Goal: Task Accomplishment & Management: Complete application form

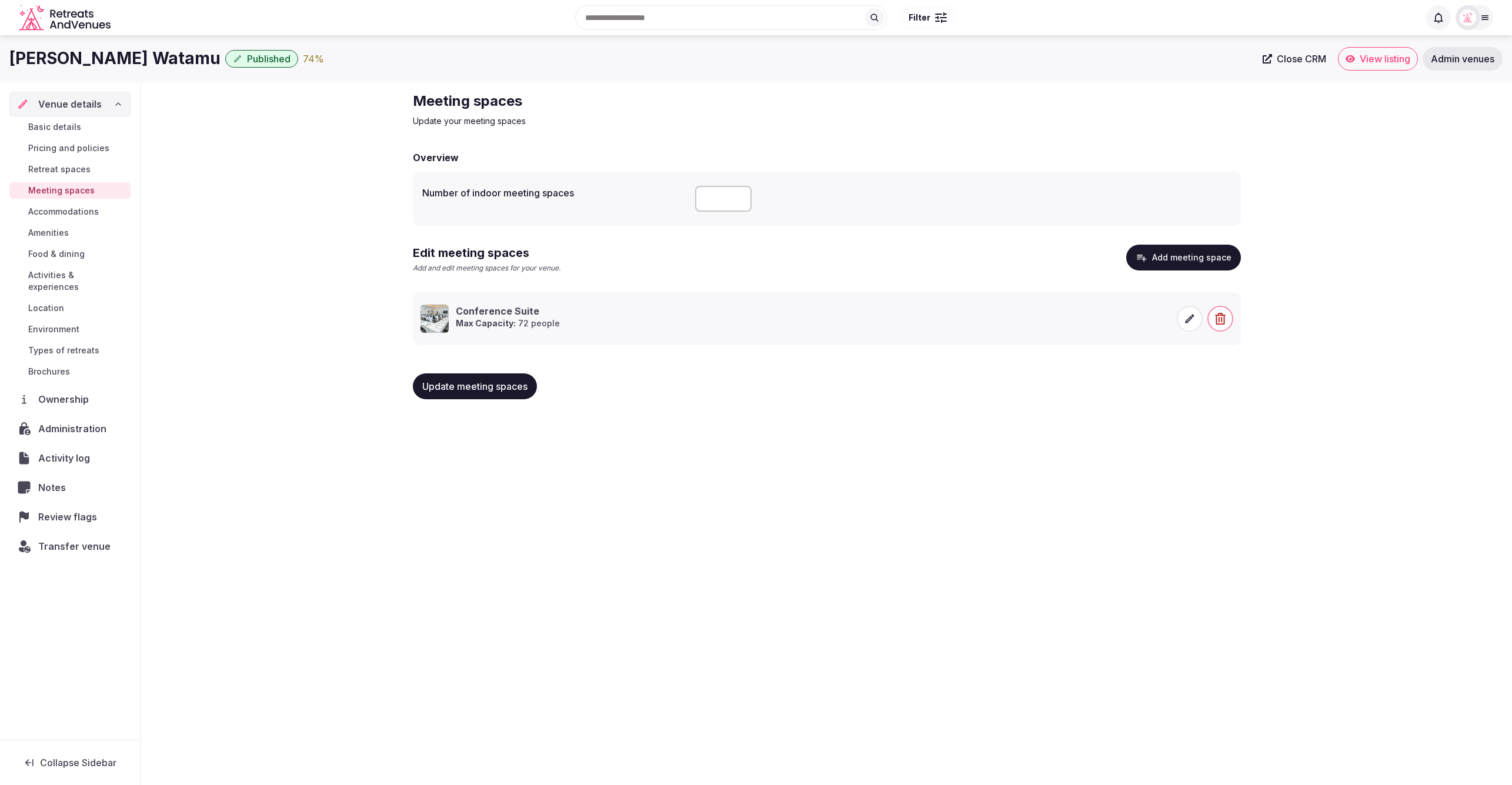
click at [1162, 106] on div "Meeting spaces Update your meeting spaces" at bounding box center [827, 110] width 828 height 36
click at [1318, 208] on div "Meeting spaces Update your meeting spaces Overview Number of indoor meeting spa…" at bounding box center [827, 250] width 1371 height 336
click at [1421, 317] on div "Meeting spaces Update your meeting spaces Overview Number of indoor meeting spa…" at bounding box center [827, 250] width 1371 height 336
drag, startPoint x: 7, startPoint y: 56, endPoint x: 177, endPoint y: 61, distance: 170.1
click at [185, 60] on div "Hemingways Watamu Published 74 % Close CRM View listing Admin venues" at bounding box center [756, 59] width 1512 height 24
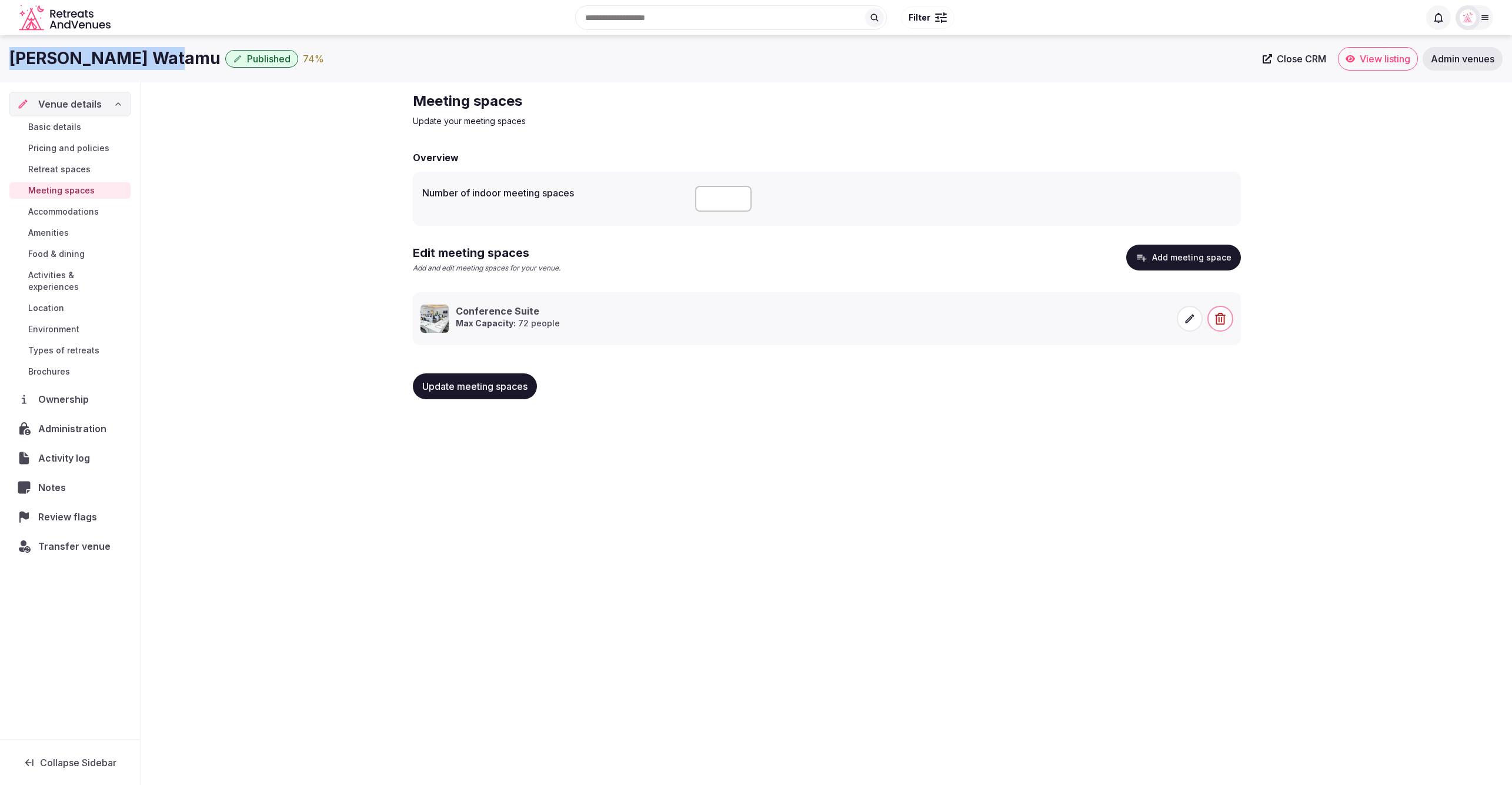
copy h1 "[PERSON_NAME] Watamu"
click at [338, 114] on div "Meeting spaces Update your meeting spaces Overview Number of indoor meeting spa…" at bounding box center [827, 250] width 1371 height 336
click at [954, 515] on div "Hemingways Watamu Published 74 % Close CRM View listing Admin venues Venue deta…" at bounding box center [756, 406] width 1512 height 742
click at [71, 208] on span "Accommodations" at bounding box center [63, 212] width 70 height 12
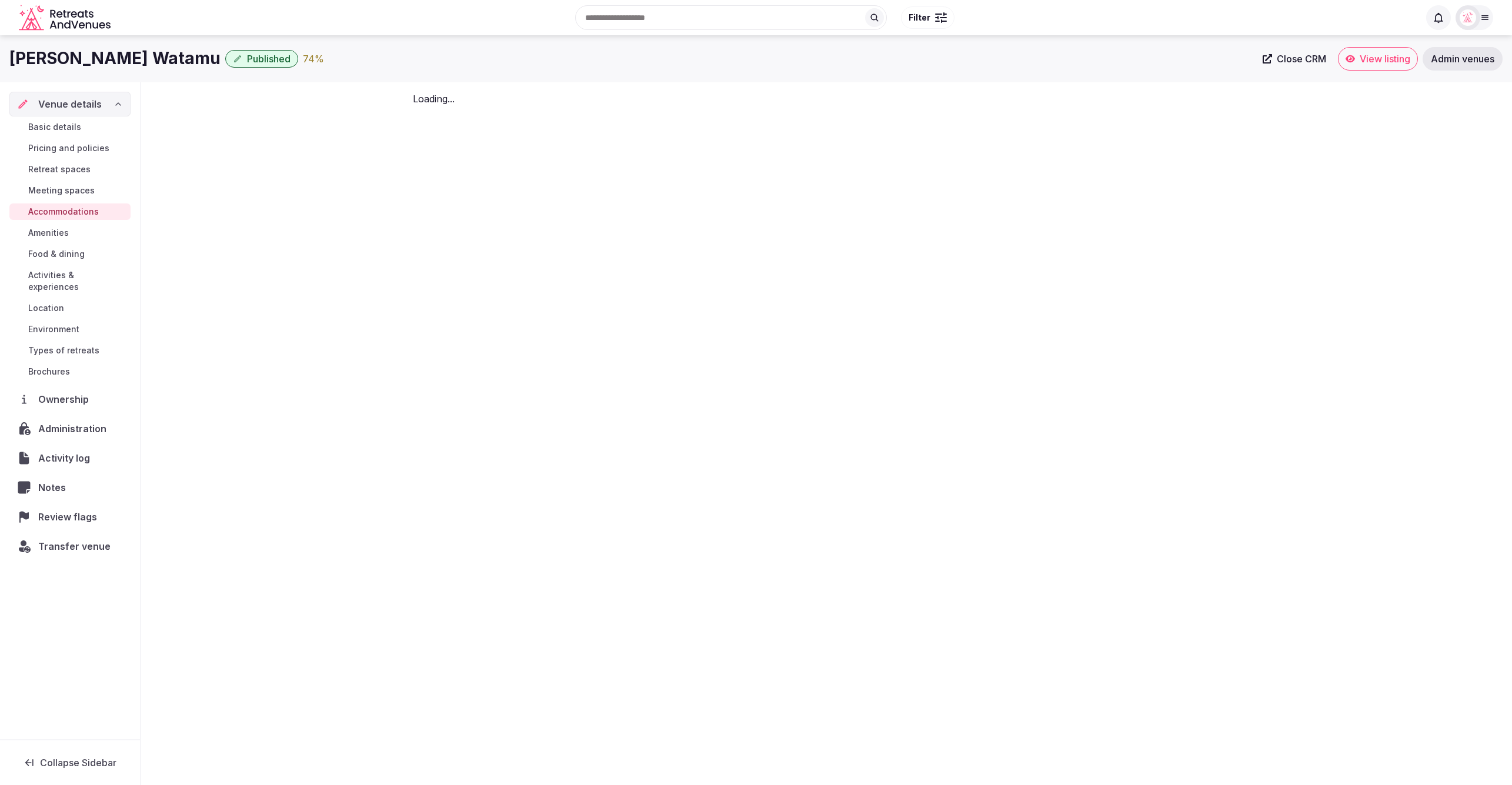
click at [75, 210] on span "Accommodations" at bounding box center [63, 212] width 70 height 12
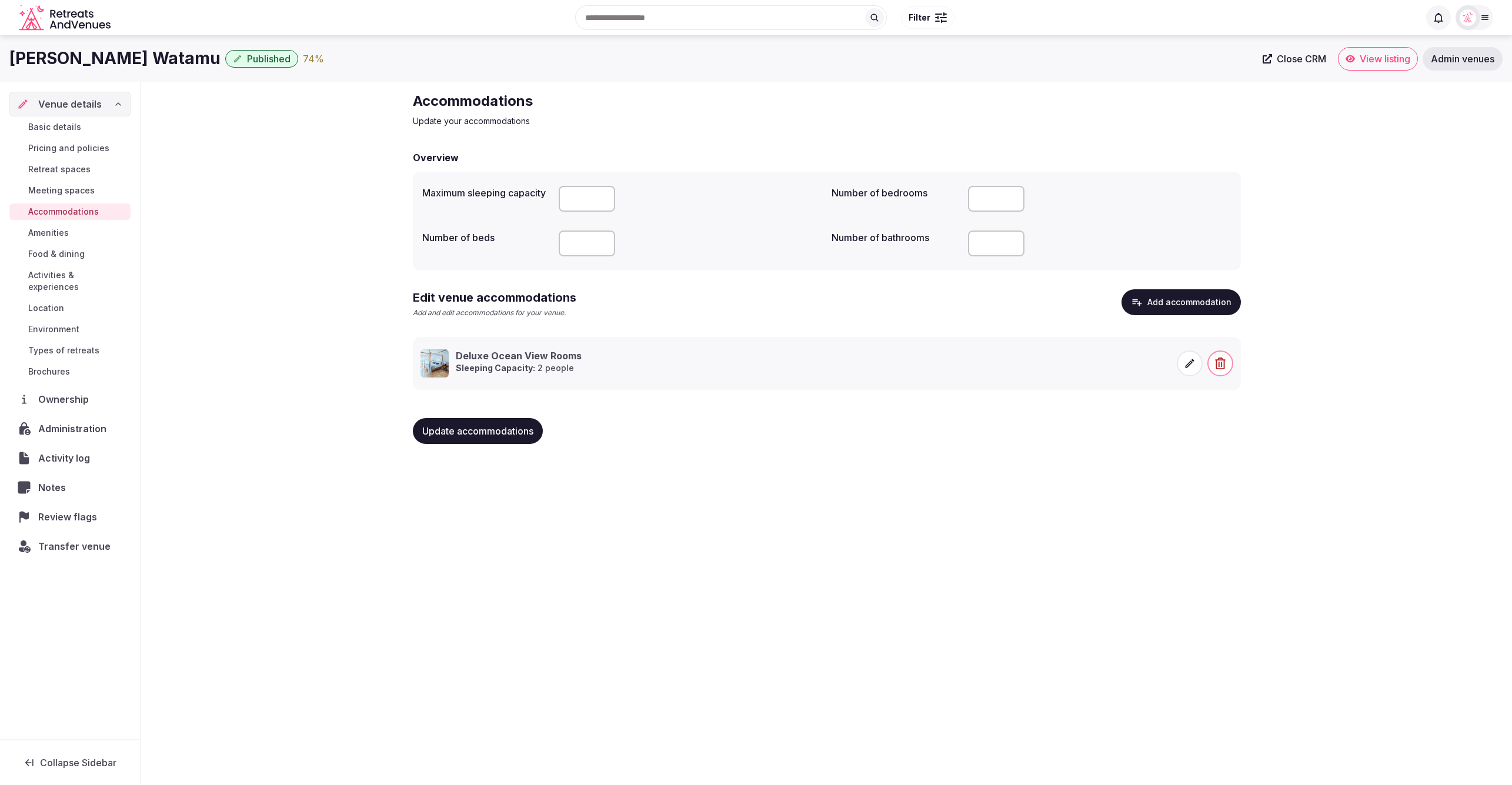
click at [1164, 464] on div "Hemingways Watamu Published 74 % Close CRM View listing Admin venues Venue deta…" at bounding box center [756, 406] width 1512 height 742
click at [1195, 301] on button "Add accommodation" at bounding box center [1181, 302] width 120 height 26
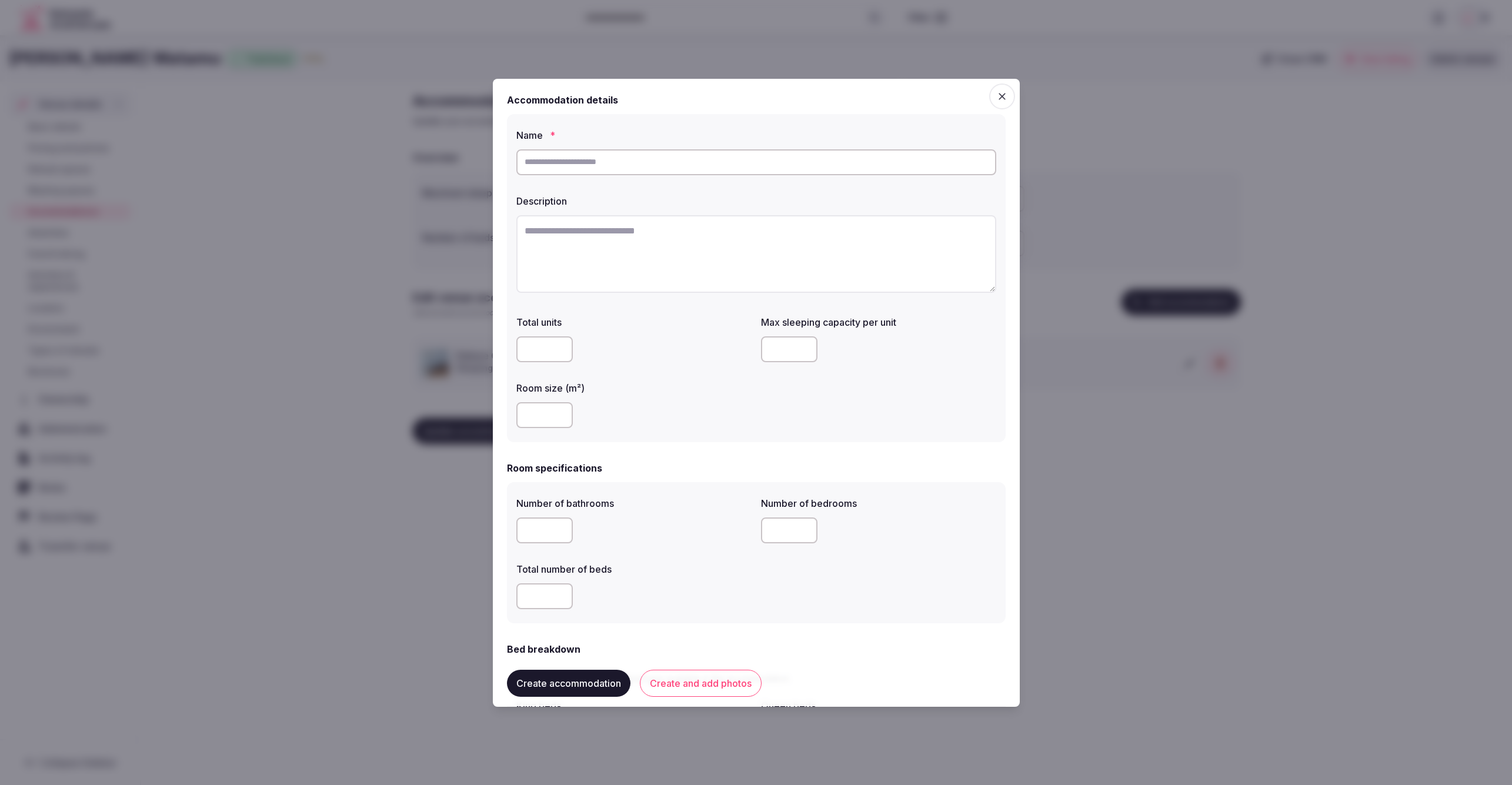
click at [752, 155] on input "text" at bounding box center [756, 162] width 480 height 26
paste input "**********"
click at [739, 245] on textarea at bounding box center [756, 254] width 480 height 78
drag, startPoint x: 635, startPoint y: 164, endPoint x: 575, endPoint y: 162, distance: 60.0
click at [575, 162] on input "**********" at bounding box center [756, 162] width 480 height 26
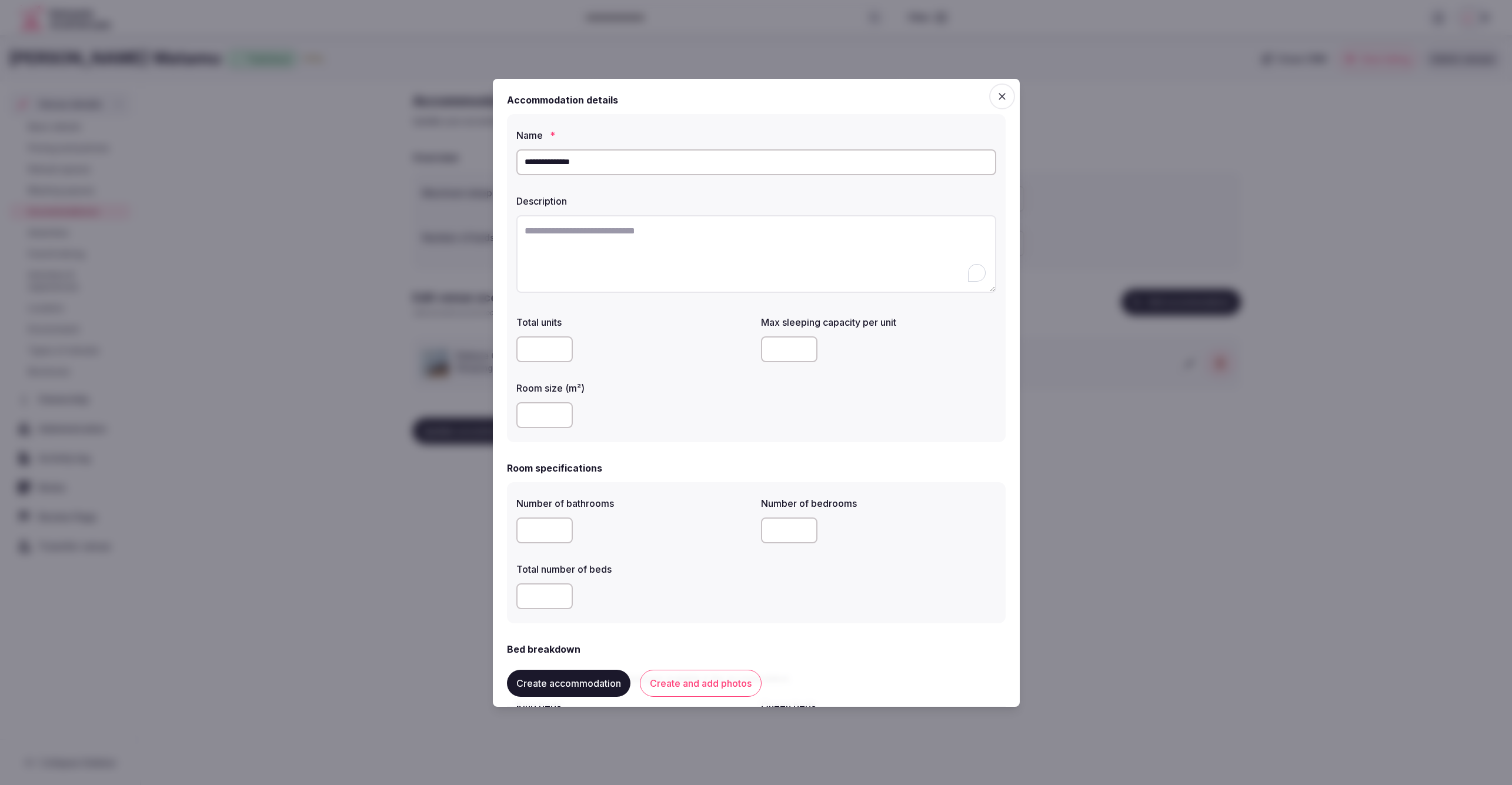
type input "**********"
drag, startPoint x: 576, startPoint y: 262, endPoint x: 566, endPoint y: 262, distance: 10.0
click at [575, 262] on textarea "To enrich screen reader interactions, please activate Accessibility in Grammarl…" at bounding box center [756, 254] width 480 height 78
click at [608, 266] on textarea "To enrich screen reader interactions, please activate Accessibility in Grammarl…" at bounding box center [756, 254] width 480 height 78
paste textarea "**********"
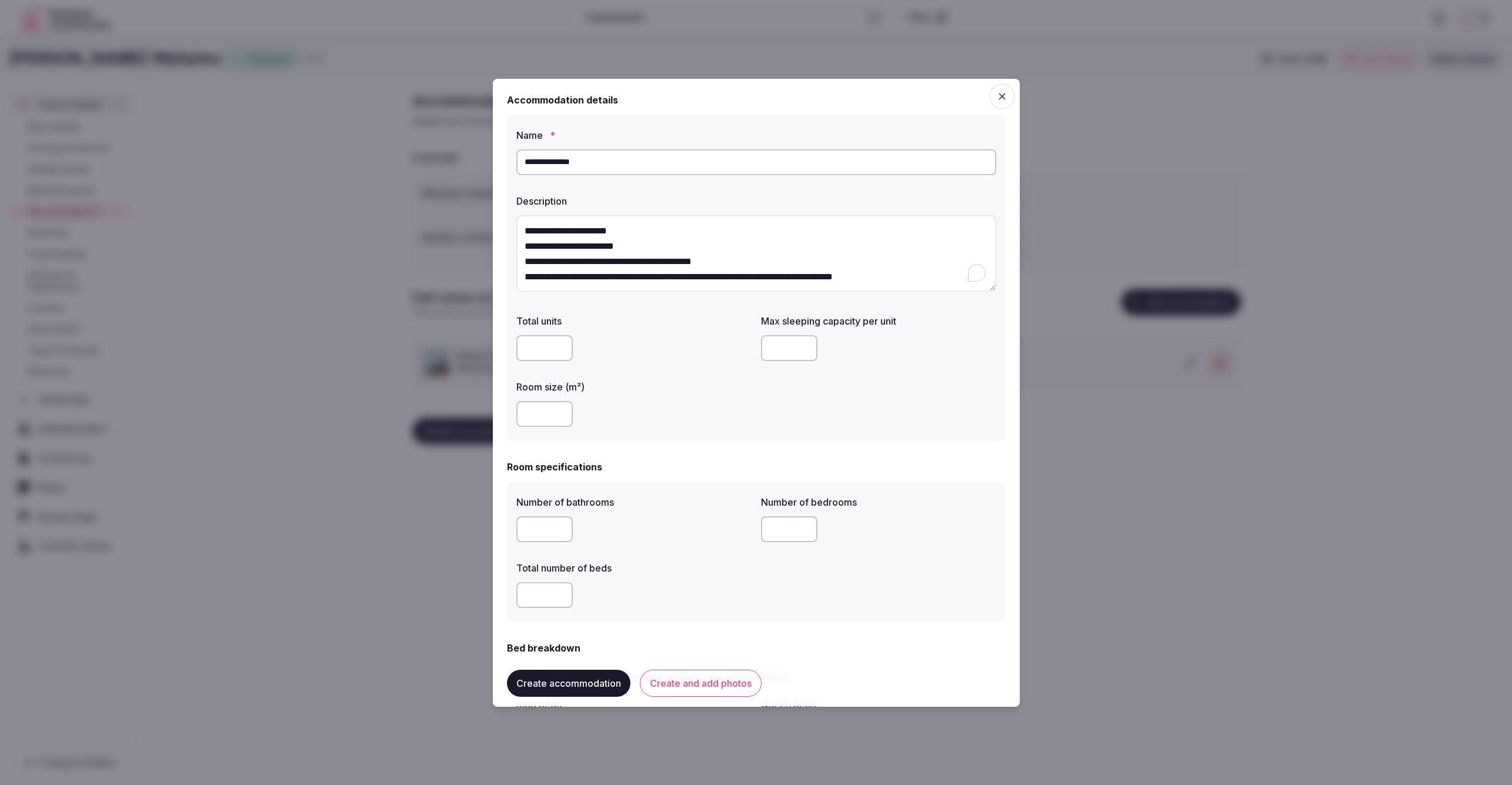
click at [873, 244] on textarea "**********" at bounding box center [756, 253] width 480 height 77
click at [673, 228] on textarea "**********" at bounding box center [756, 253] width 480 height 77
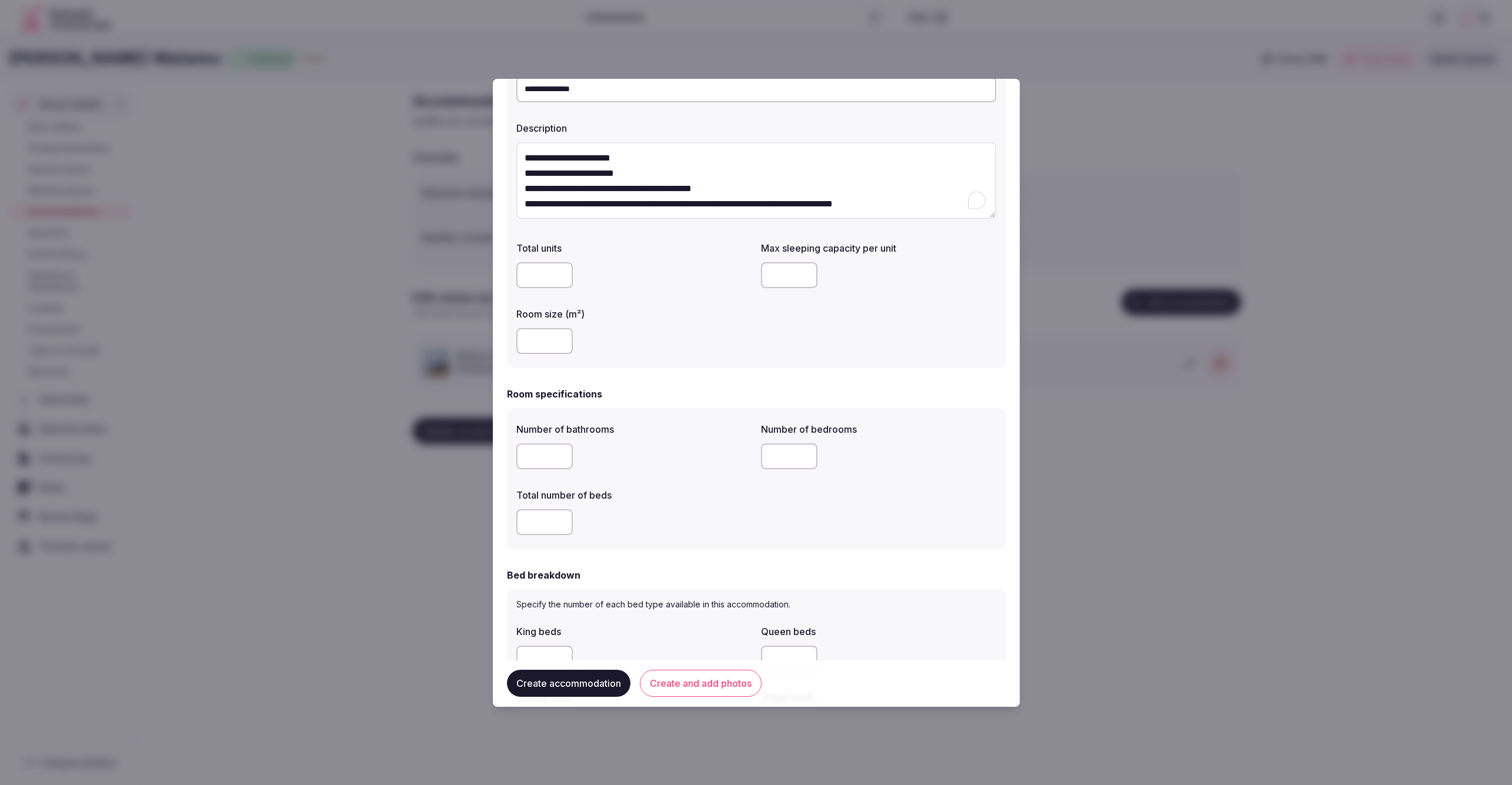
scroll to position [81, 0]
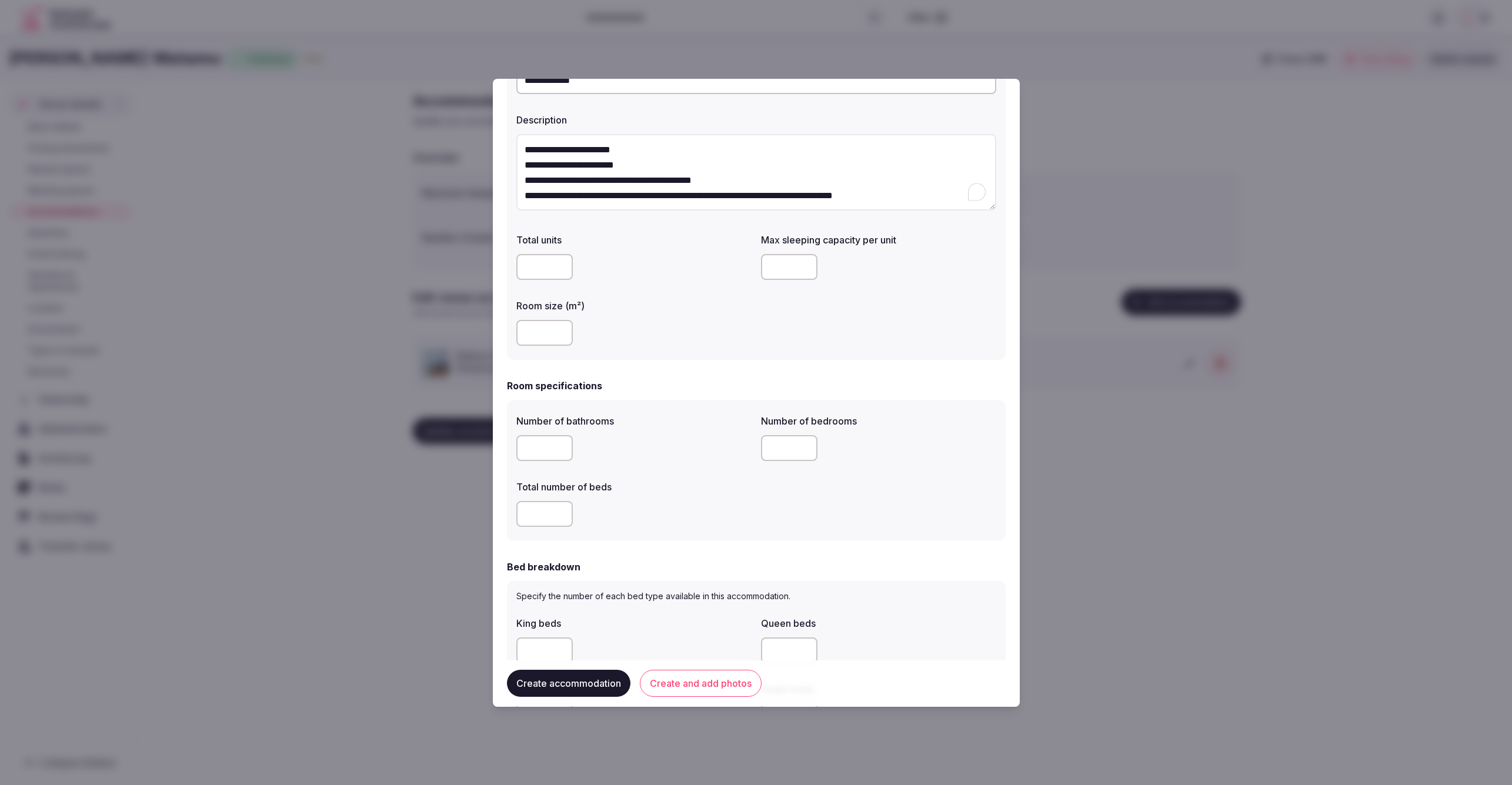
type textarea "**********"
drag, startPoint x: 686, startPoint y: 300, endPoint x: 717, endPoint y: 137, distance: 165.9
click at [683, 296] on div "Room size (m²)" at bounding box center [634, 302] width 235 height 16
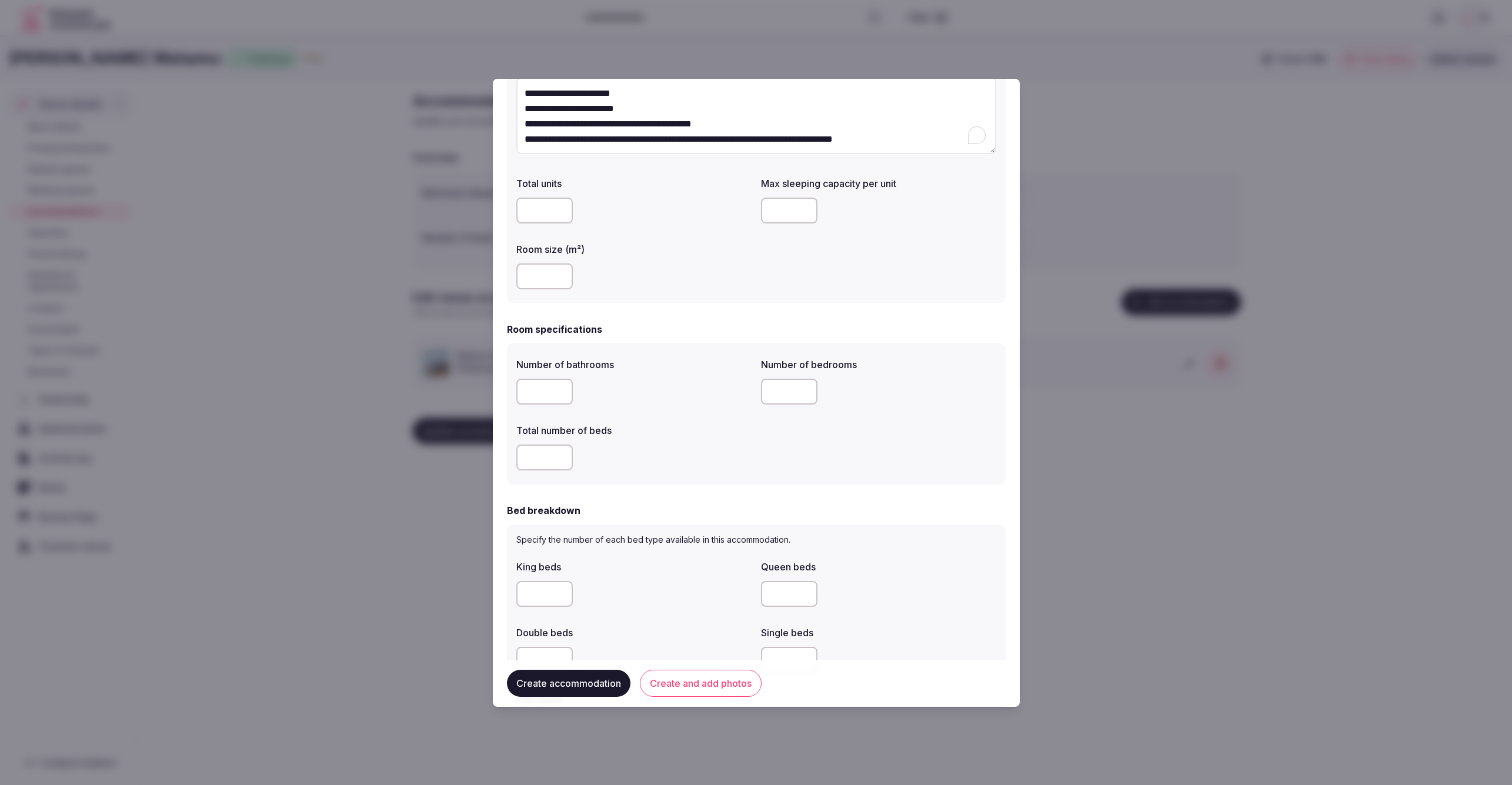
scroll to position [136, 0]
click at [531, 273] on input "number" at bounding box center [545, 277] width 57 height 26
type input "**"
click at [633, 293] on div "**" at bounding box center [634, 277] width 235 height 36
click at [753, 314] on form "**********" at bounding box center [756, 621] width 499 height 1328
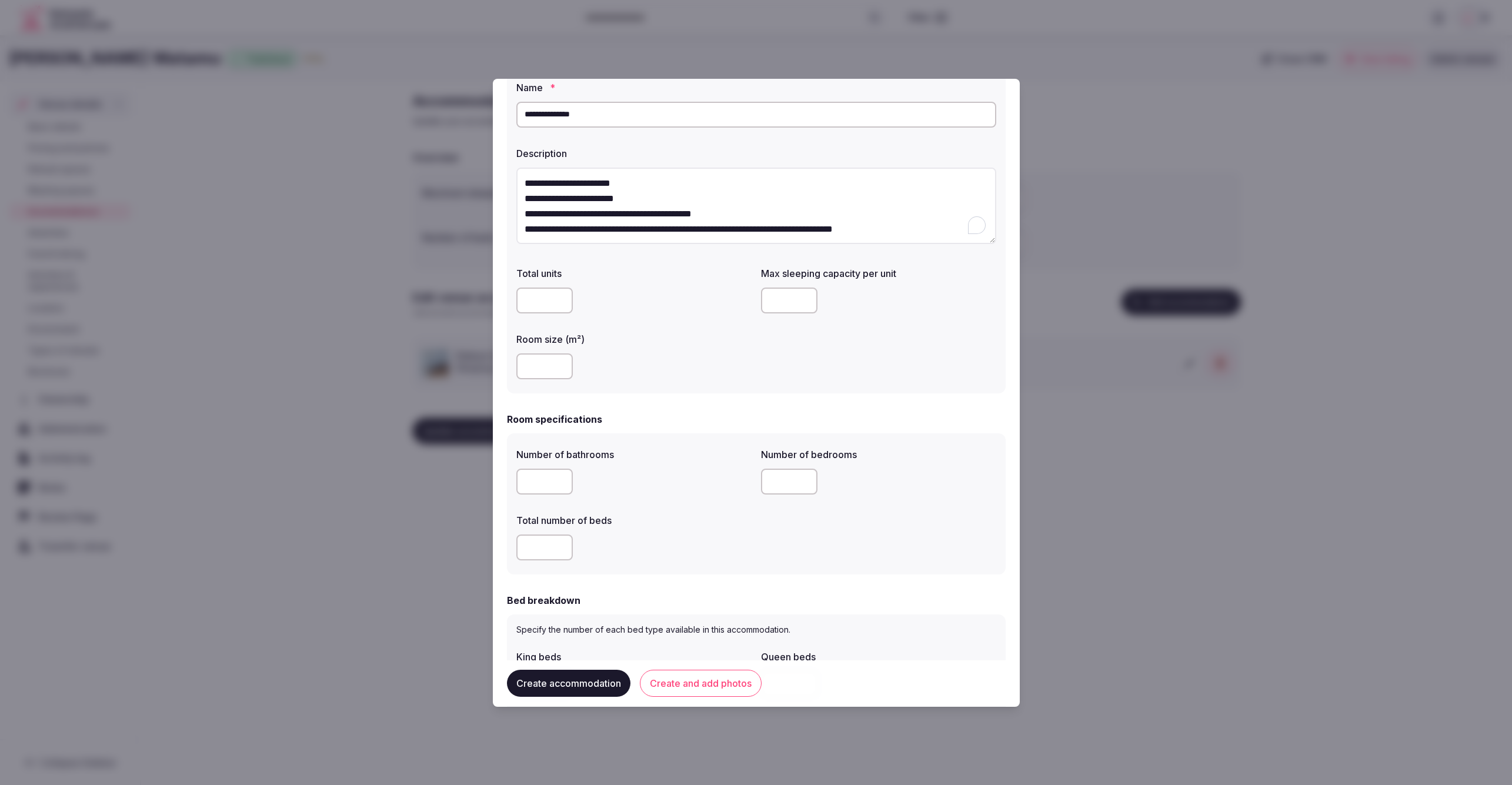
scroll to position [36, 0]
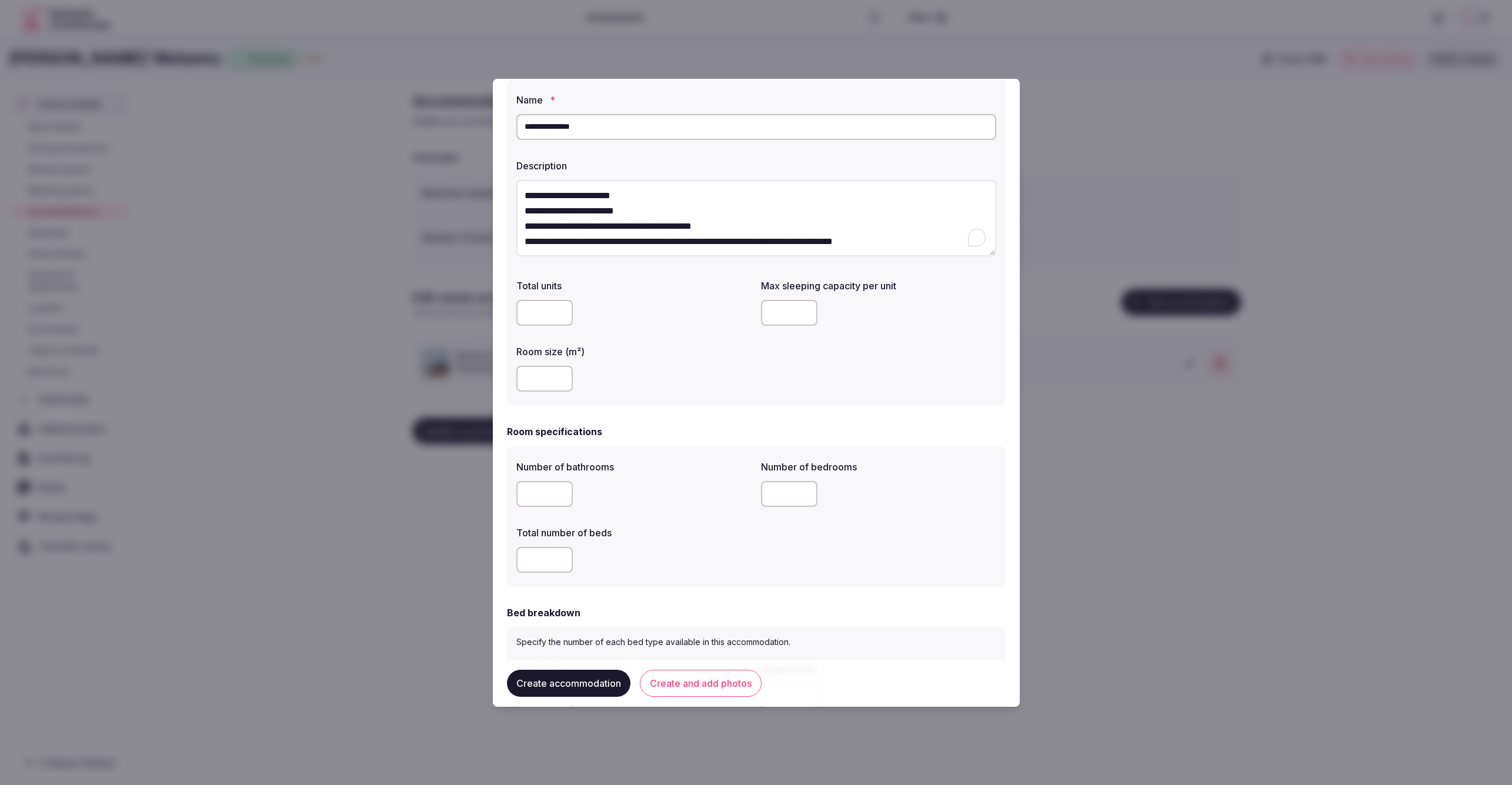
click at [931, 243] on textarea "**********" at bounding box center [756, 218] width 480 height 77
paste textarea "**********"
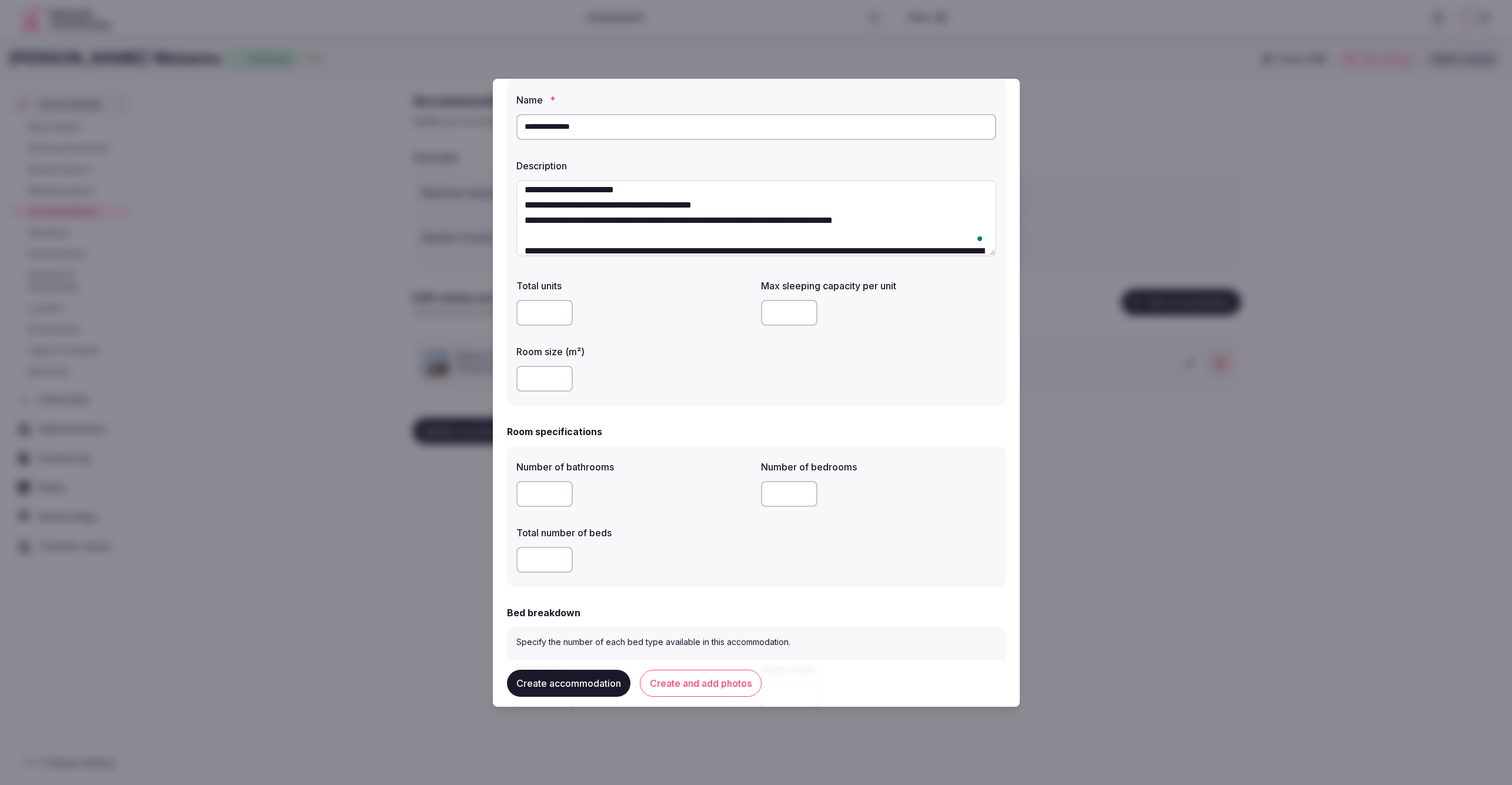
scroll to position [0, 0]
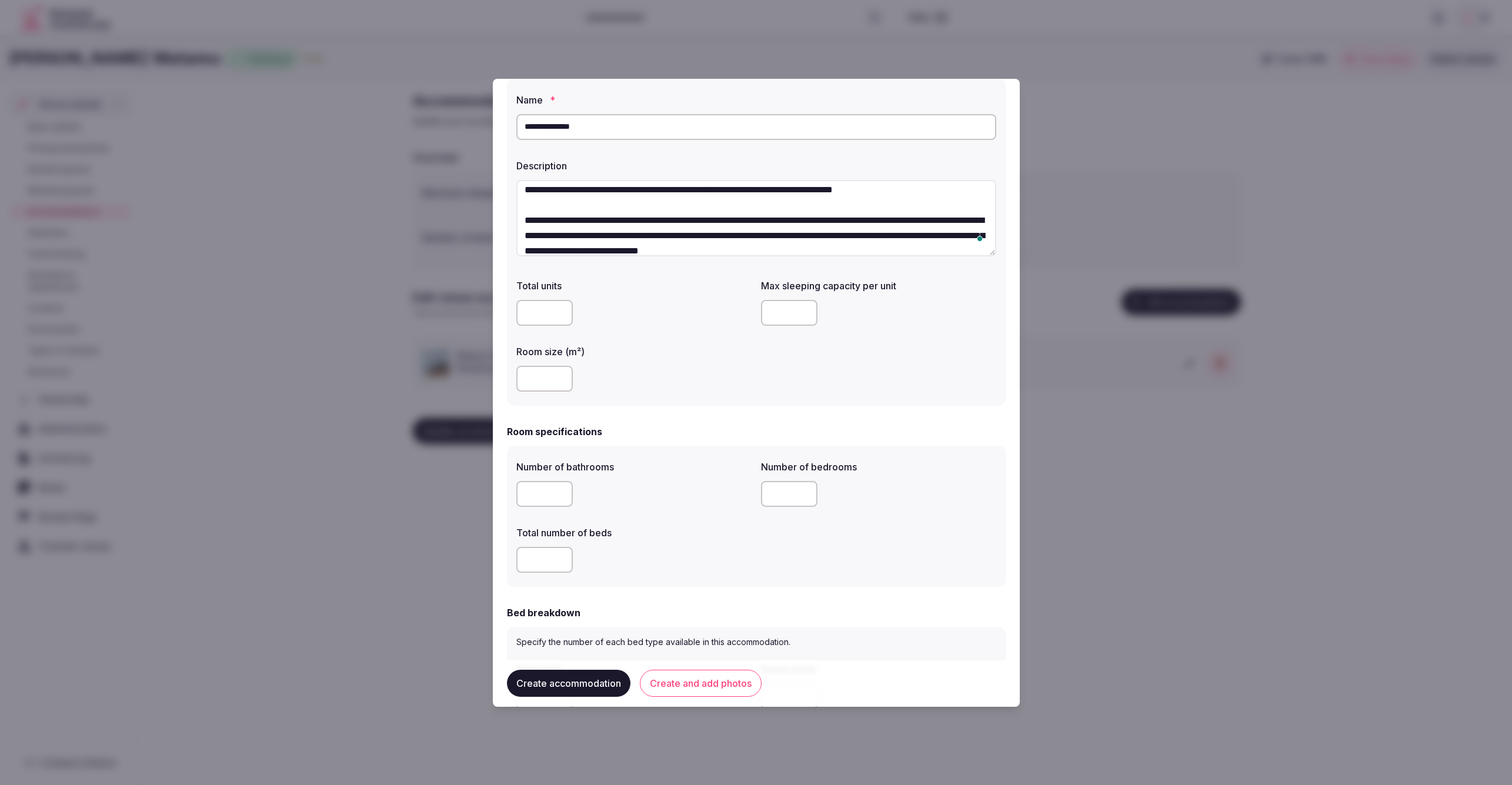
type textarea "**********"
drag, startPoint x: 664, startPoint y: 132, endPoint x: 508, endPoint y: 120, distance: 156.5
click at [508, 120] on div "**********" at bounding box center [756, 243] width 499 height 327
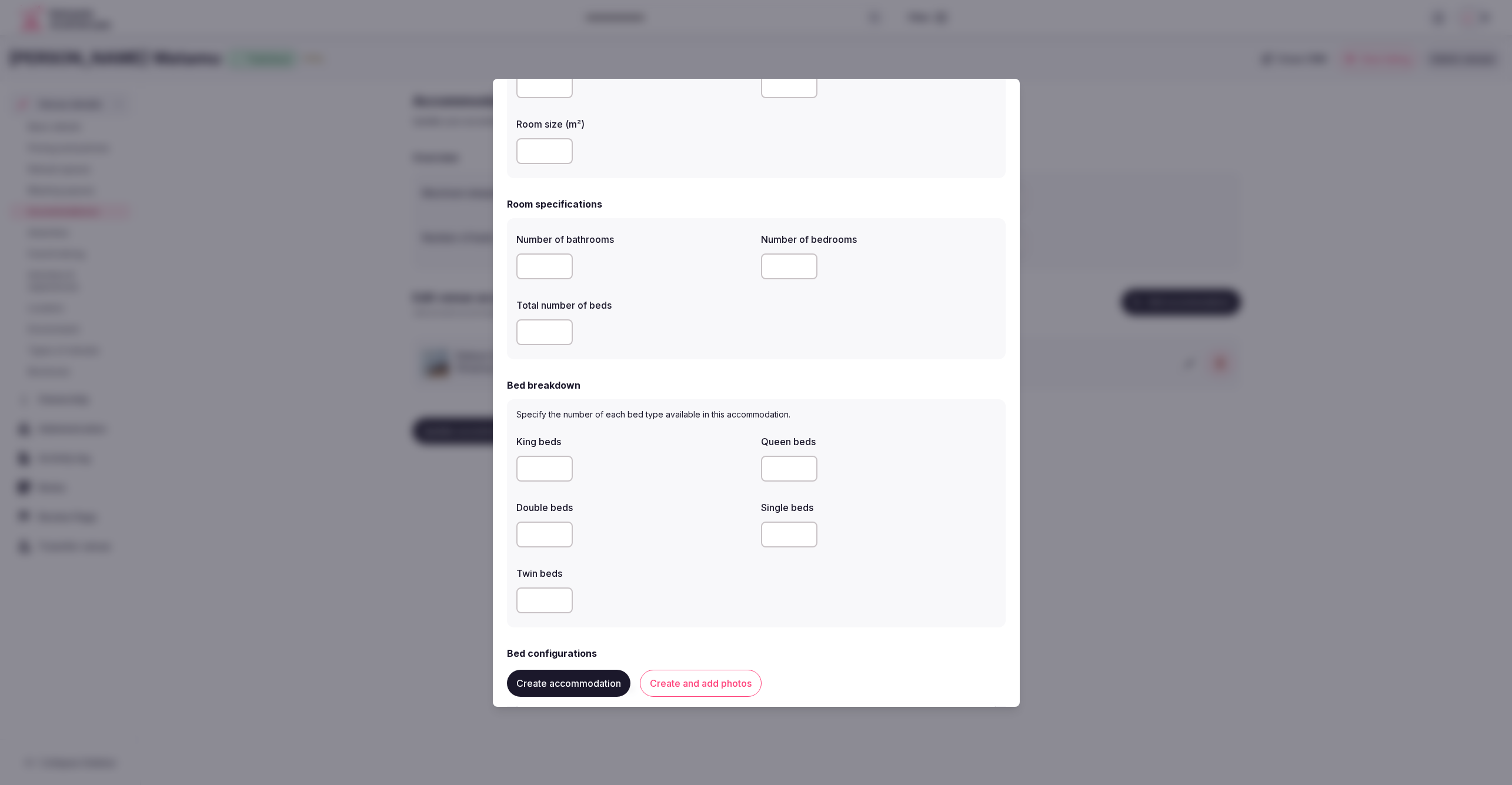
scroll to position [274, 0]
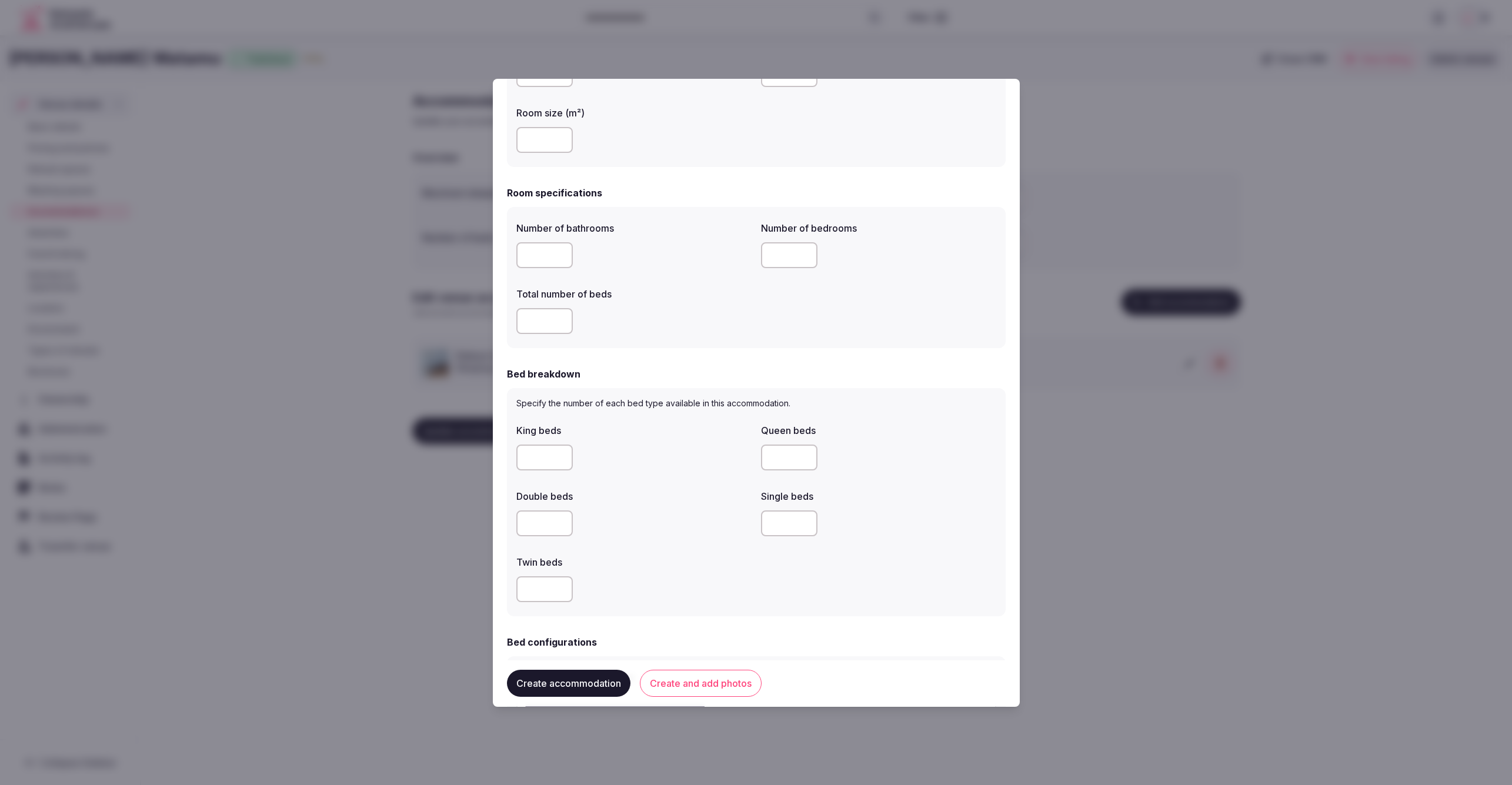
click at [547, 252] on input "number" at bounding box center [545, 254] width 57 height 26
type input "*"
click at [542, 312] on input "number" at bounding box center [545, 321] width 57 height 26
type input "*"
drag, startPoint x: 512, startPoint y: 249, endPoint x: 547, endPoint y: 249, distance: 35.0
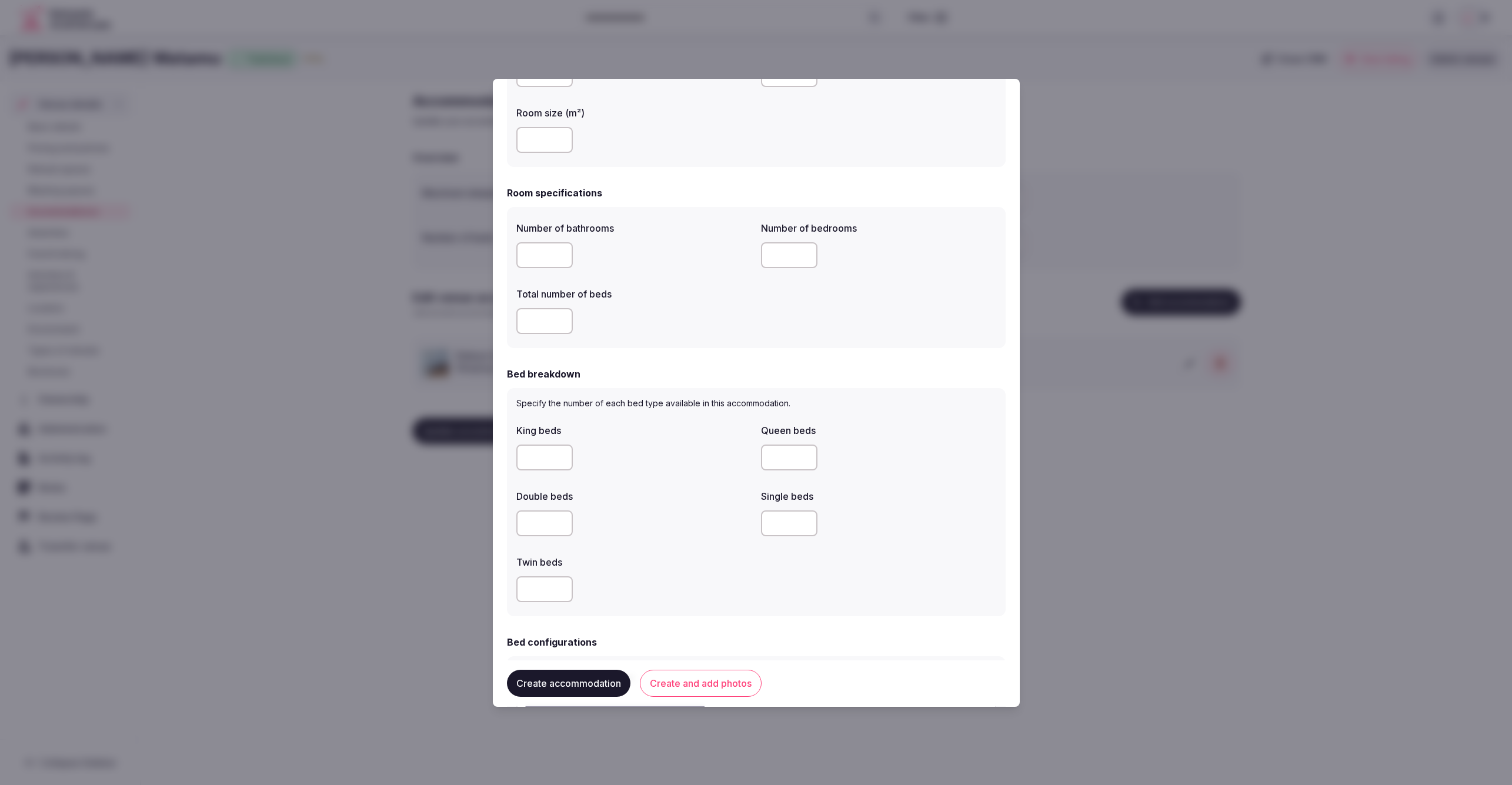
click at [512, 249] on div "Number of bathrooms * Number of bedrooms Total number of beds *" at bounding box center [756, 277] width 499 height 141
type input "*"
click at [794, 254] on input "number" at bounding box center [789, 254] width 57 height 26
type input "*"
click at [887, 287] on div "Number of bathrooms * Number of bedrooms * Total number of beds *" at bounding box center [756, 277] width 480 height 122
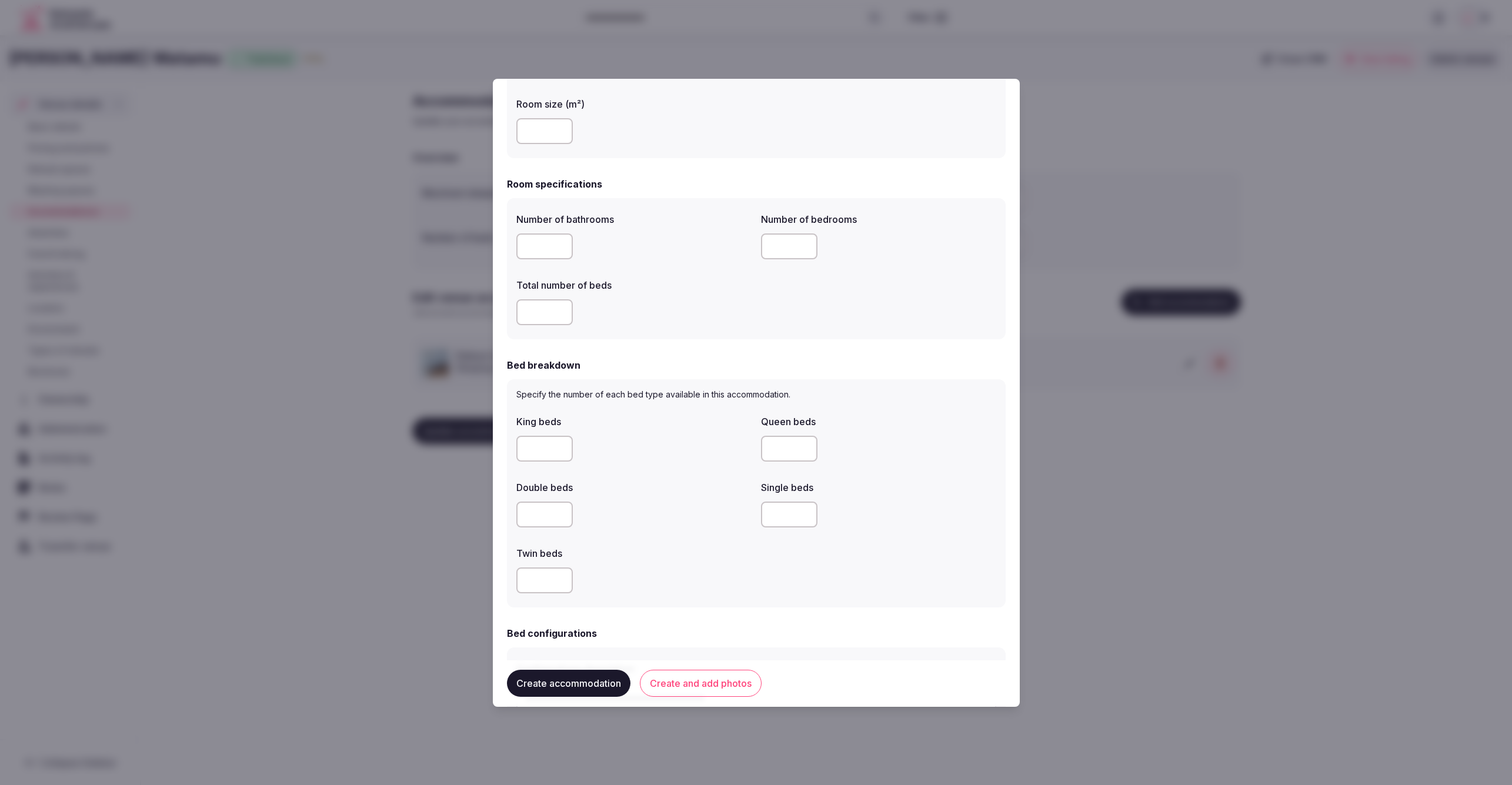
scroll to position [295, 0]
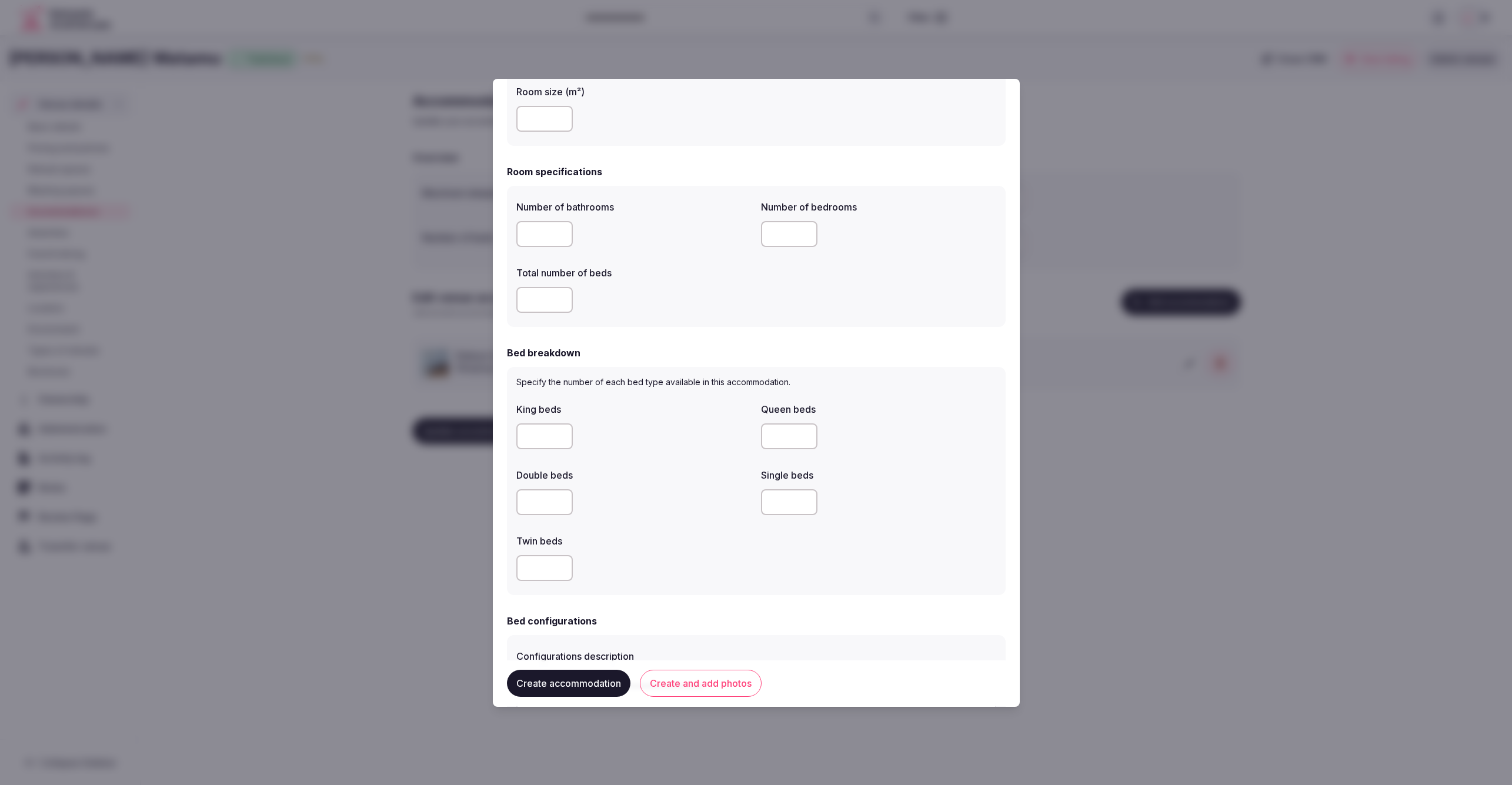
click at [552, 433] on input "number" at bounding box center [545, 436] width 57 height 26
type input "*"
click at [701, 513] on div at bounding box center [634, 502] width 235 height 26
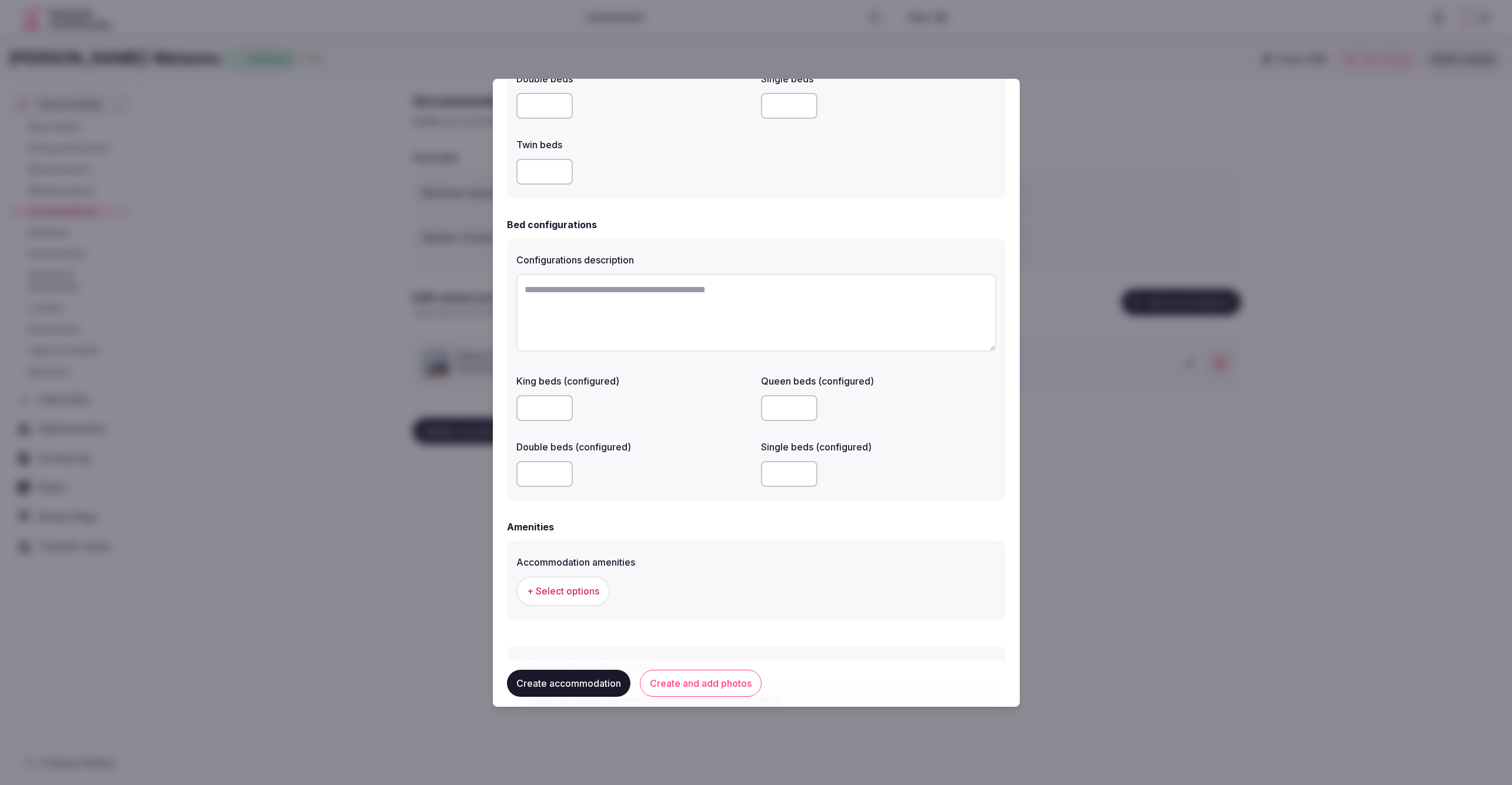
scroll to position [702, 0]
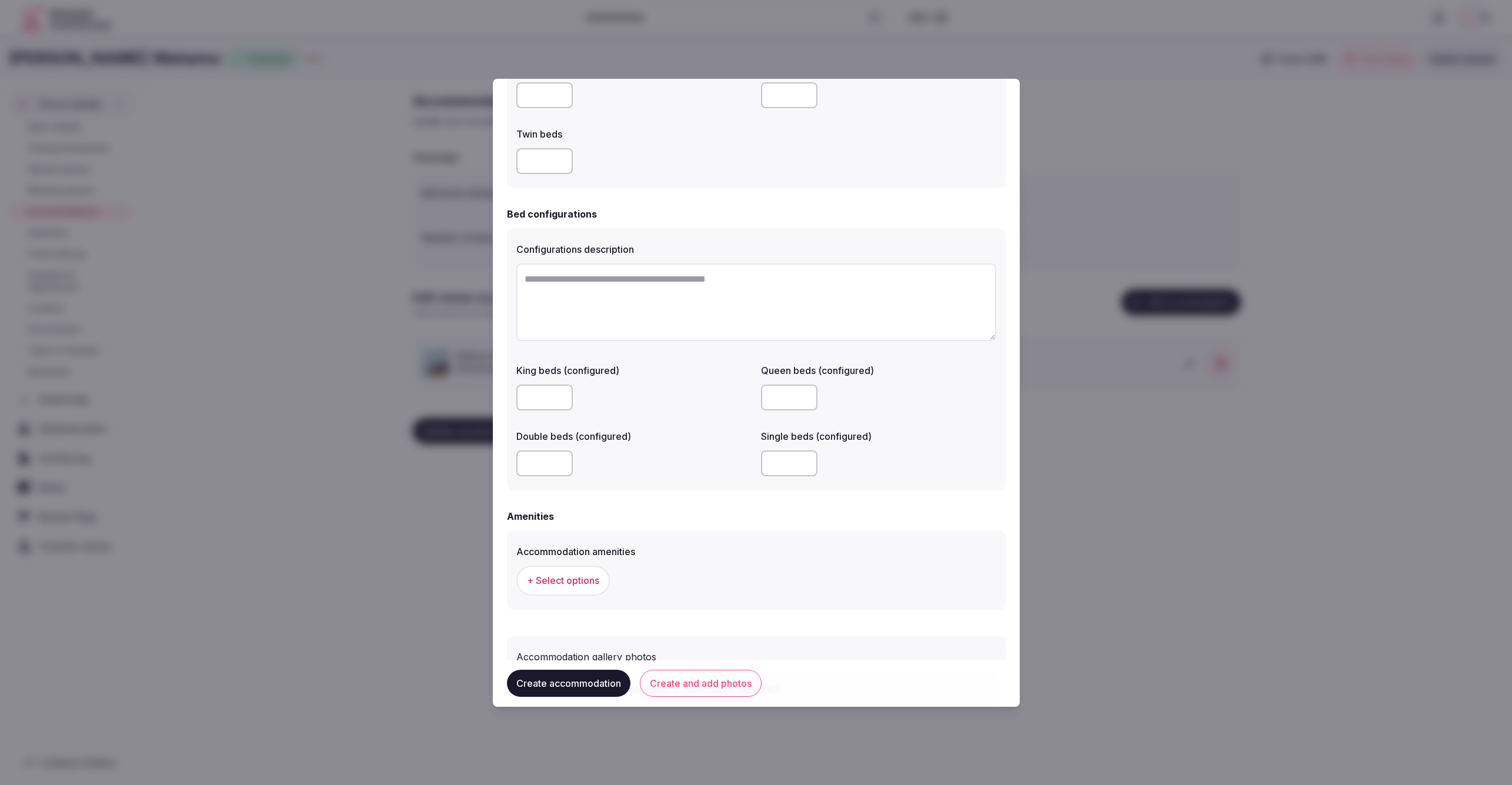
click at [781, 469] on input "number" at bounding box center [789, 463] width 57 height 26
type input "*"
click at [722, 535] on div "Accommodation amenities + Select options" at bounding box center [756, 570] width 499 height 79
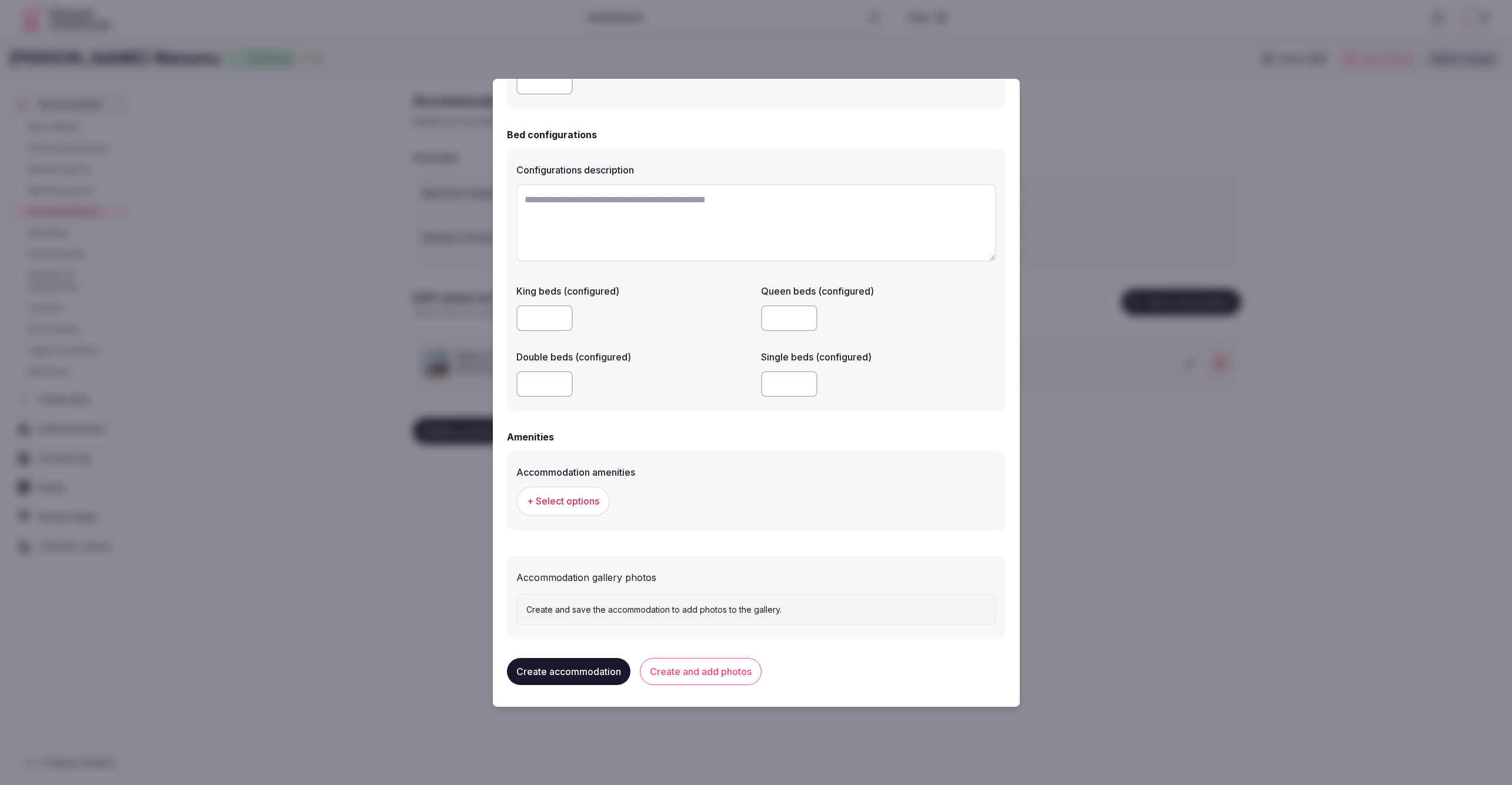
click at [573, 488] on button "+ Select options" at bounding box center [563, 501] width 93 height 30
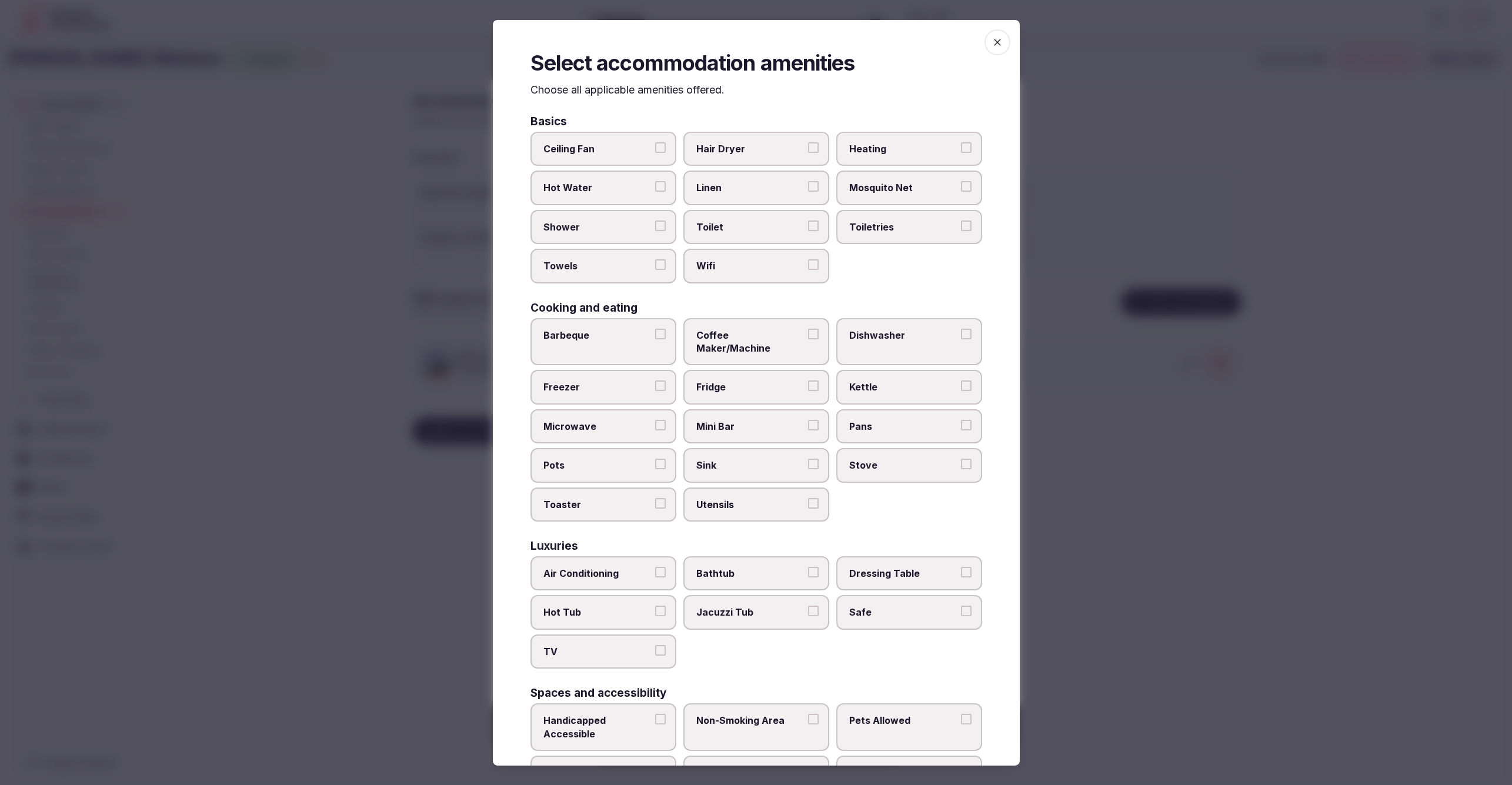
drag, startPoint x: 1003, startPoint y: 38, endPoint x: 992, endPoint y: 51, distance: 17.0
click at [1002, 38] on icon "button" at bounding box center [998, 42] width 12 height 12
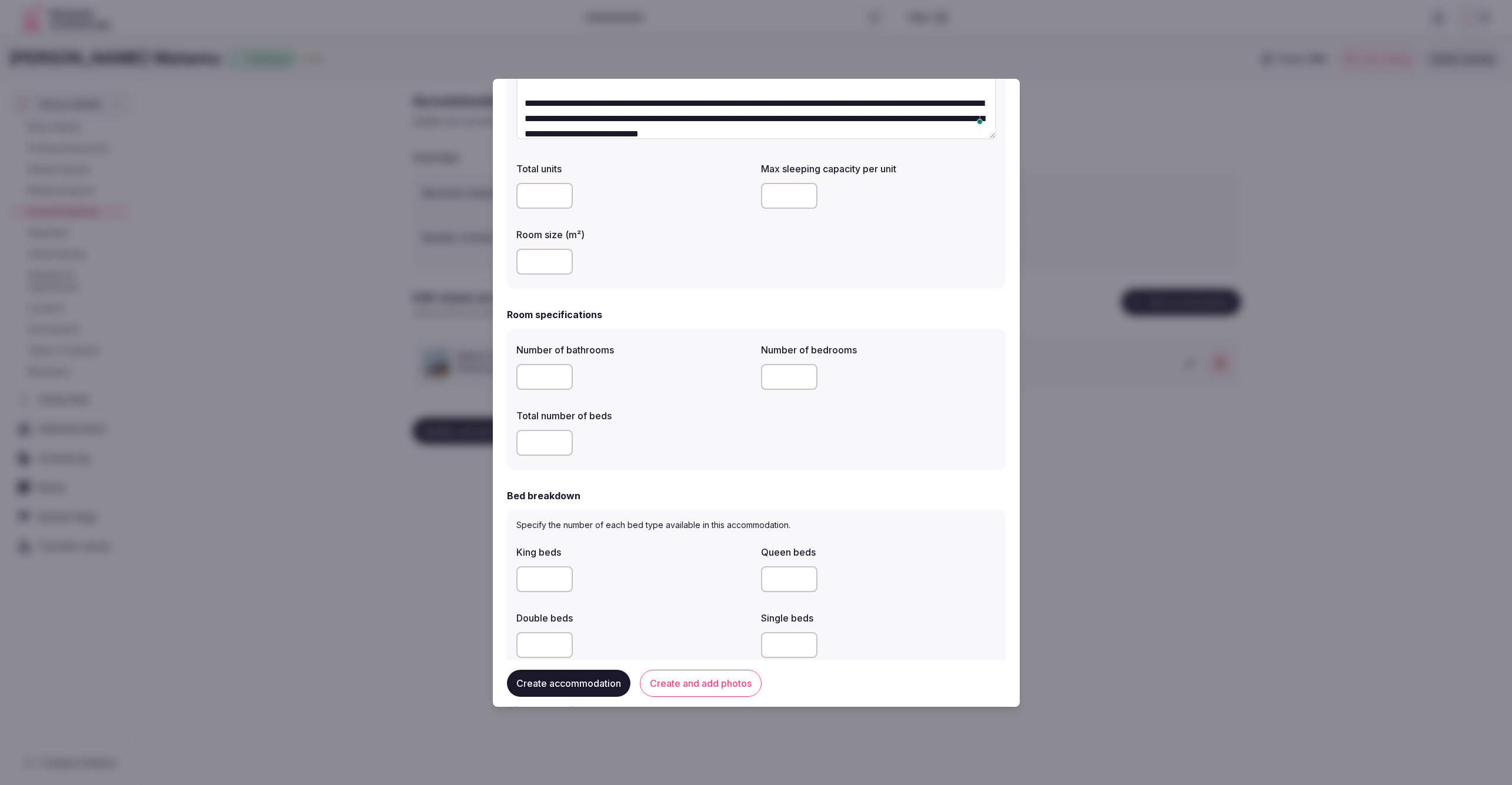
scroll to position [0, 0]
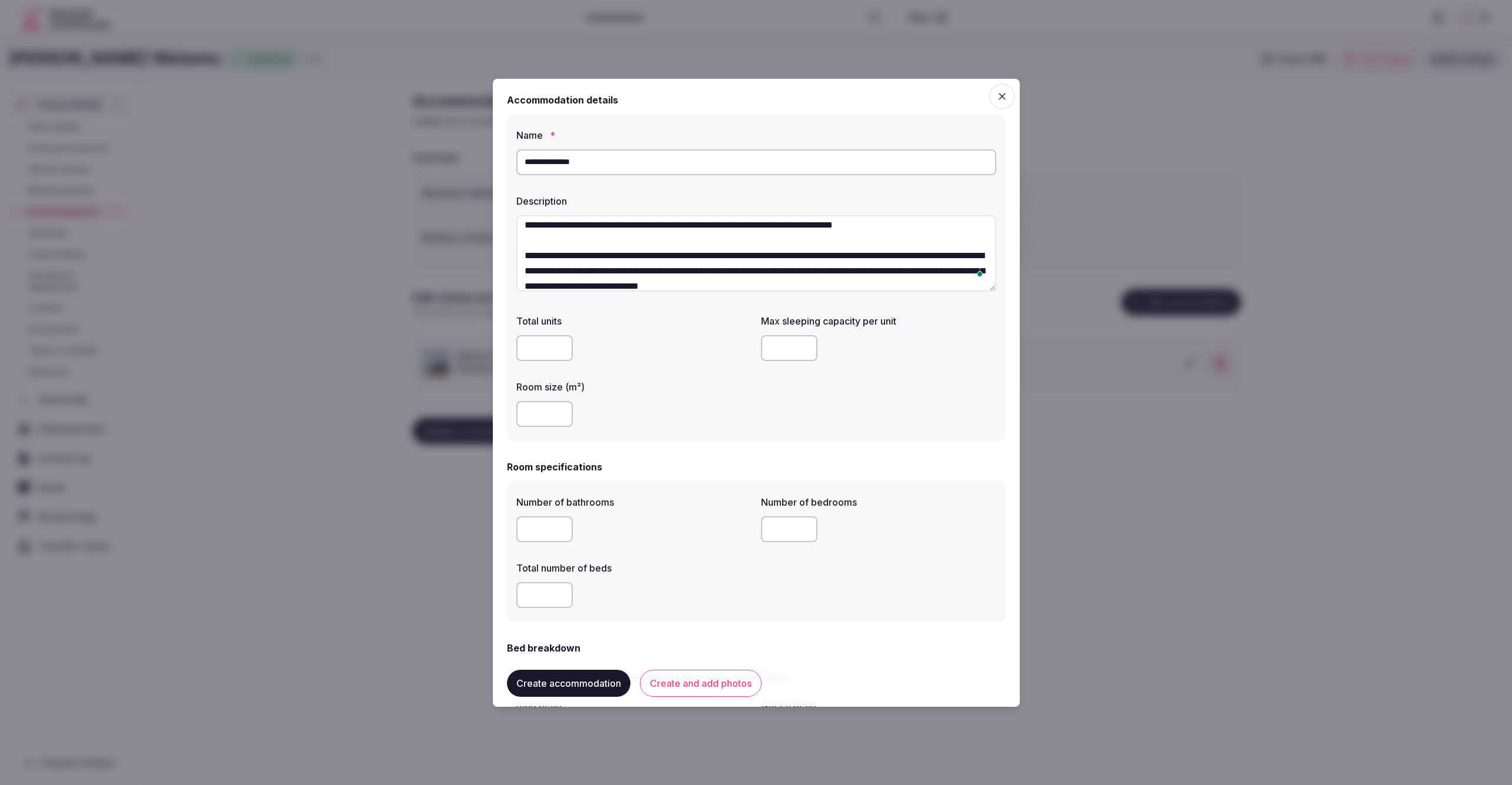
click at [791, 350] on input "number" at bounding box center [789, 348] width 57 height 26
type input "*"
click at [954, 450] on form "**********" at bounding box center [756, 757] width 499 height 1328
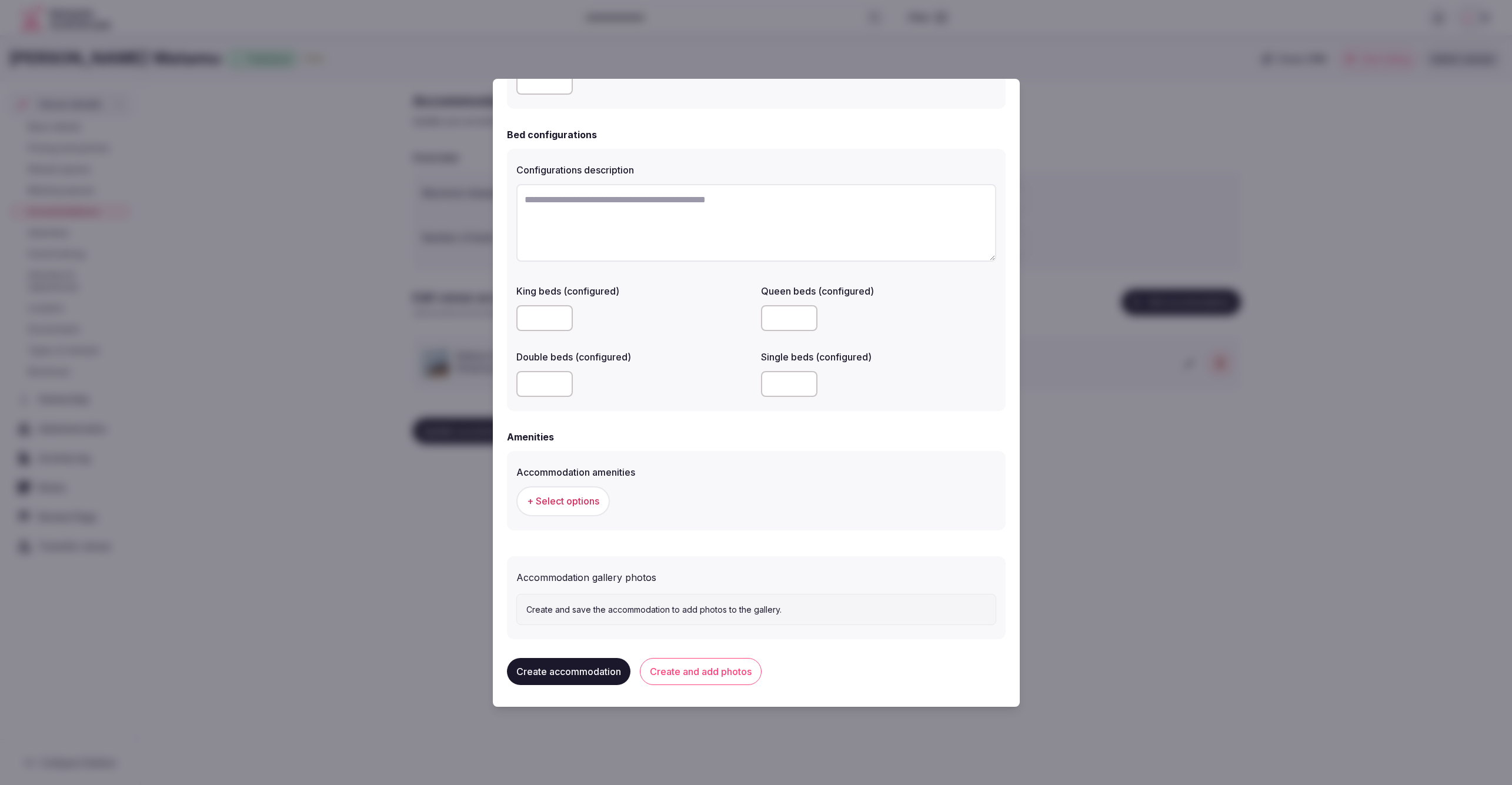
click at [550, 492] on button "+ Select options" at bounding box center [563, 501] width 93 height 30
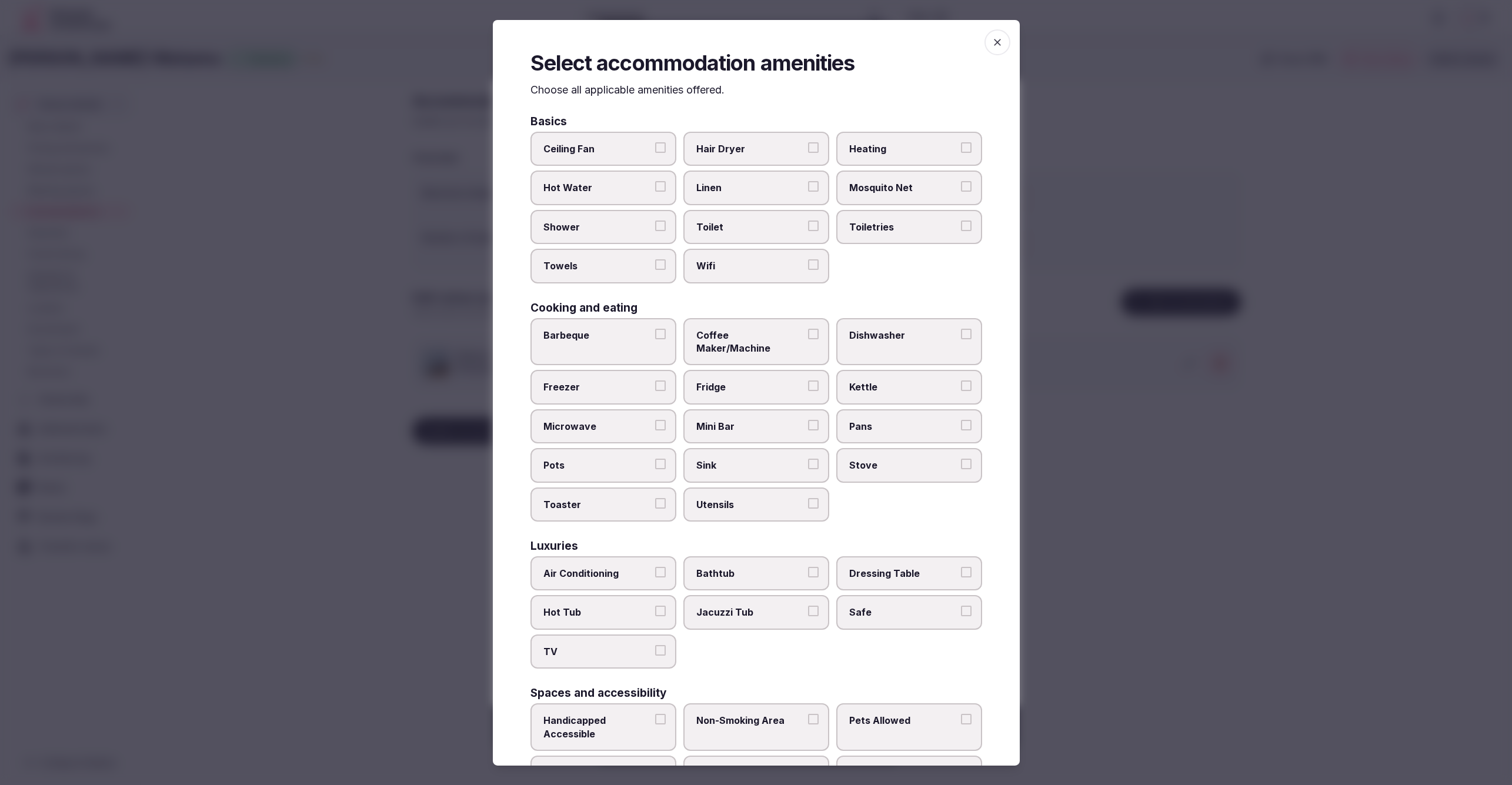
click at [727, 260] on span "Wifi" at bounding box center [750, 266] width 109 height 13
click at [808, 260] on button "Wifi" at bounding box center [814, 264] width 11 height 11
drag, startPoint x: 753, startPoint y: 220, endPoint x: 753, endPoint y: 202, distance: 18.0
click at [753, 220] on span "Toilet" at bounding box center [750, 227] width 109 height 13
click at [754, 189] on span "Linen" at bounding box center [750, 187] width 109 height 13
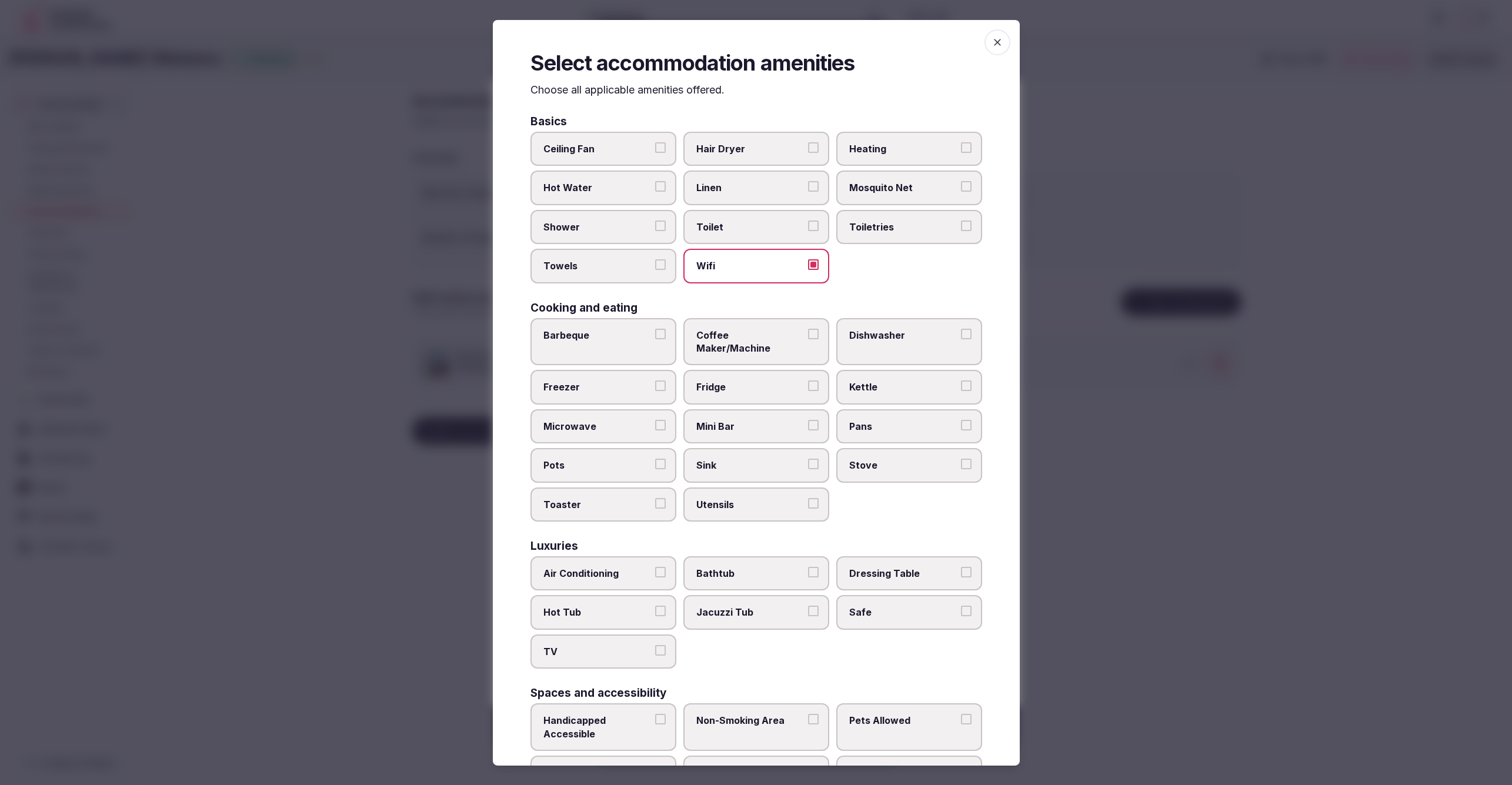
click at [808, 189] on button "Linen" at bounding box center [814, 186] width 11 height 11
click at [883, 224] on span "Toiletries" at bounding box center [903, 227] width 109 height 13
click at [961, 224] on button "Toiletries" at bounding box center [966, 226] width 11 height 11
click at [798, 229] on span "Toilet" at bounding box center [750, 227] width 109 height 13
click at [808, 229] on button "Toilet" at bounding box center [814, 226] width 11 height 11
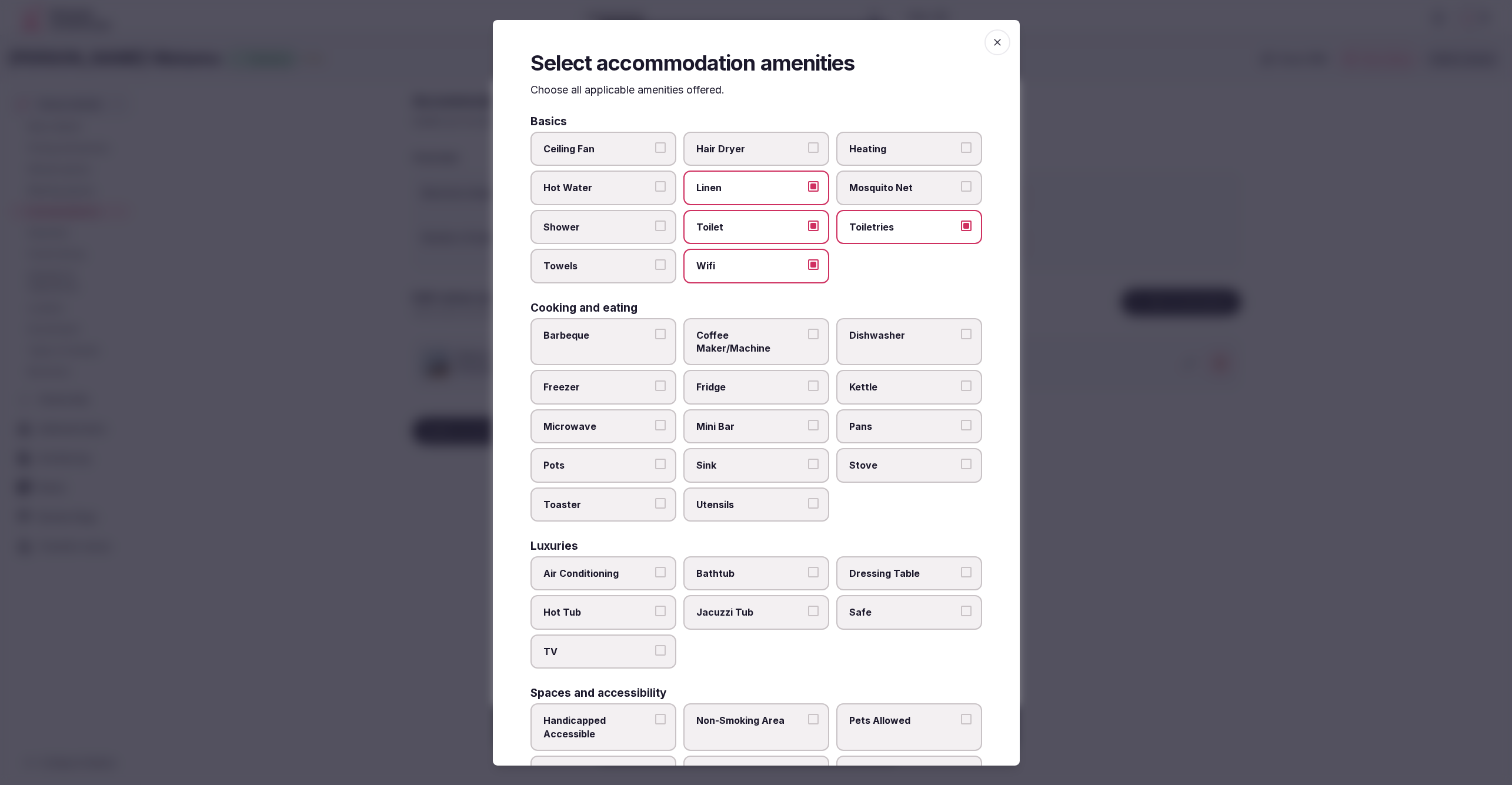
click at [610, 228] on span "Shower" at bounding box center [597, 227] width 109 height 13
click at [655, 228] on button "Shower" at bounding box center [660, 226] width 11 height 11
click at [610, 254] on label "Towels" at bounding box center [604, 266] width 146 height 34
click at [655, 259] on button "Towels" at bounding box center [660, 264] width 11 height 11
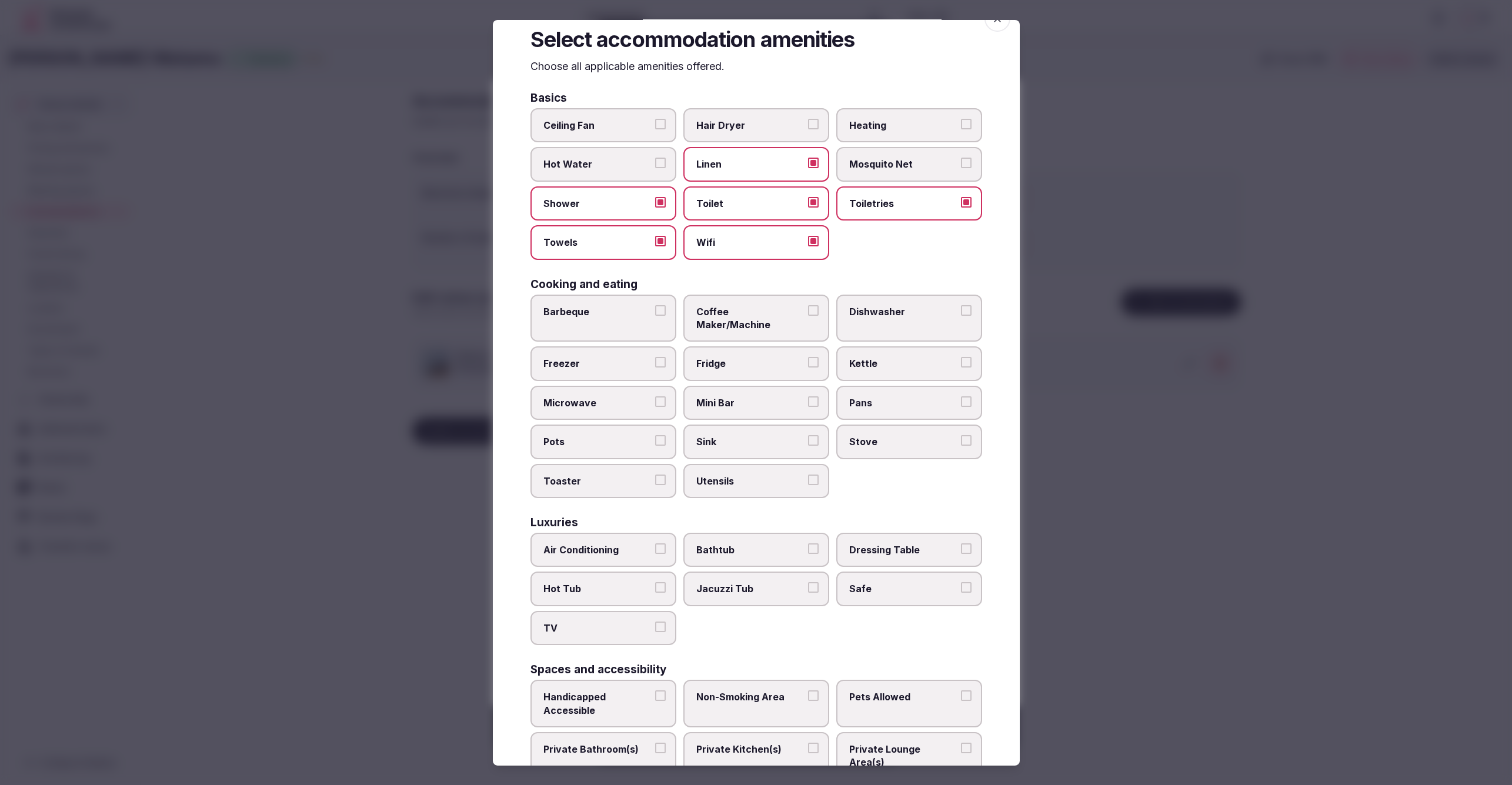
scroll to position [31, 0]
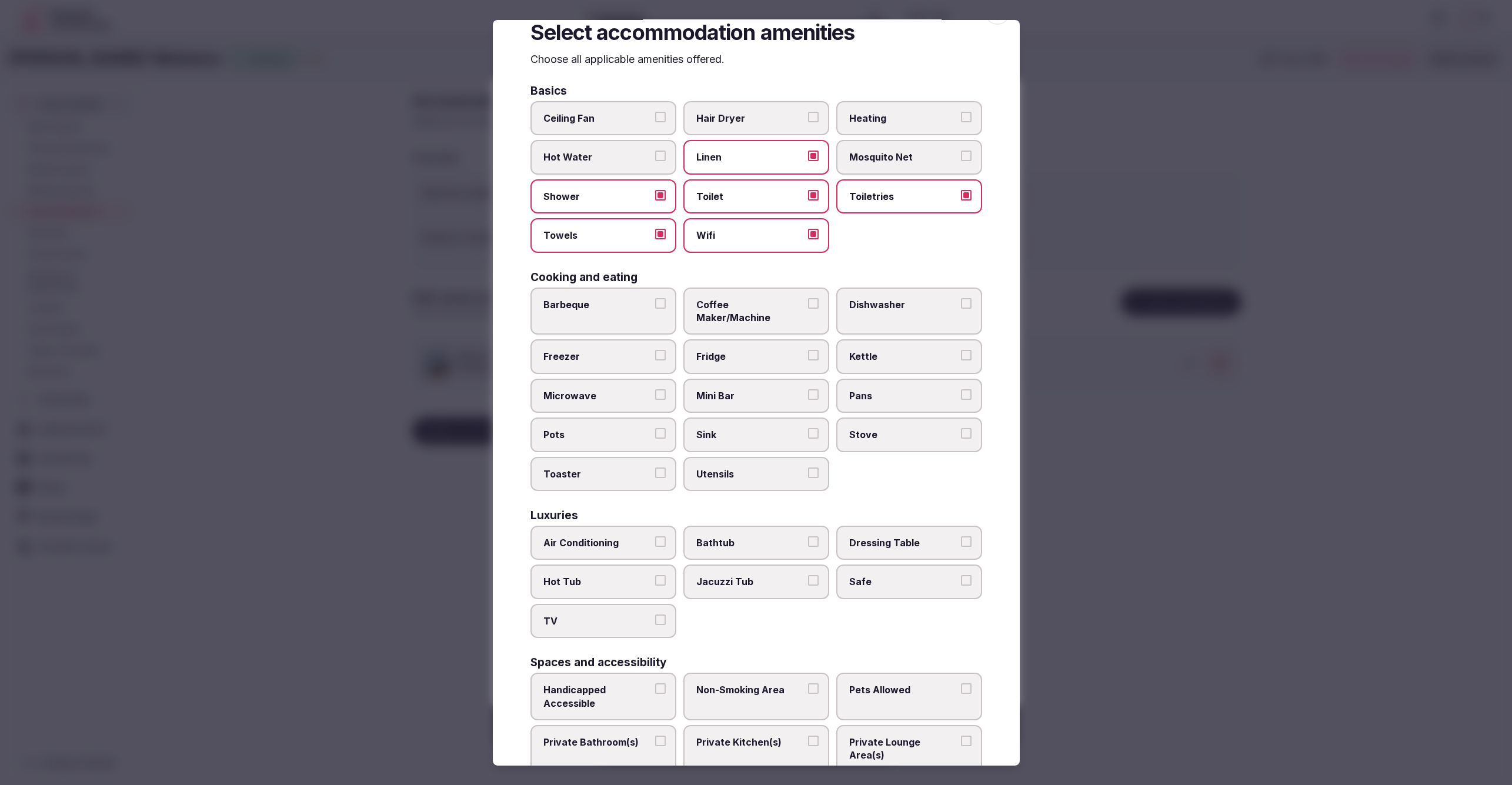
click at [610, 536] on span "Air Conditioning" at bounding box center [597, 543] width 109 height 13
click at [655, 536] on button "Air Conditioning" at bounding box center [660, 542] width 11 height 11
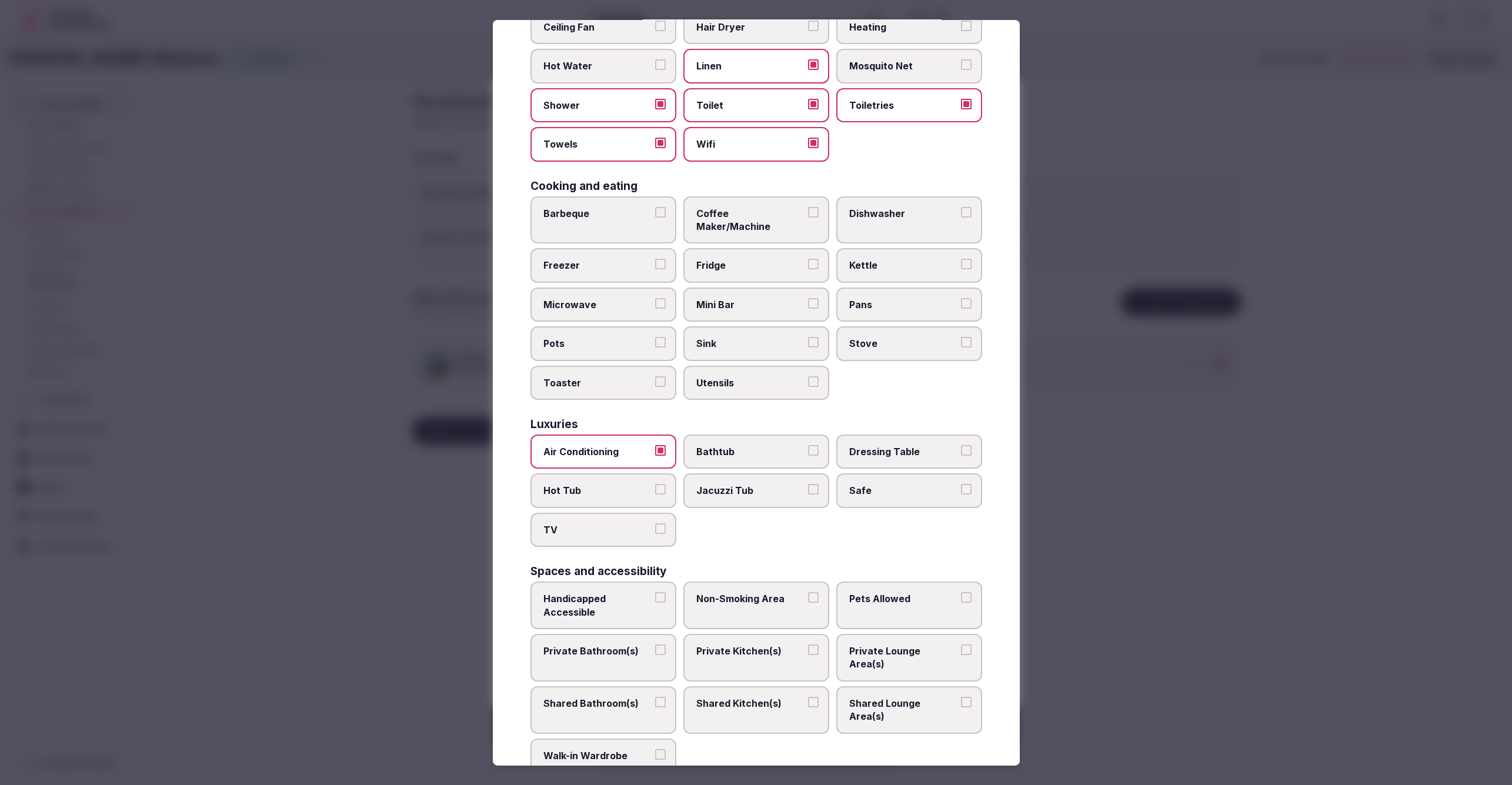
scroll to position [124, 0]
click at [761, 295] on label "Mini Bar" at bounding box center [756, 303] width 146 height 34
click at [808, 297] on button "Mini Bar" at bounding box center [814, 302] width 11 height 11
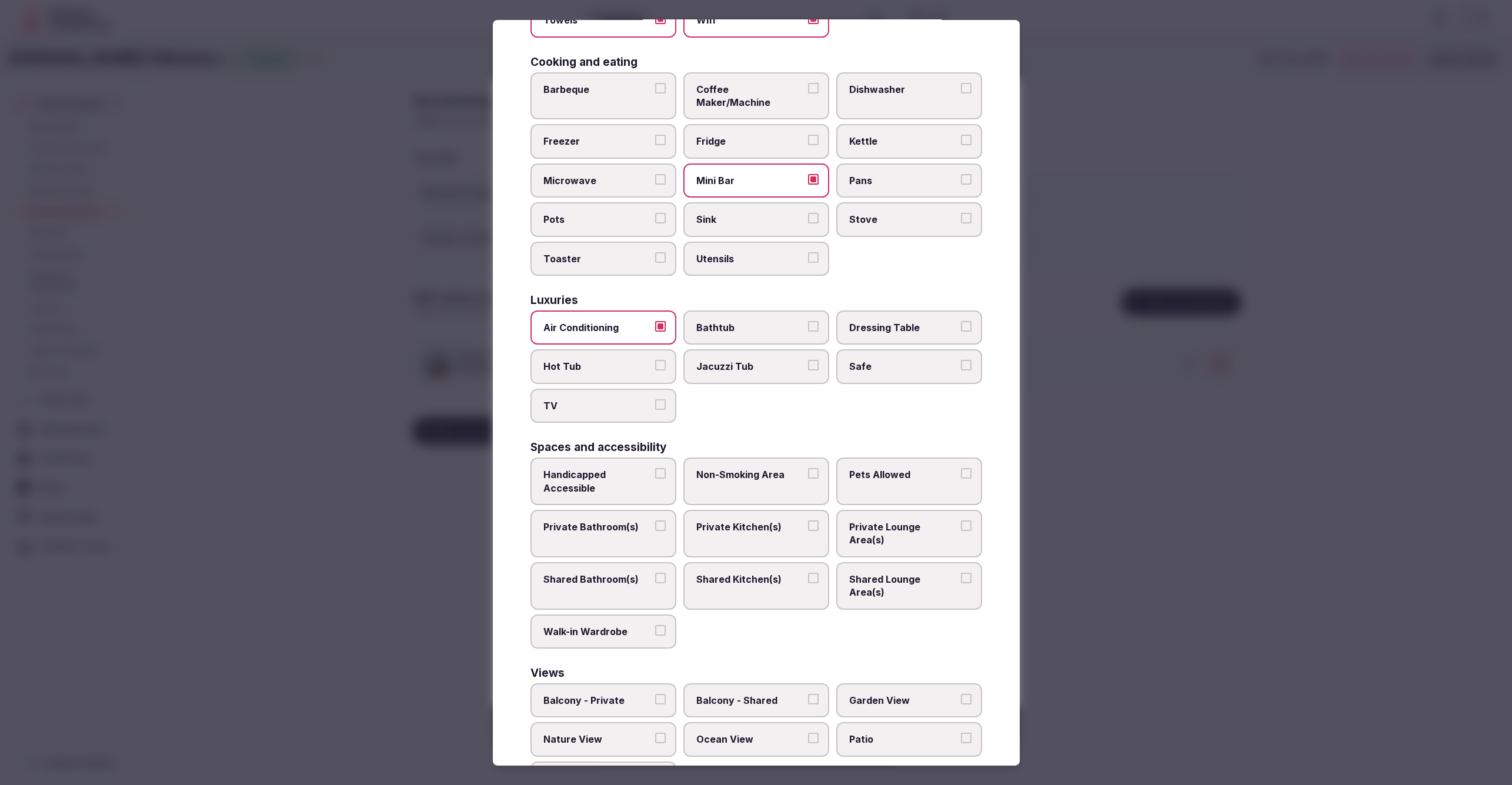
scroll to position [253, 0]
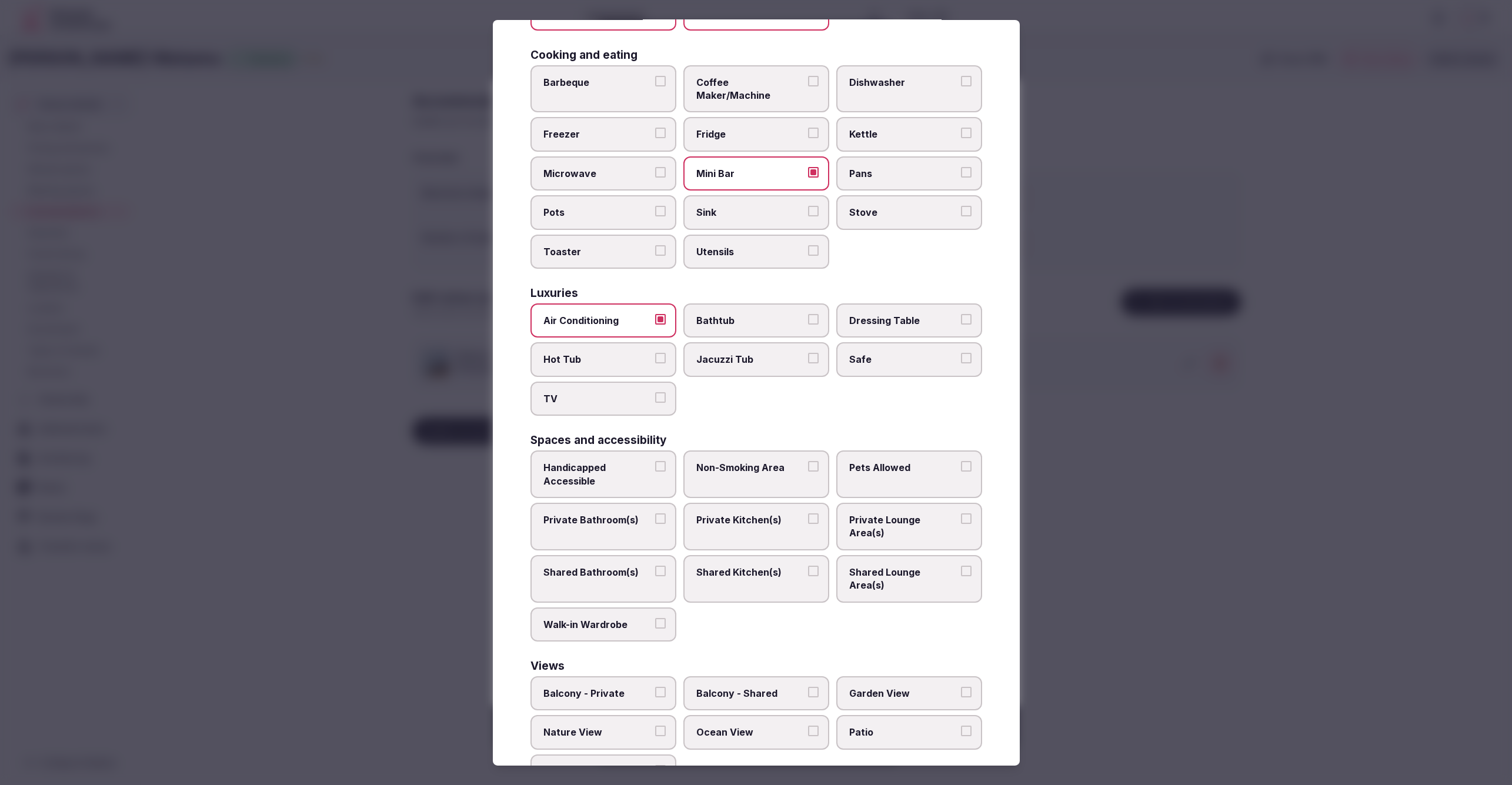
click at [604, 513] on span "Private Bathroom(s)" at bounding box center [597, 520] width 109 height 13
click at [655, 513] on button "Private Bathroom(s)" at bounding box center [660, 519] width 11 height 11
click at [922, 513] on span "Private Lounge Area(s)" at bounding box center [903, 527] width 109 height 26
click at [961, 513] on button "Private Lounge Area(s)" at bounding box center [966, 519] width 11 height 11
click at [1092, 563] on div at bounding box center [756, 393] width 1512 height 785
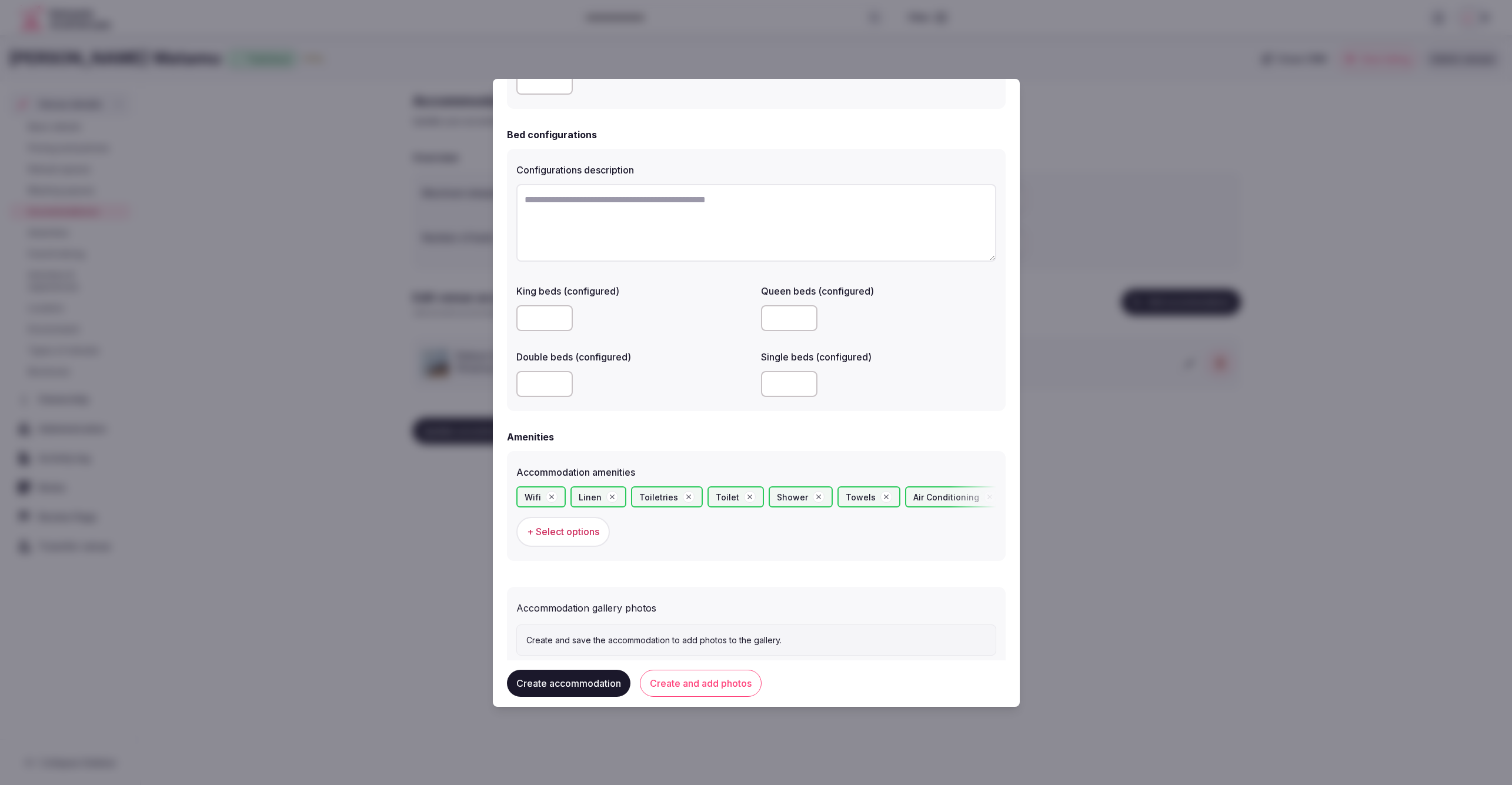
scroll to position [811, 0]
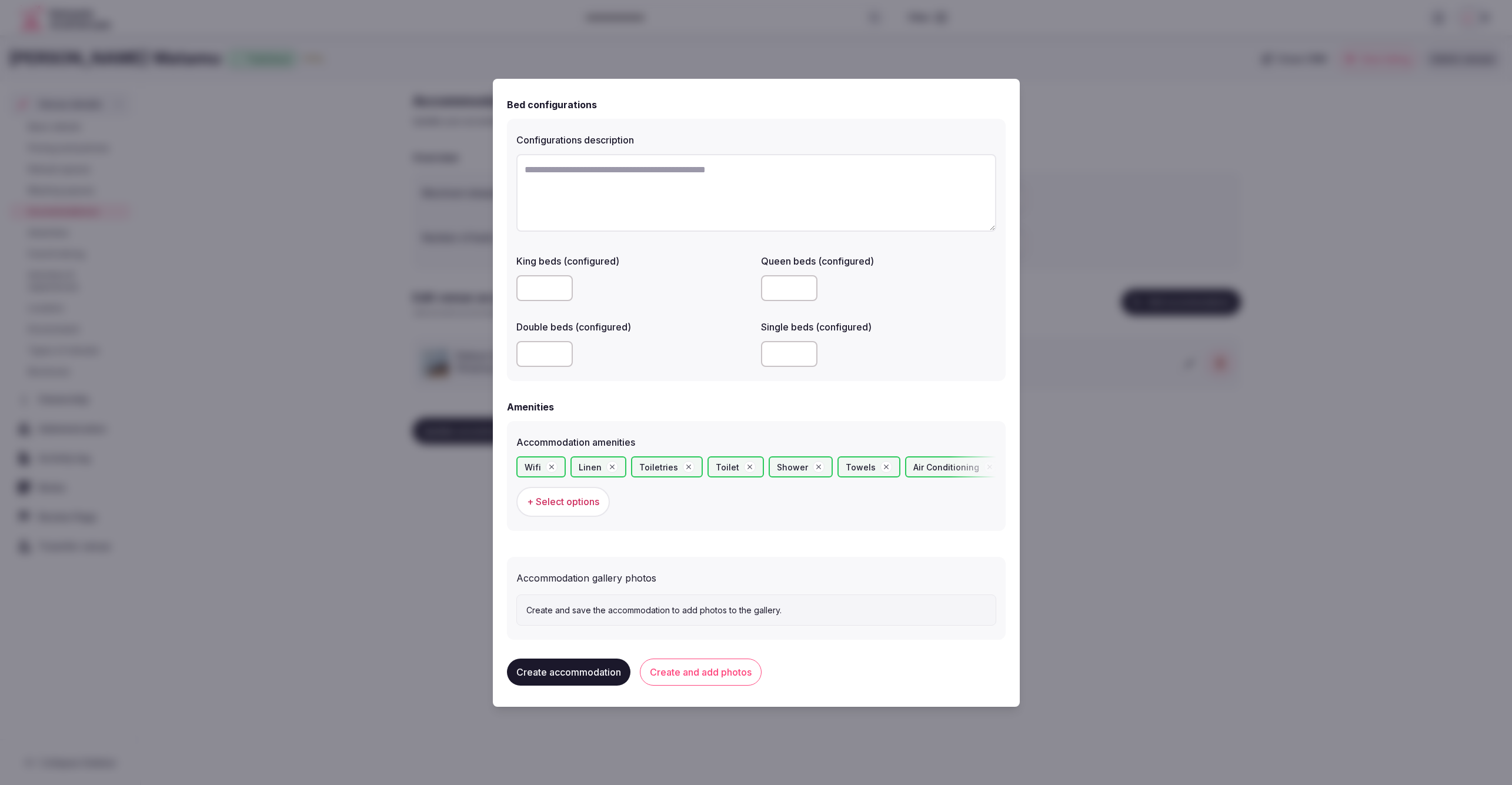
click at [570, 498] on span "+ Select options" at bounding box center [563, 502] width 72 height 13
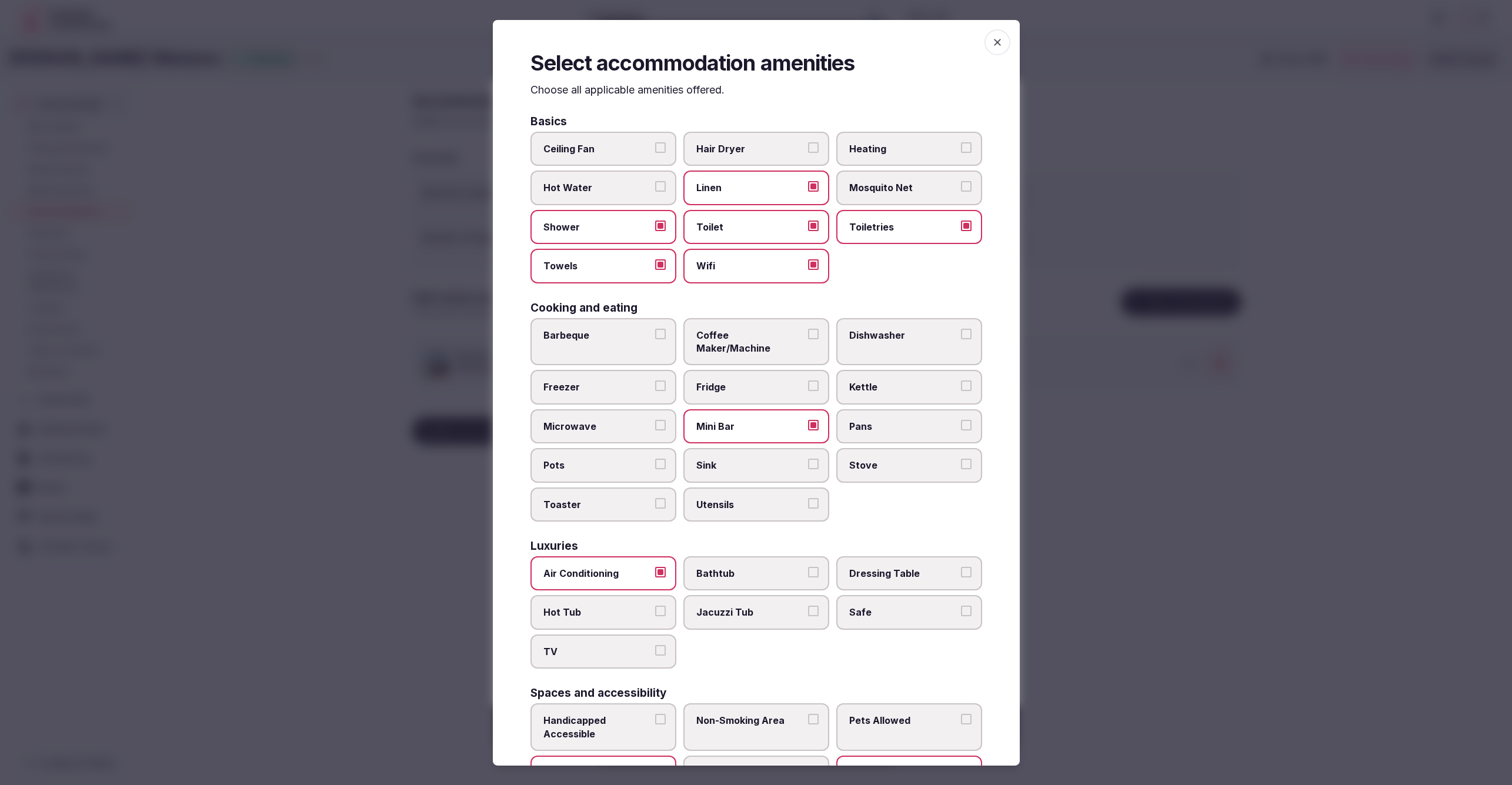
scroll to position [253, 0]
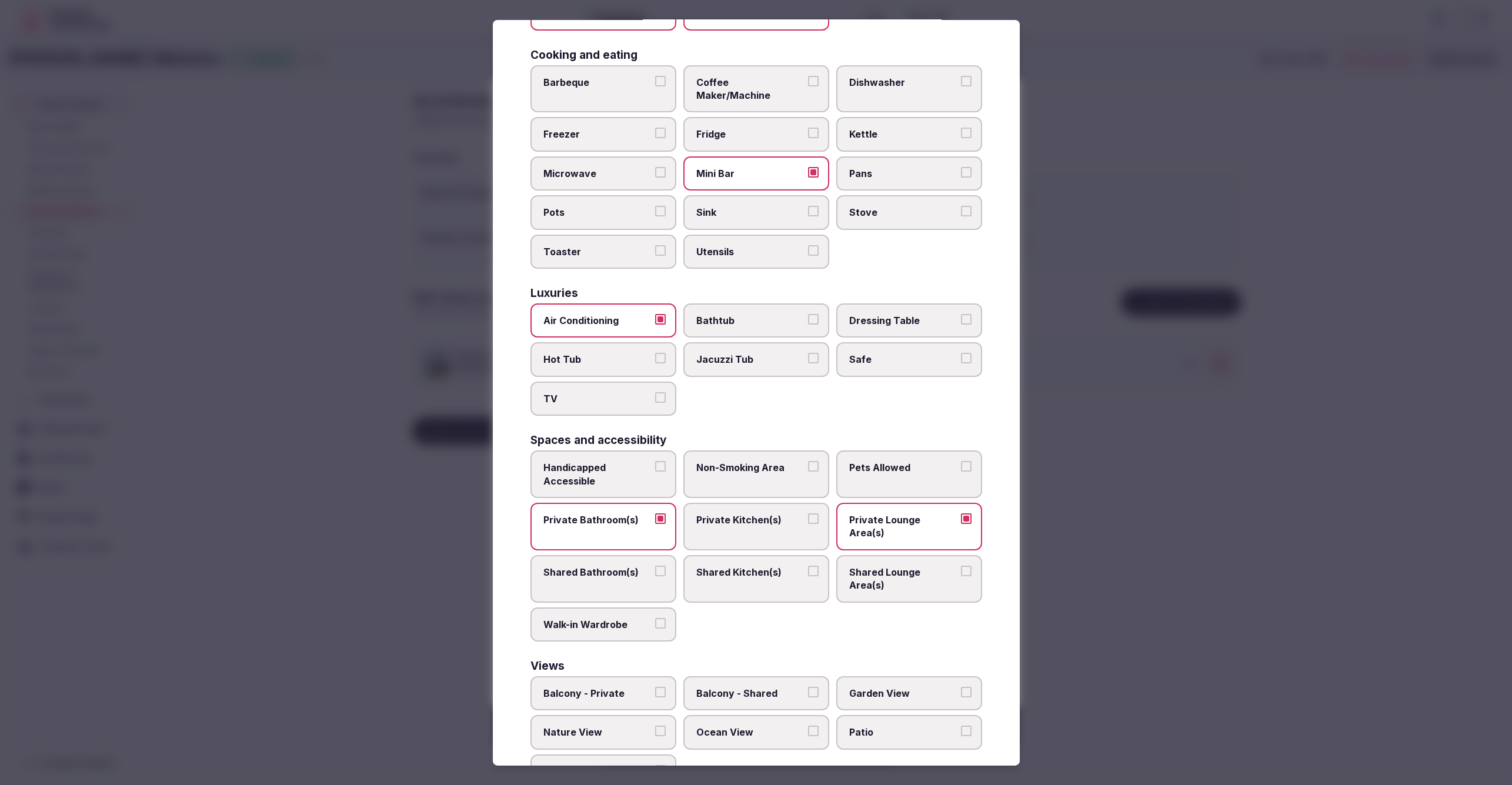
click at [583, 686] on span "Balcony - Private" at bounding box center [597, 693] width 109 height 13
click at [655, 686] on button "Balcony - Private" at bounding box center [660, 692] width 11 height 11
click at [1085, 659] on div at bounding box center [756, 393] width 1512 height 785
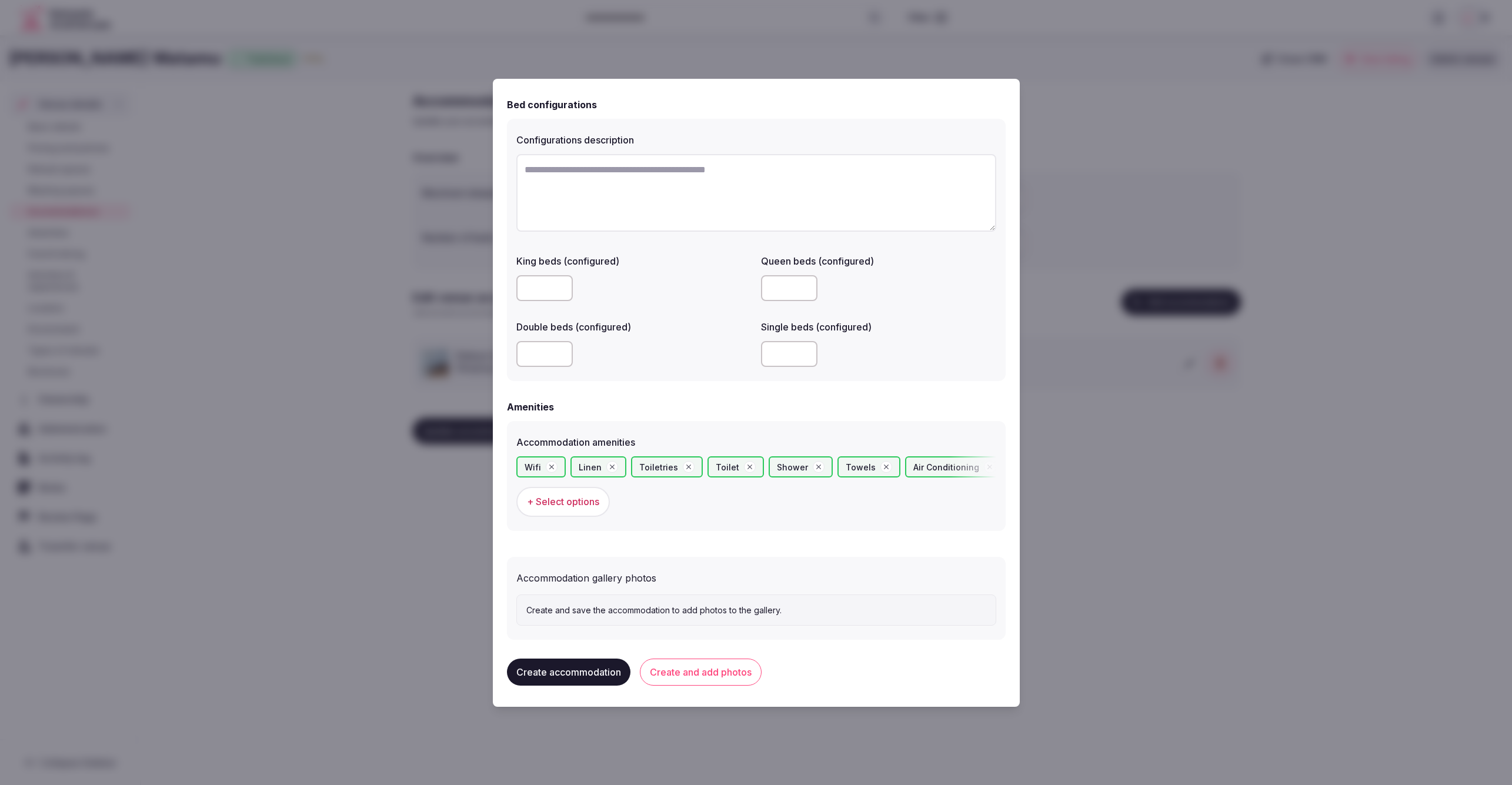
click at [696, 673] on button "Create and add photos" at bounding box center [700, 672] width 122 height 27
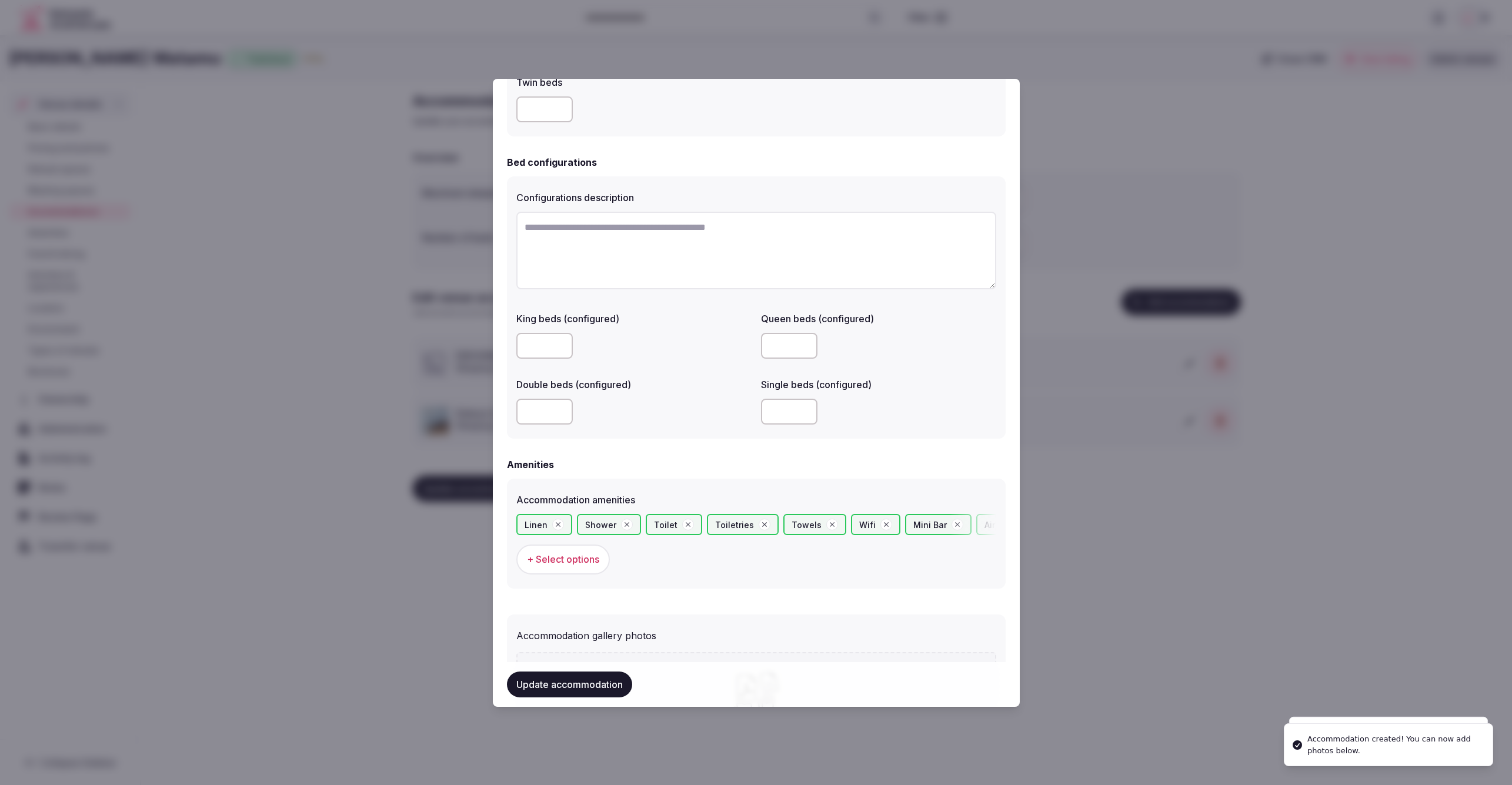
scroll to position [920, 0]
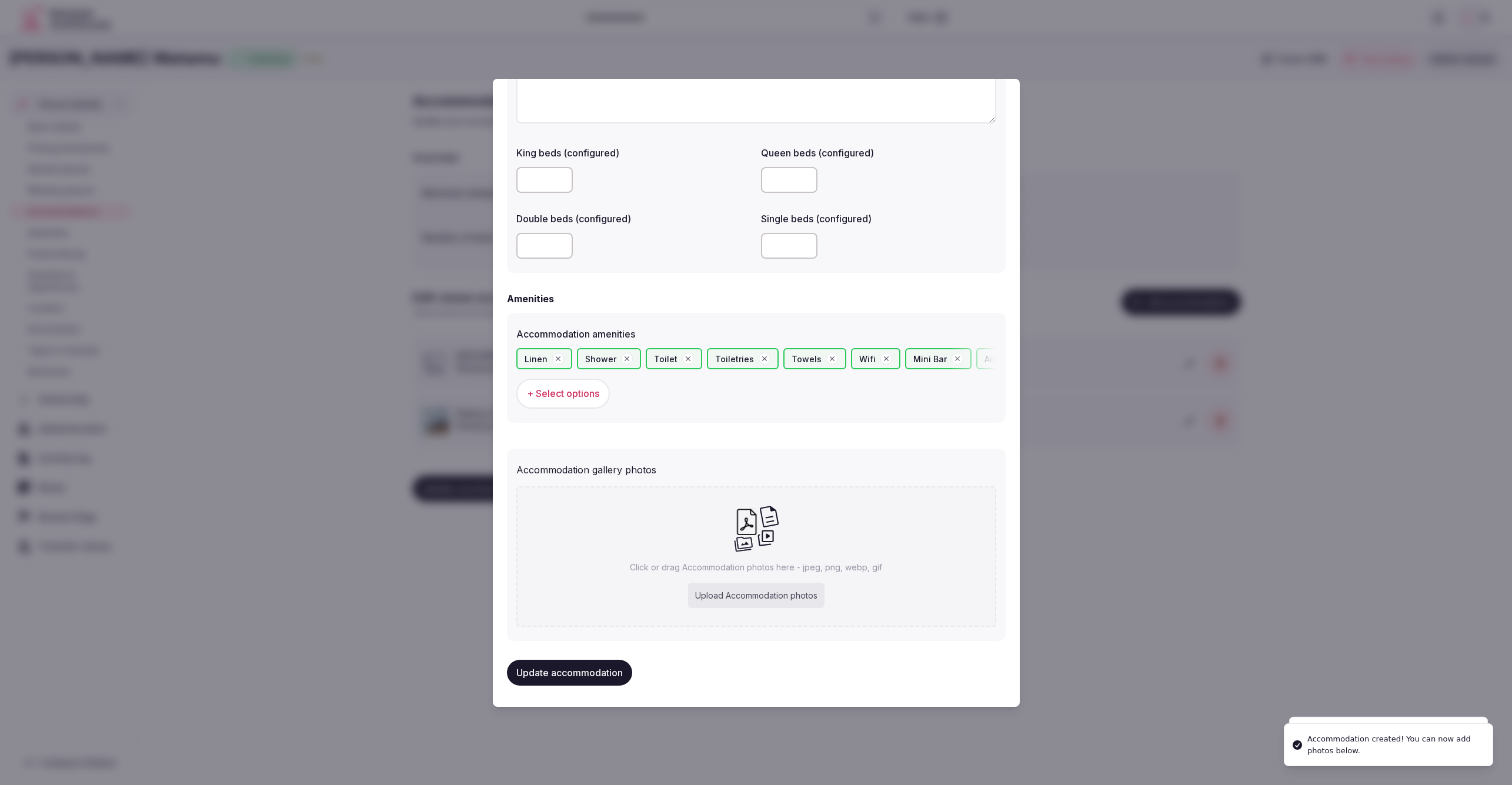
click at [759, 594] on div "Upload Accommodation photos" at bounding box center [756, 595] width 136 height 26
type input "**********"
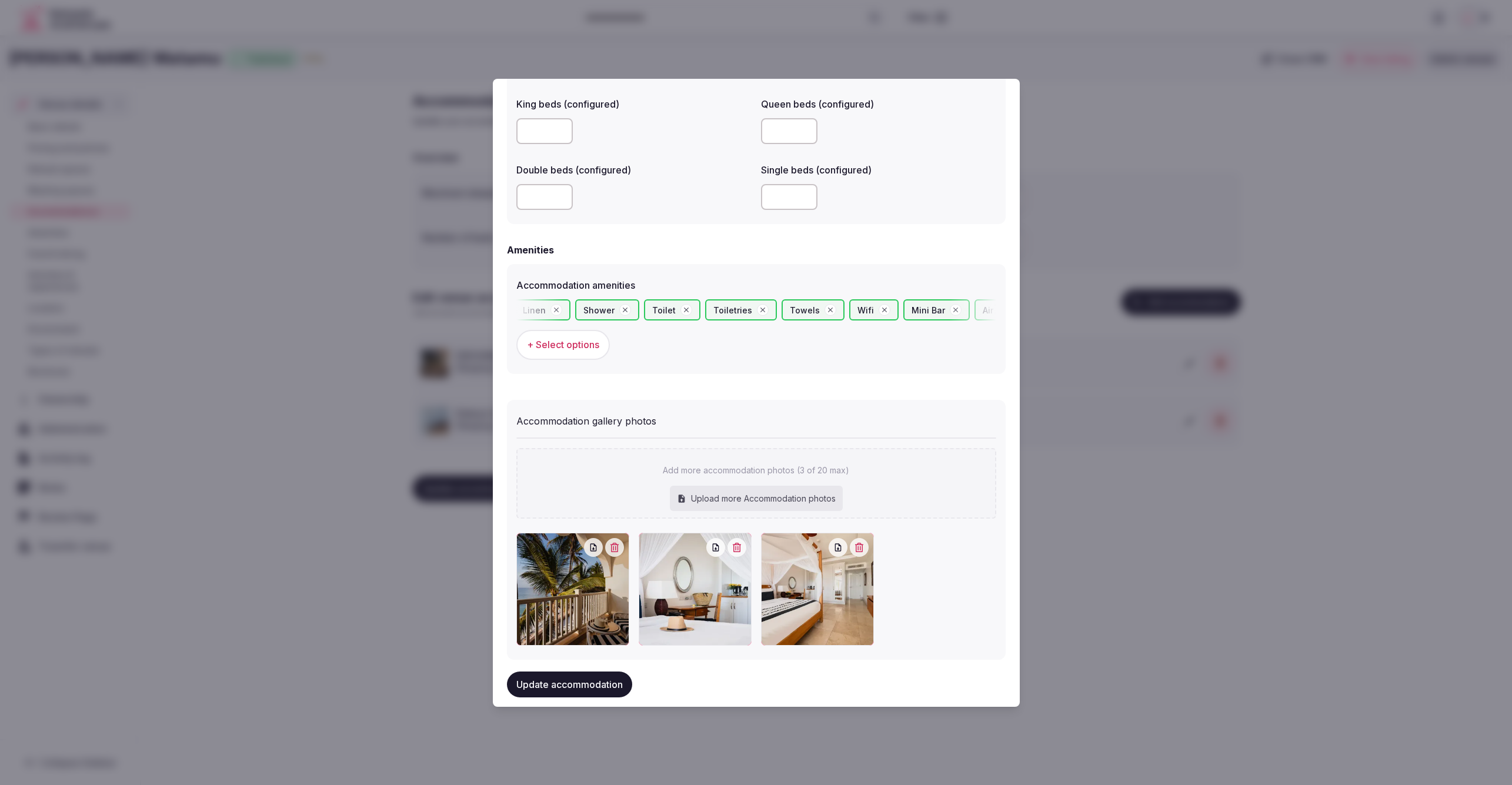
scroll to position [987, 0]
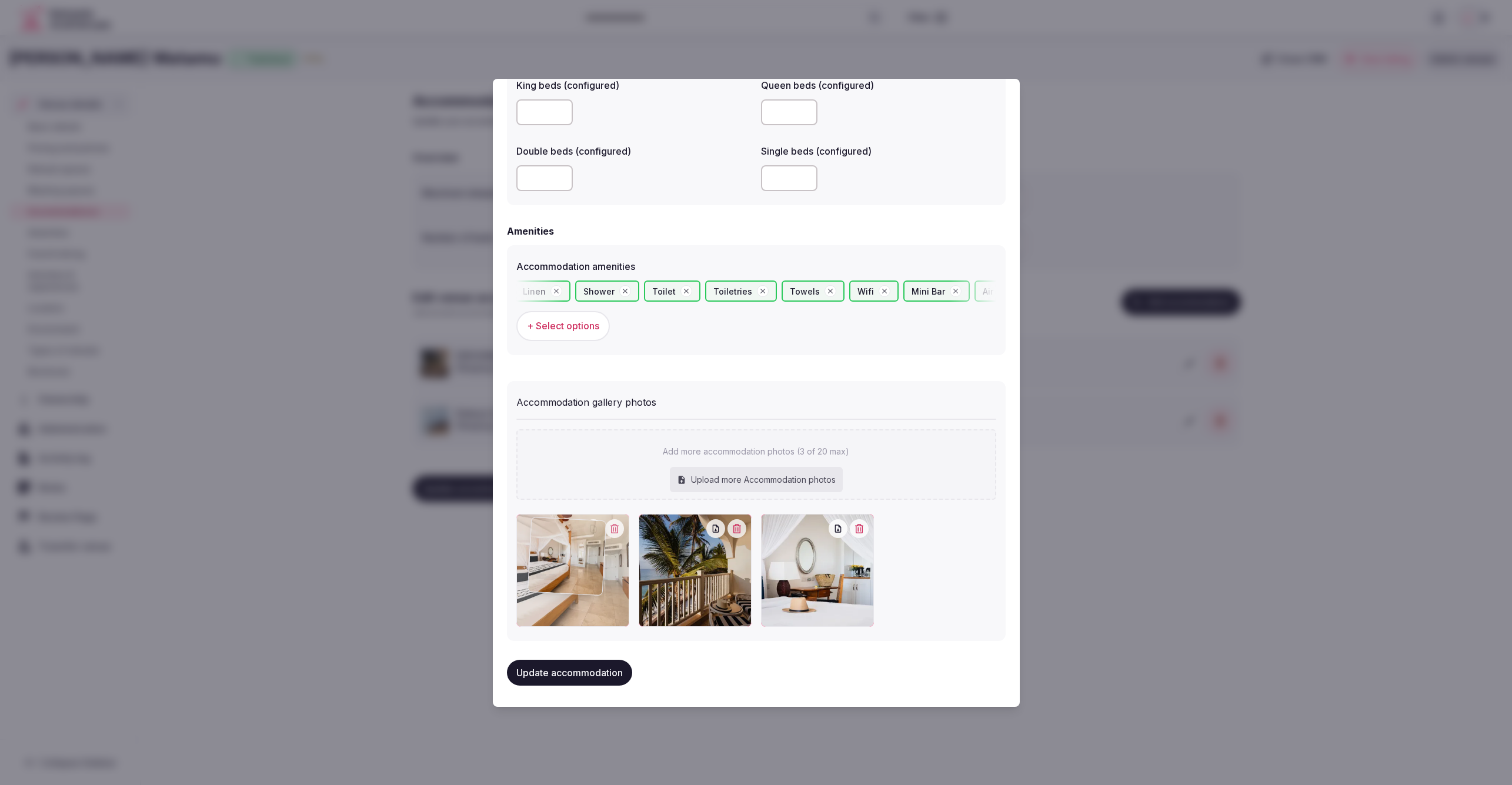
drag, startPoint x: 794, startPoint y: 592, endPoint x: 564, endPoint y: 600, distance: 230.1
click at [564, 600] on div at bounding box center [573, 571] width 113 height 113
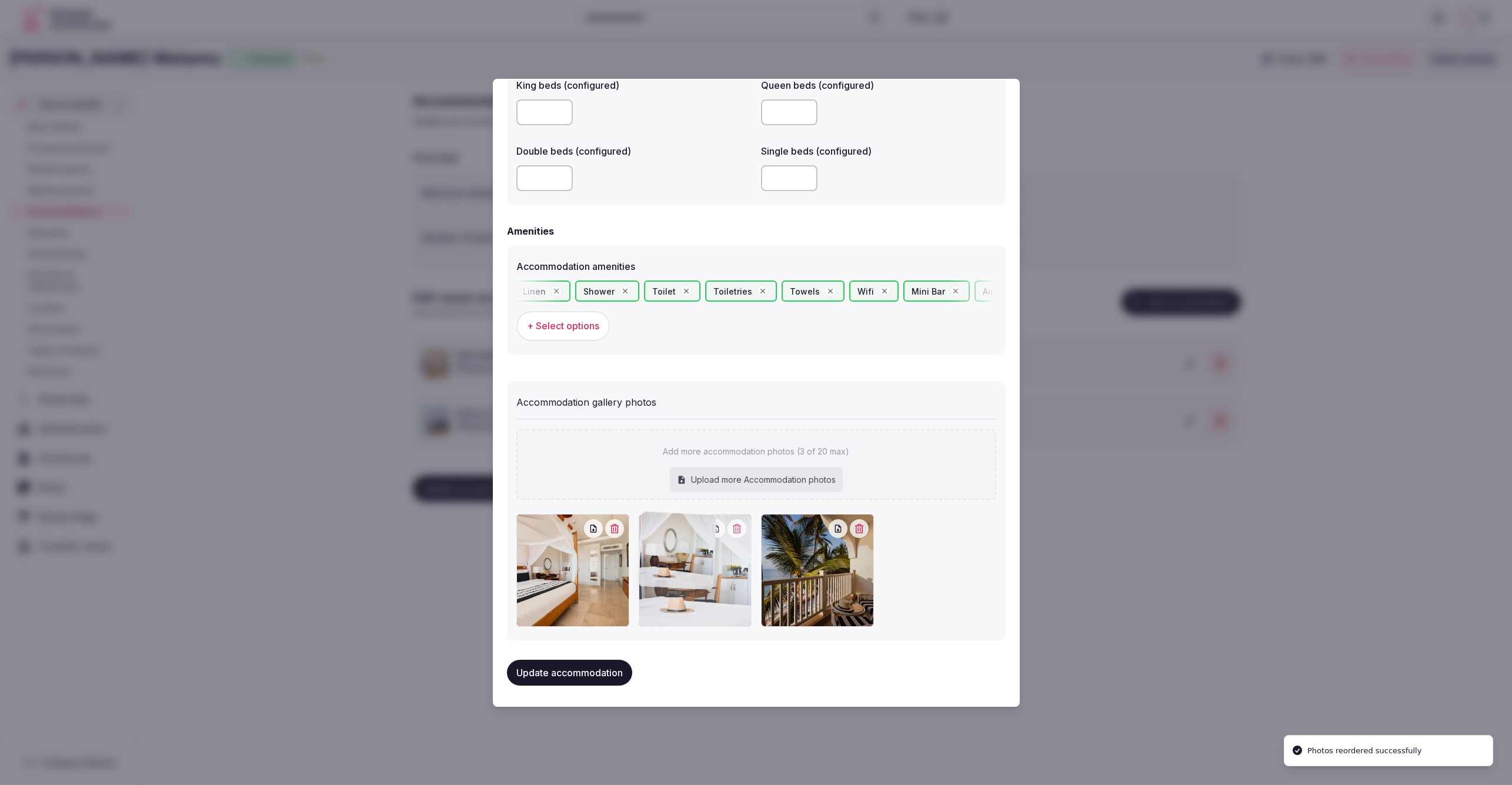
drag, startPoint x: 808, startPoint y: 599, endPoint x: 725, endPoint y: 602, distance: 83.1
click at [723, 602] on div at bounding box center [695, 571] width 113 height 113
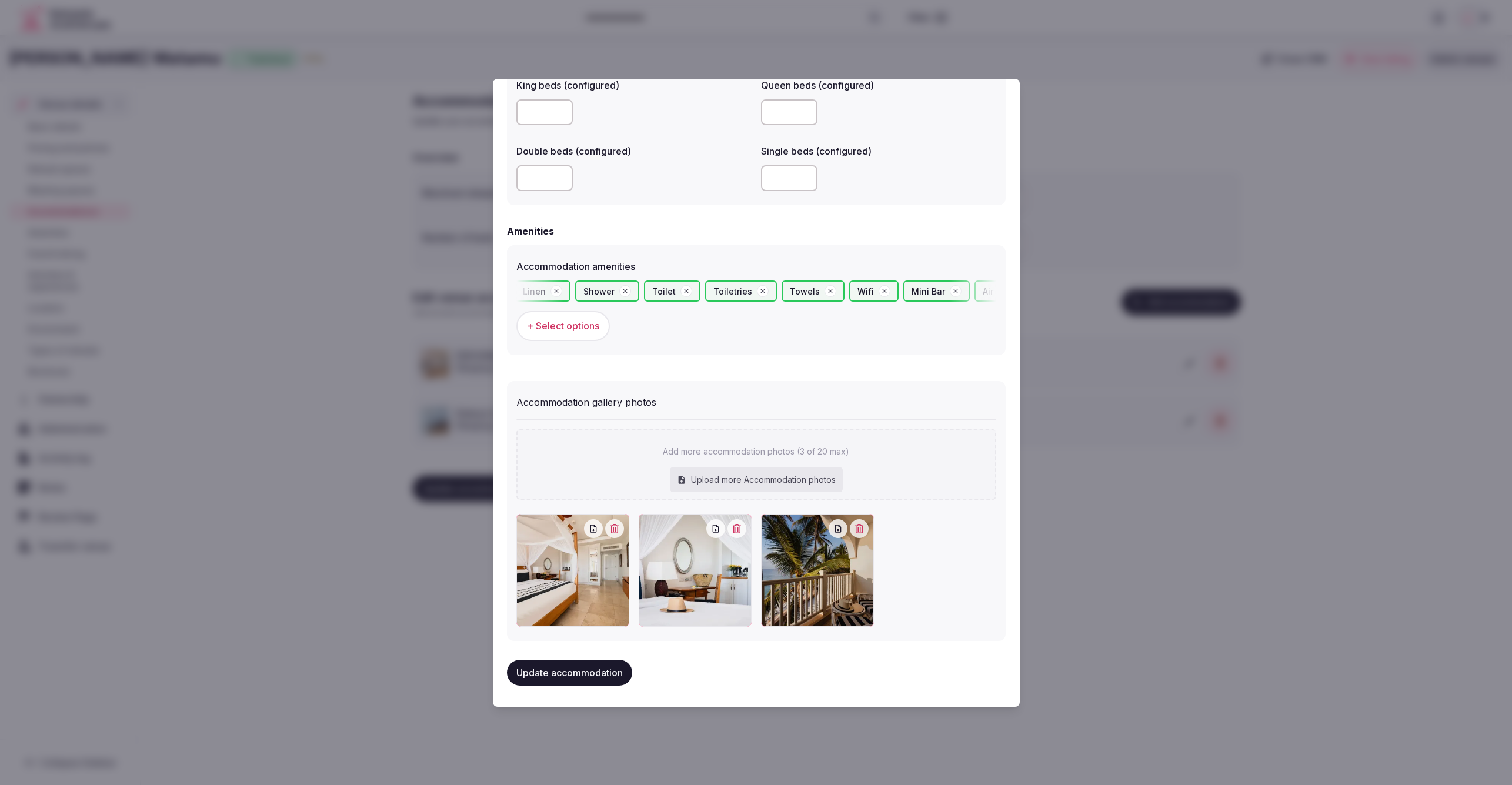
click at [577, 670] on button "Update accommodation" at bounding box center [570, 672] width 125 height 26
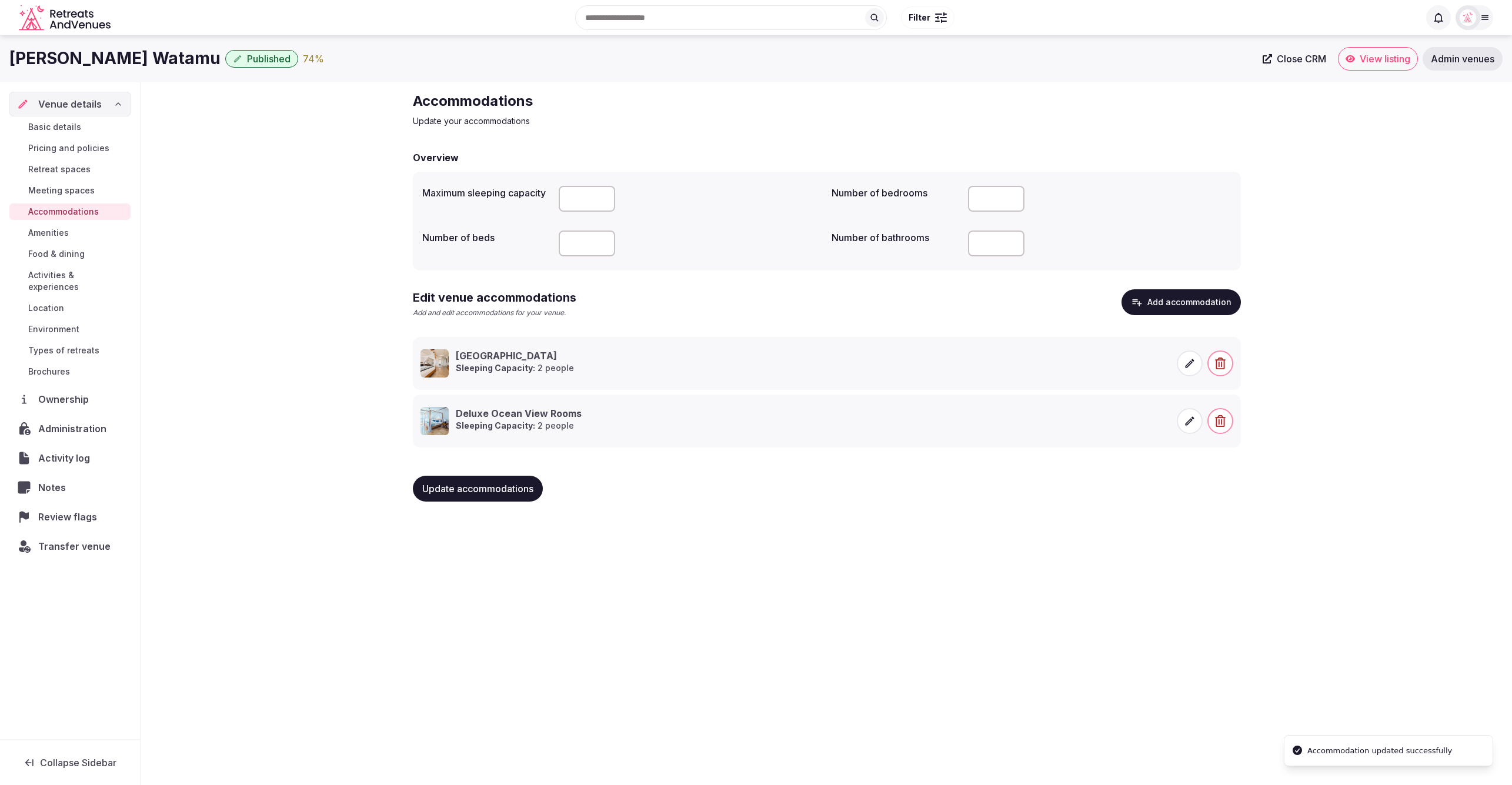
click at [1206, 558] on div "Hemingways Watamu Published 74 % Close CRM View listing Admin venues Venue deta…" at bounding box center [756, 406] width 1512 height 742
click at [1171, 300] on button "Add accommodation" at bounding box center [1181, 302] width 120 height 26
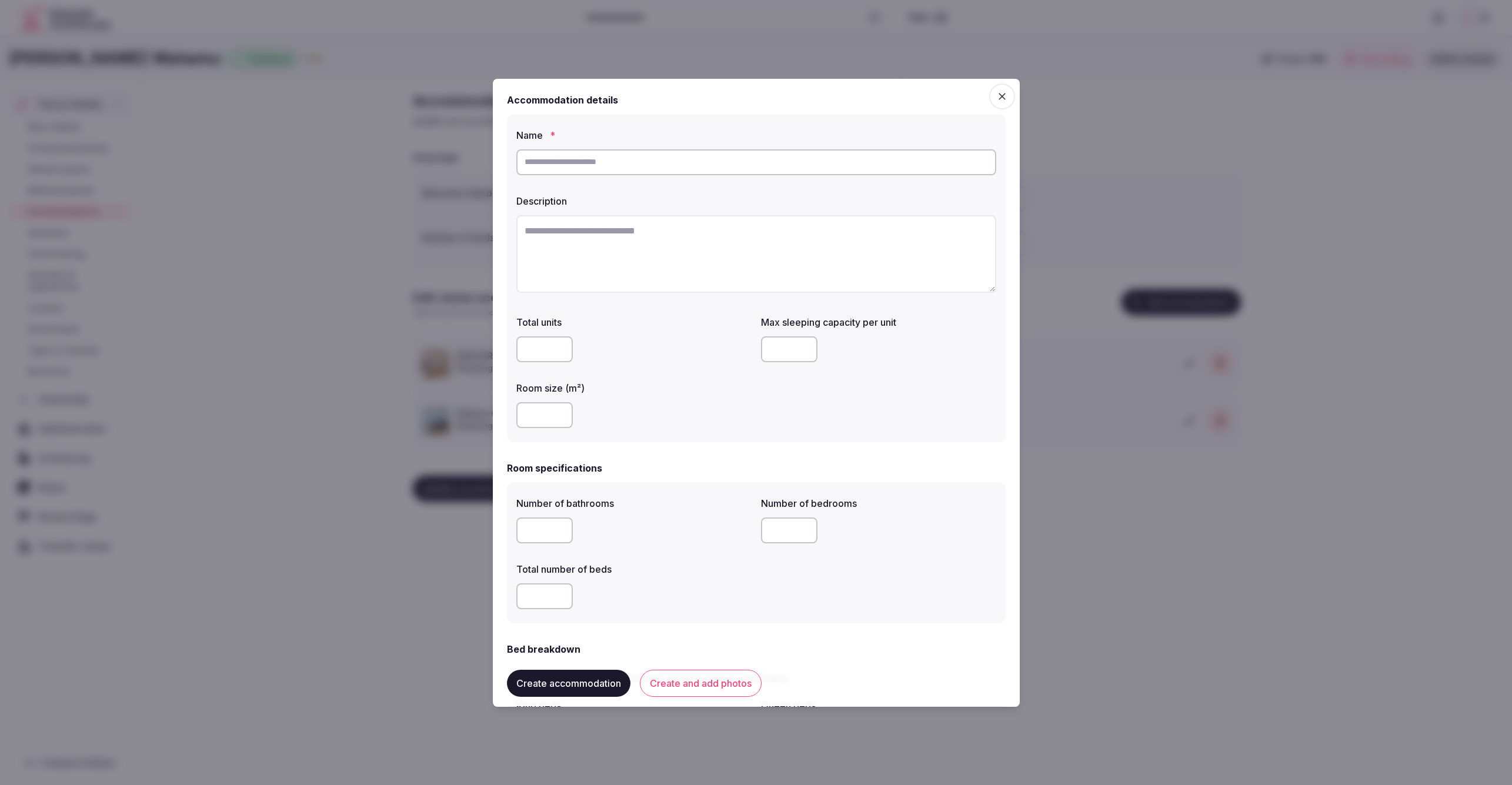
click at [693, 168] on input "text" at bounding box center [756, 162] width 480 height 26
click at [641, 226] on textarea at bounding box center [756, 254] width 480 height 78
paste textarea "**********"
type textarea "**********"
click at [658, 162] on input "text" at bounding box center [756, 162] width 480 height 26
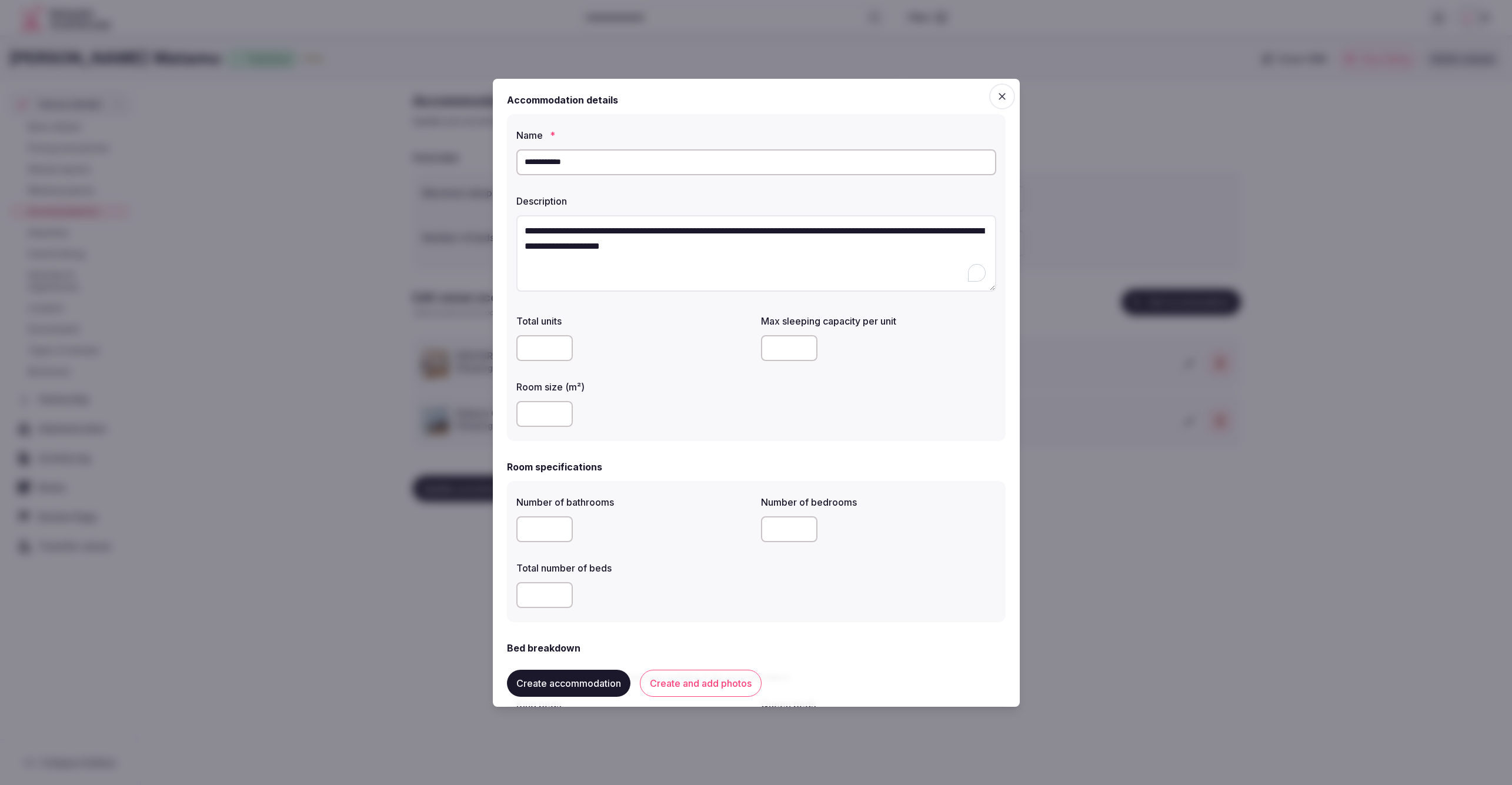
click at [647, 156] on input "**********" at bounding box center [756, 162] width 480 height 26
click at [625, 162] on input "**********" at bounding box center [756, 162] width 480 height 26
drag, startPoint x: 695, startPoint y: 292, endPoint x: 686, endPoint y: 291, distance: 9.1
click at [695, 292] on div "**********" at bounding box center [756, 255] width 480 height 81
click at [709, 162] on input "**********" at bounding box center [756, 162] width 480 height 26
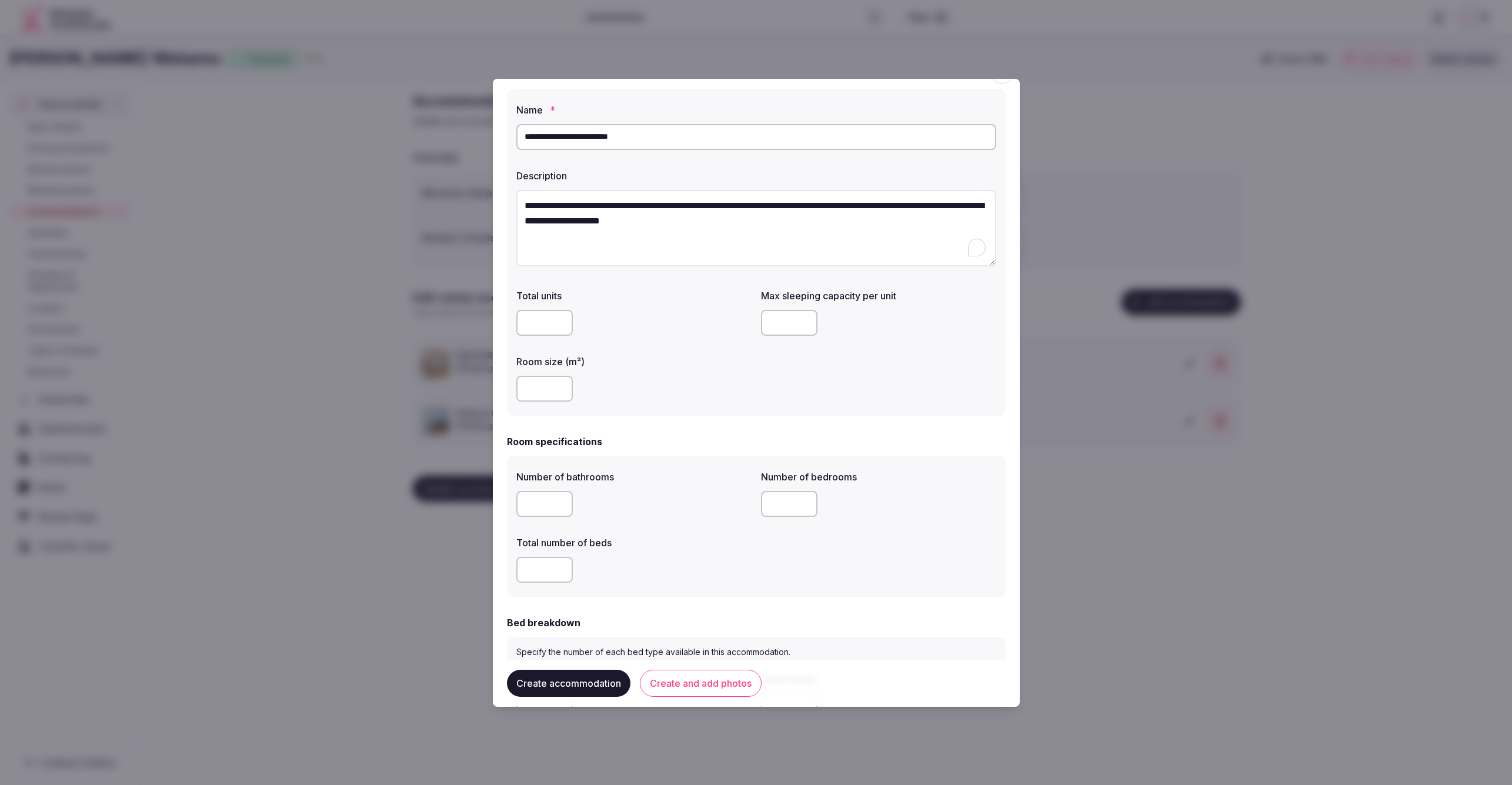
scroll to position [36, 0]
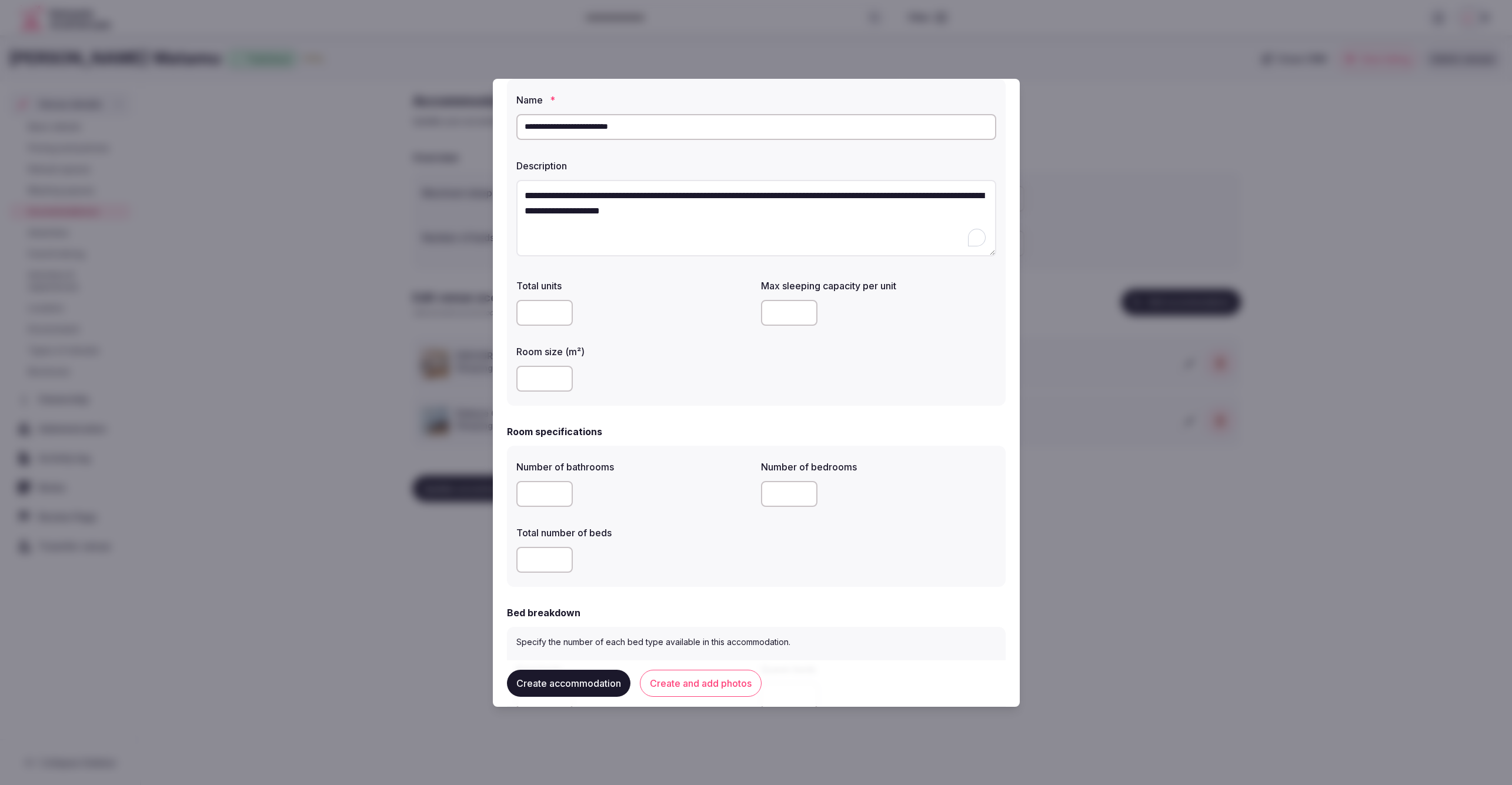
type input "**********"
click at [770, 366] on div "Total units Max sleeping capacity per unit Room size (m²)" at bounding box center [756, 335] width 480 height 122
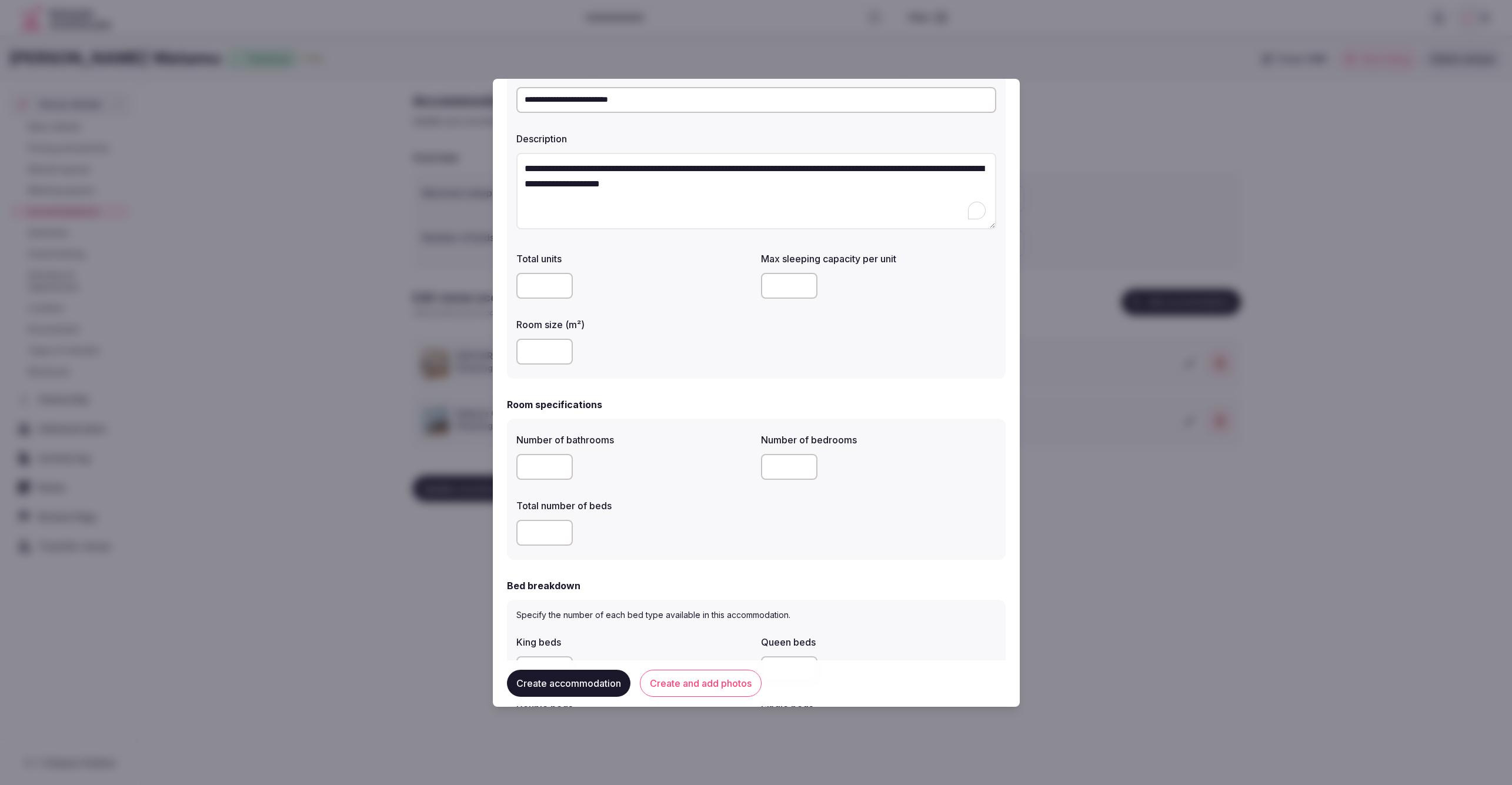
click at [547, 349] on input "number" at bounding box center [545, 351] width 57 height 26
type input "***"
click at [752, 356] on div "Total units Max sleeping capacity per unit Room size (m²) ***" at bounding box center [756, 308] width 480 height 122
click at [774, 292] on input "number" at bounding box center [789, 285] width 57 height 26
type input "*"
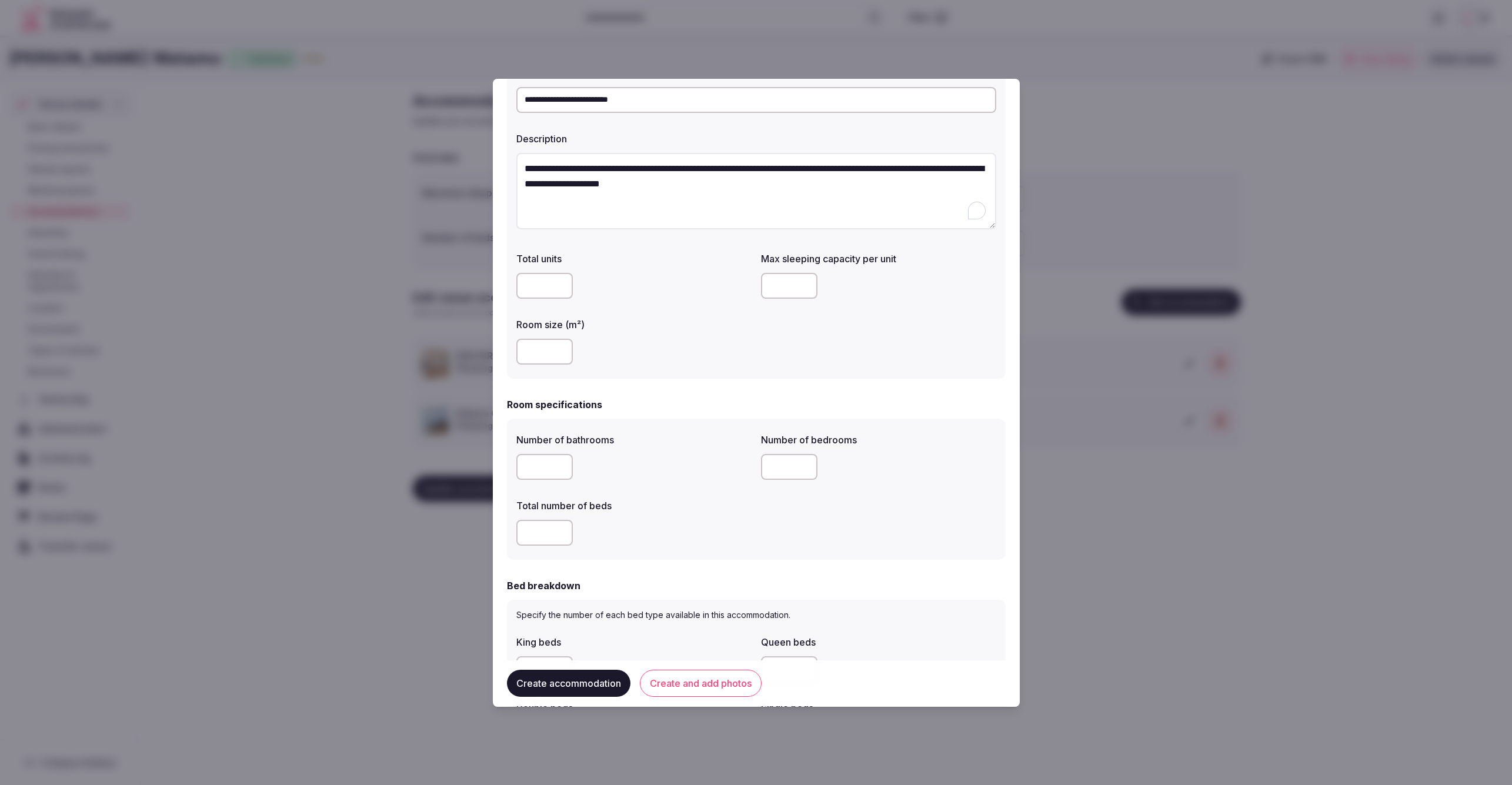
click at [964, 321] on div "Total units Max sleeping capacity per unit * Room size (m²) ***" at bounding box center [756, 308] width 480 height 122
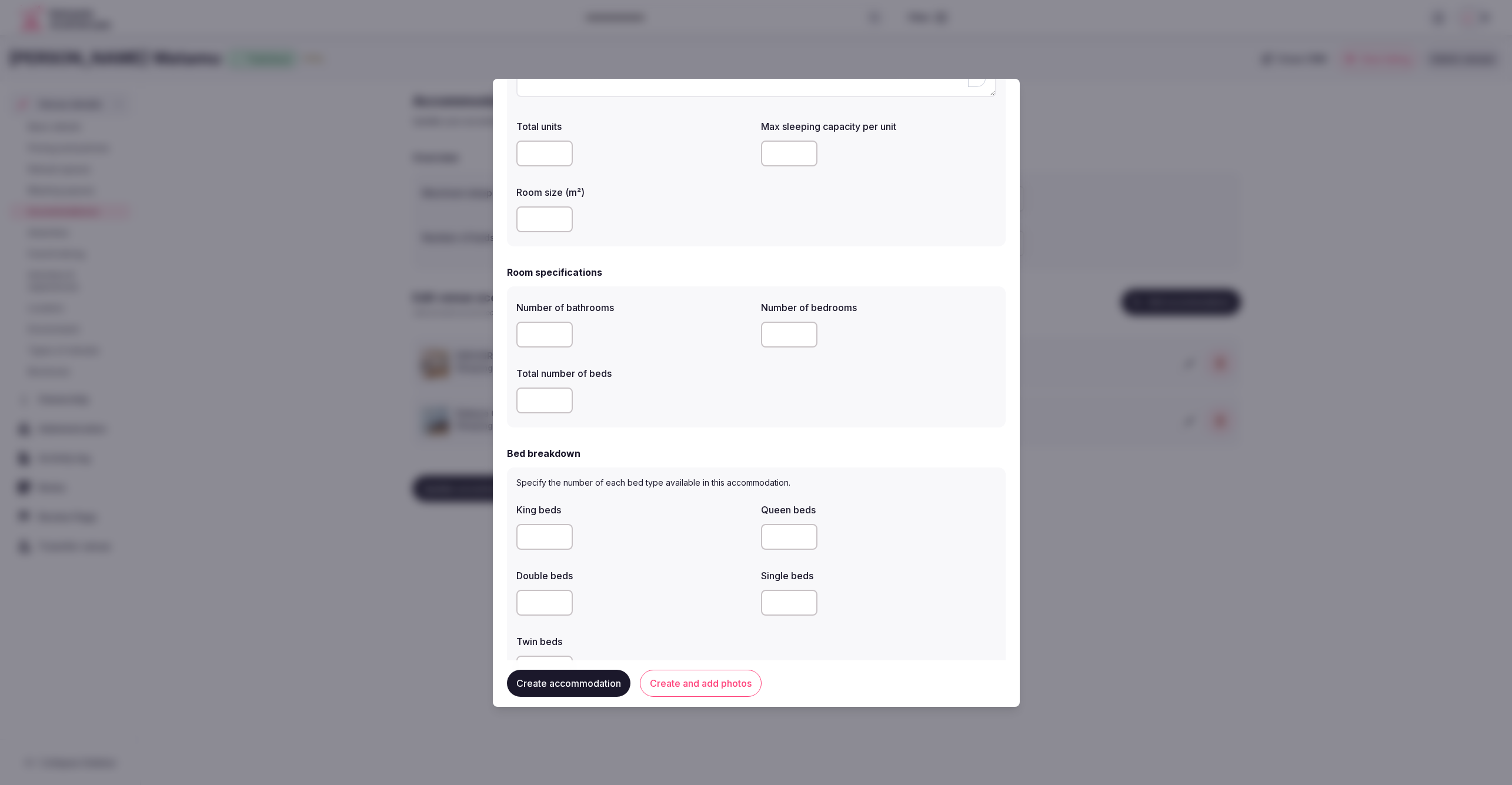
scroll to position [202, 0]
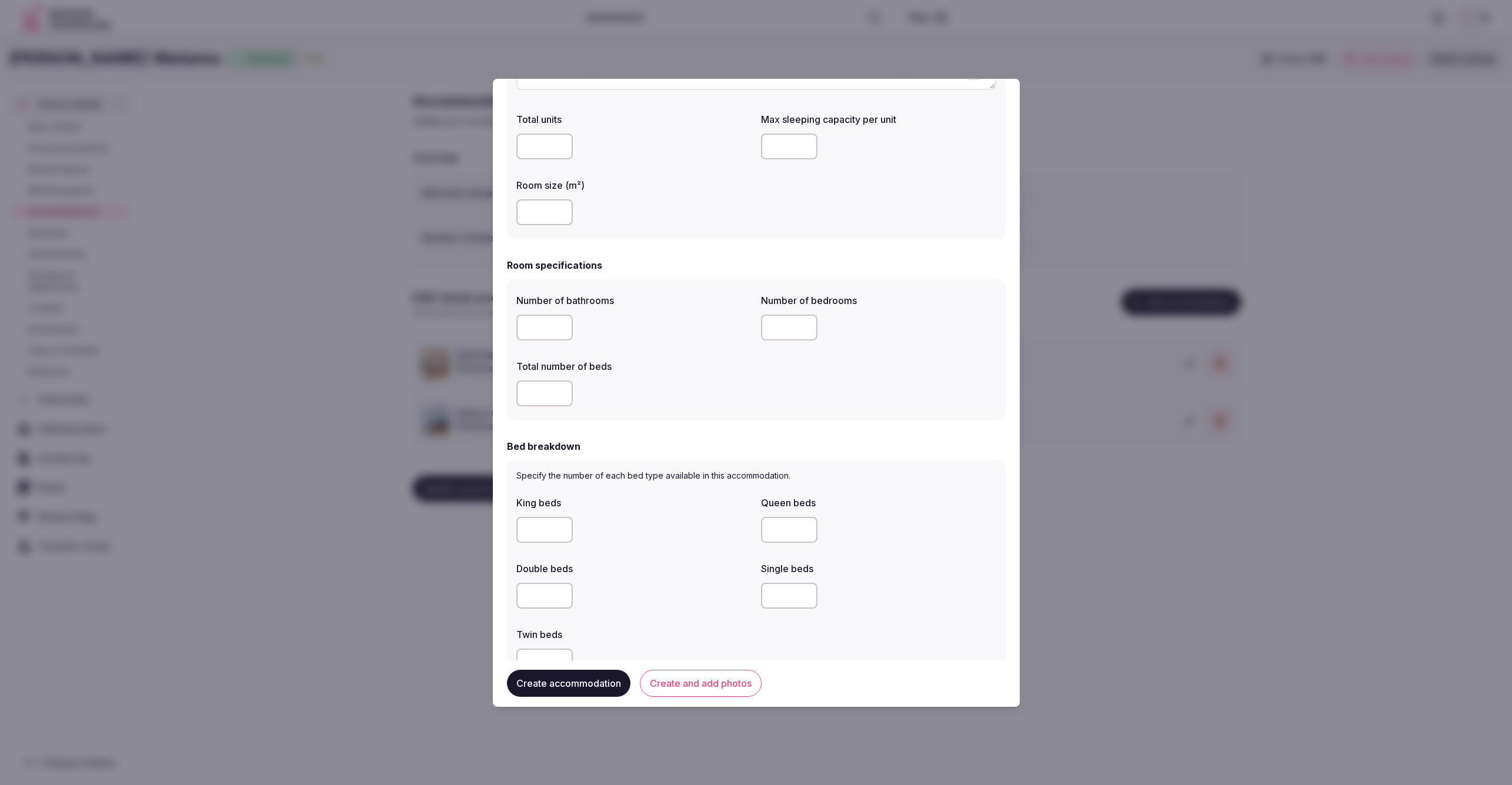
click at [838, 358] on div "Number of bathrooms Number of bedrooms Total number of beds" at bounding box center [756, 350] width 480 height 122
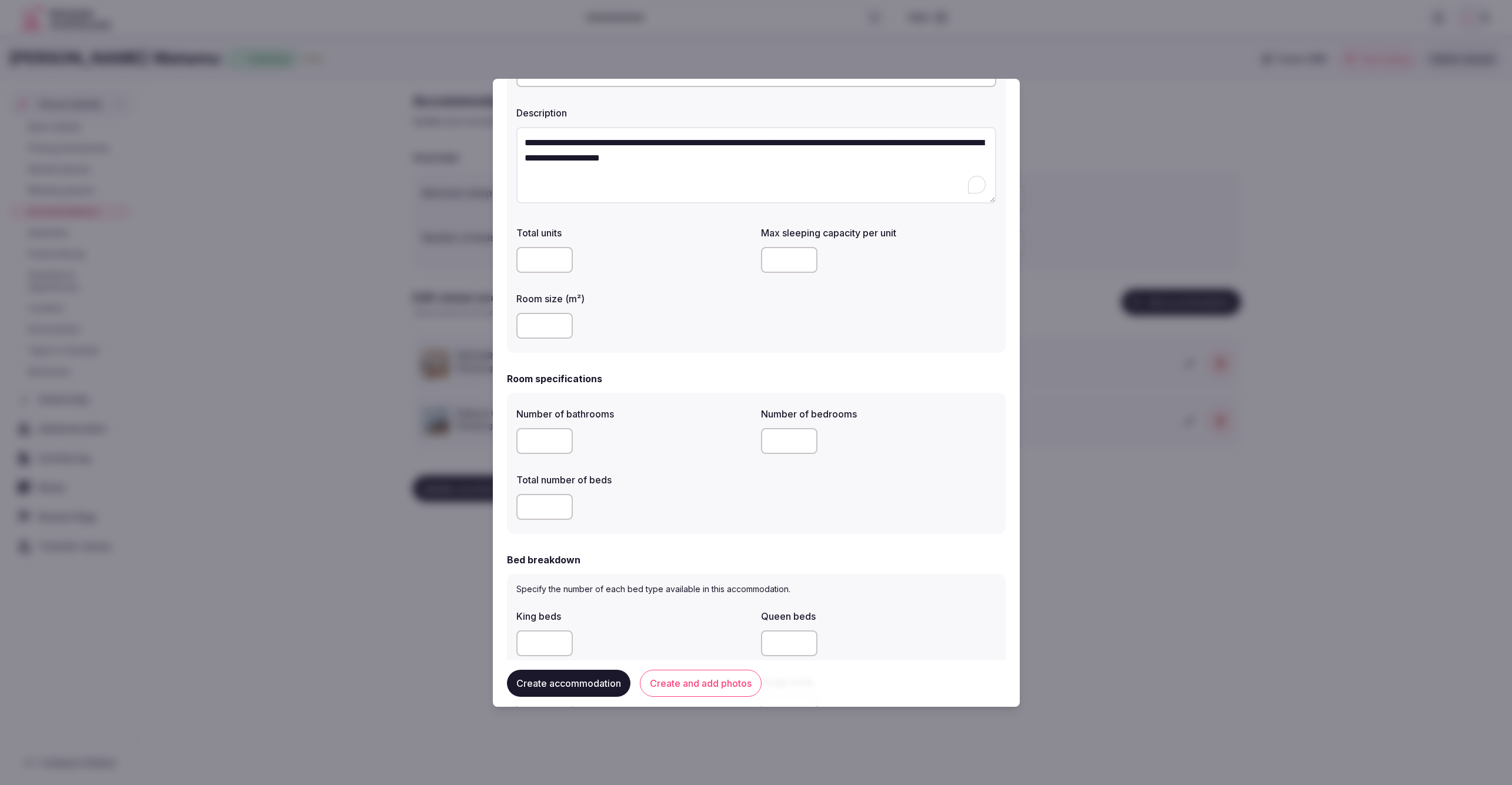
scroll to position [55, 0]
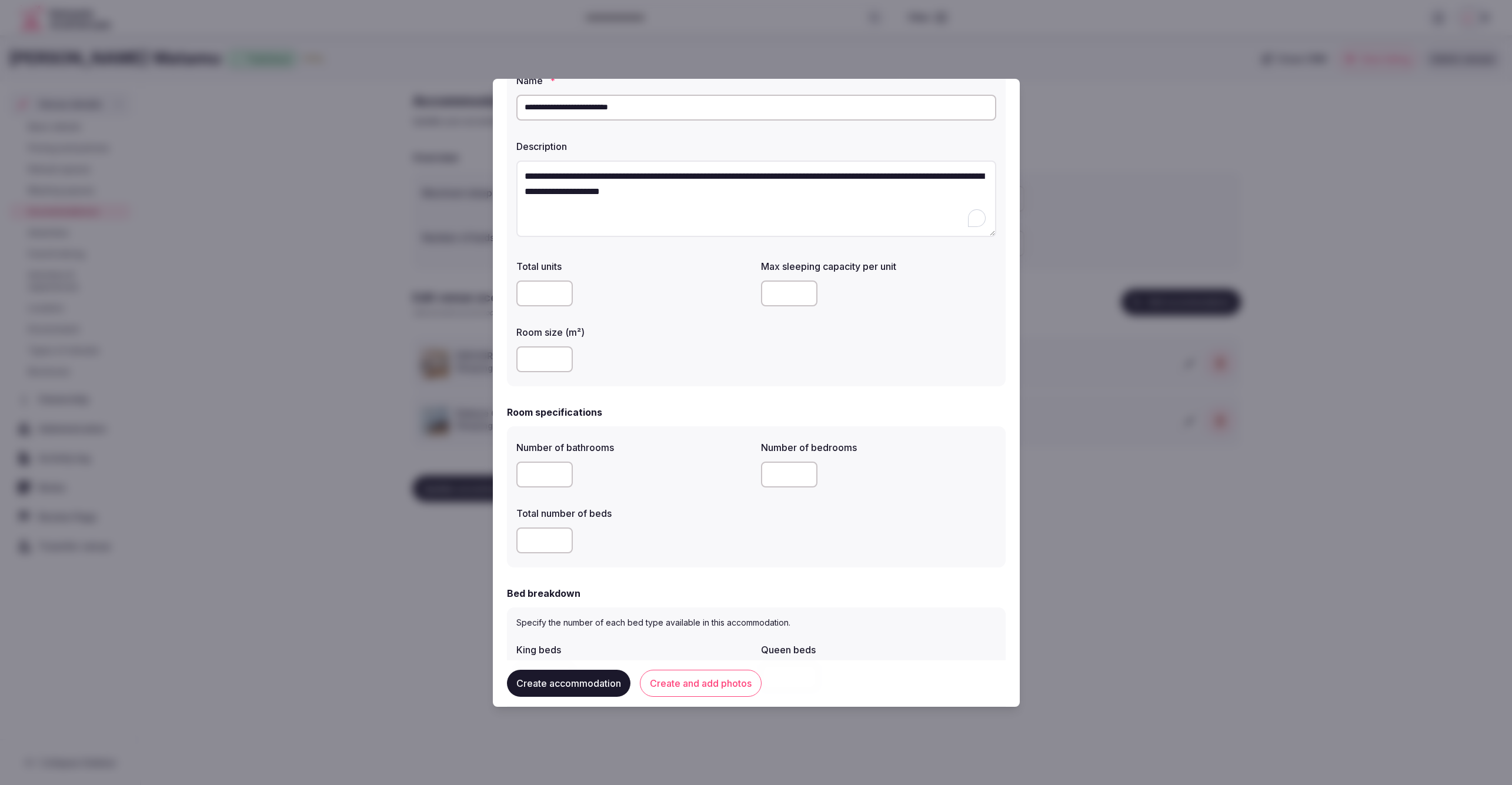
click at [550, 474] on input "number" at bounding box center [545, 474] width 57 height 26
type input "*"
click at [543, 539] on input "number" at bounding box center [545, 540] width 57 height 26
drag, startPoint x: 531, startPoint y: 542, endPoint x: 514, endPoint y: 542, distance: 17.0
click at [514, 542] on div "Number of bathrooms * Number of bedrooms Total number of beds **" at bounding box center [756, 496] width 499 height 141
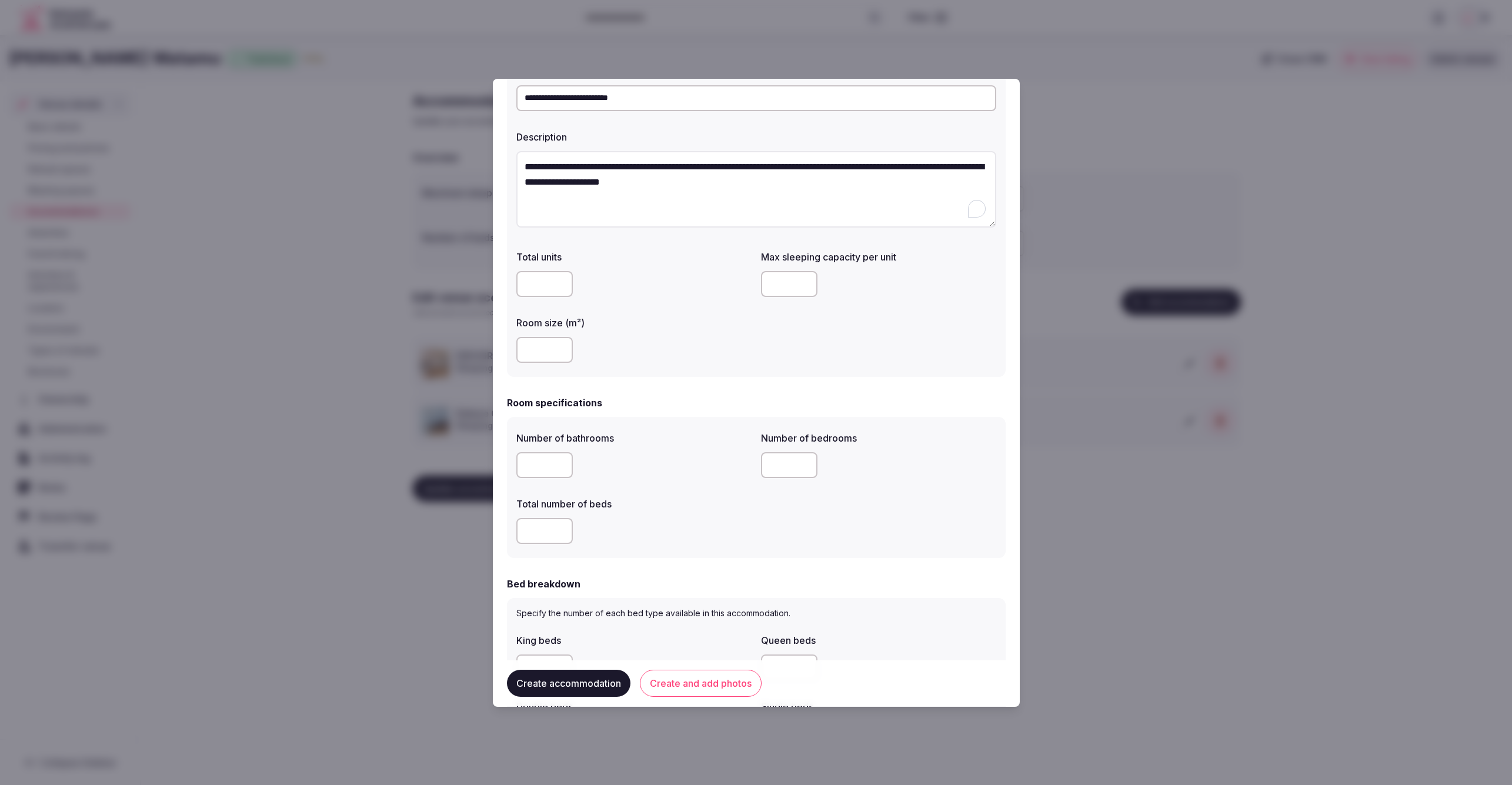
drag, startPoint x: 538, startPoint y: 527, endPoint x: 532, endPoint y: 523, distance: 7.2
click at [506, 525] on div "**********" at bounding box center [756, 393] width 527 height 628
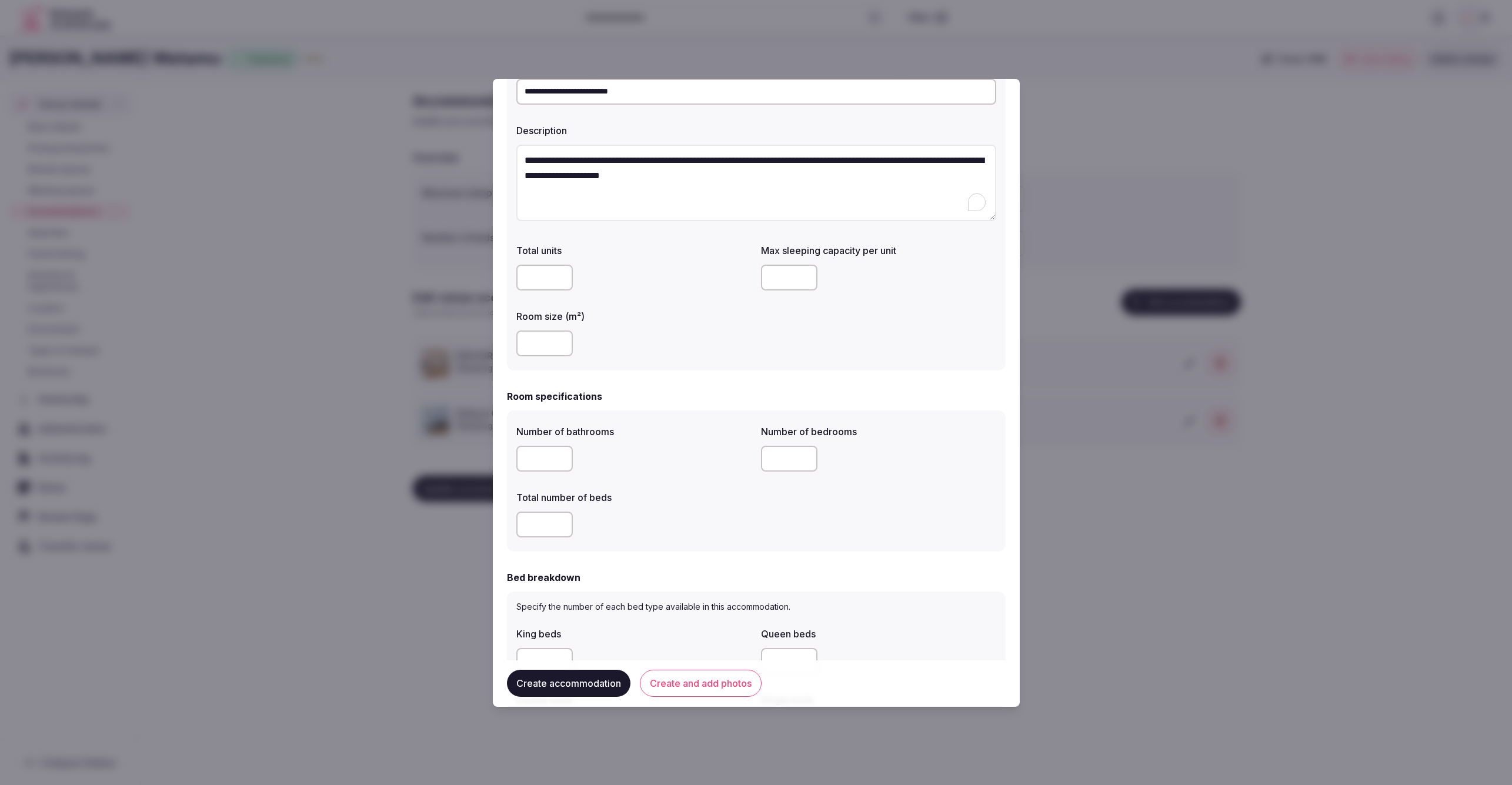
type input "*"
click at [696, 514] on div "*" at bounding box center [634, 524] width 235 height 26
click at [779, 449] on input "number" at bounding box center [789, 460] width 57 height 26
type input "*"
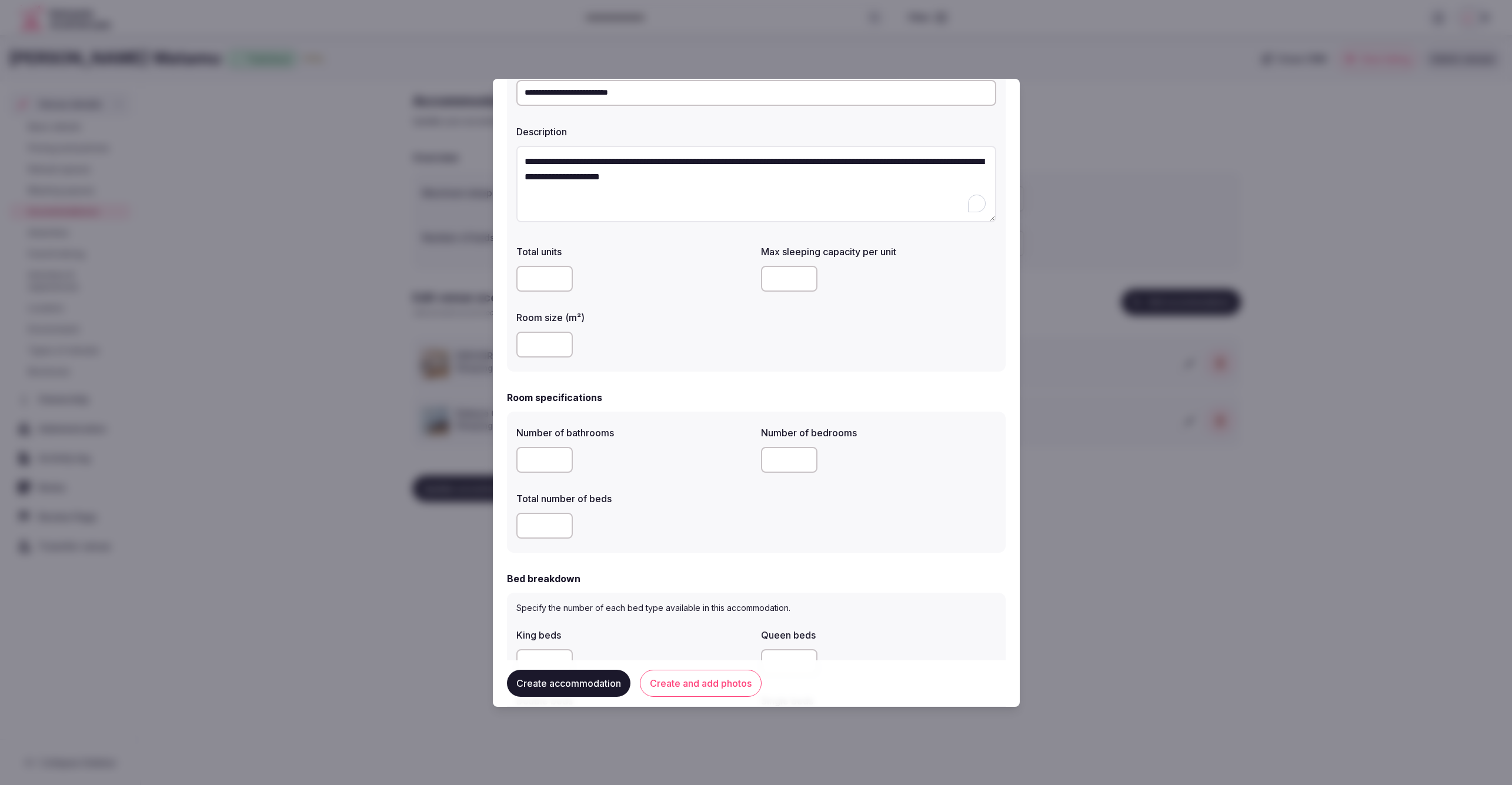
click at [766, 535] on div "Number of bathrooms * Number of bedrooms * Total number of beds *" at bounding box center [756, 482] width 480 height 122
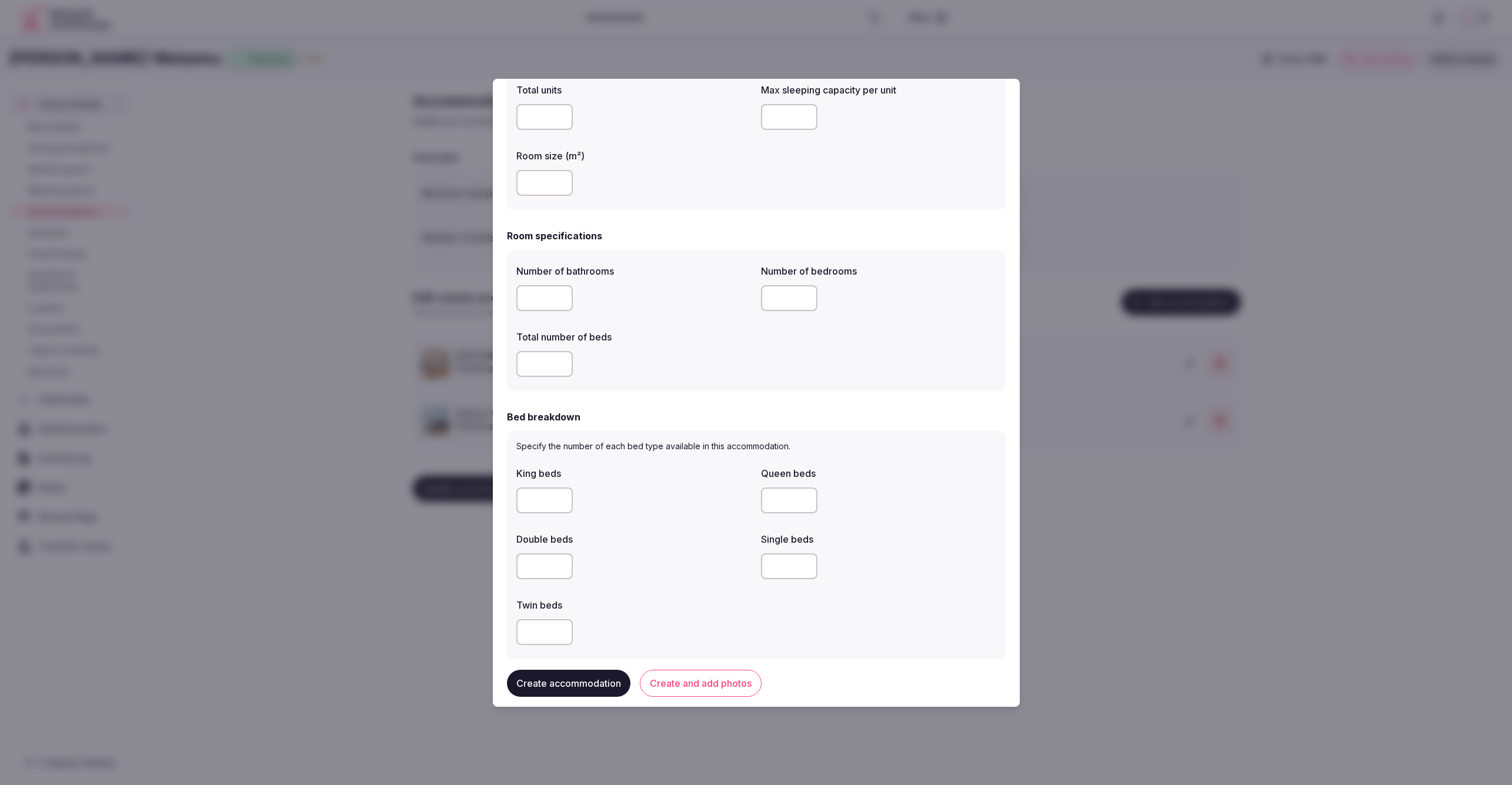
scroll to position [281, 0]
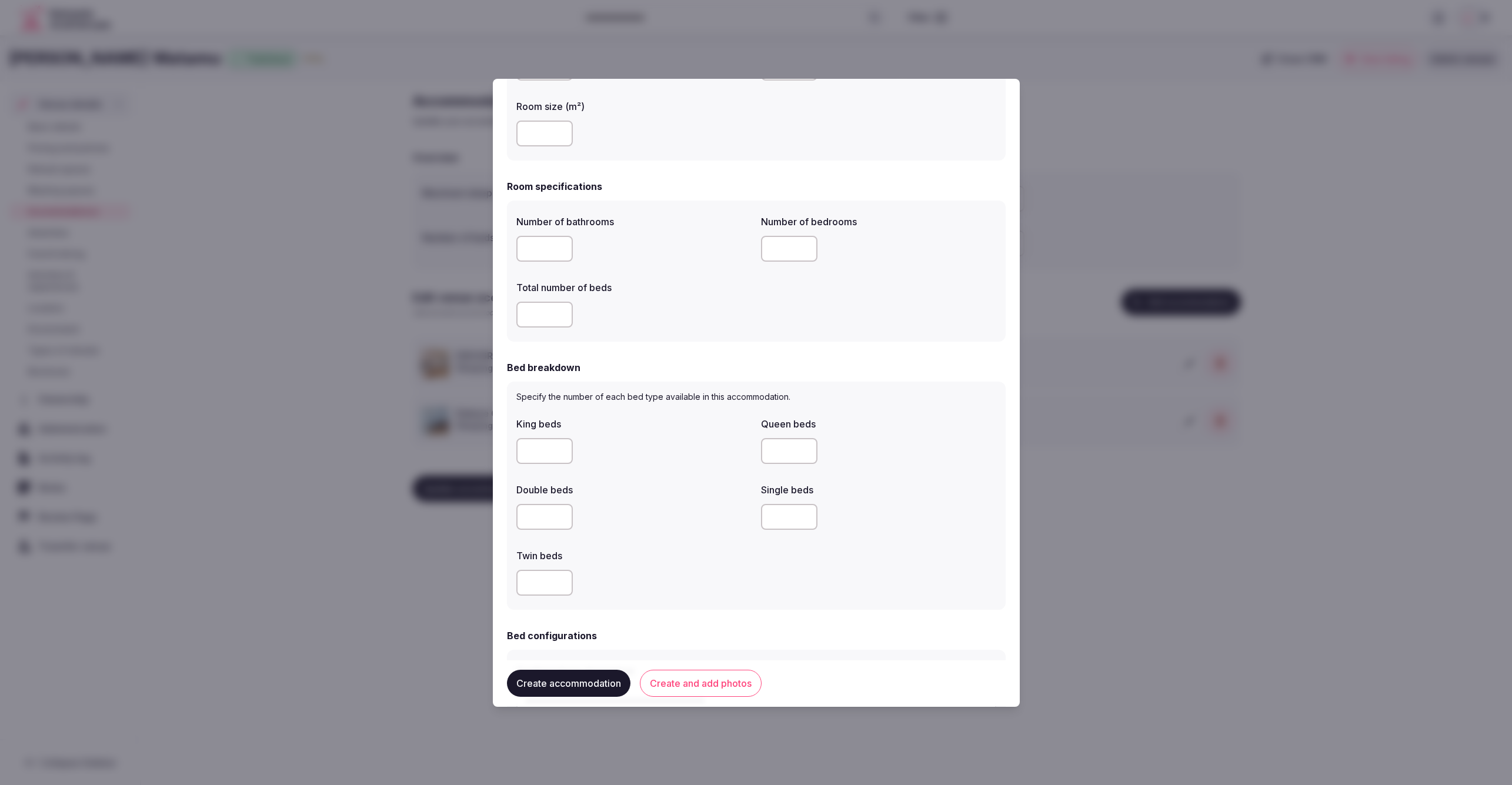
click at [537, 508] on input "number" at bounding box center [545, 516] width 57 height 26
type input "*"
click at [660, 520] on div "*" at bounding box center [634, 516] width 235 height 26
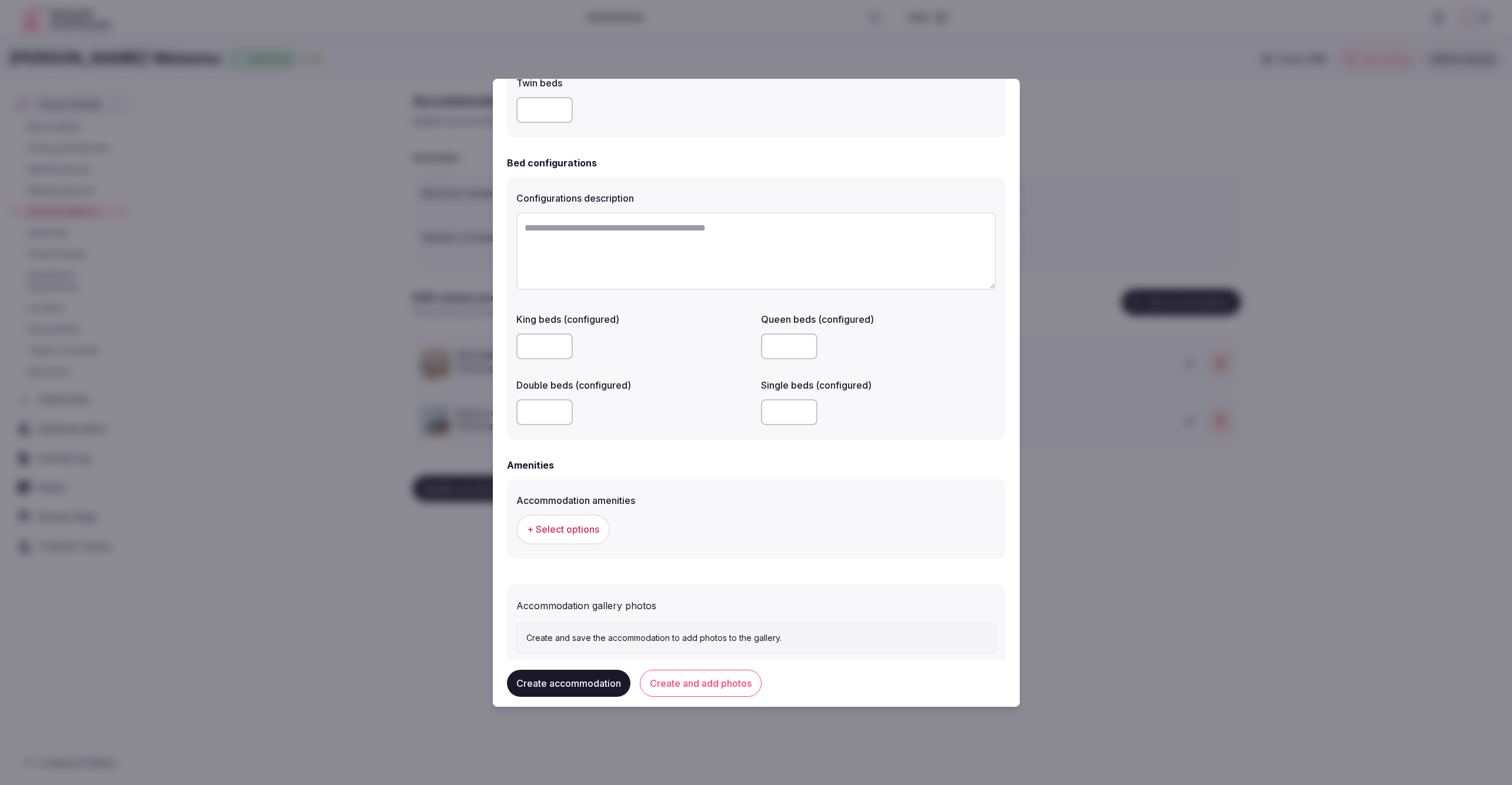
scroll to position [781, 0]
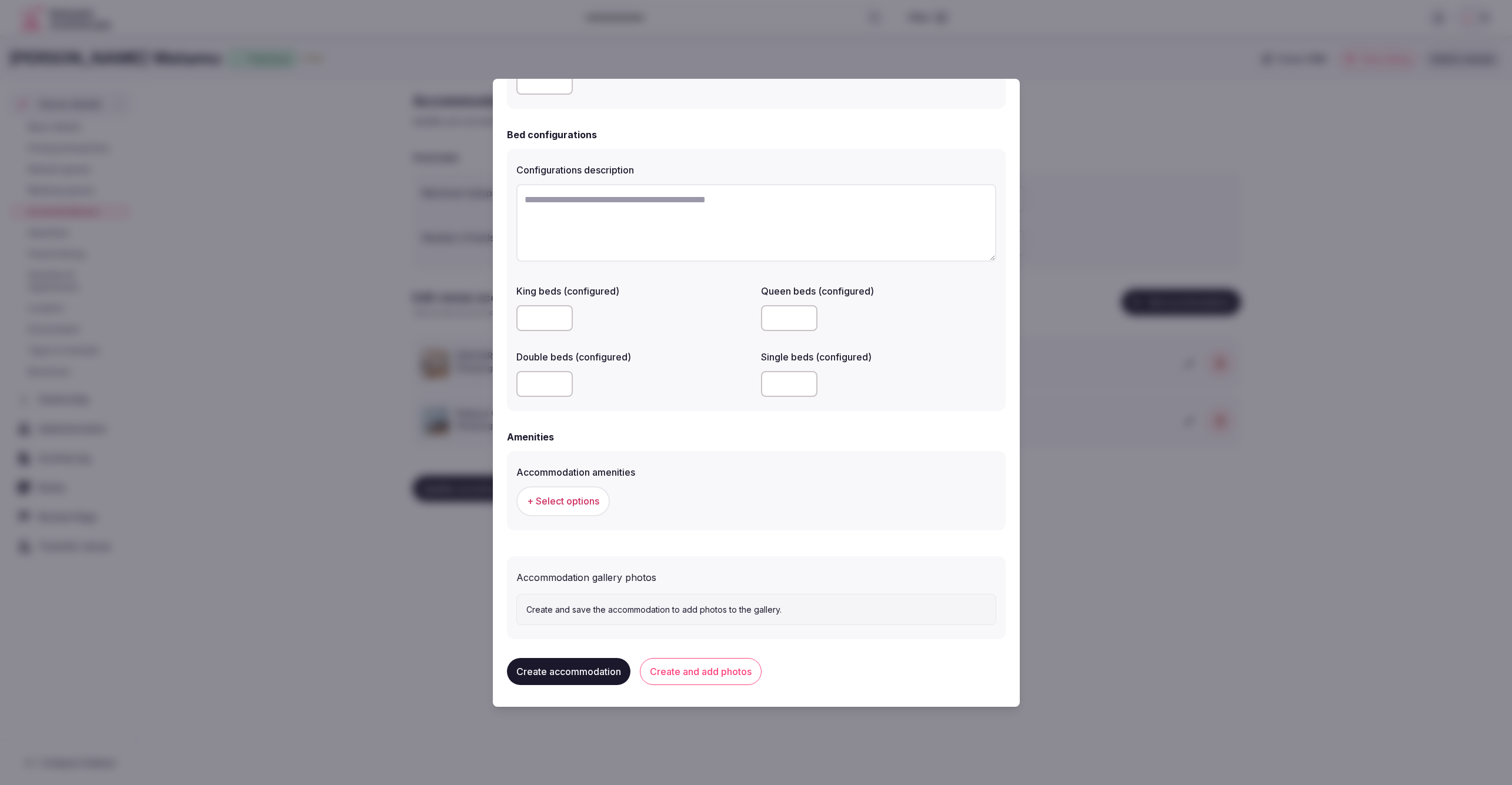
click at [572, 503] on span "+ Select options" at bounding box center [563, 501] width 72 height 13
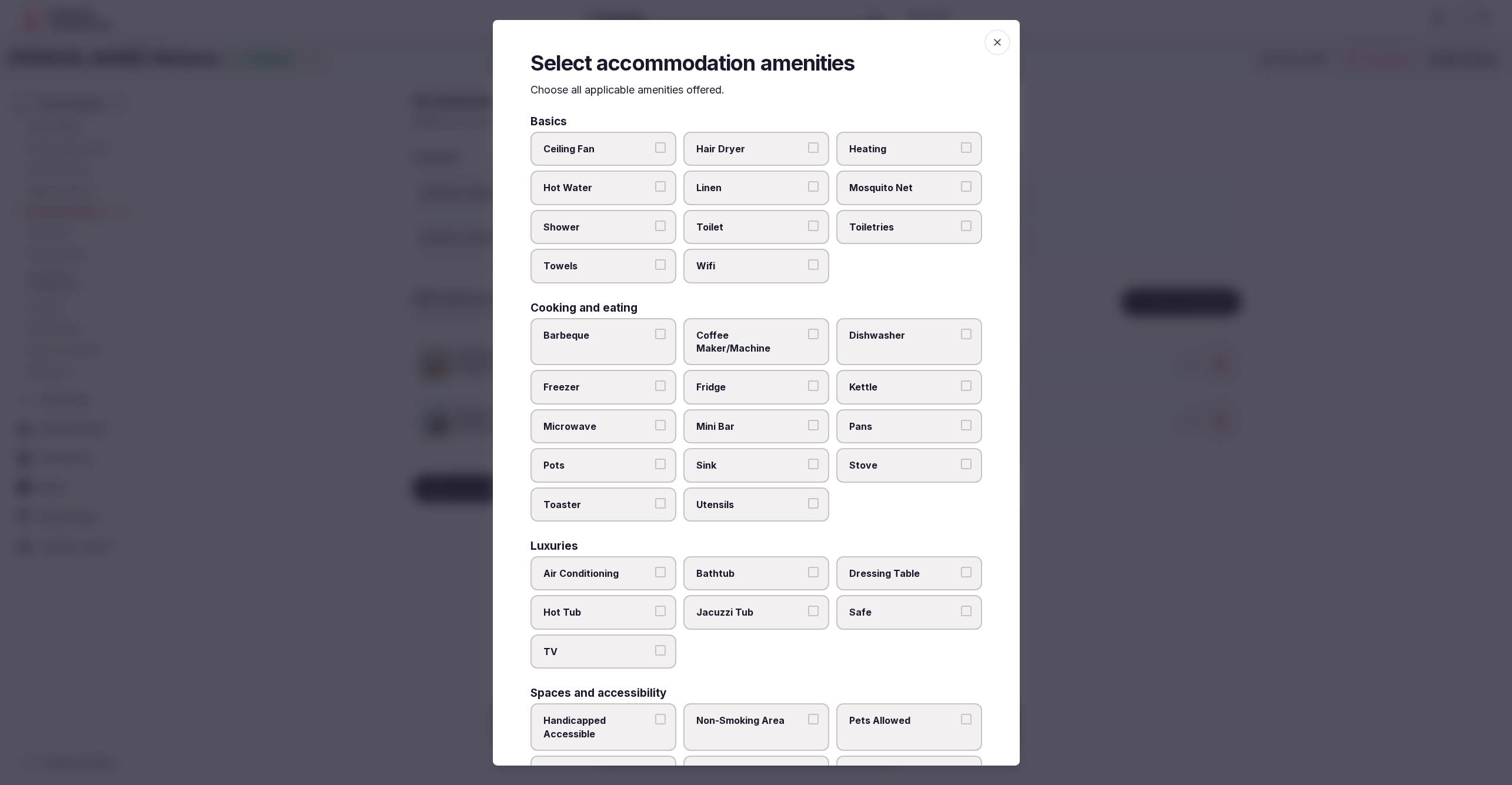
click at [577, 146] on span "Ceiling Fan" at bounding box center [597, 149] width 109 height 13
click at [655, 146] on button "Ceiling Fan" at bounding box center [660, 147] width 11 height 11
click at [734, 156] on label "Hair Dryer" at bounding box center [756, 149] width 146 height 34
click at [808, 153] on button "Hair Dryer" at bounding box center [814, 147] width 11 height 11
drag, startPoint x: 727, startPoint y: 196, endPoint x: 727, endPoint y: 210, distance: 14.0
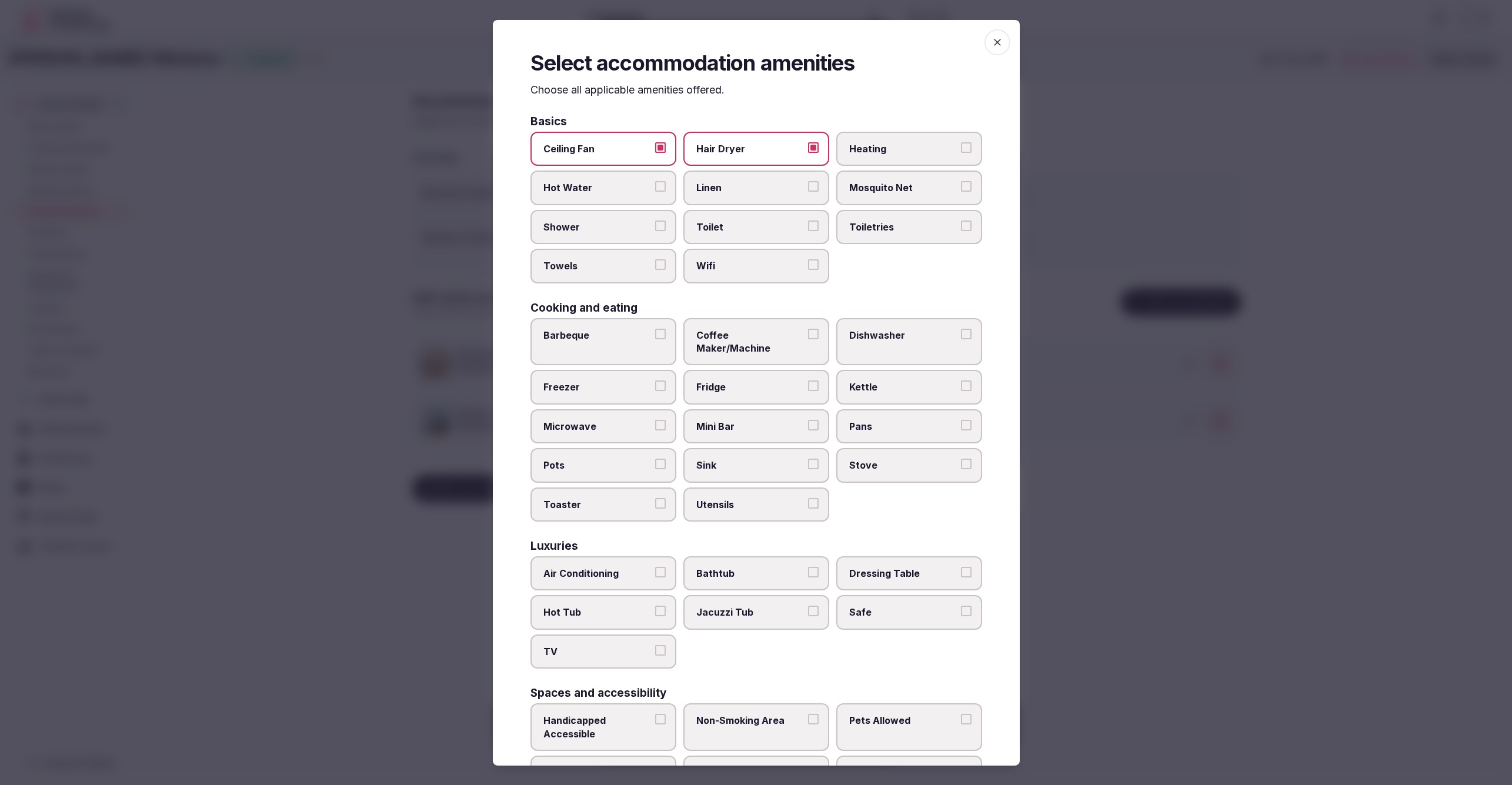
click at [727, 197] on label "Linen" at bounding box center [756, 187] width 146 height 34
click at [808, 192] on button "Linen" at bounding box center [814, 186] width 11 height 11
click at [729, 231] on span "Toilet" at bounding box center [750, 227] width 109 height 13
click at [808, 231] on button "Toilet" at bounding box center [814, 226] width 11 height 11
click at [731, 261] on span "Wifi" at bounding box center [750, 266] width 109 height 13
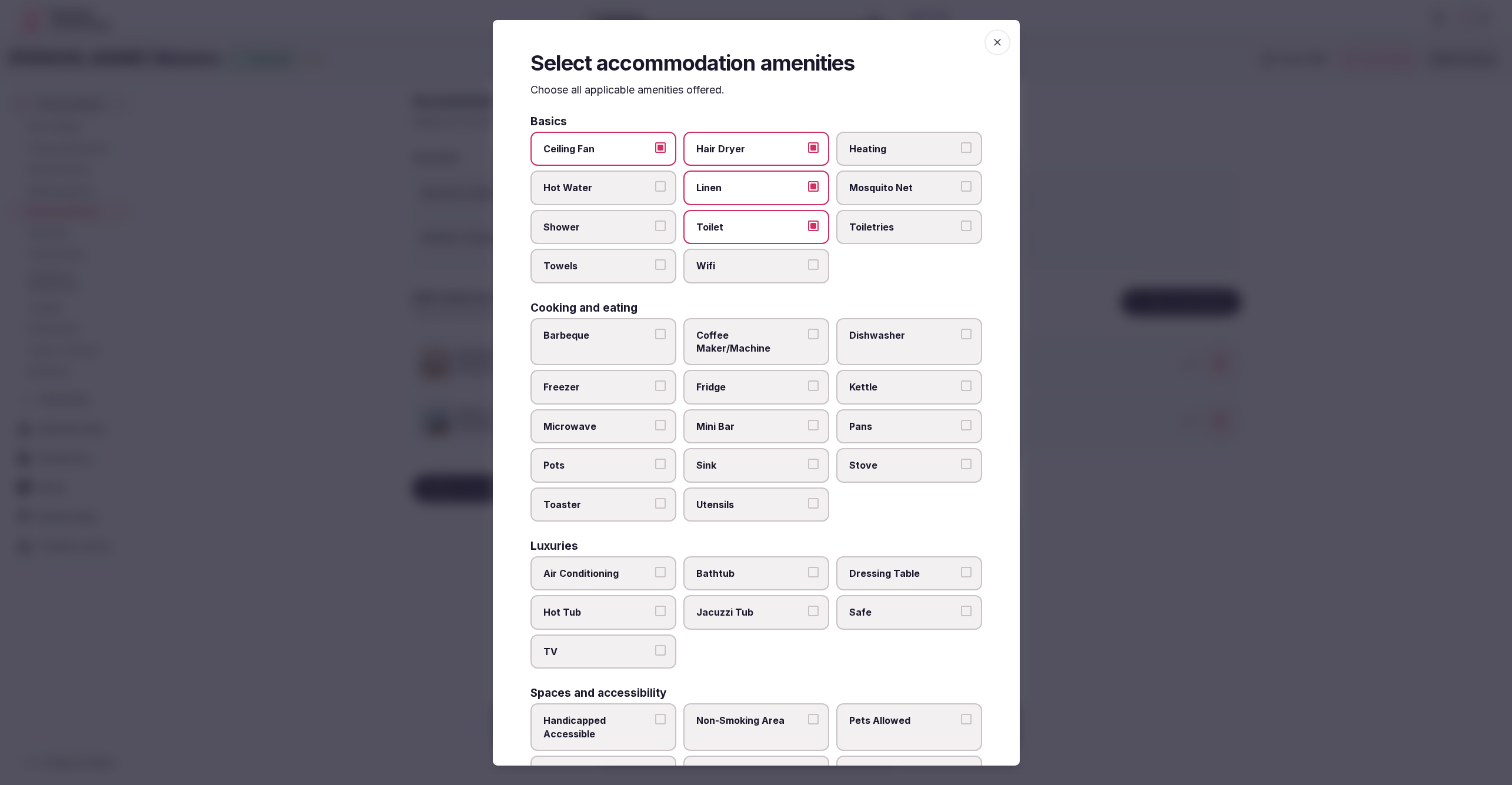
click at [808, 261] on button "Wifi" at bounding box center [814, 264] width 11 height 11
click at [605, 255] on label "Towels" at bounding box center [604, 266] width 146 height 34
click at [655, 259] on button "Towels" at bounding box center [660, 264] width 11 height 11
click at [603, 231] on label "Shower" at bounding box center [604, 227] width 146 height 34
click at [655, 231] on button "Shower" at bounding box center [660, 226] width 11 height 11
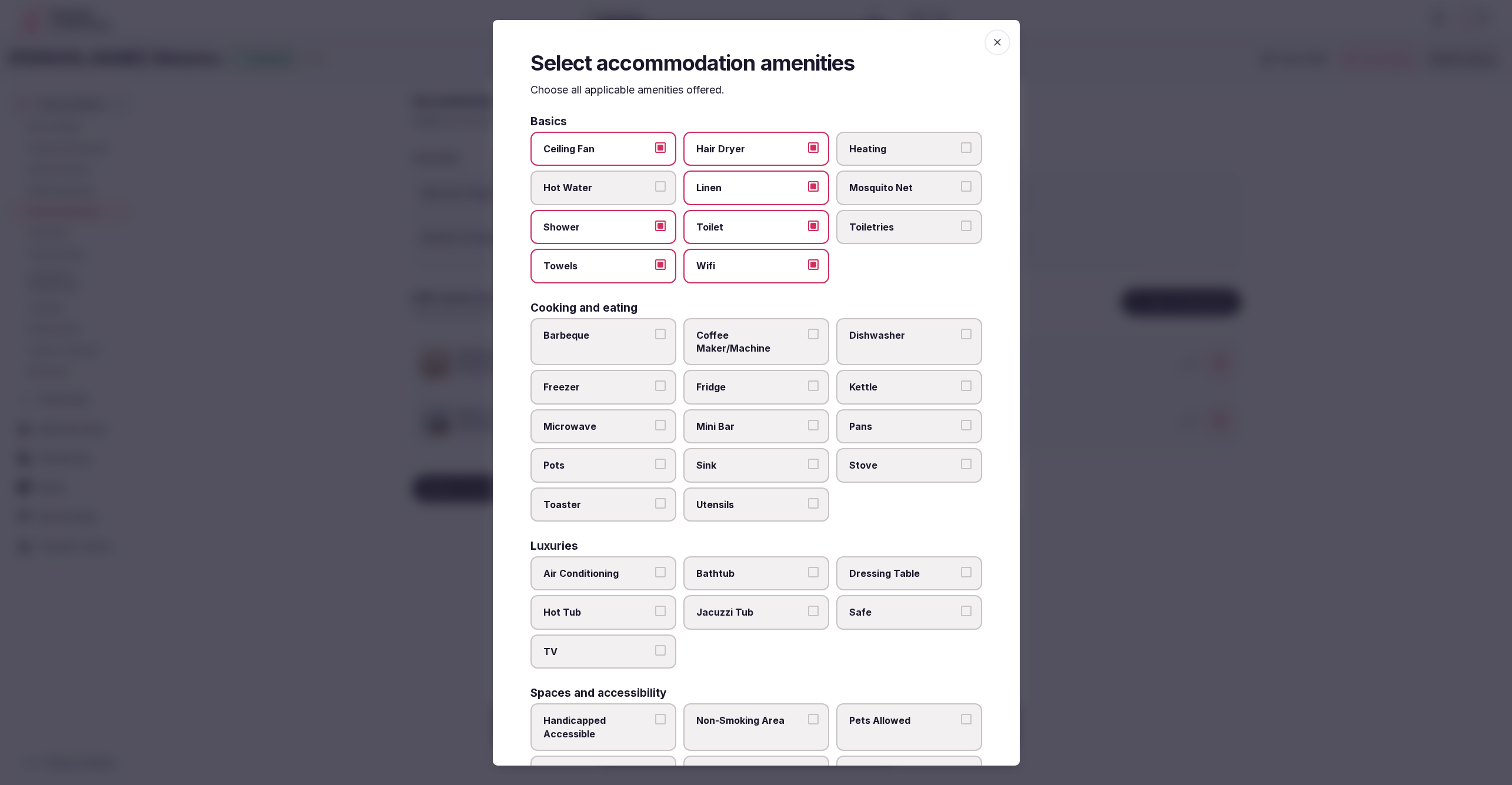
click at [841, 222] on label "Toiletries" at bounding box center [910, 227] width 146 height 34
click at [961, 222] on button "Toiletries" at bounding box center [966, 226] width 11 height 11
click at [764, 335] on span "Coffee Maker/Machine" at bounding box center [750, 342] width 109 height 26
click at [808, 335] on button "Coffee Maker/Machine" at bounding box center [814, 334] width 11 height 11
drag, startPoint x: 898, startPoint y: 589, endPoint x: 808, endPoint y: 577, distance: 90.8
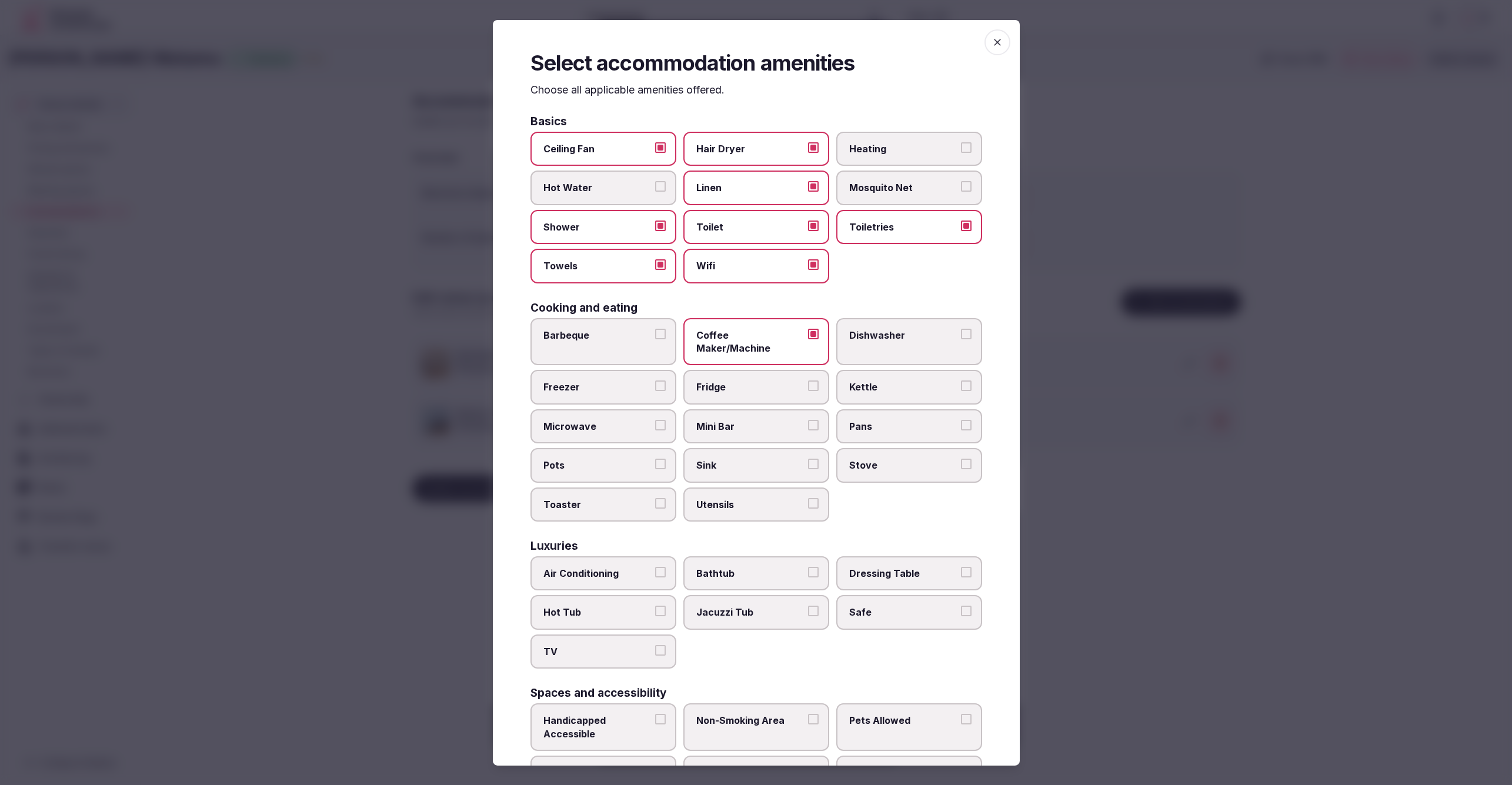
click at [897, 606] on span "Safe" at bounding box center [903, 612] width 109 height 13
click at [961, 606] on button "Safe" at bounding box center [966, 611] width 11 height 11
drag, startPoint x: 623, startPoint y: 548, endPoint x: 613, endPoint y: 581, distance: 34.5
click at [623, 567] on span "Air Conditioning" at bounding box center [597, 573] width 109 height 13
click at [655, 567] on button "Air Conditioning" at bounding box center [660, 572] width 11 height 11
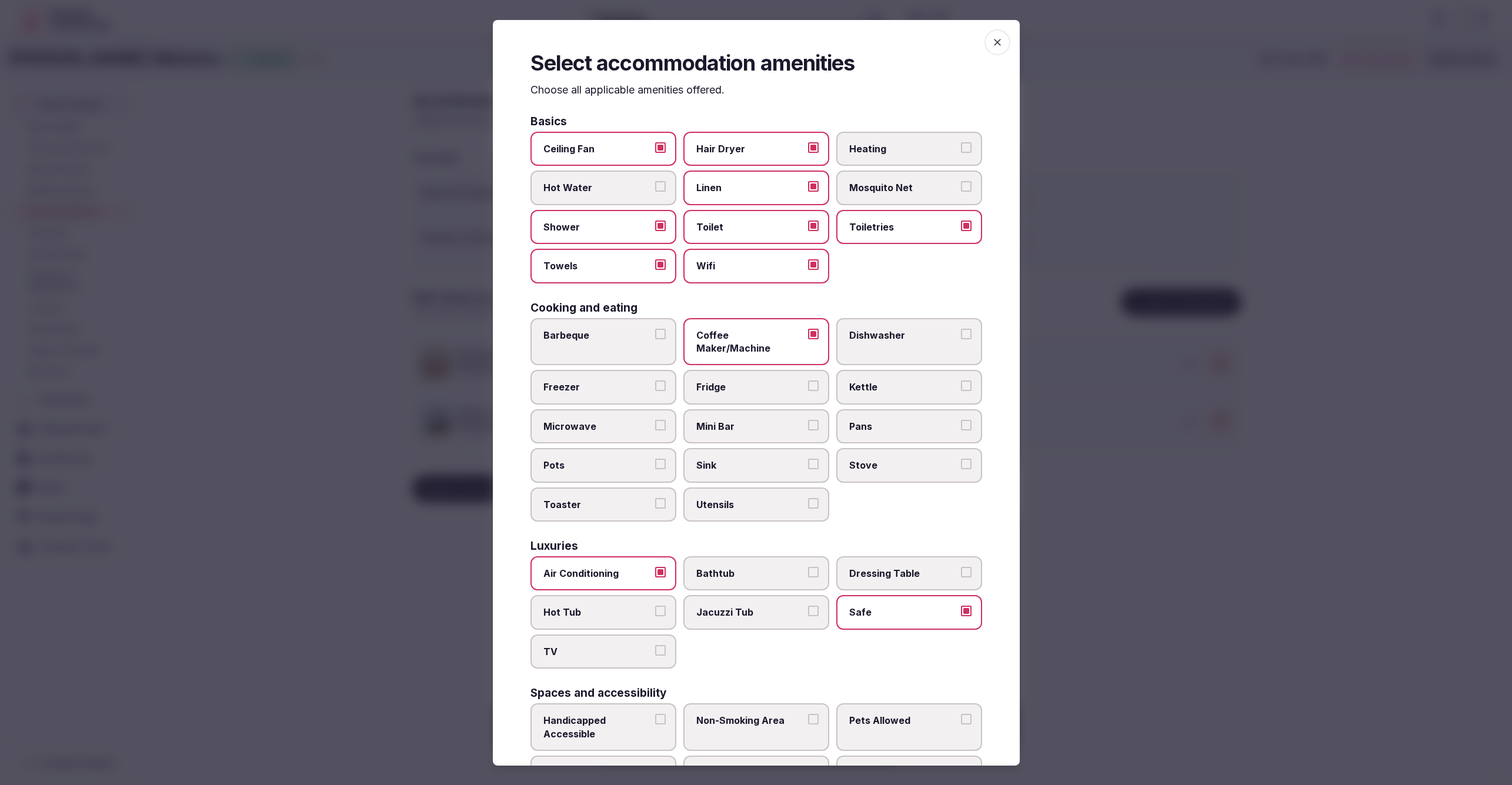
click at [620, 645] on span "TV" at bounding box center [597, 652] width 109 height 13
click at [655, 645] on button "TV" at bounding box center [660, 650] width 11 height 11
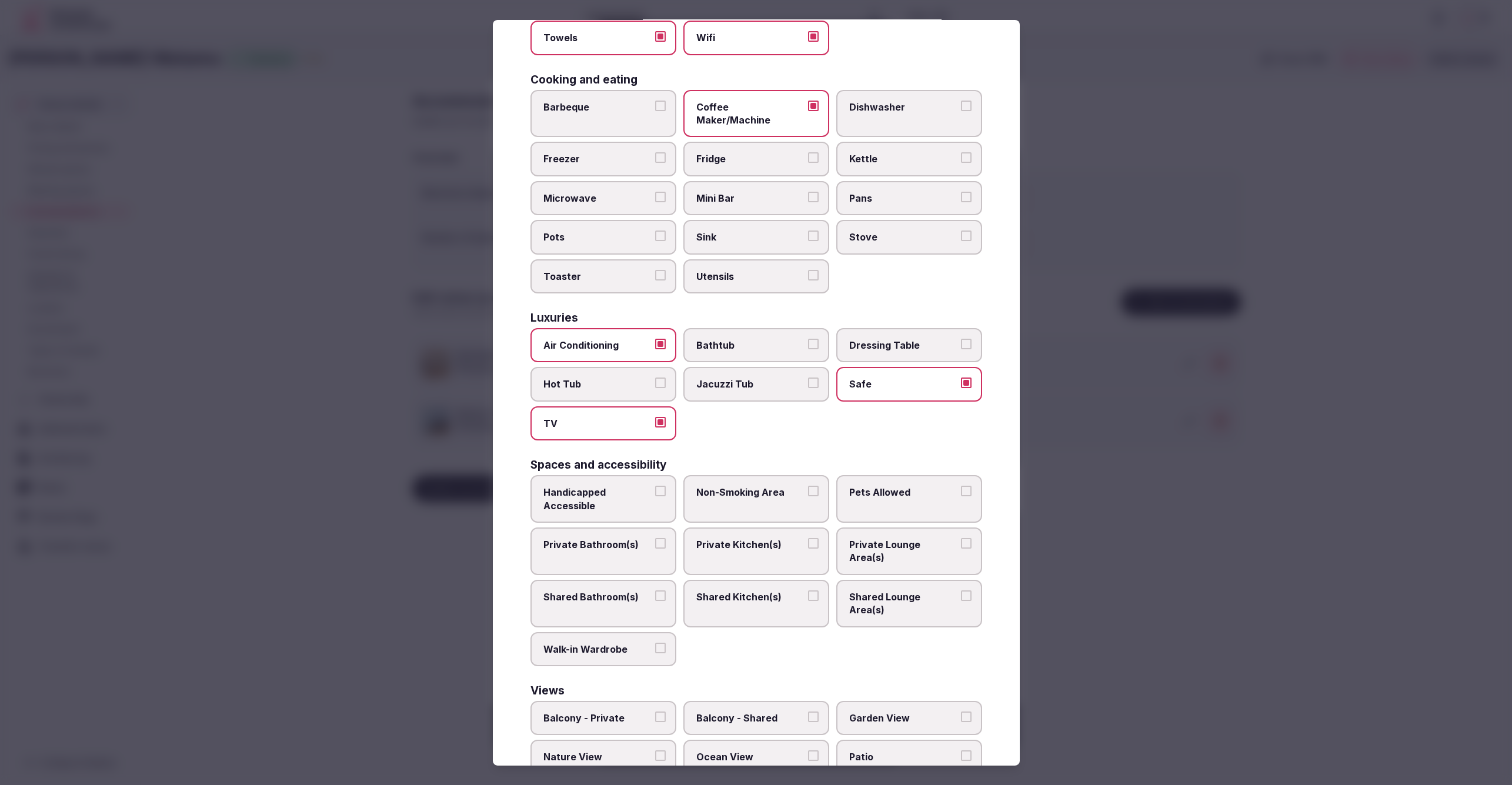
scroll to position [253, 0]
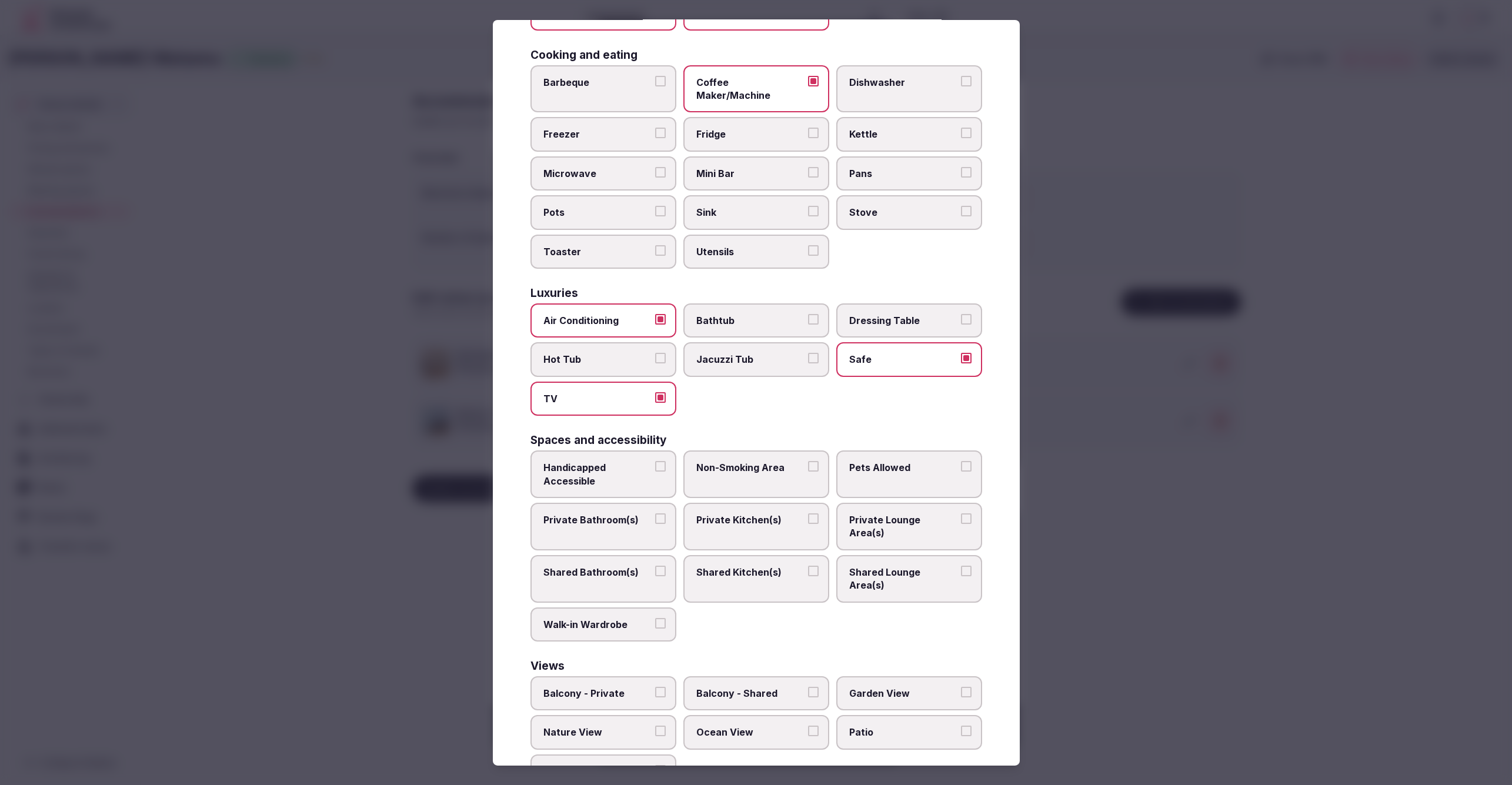
click at [980, 596] on div "Basics Ceiling Fan Hair Dryer Heating Hot Water Linen Mosquito Net Shower Toile…" at bounding box center [756, 326] width 452 height 926
click at [612, 513] on span "Private Bathroom(s)" at bounding box center [597, 520] width 109 height 13
click at [655, 513] on button "Private Bathroom(s)" at bounding box center [660, 519] width 11 height 11
click at [885, 513] on span "Private Lounge Area(s)" at bounding box center [903, 527] width 109 height 26
click at [961, 513] on button "Private Lounge Area(s)" at bounding box center [966, 519] width 11 height 11
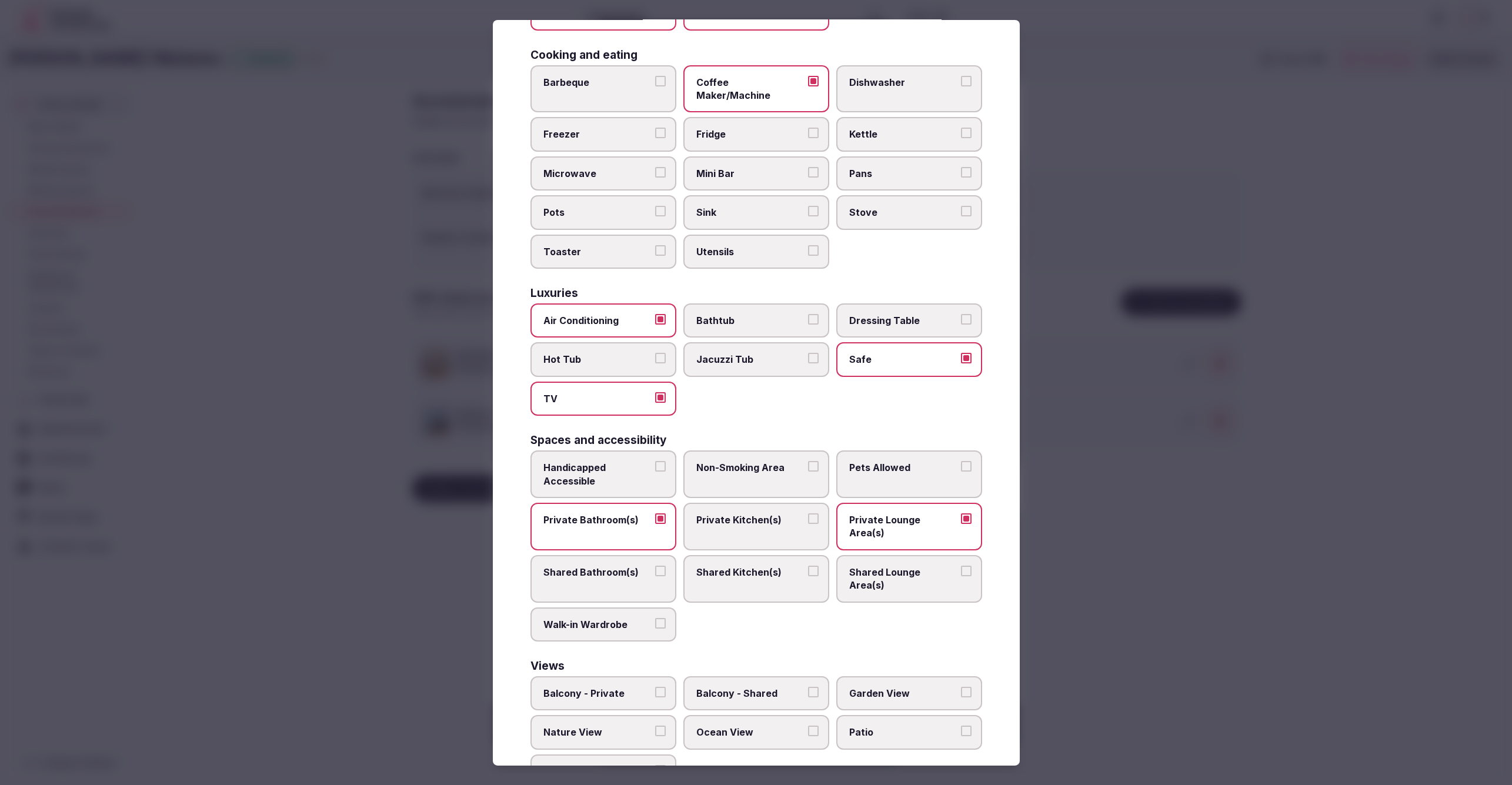
click at [840, 596] on div "Basics Ceiling Fan Hair Dryer Heating Hot Water Linen Mosquito Net Shower Toile…" at bounding box center [756, 326] width 452 height 926
click at [622, 686] on span "Balcony - Private" at bounding box center [597, 693] width 109 height 13
click at [655, 686] on button "Balcony - Private" at bounding box center [660, 692] width 11 height 11
click at [798, 605] on div "Basics Ceiling Fan Hair Dryer Heating Hot Water Linen Mosquito Net Shower Toile…" at bounding box center [756, 326] width 452 height 926
click at [1198, 699] on div at bounding box center [756, 393] width 1512 height 785
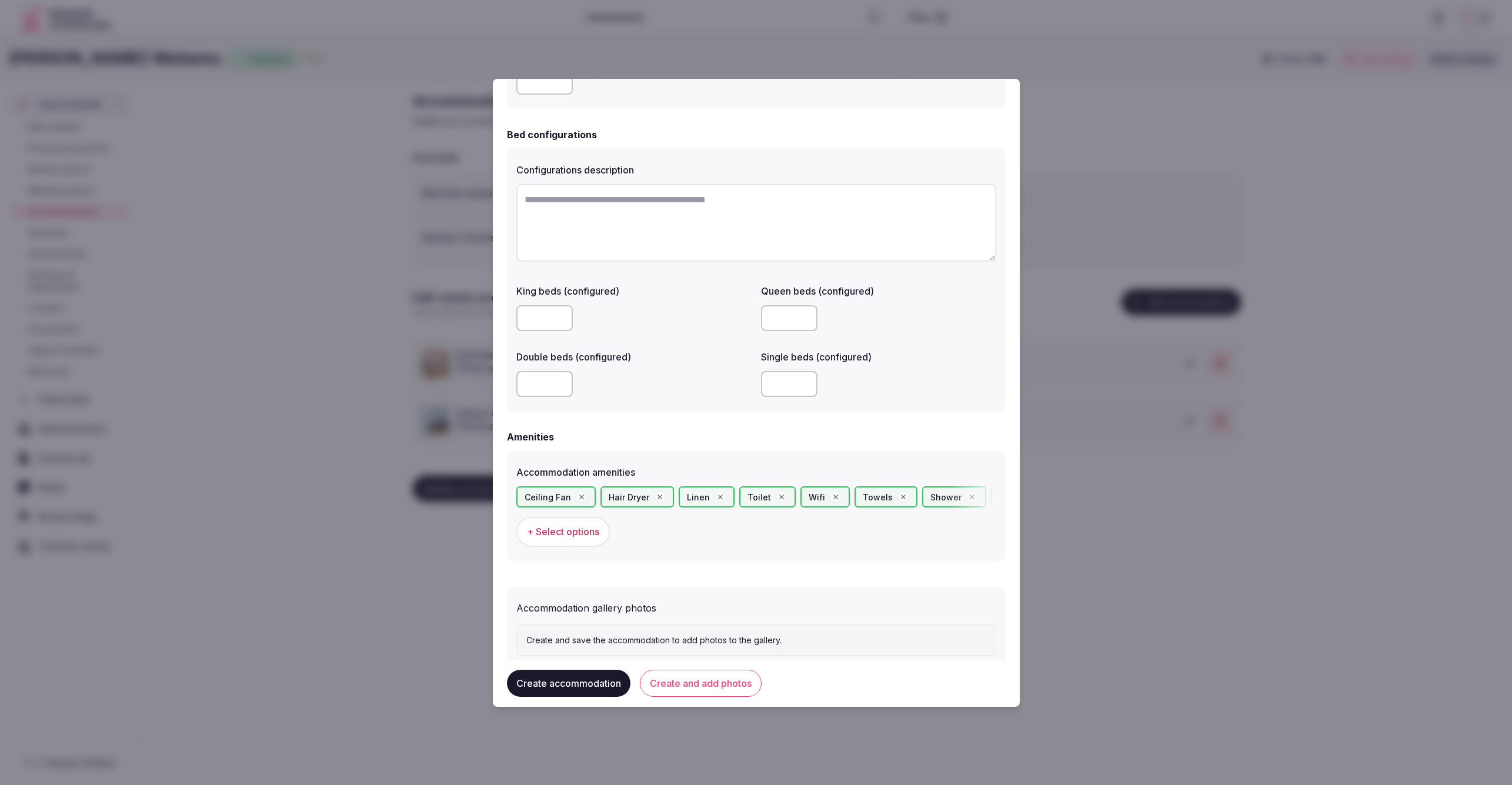
click at [562, 527] on span "+ Select options" at bounding box center [563, 532] width 72 height 13
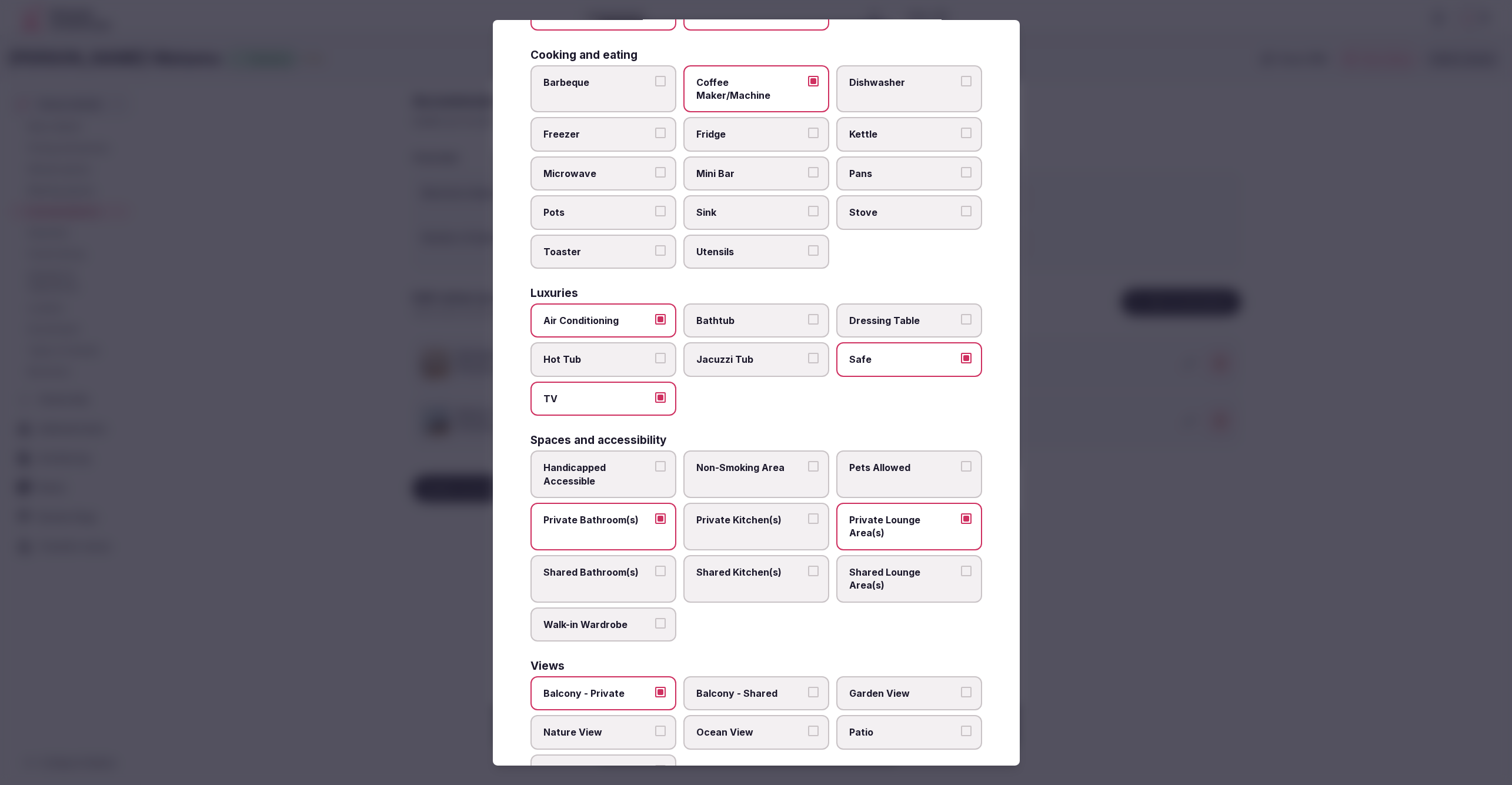
drag, startPoint x: 776, startPoint y: 684, endPoint x: 796, endPoint y: 680, distance: 20.4
click at [776, 725] on span "Ocean View" at bounding box center [750, 732] width 109 height 13
click at [808, 725] on button "Ocean View" at bounding box center [814, 730] width 11 height 11
click at [1100, 669] on div at bounding box center [756, 393] width 1512 height 785
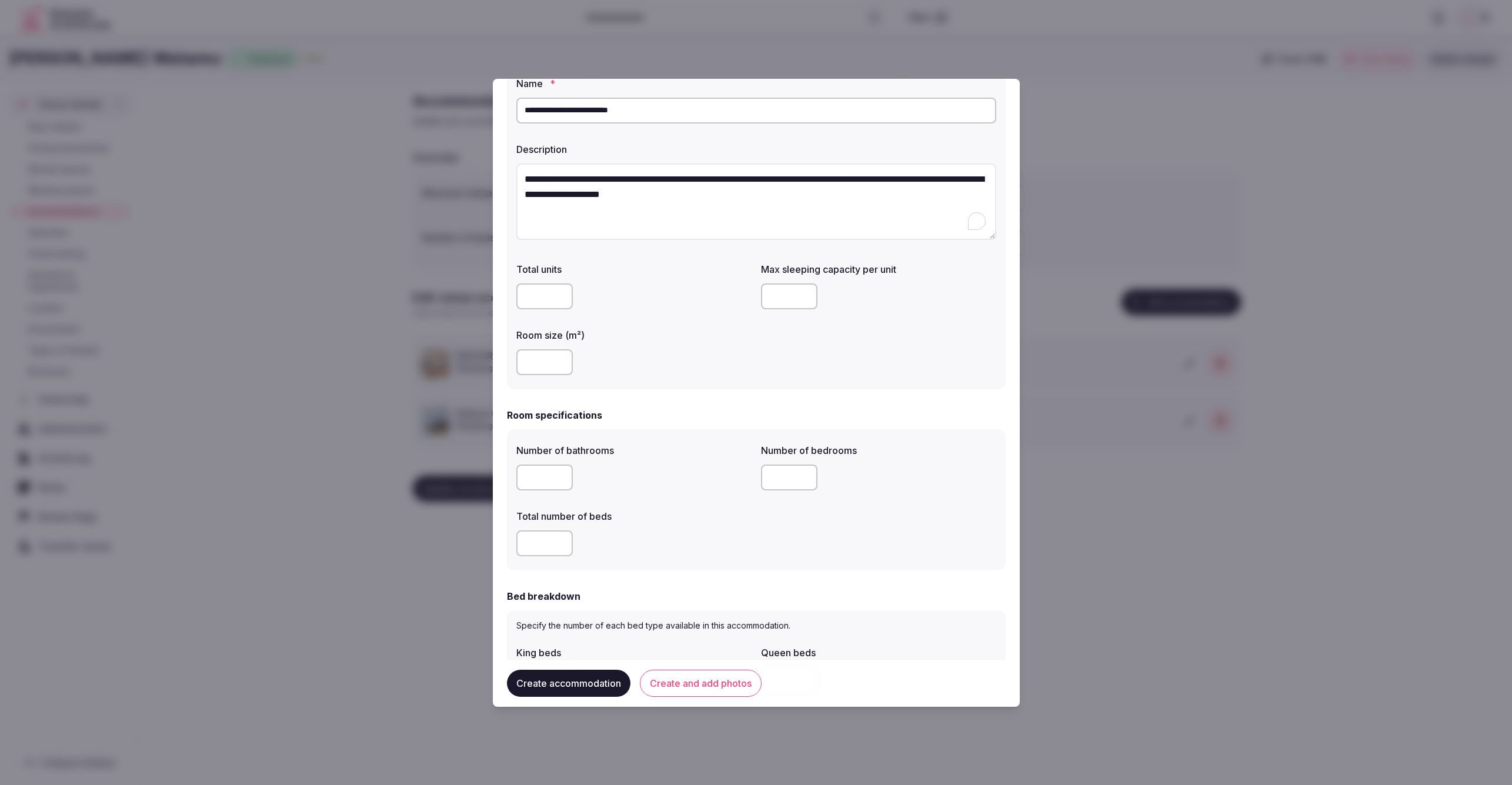
scroll to position [0, 0]
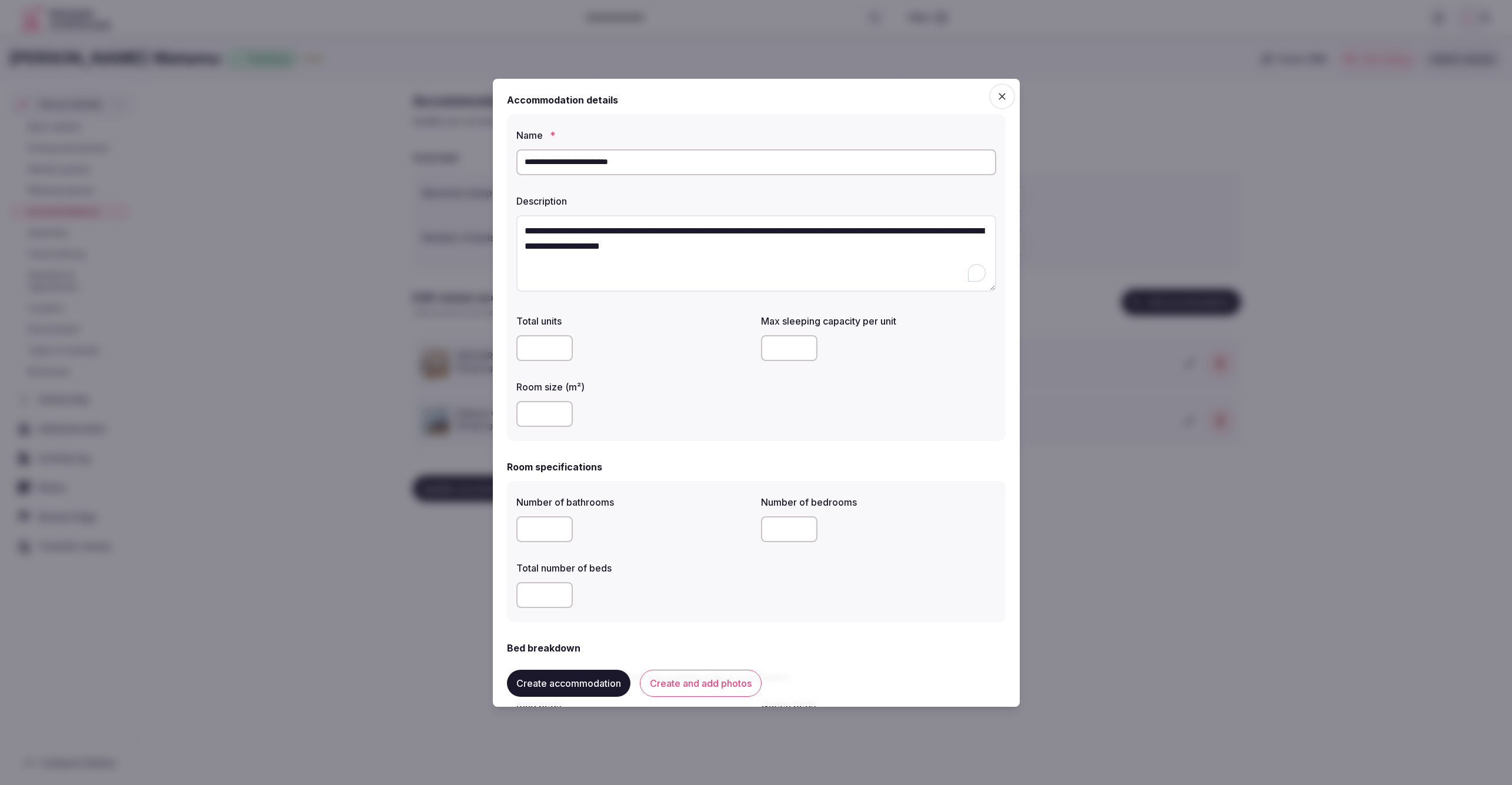
drag, startPoint x: 639, startPoint y: 164, endPoint x: 529, endPoint y: 162, distance: 110.0
click at [529, 162] on input "**********" at bounding box center [756, 162] width 480 height 26
click at [525, 158] on input "**********" at bounding box center [756, 162] width 480 height 26
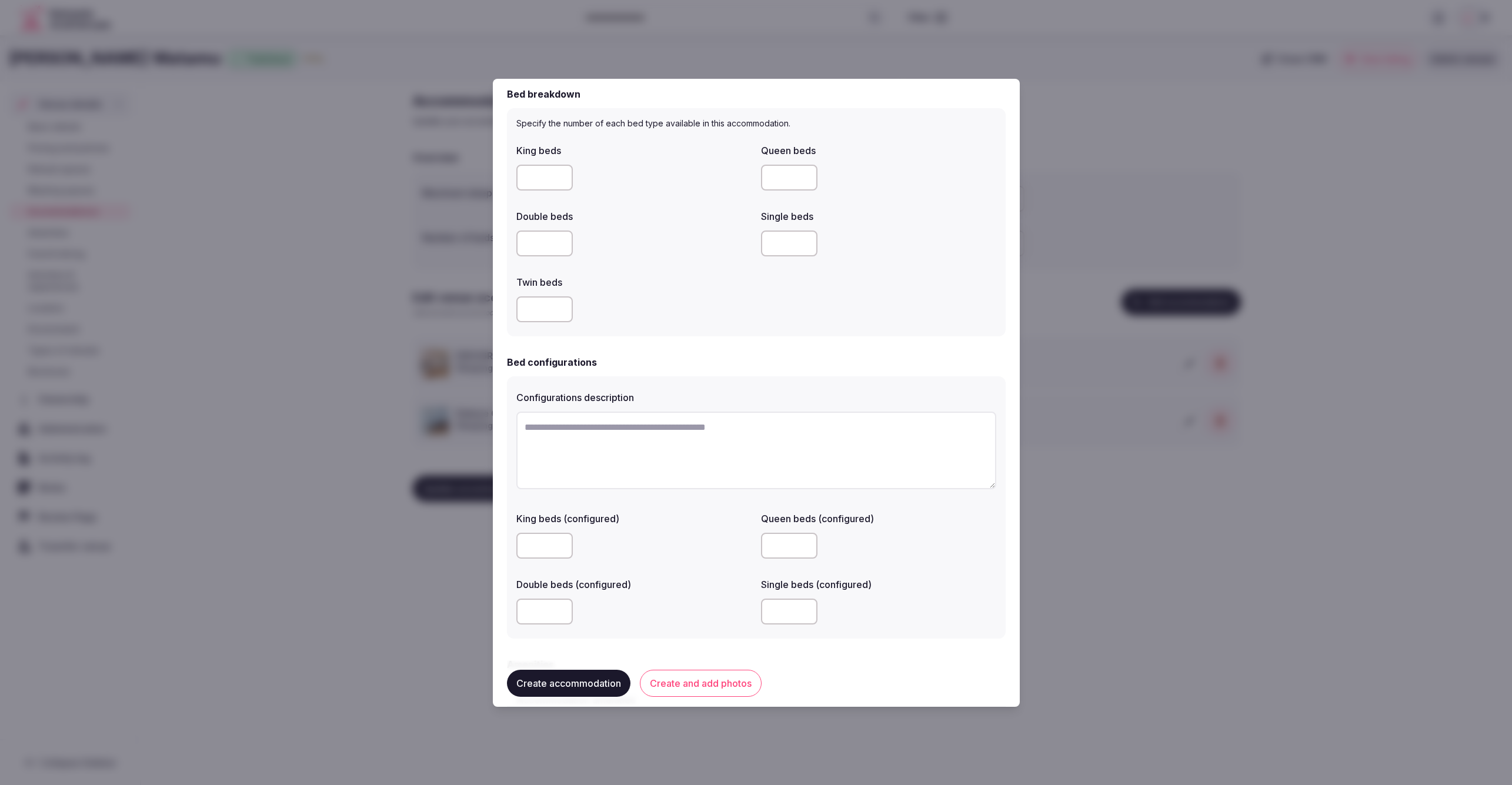
scroll to position [811, 0]
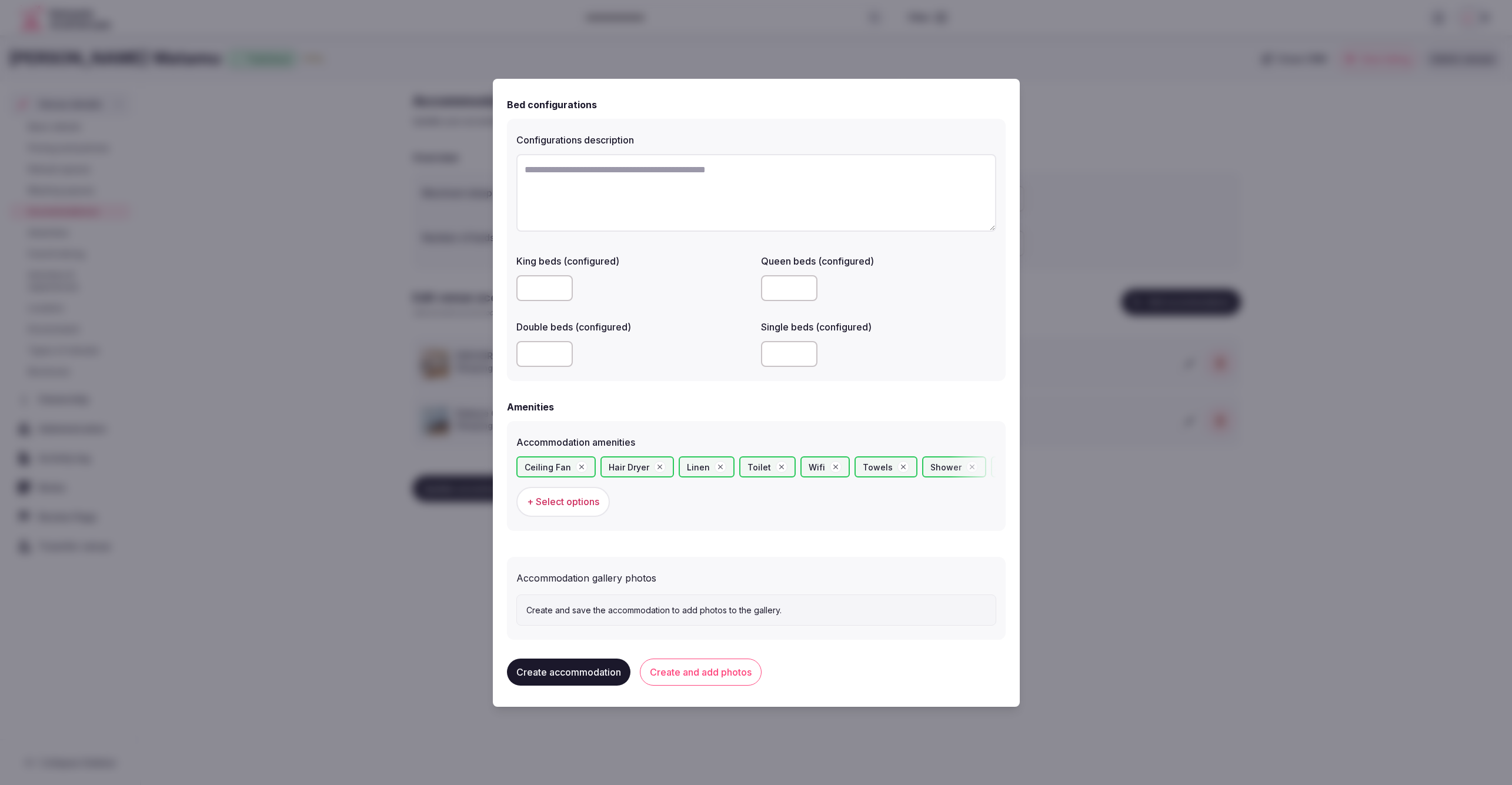
click at [716, 671] on button "Create and add photos" at bounding box center [700, 672] width 122 height 27
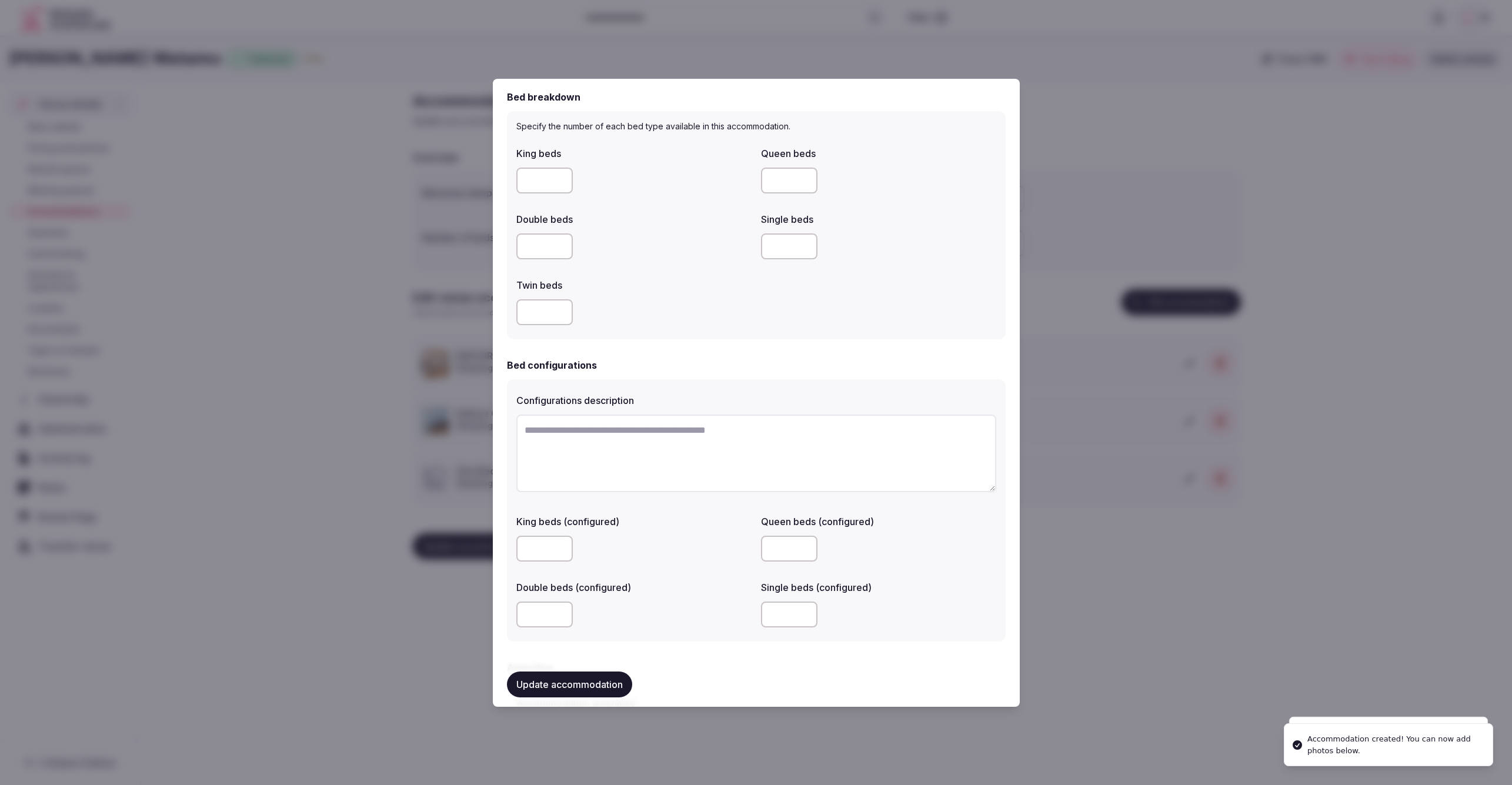
scroll to position [920, 0]
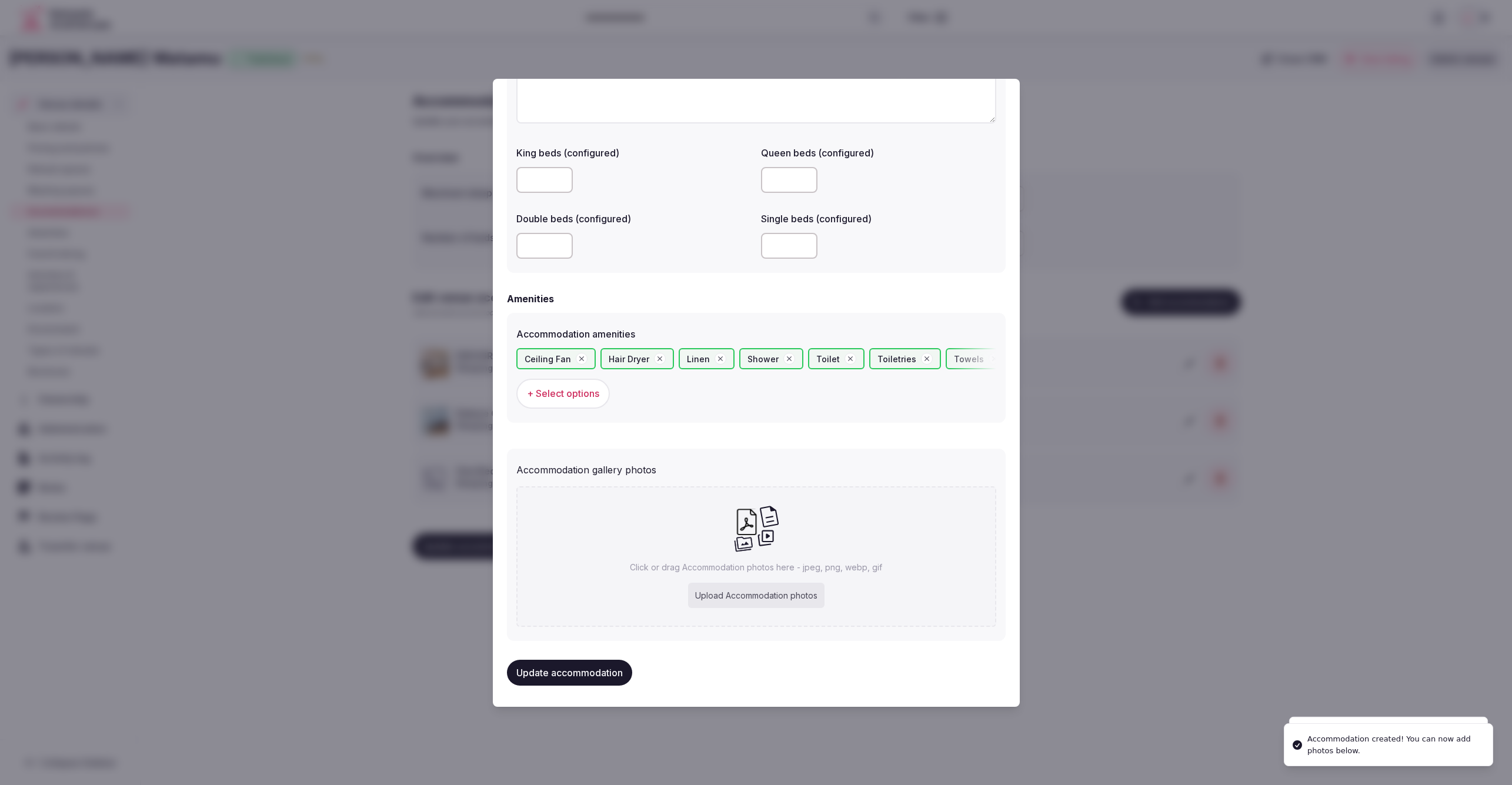
click at [748, 594] on div "Upload Accommodation photos" at bounding box center [756, 595] width 136 height 26
type input "**********"
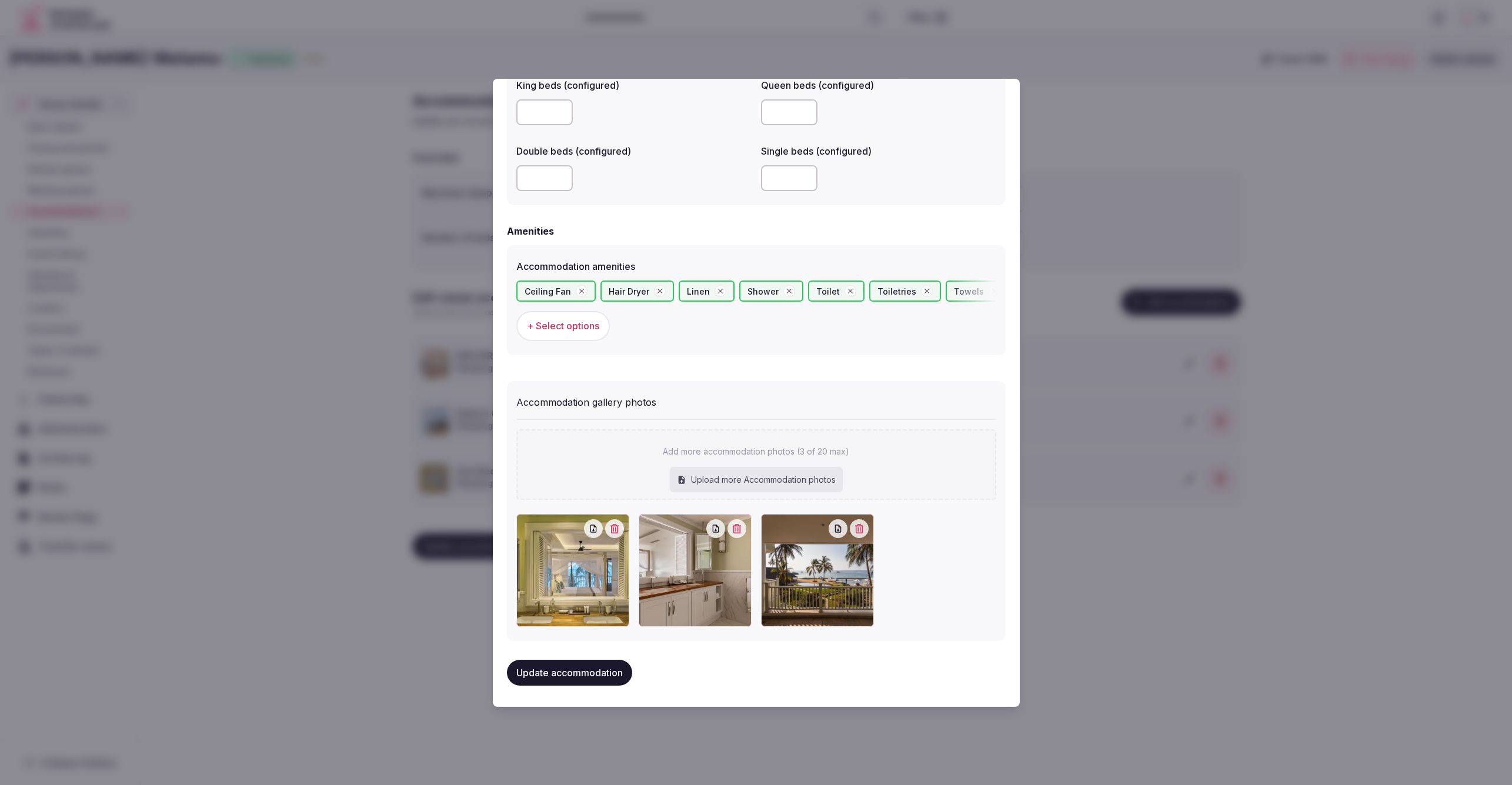
scroll to position [986, 0]
click at [736, 604] on div at bounding box center [695, 572] width 113 height 113
click at [760, 475] on div "Upload more Accommodation photos" at bounding box center [756, 481] width 173 height 26
type input "**********"
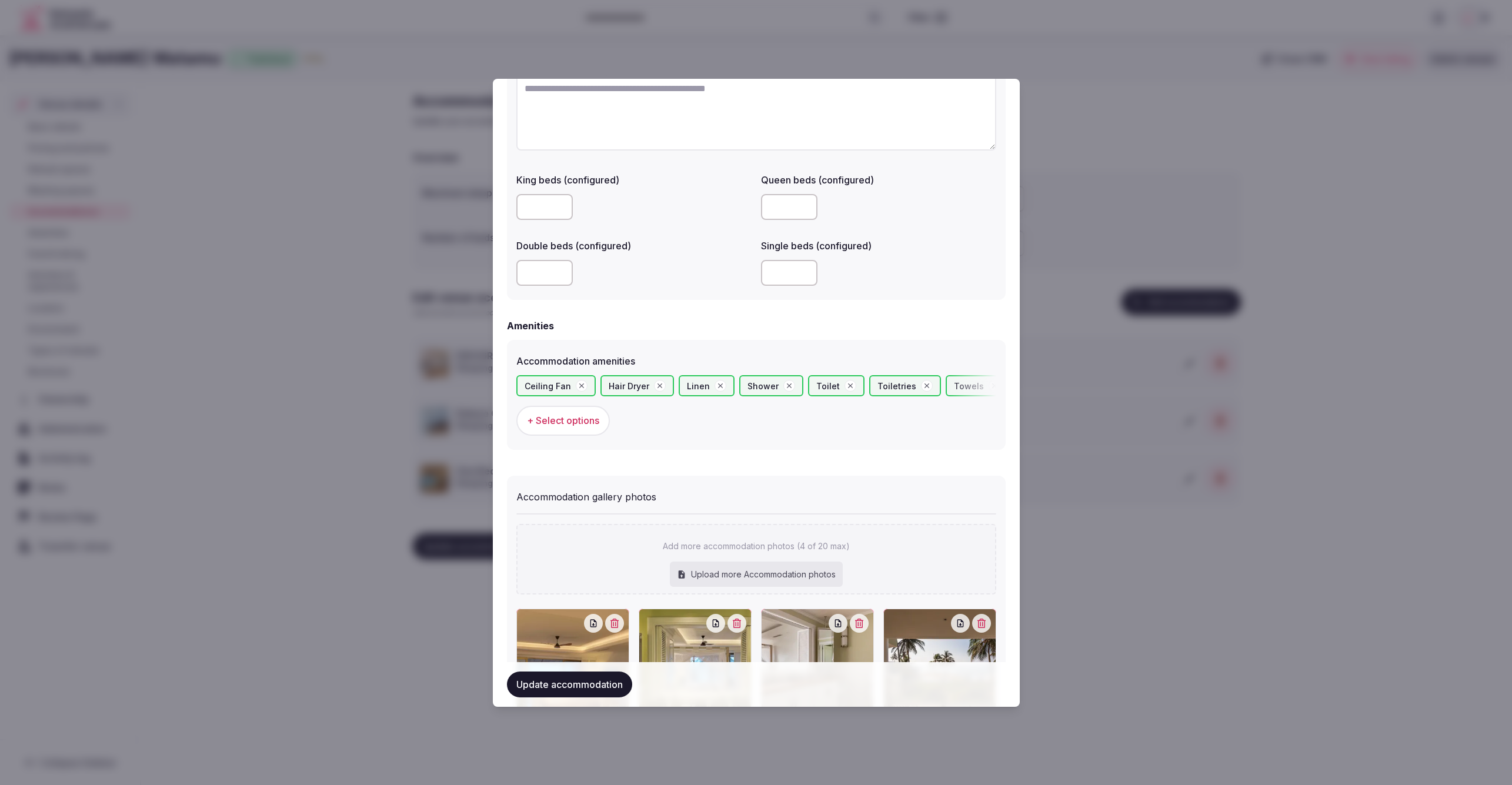
scroll to position [987, 0]
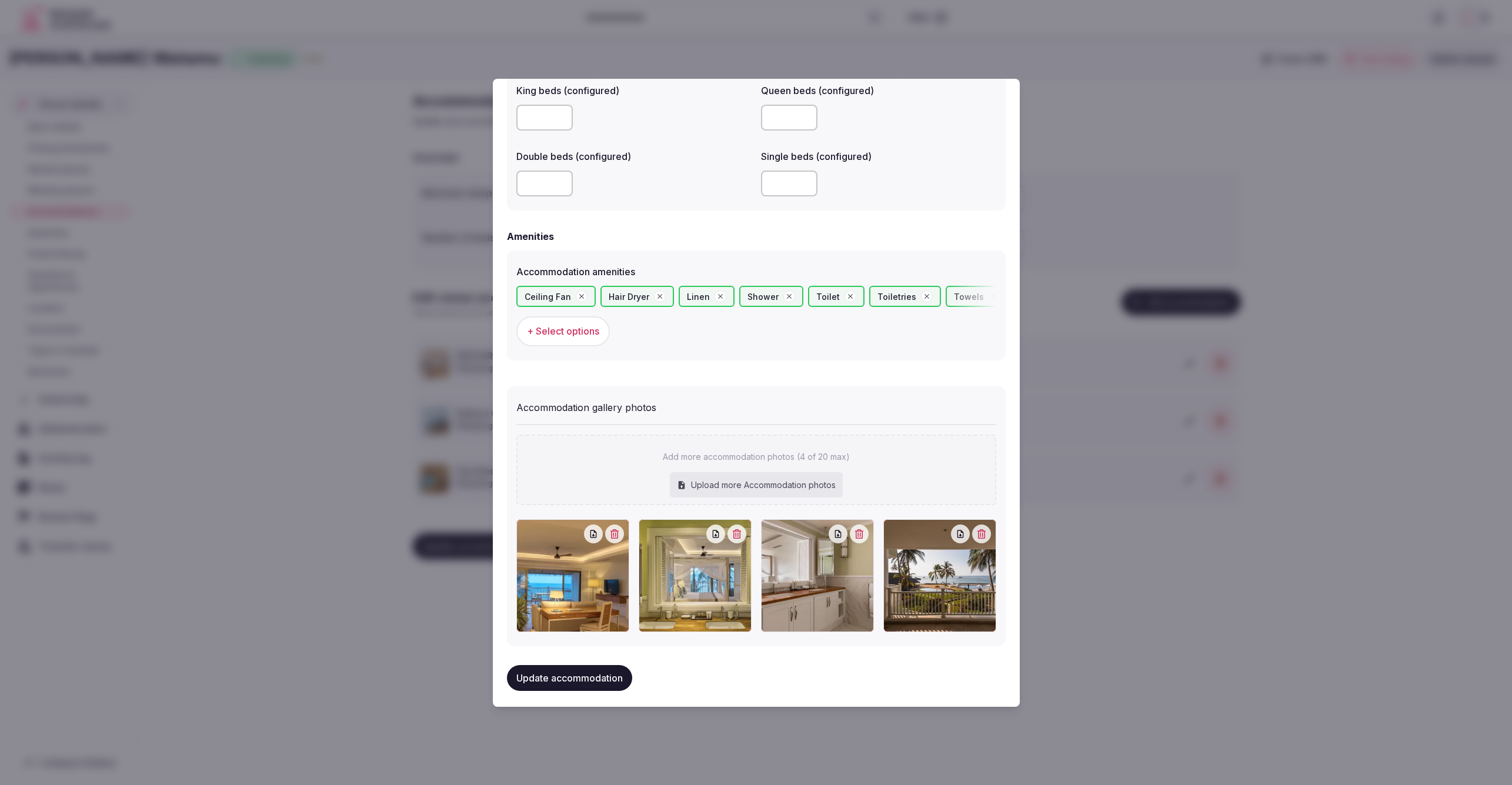
click at [587, 667] on button "Update accommodation" at bounding box center [570, 677] width 125 height 26
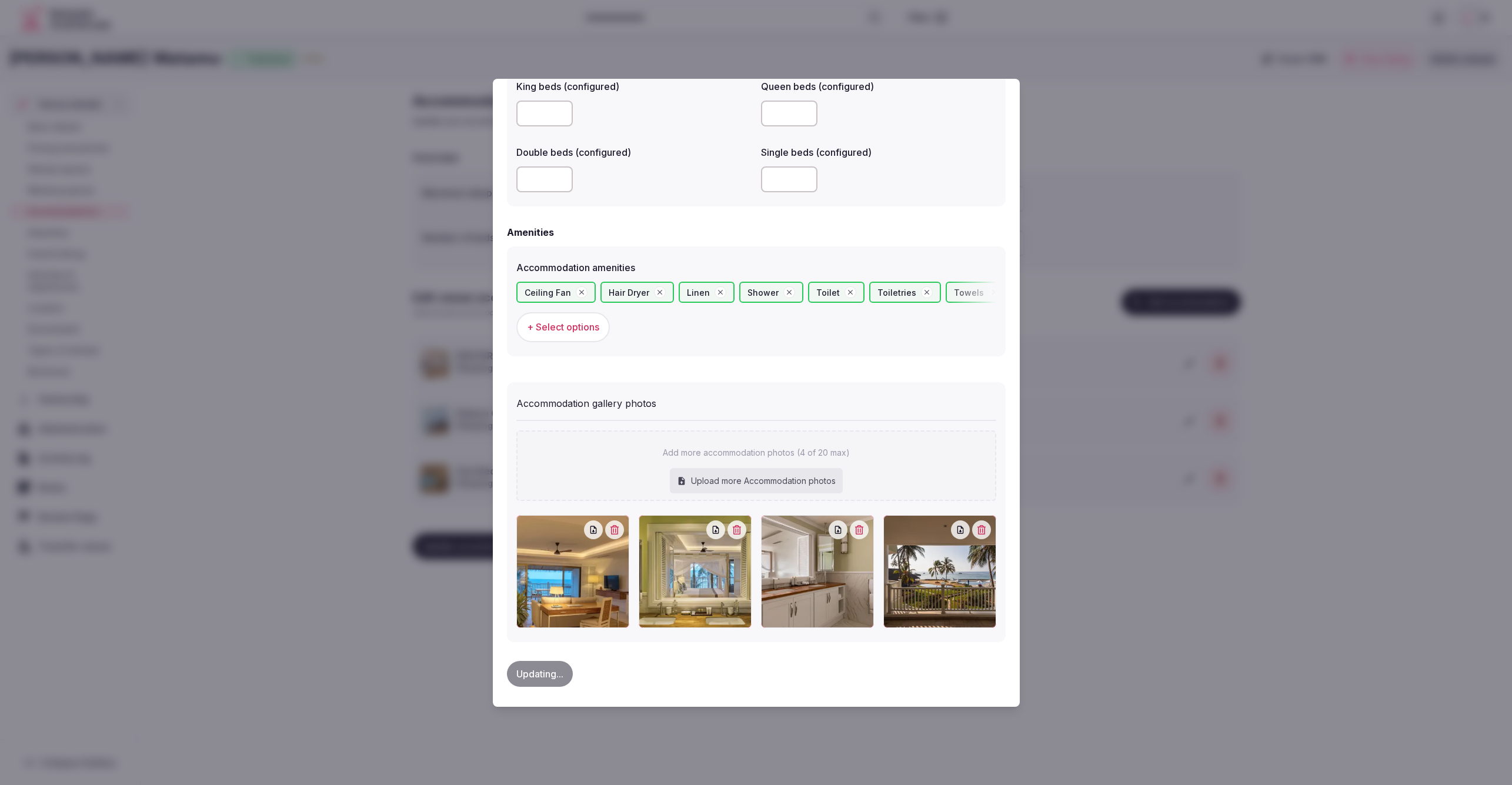
scroll to position [984, 0]
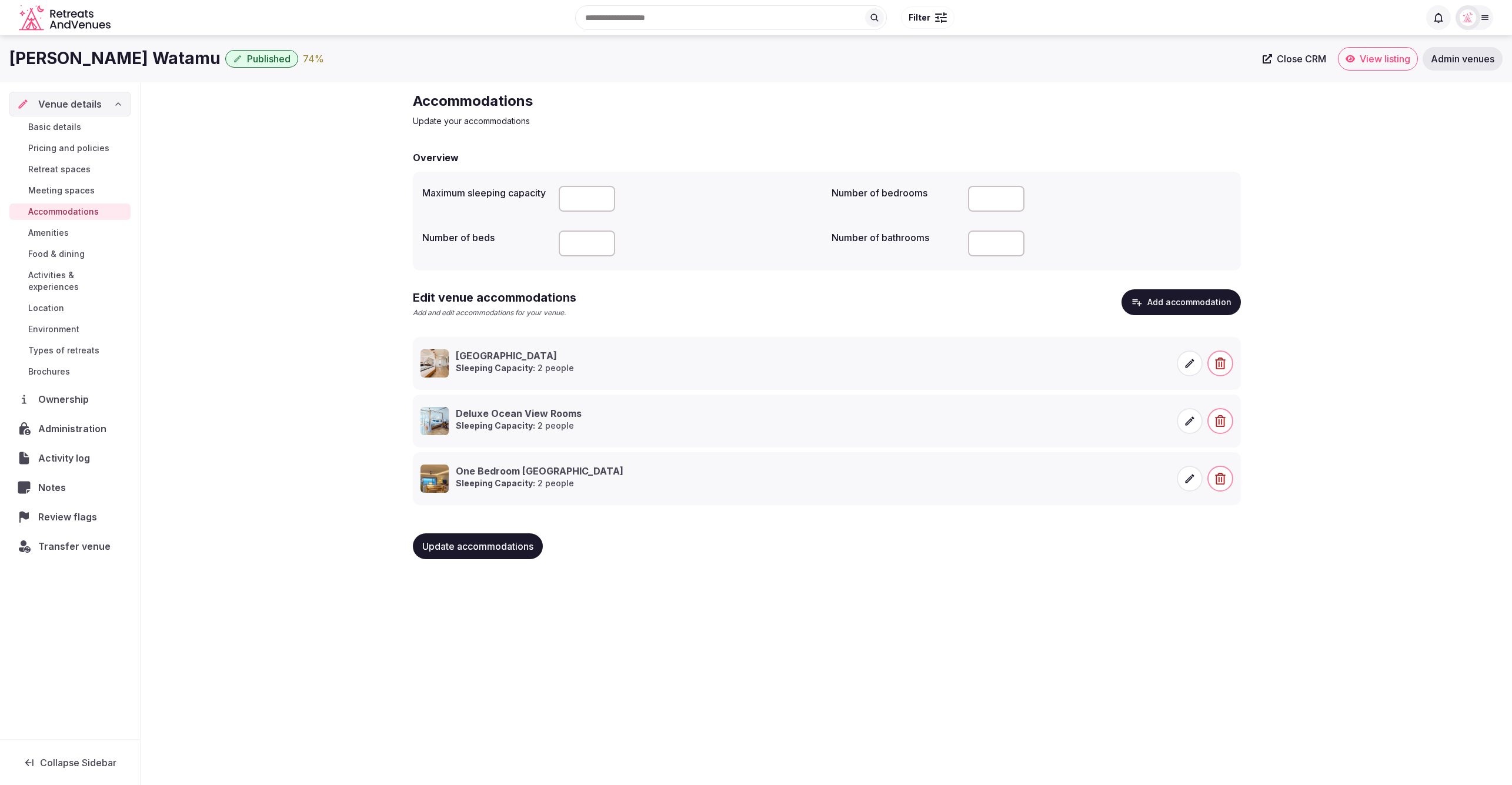
click at [1402, 230] on div "Accommodations Update your accommodations Overview Maximum sleeping capacity Nu…" at bounding box center [827, 330] width 1371 height 496
click at [1171, 305] on button "Add accommodation" at bounding box center [1181, 302] width 120 height 26
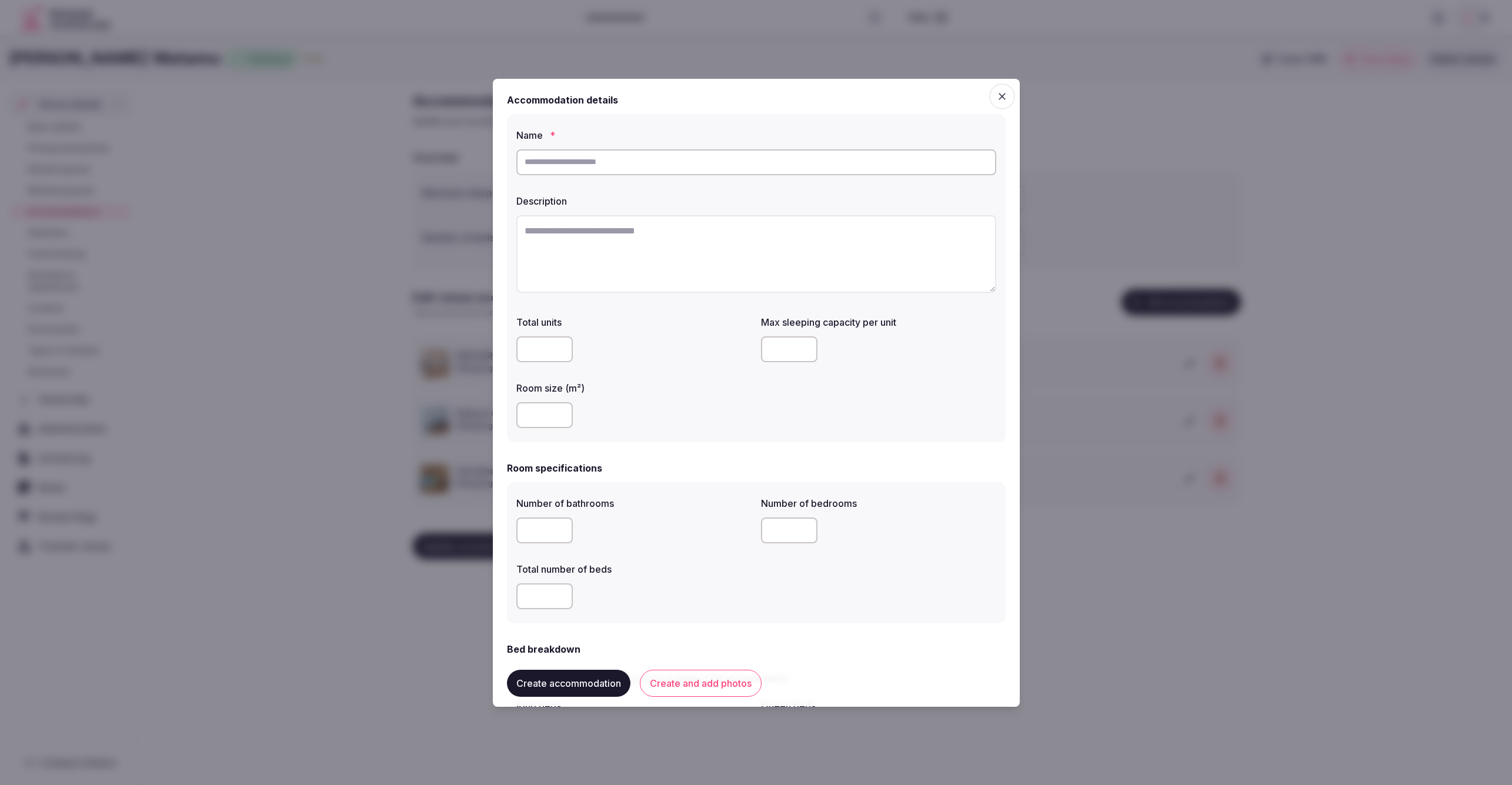
click at [620, 157] on input "text" at bounding box center [756, 162] width 480 height 26
type input "**********"
click at [689, 245] on textarea at bounding box center [756, 254] width 480 height 78
click at [611, 227] on textarea "To enrich screen reader interactions, please activate Accessibility in Grammarl…" at bounding box center [756, 254] width 480 height 78
paste textarea "**********"
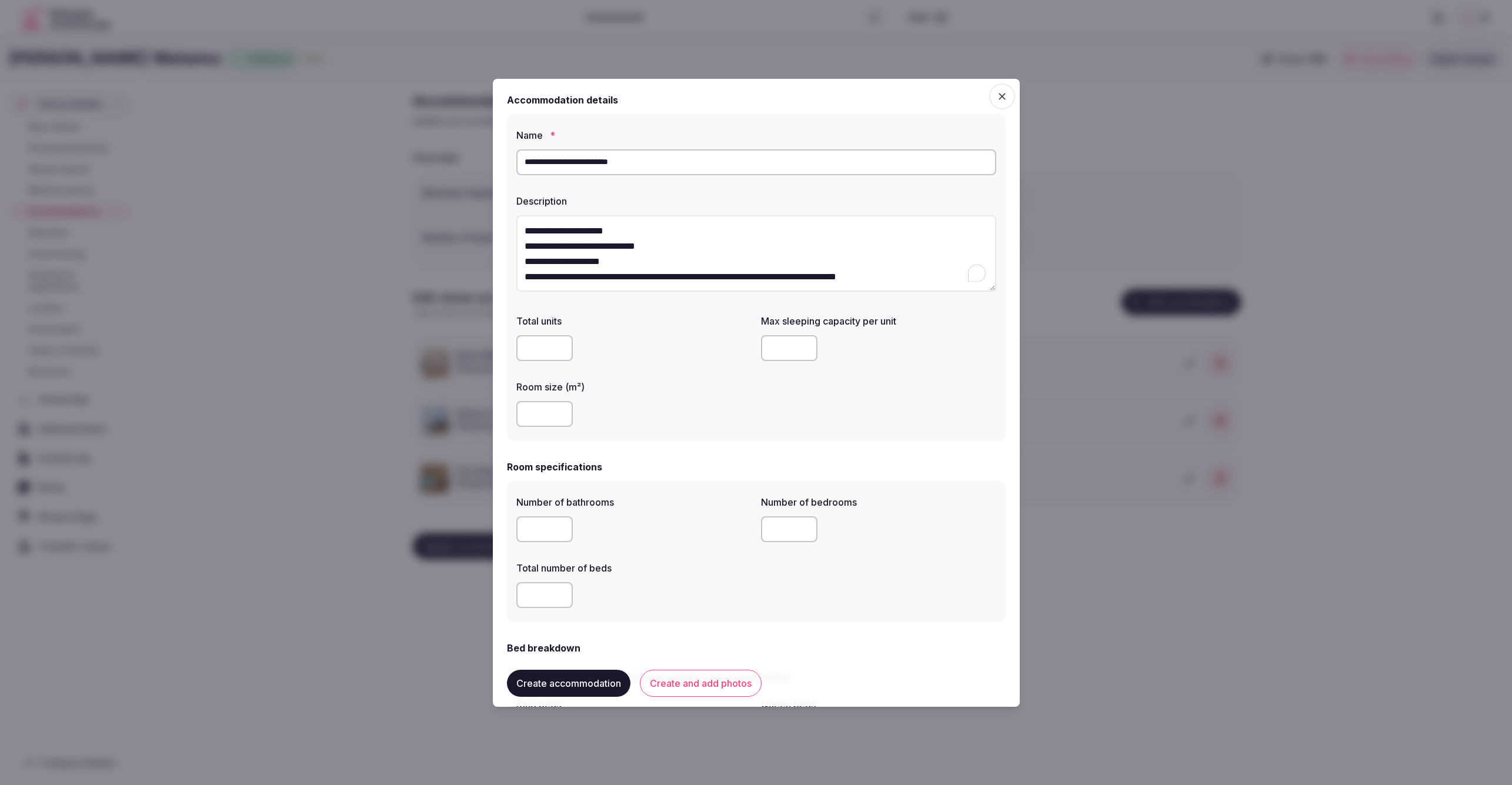
click at [711, 231] on textarea "**********" at bounding box center [756, 253] width 480 height 77
type textarea "**********"
drag, startPoint x: 731, startPoint y: 448, endPoint x: 711, endPoint y: 437, distance: 22.8
click at [730, 447] on form "**********" at bounding box center [756, 757] width 499 height 1328
click at [554, 409] on input "number" at bounding box center [545, 414] width 57 height 26
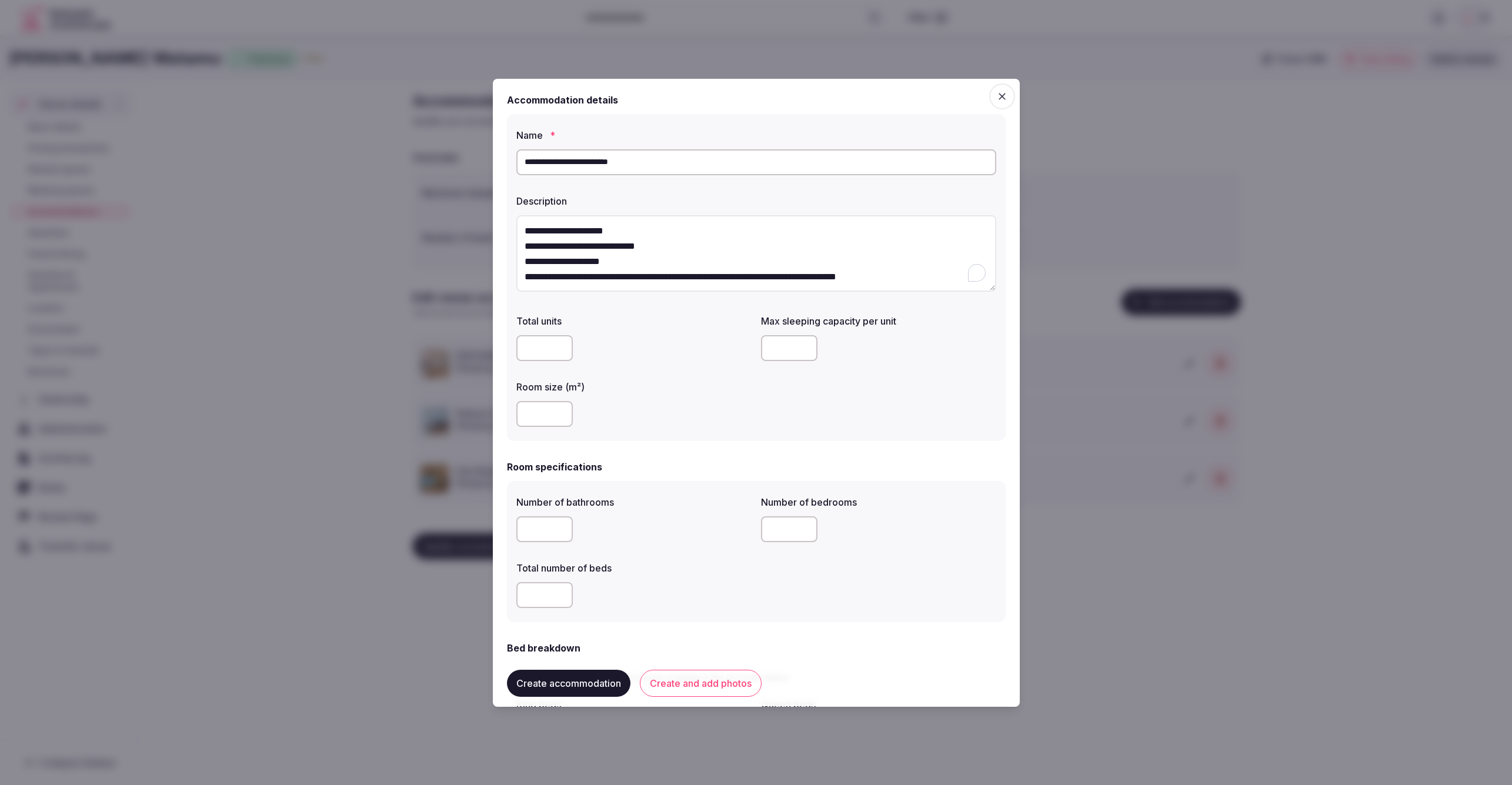
click at [750, 403] on div "*****" at bounding box center [634, 414] width 235 height 26
drag, startPoint x: 547, startPoint y: 415, endPoint x: 514, endPoint y: 414, distance: 33.0
click at [514, 414] on div "**********" at bounding box center [756, 277] width 499 height 327
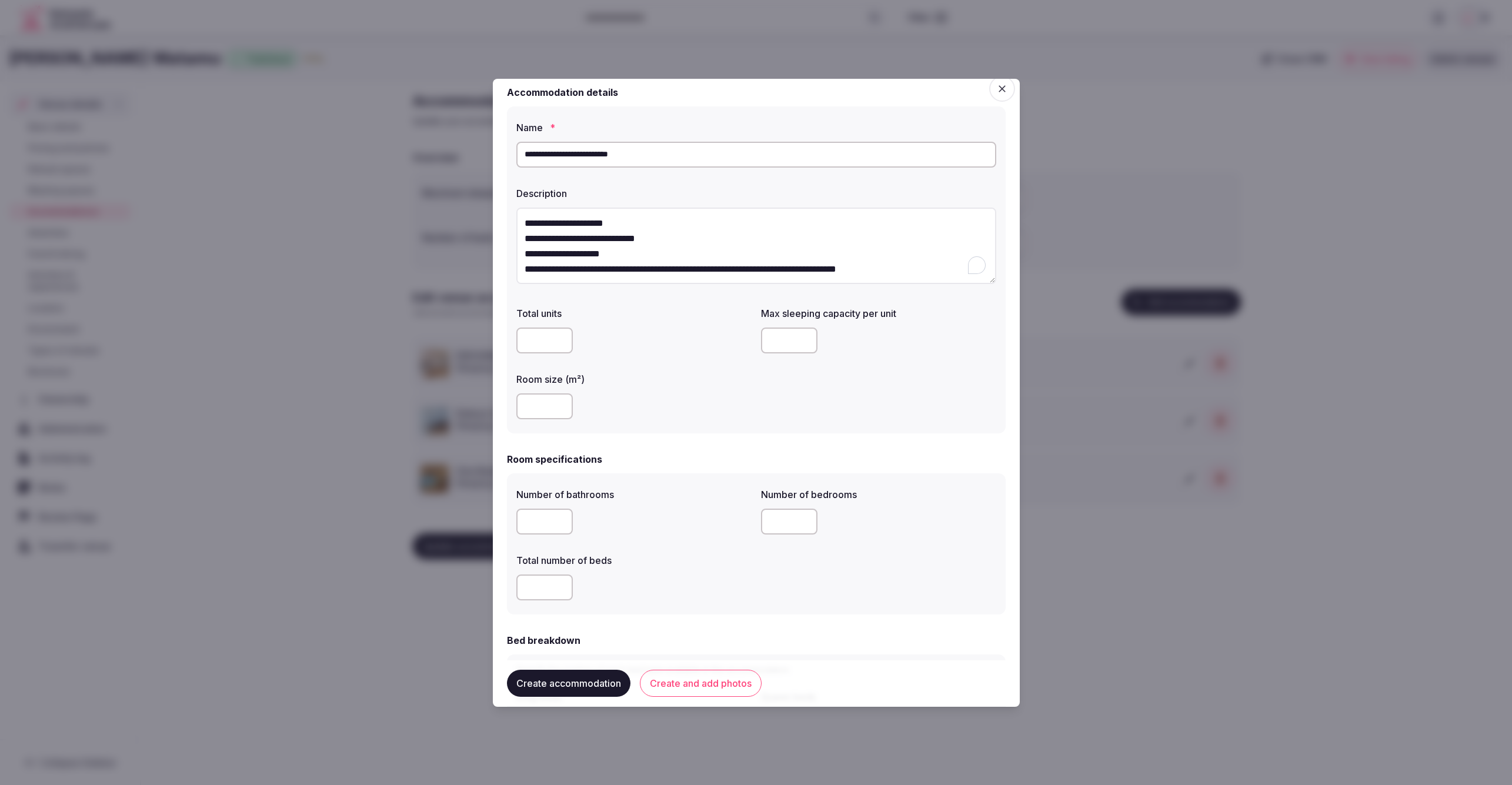
scroll to position [0, 0]
type input "*"
type input "***"
click at [722, 415] on div "***" at bounding box center [634, 406] width 235 height 26
click at [799, 348] on input "number" at bounding box center [789, 340] width 57 height 26
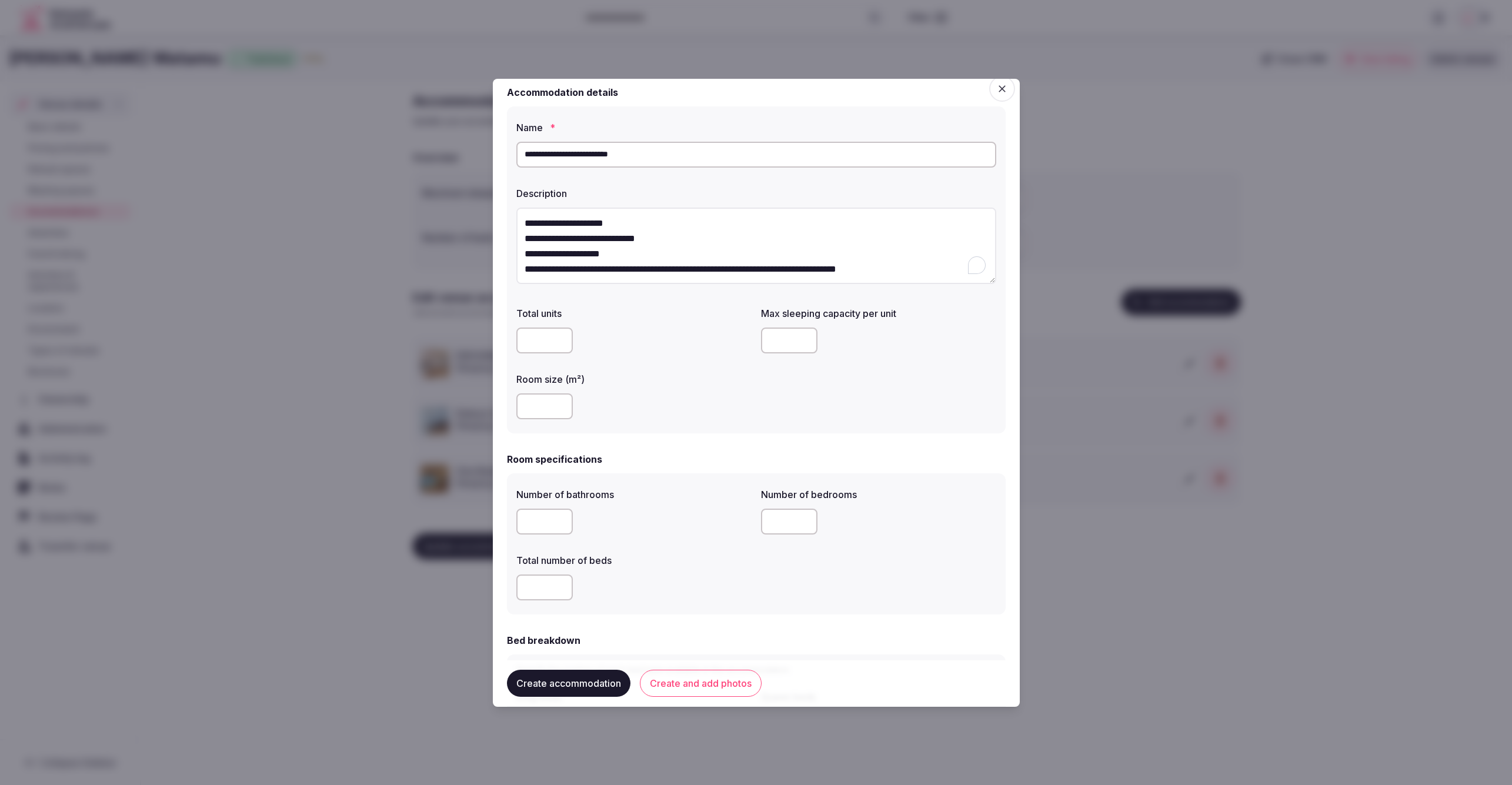
type input "*"
click at [921, 377] on div "Total units Max sleeping capacity per unit * Room size (m²) ***" at bounding box center [756, 363] width 480 height 122
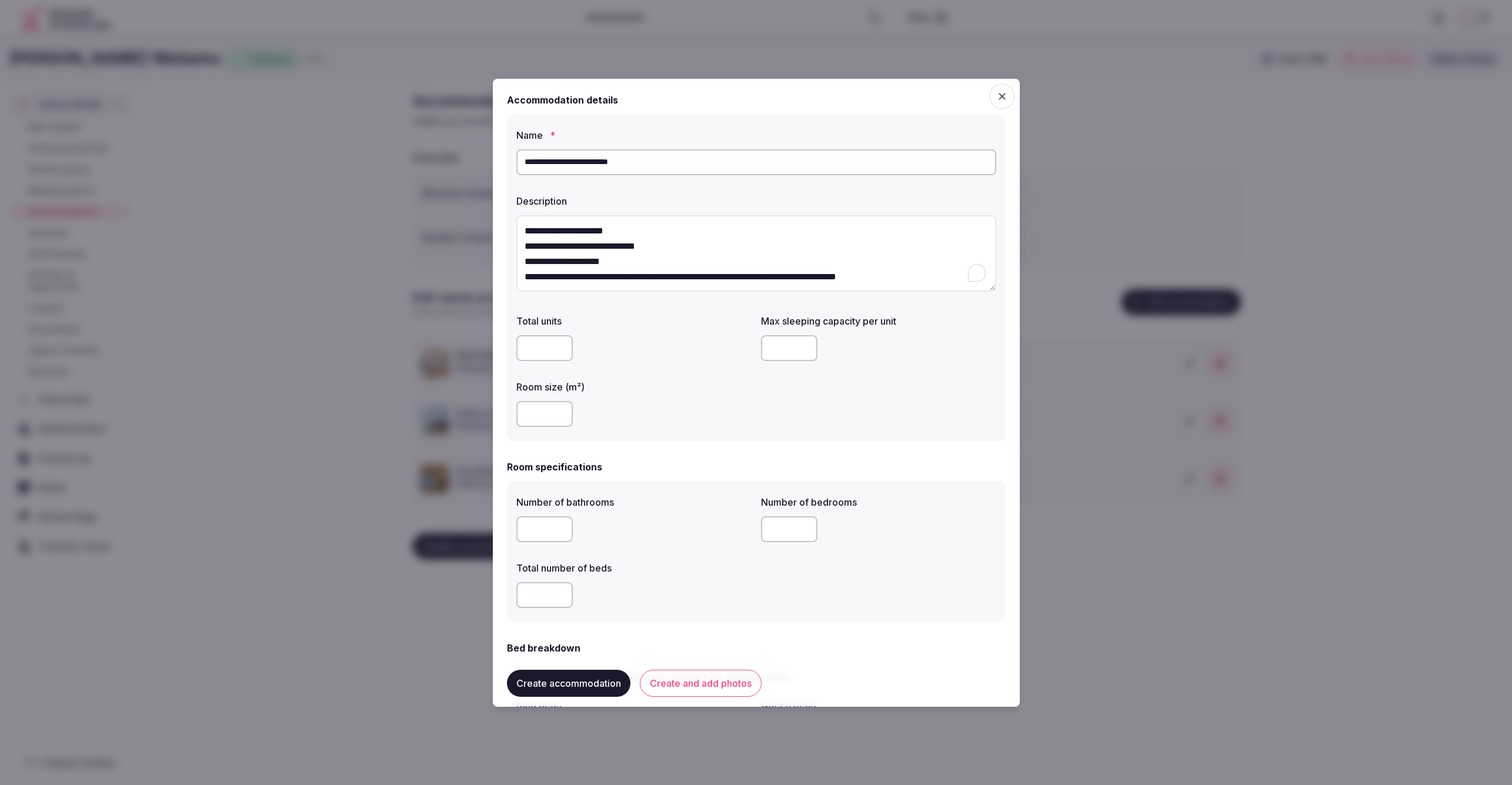
drag, startPoint x: 786, startPoint y: 168, endPoint x: 489, endPoint y: 158, distance: 297.2
click at [489, 158] on body "Search Popular Destinations Toscana, Italy Riviera Maya, Mexico Indonesia, Bali…" at bounding box center [756, 393] width 1512 height 785
click at [692, 416] on div "***" at bounding box center [634, 414] width 235 height 26
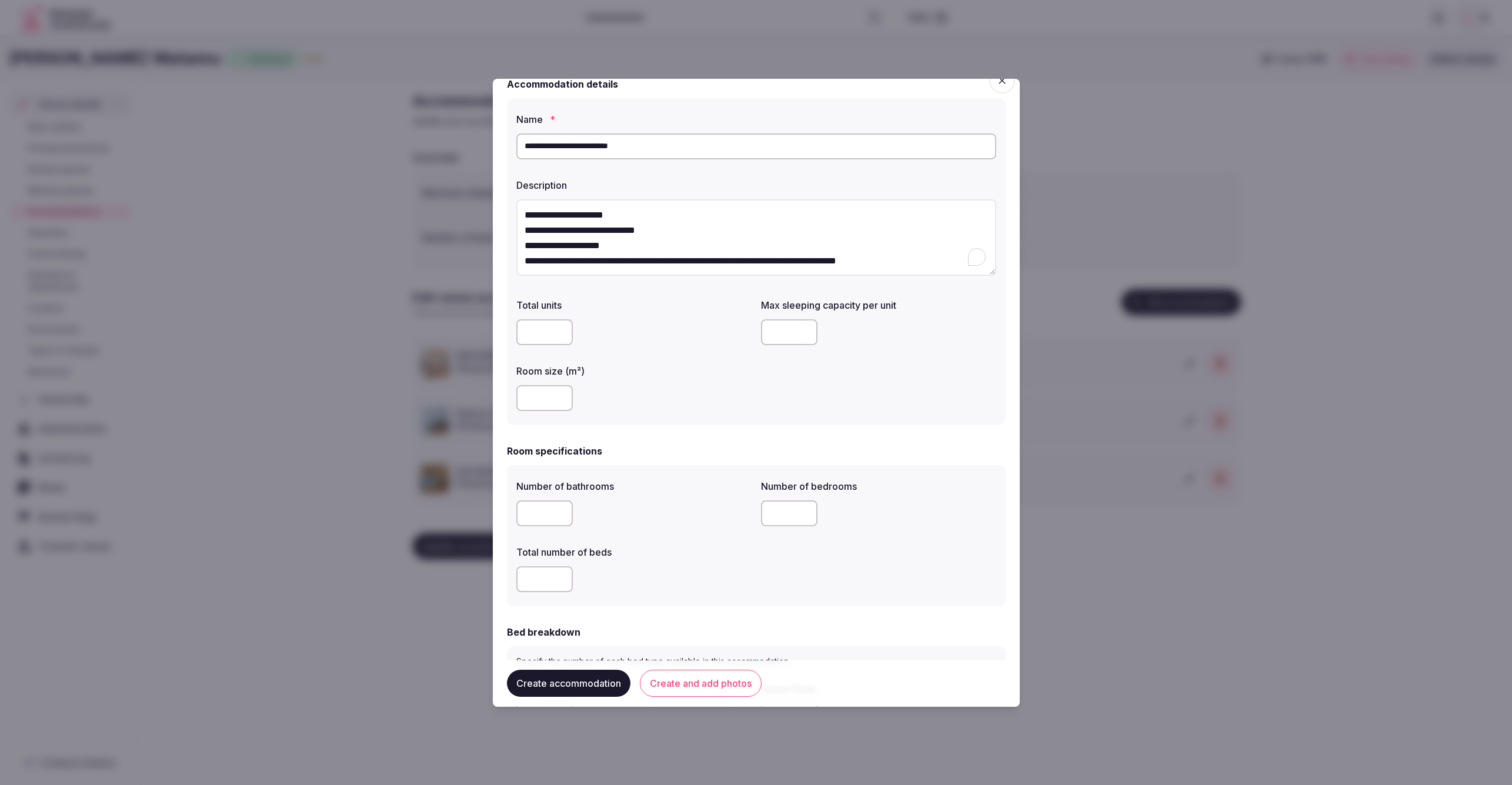
scroll to position [14, 0]
click at [531, 514] on input "number" at bounding box center [545, 515] width 57 height 26
type input "*"
click at [533, 574] on input "number" at bounding box center [545, 581] width 57 height 26
type input "*"
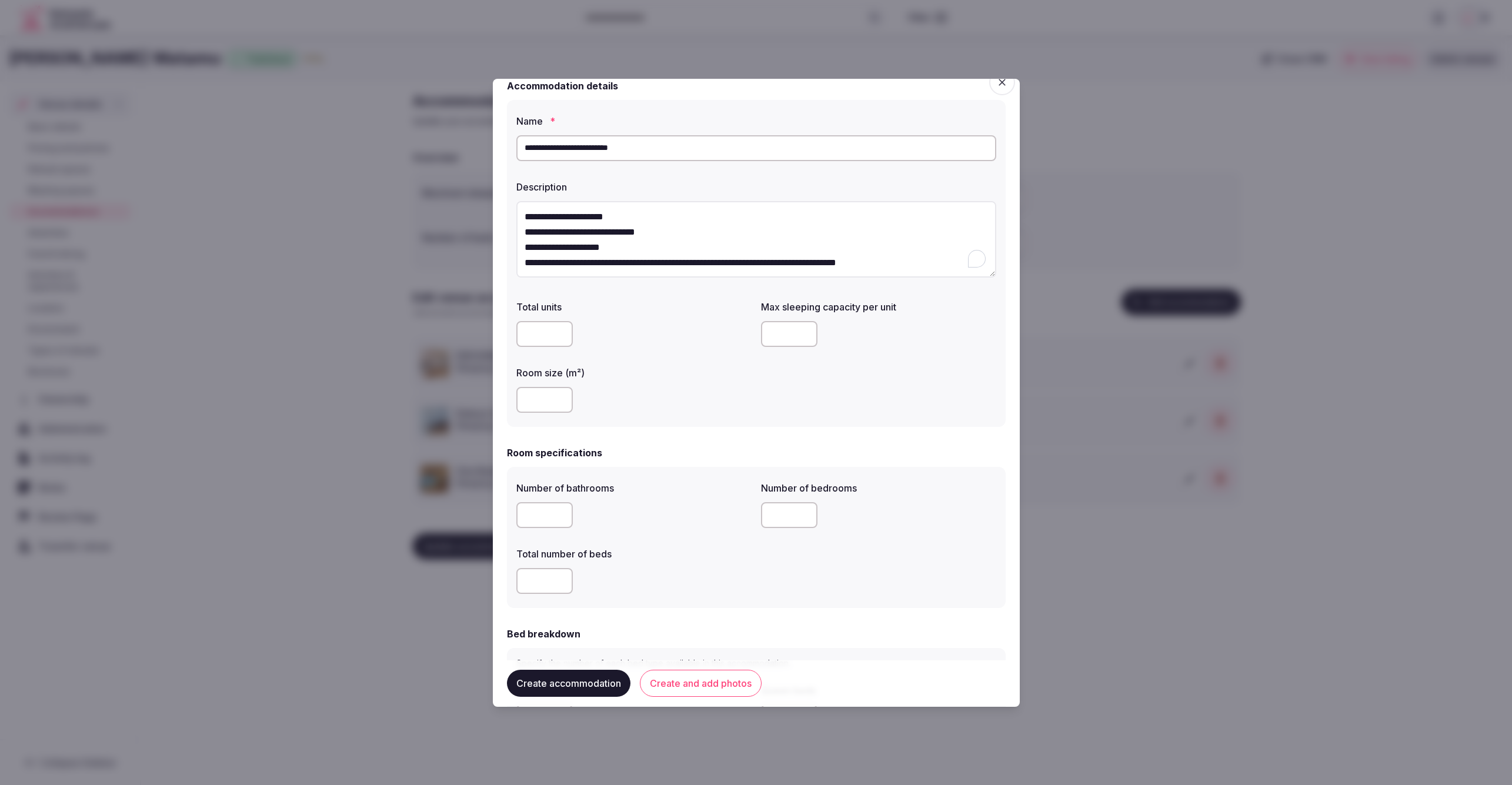
click at [768, 517] on input "number" at bounding box center [789, 515] width 57 height 26
click at [743, 542] on div "Total number of beds" at bounding box center [634, 550] width 235 height 16
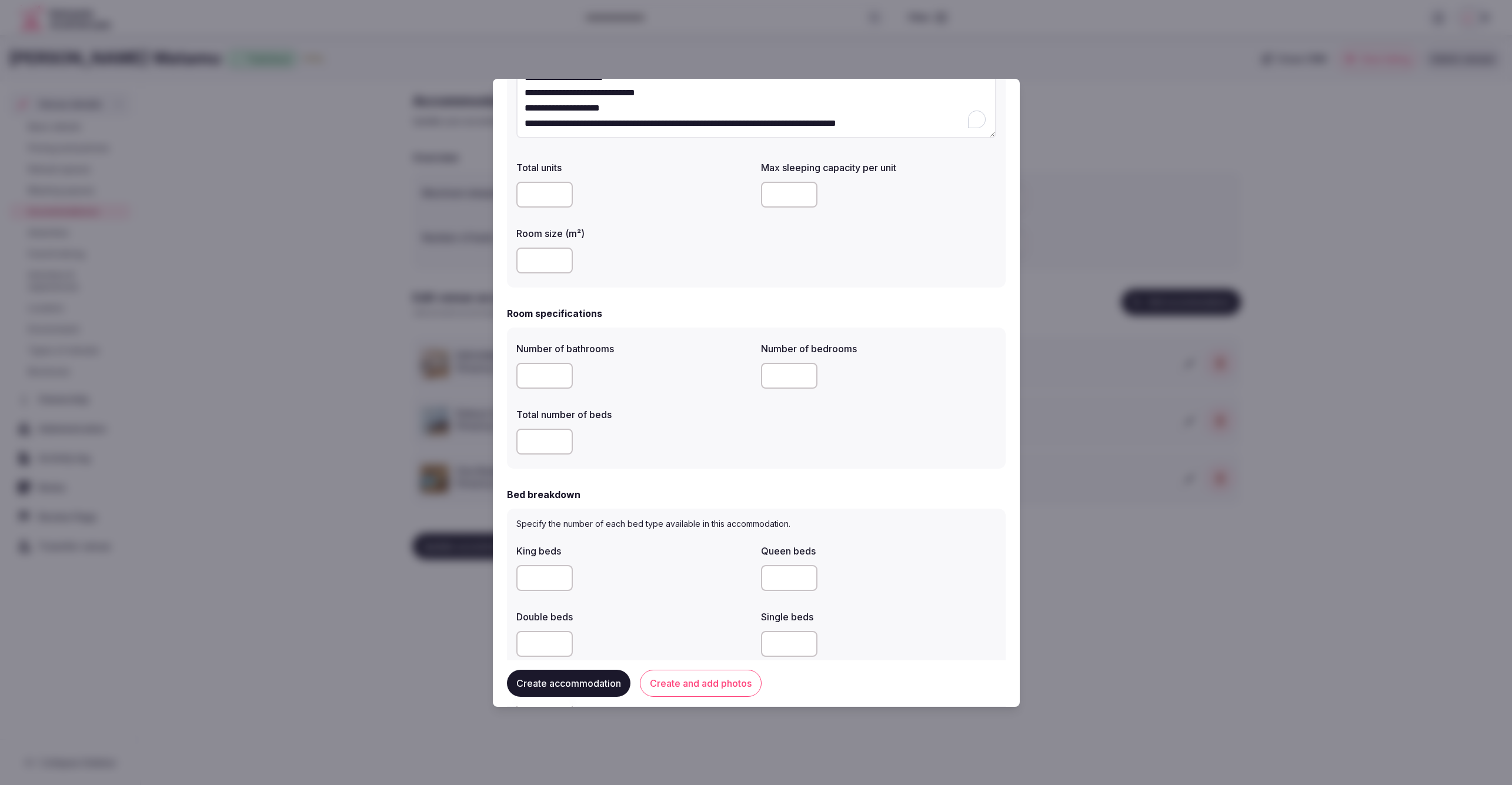
scroll to position [0, 0]
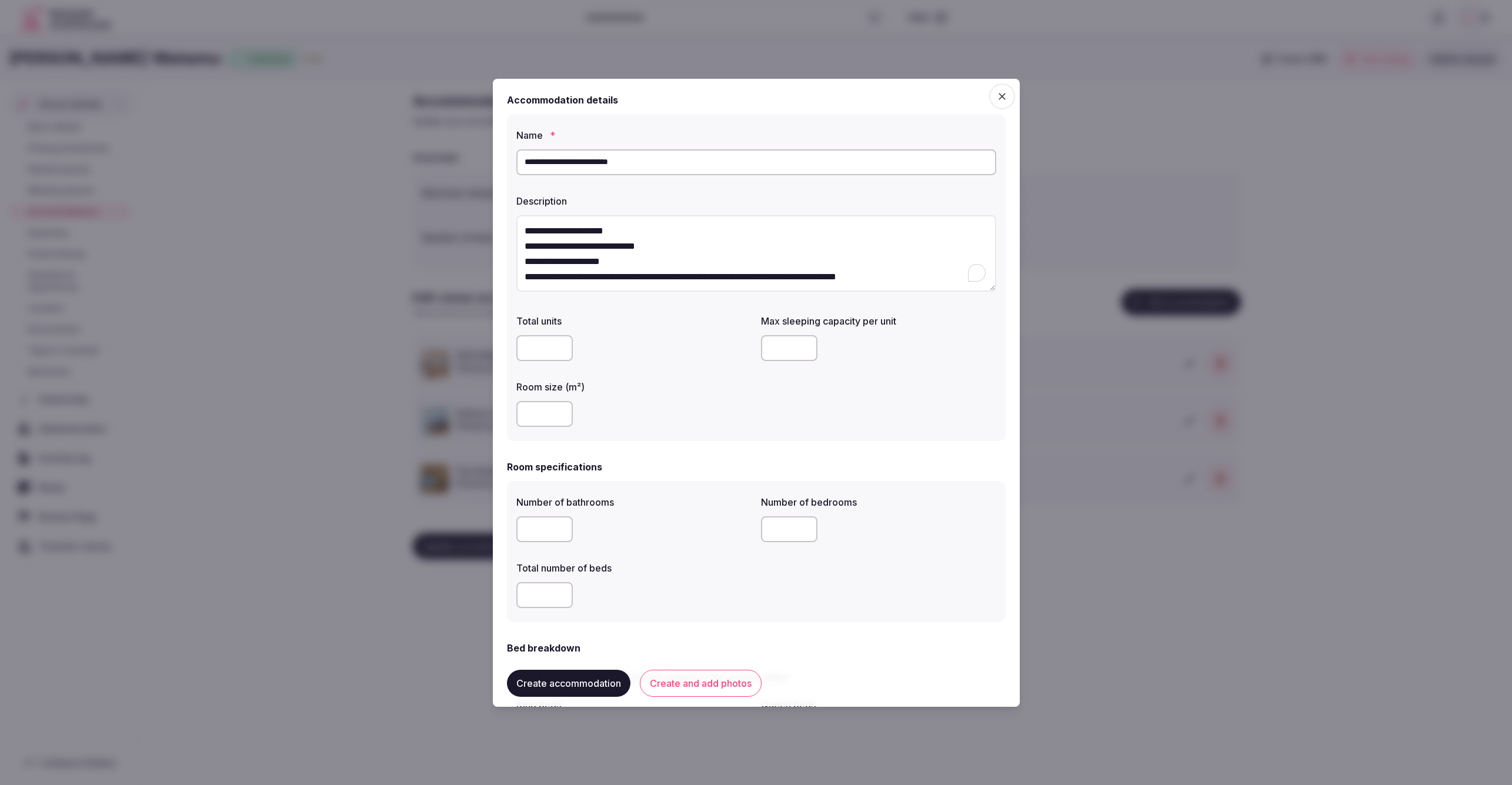
drag, startPoint x: 781, startPoint y: 531, endPoint x: 761, endPoint y: 531, distance: 20.0
click at [761, 531] on input "*" at bounding box center [789, 529] width 57 height 26
type input "*"
click at [710, 536] on div "*" at bounding box center [634, 529] width 235 height 26
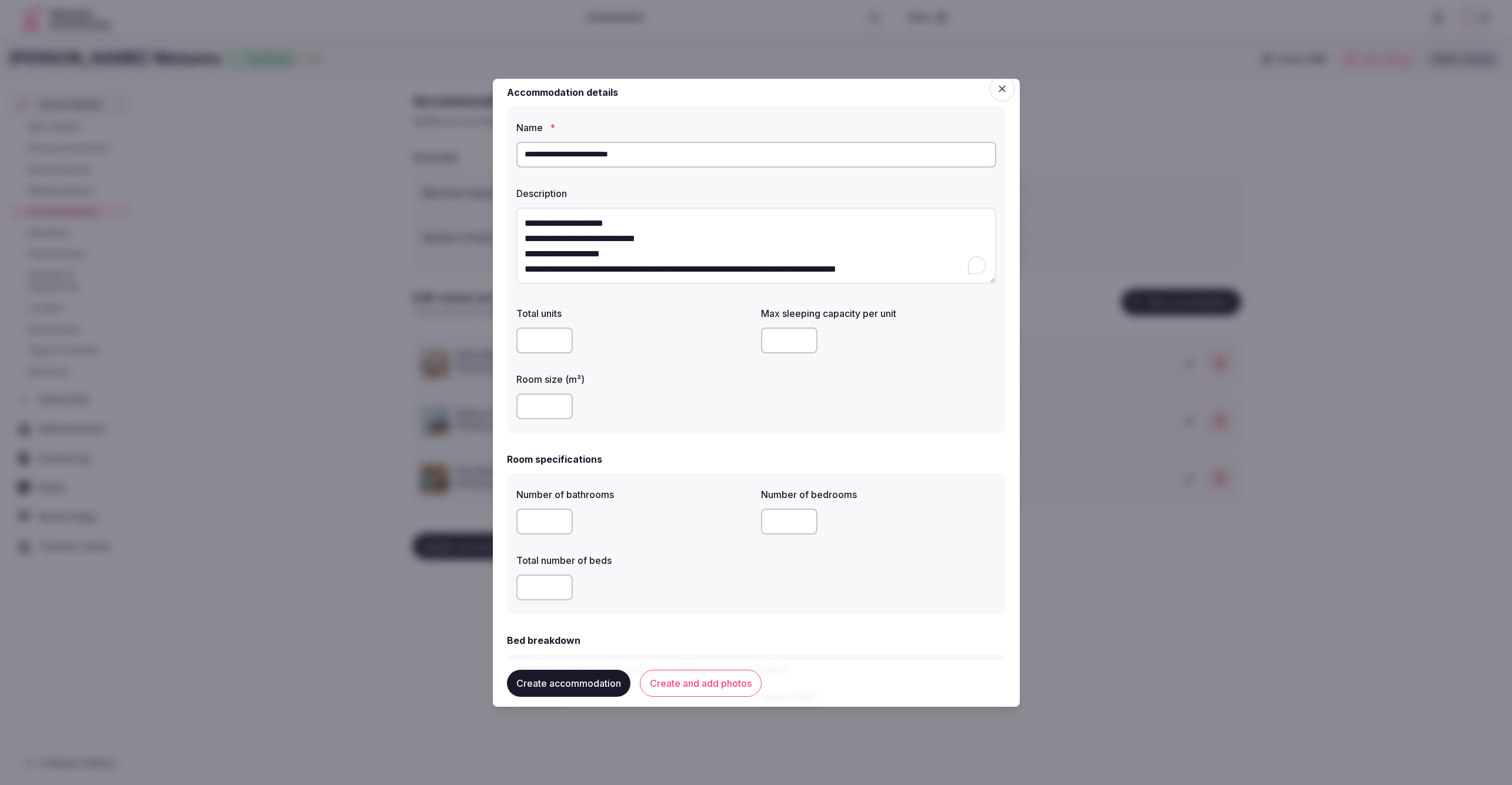
drag, startPoint x: 531, startPoint y: 584, endPoint x: 514, endPoint y: 584, distance: 17.0
click at [514, 584] on div "Number of bathrooms * Number of bedrooms * Total number of beds *" at bounding box center [756, 544] width 499 height 141
type input "*"
click at [663, 570] on div "*" at bounding box center [634, 588] width 235 height 36
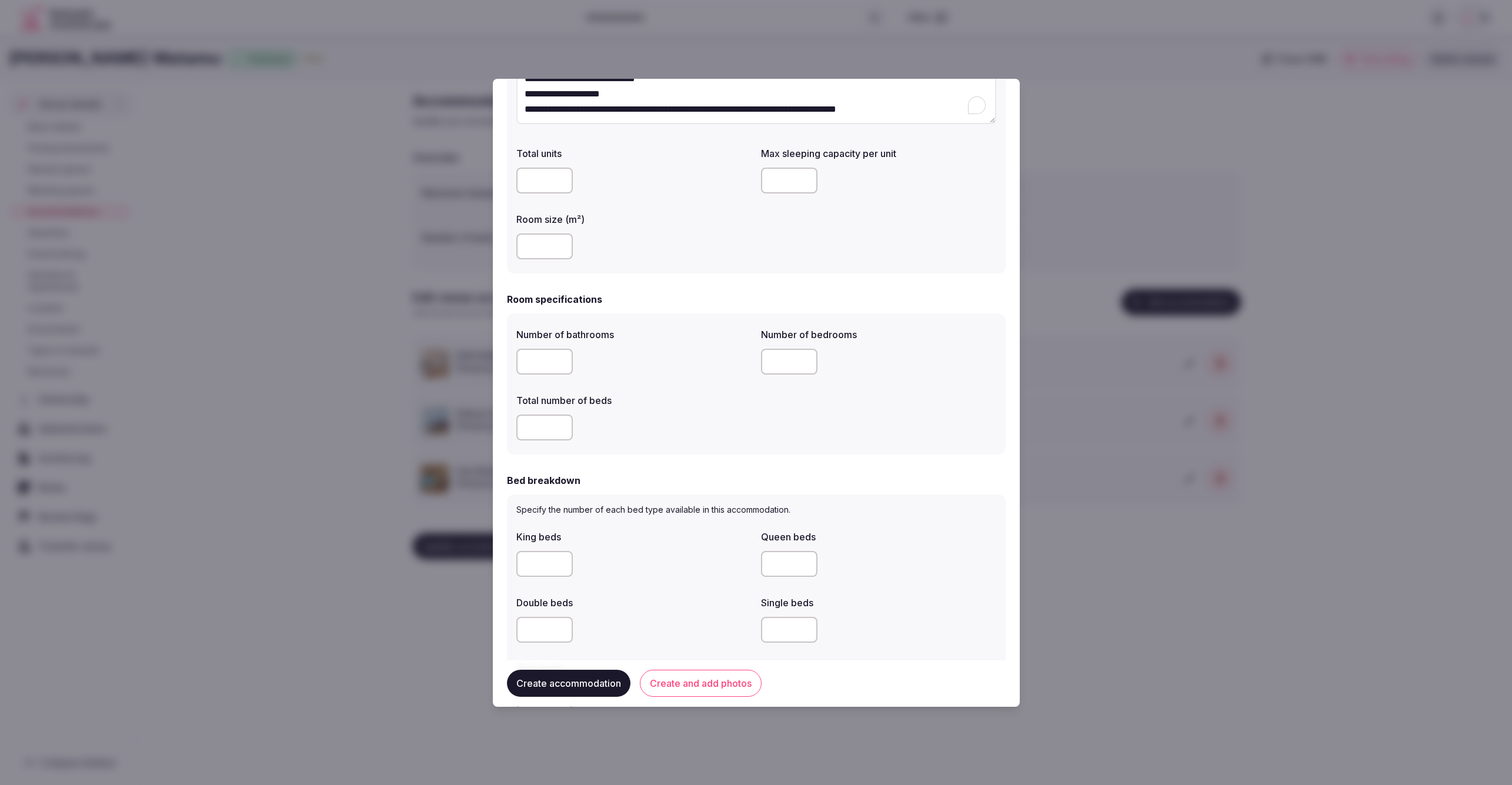
scroll to position [220, 0]
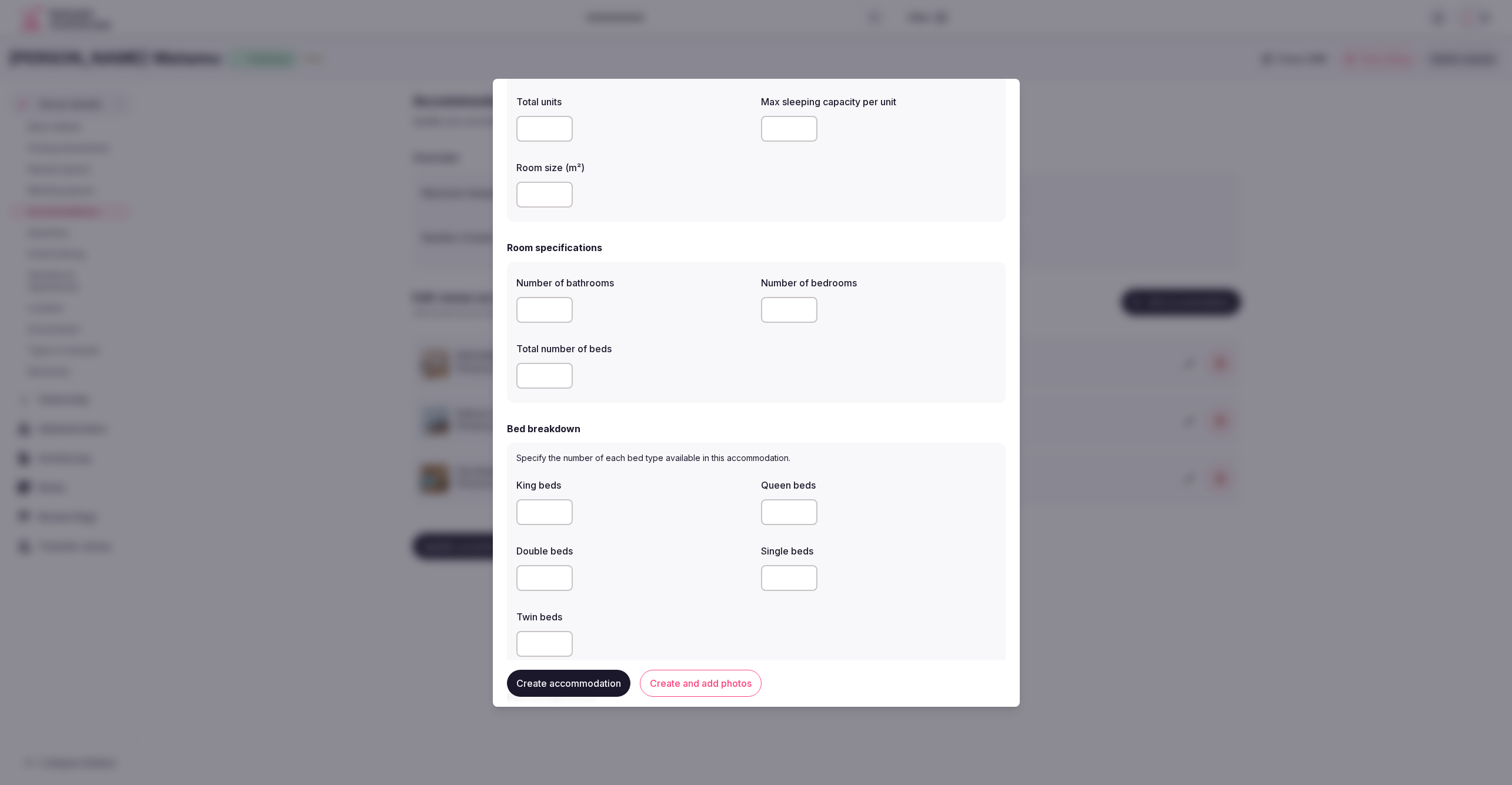
click at [543, 584] on input "number" at bounding box center [545, 577] width 57 height 26
type input "*"
click at [659, 557] on div "Double beds *" at bounding box center [634, 567] width 235 height 57
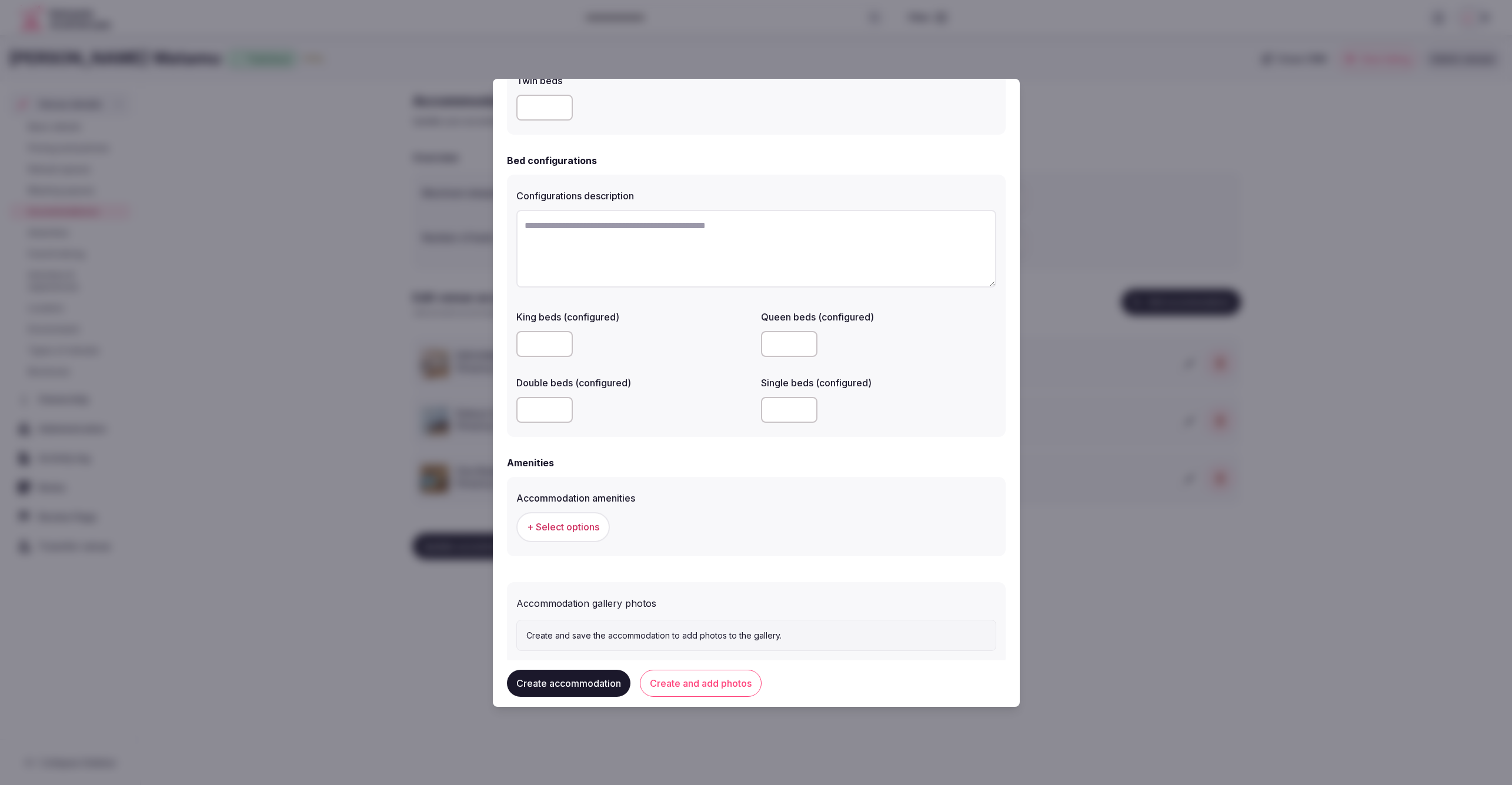
scroll to position [781, 0]
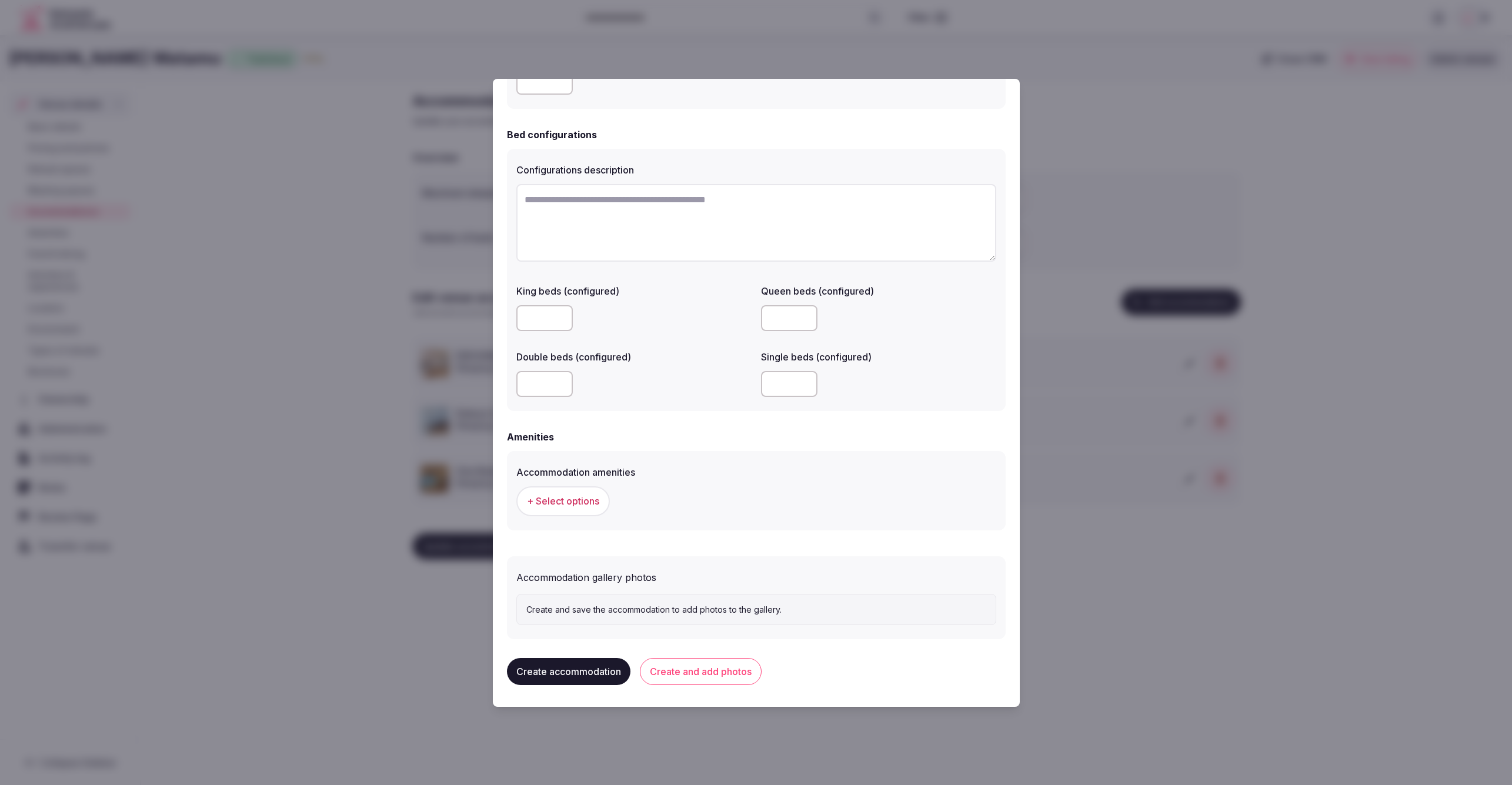
click at [567, 502] on span "+ Select options" at bounding box center [563, 501] width 72 height 13
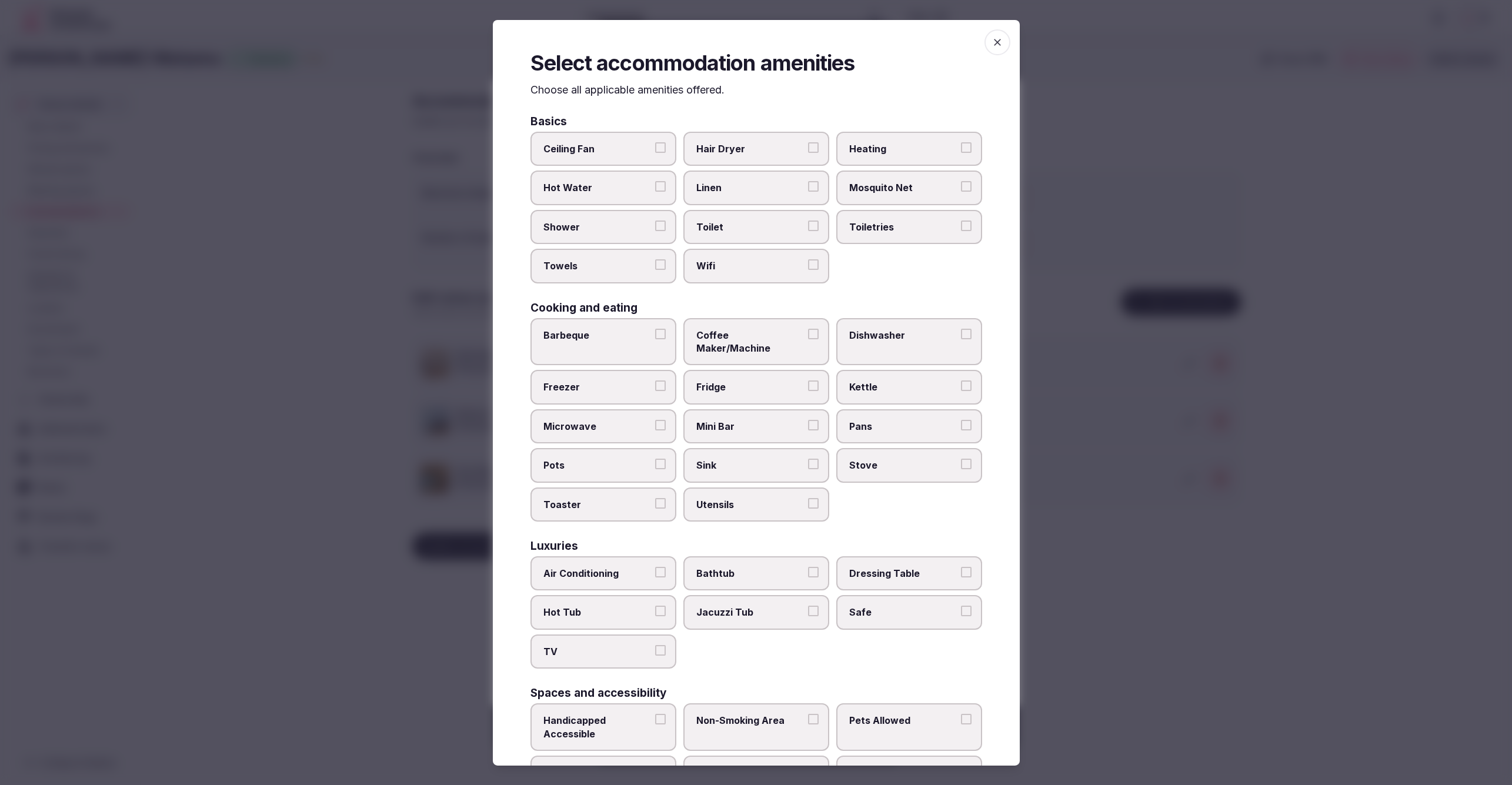
drag, startPoint x: 769, startPoint y: 143, endPoint x: 762, endPoint y: 186, distance: 43.6
click at [768, 145] on span "Hair Dryer" at bounding box center [750, 149] width 109 height 13
click at [808, 145] on button "Hair Dryer" at bounding box center [814, 147] width 11 height 11
click at [762, 187] on span "Linen" at bounding box center [750, 187] width 109 height 13
click at [808, 187] on button "Linen" at bounding box center [814, 186] width 11 height 11
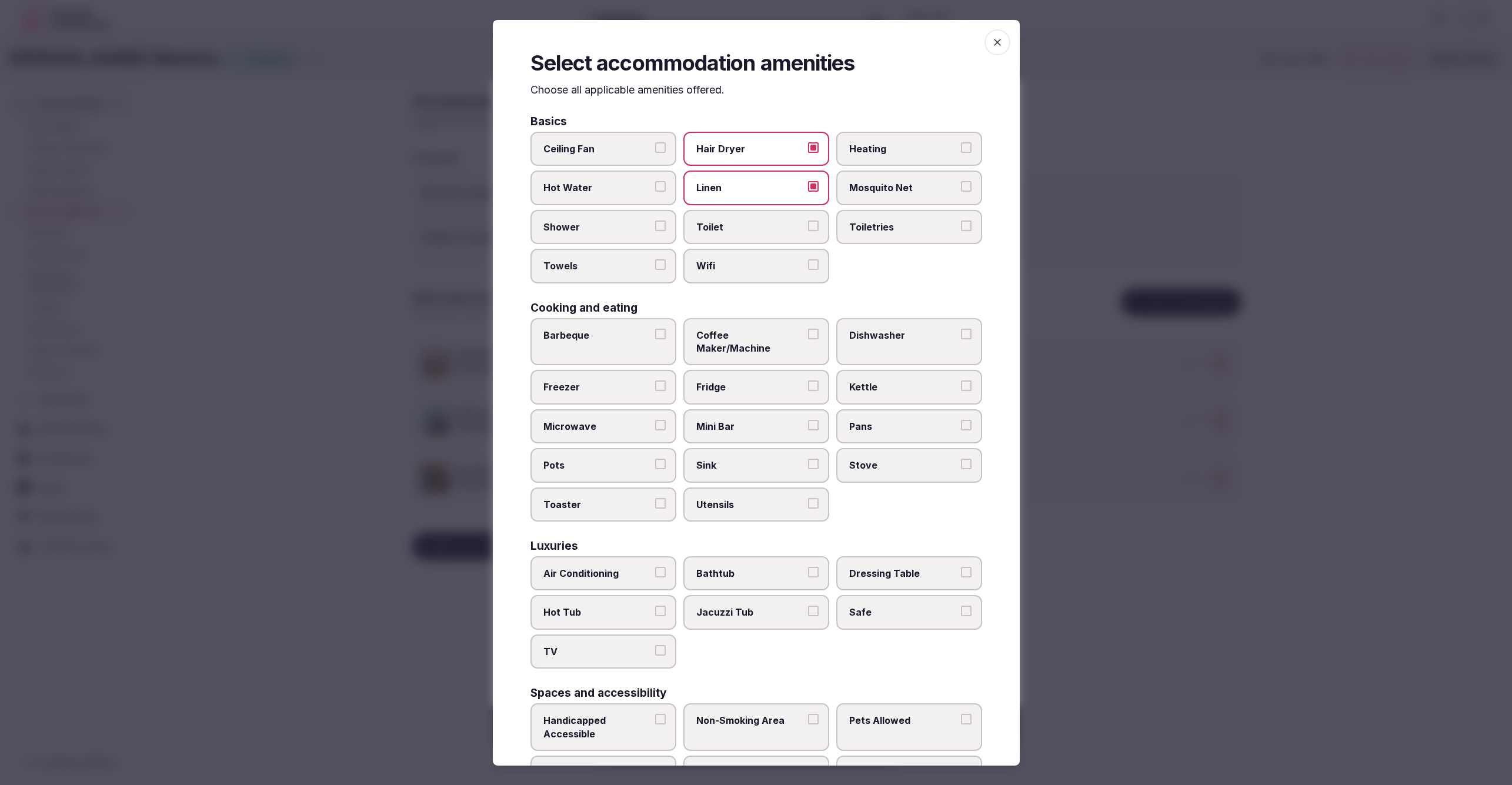
click at [758, 212] on label "Toilet" at bounding box center [756, 227] width 146 height 34
click at [808, 220] on button "Toilet" at bounding box center [814, 226] width 11 height 11
click at [761, 252] on label "Wifi" at bounding box center [756, 266] width 146 height 34
click at [808, 259] on button "Wifi" at bounding box center [814, 264] width 11 height 11
click at [905, 232] on label "Toiletries" at bounding box center [910, 227] width 146 height 34
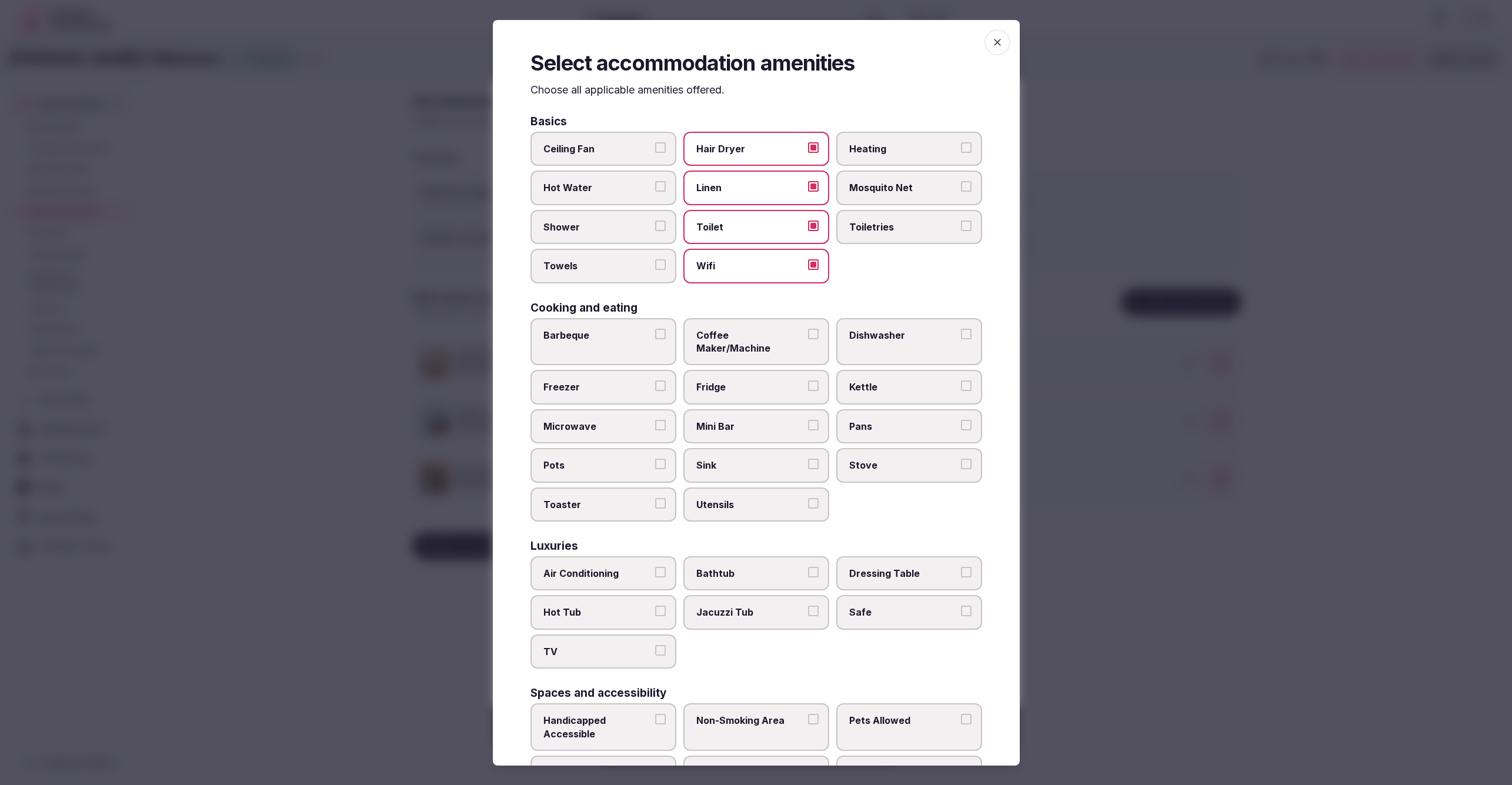
click at [961, 231] on button "Toiletries" at bounding box center [966, 226] width 11 height 11
drag, startPoint x: 593, startPoint y: 261, endPoint x: 588, endPoint y: 253, distance: 9.4
click at [593, 260] on span "Towels" at bounding box center [597, 266] width 109 height 13
click at [655, 260] on button "Towels" at bounding box center [660, 264] width 11 height 11
click at [597, 229] on span "Shower" at bounding box center [597, 227] width 109 height 13
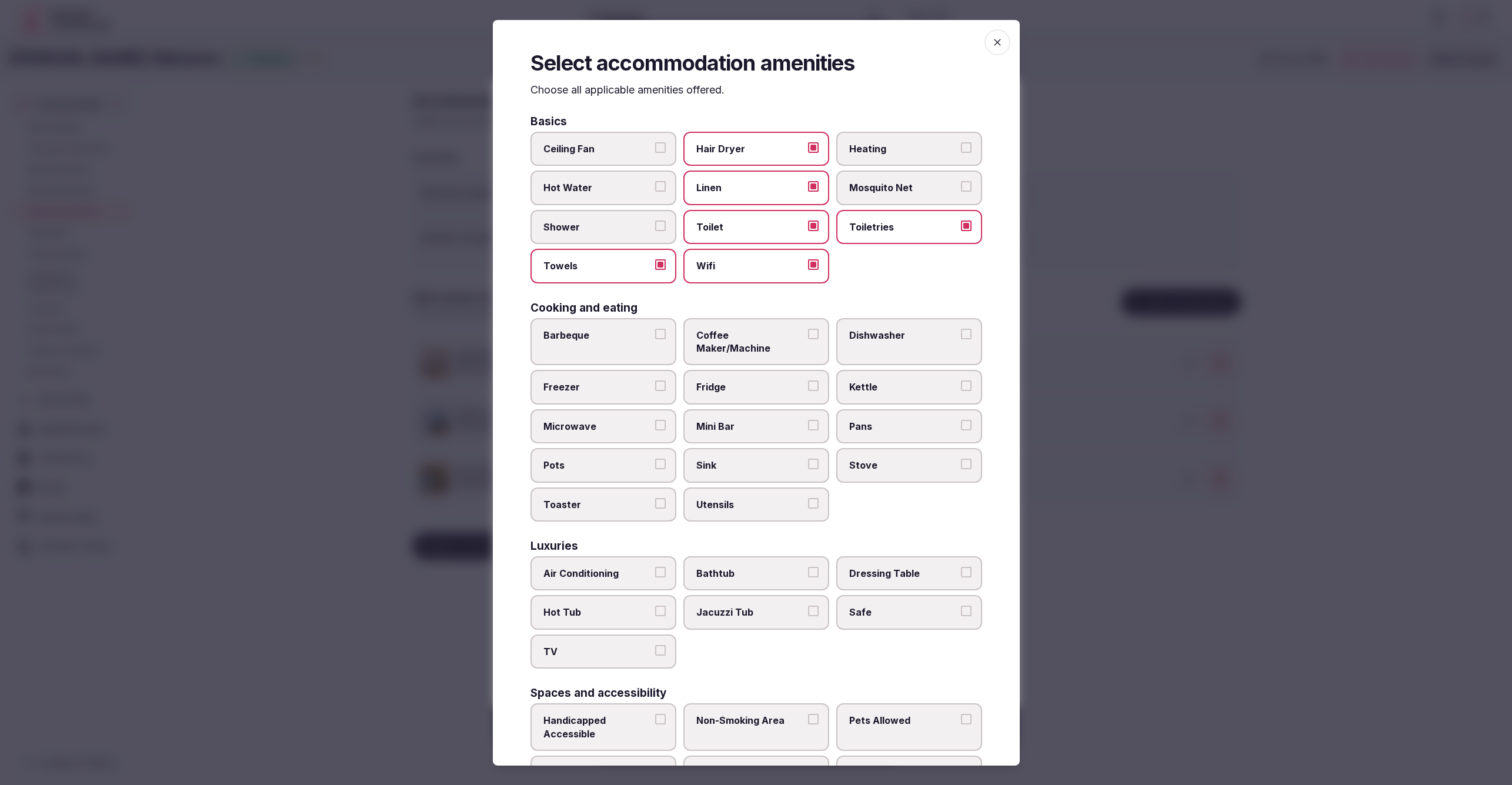
click at [655, 229] on button "Shower" at bounding box center [660, 226] width 11 height 11
click at [774, 333] on span "Coffee Maker/Machine" at bounding box center [750, 340] width 109 height 26
click at [808, 333] on button "Coffee Maker/Machine" at bounding box center [814, 332] width 11 height 11
click at [766, 419] on label "Mini Bar" at bounding box center [756, 425] width 146 height 34
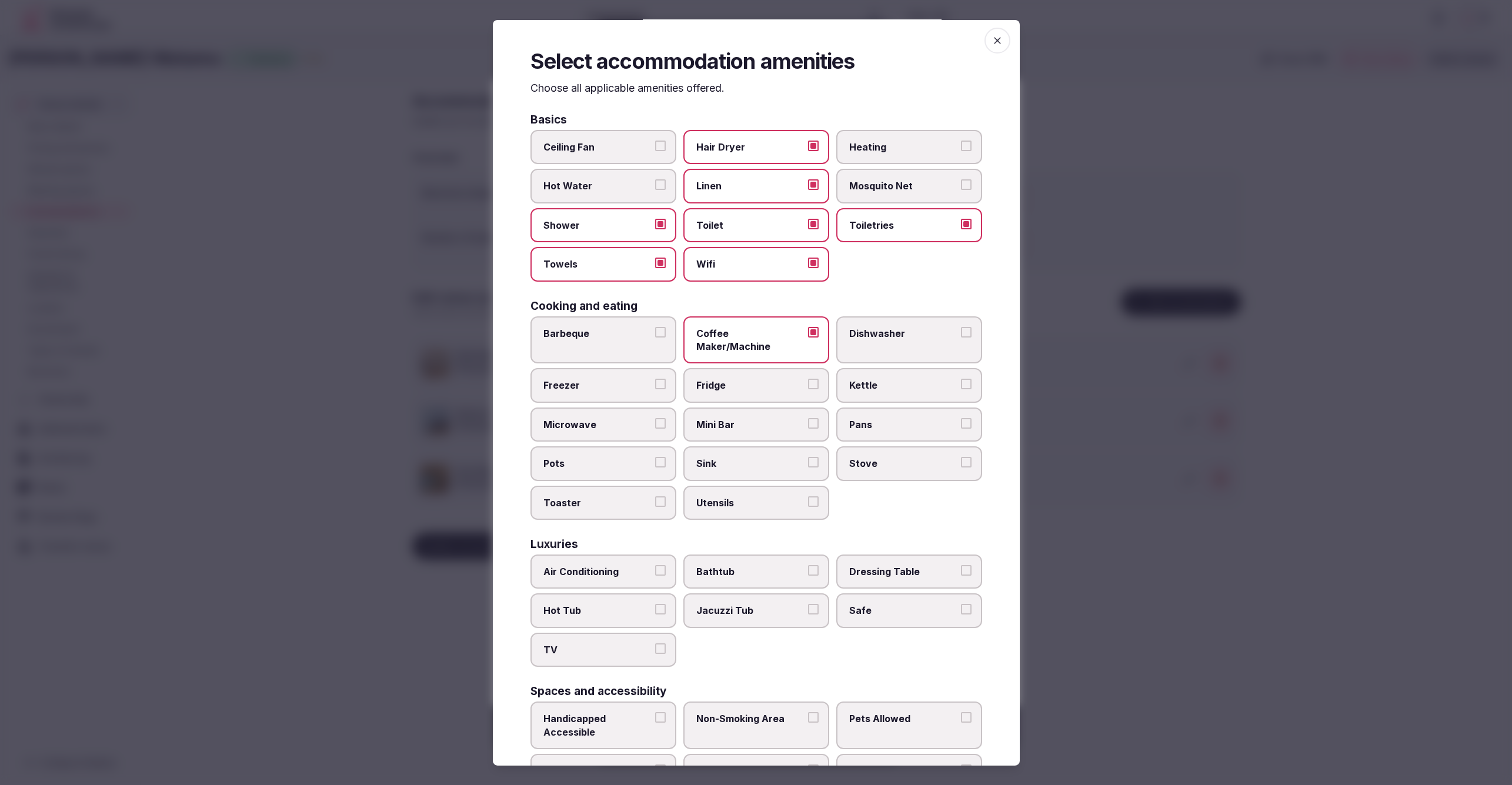
click at [808, 419] on button "Mini Bar" at bounding box center [814, 423] width 11 height 11
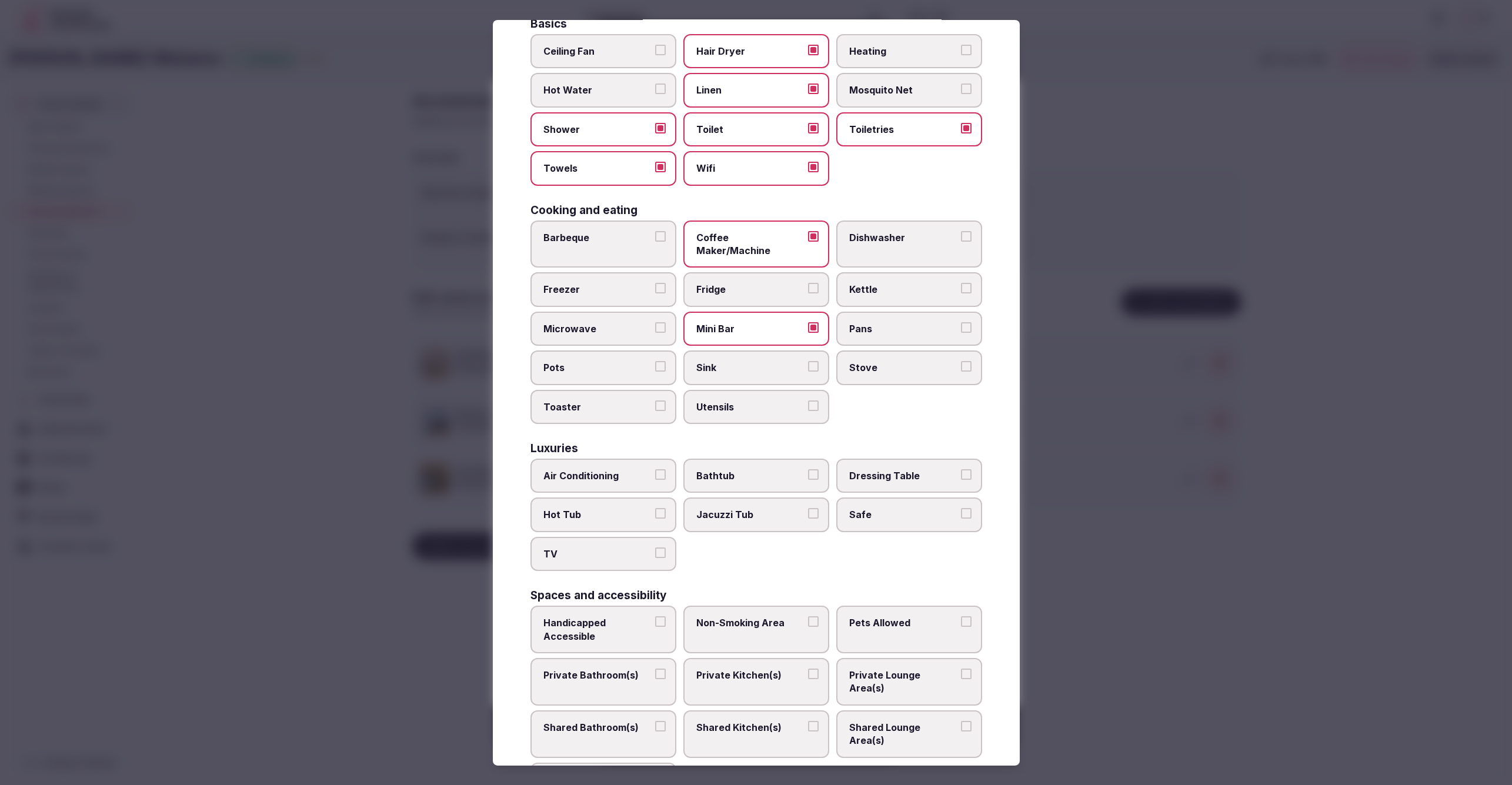
scroll to position [120, 0]
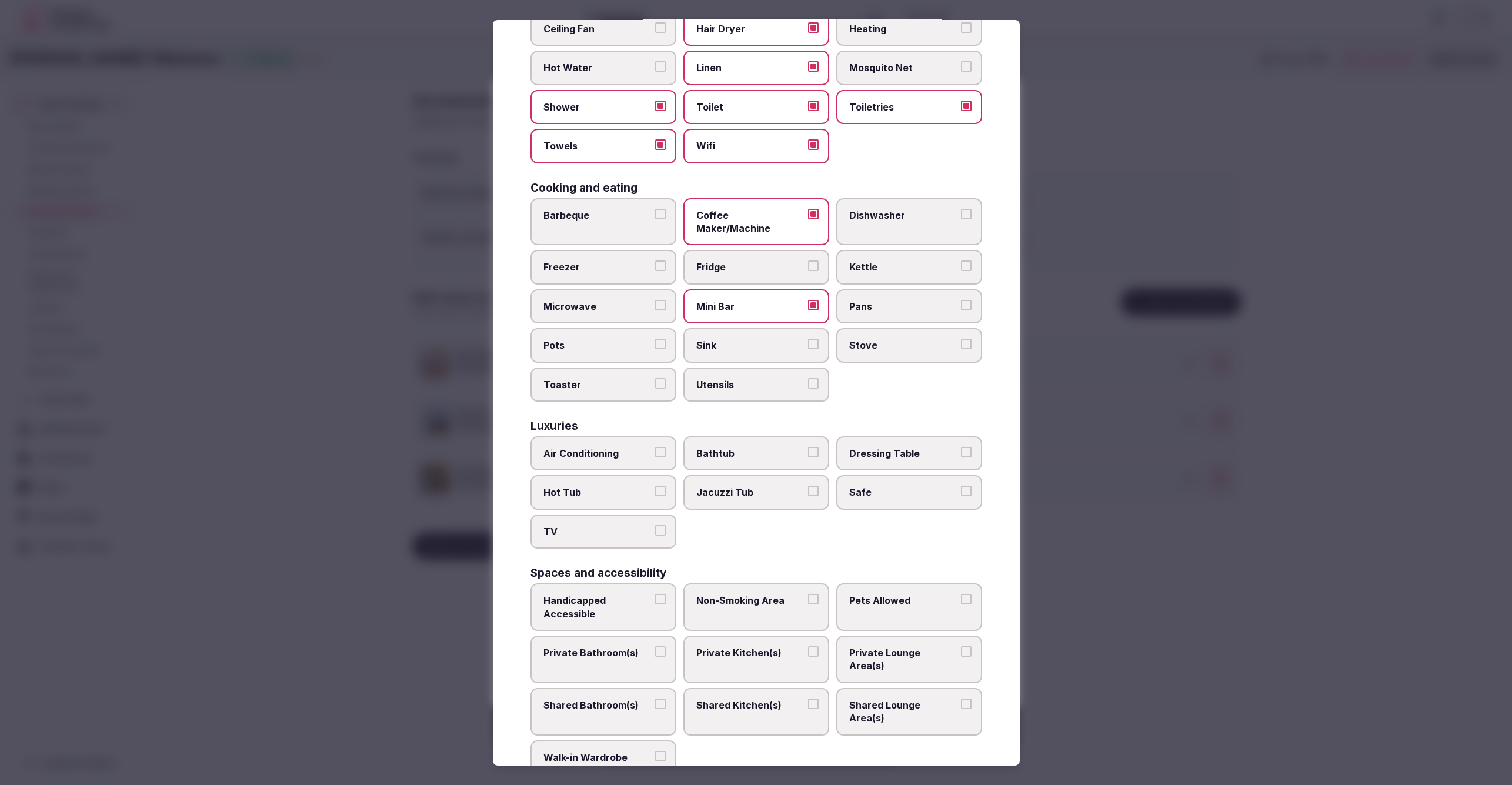
click at [576, 447] on span "Air Conditioning" at bounding box center [597, 454] width 109 height 13
click at [655, 447] on button "Air Conditioning" at bounding box center [660, 452] width 11 height 11
click at [603, 525] on span "TV" at bounding box center [597, 532] width 109 height 13
click at [655, 525] on button "TV" at bounding box center [660, 531] width 11 height 11
click at [889, 486] on span "Safe" at bounding box center [903, 492] width 109 height 13
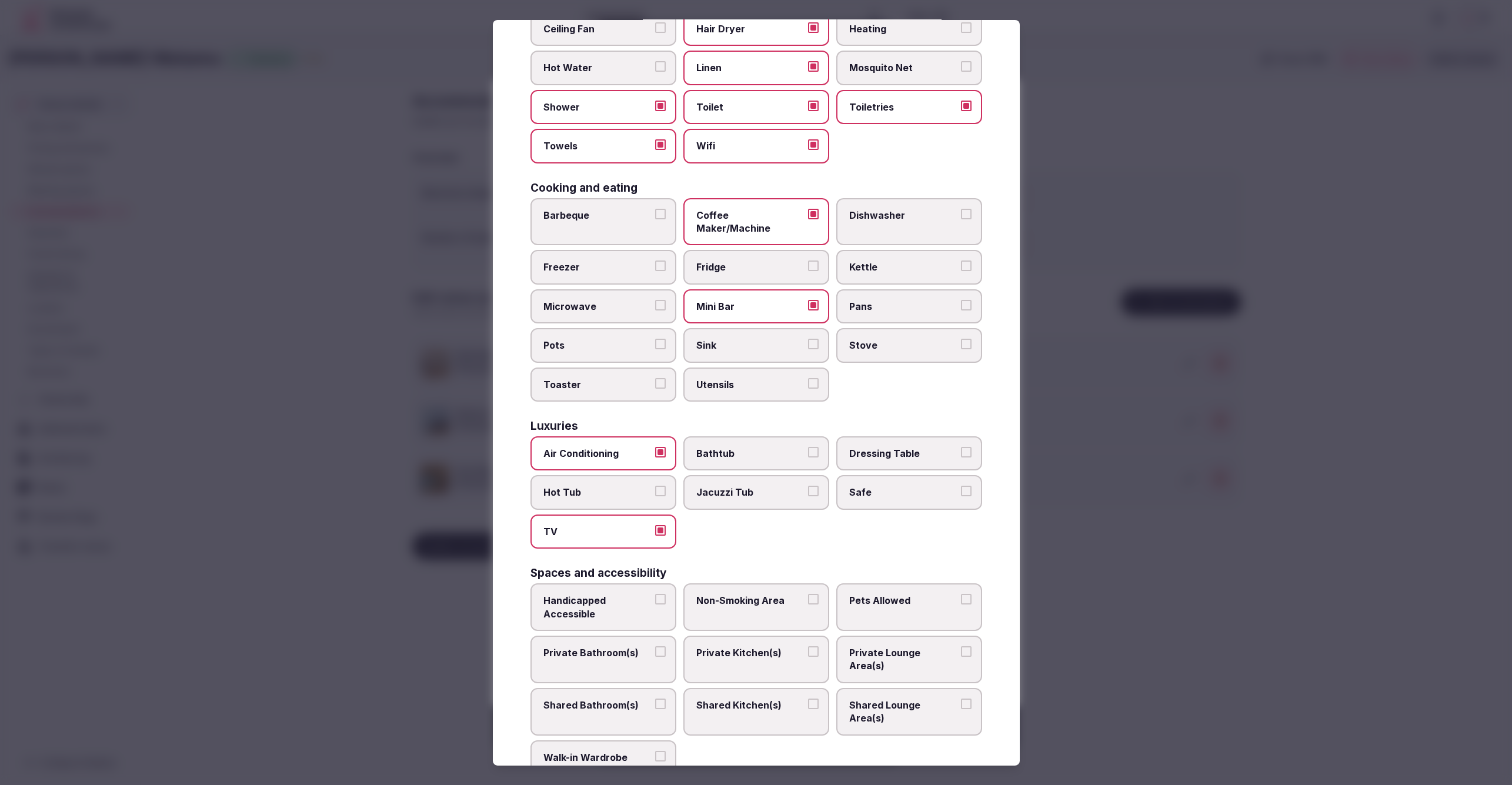
click at [961, 486] on button "Safe" at bounding box center [966, 491] width 11 height 11
drag, startPoint x: 602, startPoint y: 629, endPoint x: 623, endPoint y: 630, distance: 21.0
click at [610, 646] on span "Private Bathroom(s)" at bounding box center [597, 653] width 109 height 13
click at [890, 636] on label "Private Lounge Area(s)" at bounding box center [910, 659] width 146 height 47
click at [961, 646] on button "Private Lounge Area(s)" at bounding box center [966, 652] width 11 height 11
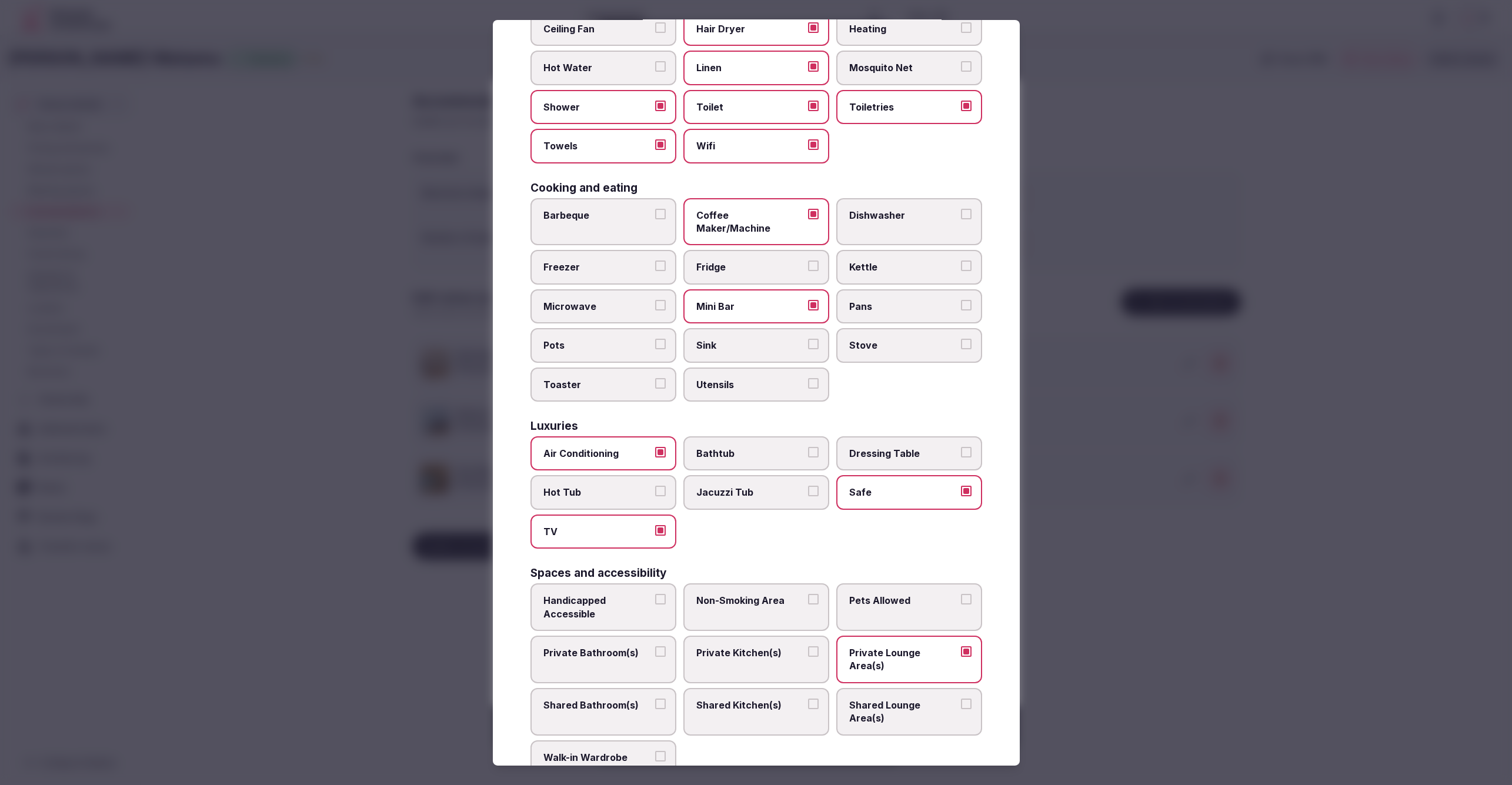
click at [600, 646] on span "Private Bathroom(s)" at bounding box center [597, 653] width 109 height 13
click at [655, 646] on button "Private Bathroom(s)" at bounding box center [660, 652] width 11 height 11
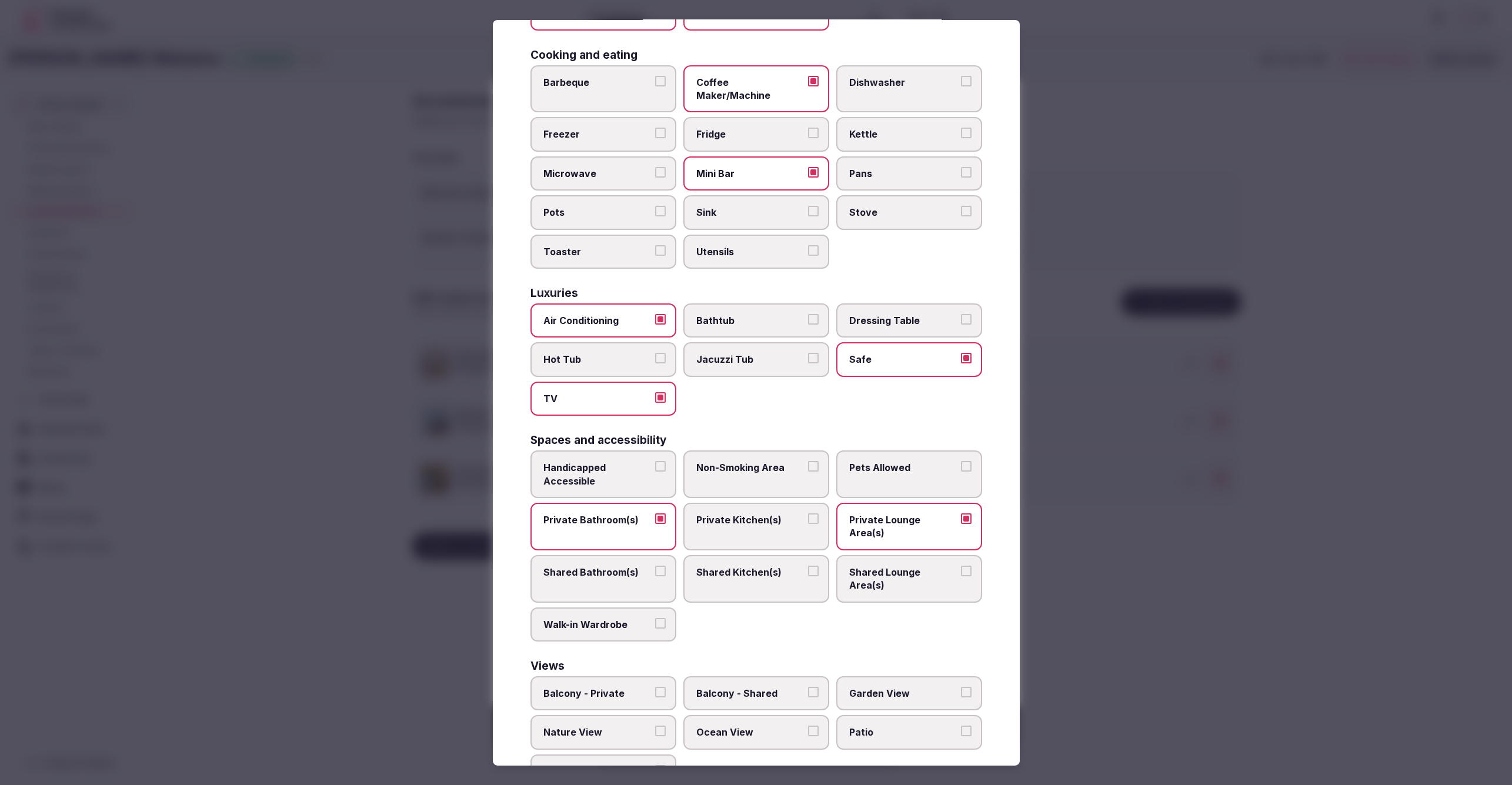
click at [616, 686] on span "Balcony - Private" at bounding box center [597, 693] width 109 height 13
click at [655, 686] on button "Balcony - Private" at bounding box center [660, 692] width 11 height 11
click at [1188, 630] on div at bounding box center [756, 393] width 1512 height 785
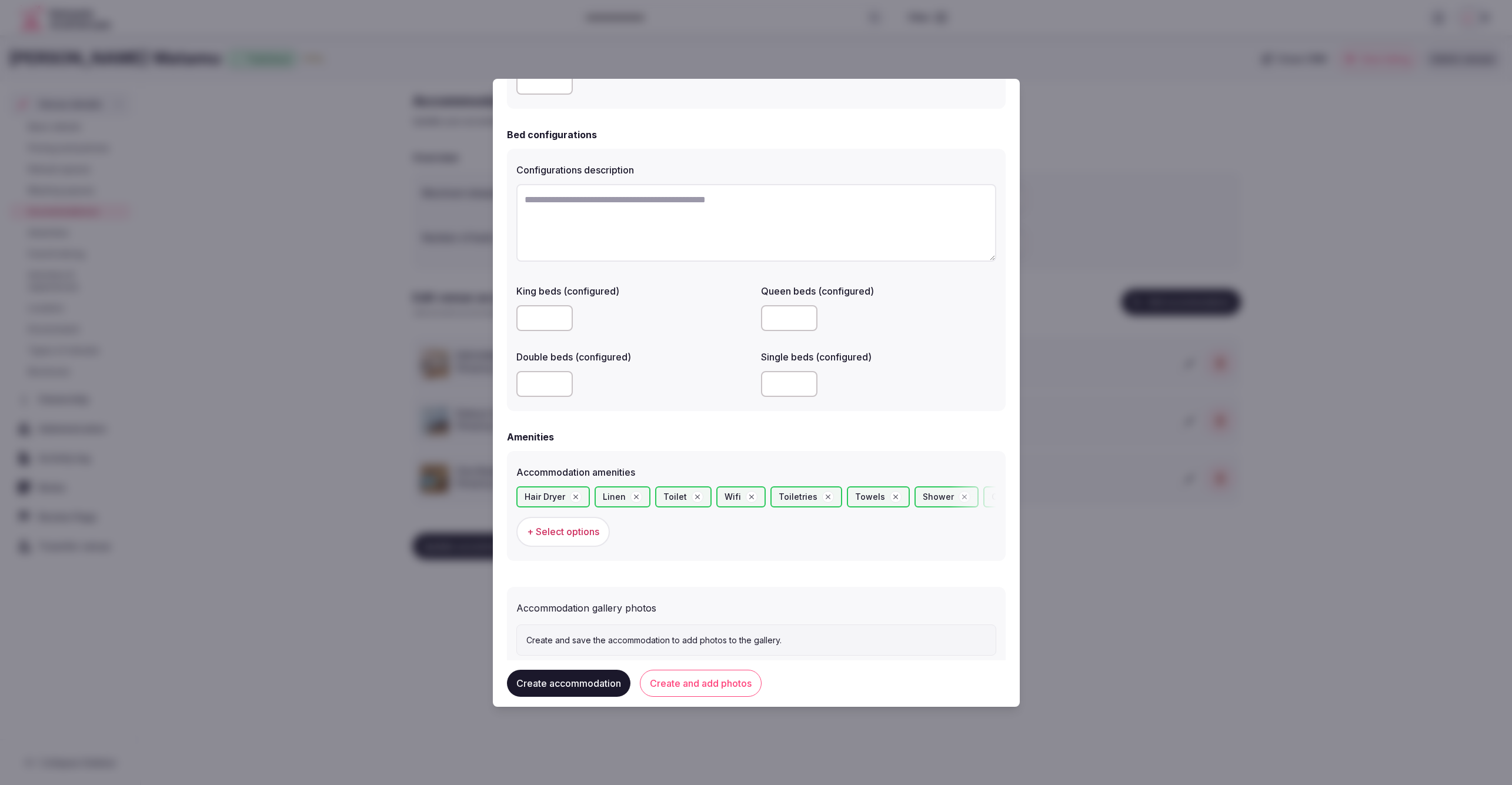
click at [558, 532] on span "+ Select options" at bounding box center [563, 532] width 72 height 13
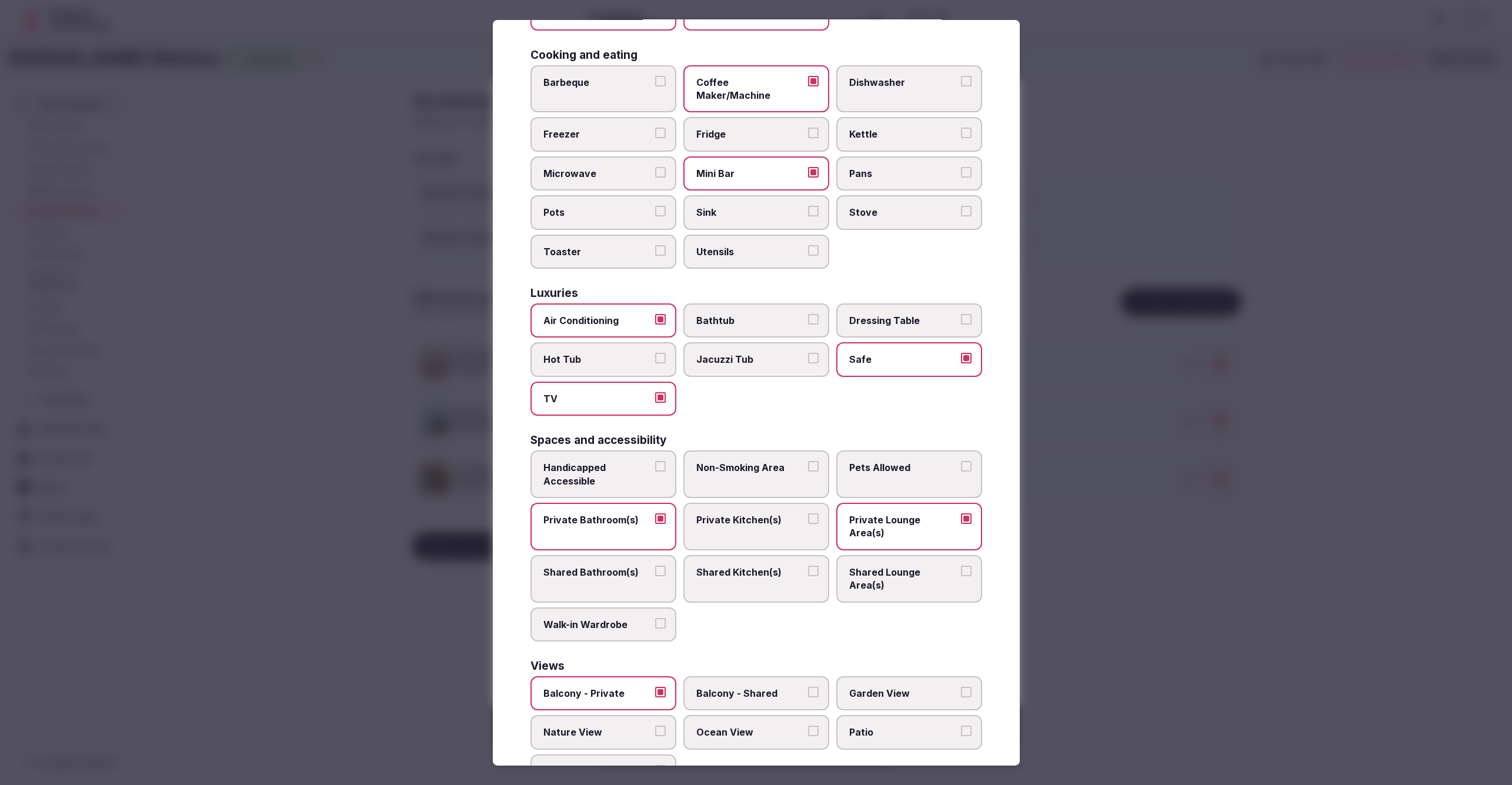
click at [783, 725] on span "Ocean View" at bounding box center [750, 732] width 109 height 13
click at [808, 725] on button "Ocean View" at bounding box center [814, 730] width 11 height 11
click at [1204, 636] on div at bounding box center [756, 393] width 1512 height 785
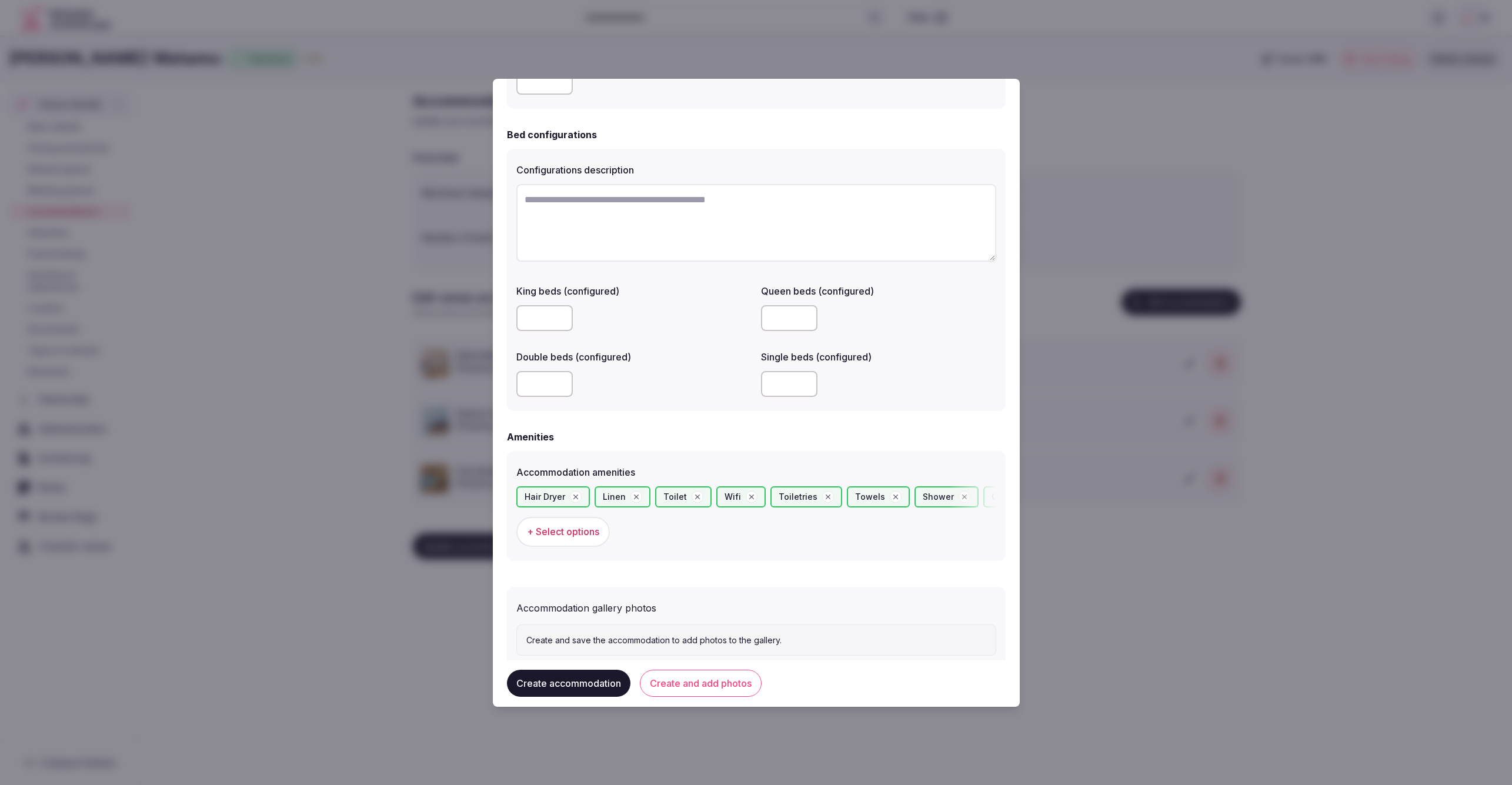
scroll to position [811, 0]
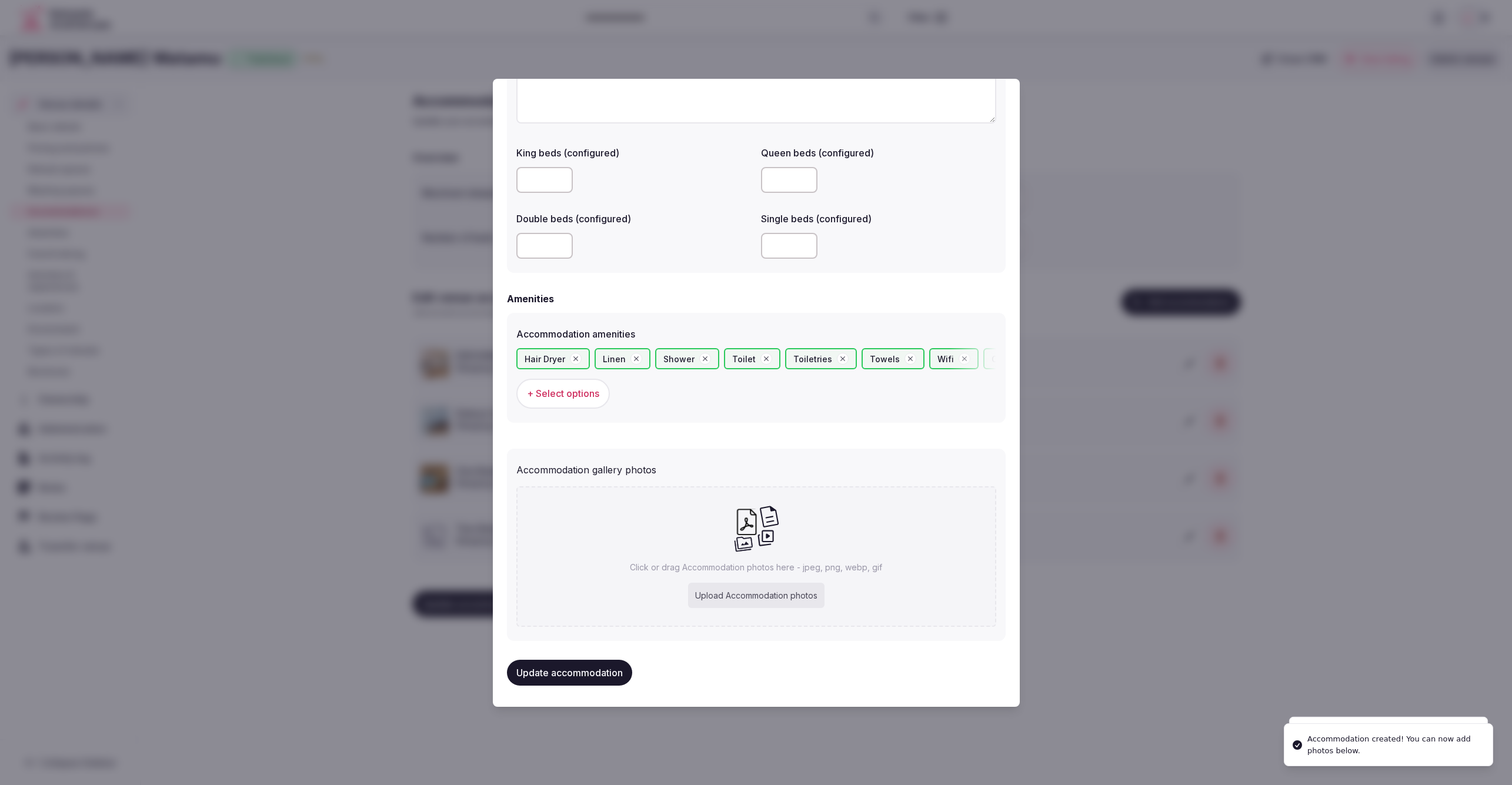
scroll to position [919, 0]
click at [759, 588] on div "Upload Accommodation photos" at bounding box center [756, 596] width 136 height 26
type input "**********"
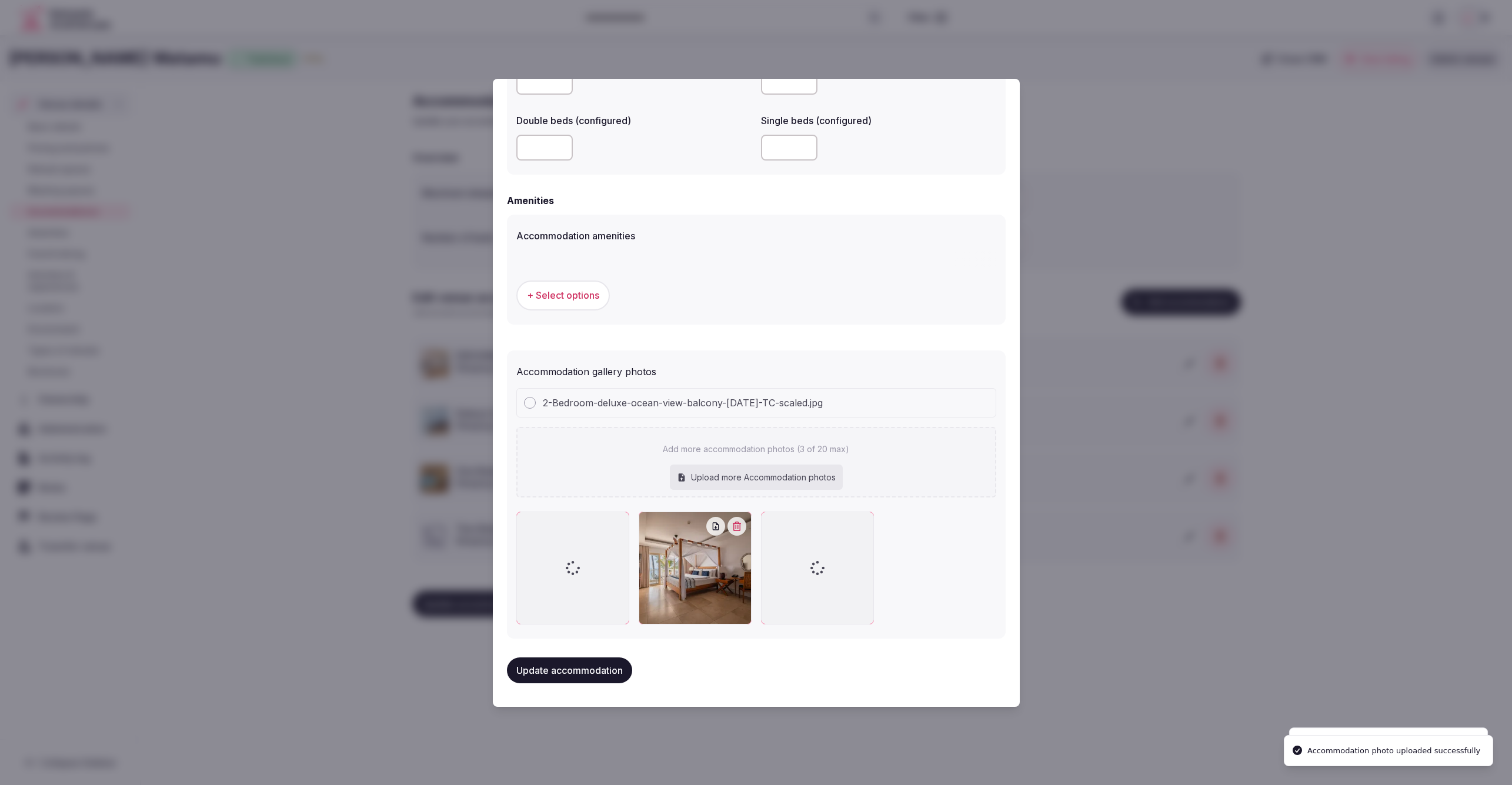
scroll to position [1015, 0]
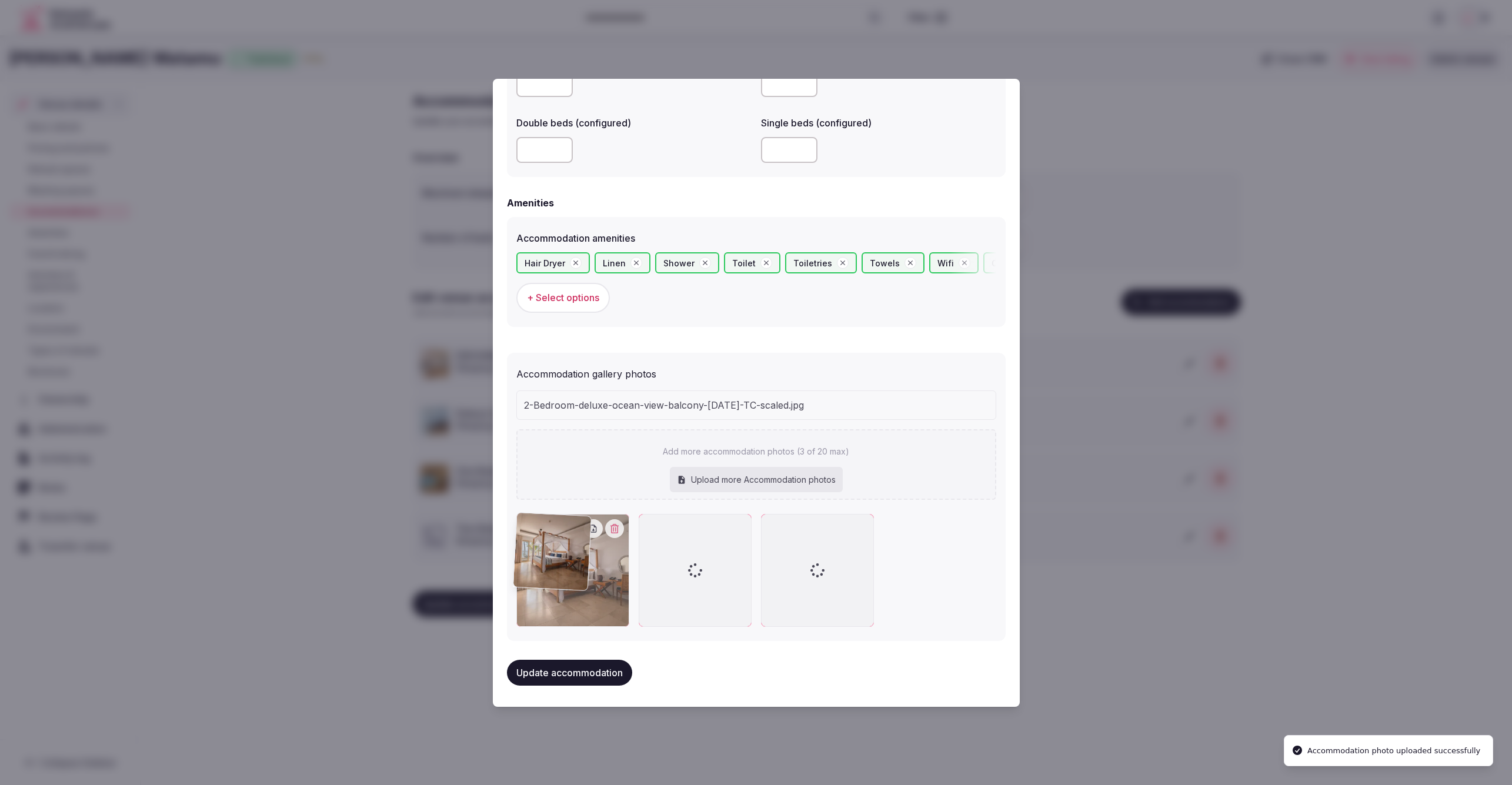
drag, startPoint x: 837, startPoint y: 583, endPoint x: 579, endPoint y: 585, distance: 258.0
click at [577, 588] on div at bounding box center [573, 571] width 113 height 113
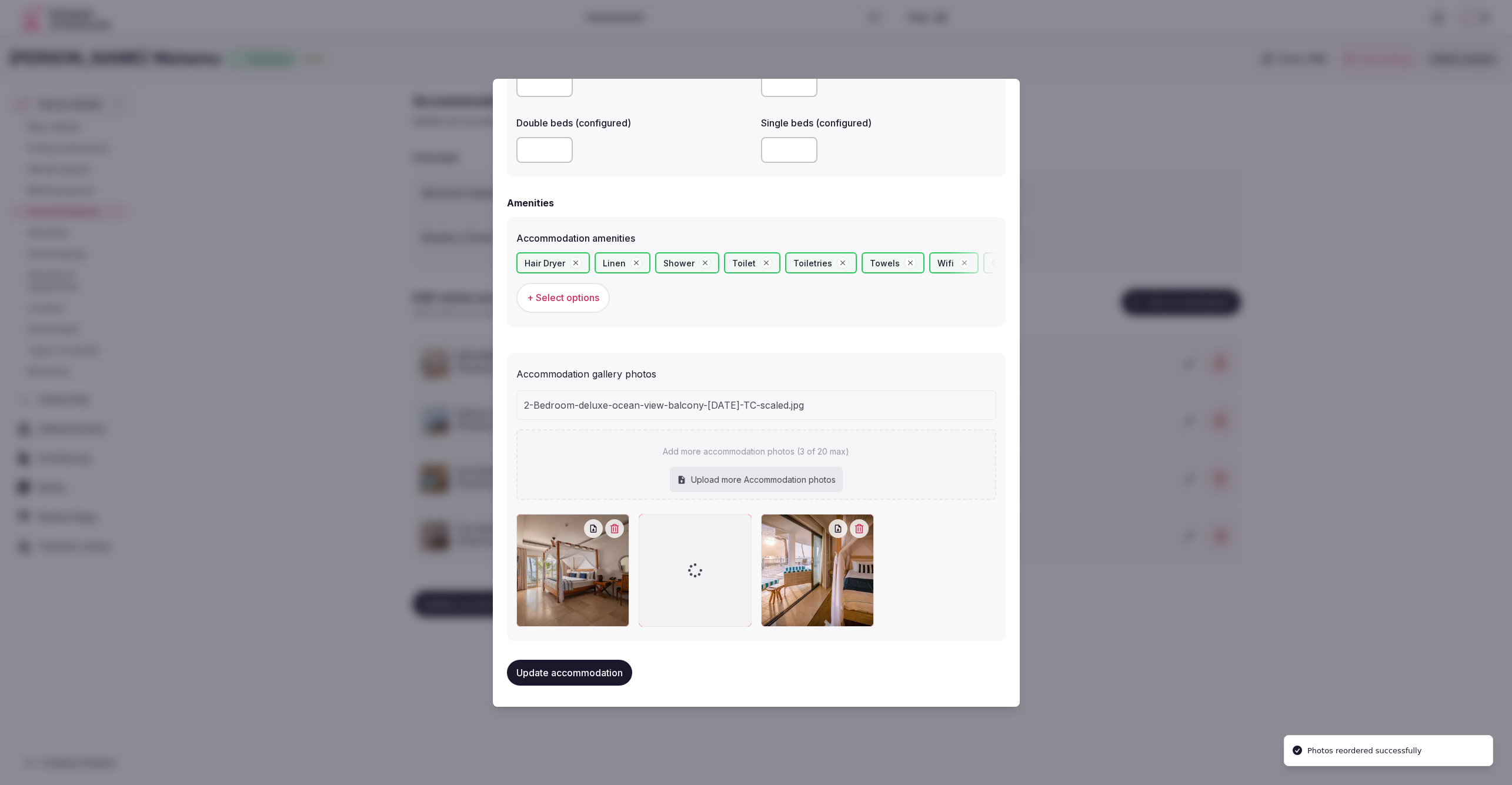
scroll to position [987, 0]
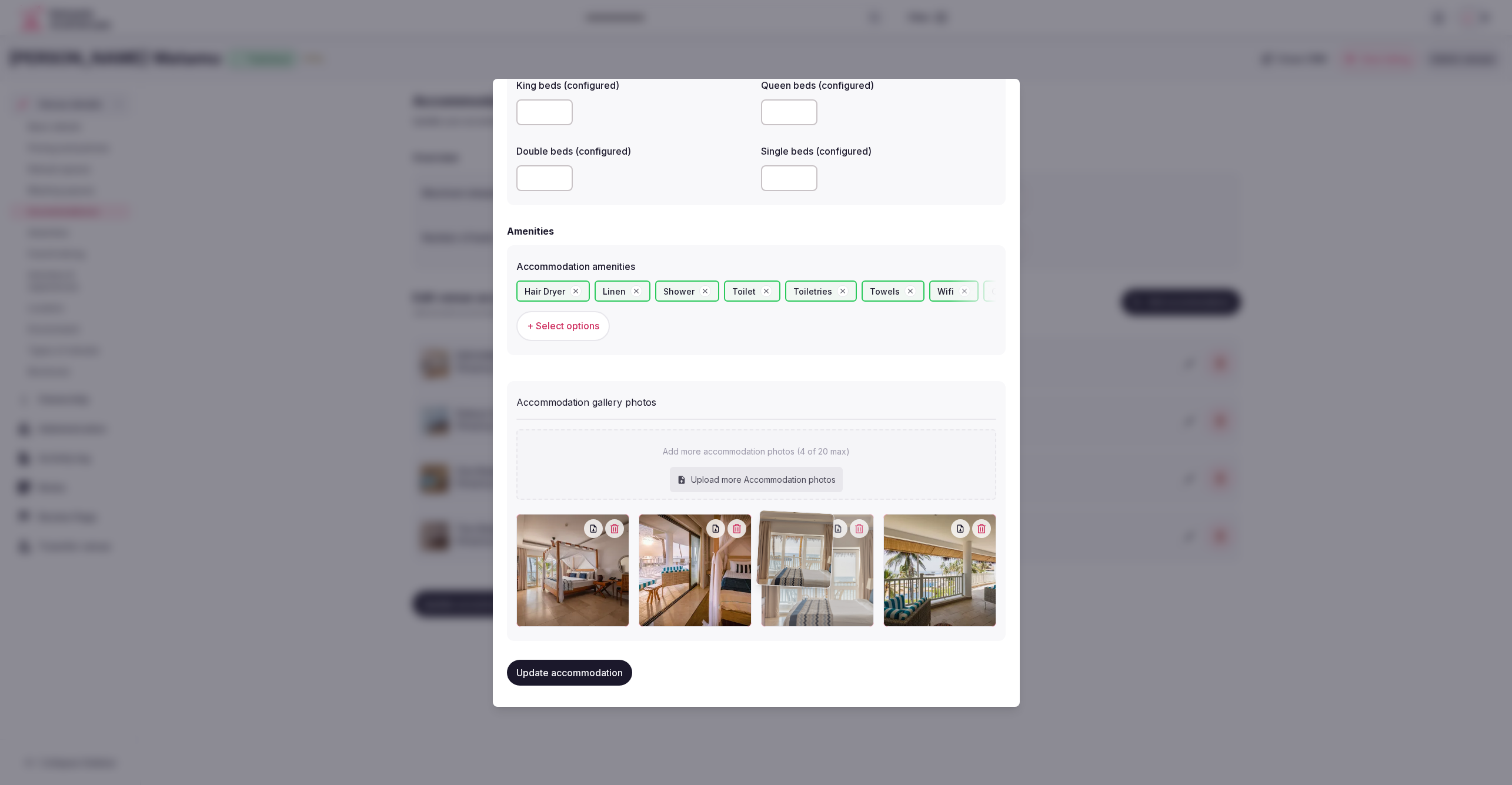
drag, startPoint x: 679, startPoint y: 598, endPoint x: 805, endPoint y: 599, distance: 126.0
click at [807, 664] on div "Update accommodation" at bounding box center [756, 672] width 499 height 26
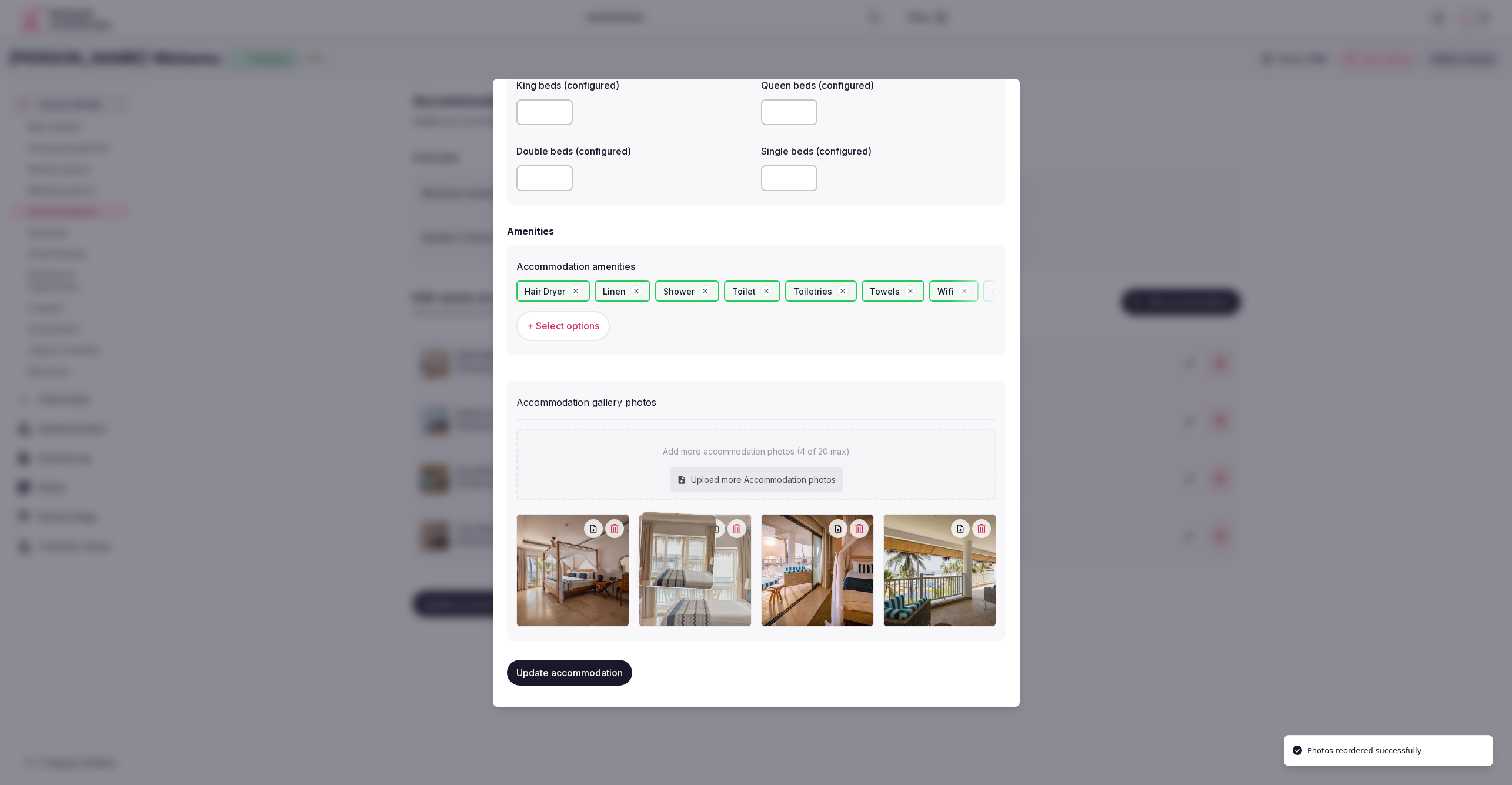
drag, startPoint x: 819, startPoint y: 584, endPoint x: 729, endPoint y: 591, distance: 90.3
click at [729, 591] on div at bounding box center [695, 571] width 113 height 113
click at [587, 669] on button "Update accommodation" at bounding box center [570, 672] width 125 height 26
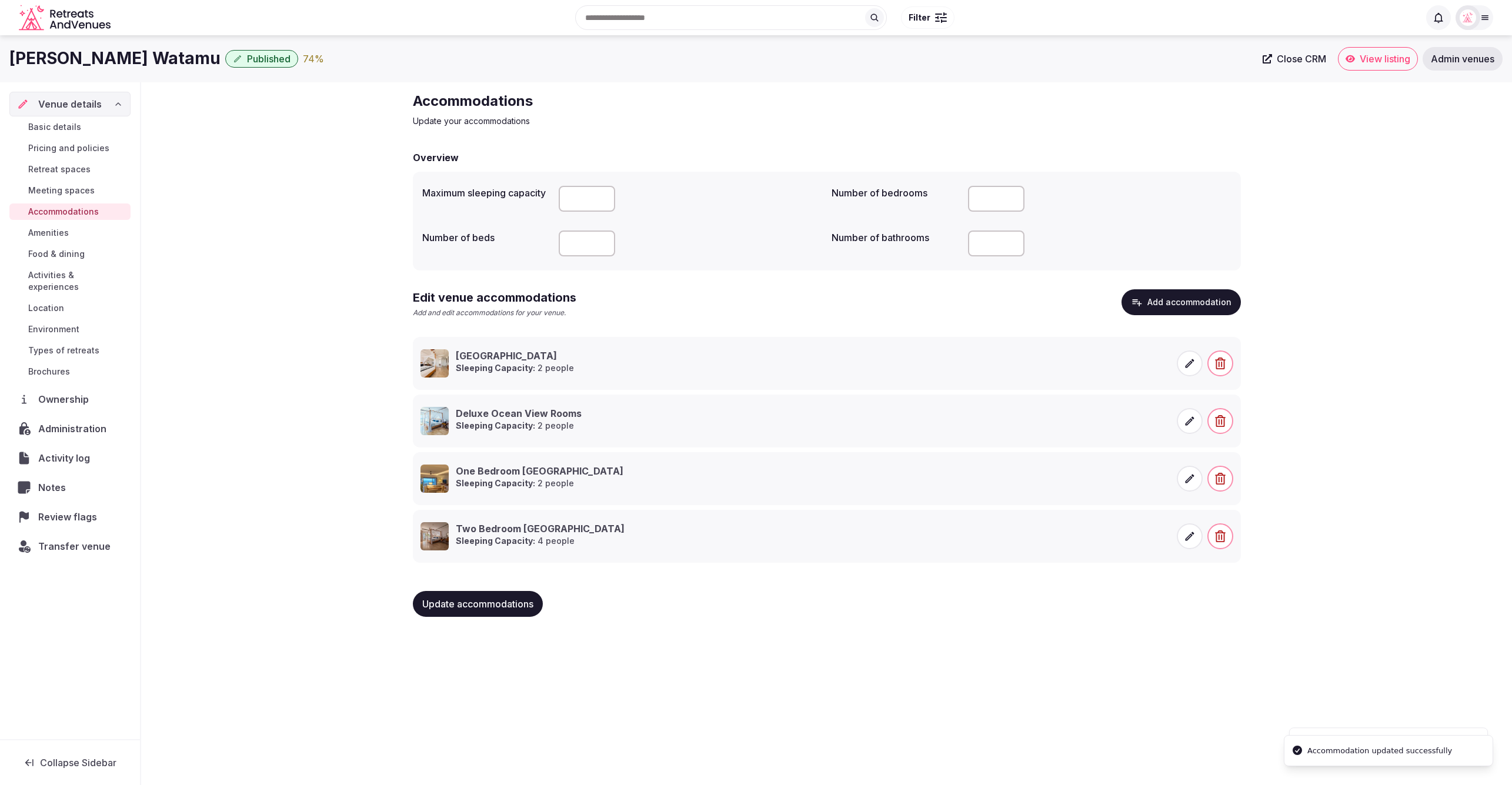
click at [1146, 651] on div "Hemingways Watamu Published 74 % Close CRM View listing Admin venues Venue deta…" at bounding box center [756, 406] width 1512 height 742
click at [1343, 386] on div "Accommodations Update your accommodations Overview Maximum sleeping capacity Nu…" at bounding box center [827, 358] width 1371 height 553
click at [1187, 301] on button "Add accommodation" at bounding box center [1181, 302] width 120 height 26
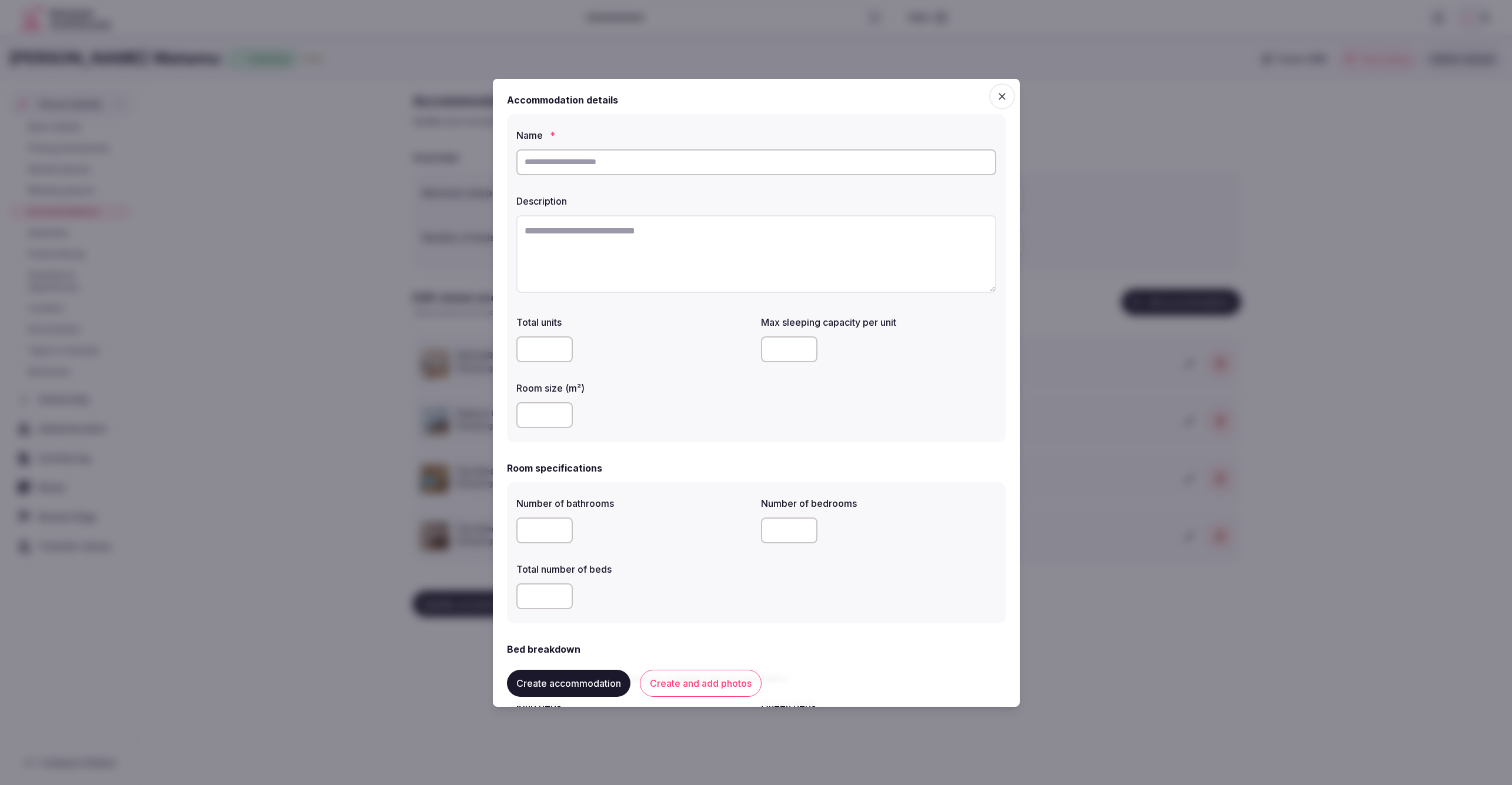
click at [651, 156] on input "text" at bounding box center [756, 162] width 480 height 26
click at [654, 162] on input "*********" at bounding box center [756, 162] width 480 height 26
drag, startPoint x: 654, startPoint y: 162, endPoint x: 511, endPoint y: 160, distance: 143.0
click at [511, 160] on div "Name * ********* Description Total units Max sleeping capacity per unit Room si…" at bounding box center [756, 277] width 499 height 328
click at [664, 162] on input "**********" at bounding box center [756, 162] width 480 height 26
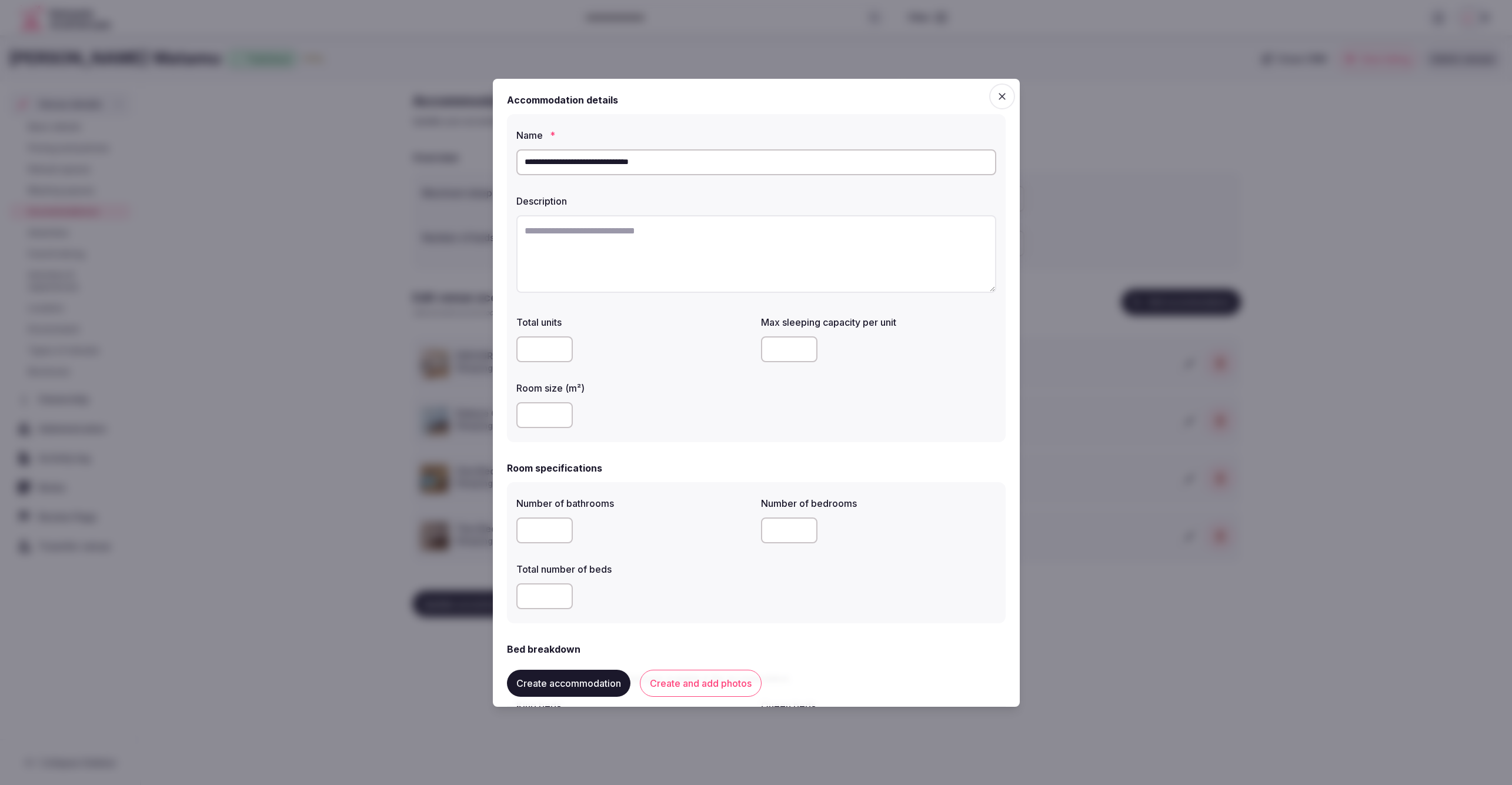
type input "**********"
click at [647, 255] on textarea at bounding box center [756, 254] width 480 height 78
paste textarea "**********"
click at [948, 277] on textarea "**********" at bounding box center [756, 253] width 480 height 77
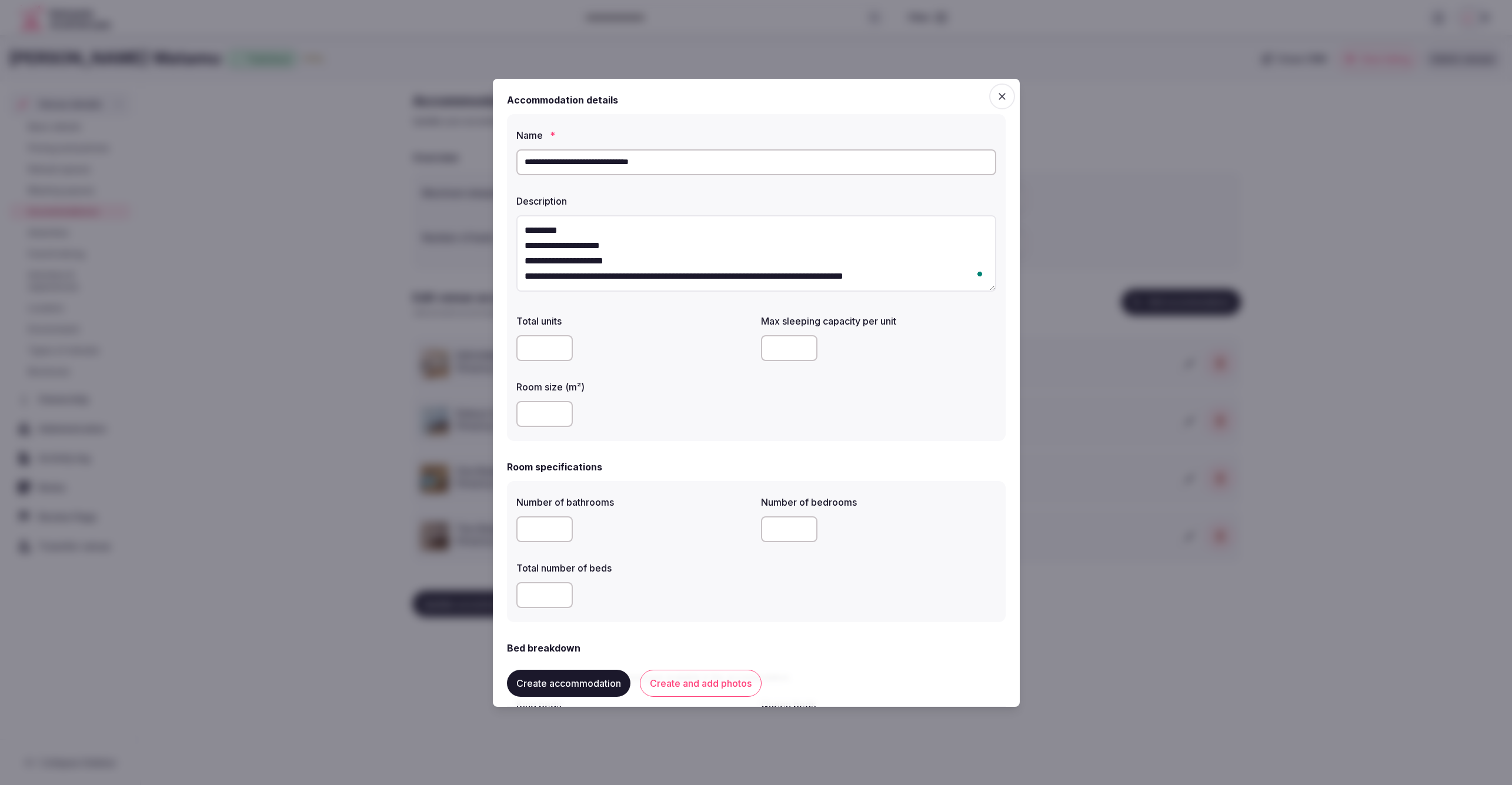
paste textarea "**********"
type textarea "**********"
click at [550, 414] on input "number" at bounding box center [545, 414] width 57 height 26
type input "***"
click at [698, 410] on div "***" at bounding box center [634, 414] width 235 height 26
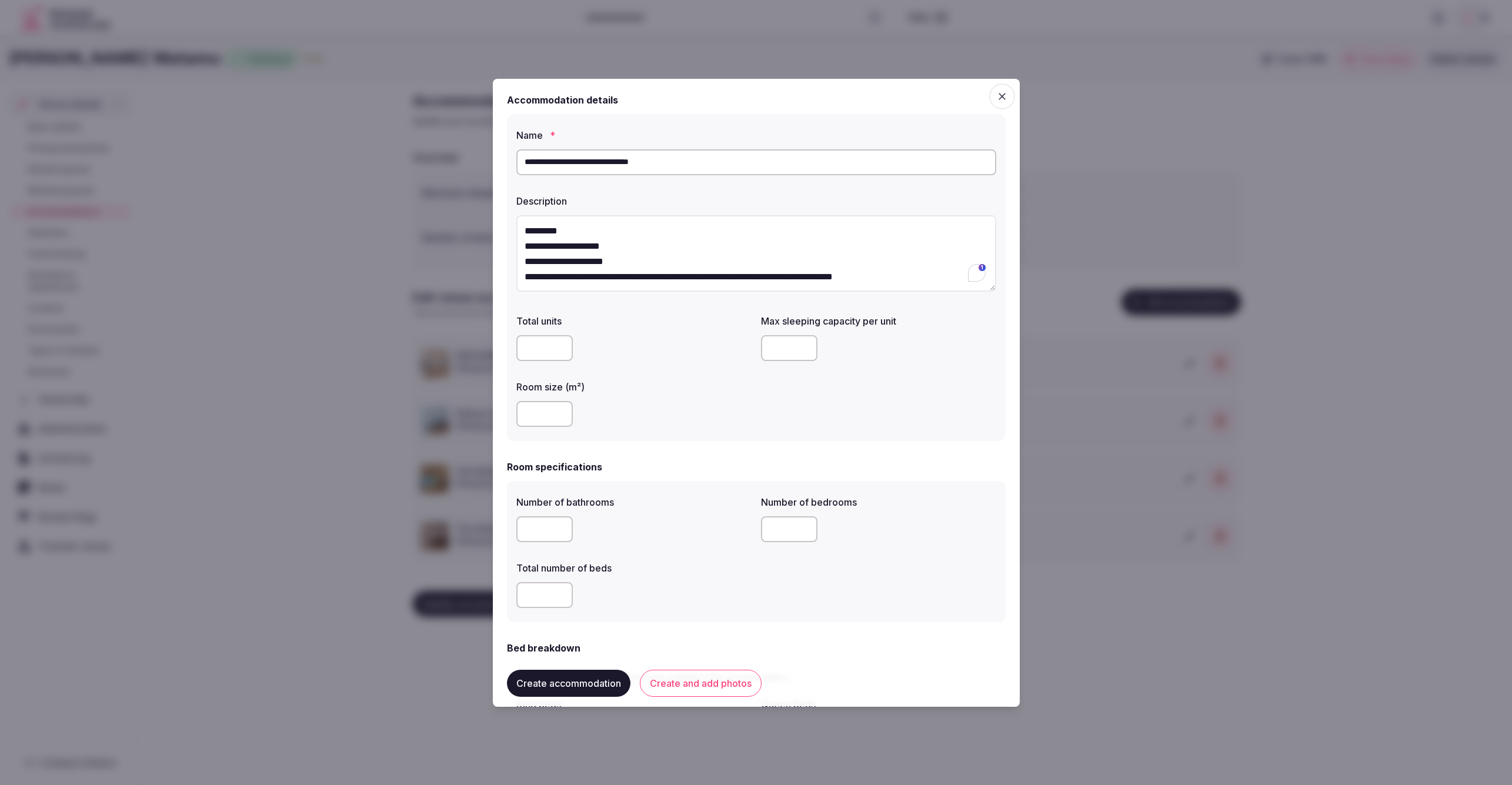
click at [778, 347] on input "number" at bounding box center [789, 348] width 57 height 26
type input "*"
click at [822, 419] on div "Total units Max sleeping capacity per unit * Room size (m²) ***" at bounding box center [756, 370] width 480 height 122
click at [535, 531] on input "number" at bounding box center [545, 529] width 57 height 26
click at [679, 546] on div "*" at bounding box center [634, 529] width 235 height 36
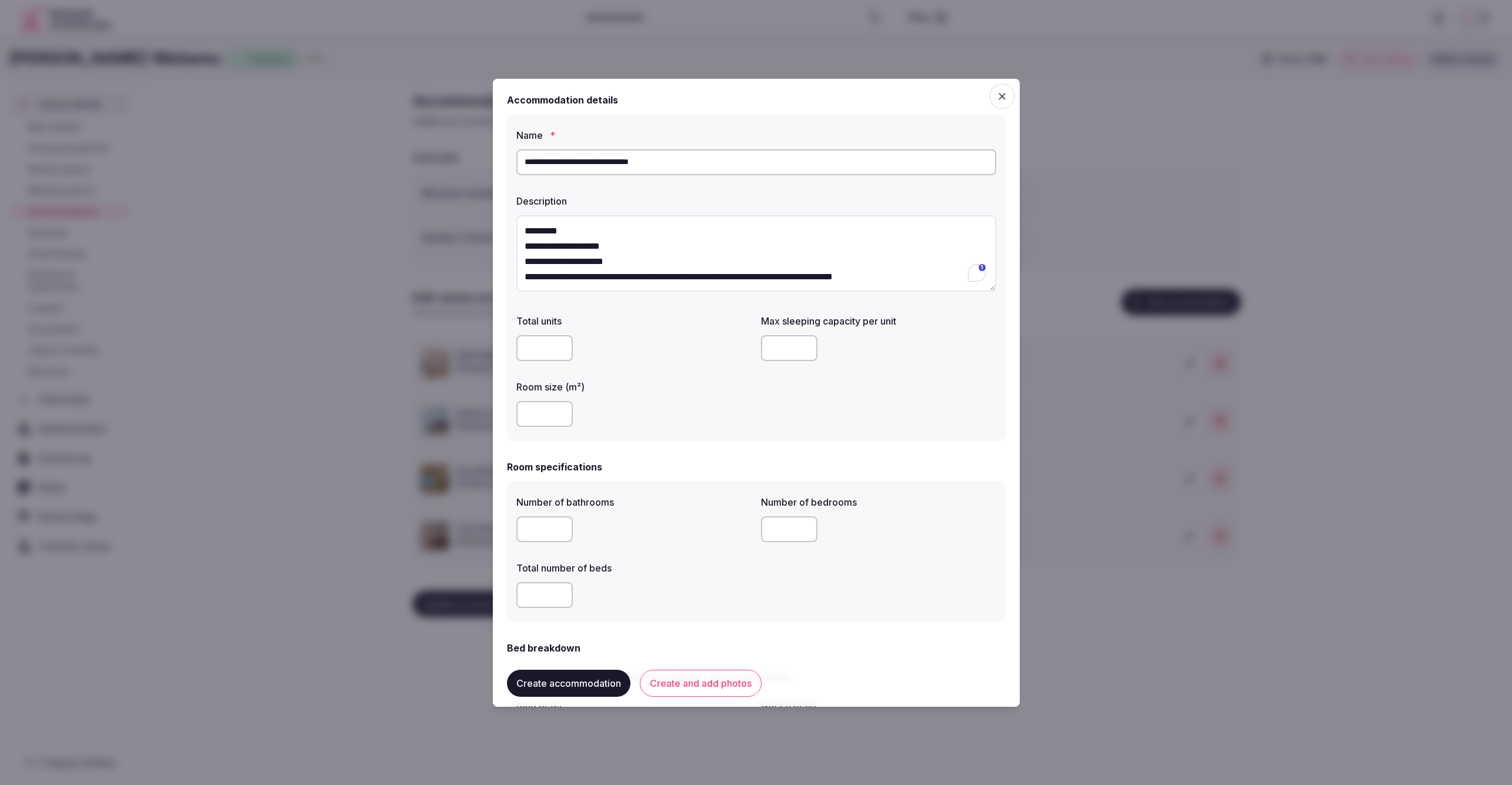
drag, startPoint x: 541, startPoint y: 531, endPoint x: 510, endPoint y: 531, distance: 31.0
click at [510, 531] on div "Number of bathrooms * Number of bedrooms Total number of beds" at bounding box center [756, 551] width 499 height 141
type input "*"
click at [621, 546] on div "*" at bounding box center [634, 529] width 235 height 36
click at [539, 596] on input "number" at bounding box center [545, 594] width 57 height 26
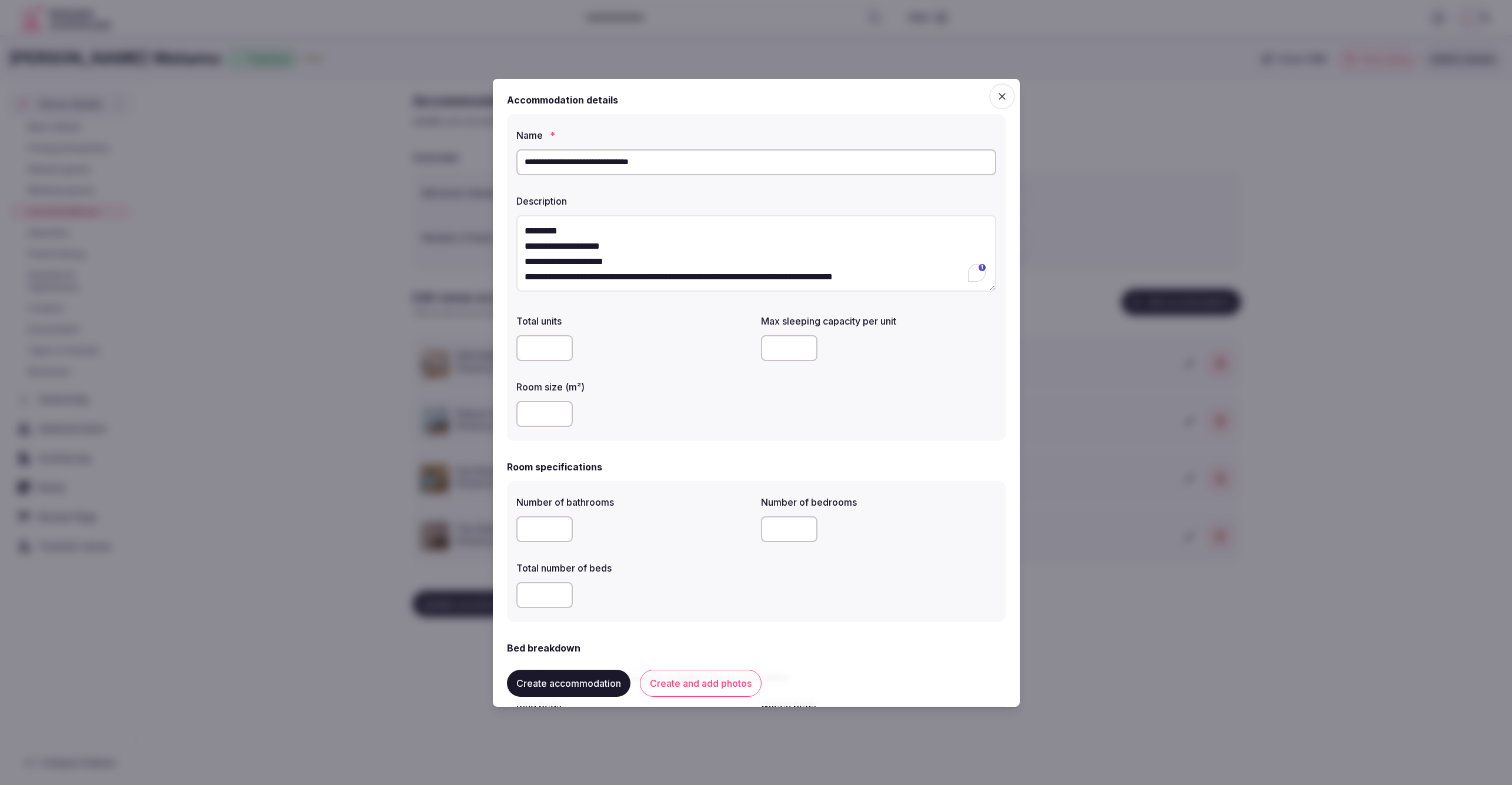
type input "*"
click at [652, 590] on div "*" at bounding box center [634, 594] width 235 height 26
click at [781, 529] on input "number" at bounding box center [789, 529] width 57 height 26
type input "*"
click at [712, 582] on div "*" at bounding box center [634, 594] width 235 height 26
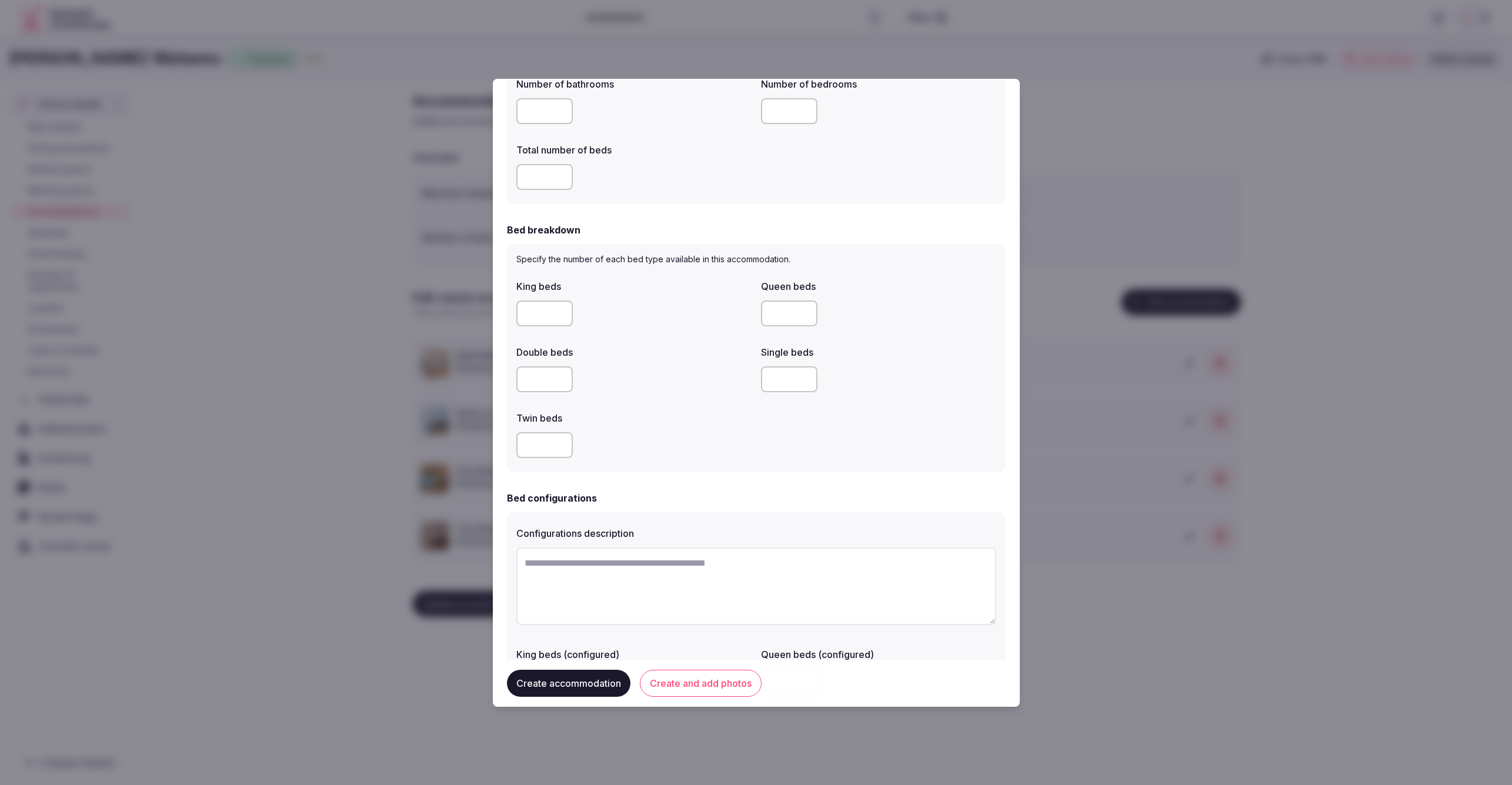
scroll to position [429, 0]
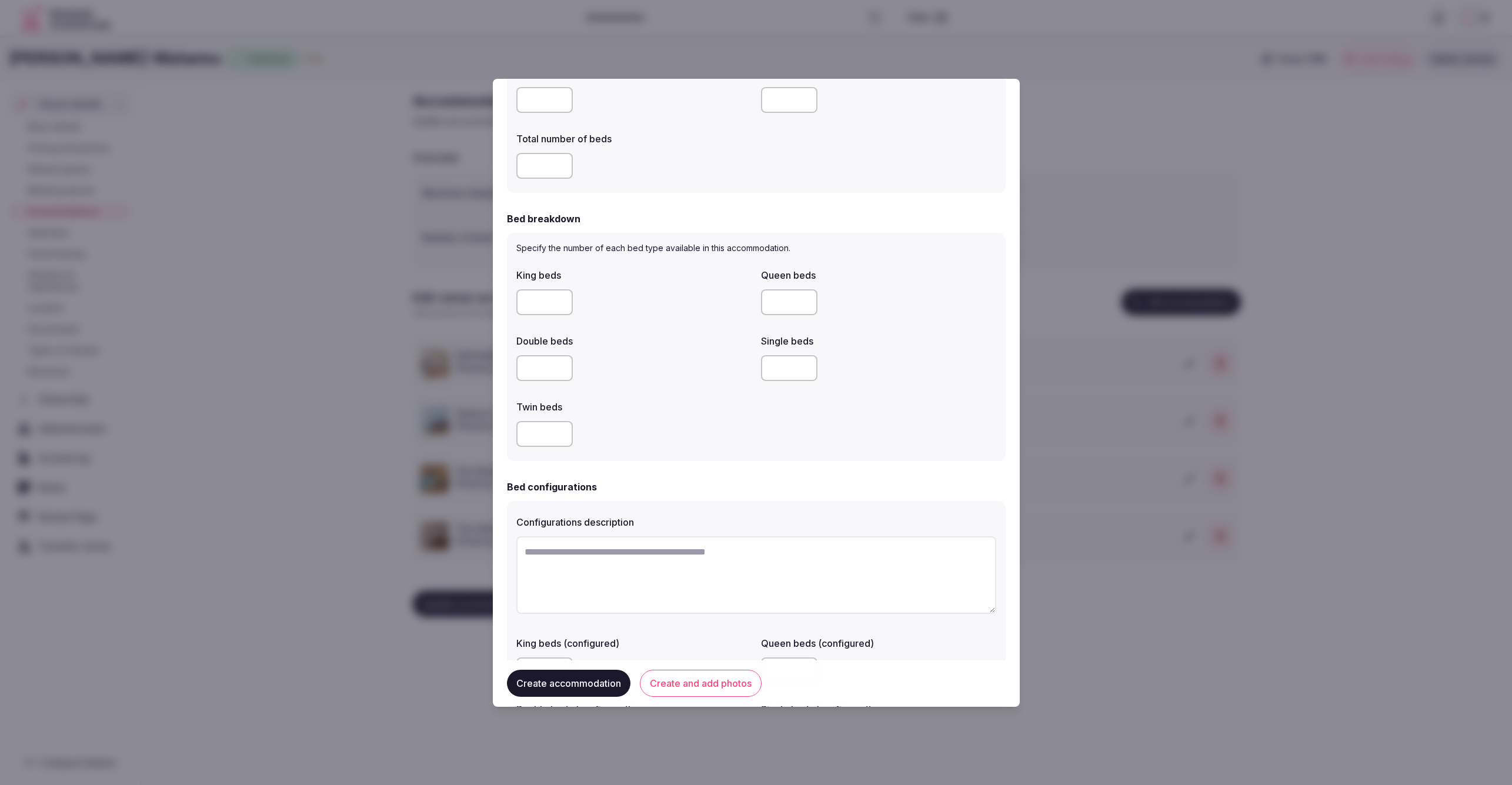
click at [545, 365] on input "number" at bounding box center [545, 368] width 57 height 26
type input "*"
click at [547, 435] on input "number" at bounding box center [545, 433] width 57 height 26
click at [777, 366] on input "number" at bounding box center [789, 368] width 57 height 26
type input "*"
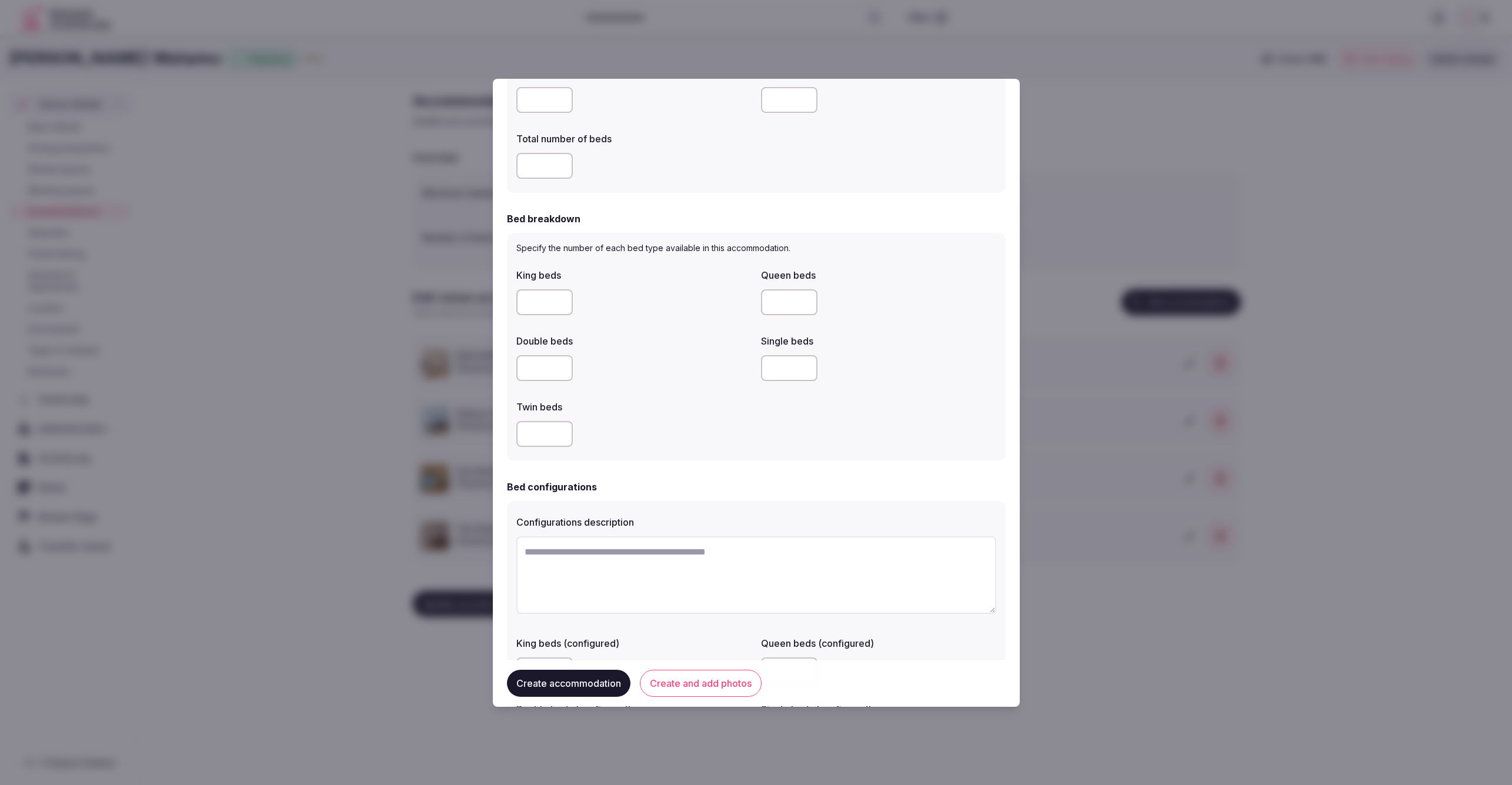
click at [727, 419] on div at bounding box center [634, 434] width 235 height 36
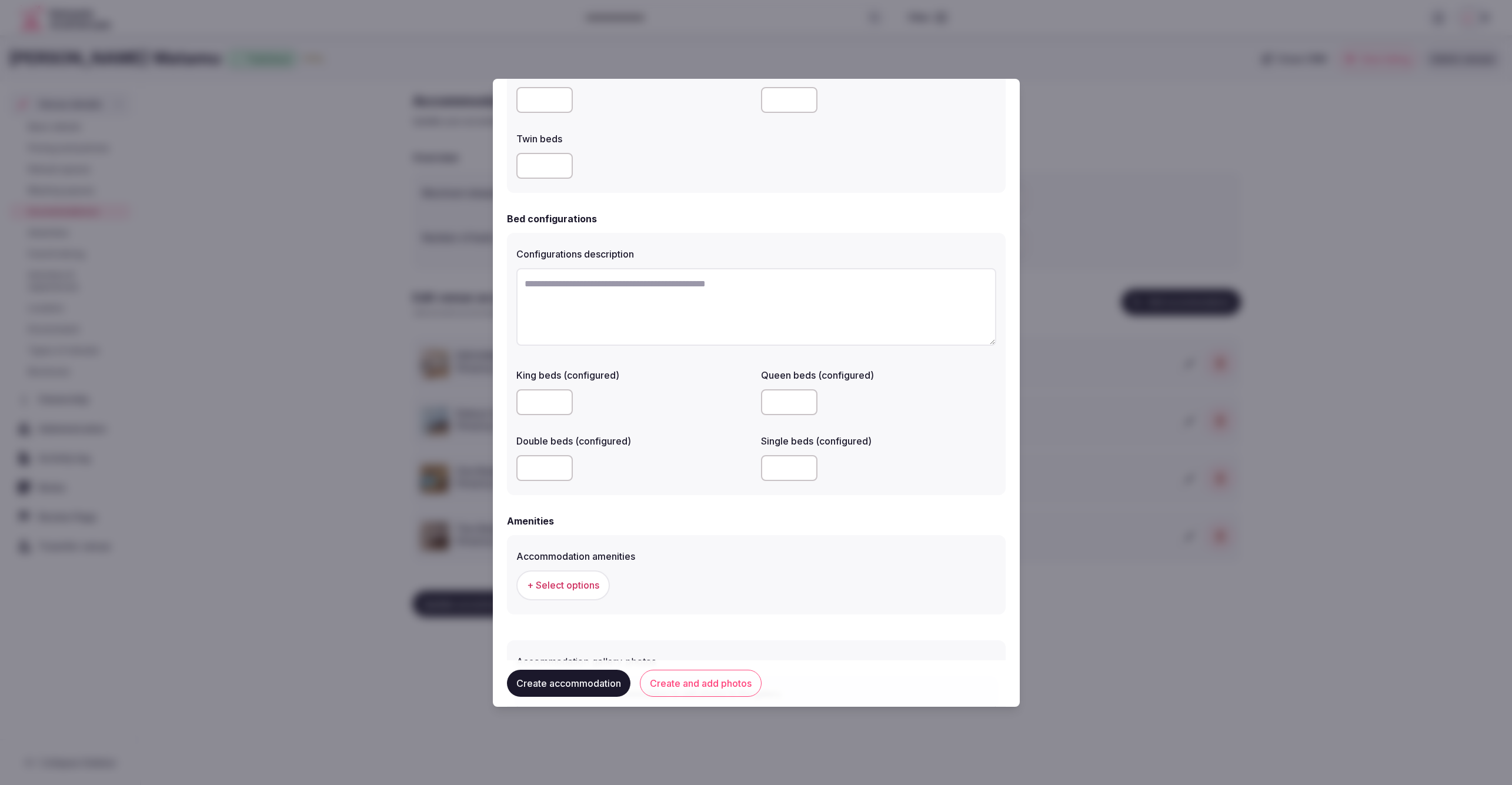
scroll to position [781, 0]
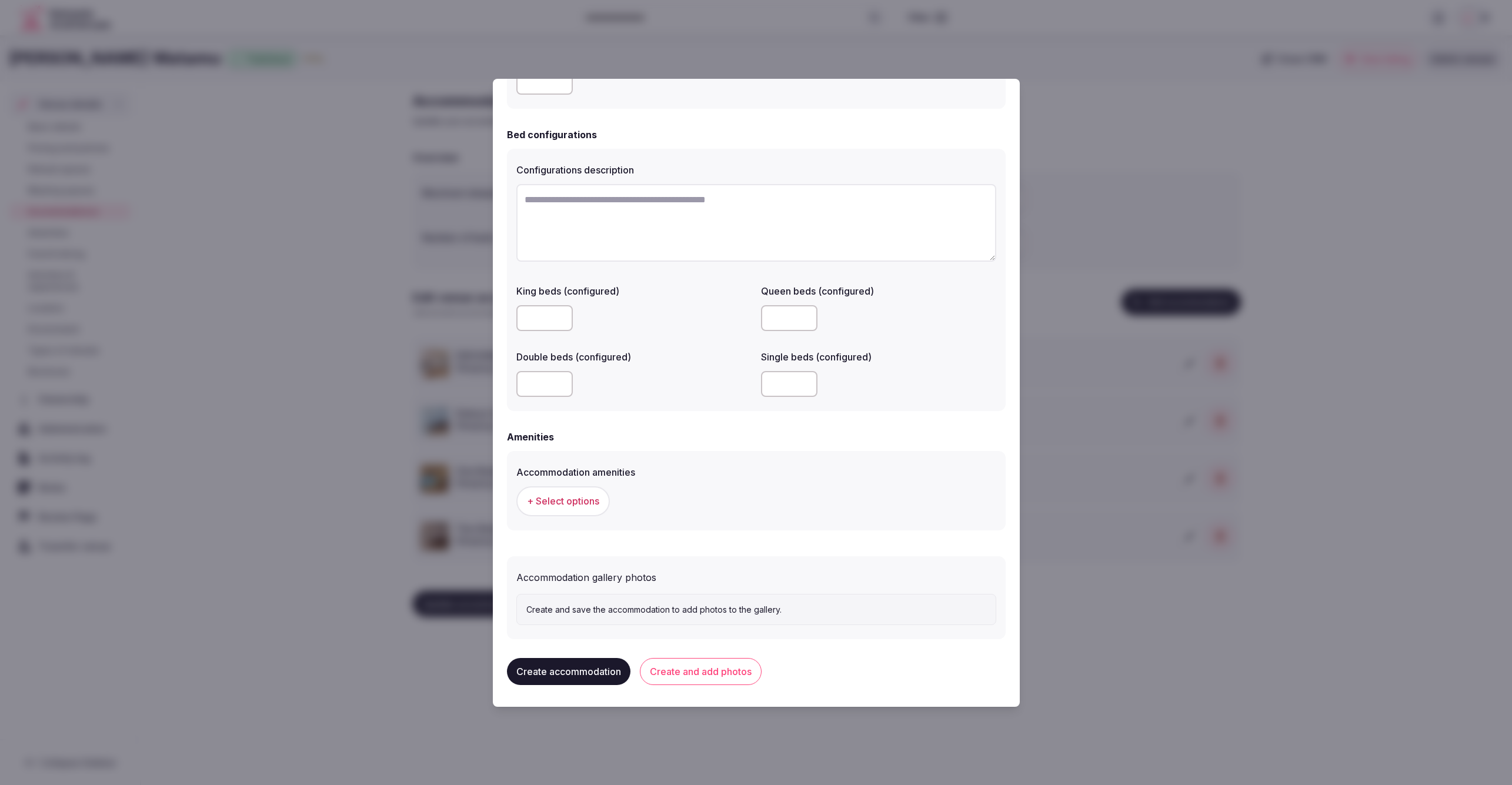
click at [587, 500] on span "+ Select options" at bounding box center [563, 501] width 72 height 13
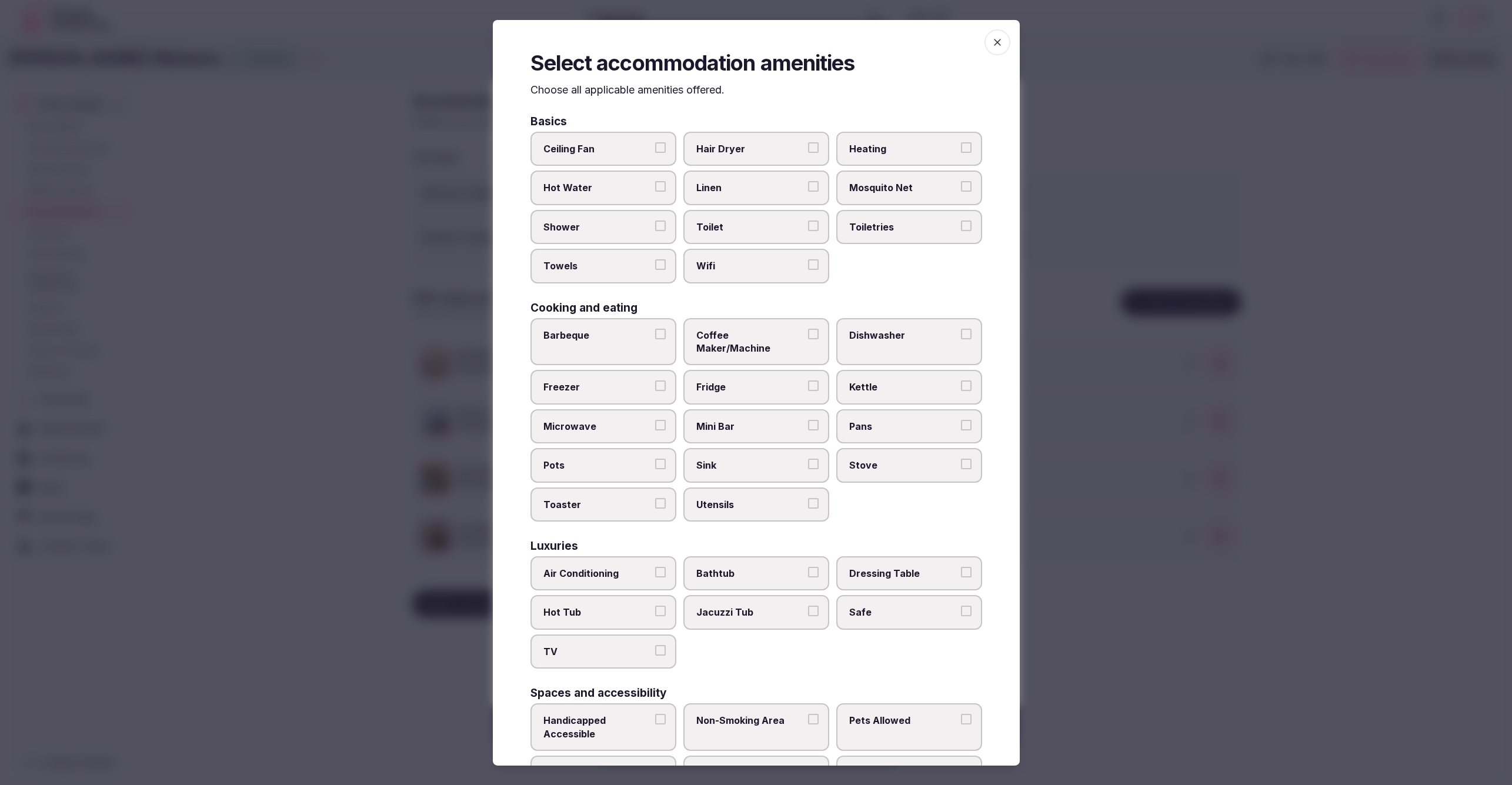
click at [743, 149] on span "Hair Dryer" at bounding box center [750, 149] width 109 height 13
click at [808, 149] on button "Hair Dryer" at bounding box center [814, 147] width 11 height 11
click at [744, 190] on span "Linen" at bounding box center [750, 187] width 109 height 13
click at [808, 190] on button "Linen" at bounding box center [814, 186] width 11 height 11
drag, startPoint x: 740, startPoint y: 231, endPoint x: 741, endPoint y: 256, distance: 25.0
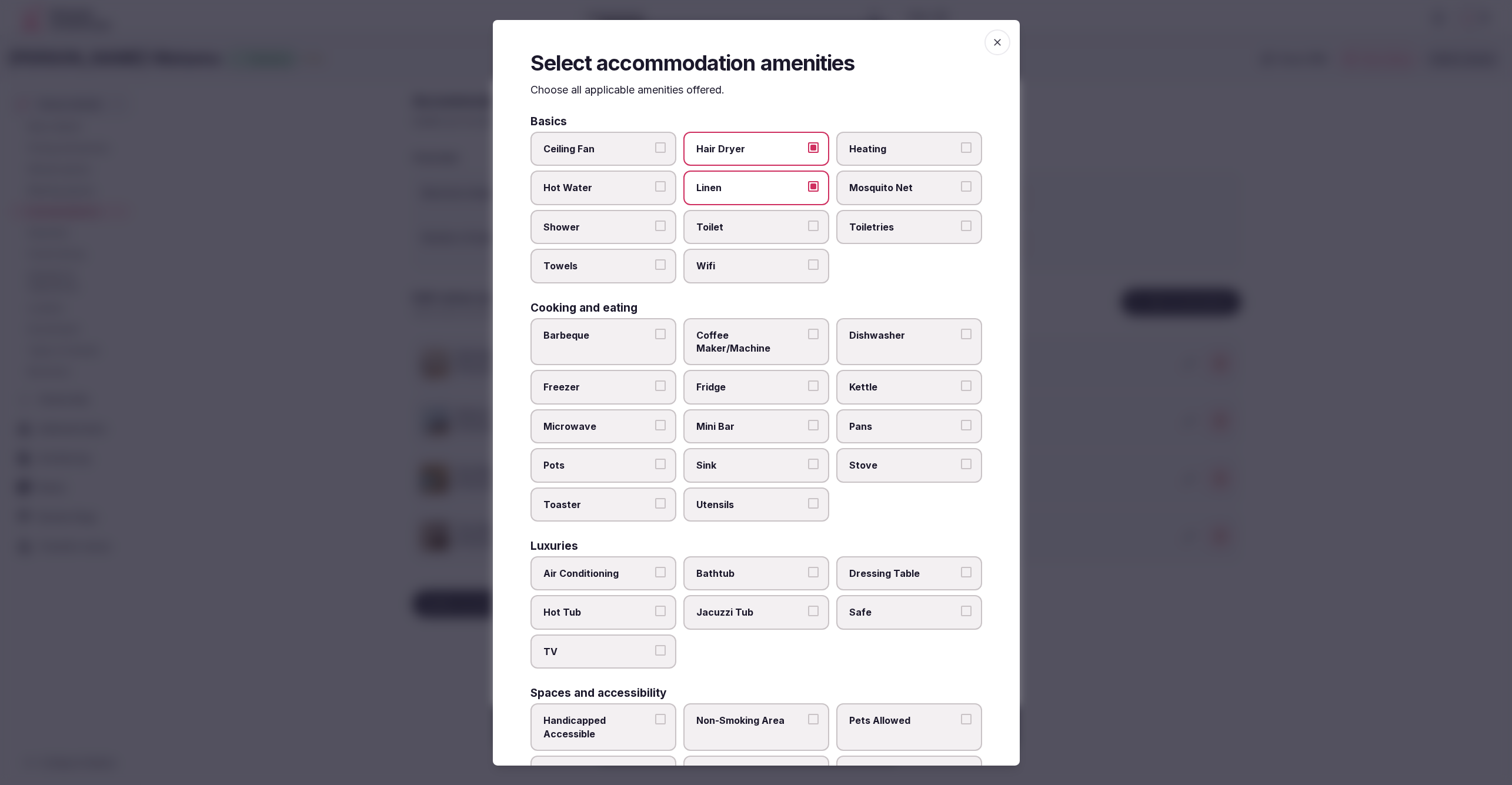
click at [740, 231] on span "Toilet" at bounding box center [750, 227] width 109 height 13
click at [808, 231] on button "Toilet" at bounding box center [814, 226] width 11 height 11
click at [741, 264] on span "Wifi" at bounding box center [750, 266] width 109 height 13
click at [808, 264] on button "Wifi" at bounding box center [814, 264] width 11 height 11
click at [888, 234] on label "Toiletries" at bounding box center [910, 227] width 146 height 34
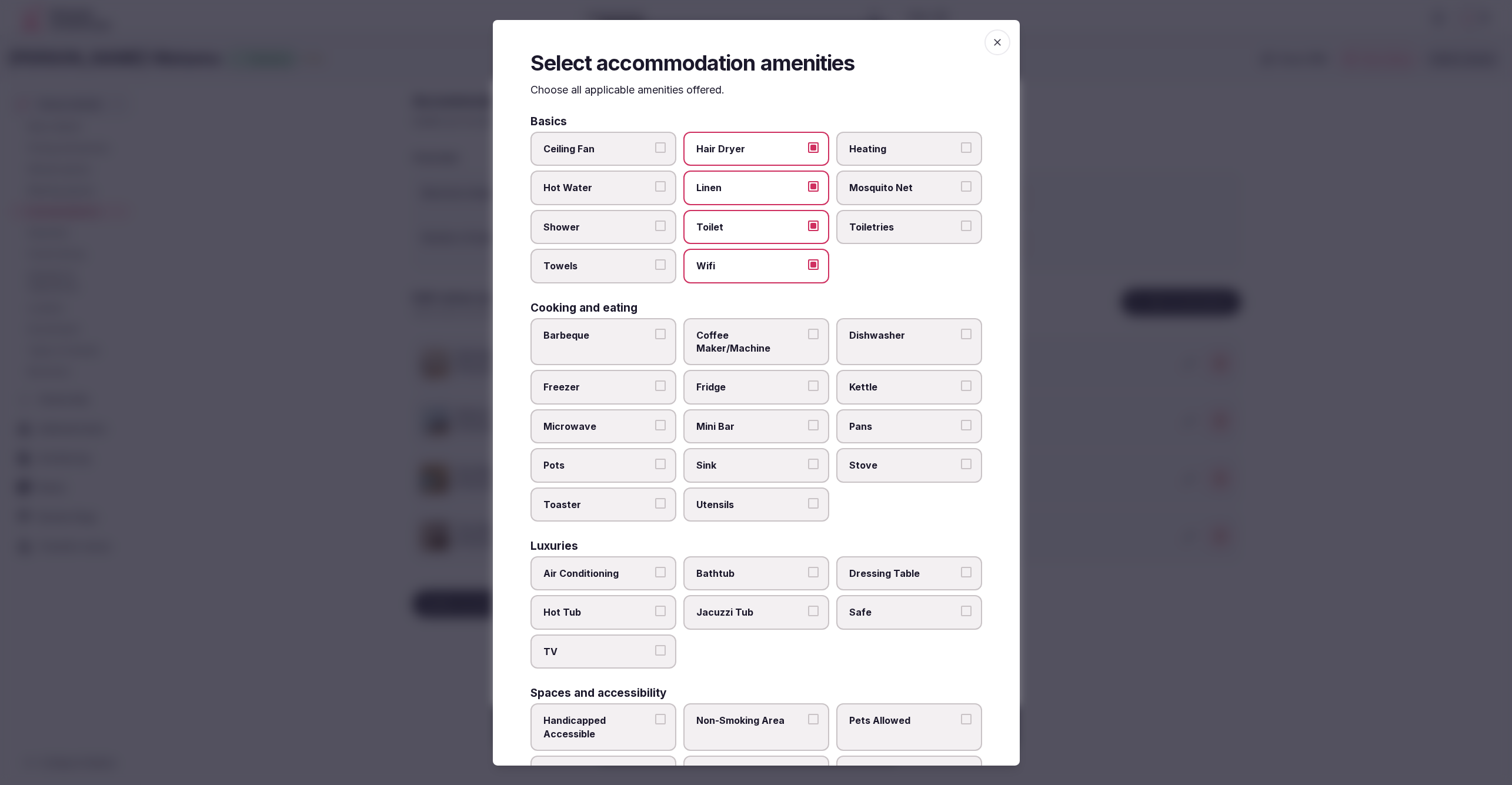
click at [961, 231] on button "Toiletries" at bounding box center [966, 226] width 11 height 11
drag, startPoint x: 593, startPoint y: 223, endPoint x: 597, endPoint y: 256, distance: 33.2
click at [593, 224] on span "Shower" at bounding box center [597, 227] width 109 height 13
click at [655, 224] on button "Shower" at bounding box center [660, 226] width 11 height 11
drag, startPoint x: 596, startPoint y: 258, endPoint x: 638, endPoint y: 268, distance: 43.2
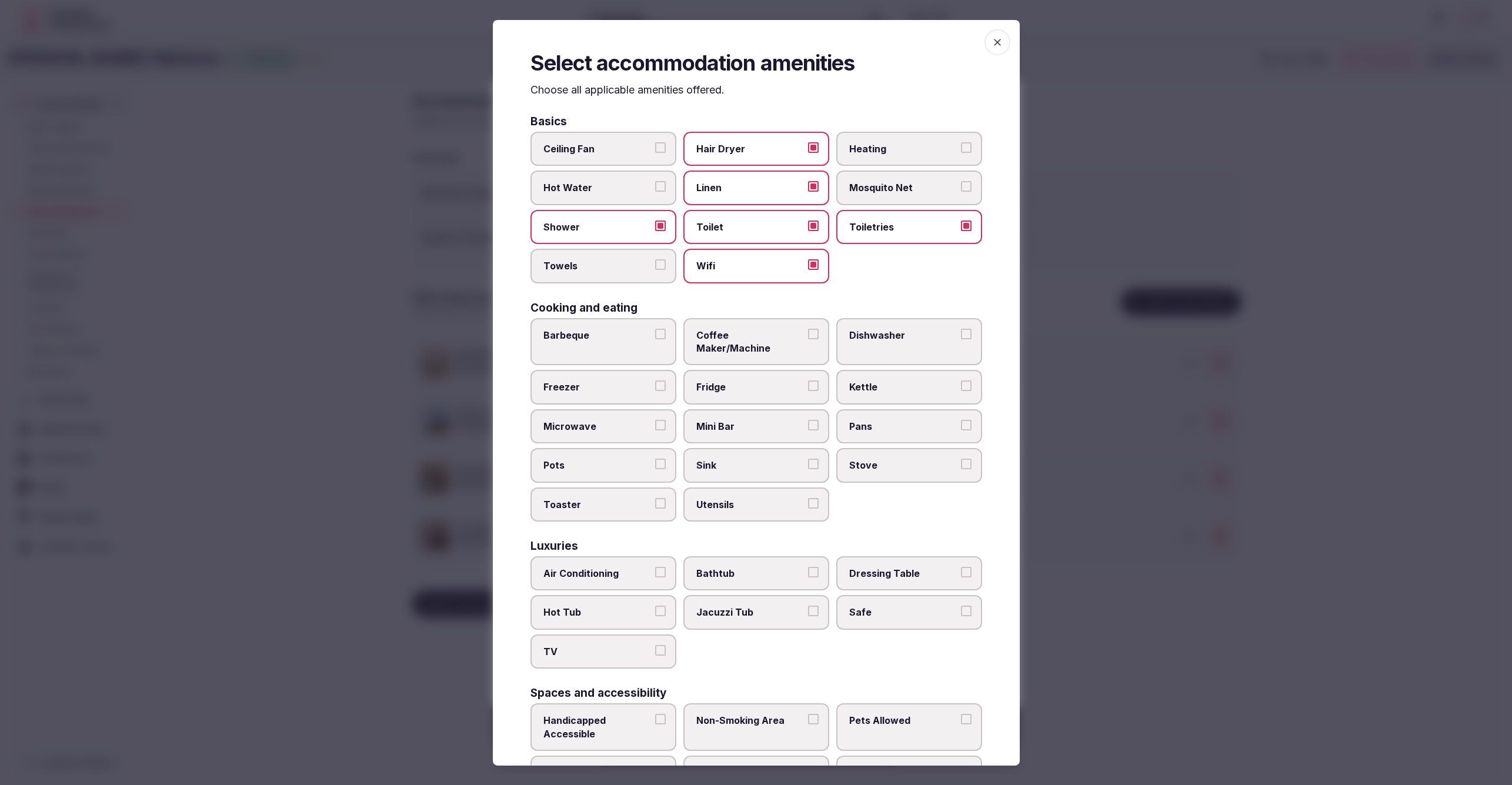
click at [597, 259] on span "Towels" at bounding box center [597, 266] width 109 height 13
click at [655, 259] on button "Towels" at bounding box center [660, 264] width 11 height 11
click at [927, 291] on div "Basics Ceiling Fan Hair Dryer Heating Hot Water Linen Mosquito Net Shower Toile…" at bounding box center [756, 579] width 452 height 926
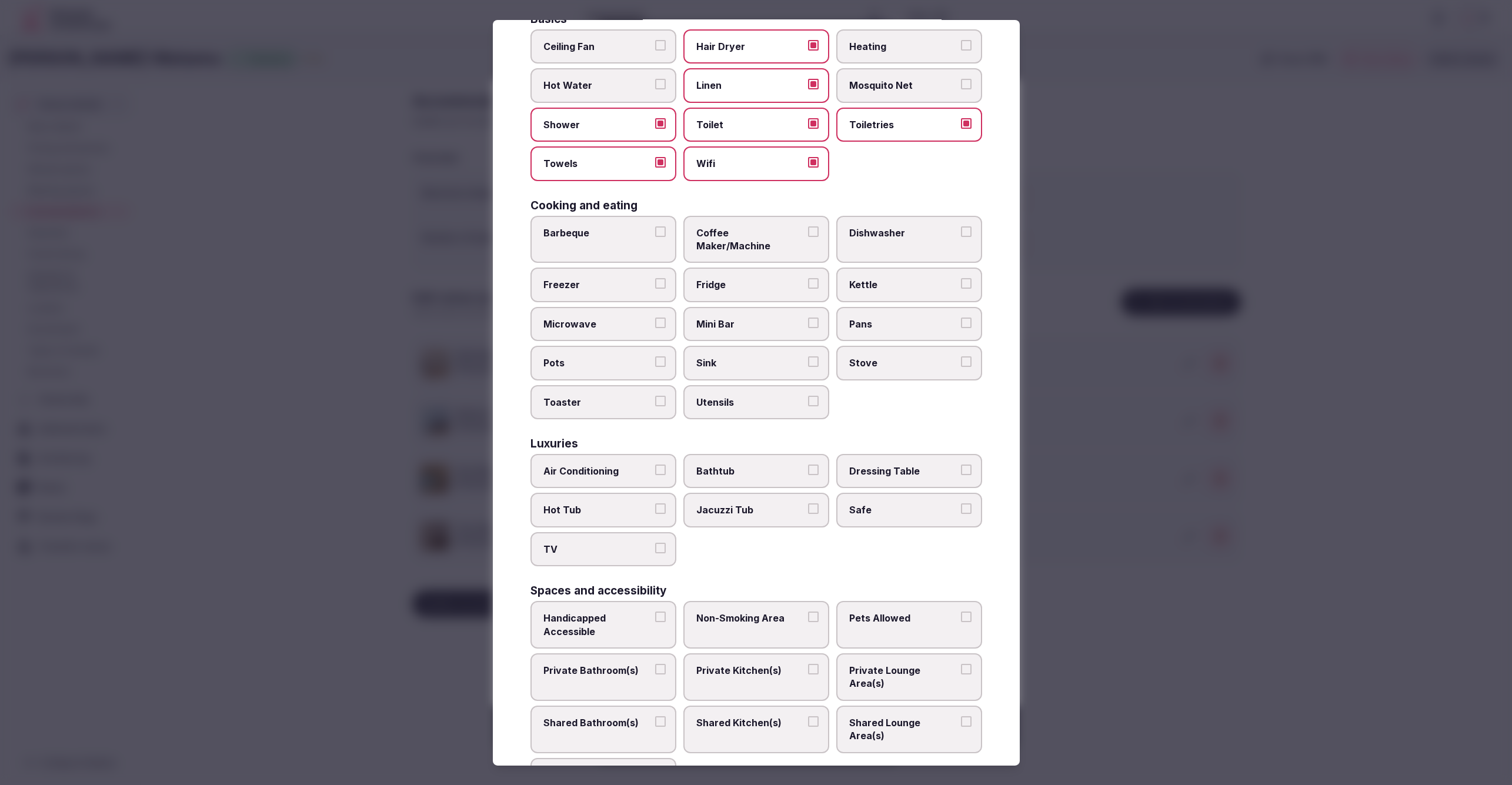
scroll to position [122, 0]
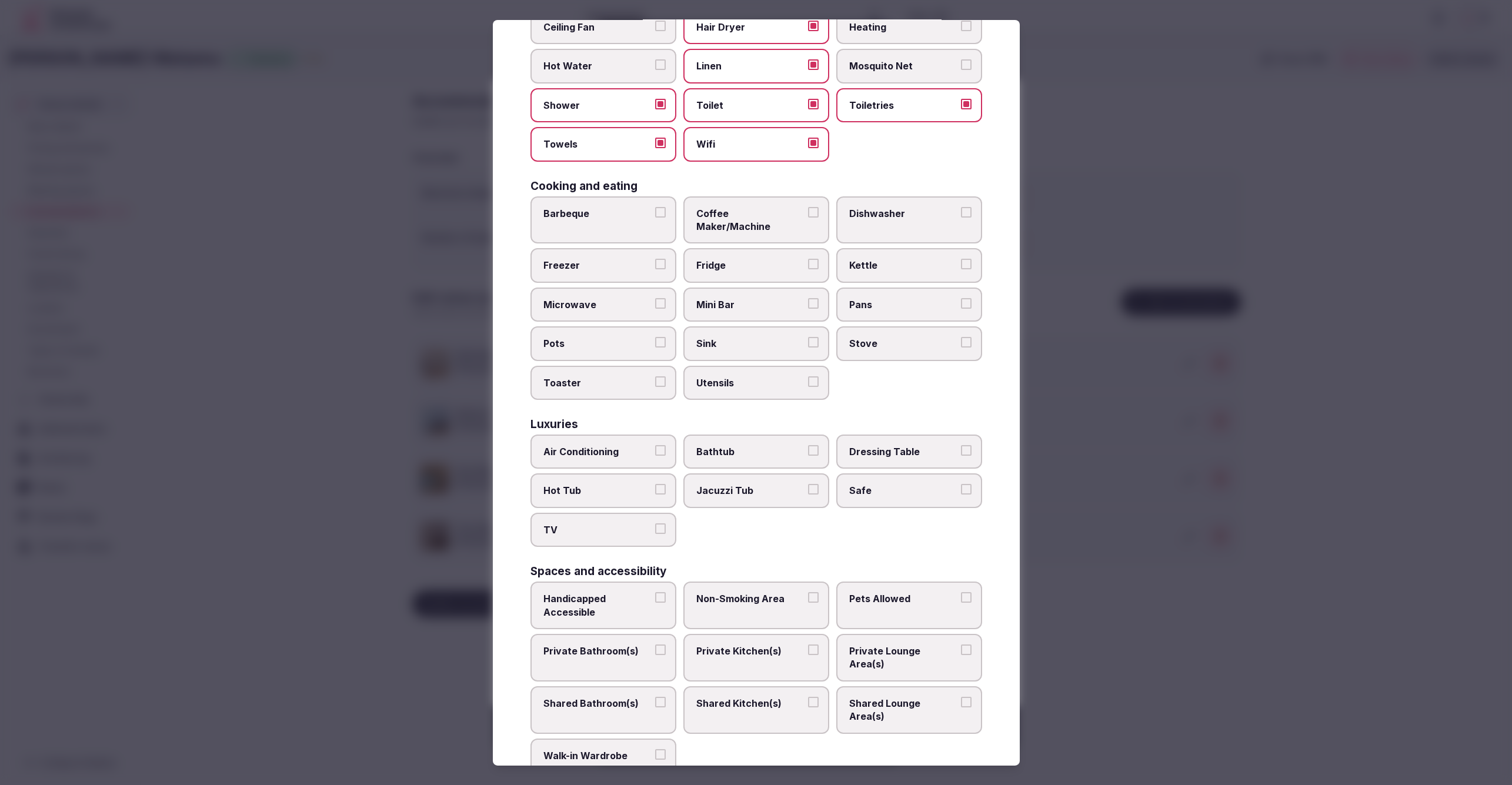
click at [727, 207] on span "Coffee Maker/Machine" at bounding box center [750, 220] width 109 height 26
click at [808, 207] on button "Coffee Maker/Machine" at bounding box center [814, 212] width 11 height 11
click at [737, 298] on span "Mini Bar" at bounding box center [750, 304] width 109 height 13
click at [808, 298] on button "Mini Bar" at bounding box center [814, 303] width 11 height 11
click at [598, 445] on span "Air Conditioning" at bounding box center [597, 452] width 109 height 13
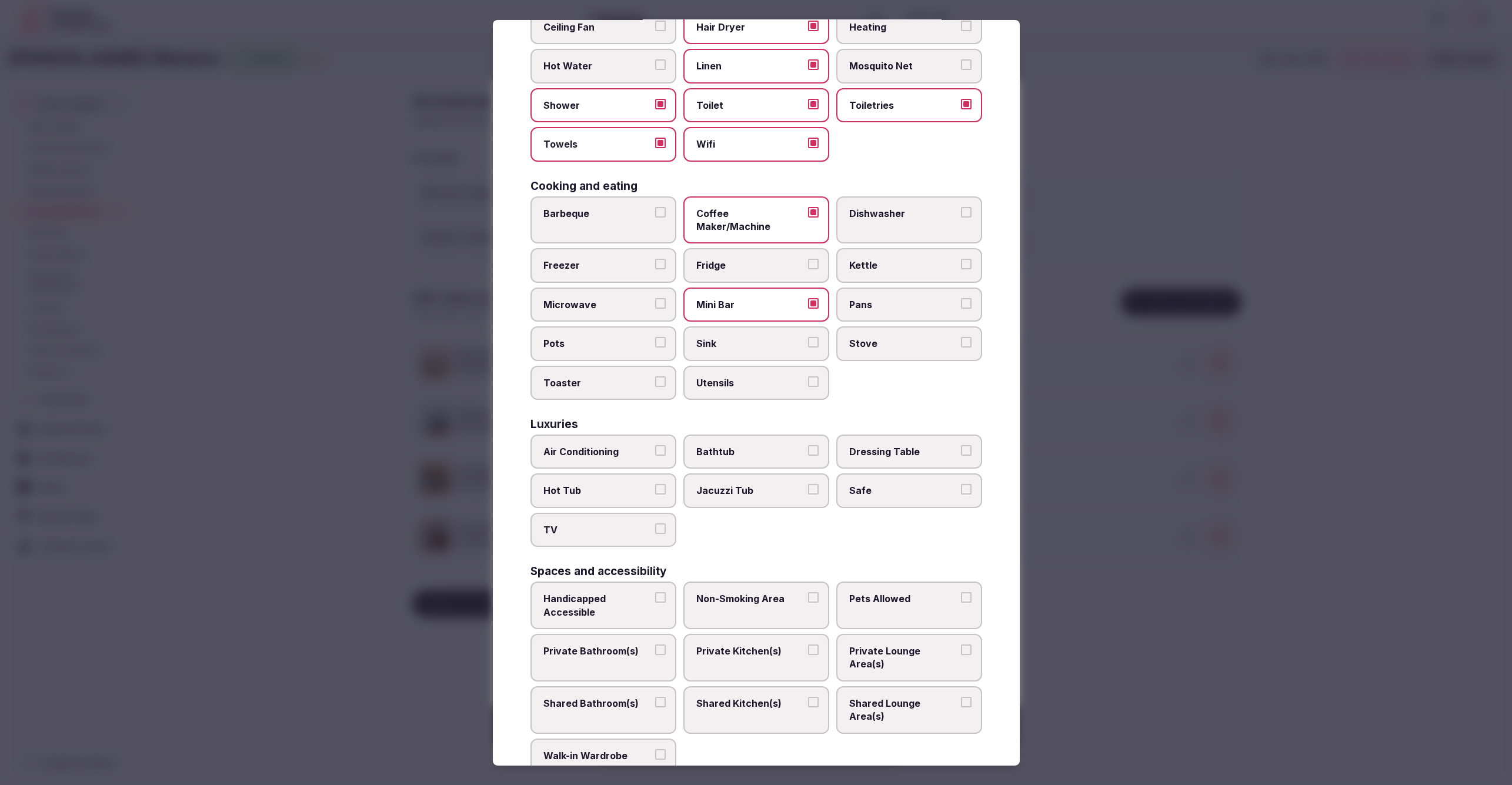
click at [655, 445] on button "Air Conditioning" at bounding box center [660, 450] width 11 height 11
click at [590, 523] on span "TV" at bounding box center [597, 530] width 109 height 13
click at [655, 523] on button "TV" at bounding box center [660, 529] width 11 height 11
click at [881, 481] on label "Safe" at bounding box center [910, 490] width 146 height 34
click at [961, 484] on button "Safe" at bounding box center [966, 489] width 11 height 11
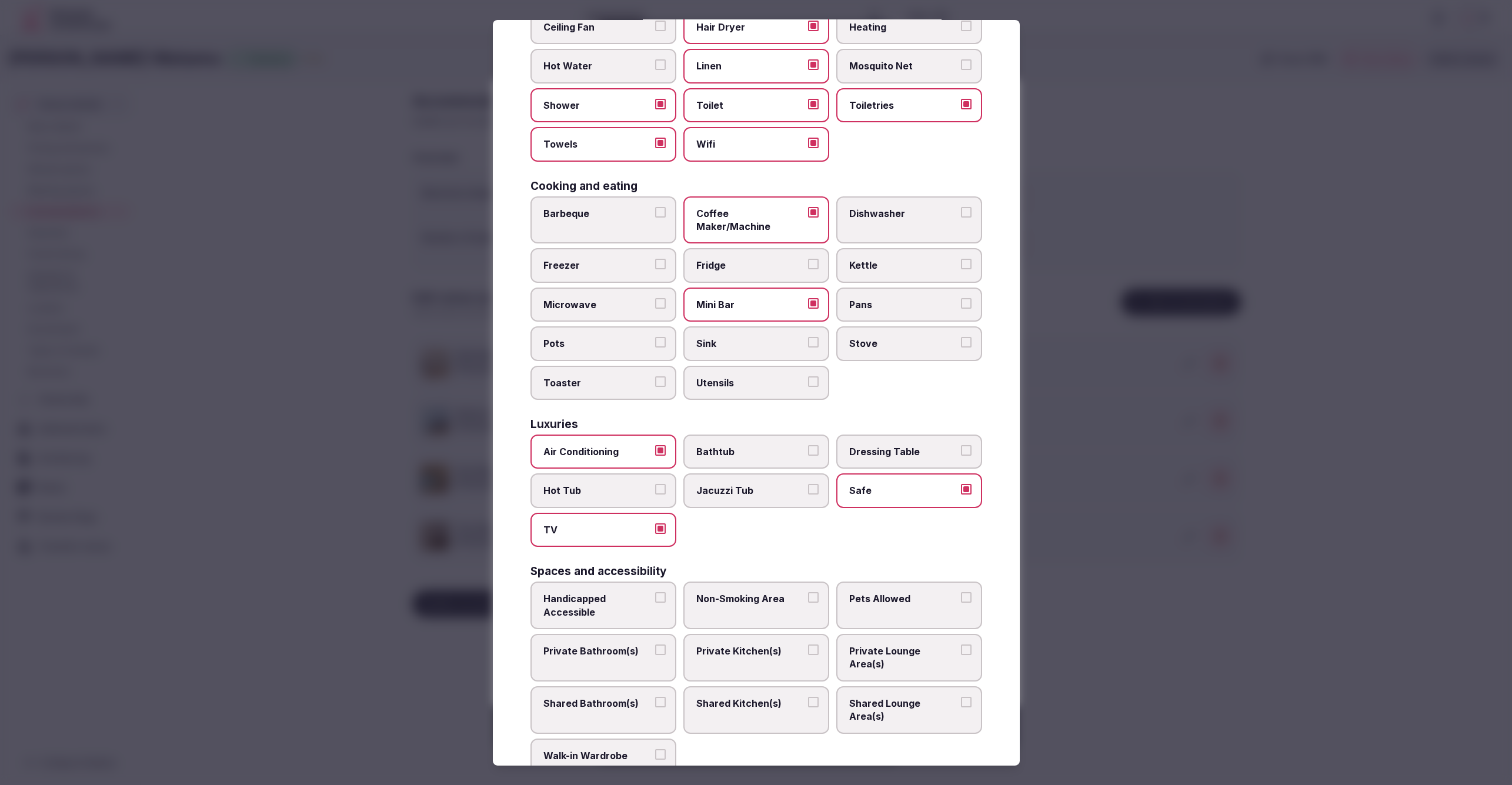
drag, startPoint x: 591, startPoint y: 630, endPoint x: 917, endPoint y: 625, distance: 326.0
click at [591, 644] on span "Private Bathroom(s)" at bounding box center [597, 651] width 109 height 13
click at [940, 644] on span "Private Lounge Area(s)" at bounding box center [903, 657] width 109 height 26
click at [961, 644] on button "Private Lounge Area(s)" at bounding box center [966, 650] width 11 height 11
click at [587, 644] on span "Private Bathroom(s)" at bounding box center [597, 651] width 109 height 13
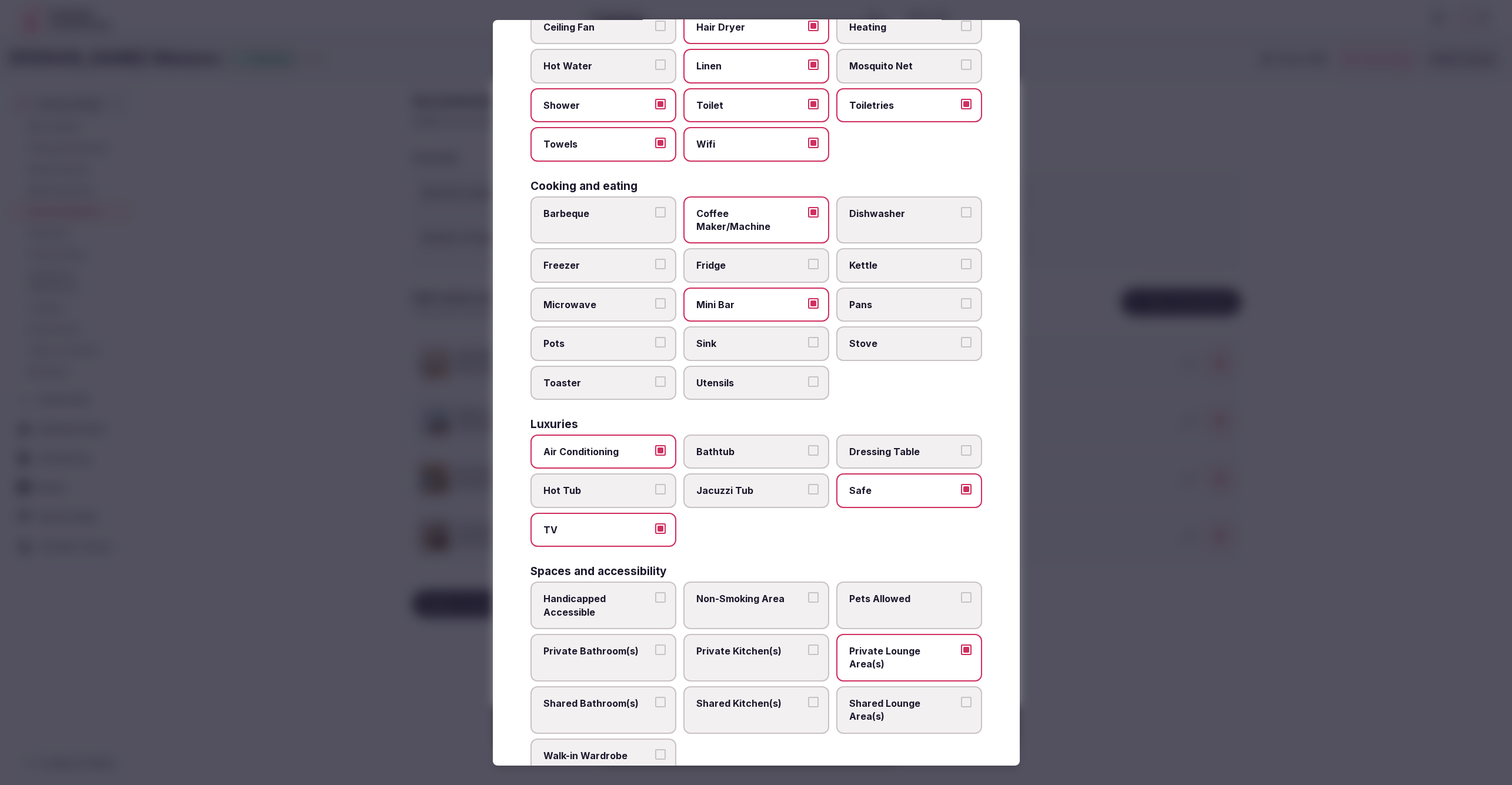
click at [655, 644] on button "Private Bathroom(s)" at bounding box center [660, 650] width 11 height 11
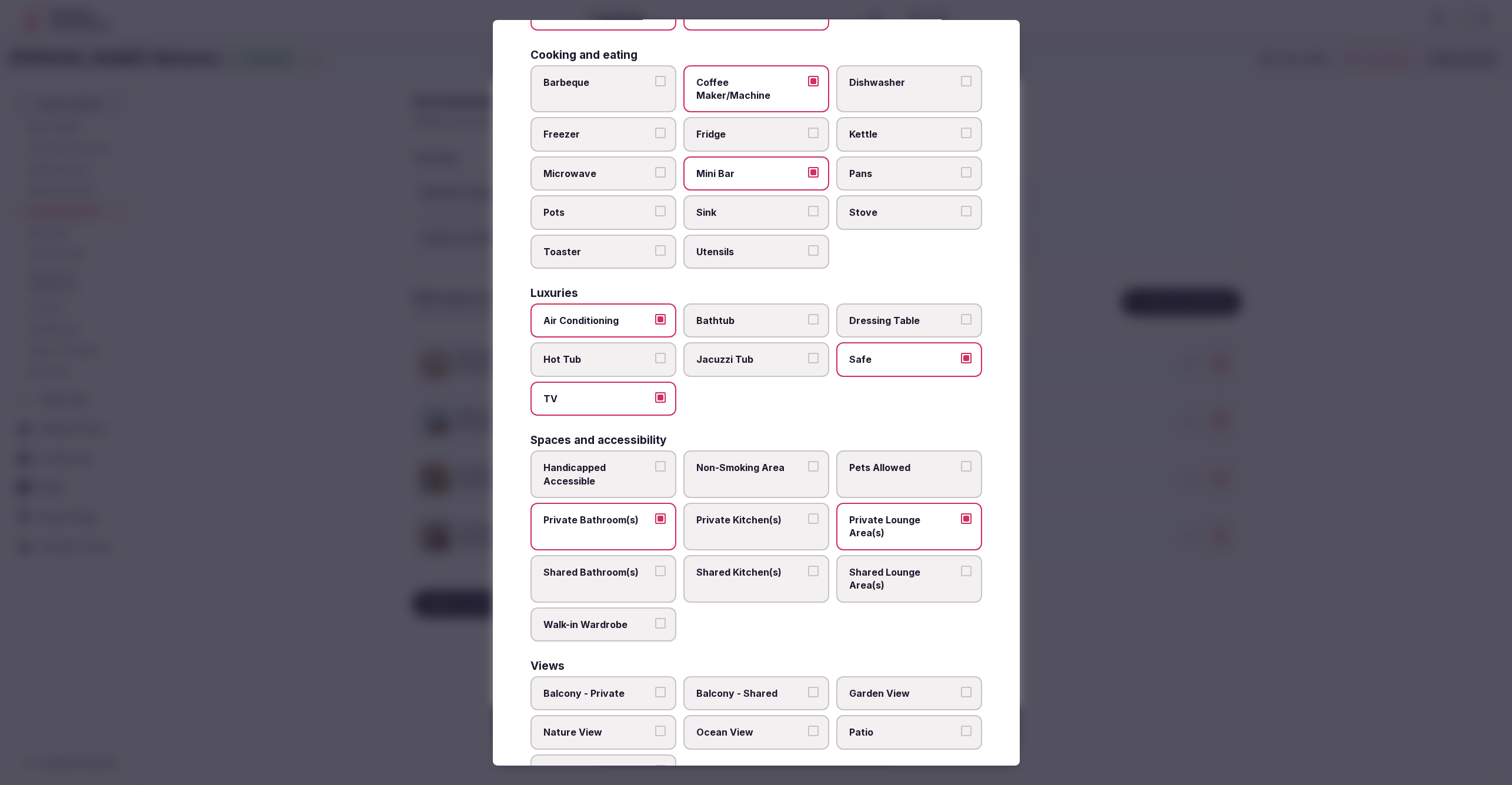
click at [621, 686] on span "Balcony - Private" at bounding box center [597, 693] width 109 height 13
click at [655, 686] on button "Balcony - Private" at bounding box center [660, 692] width 11 height 11
click at [1142, 639] on div at bounding box center [756, 393] width 1512 height 785
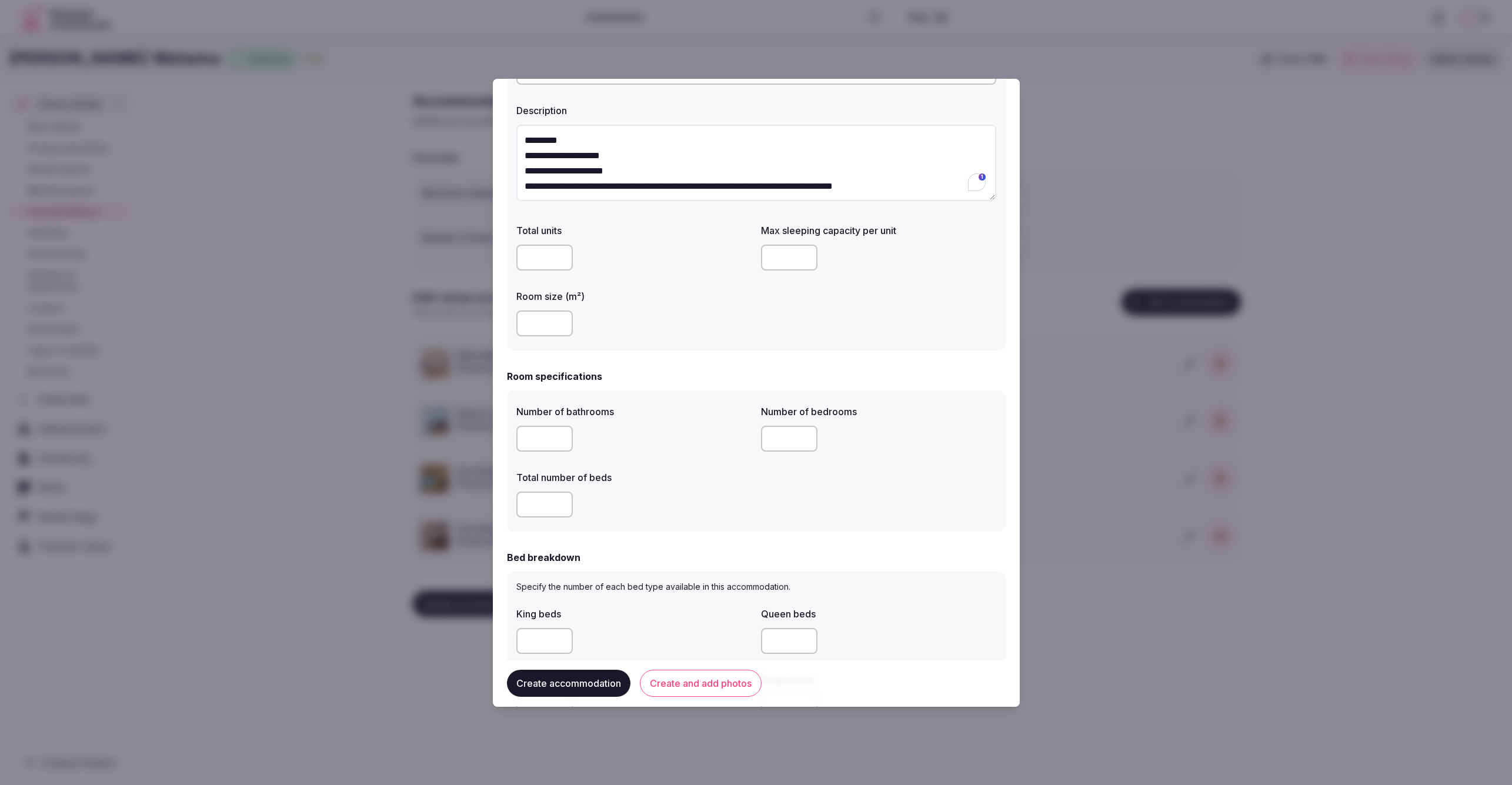
scroll to position [811, 0]
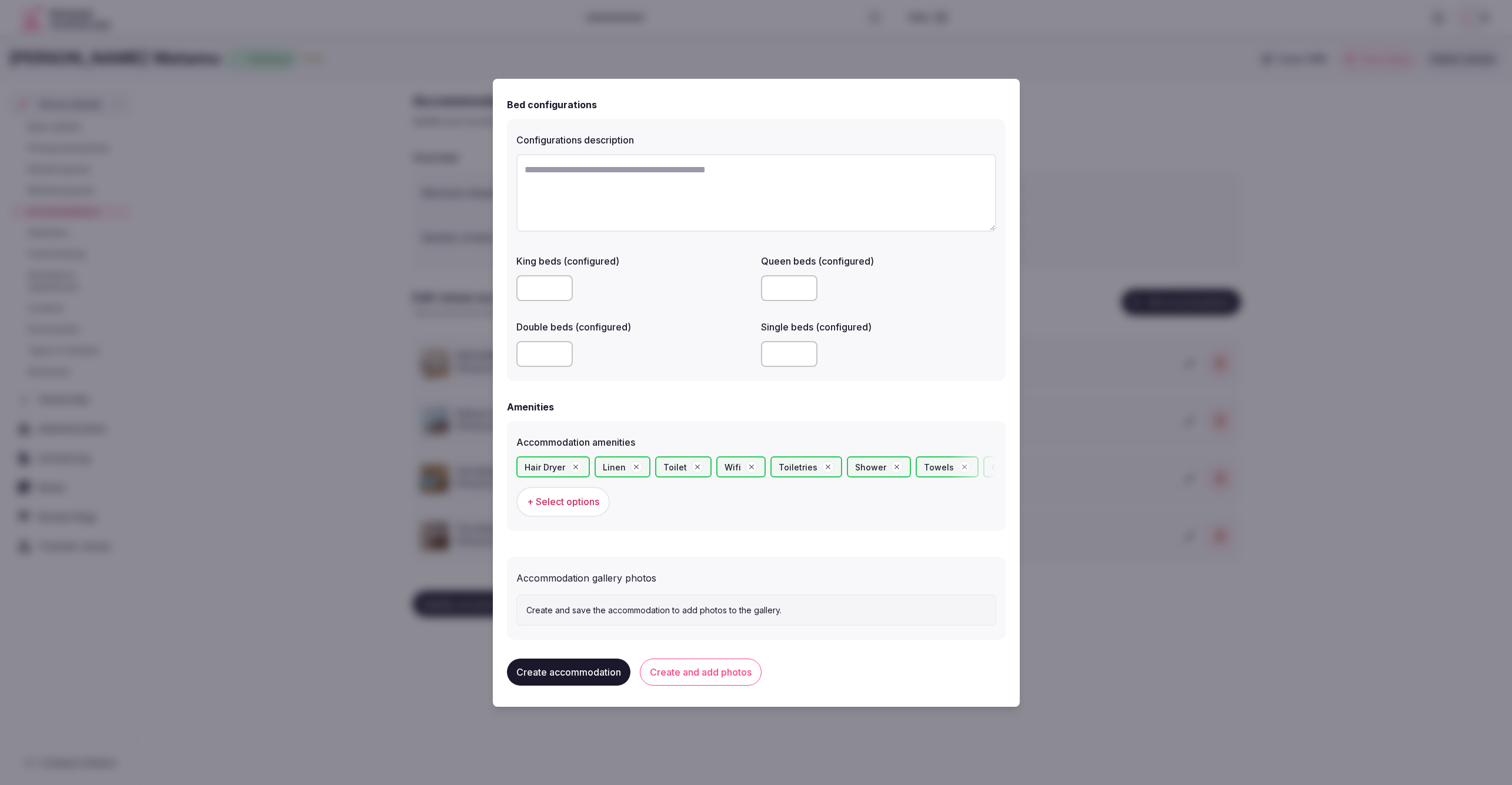
click at [716, 677] on button "Create and add photos" at bounding box center [700, 672] width 122 height 27
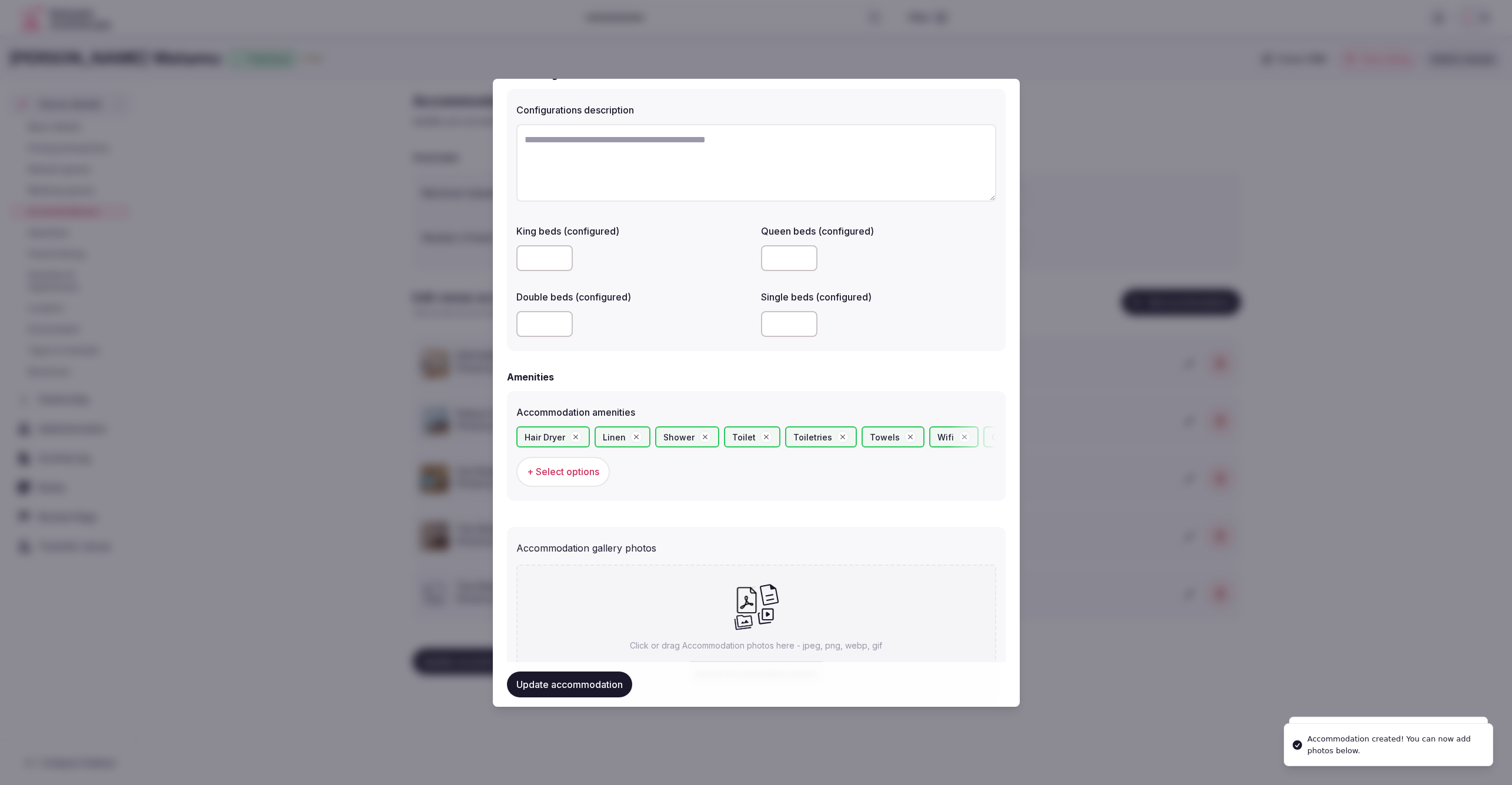
scroll to position [920, 0]
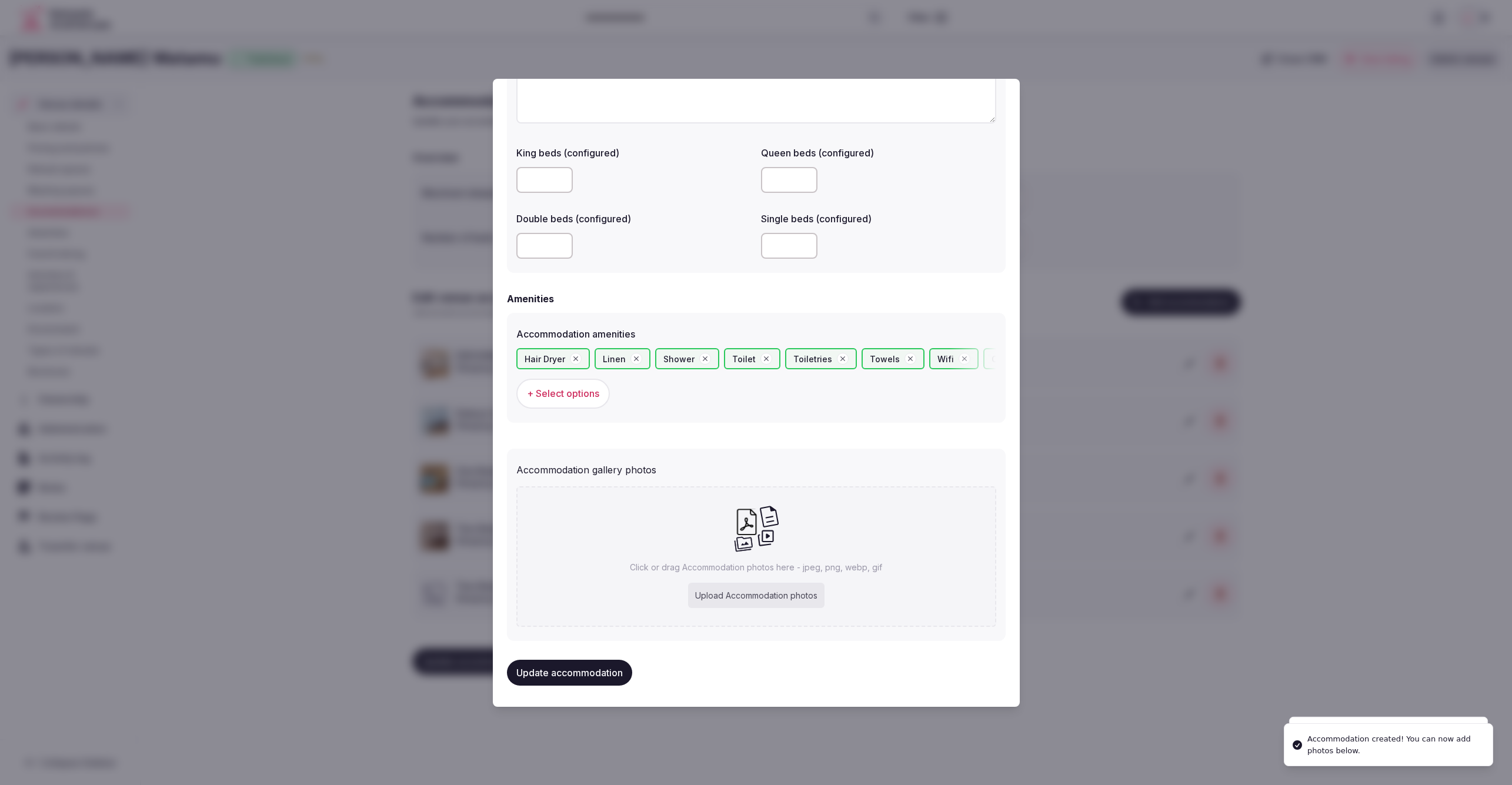
click at [766, 590] on div "Upload Accommodation photos" at bounding box center [756, 595] width 136 height 26
click at [768, 591] on div "Upload Accommodation photos" at bounding box center [756, 595] width 136 height 26
type input "**********"
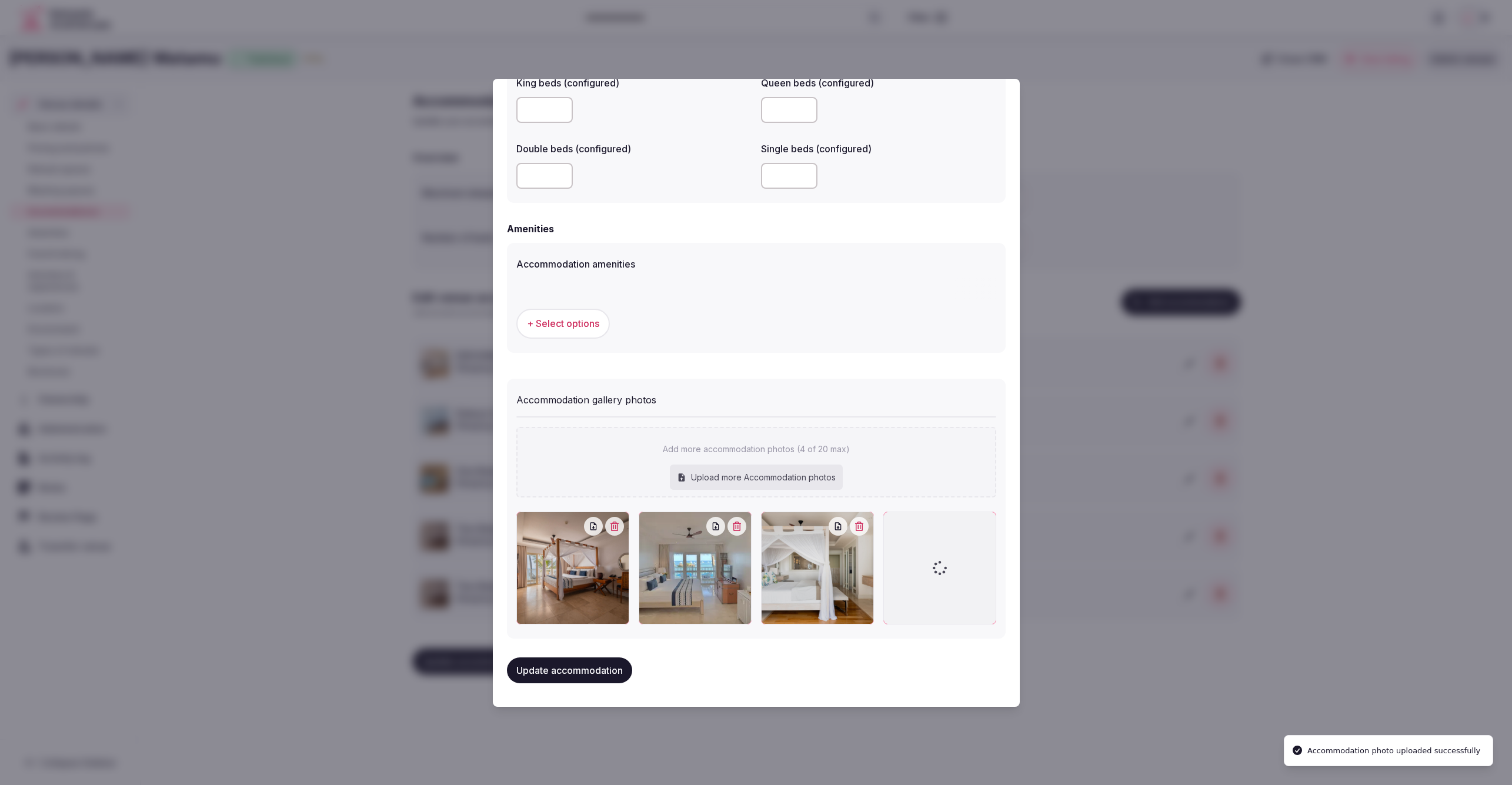
scroll to position [987, 0]
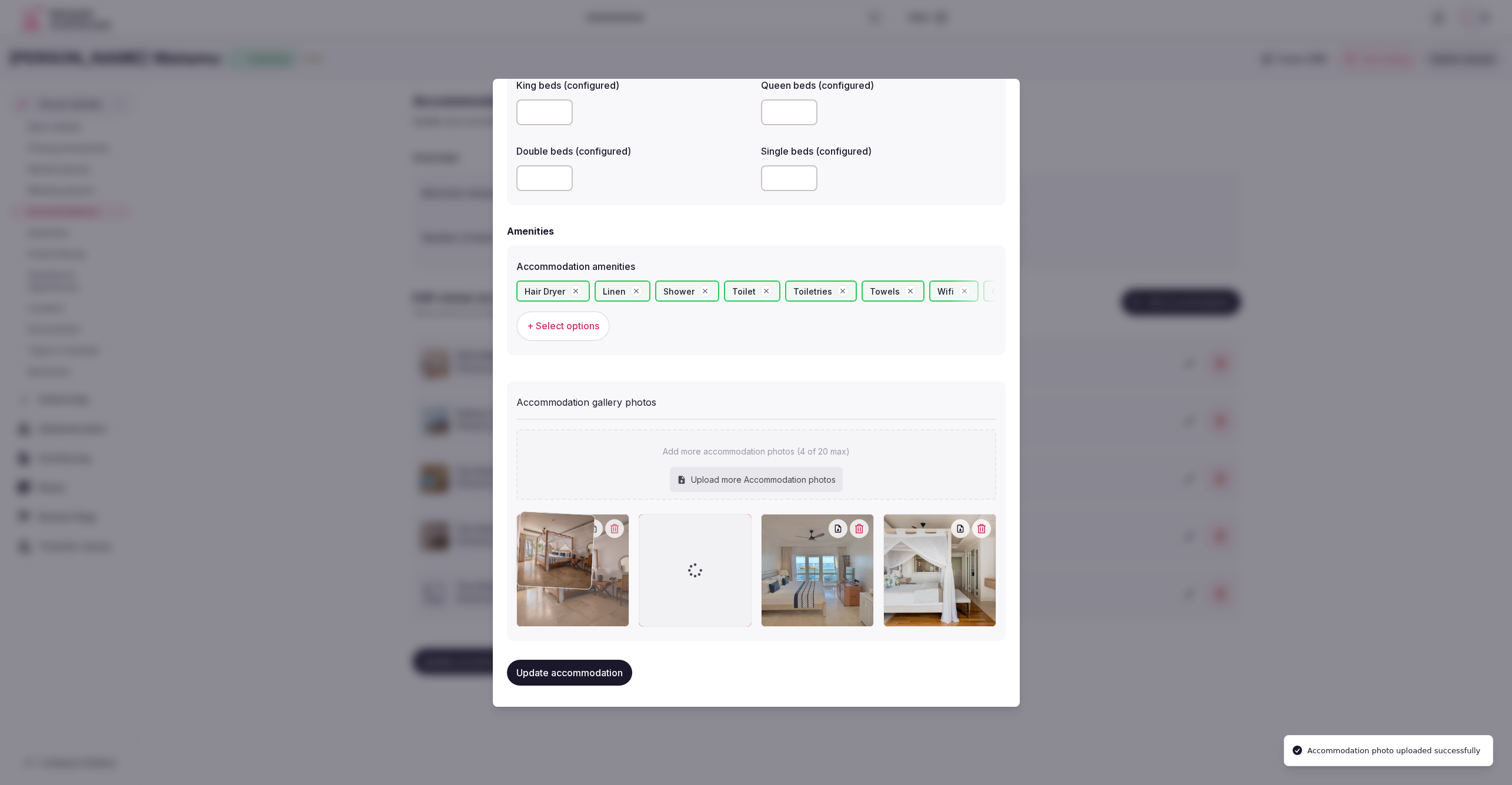
drag, startPoint x: 708, startPoint y: 604, endPoint x: 610, endPoint y: 602, distance: 98.0
click at [610, 603] on div at bounding box center [573, 571] width 113 height 113
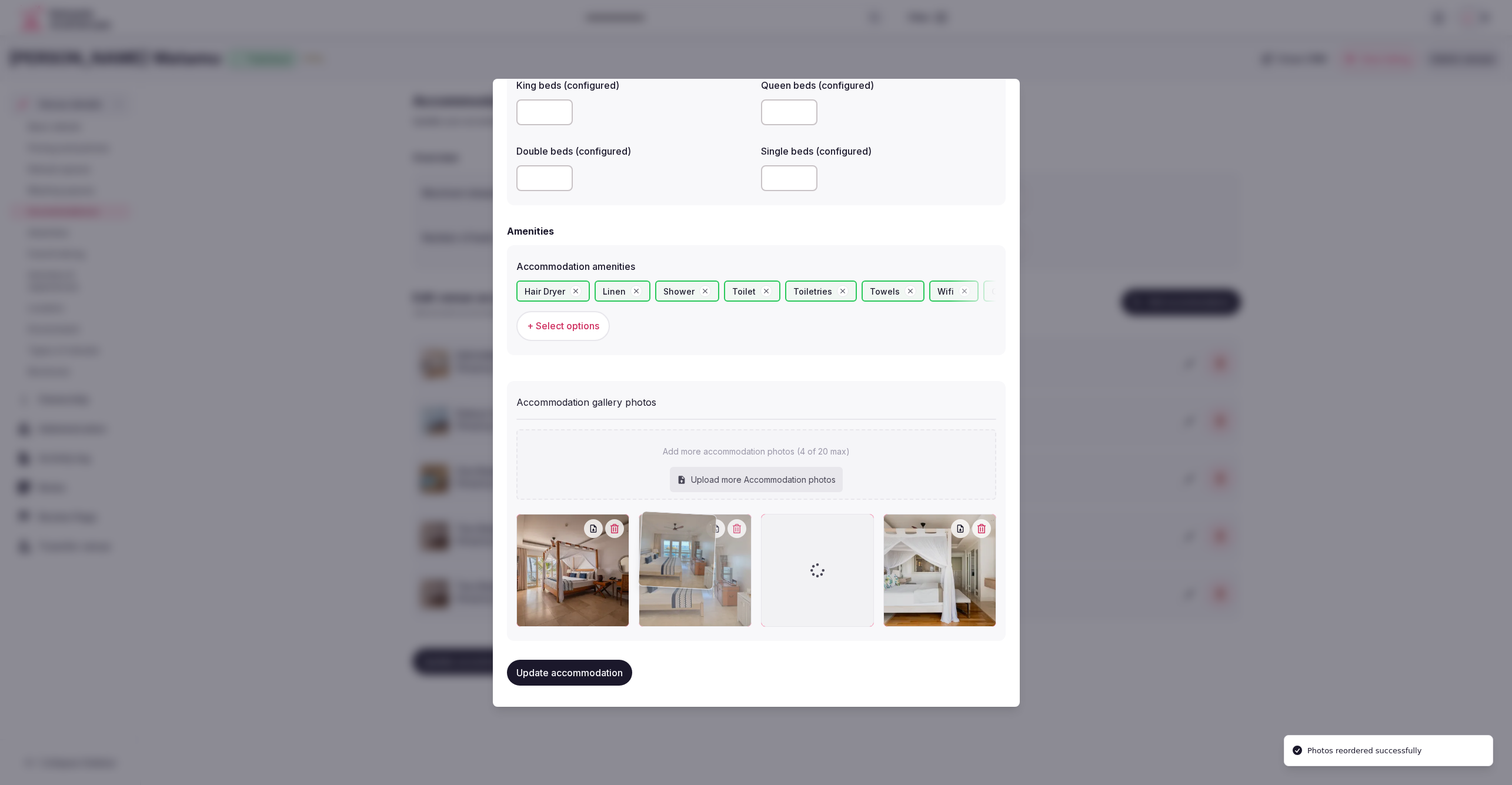
drag, startPoint x: 835, startPoint y: 584, endPoint x: 764, endPoint y: 590, distance: 71.3
click at [764, 590] on div at bounding box center [756, 571] width 480 height 113
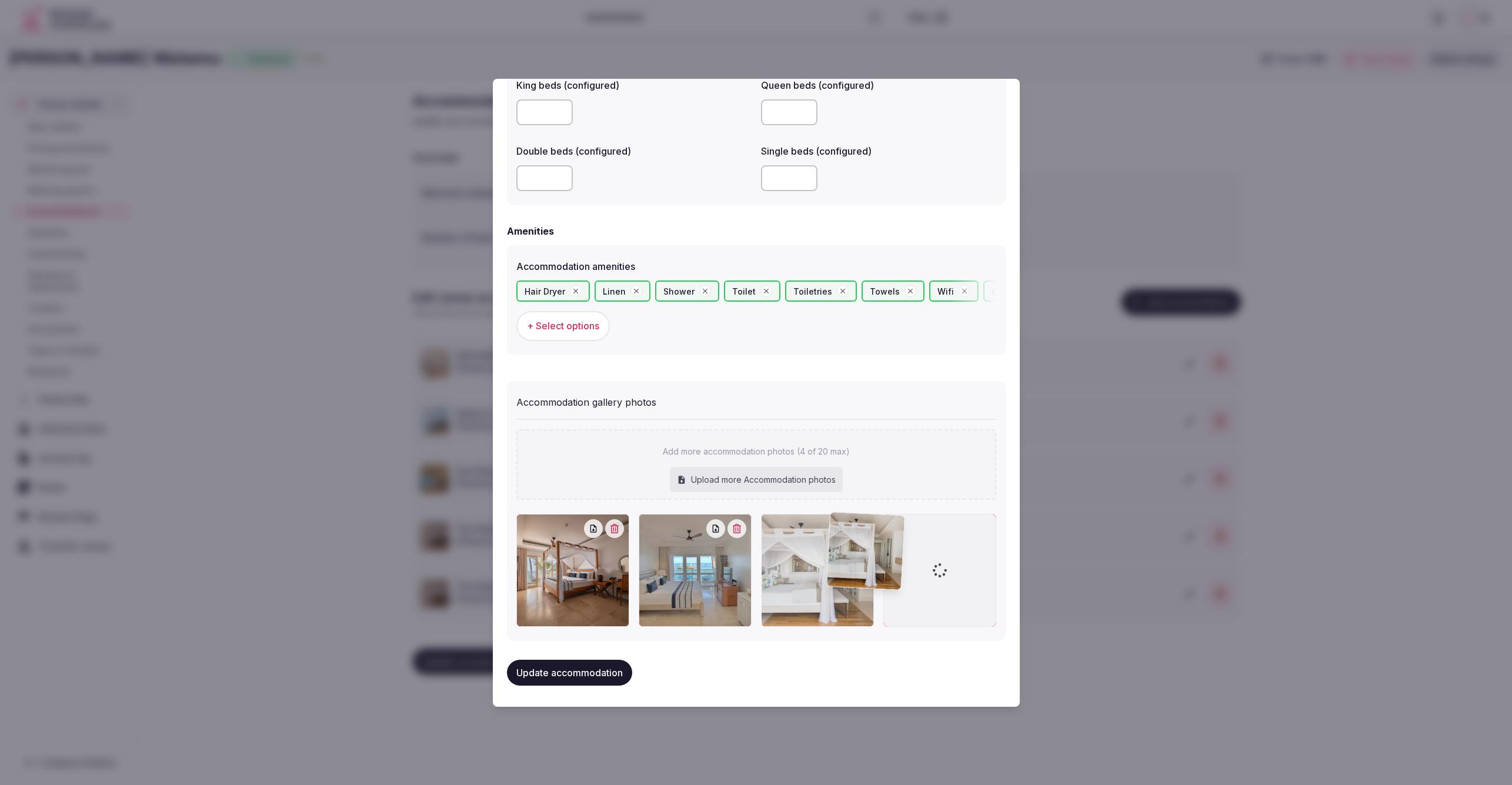
drag, startPoint x: 975, startPoint y: 586, endPoint x: 880, endPoint y: 590, distance: 95.1
click at [880, 590] on div at bounding box center [756, 571] width 480 height 113
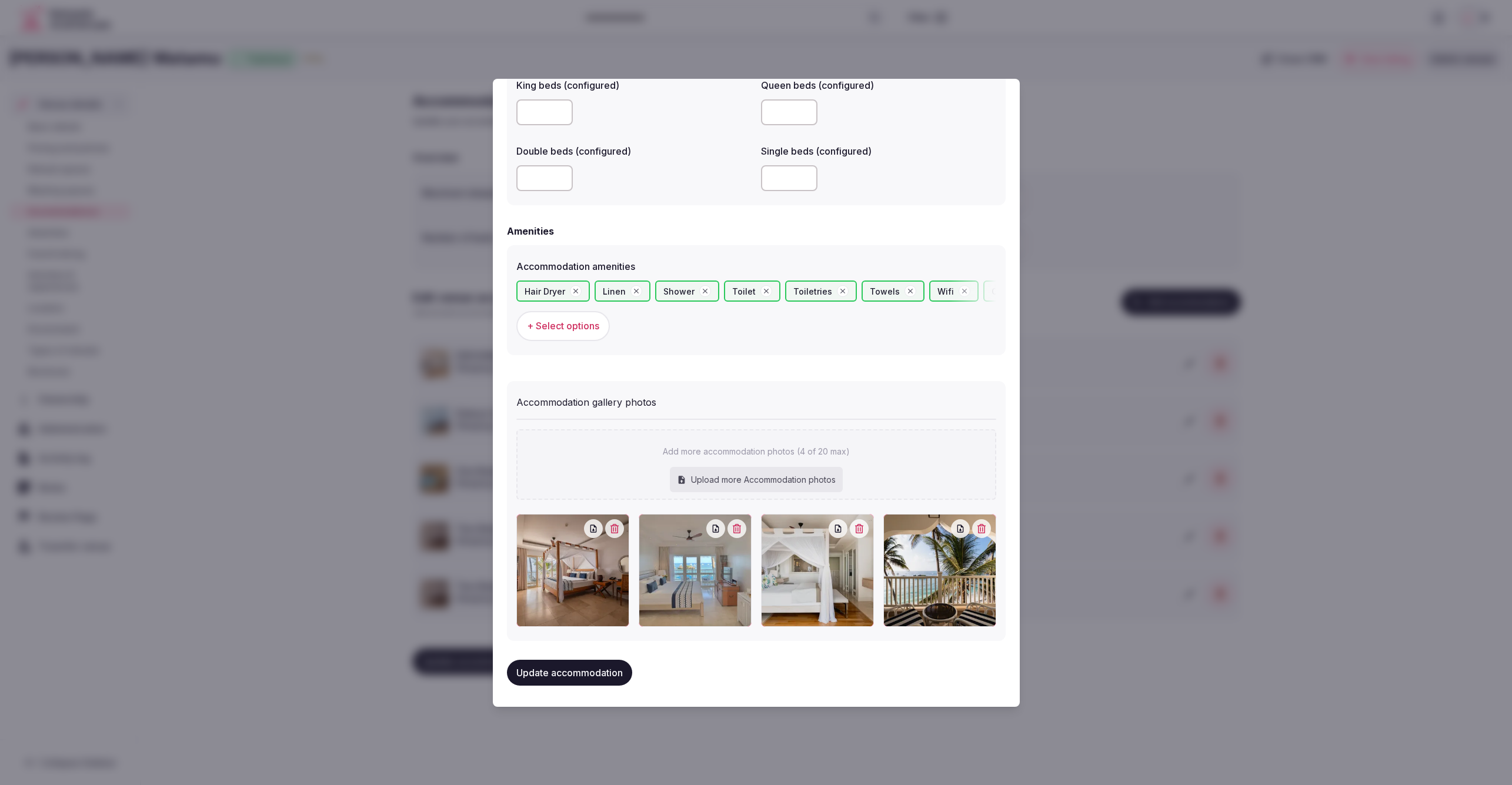
click at [592, 672] on button "Update accommodation" at bounding box center [570, 672] width 125 height 26
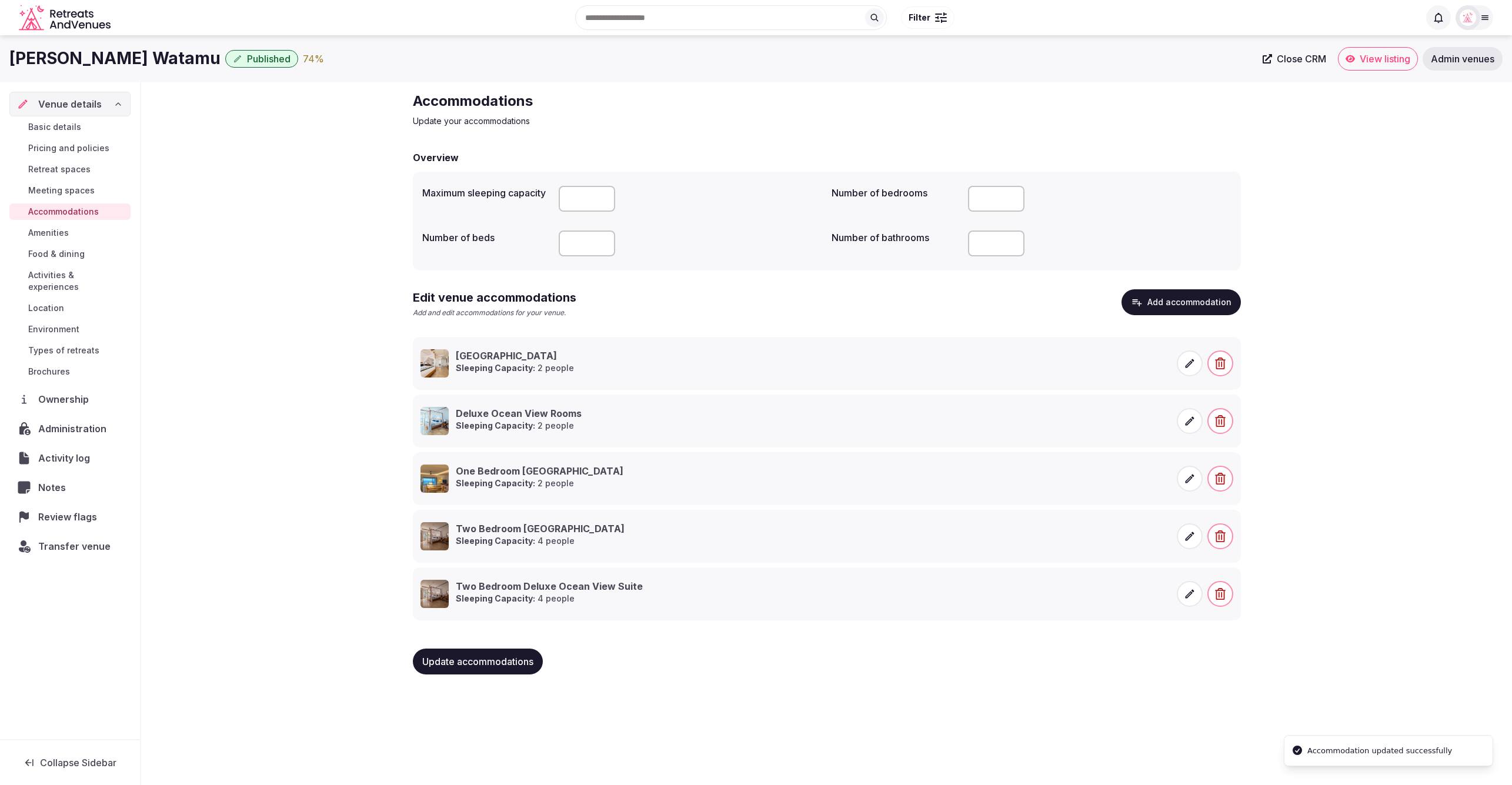
click at [1228, 658] on div "Update accommodations" at bounding box center [827, 661] width 828 height 26
click at [1432, 484] on div "Accommodations Update your accommodations Overview Maximum sleeping capacity Nu…" at bounding box center [827, 387] width 1371 height 611
click at [1191, 297] on button "Add accommodation" at bounding box center [1181, 302] width 120 height 26
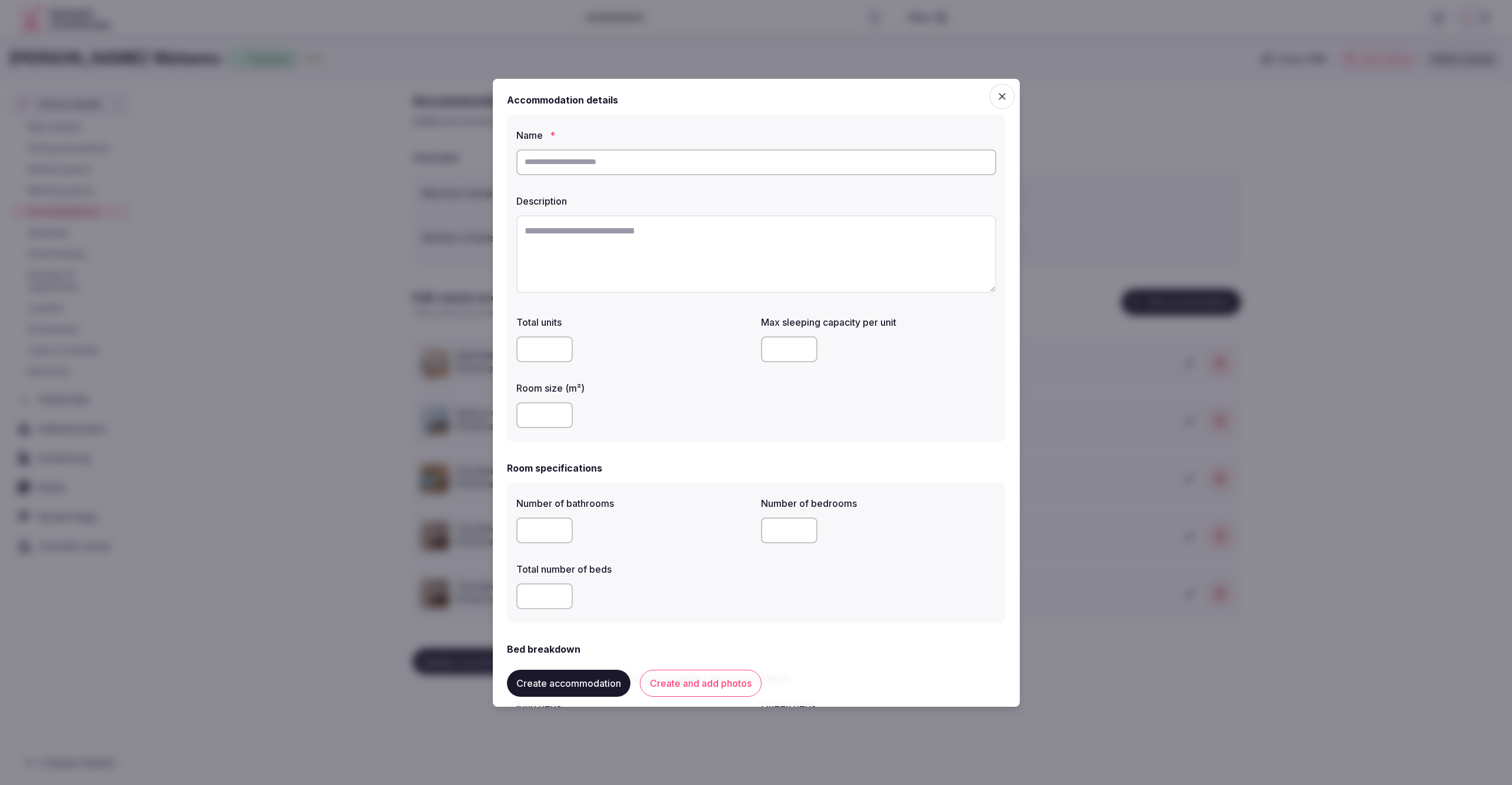
click at [662, 164] on input "text" at bounding box center [756, 162] width 480 height 26
type input "**********"
click at [764, 239] on textarea at bounding box center [756, 254] width 480 height 78
click at [655, 245] on textarea "To enrich screen reader interactions, please activate Accessibility in Grammarl…" at bounding box center [756, 254] width 480 height 78
paste textarea "**********"
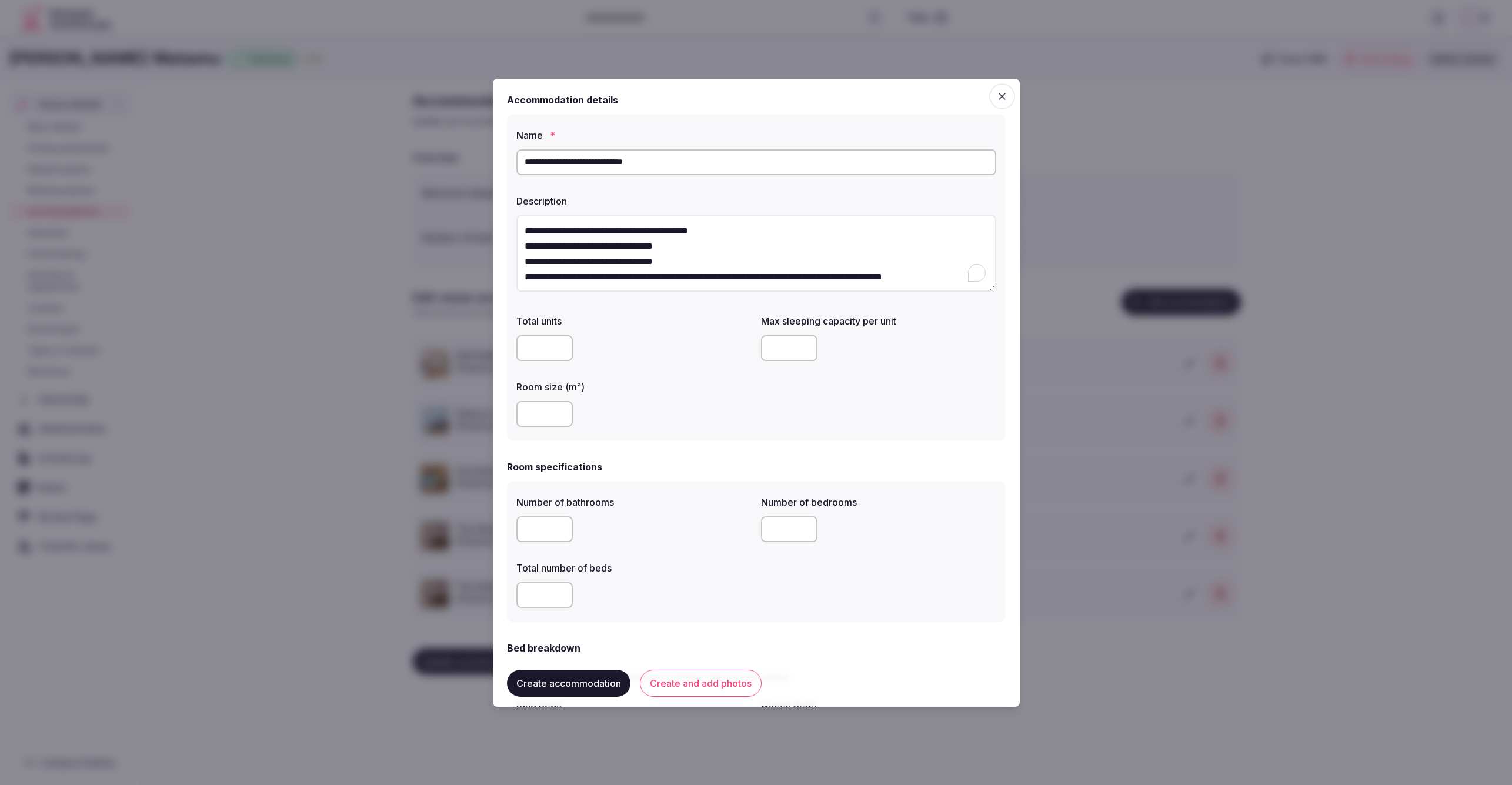
scroll to position [6, 0]
type textarea "**********"
click at [649, 349] on div at bounding box center [634, 348] width 235 height 26
click at [684, 396] on div "Room size (m²)" at bounding box center [634, 404] width 235 height 57
click at [528, 415] on input "number" at bounding box center [545, 414] width 57 height 26
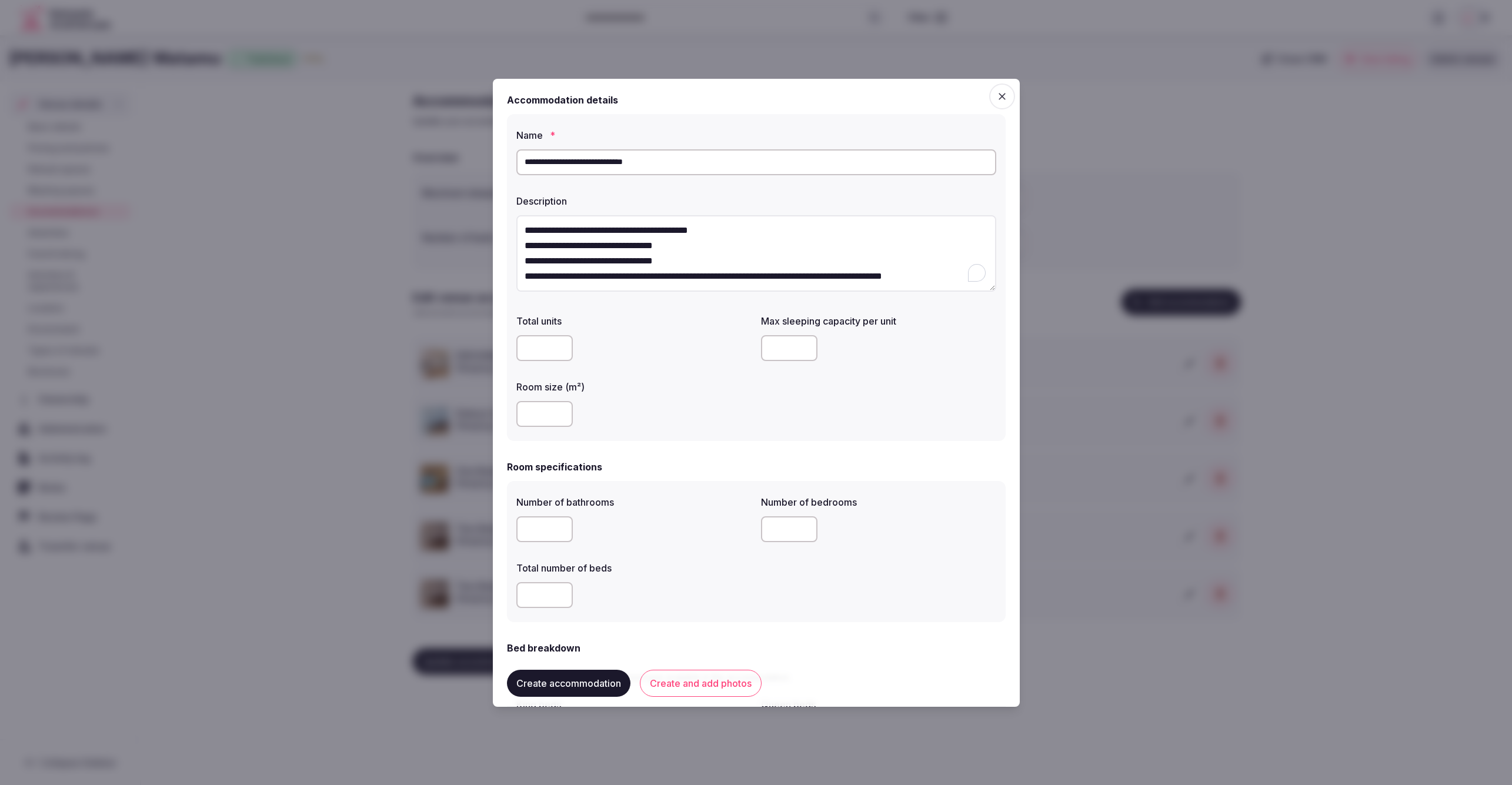
drag, startPoint x: 548, startPoint y: 414, endPoint x: 514, endPoint y: 416, distance: 34.1
click at [514, 416] on div "**********" at bounding box center [756, 277] width 499 height 327
type input "***"
click at [659, 431] on div "**********" at bounding box center [756, 277] width 499 height 327
click at [781, 343] on input "number" at bounding box center [789, 348] width 57 height 26
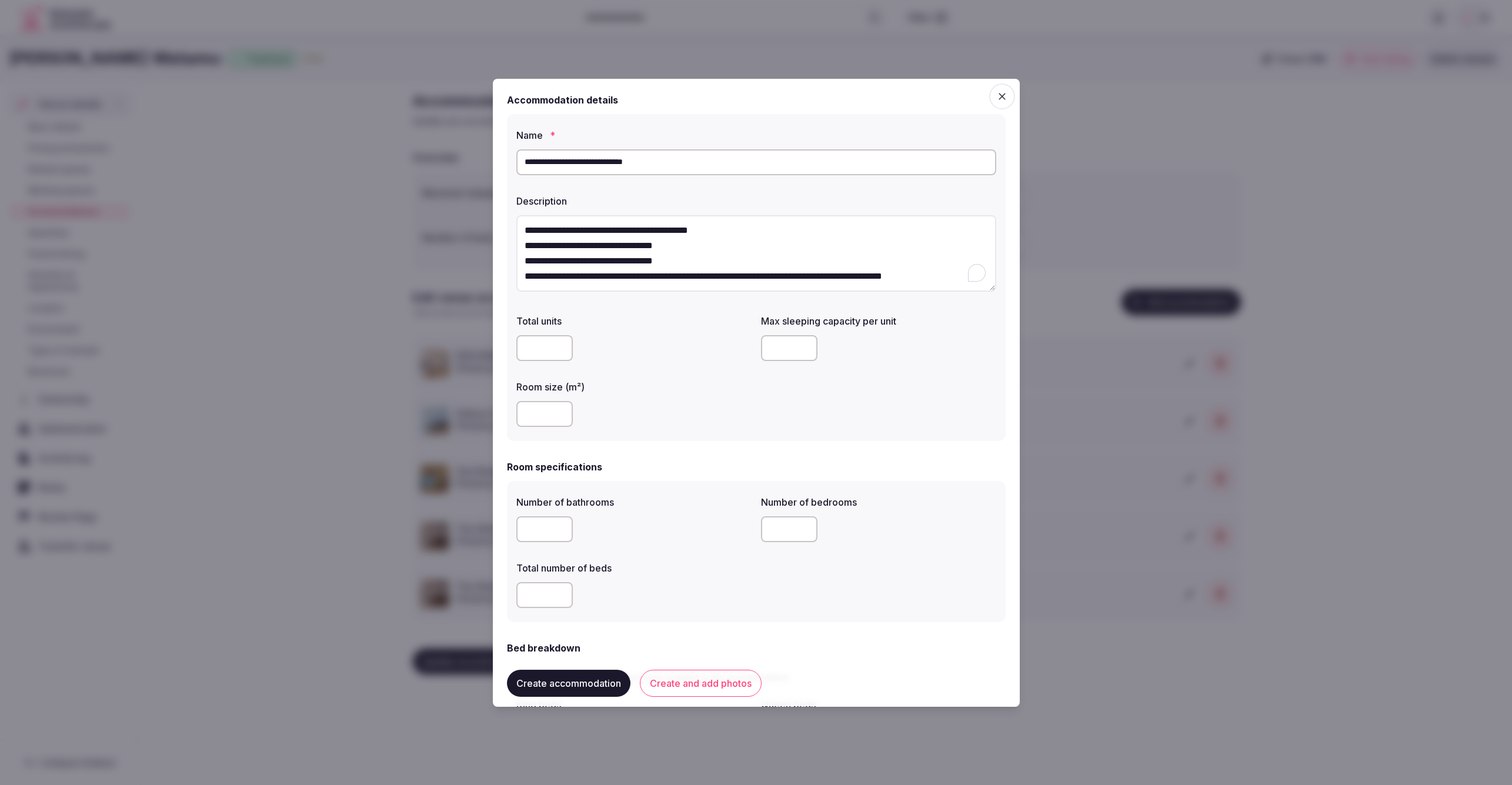
type input "*"
click at [769, 406] on div "Total units Max sleeping capacity per unit * Room size (m²) ***" at bounding box center [756, 370] width 480 height 122
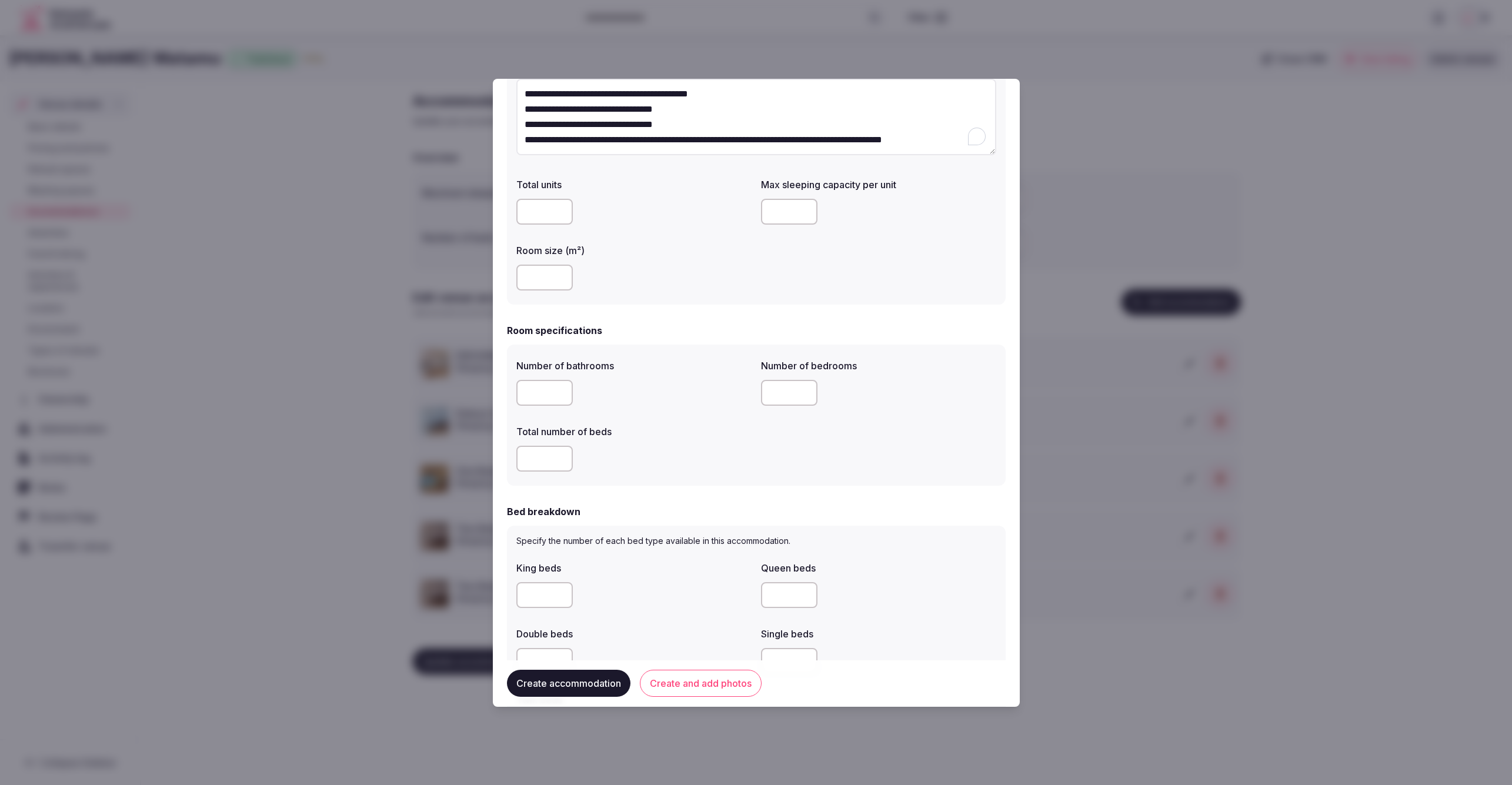
scroll to position [145, 0]
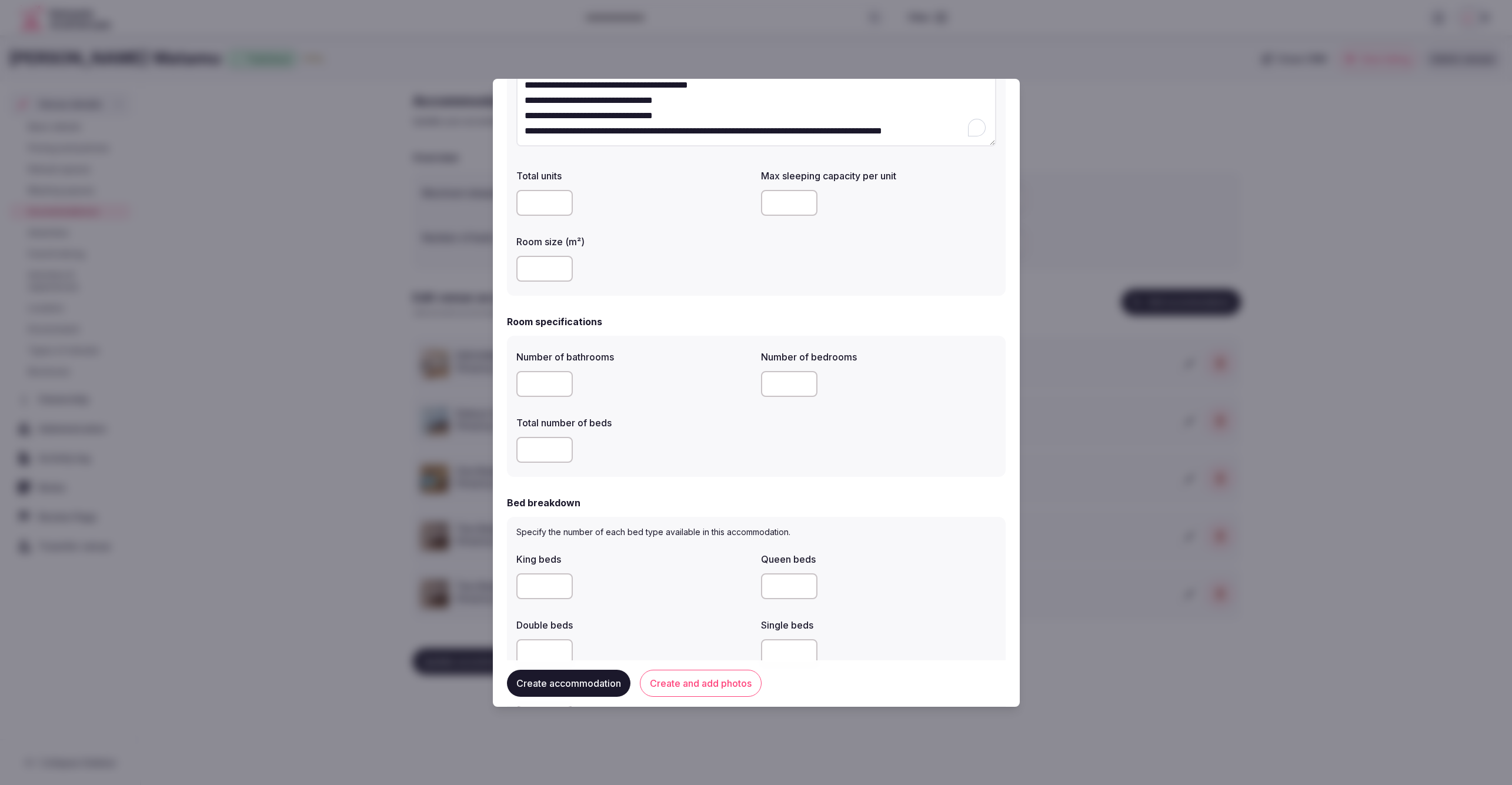
click at [537, 381] on input "number" at bounding box center [545, 383] width 57 height 26
type input "*"
click at [661, 436] on div at bounding box center [634, 450] width 235 height 36
click at [776, 385] on input "number" at bounding box center [789, 383] width 57 height 26
click at [743, 468] on div "Number of bathrooms * Number of bedrooms ** Total number of beds" at bounding box center [756, 406] width 499 height 141
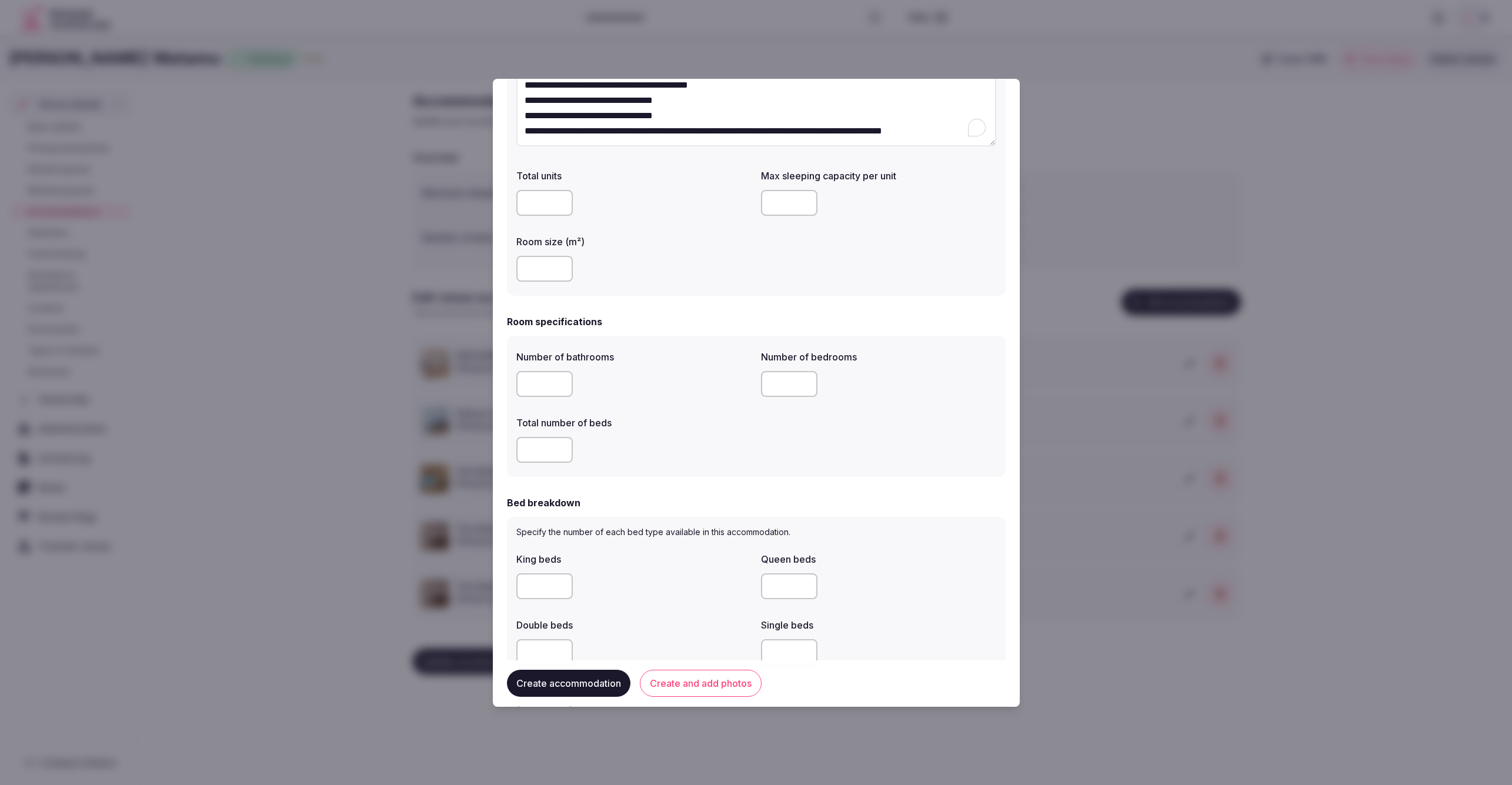
click at [765, 384] on input "**" at bounding box center [789, 383] width 57 height 26
type input "*"
click at [747, 454] on div at bounding box center [634, 449] width 235 height 26
click at [548, 450] on input "number" at bounding box center [545, 449] width 57 height 26
click at [681, 462] on div "*" at bounding box center [634, 449] width 235 height 26
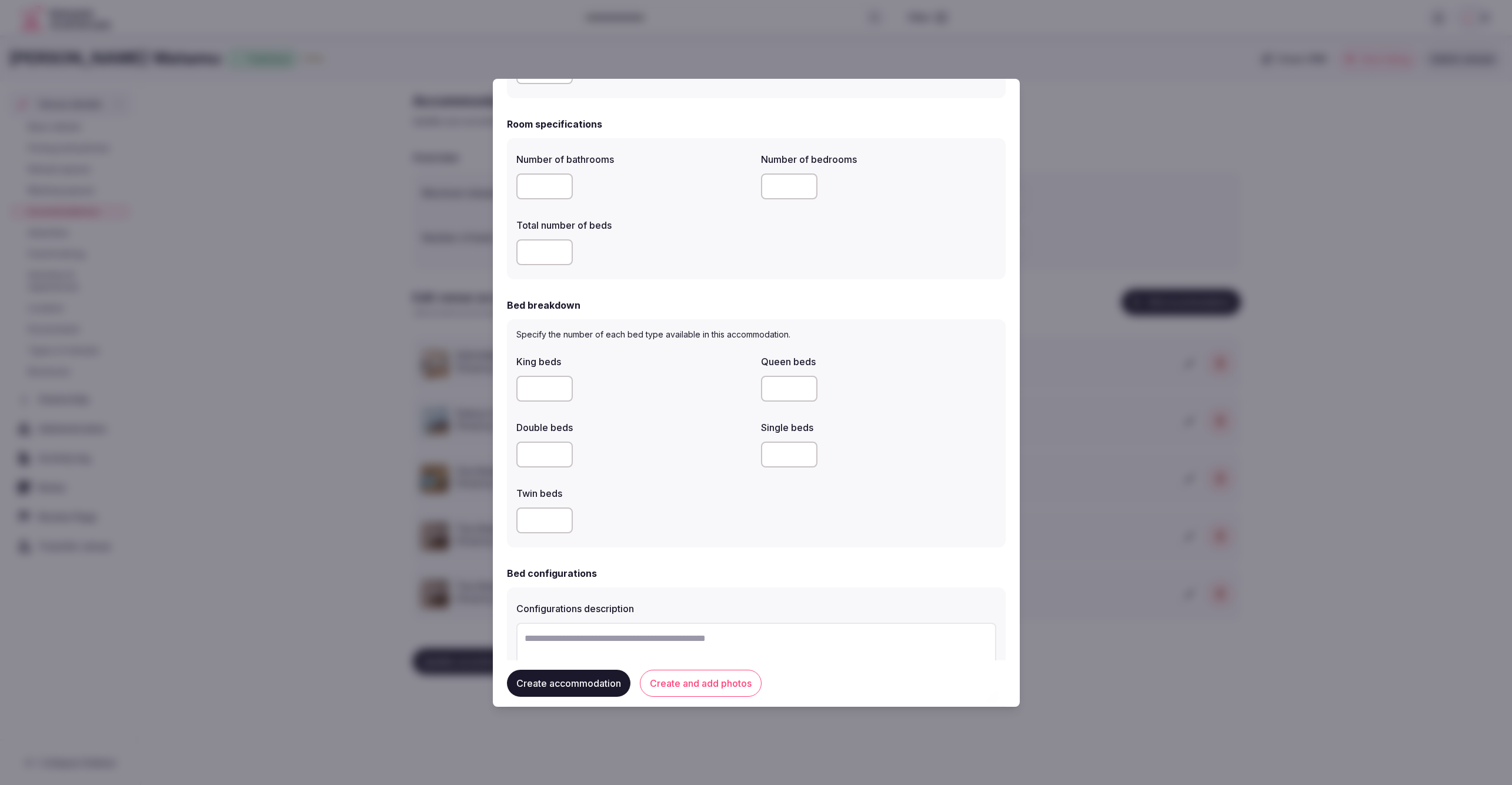
scroll to position [316, 0]
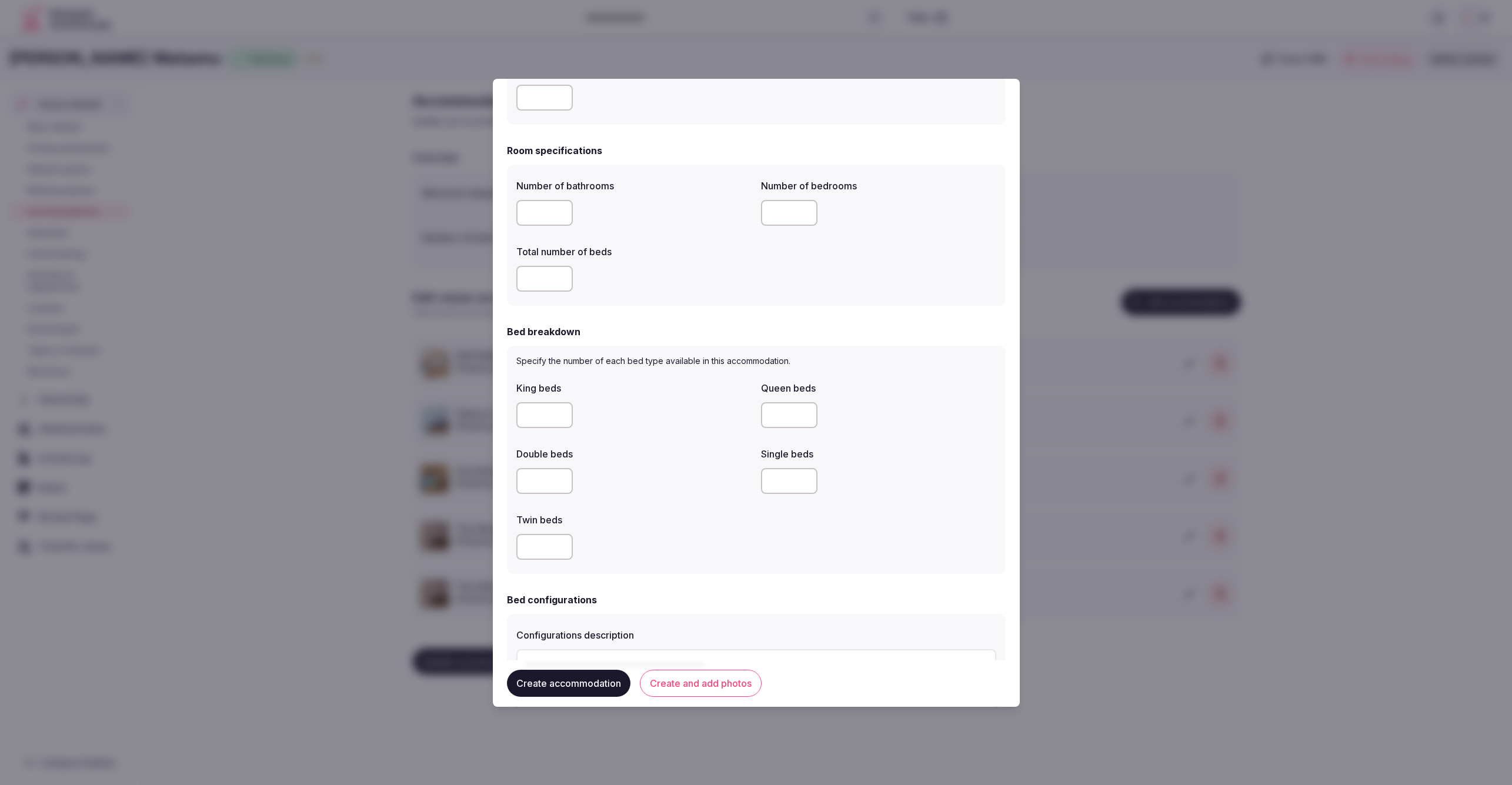
drag, startPoint x: 532, startPoint y: 277, endPoint x: 520, endPoint y: 277, distance: 12.0
click at [520, 277] on input "*" at bounding box center [545, 278] width 57 height 26
type input "*"
click at [611, 356] on p "Specify the number of each bed type available in this accommodation." at bounding box center [756, 361] width 480 height 12
click at [723, 475] on div at bounding box center [634, 481] width 235 height 26
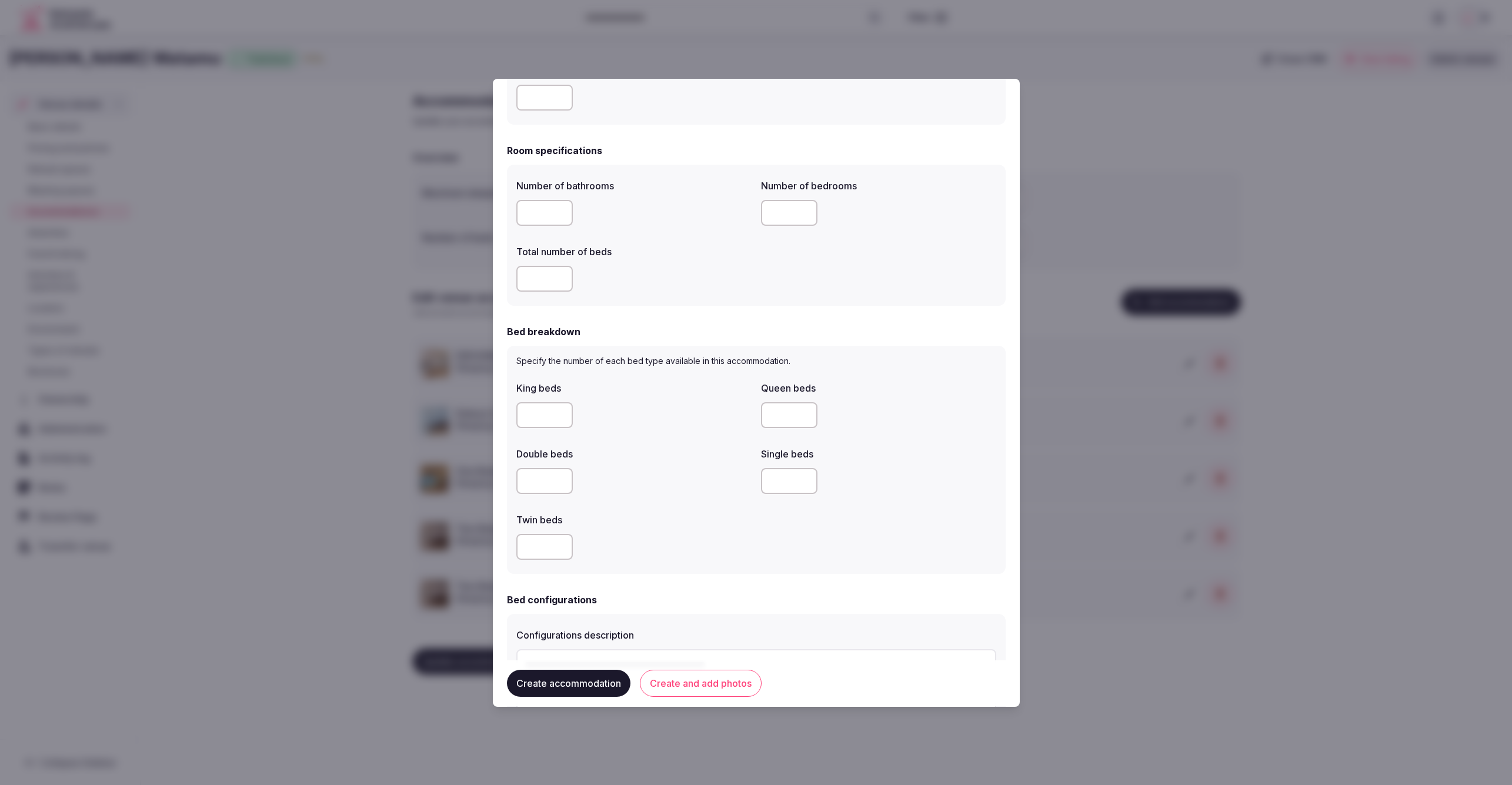
click at [787, 485] on input "number" at bounding box center [789, 481] width 57 height 26
type input "*"
click at [708, 510] on div "Twin beds" at bounding box center [634, 516] width 235 height 16
click at [547, 414] on input "number" at bounding box center [545, 415] width 57 height 26
click at [754, 481] on div "King beds Queen beds Double beds Single beds * Twin beds" at bounding box center [756, 470] width 480 height 188
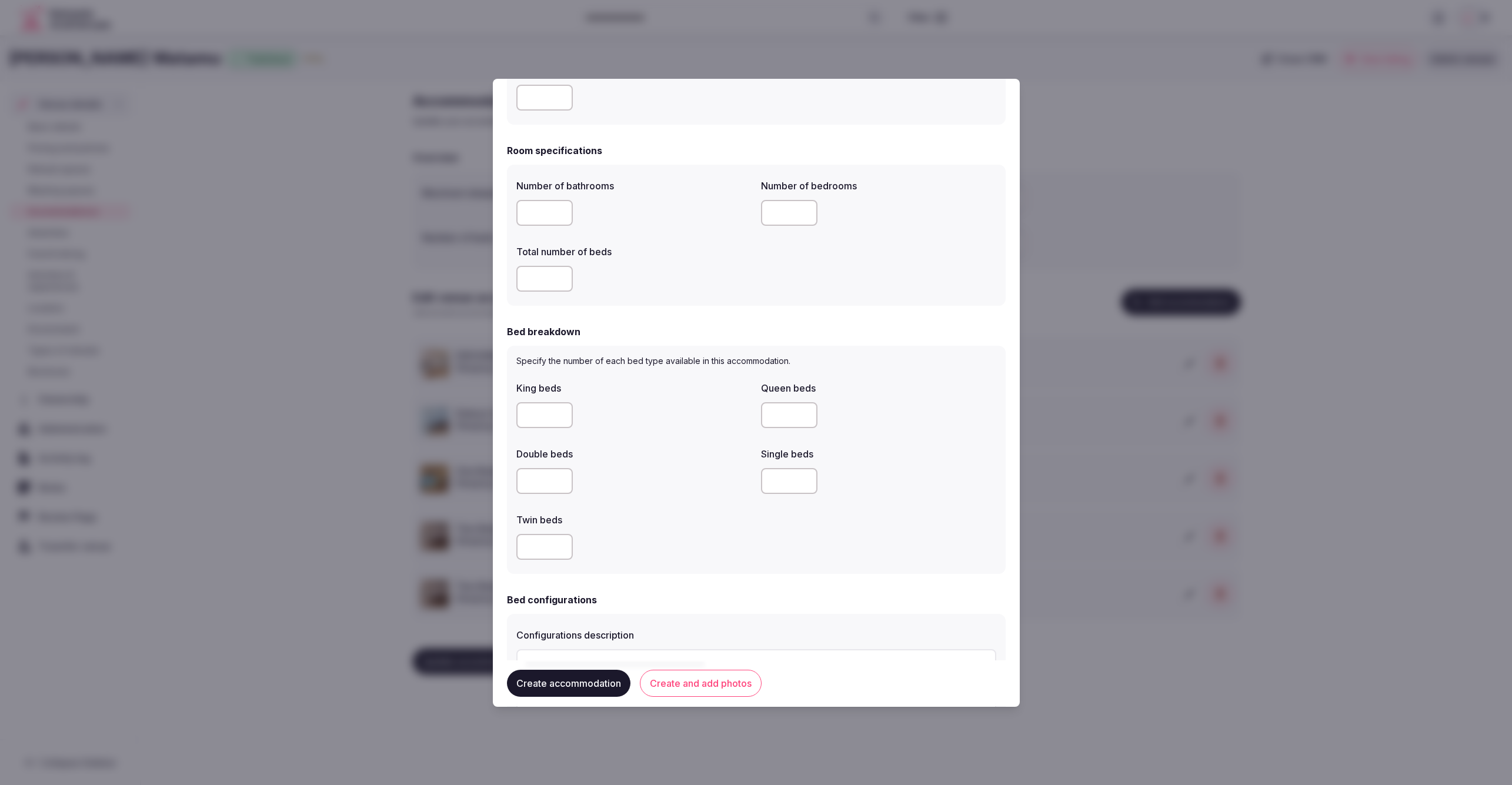
click at [544, 548] on input "number" at bounding box center [545, 546] width 57 height 26
type input "*"
click at [542, 410] on input "number" at bounding box center [545, 415] width 57 height 26
type input "*"
click at [701, 513] on div "Twin beds" at bounding box center [634, 516] width 235 height 16
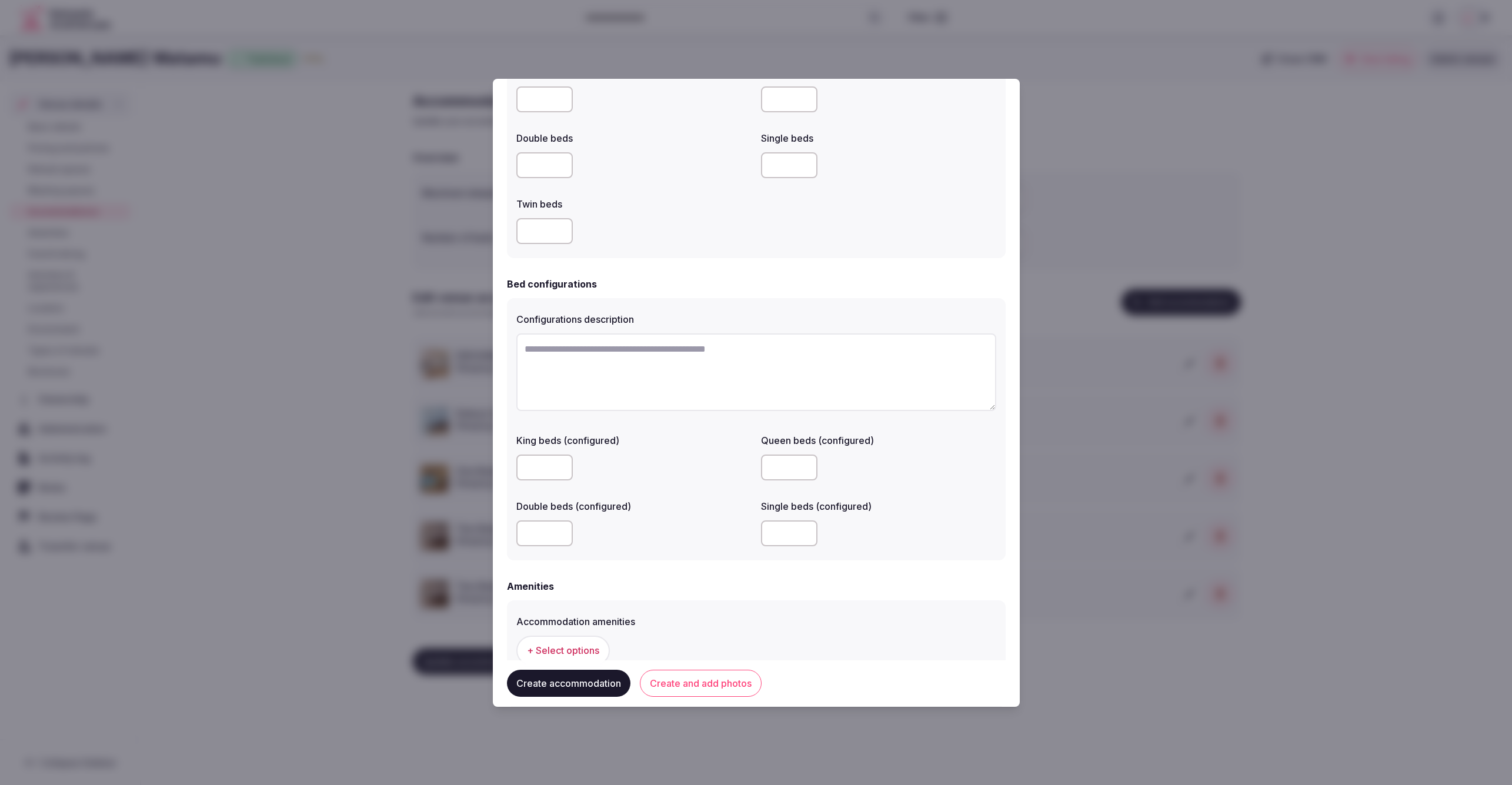
scroll to position [781, 0]
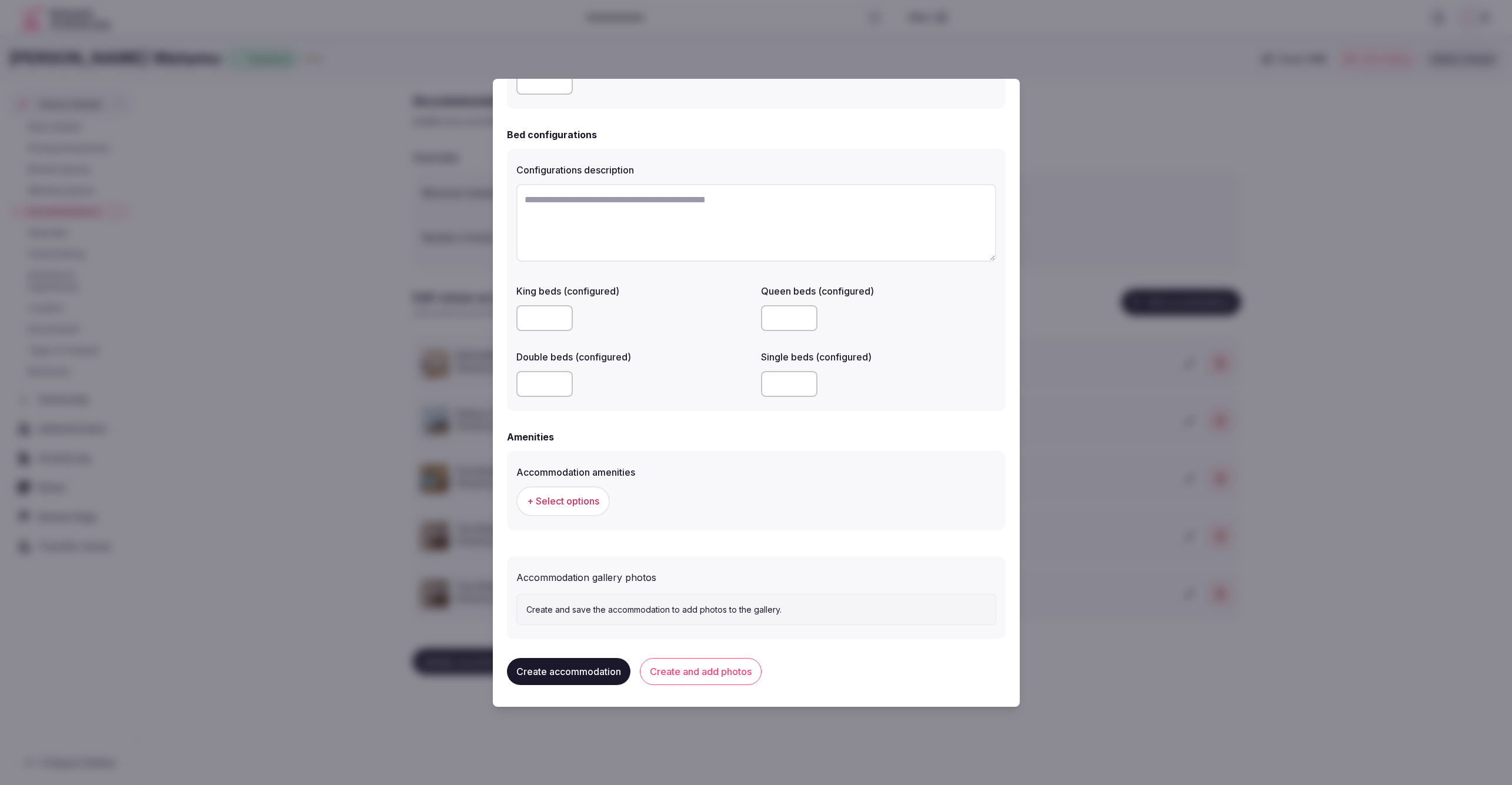
click at [593, 507] on button "+ Select options" at bounding box center [563, 501] width 93 height 30
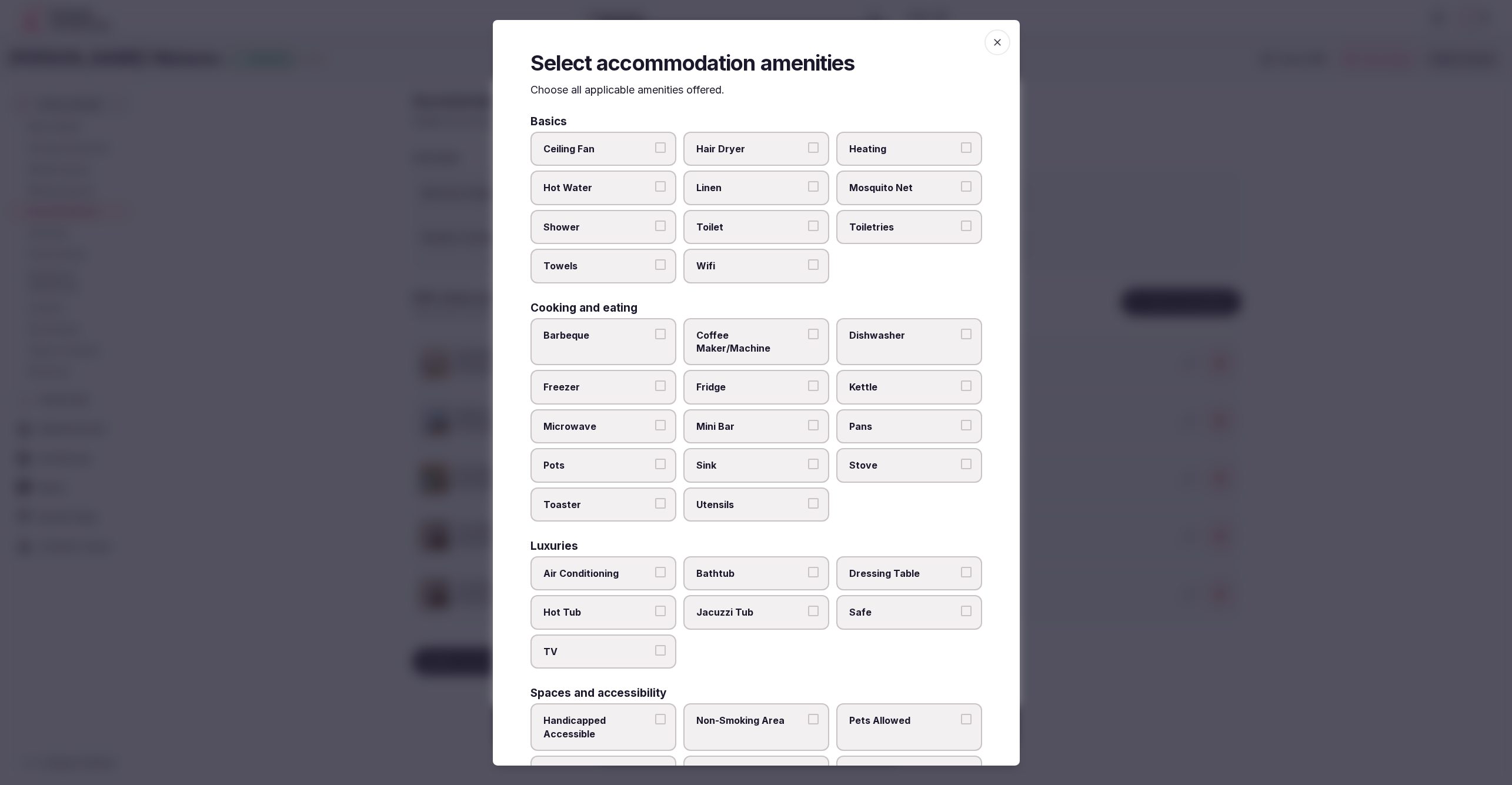
drag, startPoint x: 758, startPoint y: 149, endPoint x: 757, endPoint y: 176, distance: 27.0
click at [758, 151] on span "Hair Dryer" at bounding box center [750, 149] width 109 height 13
click at [808, 151] on button "Hair Dryer" at bounding box center [814, 147] width 11 height 11
drag, startPoint x: 756, startPoint y: 184, endPoint x: 756, endPoint y: 191, distance: 7.0
click at [756, 185] on span "Linen" at bounding box center [750, 187] width 109 height 13
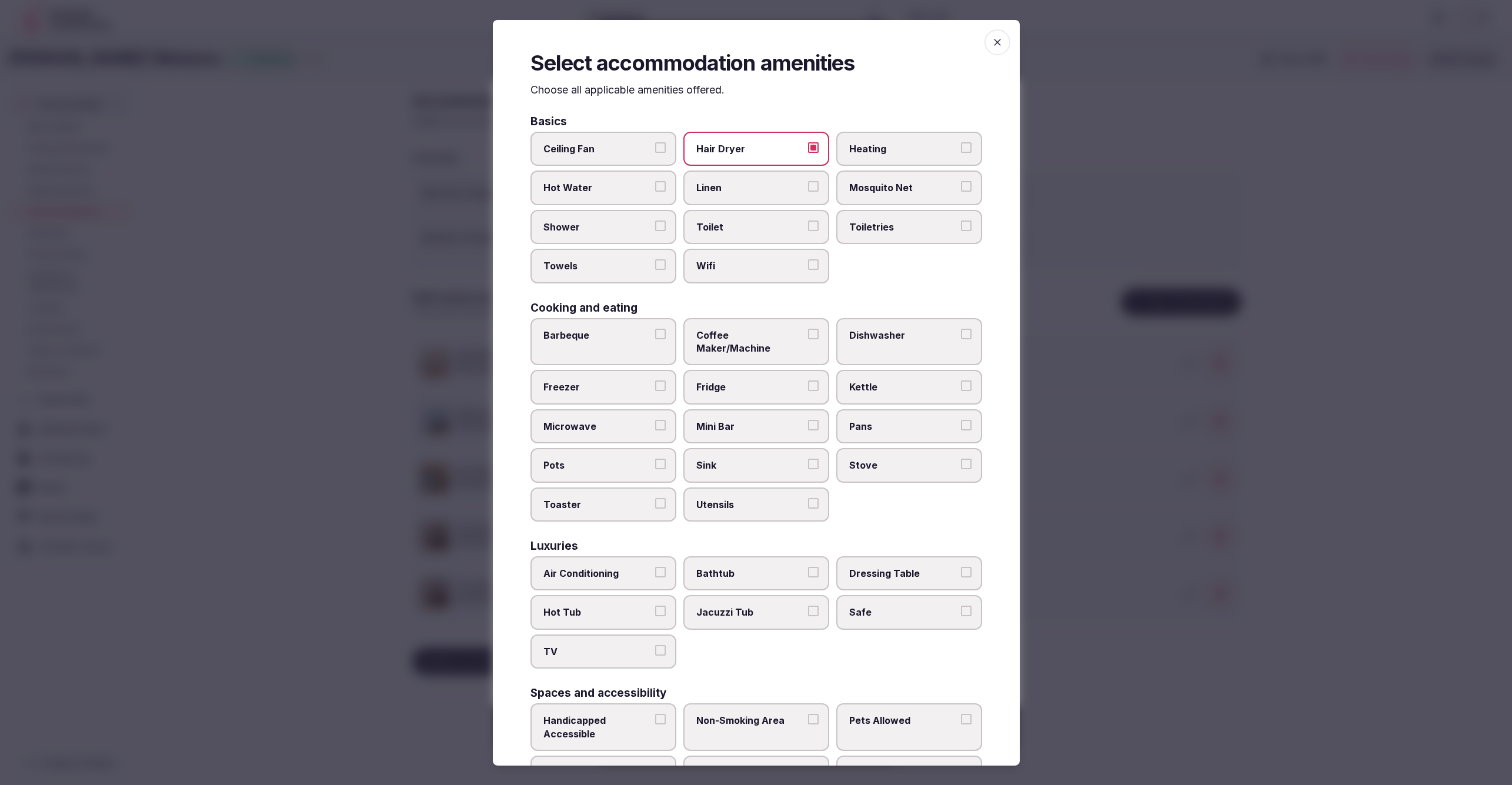
click at [808, 185] on button "Linen" at bounding box center [814, 186] width 11 height 11
click at [760, 234] on label "Toilet" at bounding box center [756, 227] width 146 height 34
click at [808, 231] on button "Toilet" at bounding box center [814, 226] width 11 height 11
click at [758, 256] on label "Wifi" at bounding box center [756, 266] width 146 height 34
click at [808, 259] on button "Wifi" at bounding box center [814, 264] width 11 height 11
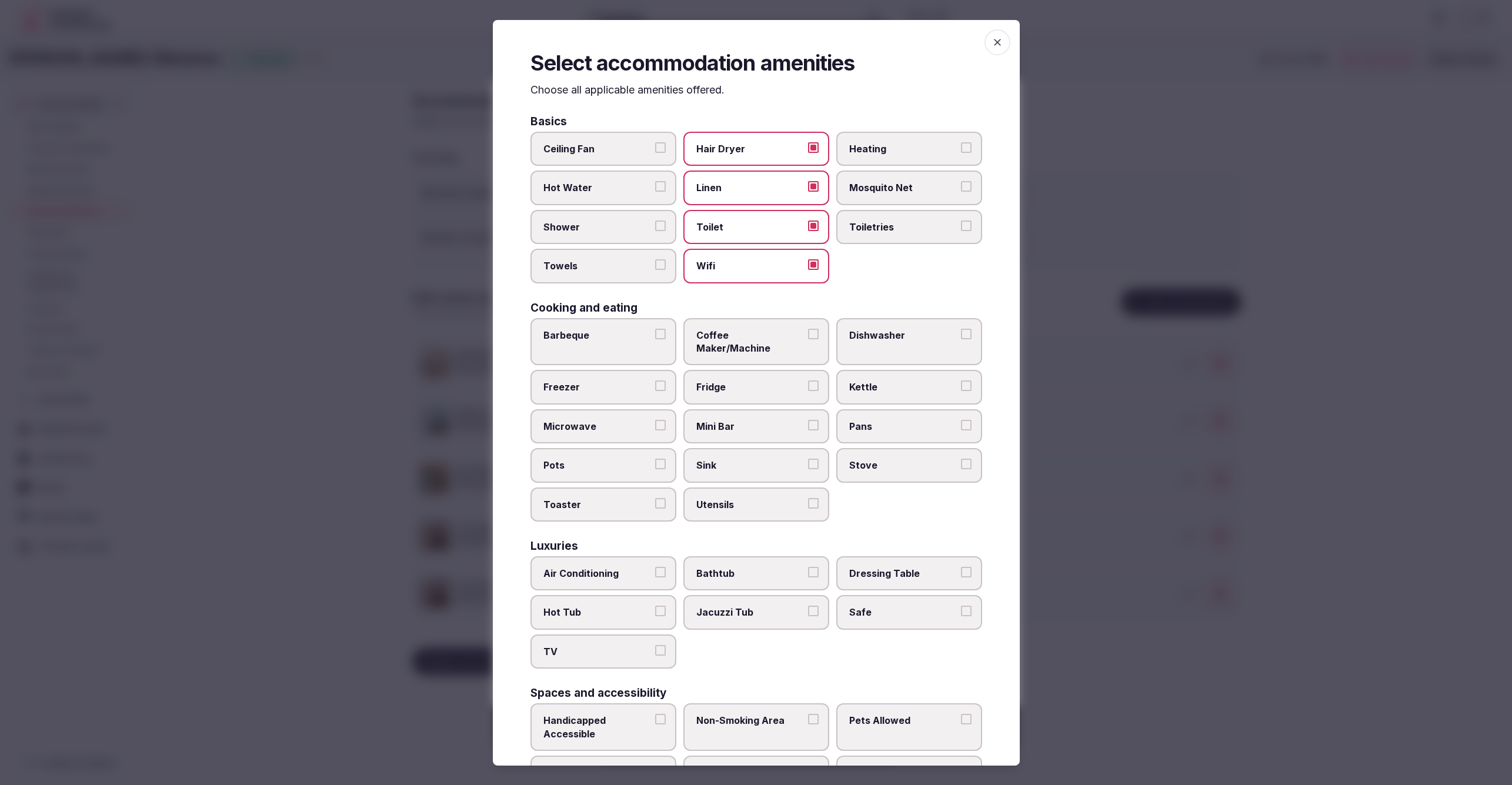
click at [904, 228] on span "Toiletries" at bounding box center [903, 227] width 109 height 13
click at [961, 228] on button "Toiletries" at bounding box center [966, 226] width 11 height 11
drag, startPoint x: 595, startPoint y: 228, endPoint x: 605, endPoint y: 253, distance: 26.9
click at [595, 230] on span "Shower" at bounding box center [597, 227] width 109 height 13
click at [655, 230] on button "Shower" at bounding box center [660, 226] width 11 height 11
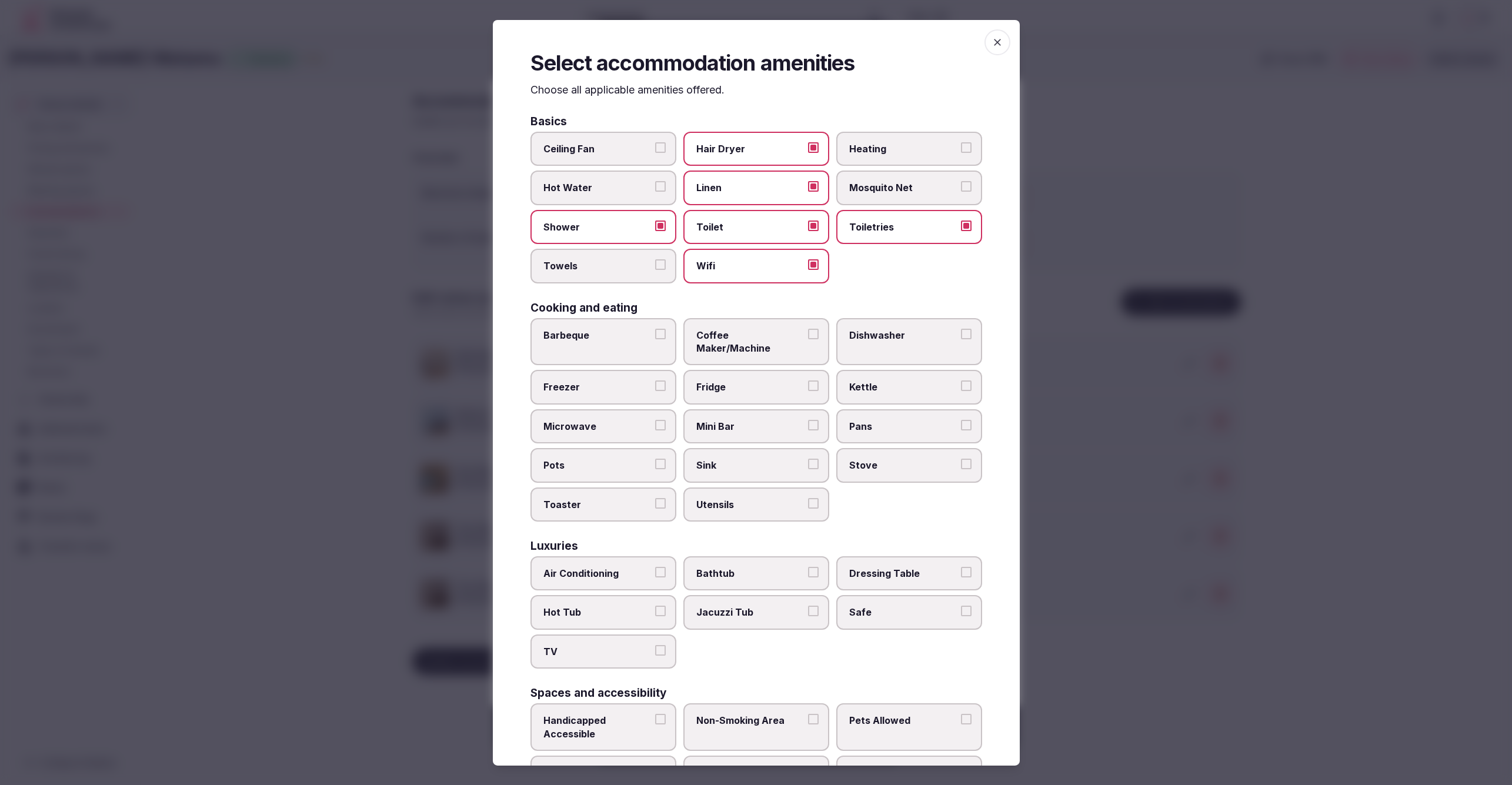
click at [605, 256] on label "Towels" at bounding box center [604, 266] width 146 height 34
click at [655, 259] on button "Towels" at bounding box center [660, 264] width 11 height 11
click at [587, 149] on span "Ceiling Fan" at bounding box center [597, 149] width 109 height 13
click at [655, 149] on button "Ceiling Fan" at bounding box center [660, 147] width 11 height 11
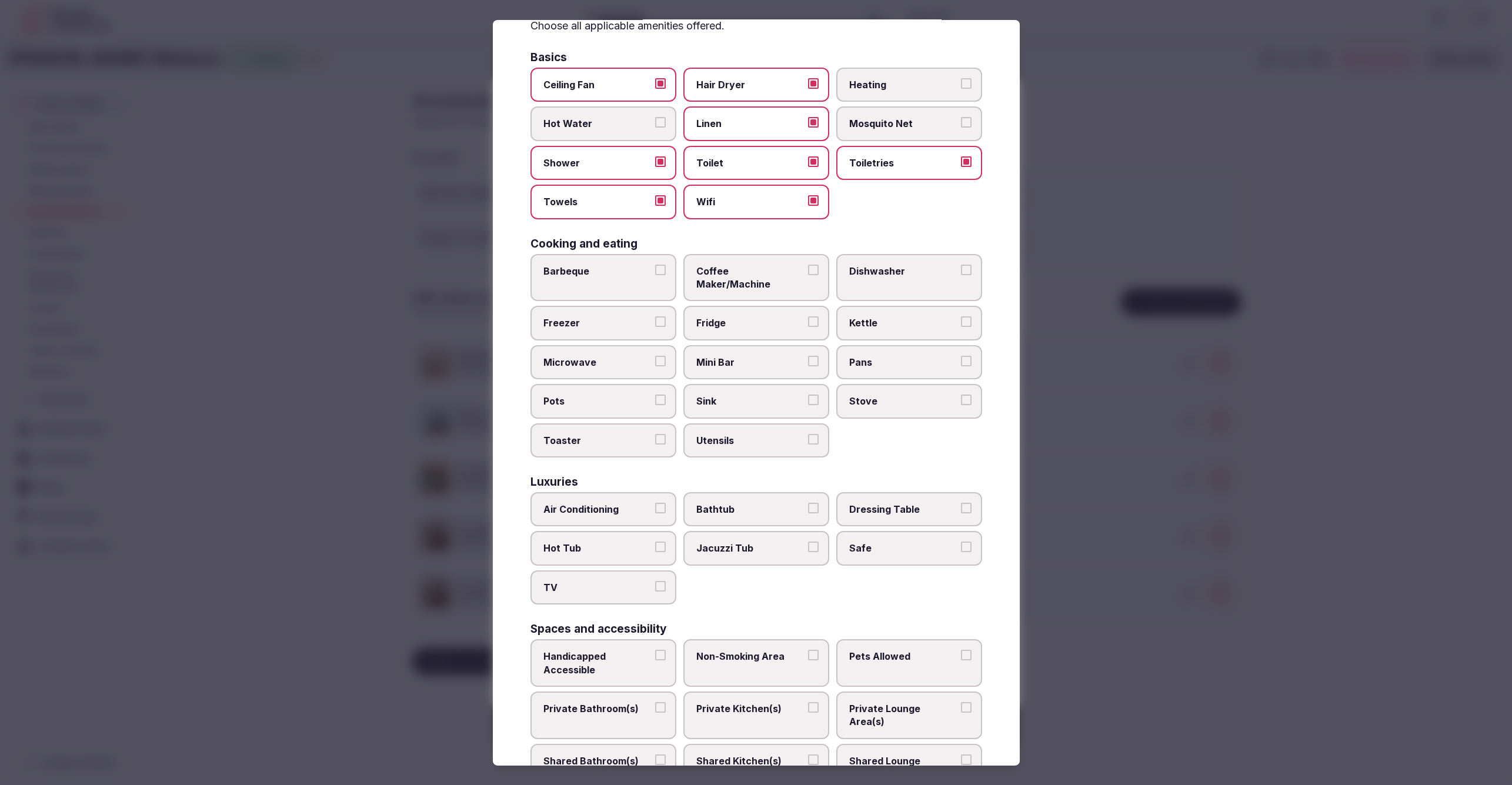
scroll to position [69, 0]
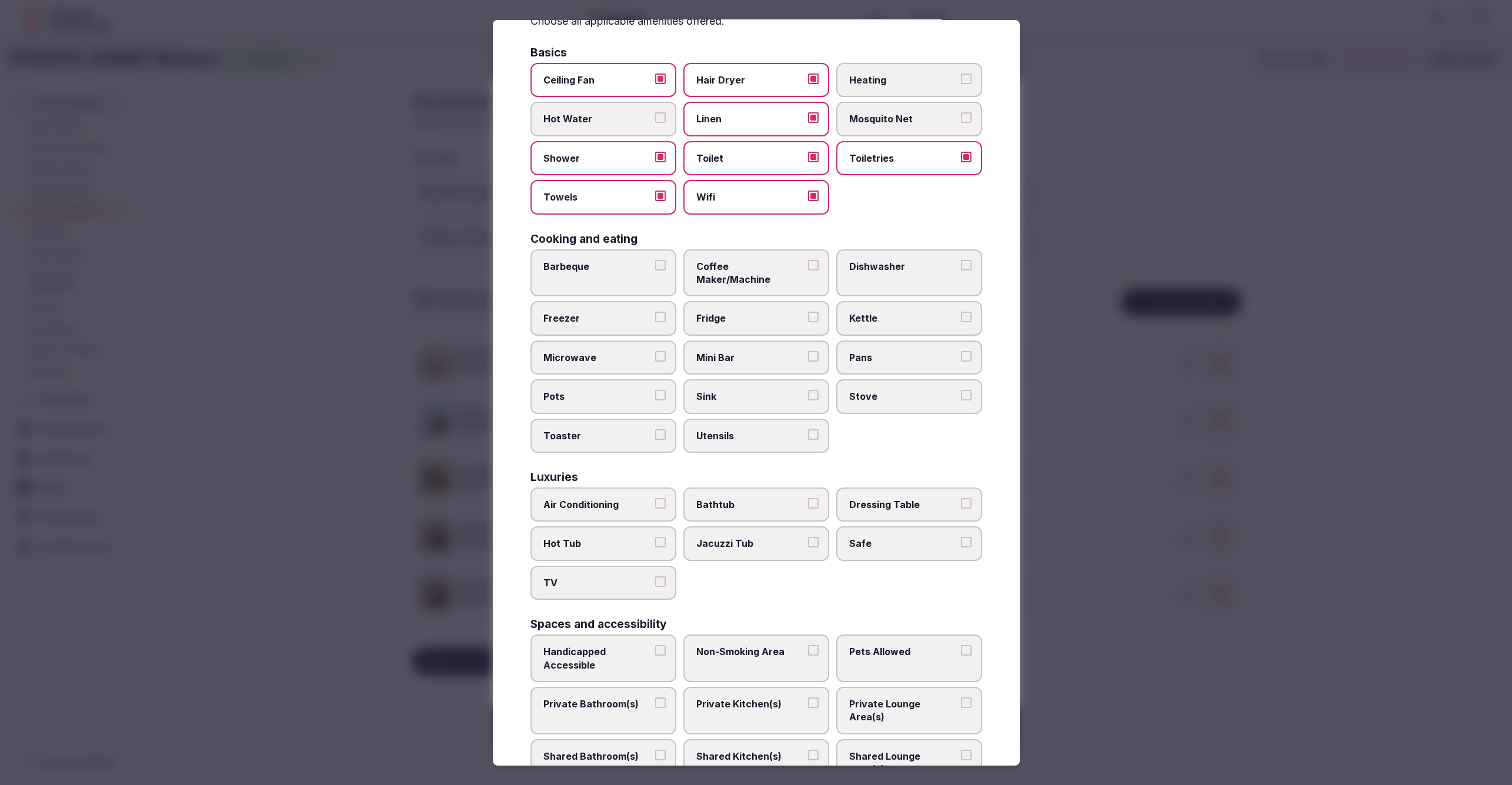
click at [756, 262] on span "Coffee Maker/Machine" at bounding box center [750, 273] width 109 height 26
click at [808, 262] on button "Coffee Maker/Machine" at bounding box center [814, 265] width 11 height 11
click at [781, 351] on span "Mini Bar" at bounding box center [750, 358] width 109 height 13
click at [808, 351] on button "Mini Bar" at bounding box center [814, 356] width 11 height 11
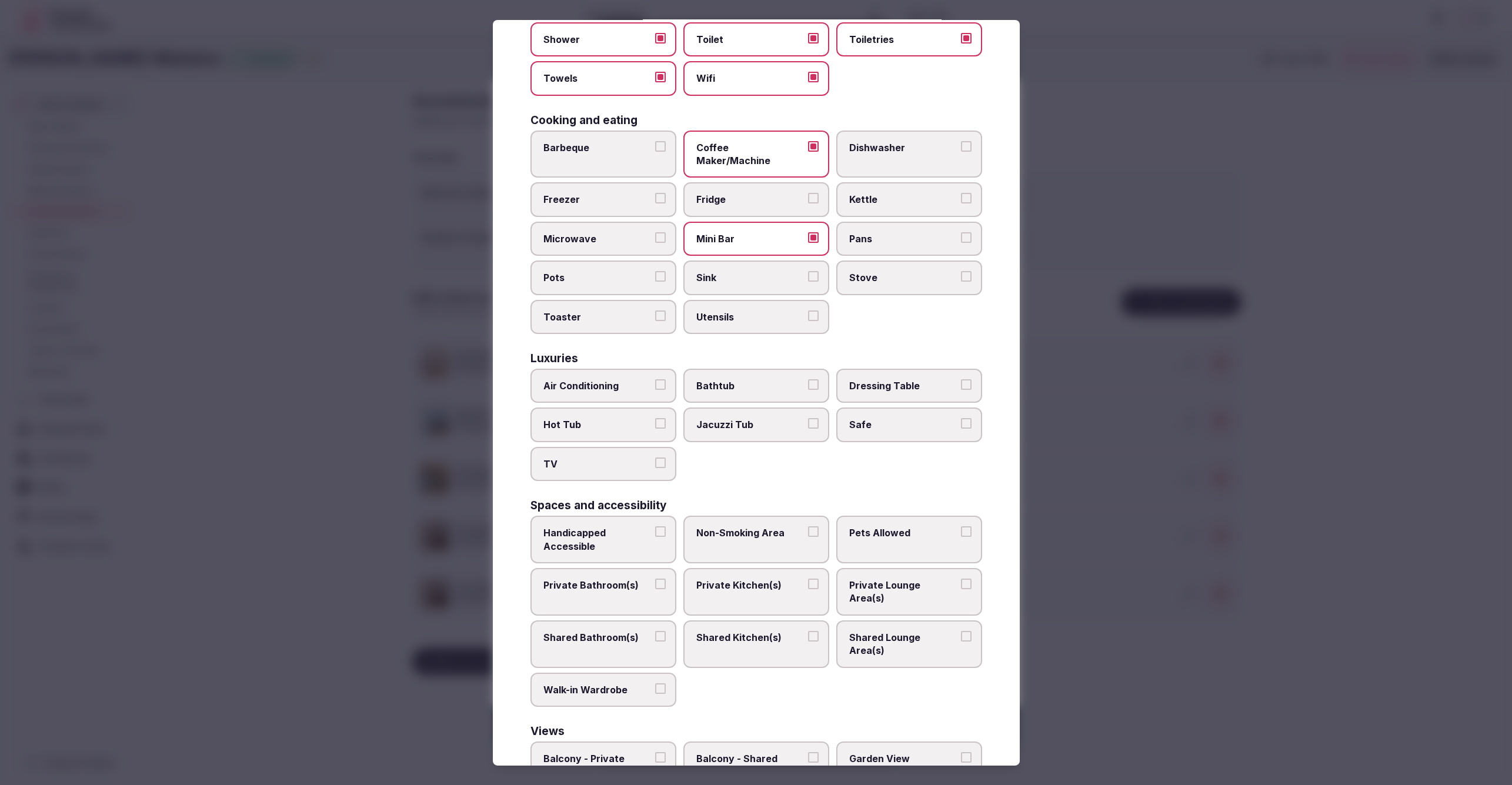
scroll to position [203, 0]
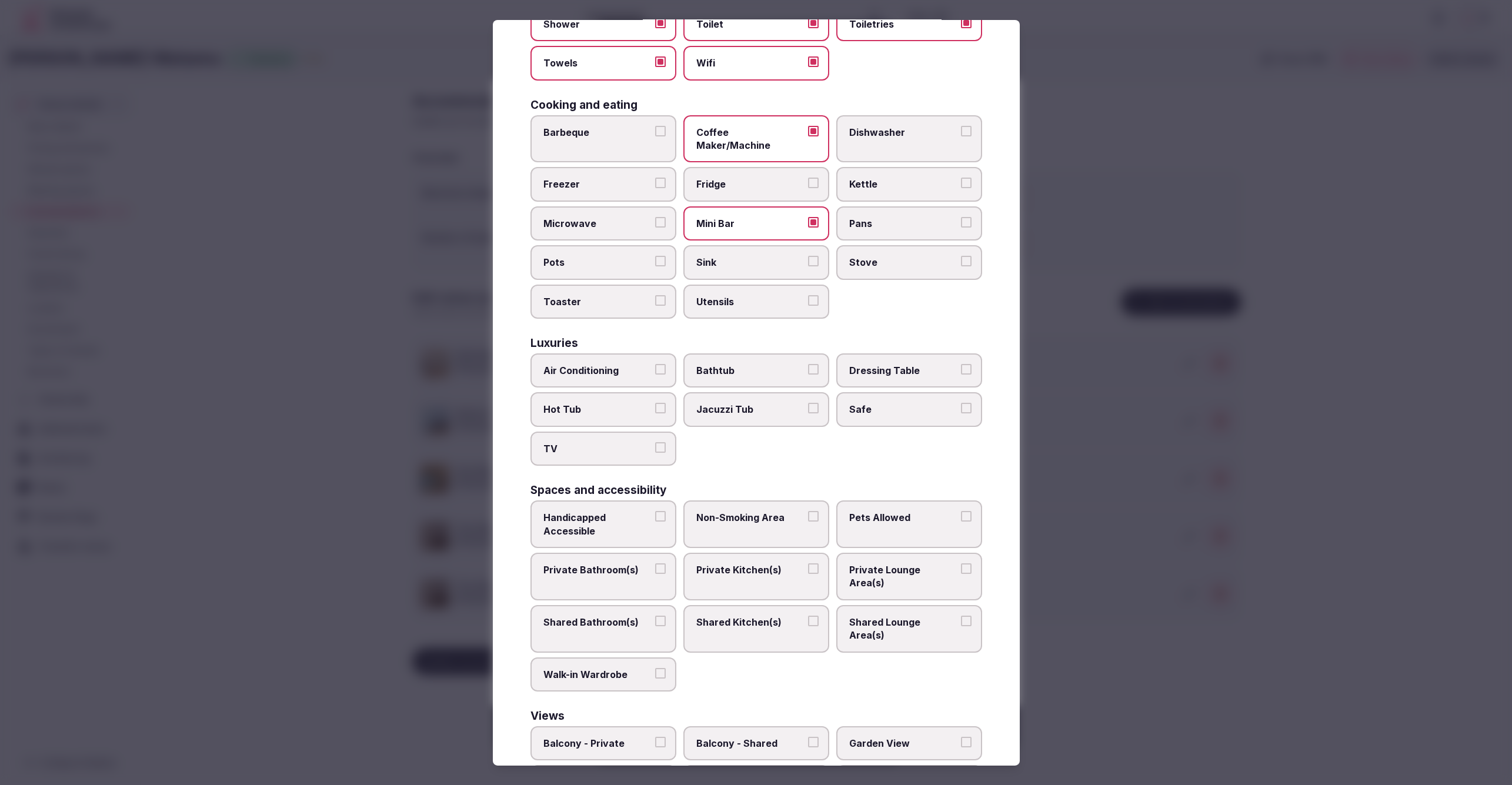
click at [624, 364] on span "Air Conditioning" at bounding box center [597, 371] width 109 height 13
click at [655, 364] on button "Air Conditioning" at bounding box center [660, 369] width 11 height 11
click at [615, 444] on label "TV" at bounding box center [604, 448] width 146 height 34
click at [655, 444] on button "TV" at bounding box center [660, 447] width 11 height 11
click at [925, 400] on label "Safe" at bounding box center [910, 409] width 146 height 34
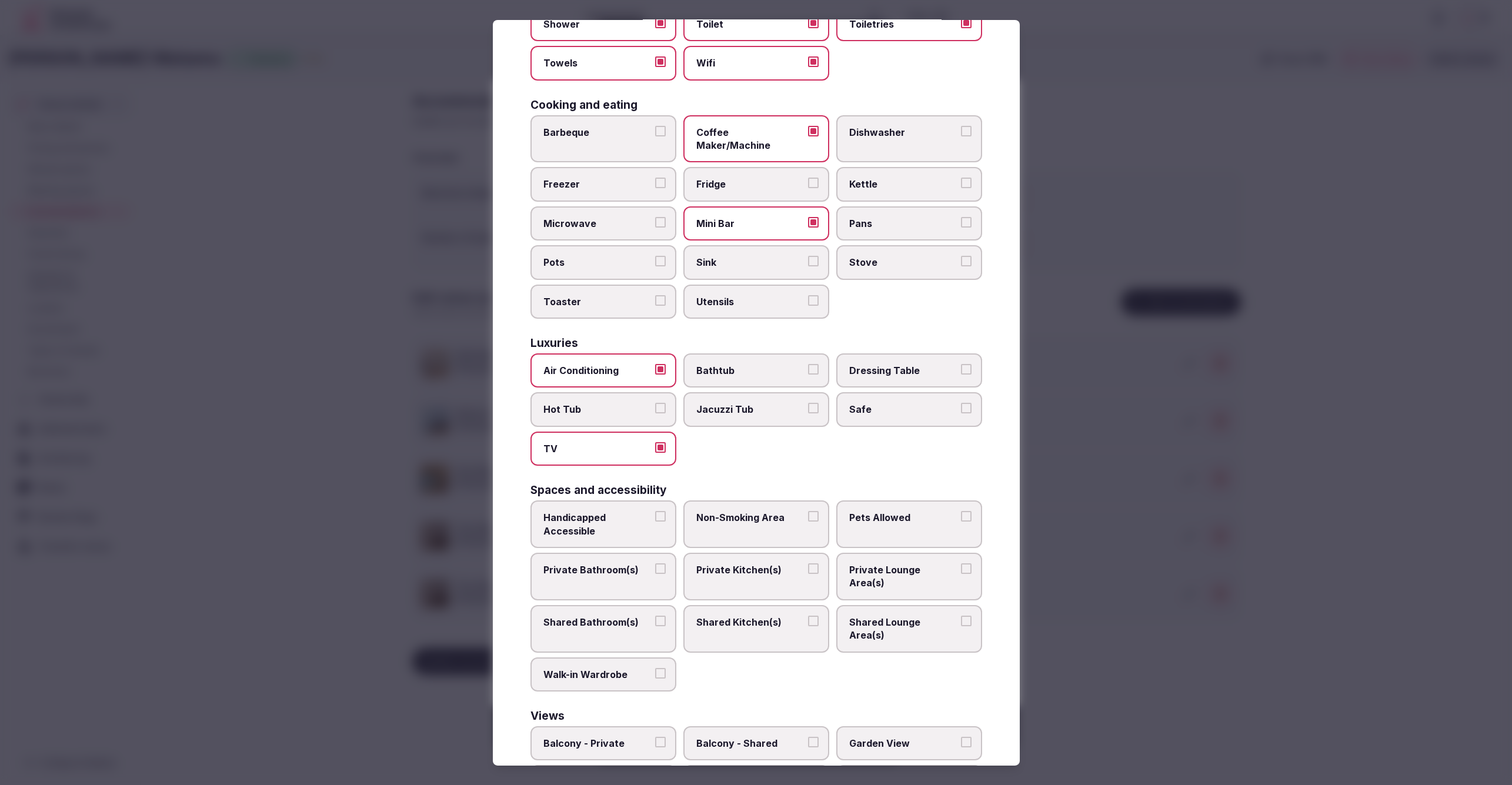
click at [961, 403] on button "Safe" at bounding box center [966, 408] width 11 height 11
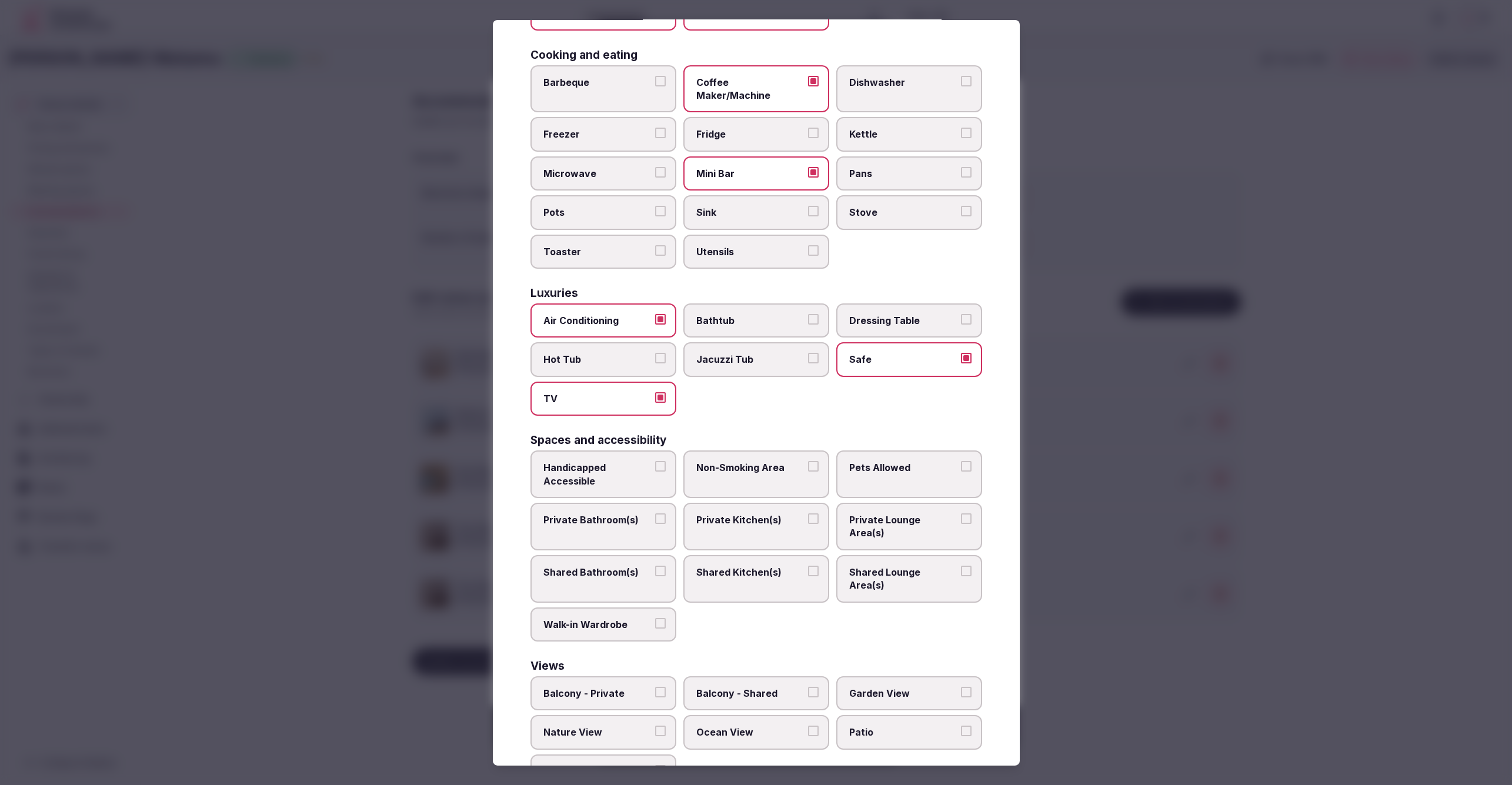
click at [599, 503] on label "Private Bathroom(s)" at bounding box center [604, 527] width 146 height 47
click at [655, 513] on button "Private Bathroom(s)" at bounding box center [660, 519] width 11 height 11
click at [931, 513] on span "Private Lounge Area(s)" at bounding box center [903, 527] width 109 height 26
click at [961, 513] on button "Private Lounge Area(s)" at bounding box center [966, 519] width 11 height 11
click at [594, 686] on span "Balcony - Private" at bounding box center [597, 693] width 109 height 13
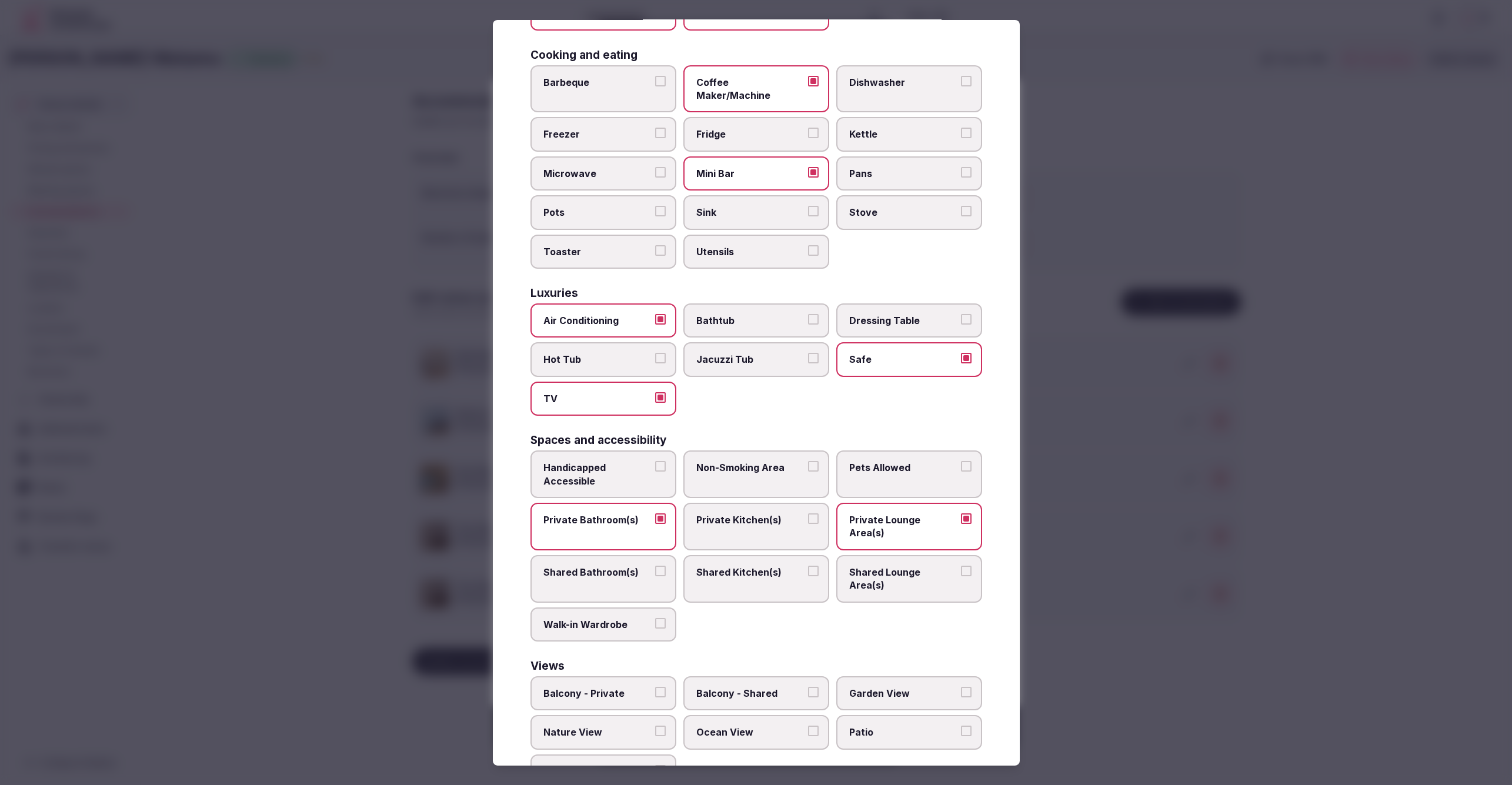
click at [655, 686] on button "Balcony - Private" at bounding box center [660, 692] width 11 height 11
click at [768, 715] on label "Ocean View" at bounding box center [756, 732] width 146 height 34
click at [808, 725] on button "Ocean View" at bounding box center [814, 730] width 11 height 11
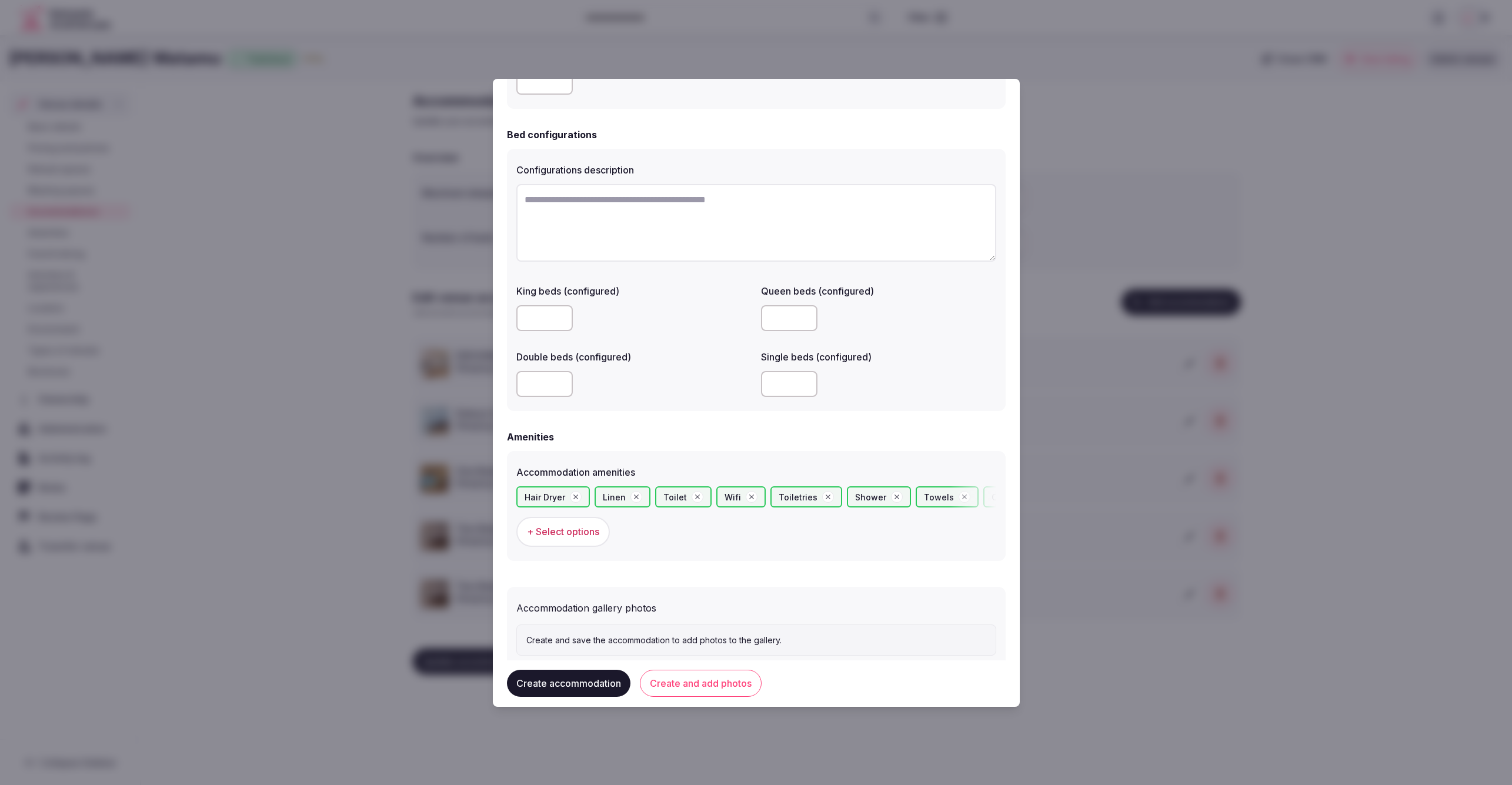
scroll to position [811, 0]
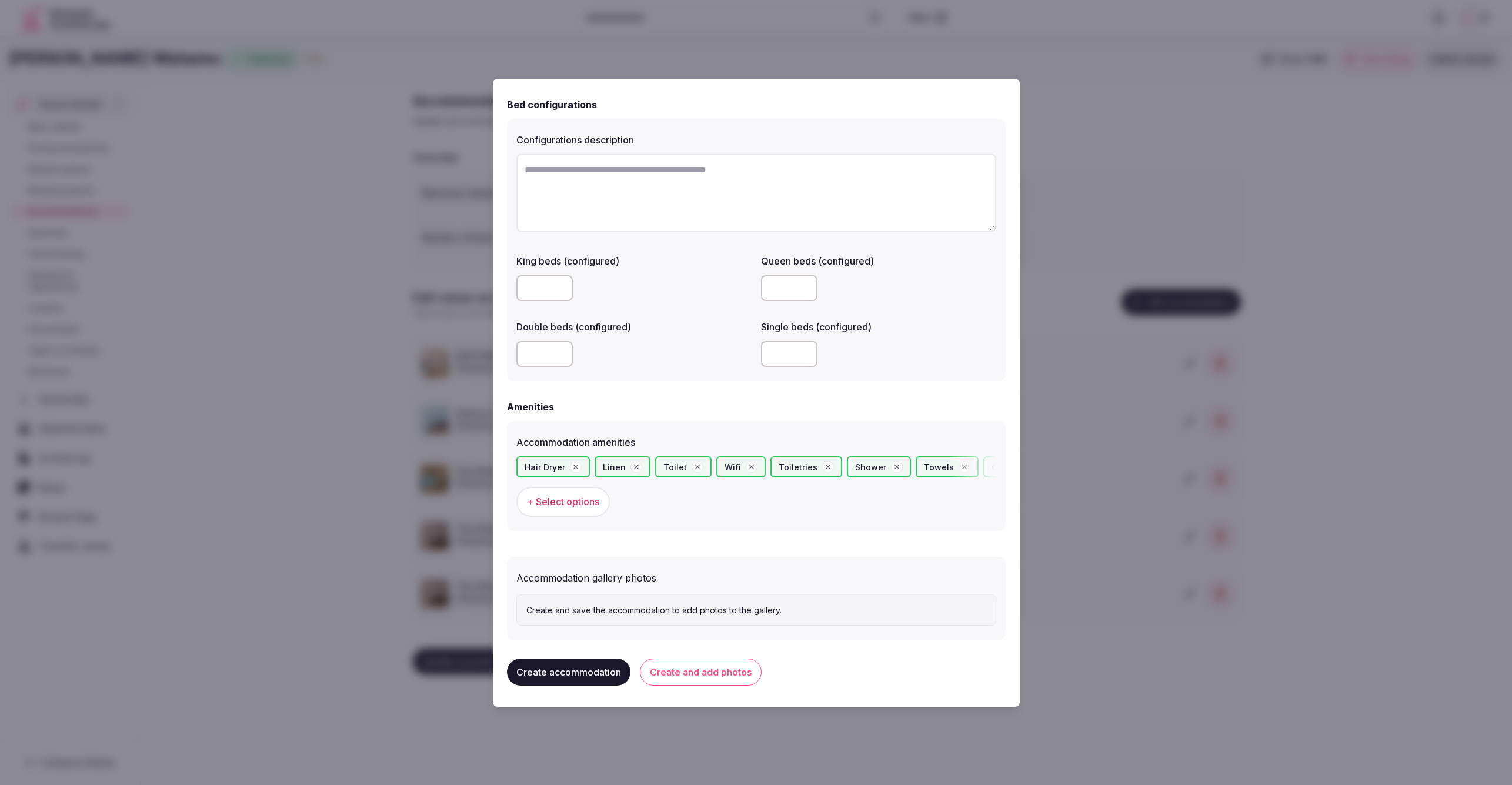
click at [698, 673] on button "Create and add photos" at bounding box center [700, 672] width 122 height 27
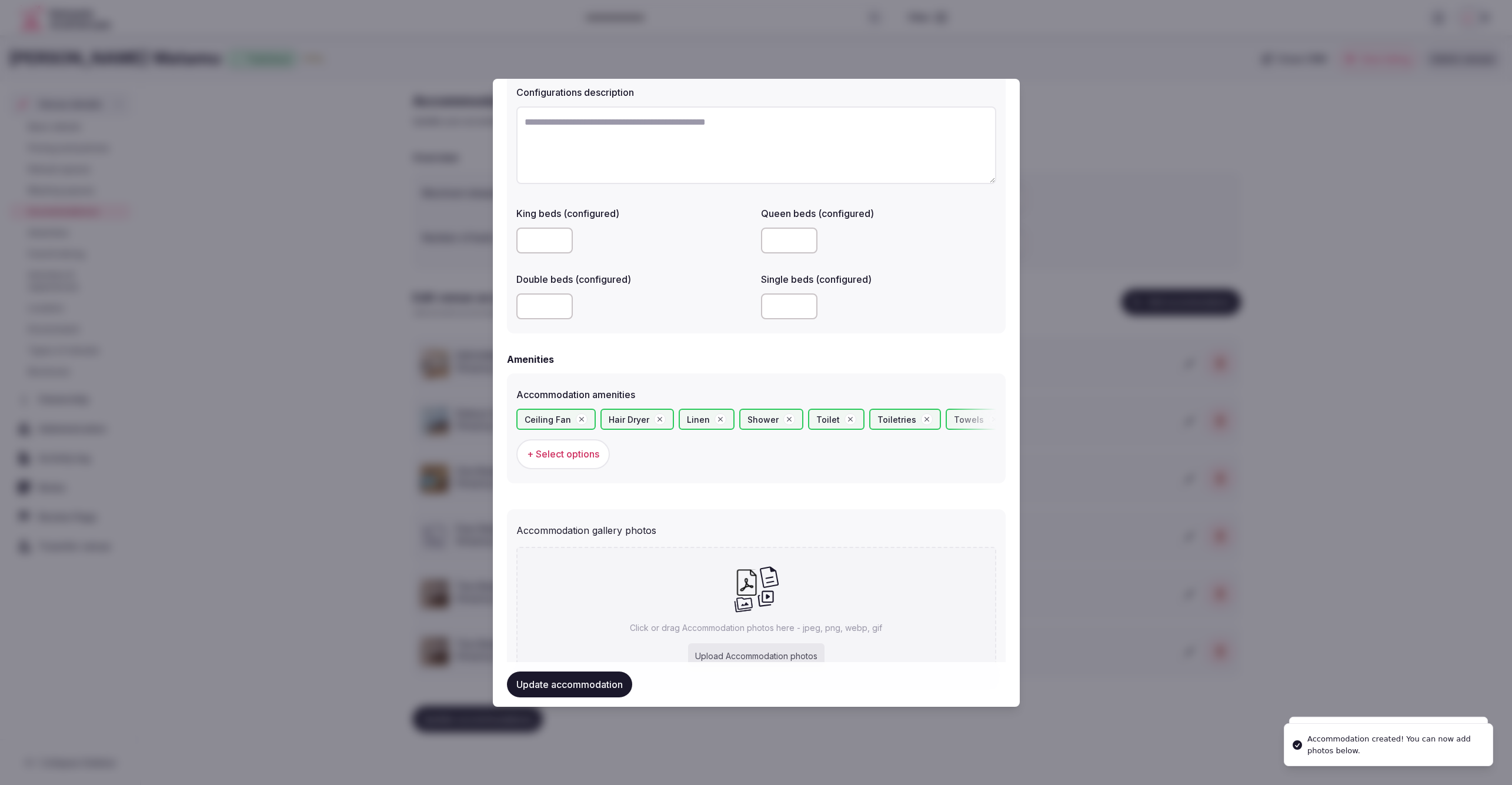
scroll to position [920, 0]
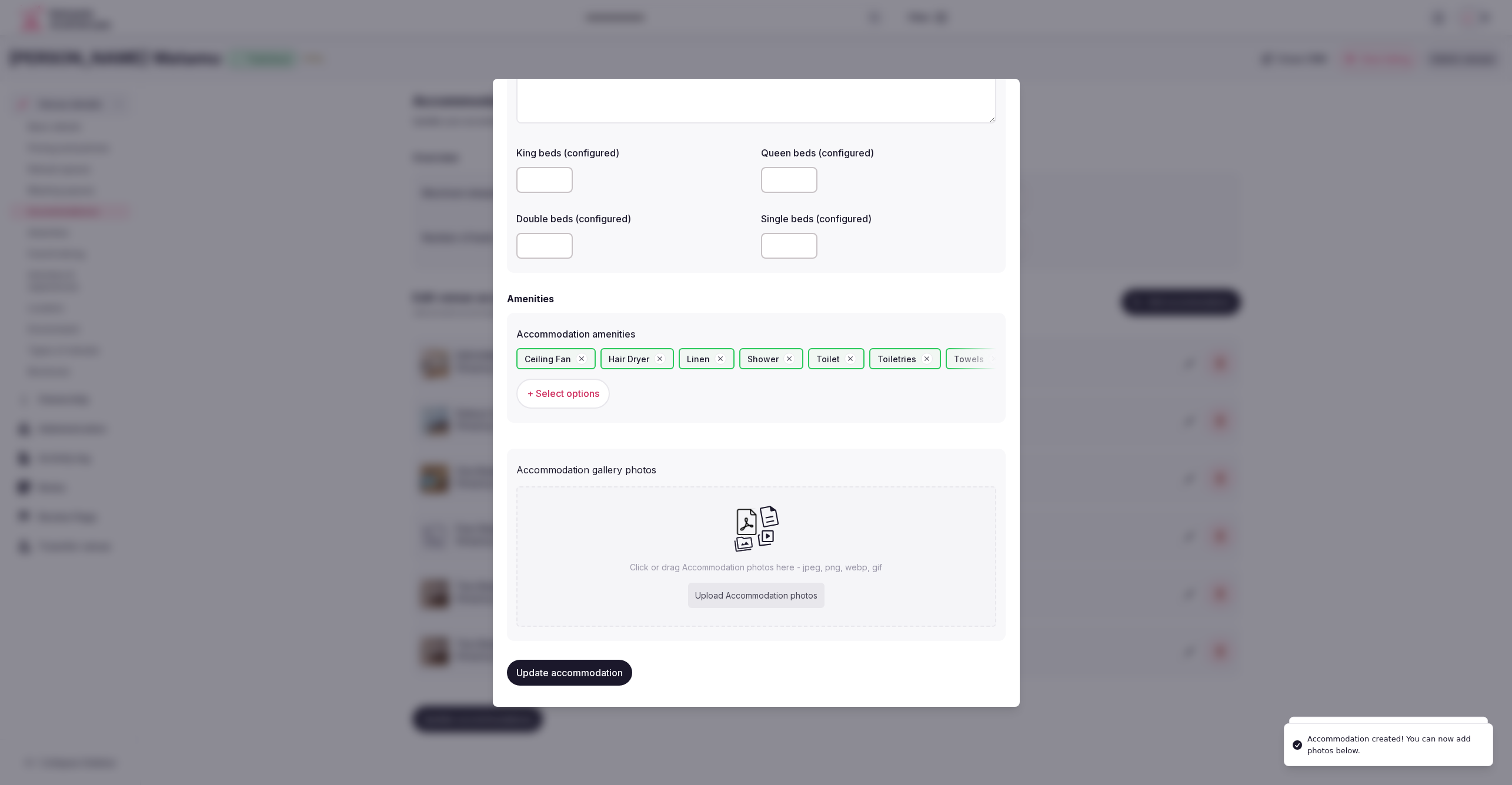
click at [781, 595] on div "Upload Accommodation photos" at bounding box center [756, 595] width 136 height 26
click at [796, 595] on div "Upload Accommodation photos" at bounding box center [756, 595] width 136 height 26
type input "**********"
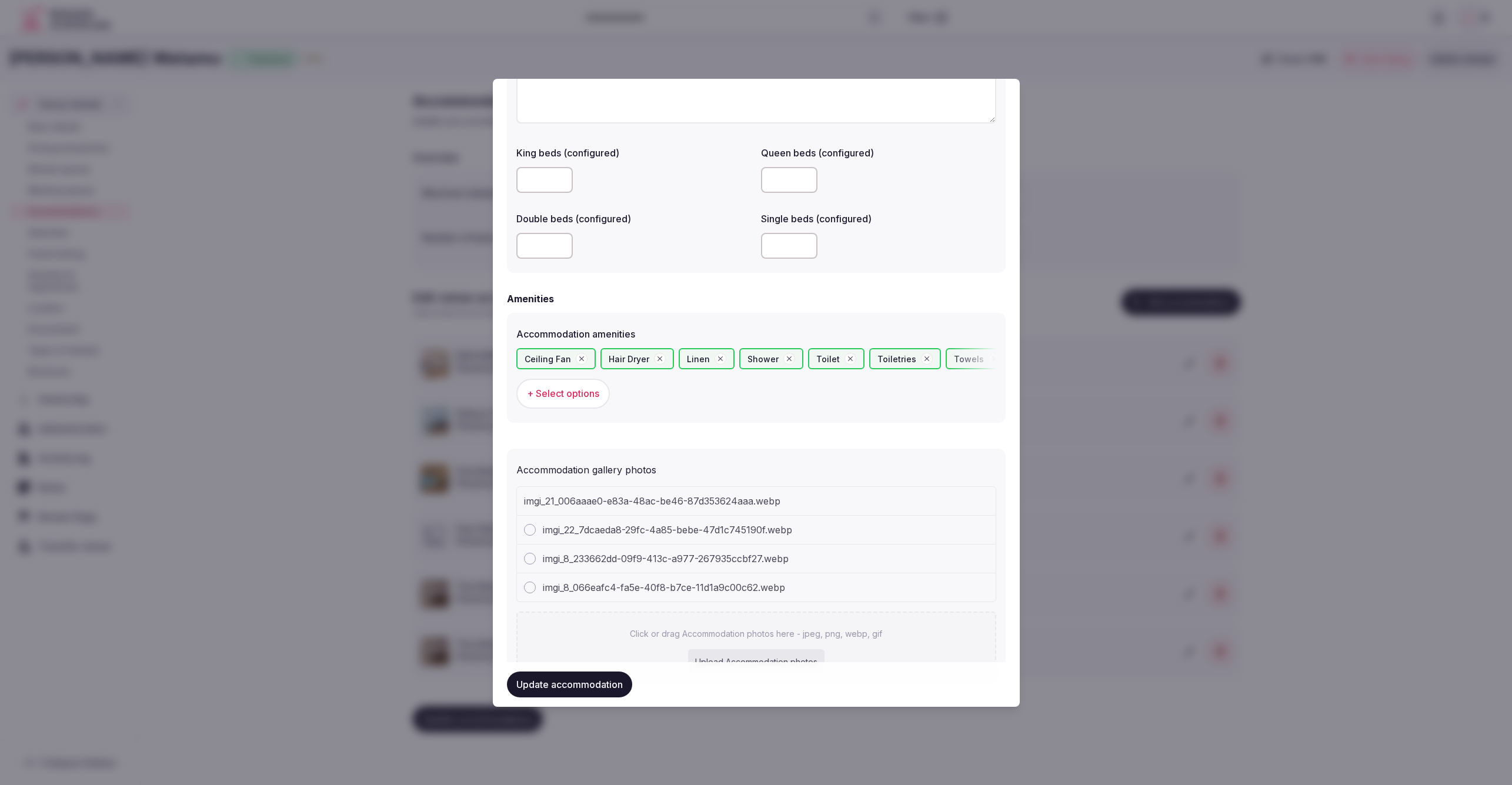
click at [760, 654] on div "Upload Accommodation photos" at bounding box center [756, 661] width 136 height 26
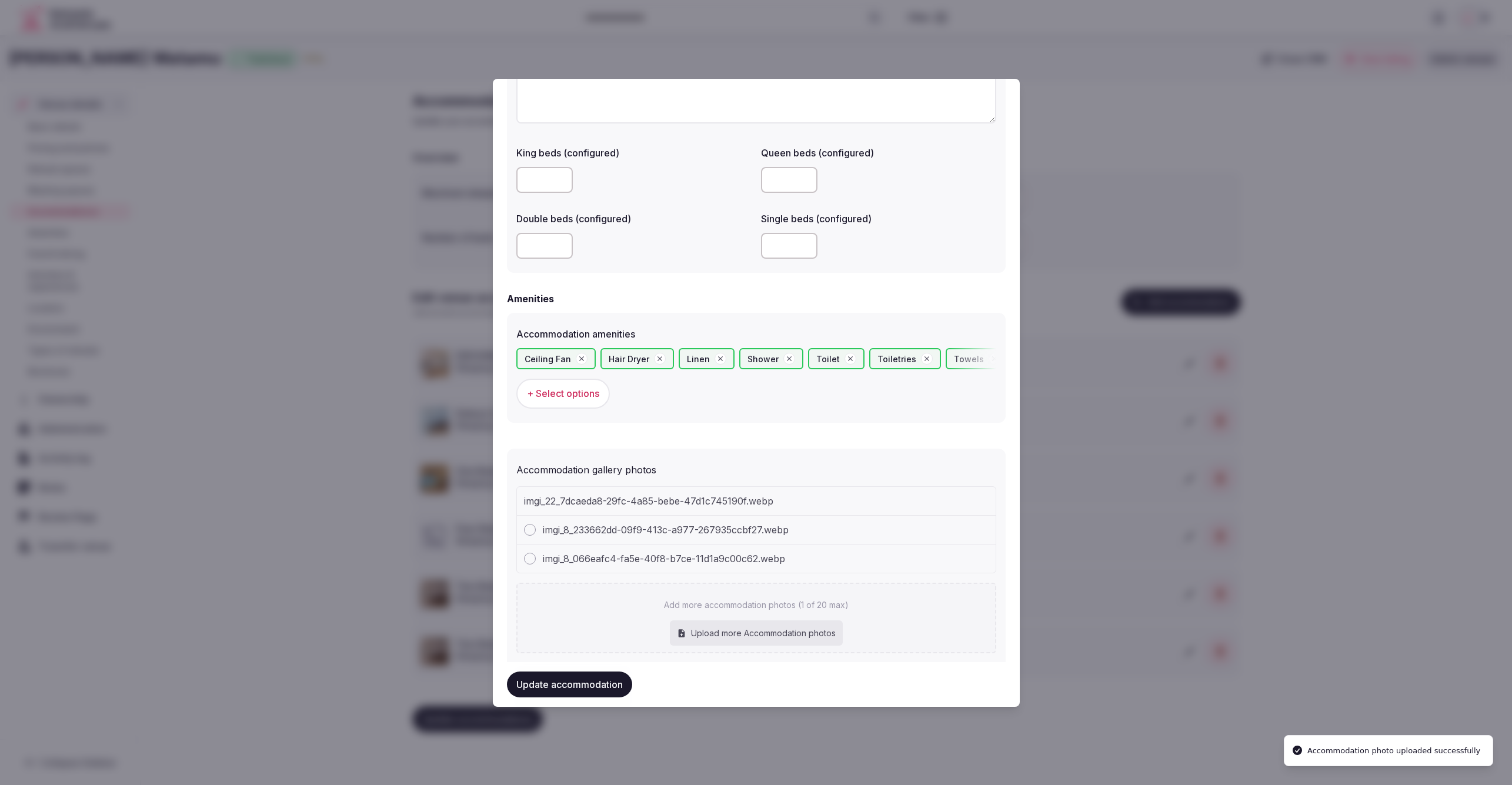
type input "**********"
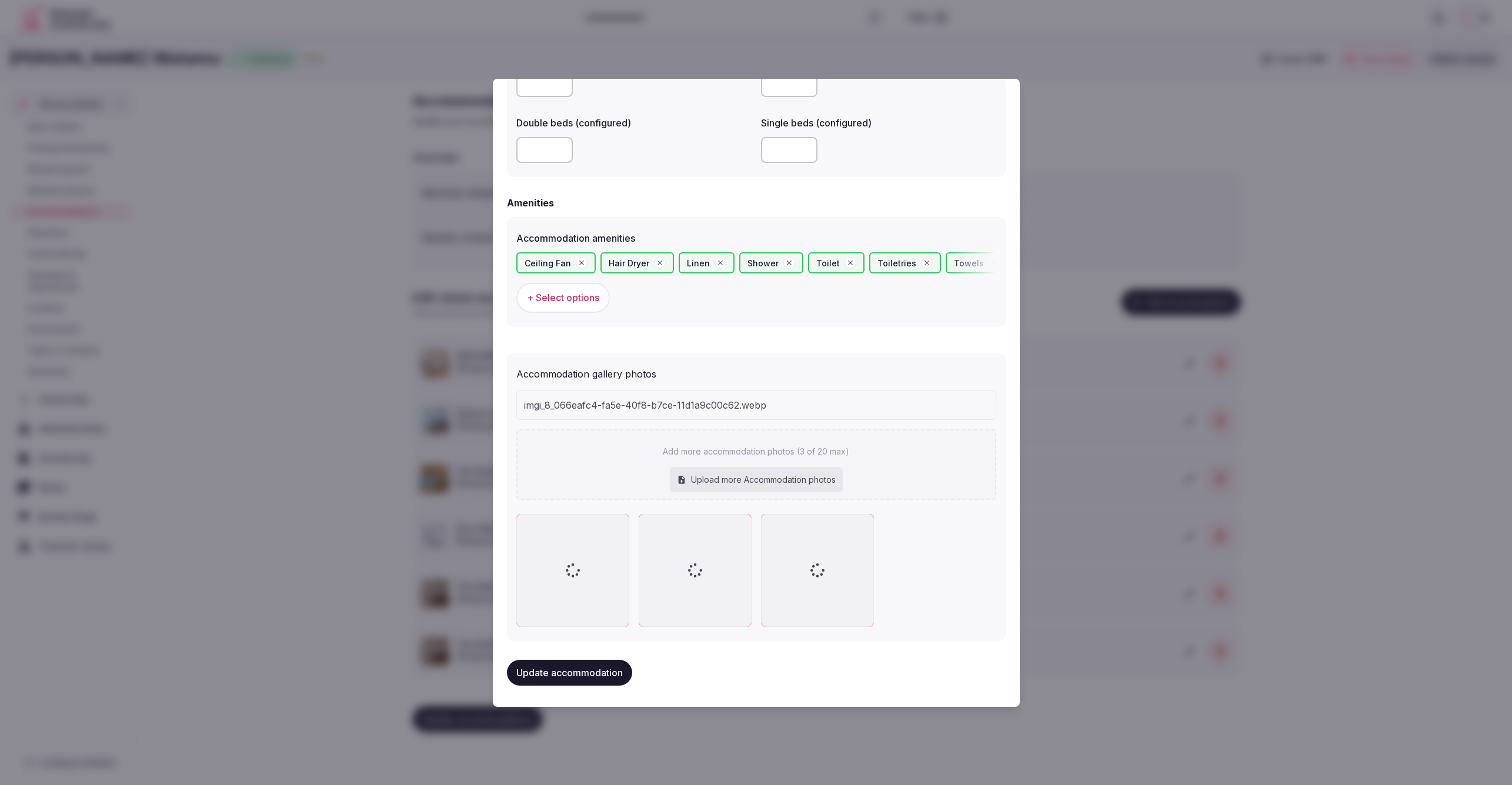
scroll to position [987, 0]
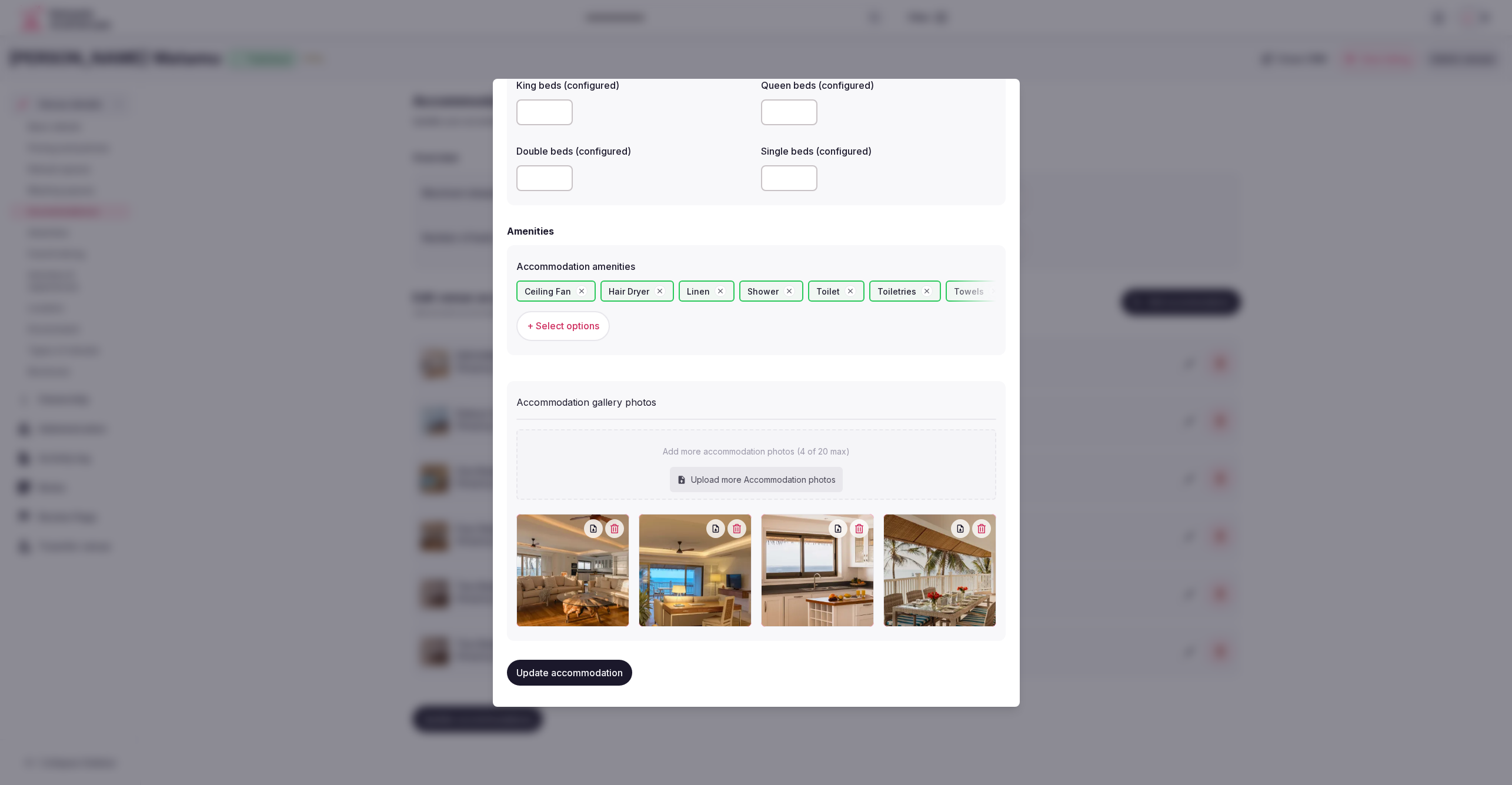
click at [744, 476] on div "Upload more Accommodation photos" at bounding box center [756, 479] width 173 height 26
type input "**********"
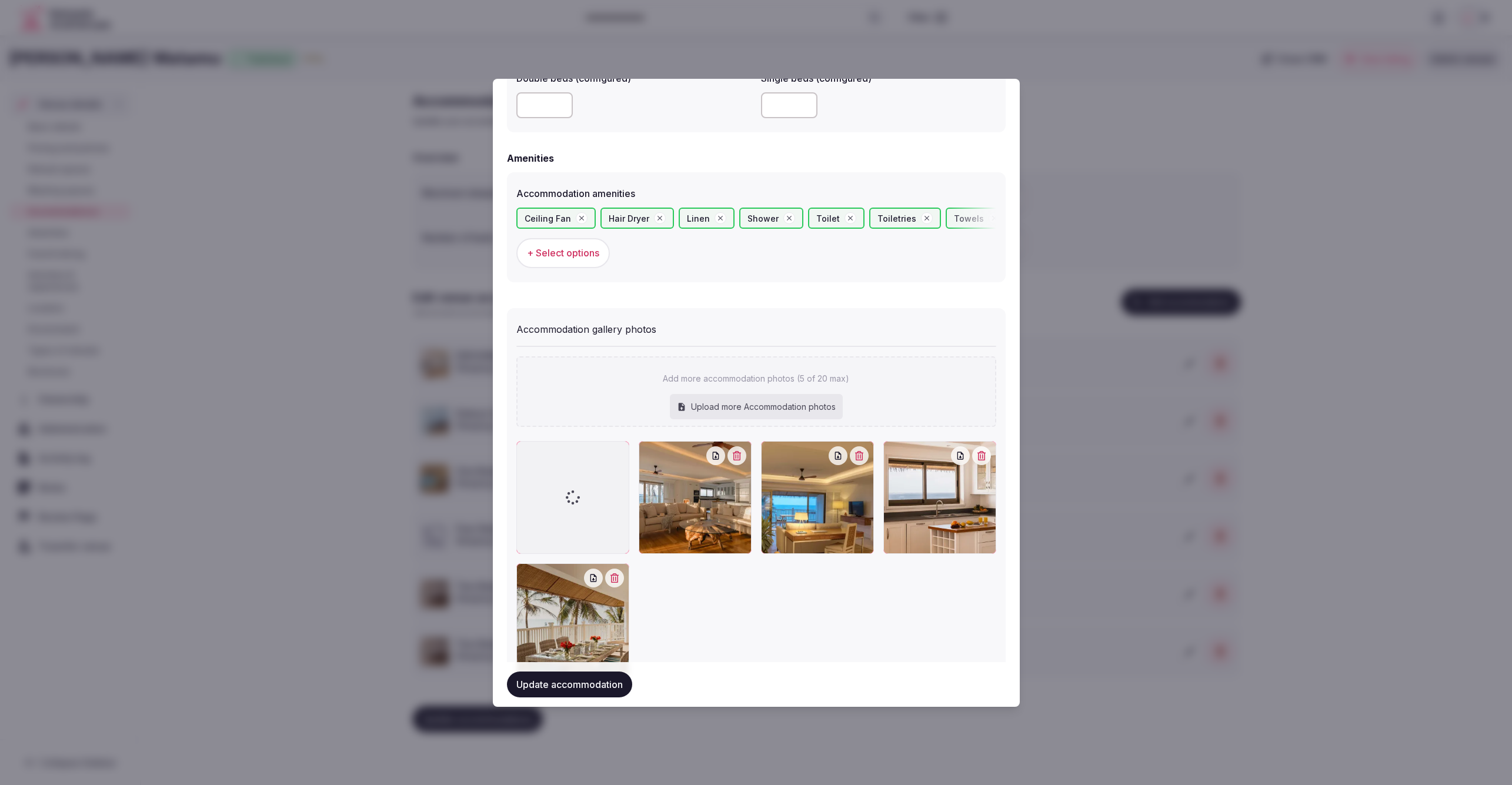
scroll to position [1062, 0]
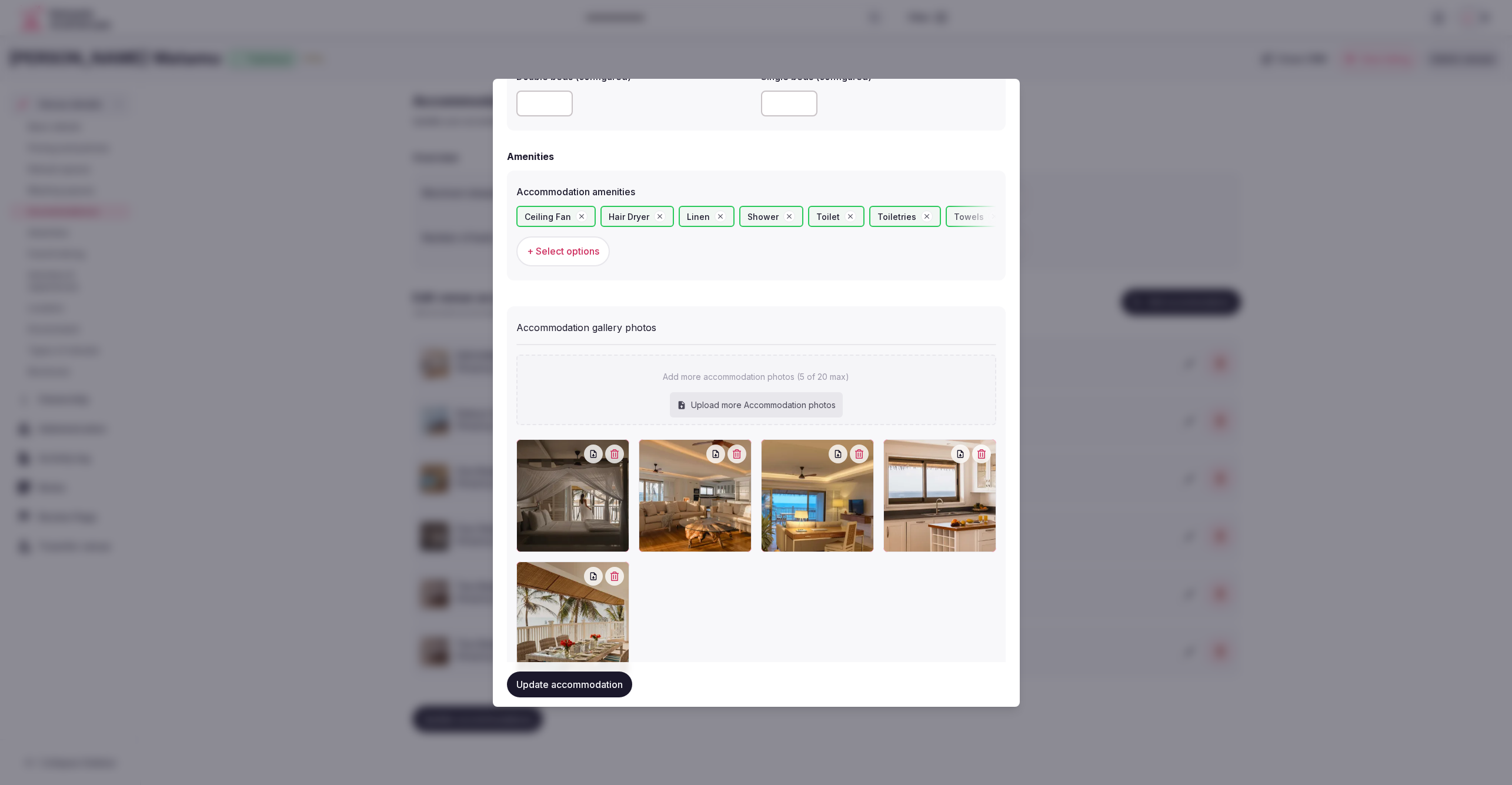
click at [582, 689] on button "Update accommodation" at bounding box center [570, 684] width 125 height 26
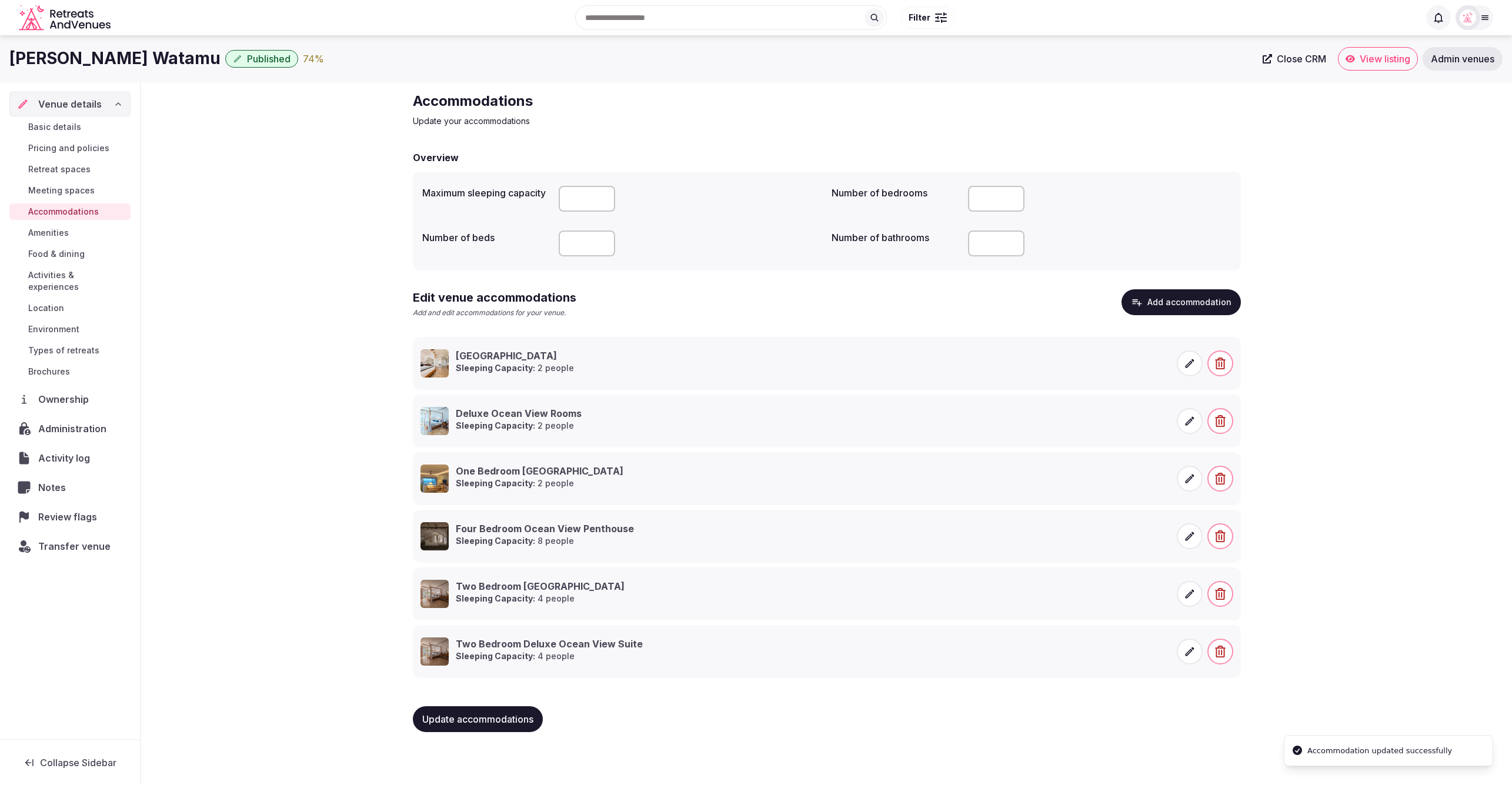
click at [1367, 646] on div "Accommodations Update your accommodations Overview Maximum sleeping capacity Nu…" at bounding box center [827, 416] width 1371 height 669
click at [315, 487] on div "Accommodations Update your accommodations Overview Maximum sleeping capacity Nu…" at bounding box center [827, 416] width 1371 height 669
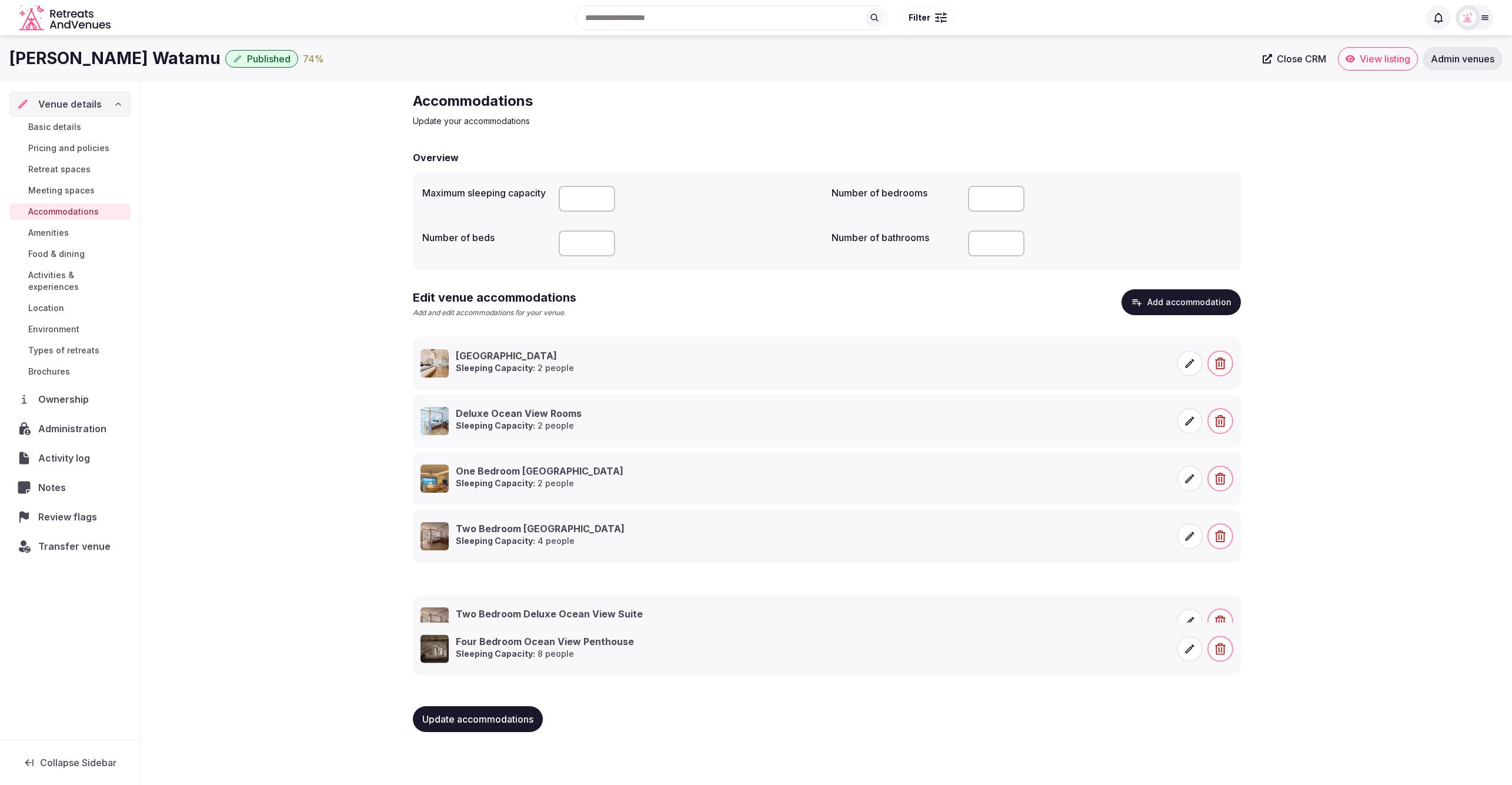
drag, startPoint x: 399, startPoint y: 524, endPoint x: 402, endPoint y: 648, distance: 124.0
click at [347, 402] on div "Accommodations Update your accommodations Overview Maximum sleeping capacity Nu…" at bounding box center [827, 416] width 1371 height 669
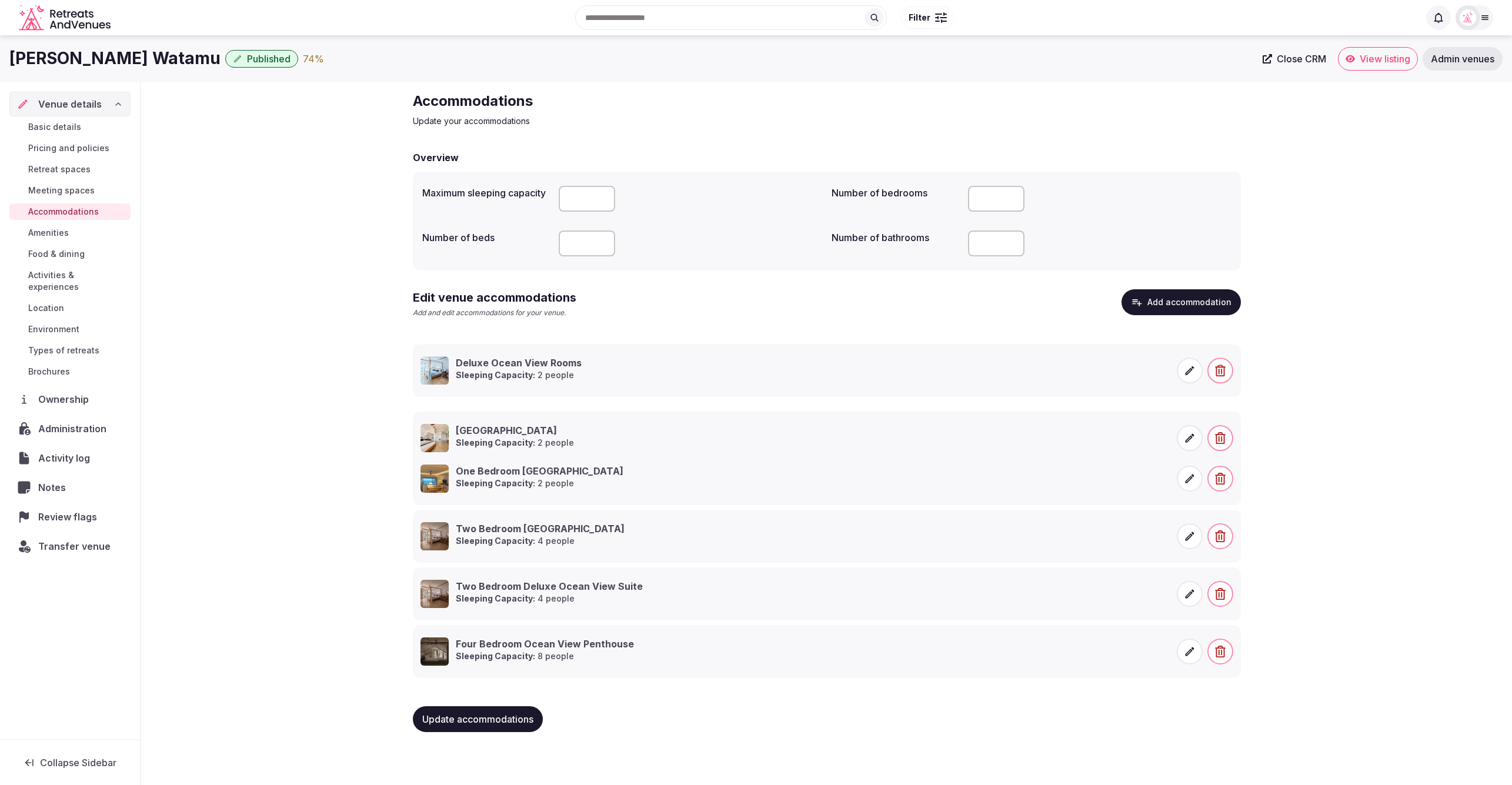
drag, startPoint x: 400, startPoint y: 347, endPoint x: 390, endPoint y: 422, distance: 75.7
click at [1361, 358] on div "Accommodations Update your accommodations Overview Maximum sleeping capacity Nu…" at bounding box center [827, 416] width 1371 height 669
click at [55, 231] on span "Amenities" at bounding box center [49, 233] width 41 height 12
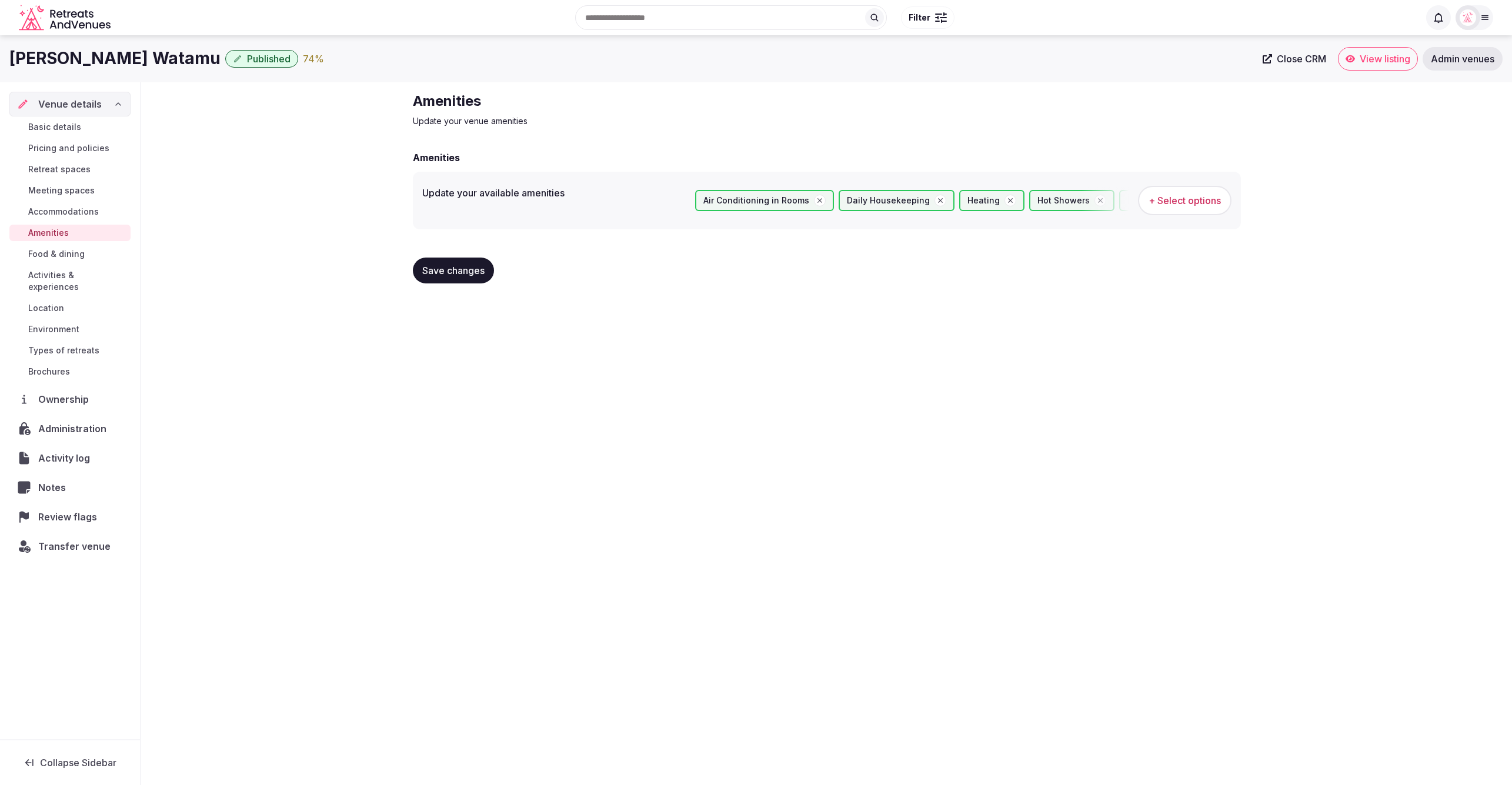
click at [59, 253] on span "Food & dining" at bounding box center [57, 254] width 57 height 12
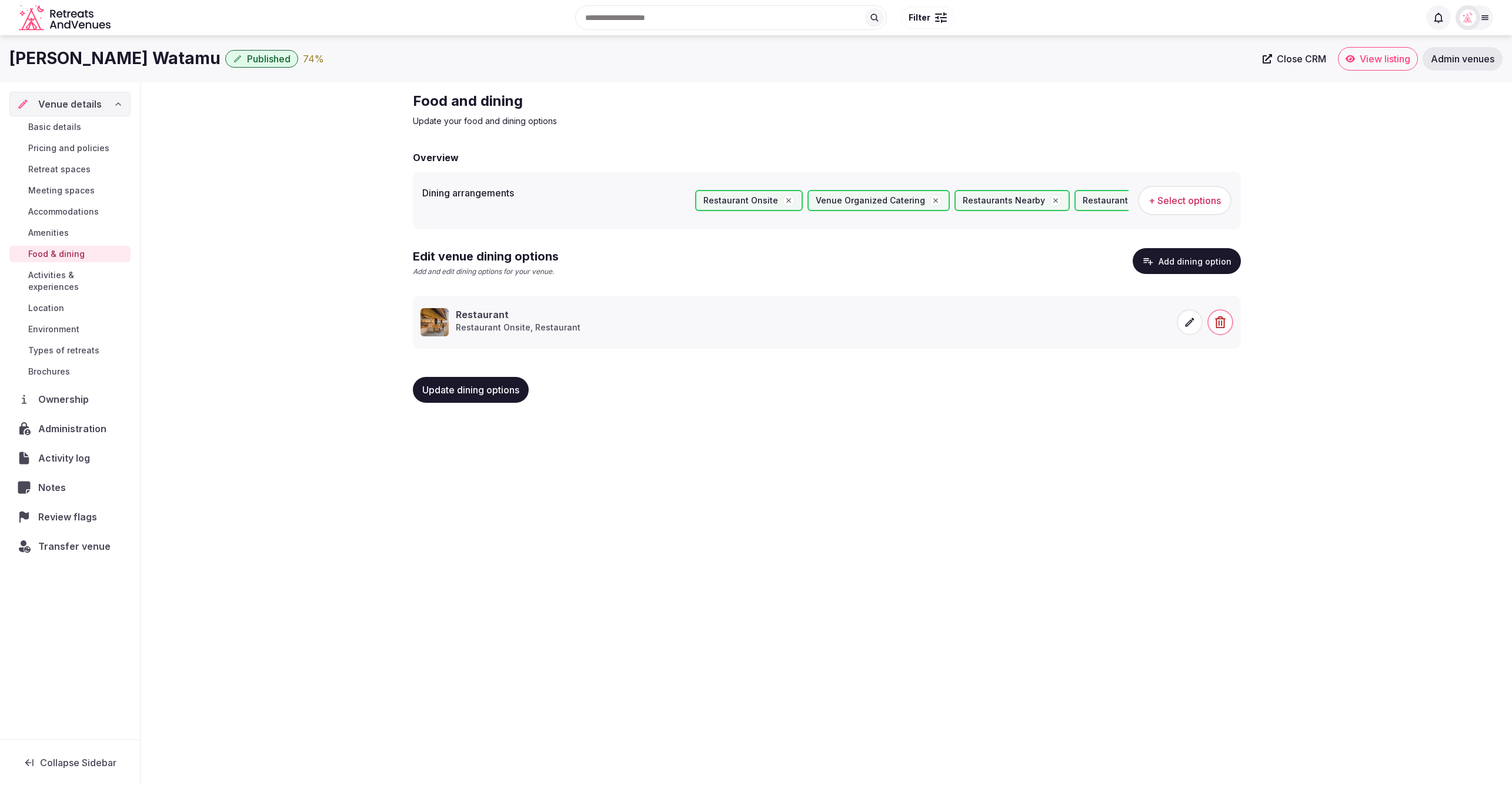
click at [71, 207] on span "Accommodations" at bounding box center [63, 212] width 70 height 12
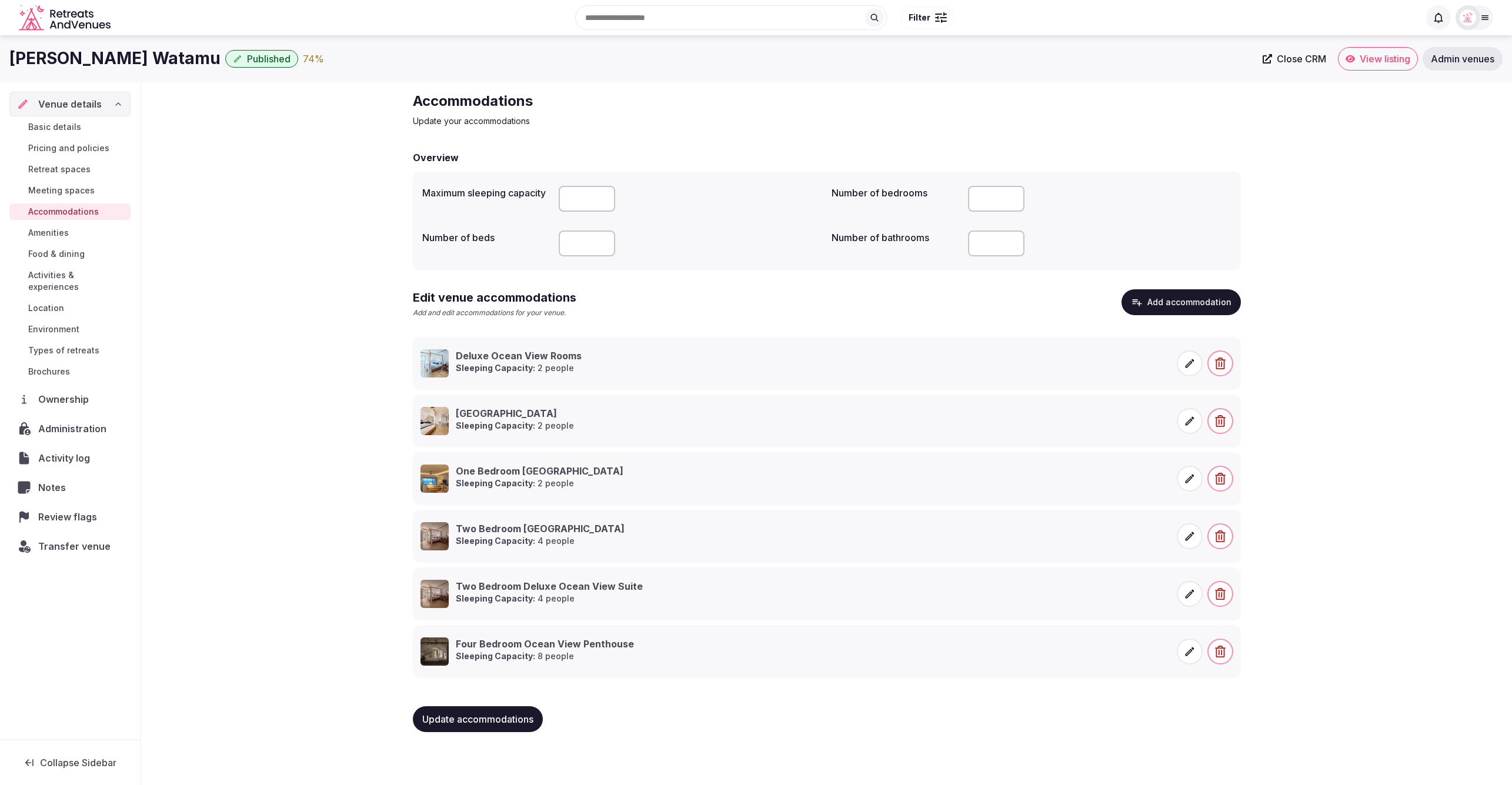
click at [51, 251] on span "Food & dining" at bounding box center [57, 254] width 57 height 12
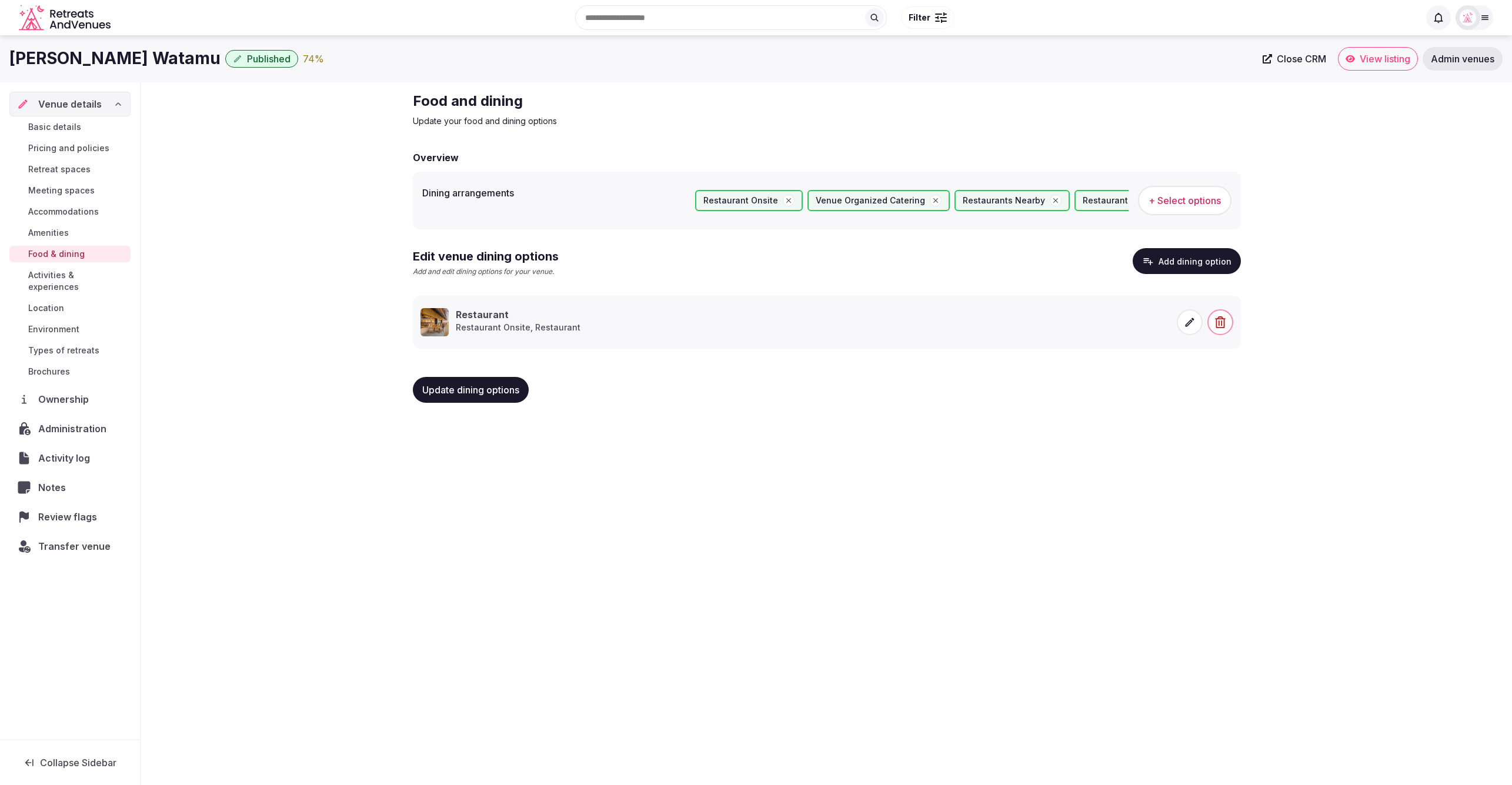
click at [715, 519] on div "Hemingways Watamu Published 74 % Close CRM View listing Admin venues Venue deta…" at bounding box center [756, 406] width 1512 height 742
click at [1188, 316] on icon at bounding box center [1190, 322] width 12 height 12
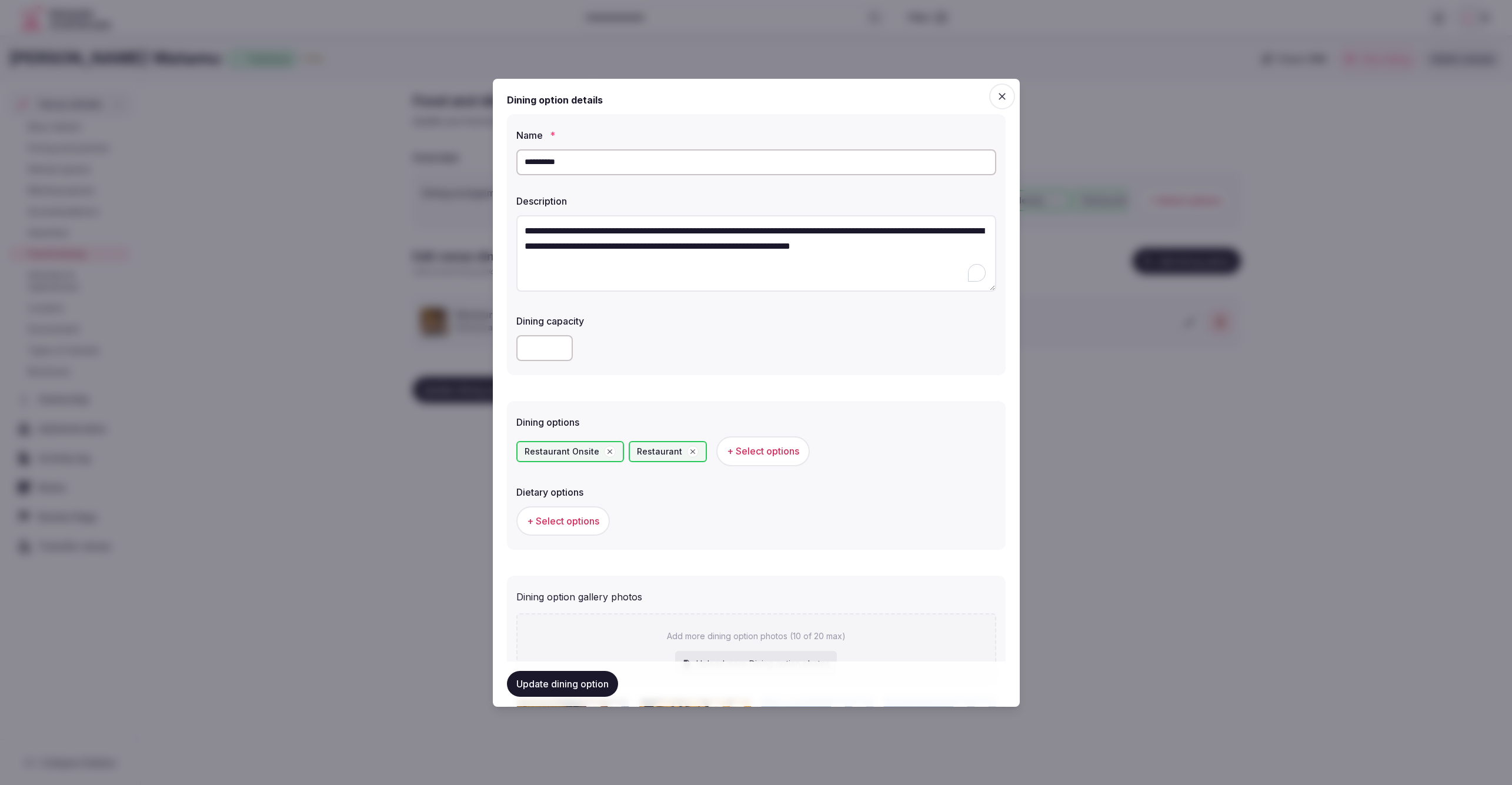
drag, startPoint x: 539, startPoint y: 249, endPoint x: 516, endPoint y: 218, distance: 38.6
click at [516, 218] on textarea "**********" at bounding box center [756, 253] width 480 height 77
paste textarea "**********"
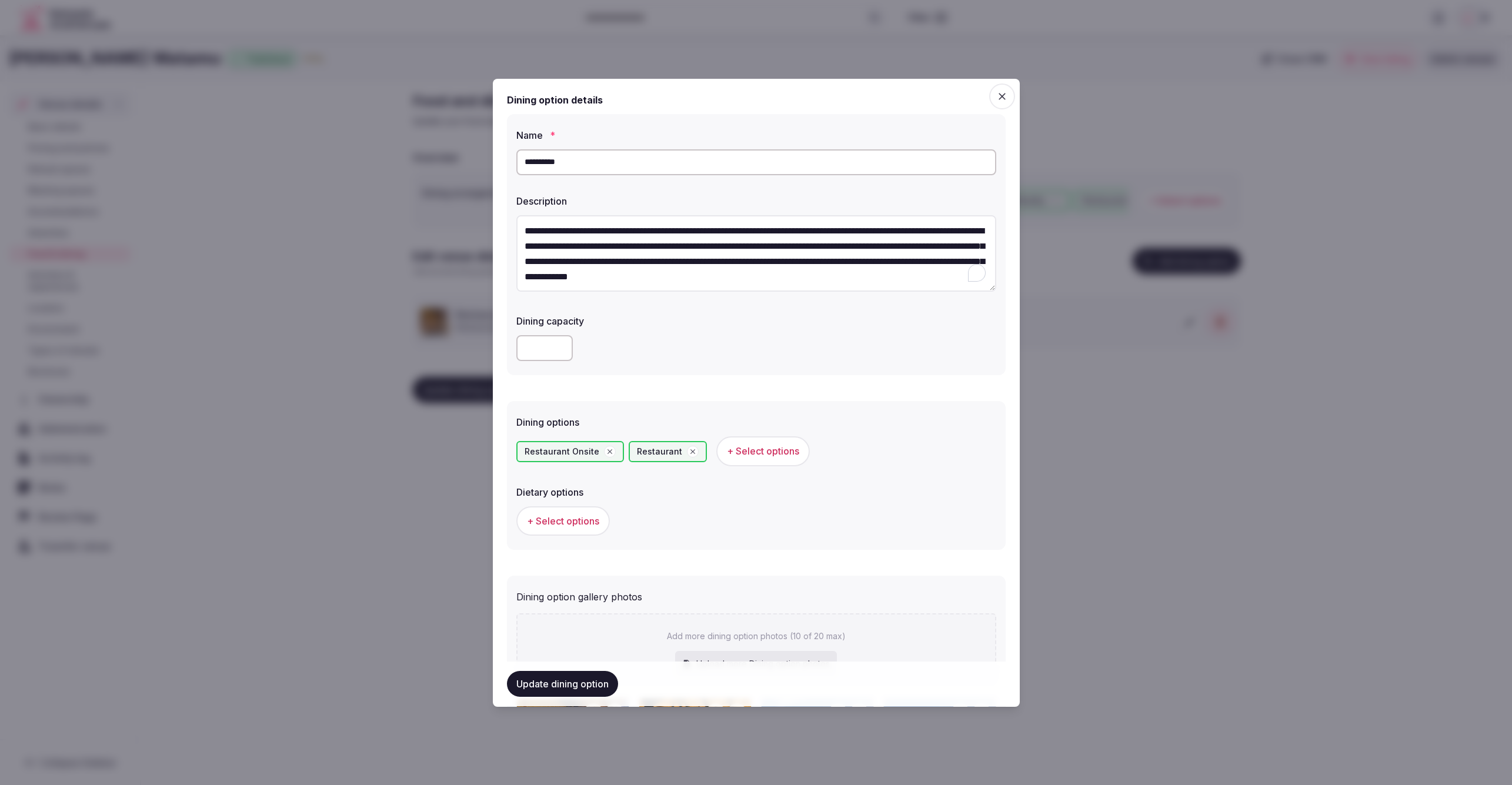
click at [781, 253] on textarea "**********" at bounding box center [756, 253] width 480 height 77
type textarea "**********"
click at [583, 163] on input "**********" at bounding box center [756, 162] width 480 height 26
click at [524, 162] on input "**********" at bounding box center [756, 162] width 480 height 26
paste input "**********"
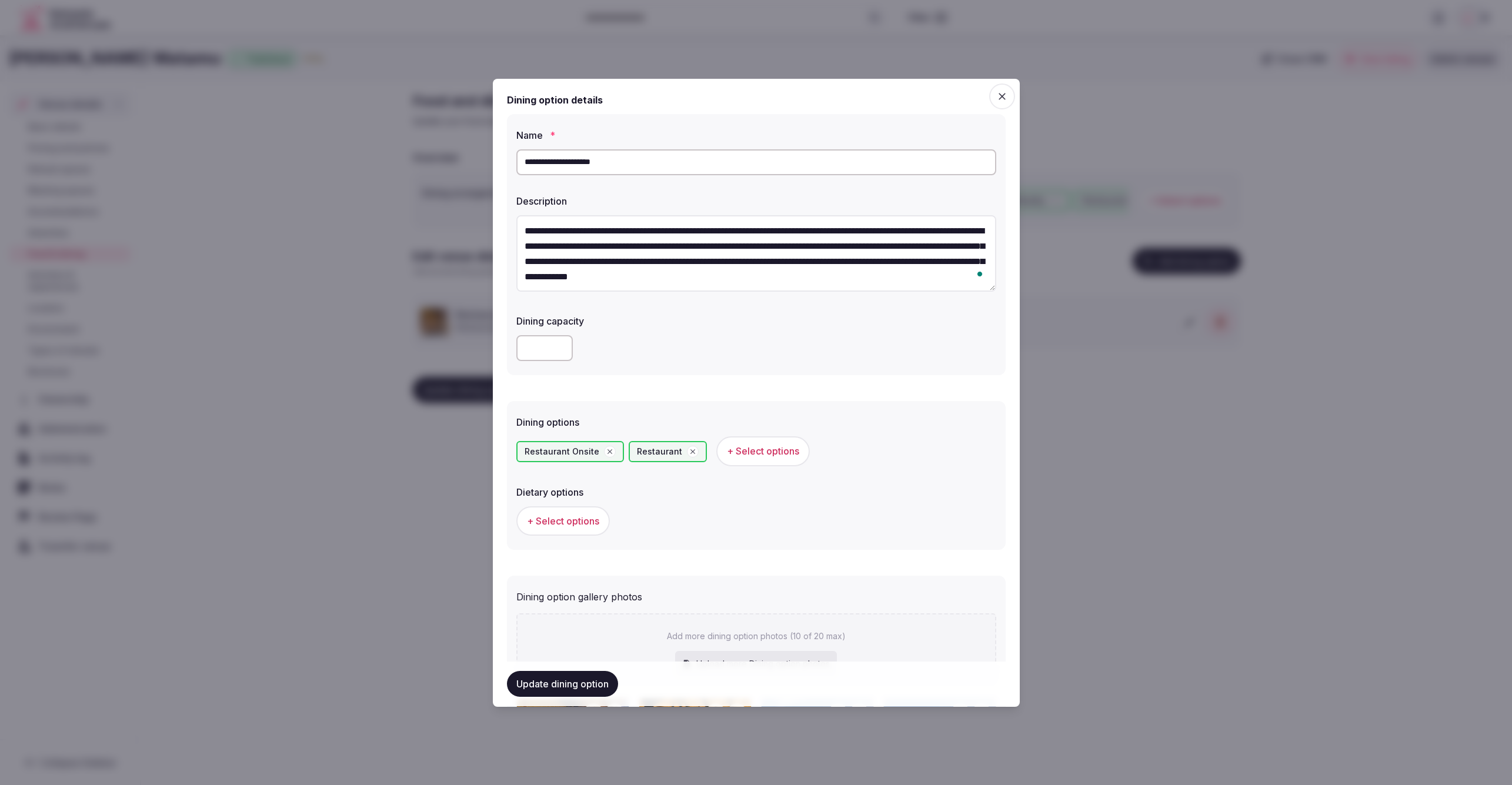
click at [769, 351] on div at bounding box center [756, 348] width 480 height 26
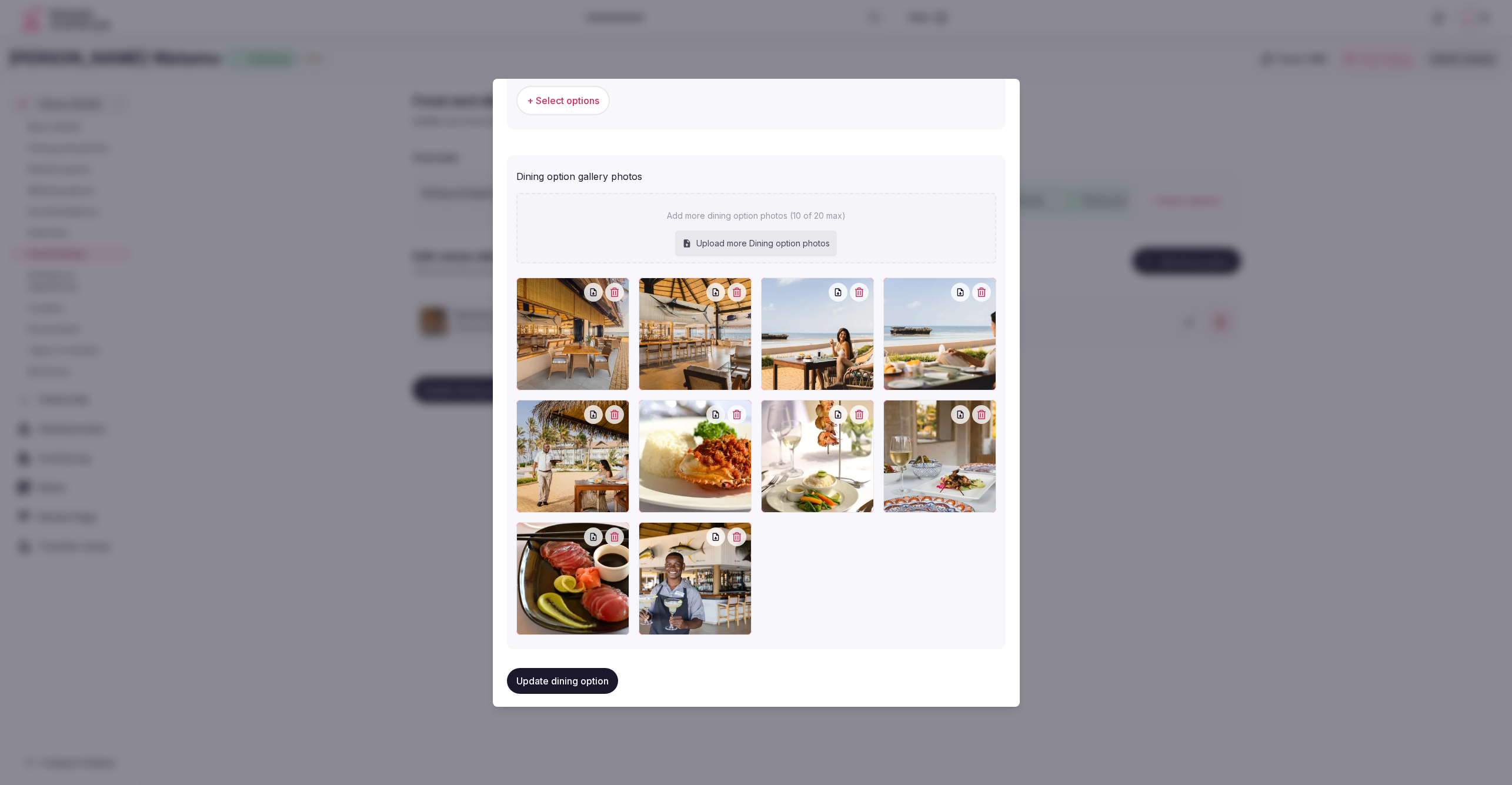
scroll to position [430, 0]
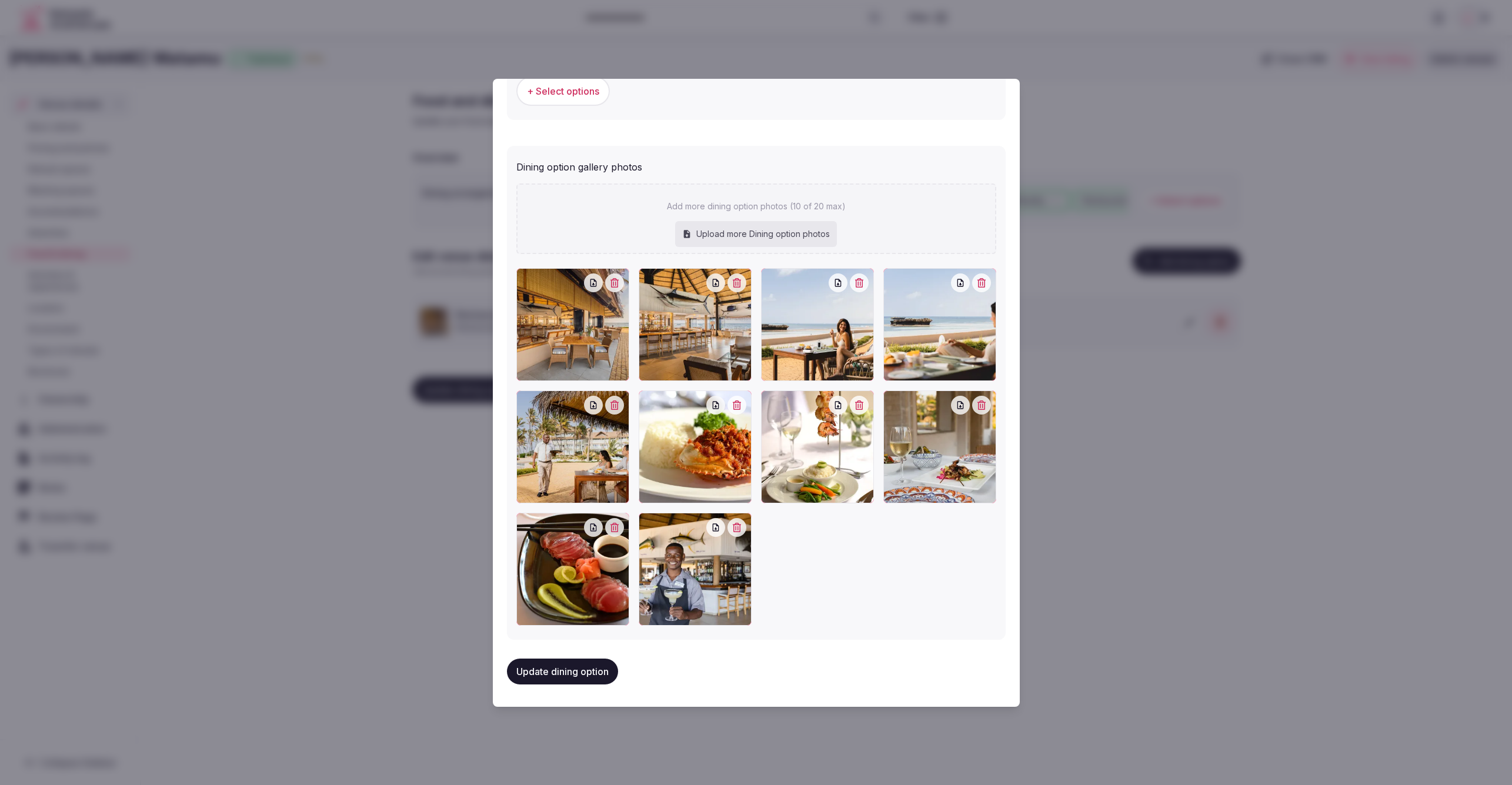
click at [739, 285] on button "button" at bounding box center [737, 283] width 19 height 19
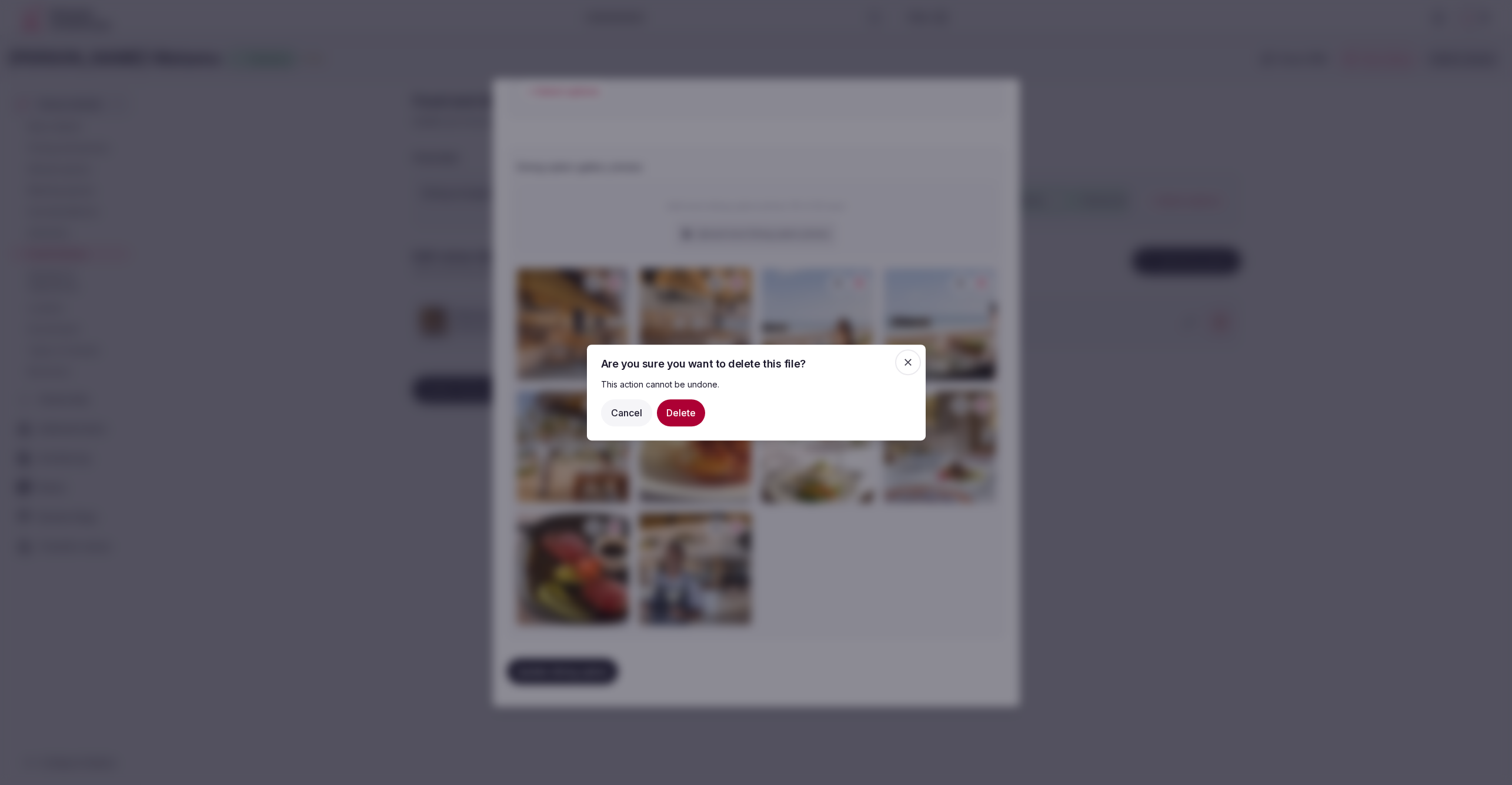
click at [681, 414] on button "Delete" at bounding box center [681, 412] width 48 height 27
type input "**********"
type textarea "**********"
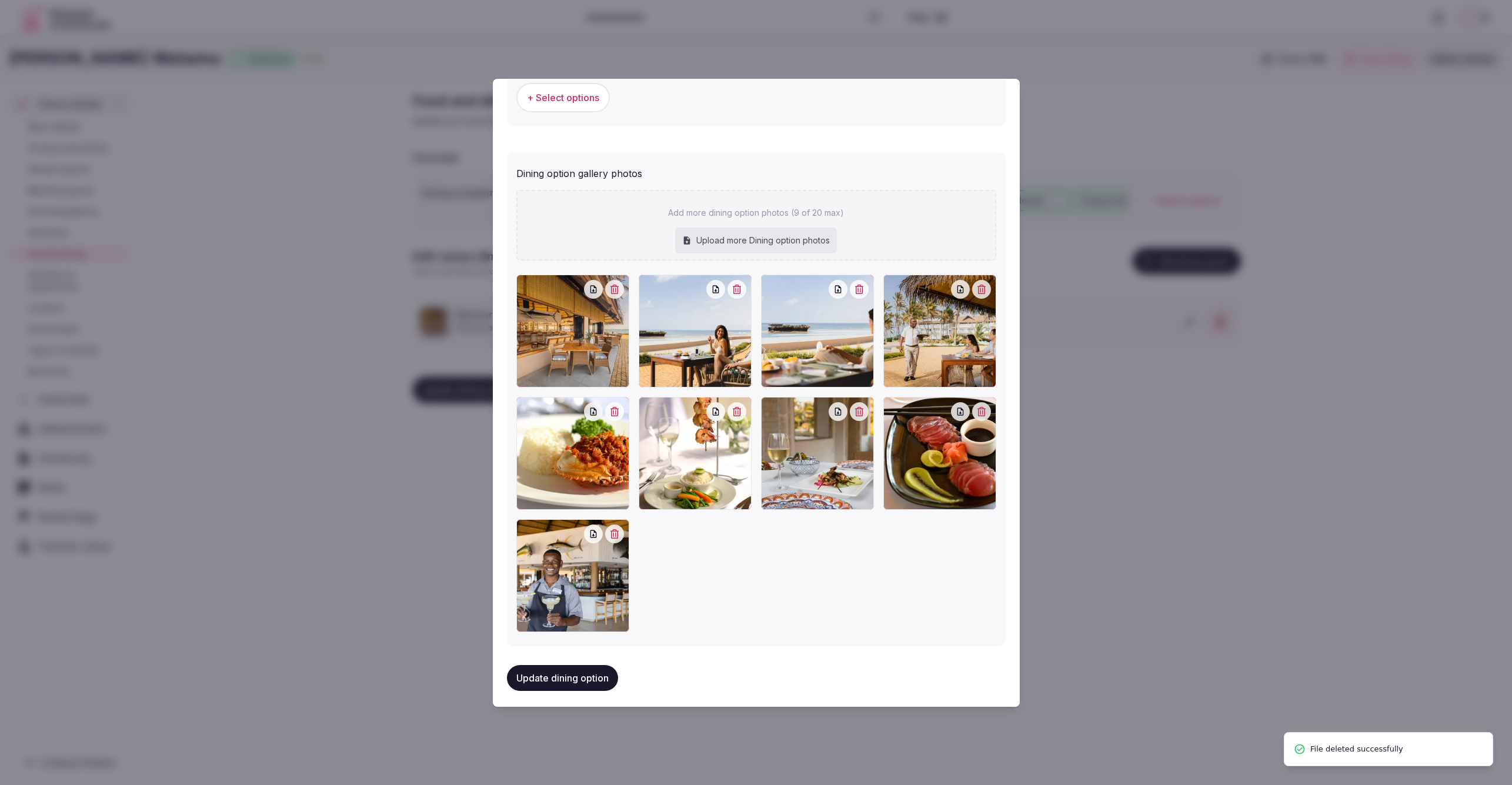
click at [618, 285] on icon "button" at bounding box center [614, 289] width 9 height 9
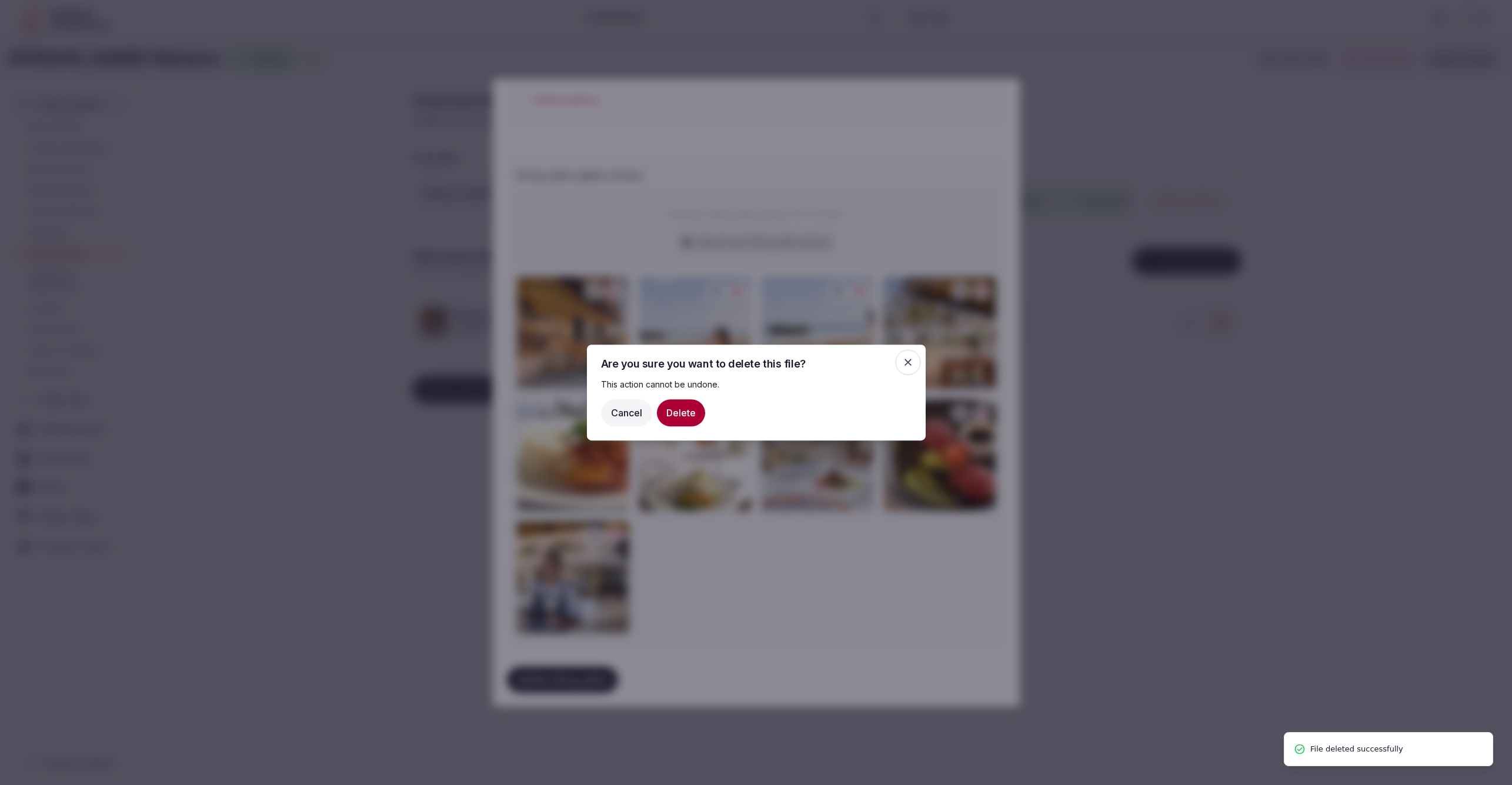
click at [620, 412] on button "Cancel" at bounding box center [627, 412] width 51 height 27
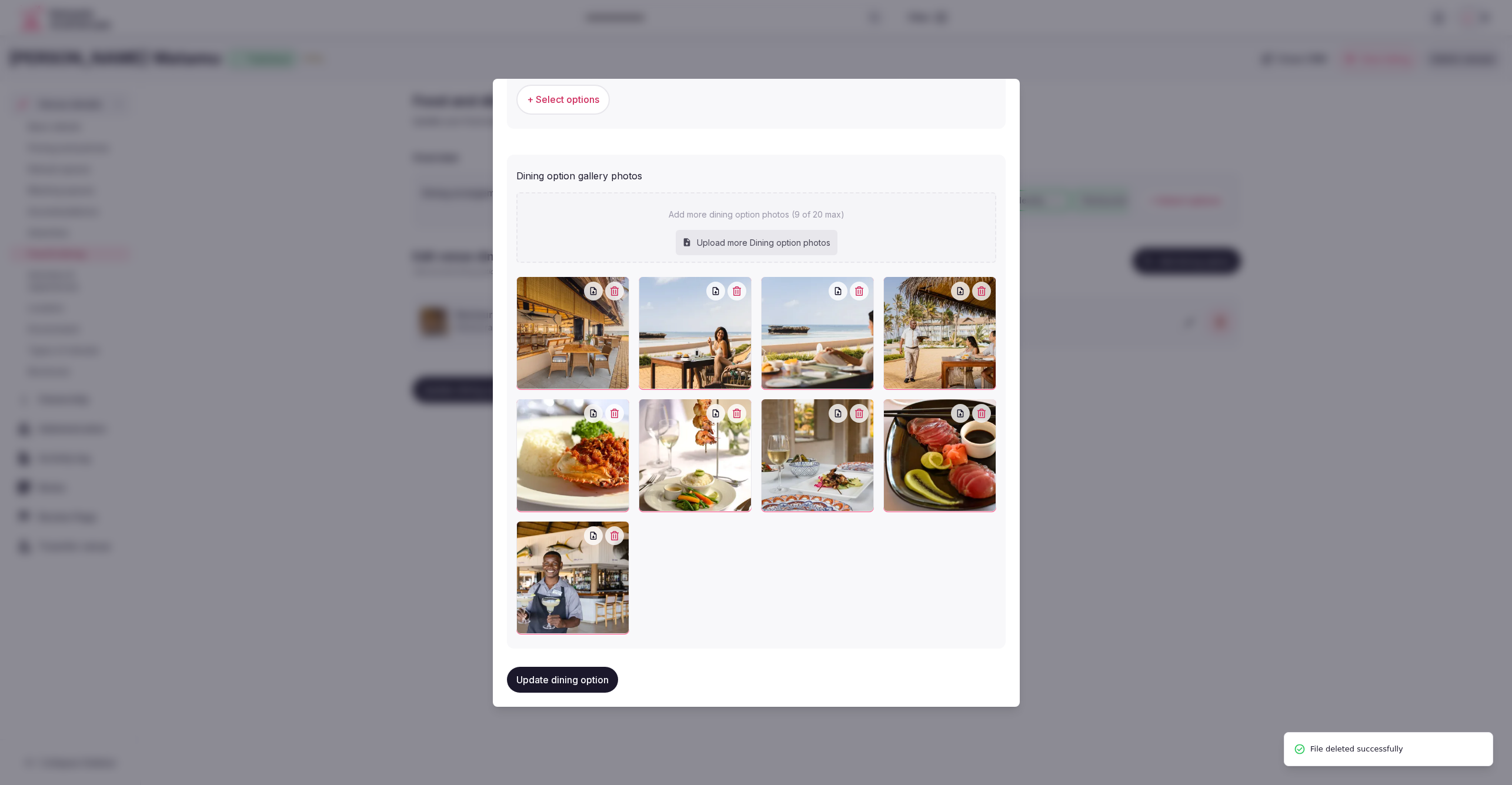
click at [1113, 554] on div at bounding box center [756, 393] width 1512 height 785
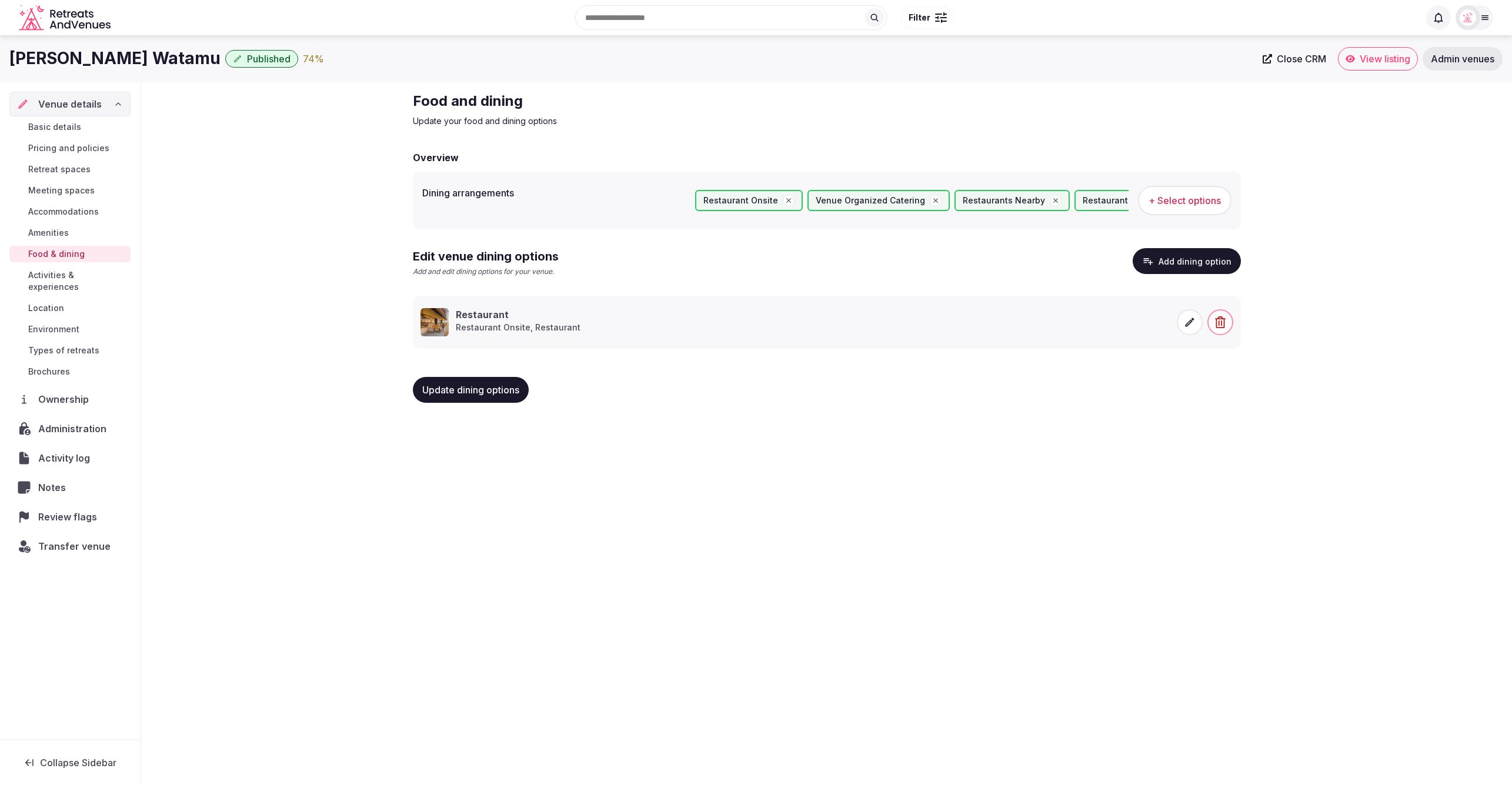
click at [1192, 324] on icon at bounding box center [1190, 322] width 12 height 12
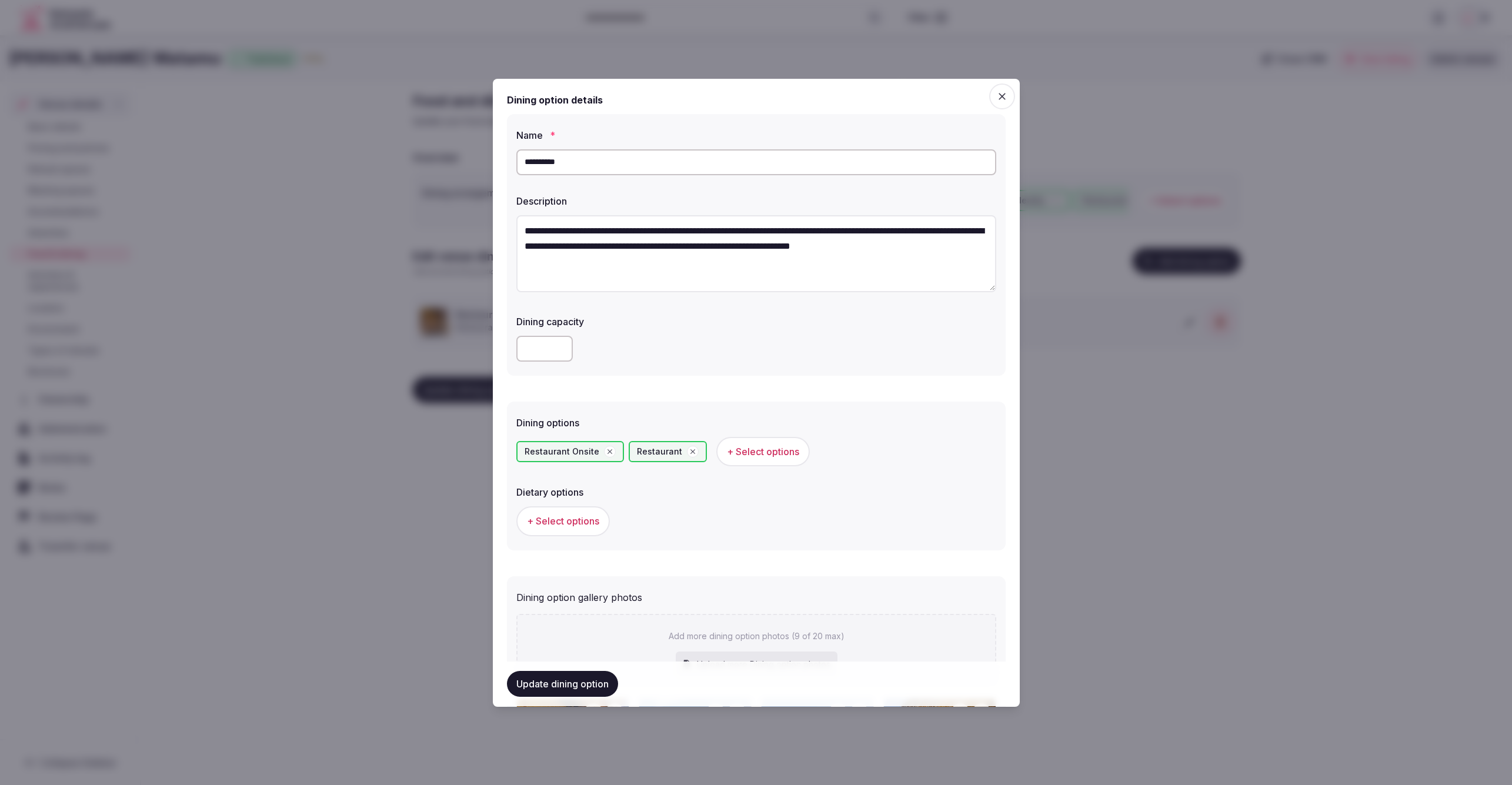
click at [524, 162] on input "**********" at bounding box center [756, 162] width 480 height 26
paste input "**********"
type input "**********"
click at [681, 322] on label "Dining capacity" at bounding box center [756, 321] width 480 height 9
drag, startPoint x: 490, startPoint y: 252, endPoint x: 467, endPoint y: 224, distance: 36.2
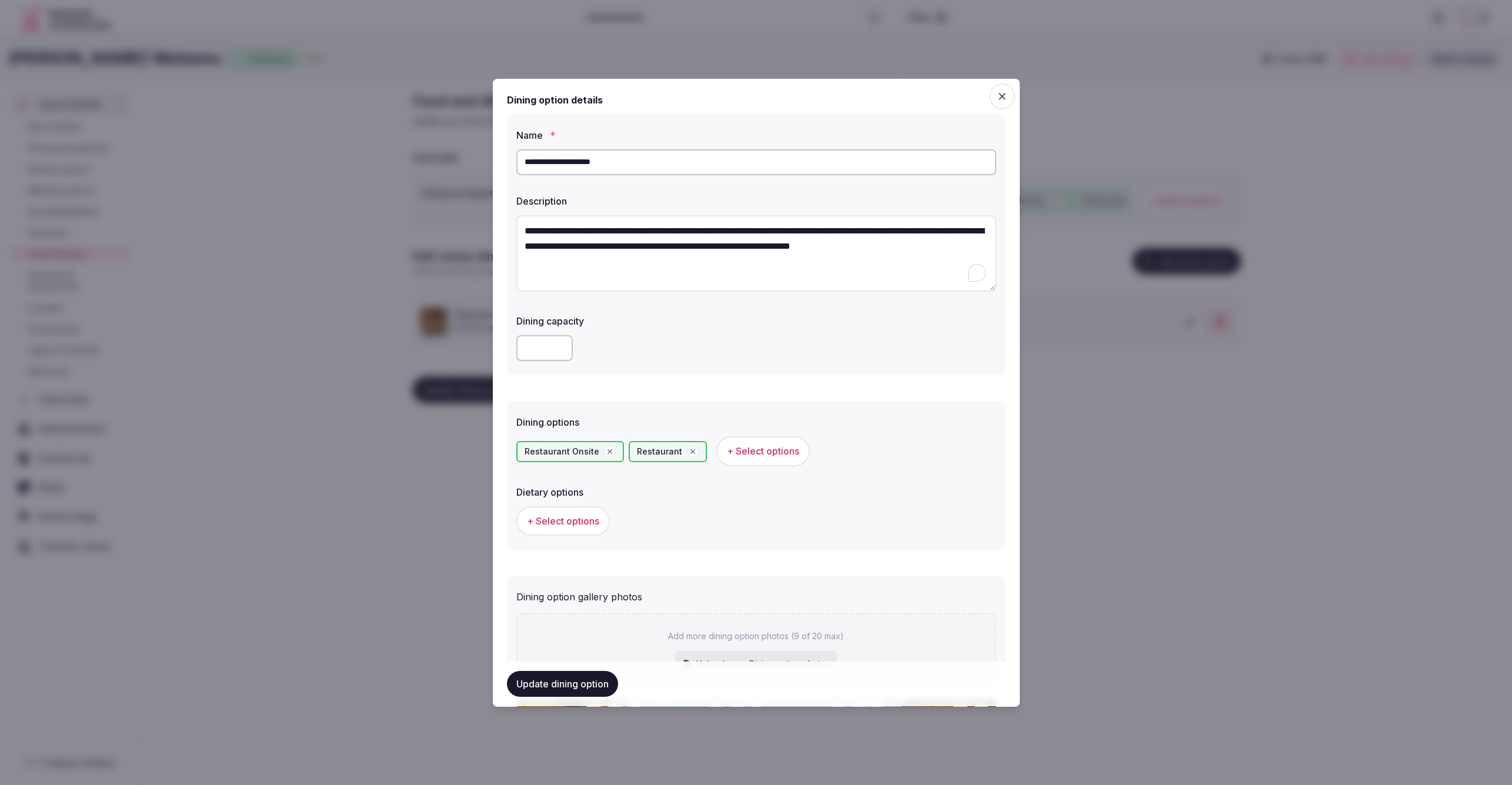
click at [467, 224] on body "Search Popular Destinations Toscana, Italy Riviera Maya, Mexico Indonesia, Bali…" at bounding box center [756, 393] width 1512 height 785
paste textarea "**********"
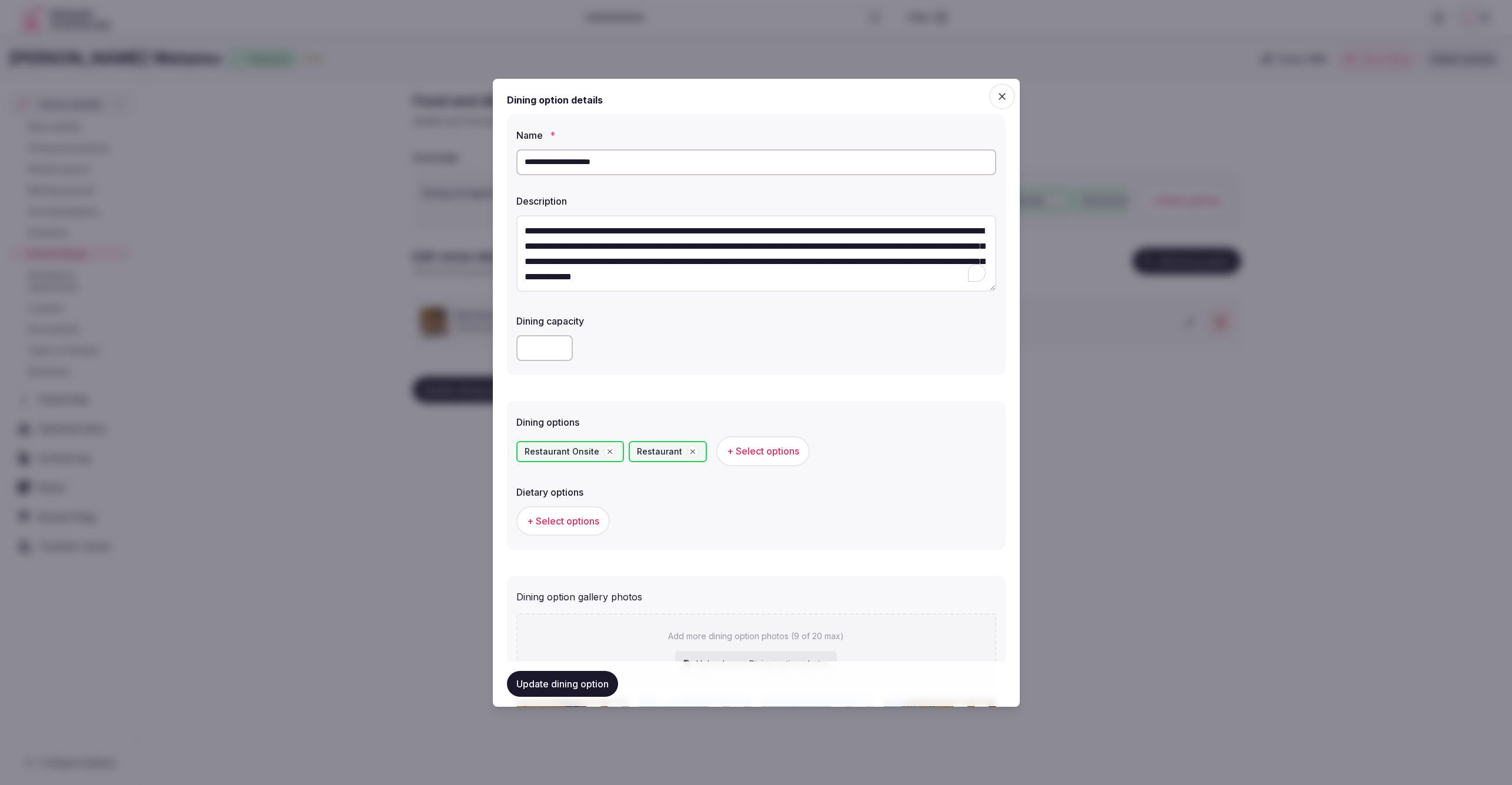
scroll to position [21, 0]
type textarea "**********"
click at [776, 337] on div at bounding box center [756, 348] width 480 height 26
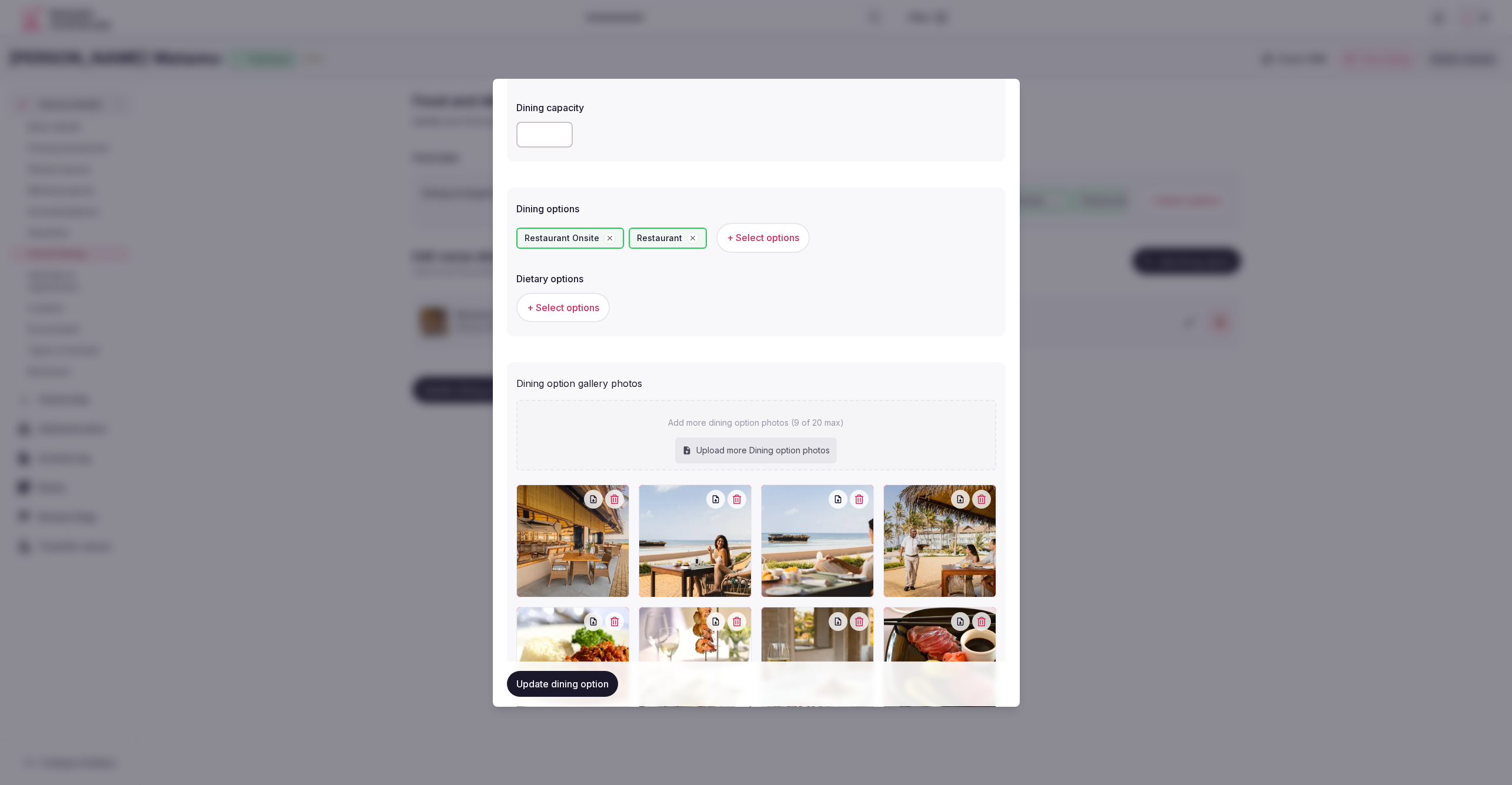
scroll to position [212, 0]
click at [615, 502] on button "button" at bounding box center [614, 500] width 19 height 19
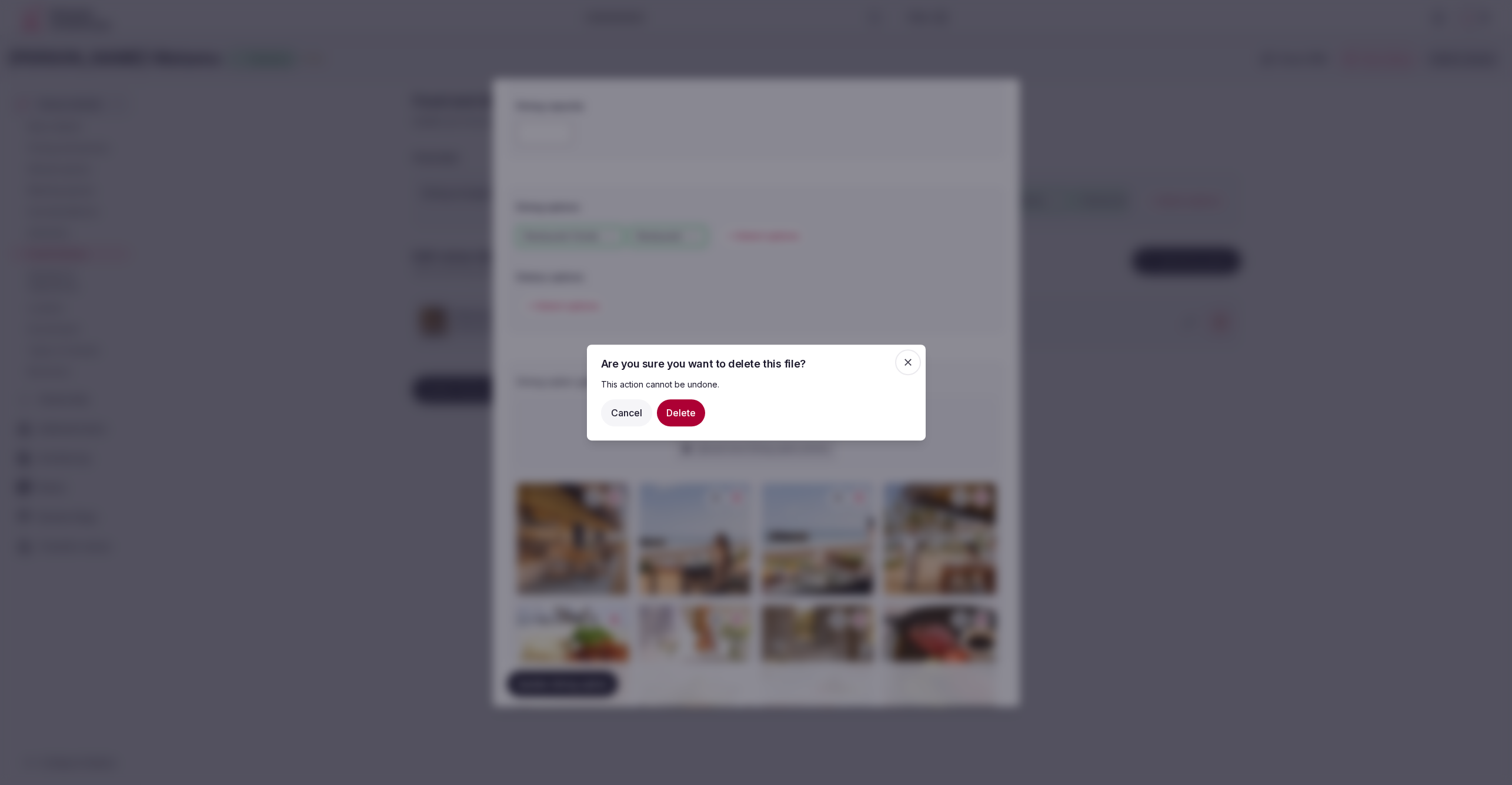
scroll to position [218, 0]
click at [673, 410] on button "Delete" at bounding box center [681, 412] width 48 height 27
type input "**********"
type textarea "**********"
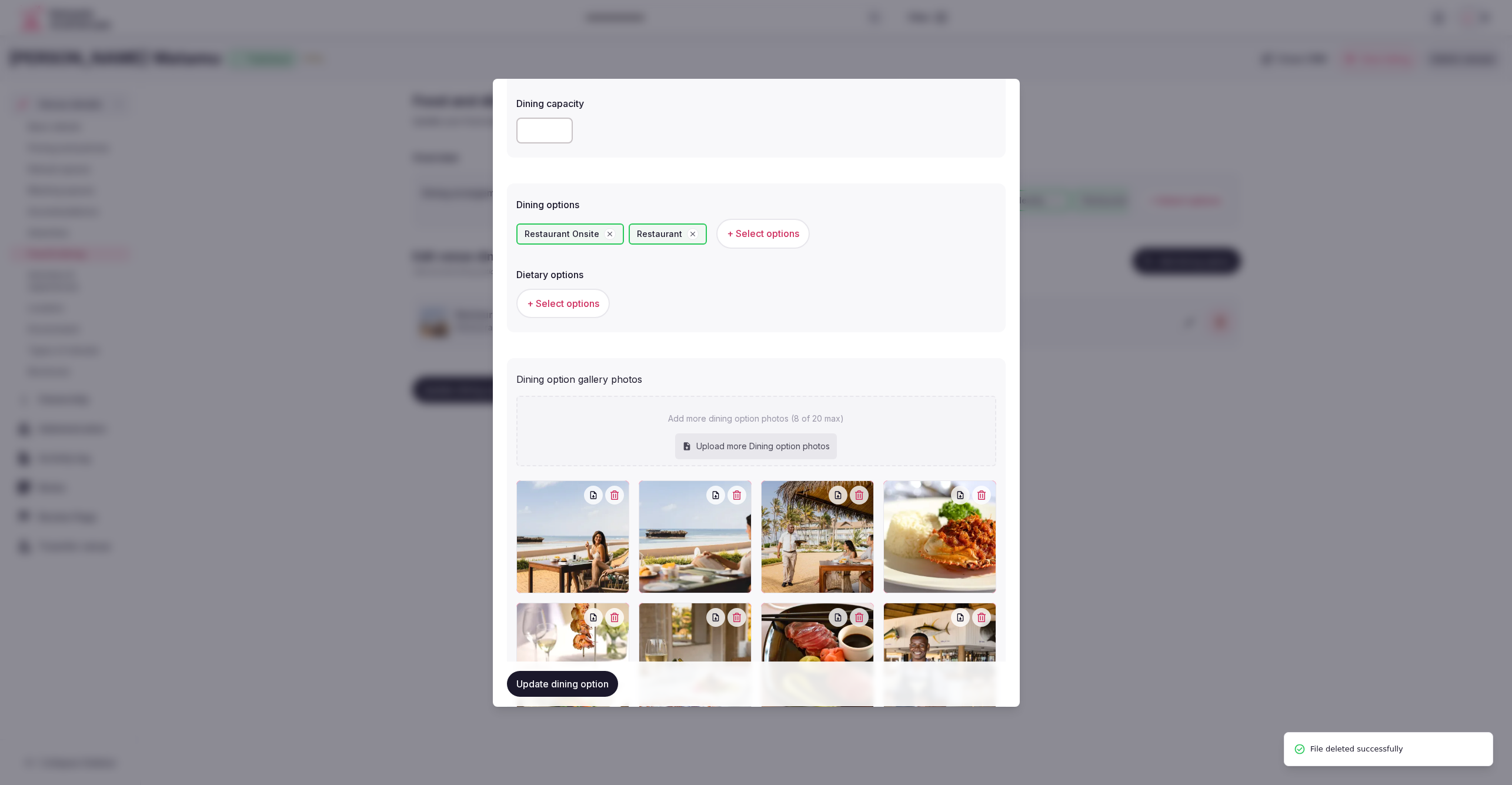
click at [614, 498] on button "button" at bounding box center [614, 495] width 19 height 19
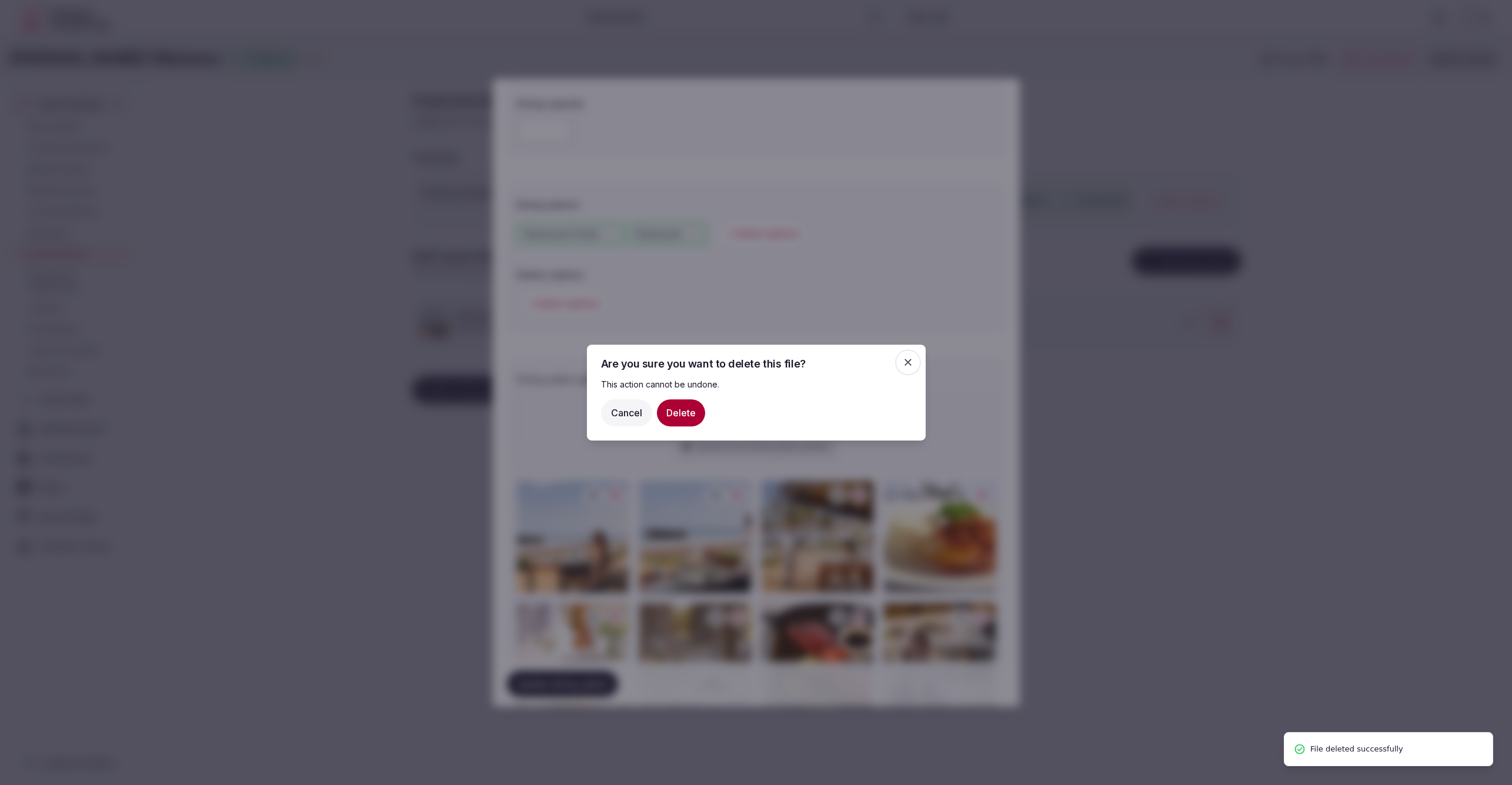
click at [693, 400] on div "This action cannot be undone. Cancel Delete" at bounding box center [756, 402] width 310 height 48
click at [689, 417] on button "Delete" at bounding box center [681, 412] width 48 height 27
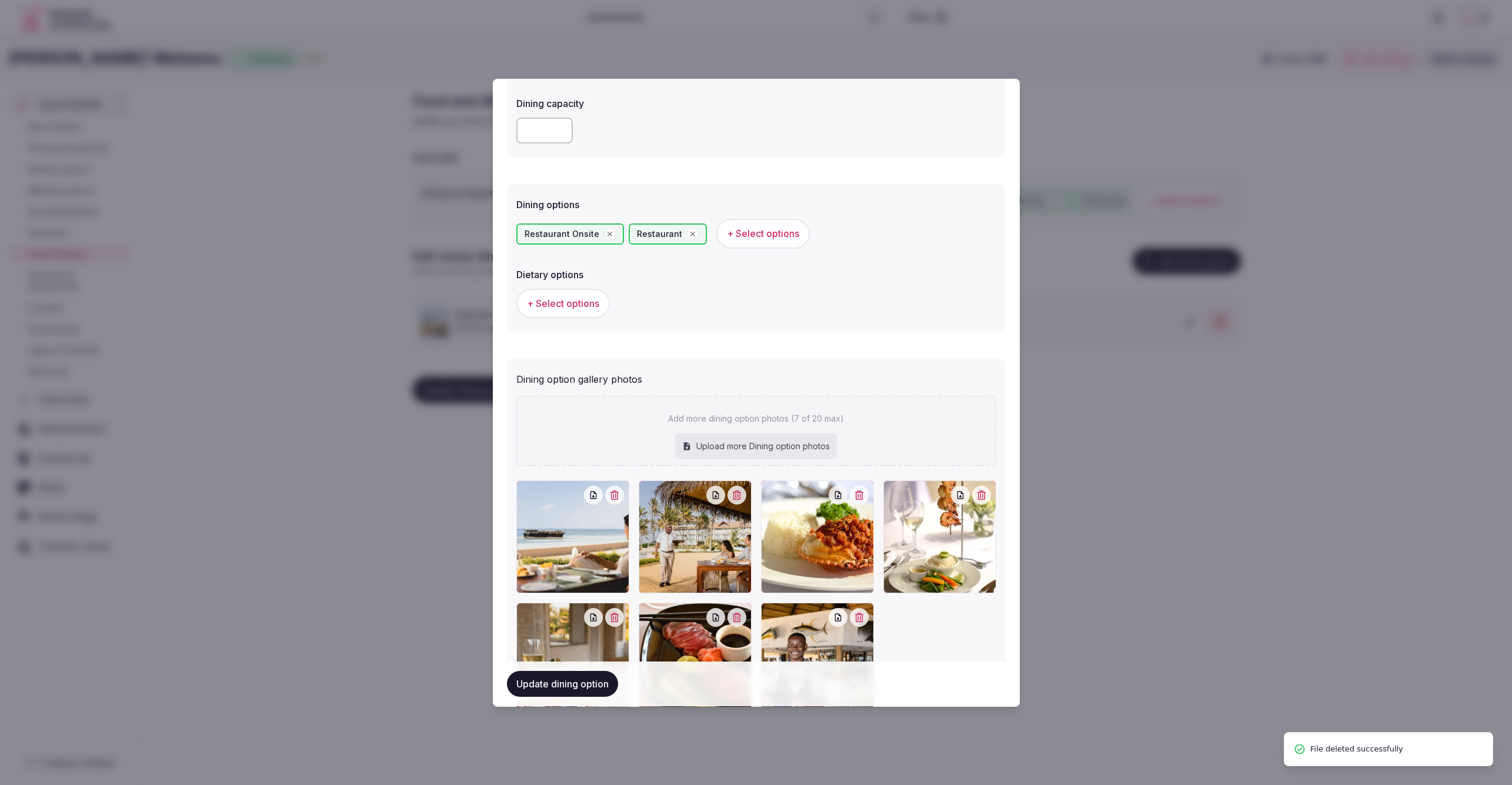
scroll to position [217, 0]
click at [618, 497] on button "button" at bounding box center [614, 496] width 19 height 19
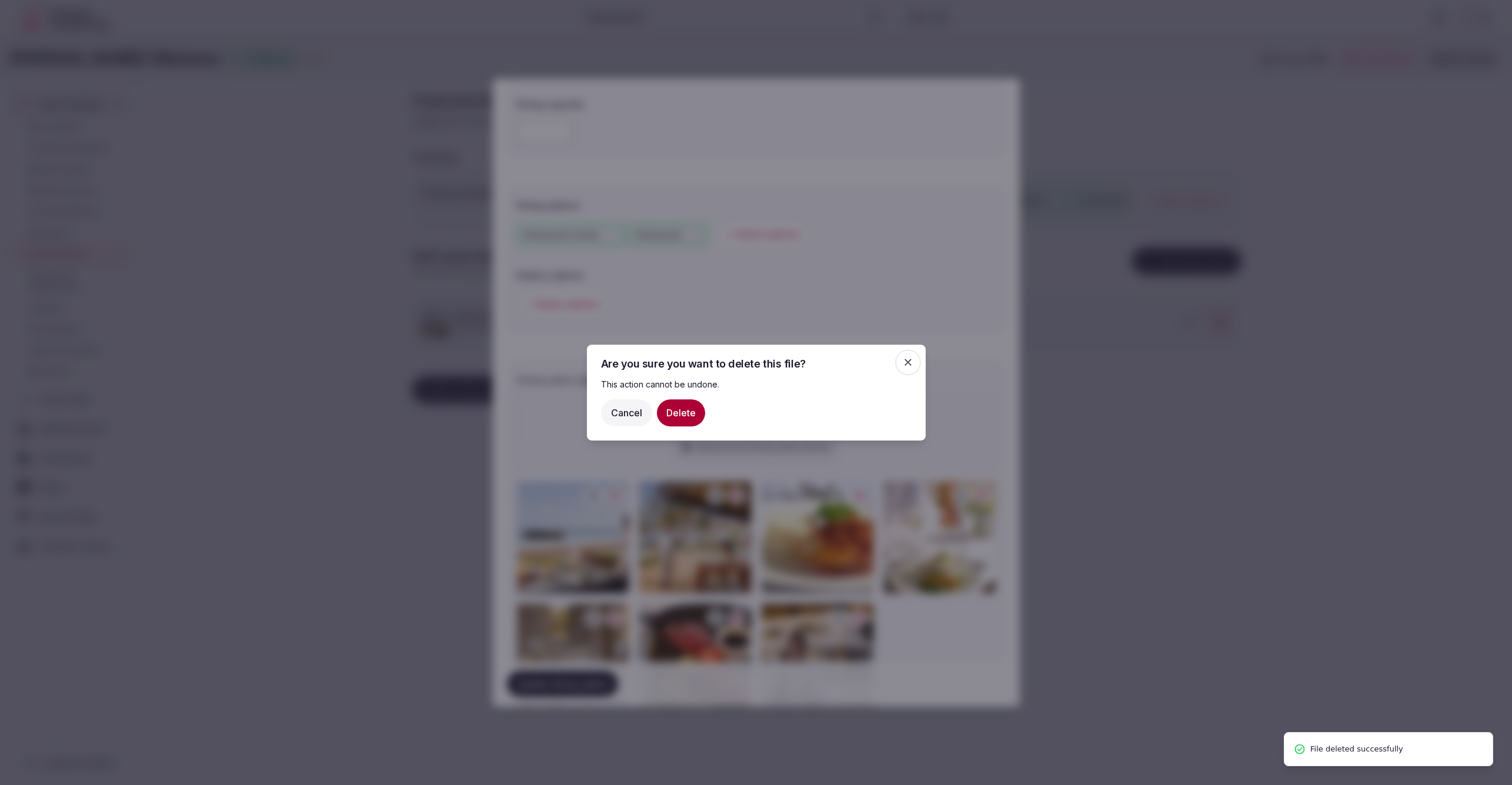
click at [670, 409] on button "Delete" at bounding box center [681, 412] width 48 height 27
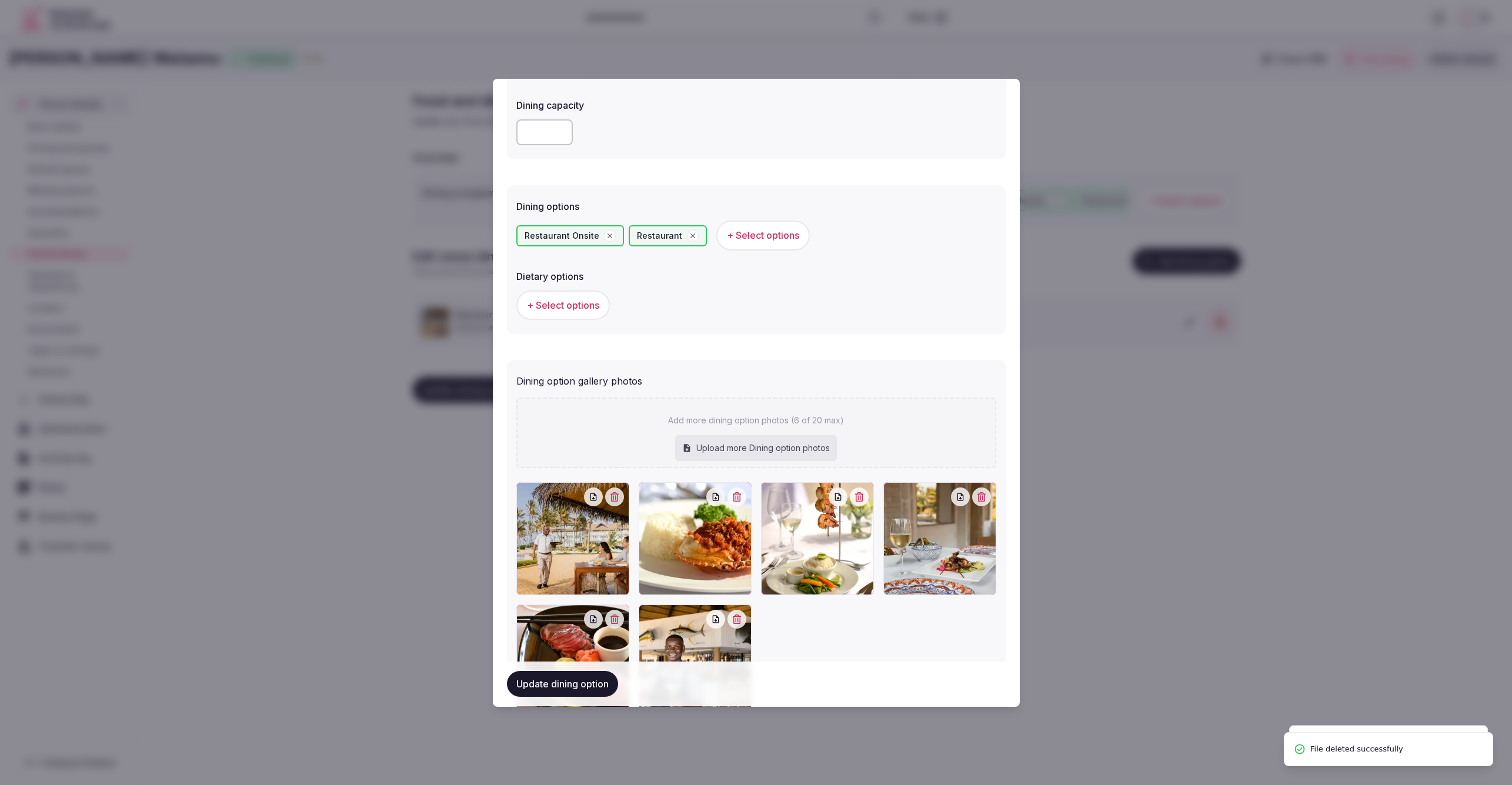
click at [616, 494] on icon "button" at bounding box center [614, 496] width 9 height 9
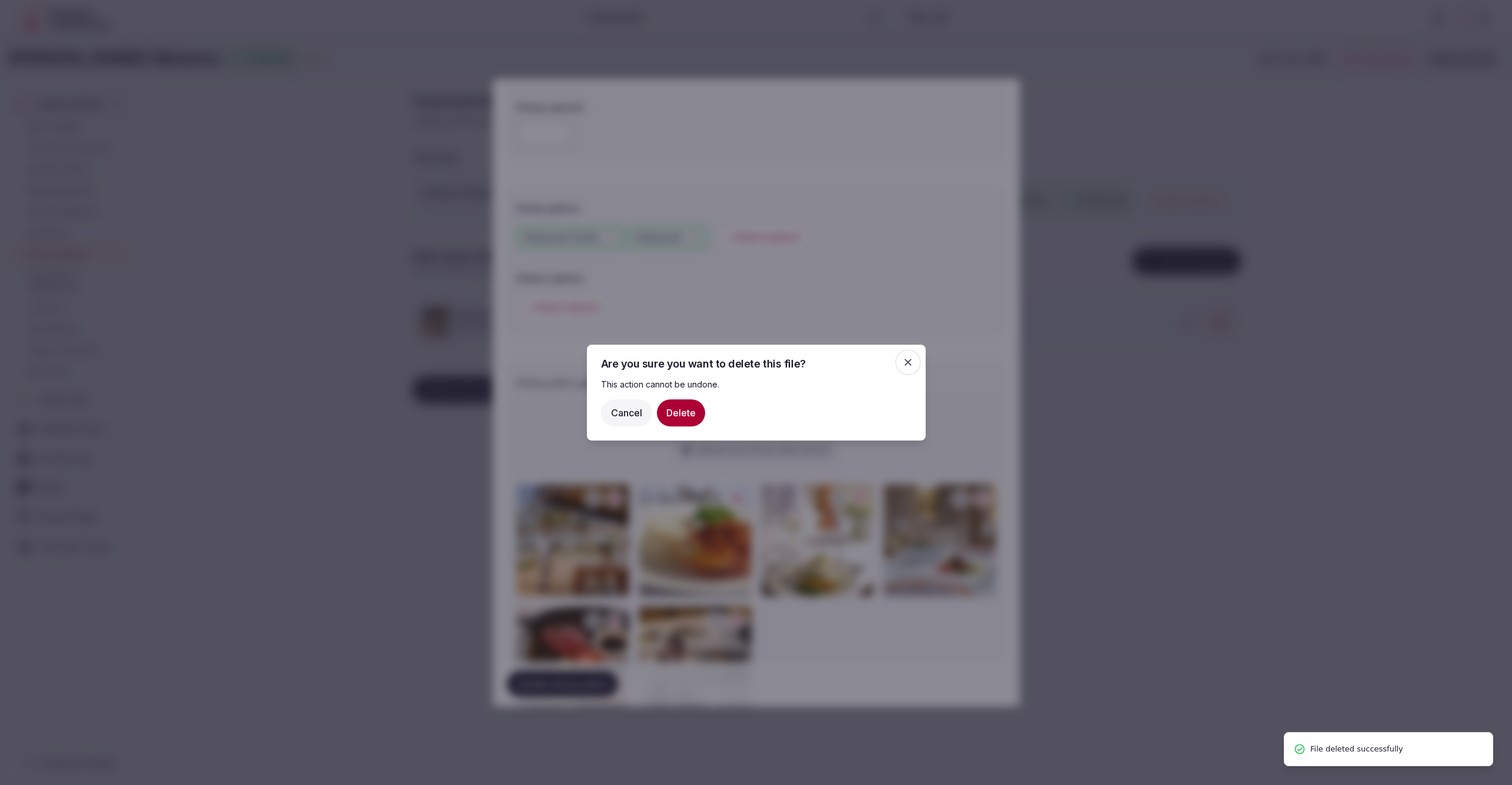
click at [685, 409] on button "Delete" at bounding box center [681, 412] width 48 height 27
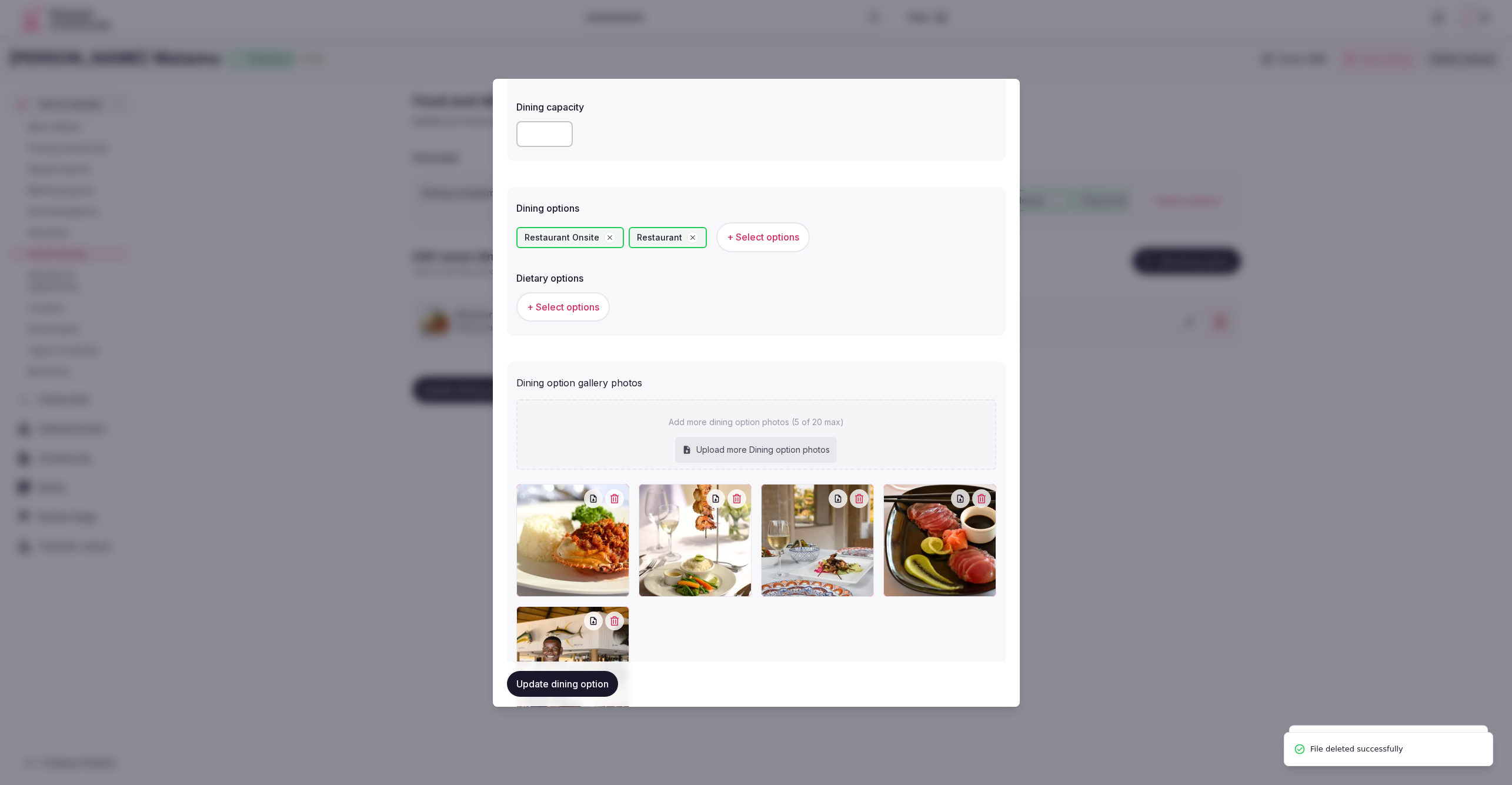
click at [612, 500] on button "button" at bounding box center [614, 498] width 19 height 19
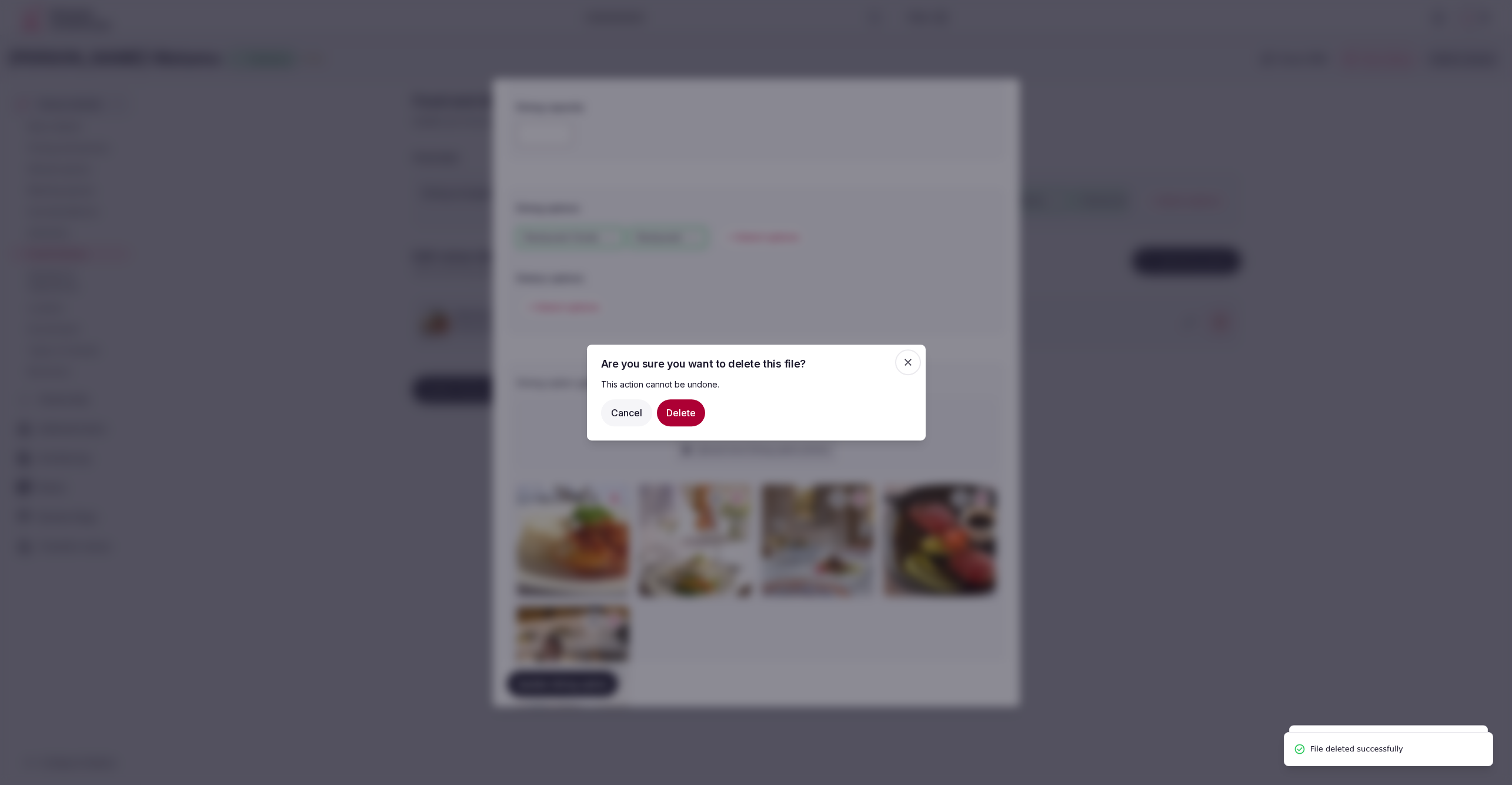
click at [684, 409] on button "Delete" at bounding box center [681, 412] width 48 height 27
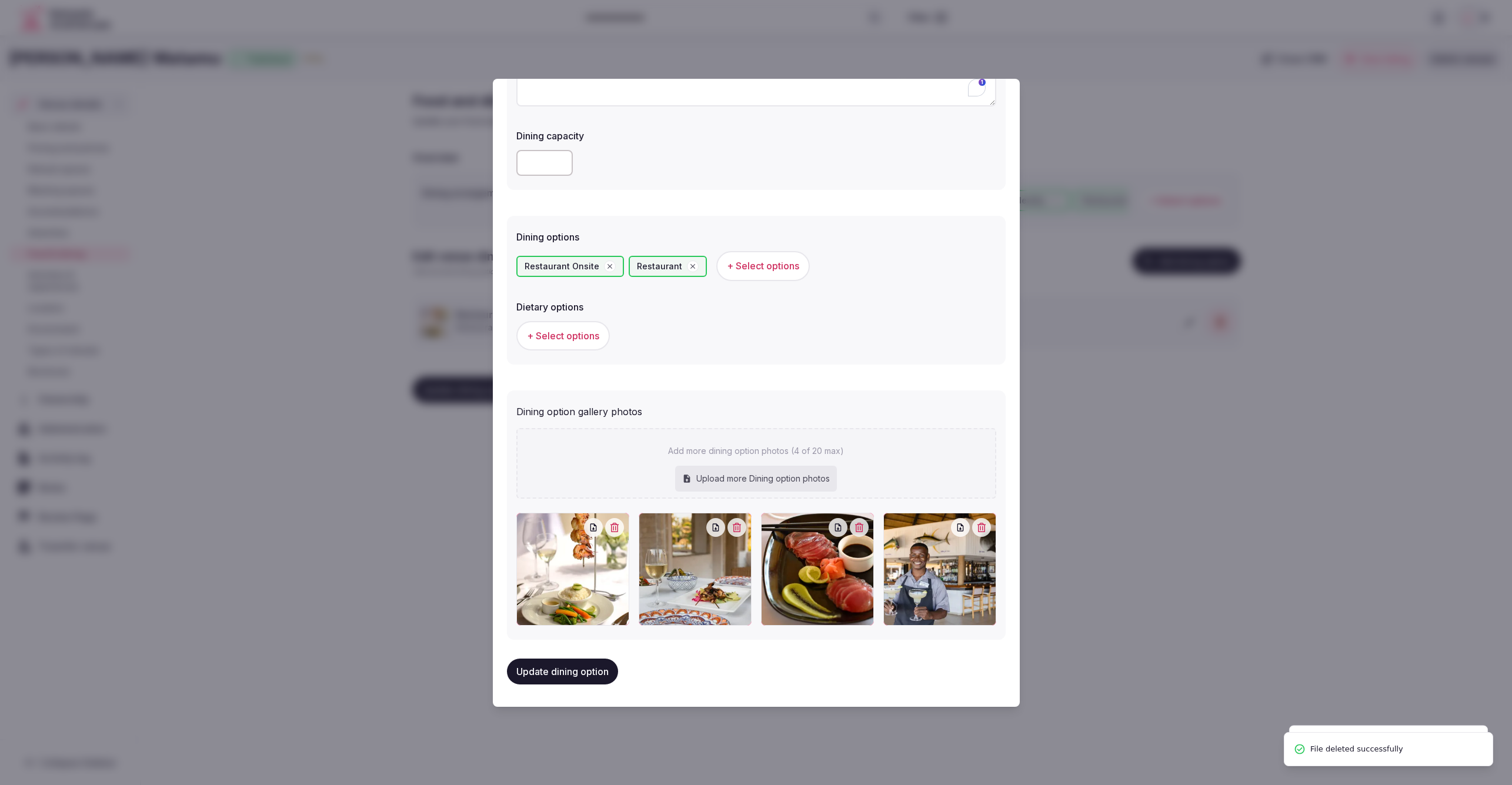
click at [612, 525] on icon "button" at bounding box center [614, 527] width 9 height 9
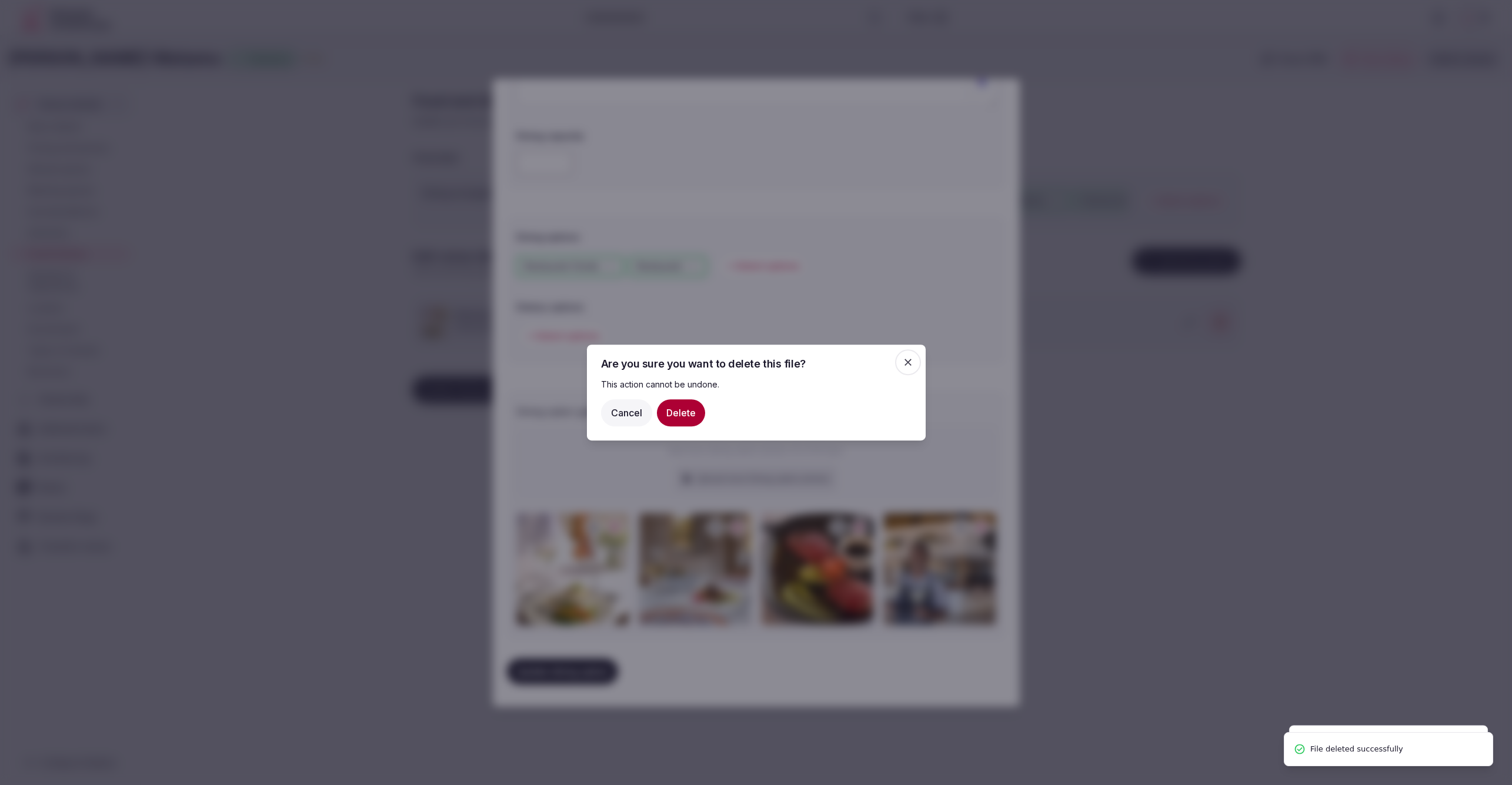
click at [673, 416] on button "Delete" at bounding box center [681, 412] width 48 height 27
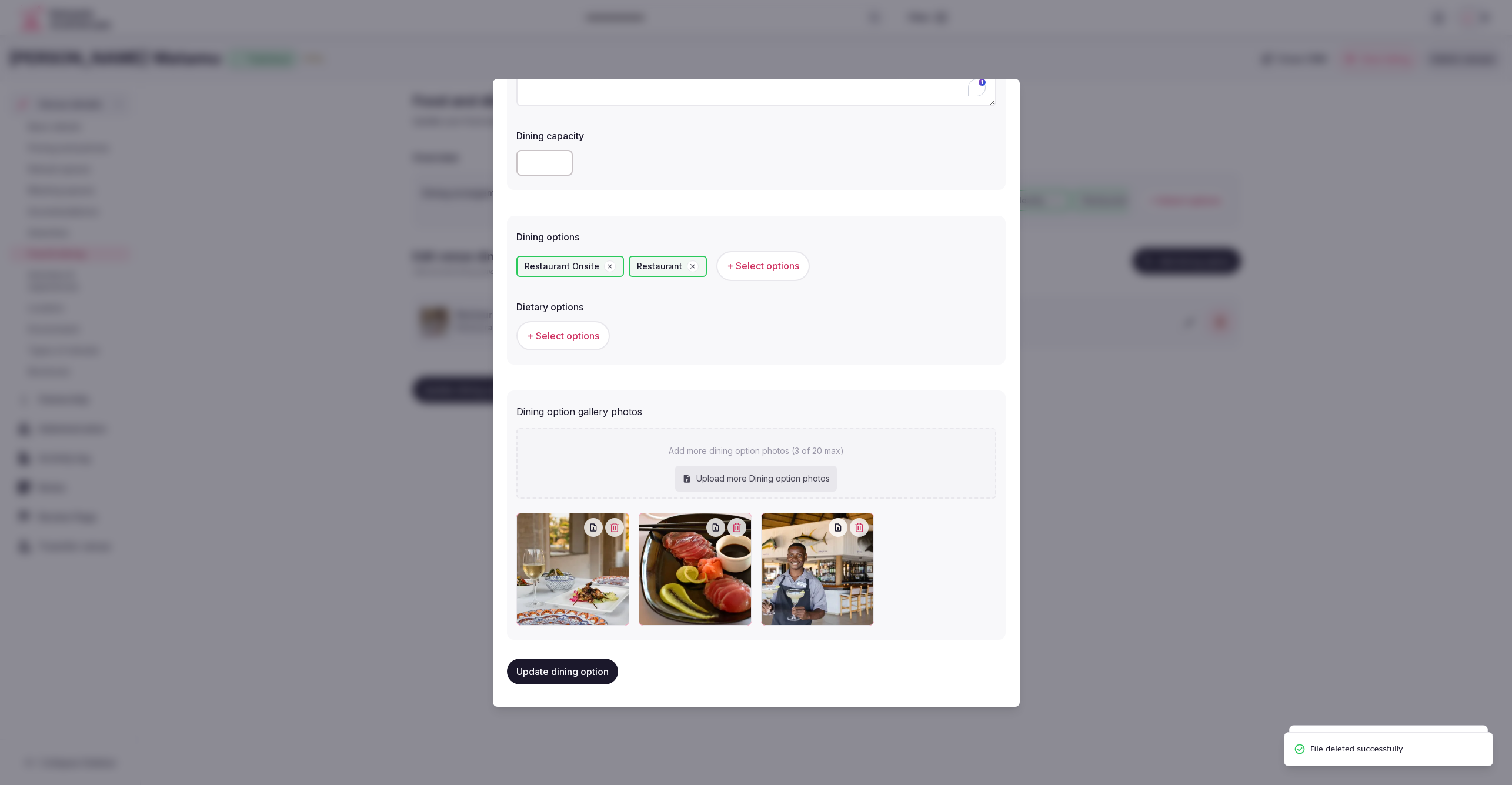
click at [610, 520] on button "button" at bounding box center [614, 527] width 19 height 19
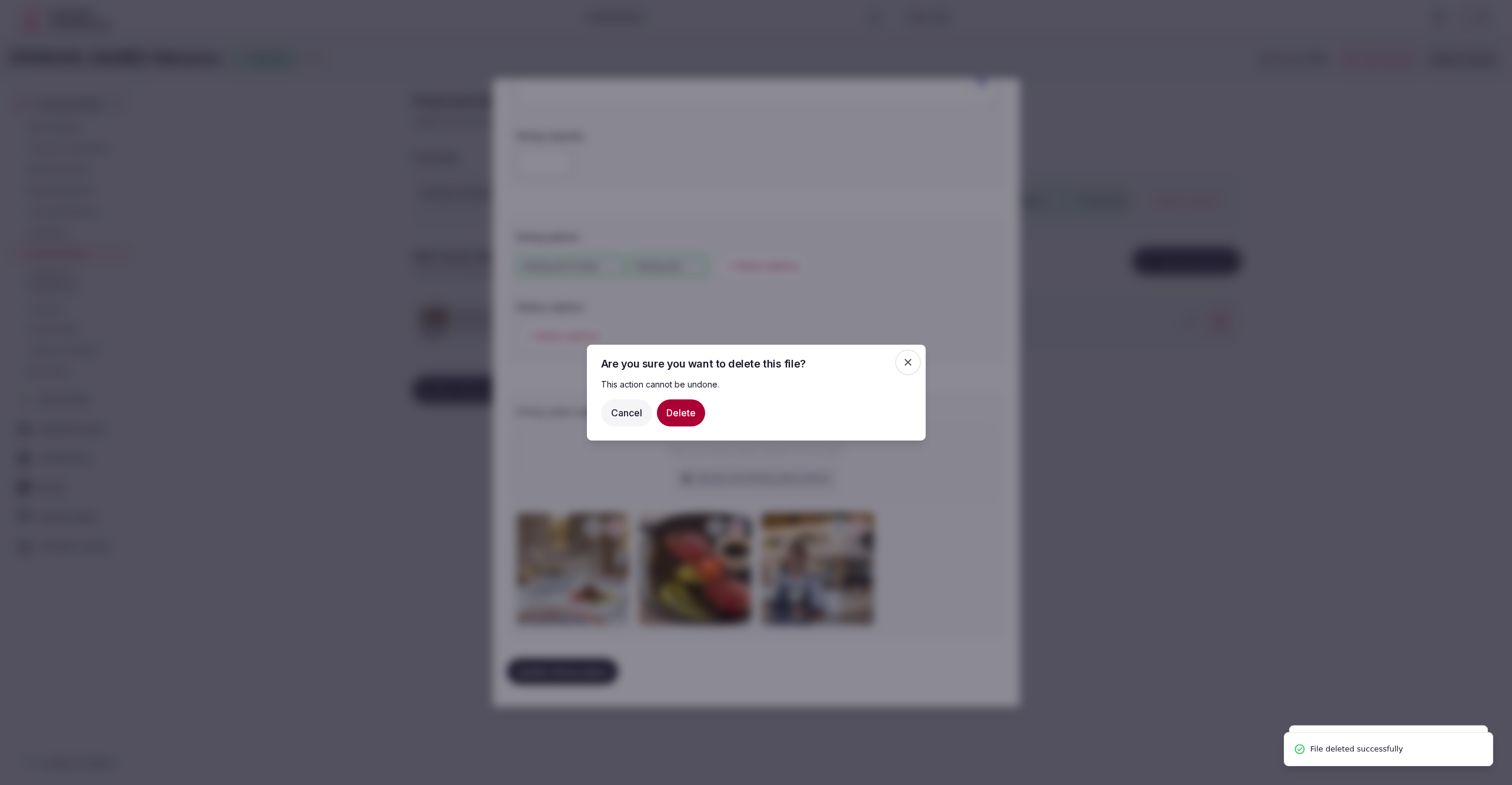
click at [670, 412] on button "Delete" at bounding box center [681, 412] width 48 height 27
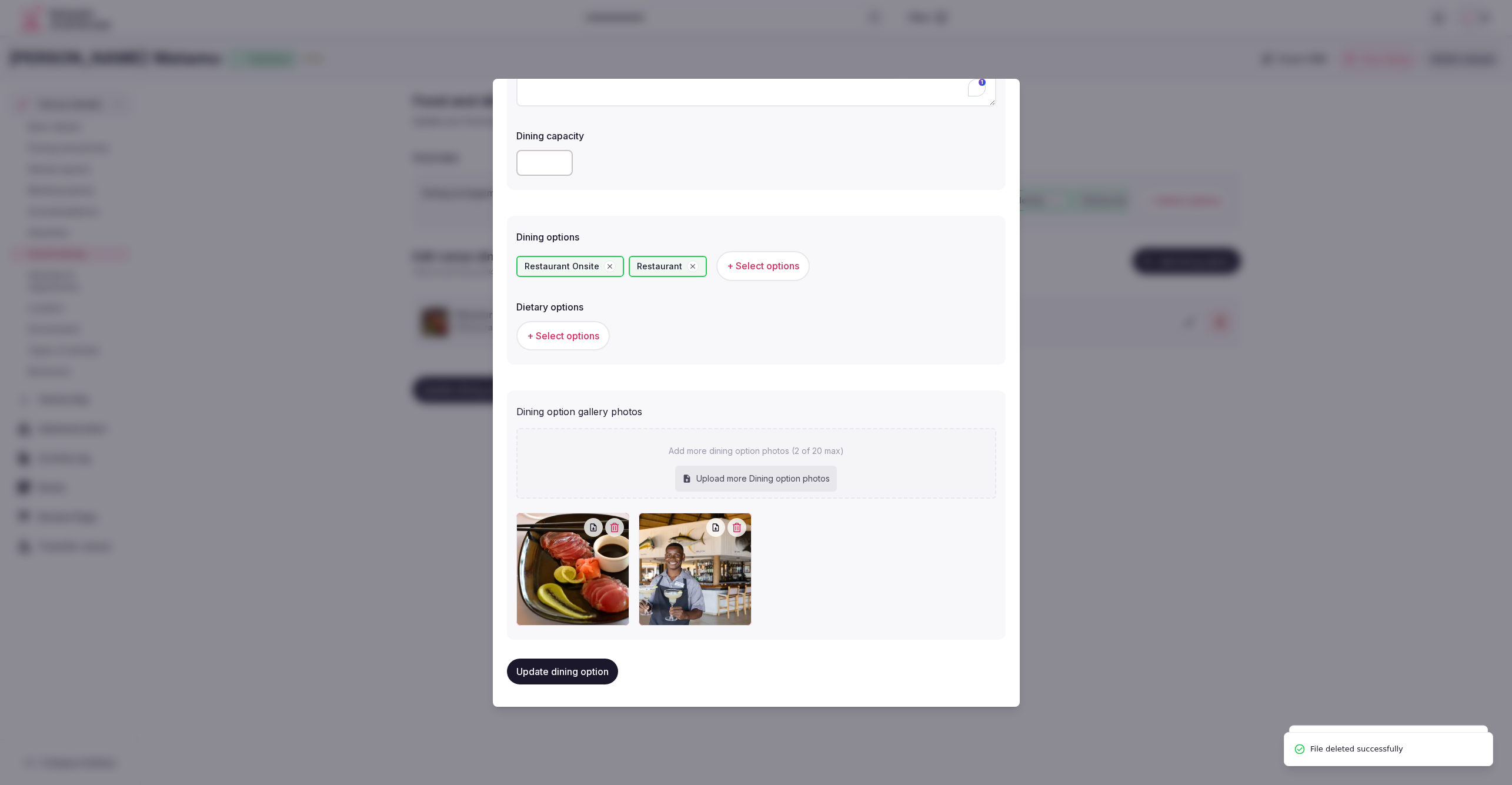
click at [622, 525] on button "button" at bounding box center [614, 527] width 19 height 19
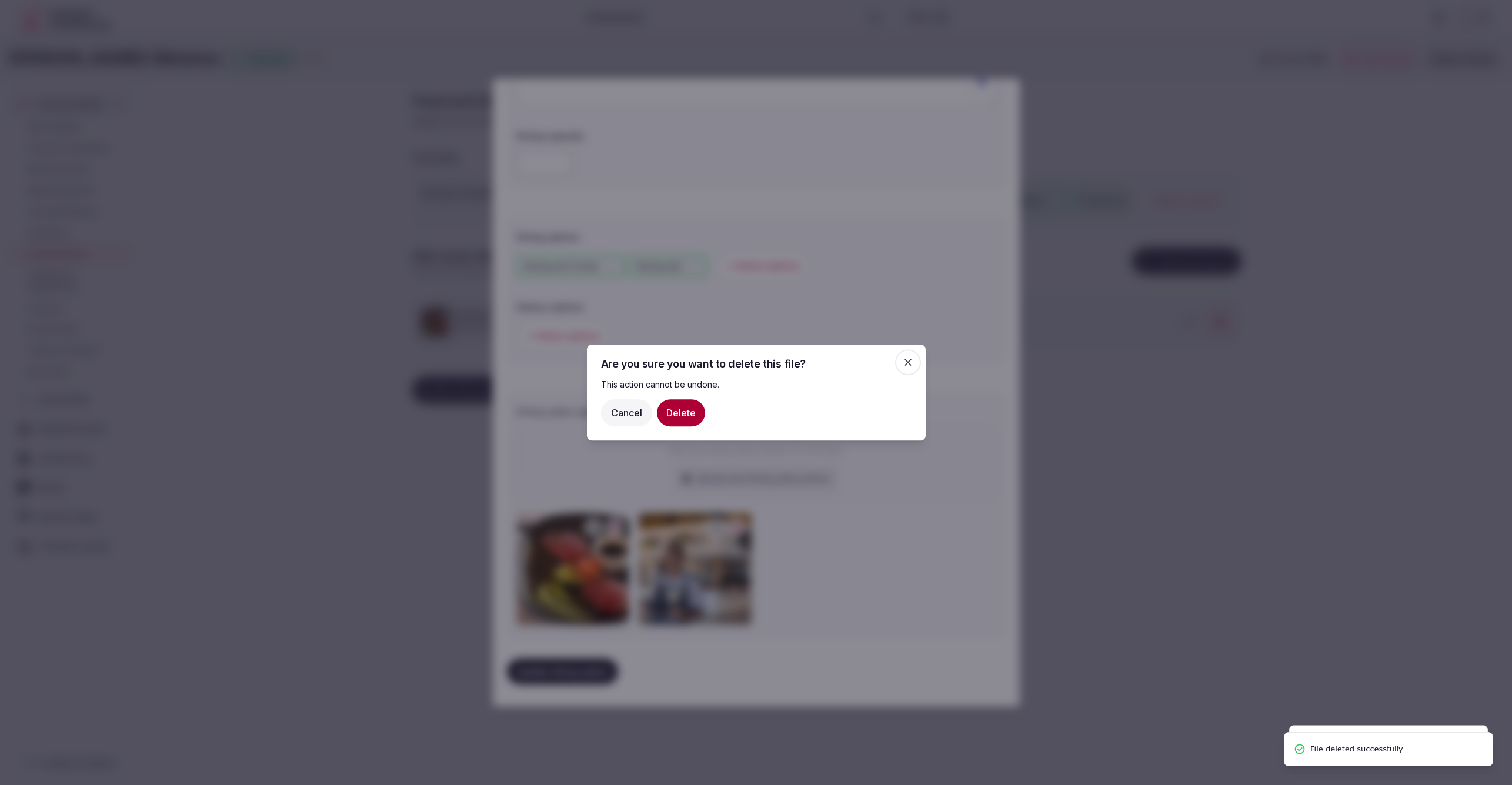
click at [687, 413] on button "Delete" at bounding box center [681, 412] width 48 height 27
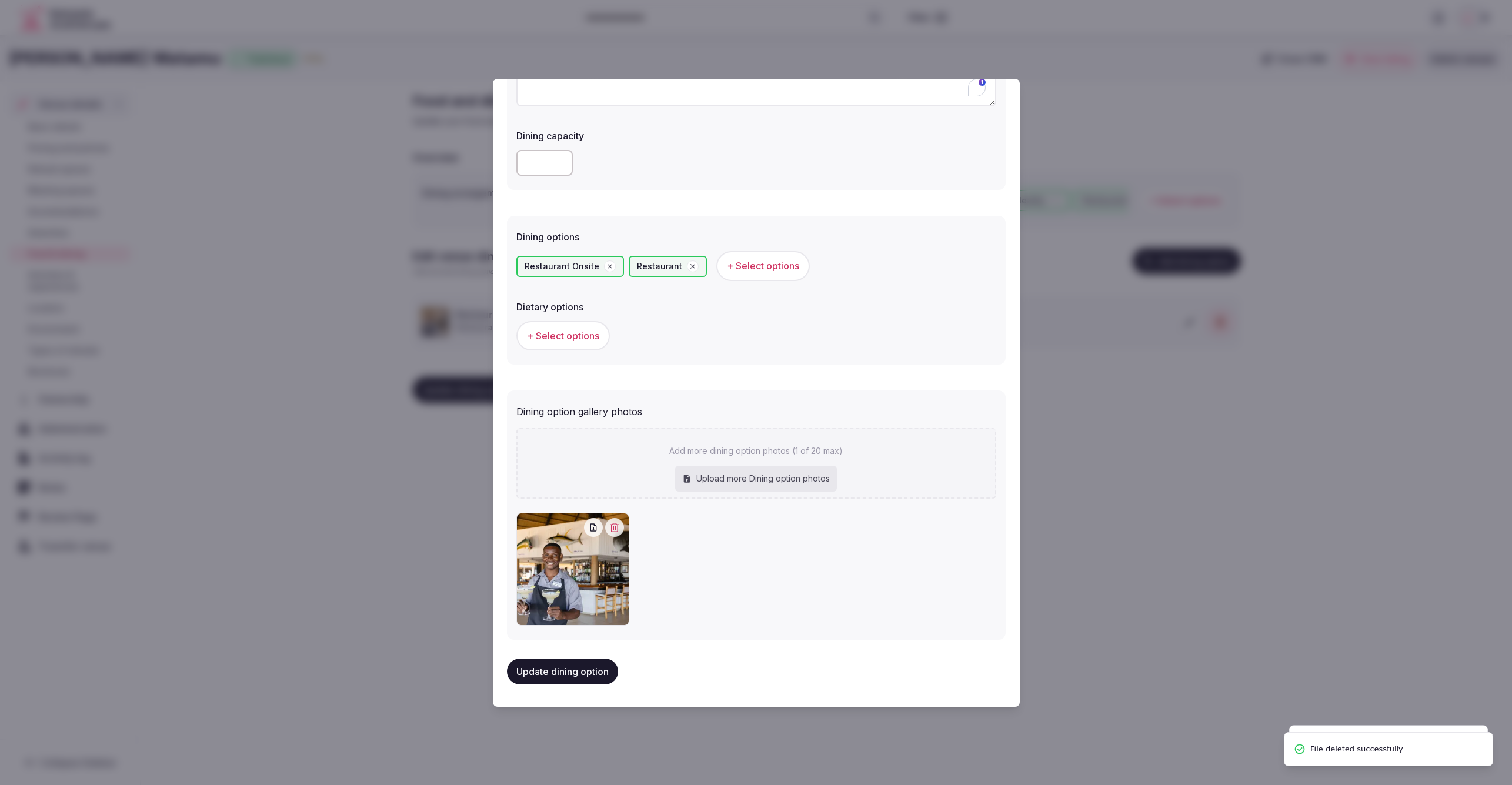
click at [612, 525] on icon "button" at bounding box center [614, 527] width 9 height 9
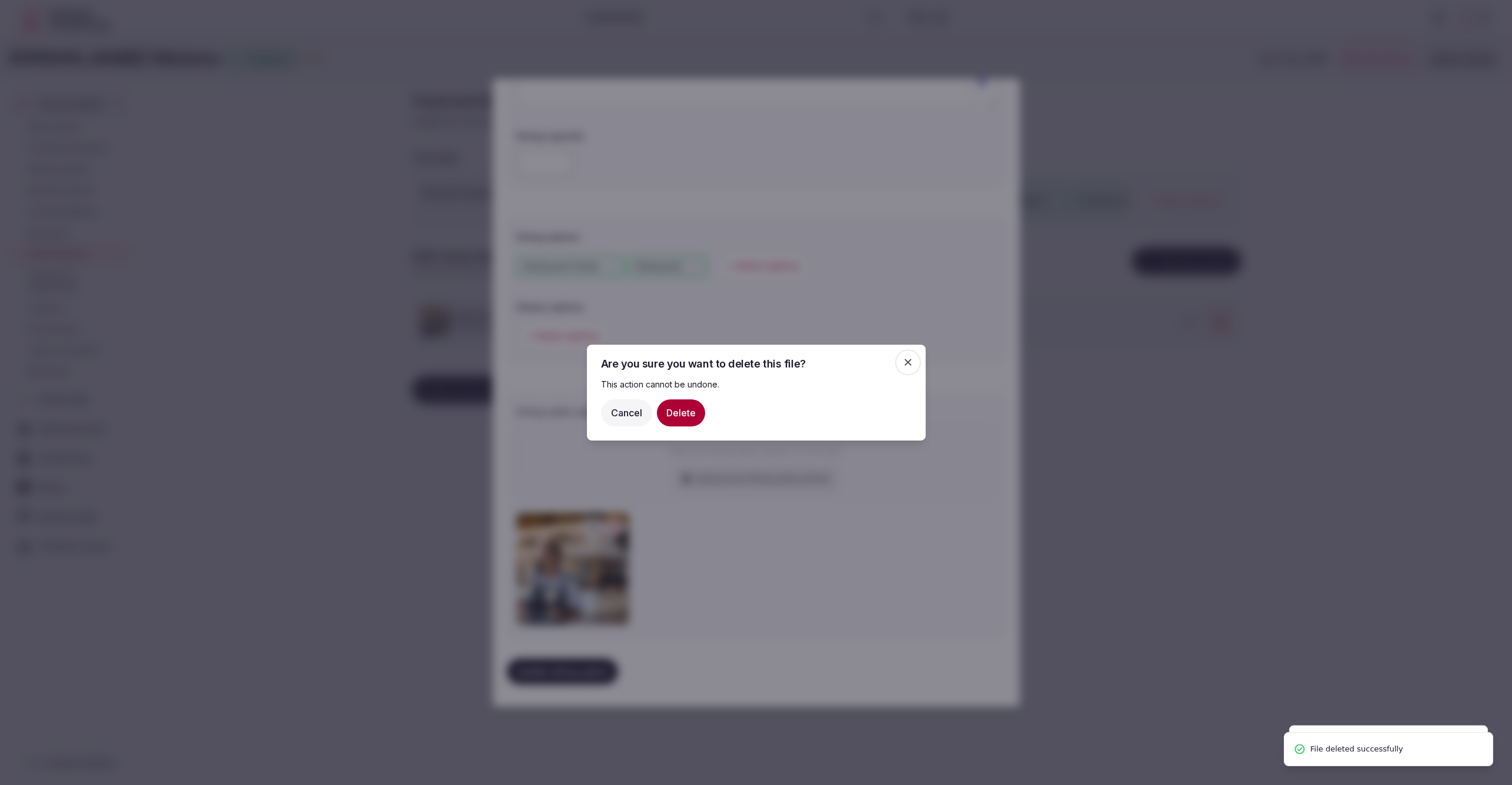
click at [675, 403] on button "Delete" at bounding box center [681, 412] width 48 height 27
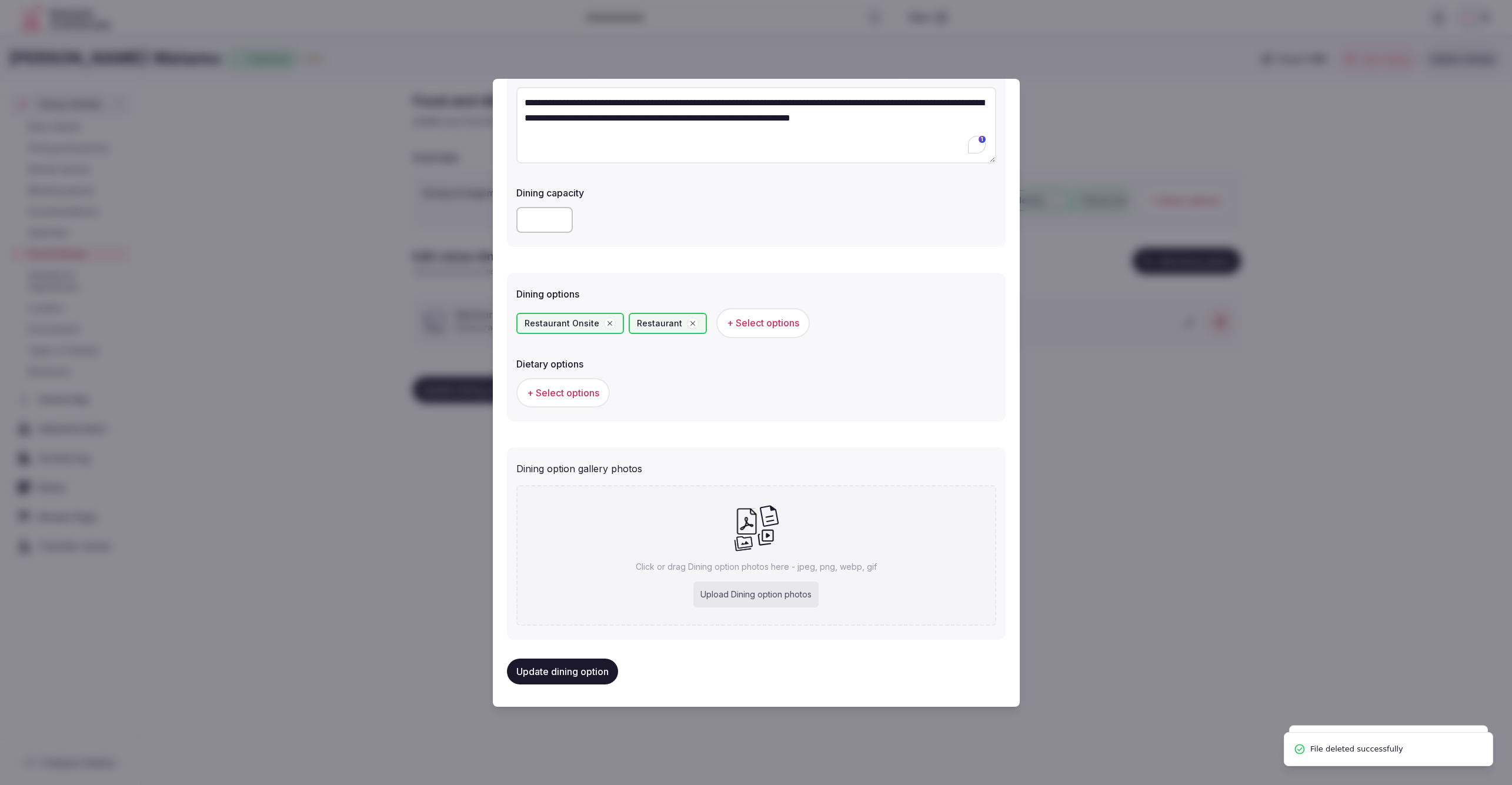
click at [913, 509] on div "Click or drag Dining option photos here - jpeg, png, webp, gif Upload Dining op…" at bounding box center [756, 556] width 480 height 141
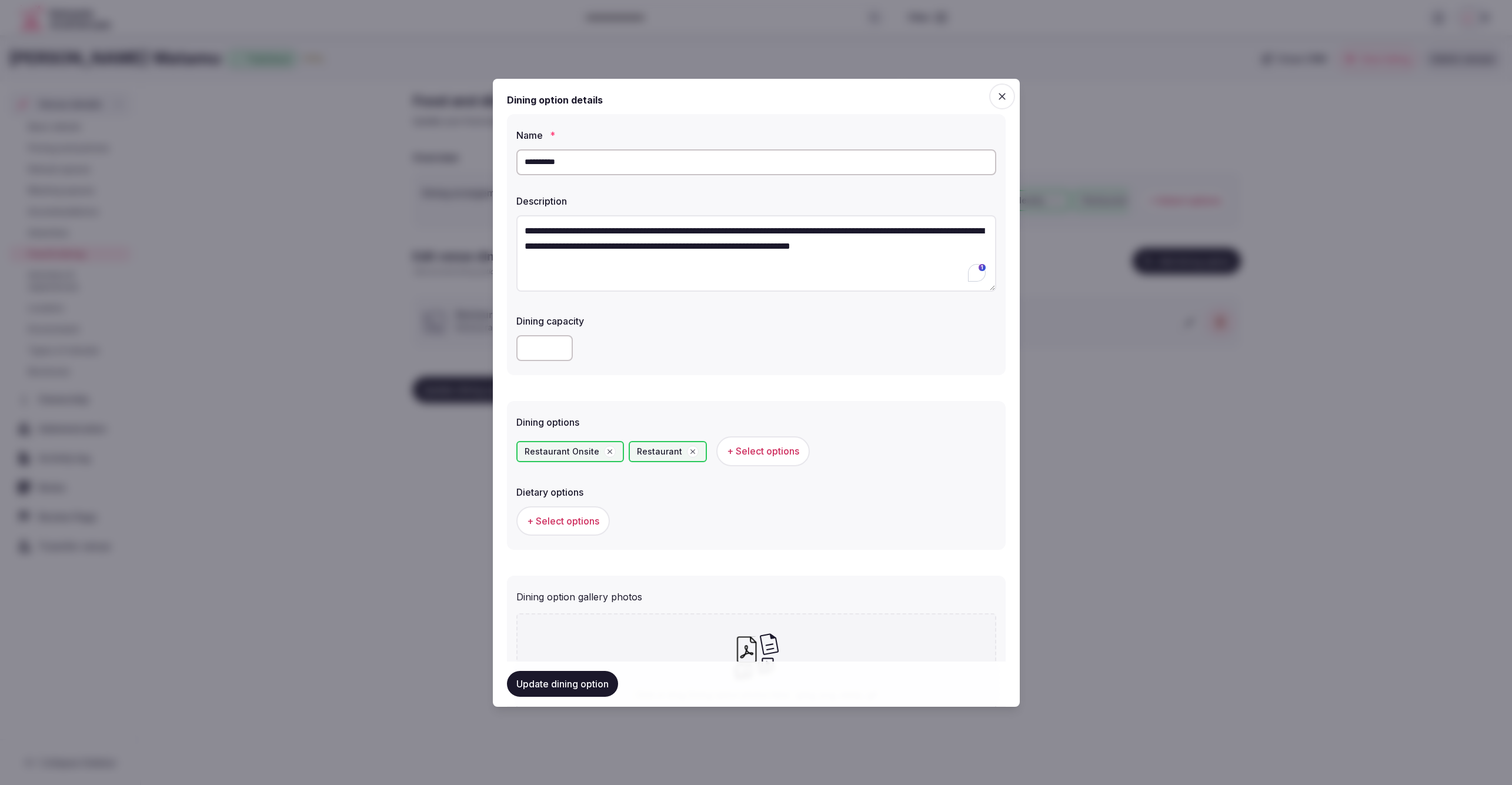
scroll to position [128, 0]
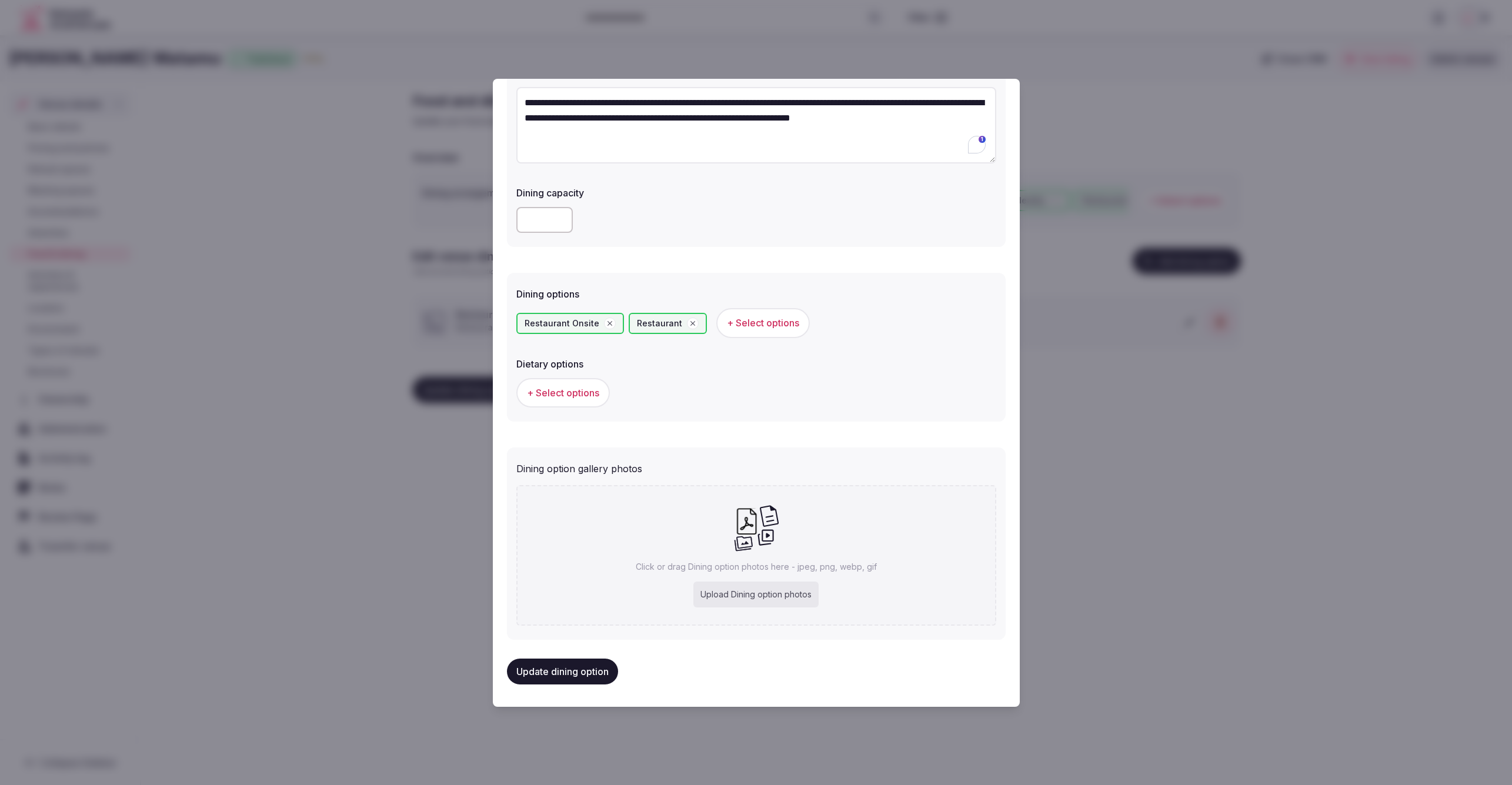
type input "**********"
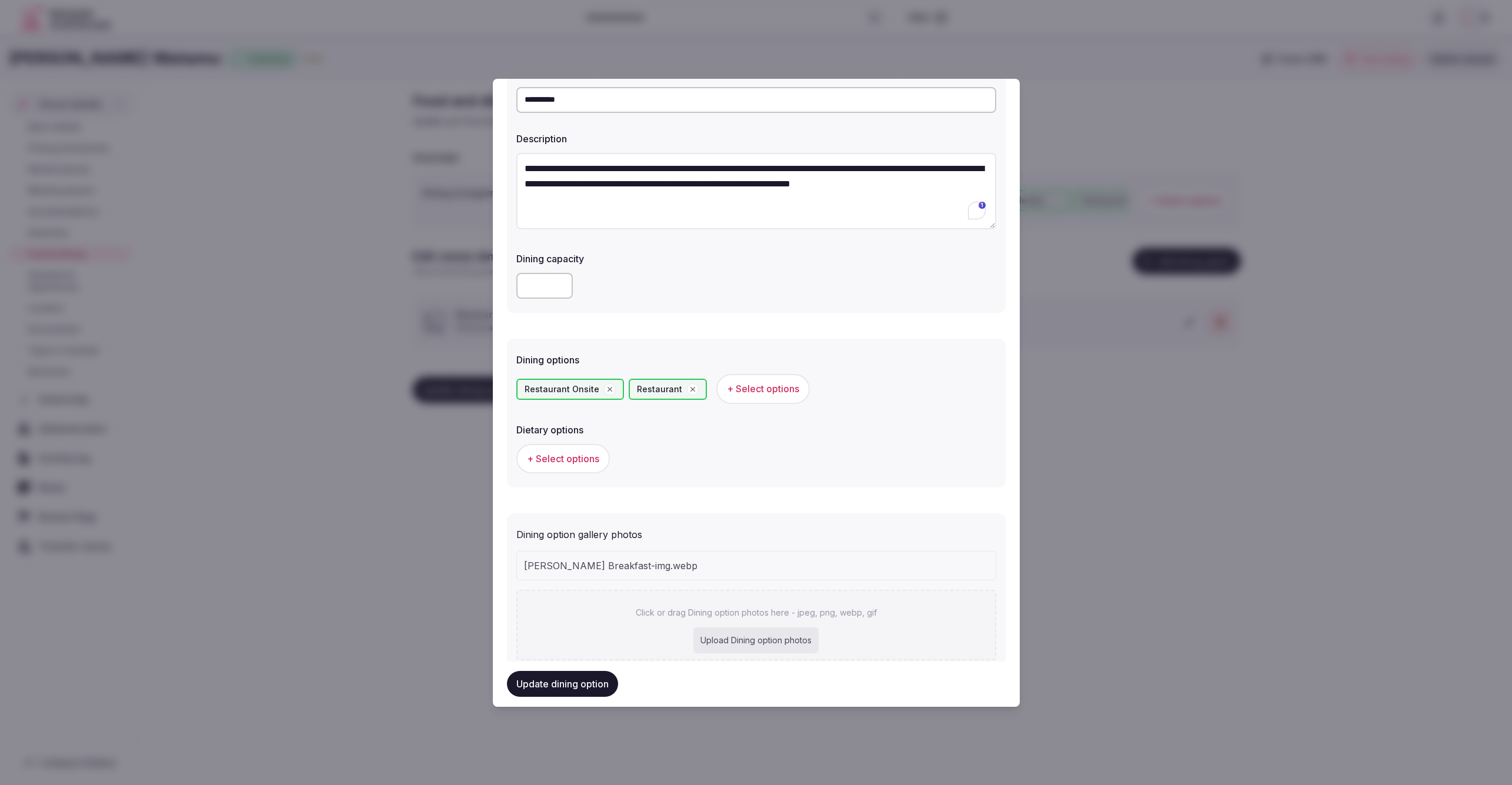
scroll to position [0, 0]
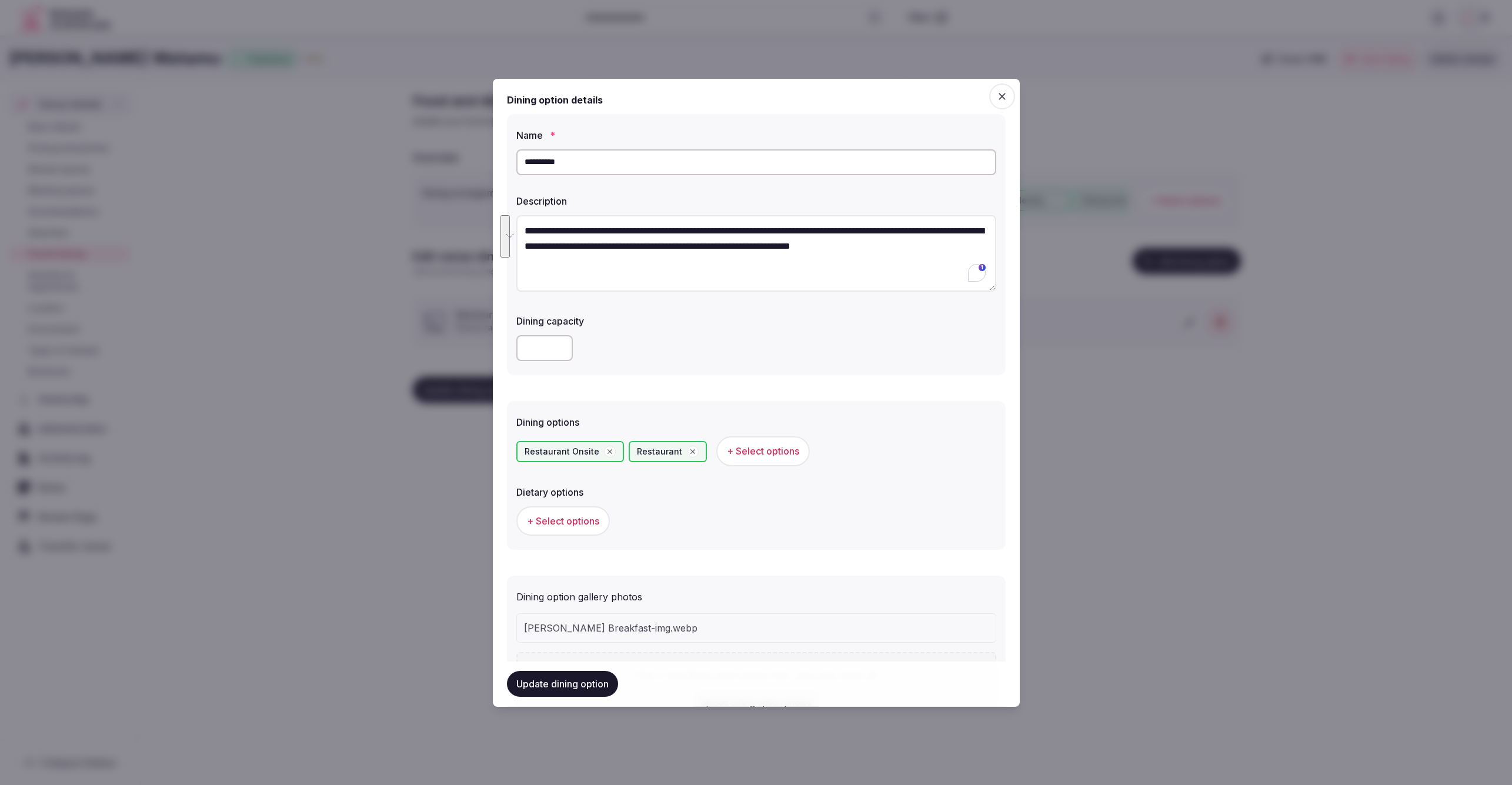
drag, startPoint x: 577, startPoint y: 260, endPoint x: 504, endPoint y: 204, distance: 92.0
click at [504, 204] on div "**********" at bounding box center [756, 393] width 527 height 628
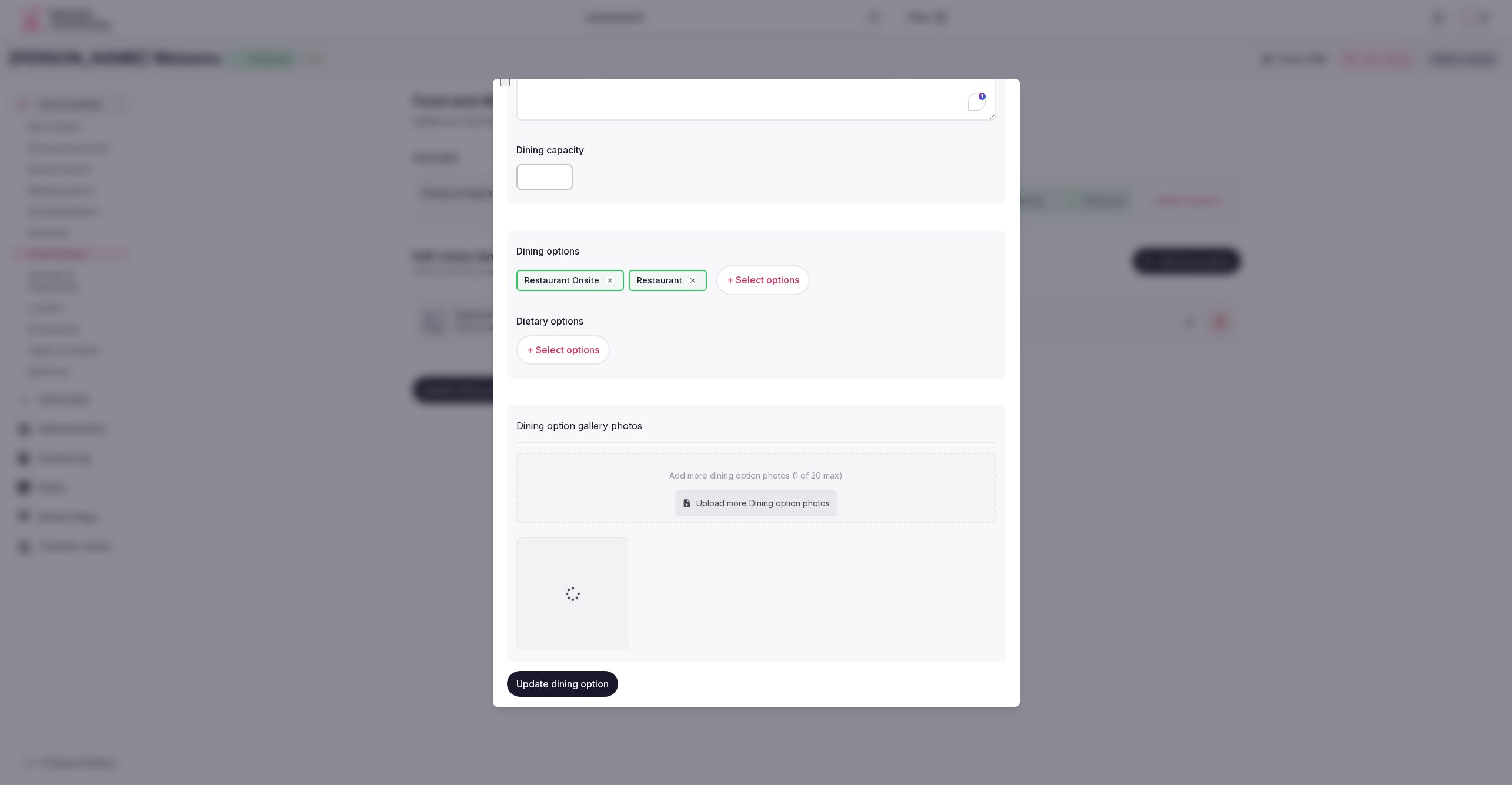
scroll to position [189, 0]
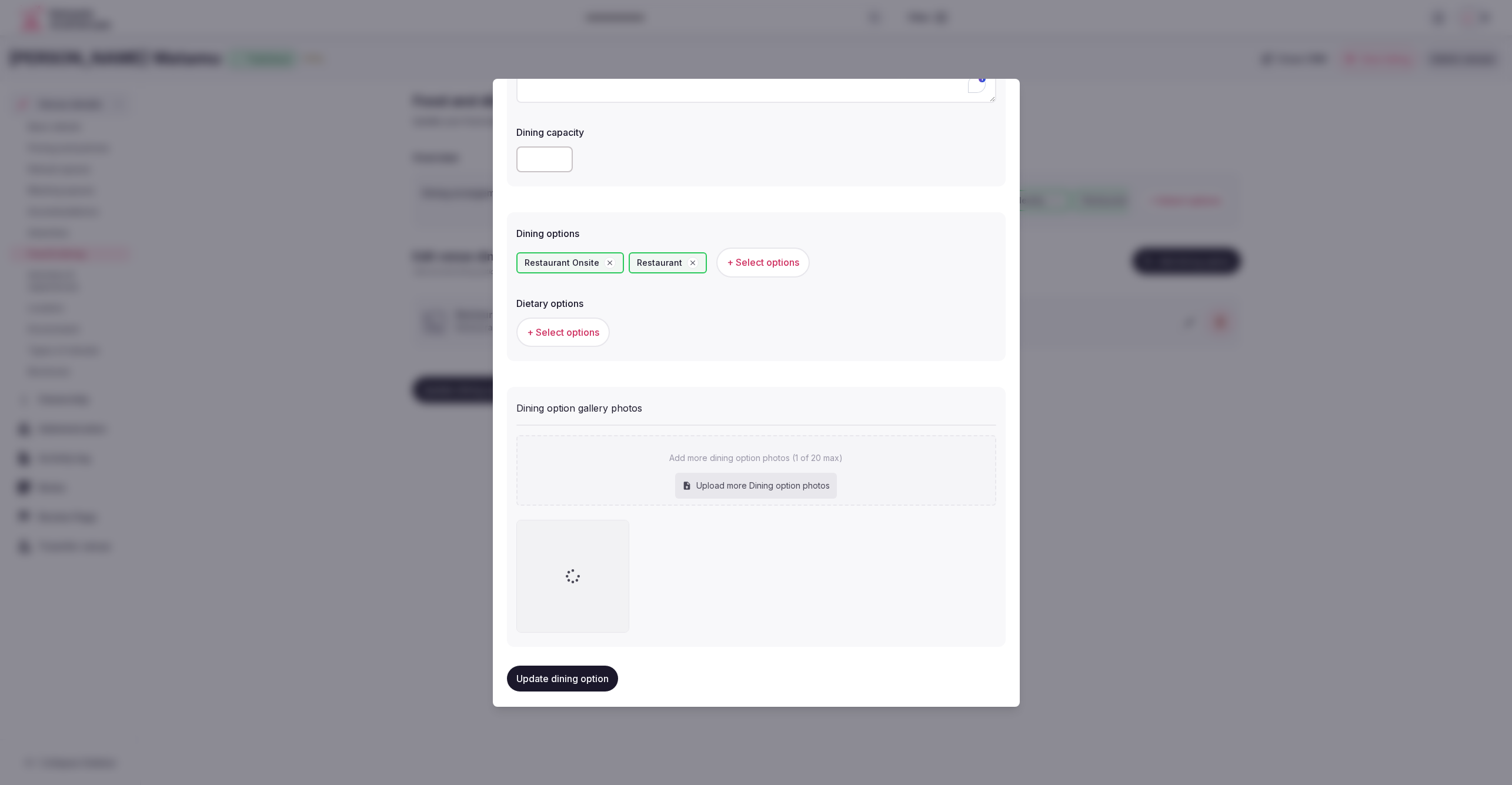
click at [579, 340] on button "+ Select options" at bounding box center [563, 332] width 93 height 30
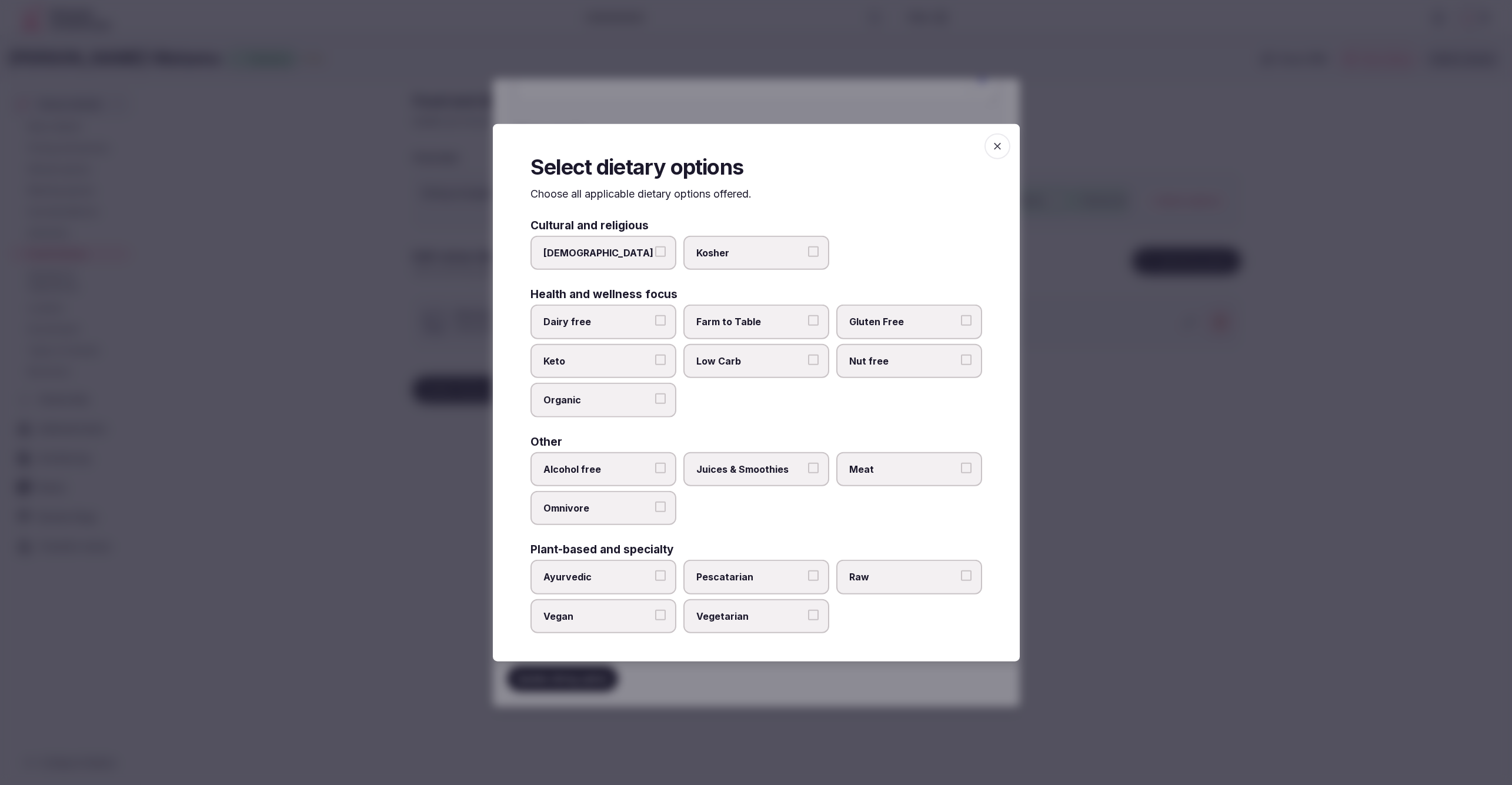
click at [743, 369] on label "Low Carb" at bounding box center [756, 361] width 146 height 34
click at [808, 365] on button "Low Carb" at bounding box center [814, 360] width 11 height 11
click at [1199, 508] on div at bounding box center [756, 393] width 1512 height 785
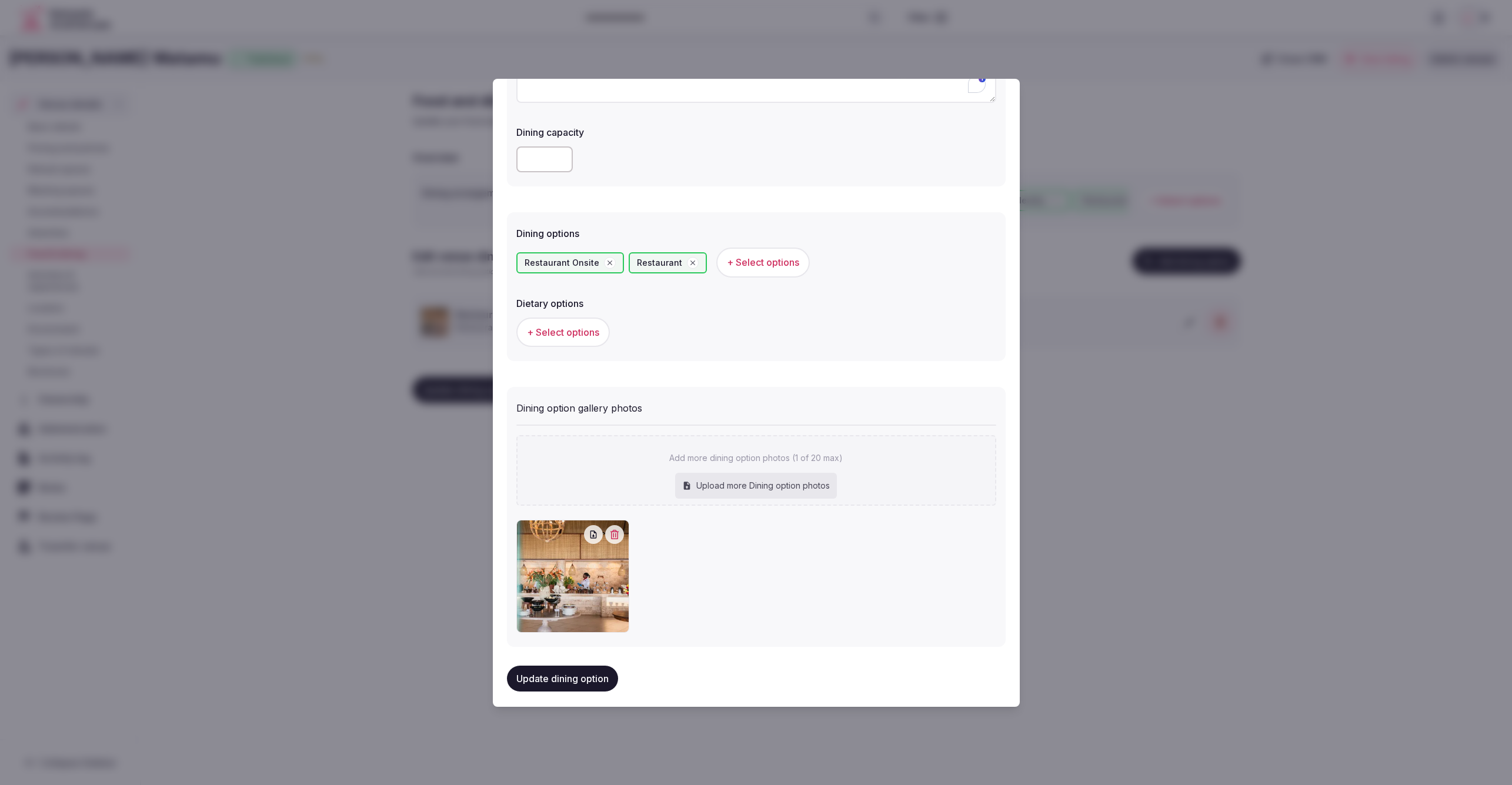
click at [596, 672] on button "Update dining option" at bounding box center [562, 678] width 111 height 26
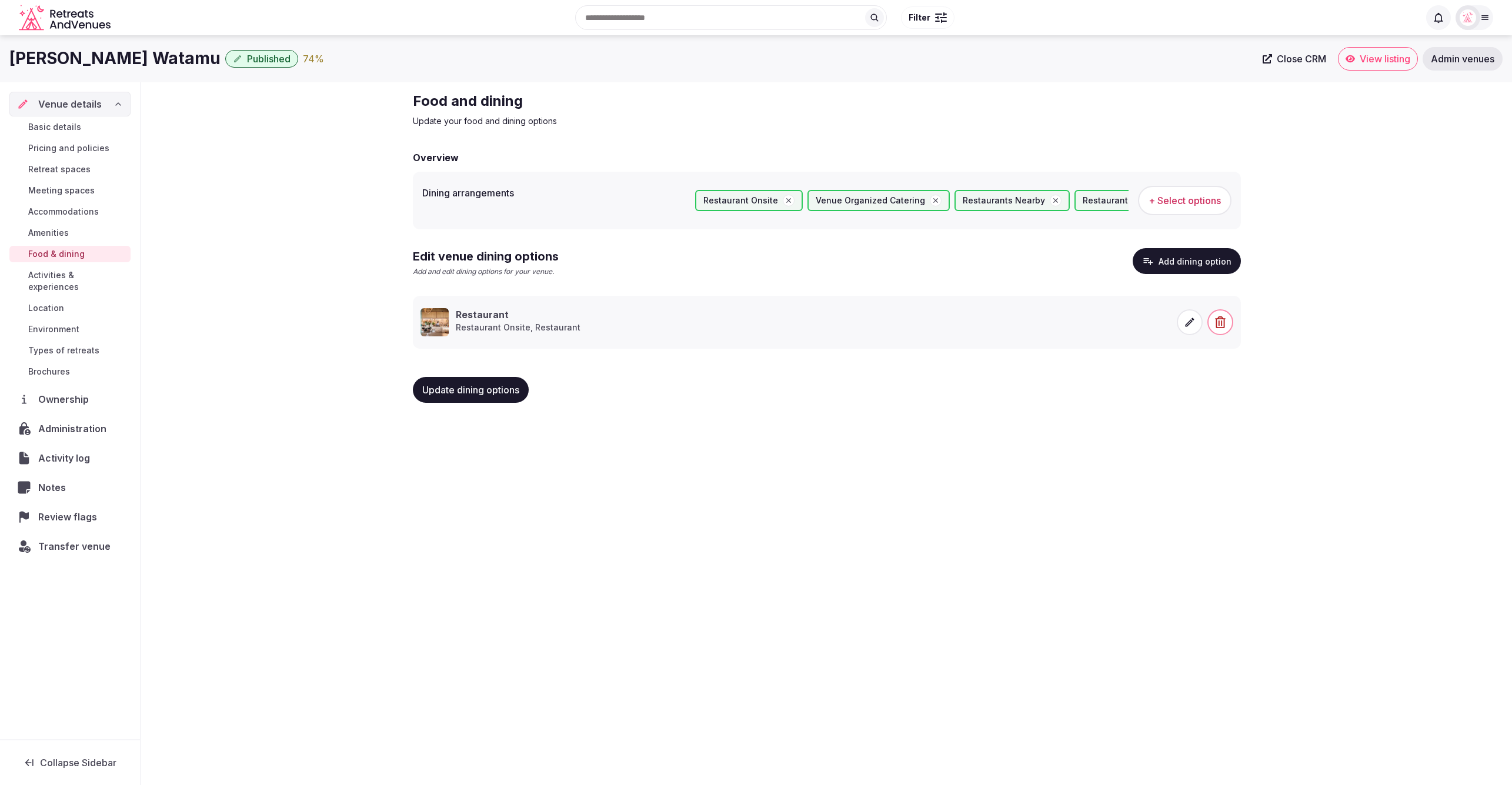
click at [1194, 327] on icon at bounding box center [1190, 322] width 12 height 12
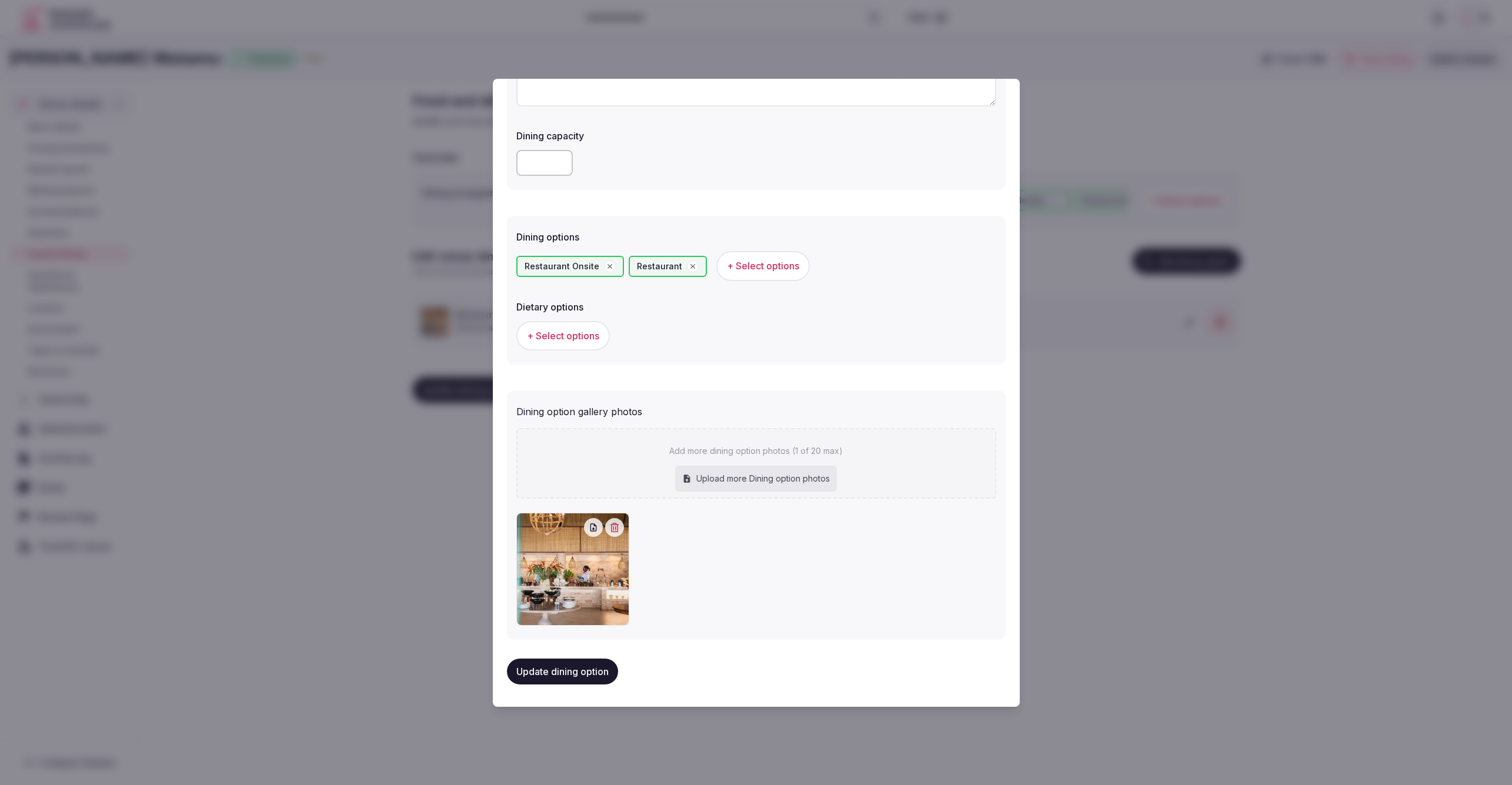
scroll to position [0, 0]
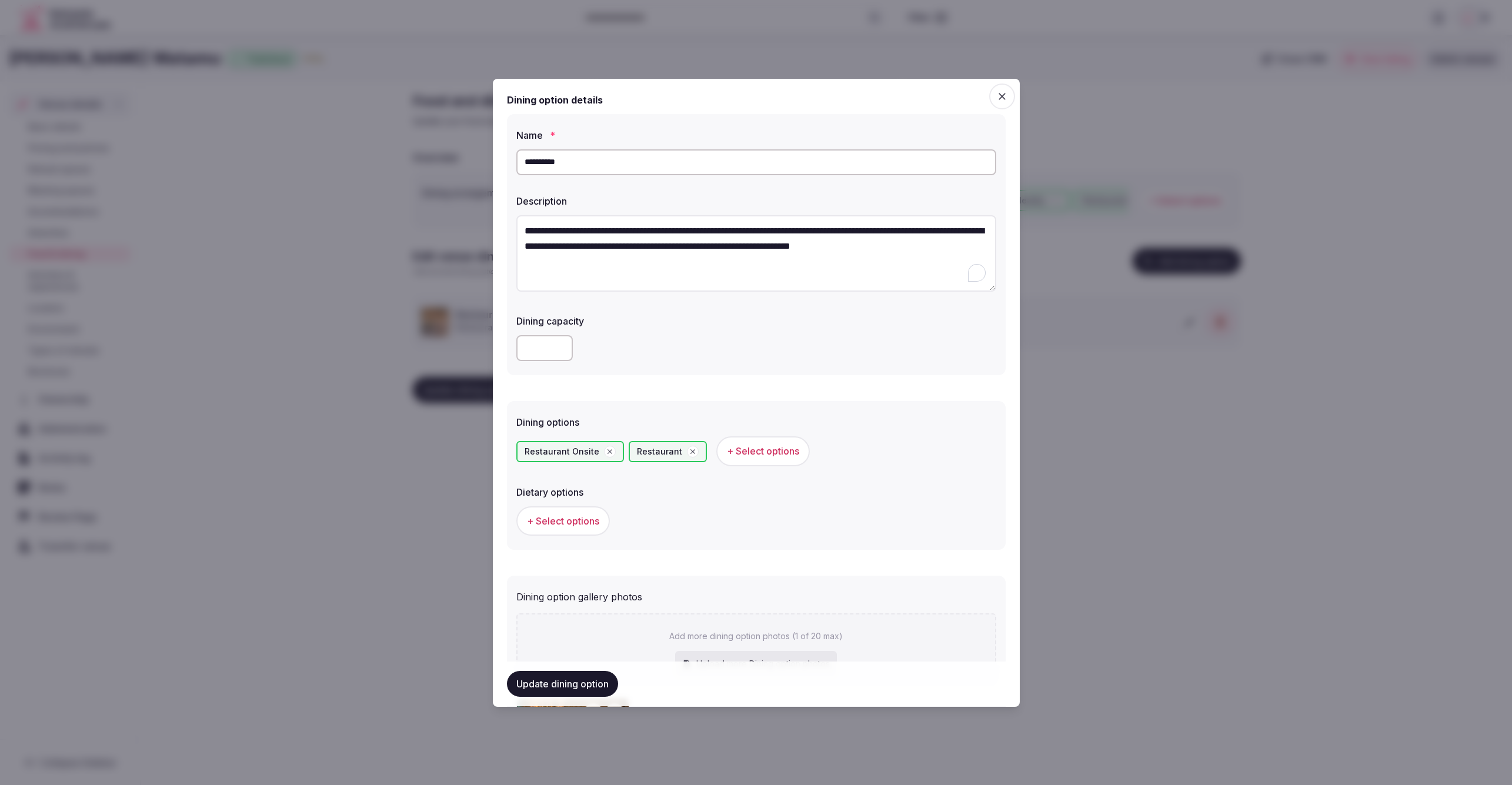
drag, startPoint x: 524, startPoint y: 245, endPoint x: 520, endPoint y: 220, distance: 25.3
click at [520, 220] on textarea "**********" at bounding box center [756, 253] width 480 height 77
paste textarea "**********"
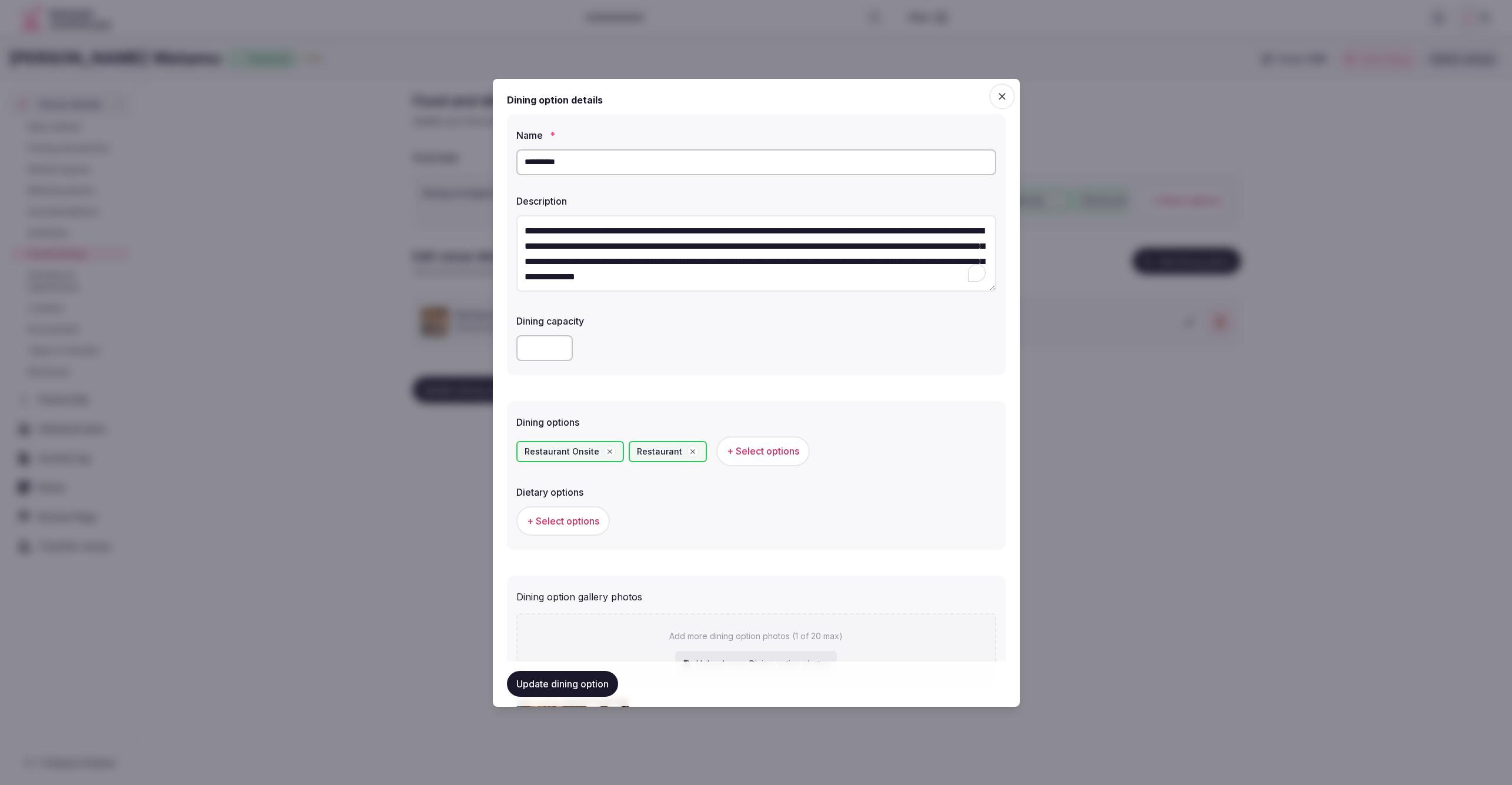
scroll to position [21, 0]
type textarea "**********"
click at [524, 162] on input "**********" at bounding box center [756, 162] width 480 height 26
click at [525, 162] on input "**********" at bounding box center [756, 162] width 480 height 26
paste input "**********"
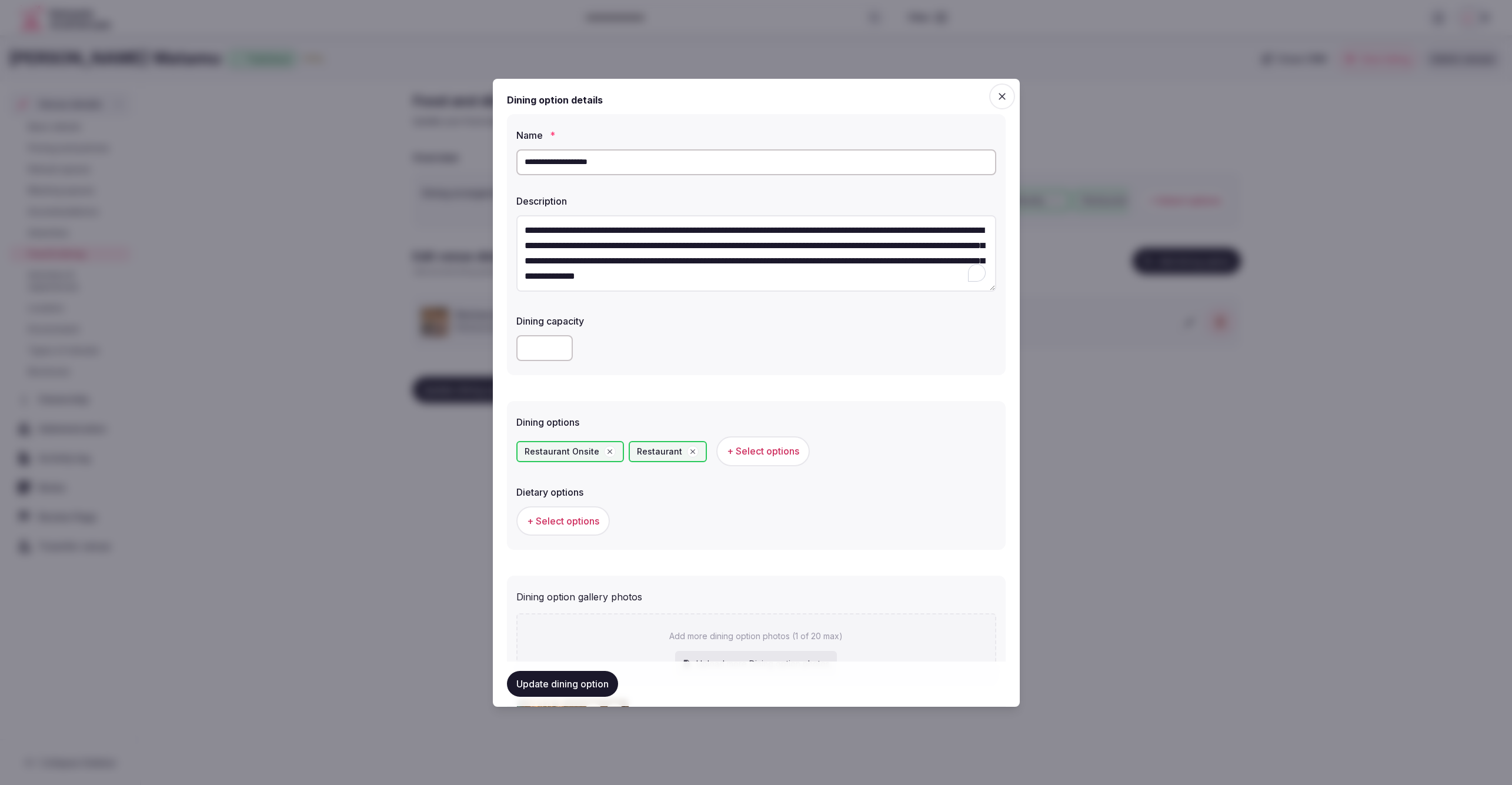
type input "**********"
click at [691, 340] on div at bounding box center [756, 348] width 480 height 26
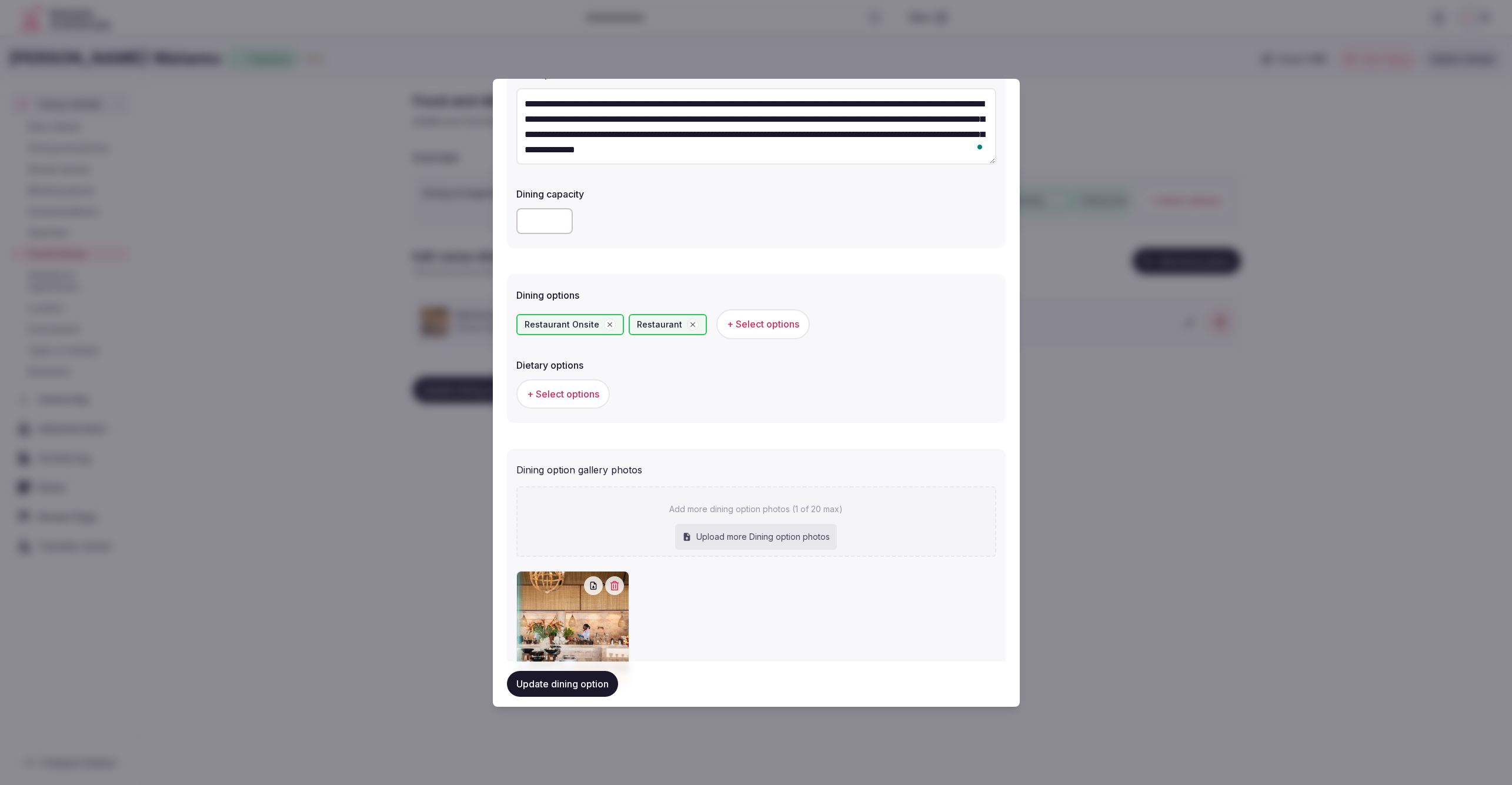
scroll to position [185, 0]
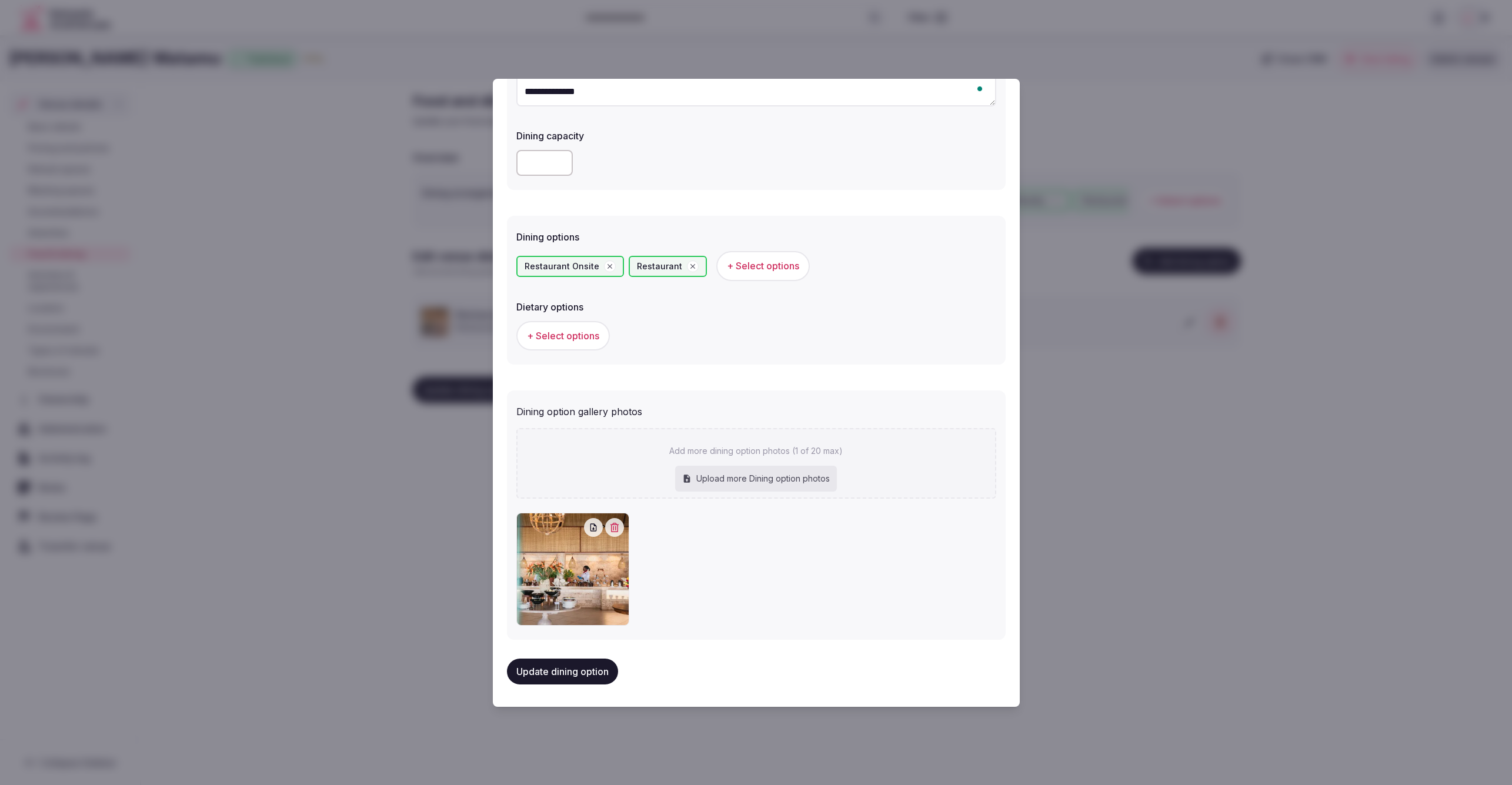
click at [540, 670] on button "Update dining option" at bounding box center [562, 671] width 111 height 26
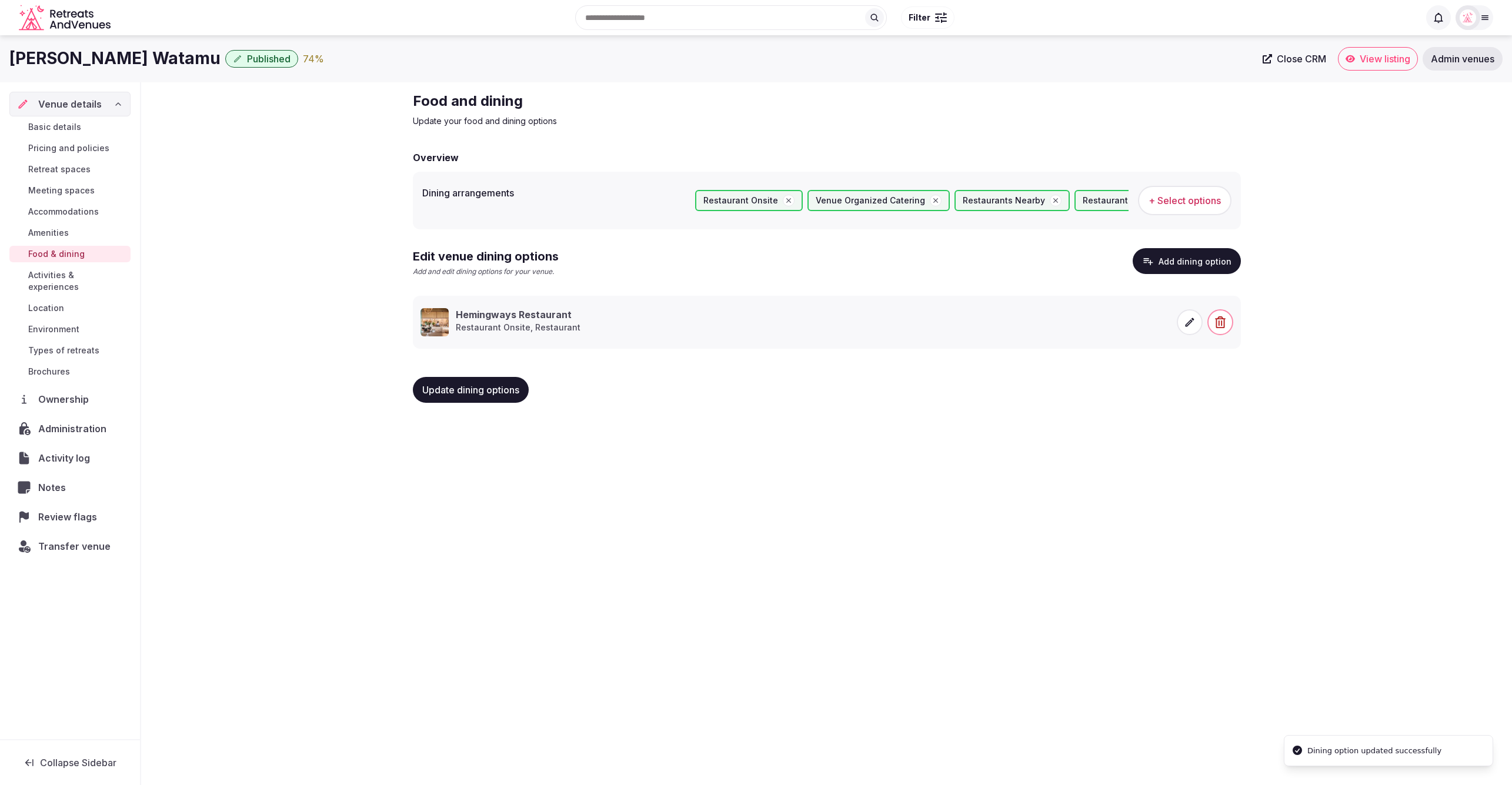
click at [1218, 260] on button "Add dining option" at bounding box center [1186, 260] width 109 height 26
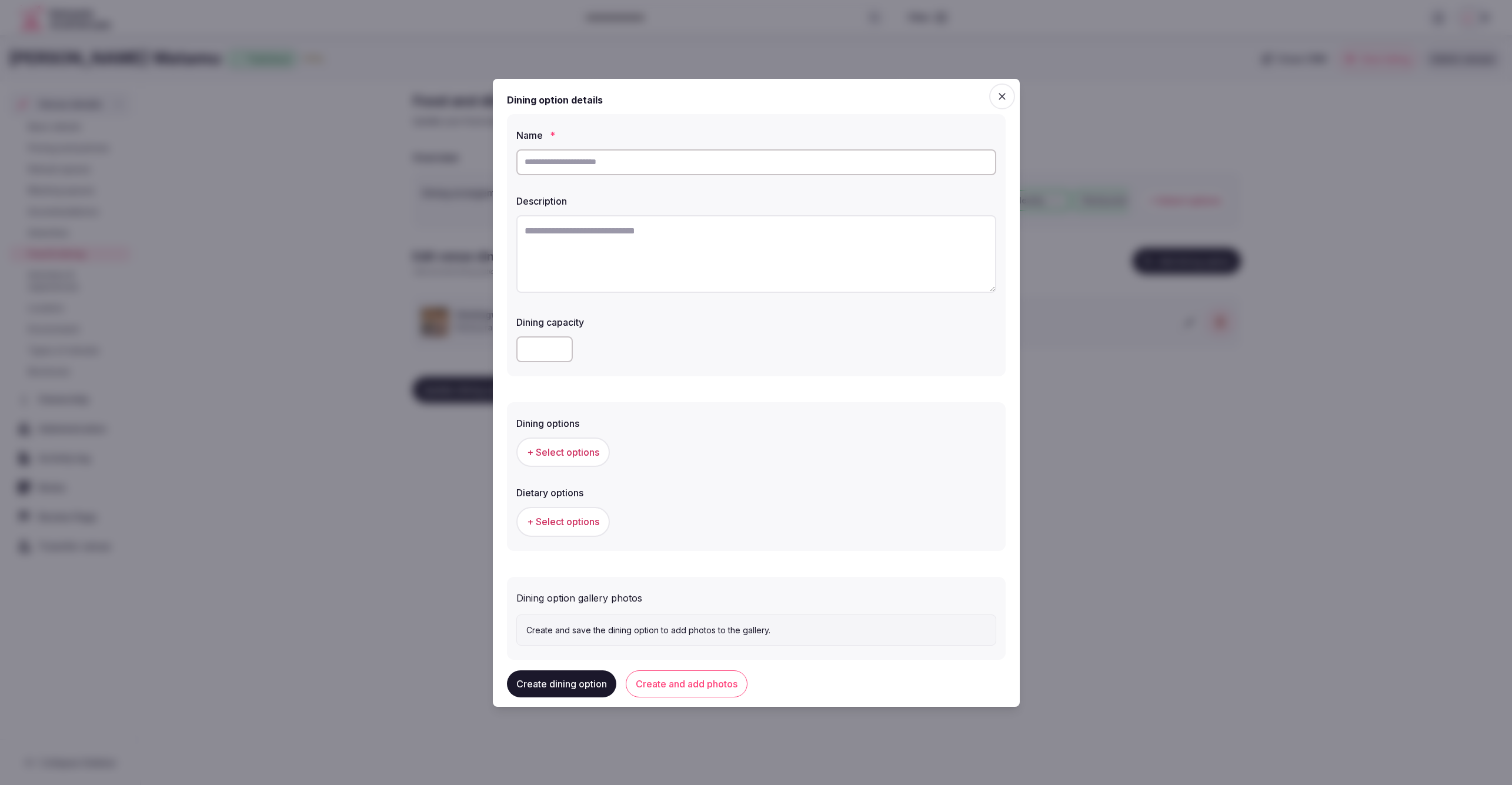
click at [645, 170] on input "text" at bounding box center [756, 162] width 480 height 26
paste input "*********"
type input "*********"
drag, startPoint x: 824, startPoint y: 279, endPoint x: 795, endPoint y: 207, distance: 77.6
click at [824, 279] on textarea "To enrich screen reader interactions, please activate Accessibility in Grammarl…" at bounding box center [756, 254] width 480 height 78
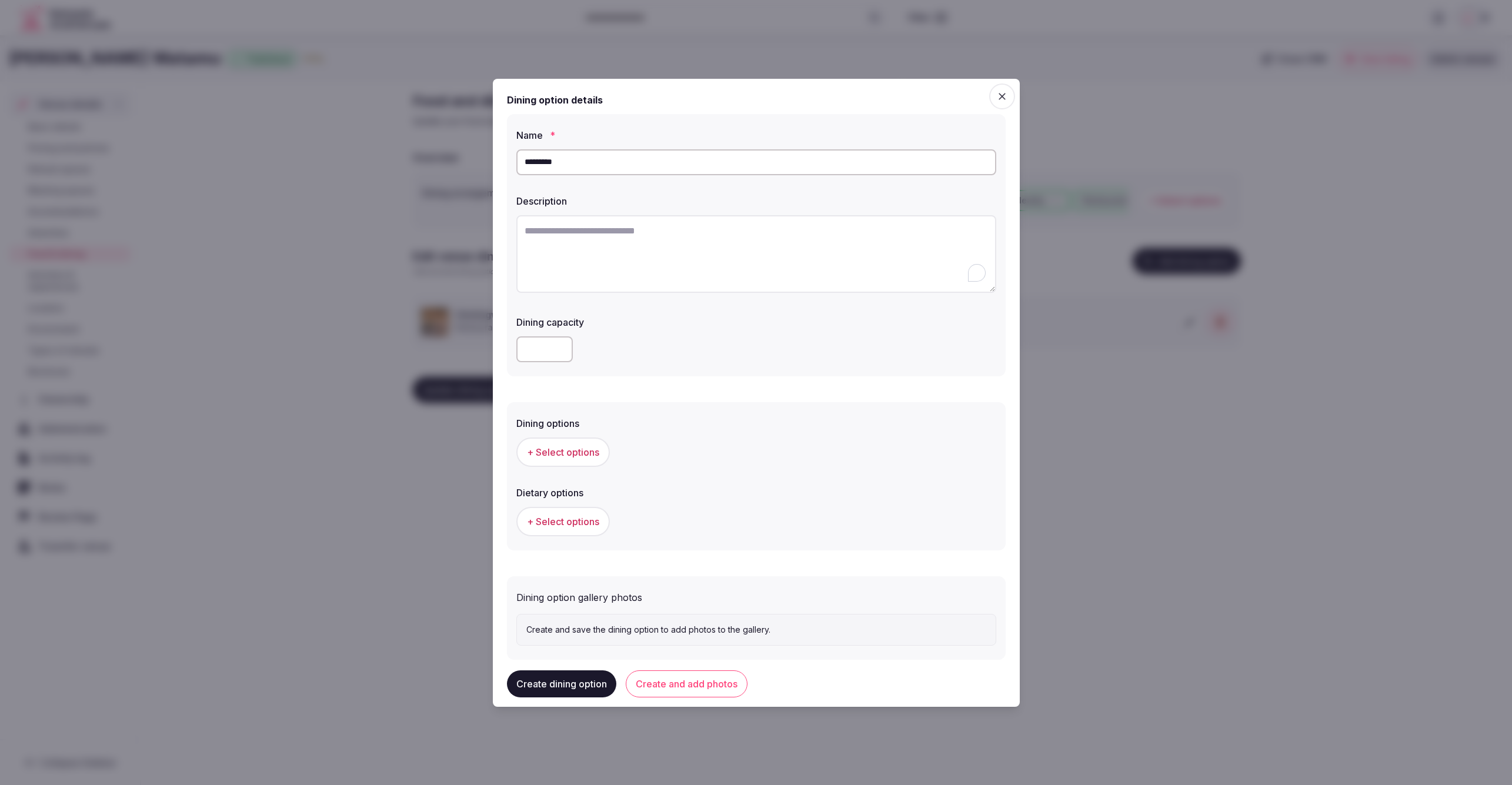
click at [659, 232] on textarea "To enrich screen reader interactions, please activate Accessibility in Grammarl…" at bounding box center [756, 254] width 480 height 78
paste textarea "**********"
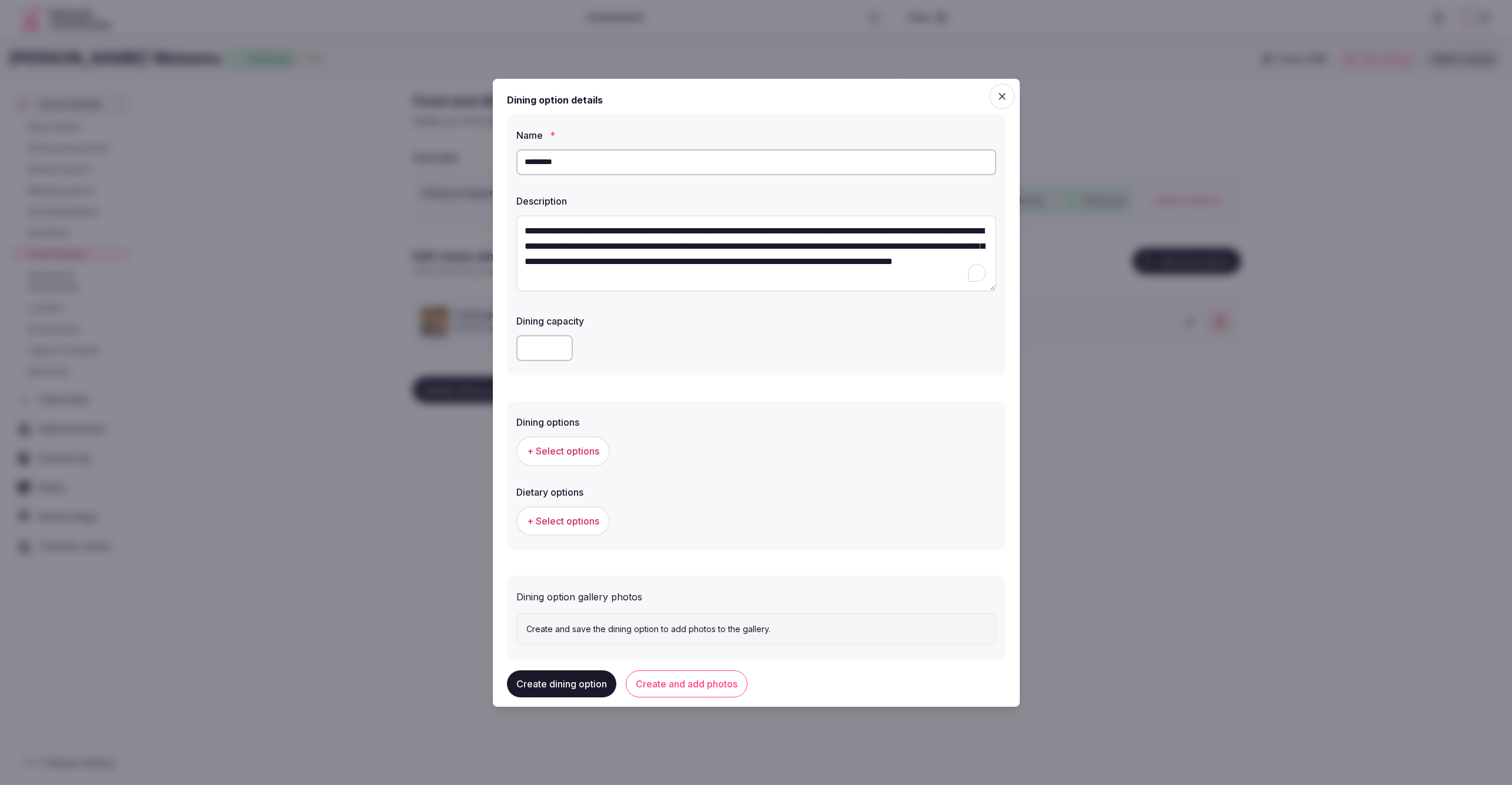
type textarea "**********"
drag, startPoint x: 721, startPoint y: 360, endPoint x: 714, endPoint y: 362, distance: 7.3
click at [721, 360] on div at bounding box center [756, 348] width 480 height 26
click at [581, 450] on span "+ Select options" at bounding box center [563, 451] width 72 height 13
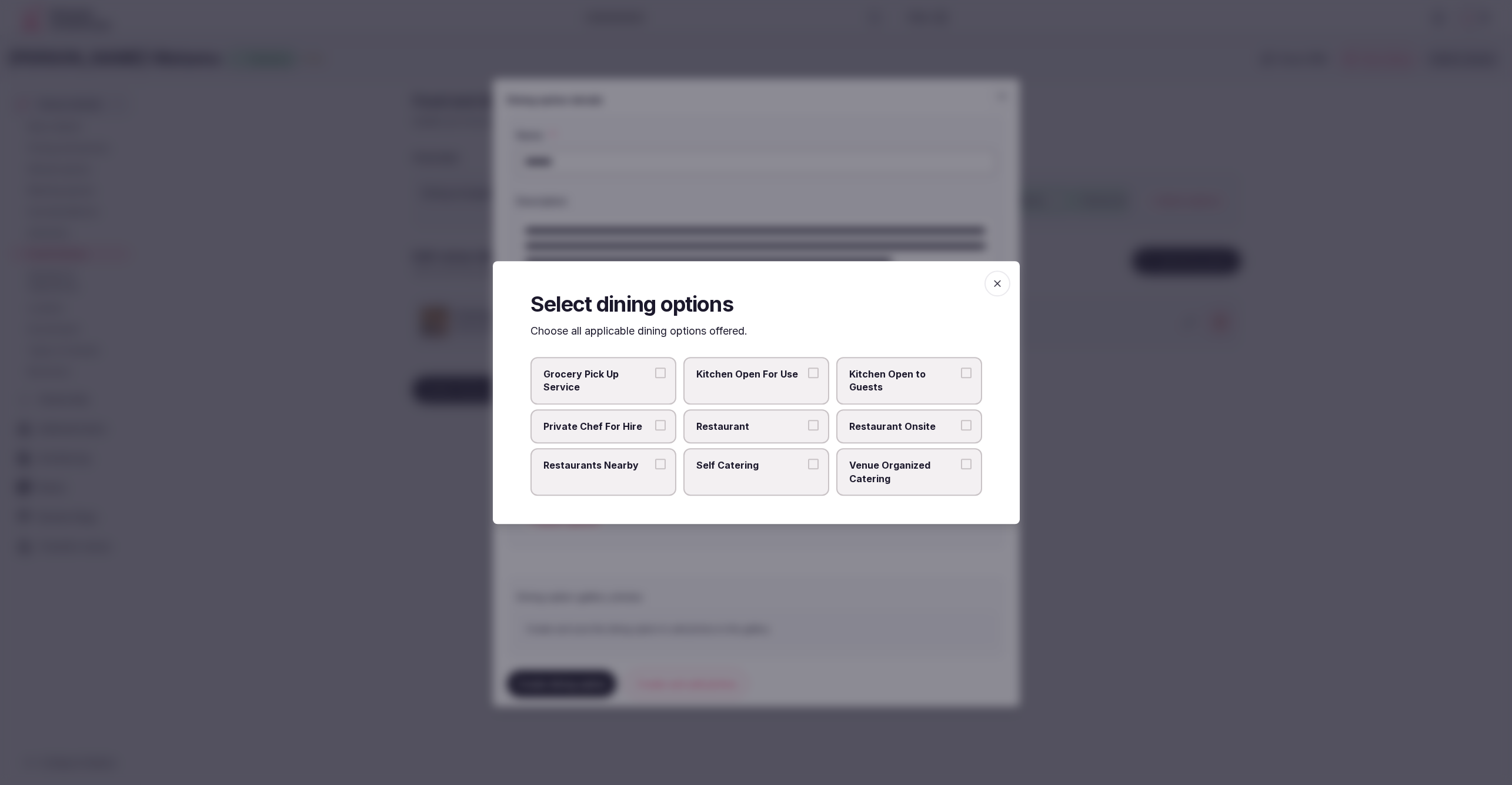
click at [861, 421] on span "Restaurant Onsite" at bounding box center [903, 426] width 109 height 13
click at [961, 421] on button "Restaurant Onsite" at bounding box center [966, 425] width 11 height 11
click at [910, 537] on div at bounding box center [756, 393] width 1512 height 785
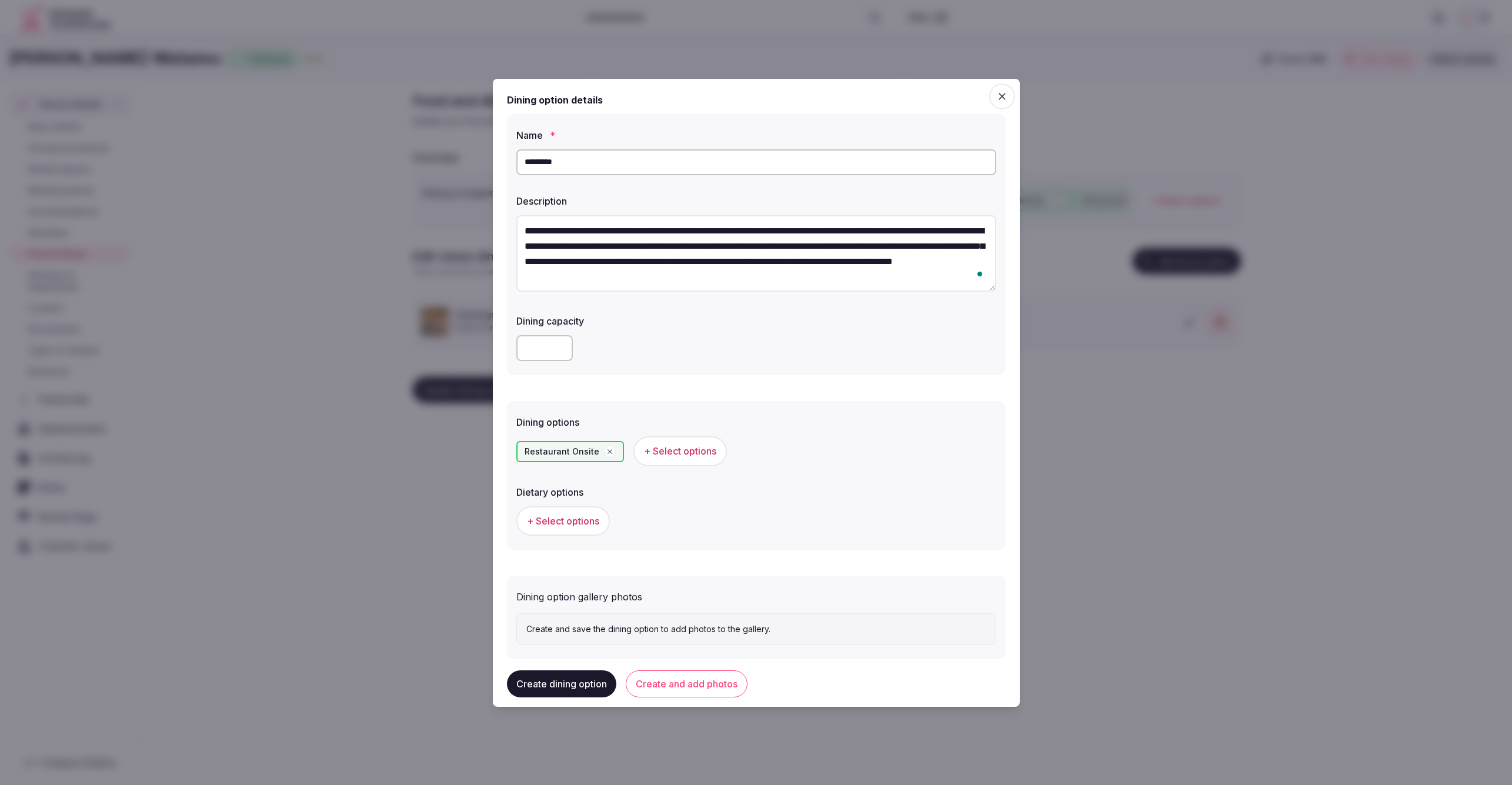
click at [572, 530] on button "+ Select options" at bounding box center [563, 521] width 93 height 30
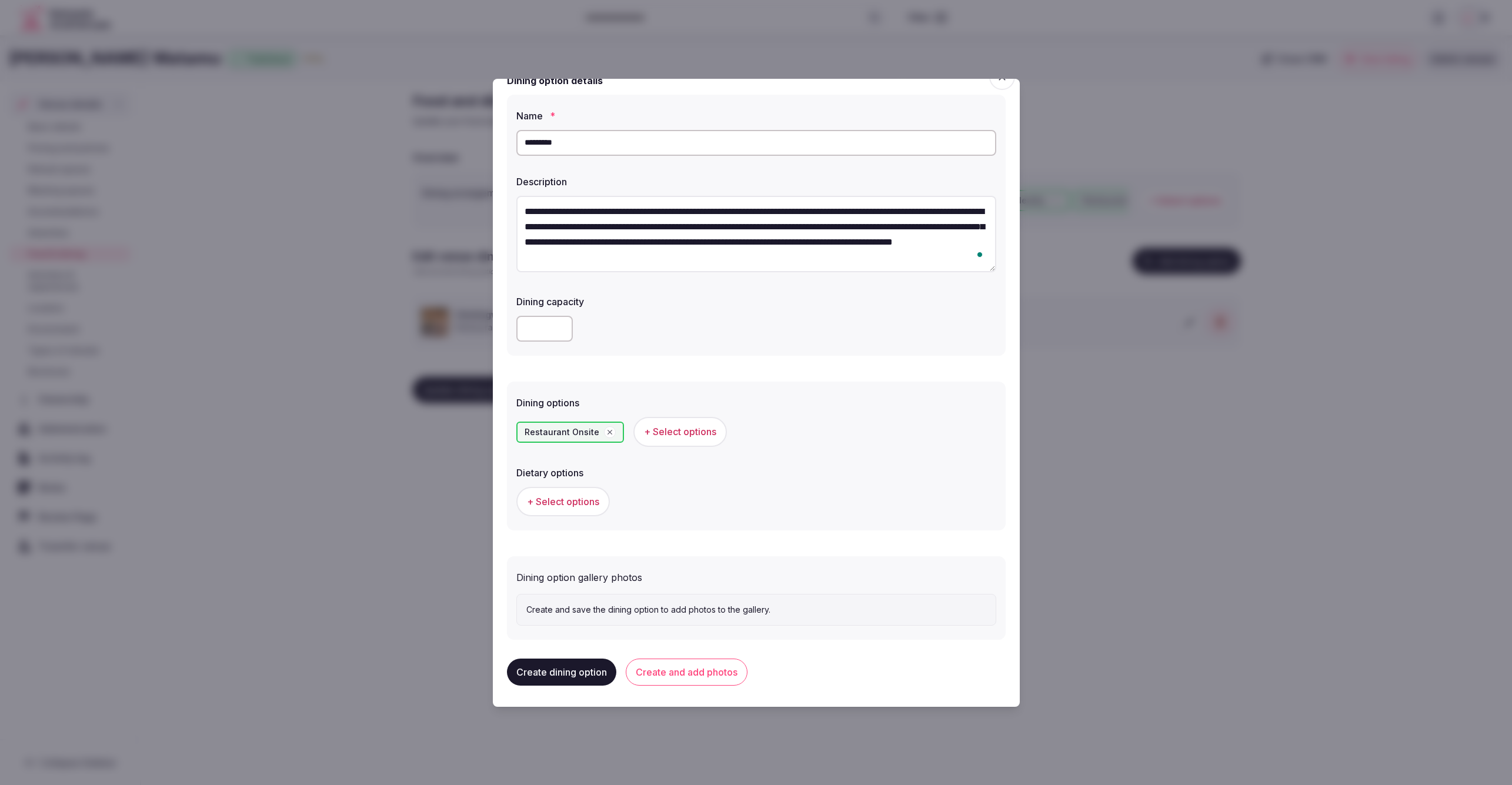
click at [684, 664] on button "Create and add photos" at bounding box center [686, 672] width 122 height 27
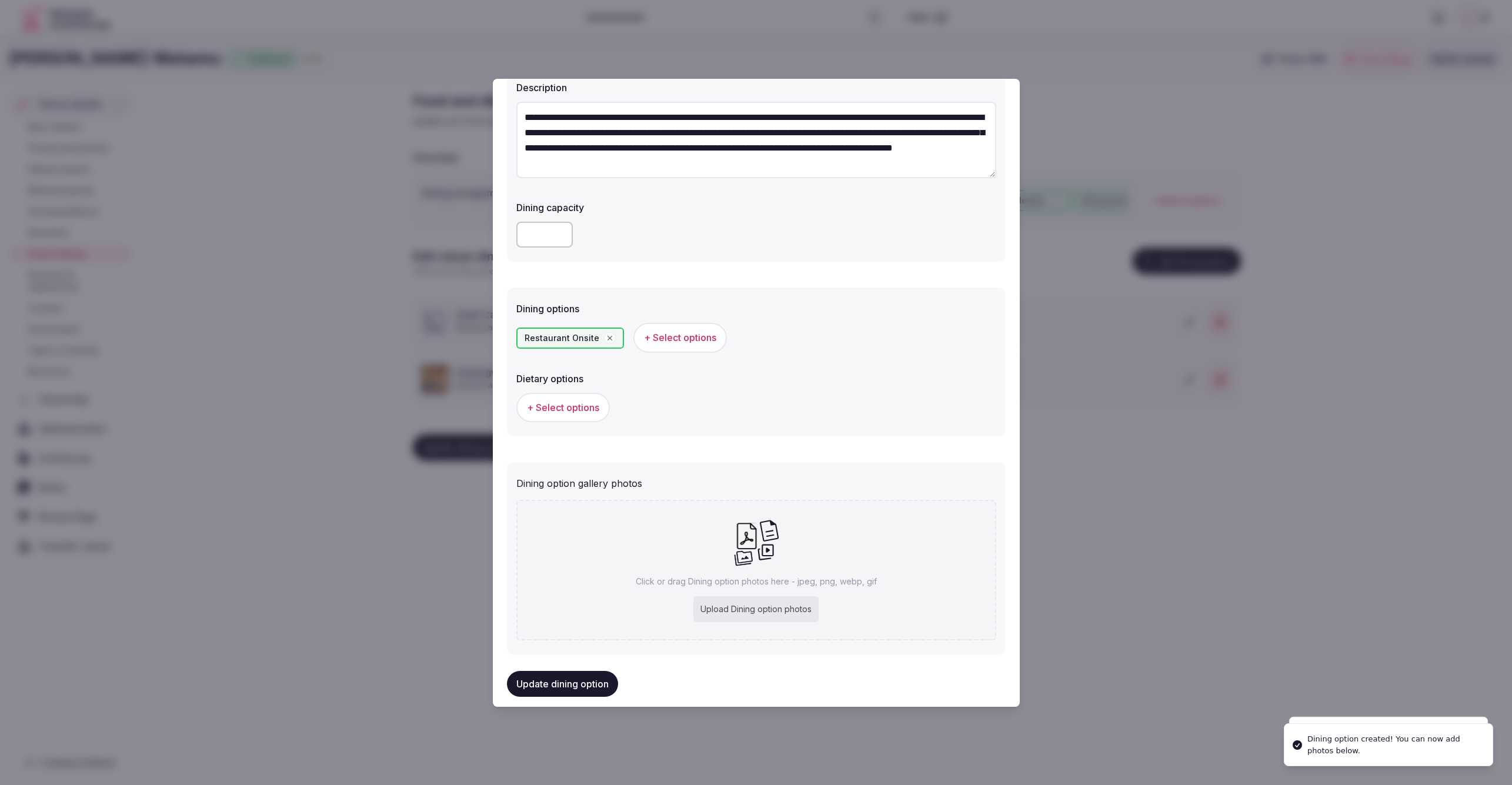
scroll to position [128, 0]
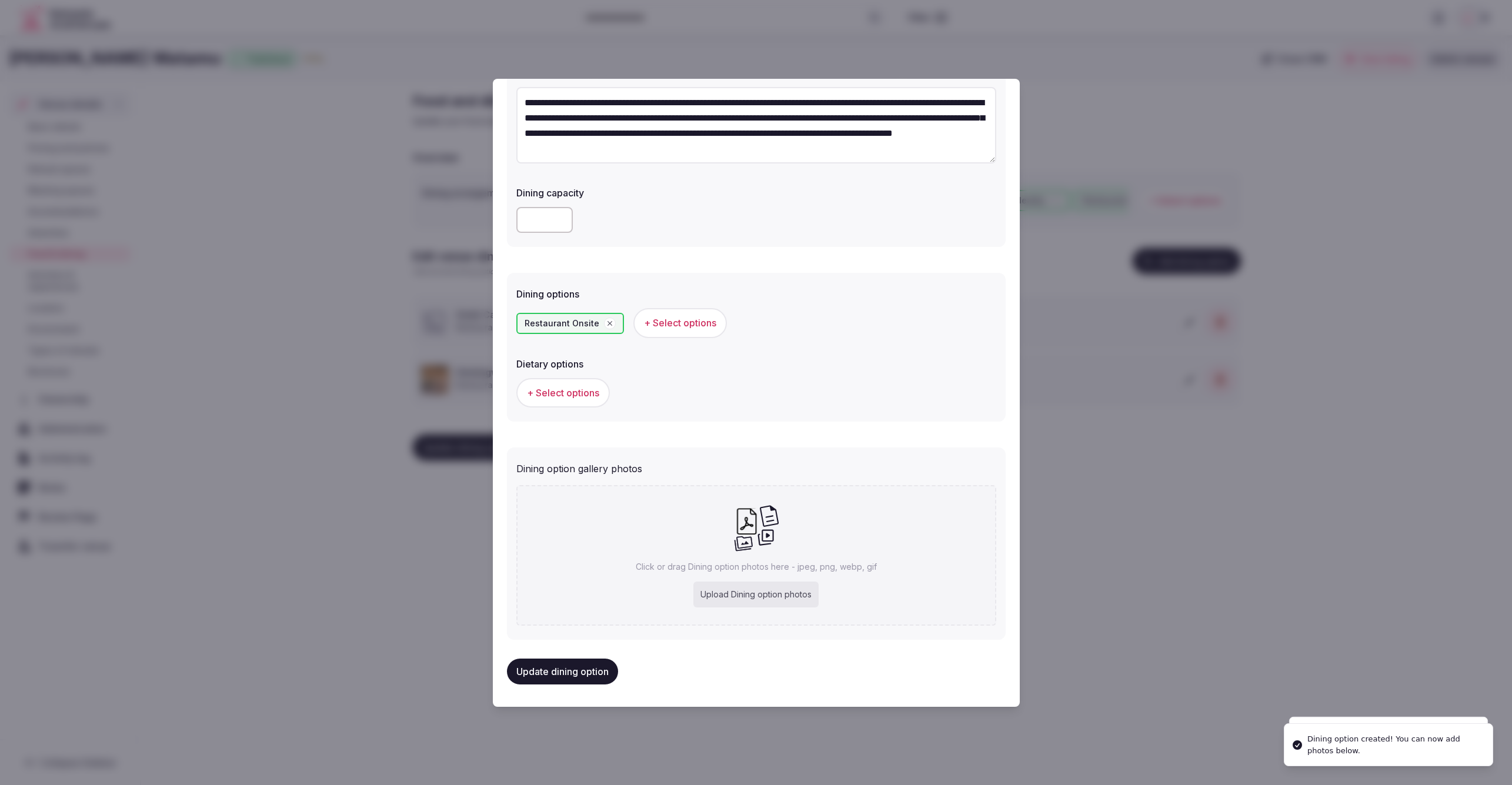
click at [762, 602] on div "Upload Dining option photos" at bounding box center [756, 594] width 125 height 26
type input "**********"
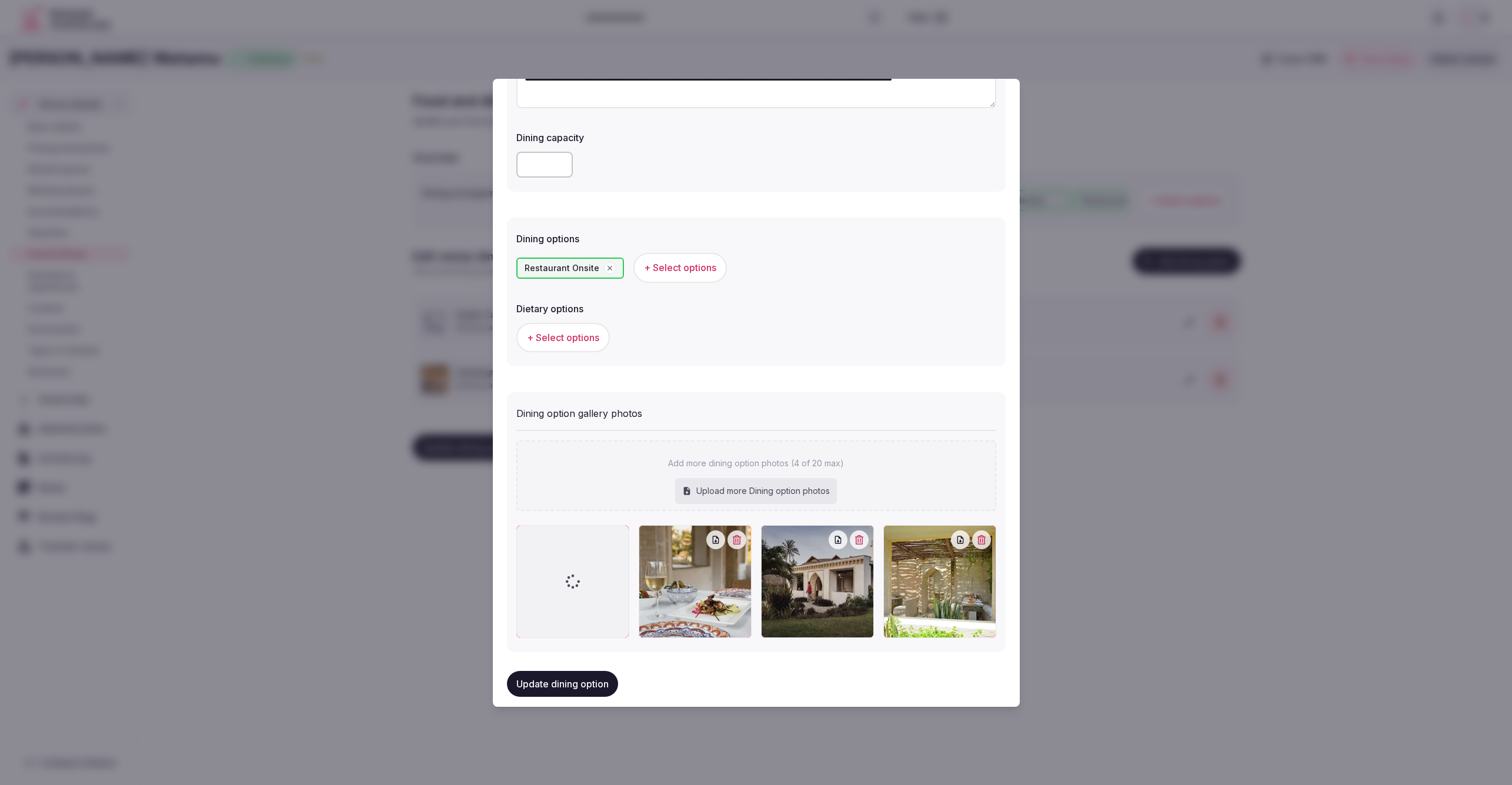
scroll to position [196, 0]
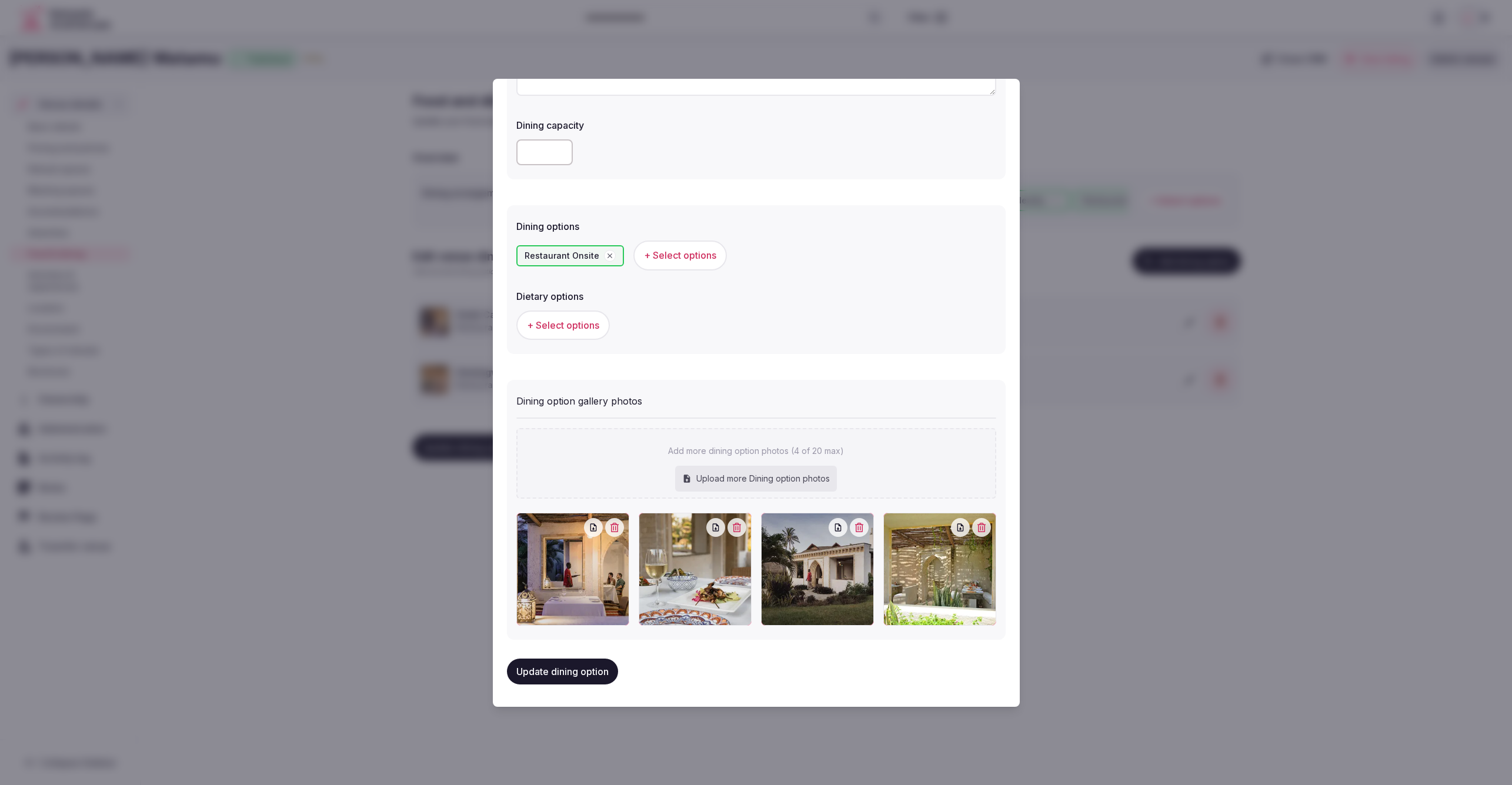
click at [555, 665] on button "Update dining option" at bounding box center [562, 671] width 111 height 26
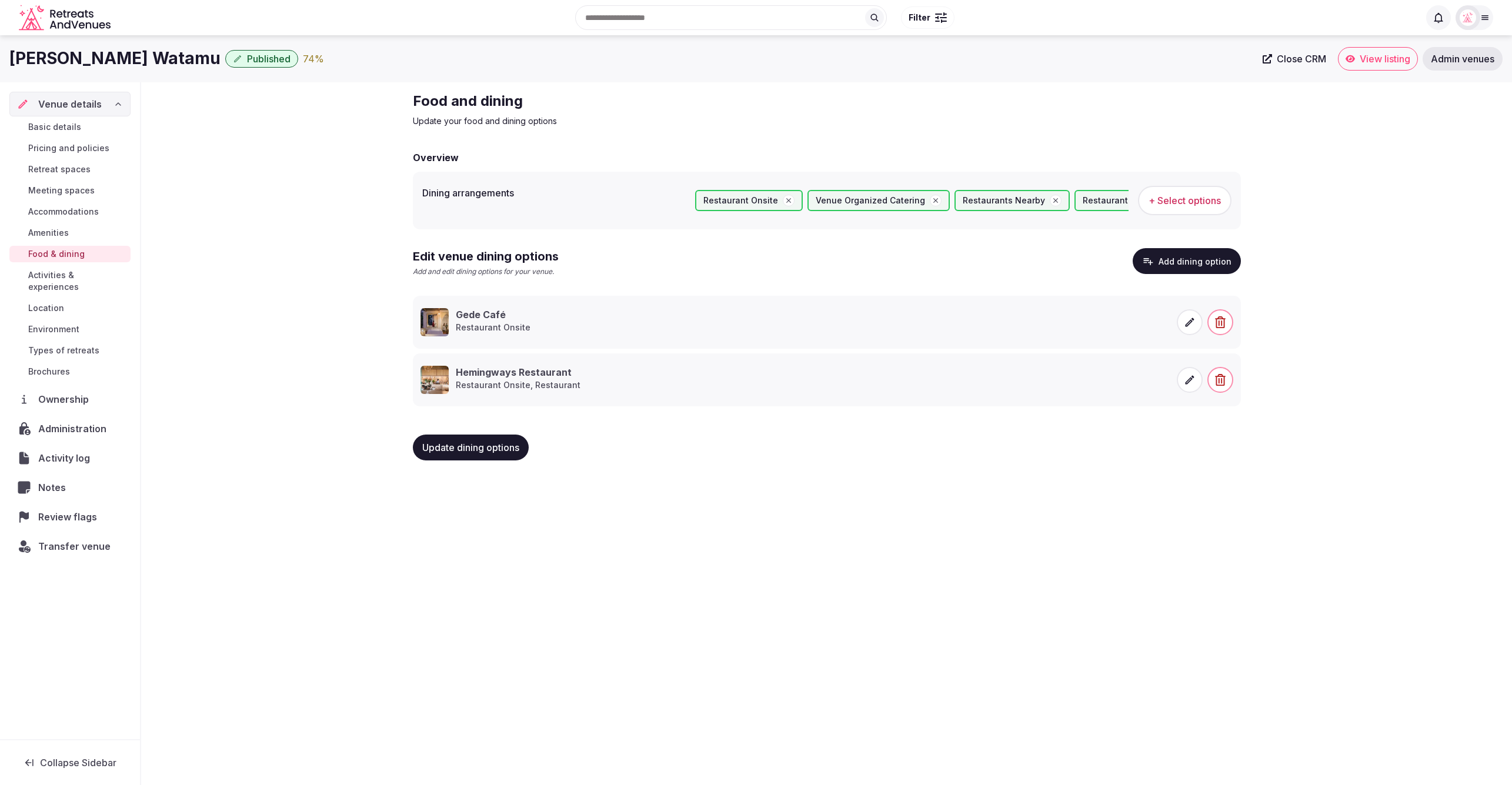
click at [1174, 262] on button "Add dining option" at bounding box center [1186, 260] width 109 height 26
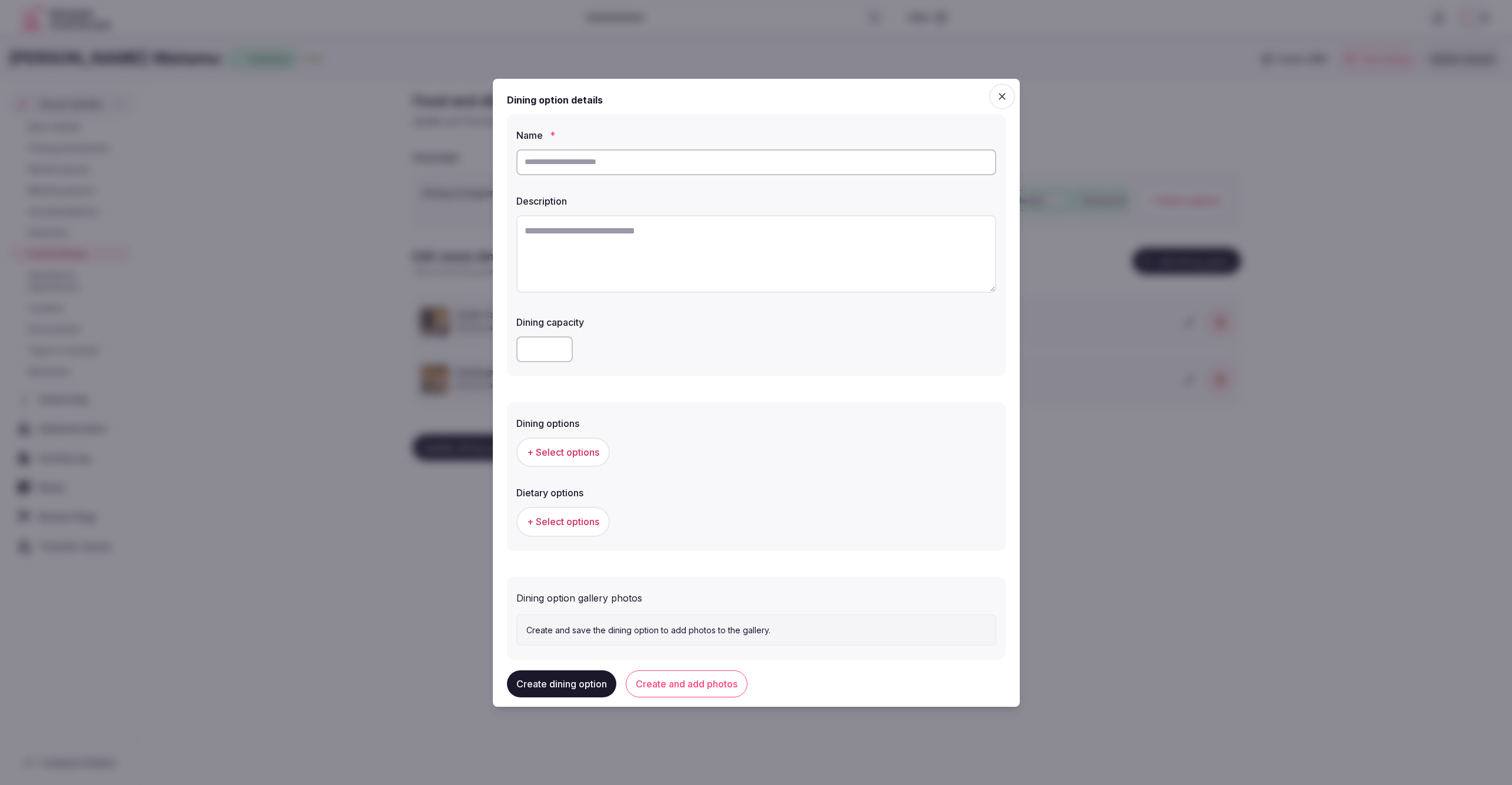
click at [656, 170] on input "text" at bounding box center [756, 162] width 480 height 26
paste input "**********"
type input "**********"
click at [737, 268] on textarea at bounding box center [756, 254] width 480 height 78
click at [607, 243] on textarea "To enrich screen reader interactions, please activate Accessibility in Grammarl…" at bounding box center [756, 254] width 480 height 78
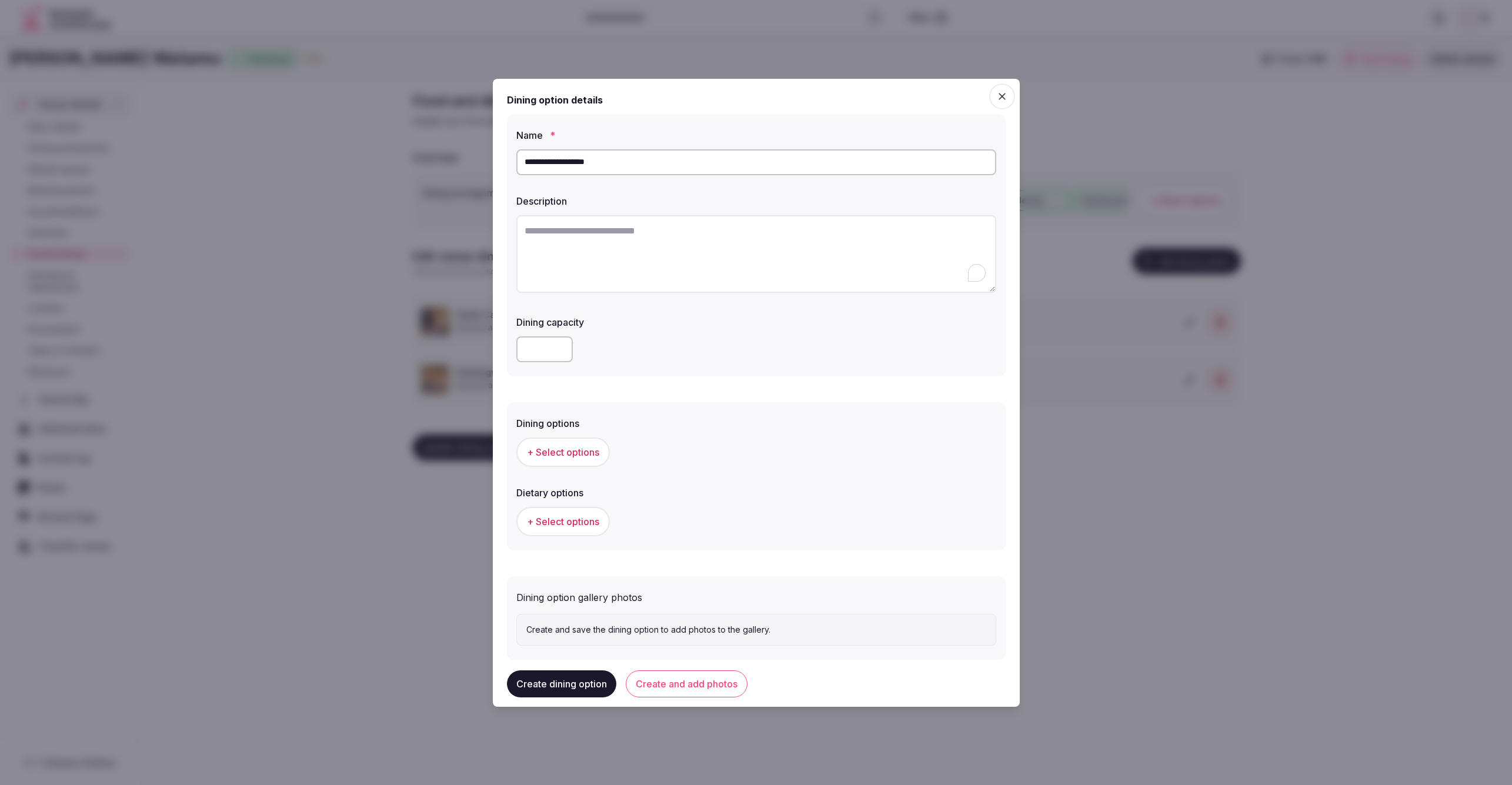
paste textarea "**********"
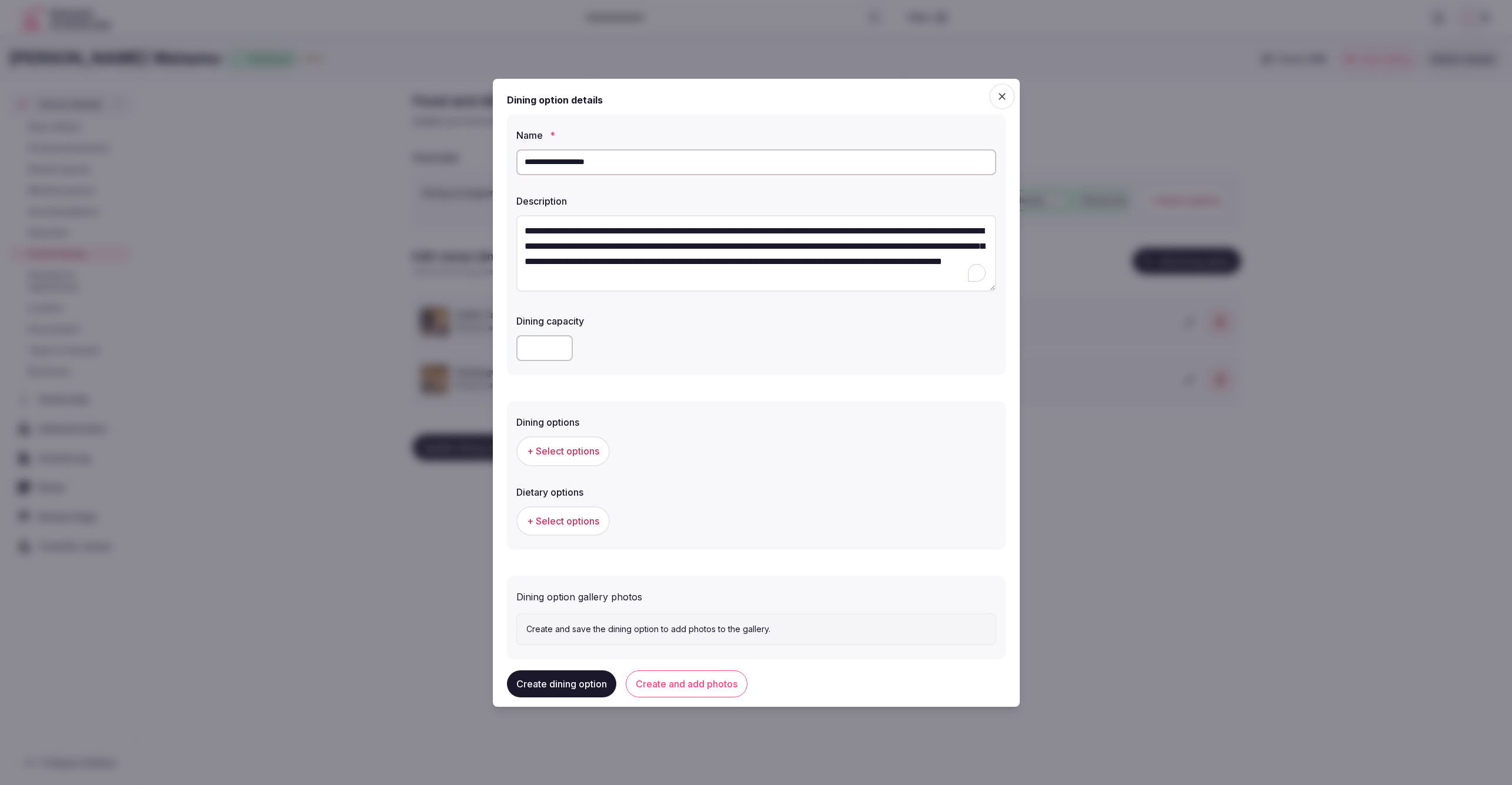
type textarea "**********"
drag, startPoint x: 759, startPoint y: 369, endPoint x: 737, endPoint y: 371, distance: 22.1
click at [759, 369] on div "**********" at bounding box center [756, 245] width 499 height 262
drag, startPoint x: 609, startPoint y: 160, endPoint x: 514, endPoint y: 162, distance: 95.0
click at [514, 158] on div "**********" at bounding box center [756, 245] width 499 height 262
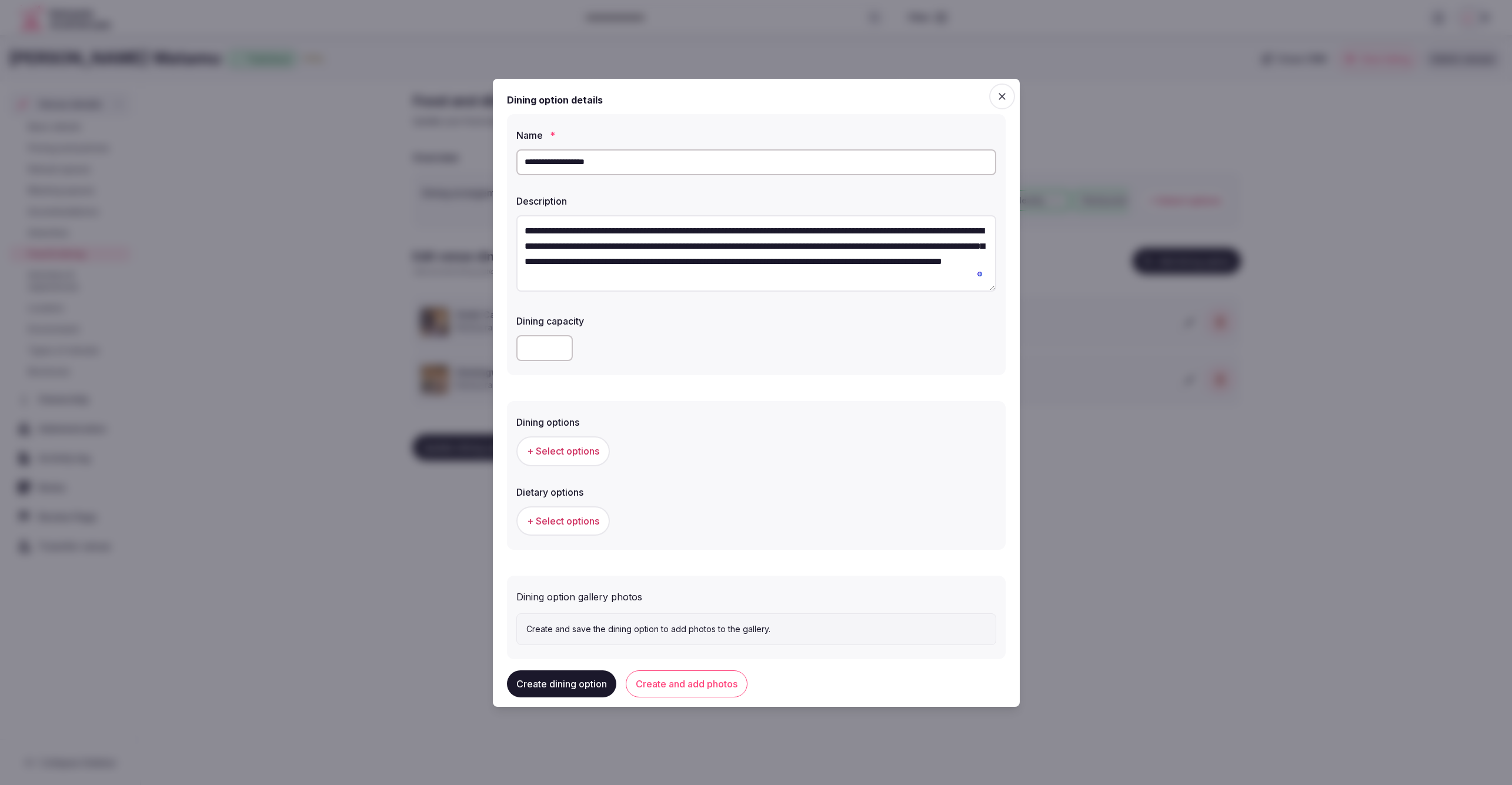
click at [702, 469] on div "+ Select options" at bounding box center [756, 450] width 480 height 39
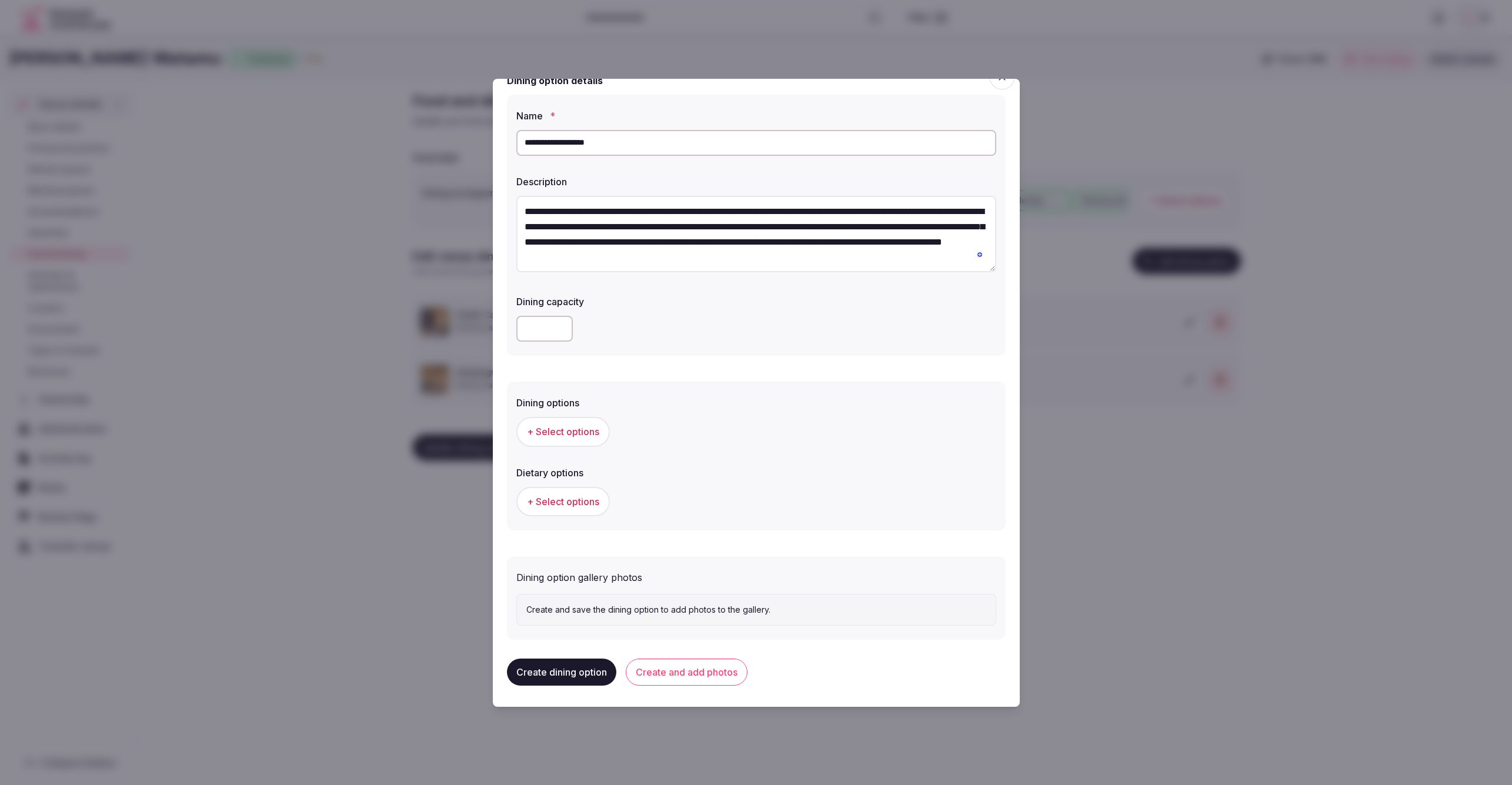
click at [545, 417] on button "+ Select options" at bounding box center [563, 431] width 93 height 30
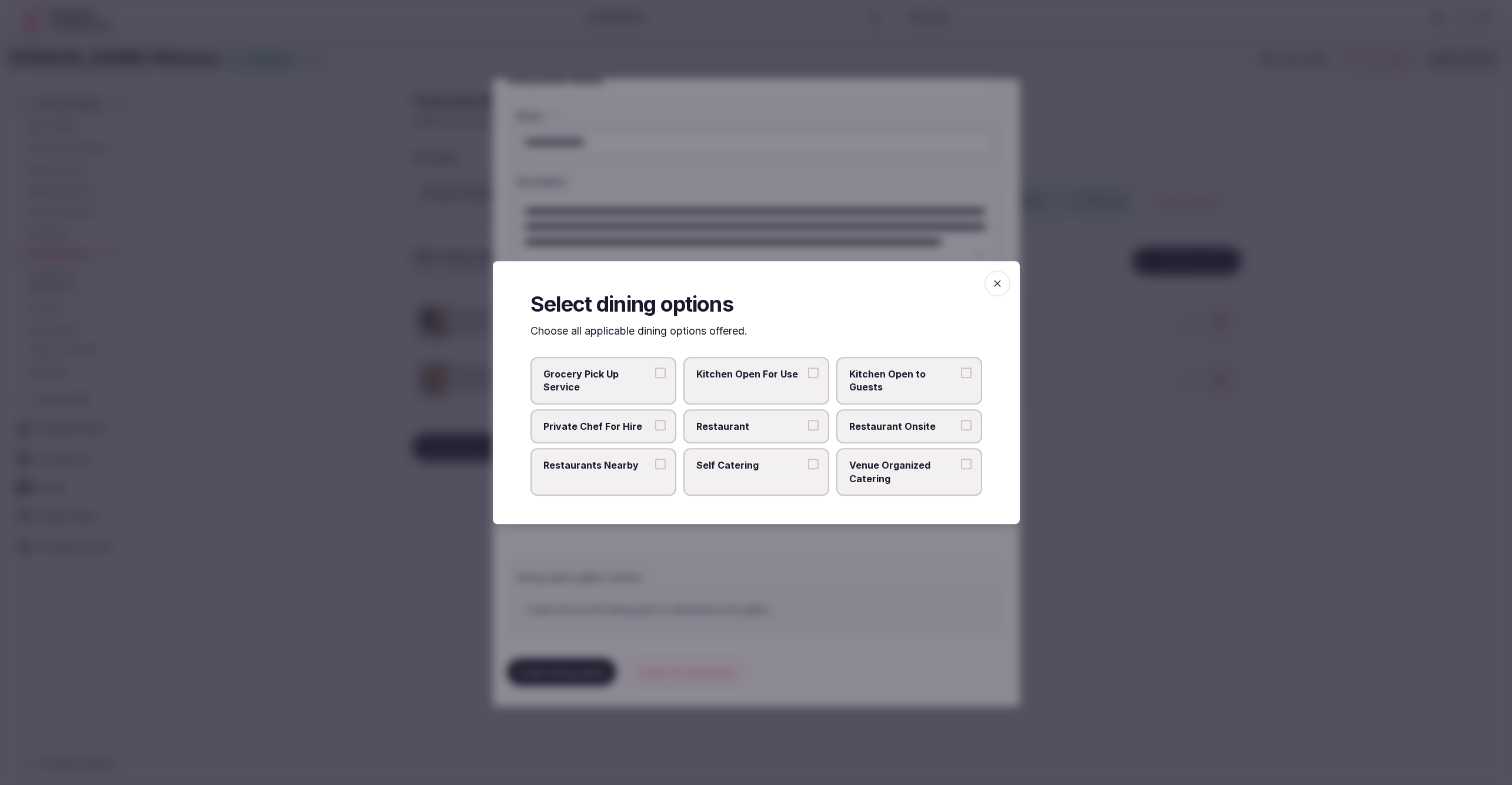
click at [892, 428] on span "Restaurant Onsite" at bounding box center [903, 426] width 109 height 13
click at [961, 428] on button "Restaurant Onsite" at bounding box center [966, 425] width 11 height 11
click at [860, 553] on div at bounding box center [756, 393] width 1512 height 785
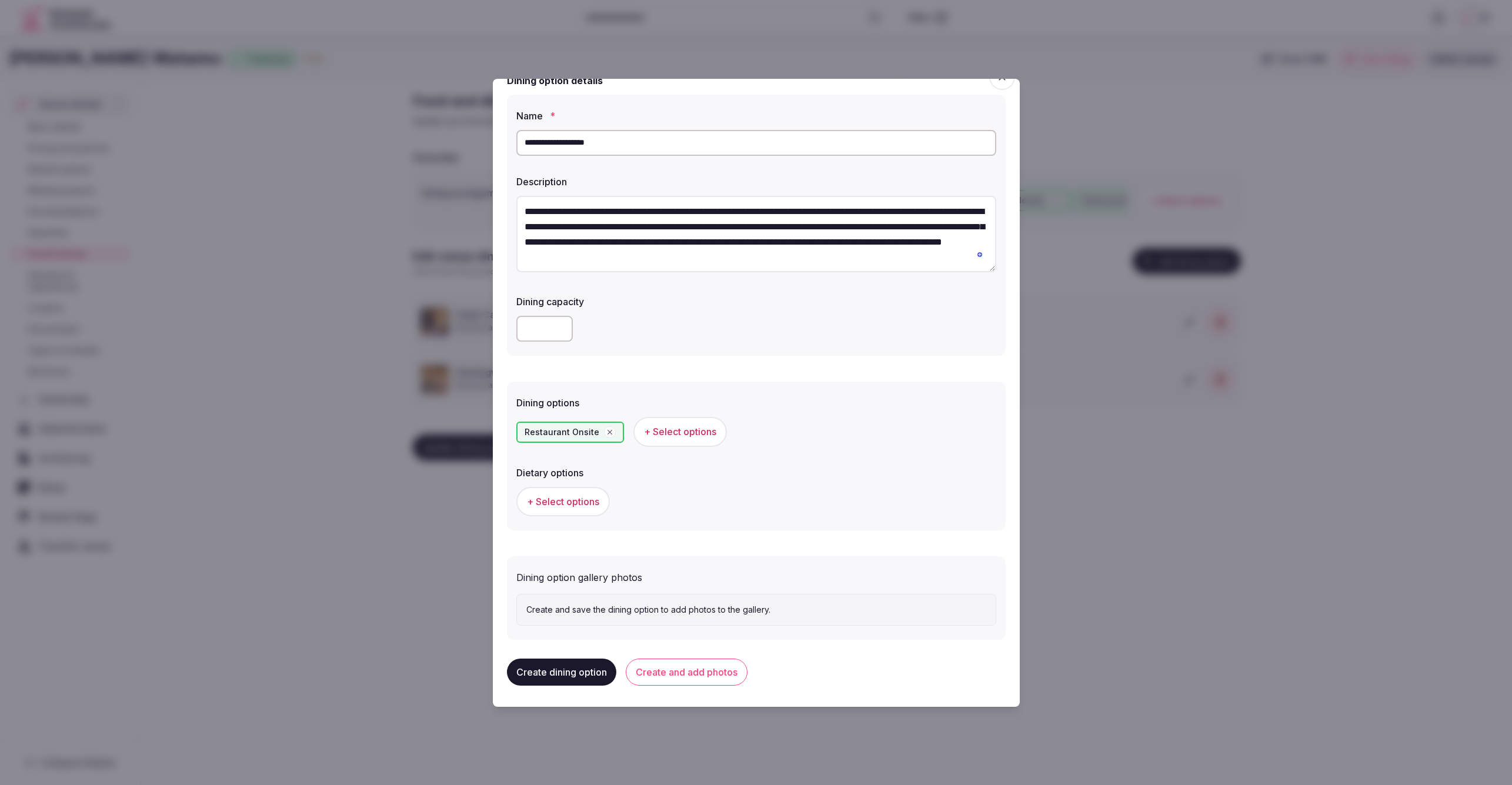
click at [531, 500] on span "+ Select options" at bounding box center [563, 502] width 72 height 13
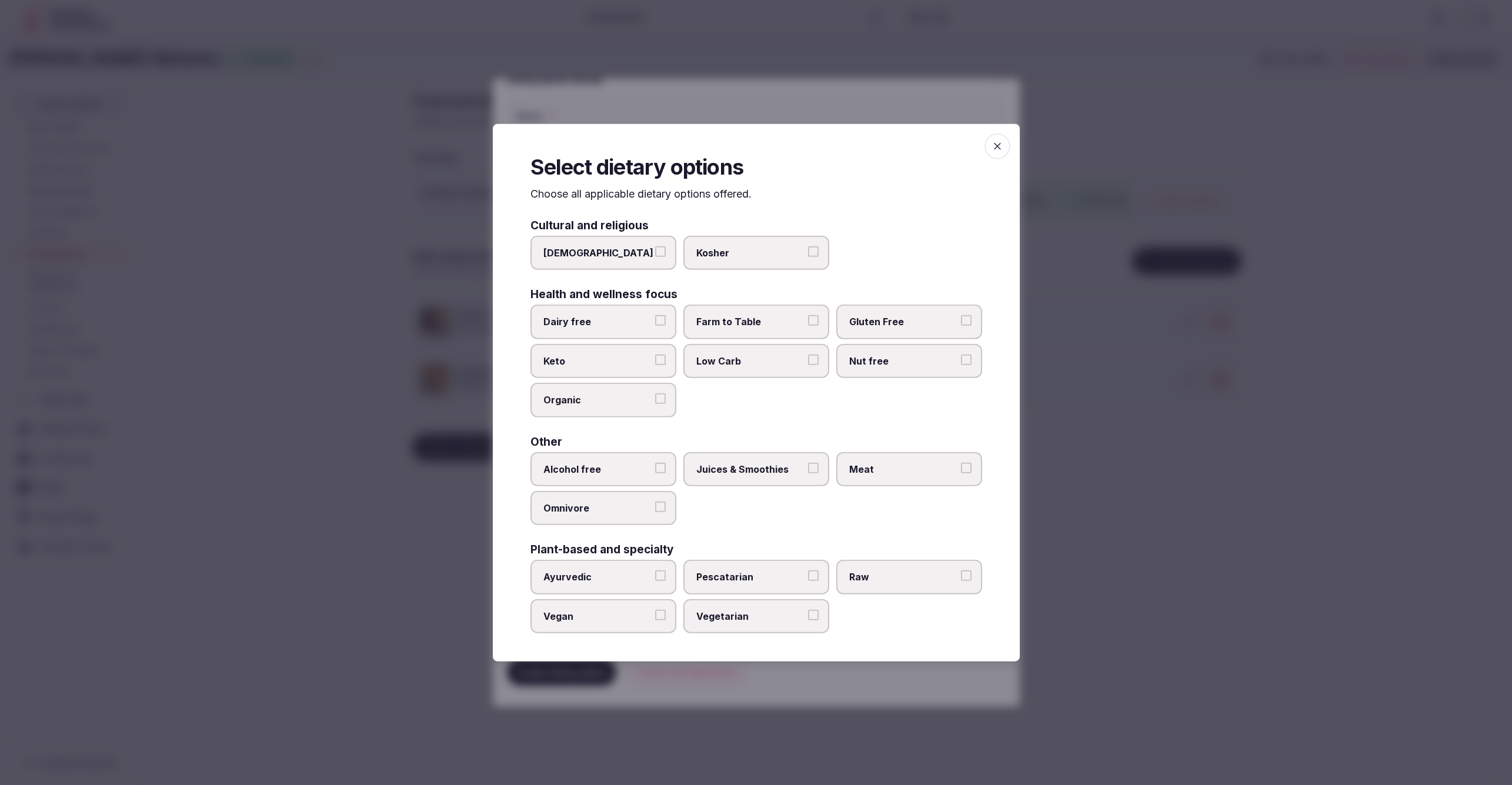
click at [890, 471] on span "Meat" at bounding box center [903, 469] width 109 height 13
click at [961, 471] on button "Meat" at bounding box center [966, 467] width 11 height 11
click at [756, 469] on span "Juices & Smoothies" at bounding box center [750, 469] width 109 height 13
click at [808, 469] on button "Juices & Smoothies" at bounding box center [814, 467] width 11 height 11
click at [611, 502] on span "Omnivore" at bounding box center [597, 508] width 109 height 13
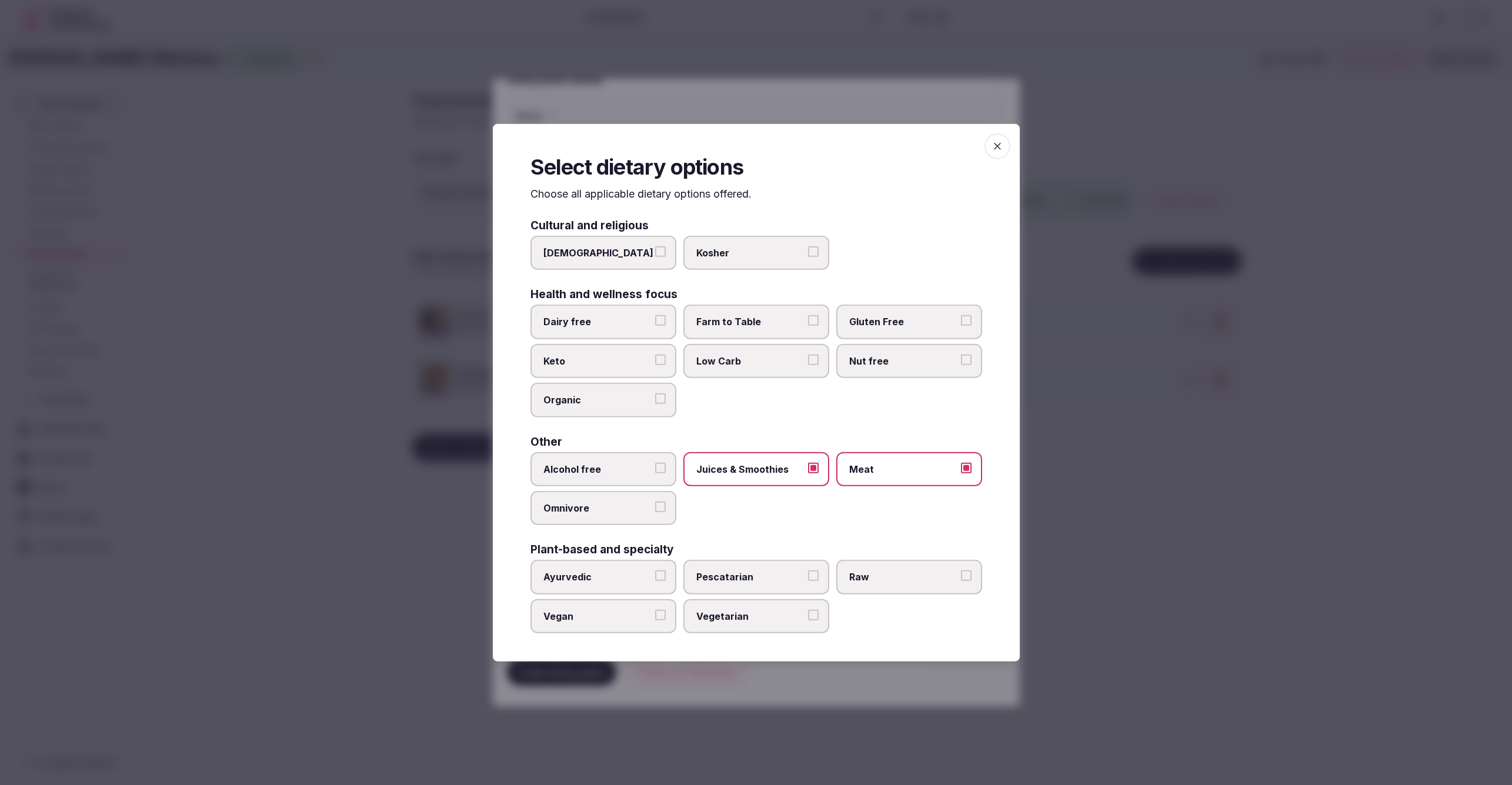
click at [655, 502] on button "Omnivore" at bounding box center [660, 507] width 11 height 11
drag, startPoint x: 737, startPoint y: 617, endPoint x: 854, endPoint y: 620, distance: 117.0
click at [736, 617] on span "Vegetarian" at bounding box center [750, 615] width 109 height 13
click at [808, 617] on button "Vegetarian" at bounding box center [814, 614] width 11 height 11
click at [1138, 598] on div at bounding box center [756, 393] width 1512 height 785
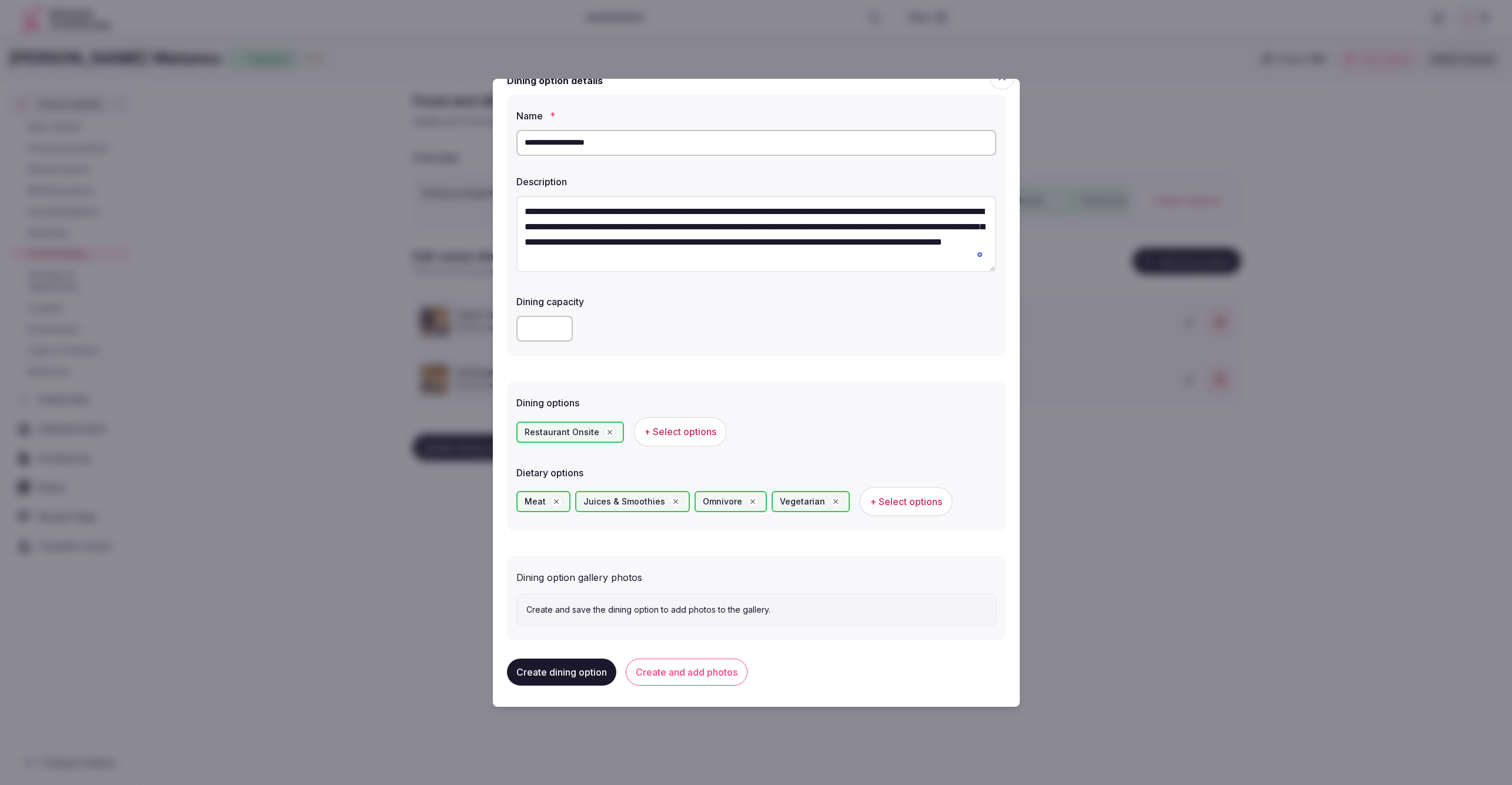
click at [698, 669] on button "Create and add photos" at bounding box center [686, 672] width 122 height 27
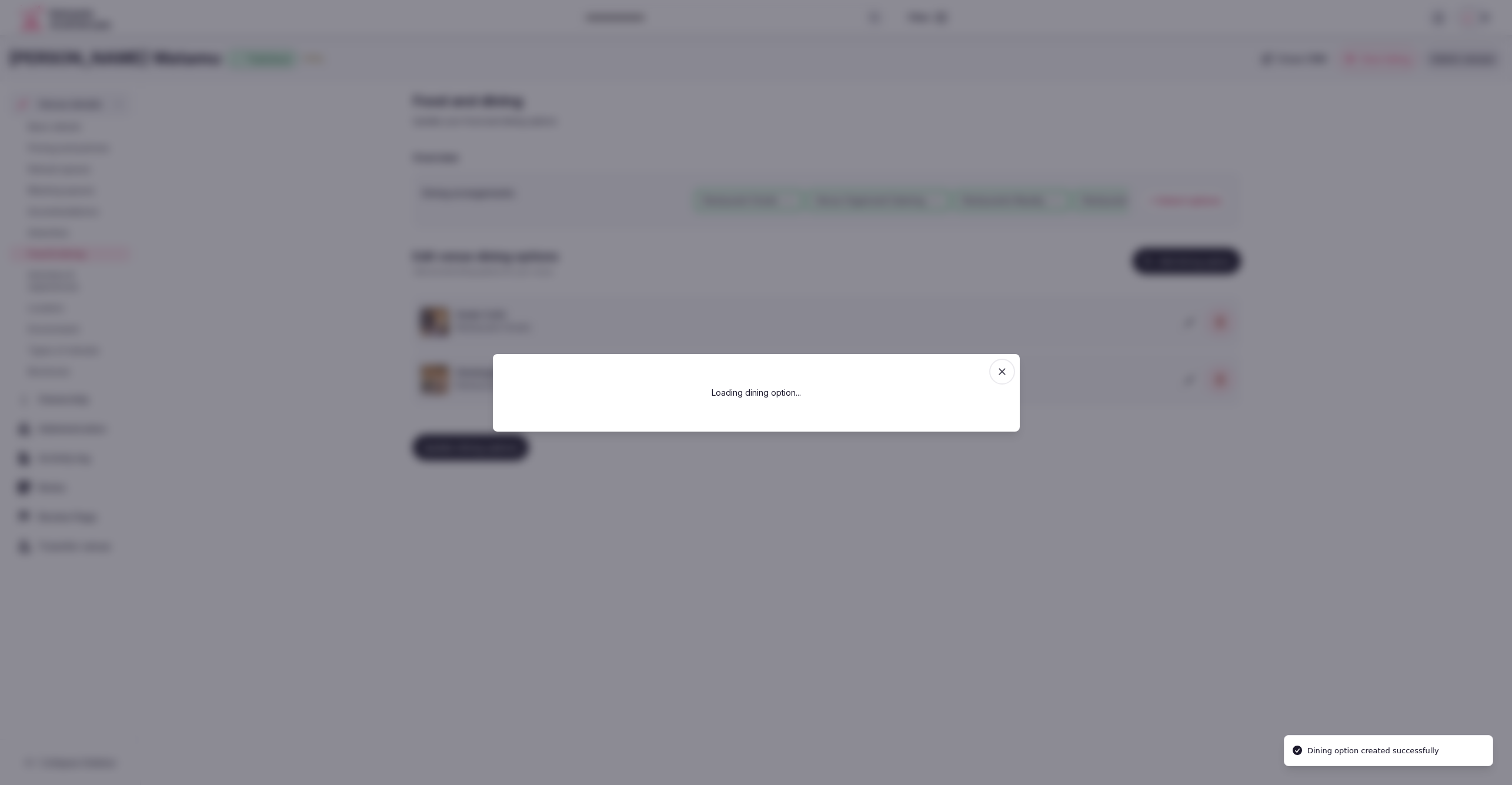
scroll to position [0, 0]
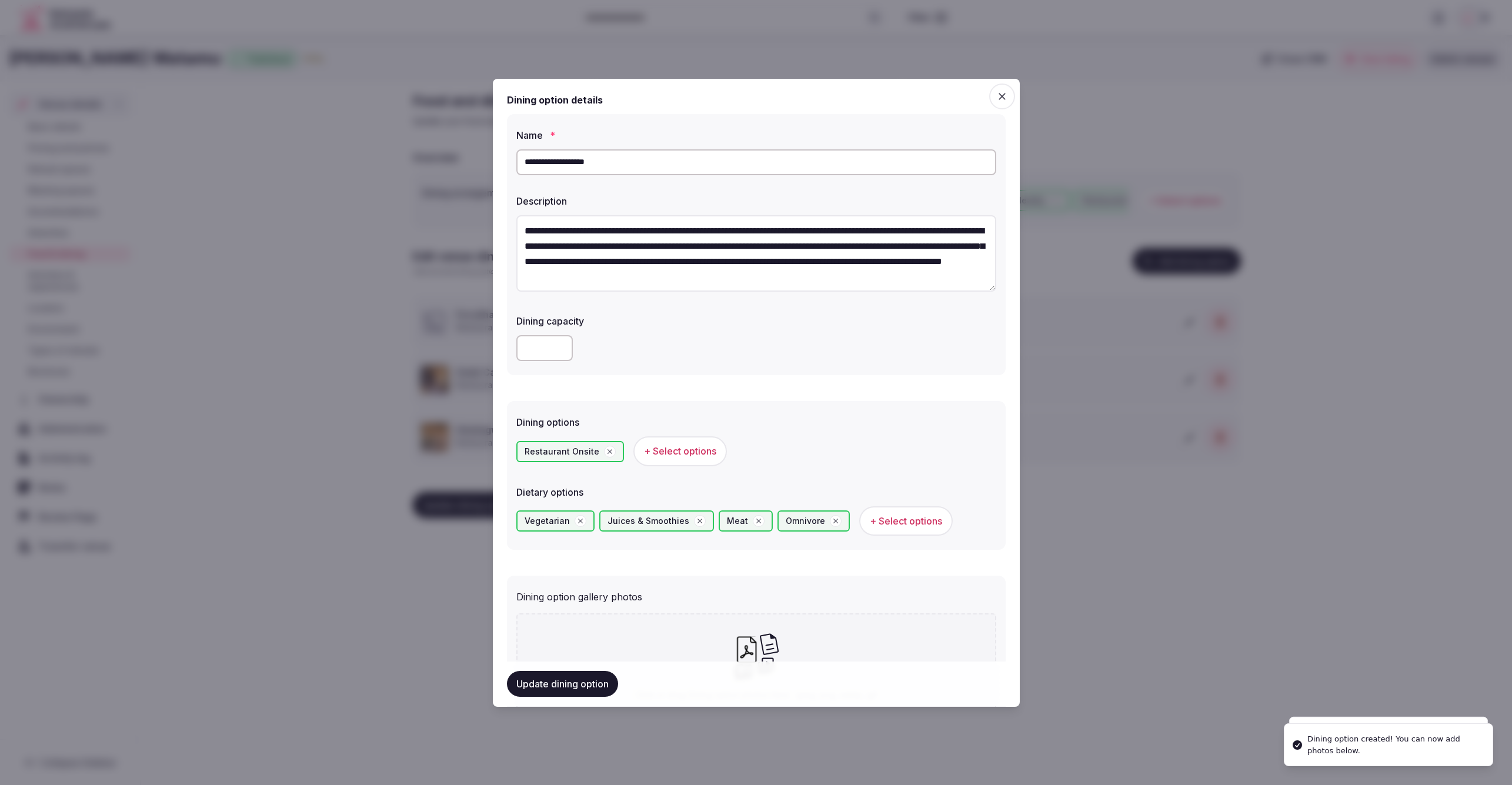
click at [851, 394] on div "Dining options Restaurant Onsite + Select options Dietary options Vegetarian Ju…" at bounding box center [756, 471] width 499 height 156
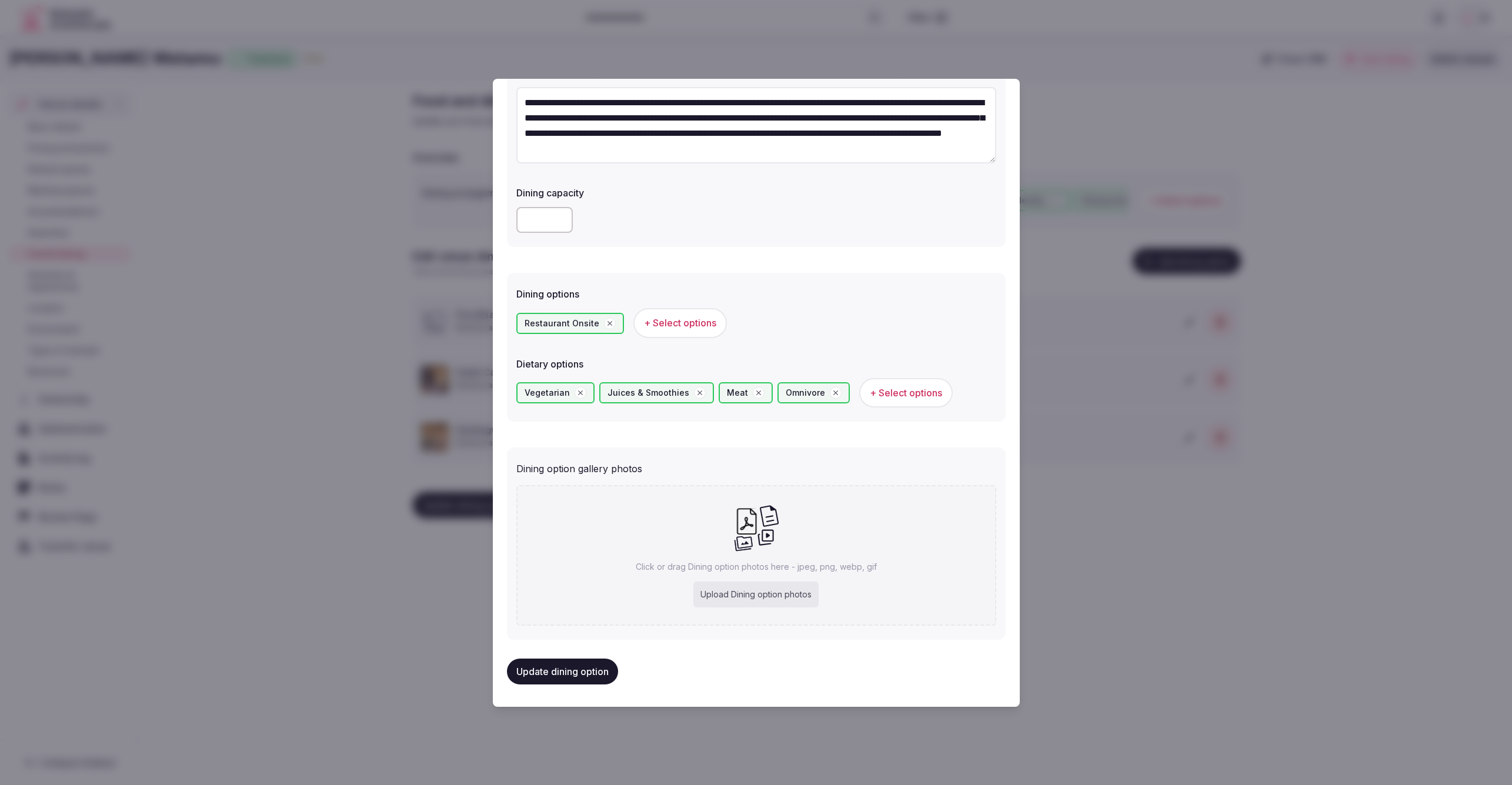
click at [749, 594] on div "Upload Dining option photos" at bounding box center [756, 594] width 125 height 26
type input "**********"
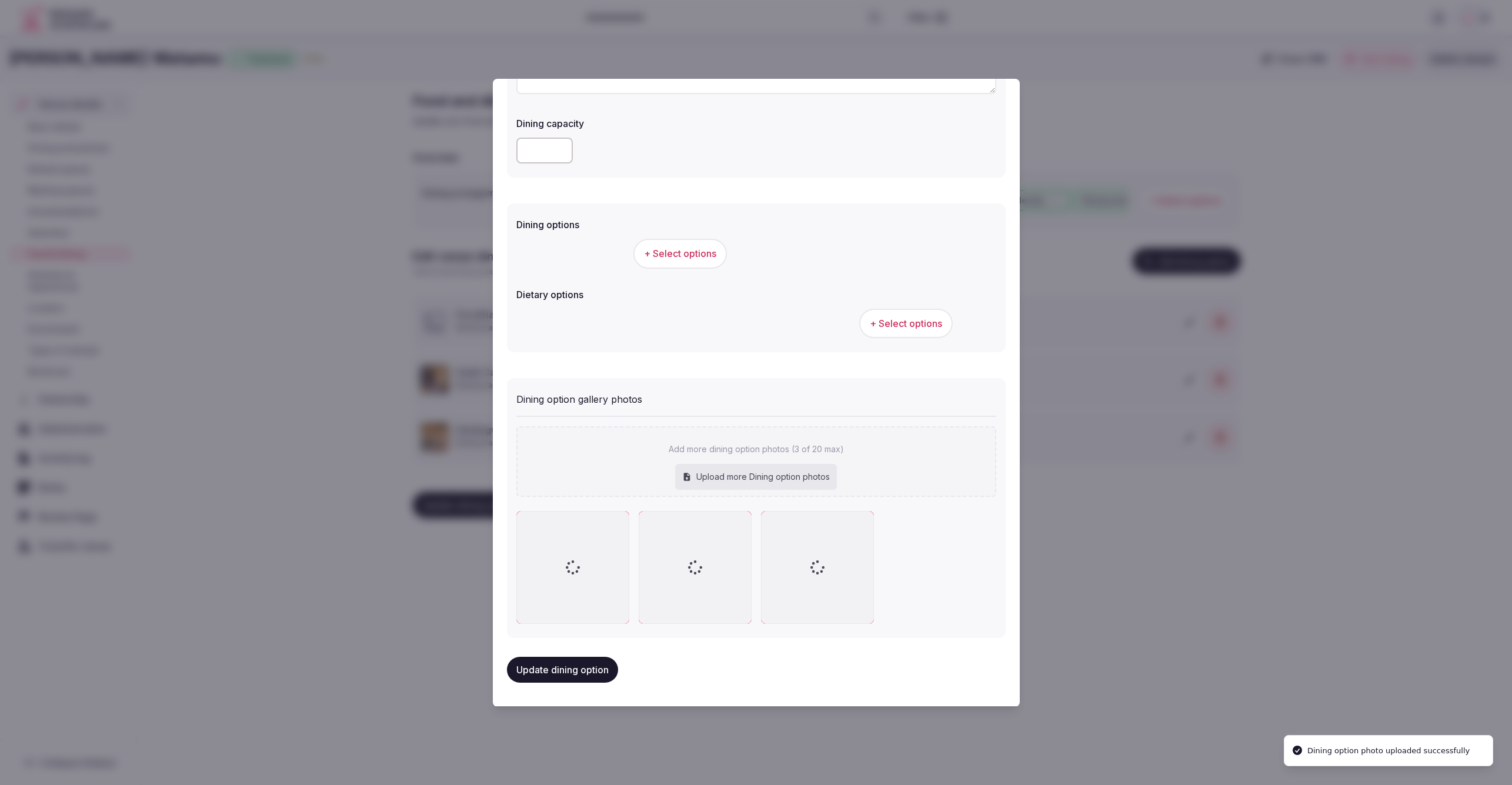
scroll to position [196, 0]
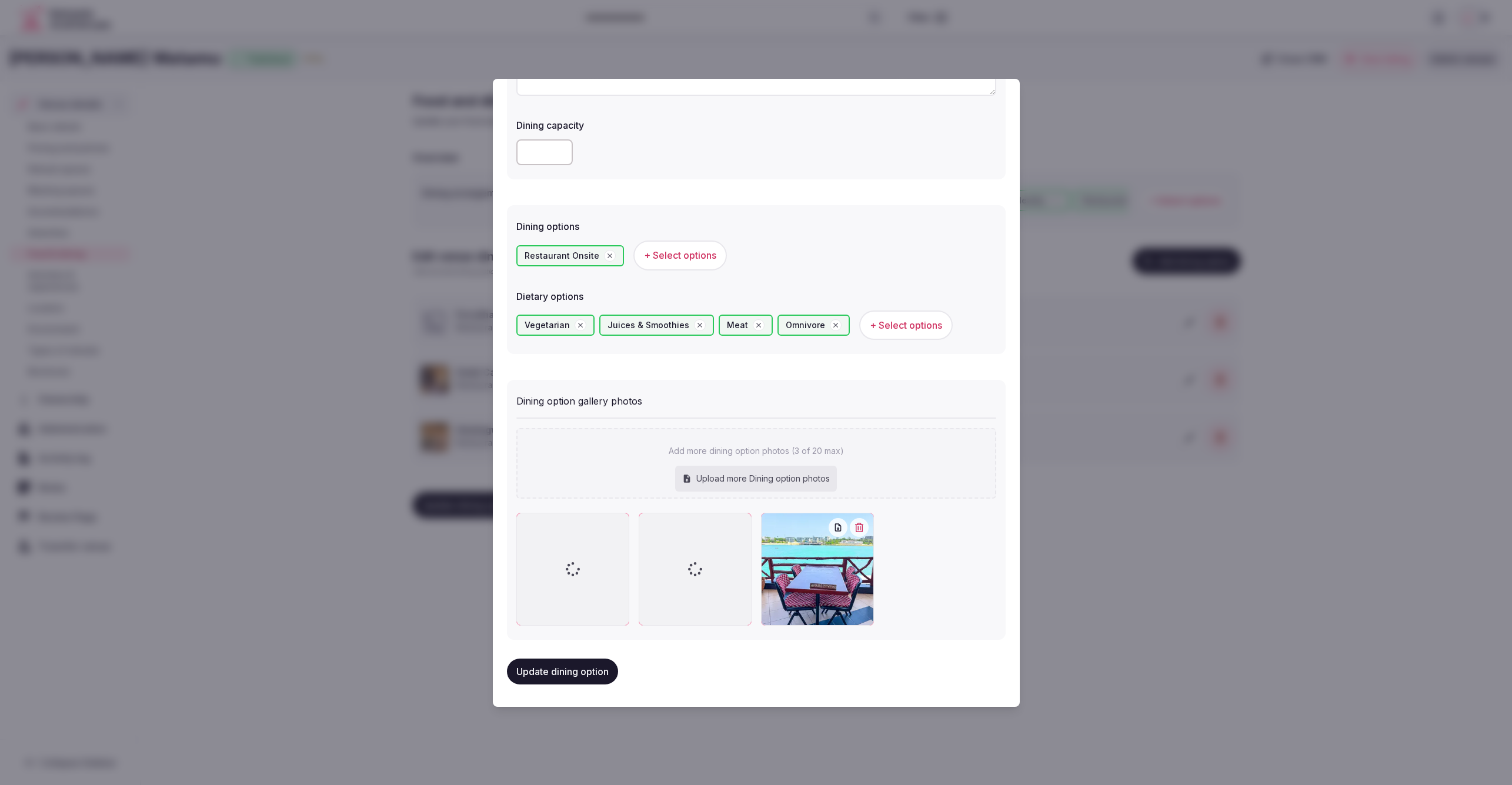
click at [897, 558] on div at bounding box center [756, 569] width 480 height 113
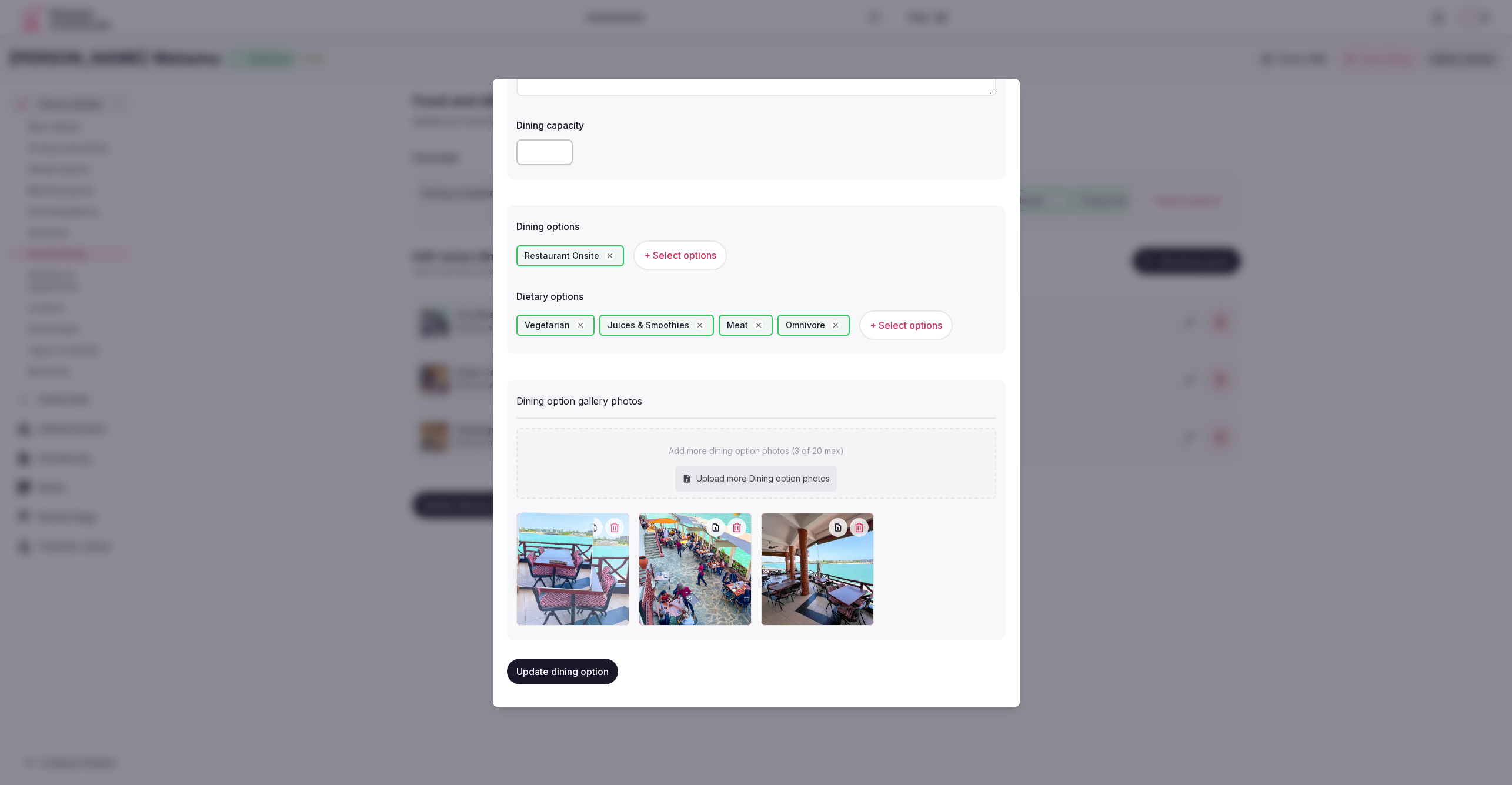
drag, startPoint x: 789, startPoint y: 565, endPoint x: 560, endPoint y: 567, distance: 229.0
click at [559, 568] on div at bounding box center [573, 569] width 113 height 113
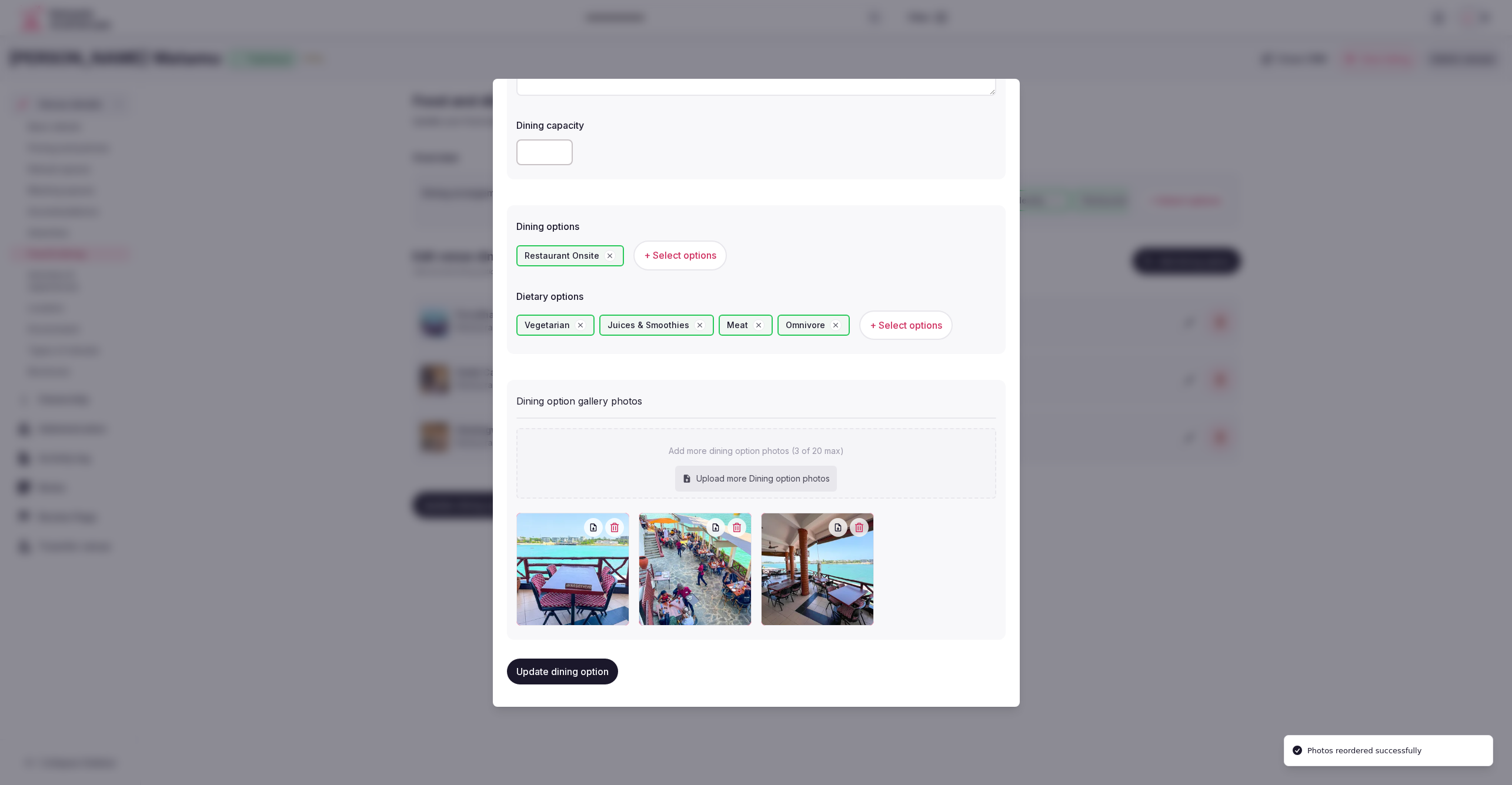
click at [948, 569] on div at bounding box center [756, 569] width 480 height 113
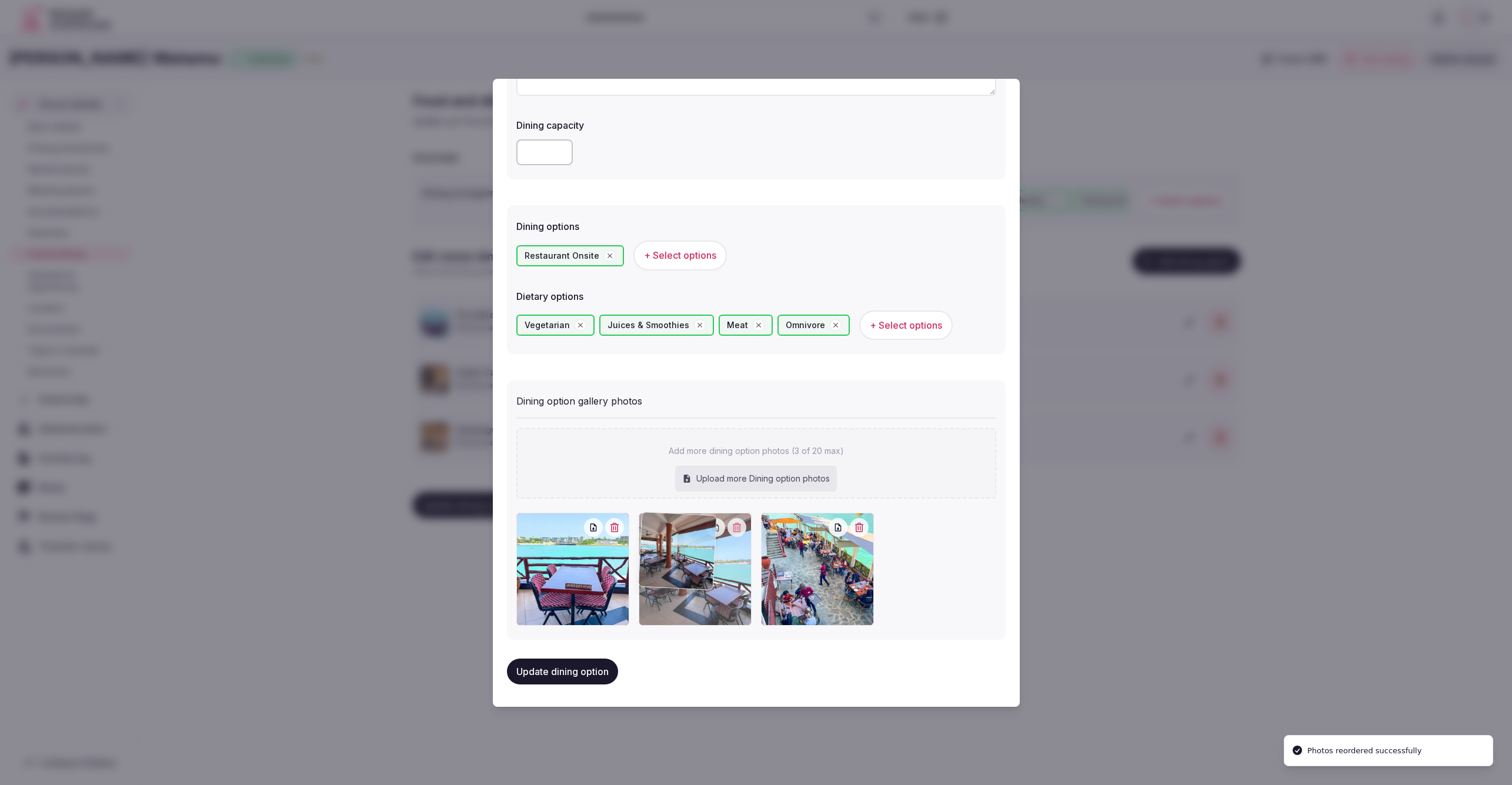
drag, startPoint x: 845, startPoint y: 574, endPoint x: 743, endPoint y: 571, distance: 102.0
click at [743, 571] on div at bounding box center [695, 569] width 113 height 113
click at [564, 671] on button "Update dining option" at bounding box center [562, 671] width 111 height 26
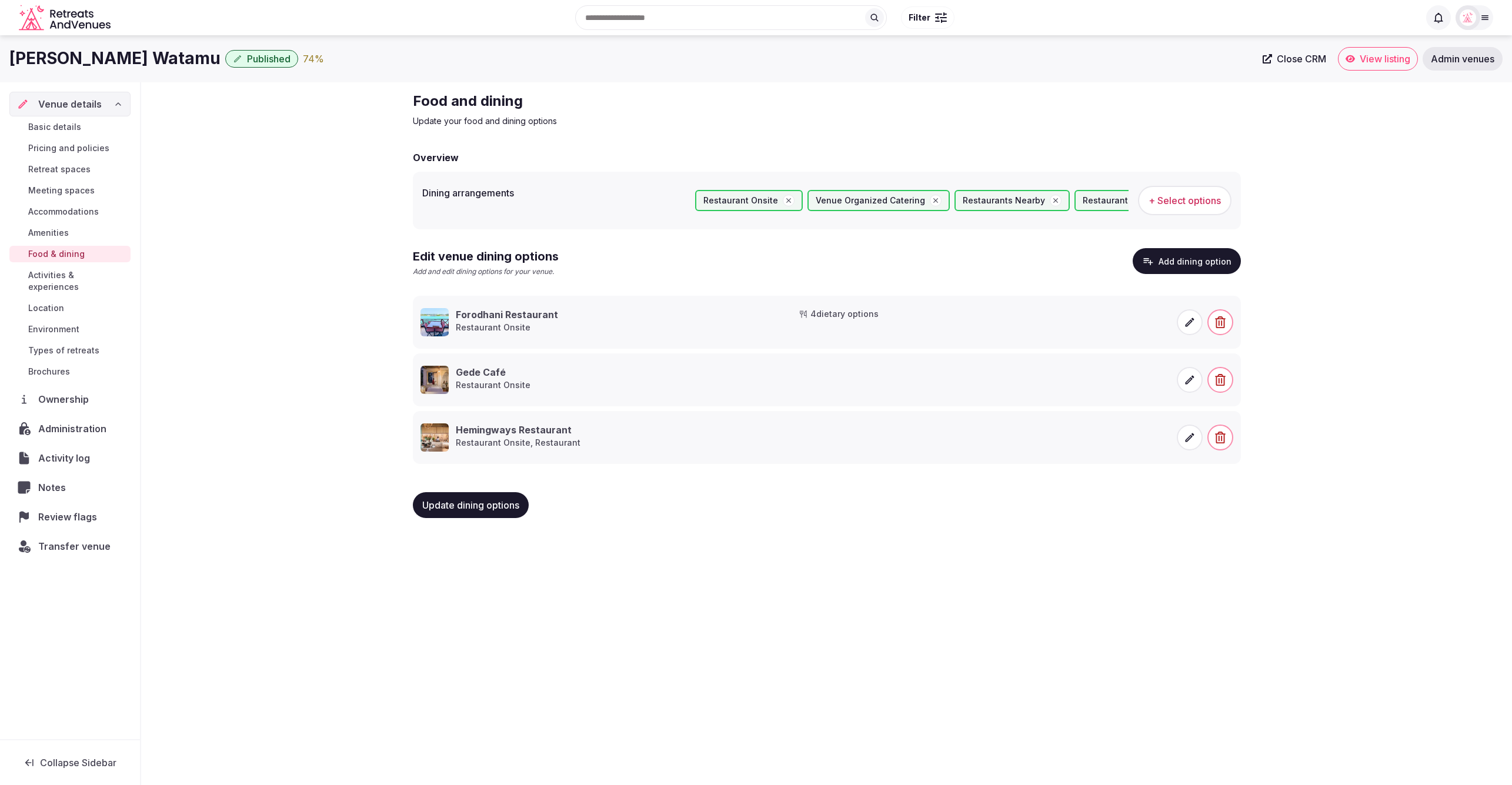
click at [1372, 367] on div "Food and dining Update your food and dining options Overview Dining arrangement…" at bounding box center [827, 309] width 1371 height 454
click at [1353, 351] on div "Food and dining Update your food and dining options Overview Dining arrangement…" at bounding box center [827, 309] width 1371 height 454
click at [909, 274] on div "Edit venue dining options Add and edit dining options for your venue. Add dinin…" at bounding box center [827, 267] width 828 height 38
click at [1177, 264] on button "Add dining option" at bounding box center [1186, 260] width 109 height 26
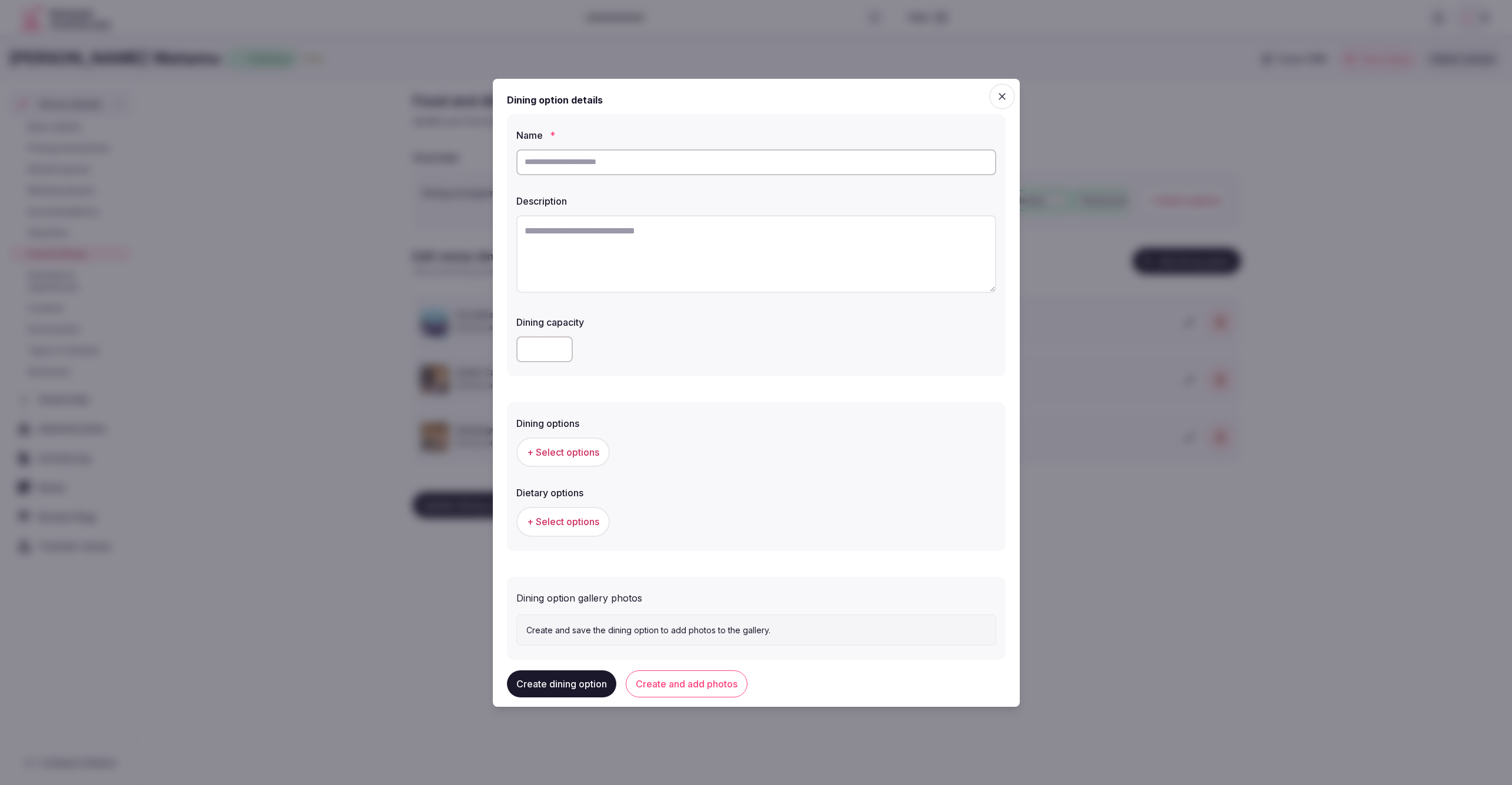
click at [704, 160] on input "text" at bounding box center [756, 162] width 480 height 26
paste input "**********"
click at [702, 248] on textarea at bounding box center [756, 254] width 480 height 78
click at [631, 164] on input "**********" at bounding box center [756, 162] width 480 height 26
type input "**********"
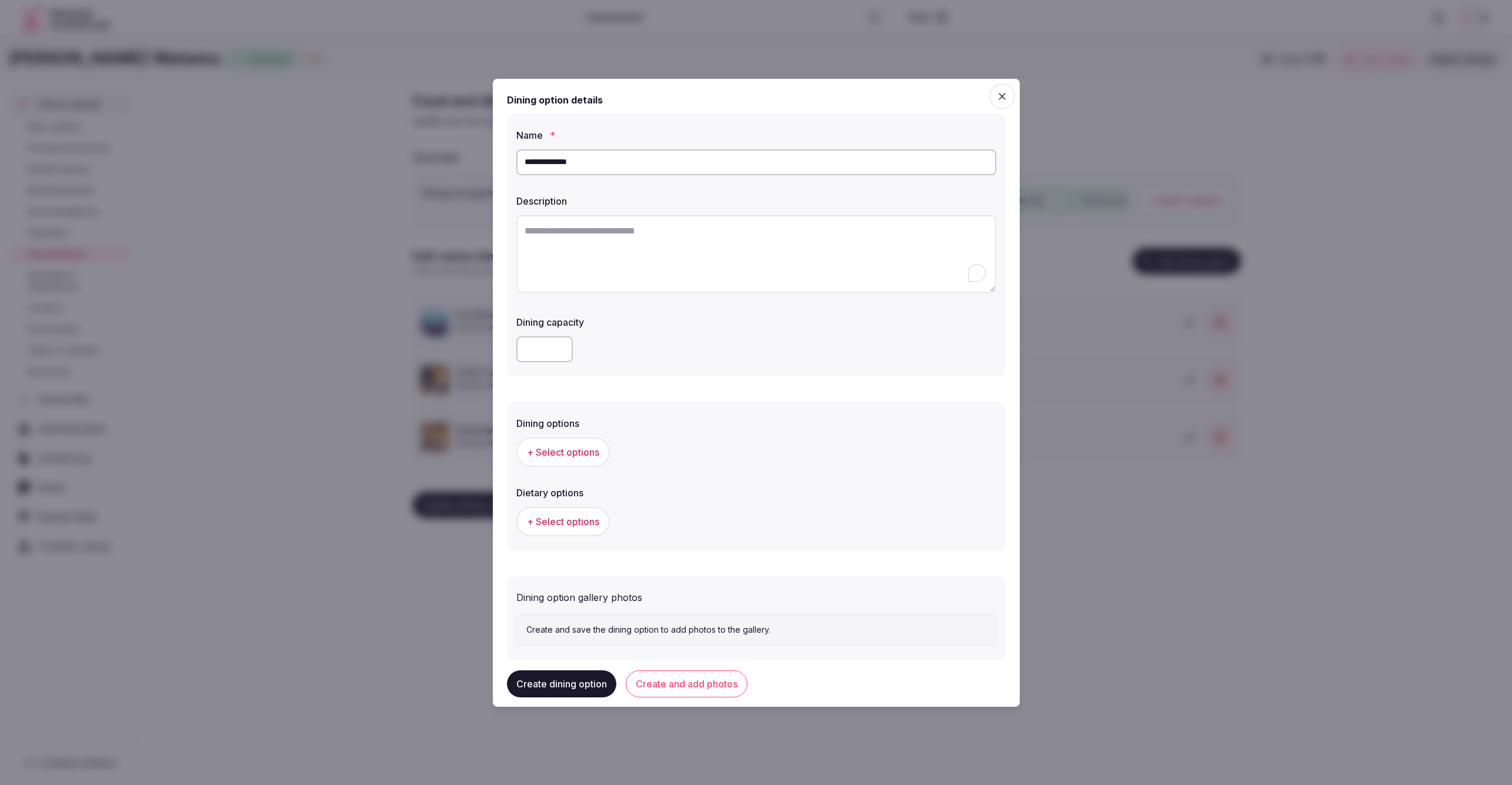
click at [685, 244] on textarea "To enrich screen reader interactions, please activate Accessibility in Grammarl…" at bounding box center [756, 254] width 480 height 78
paste textarea "**********"
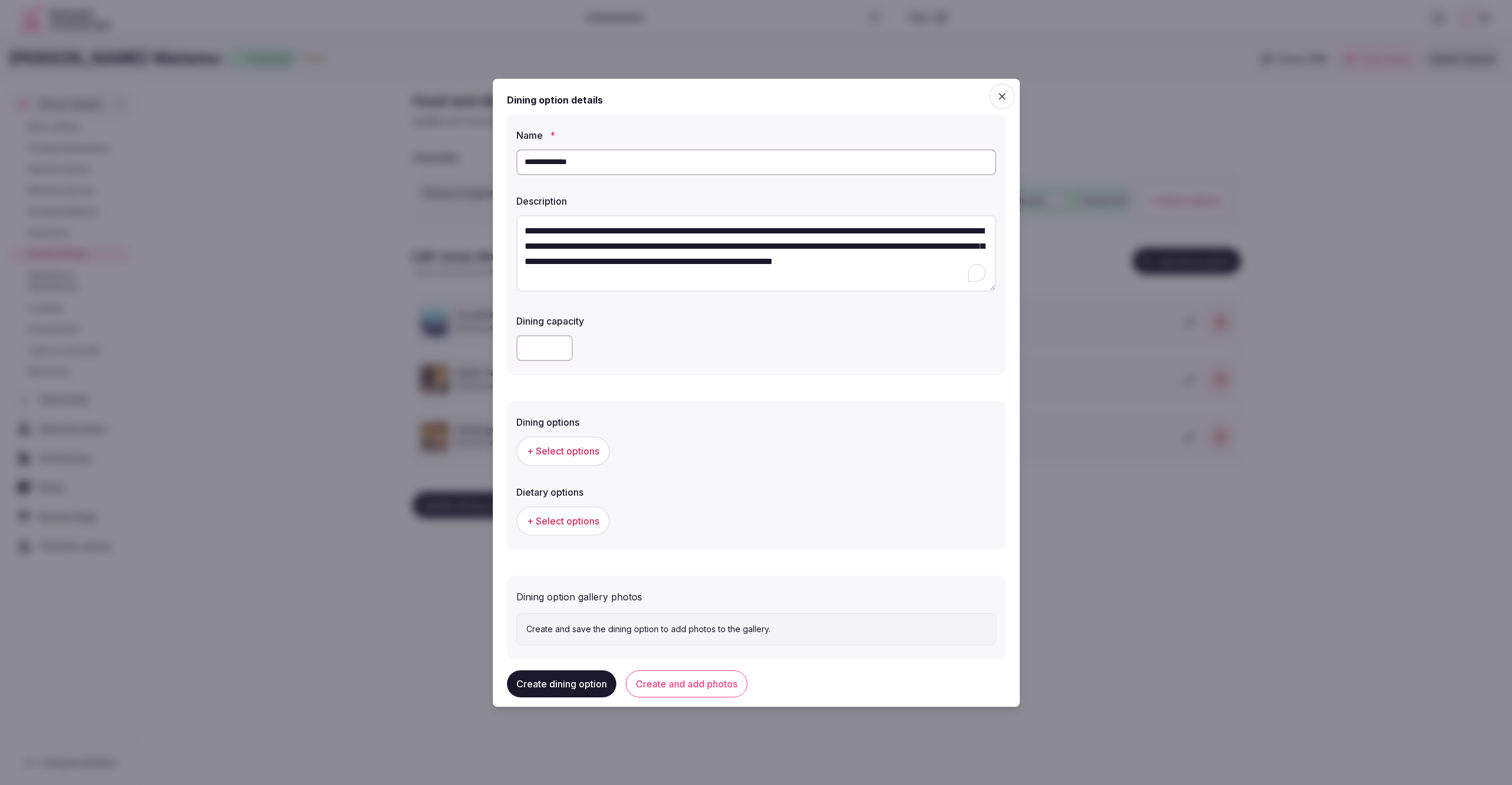
scroll to position [21, 0]
click at [679, 281] on textarea "**********" at bounding box center [756, 253] width 480 height 77
type textarea "**********"
click at [699, 430] on div "Dining options + Select options" at bounding box center [756, 440] width 480 height 60
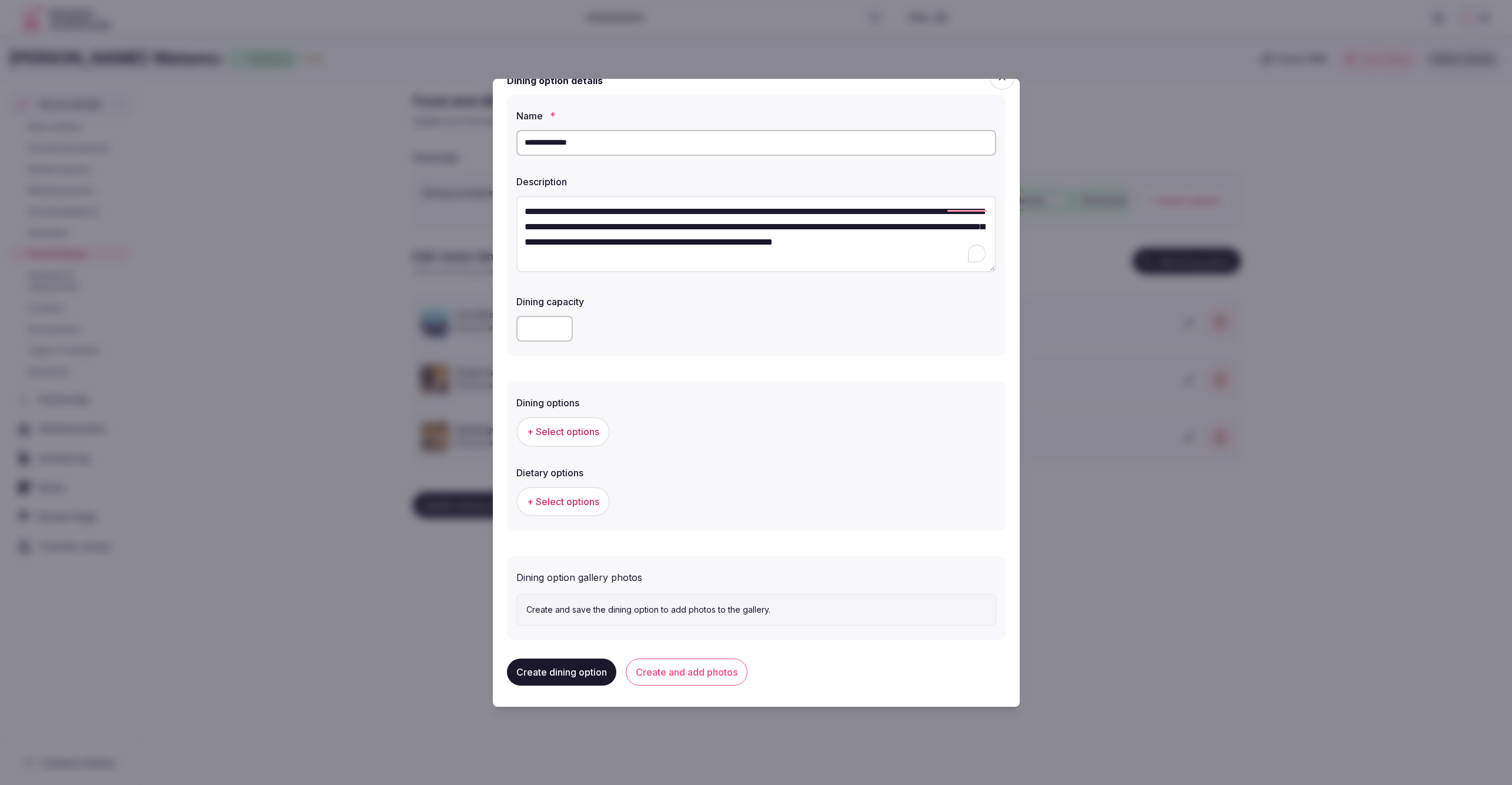
click at [578, 426] on span "+ Select options" at bounding box center [563, 432] width 72 height 13
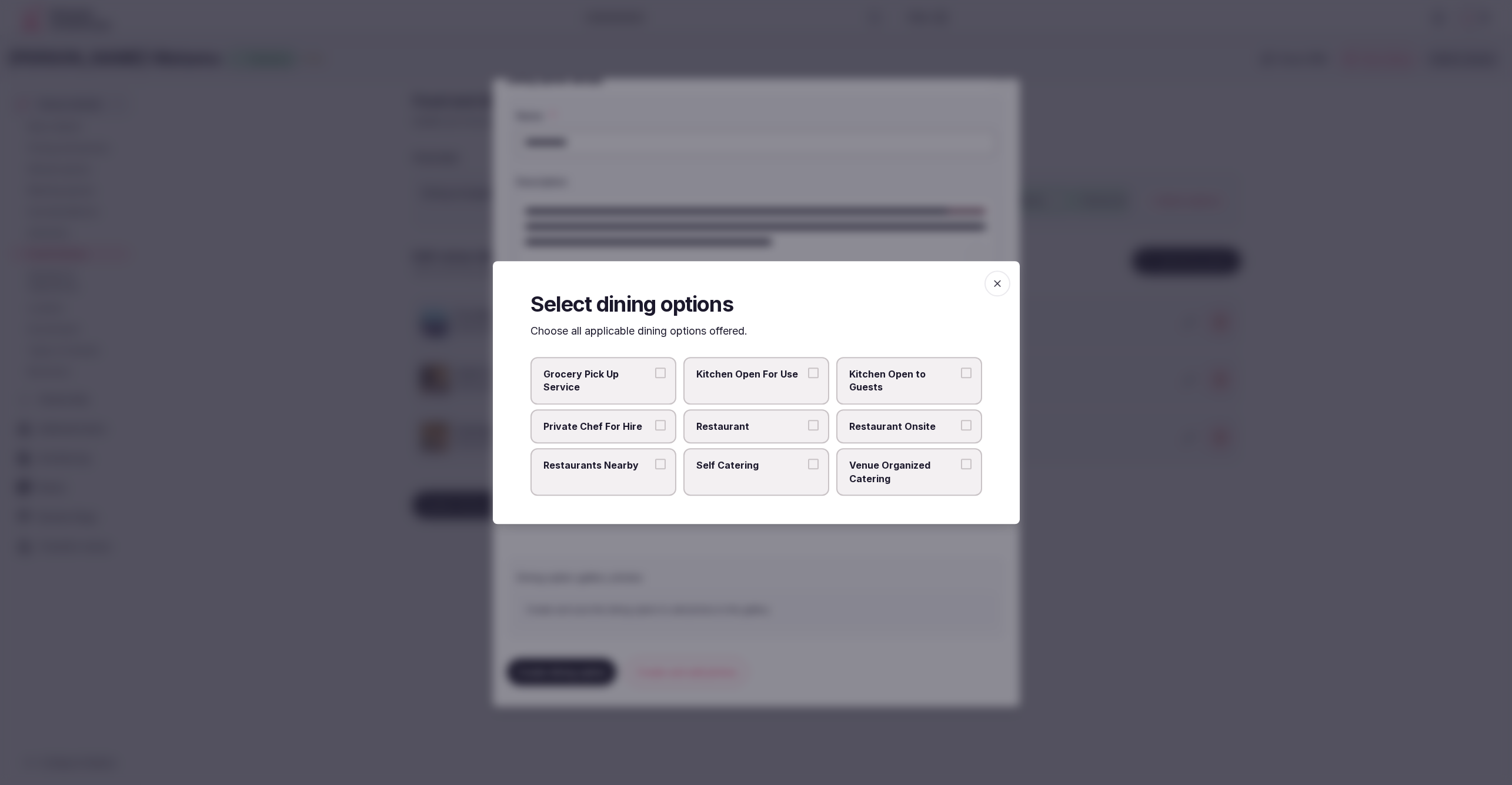
click at [775, 429] on span "Restaurant" at bounding box center [750, 426] width 109 height 13
click at [808, 429] on button "Restaurant" at bounding box center [814, 425] width 11 height 11
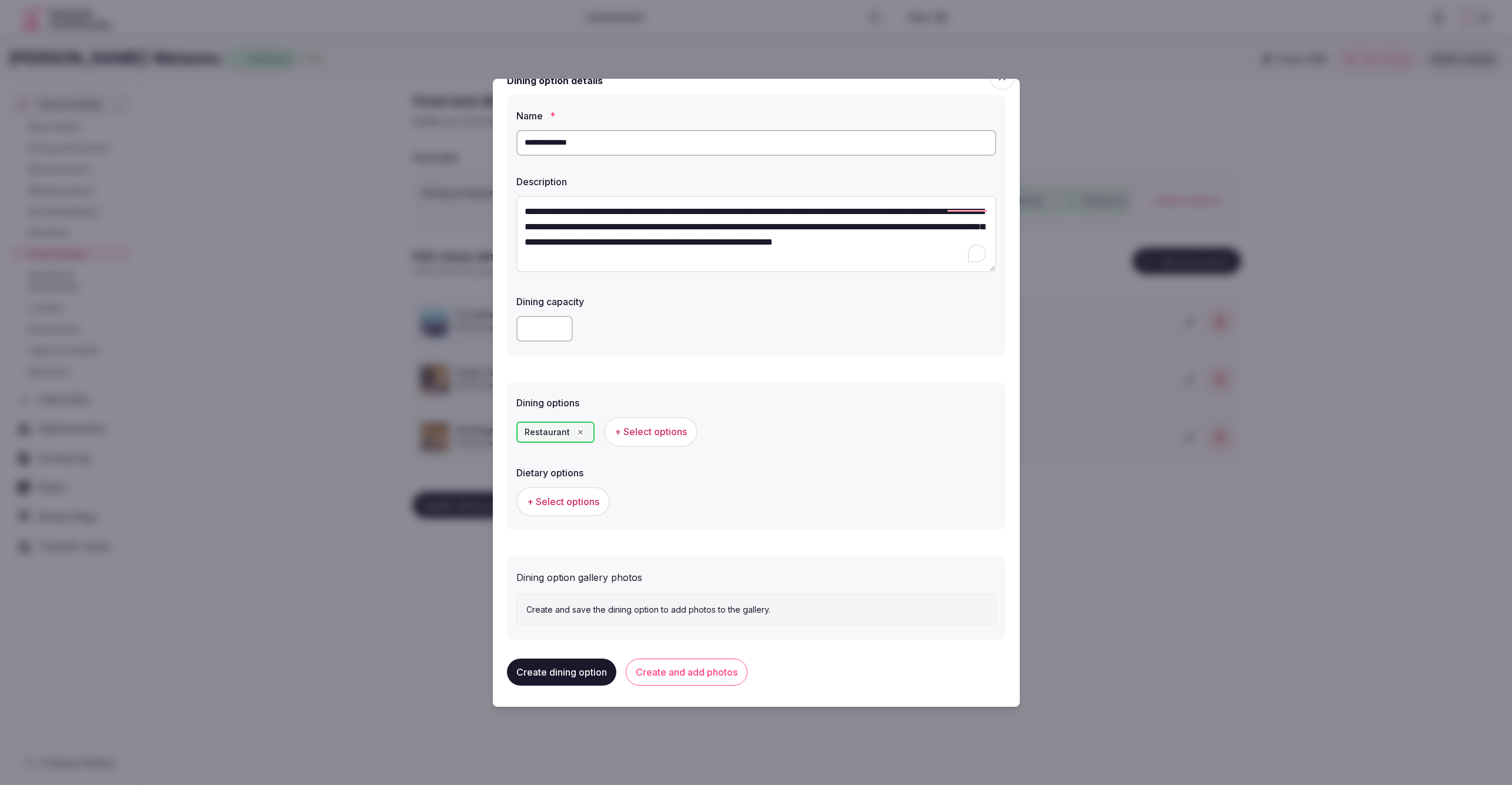
click at [567, 504] on span "+ Select options" at bounding box center [563, 502] width 72 height 13
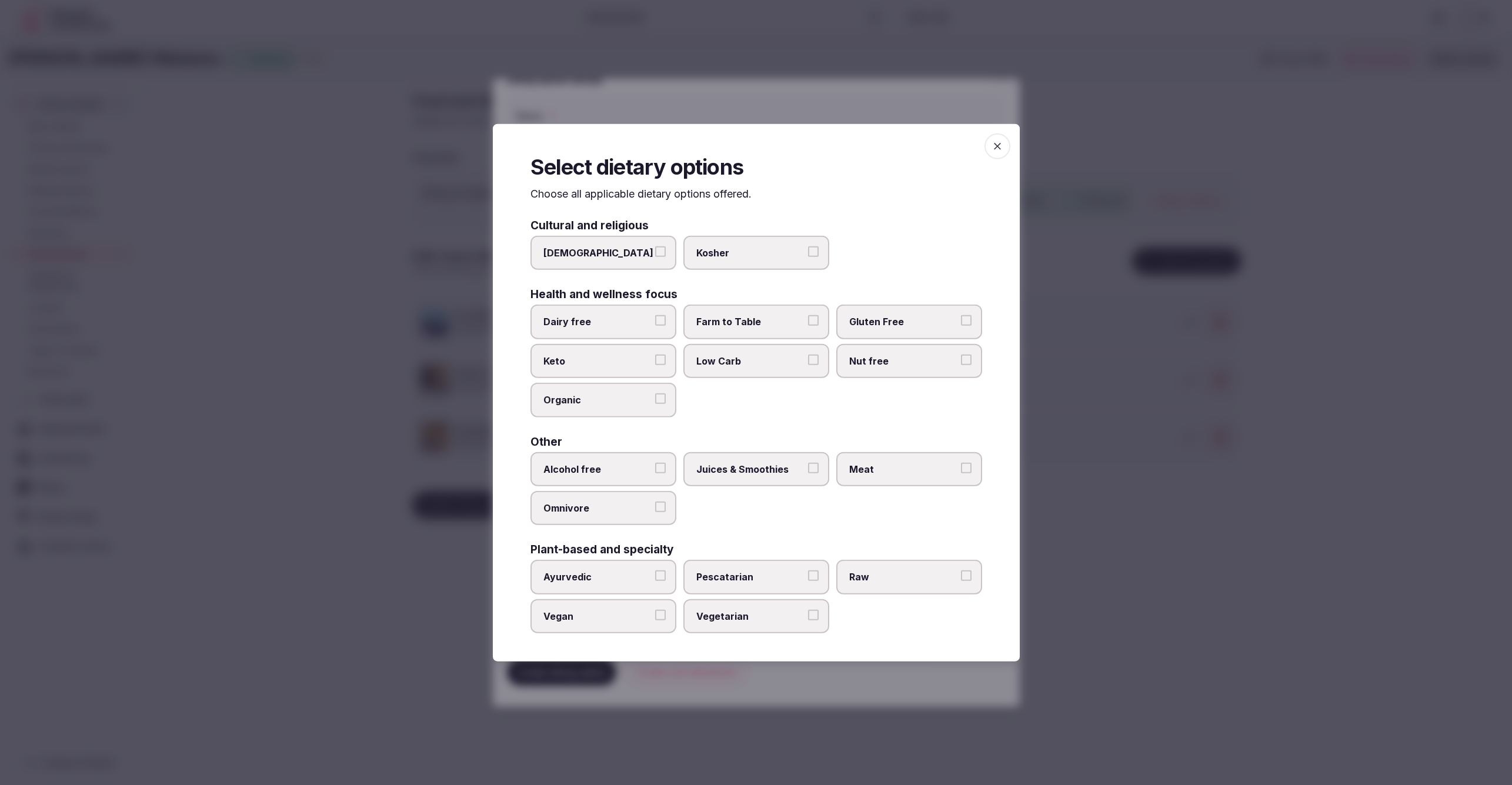
click at [821, 522] on div "Alcohol free Juices & Smoothies Meat Omnivore" at bounding box center [756, 488] width 452 height 74
click at [748, 396] on div "Dairy free Farm to Table Gluten Free Keto Low Carb Nut free Organic" at bounding box center [756, 360] width 452 height 112
click at [1001, 149] on icon "button" at bounding box center [998, 146] width 12 height 12
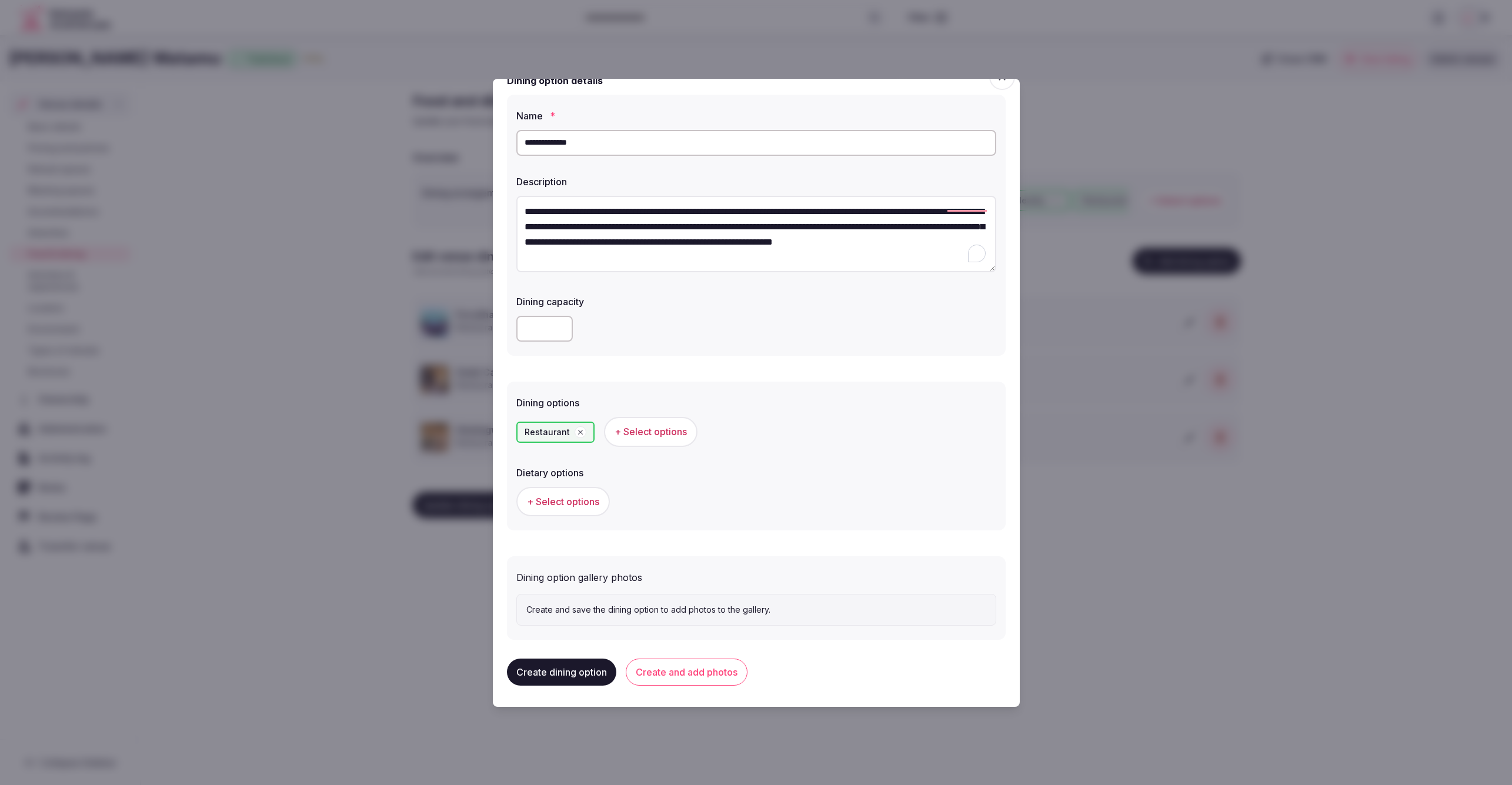
click at [691, 670] on button "Create and add photos" at bounding box center [686, 672] width 122 height 27
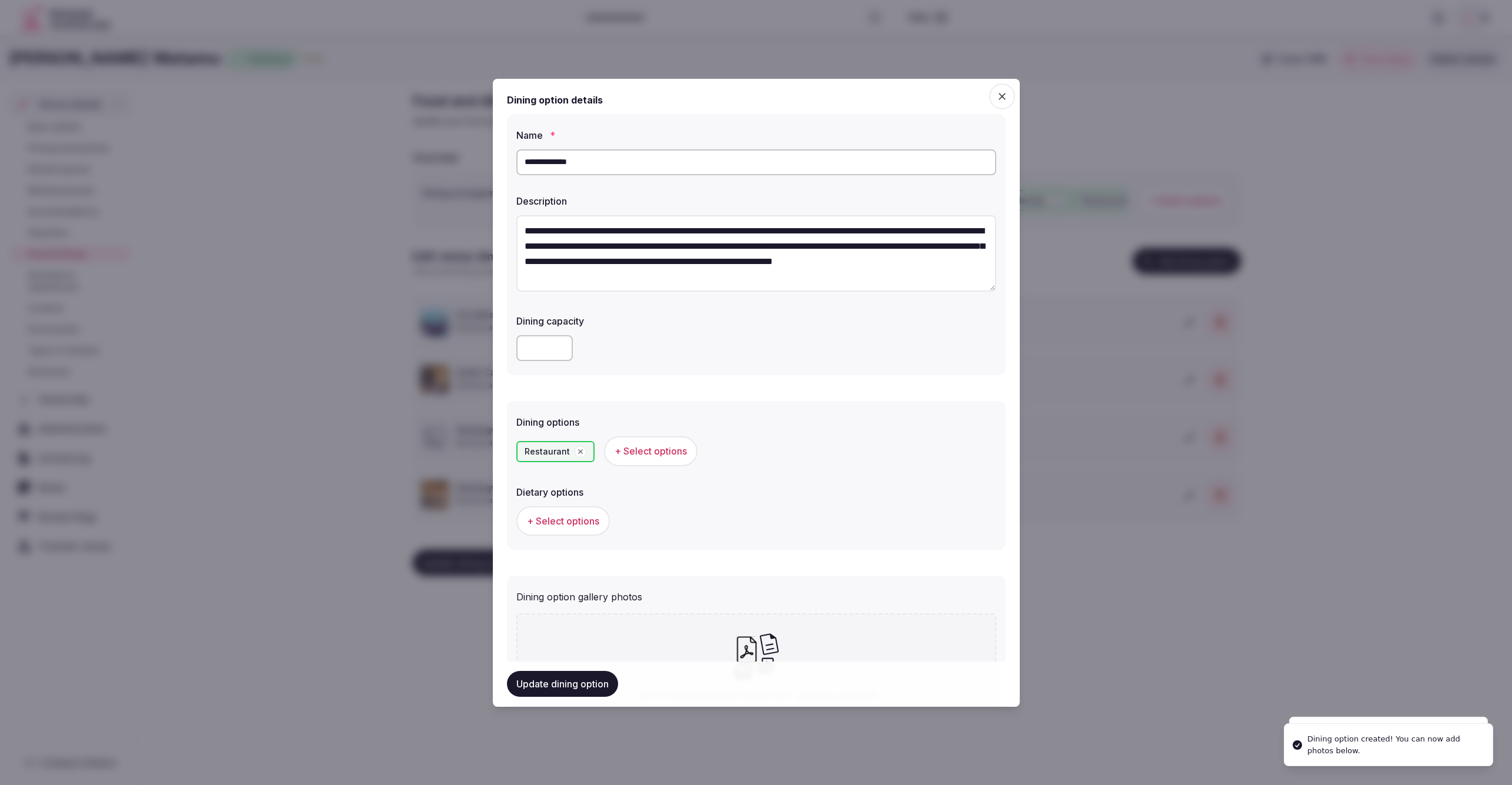
scroll to position [128, 0]
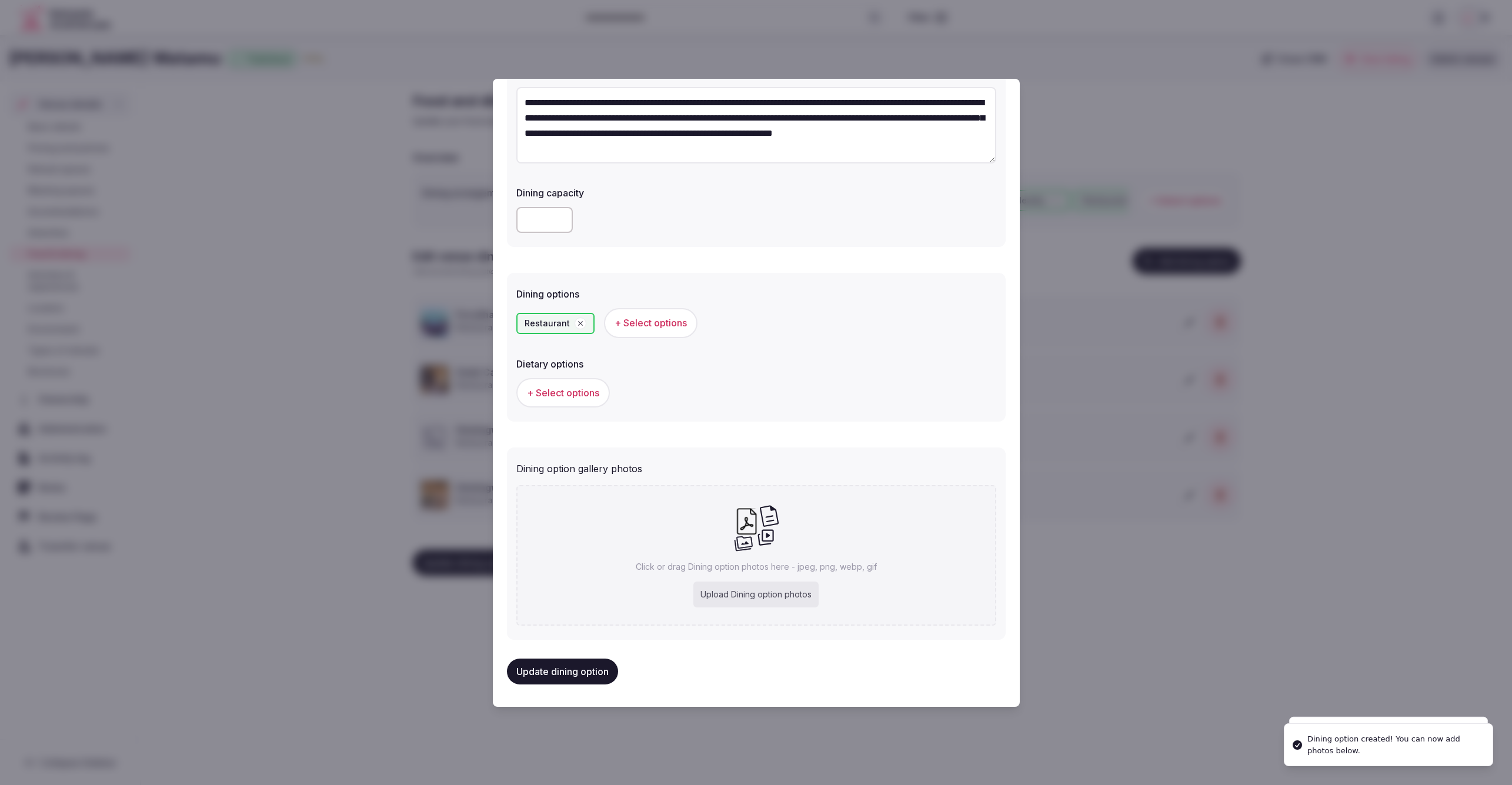
click at [762, 593] on div "Upload Dining option photos" at bounding box center [756, 594] width 125 height 26
type input "**********"
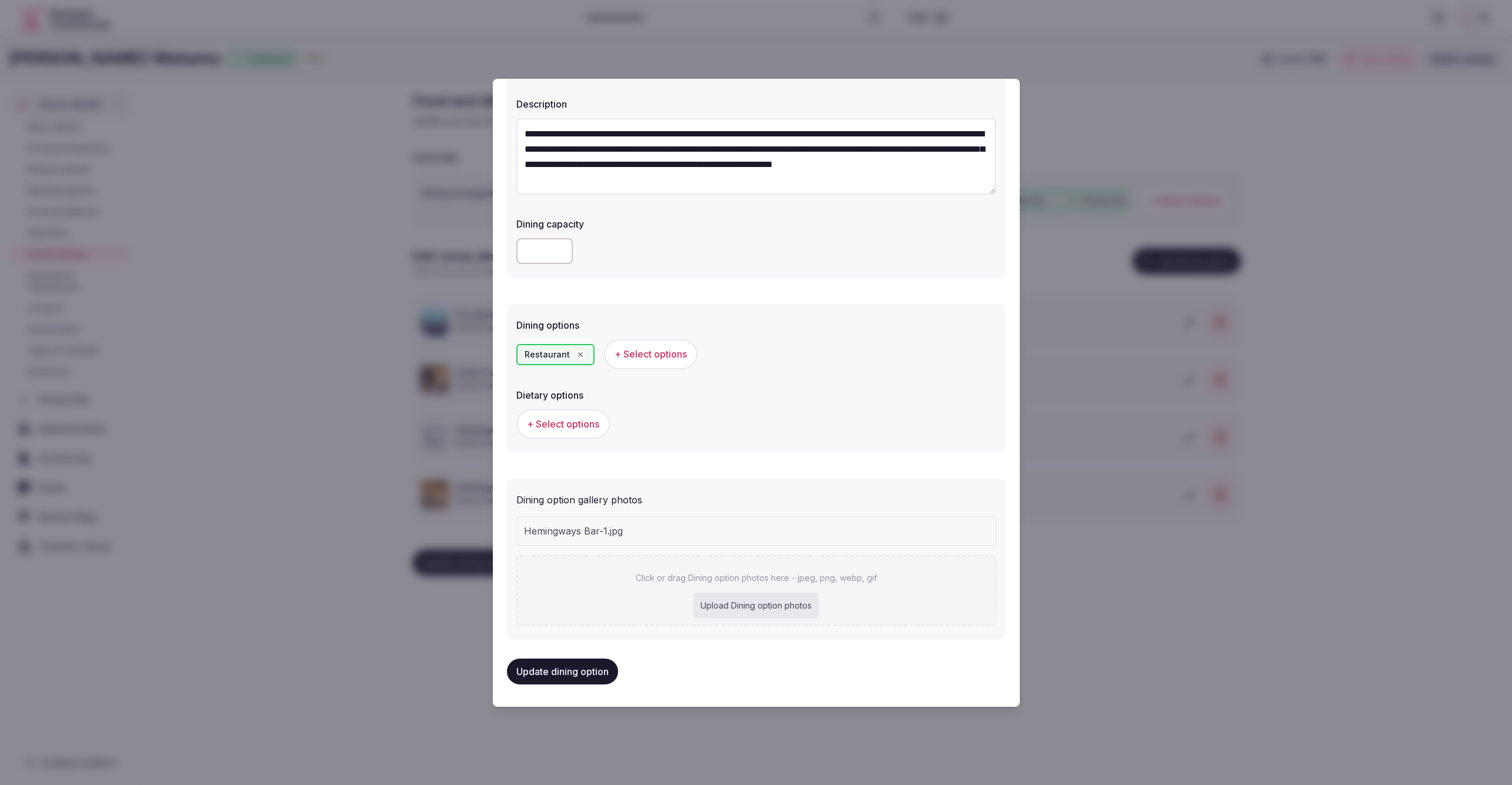
scroll to position [107, 0]
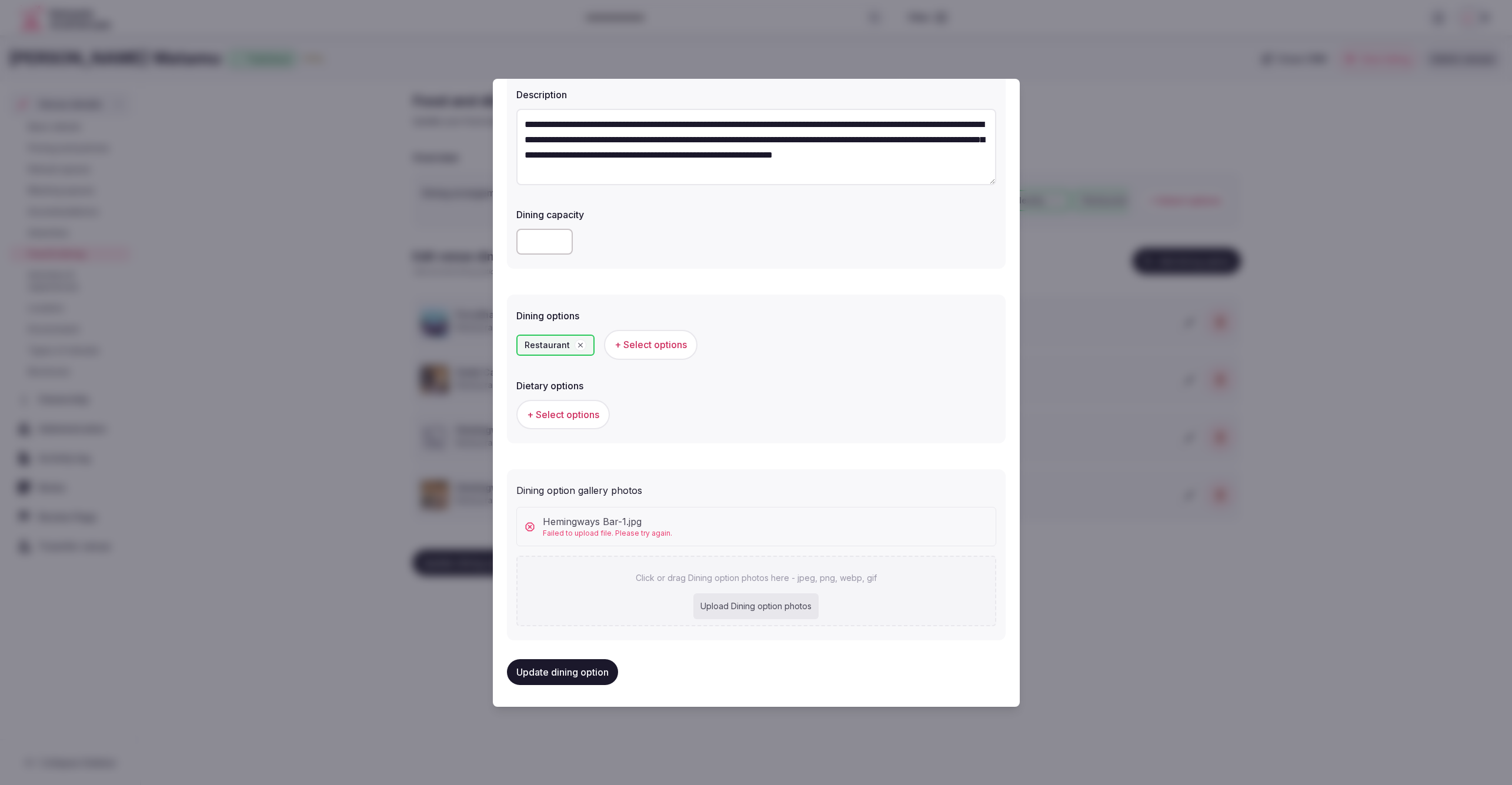
click at [748, 607] on div "Upload Dining option photos" at bounding box center [756, 606] width 125 height 26
type input "**********"
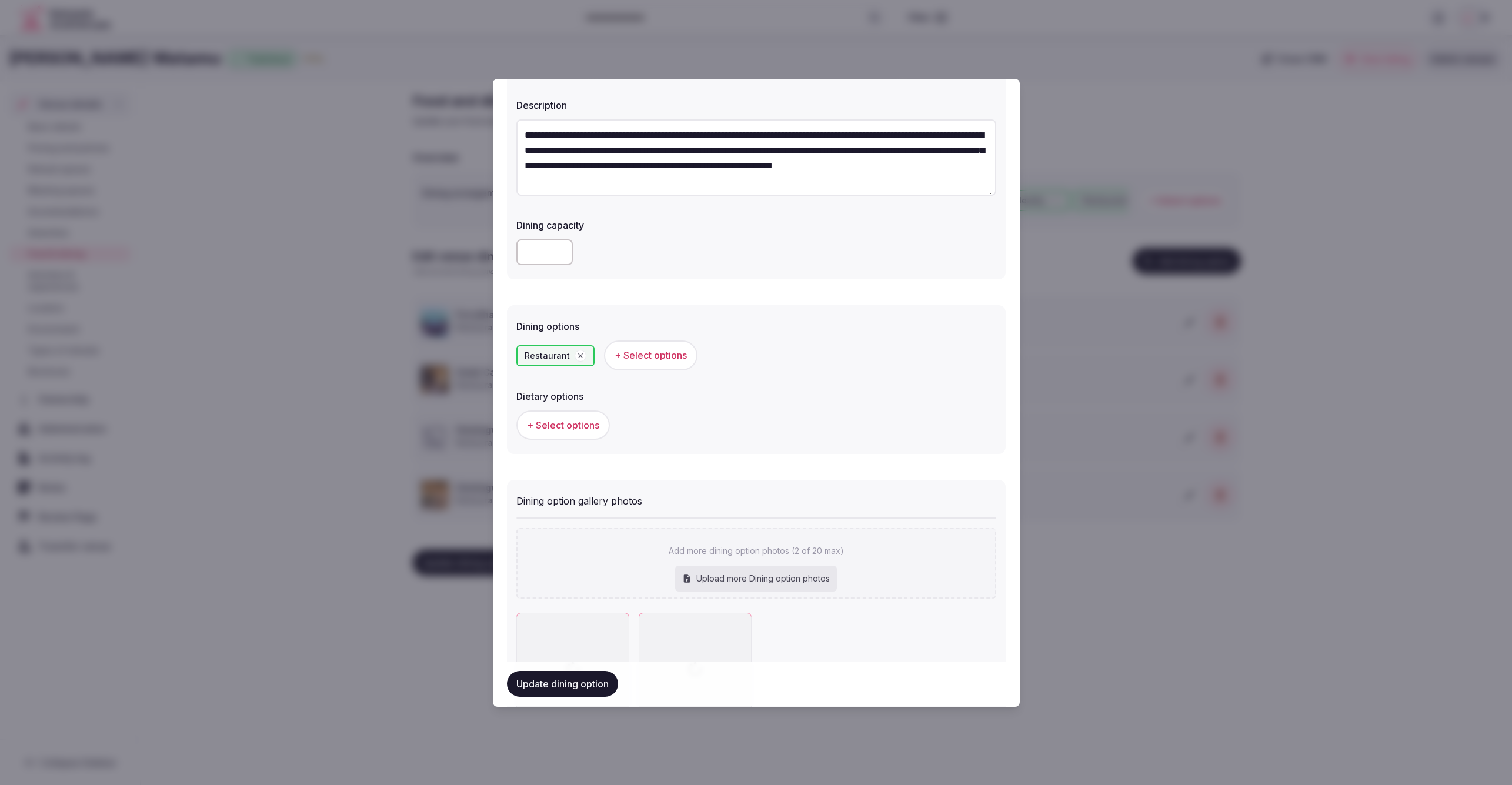
scroll to position [196, 0]
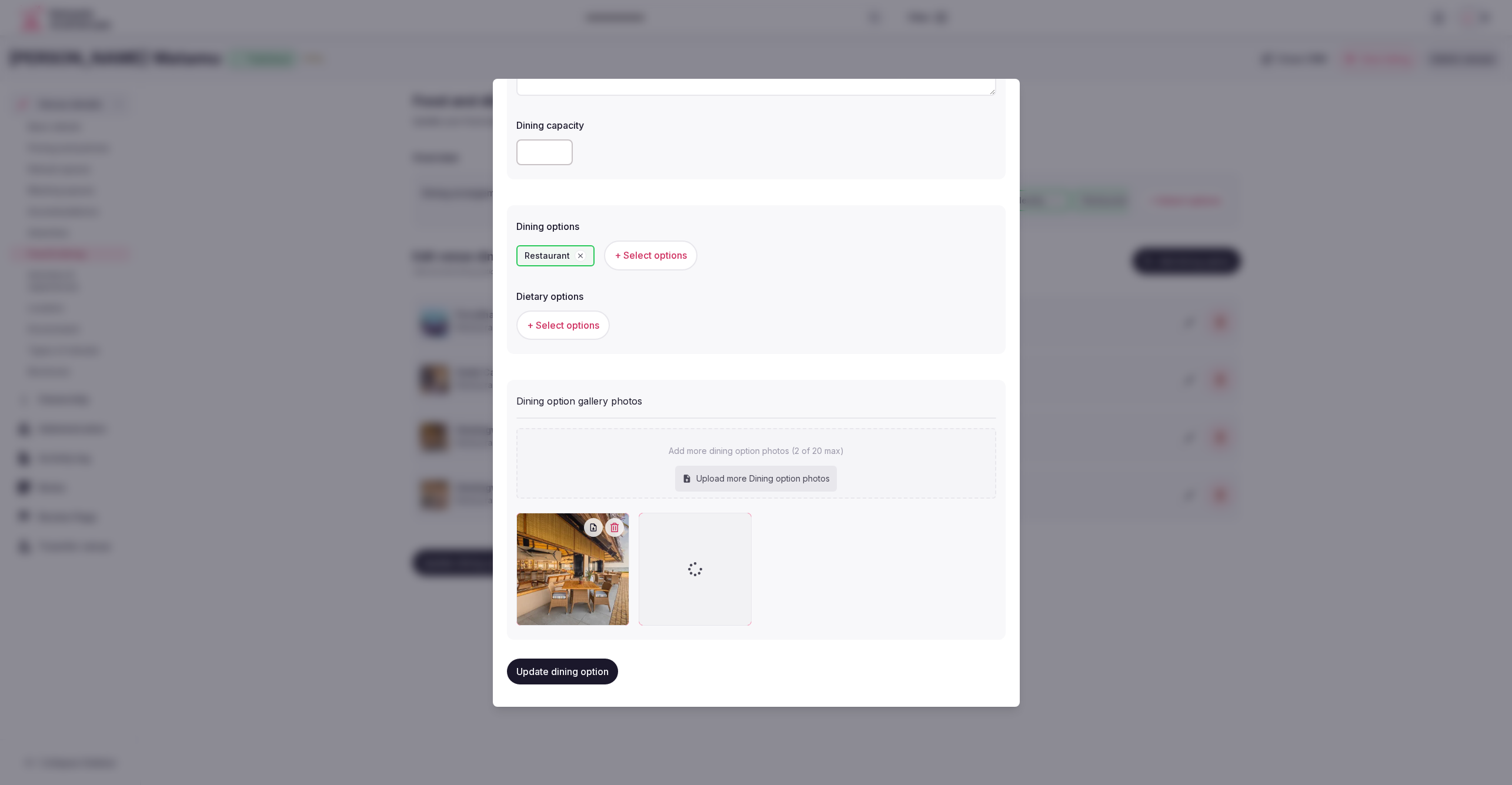
click at [810, 536] on div at bounding box center [756, 569] width 480 height 113
click at [584, 669] on button "Update dining option" at bounding box center [562, 671] width 111 height 26
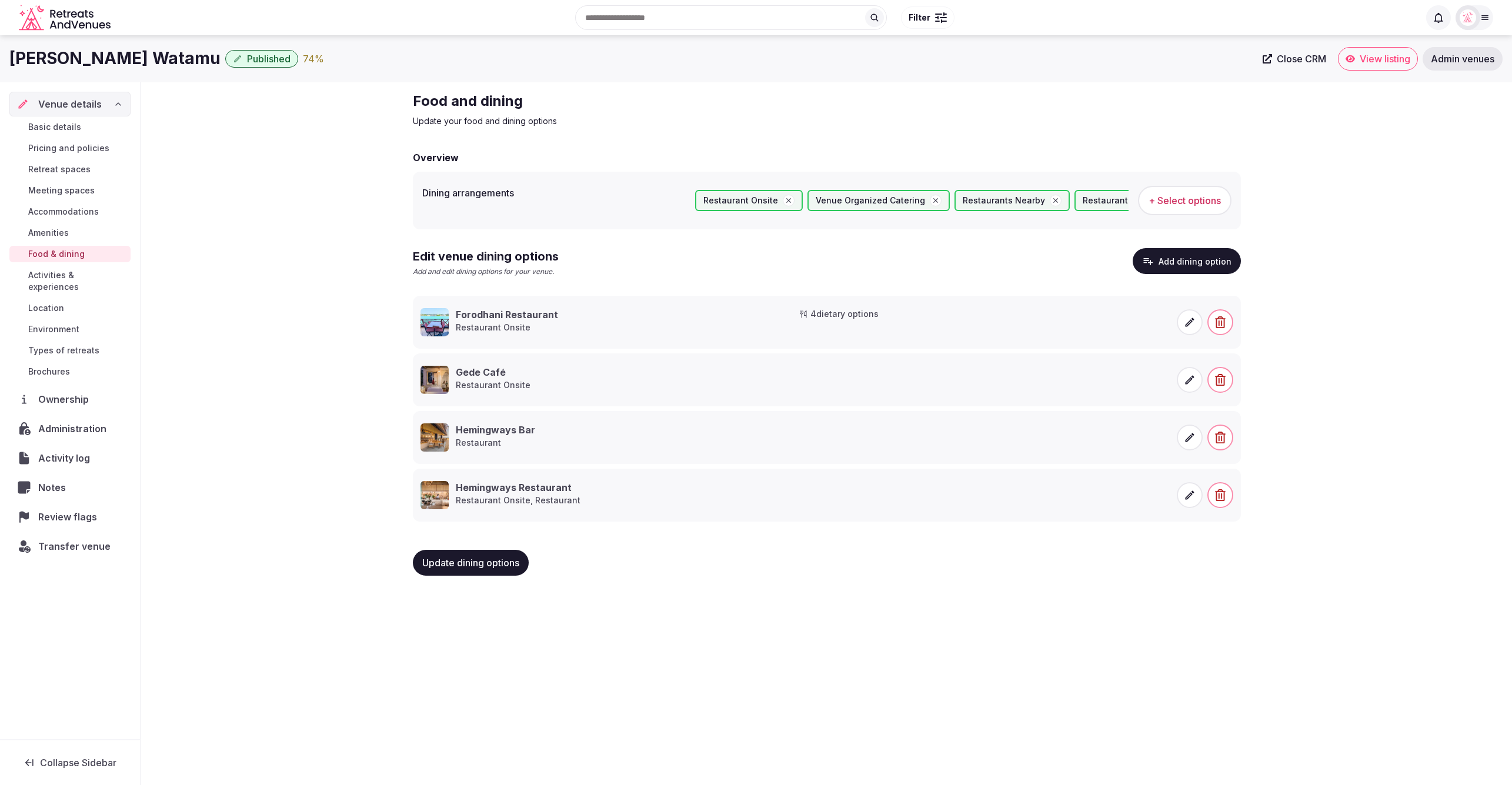
click at [1187, 435] on icon at bounding box center [1190, 437] width 12 height 12
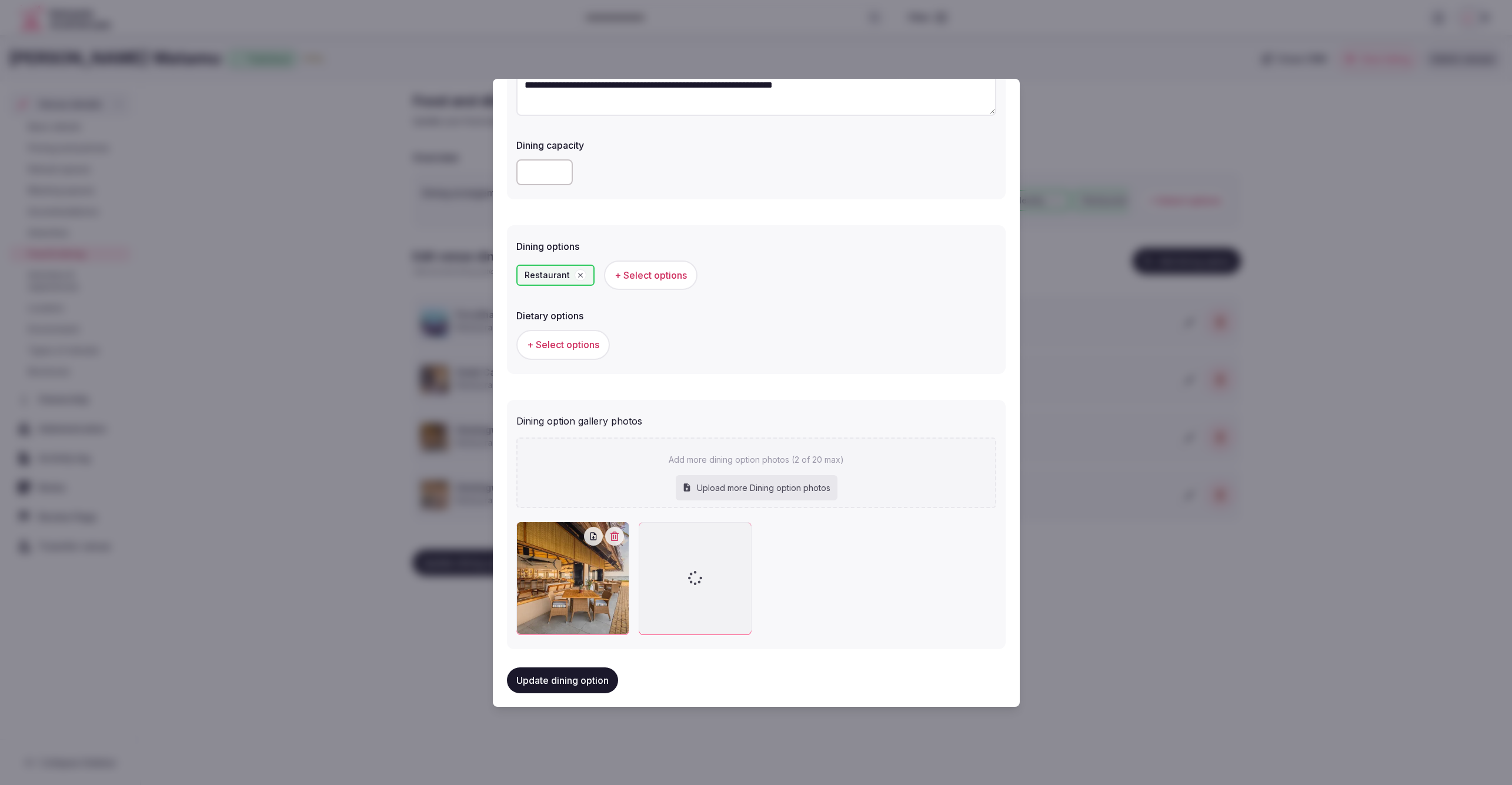
scroll to position [185, 0]
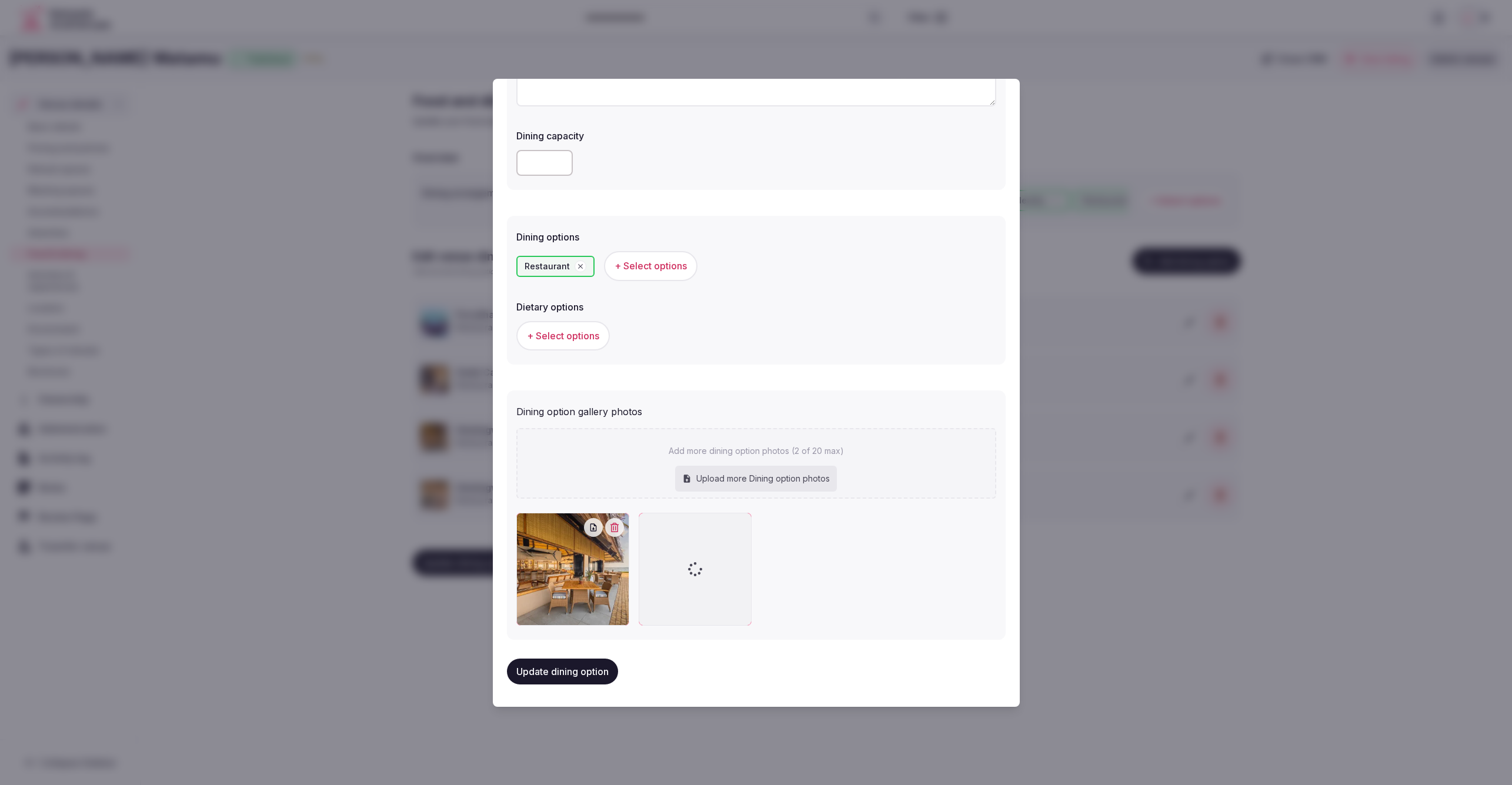
click at [554, 671] on button "Update dining option" at bounding box center [562, 671] width 111 height 26
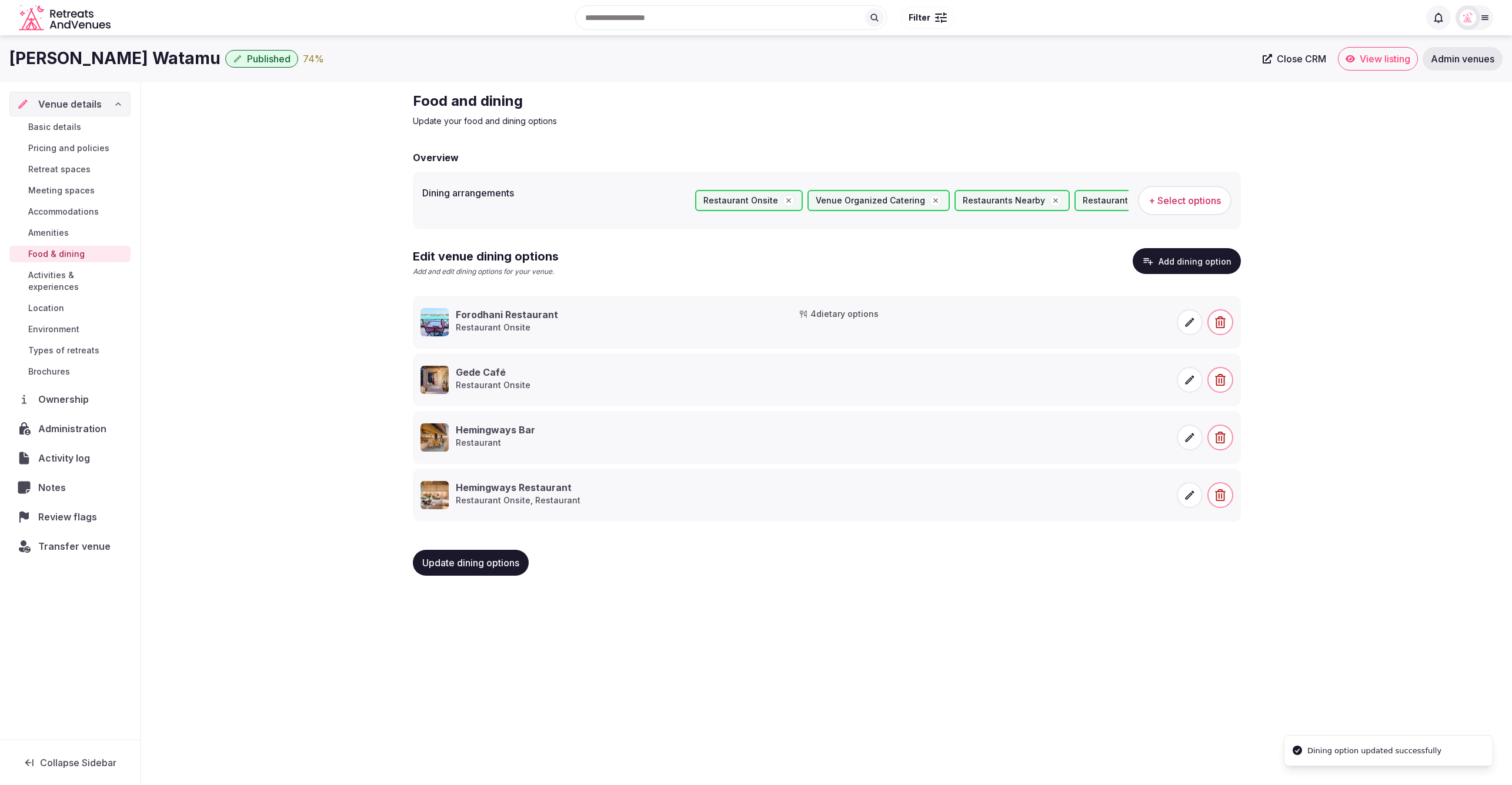
click at [1186, 260] on button "Add dining option" at bounding box center [1186, 260] width 109 height 26
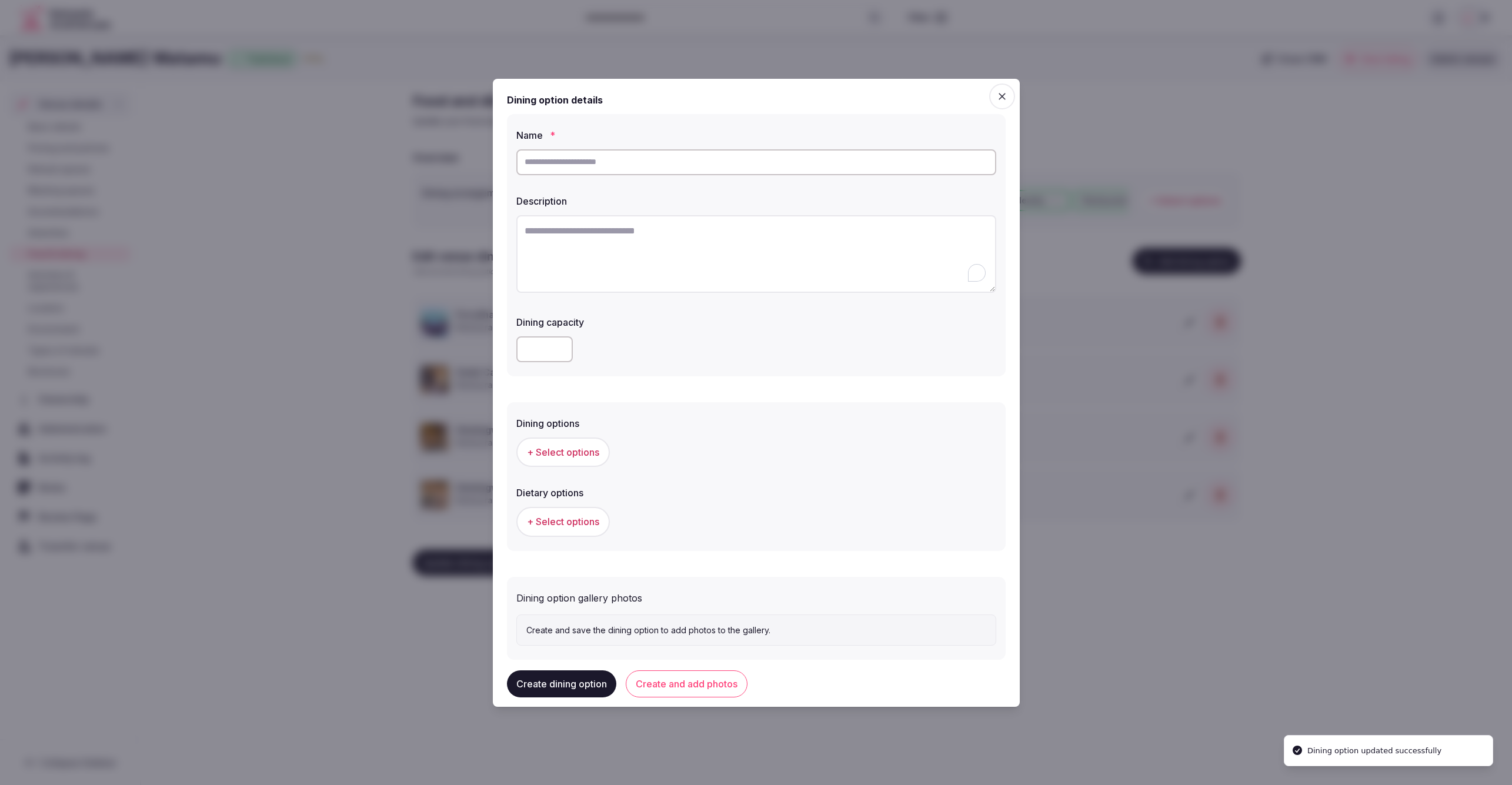
click at [716, 227] on textarea "To enrich screen reader interactions, please activate Accessibility in Grammarl…" at bounding box center [756, 254] width 480 height 78
paste textarea "**********"
type textarea "**********"
click at [602, 162] on input "text" at bounding box center [756, 162] width 480 height 26
paste input "**********"
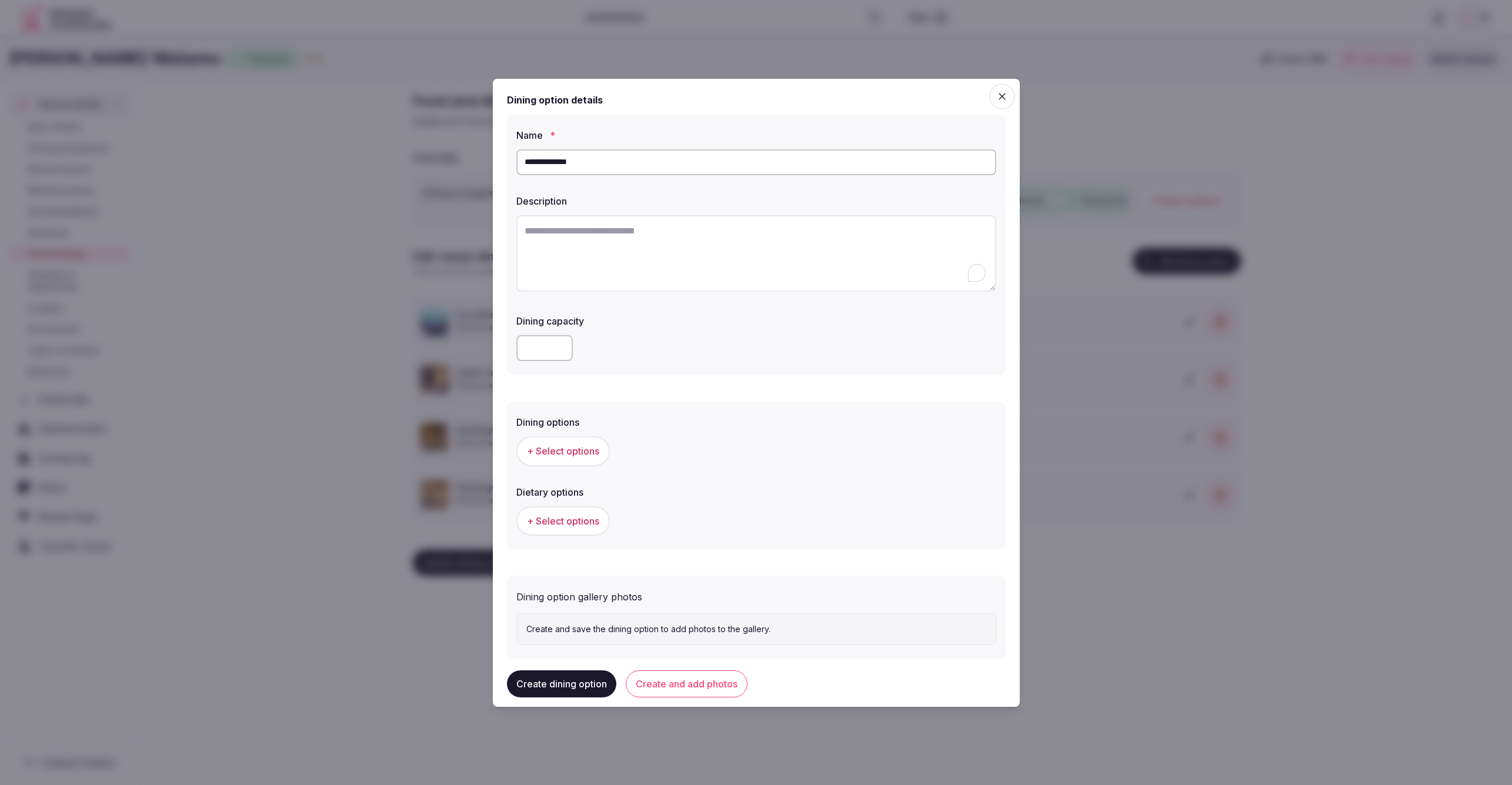
type input "**********"
click at [636, 254] on textarea "To enrich screen reader interactions, please activate Accessibility in Grammarl…" at bounding box center [756, 253] width 480 height 77
paste textarea "**********"
type textarea "**********"
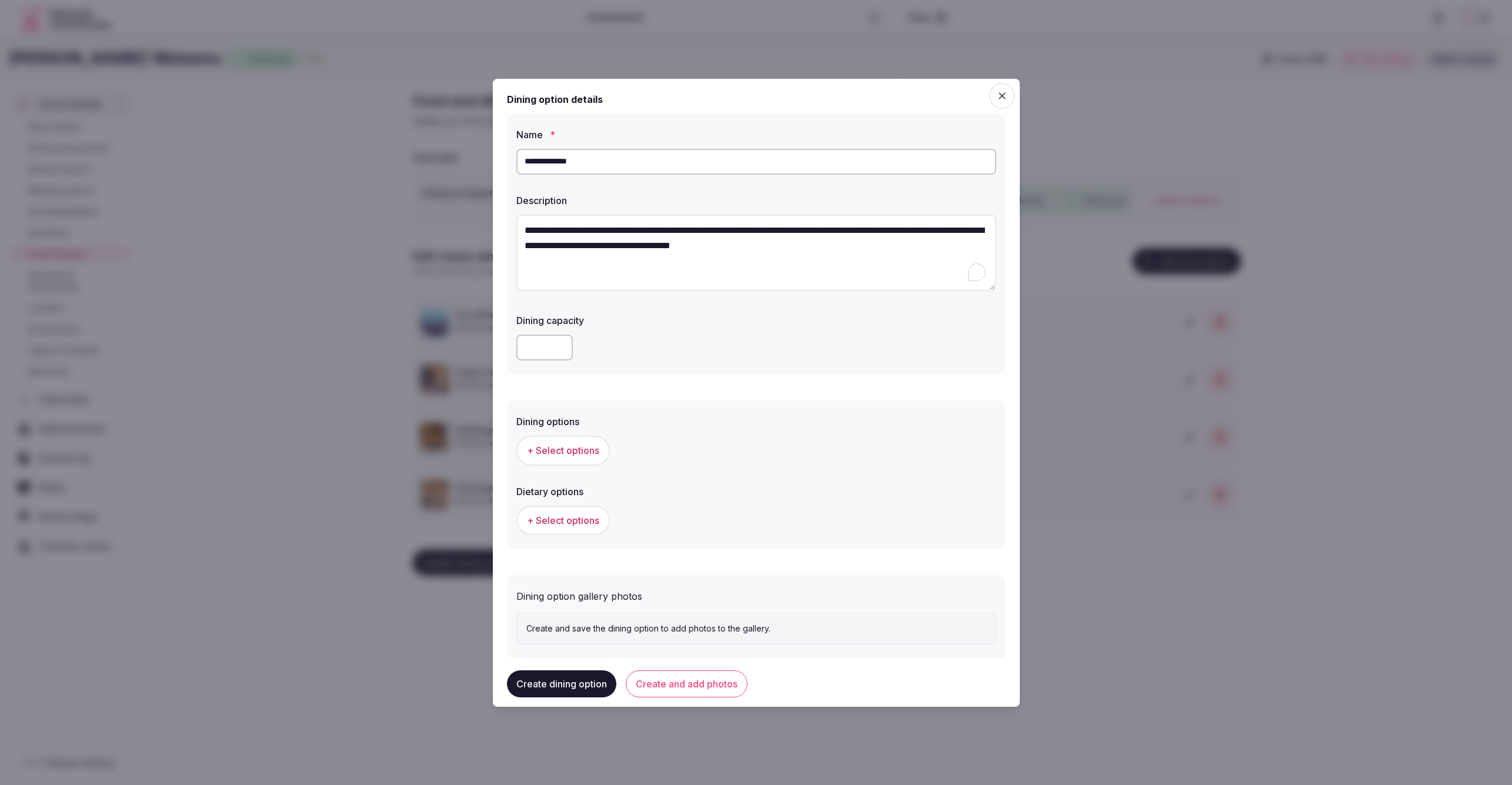
click at [1006, 94] on icon "button" at bounding box center [1002, 96] width 12 height 12
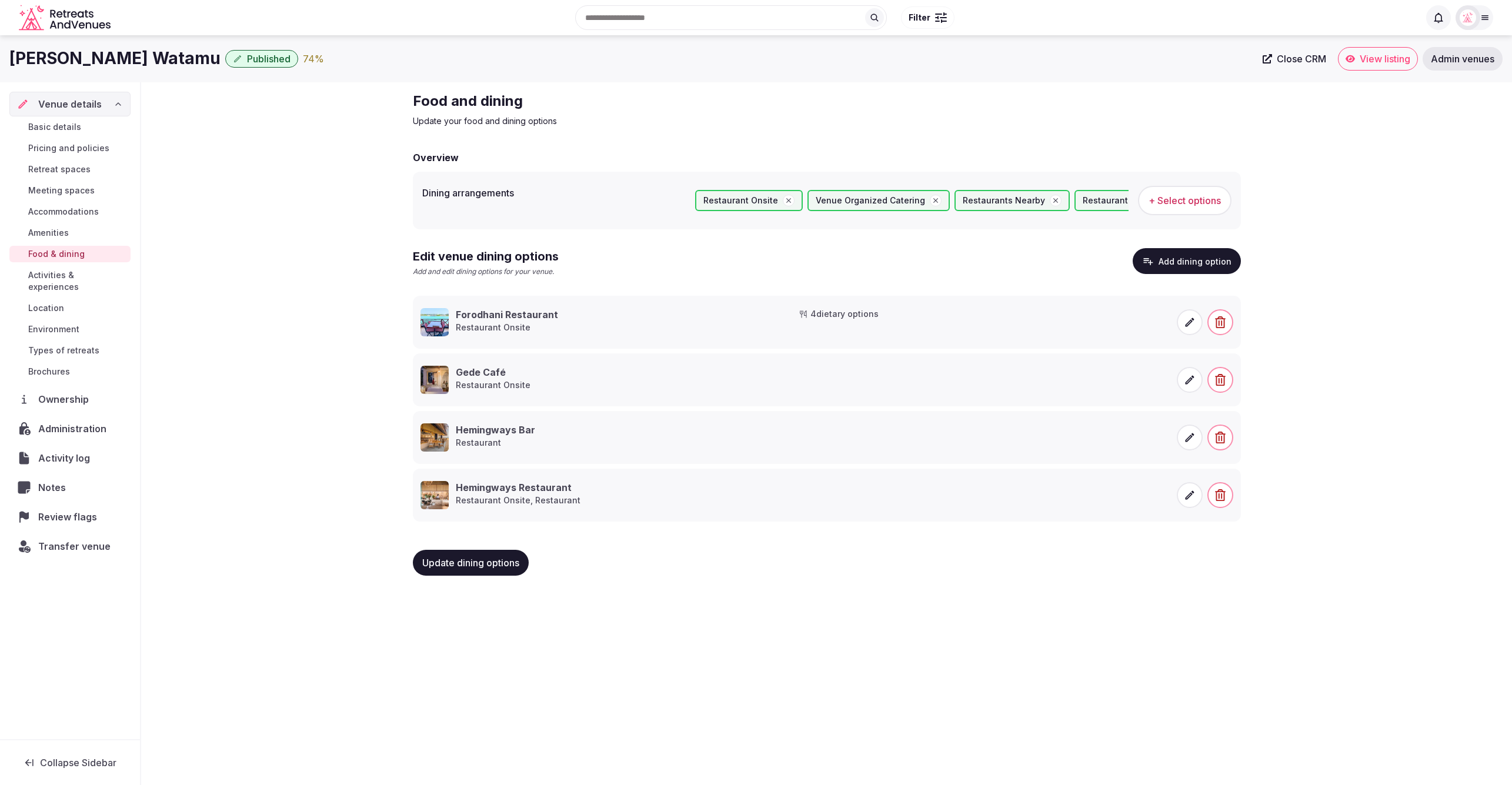
click at [1353, 463] on div "Food and dining Update your food and dining options Overview Dining arrangement…" at bounding box center [827, 338] width 1371 height 512
click at [64, 274] on span "Activities & experiences" at bounding box center [77, 281] width 97 height 24
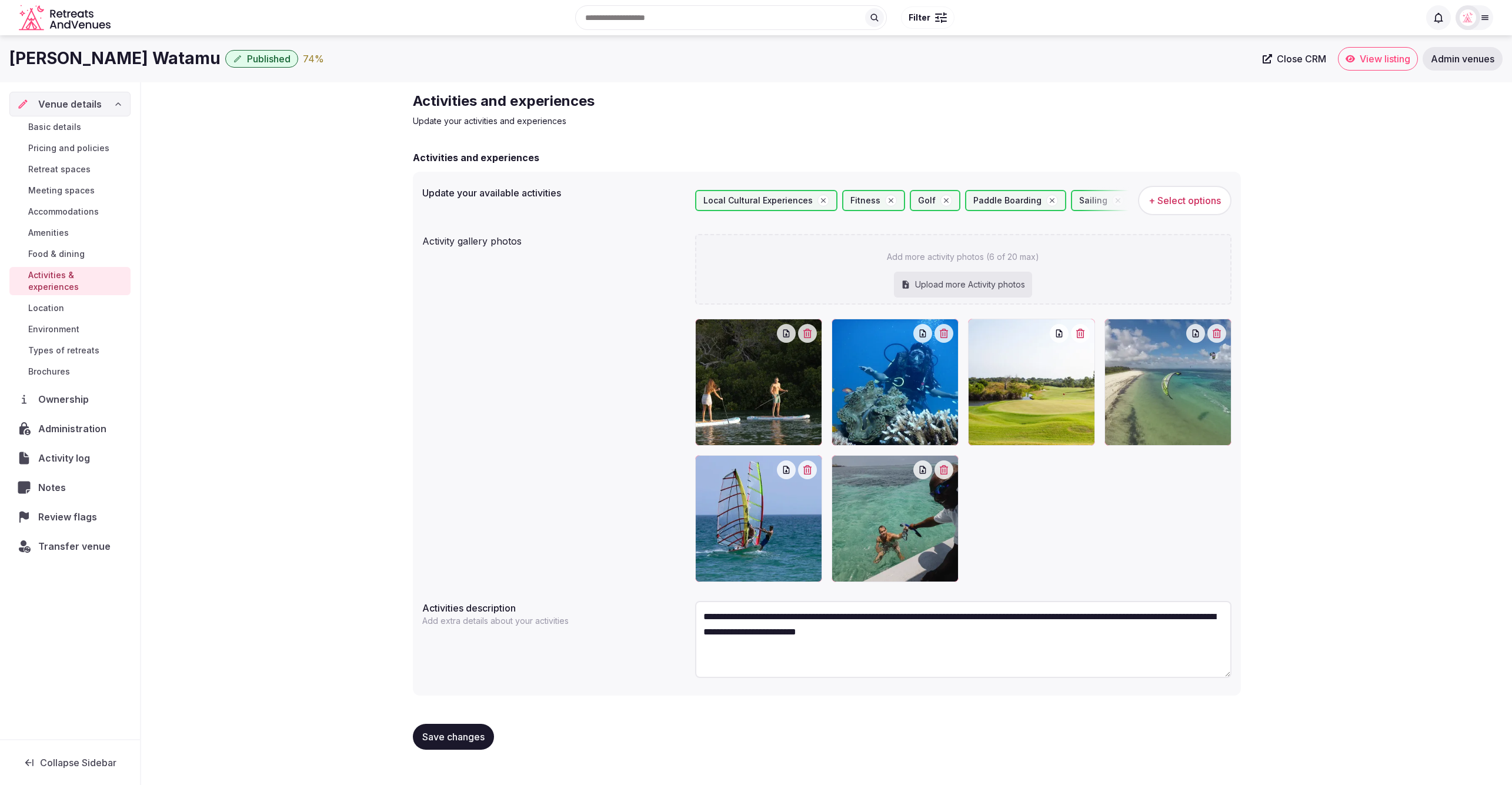
click at [41, 302] on span "Location" at bounding box center [46, 308] width 36 height 12
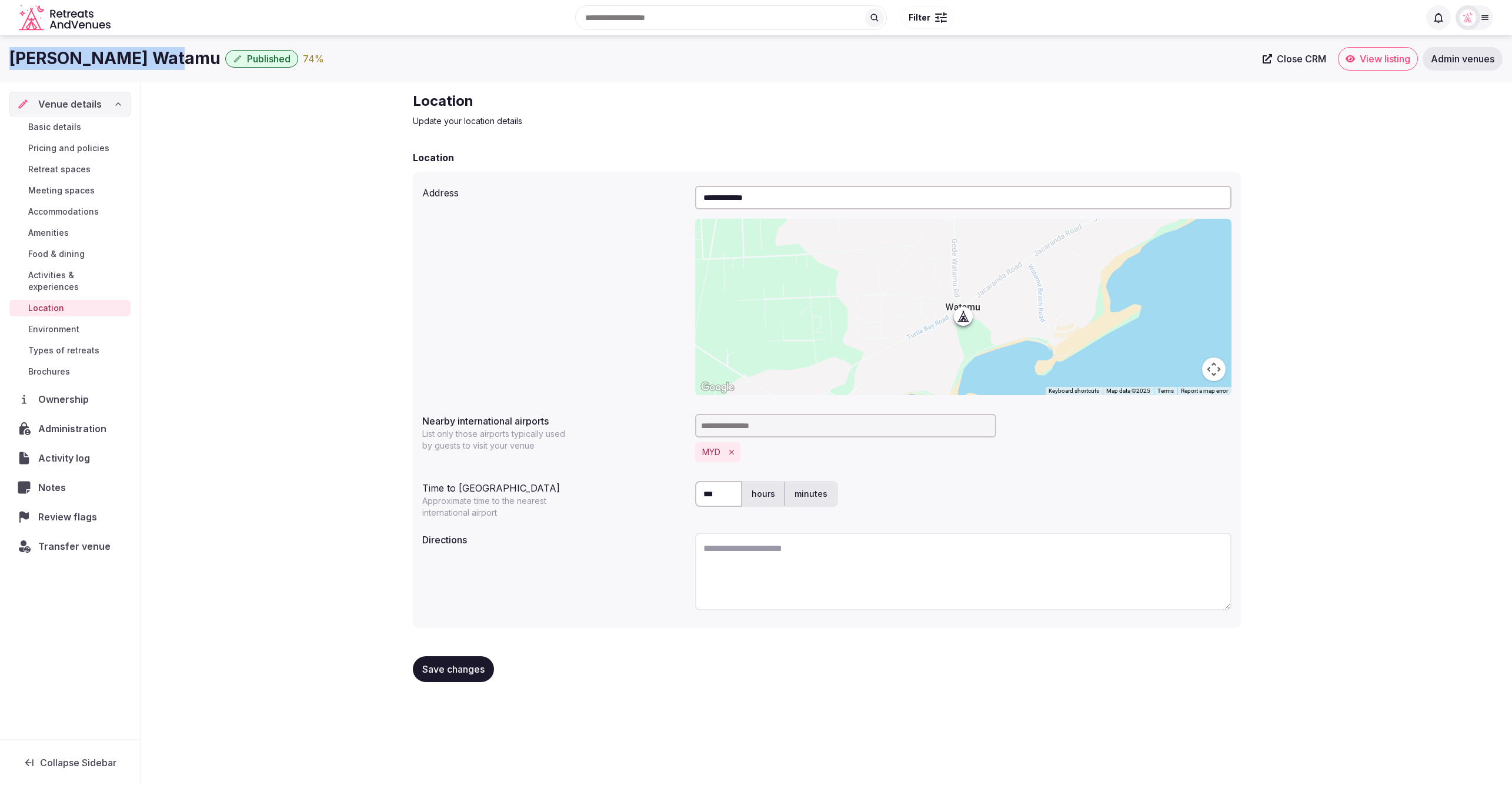
drag, startPoint x: 5, startPoint y: 59, endPoint x: 181, endPoint y: 62, distance: 176.0
click at [181, 62] on div "Hemingways Watamu Published 74 % Close CRM View listing Admin venues" at bounding box center [756, 59] width 1512 height 24
copy h1 "[PERSON_NAME] Watamu"
click at [816, 568] on textarea at bounding box center [963, 571] width 537 height 78
paste textarea "**********"
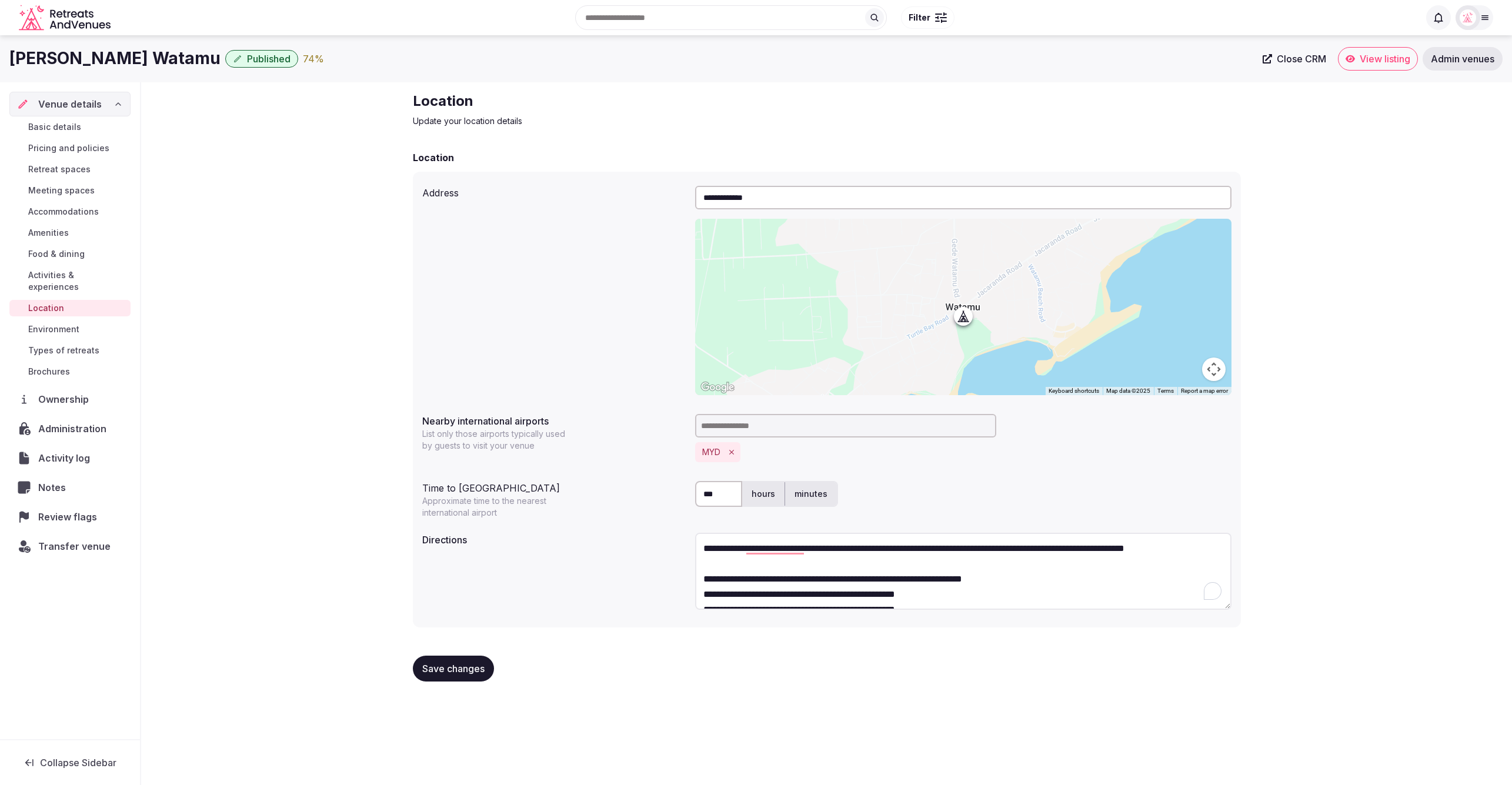
type textarea "**********"
click at [441, 665] on span "Save changes" at bounding box center [453, 669] width 62 height 12
click at [64, 323] on span "Environment" at bounding box center [54, 329] width 51 height 12
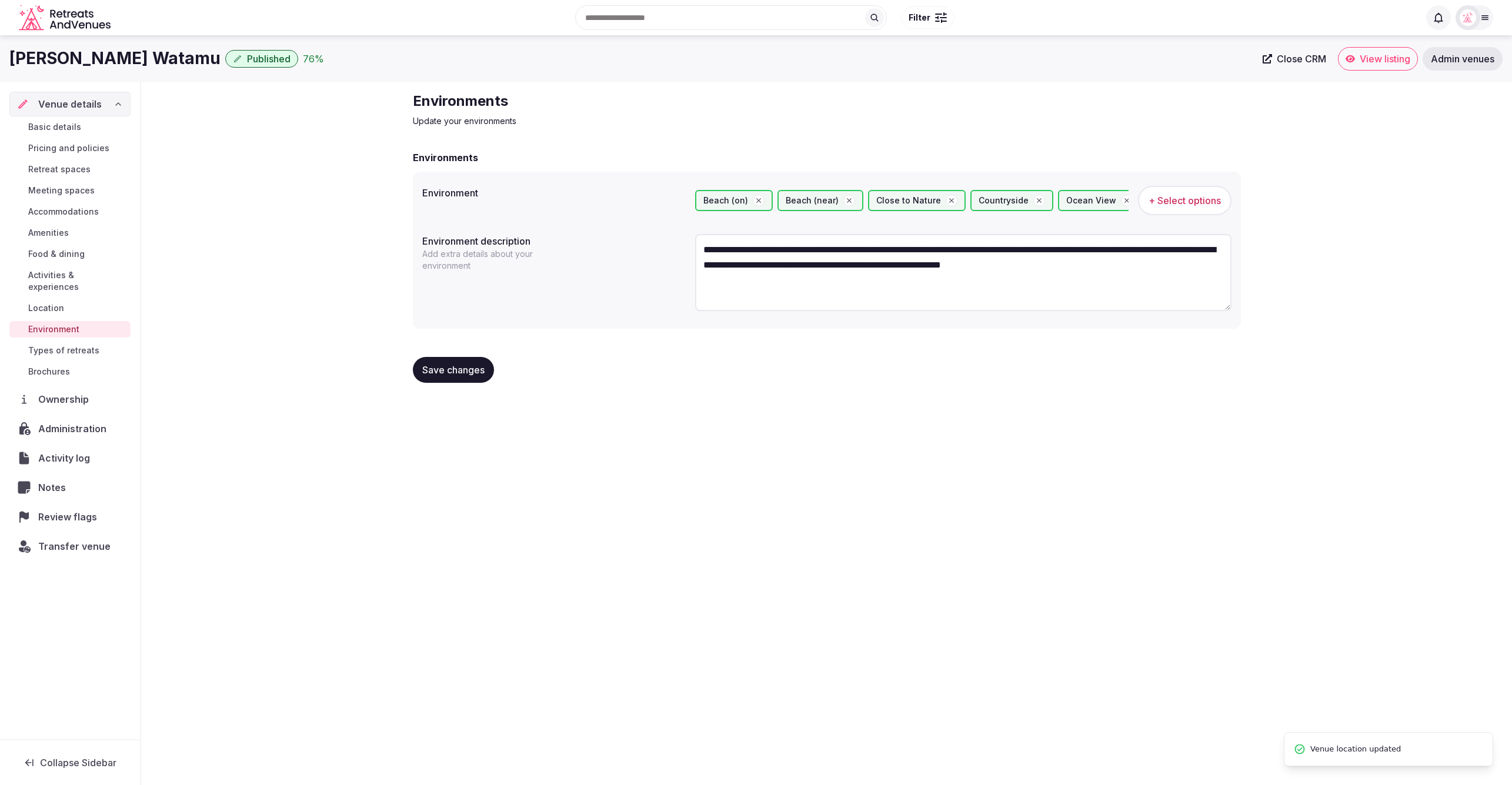
click at [1064, 295] on textarea "**********" at bounding box center [963, 272] width 537 height 77
paste textarea "**********"
drag, startPoint x: 1154, startPoint y: 274, endPoint x: 700, endPoint y: 247, distance: 454.8
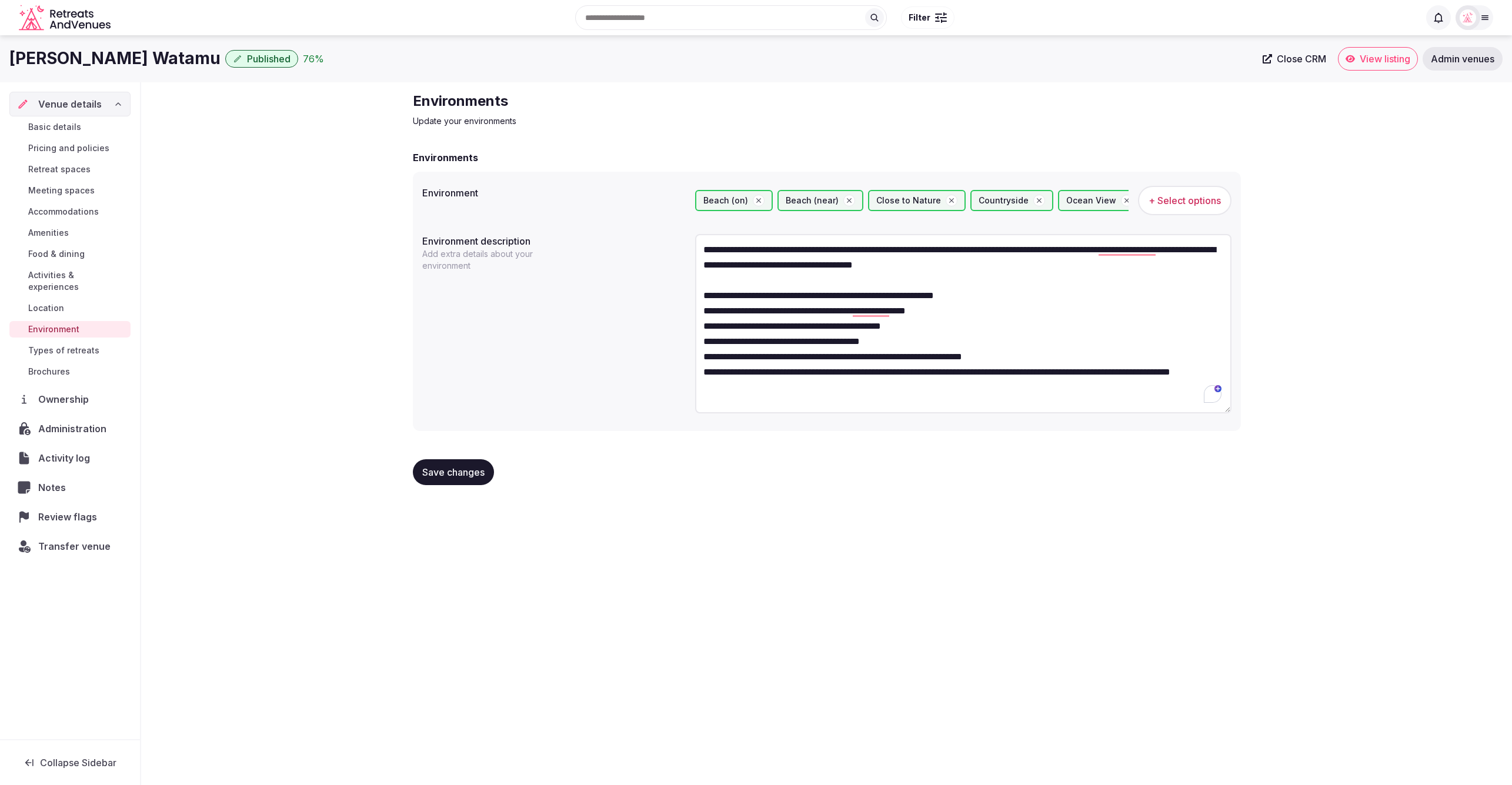
drag, startPoint x: 1225, startPoint y: 306, endPoint x: 1211, endPoint y: 417, distance: 111.9
click at [1211, 414] on textarea "**********" at bounding box center [963, 323] width 537 height 179
click at [958, 335] on textarea "**********" at bounding box center [963, 328] width 537 height 189
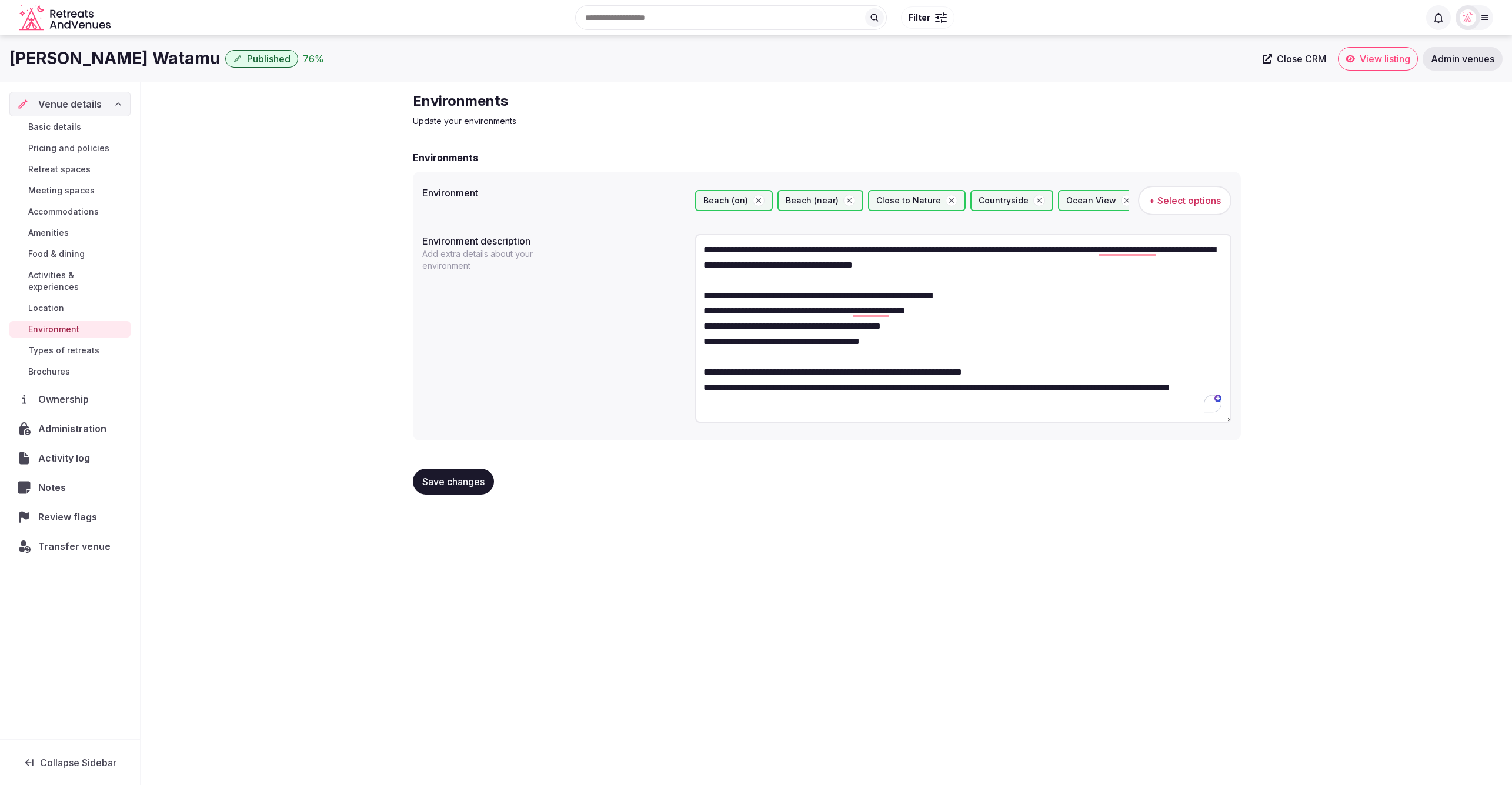
type textarea "**********"
click at [431, 486] on span "Save changes" at bounding box center [453, 481] width 62 height 12
click at [353, 453] on div "**********" at bounding box center [827, 297] width 1371 height 431
click at [53, 345] on span "Types of retreats" at bounding box center [64, 350] width 71 height 12
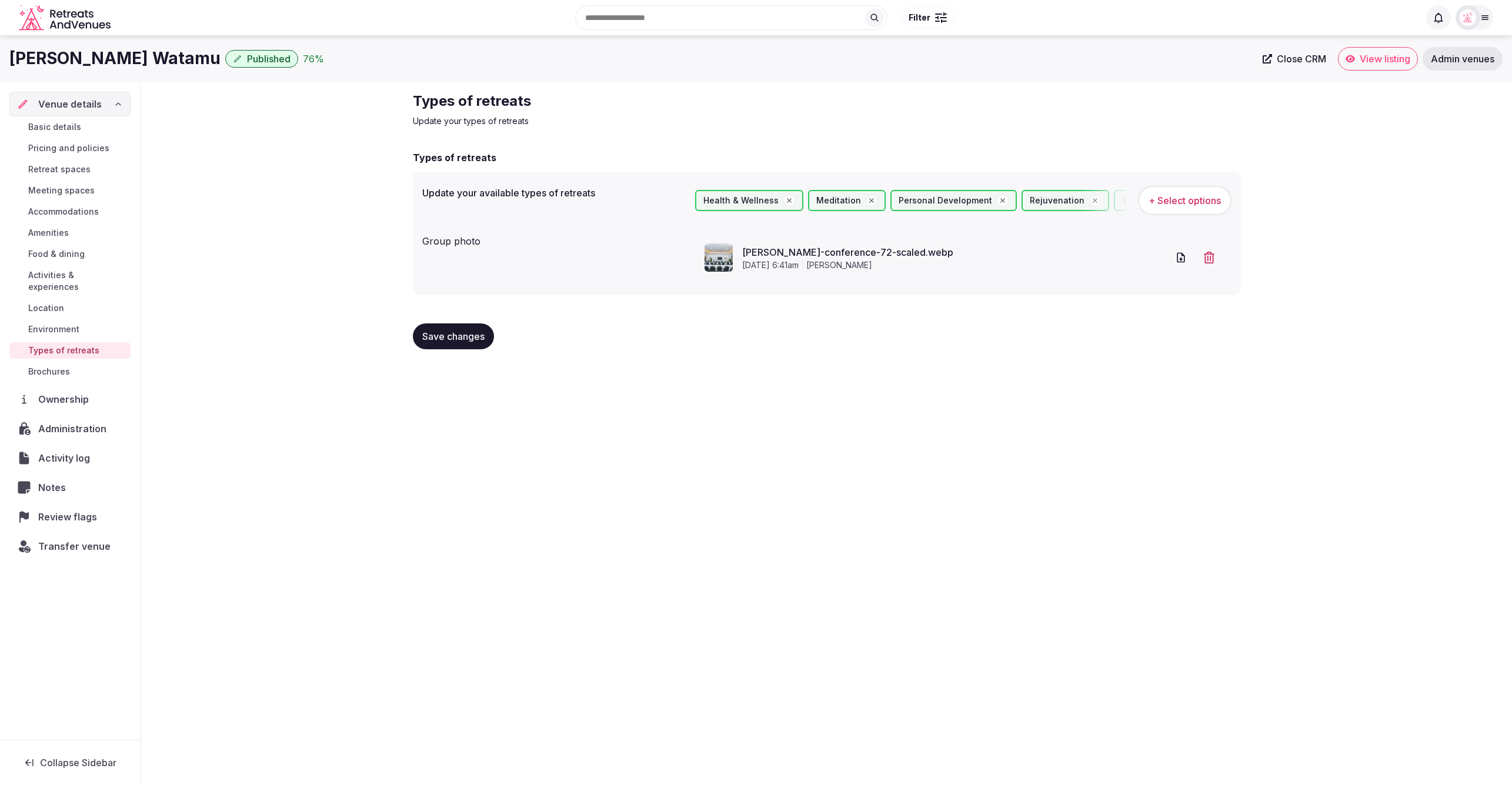
click at [237, 347] on div "Types of retreats Update your types of retreats Types of retreats Update your a…" at bounding box center [827, 225] width 1371 height 286
click at [56, 252] on span "Food & dining" at bounding box center [57, 254] width 57 height 12
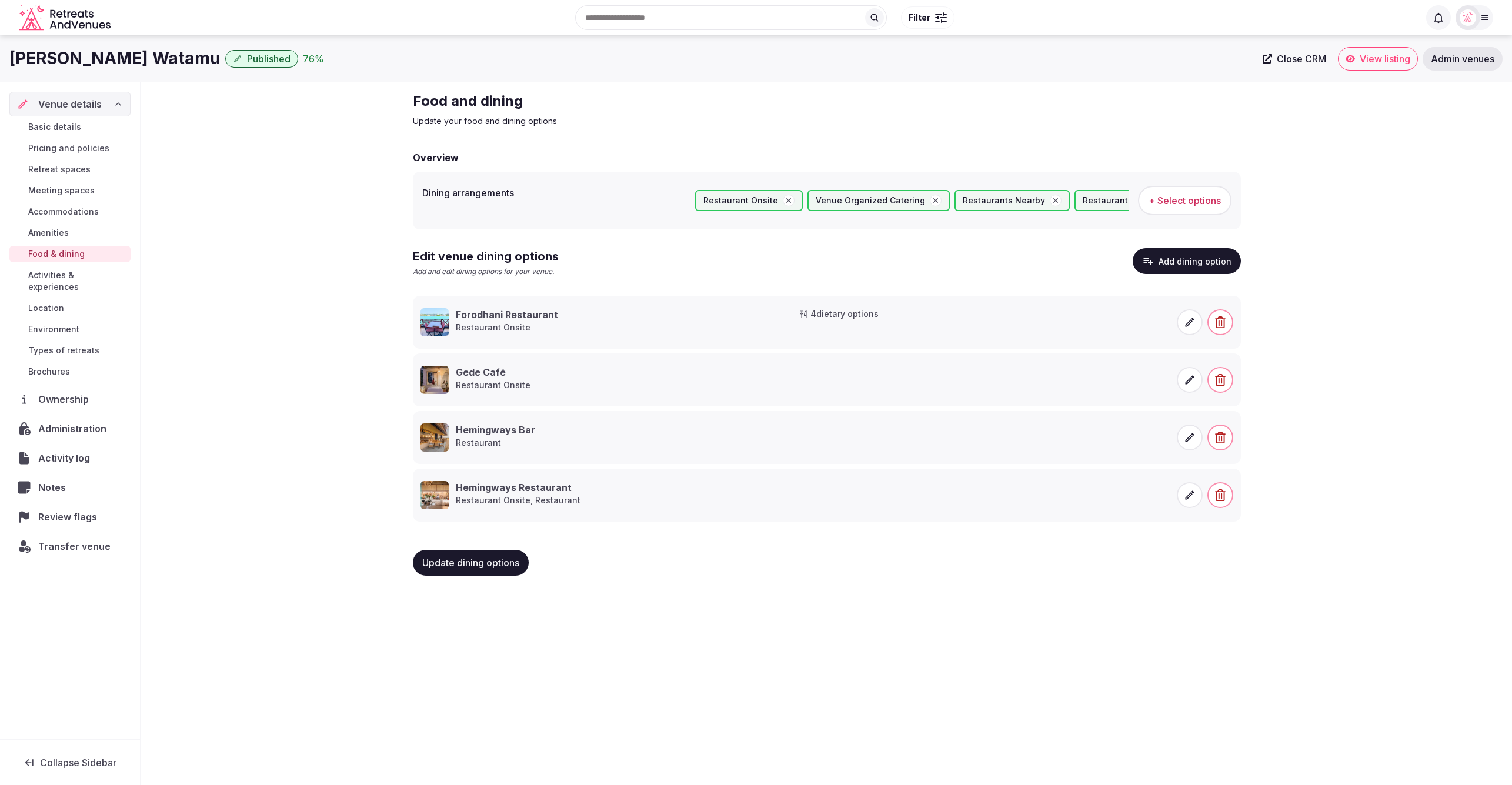
click at [61, 225] on link "Amenities" at bounding box center [70, 233] width 121 height 16
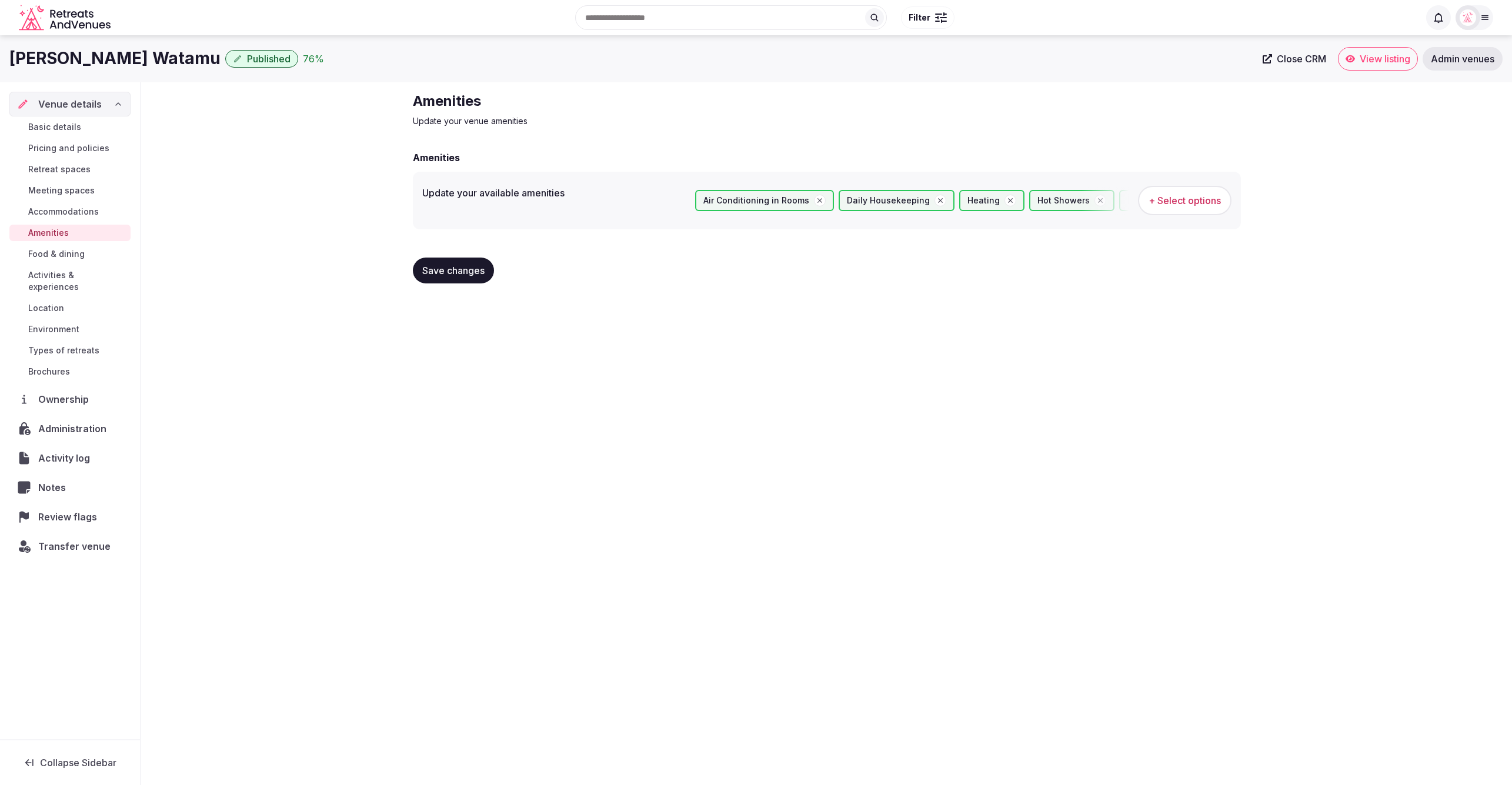
click at [80, 206] on span "Accommodations" at bounding box center [63, 212] width 70 height 12
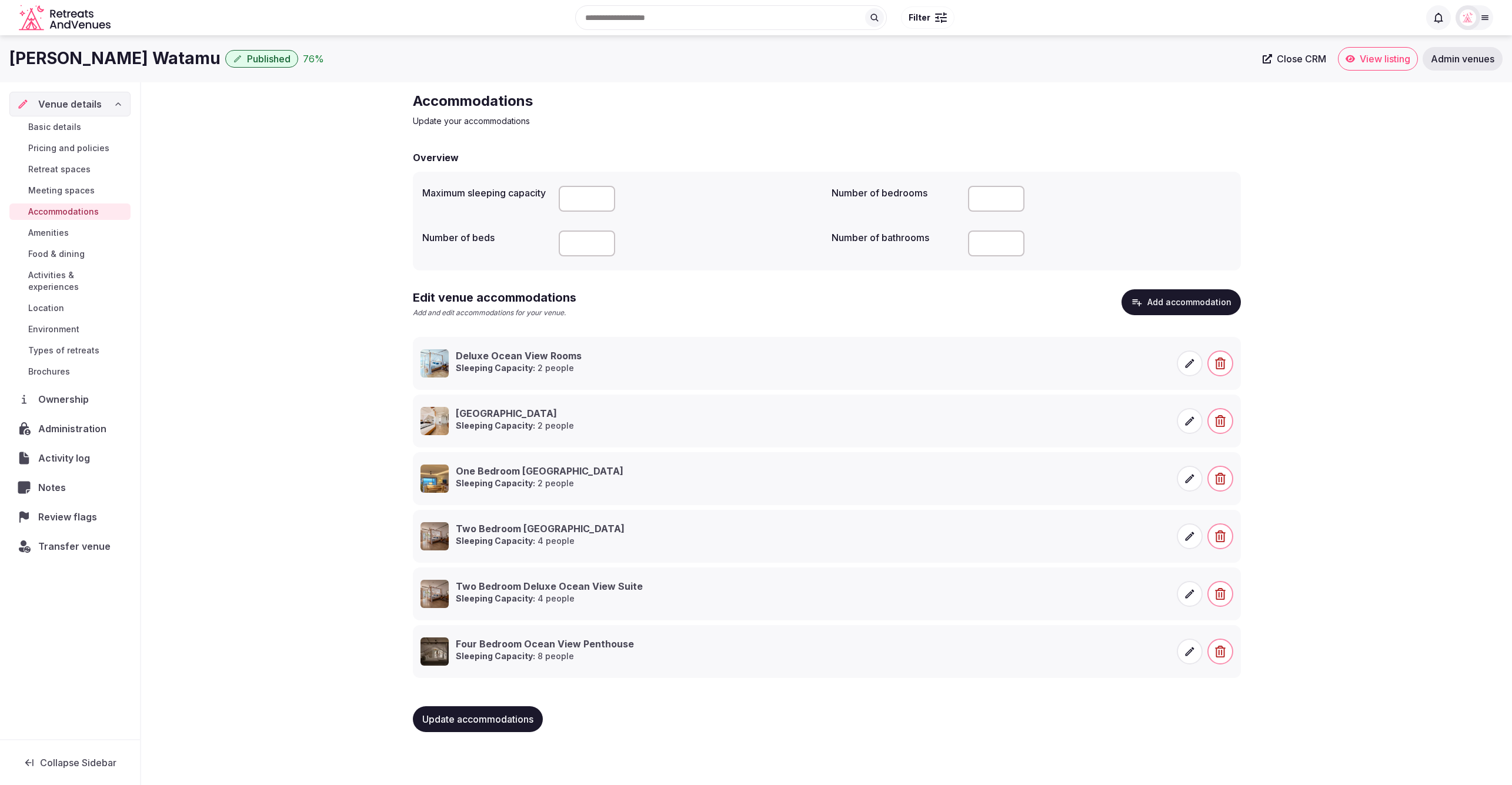
click at [80, 188] on span "Meeting spaces" at bounding box center [61, 191] width 66 height 12
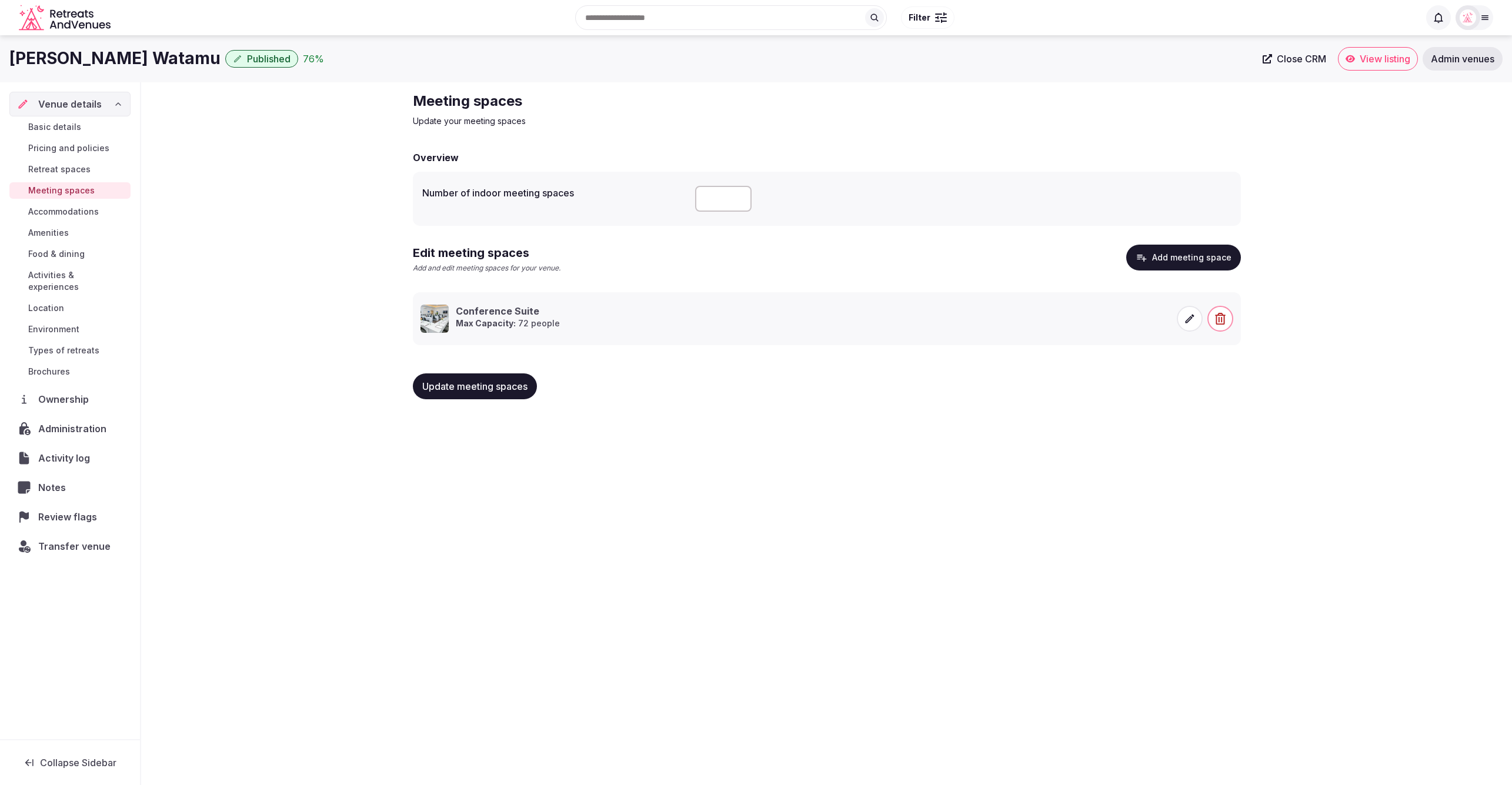
click at [224, 202] on div "Meeting spaces Update your meeting spaces Overview Number of indoor meeting spa…" at bounding box center [827, 250] width 1371 height 336
drag, startPoint x: 8, startPoint y: 56, endPoint x: 185, endPoint y: 60, distance: 177.0
click at [185, 60] on div "Hemingways Watamu Published 76 % Close CRM View listing Admin venues" at bounding box center [756, 59] width 1512 height 24
copy h1 "[PERSON_NAME] Watamu"
click at [1168, 257] on button "Add meeting space" at bounding box center [1183, 257] width 114 height 26
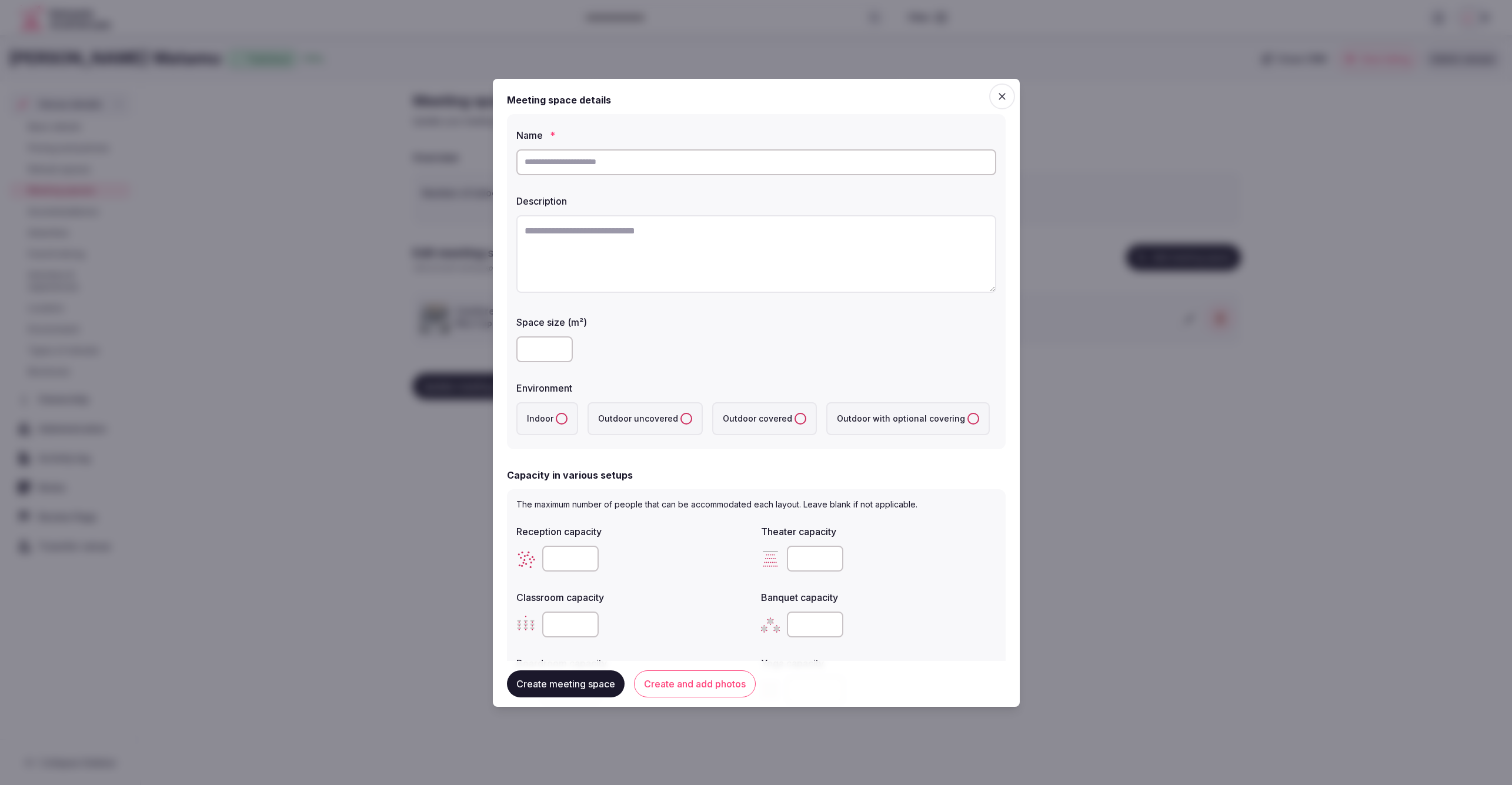
click at [627, 161] on input "text" at bounding box center [756, 162] width 480 height 26
type input "*"
type input "**********"
click at [647, 247] on textarea at bounding box center [756, 254] width 480 height 78
paste textarea "**********"
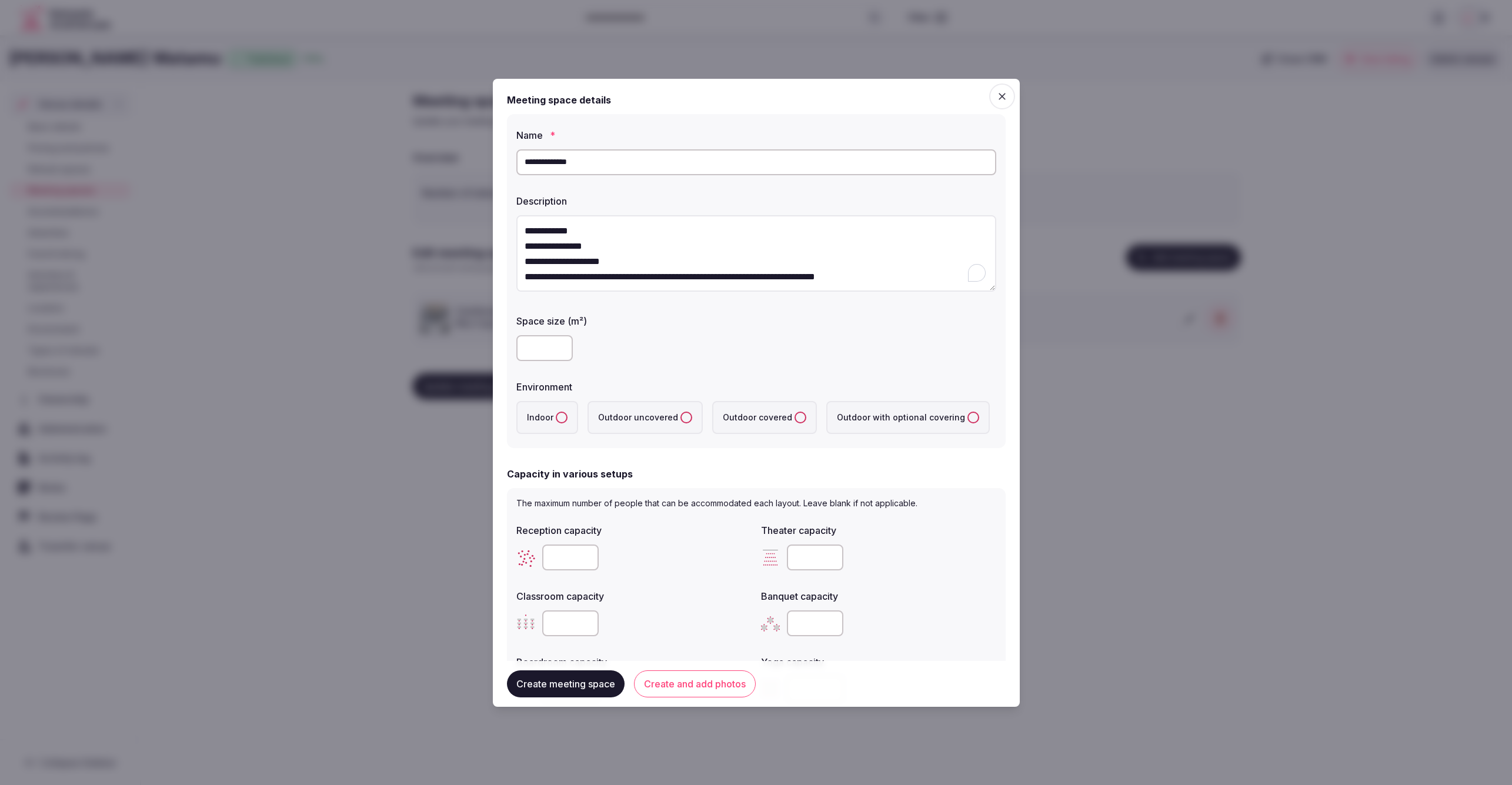
click at [654, 226] on textarea "**********" at bounding box center [756, 253] width 480 height 77
click at [718, 226] on textarea "**********" at bounding box center [756, 253] width 480 height 77
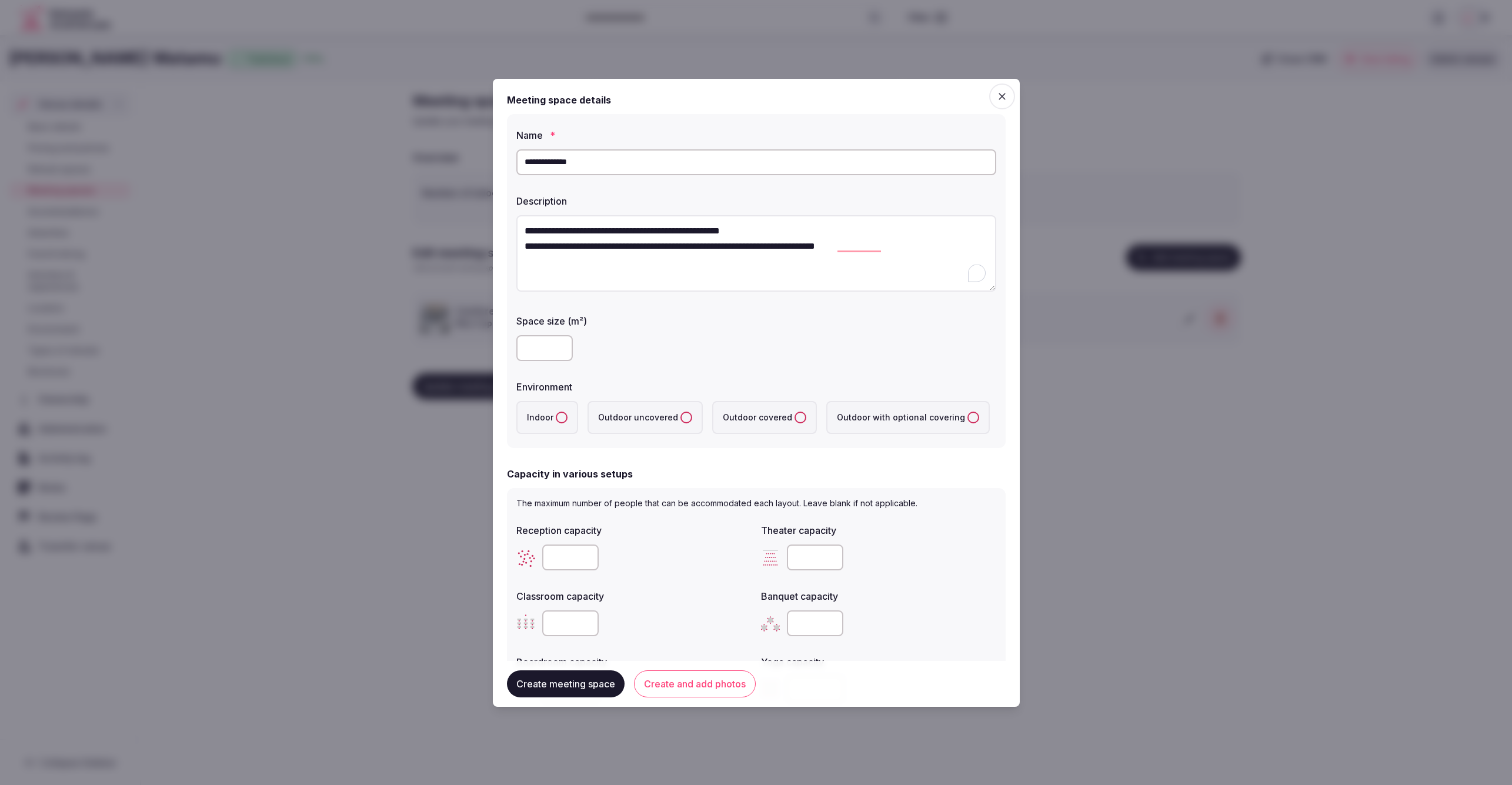
click at [787, 233] on textarea "**********" at bounding box center [756, 253] width 480 height 77
type textarea "**********"
click at [769, 318] on label "Space size (m²)" at bounding box center [756, 321] width 480 height 9
click at [681, 419] on uncovered "Outdoor uncovered" at bounding box center [687, 417] width 12 height 12
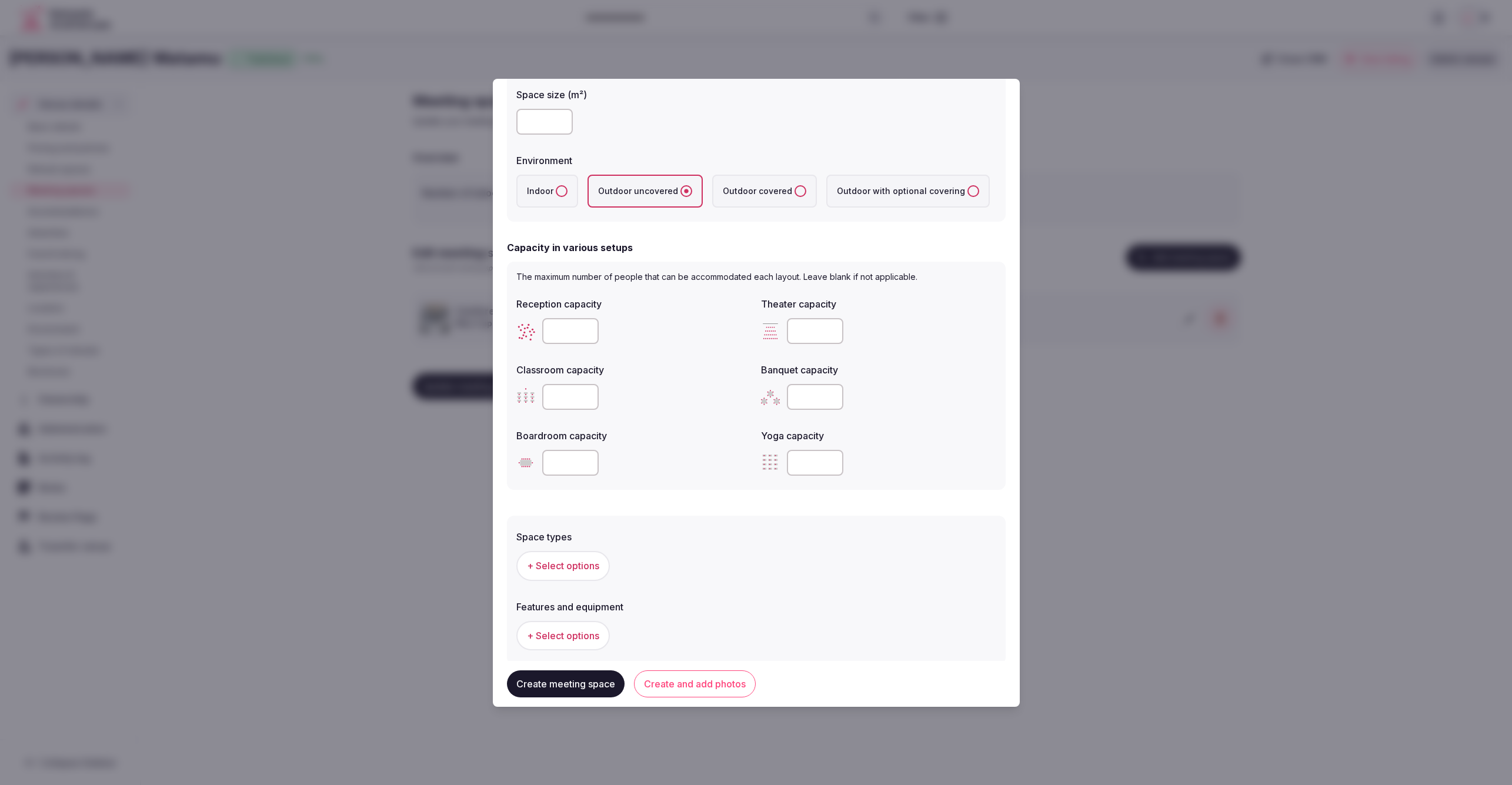
scroll to position [279, 0]
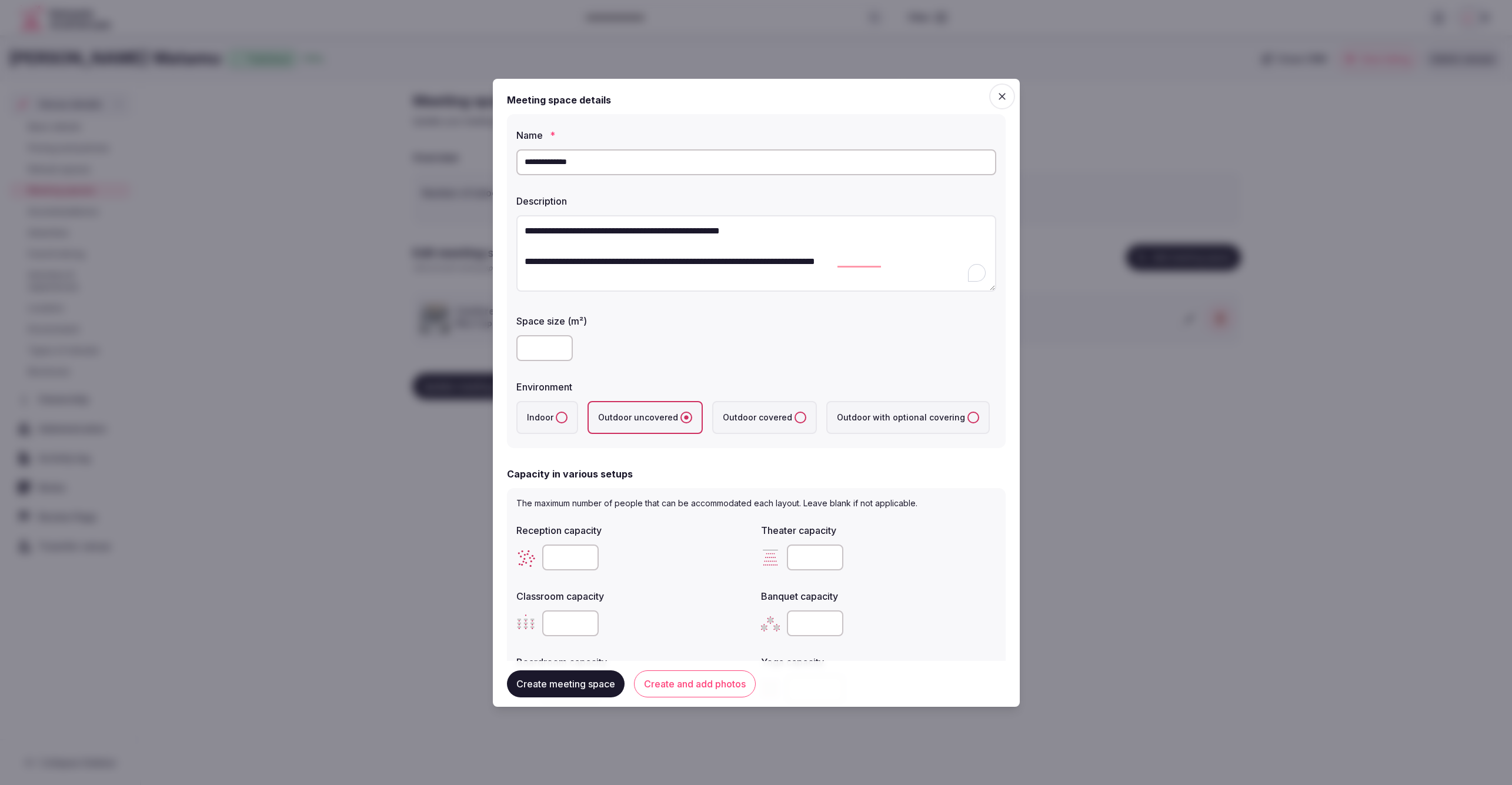
scroll to position [279, 0]
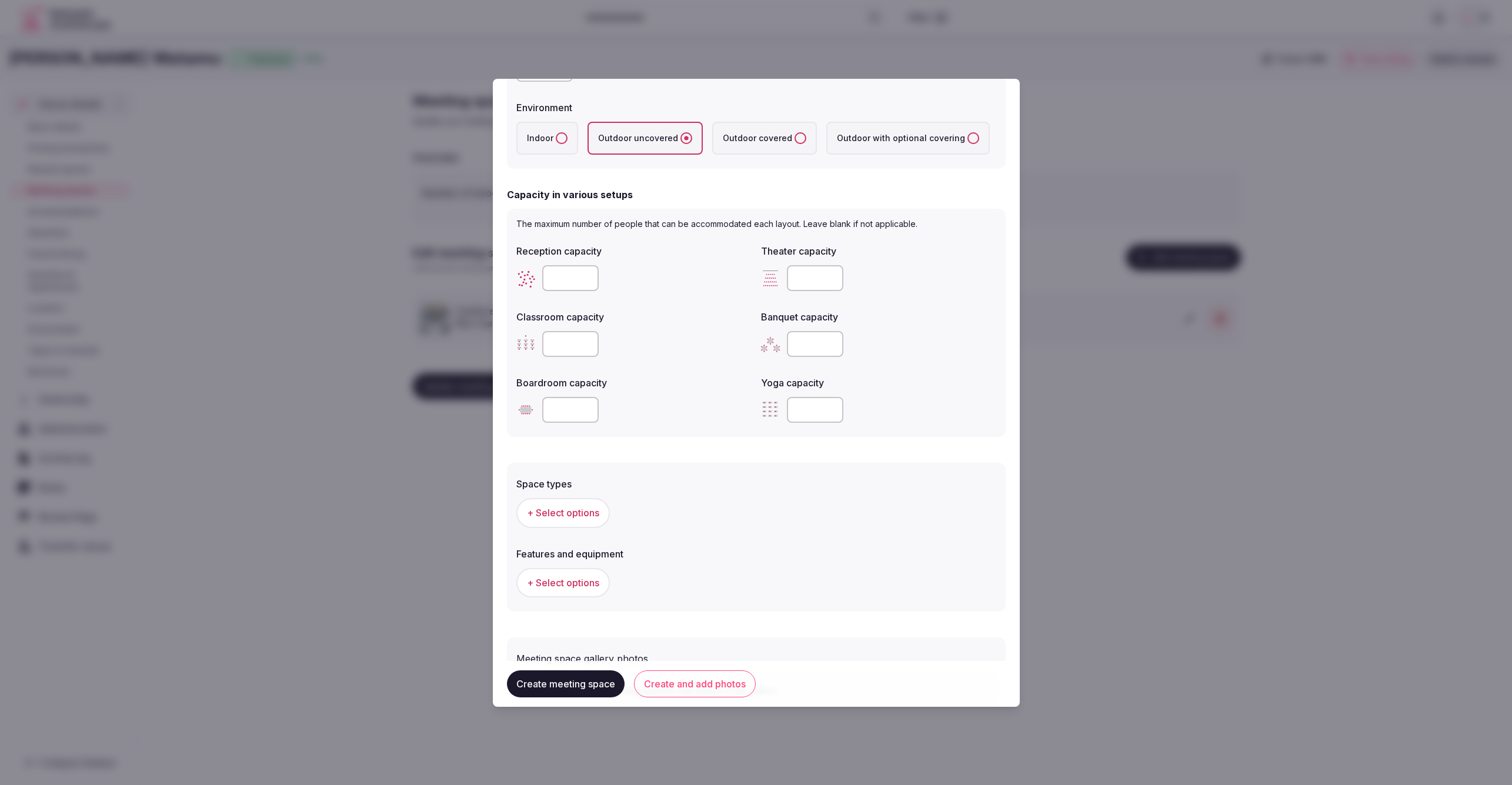
click at [565, 275] on input "number" at bounding box center [570, 277] width 57 height 26
click at [658, 326] on div at bounding box center [634, 344] width 235 height 36
click at [588, 281] on input "***" at bounding box center [570, 277] width 57 height 26
type input "***"
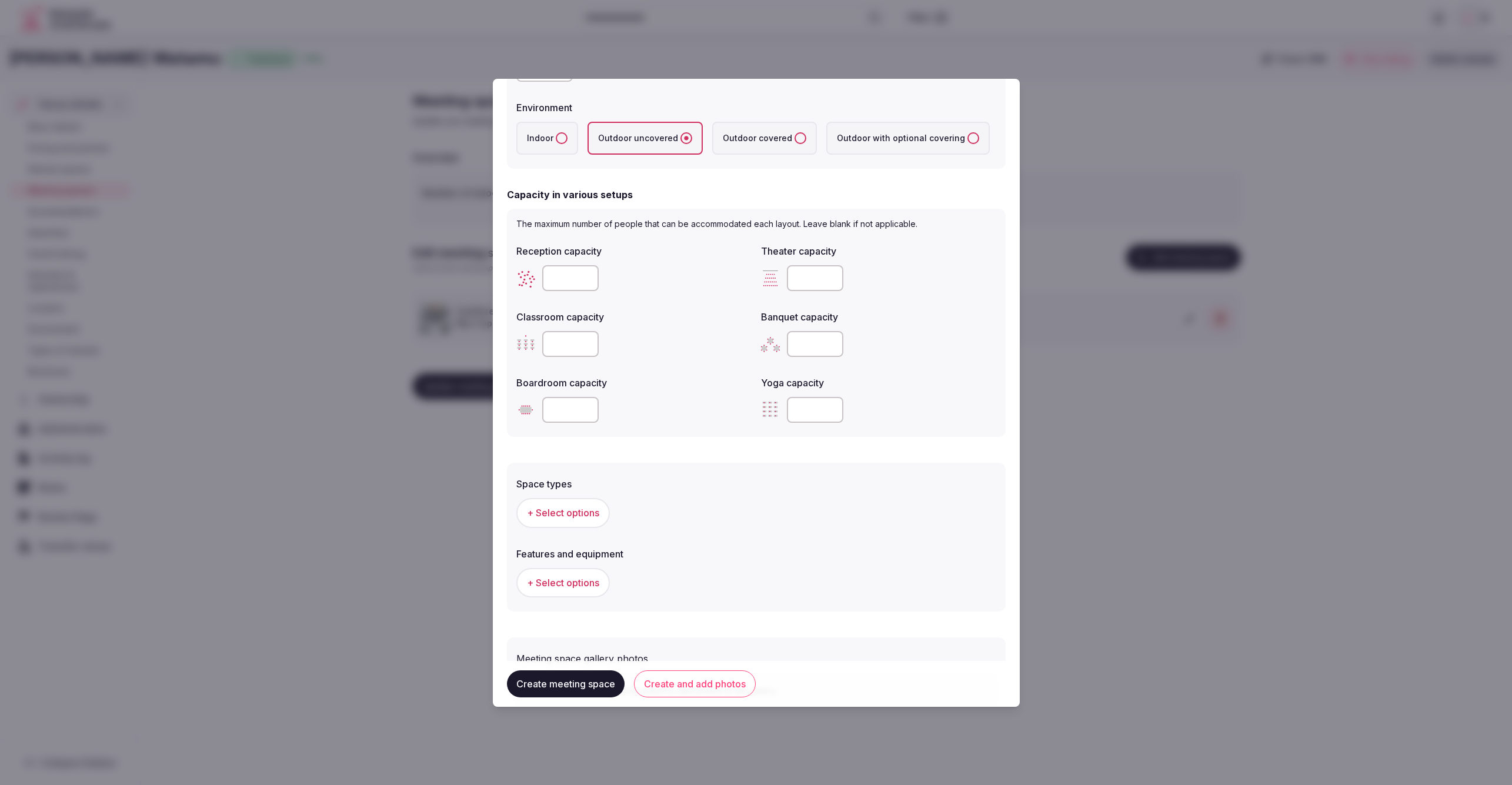
click at [588, 281] on input "***" at bounding box center [570, 277] width 57 height 26
click at [726, 387] on div "Boardroom capacity" at bounding box center [634, 399] width 235 height 57
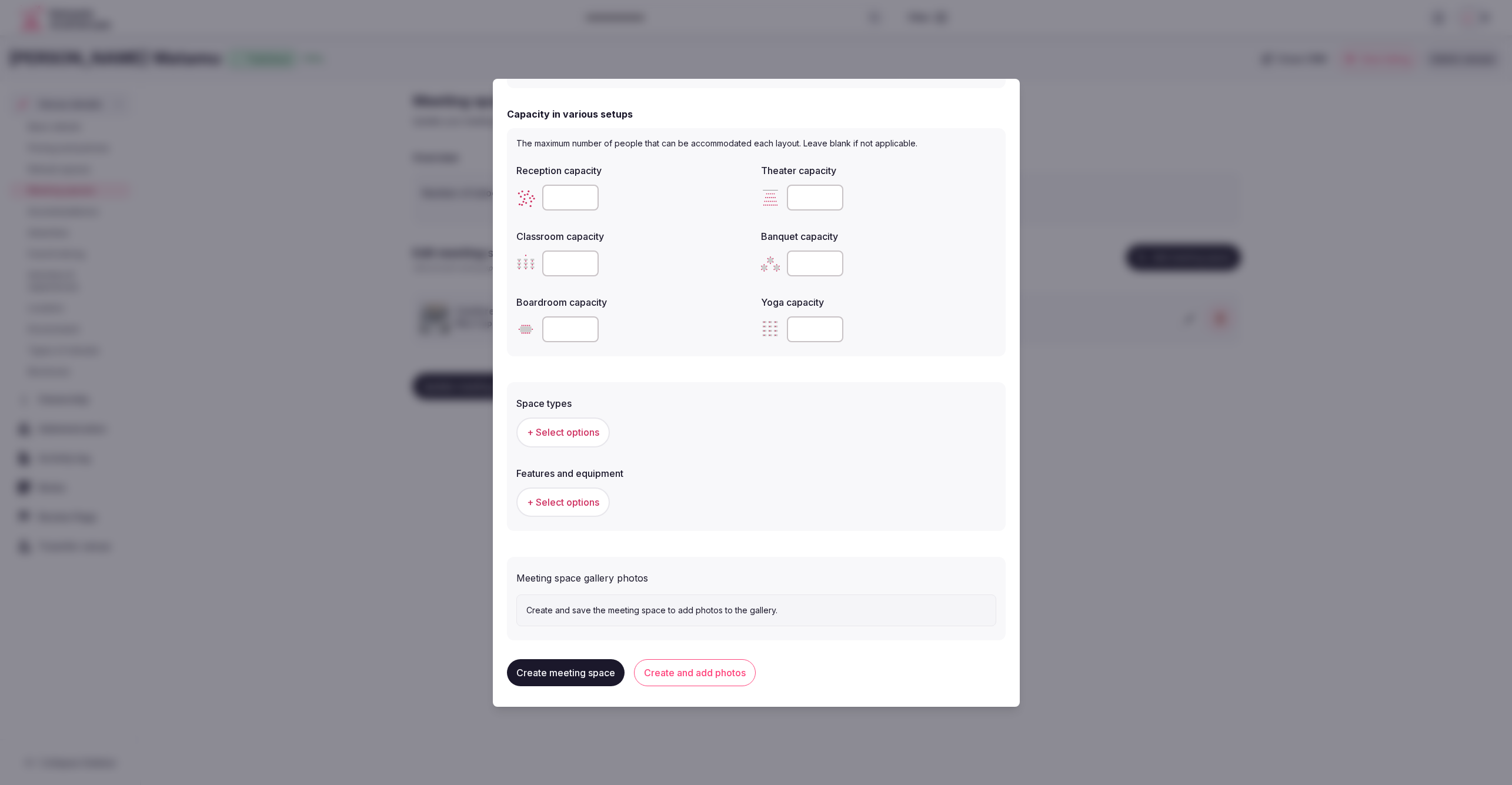
click at [548, 435] on span "+ Select options" at bounding box center [563, 432] width 72 height 13
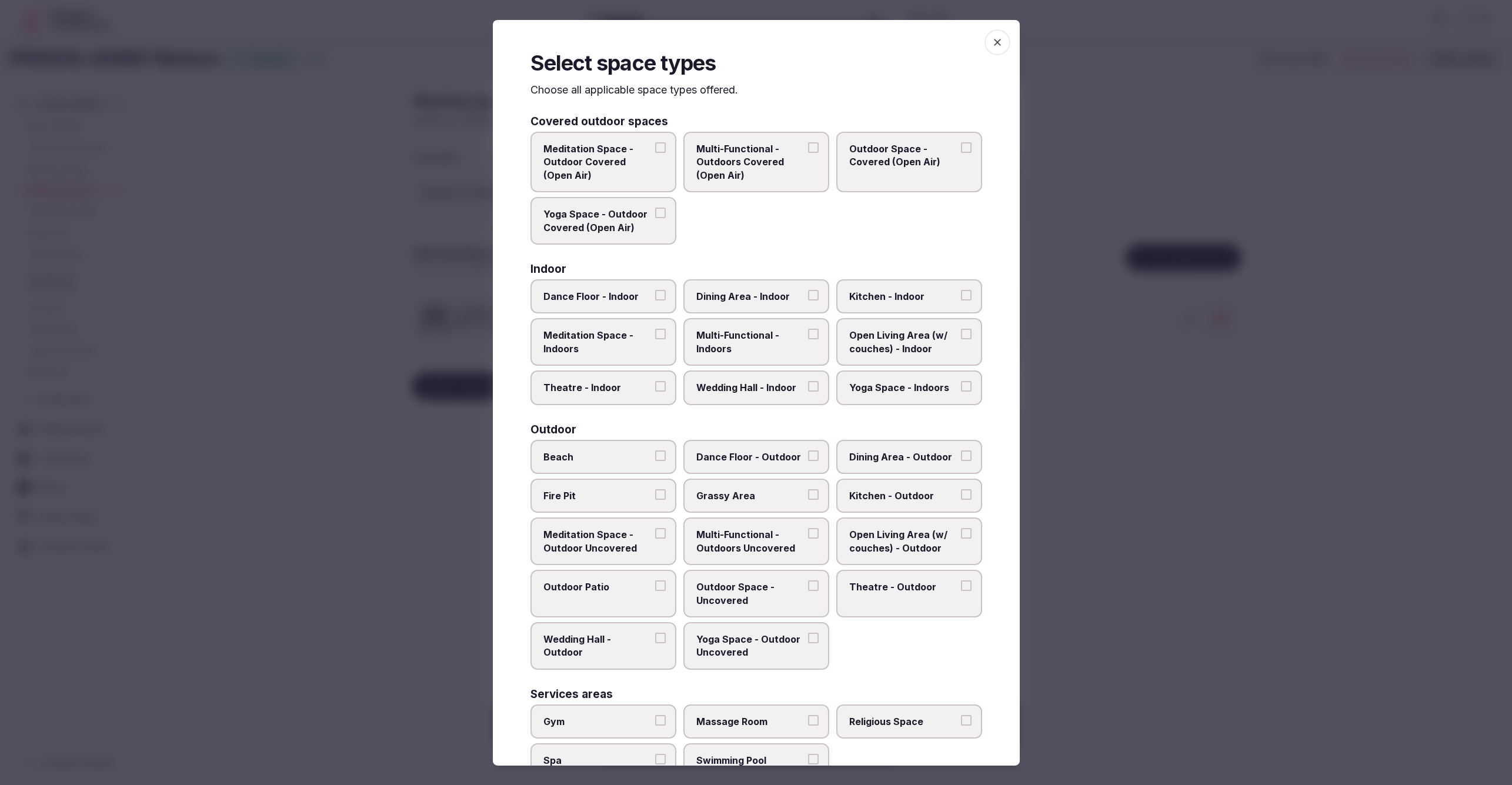
click at [730, 541] on span "Multi-Functional - Outdoors Uncovered" at bounding box center [750, 541] width 109 height 26
click at [808, 538] on button "Multi-Functional - Outdoors Uncovered" at bounding box center [814, 533] width 11 height 11
click at [566, 637] on span "Wedding Hall - Outdoor" at bounding box center [597, 646] width 109 height 26
click at [655, 637] on button "Wedding Hall - Outdoor" at bounding box center [660, 638] width 11 height 11
click at [601, 451] on span "Beach" at bounding box center [597, 456] width 109 height 13
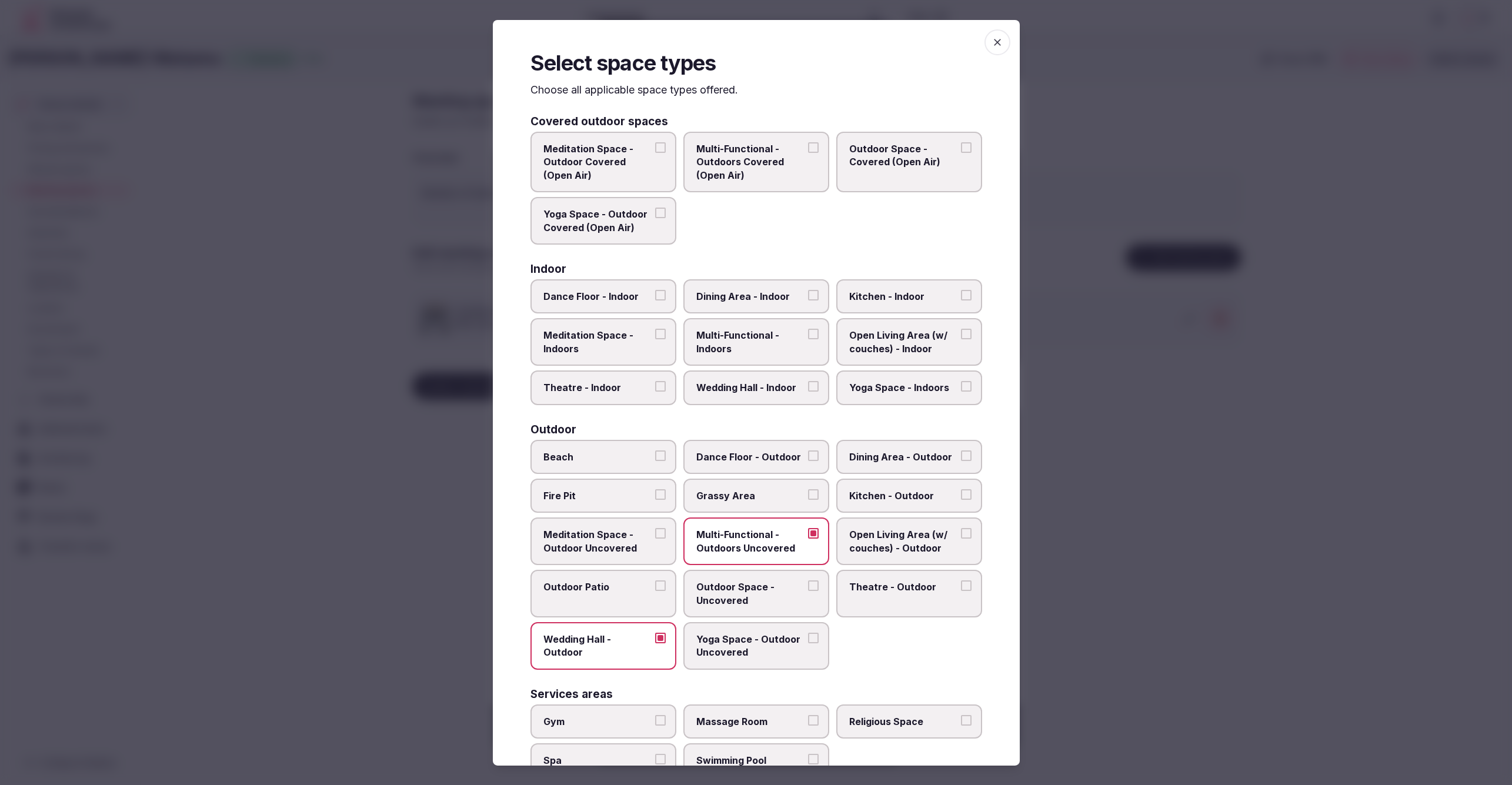
click at [655, 451] on button "Beach" at bounding box center [660, 455] width 11 height 11
click at [1147, 568] on div at bounding box center [756, 393] width 1512 height 785
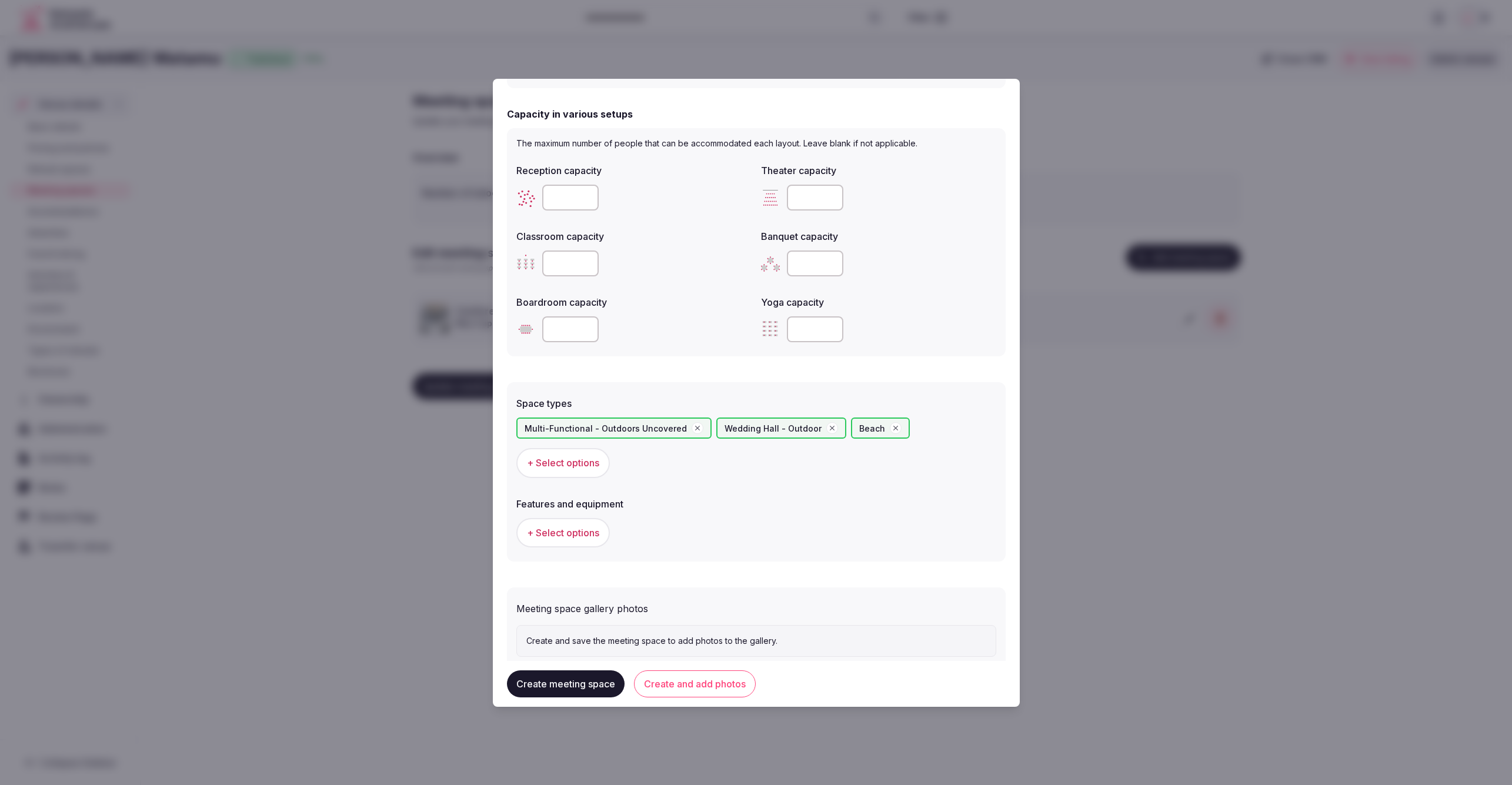
click at [570, 526] on span "+ Select options" at bounding box center [563, 533] width 72 height 13
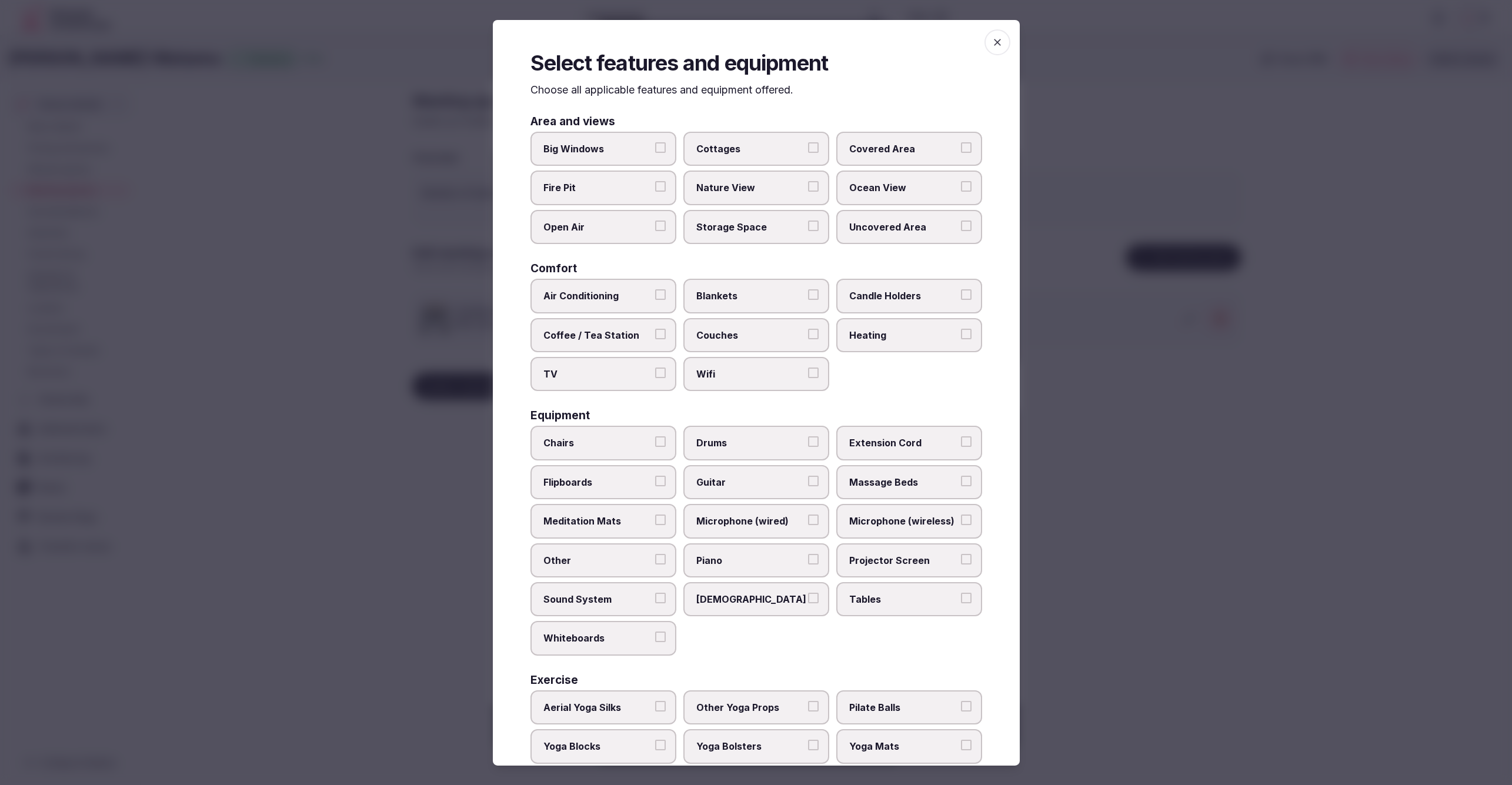
click at [616, 437] on span "Chairs" at bounding box center [597, 443] width 109 height 13
click at [655, 437] on button "Chairs" at bounding box center [660, 442] width 11 height 11
click at [915, 598] on span "Tables" at bounding box center [903, 599] width 109 height 13
click at [961, 598] on button "Tables" at bounding box center [966, 598] width 11 height 11
click at [1212, 664] on div at bounding box center [756, 393] width 1512 height 785
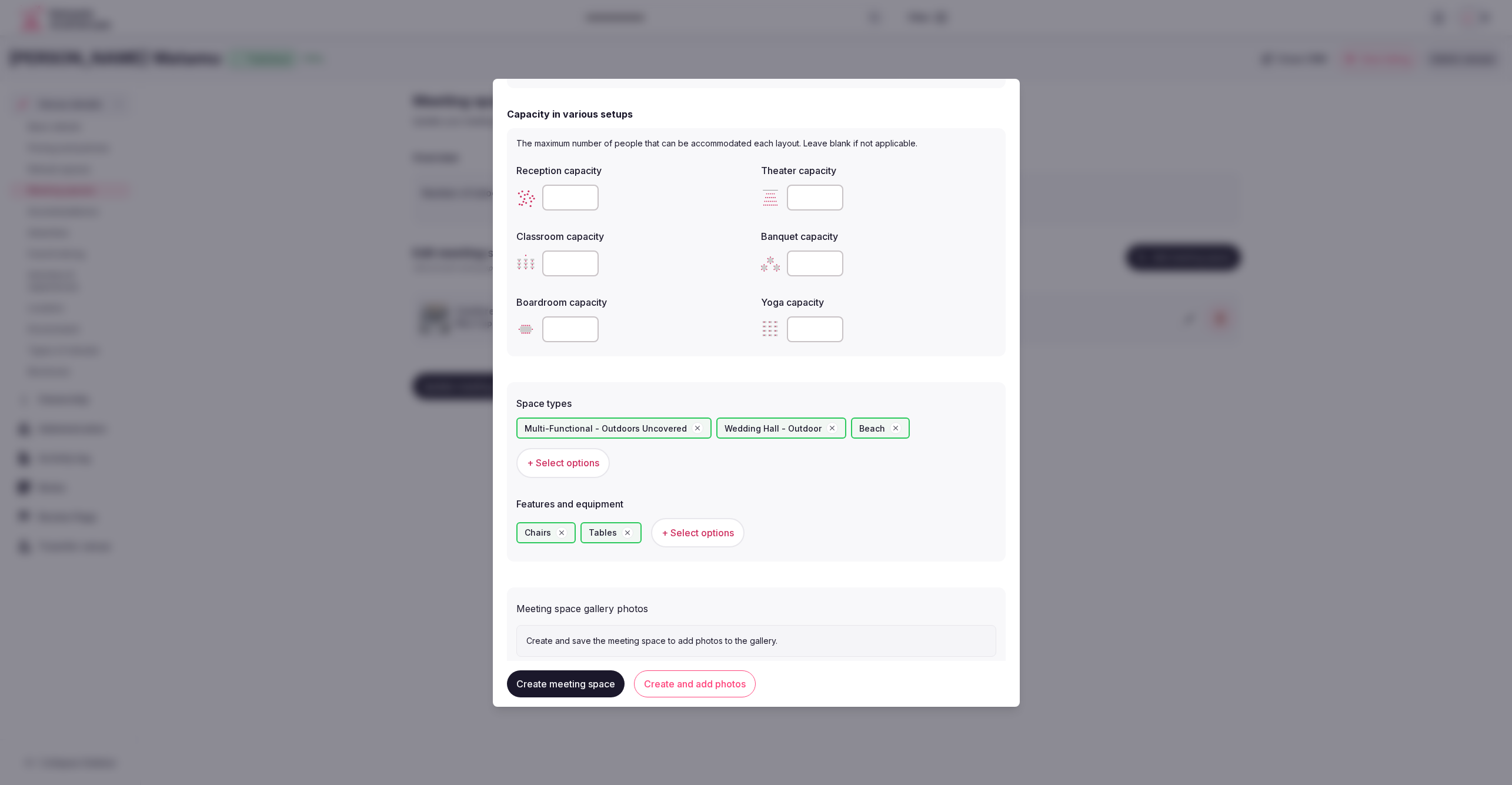
scroll to position [390, 0]
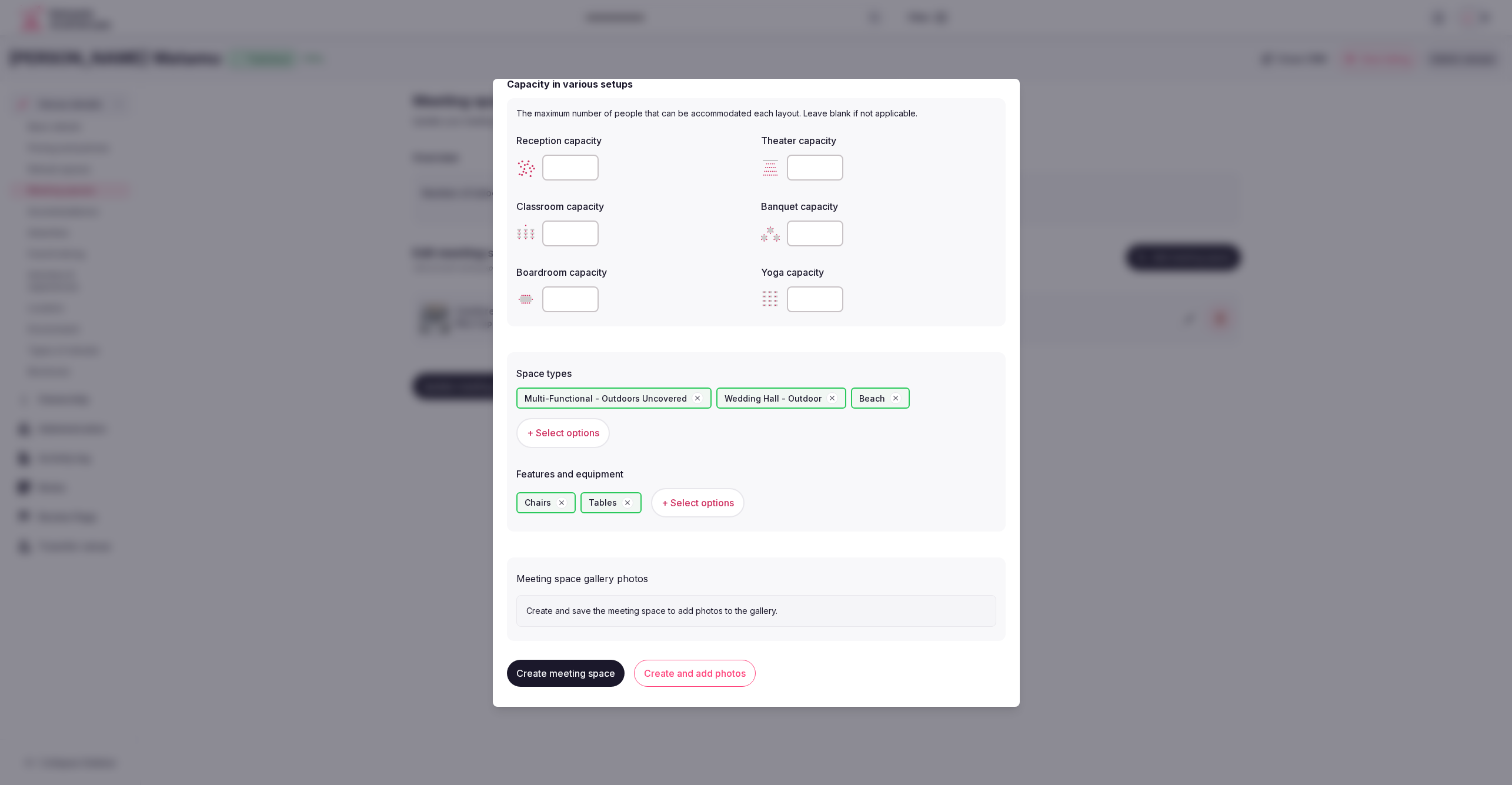
click at [662, 677] on button "Create and add photos" at bounding box center [695, 673] width 122 height 27
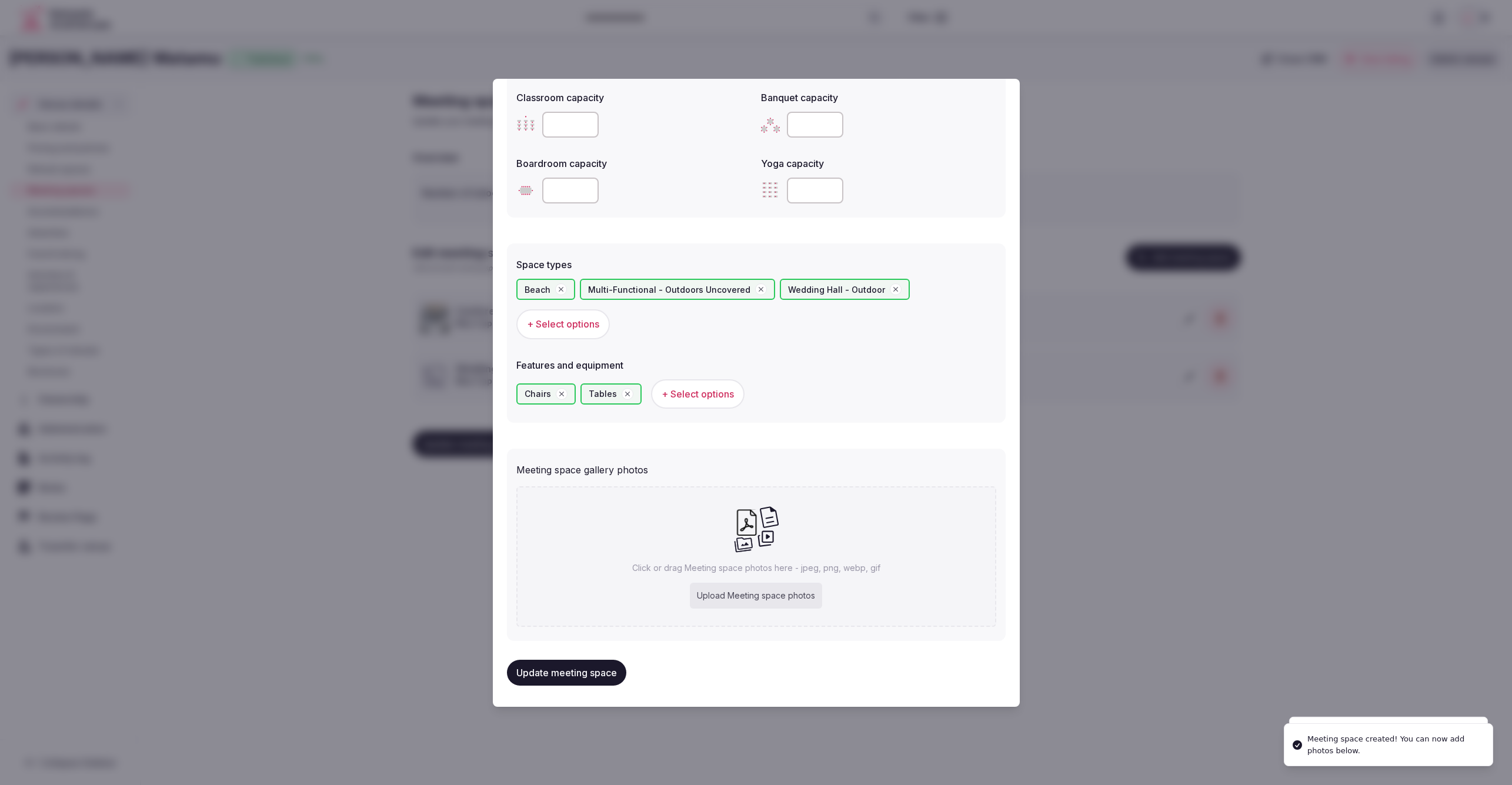
click at [731, 603] on div "Upload Meeting space photos" at bounding box center [756, 595] width 132 height 26
type input "**********"
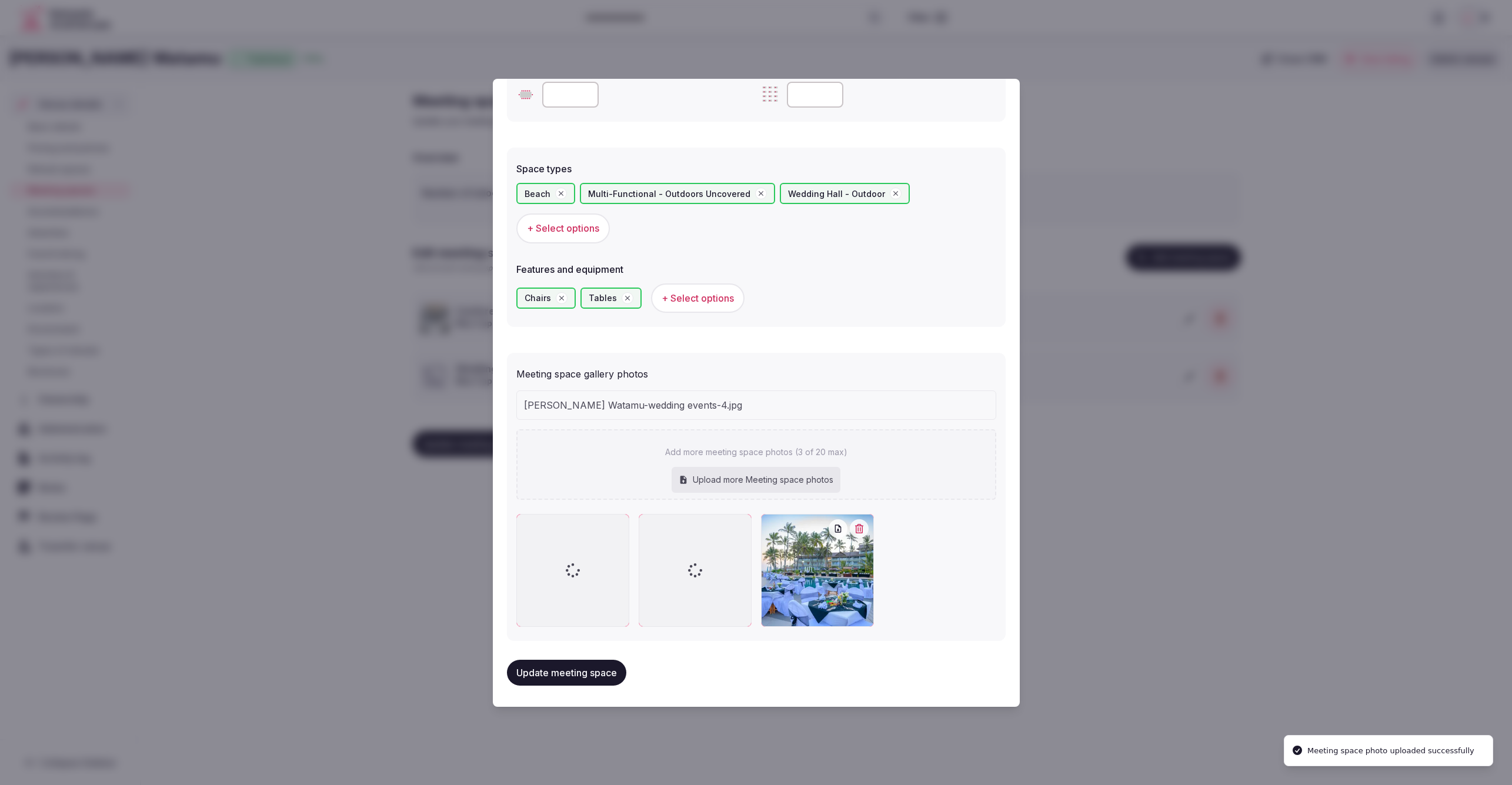
scroll to position [566, 0]
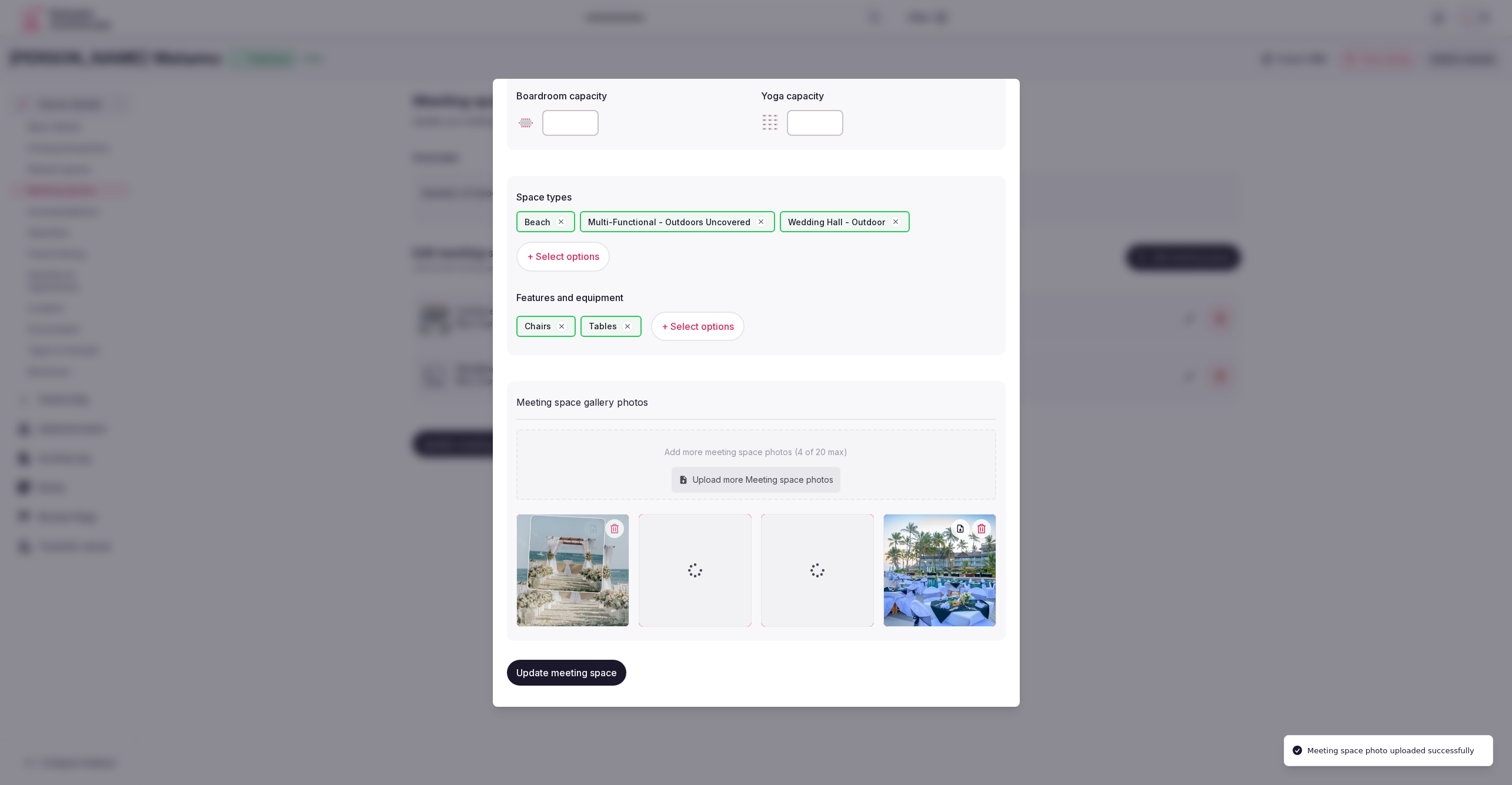
drag, startPoint x: 802, startPoint y: 605, endPoint x: 593, endPoint y: 609, distance: 209.0
click at [593, 609] on div at bounding box center [573, 571] width 113 height 113
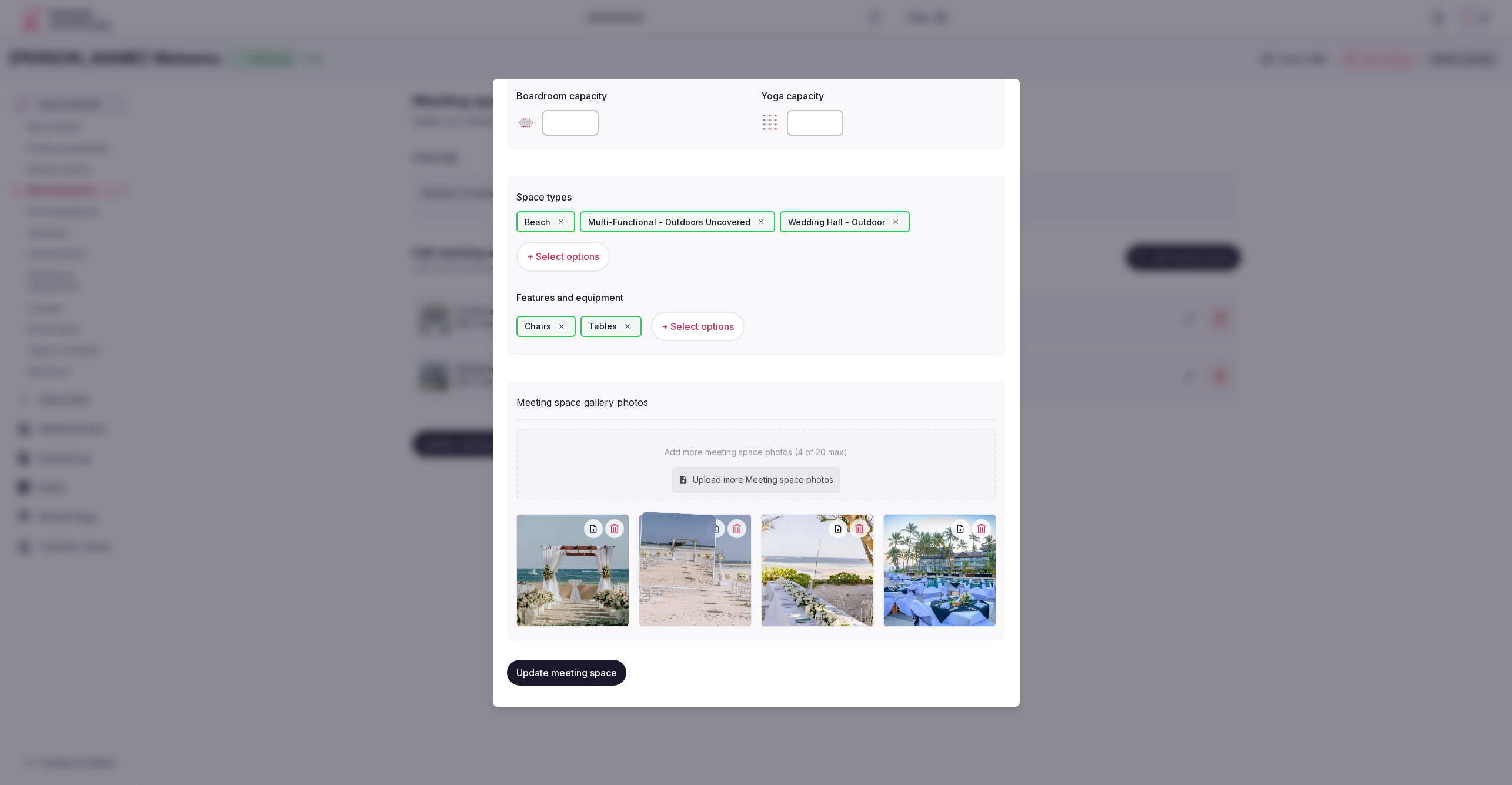
drag, startPoint x: 831, startPoint y: 595, endPoint x: 755, endPoint y: 596, distance: 76.0
click at [755, 596] on div at bounding box center [756, 571] width 480 height 113
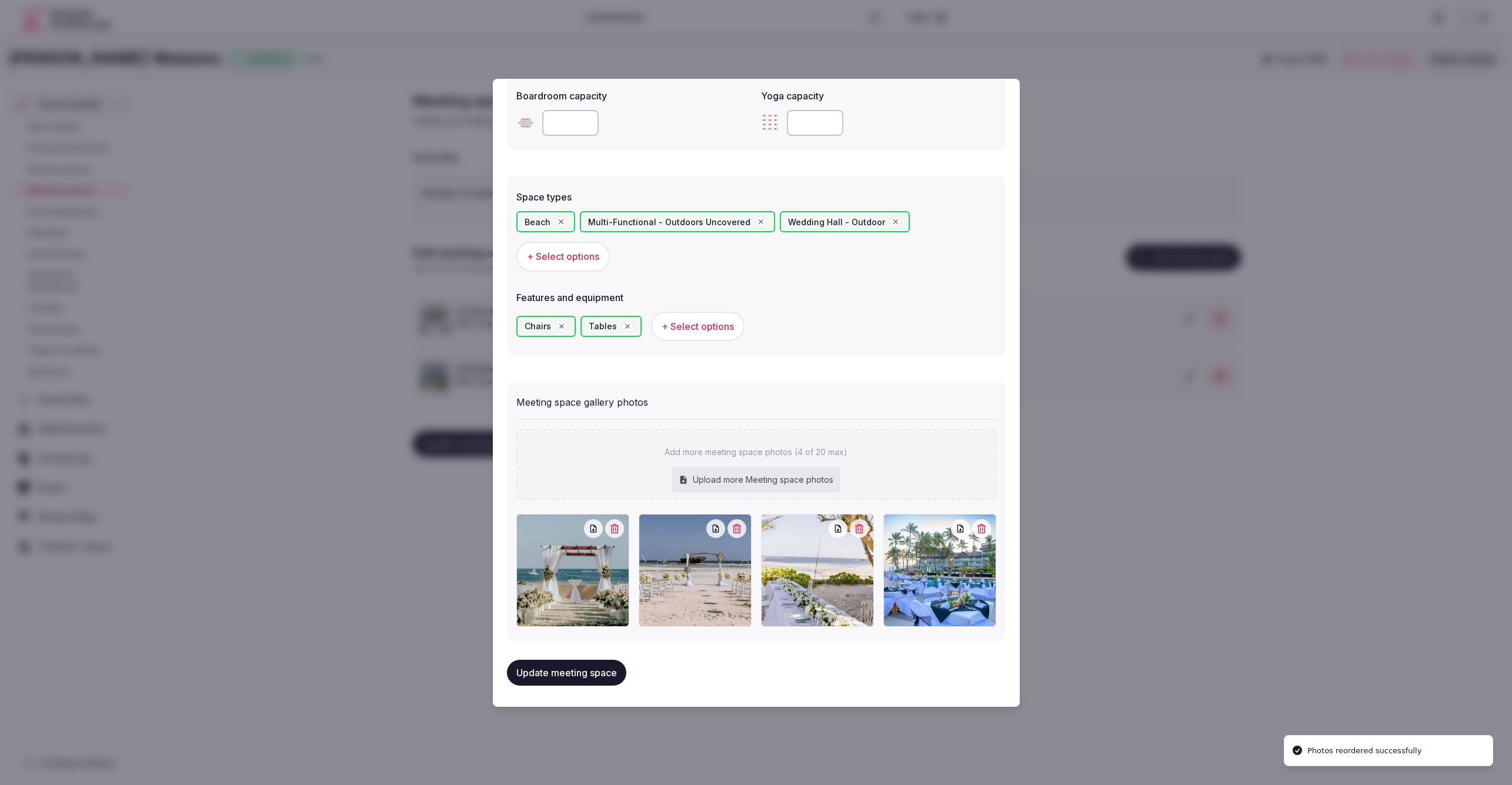
click at [587, 667] on button "Update meeting space" at bounding box center [567, 672] width 120 height 26
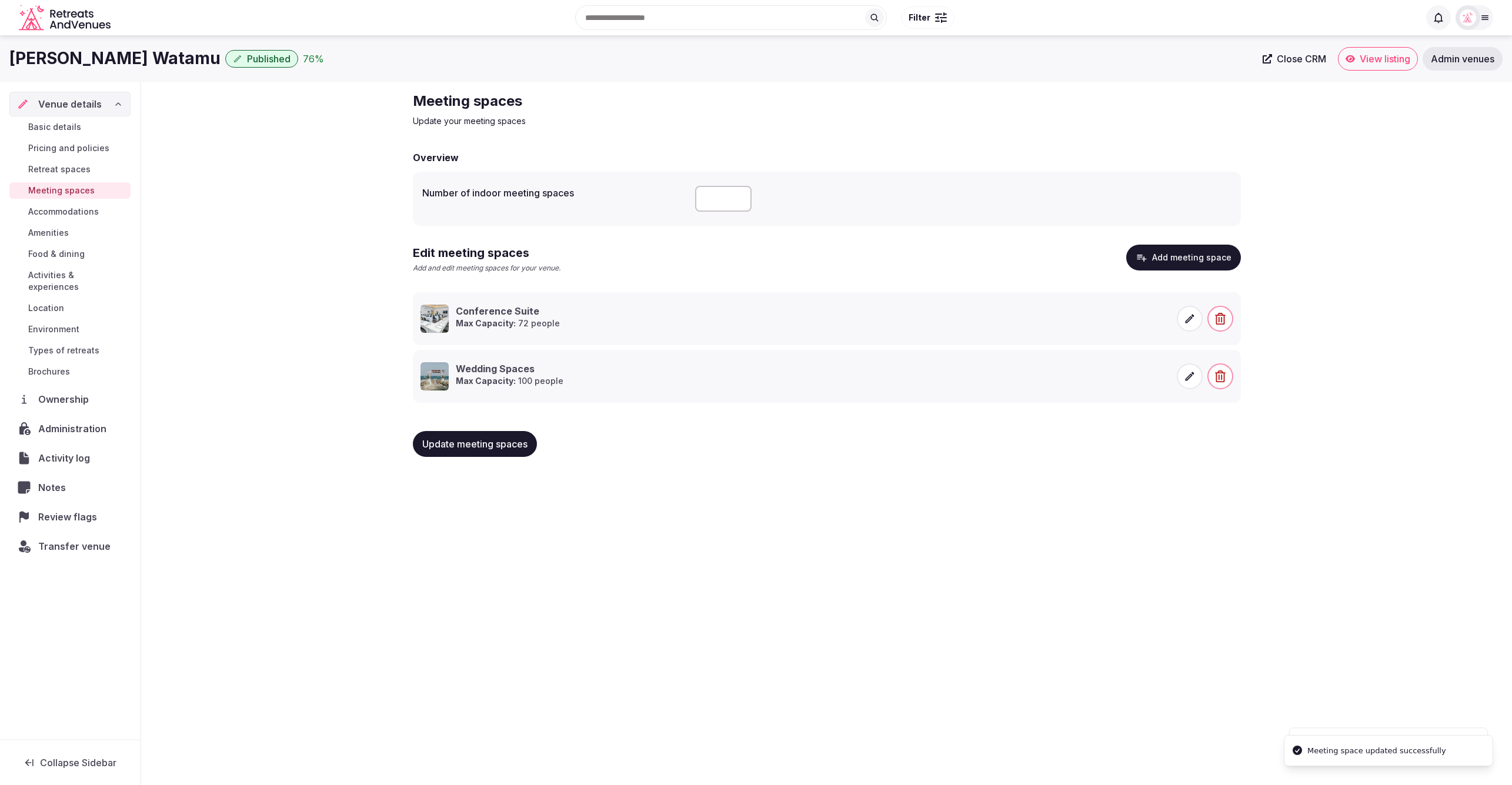
click at [1137, 631] on div "Hemingways Watamu Published 76 % Close CRM View listing Admin venues Venue deta…" at bounding box center [756, 406] width 1512 height 742
click at [61, 162] on link "Retreat spaces" at bounding box center [70, 169] width 121 height 16
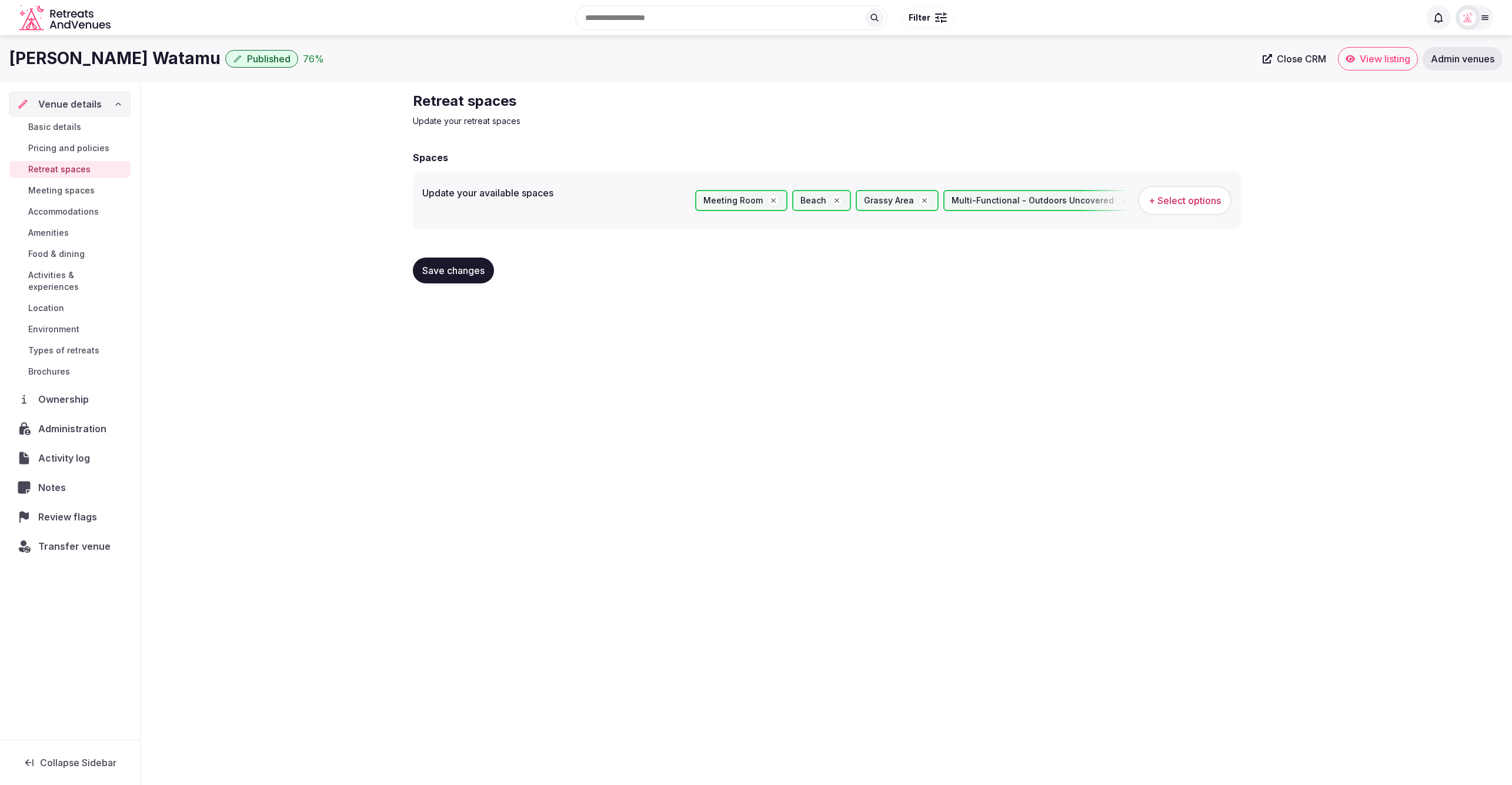
click at [69, 147] on span "Pricing and policies" at bounding box center [68, 148] width 81 height 12
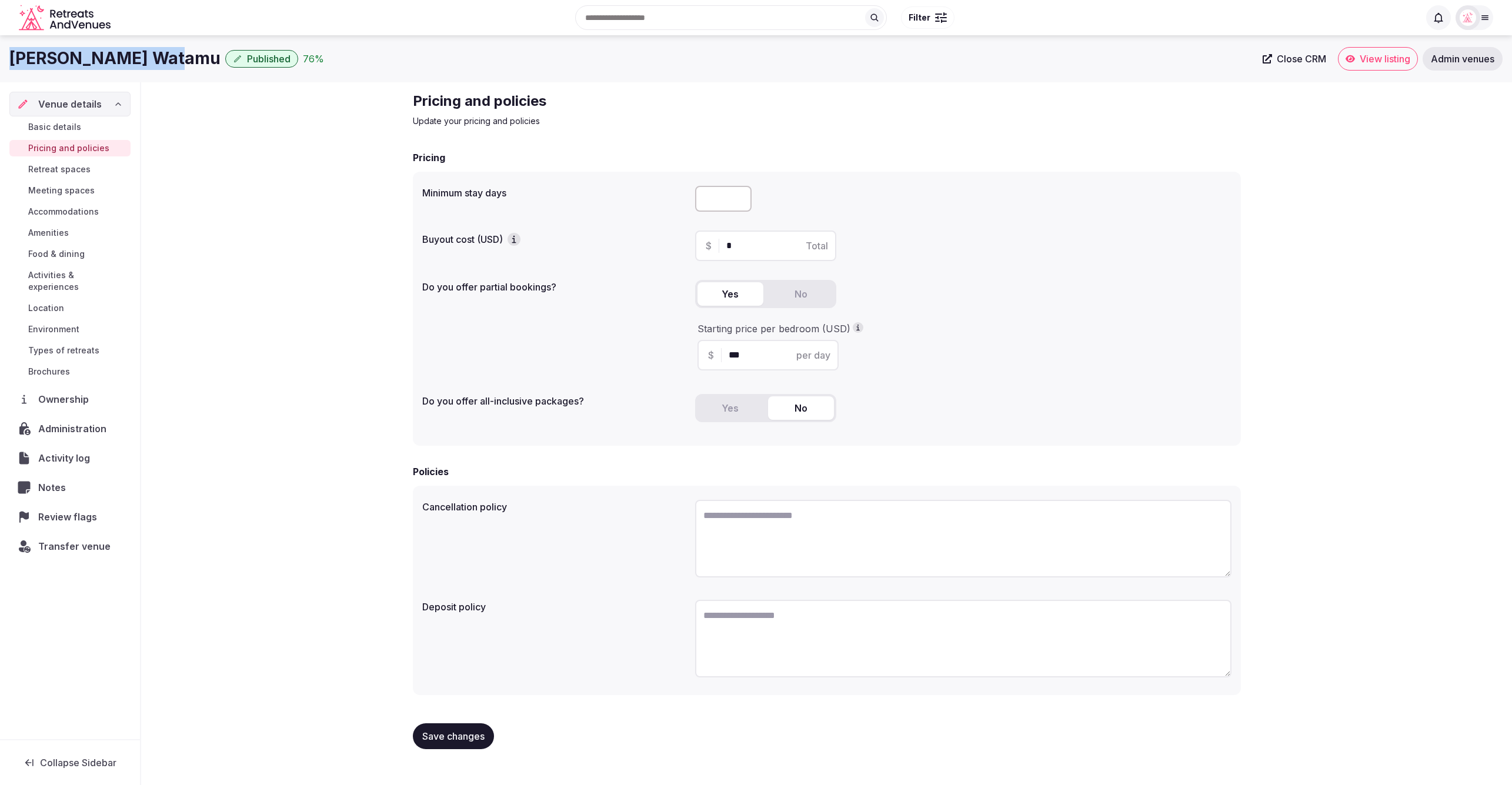
drag, startPoint x: 182, startPoint y: 56, endPoint x: 6, endPoint y: 51, distance: 176.1
click at [6, 51] on div "Hemingways Watamu Published 76 % Close CRM View listing Admin venues" at bounding box center [756, 59] width 1512 height 24
copy h1 "Hemingways Watamu"
click at [814, 536] on textarea at bounding box center [963, 538] width 537 height 78
paste textarea "**********"
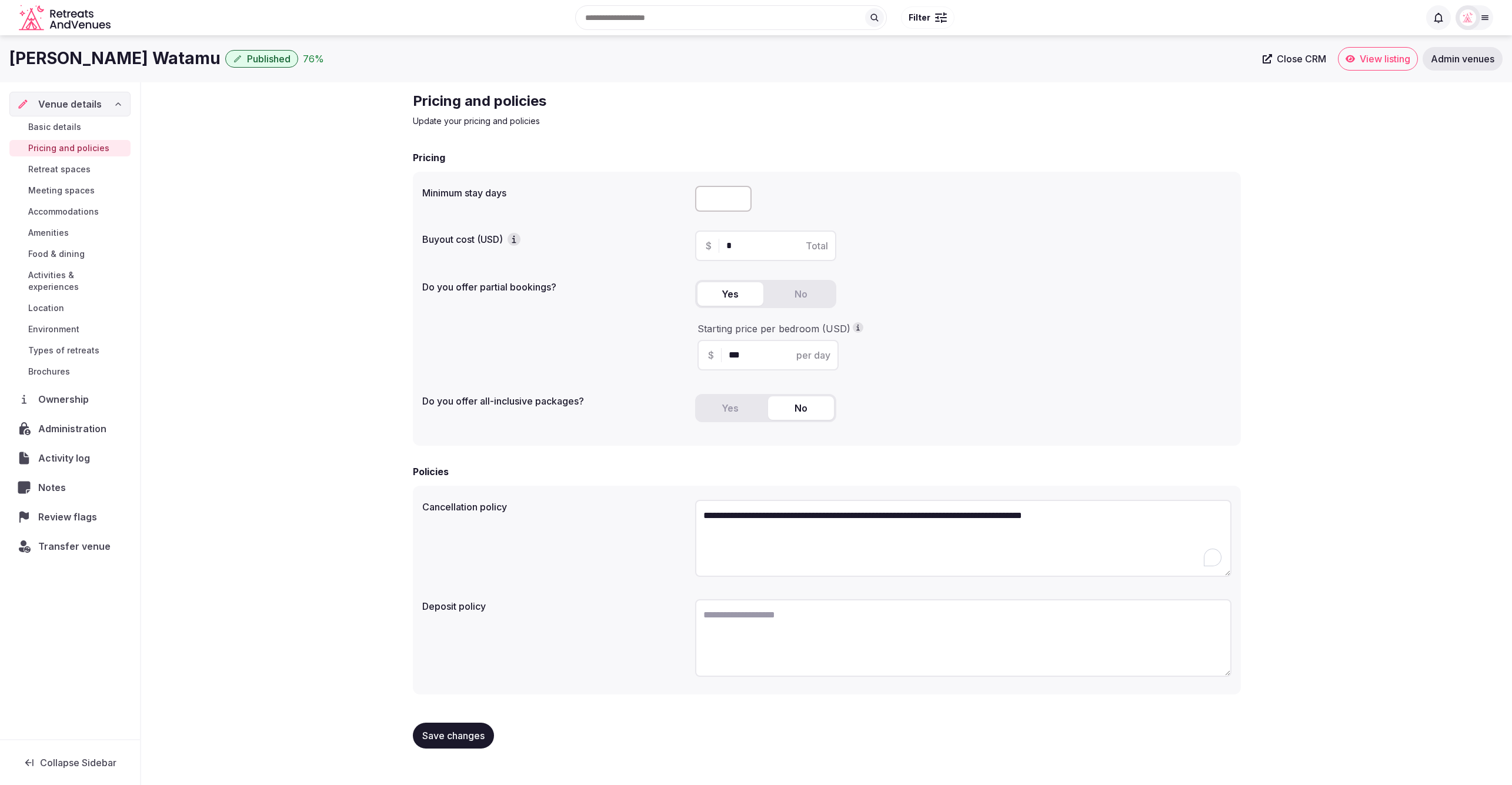
type textarea "**********"
click at [444, 738] on span "Save changes" at bounding box center [453, 736] width 62 height 12
click at [195, 379] on div "**********" at bounding box center [827, 425] width 1371 height 685
click at [70, 345] on span "Types of retreats" at bounding box center [64, 350] width 71 height 12
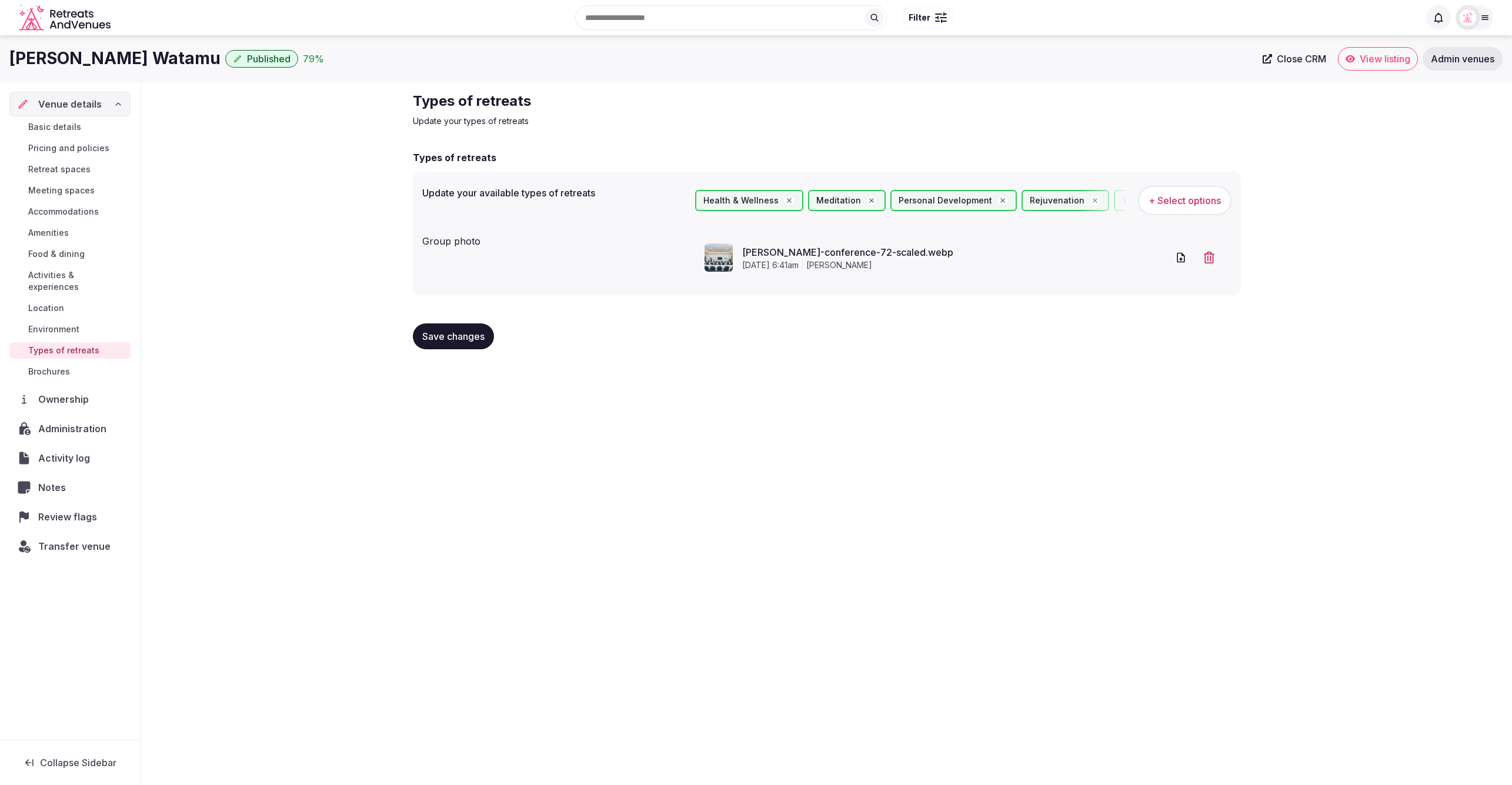
click at [66, 257] on span "Food & dining" at bounding box center [57, 254] width 57 height 12
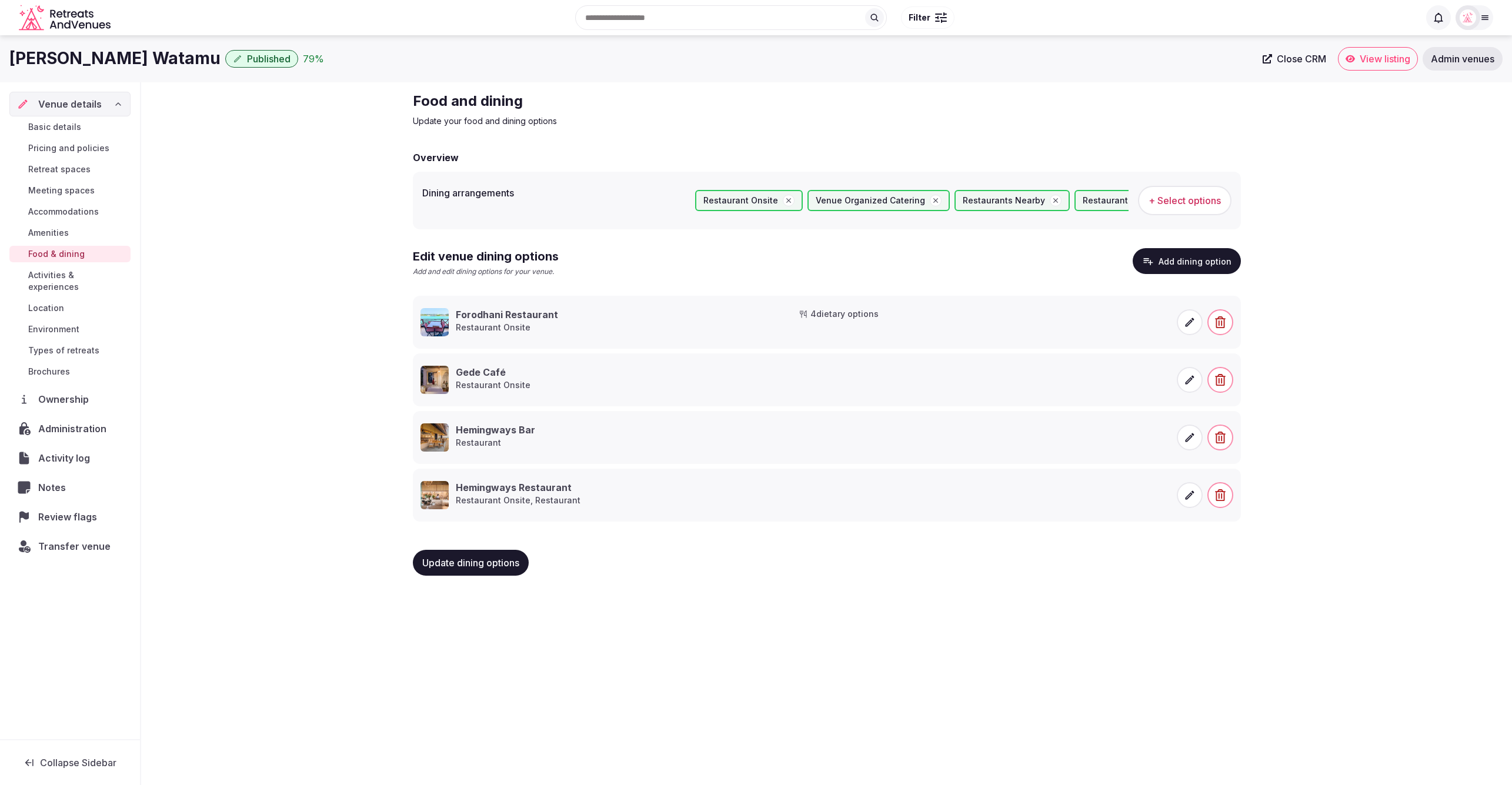
click at [1183, 437] on span at bounding box center [1189, 437] width 26 height 26
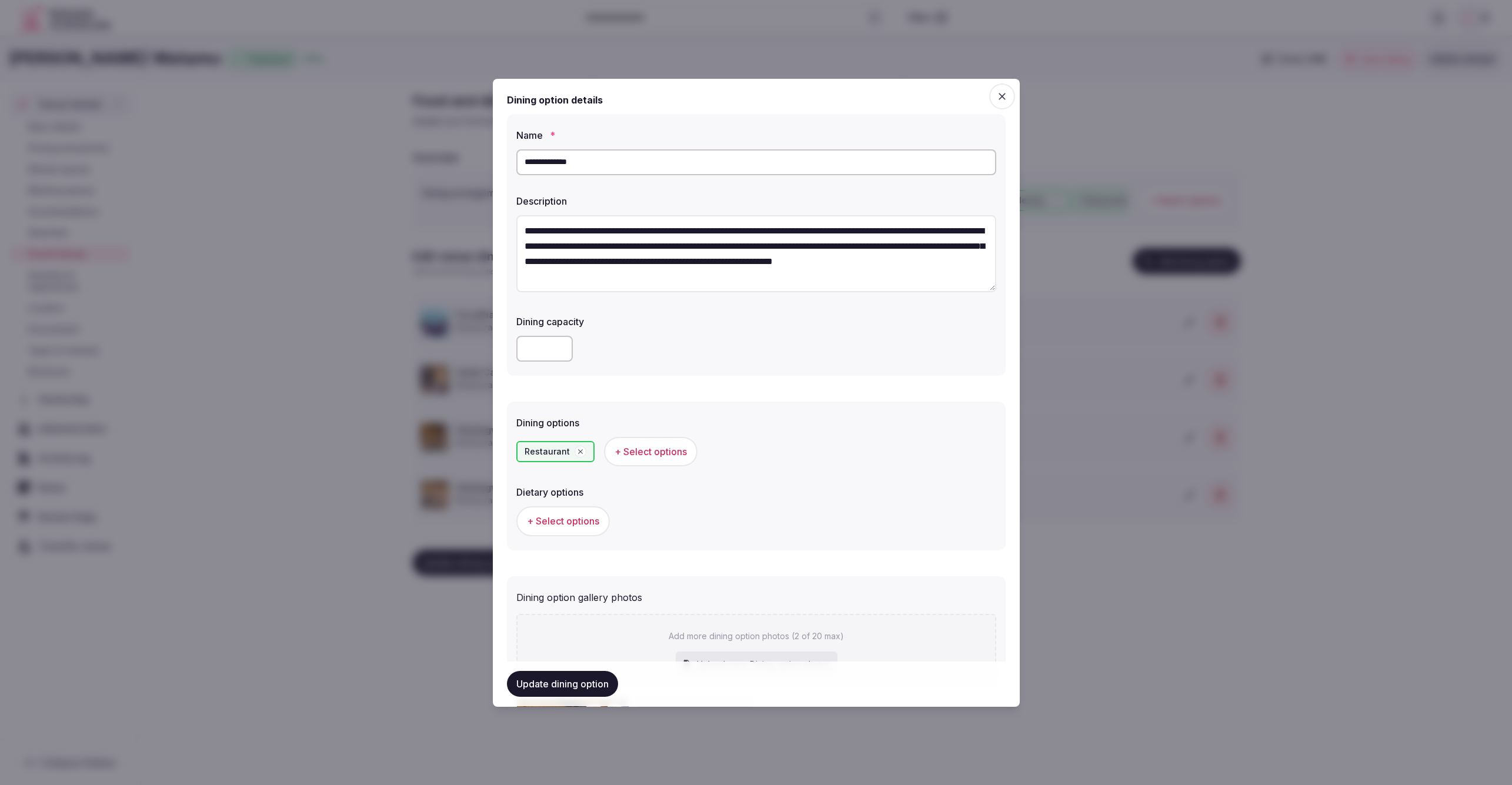
click at [542, 517] on span "+ Select options" at bounding box center [563, 521] width 72 height 13
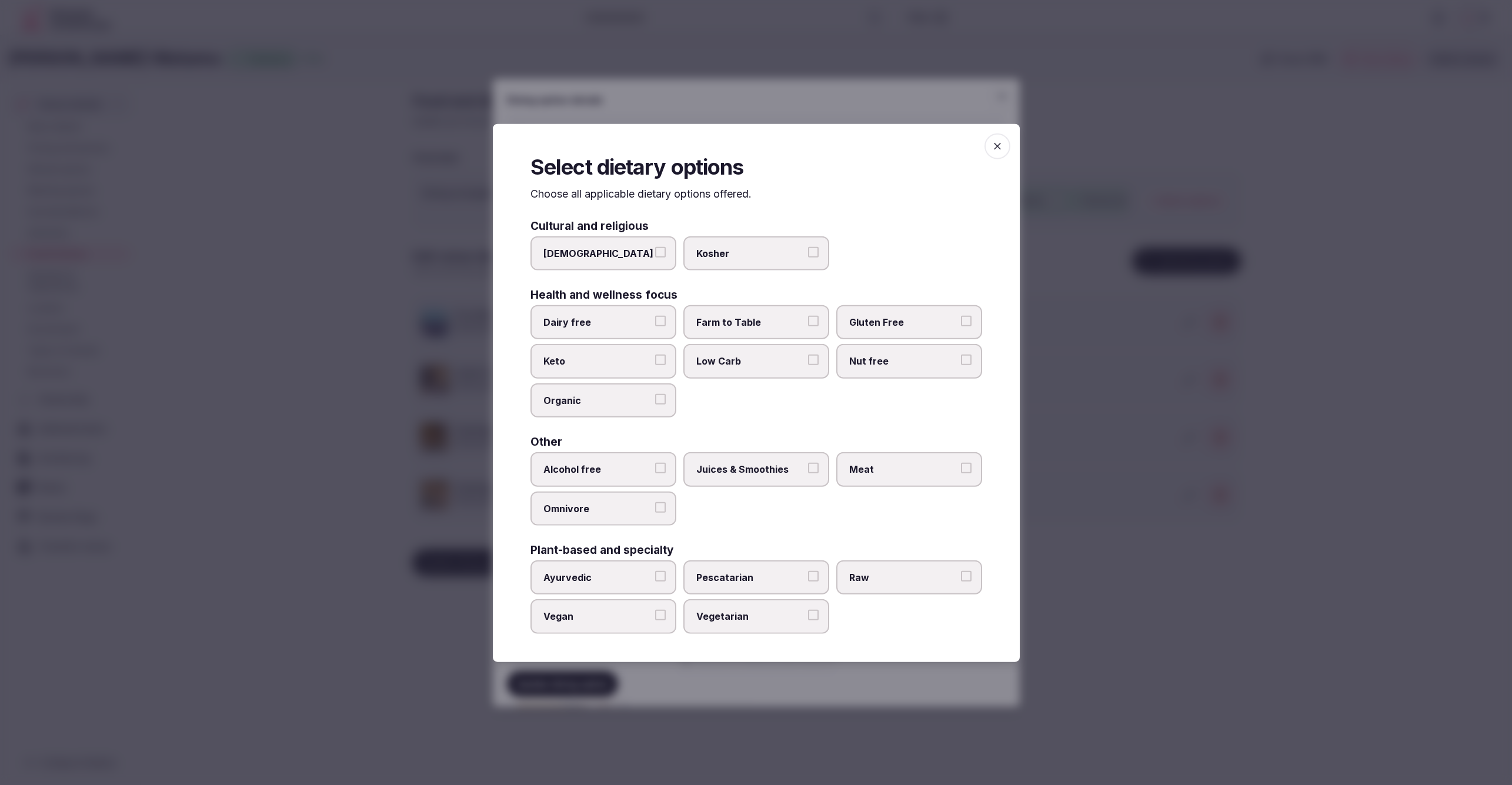
click at [712, 475] on label "Juices & Smoothies" at bounding box center [756, 469] width 146 height 34
click at [808, 473] on button "Juices & Smoothies" at bounding box center [814, 467] width 11 height 11
click at [1065, 629] on div at bounding box center [756, 393] width 1512 height 785
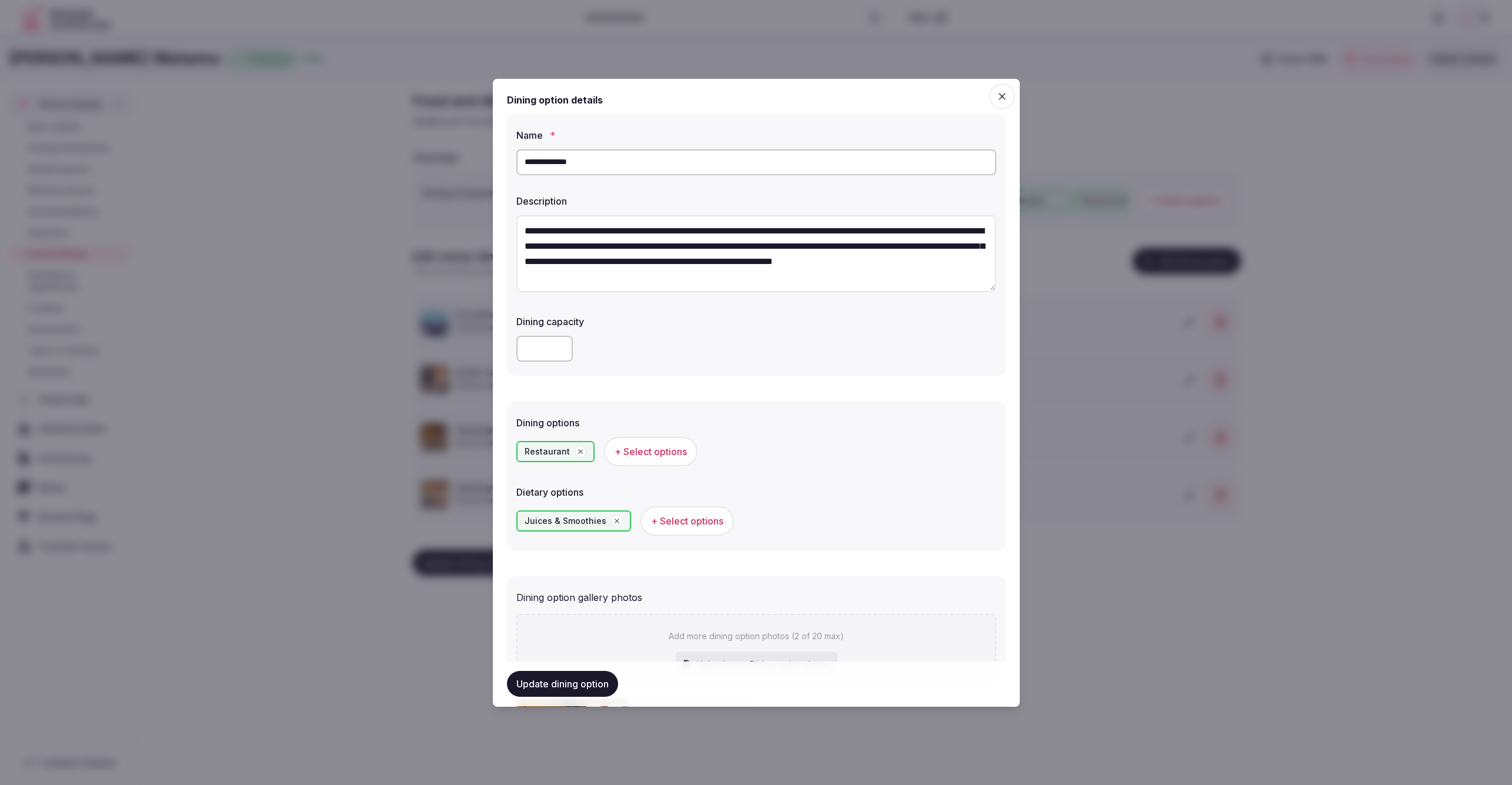
click at [566, 678] on button "Update dining option" at bounding box center [562, 684] width 111 height 26
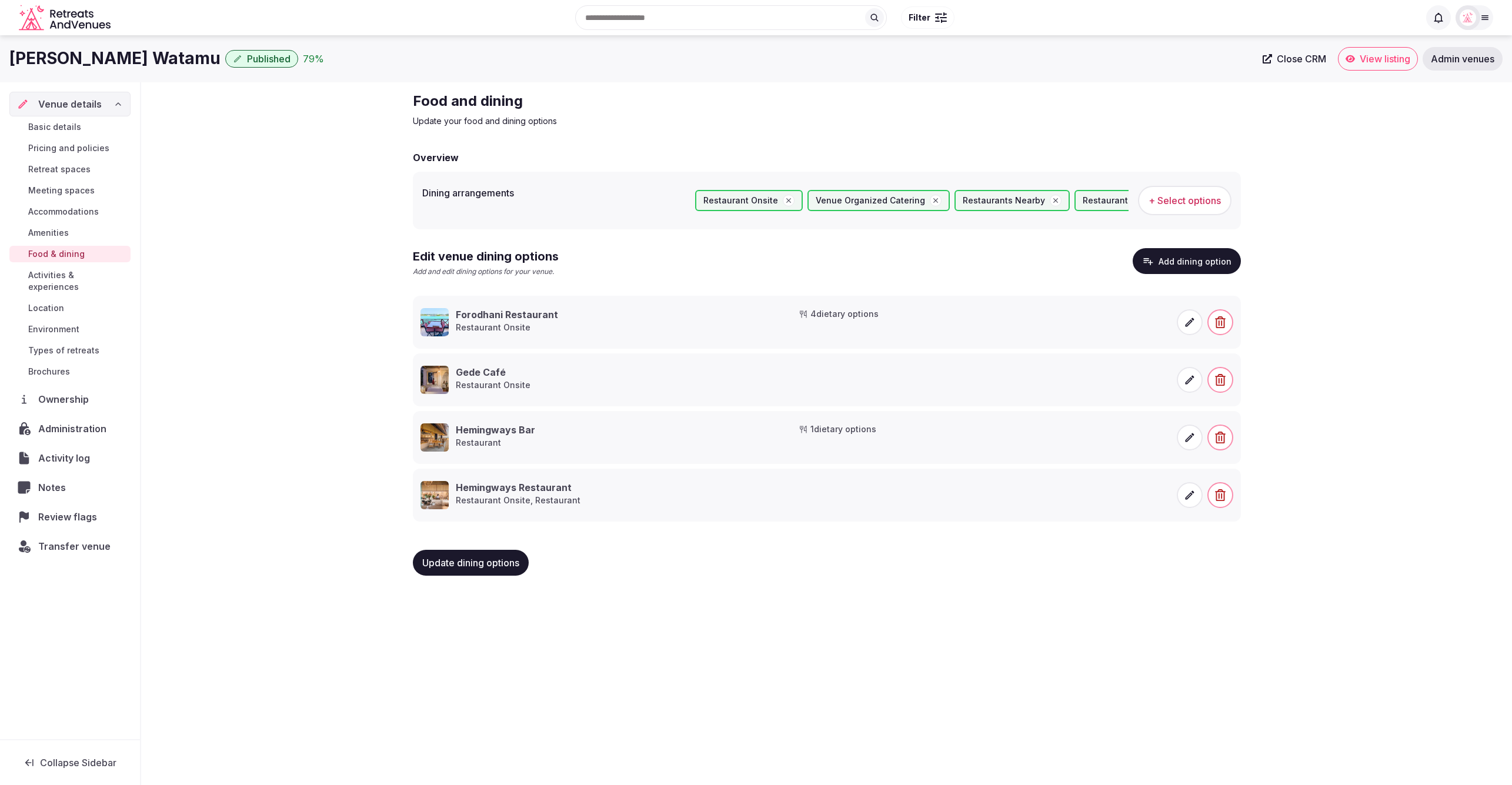
click at [1190, 494] on icon at bounding box center [1189, 495] width 9 height 9
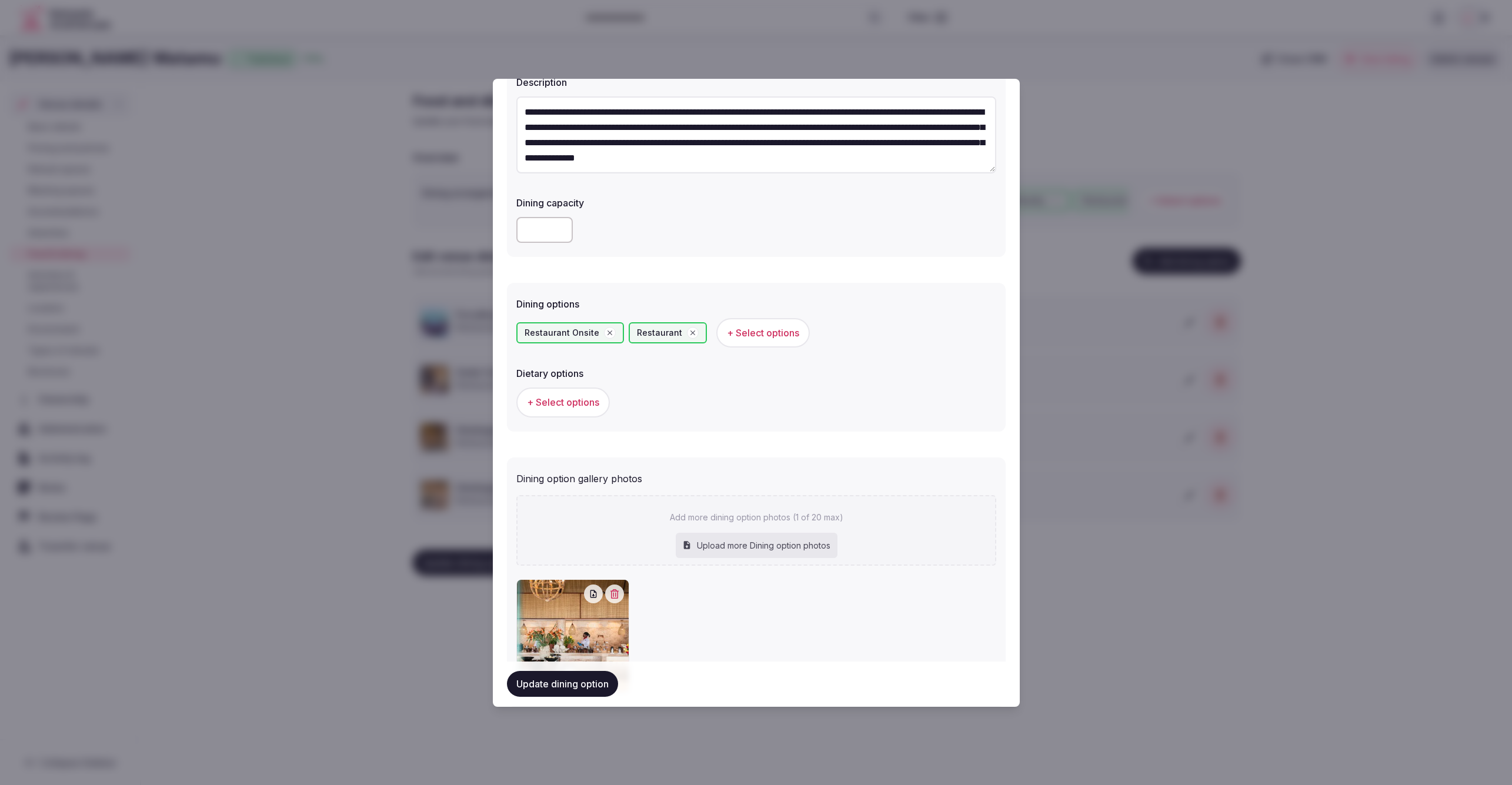
scroll to position [133, 0]
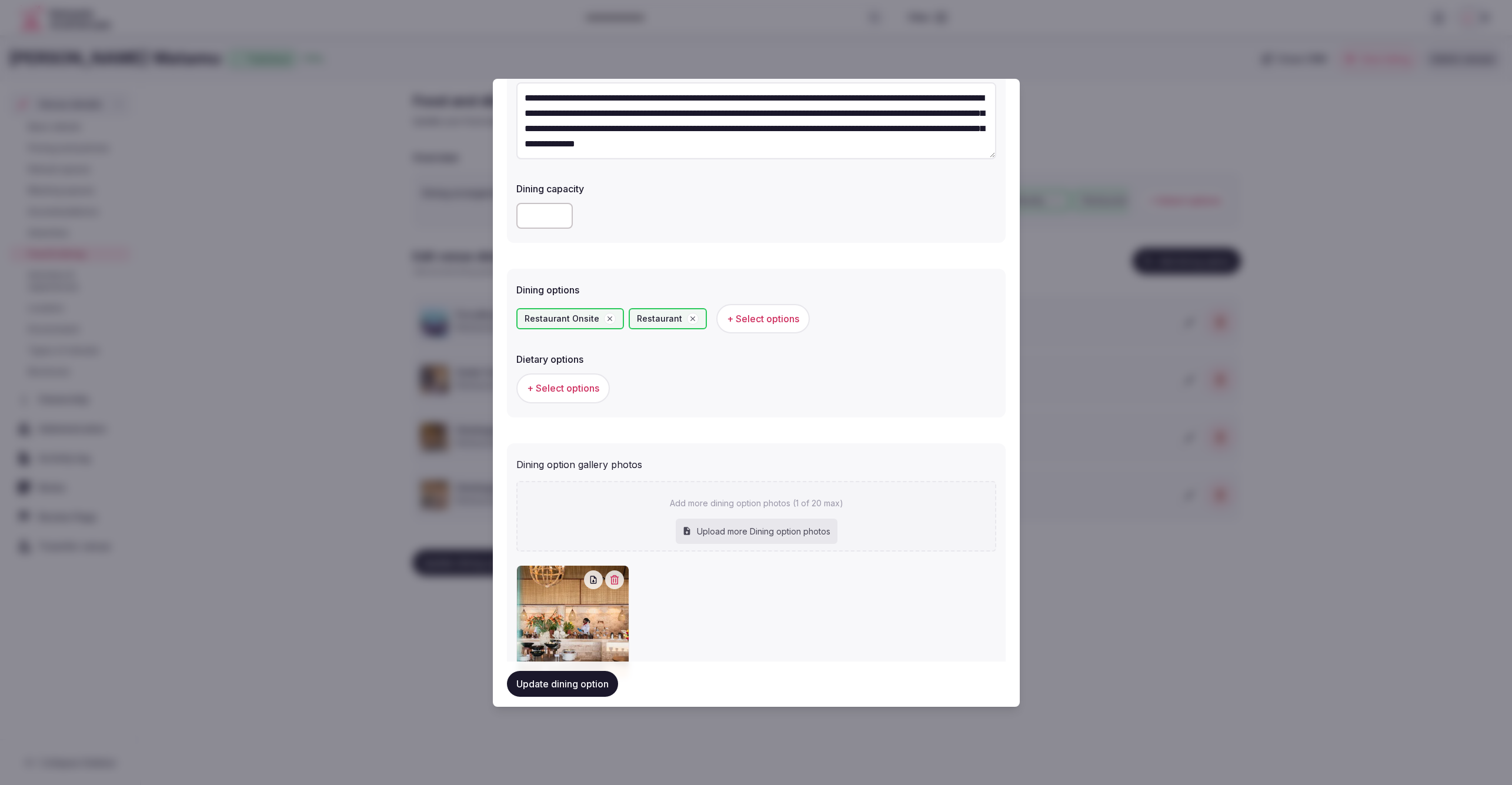
click at [567, 392] on span "+ Select options" at bounding box center [563, 388] width 72 height 13
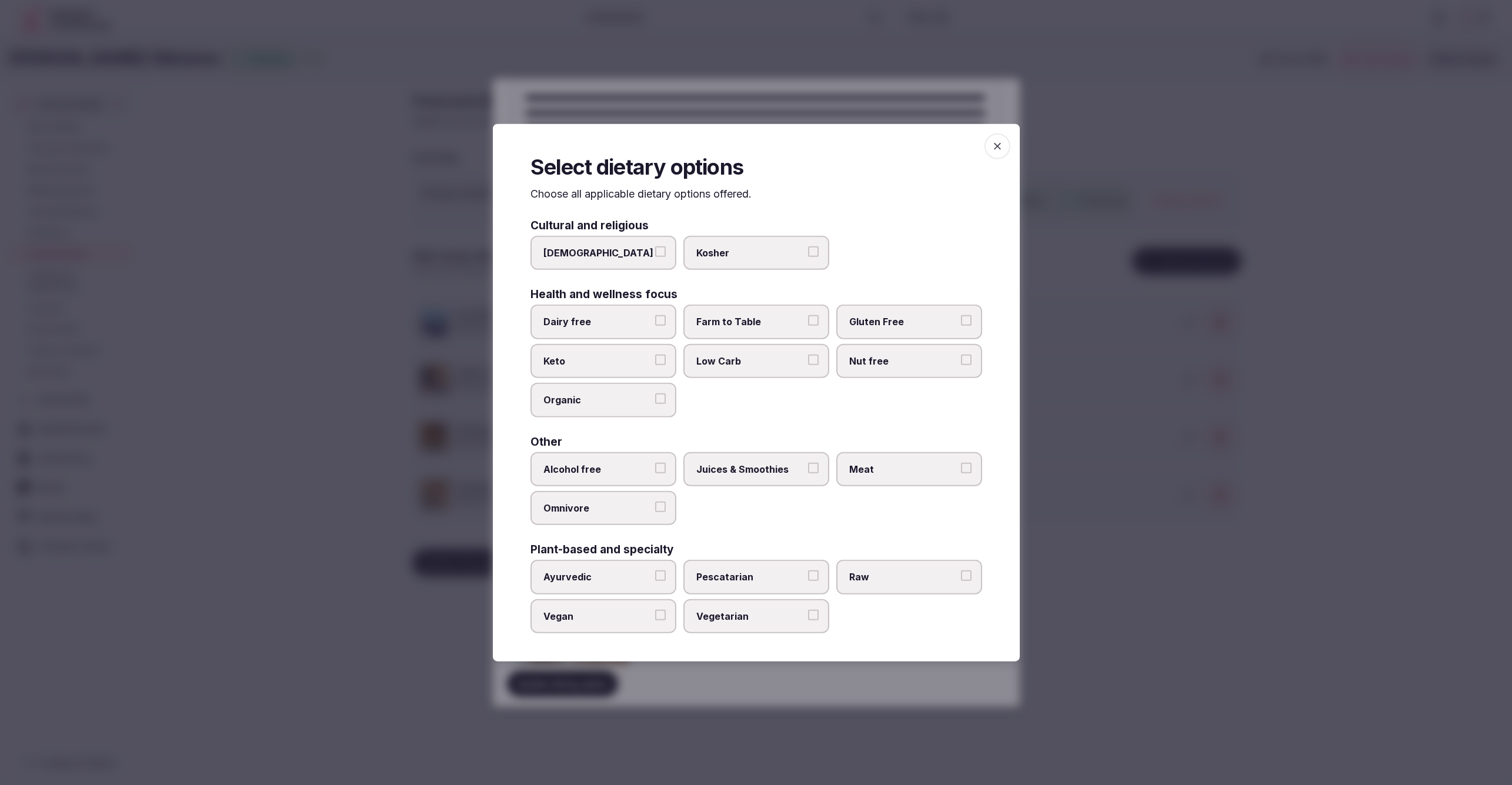
click at [786, 365] on span "Low Carb" at bounding box center [750, 361] width 109 height 13
click at [808, 365] on button "Low Carb" at bounding box center [814, 360] width 11 height 11
click at [746, 465] on span "Juices & Smoothies" at bounding box center [750, 469] width 109 height 13
click at [808, 465] on button "Juices & Smoothies" at bounding box center [814, 467] width 11 height 11
drag, startPoint x: 763, startPoint y: 612, endPoint x: 773, endPoint y: 612, distance: 10.0
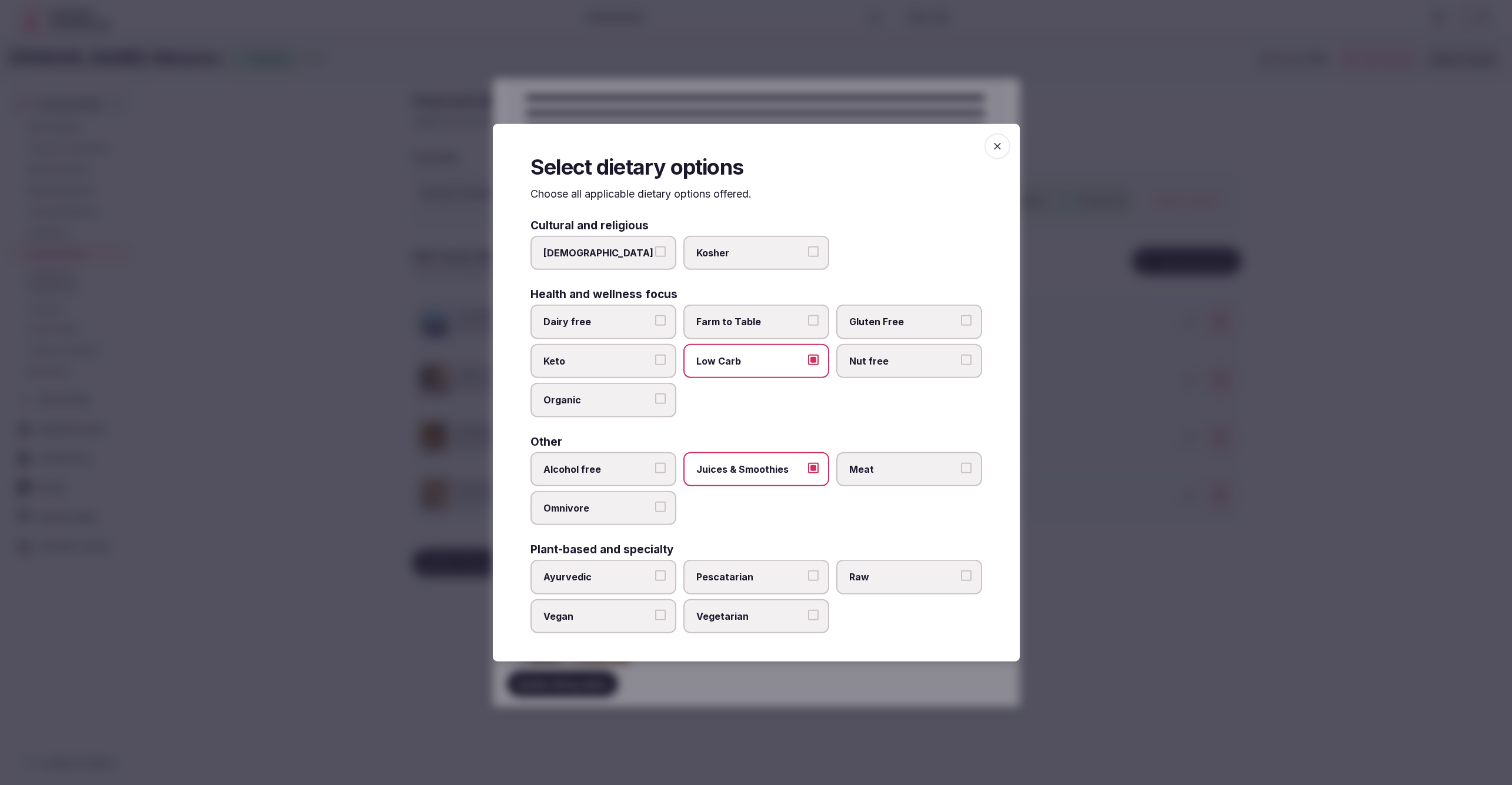
click at [765, 612] on span "Vegetarian" at bounding box center [750, 615] width 109 height 13
click at [808, 612] on button "Vegetarian" at bounding box center [814, 614] width 11 height 11
click at [1129, 625] on div at bounding box center [756, 393] width 1512 height 785
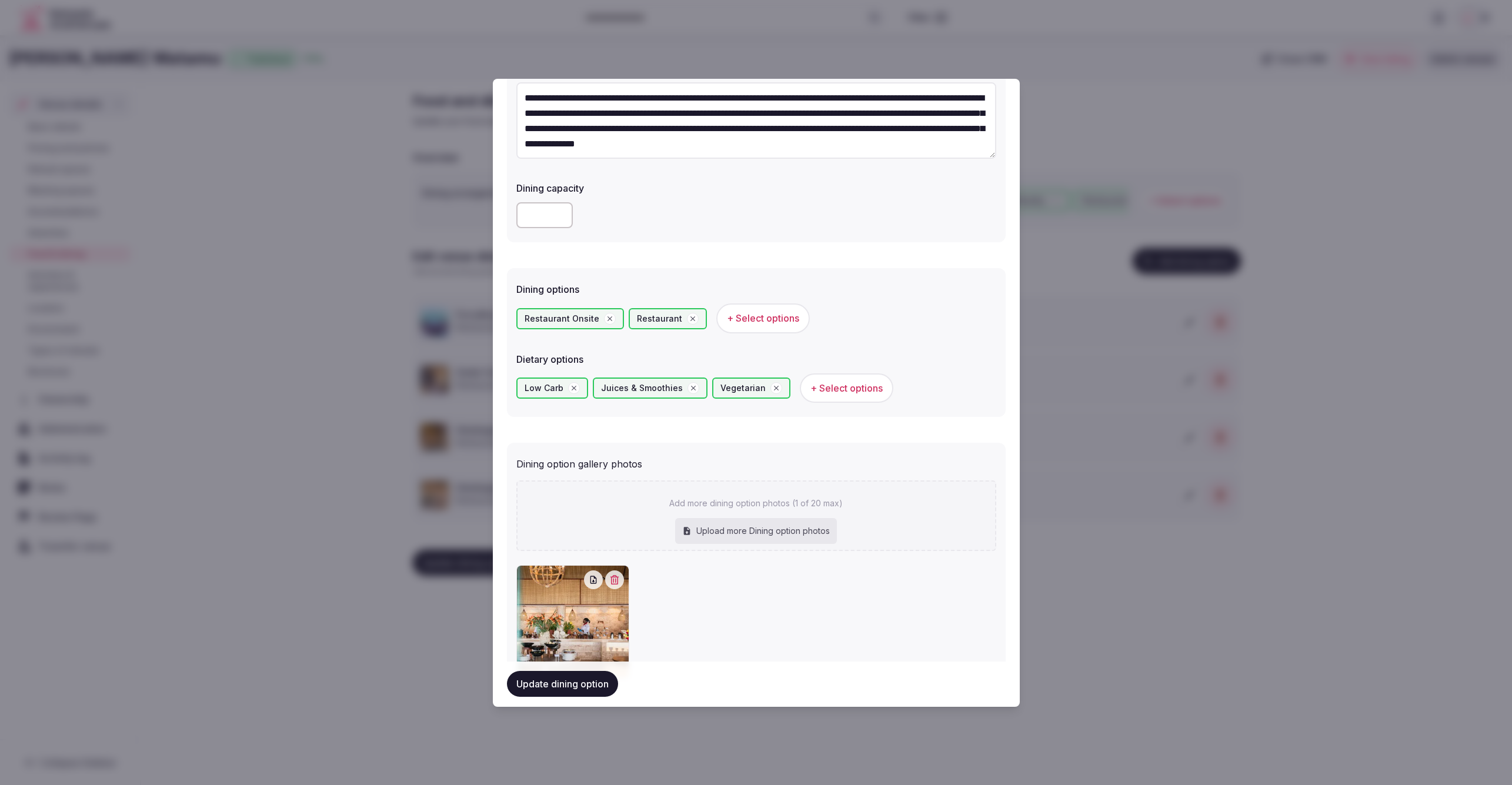
click at [540, 686] on button "Update dining option" at bounding box center [562, 684] width 111 height 26
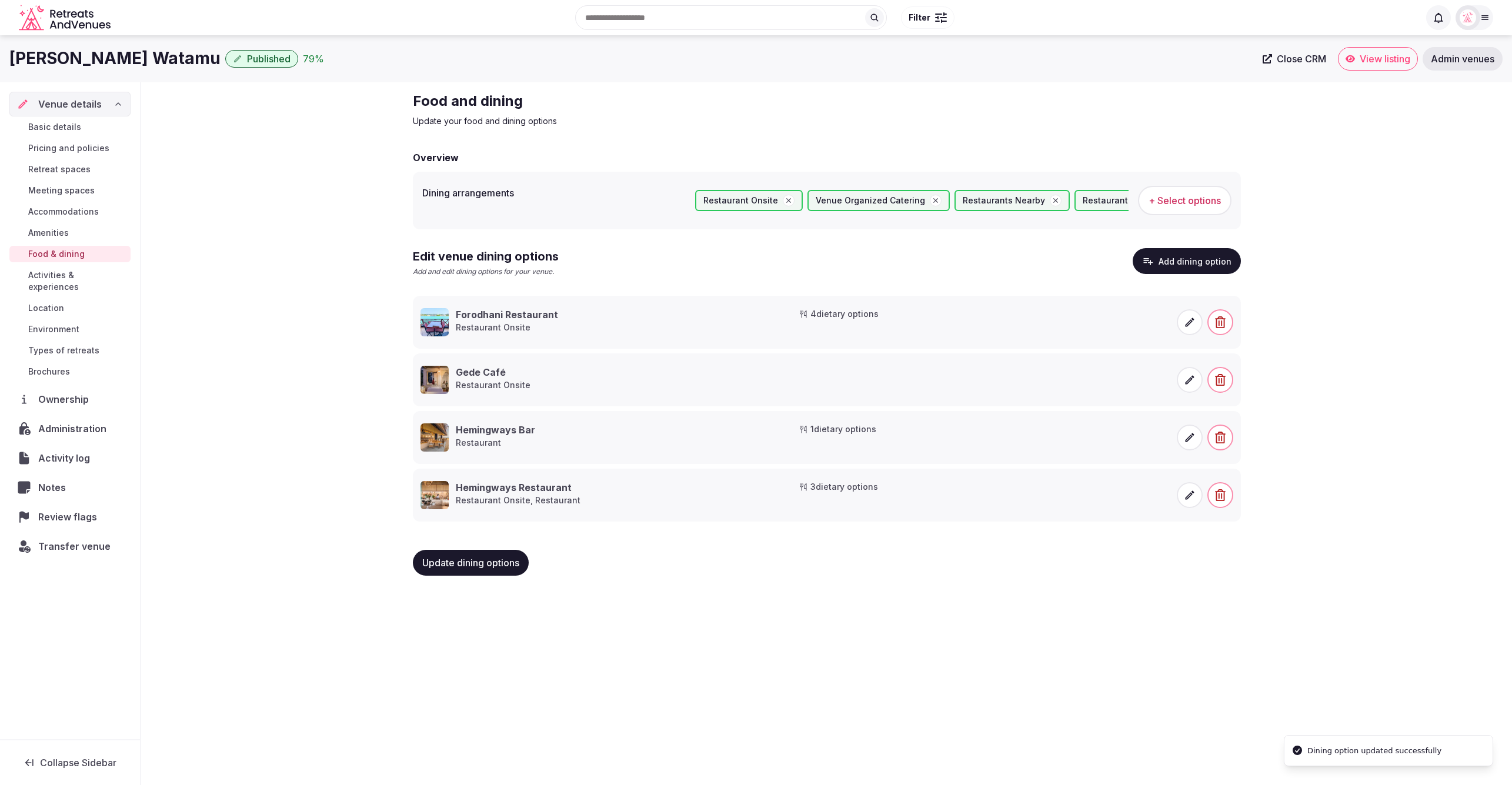
click at [992, 640] on div "Hemingways Watamu Published 79 % Close CRM View listing Admin venues Venue deta…" at bounding box center [756, 406] width 1512 height 742
click at [1182, 375] on span at bounding box center [1189, 379] width 26 height 26
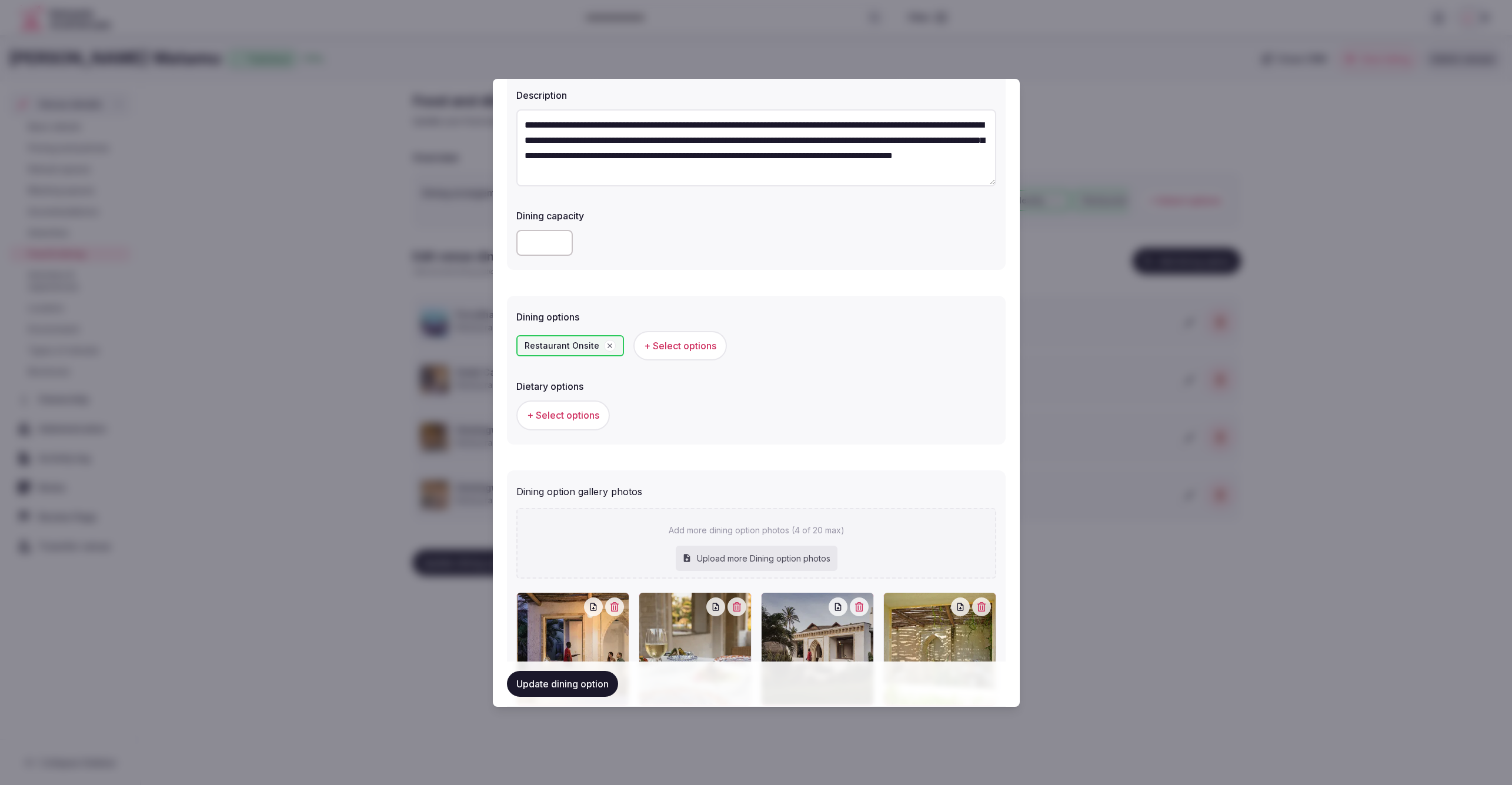
scroll to position [131, 0]
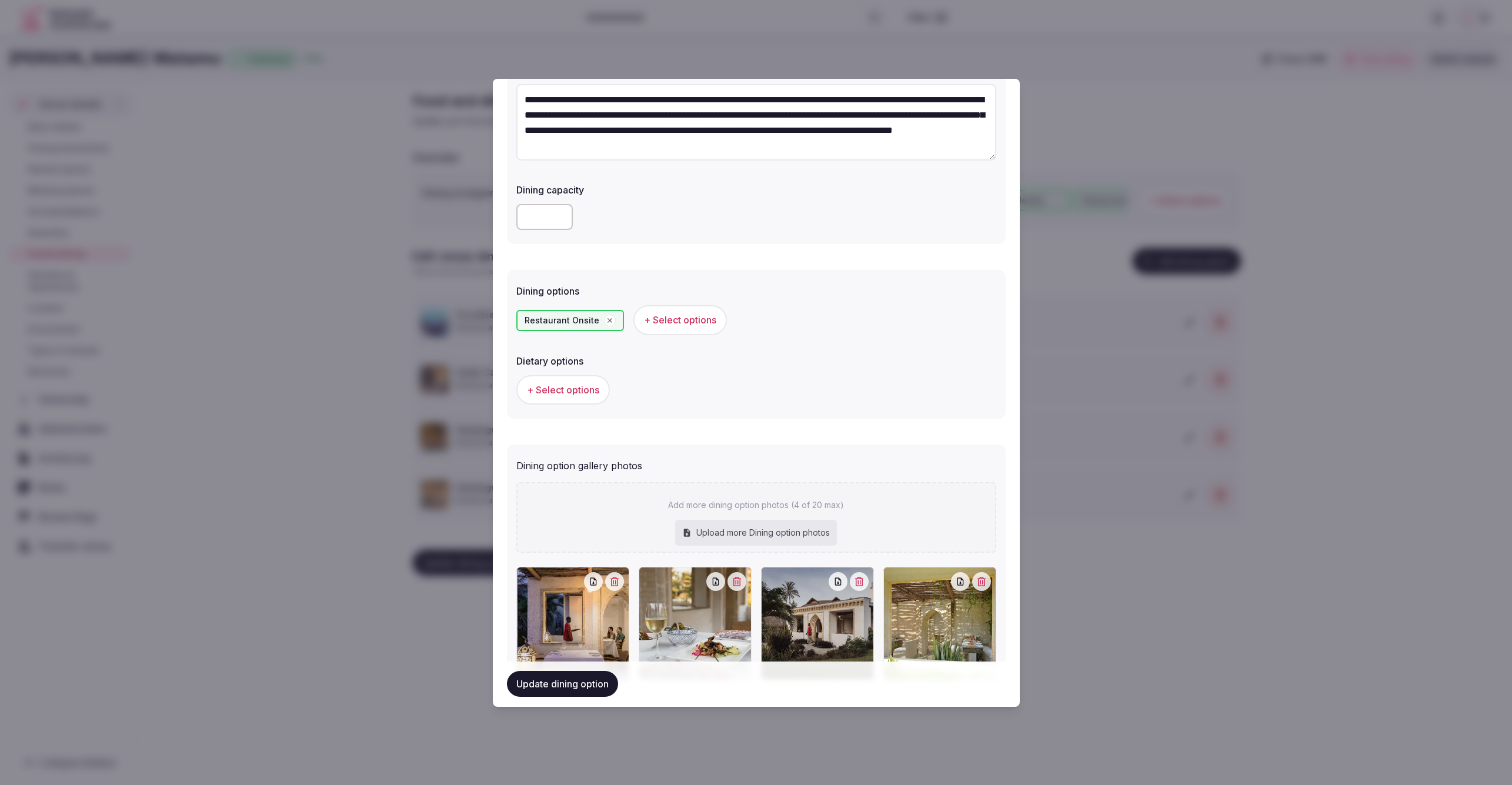
click at [559, 388] on span "+ Select options" at bounding box center [563, 390] width 72 height 13
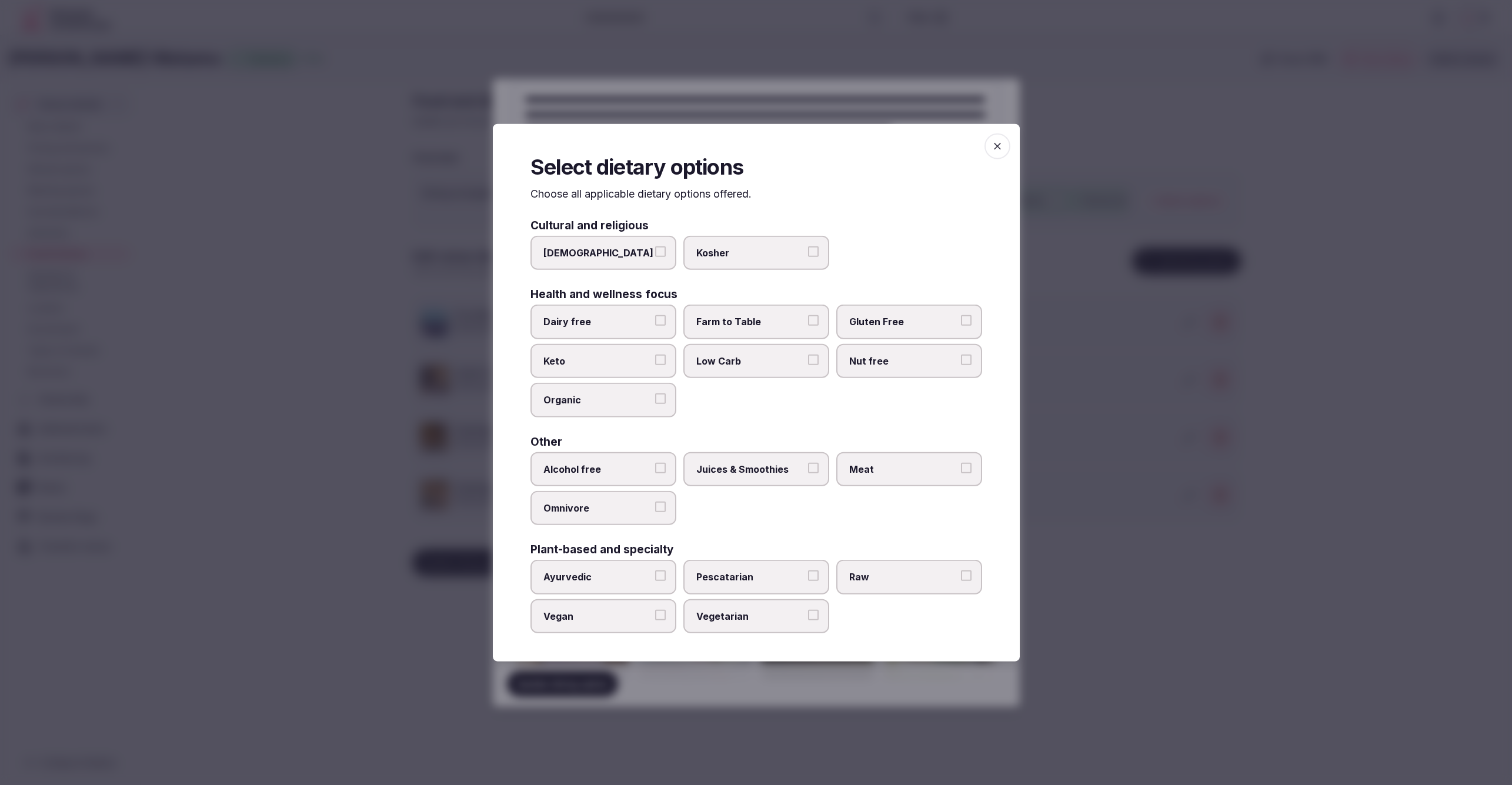
click at [901, 475] on label "Meat" at bounding box center [910, 469] width 146 height 34
click at [961, 473] on button "Meat" at bounding box center [966, 467] width 11 height 11
click at [758, 469] on span "Juices & Smoothies" at bounding box center [750, 469] width 109 height 13
click at [808, 469] on button "Juices & Smoothies" at bounding box center [814, 467] width 11 height 11
click at [760, 373] on label "Low Carb" at bounding box center [756, 361] width 146 height 34
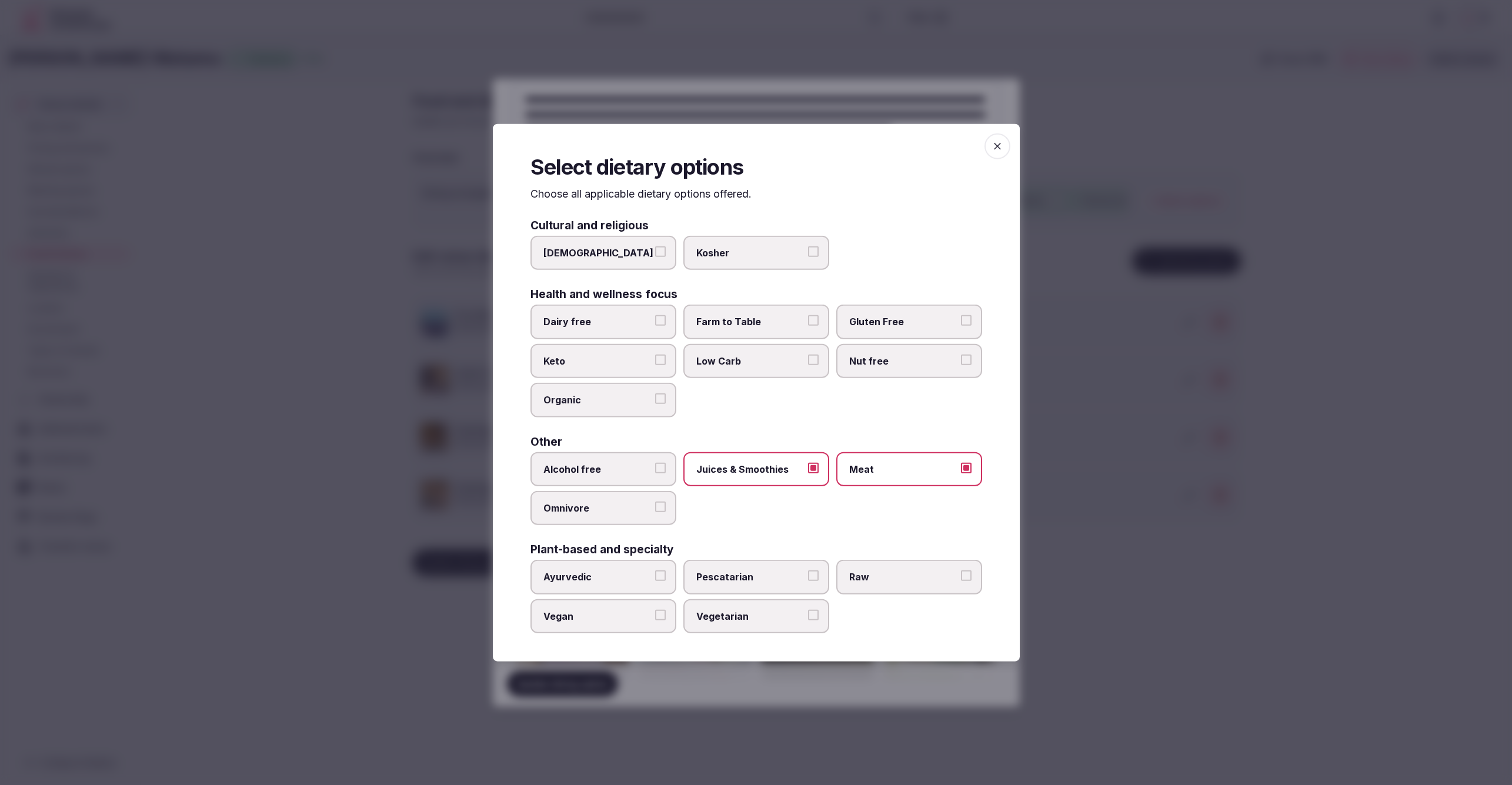
click at [808, 365] on button "Low Carb" at bounding box center [814, 360] width 11 height 11
click at [619, 500] on label "Omnivore" at bounding box center [604, 508] width 146 height 34
click at [655, 502] on button "Omnivore" at bounding box center [660, 507] width 11 height 11
click at [1243, 586] on div at bounding box center [756, 393] width 1512 height 785
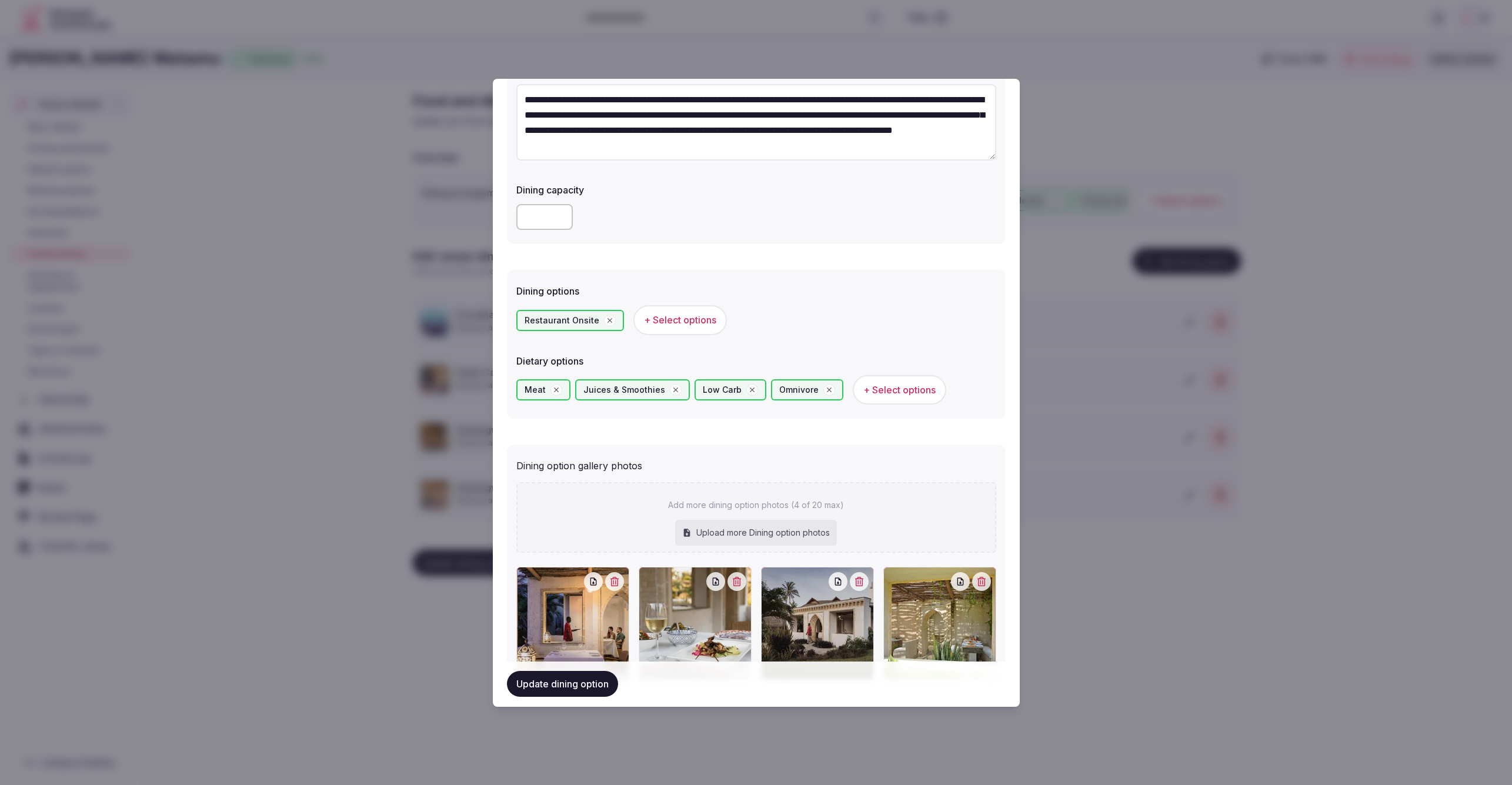
click at [598, 677] on button "Update dining option" at bounding box center [562, 684] width 111 height 26
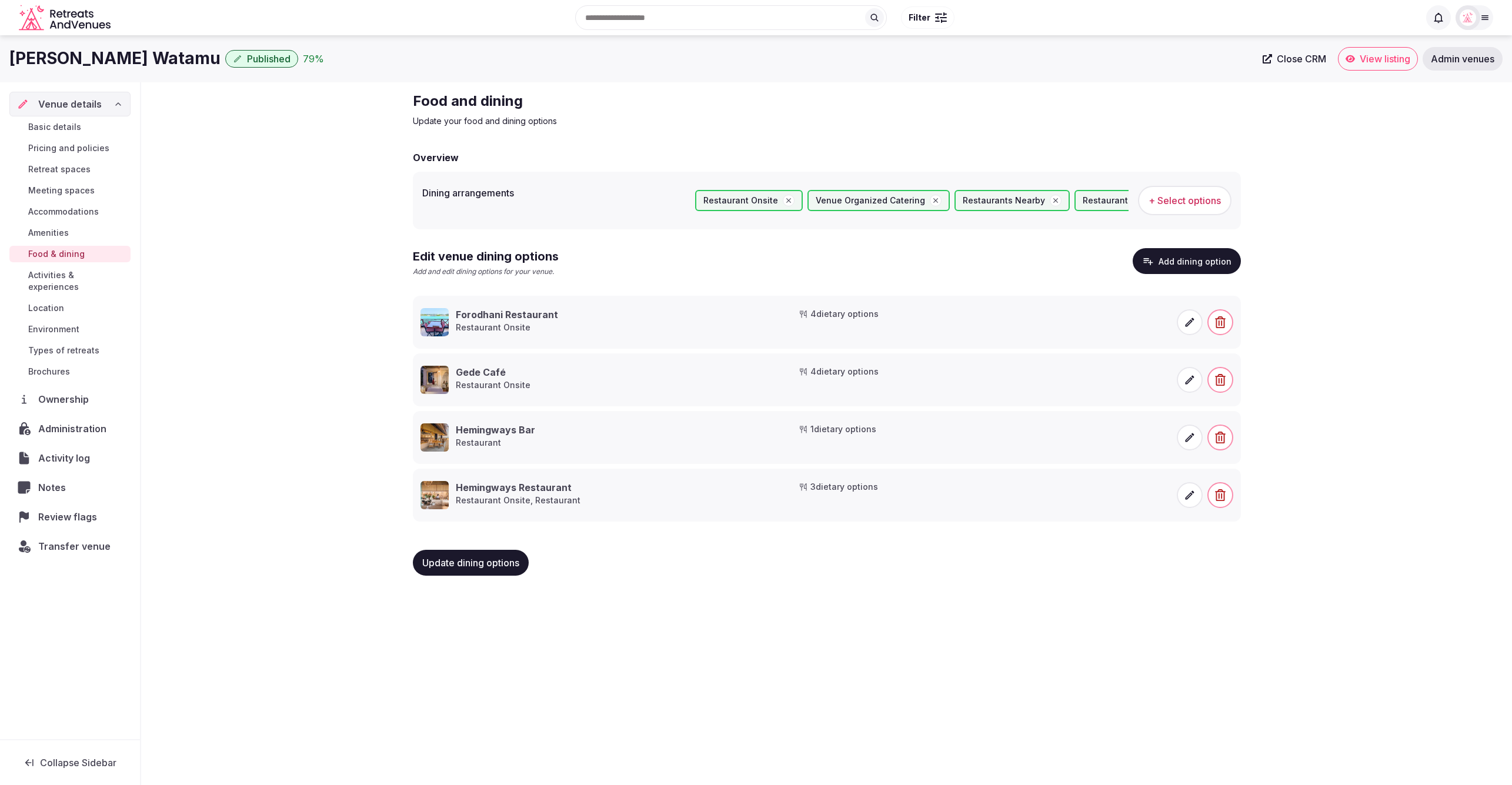
click at [95, 149] on span "Pricing and policies" at bounding box center [68, 148] width 81 height 12
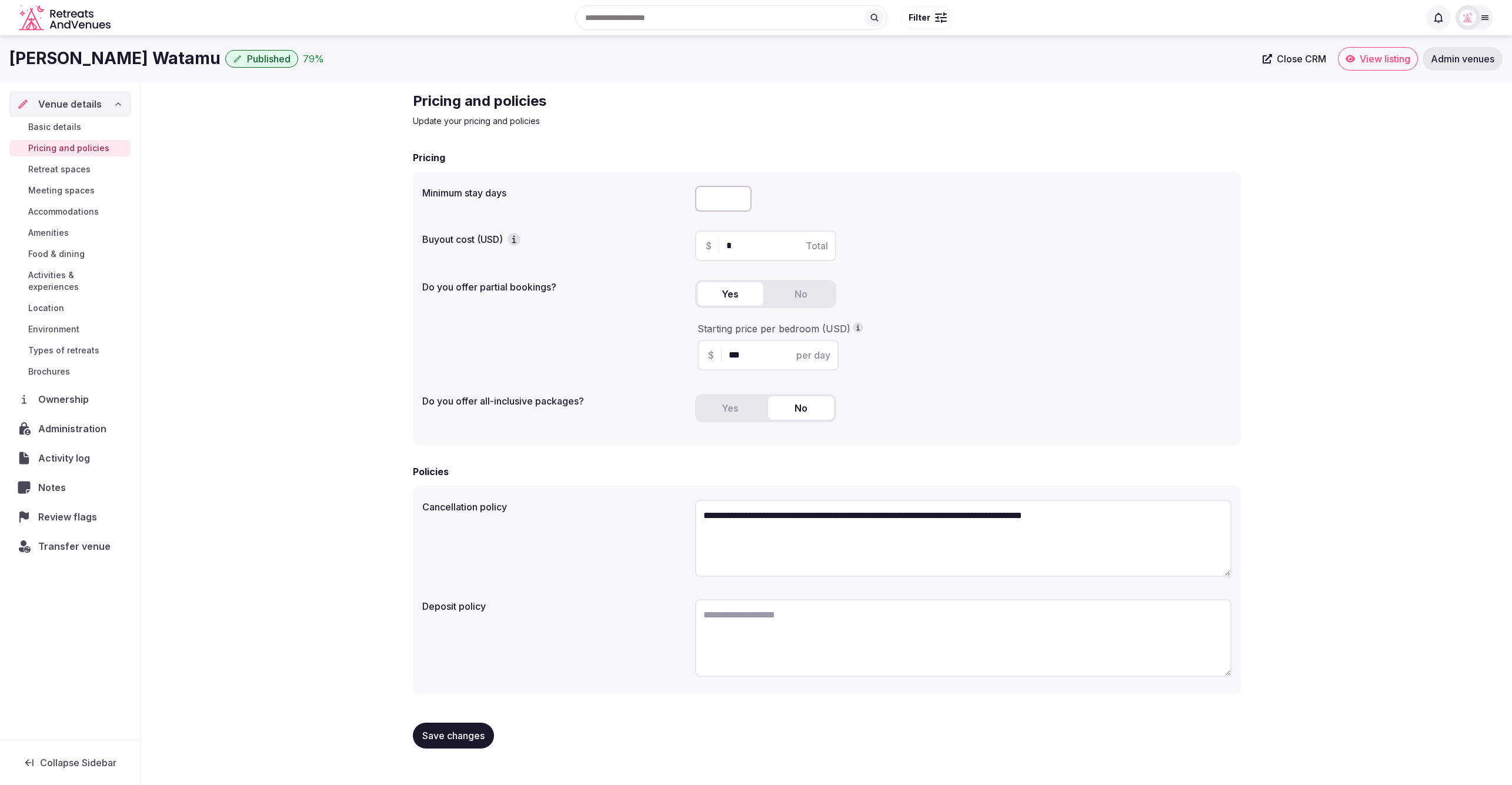
click at [64, 189] on span "Meeting spaces" at bounding box center [61, 191] width 66 height 12
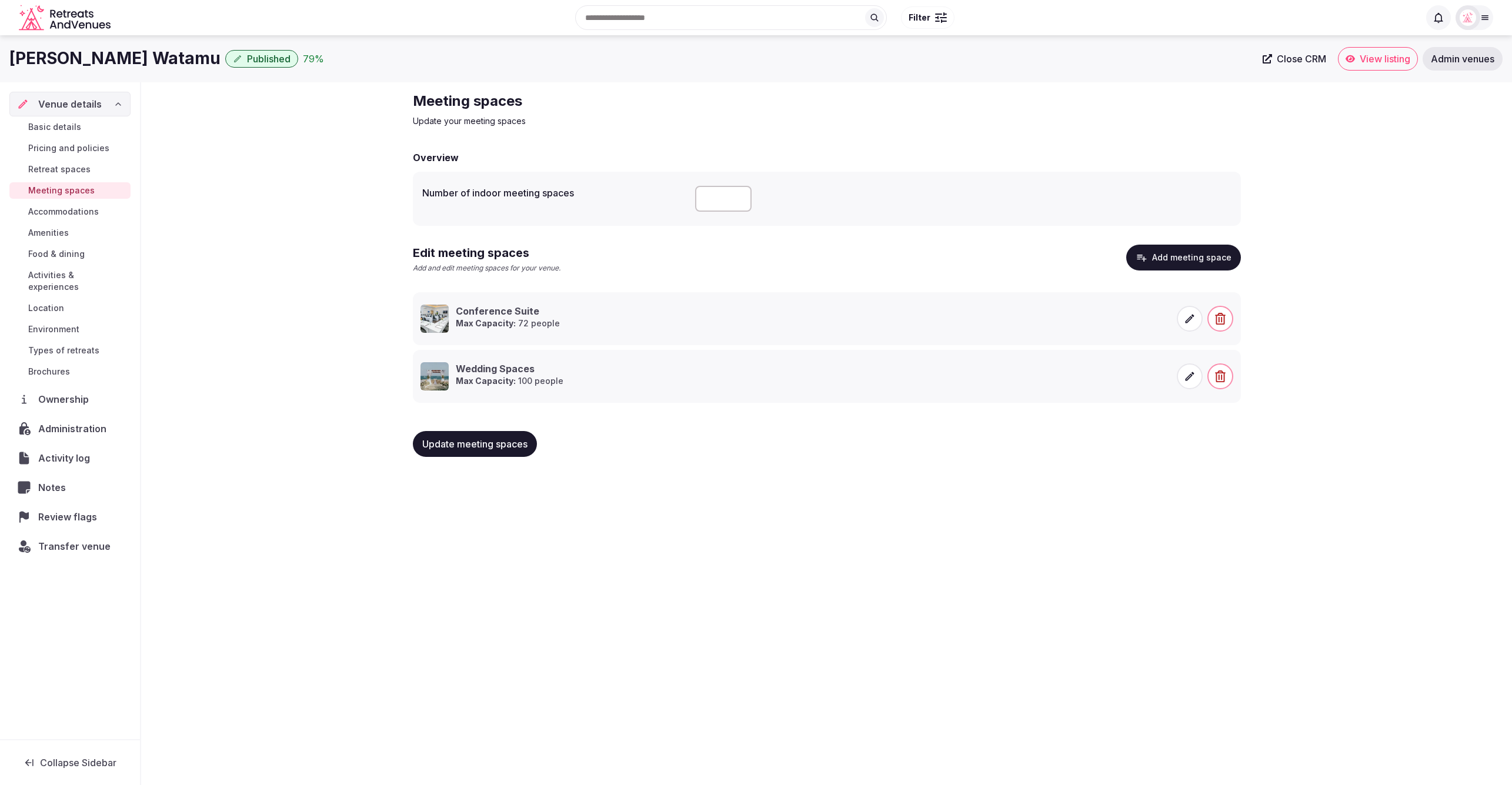
click at [59, 211] on span "Accommodations" at bounding box center [63, 212] width 70 height 12
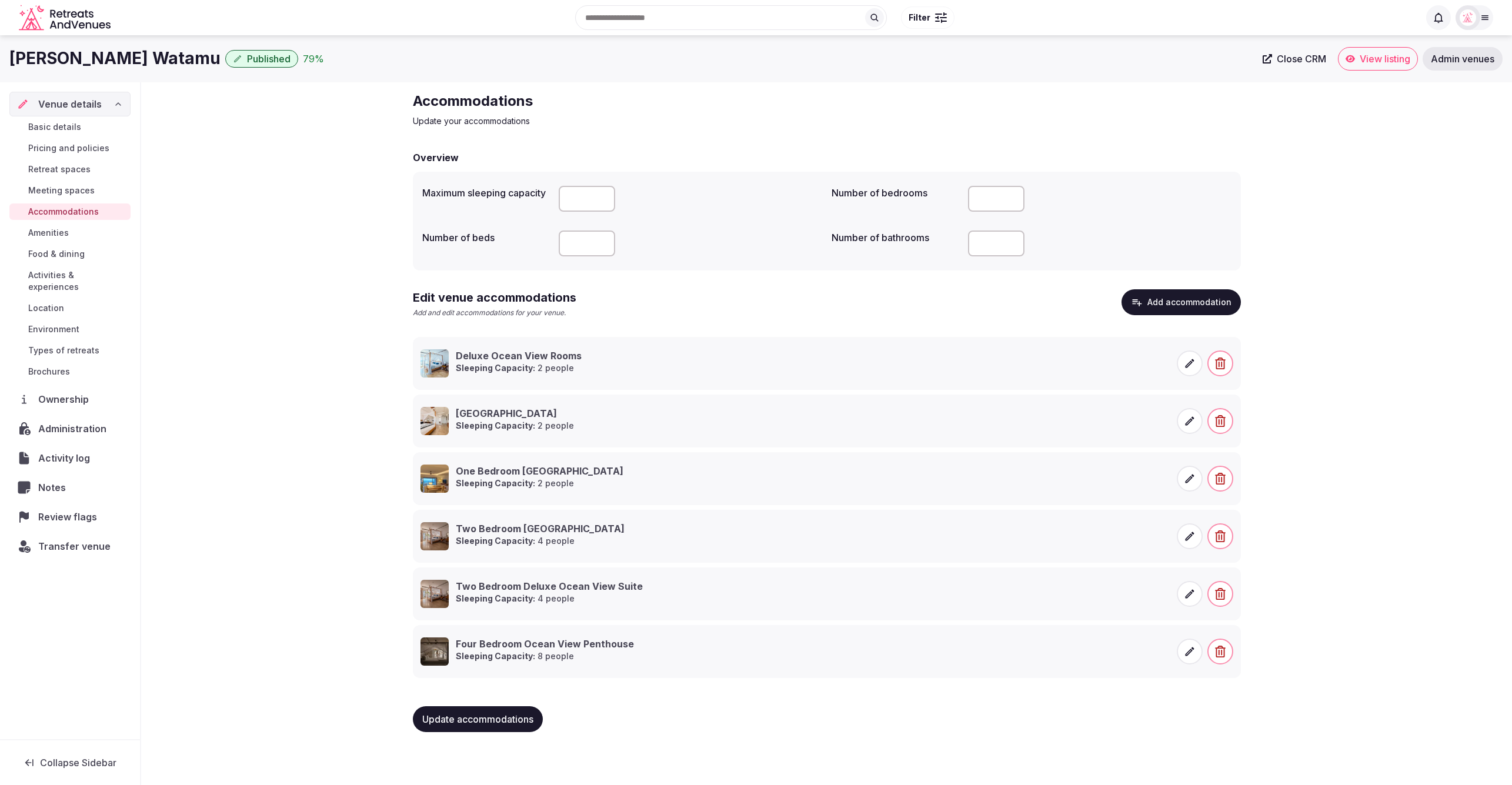
click at [74, 130] on span "Basic details" at bounding box center [55, 127] width 53 height 12
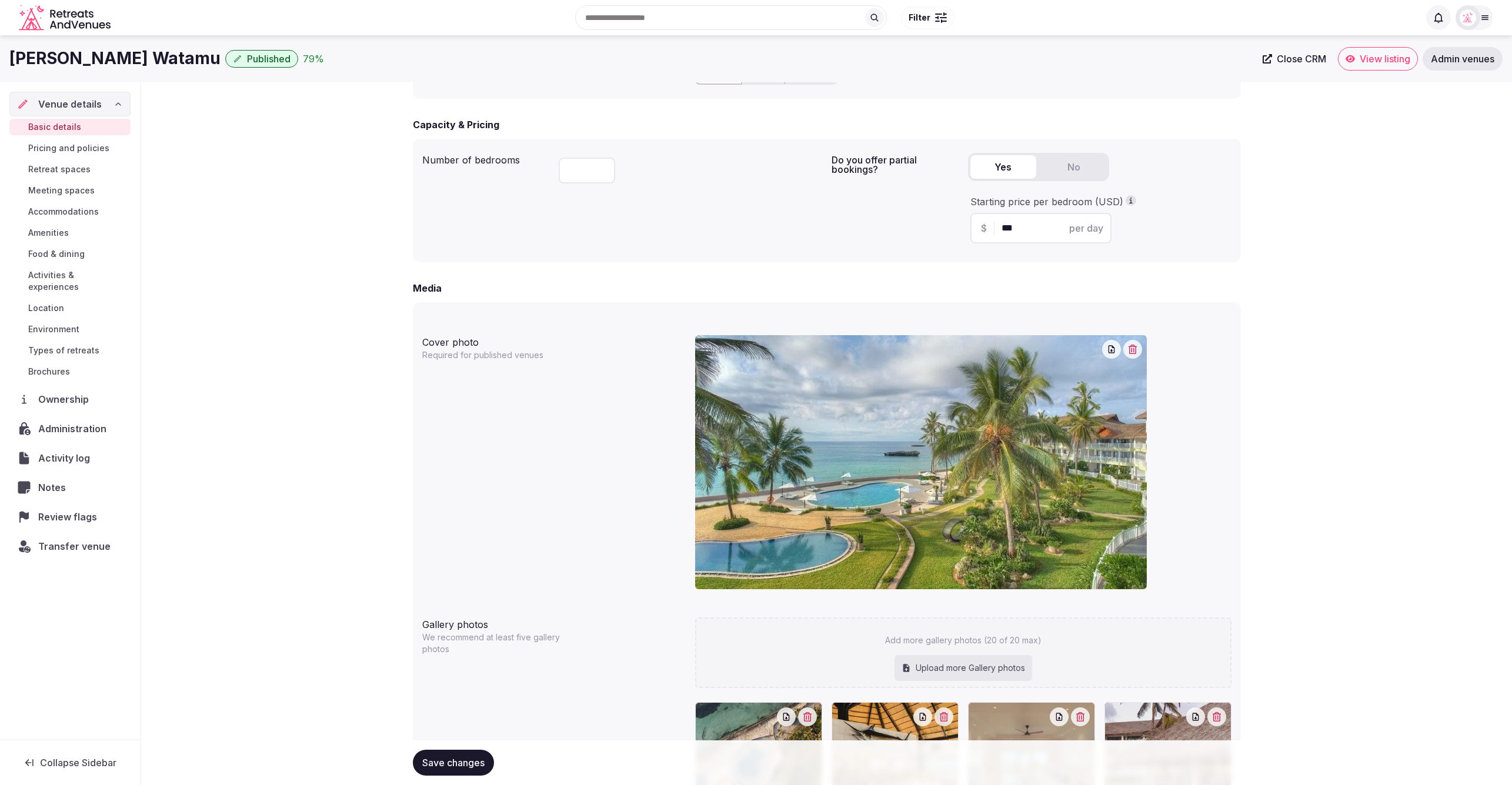
scroll to position [653, 0]
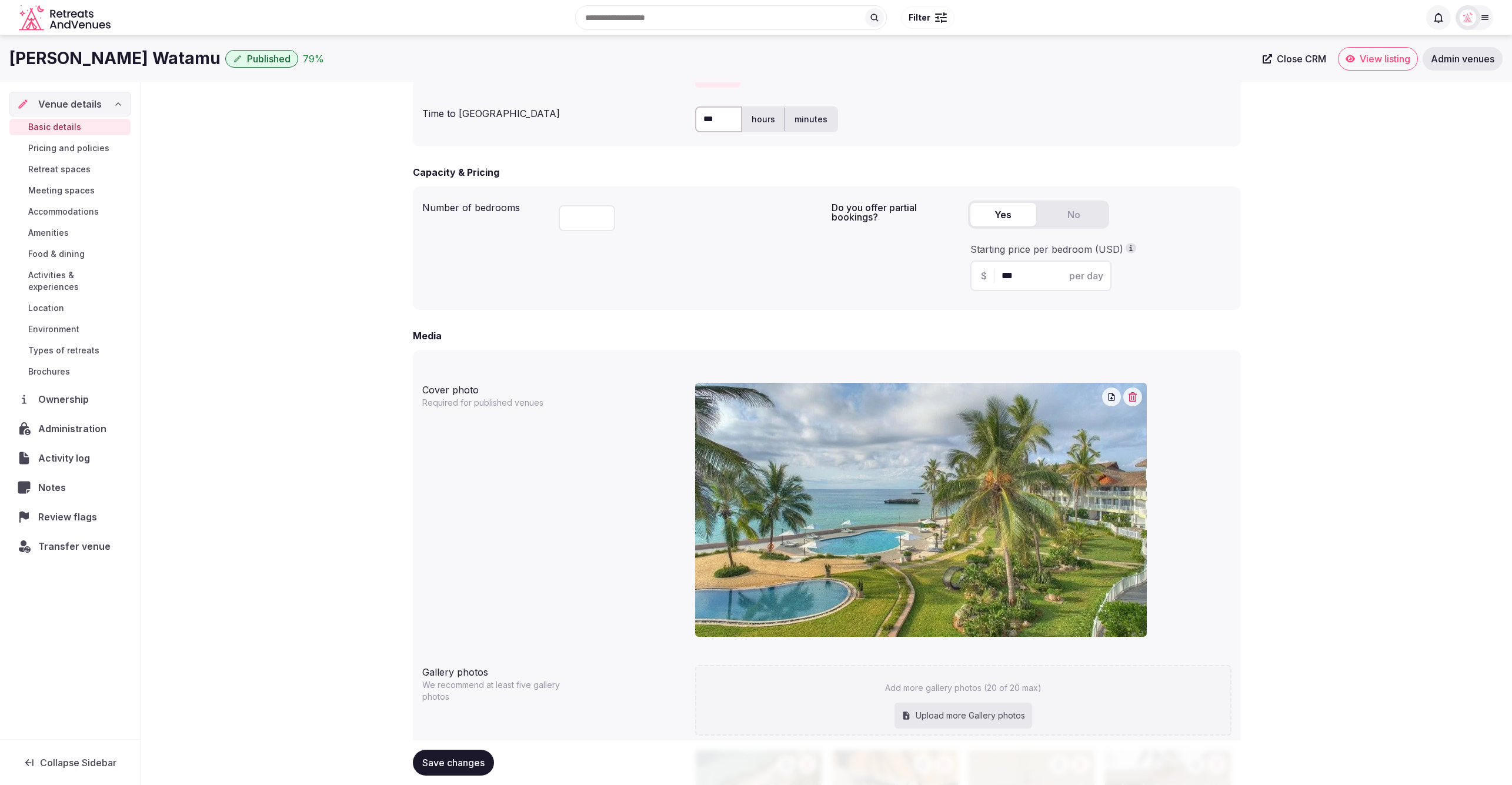
click at [304, 153] on div "**********" at bounding box center [827, 469] width 1371 height 2080
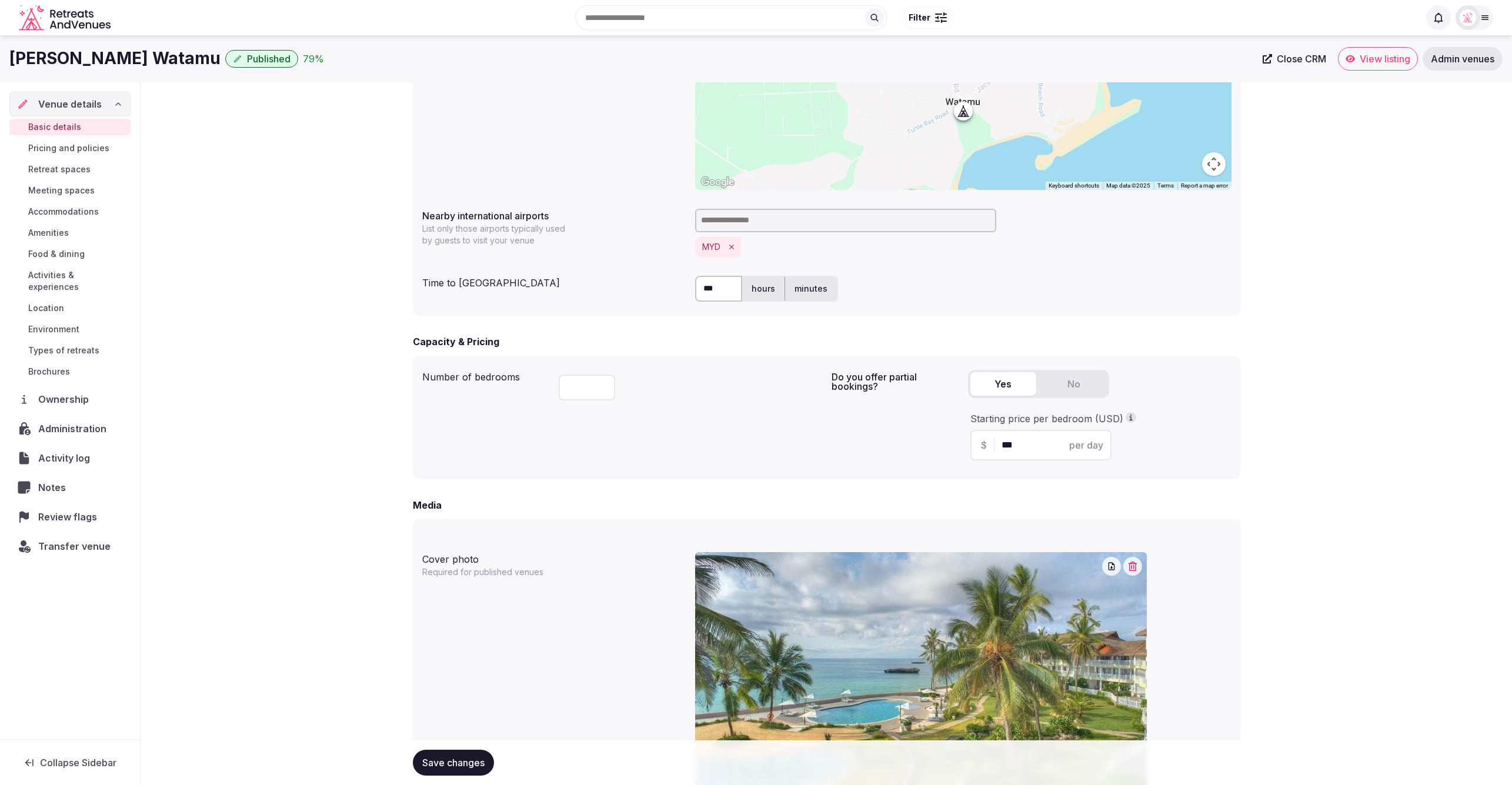
scroll to position [480, 0]
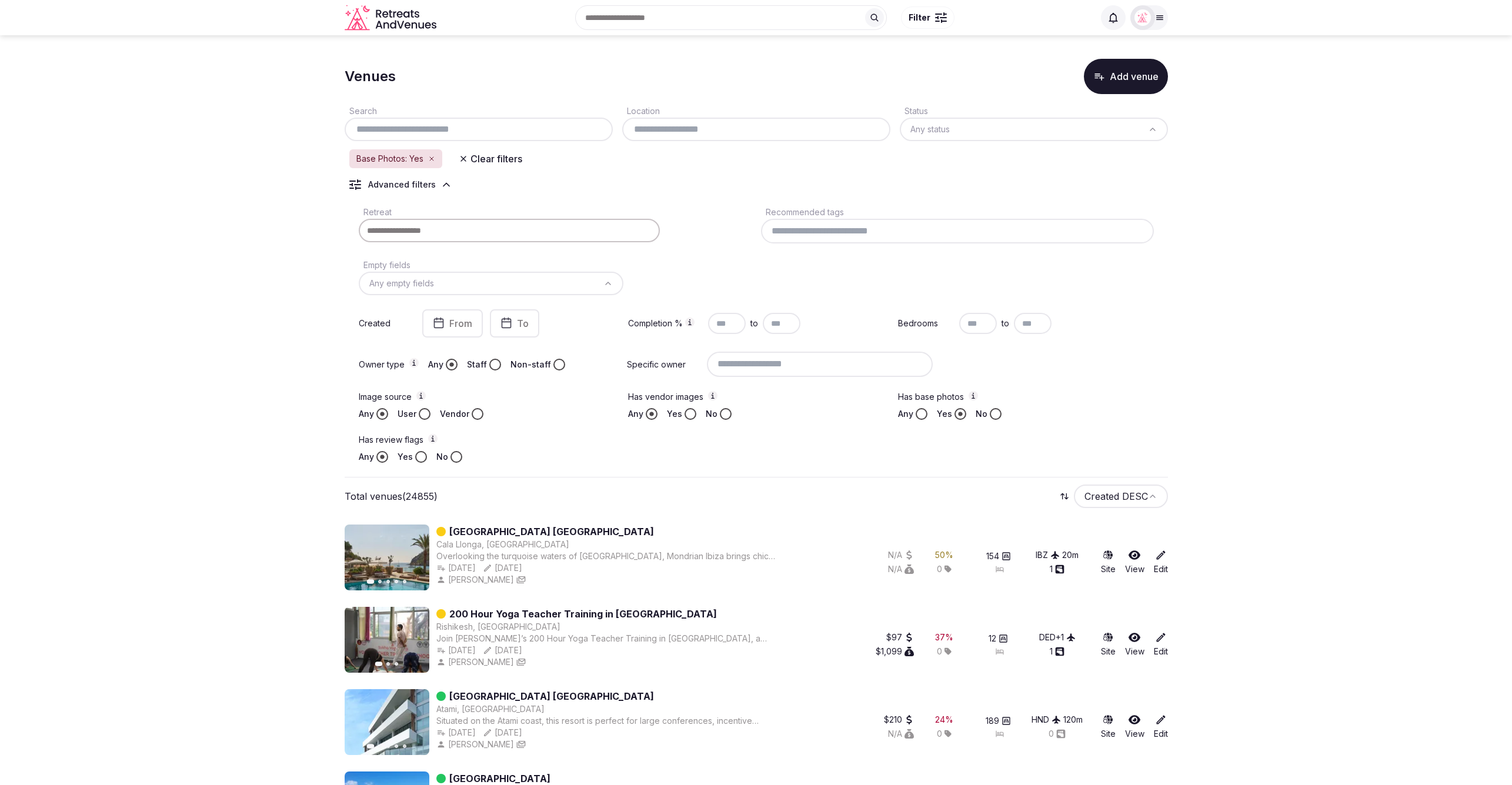
click at [468, 154] on button "Clear filters" at bounding box center [491, 158] width 78 height 21
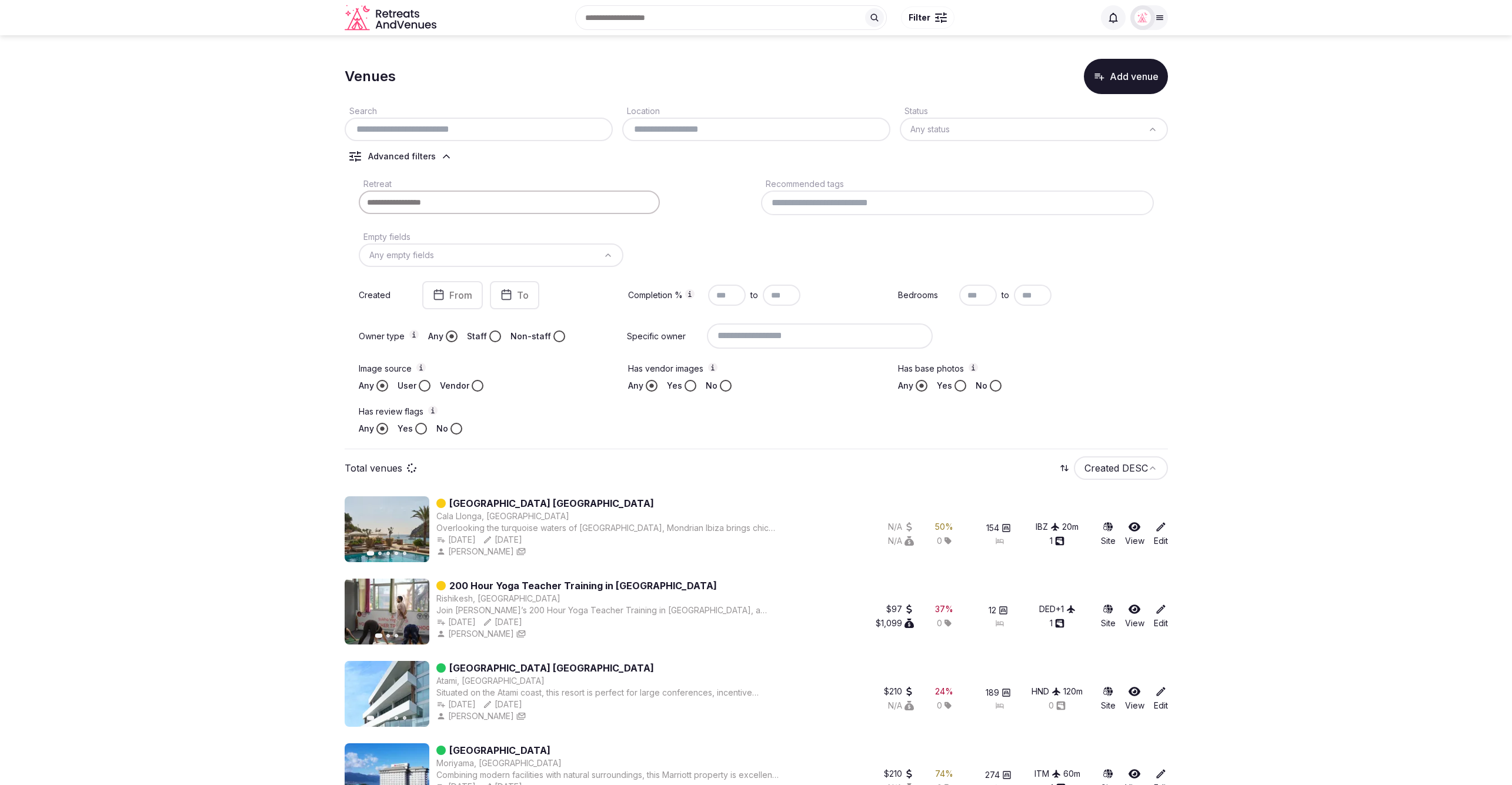
click at [477, 123] on input "text" at bounding box center [478, 129] width 258 height 14
paste input "**********"
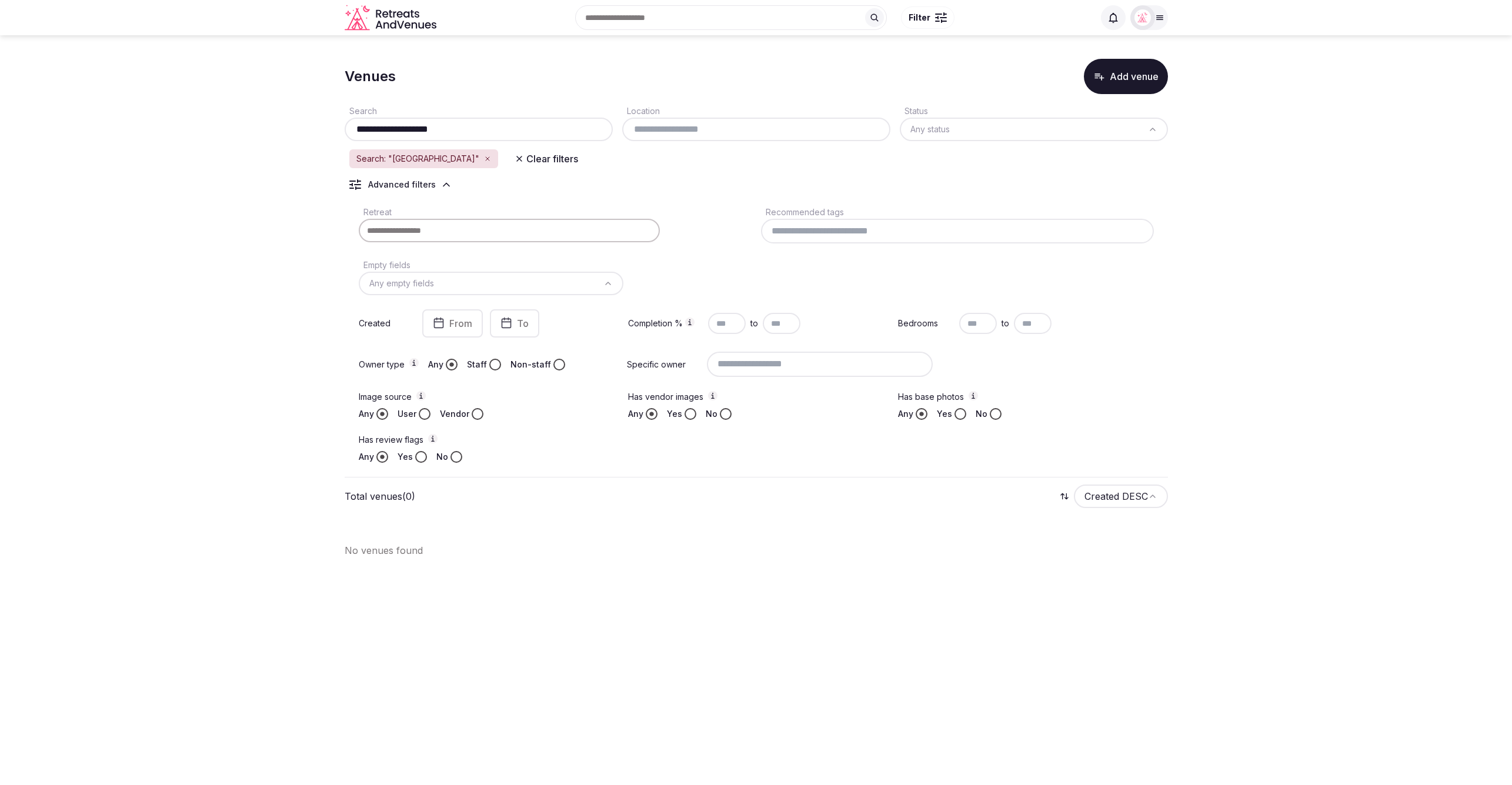
click at [251, 151] on section "**********" at bounding box center [756, 304] width 1512 height 536
click at [855, 174] on div "**********" at bounding box center [756, 285] width 823 height 383
drag, startPoint x: 381, startPoint y: 129, endPoint x: 333, endPoint y: 129, distance: 48.0
click at [333, 129] on section "**********" at bounding box center [756, 304] width 1512 height 536
drag, startPoint x: 426, startPoint y: 131, endPoint x: 385, endPoint y: 130, distance: 41.0
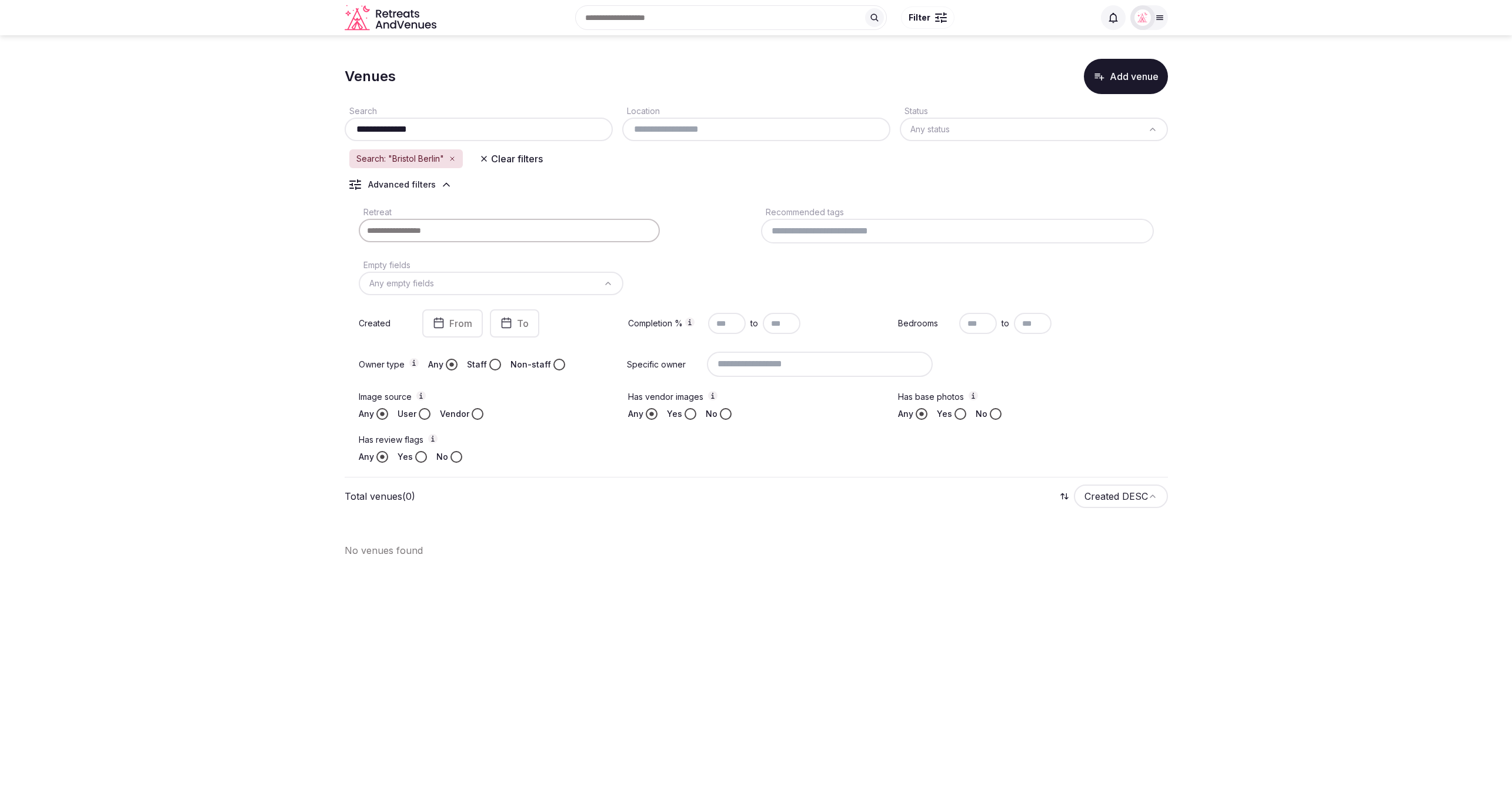
click at [385, 130] on input "**********" at bounding box center [478, 129] width 258 height 14
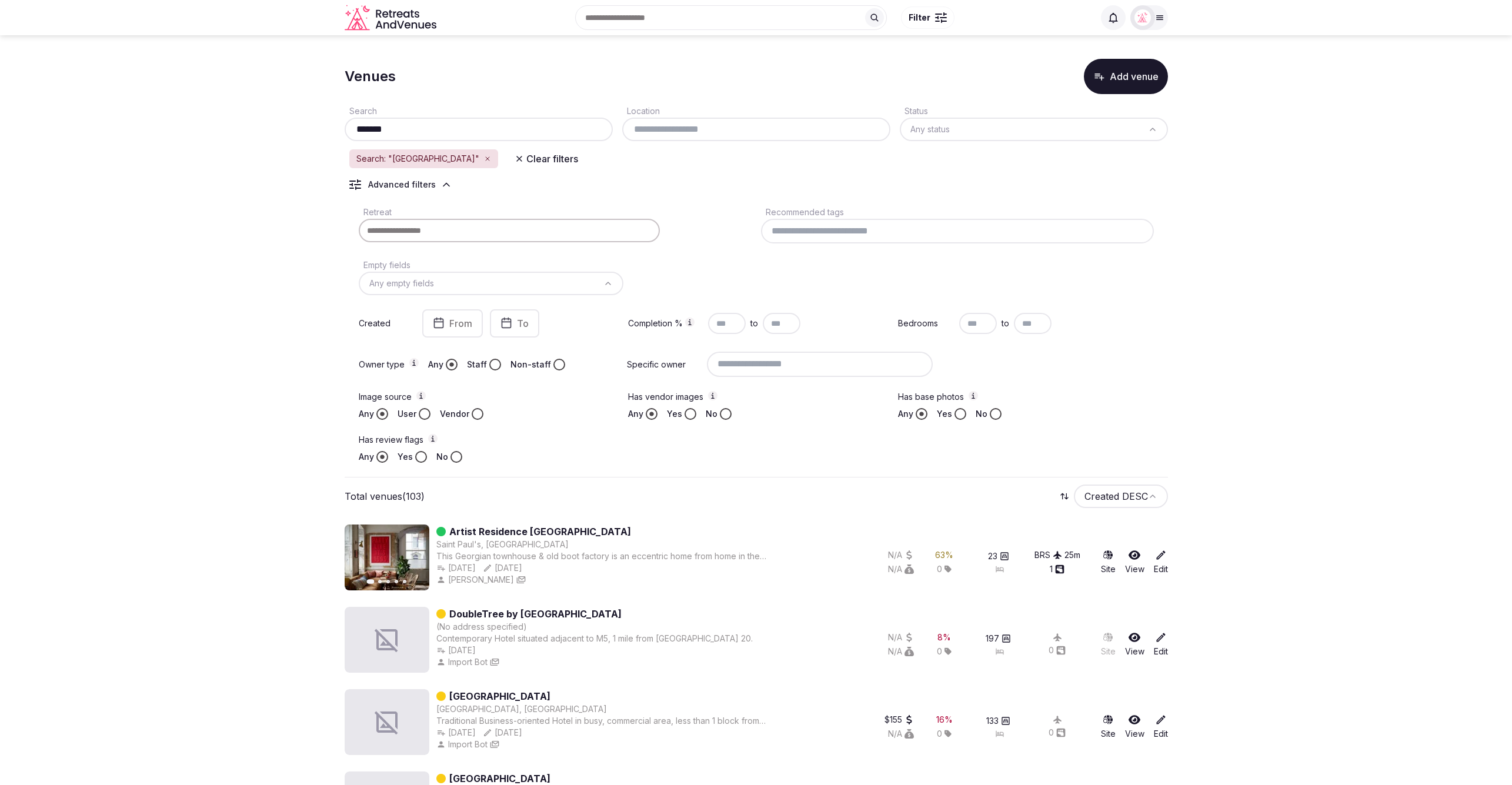
drag, startPoint x: 381, startPoint y: 126, endPoint x: 306, endPoint y: 122, distance: 75.1
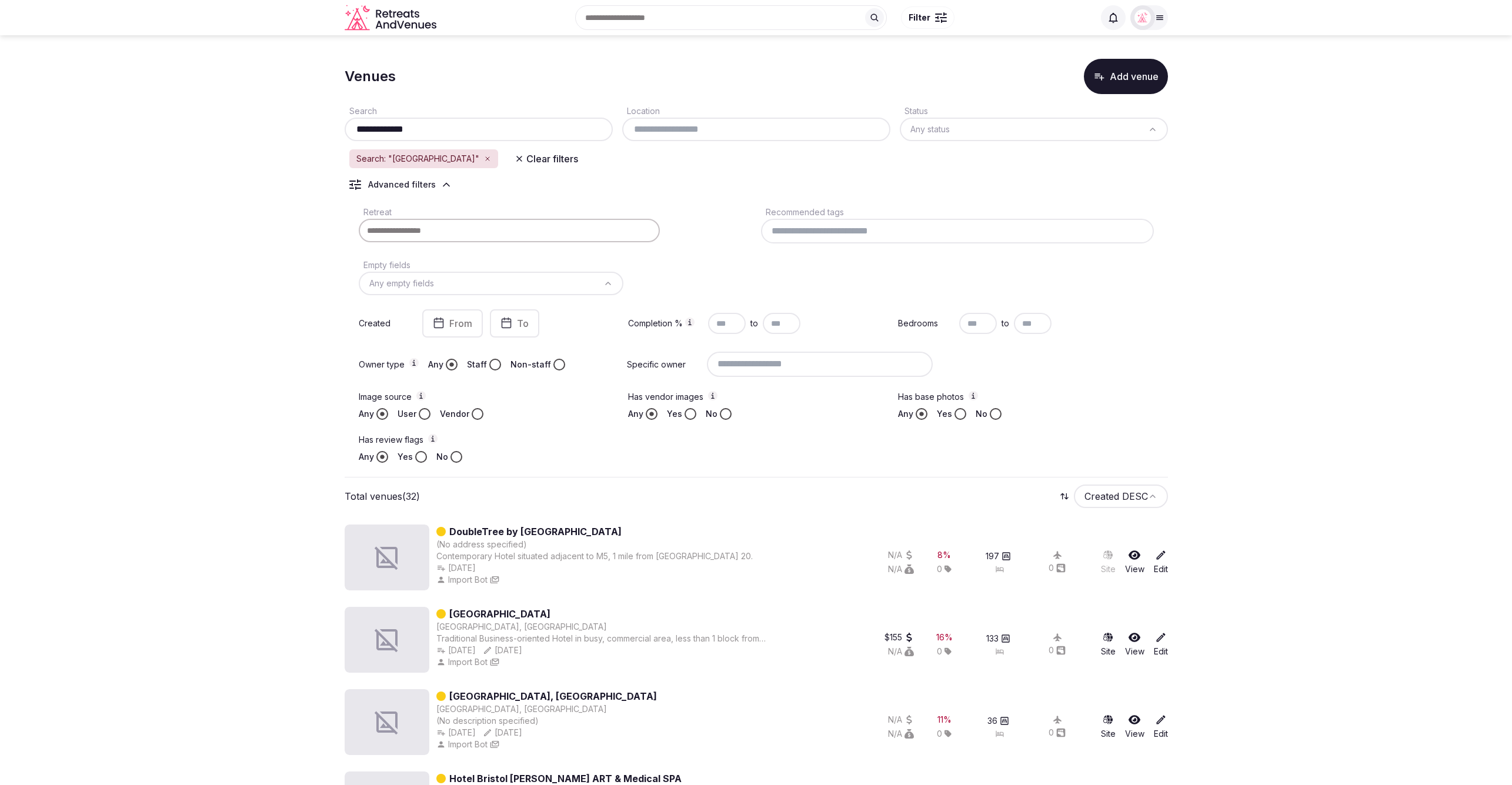
type input "**********"
click at [1146, 76] on button "Add venue" at bounding box center [1126, 76] width 84 height 36
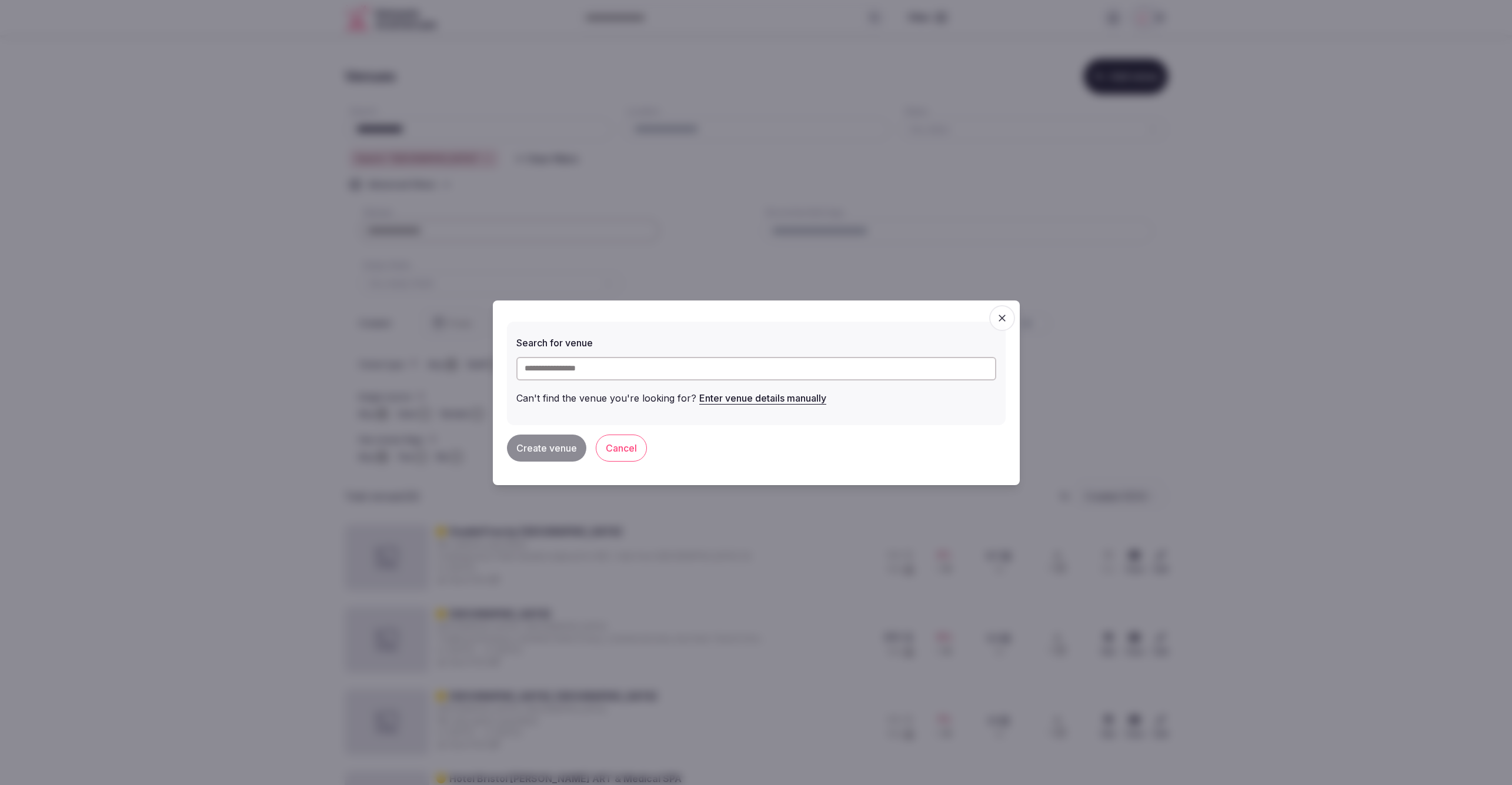
click at [683, 369] on input "text" at bounding box center [756, 369] width 480 height 24
paste input "**********"
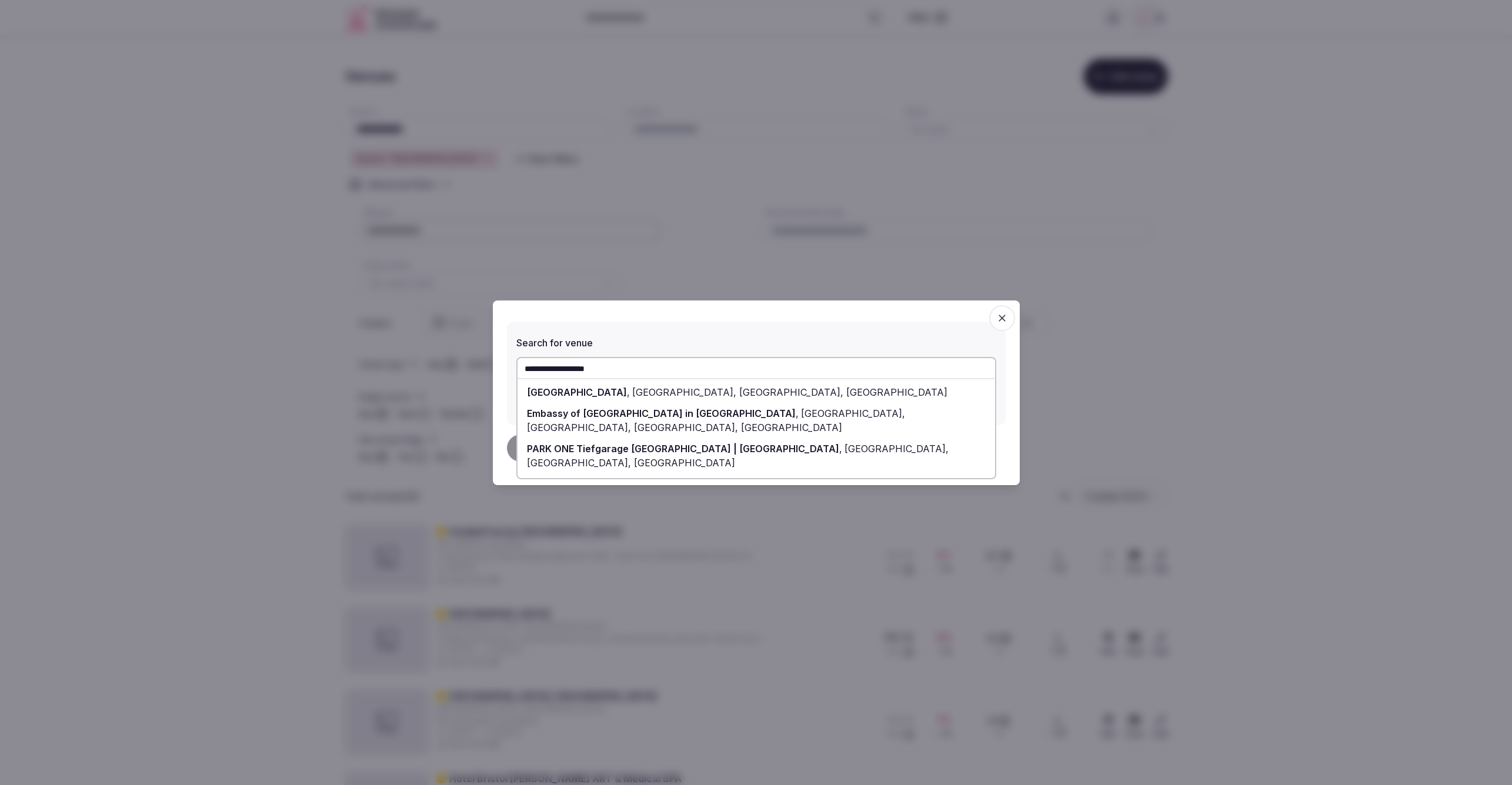
click at [677, 392] on span "Kurfürstendamm, Berlin, Germany" at bounding box center [789, 393] width 318 height 12
type input "**********"
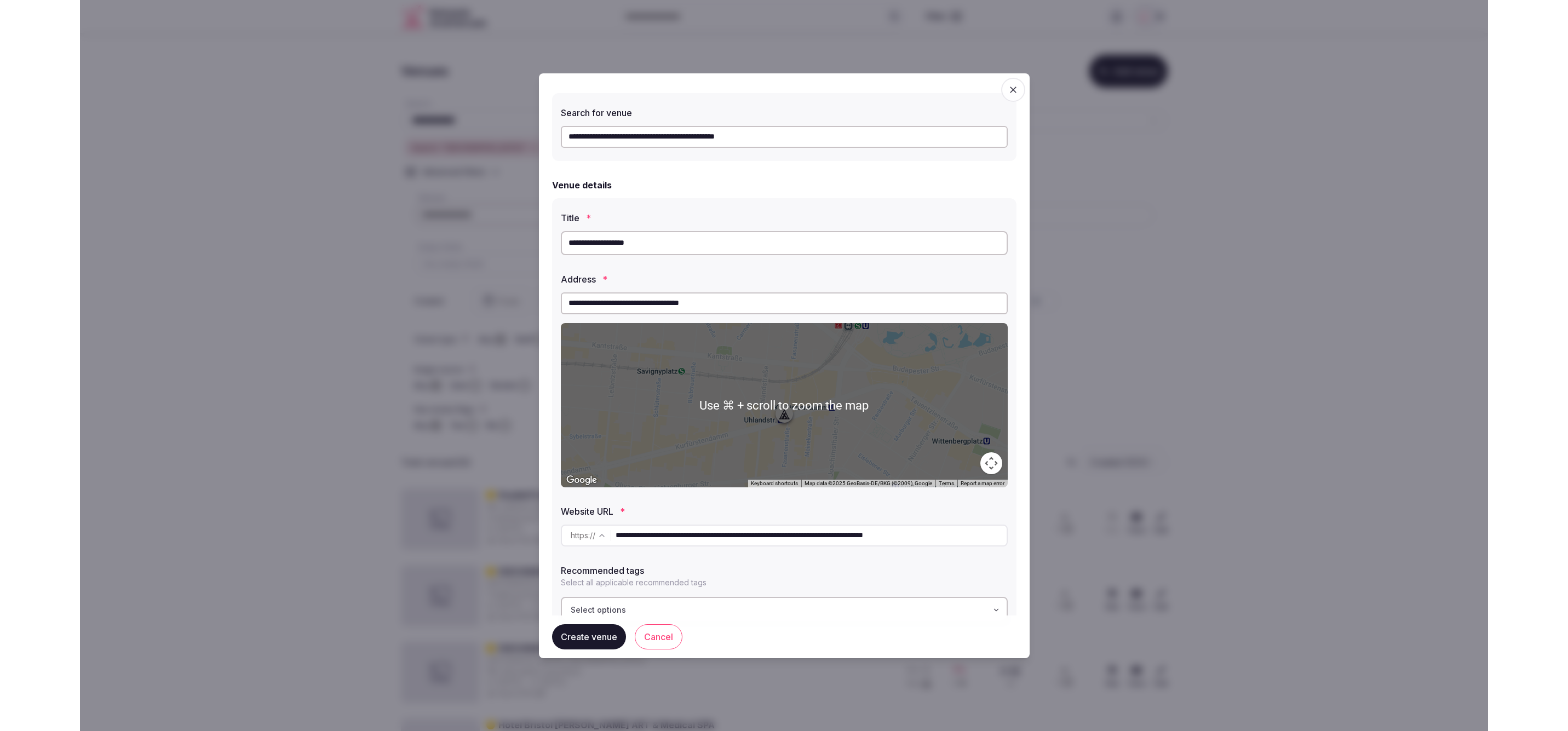
scroll to position [33, 0]
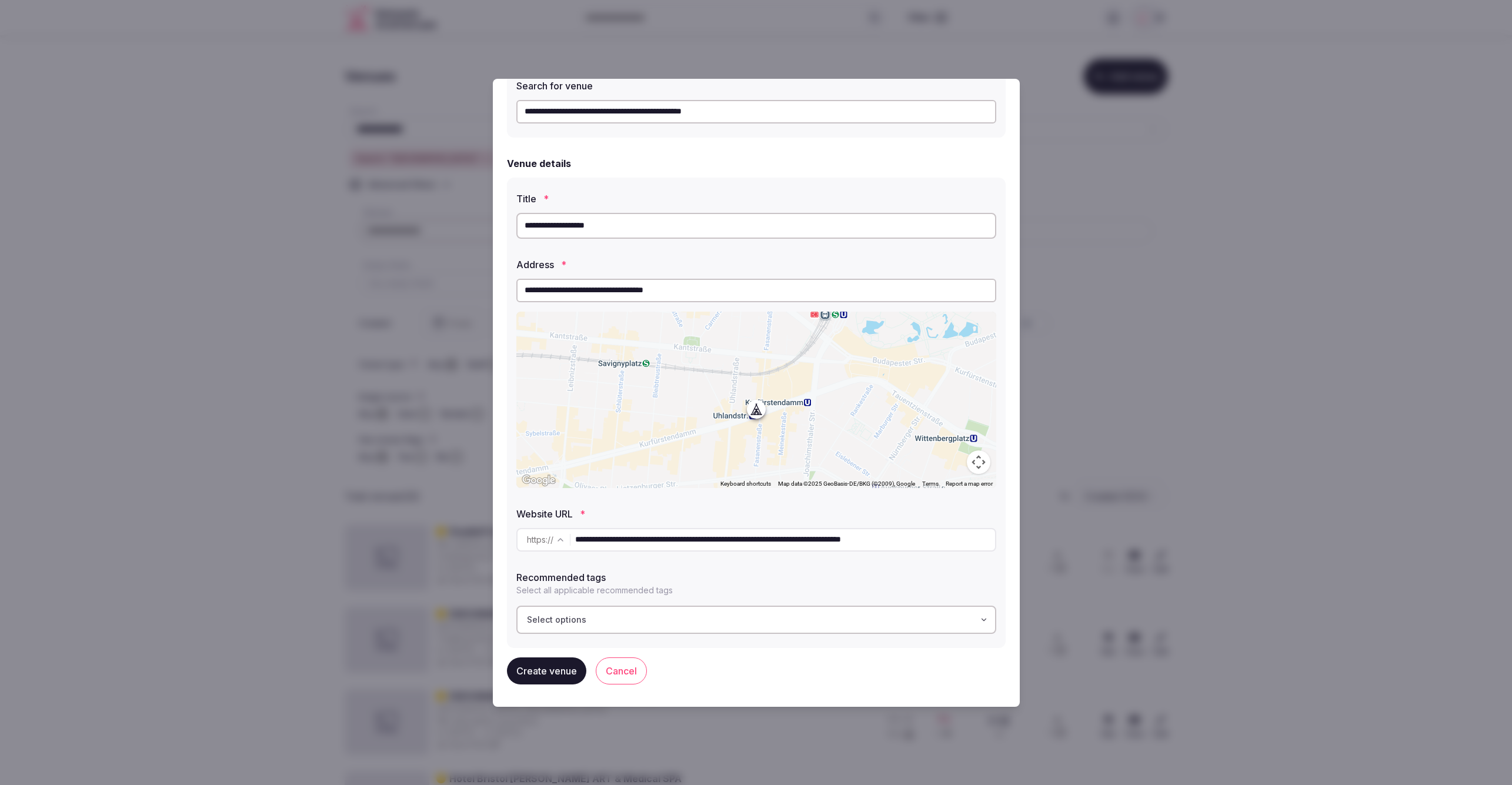
drag, startPoint x: 799, startPoint y: 539, endPoint x: 1007, endPoint y: 547, distance: 208.2
click at [1007, 547] on div "**********" at bounding box center [756, 393] width 527 height 628
type input "**********"
click at [935, 585] on p "Select all applicable recommended tags" at bounding box center [756, 590] width 480 height 12
click at [558, 667] on button "Create venue" at bounding box center [547, 671] width 80 height 27
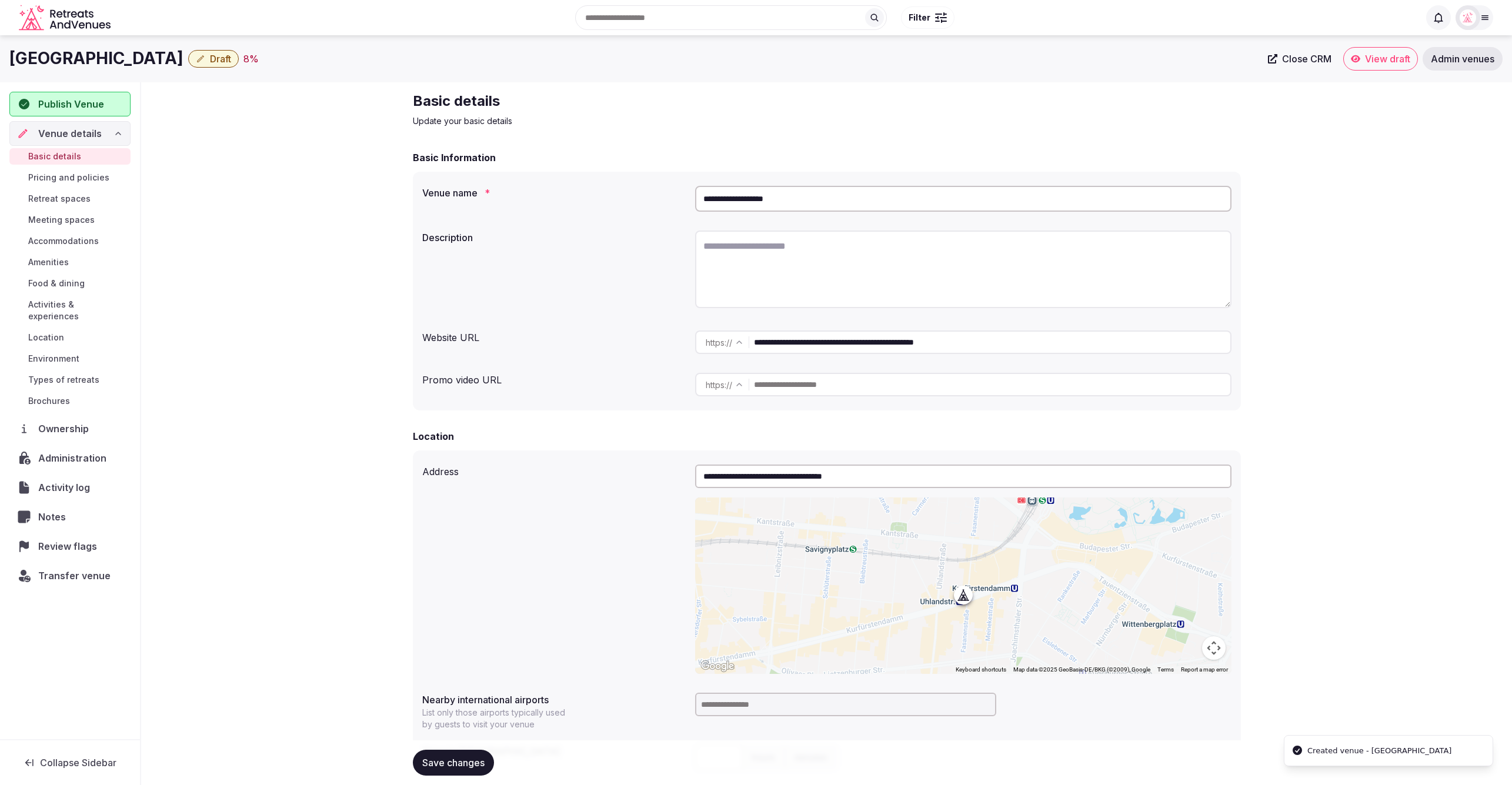
click at [1292, 322] on div "**********" at bounding box center [827, 716] width 1371 height 1268
click at [1290, 57] on span "Close CRM" at bounding box center [1306, 59] width 49 height 12
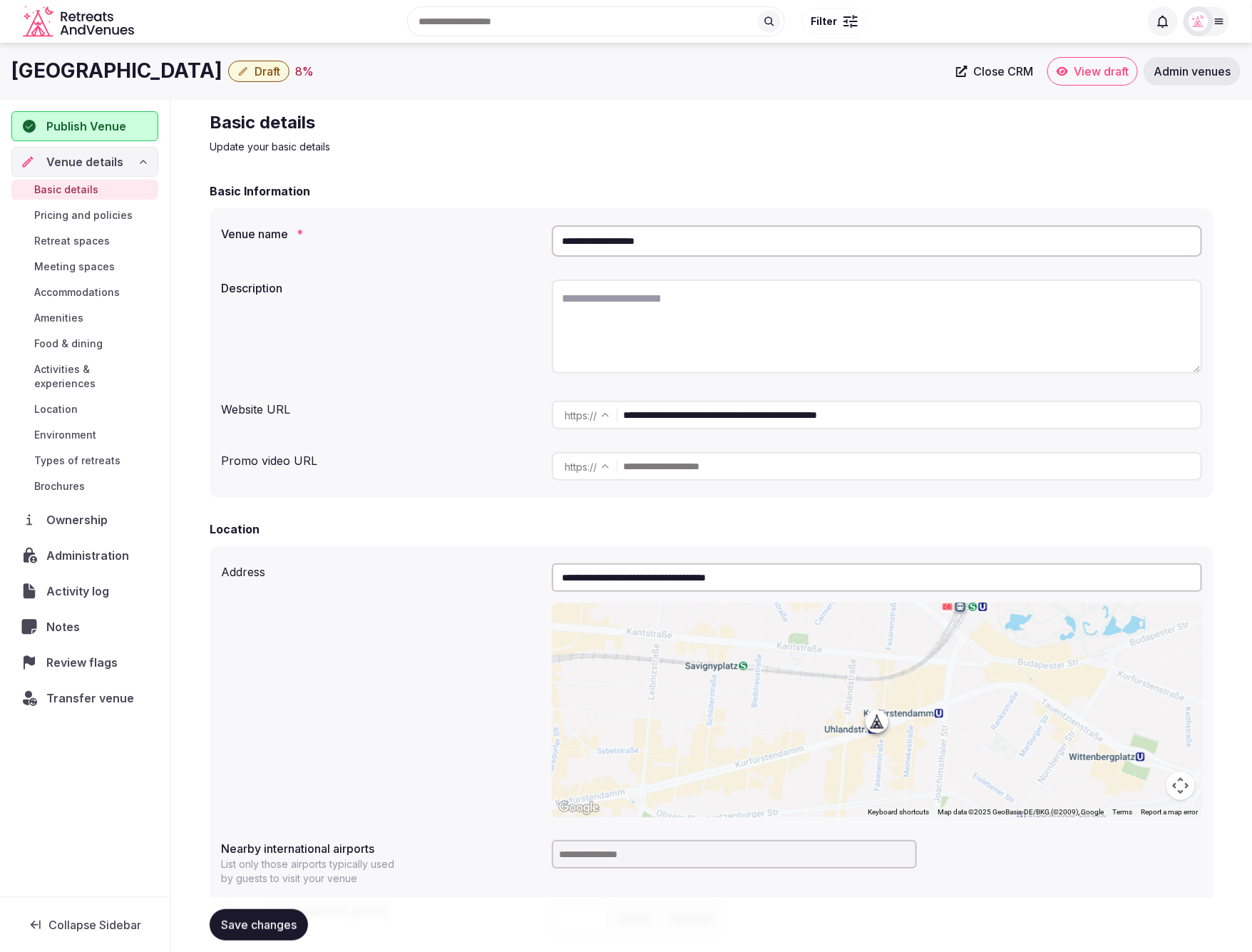
drag, startPoint x: 823, startPoint y: 412, endPoint x: 993, endPoint y: 427, distance: 170.7
click at [993, 427] on input "**********" at bounding box center [912, 415] width 577 height 29
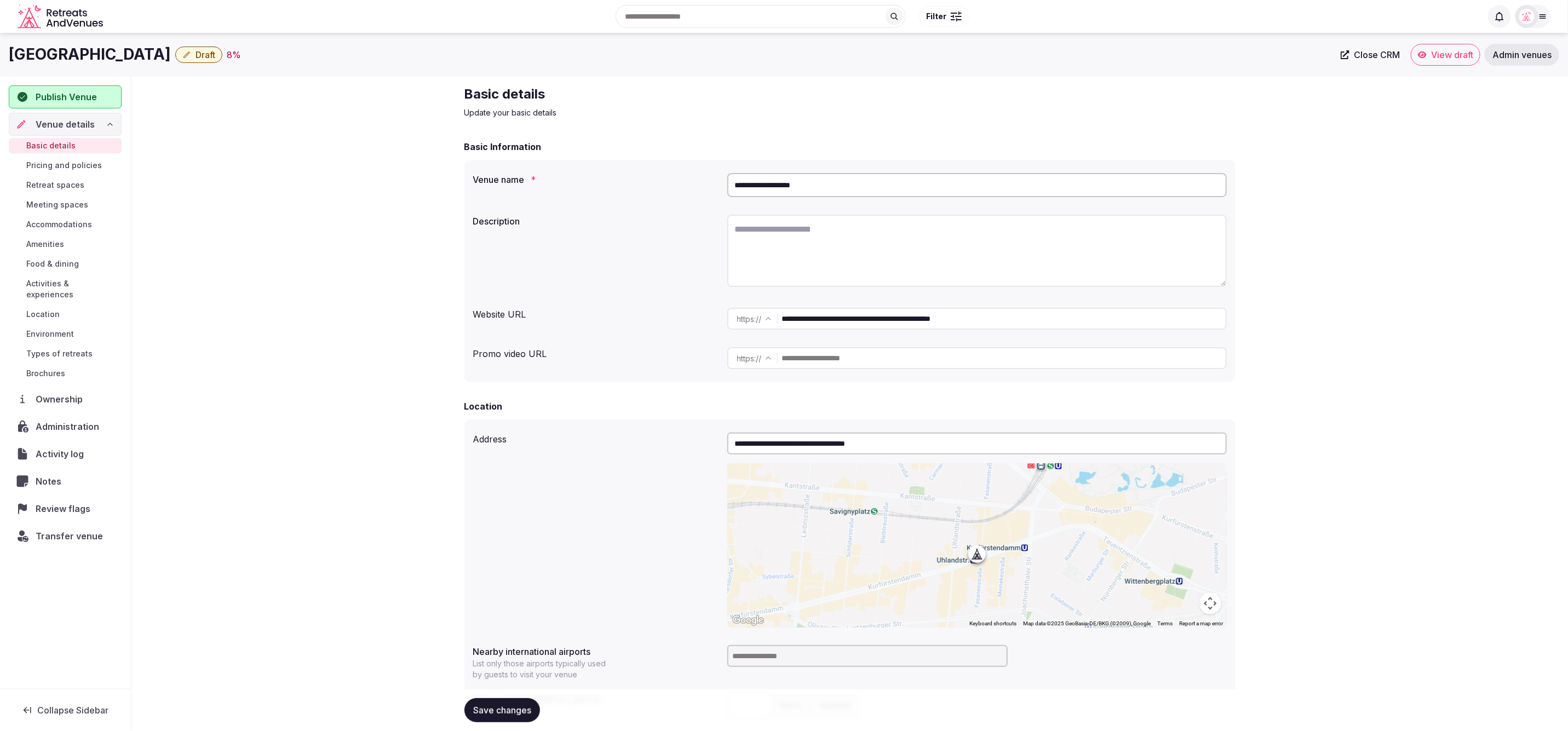
click at [809, 242] on textarea at bounding box center [978, 251] width 500 height 72
paste textarea "**********"
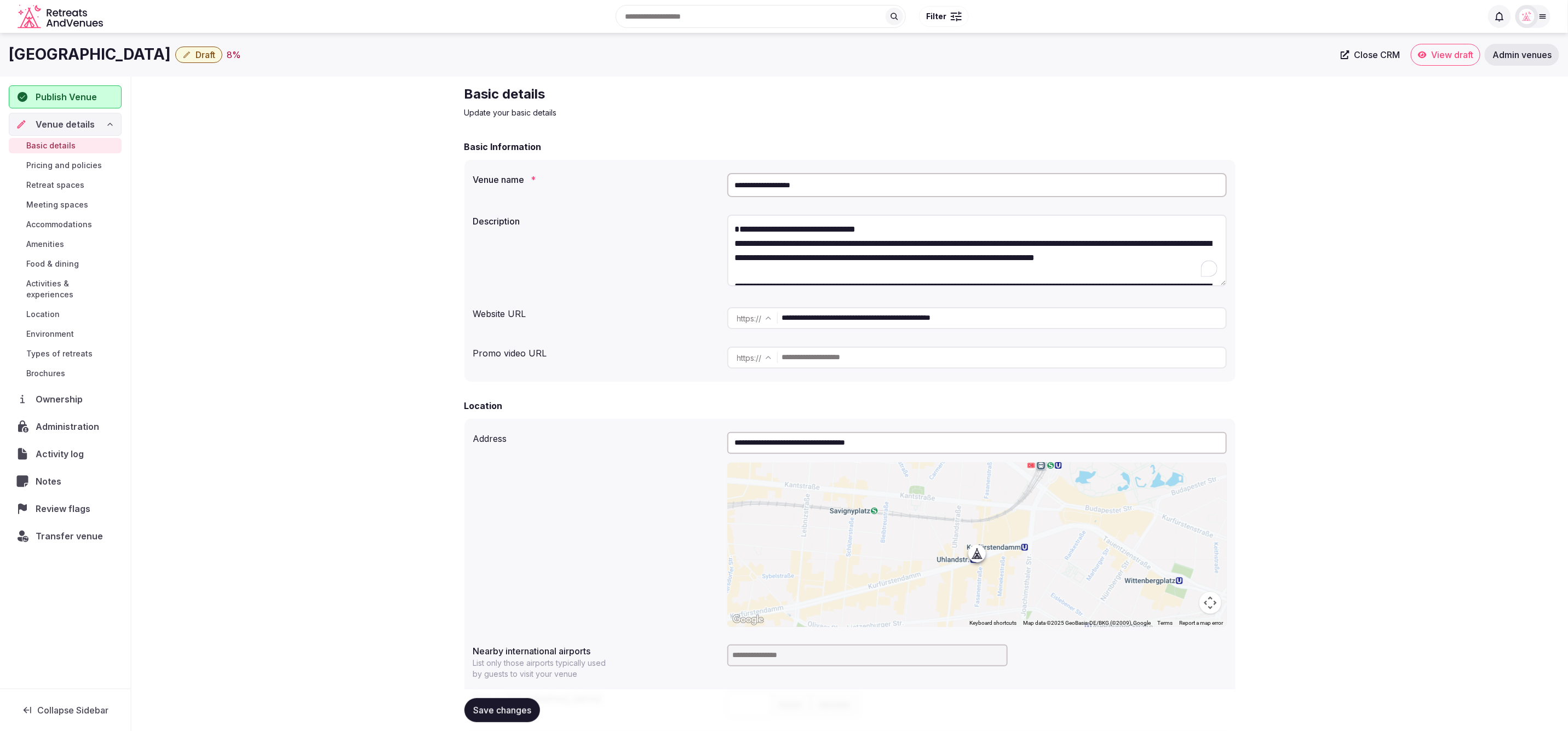
click at [892, 241] on textarea "**********" at bounding box center [978, 250] width 500 height 72
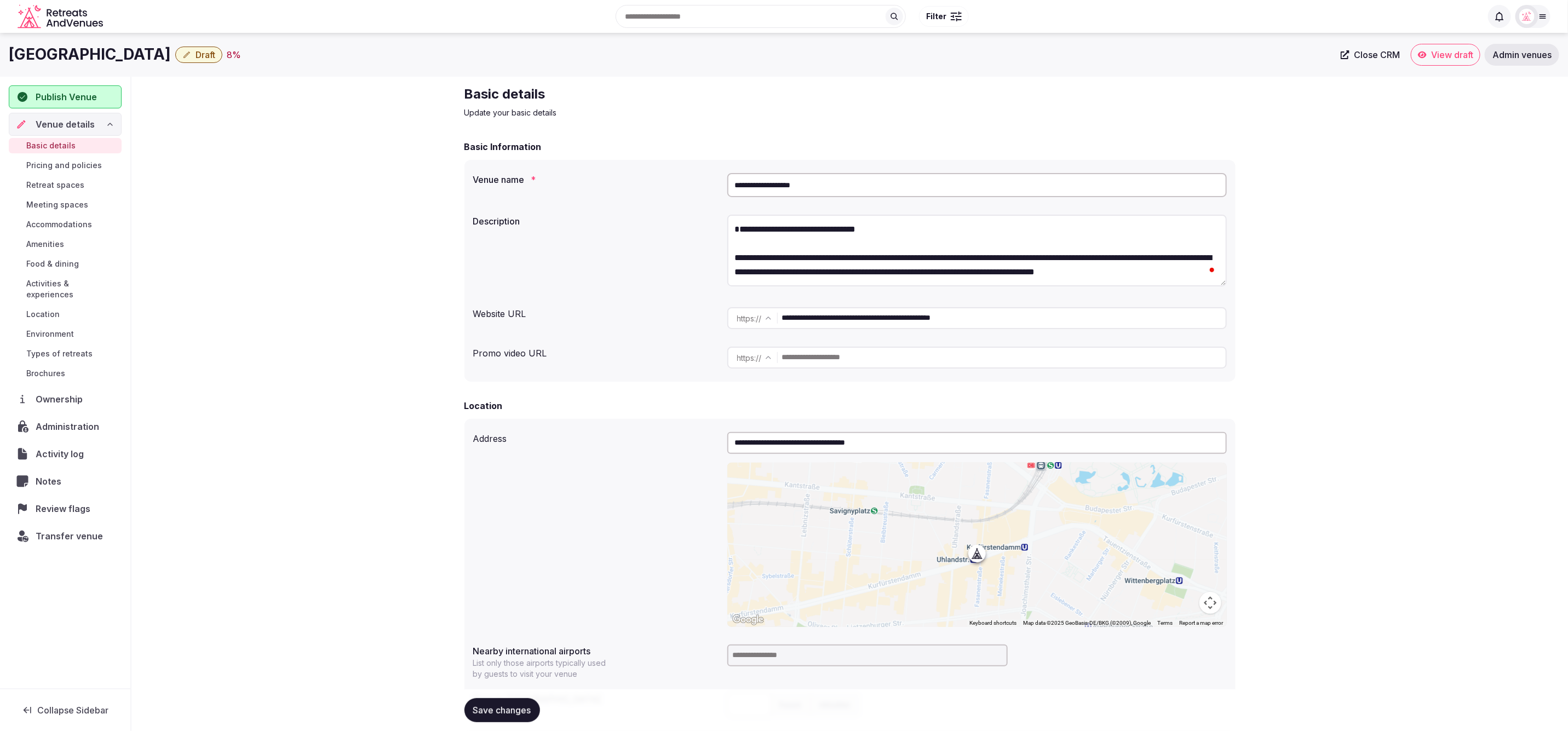
click at [851, 227] on textarea "**********" at bounding box center [978, 250] width 500 height 72
type textarea "**********"
click at [1322, 317] on div "**********" at bounding box center [850, 666] width 1437 height 1180
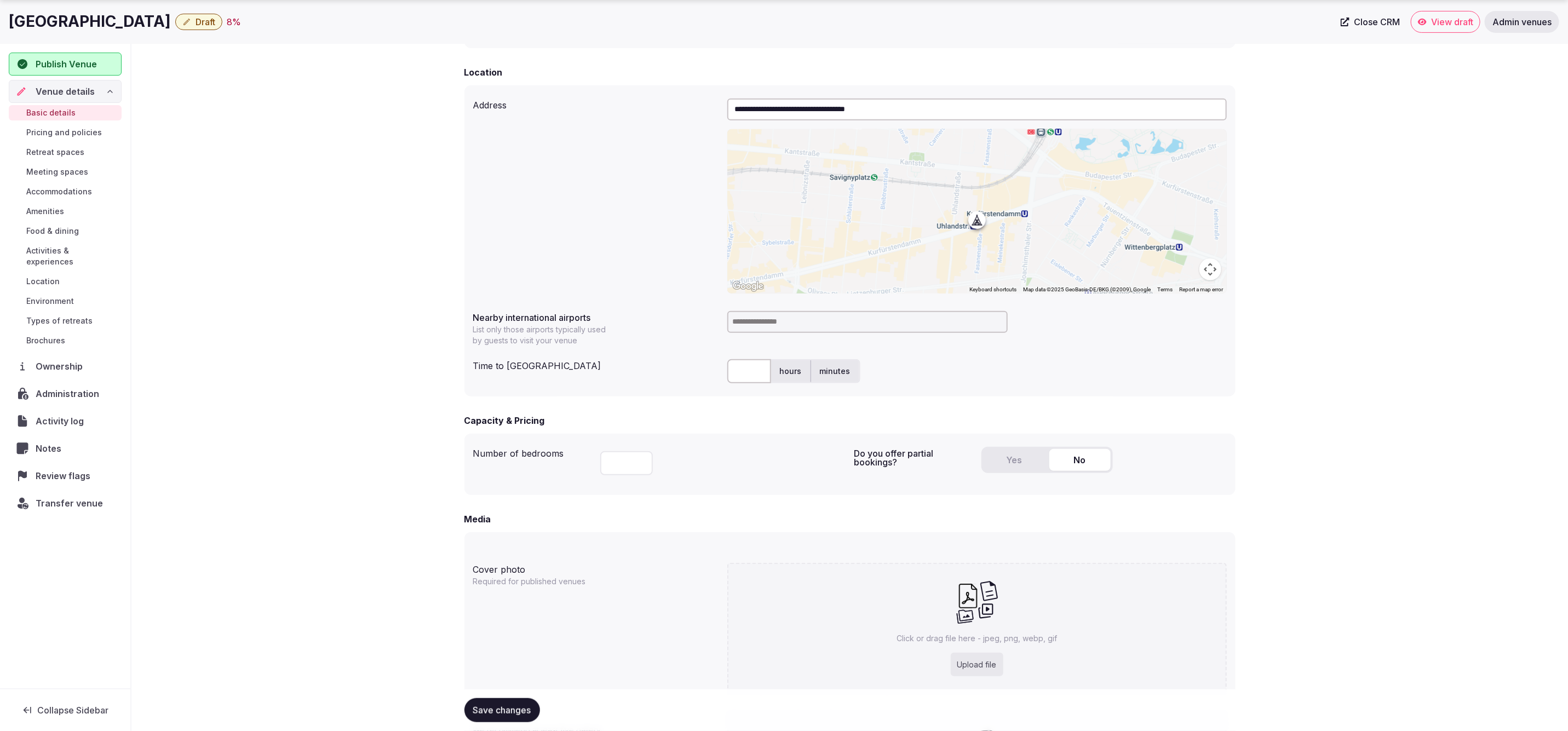
scroll to position [332, 0]
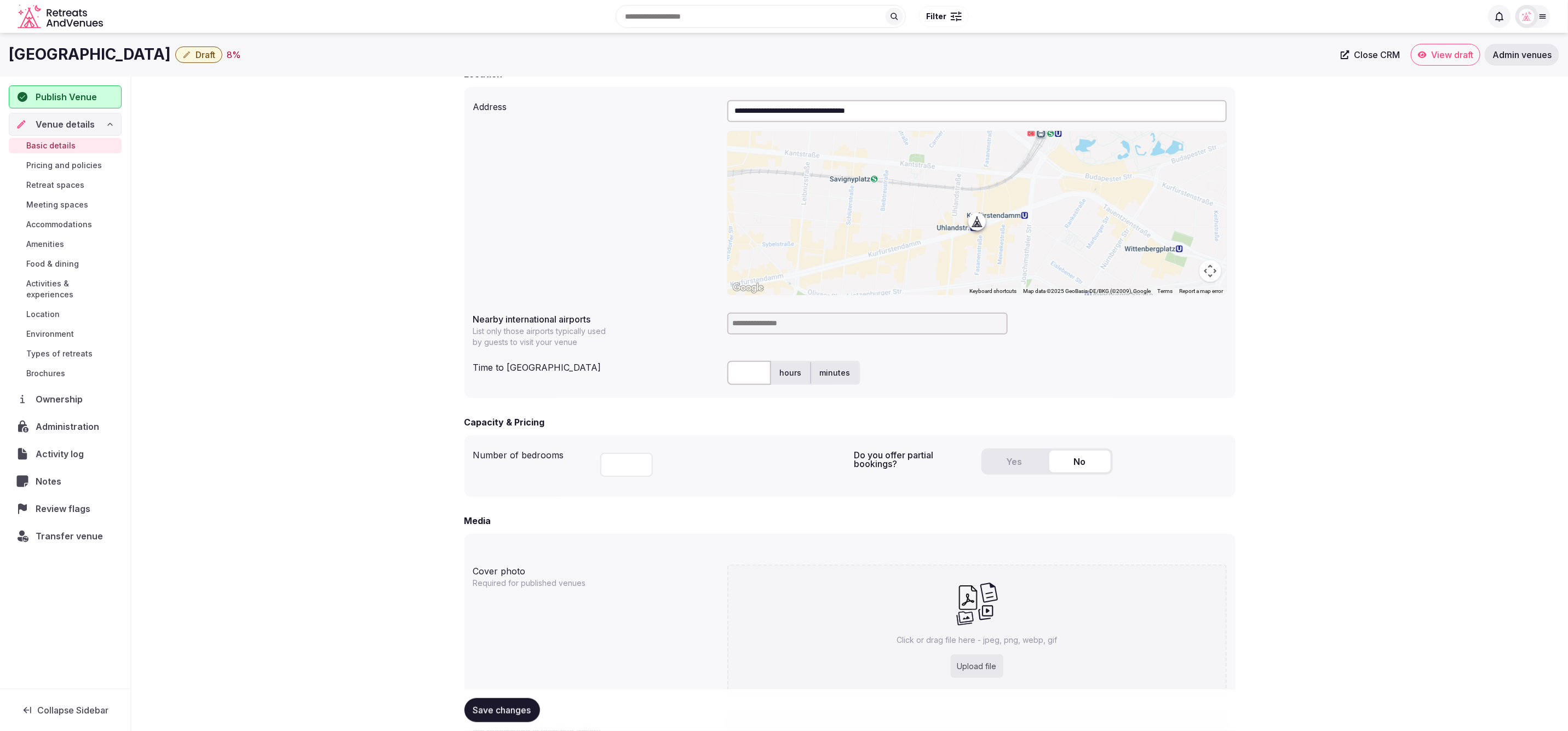
click at [749, 370] on input "text" at bounding box center [750, 372] width 44 height 24
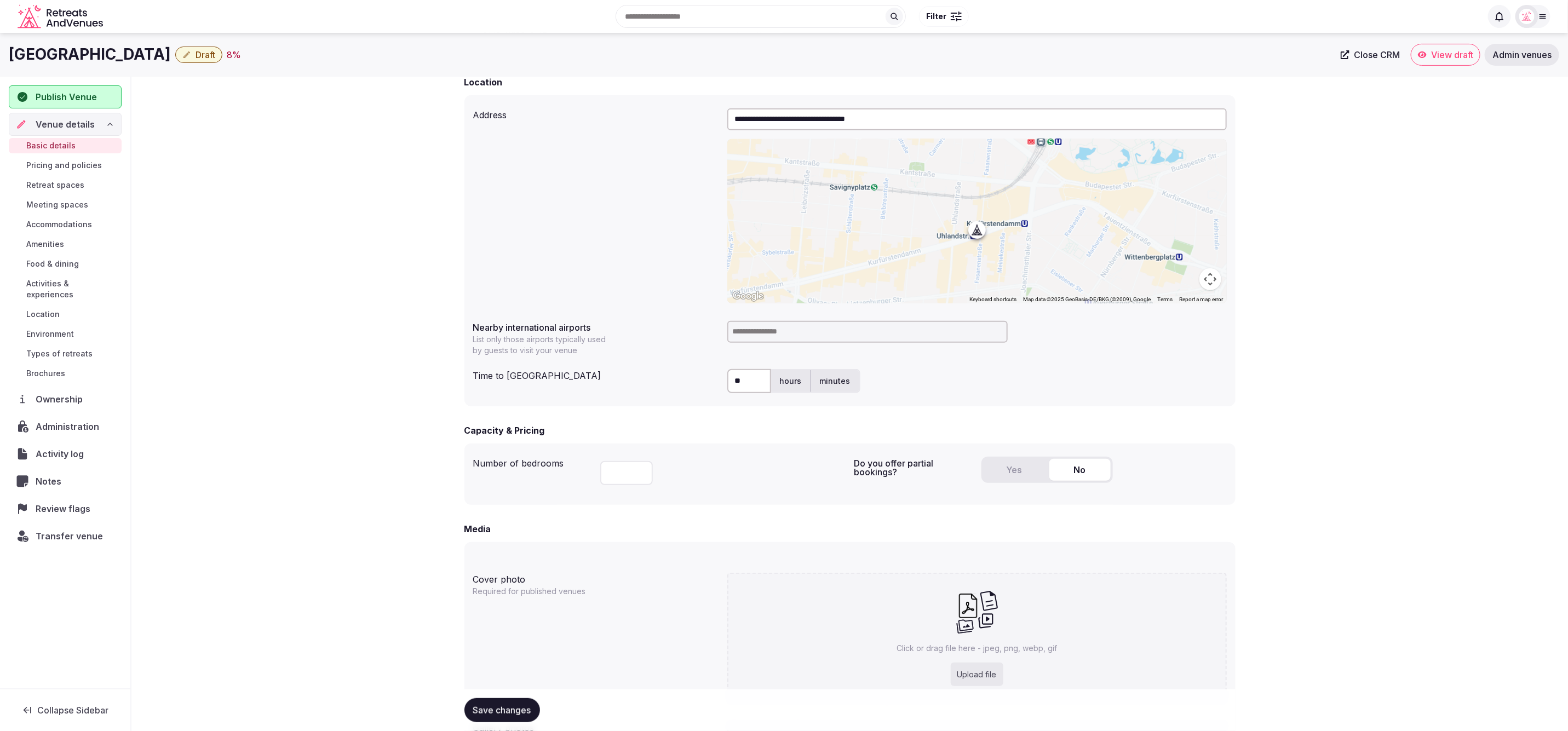
type input "**"
drag, startPoint x: 924, startPoint y: 377, endPoint x: 878, endPoint y: 355, distance: 51.0
click at [921, 375] on div "** hours minutes" at bounding box center [978, 381] width 500 height 24
click at [844, 335] on input at bounding box center [868, 332] width 281 height 22
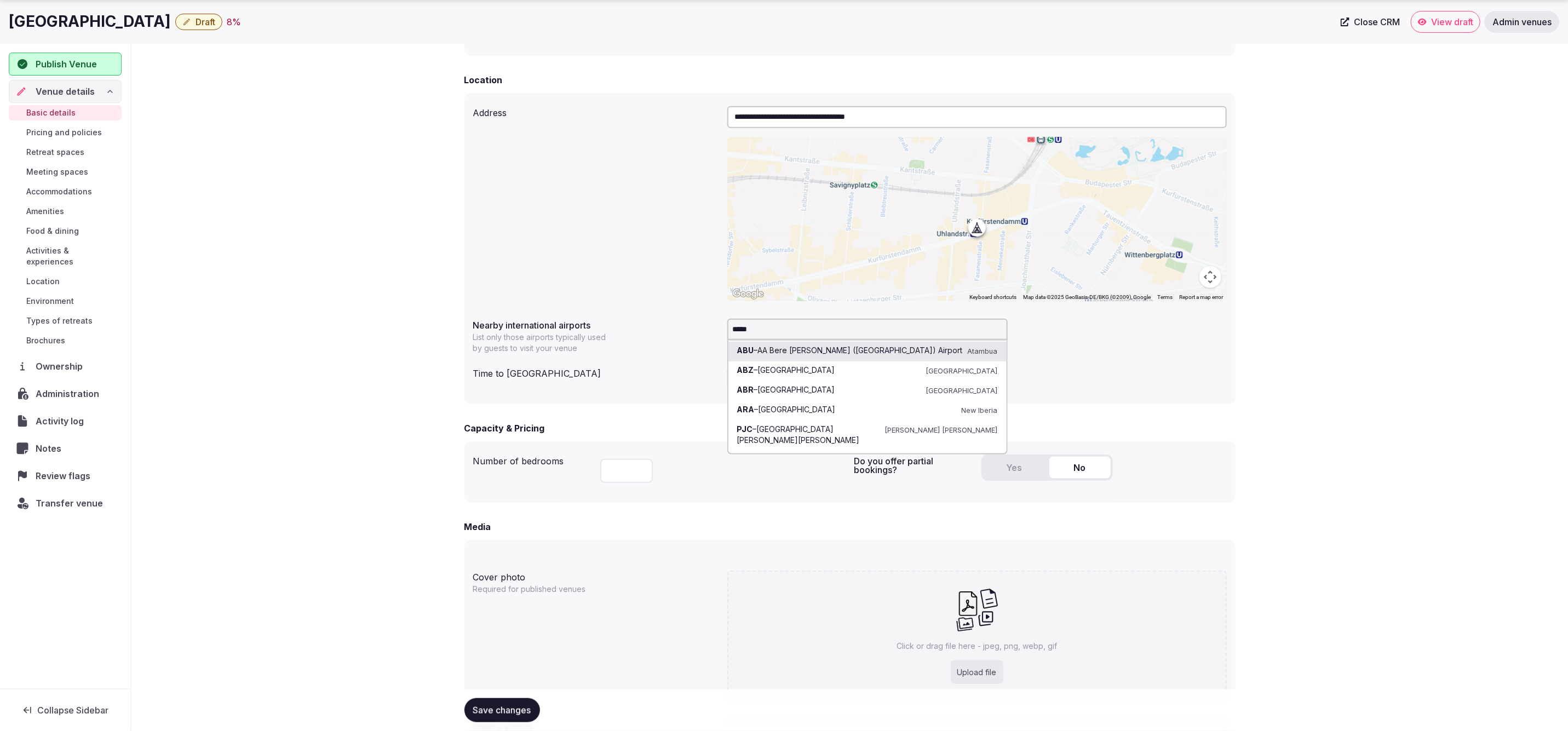
type input "******"
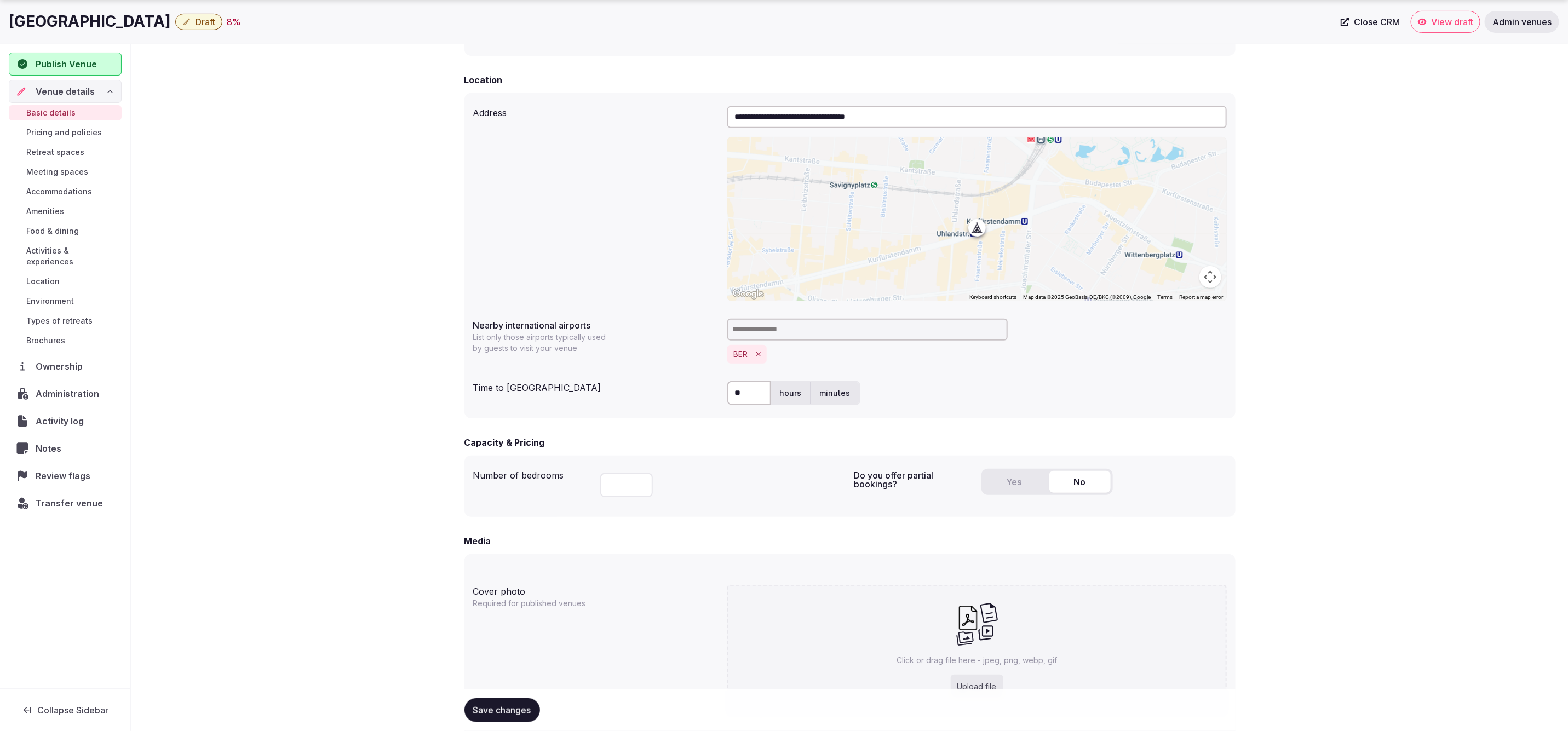
click at [1066, 378] on div "** hours minutes" at bounding box center [978, 393] width 500 height 33
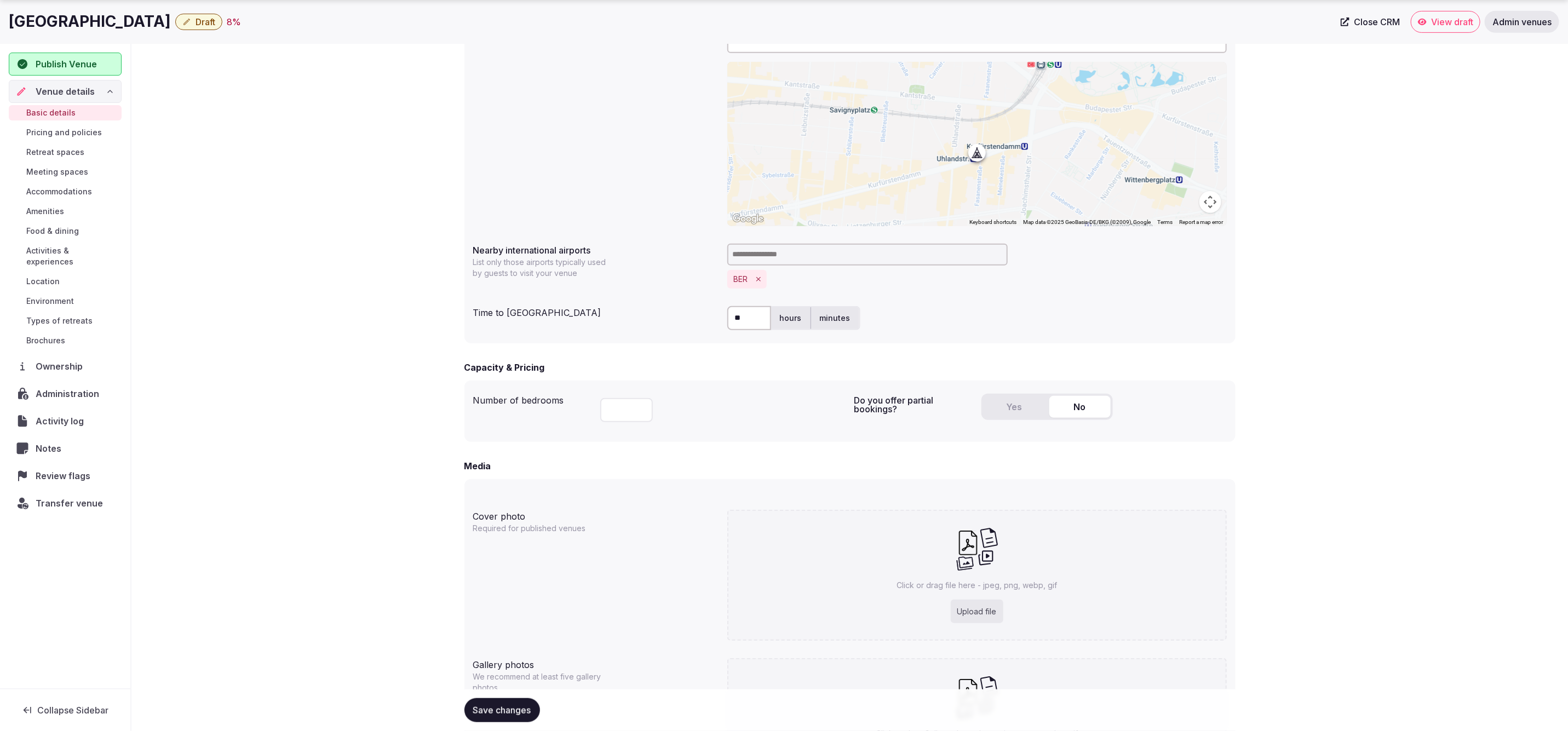
click at [614, 412] on input "number" at bounding box center [627, 410] width 53 height 24
type input "**"
click at [793, 463] on div "Media" at bounding box center [850, 465] width 771 height 13
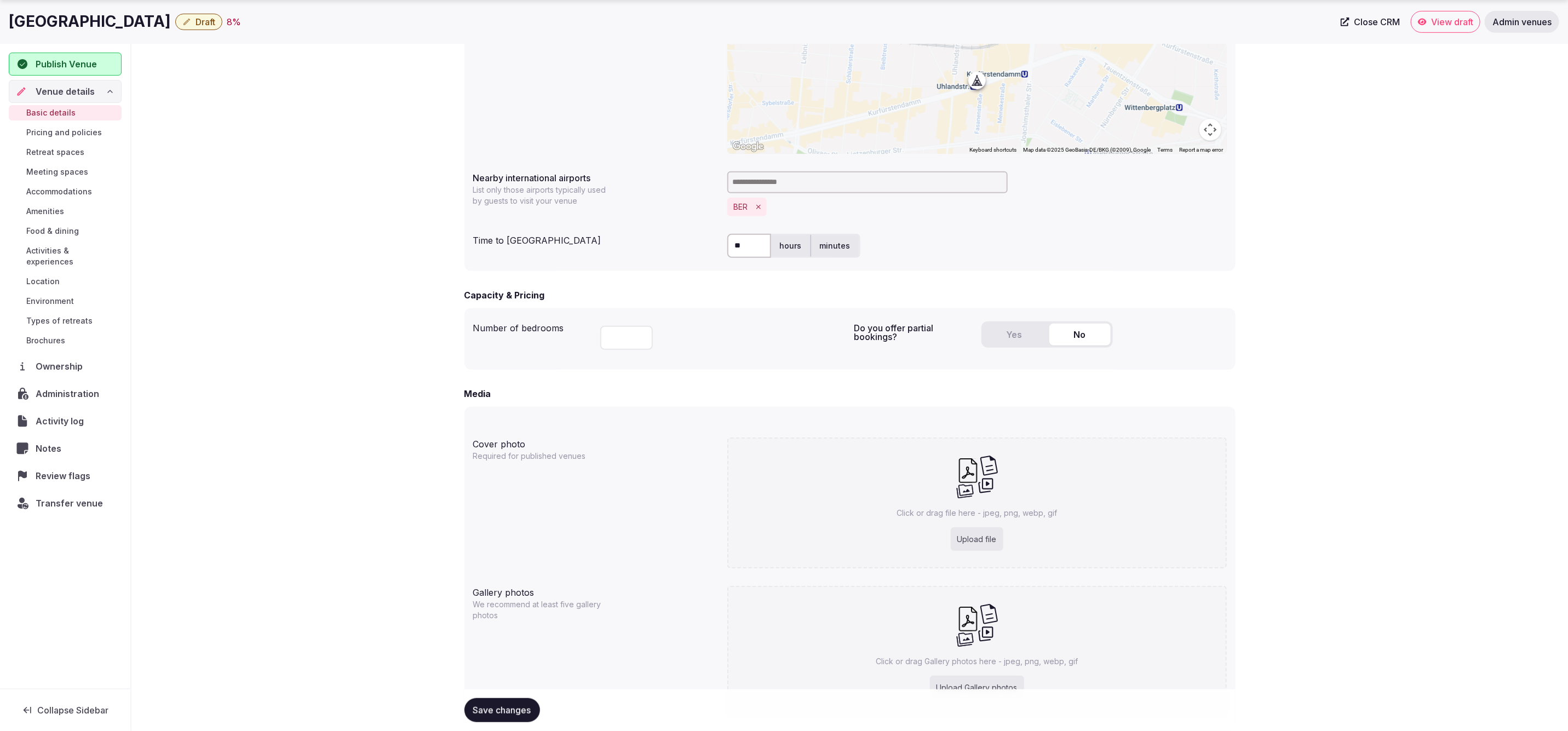
scroll to position [477, 0]
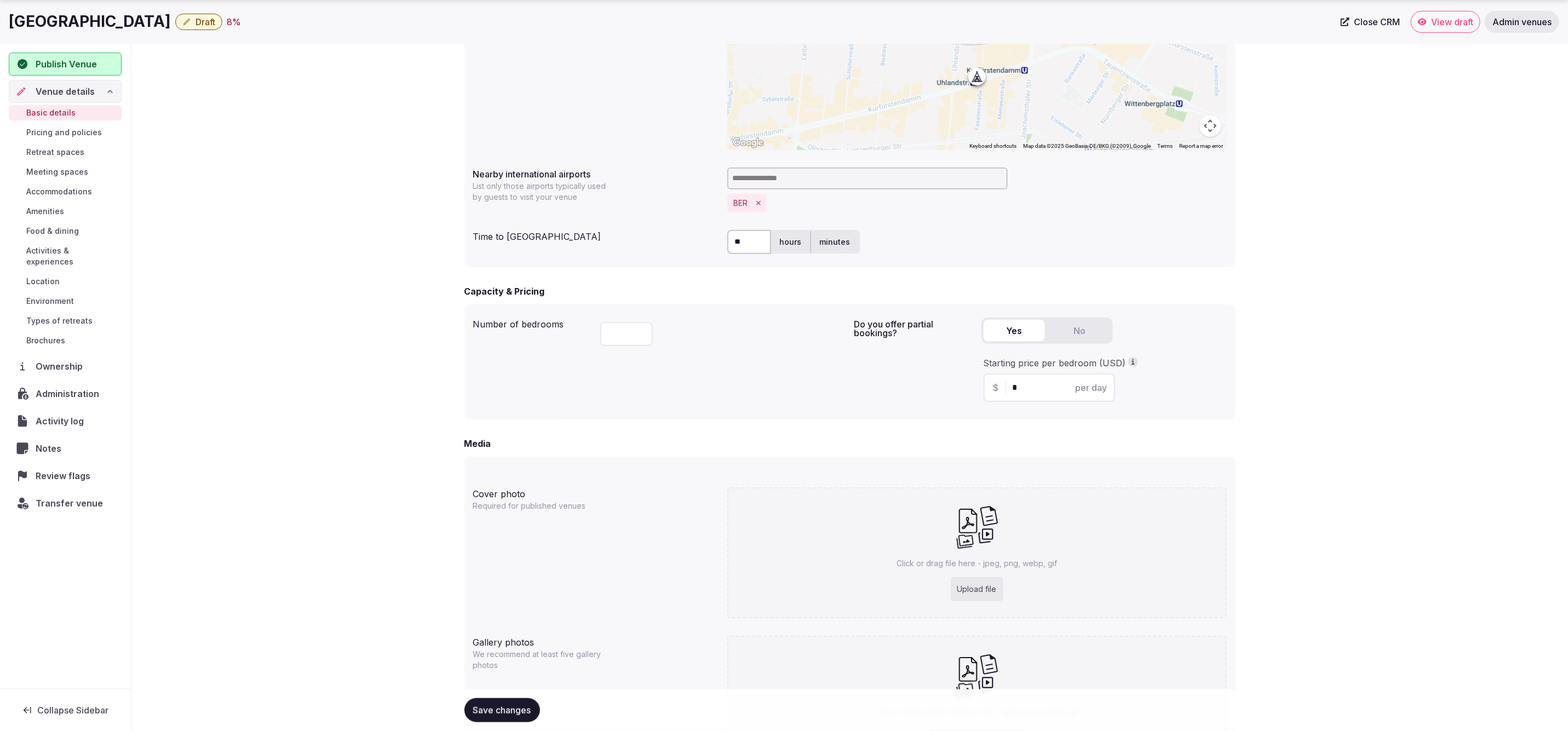
click at [1019, 326] on button "Yes" at bounding box center [1014, 331] width 61 height 22
click at [1027, 390] on input "*" at bounding box center [1058, 387] width 92 height 13
type input "***"
click at [1318, 389] on div "**********" at bounding box center [850, 223] width 1437 height 1248
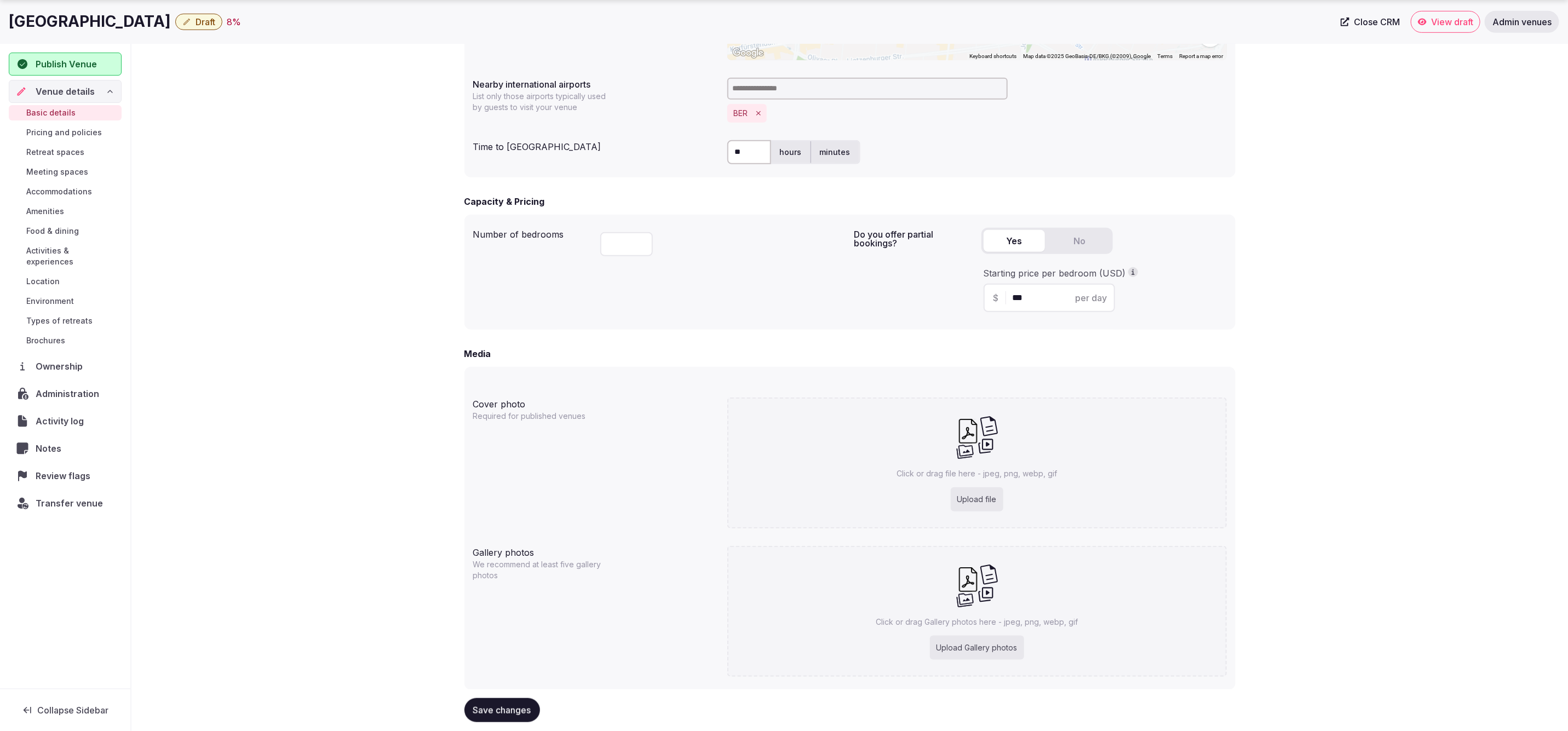
scroll to position [593, 0]
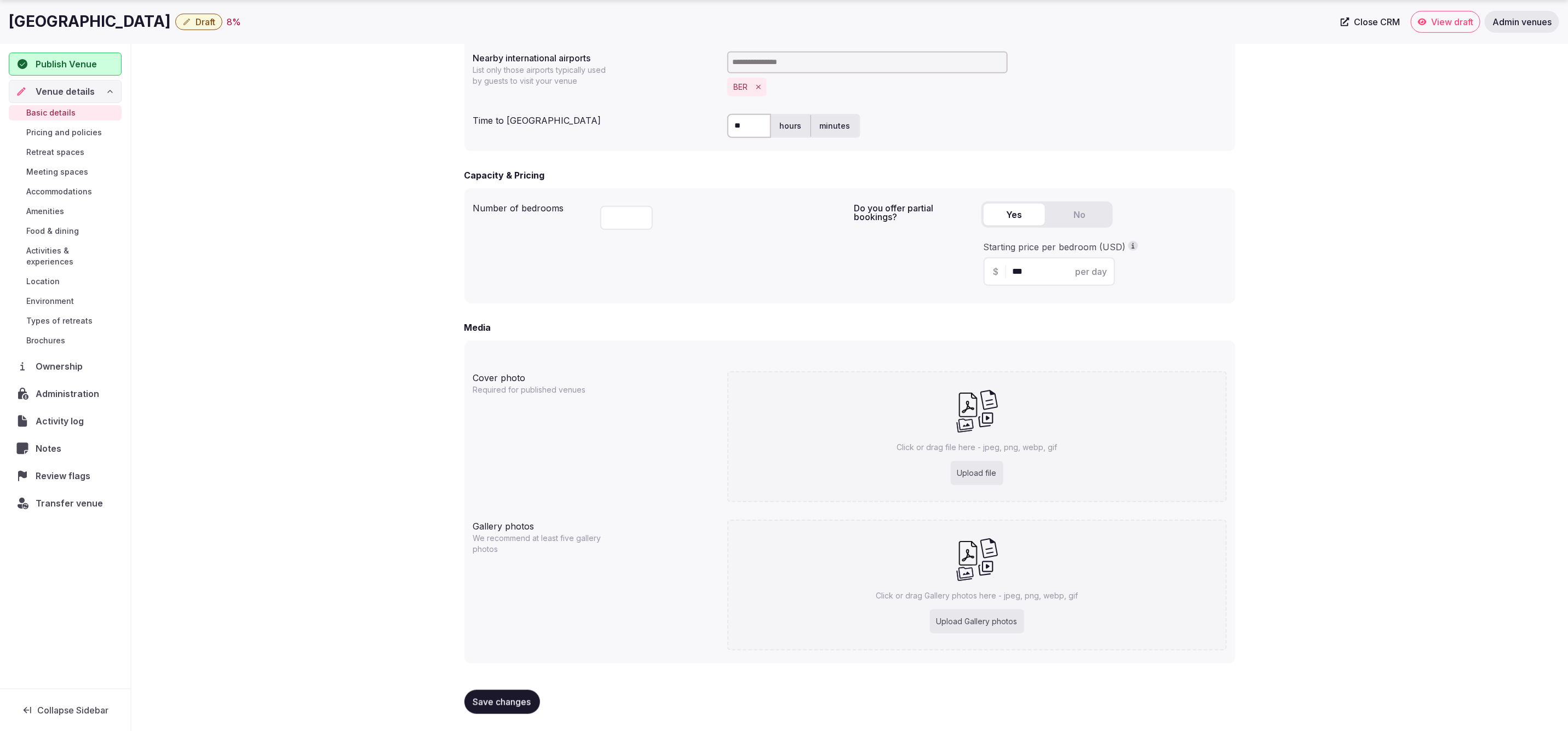
click at [981, 468] on div "Upload file" at bounding box center [977, 473] width 53 height 24
type input "**********"
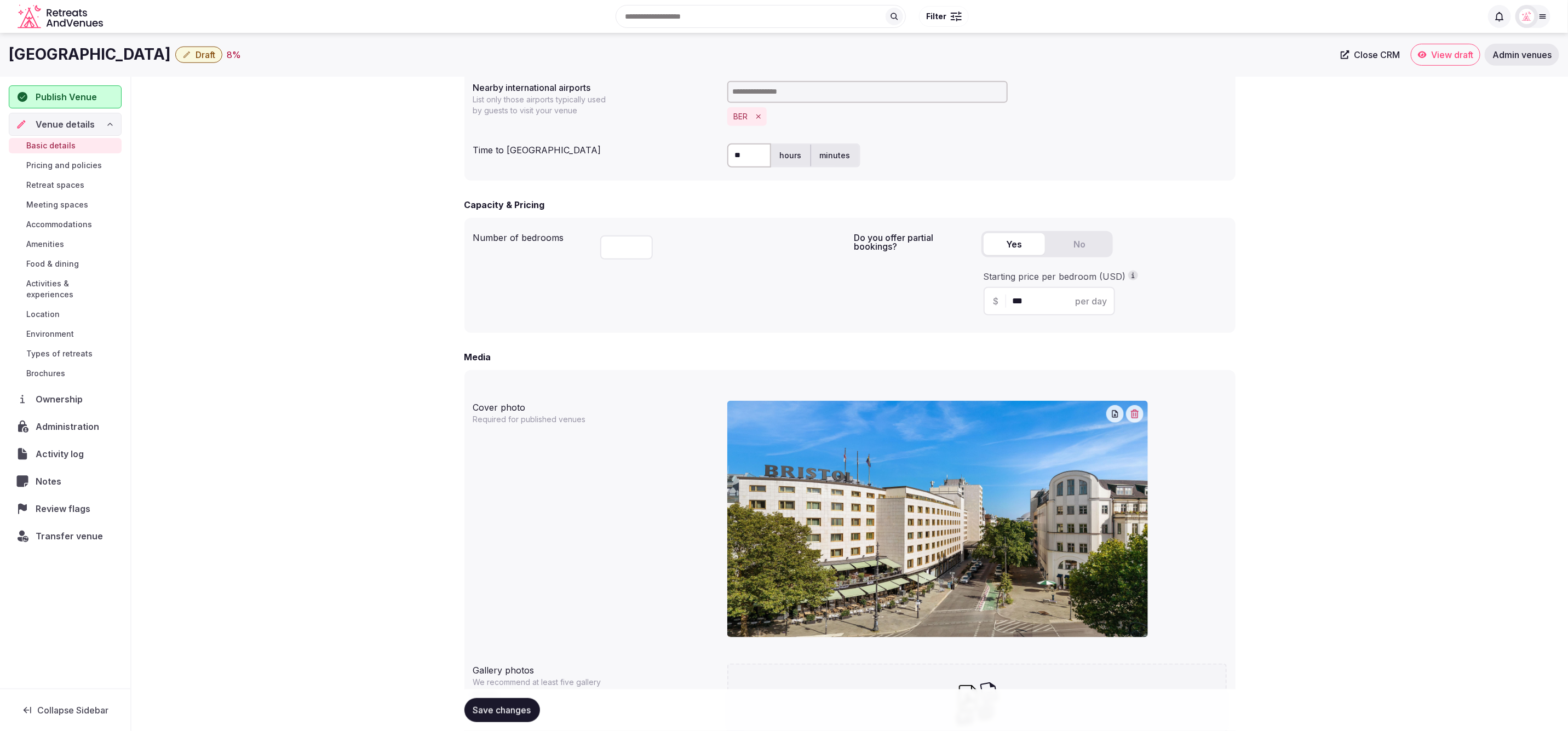
scroll to position [707, 0]
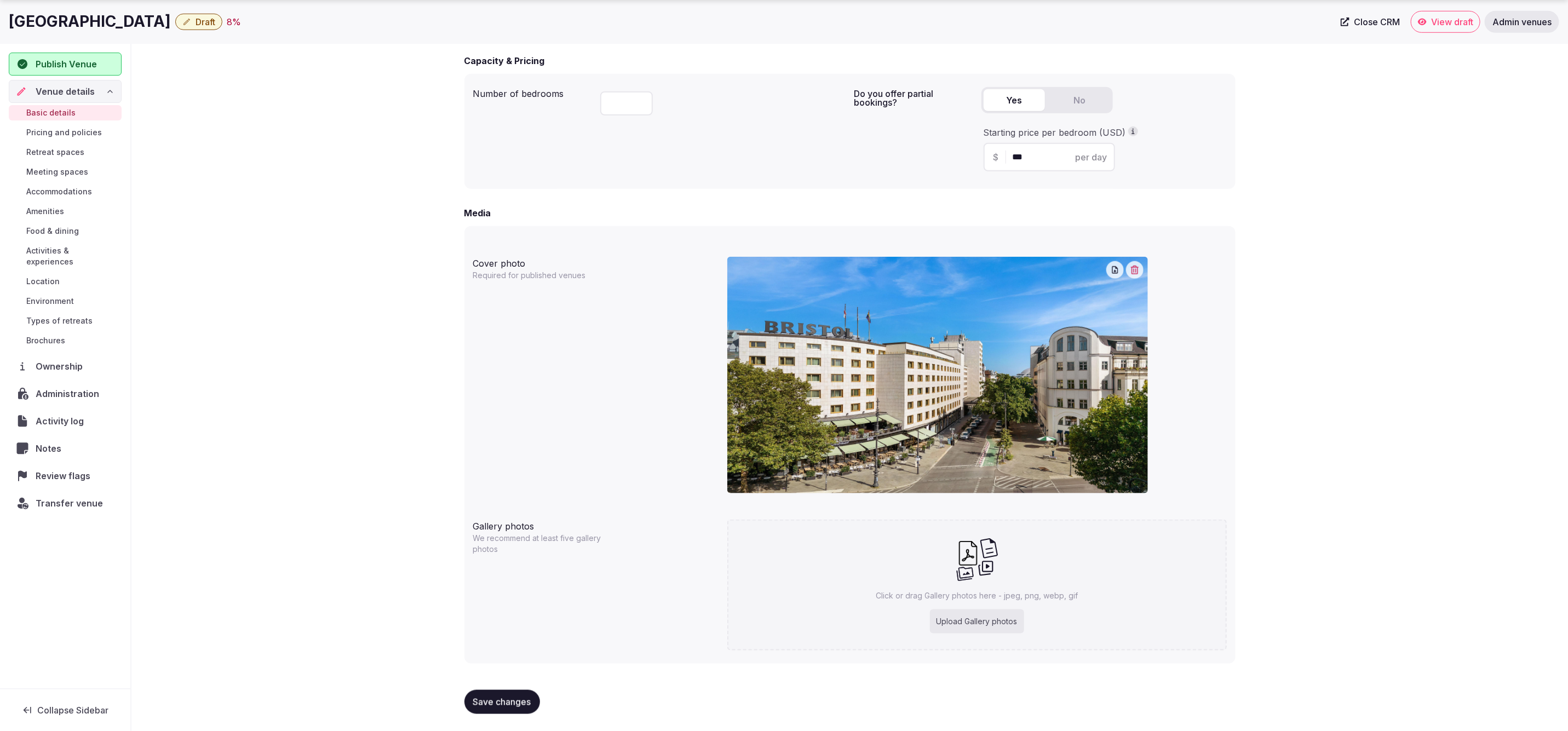
click at [982, 624] on div "Upload Gallery photos" at bounding box center [977, 621] width 94 height 24
type input "**********"
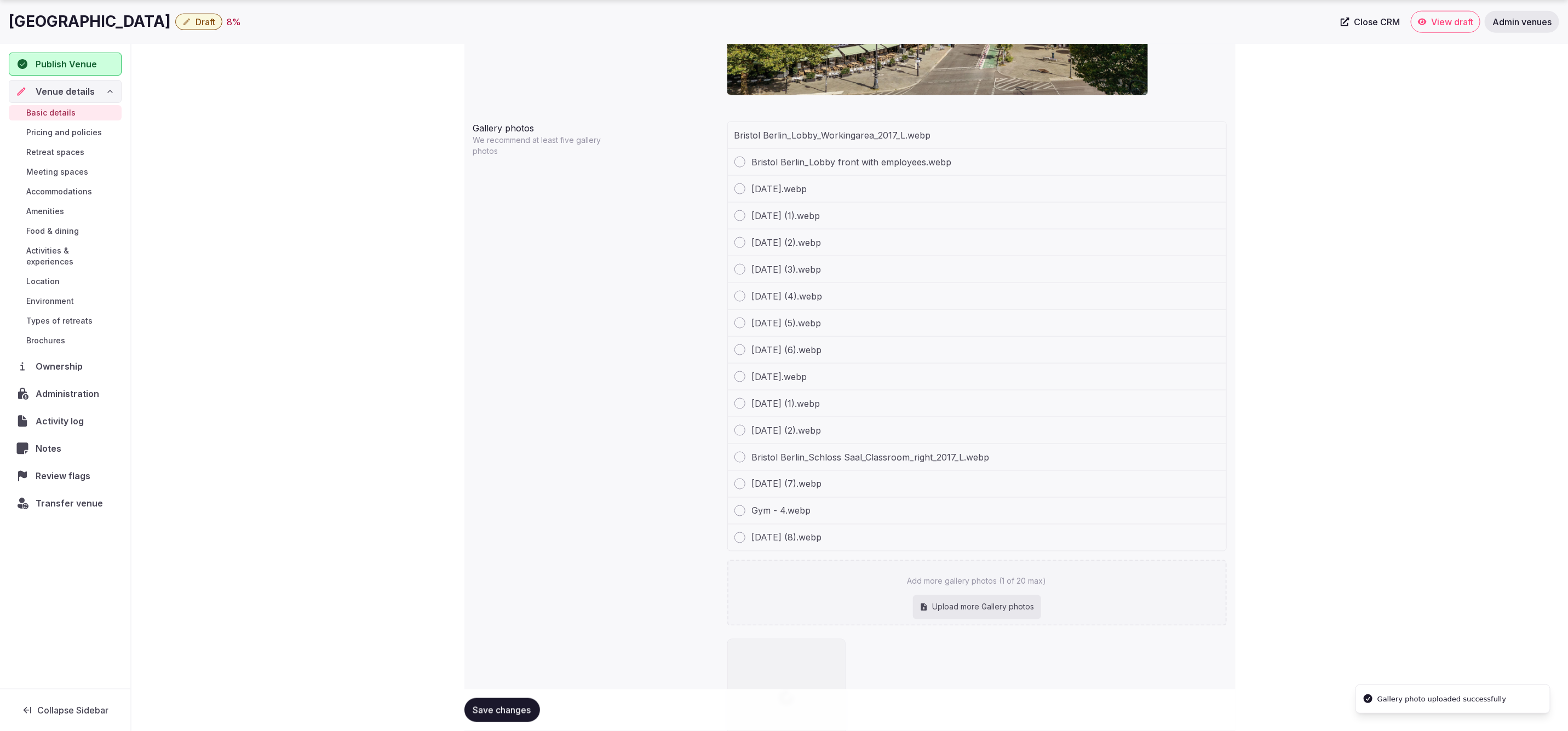
scroll to position [1106, 0]
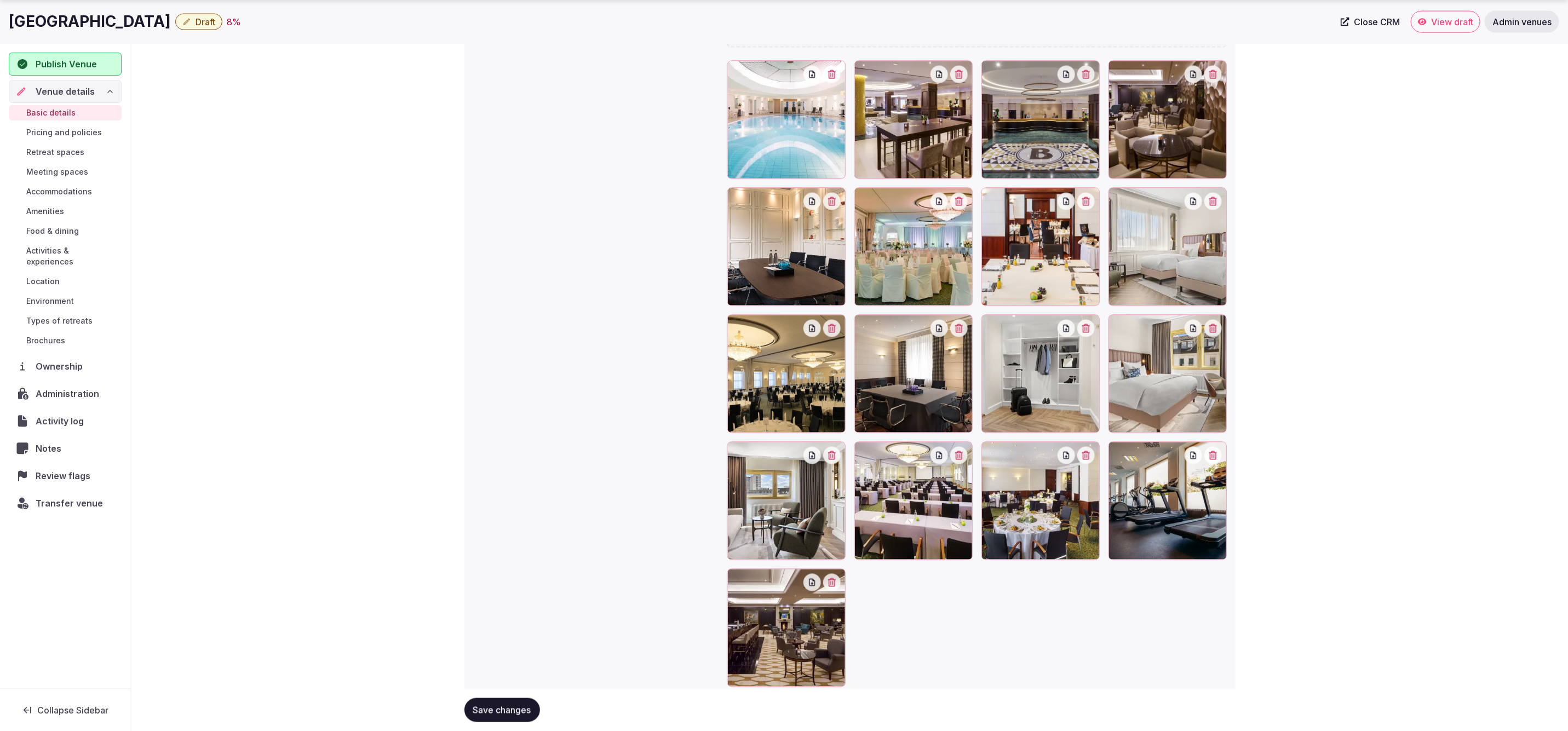
scroll to position [1267, 0]
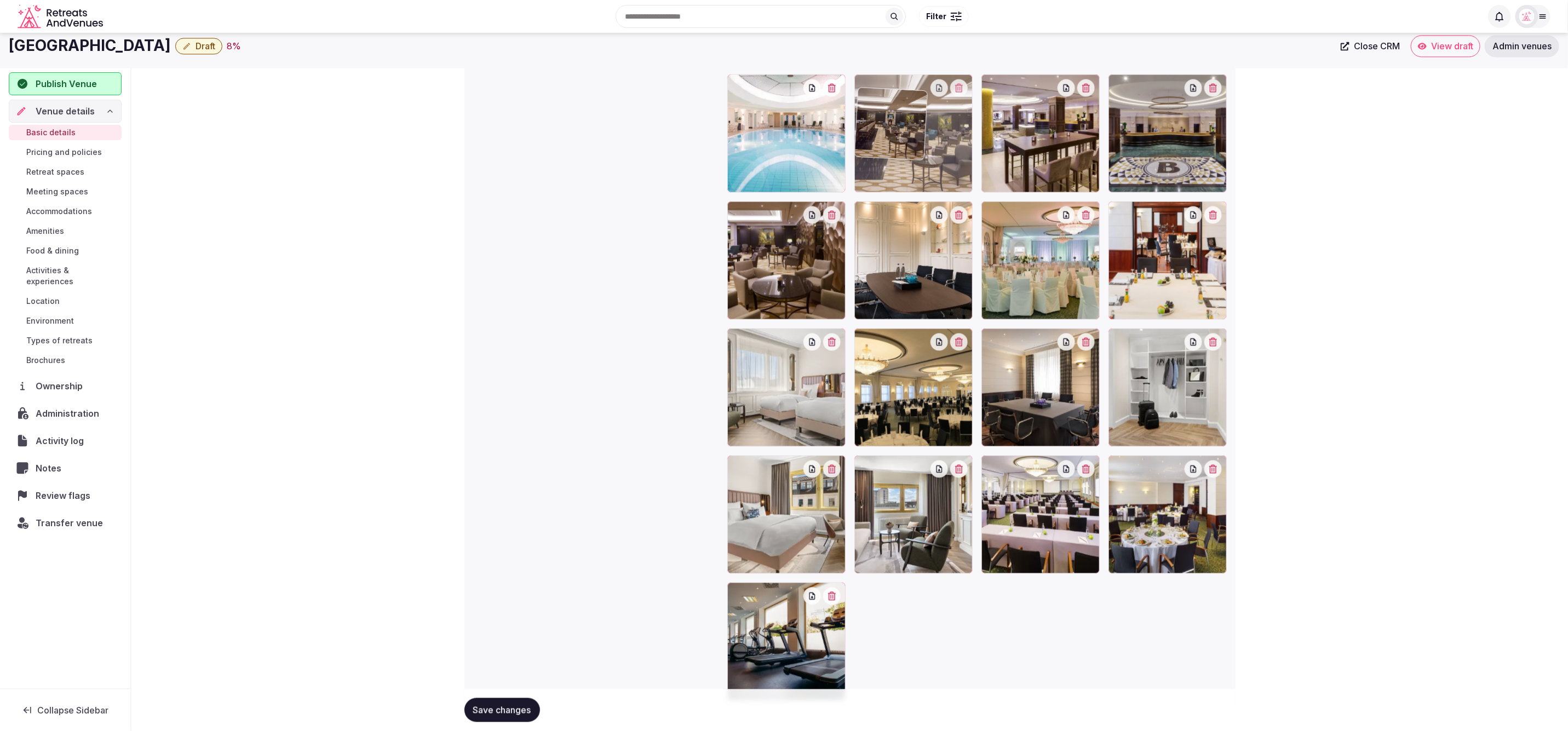
drag, startPoint x: 777, startPoint y: 640, endPoint x: 948, endPoint y: 128, distance: 539.8
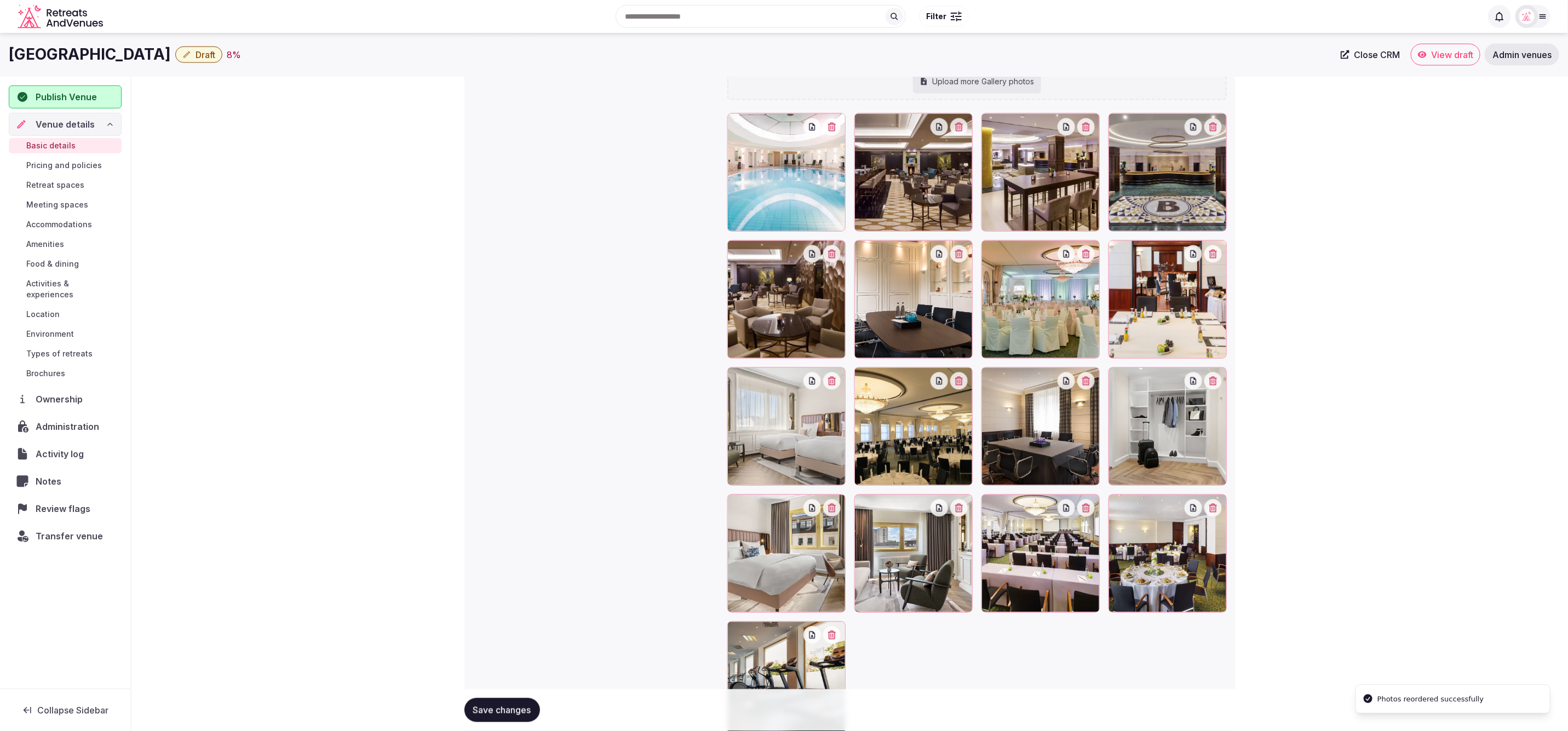
scroll to position [1194, 0]
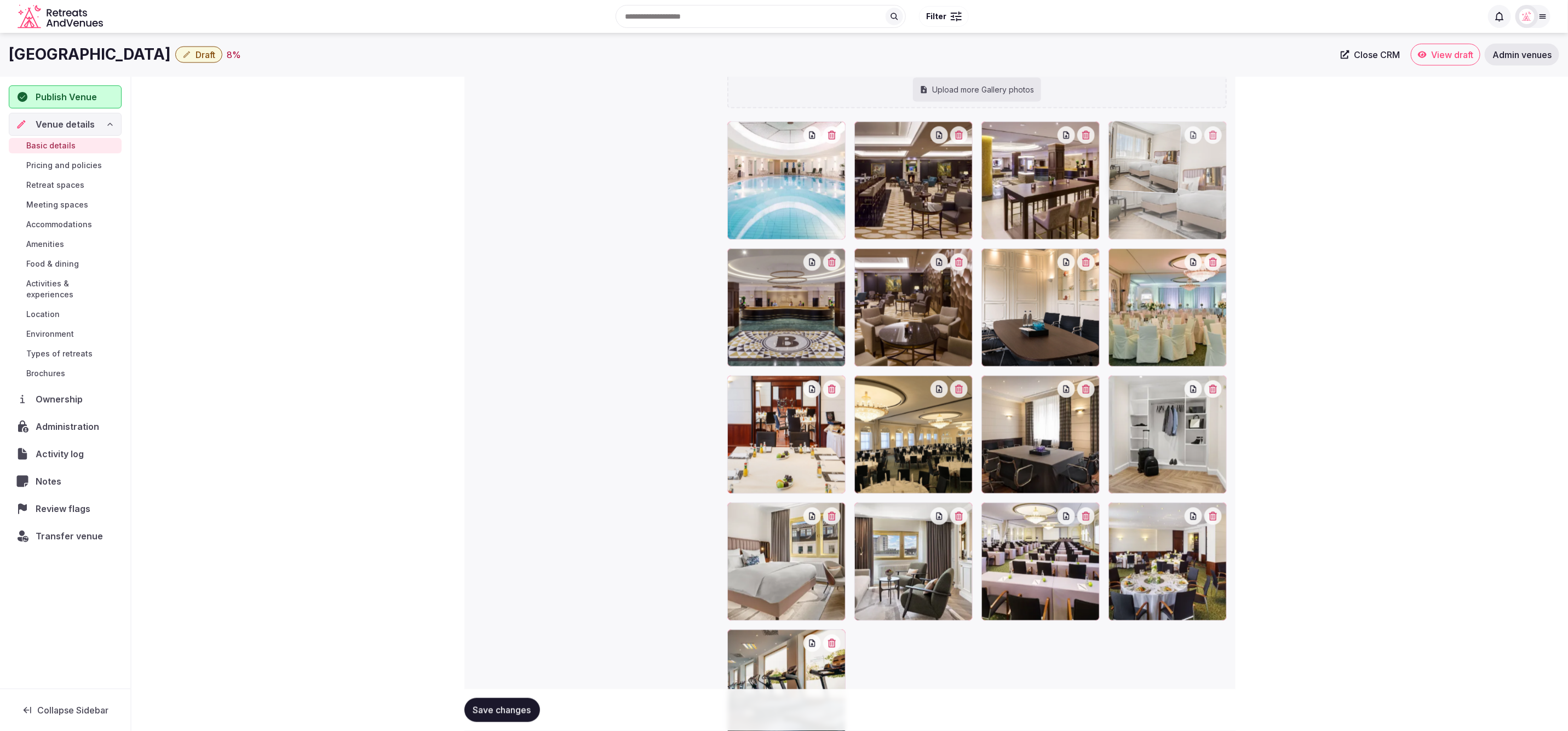
drag, startPoint x: 812, startPoint y: 435, endPoint x: 1195, endPoint y: 228, distance: 435.4
drag, startPoint x: 1337, startPoint y: 341, endPoint x: 1303, endPoint y: 337, distance: 34.2
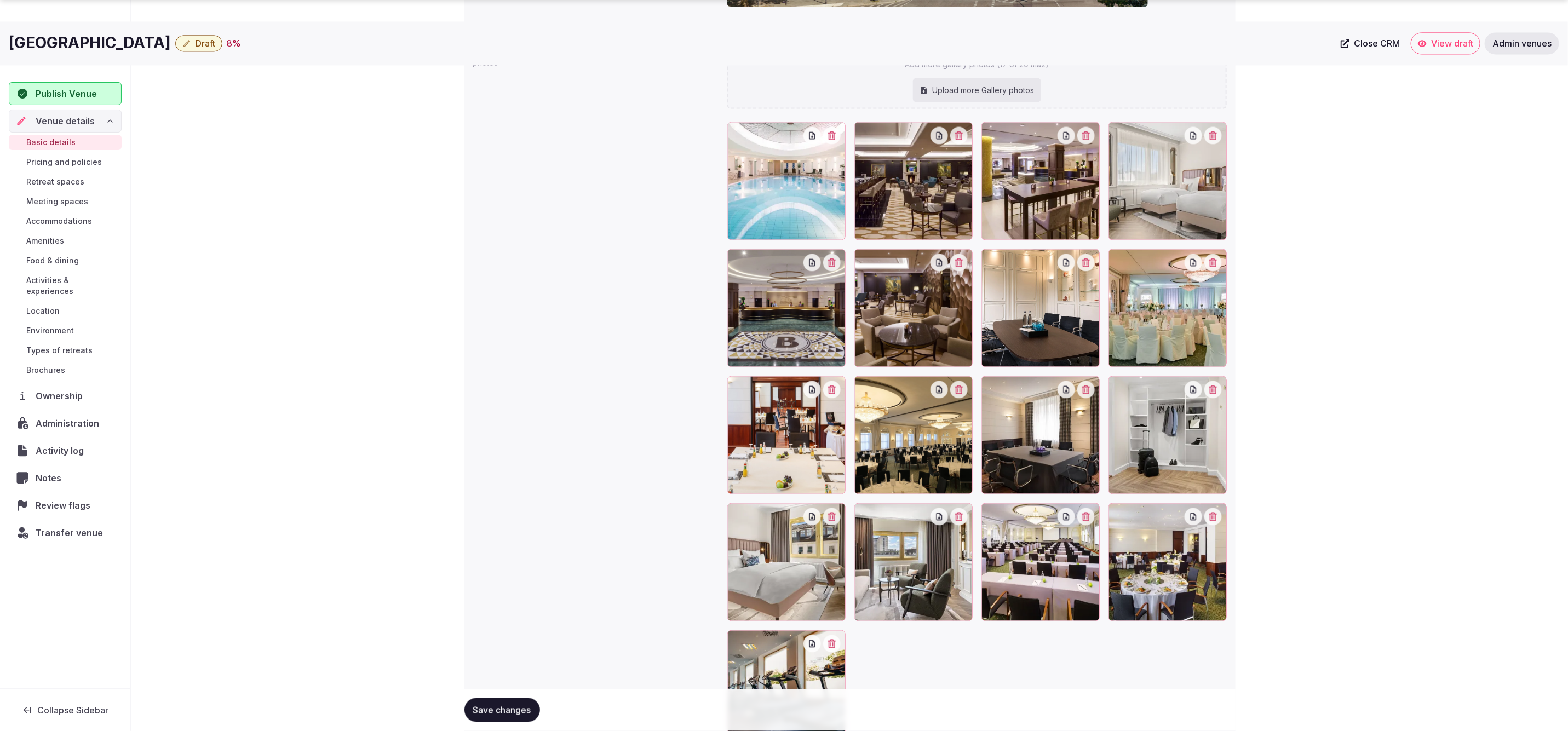
scroll to position [1196, 0]
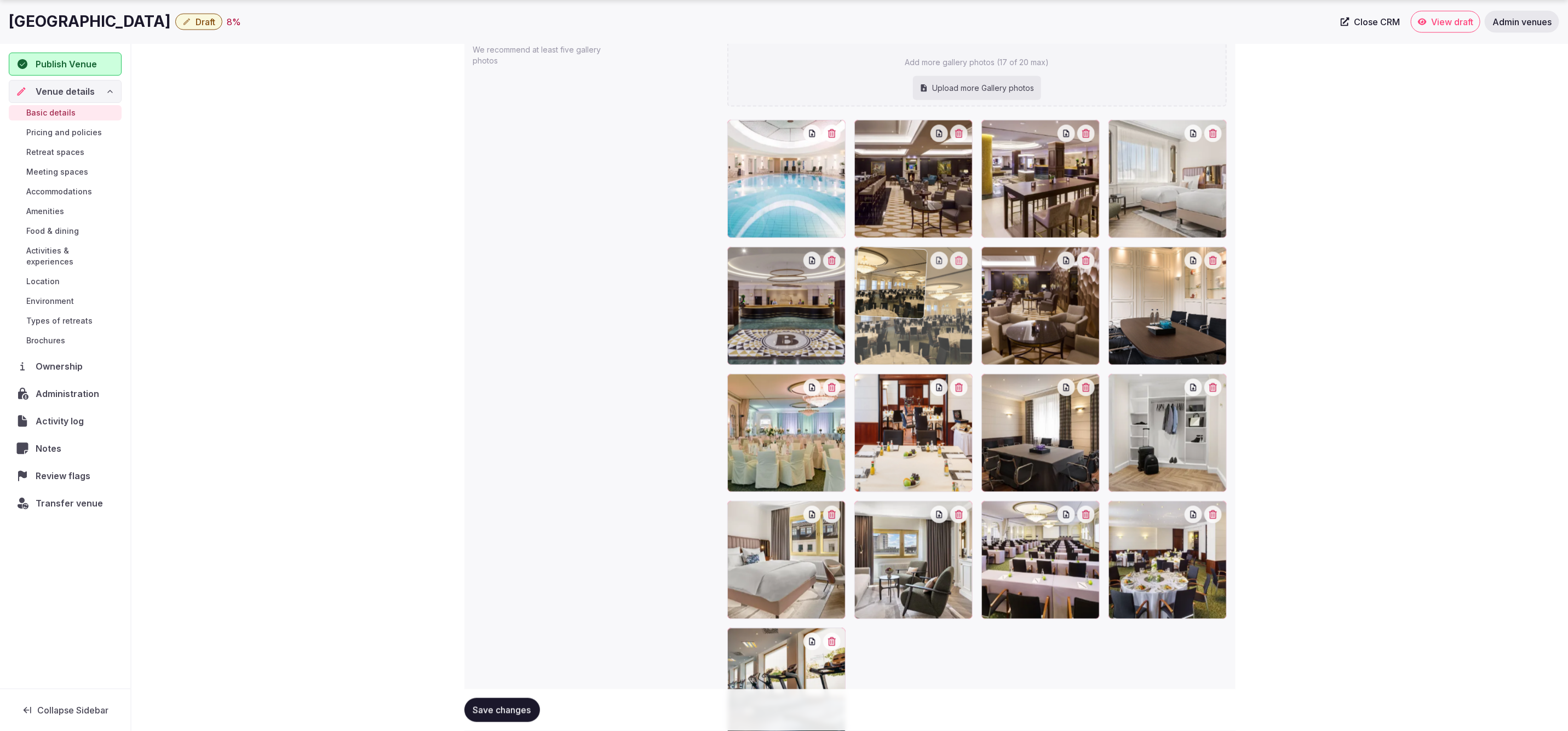
drag, startPoint x: 940, startPoint y: 432, endPoint x: 935, endPoint y: 340, distance: 92.1
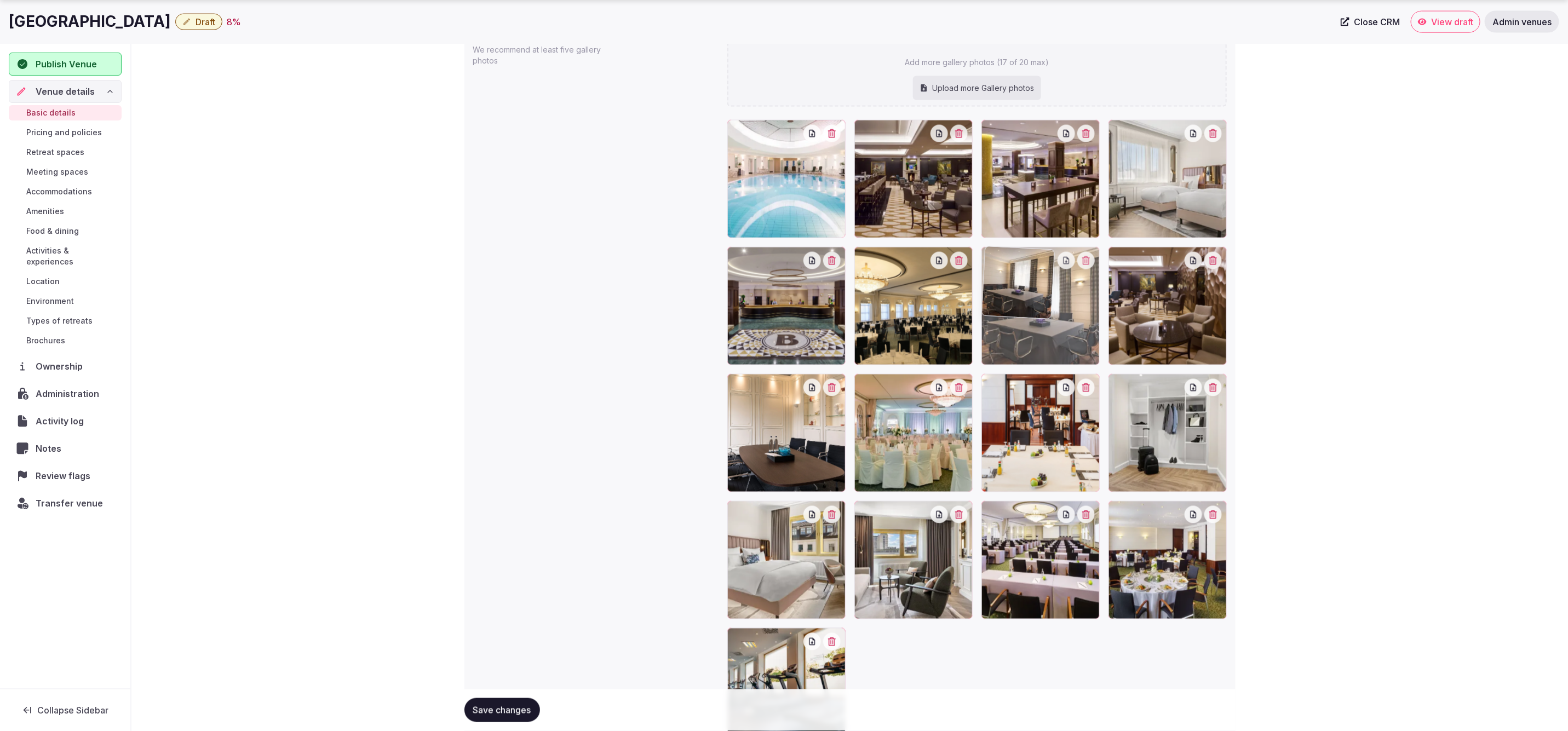
drag, startPoint x: 1030, startPoint y: 441, endPoint x: 1028, endPoint y: 360, distance: 81.0
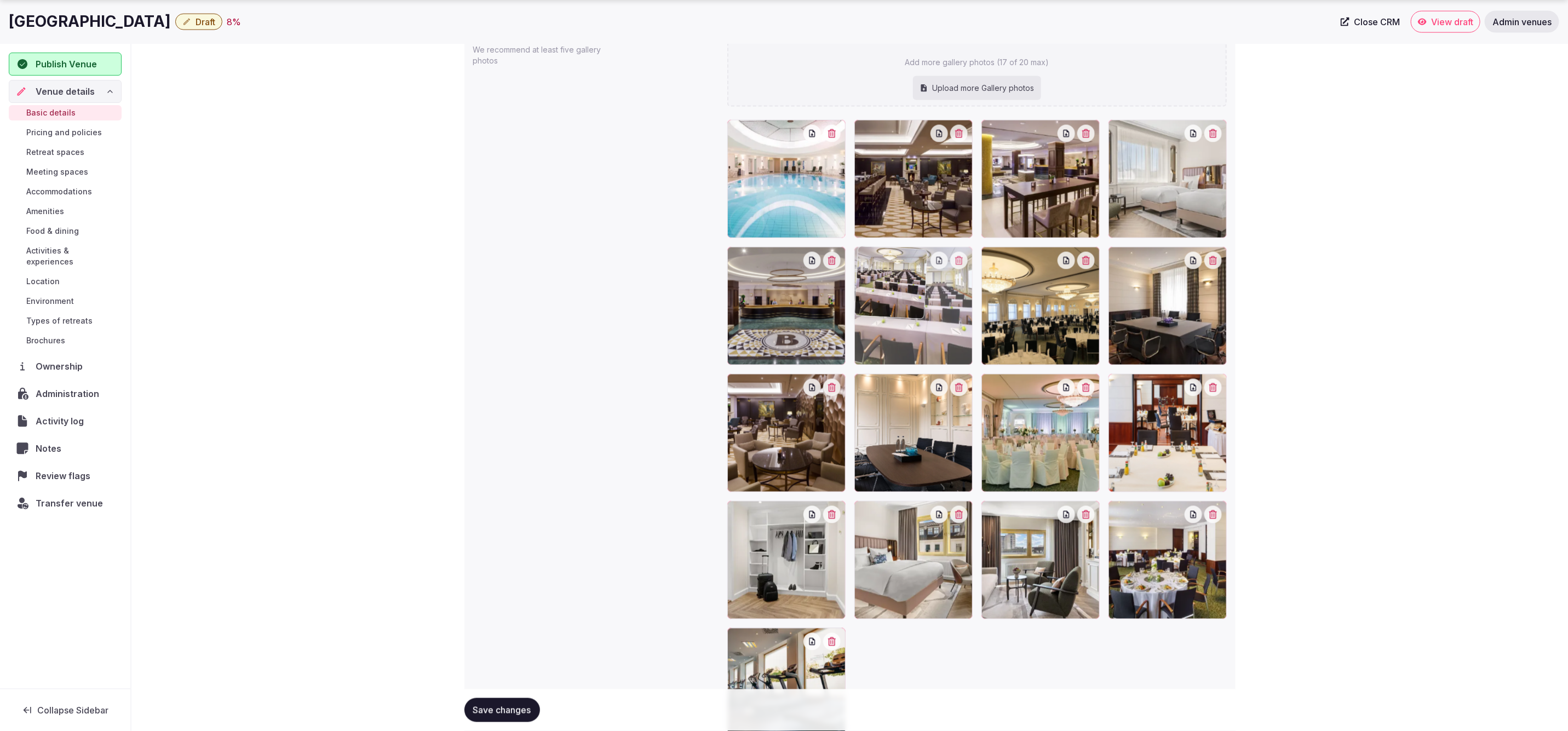
drag, startPoint x: 1031, startPoint y: 561, endPoint x: 938, endPoint y: 350, distance: 230.6
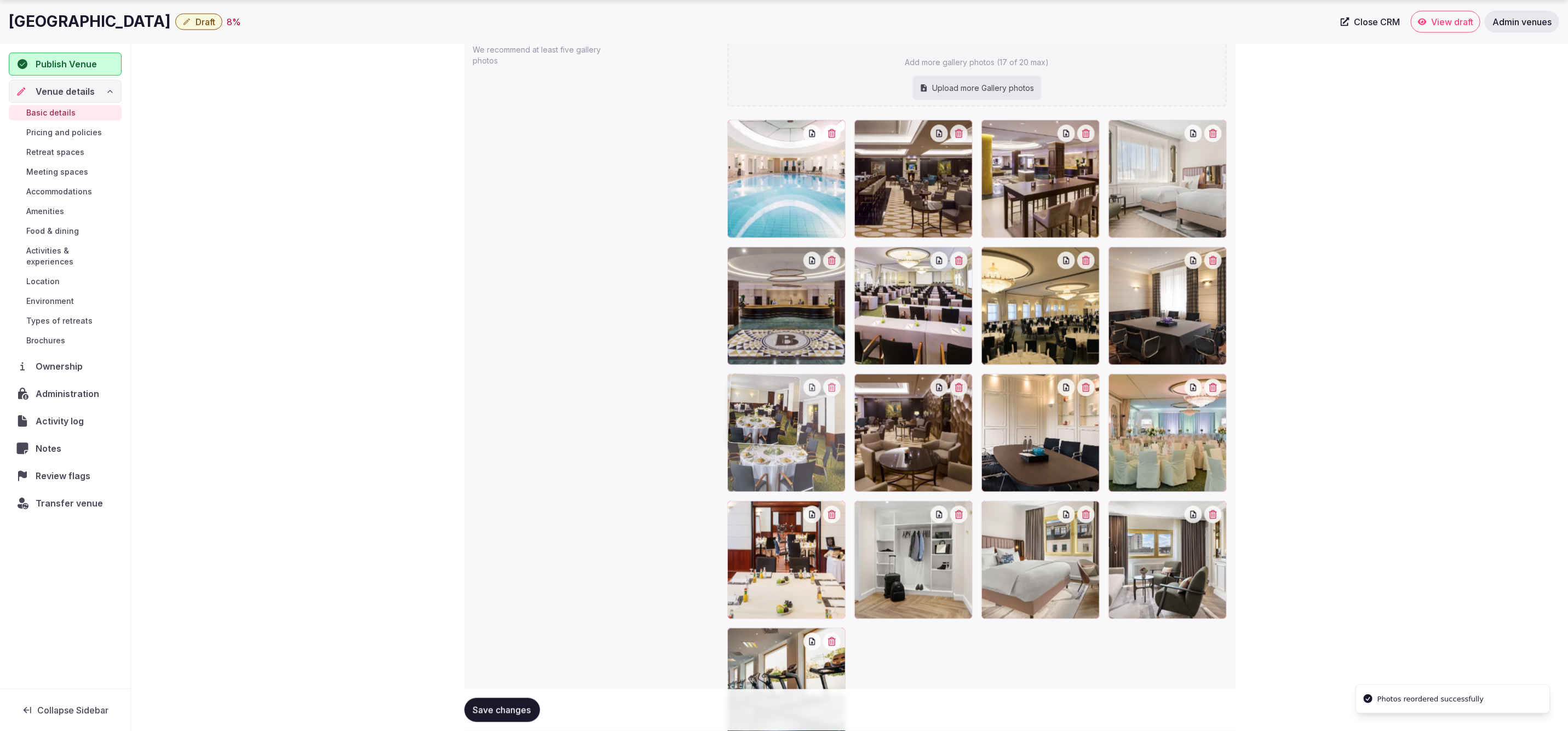
drag, startPoint x: 1172, startPoint y: 576, endPoint x: 817, endPoint y: 448, distance: 377.4
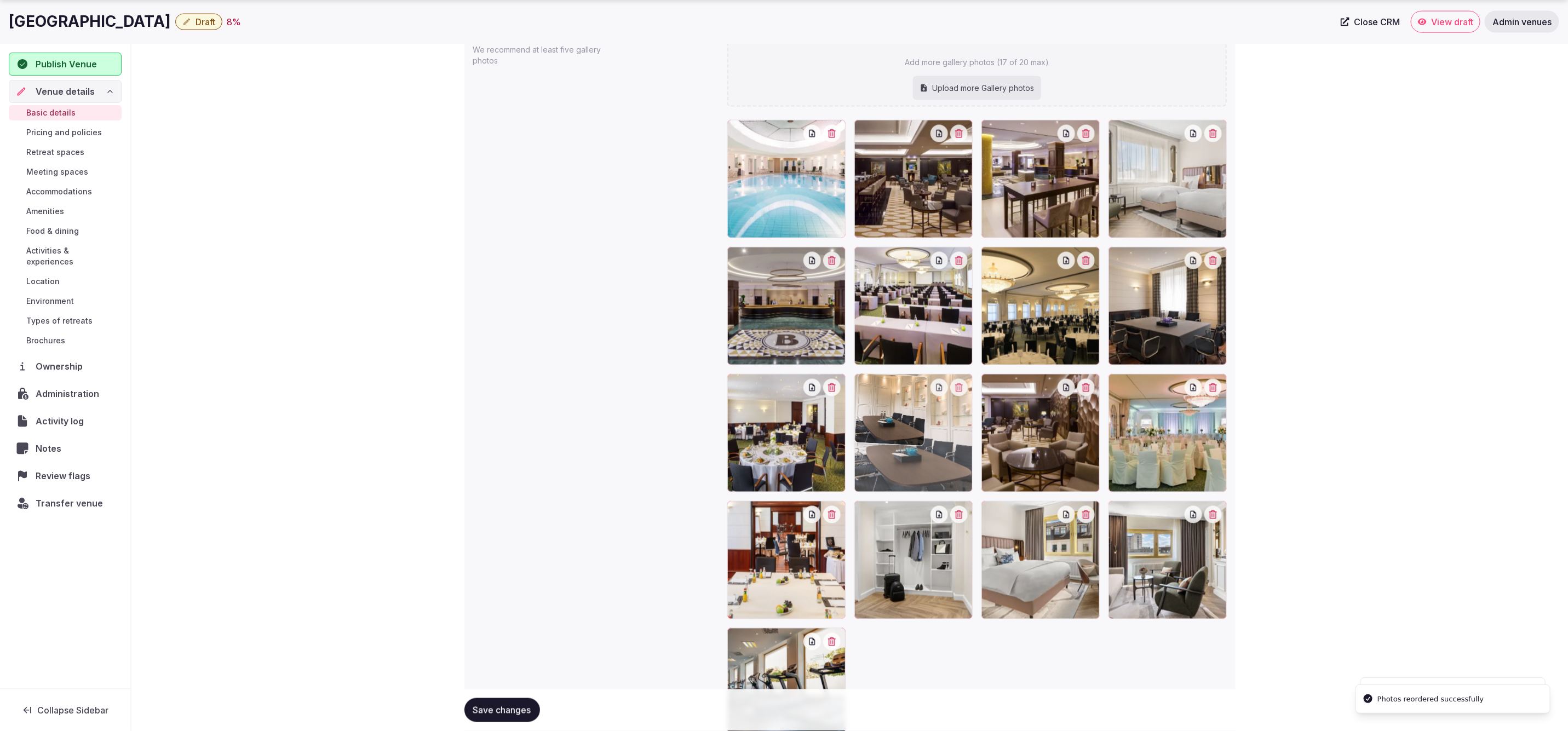
drag, startPoint x: 1035, startPoint y: 445, endPoint x: 931, endPoint y: 448, distance: 104.0
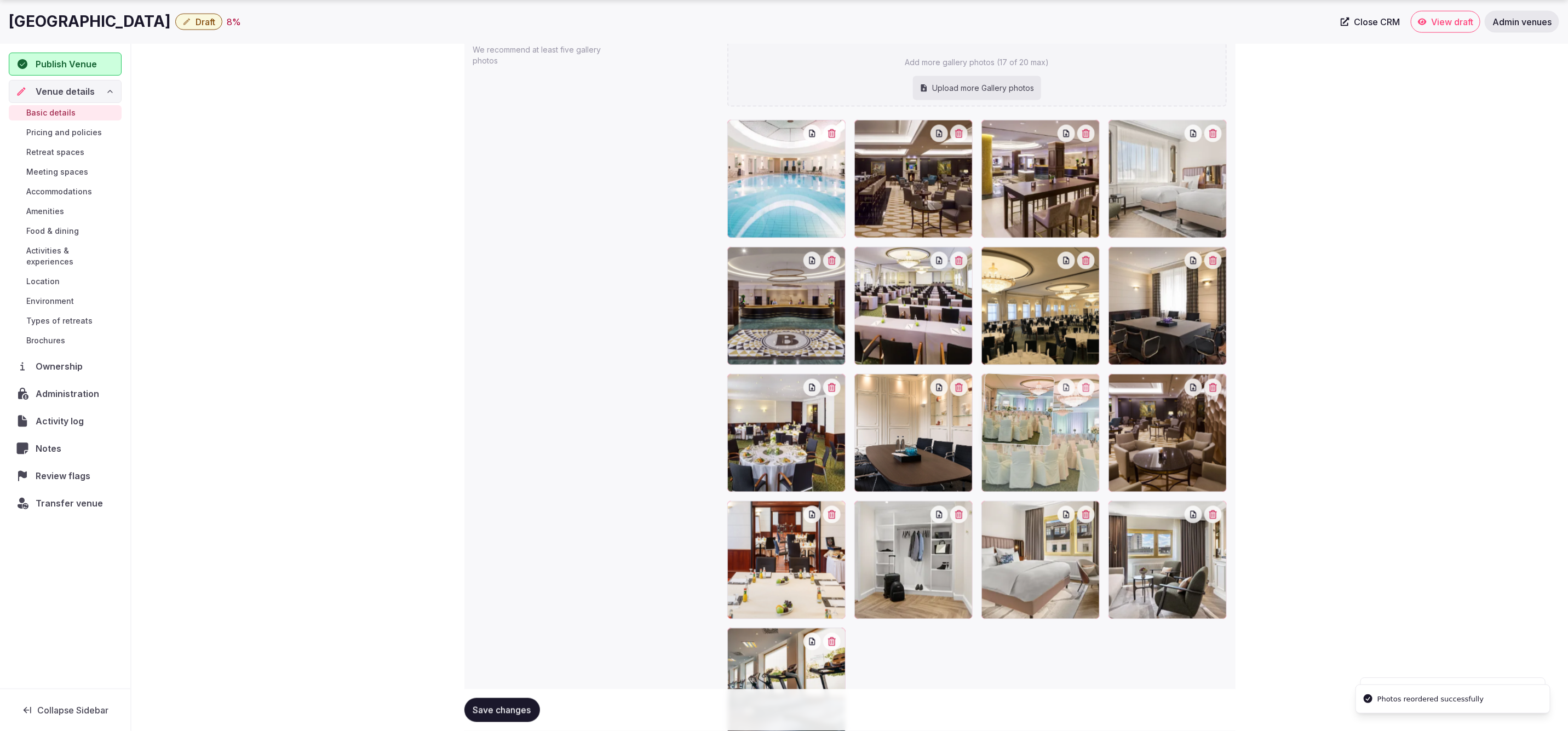
drag, startPoint x: 1191, startPoint y: 455, endPoint x: 1046, endPoint y: 459, distance: 145.1
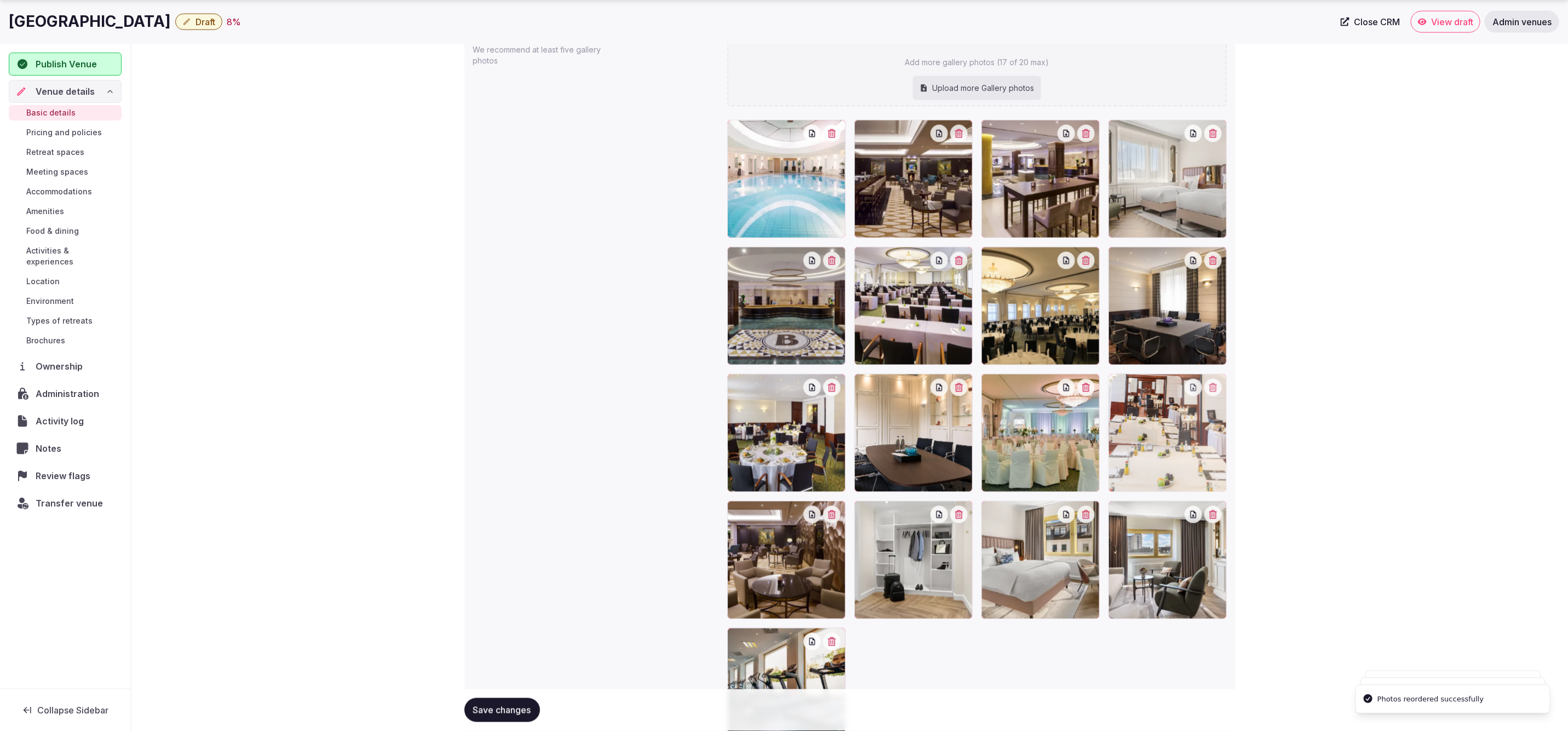
drag, startPoint x: 818, startPoint y: 579, endPoint x: 1236, endPoint y: 481, distance: 429.3
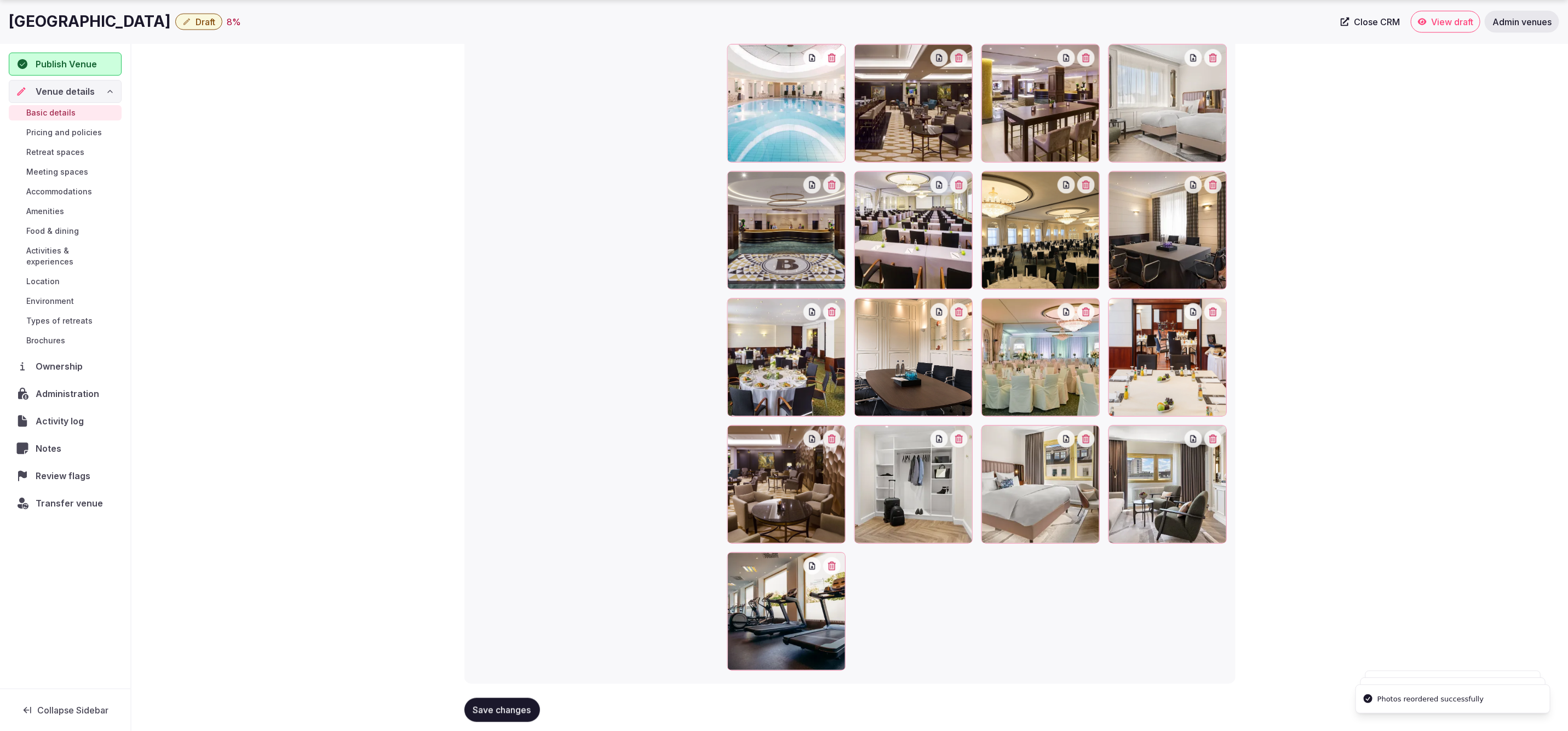
scroll to position [1291, 0]
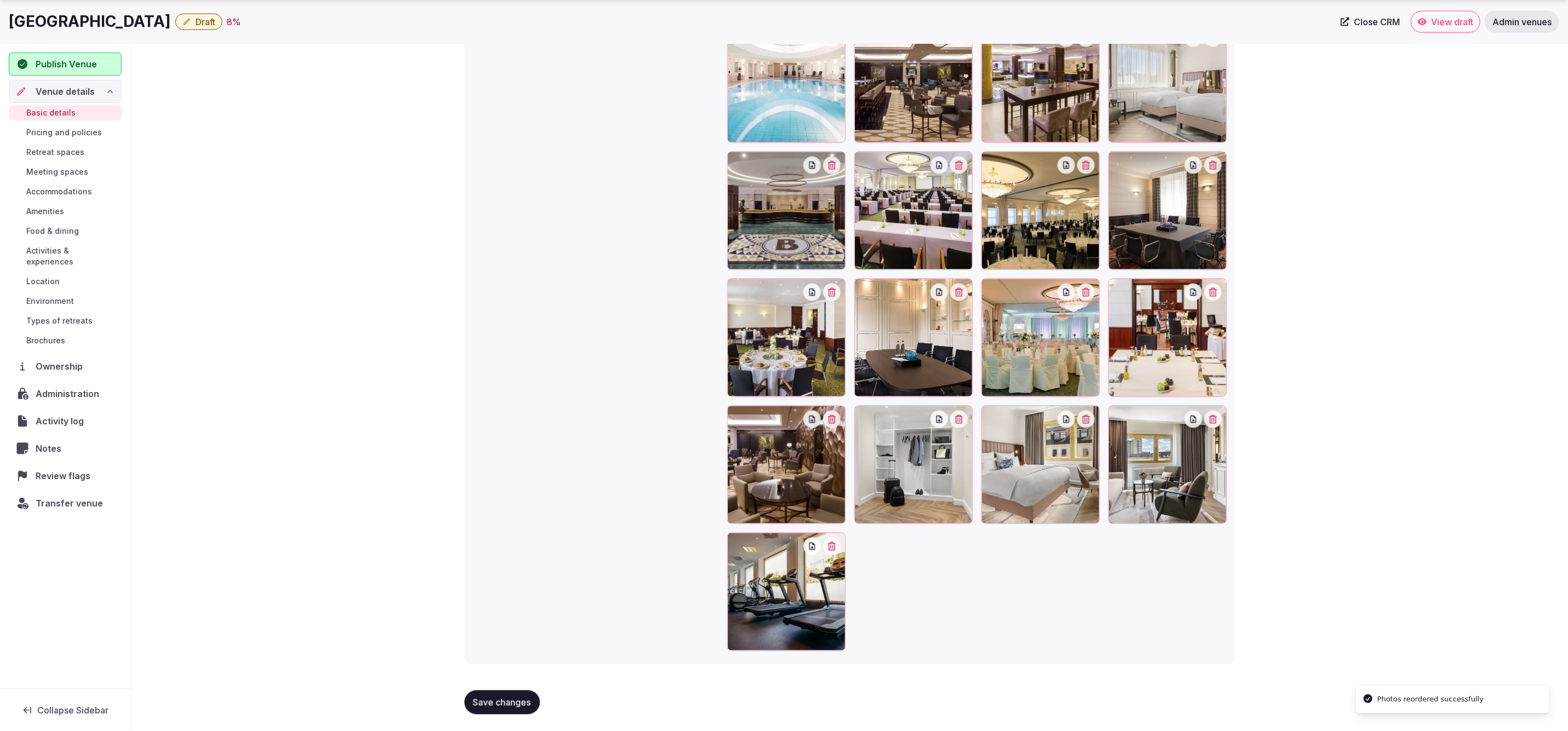
click at [507, 699] on span "Save changes" at bounding box center [502, 702] width 58 height 11
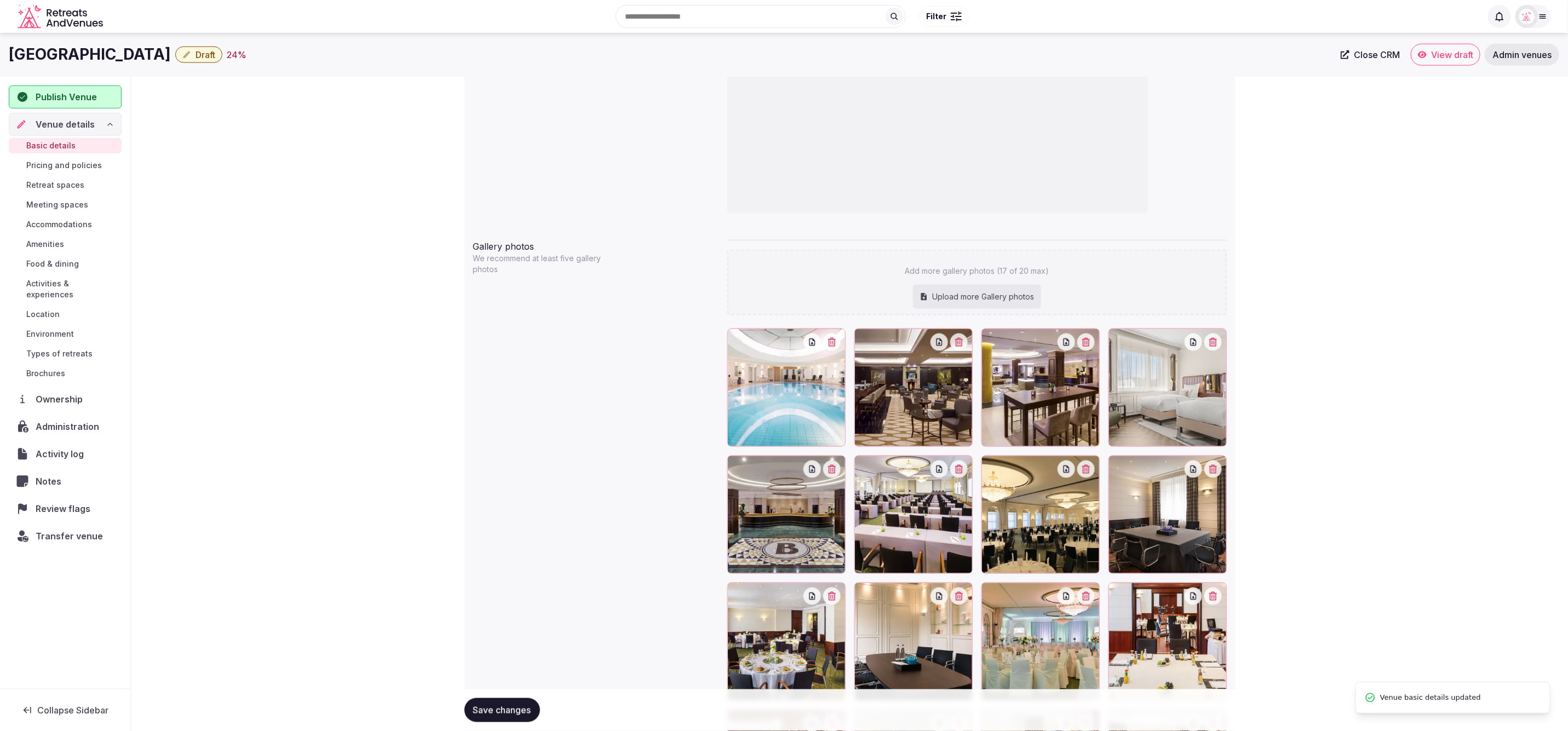
scroll to position [969, 0]
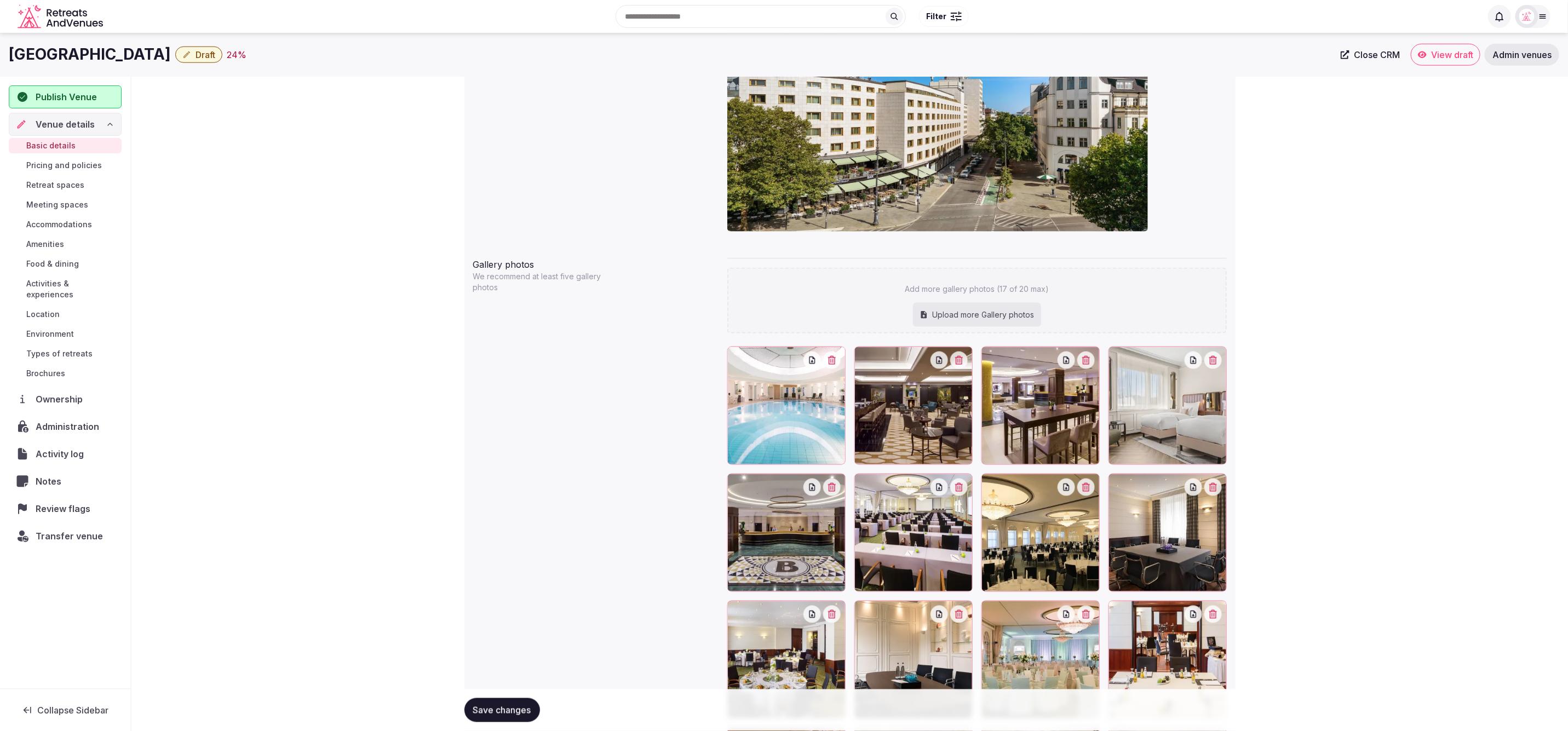
click at [53, 186] on span "Retreat spaces" at bounding box center [55, 185] width 58 height 11
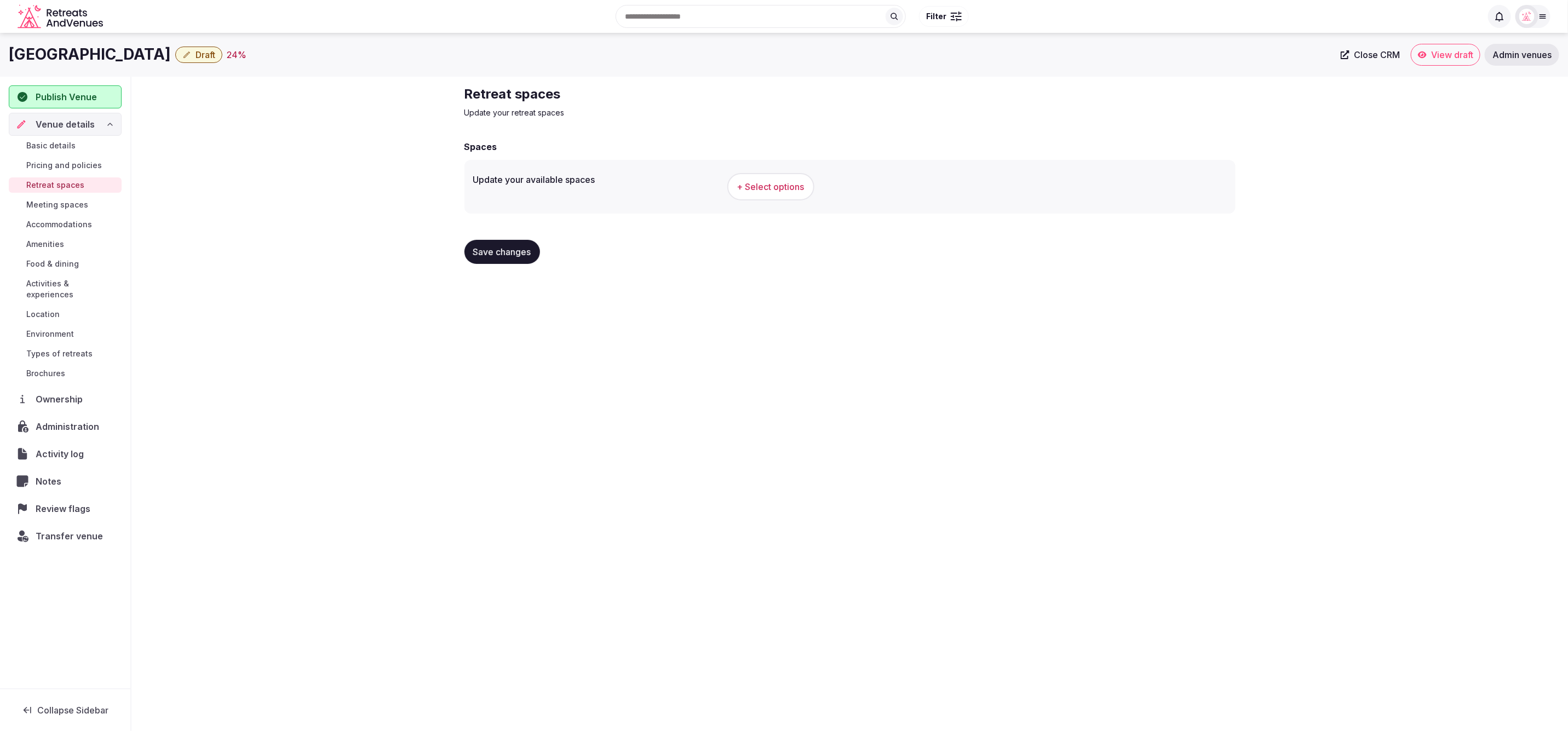
click at [195, 53] on span "Draft" at bounding box center [205, 54] width 20 height 11
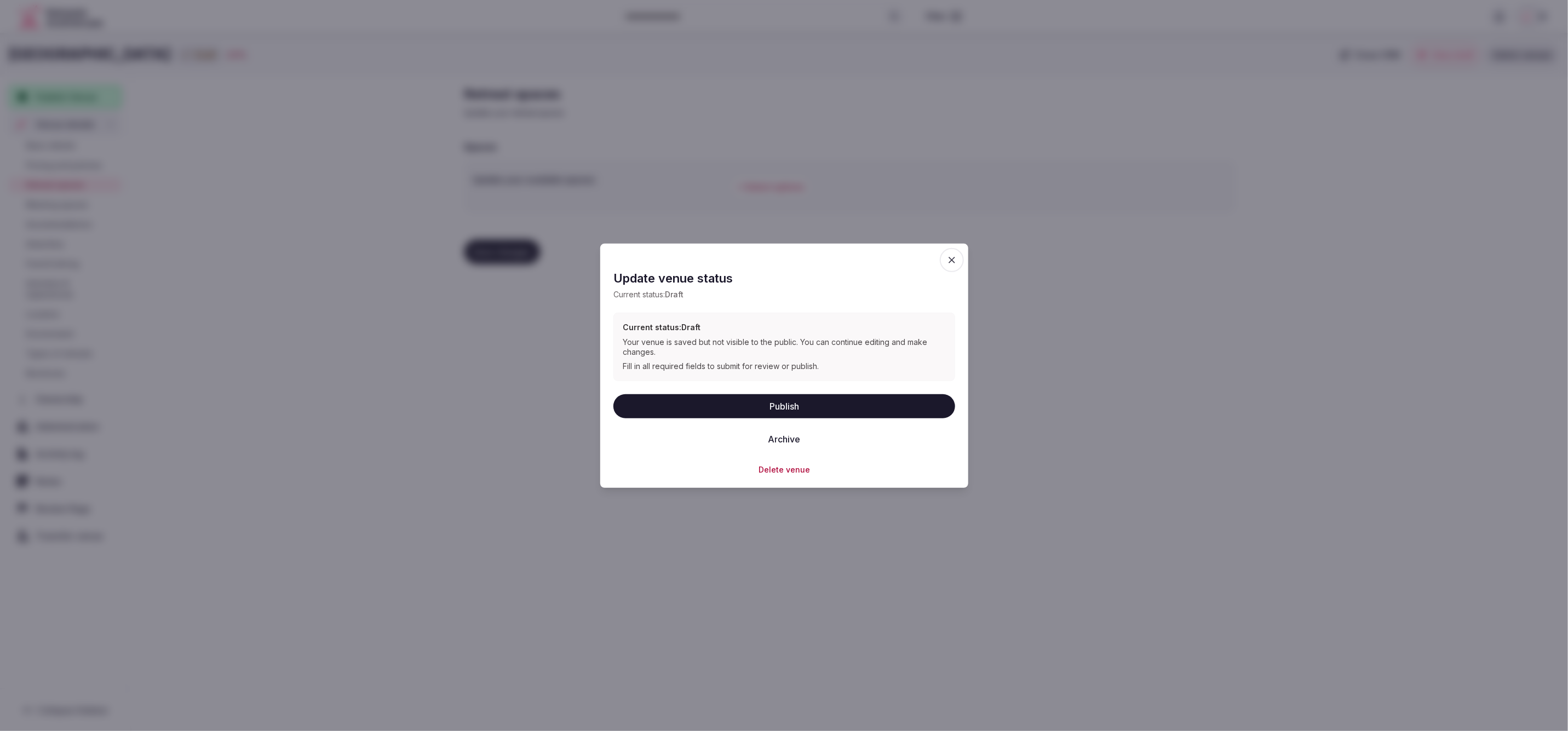
click at [800, 400] on button "Publish" at bounding box center [785, 405] width 342 height 24
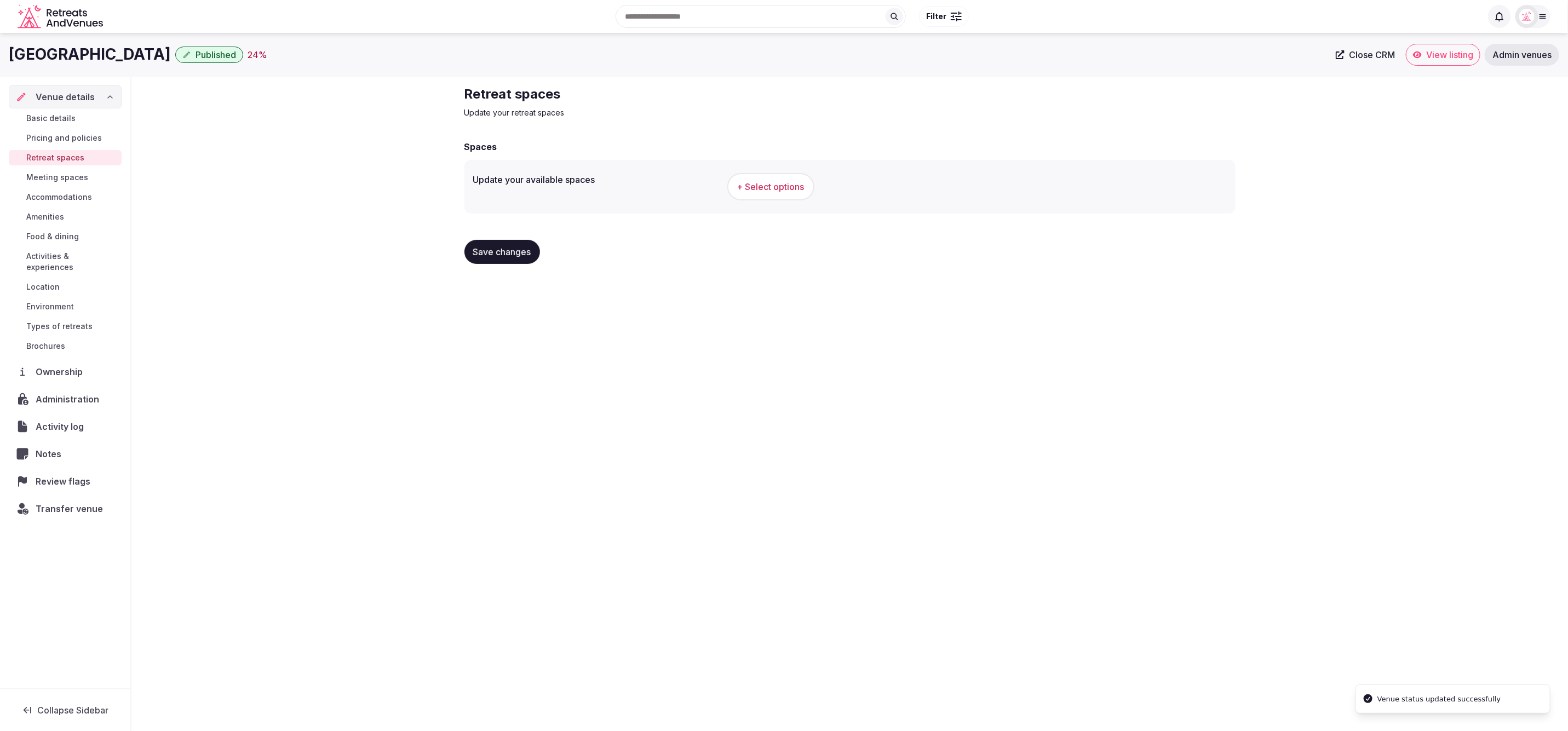
click at [307, 364] on div "Hotel Bristol Berlin Published 24 % Close CRM View listing Admin venues Venue d…" at bounding box center [784, 378] width 1568 height 691
click at [61, 175] on span "Meeting spaces" at bounding box center [57, 178] width 62 height 11
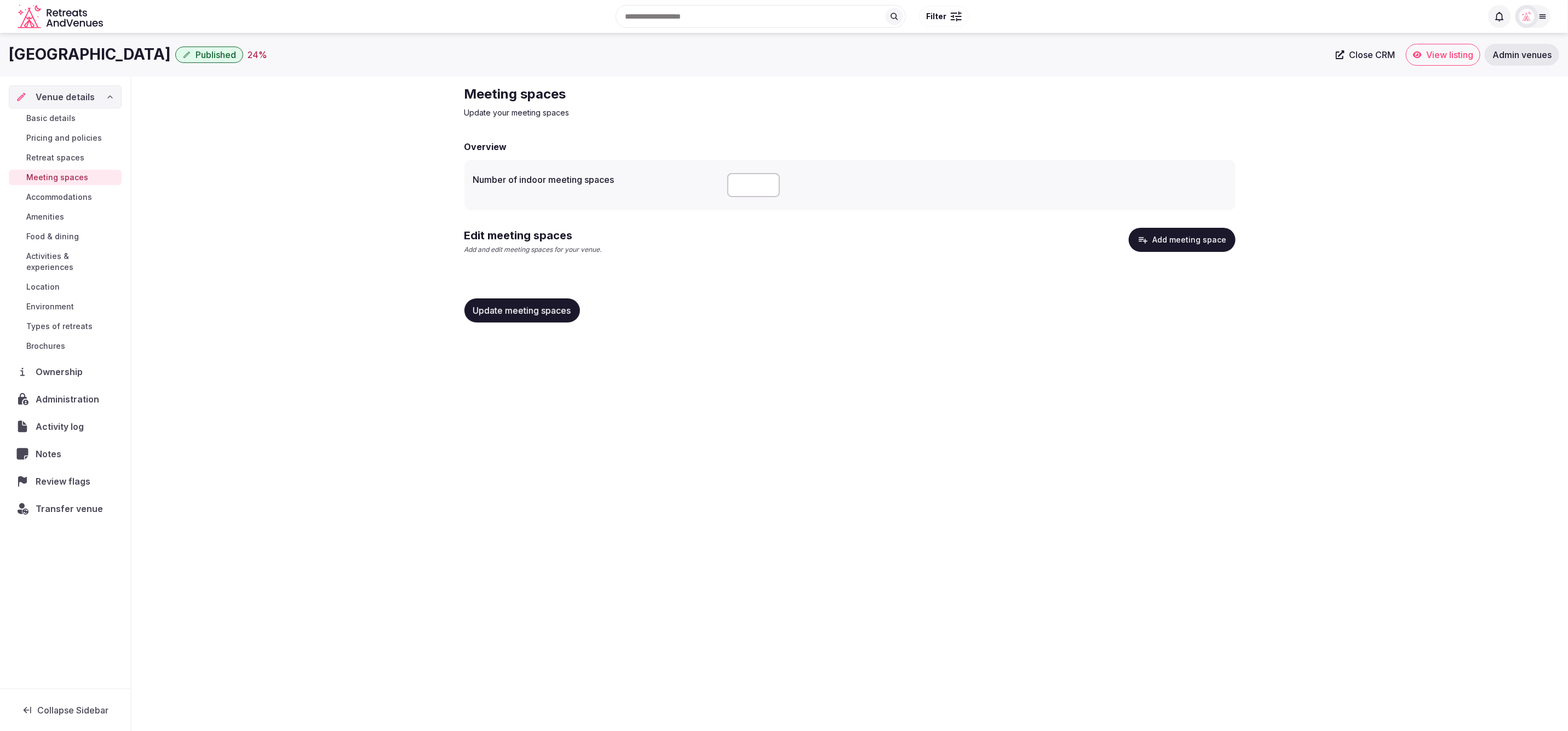
click at [1191, 246] on button "Add meeting space" at bounding box center [1182, 239] width 107 height 24
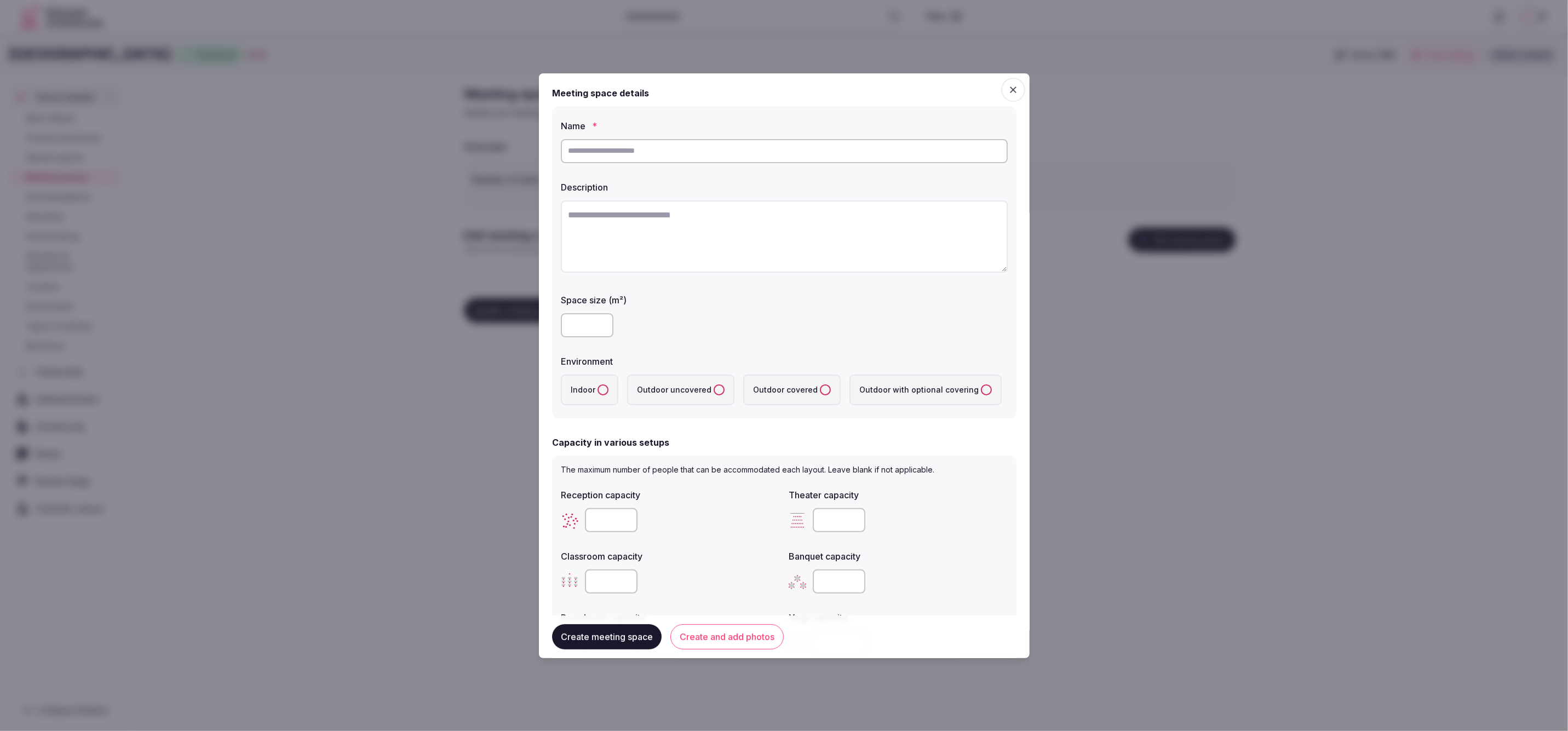
click at [591, 149] on input "text" at bounding box center [785, 151] width 447 height 24
paste input "**********"
type input "**********"
drag, startPoint x: 682, startPoint y: 234, endPoint x: 782, endPoint y: 141, distance: 136.6
click at [682, 234] on textarea at bounding box center [785, 236] width 447 height 72
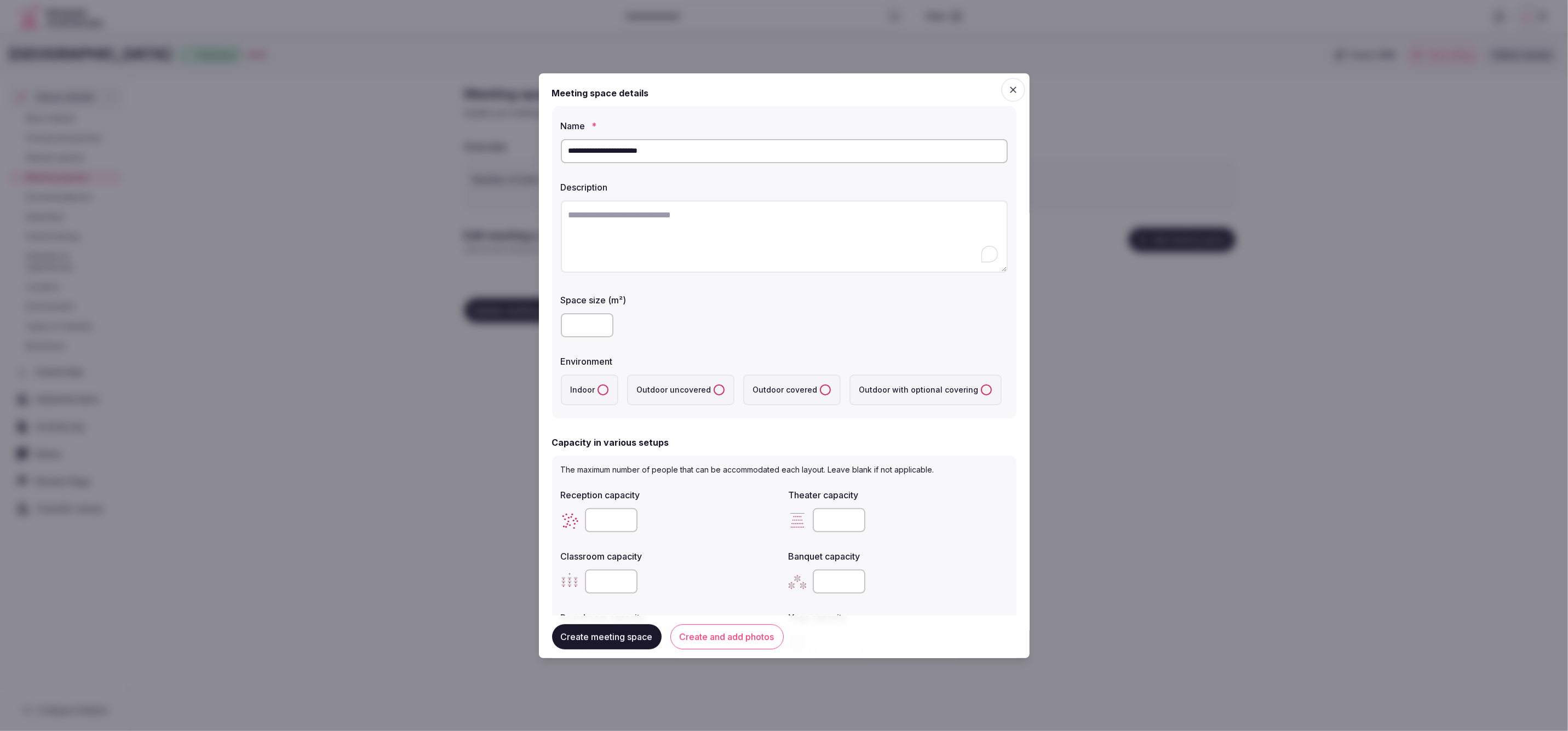
click at [690, 212] on textarea "To enrich screen reader interactions, please activate Accessibility in Grammarl…" at bounding box center [785, 236] width 447 height 72
paste textarea "**********"
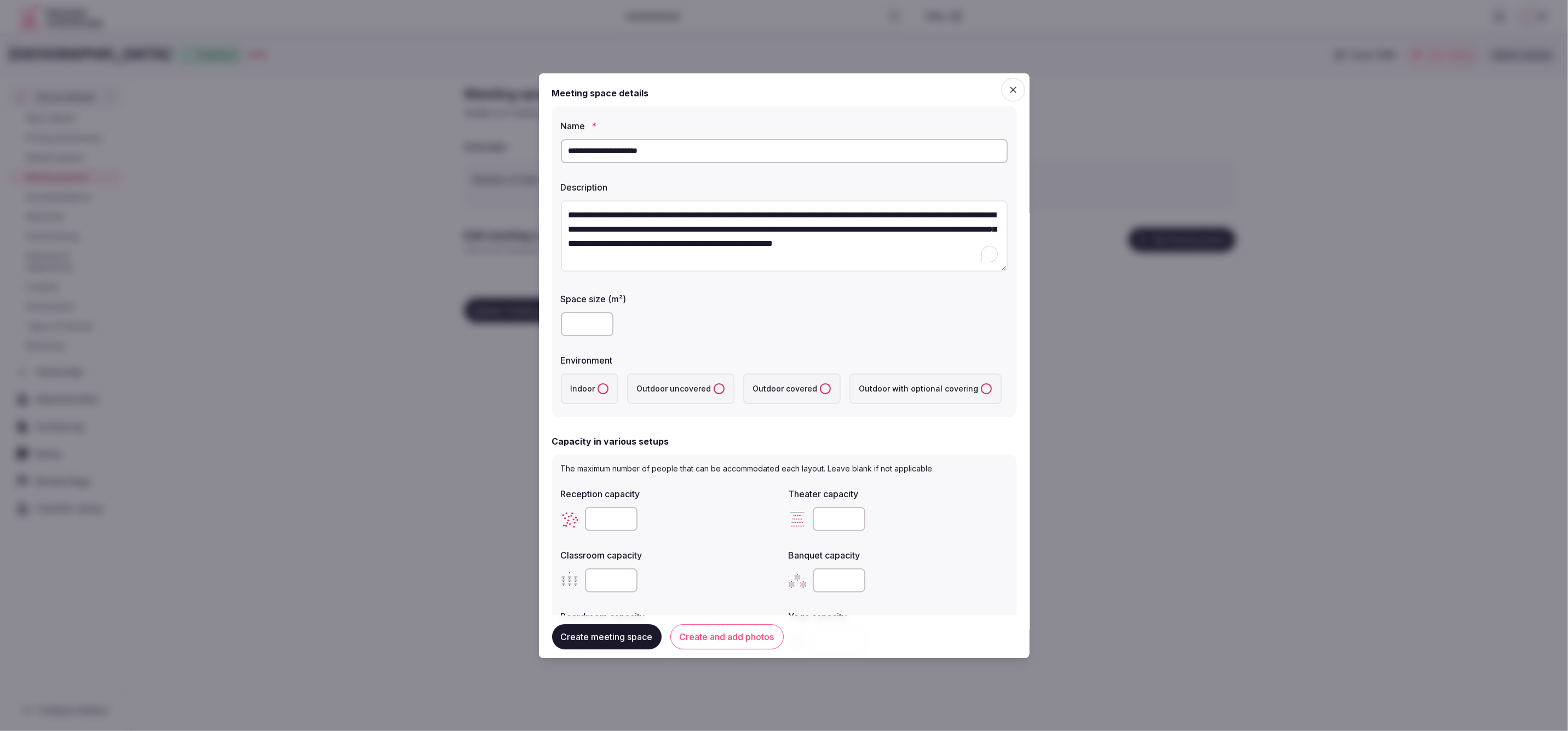
type textarea "**********"
drag, startPoint x: 680, startPoint y: 149, endPoint x: 604, endPoint y: 151, distance: 76.0
click at [604, 151] on input "**********" at bounding box center [785, 151] width 447 height 24
click at [666, 155] on input "**********" at bounding box center [785, 151] width 447 height 24
drag, startPoint x: 673, startPoint y: 152, endPoint x: 608, endPoint y: 152, distance: 65.0
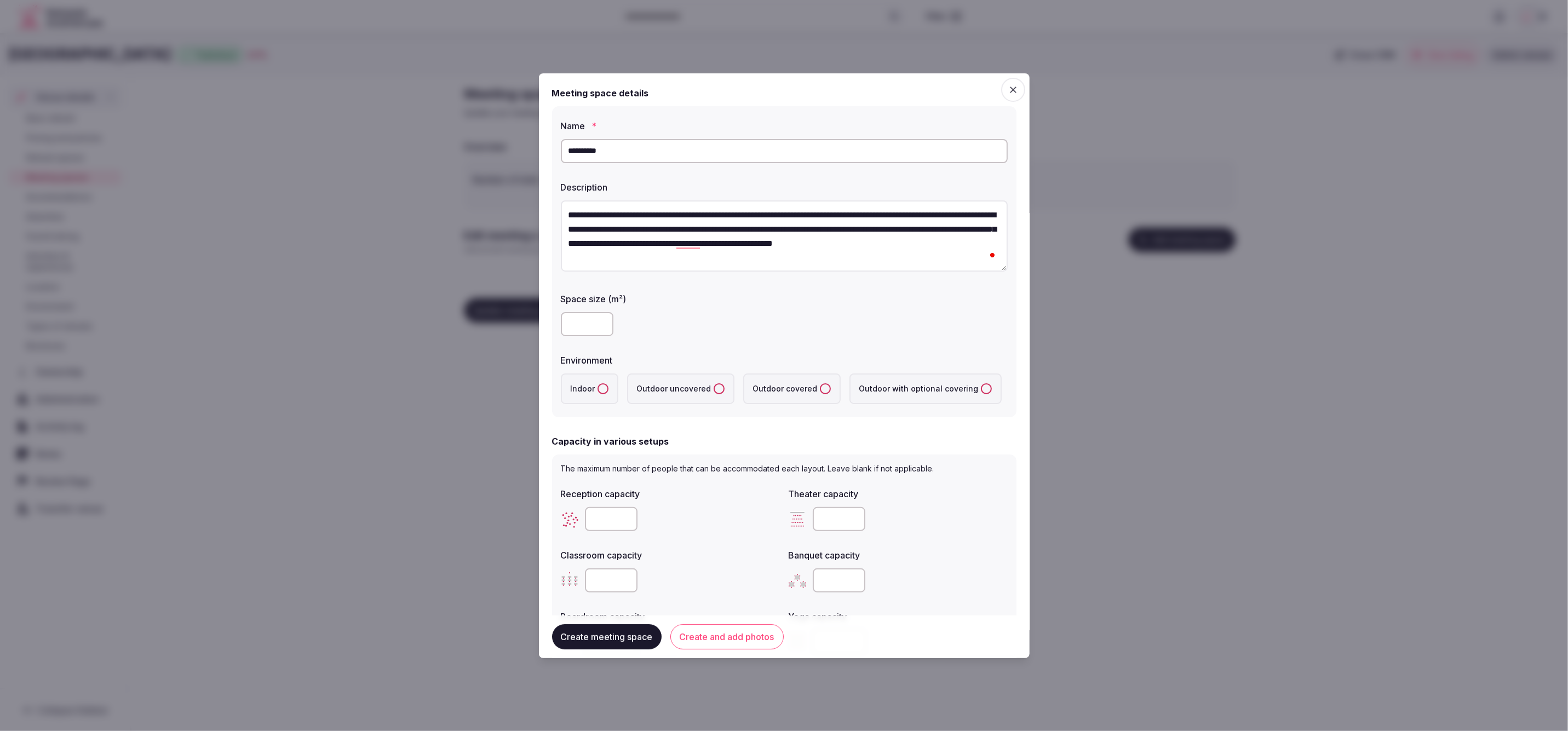
click at [608, 152] on input "**********" at bounding box center [785, 151] width 447 height 24
type input "**********"
click at [723, 298] on label "Space size (m²)" at bounding box center [785, 299] width 447 height 9
click at [570, 326] on input "number" at bounding box center [587, 324] width 53 height 24
type input "***"
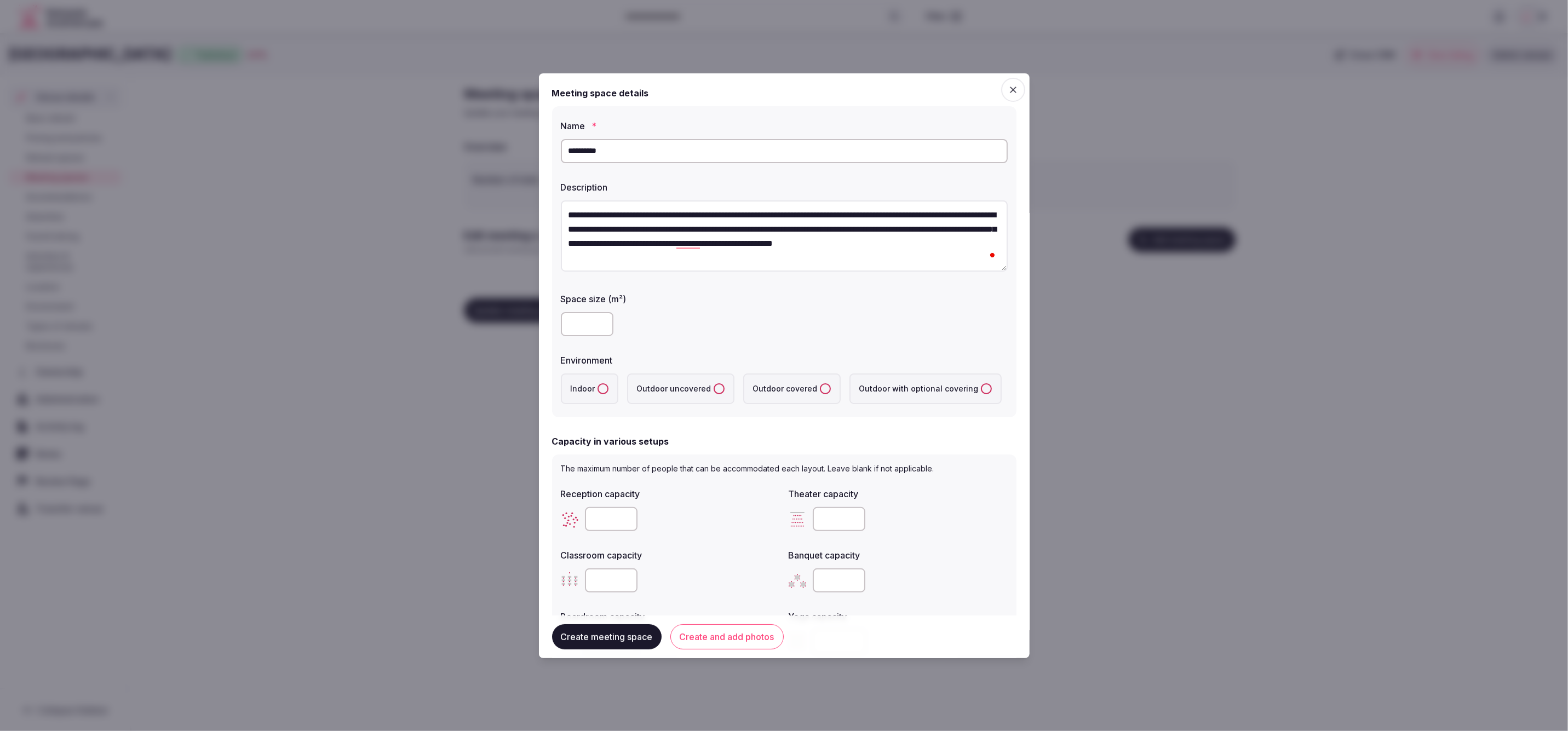
click at [715, 346] on div "**********" at bounding box center [784, 261] width 464 height 312
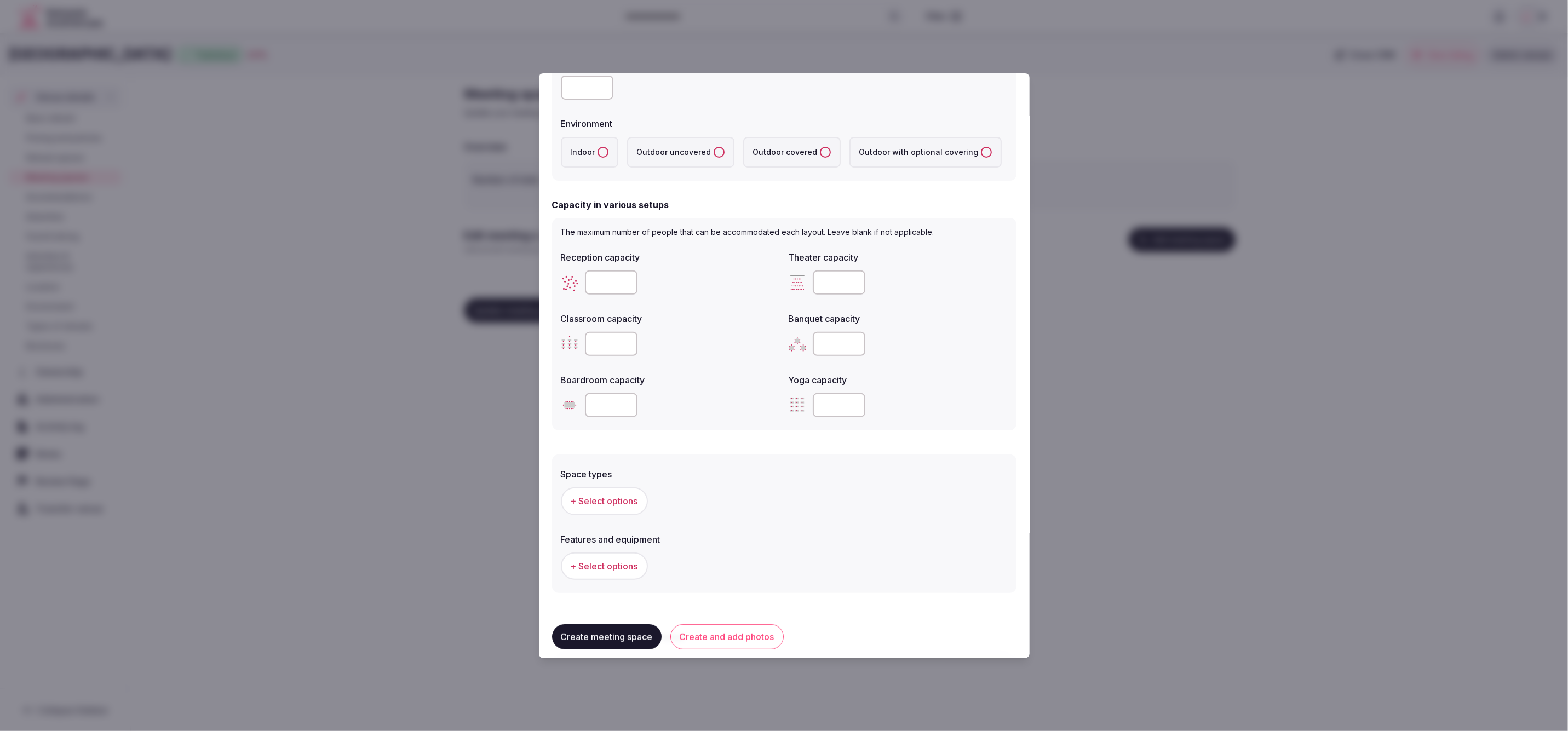
scroll to position [247, 0]
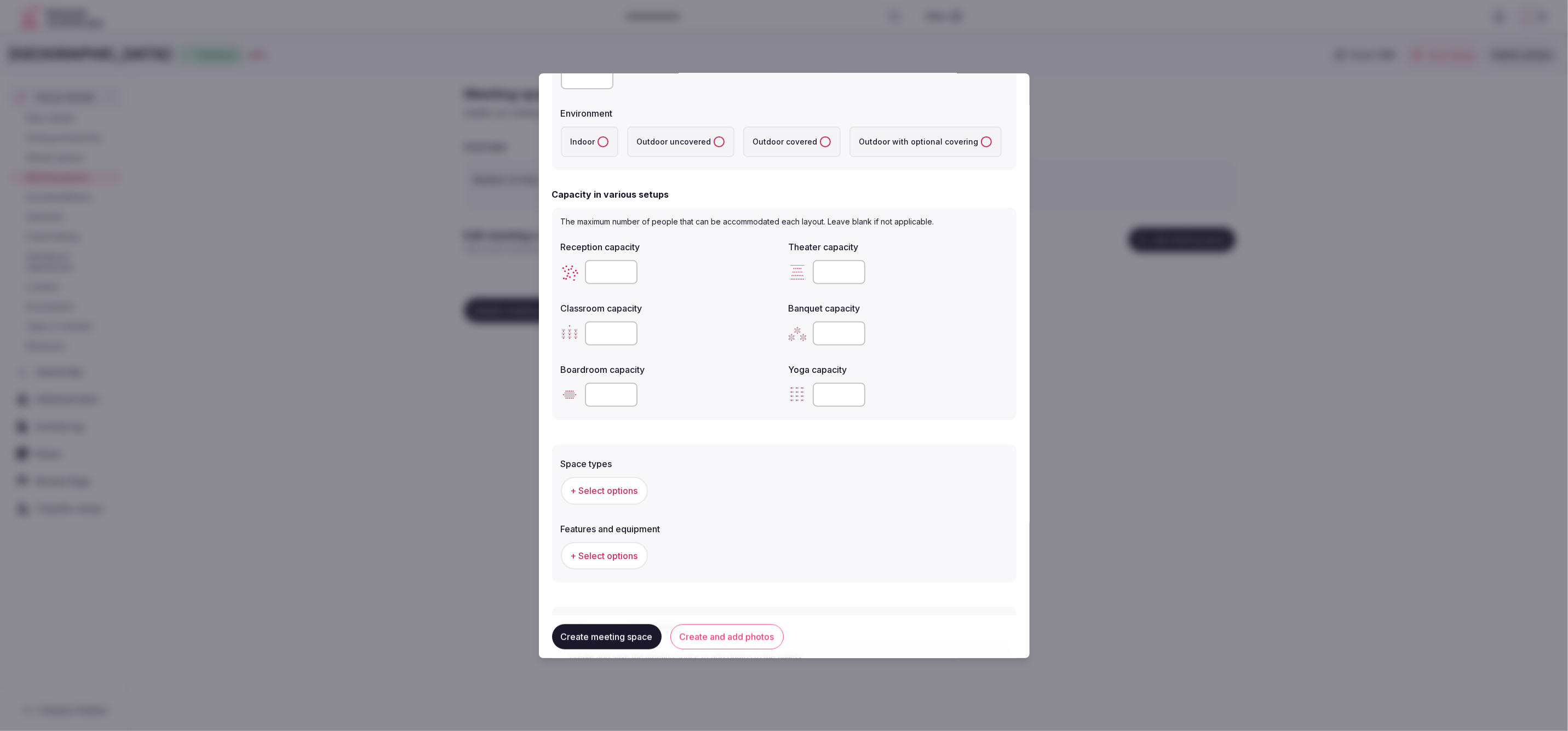
click at [612, 271] on input "number" at bounding box center [611, 272] width 53 height 24
type input "***"
click at [744, 277] on div "***" at bounding box center [671, 272] width 219 height 24
click at [824, 266] on input "number" at bounding box center [839, 272] width 53 height 24
type input "*"
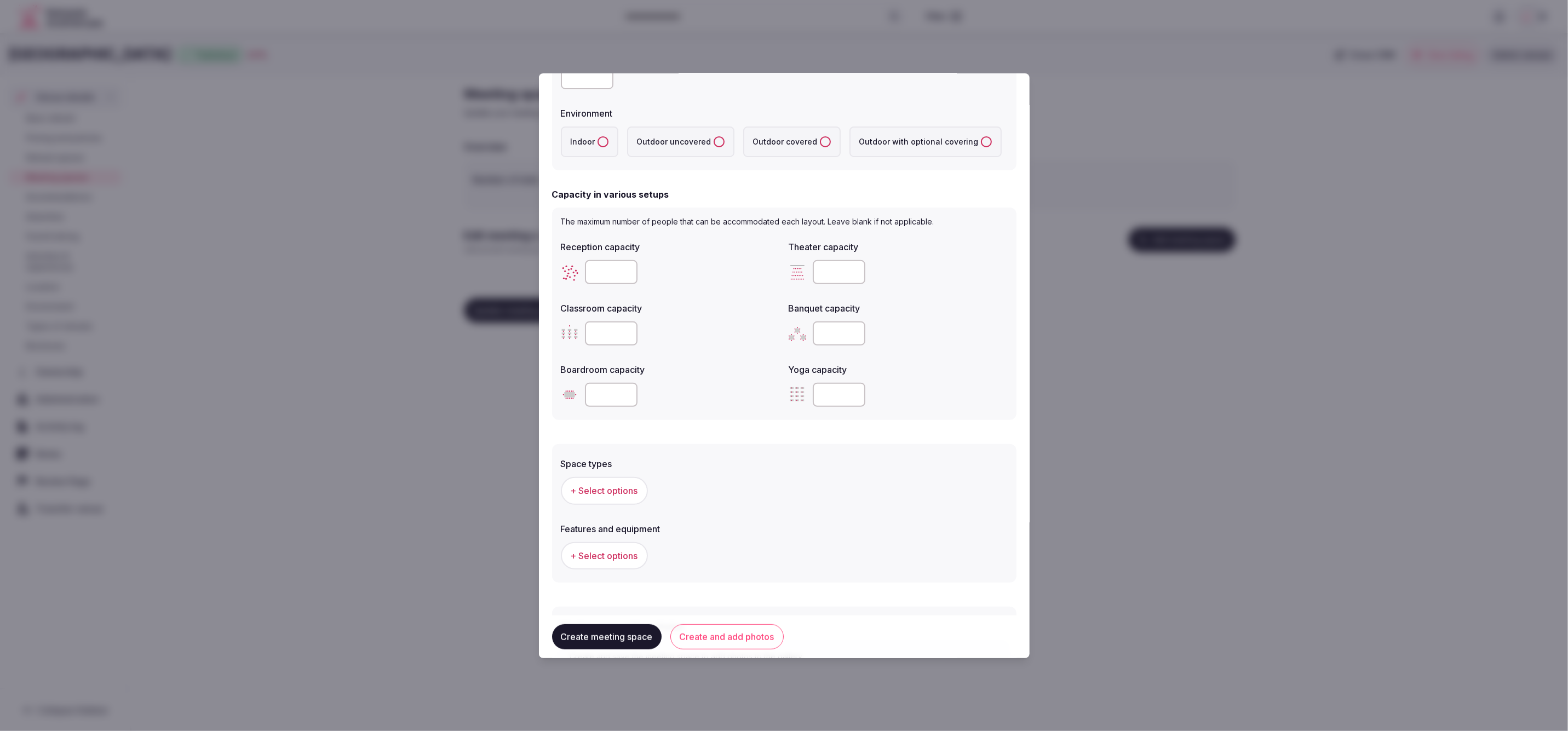
type input "***"
click at [696, 357] on div "Reception capacity *** Theater capacity *** Classroom capacity Banquet capacity…" at bounding box center [785, 323] width 447 height 175
click at [606, 397] on input "number" at bounding box center [611, 394] width 53 height 24
type input "**"
click at [715, 370] on label "Boardroom capacity" at bounding box center [671, 369] width 219 height 9
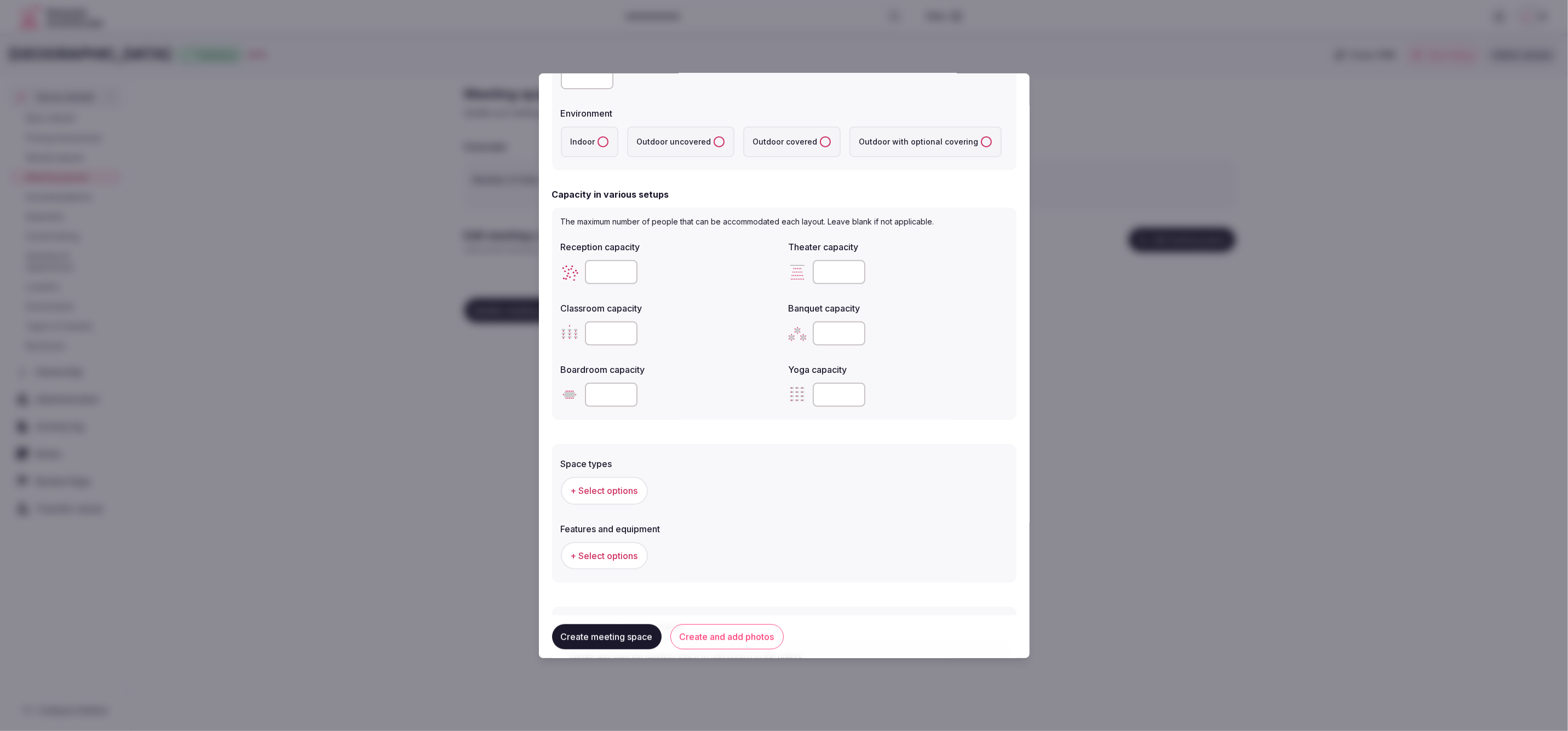
click at [840, 334] on input "*" at bounding box center [839, 333] width 53 height 24
type input "*"
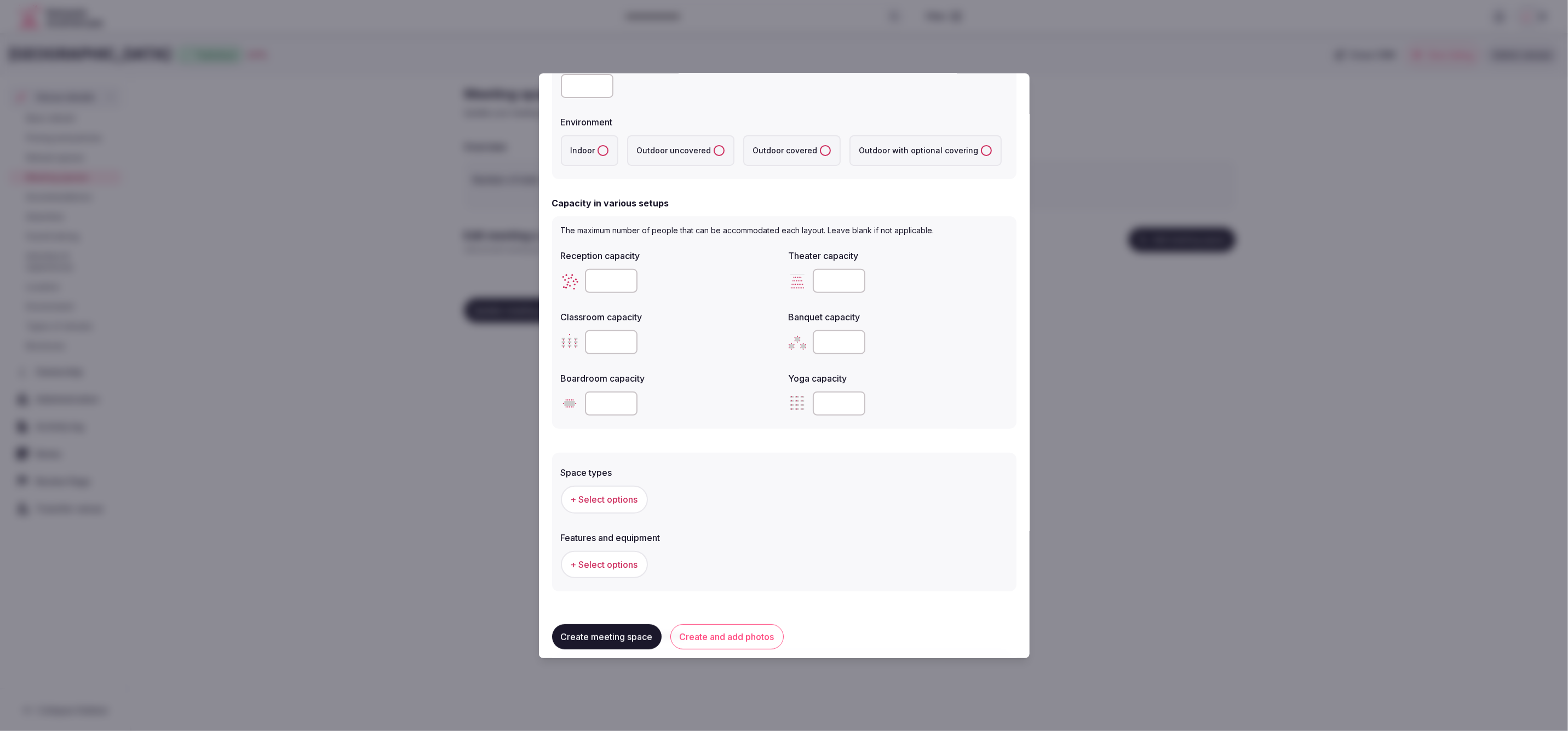
type input "***"
click at [561, 315] on label "Classroom capacity" at bounding box center [671, 317] width 219 height 9
click at [690, 327] on div at bounding box center [671, 342] width 219 height 33
click at [602, 339] on input "number" at bounding box center [611, 342] width 53 height 24
type input "**"
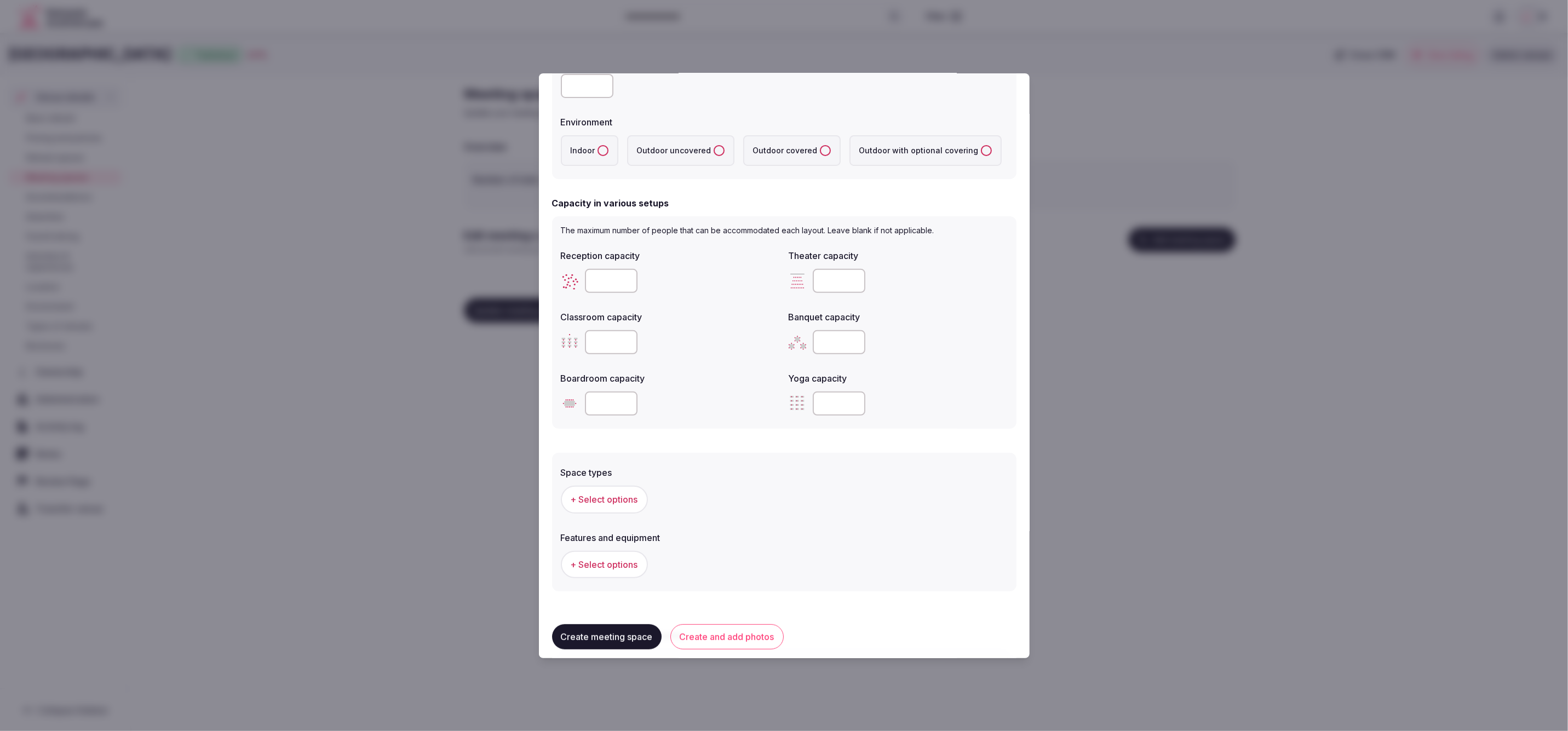
click at [797, 481] on div "+ Select options" at bounding box center [785, 499] width 447 height 36
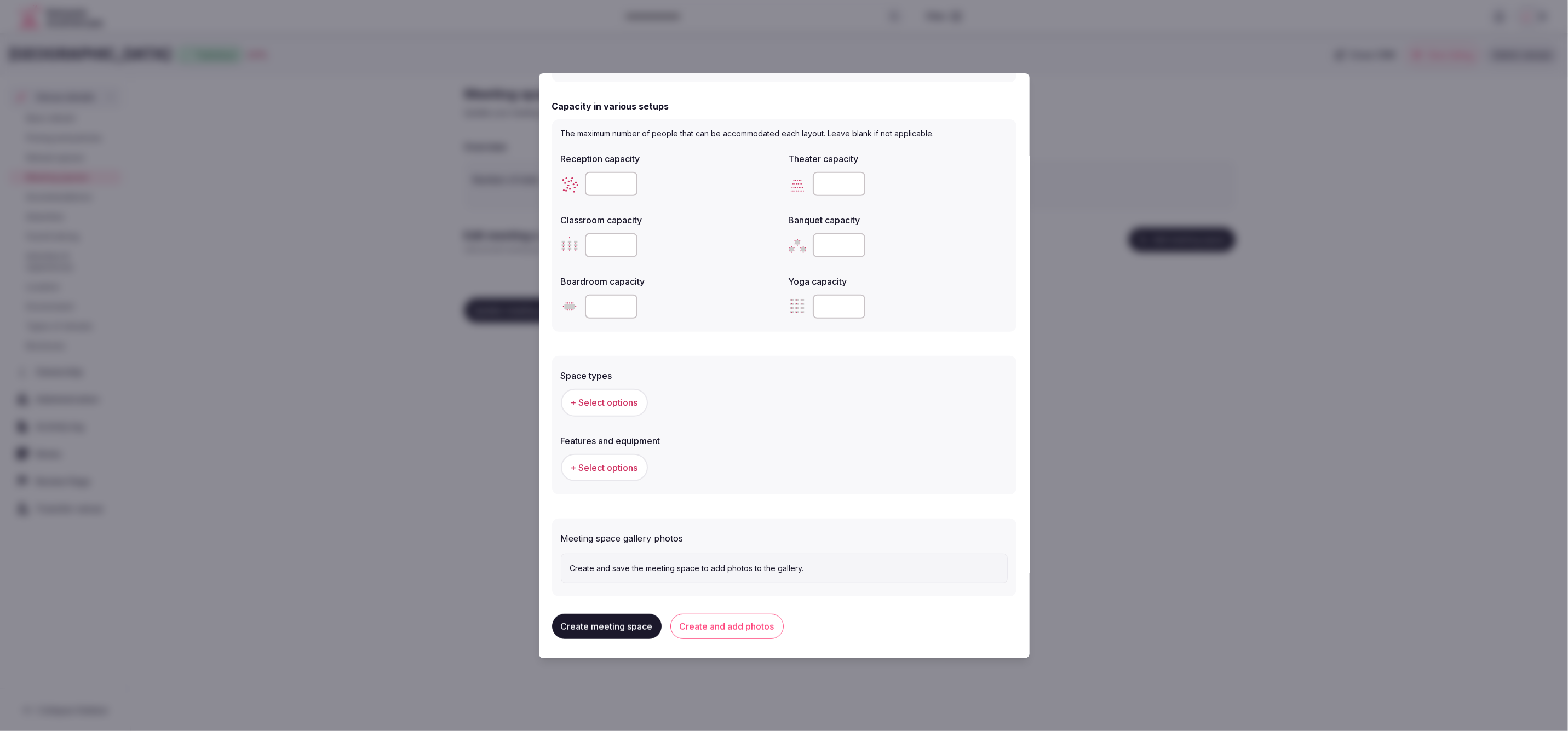
click at [616, 405] on span "+ Select options" at bounding box center [605, 402] width 67 height 12
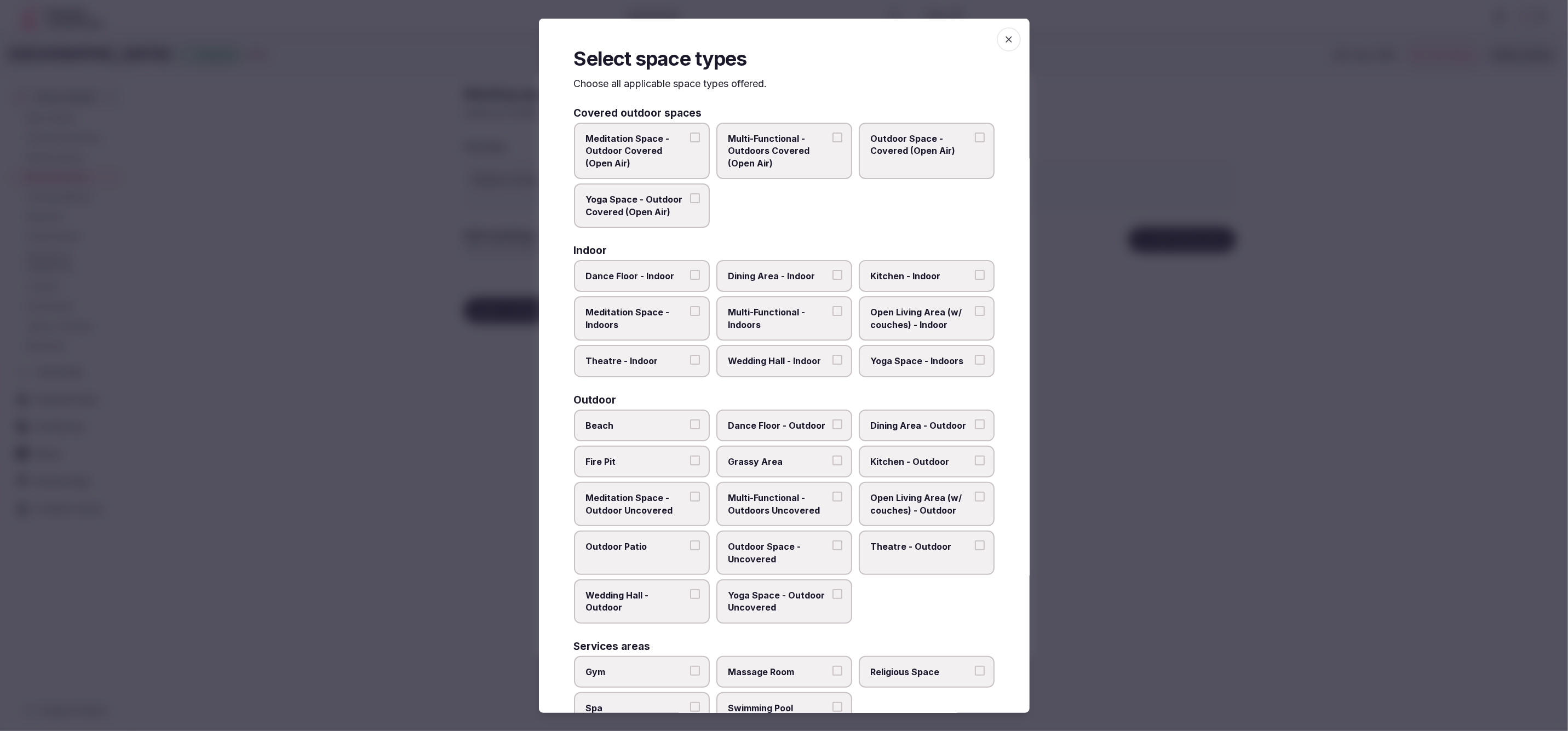
click at [809, 362] on span "Wedding Hall - Indoor" at bounding box center [778, 361] width 101 height 12
click at [832, 362] on button "Wedding Hall - Indoor" at bounding box center [837, 359] width 10 height 10
click at [780, 318] on span "Multi-Functional - Indoors" at bounding box center [778, 318] width 101 height 24
click at [832, 316] on button "Multi-Functional - Indoors" at bounding box center [837, 311] width 10 height 10
click at [783, 272] on span "Dining Area - Indoor" at bounding box center [778, 276] width 101 height 12
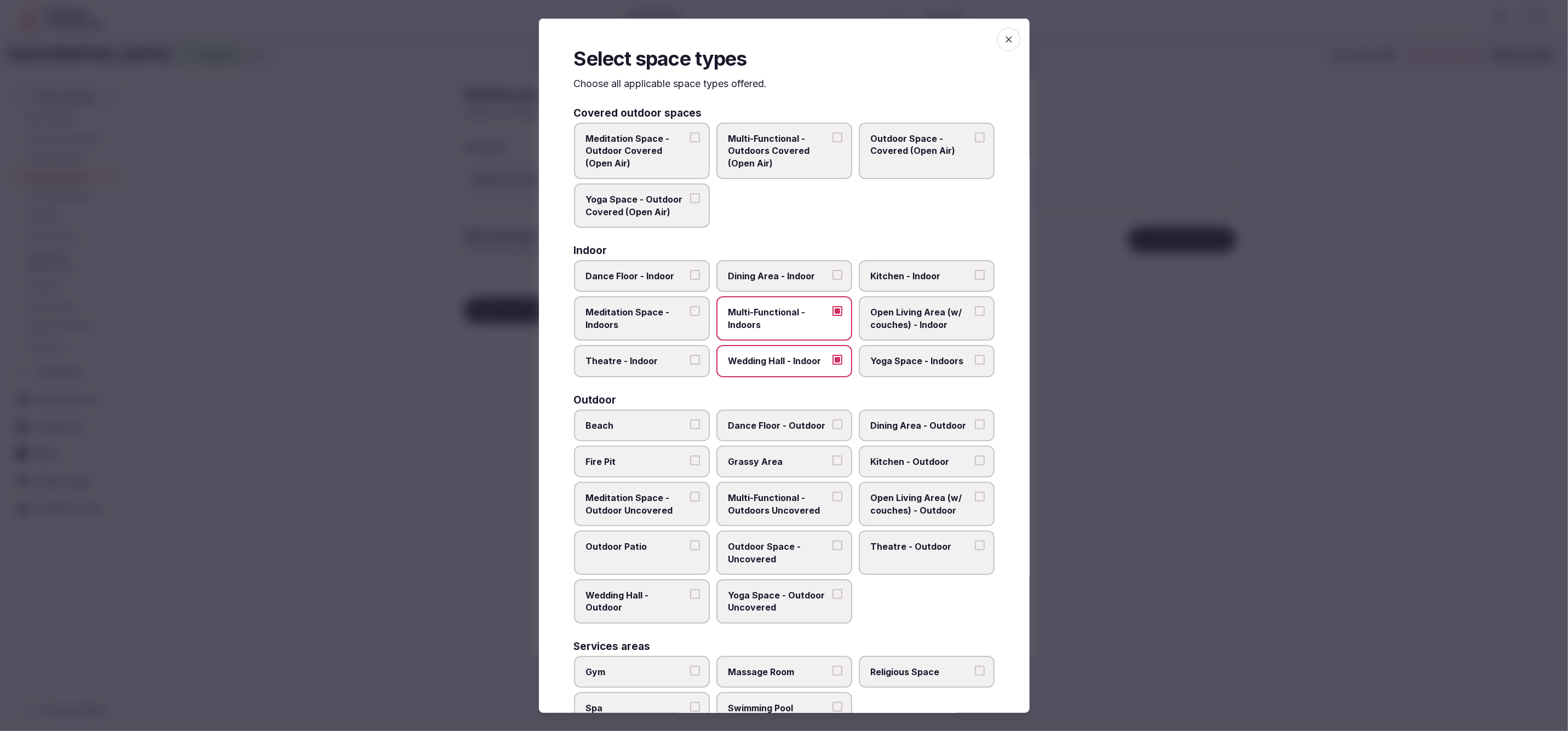
click at [832, 272] on button "Dining Area - Indoor" at bounding box center [837, 275] width 10 height 10
click at [637, 360] on span "Theatre - Indoor" at bounding box center [636, 361] width 101 height 12
click at [690, 360] on button "Theatre - Indoor" at bounding box center [695, 359] width 10 height 10
click at [659, 261] on label "Dance Floor - Indoor" at bounding box center [642, 276] width 136 height 32
click at [690, 270] on button "Dance Floor - Indoor" at bounding box center [695, 275] width 10 height 10
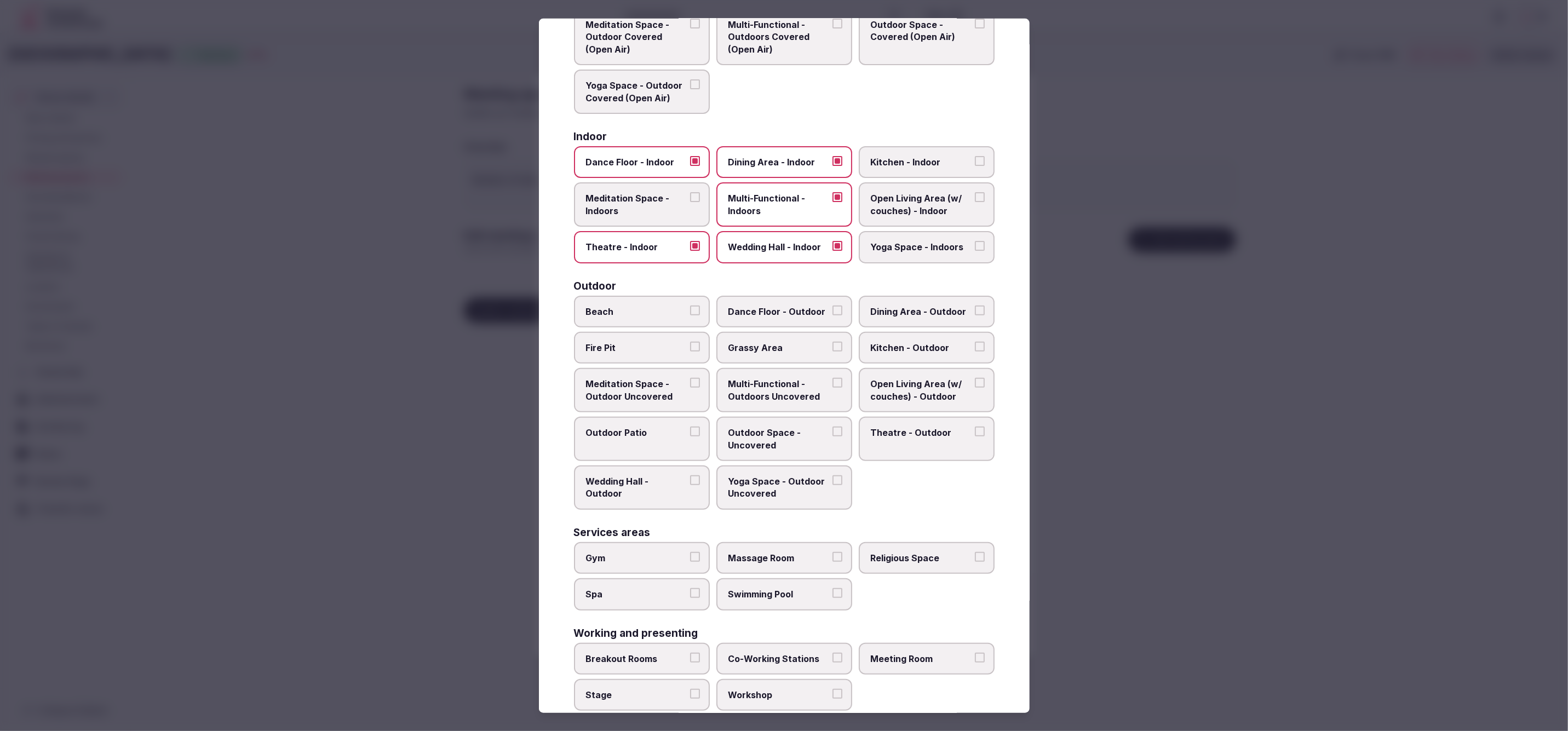
scroll to position [130, 0]
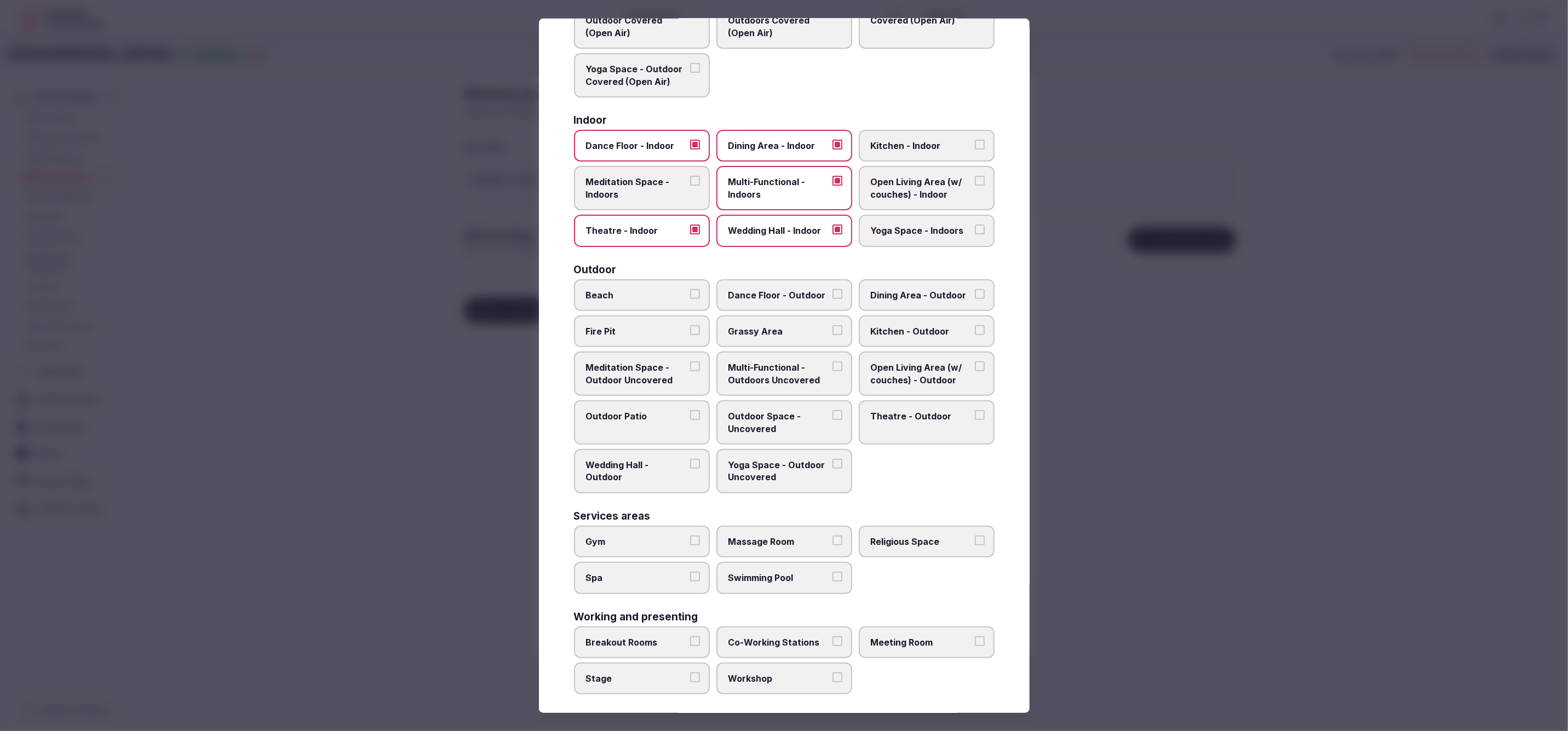
click at [920, 637] on span "Meeting Room" at bounding box center [921, 642] width 101 height 12
click at [975, 637] on button "Meeting Room" at bounding box center [980, 640] width 10 height 10
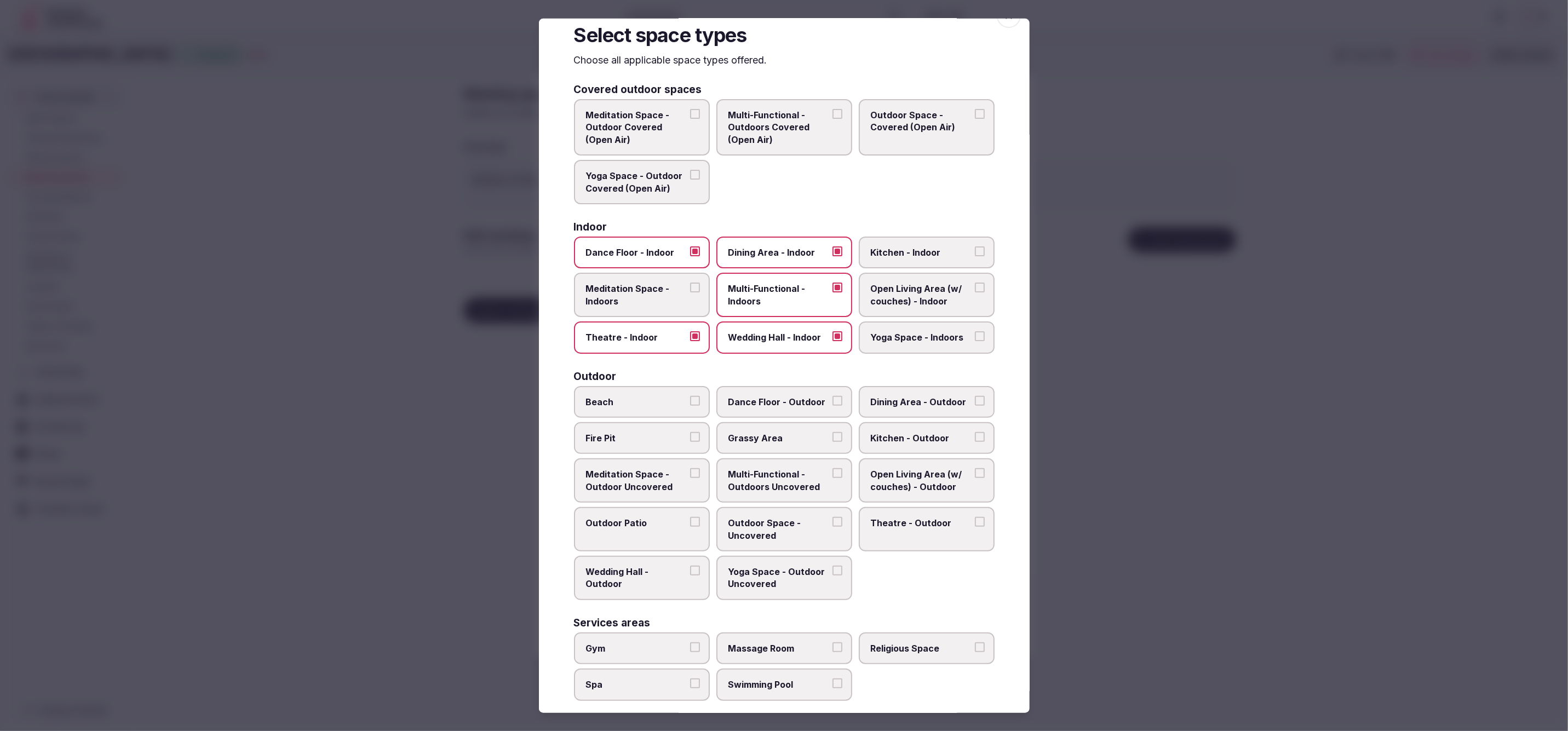
scroll to position [0, 0]
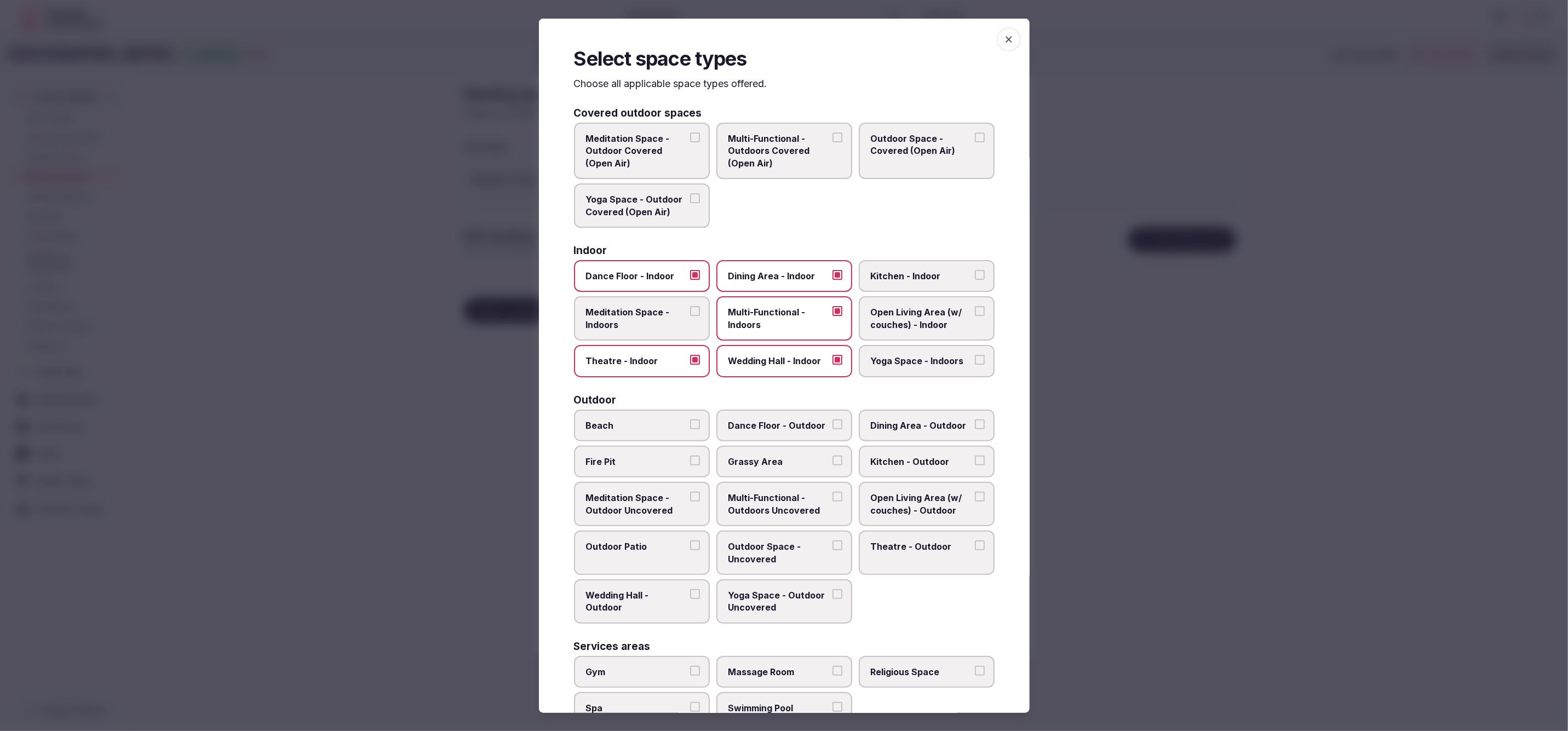
click at [1194, 510] on div at bounding box center [784, 366] width 1568 height 731
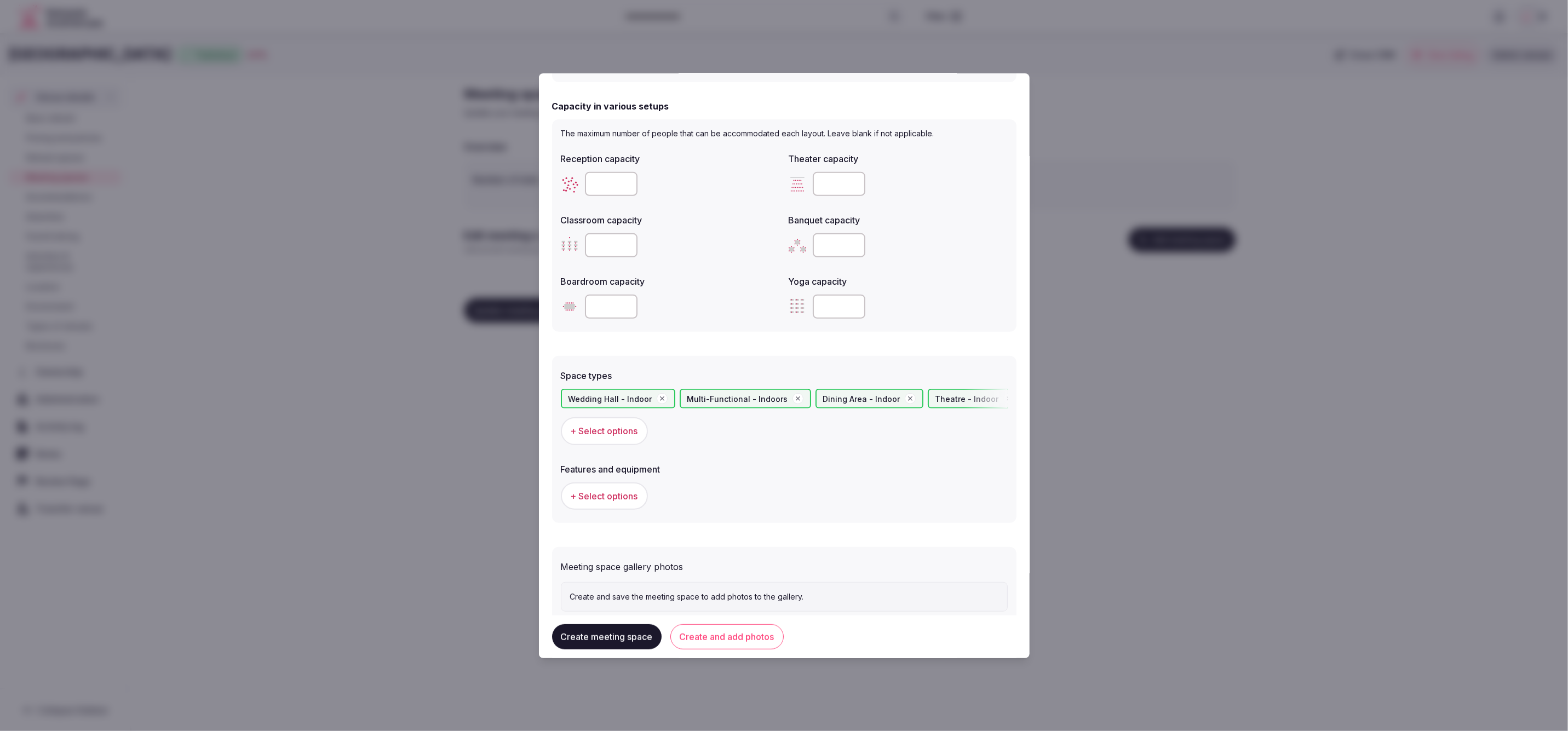
scroll to position [363, 0]
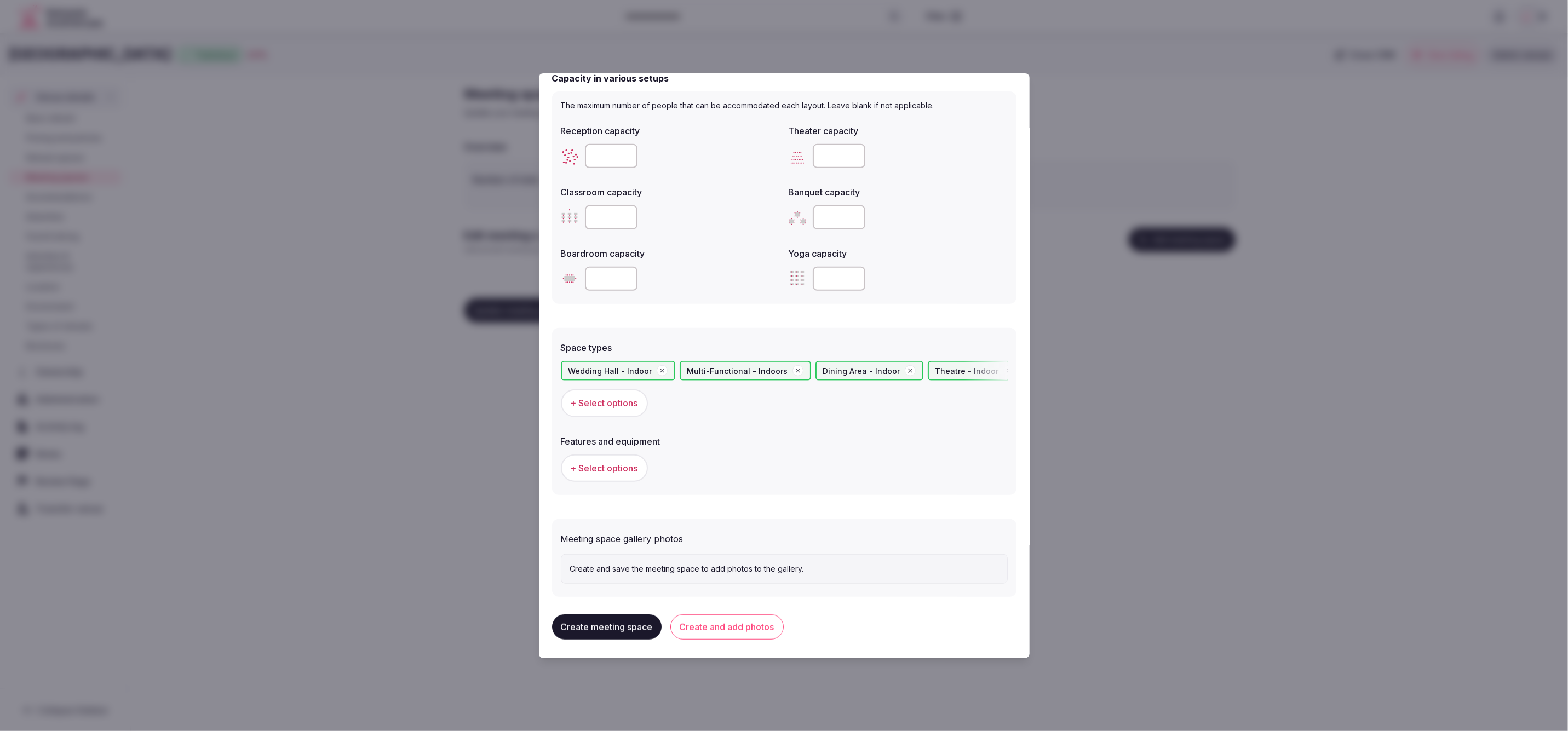
click at [621, 463] on span "+ Select options" at bounding box center [605, 468] width 67 height 12
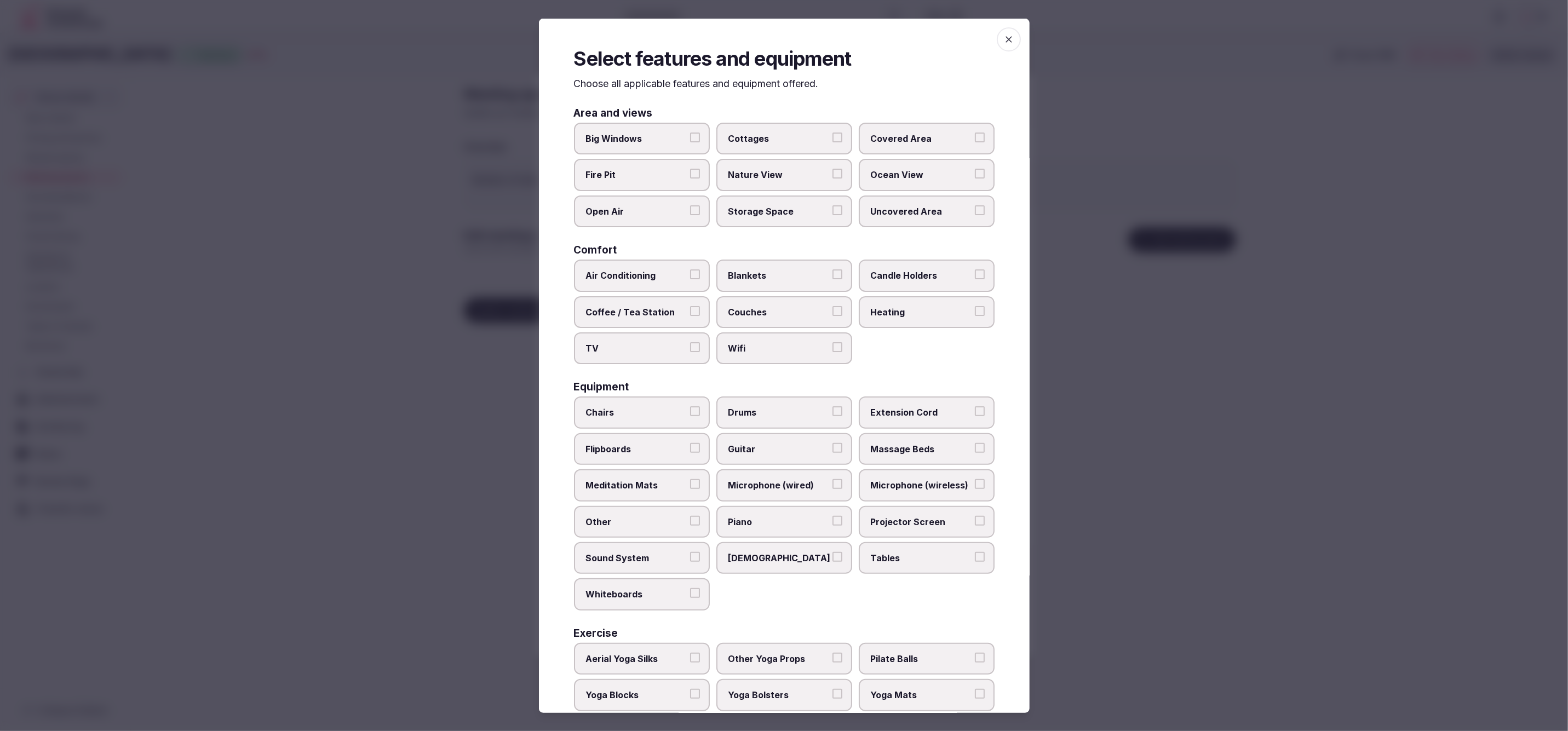
click at [617, 411] on span "Chairs" at bounding box center [636, 413] width 101 height 12
click at [690, 411] on button "Chairs" at bounding box center [695, 411] width 10 height 10
click at [656, 588] on span "Whiteboards" at bounding box center [636, 594] width 101 height 12
click at [690, 588] on button "Whiteboards" at bounding box center [695, 593] width 10 height 10
click at [656, 588] on span "Whiteboards" at bounding box center [636, 592] width 101 height 12
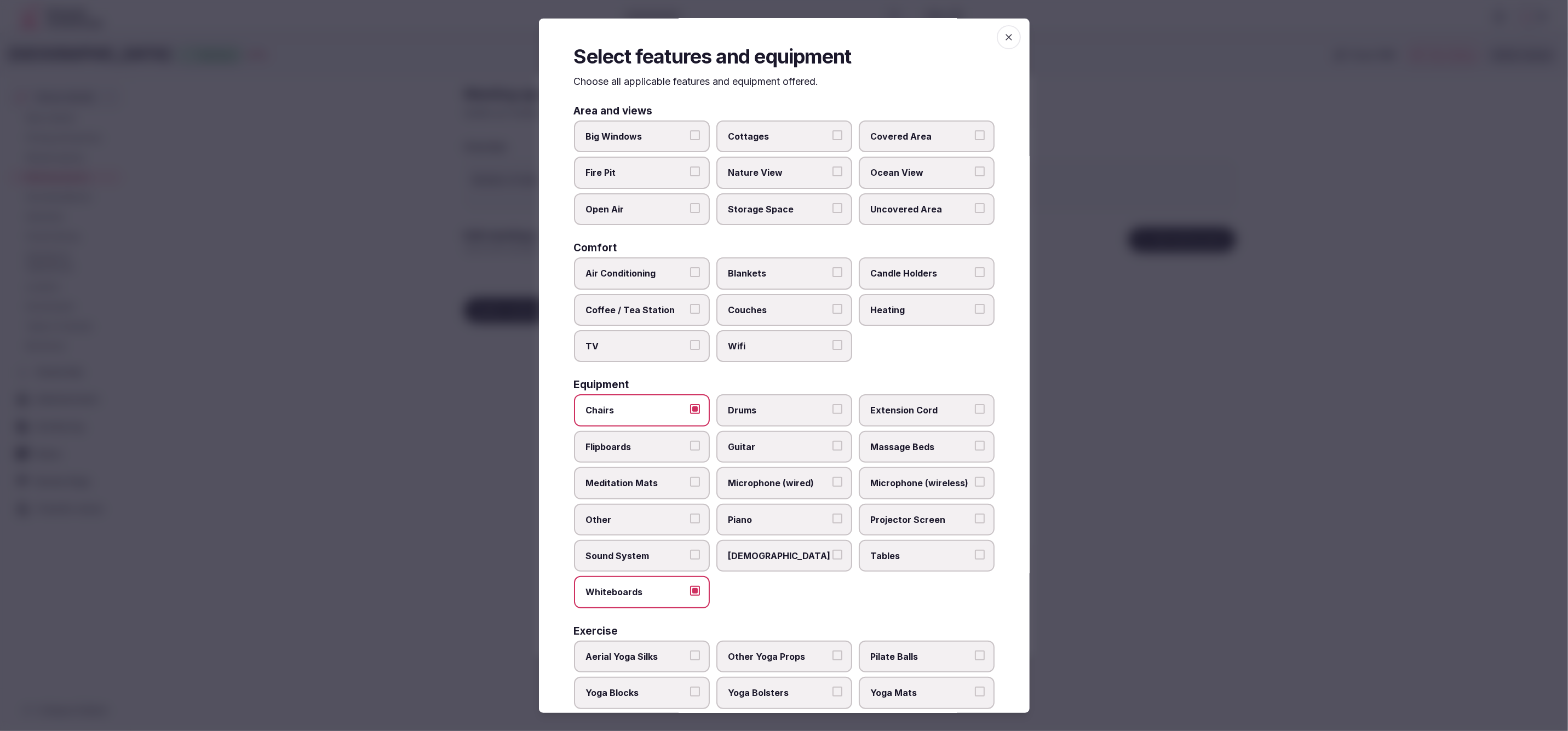
click at [690, 588] on button "Whiteboards" at bounding box center [695, 591] width 10 height 10
click at [924, 525] on label "Projector Screen" at bounding box center [927, 520] width 136 height 32
click at [975, 525] on button "Projector Screen" at bounding box center [980, 520] width 10 height 10
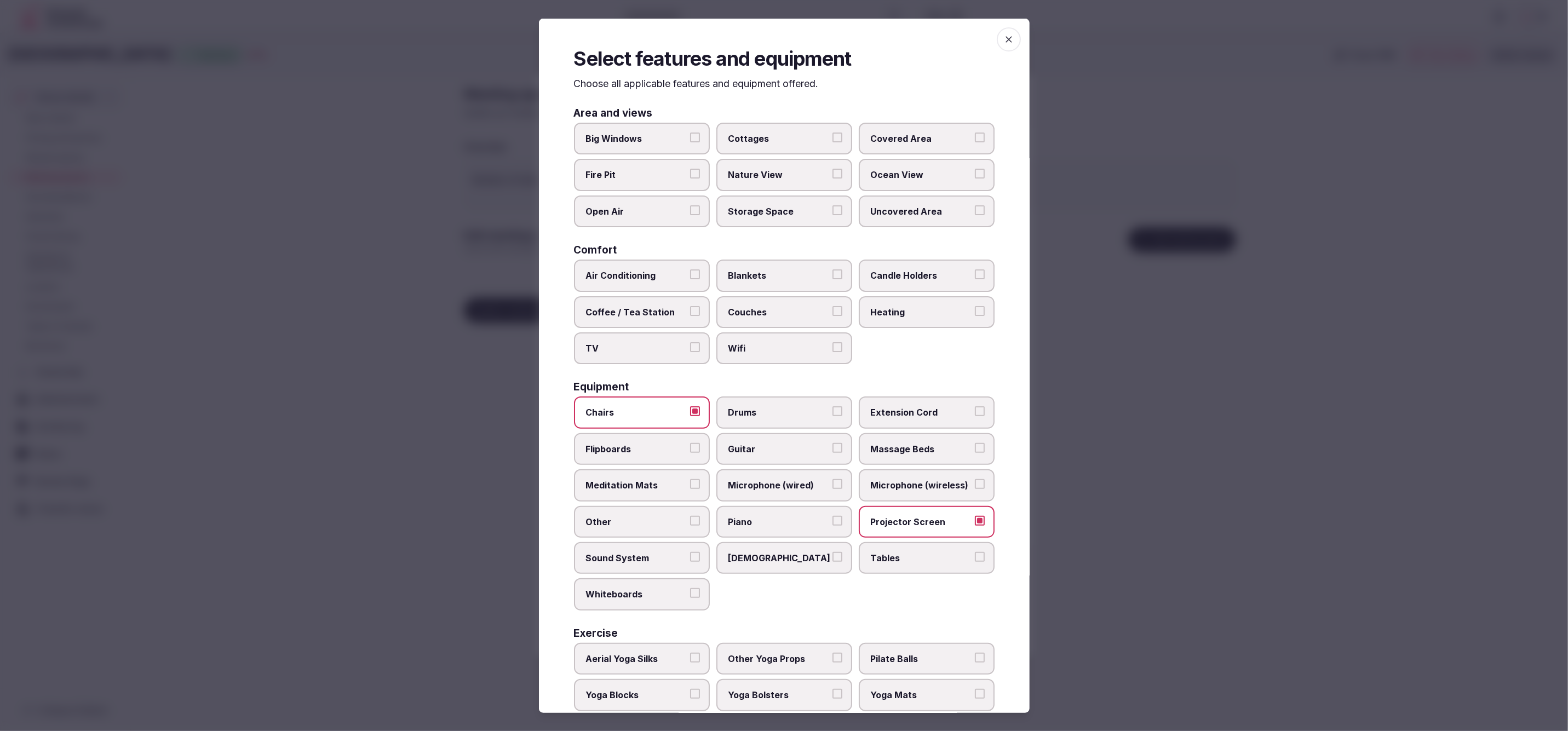
click at [916, 552] on span "Tables" at bounding box center [921, 558] width 101 height 12
click at [975, 552] on button "Tables" at bounding box center [980, 557] width 10 height 10
click at [655, 552] on span "Sound System" at bounding box center [636, 558] width 101 height 12
click at [690, 552] on button "Sound System" at bounding box center [695, 557] width 10 height 10
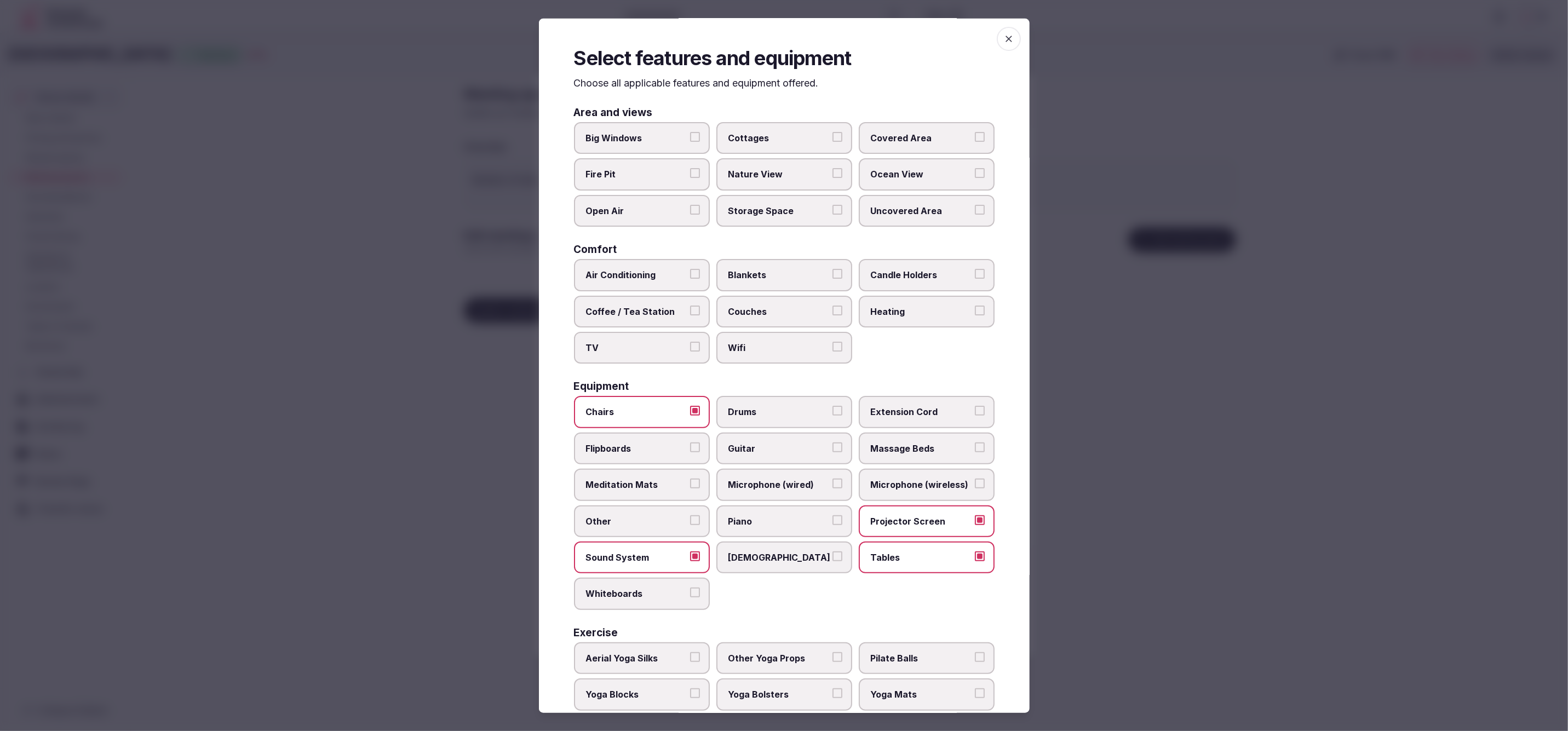
drag, startPoint x: 649, startPoint y: 259, endPoint x: 660, endPoint y: 281, distance: 24.6
click at [649, 259] on label "Air Conditioning" at bounding box center [642, 275] width 136 height 32
click at [690, 269] on button "Air Conditioning" at bounding box center [695, 274] width 10 height 10
click at [742, 347] on span "Wifi" at bounding box center [778, 348] width 101 height 12
click at [832, 347] on button "Wifi" at bounding box center [837, 347] width 10 height 10
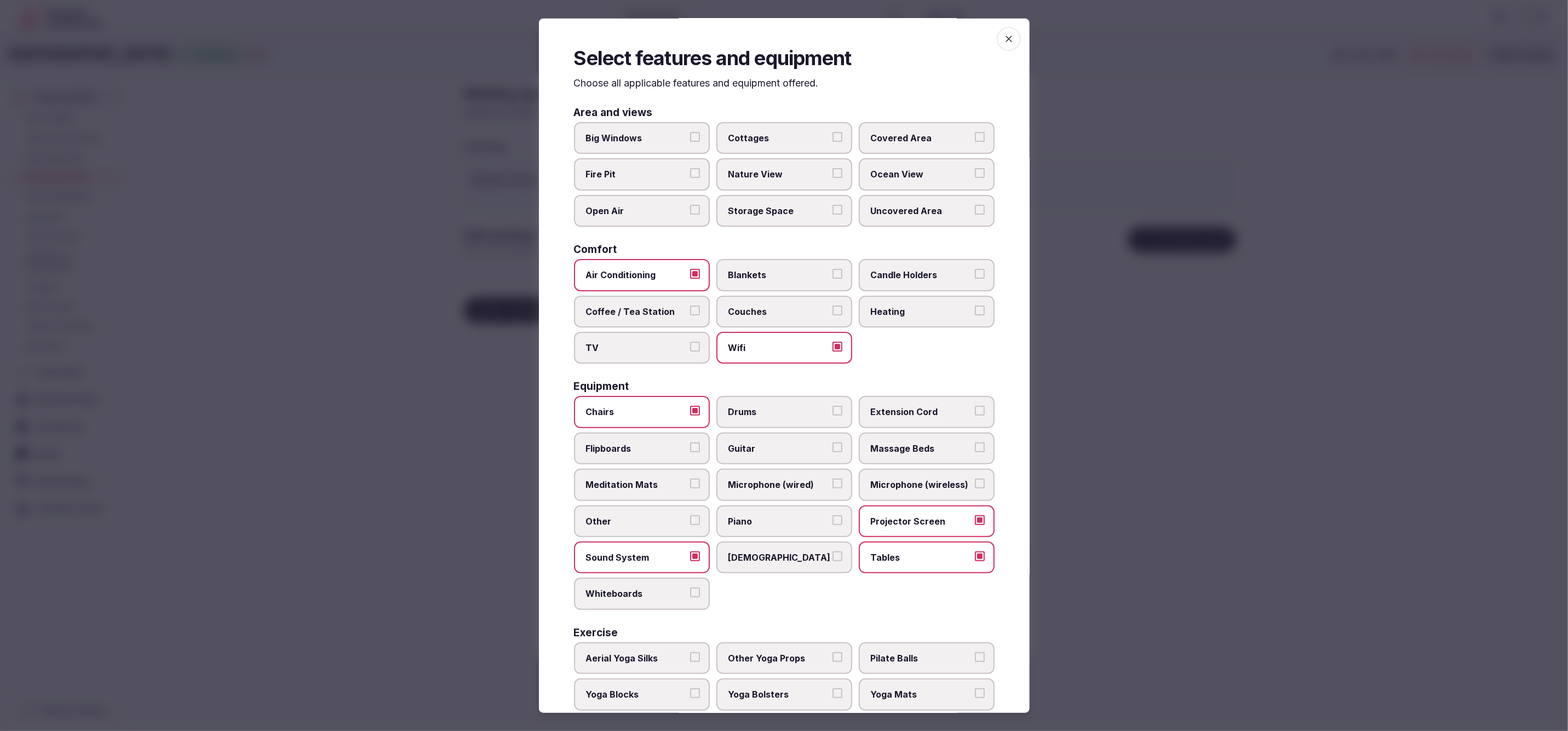
click at [665, 141] on span "Big Windows" at bounding box center [636, 138] width 101 height 12
click at [690, 141] on button "Big Windows" at bounding box center [695, 137] width 10 height 10
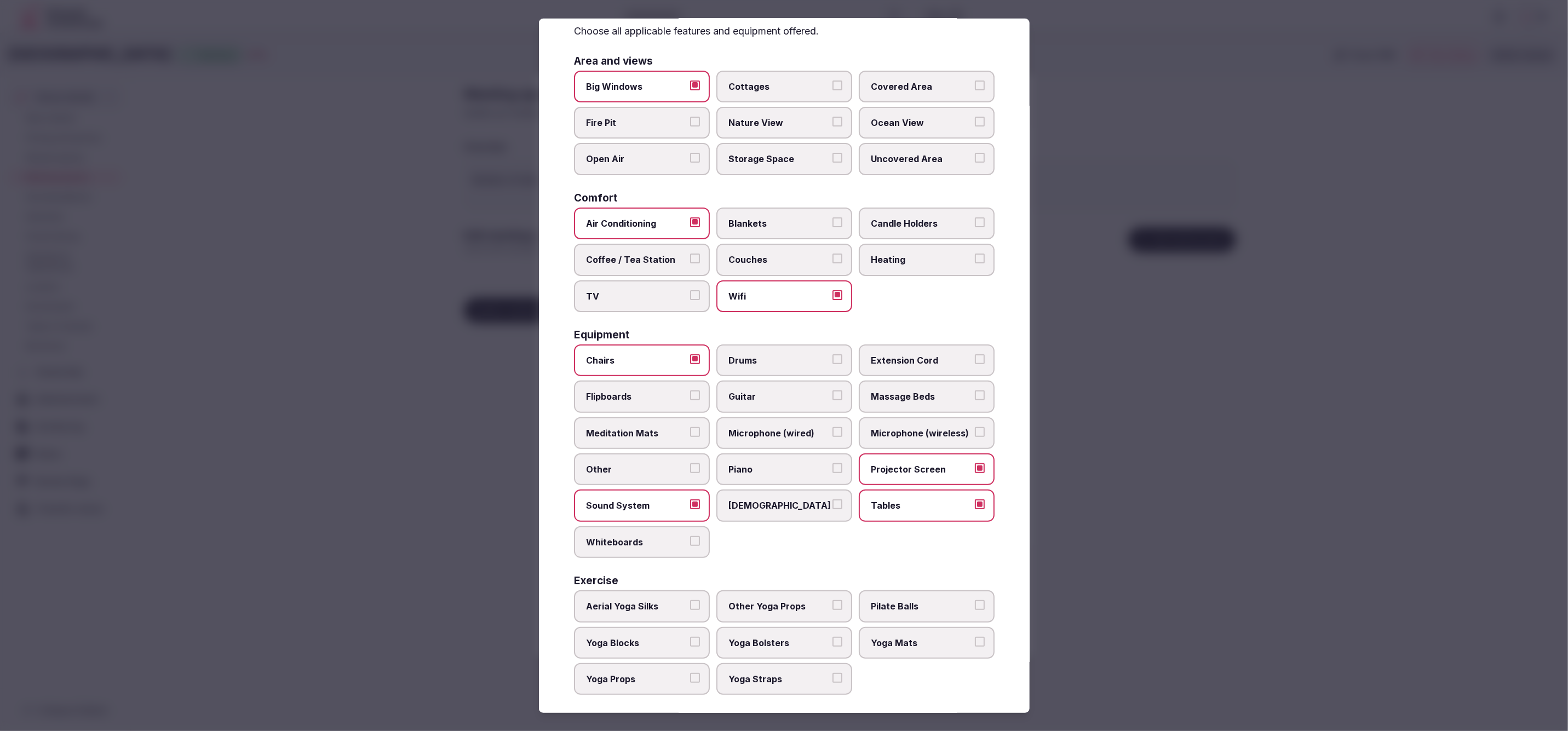
click at [1158, 686] on div at bounding box center [784, 366] width 1568 height 731
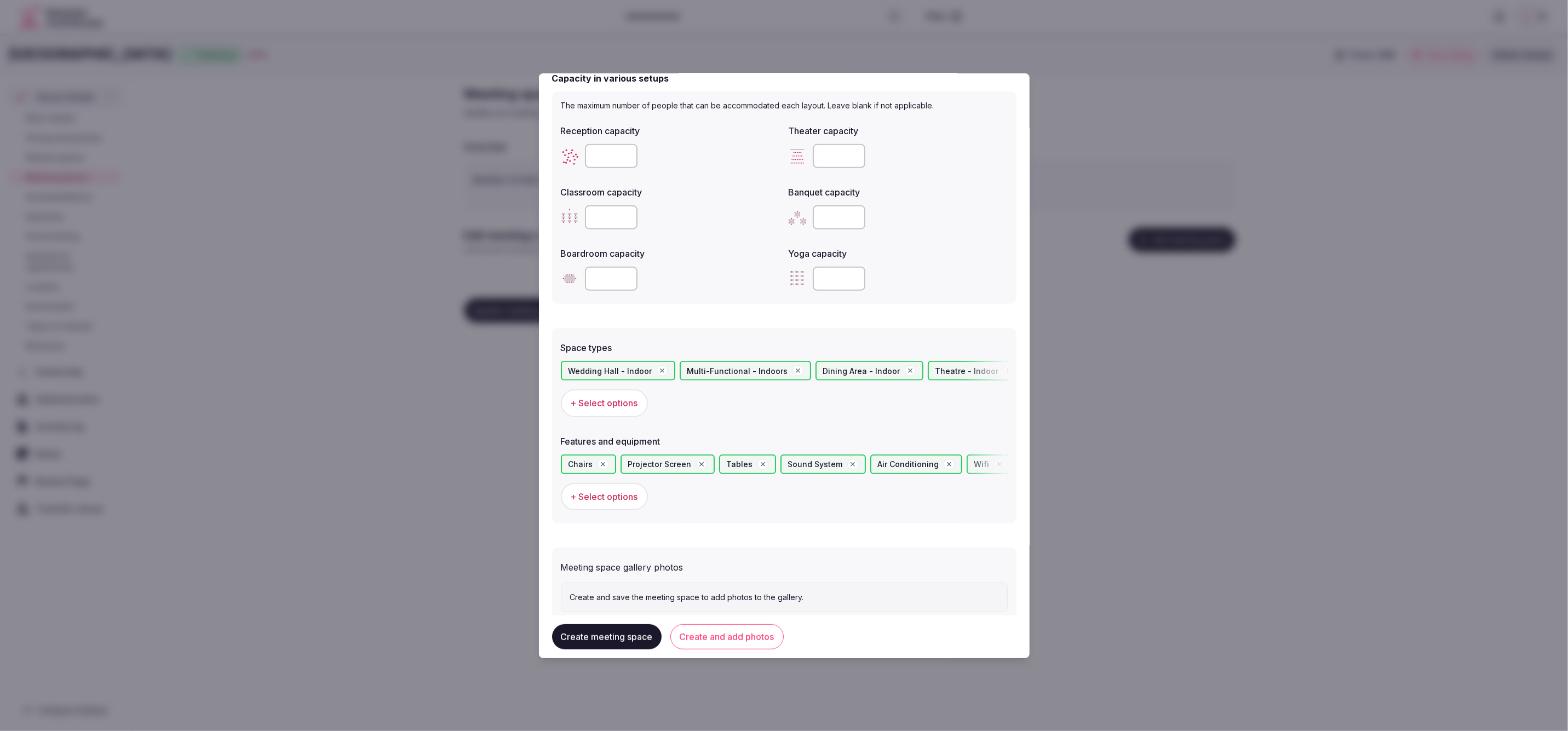
click at [706, 635] on button "Create and add photos" at bounding box center [727, 636] width 113 height 25
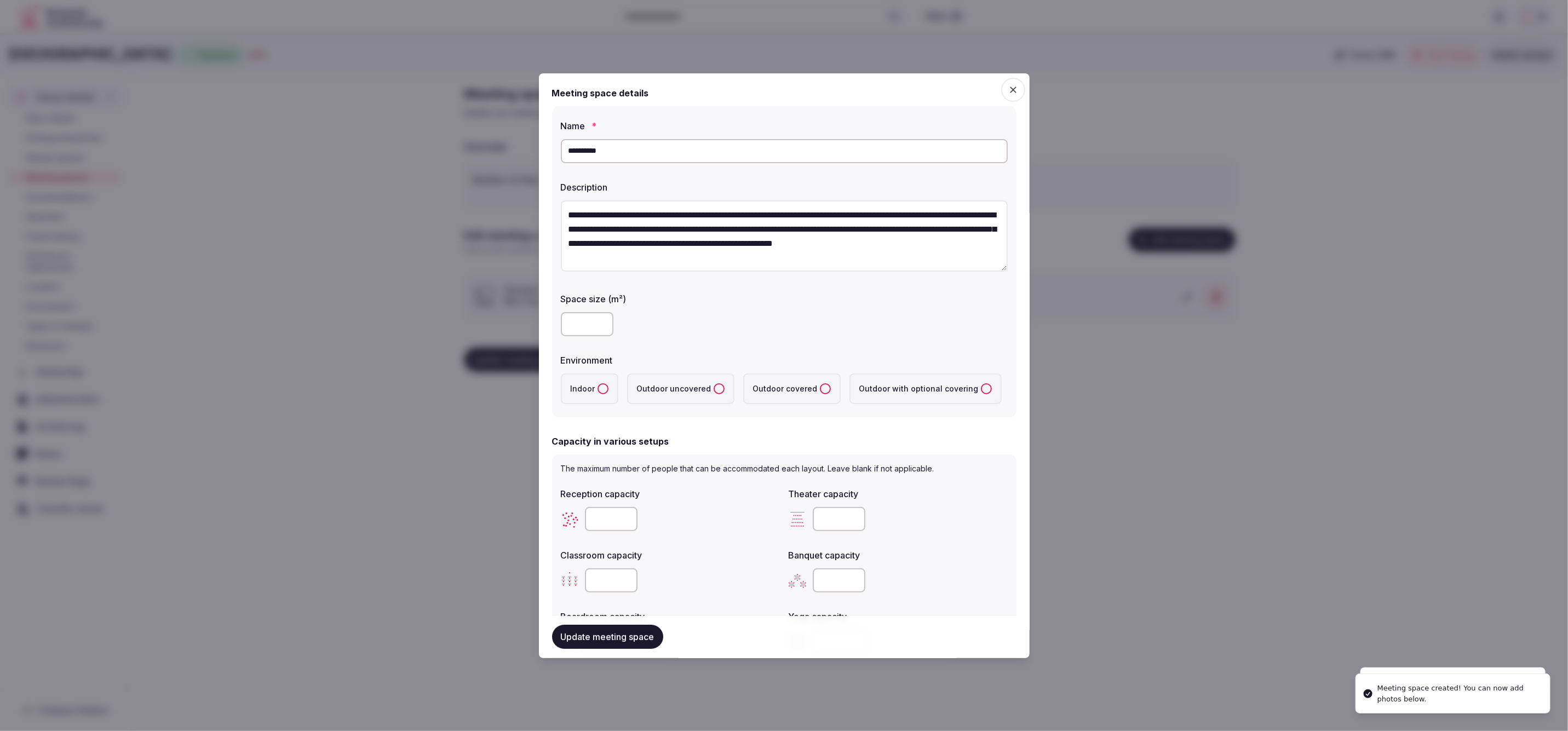
scroll to position [492, 0]
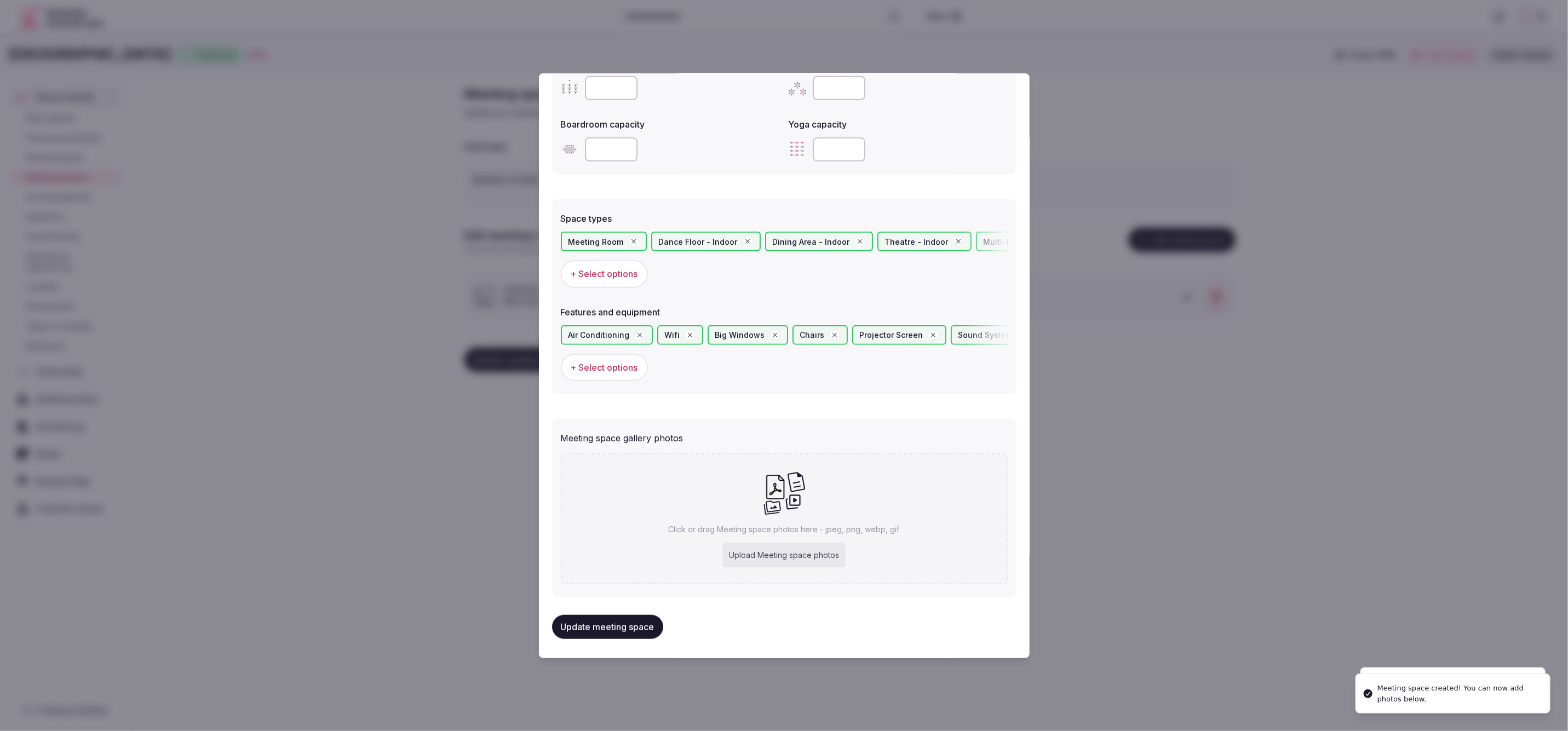
click at [764, 557] on div "Upload Meeting space photos" at bounding box center [784, 555] width 123 height 24
type input "**********"
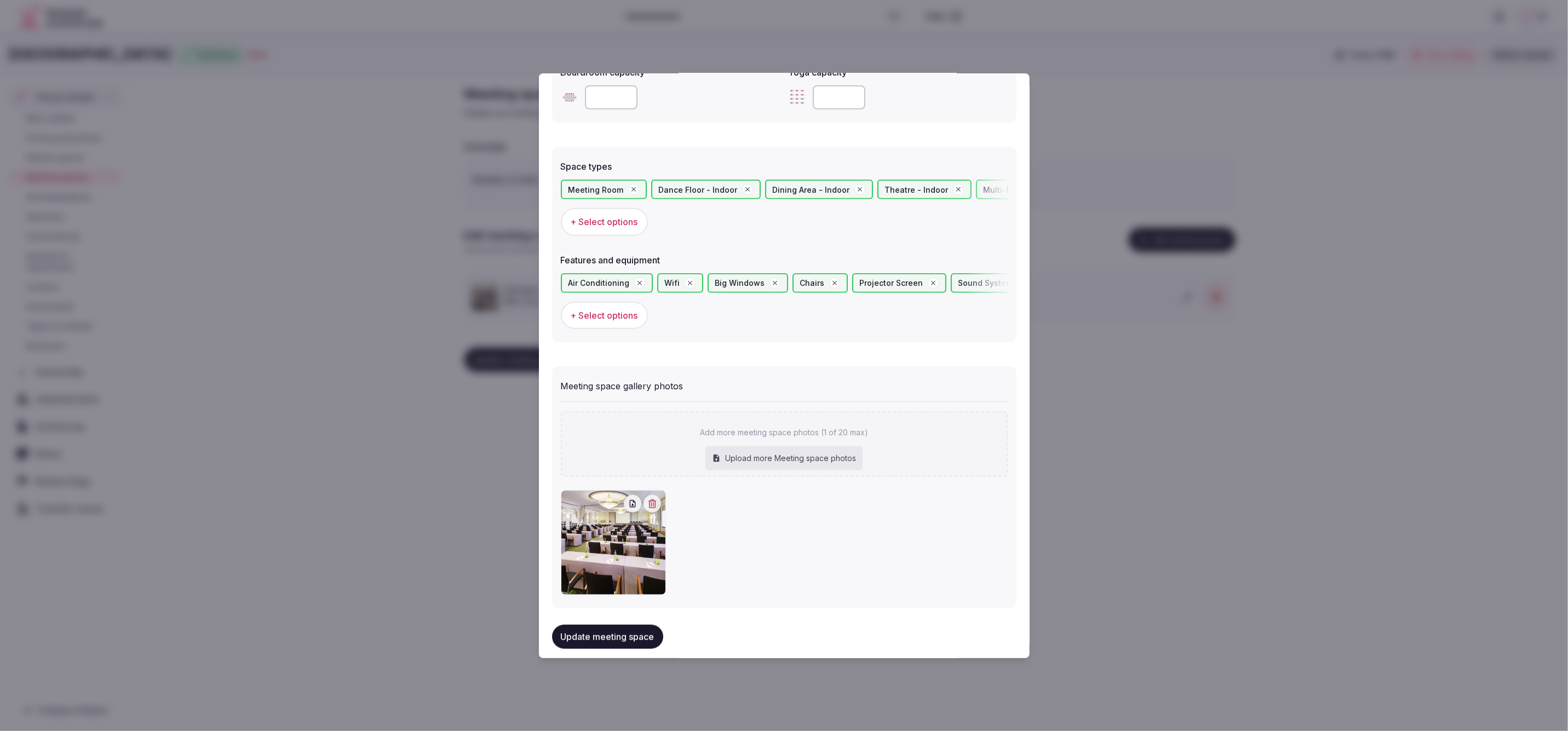
scroll to position [555, 0]
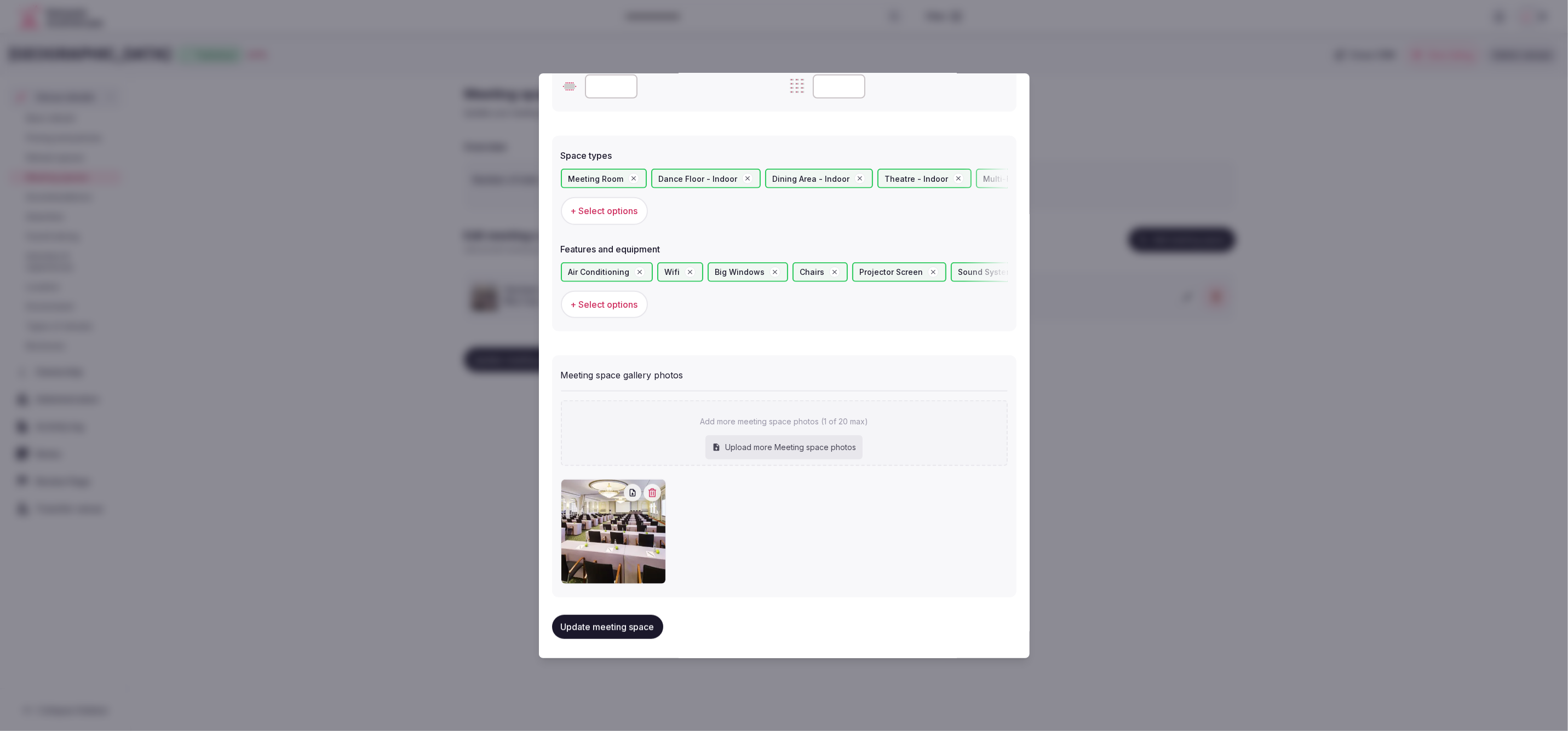
click at [649, 489] on icon "button" at bounding box center [652, 493] width 9 height 9
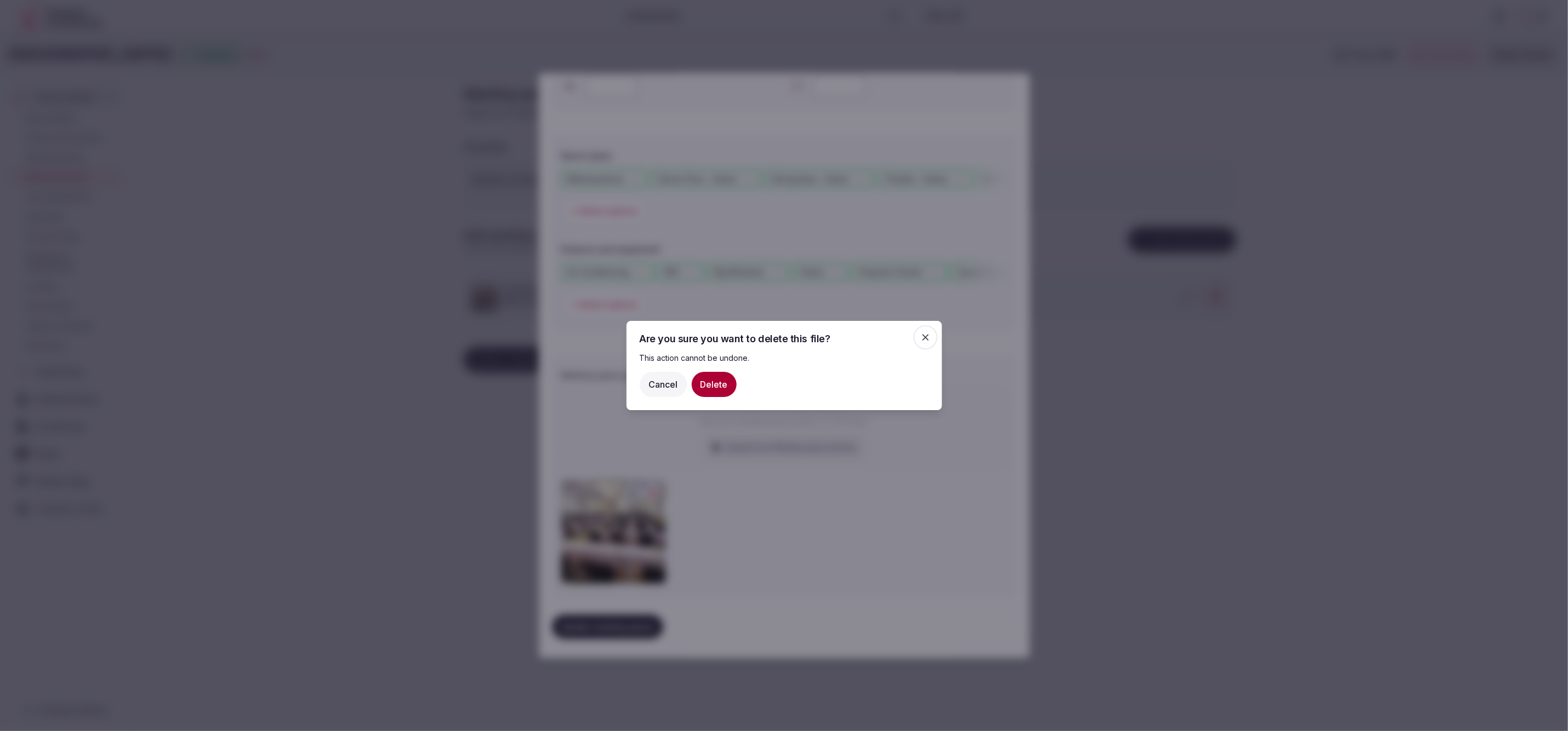
click at [699, 381] on button "Delete" at bounding box center [714, 384] width 45 height 25
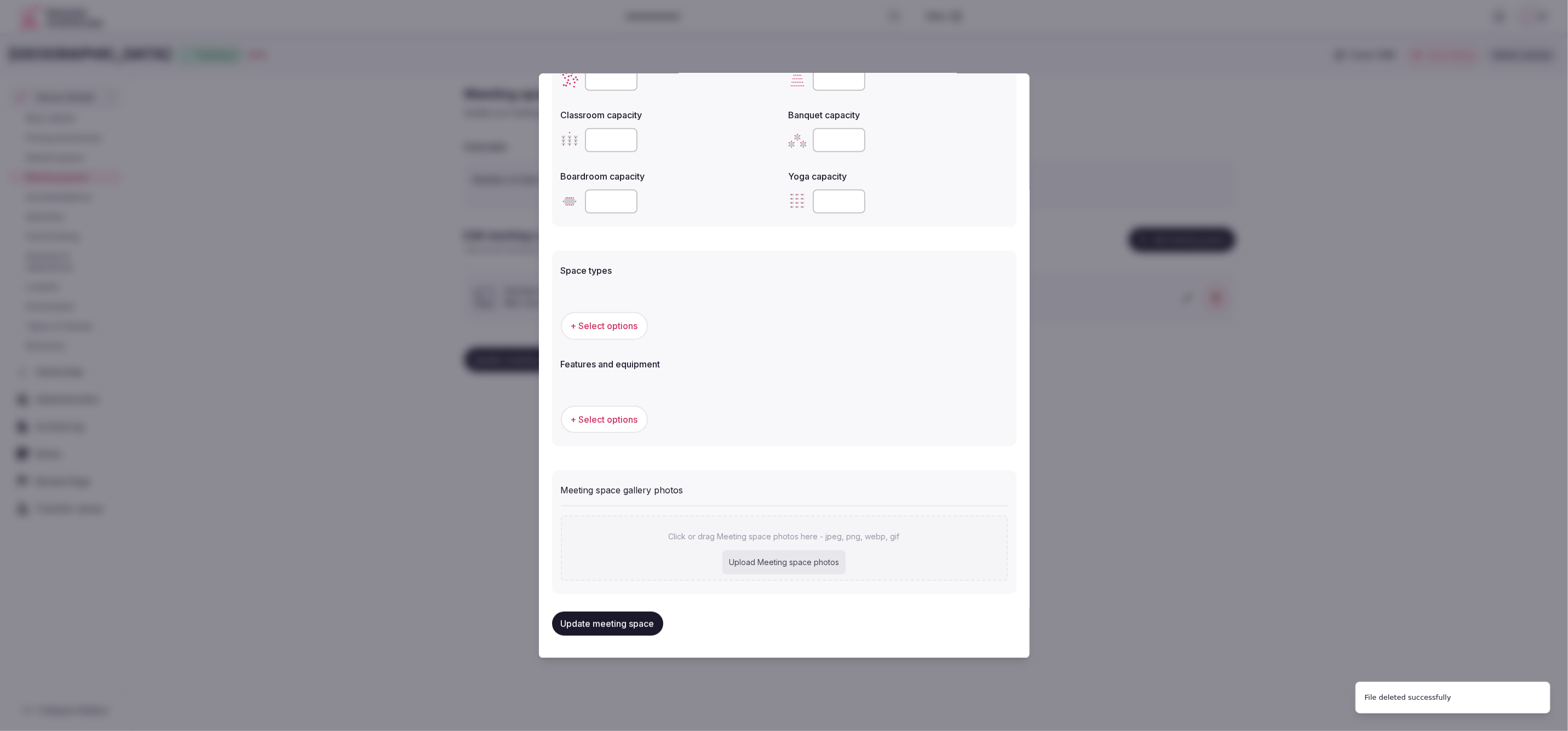
scroll to position [437, 0]
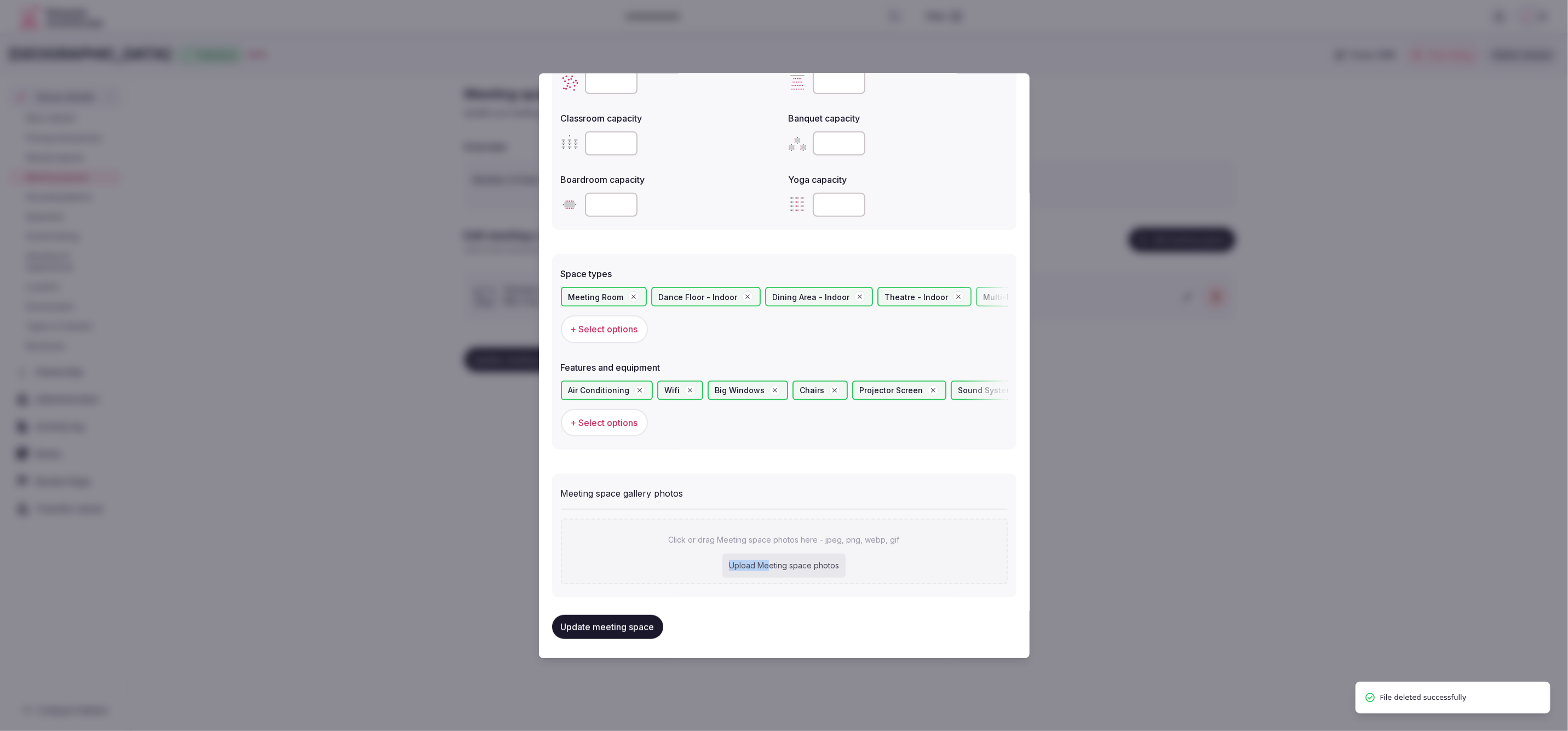
click at [767, 557] on div "Upload Meeting space photos" at bounding box center [784, 565] width 123 height 24
type input "**********"
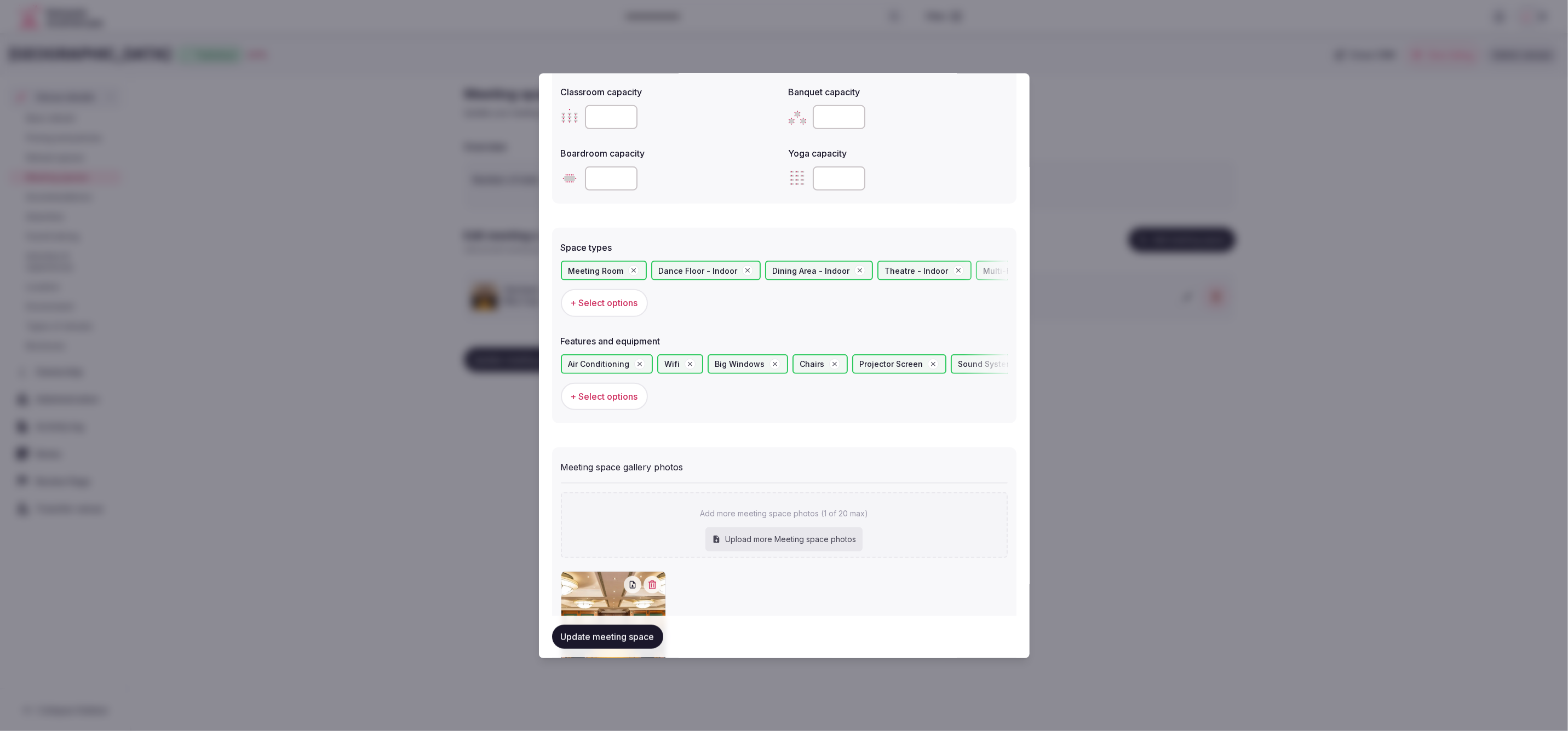
scroll to position [555, 0]
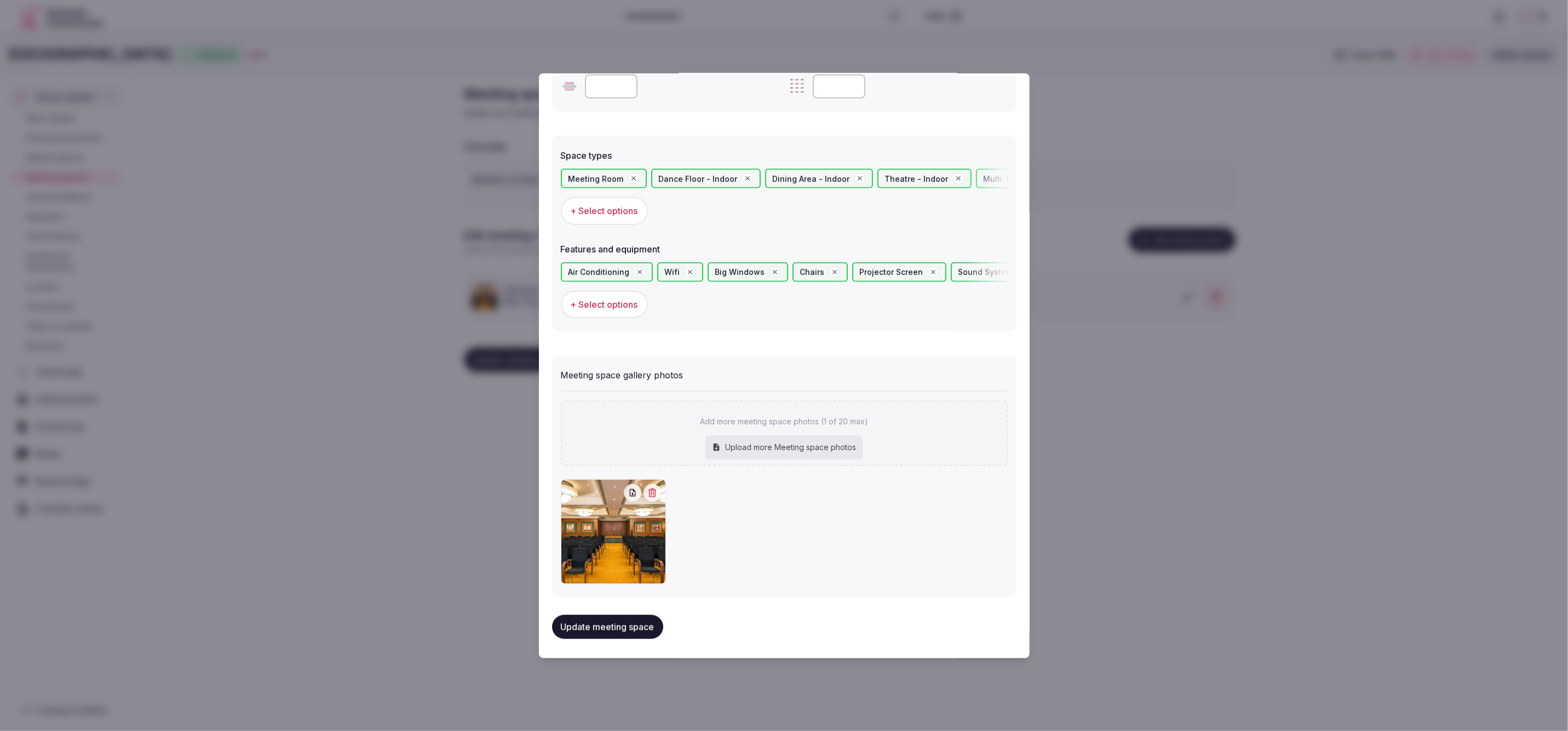
click at [620, 632] on button "Update meeting space" at bounding box center [608, 626] width 111 height 24
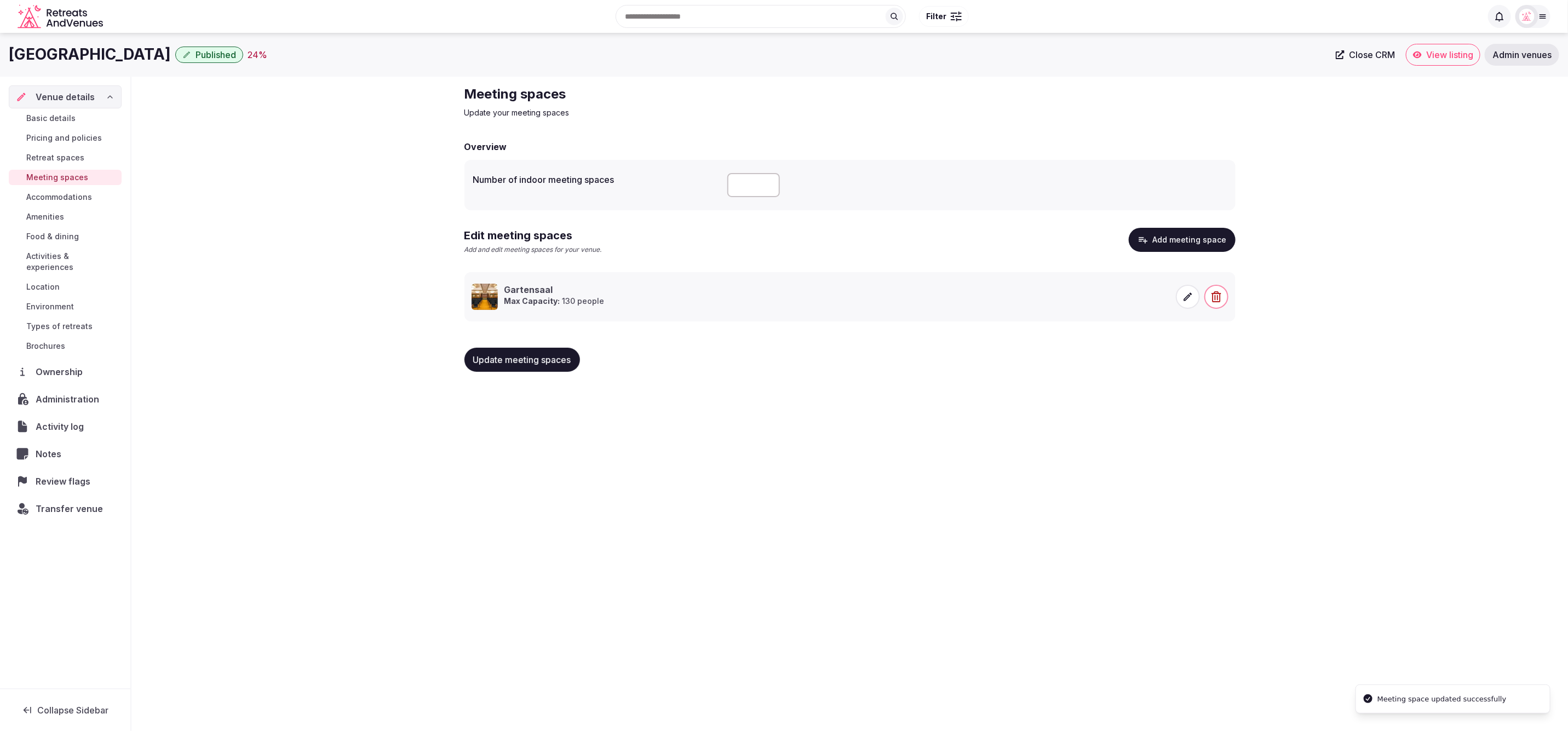
drag, startPoint x: 813, startPoint y: 423, endPoint x: 794, endPoint y: 385, distance: 42.5
click at [810, 420] on div "Hotel Bristol Berlin Published 24 % Close CRM View listing Admin venues Venue d…" at bounding box center [784, 378] width 1568 height 691
type input "*"
click at [744, 191] on input "*" at bounding box center [754, 185] width 53 height 24
click at [520, 362] on span "Update meeting spaces" at bounding box center [522, 360] width 98 height 11
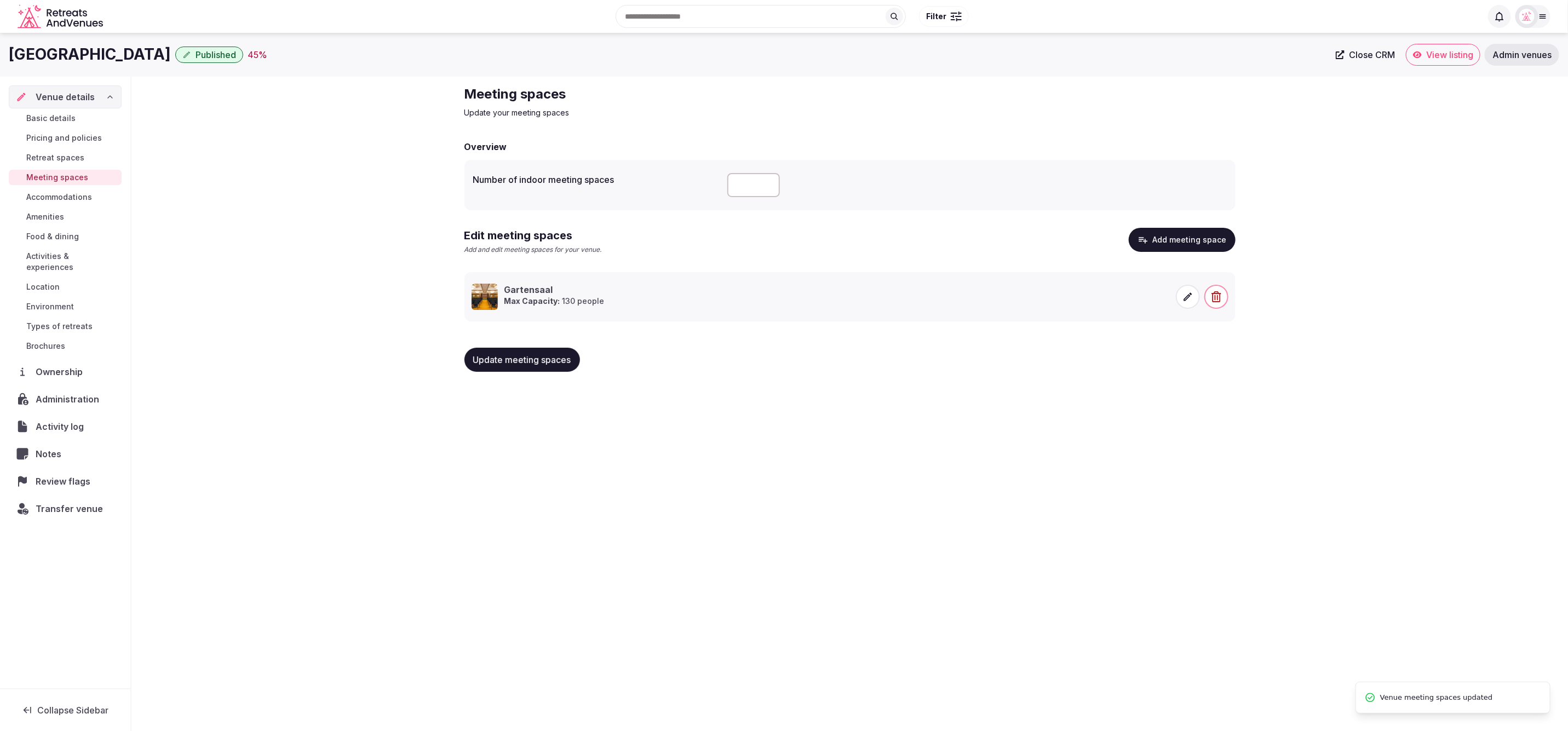
type input "**"
click at [768, 184] on input "**" at bounding box center [754, 185] width 53 height 24
click at [530, 366] on button "Update meeting spaces" at bounding box center [522, 359] width 116 height 24
click at [59, 195] on span "Accommodations" at bounding box center [59, 197] width 66 height 11
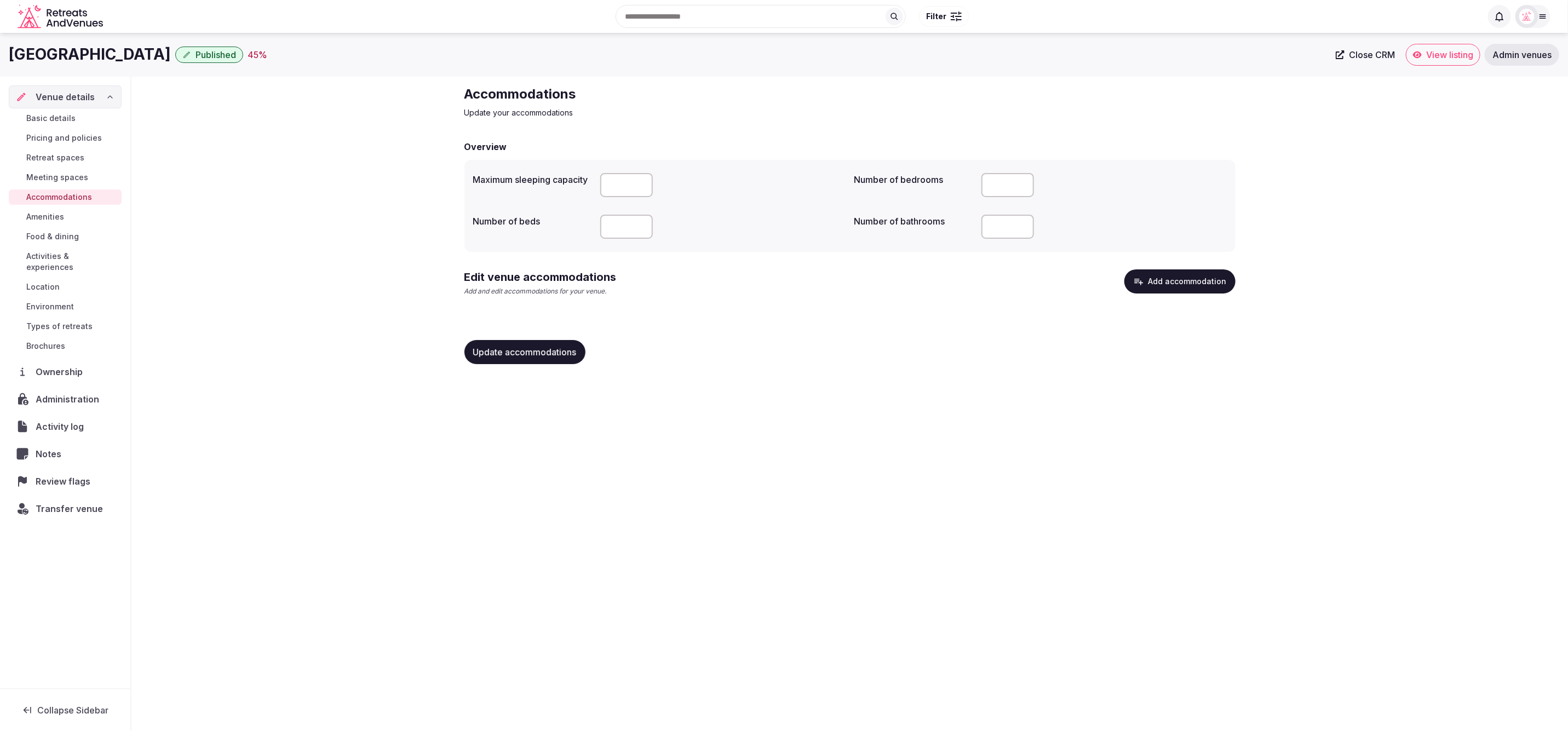
click at [1180, 278] on button "Add accommodation" at bounding box center [1180, 281] width 111 height 24
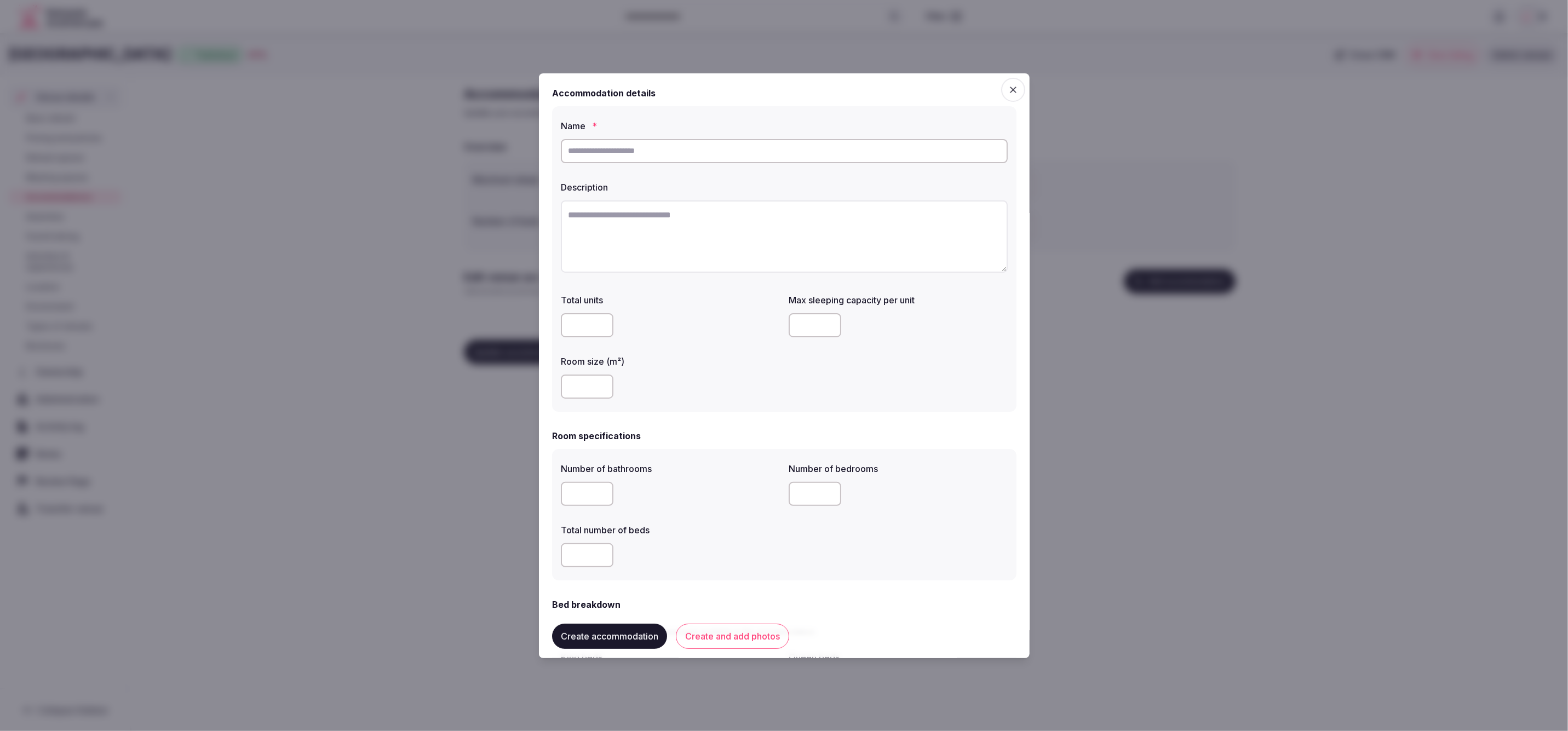
click at [645, 154] on input "text" at bounding box center [785, 151] width 447 height 24
paste input "**********"
type input "**********"
click at [731, 242] on textarea at bounding box center [785, 236] width 447 height 72
paste textarea "**********"
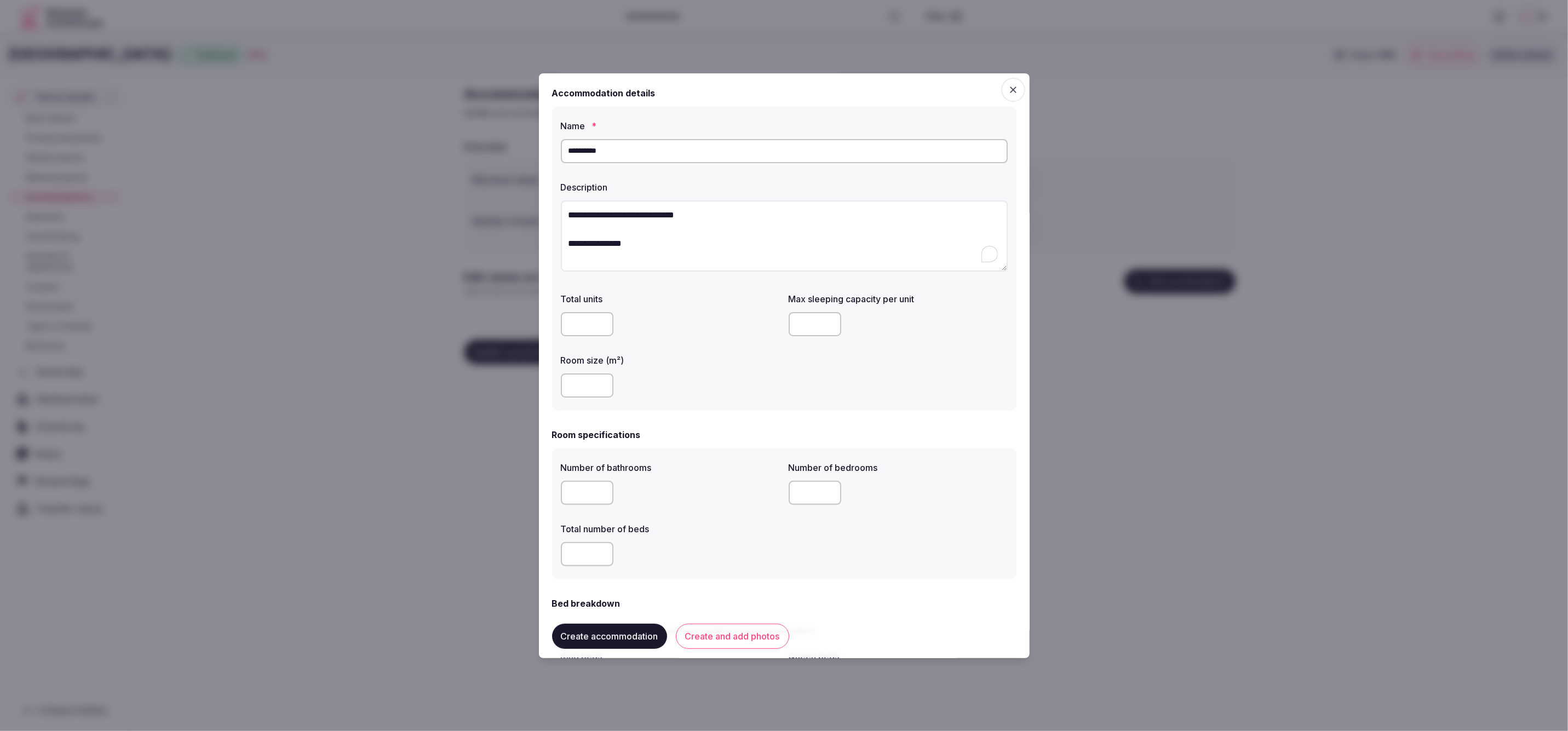
type textarea "**********"
click at [693, 328] on div at bounding box center [671, 324] width 219 height 24
click at [582, 329] on input "*" at bounding box center [587, 324] width 53 height 24
type input "*"
click at [579, 397] on div at bounding box center [671, 385] width 219 height 24
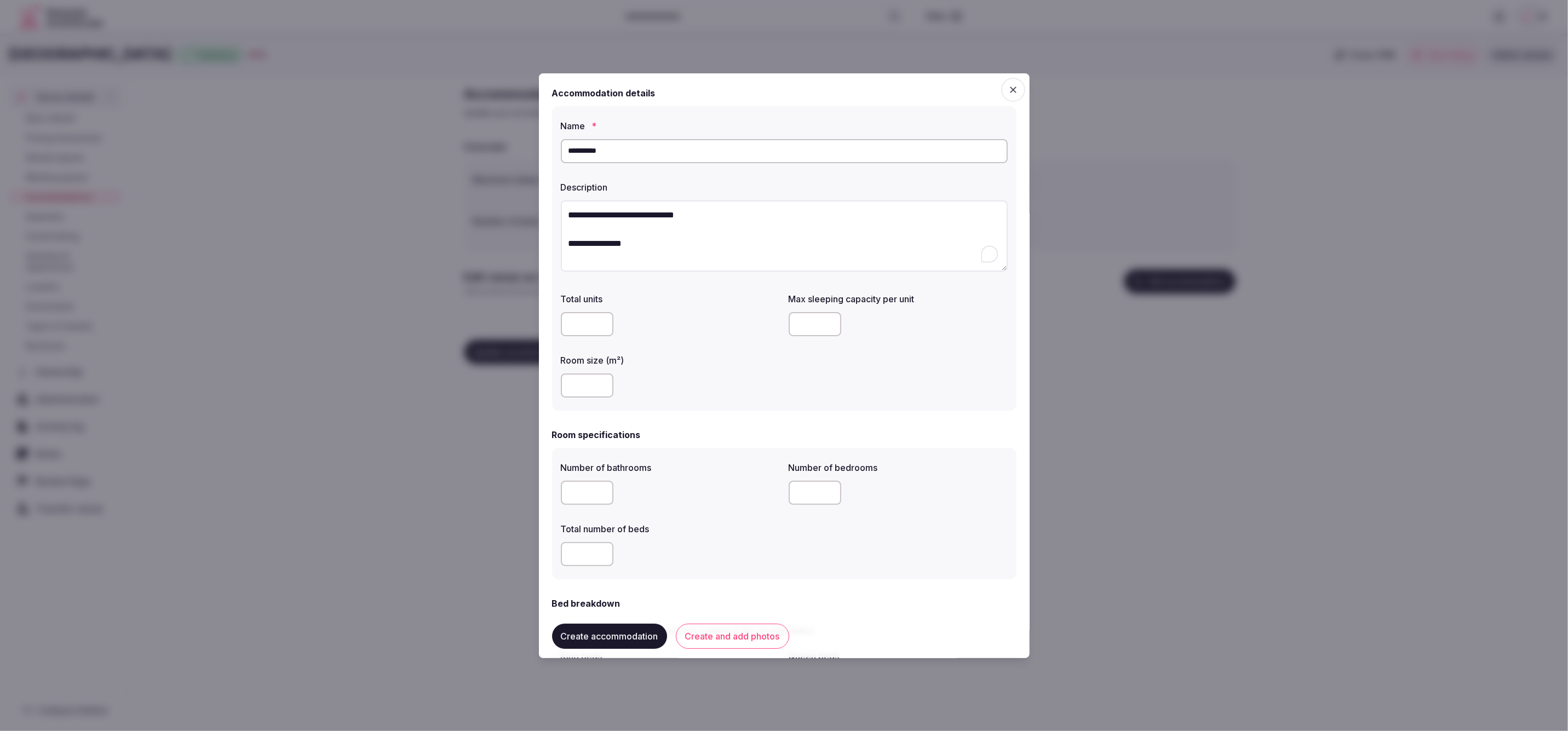
click at [582, 386] on input "number" at bounding box center [587, 385] width 53 height 24
click at [750, 387] on div "****" at bounding box center [671, 385] width 219 height 24
drag, startPoint x: 580, startPoint y: 382, endPoint x: 552, endPoint y: 385, distance: 28.2
click at [552, 385] on div "**********" at bounding box center [784, 258] width 464 height 305
click at [674, 385] on div "*" at bounding box center [671, 385] width 219 height 24
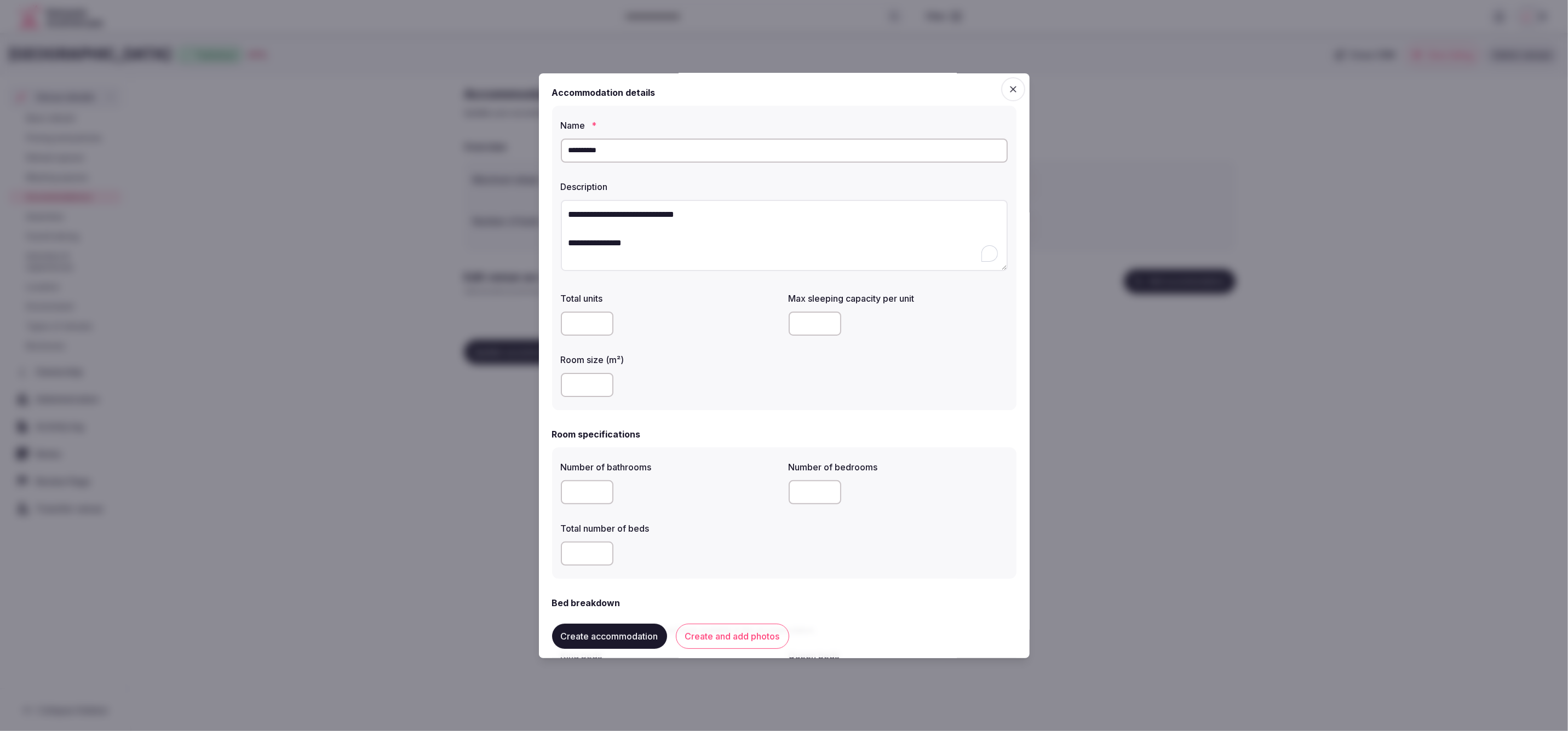
click at [554, 383] on div "**********" at bounding box center [784, 258] width 464 height 305
click at [725, 394] on div "*****" at bounding box center [671, 385] width 219 height 24
drag, startPoint x: 569, startPoint y: 386, endPoint x: 614, endPoint y: 386, distance: 45.0
click at [614, 386] on div "*****" at bounding box center [671, 380] width 219 height 24
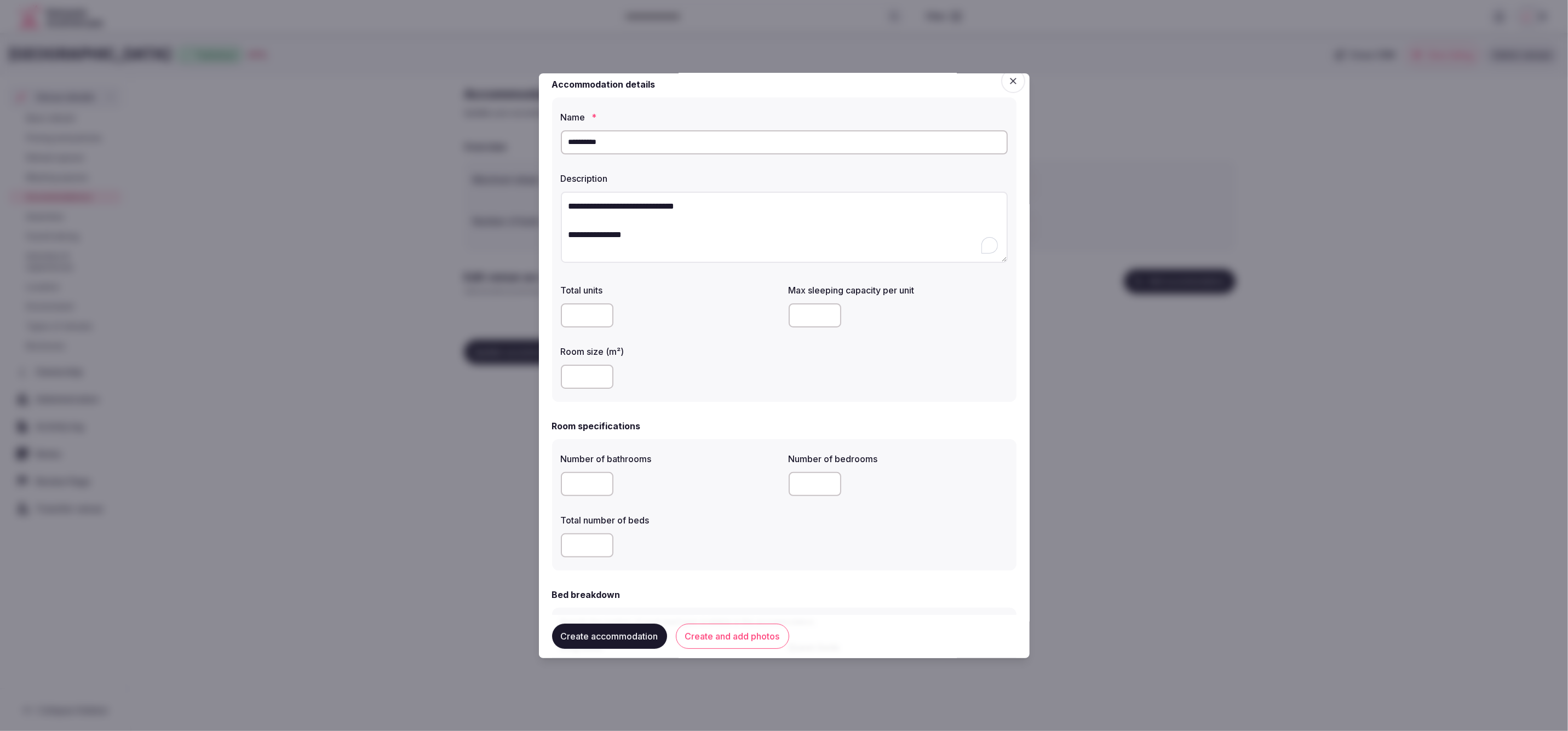
type input "**"
click at [737, 400] on div "**********" at bounding box center [784, 250] width 464 height 305
click at [824, 319] on input "*" at bounding box center [815, 317] width 53 height 24
drag, startPoint x: 817, startPoint y: 318, endPoint x: 782, endPoint y: 317, distance: 35.0
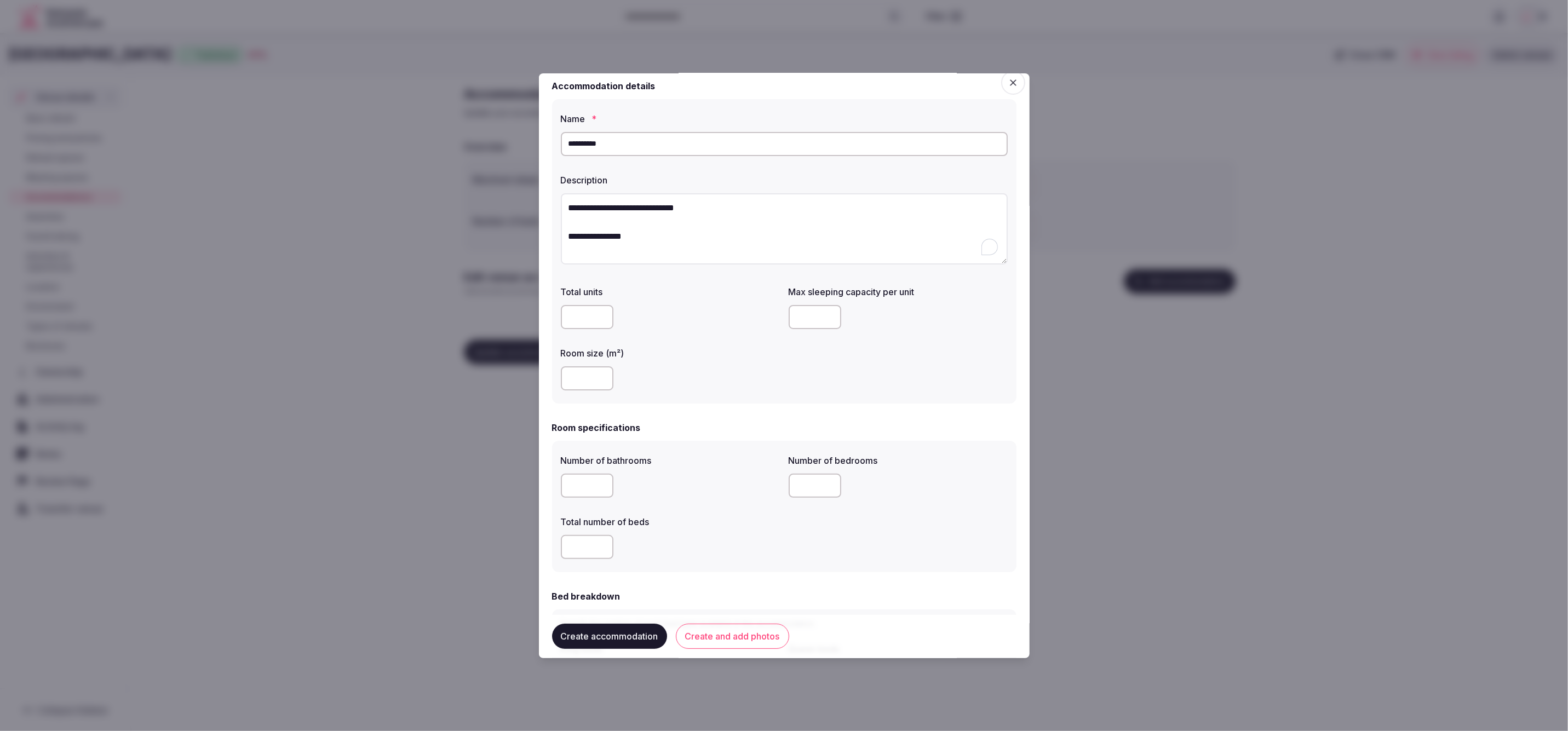
click at [782, 317] on div "Total units * Max sleeping capacity per unit * Room size (m²) **" at bounding box center [785, 338] width 447 height 114
click at [800, 348] on div "Total units * Max sleeping capacity per unit * Room size (m²) **" at bounding box center [785, 338] width 447 height 114
drag, startPoint x: 808, startPoint y: 321, endPoint x: 779, endPoint y: 318, distance: 29.2
click at [779, 318] on div "Total units * Max sleeping capacity per unit * Room size (m²) **" at bounding box center [785, 337] width 447 height 114
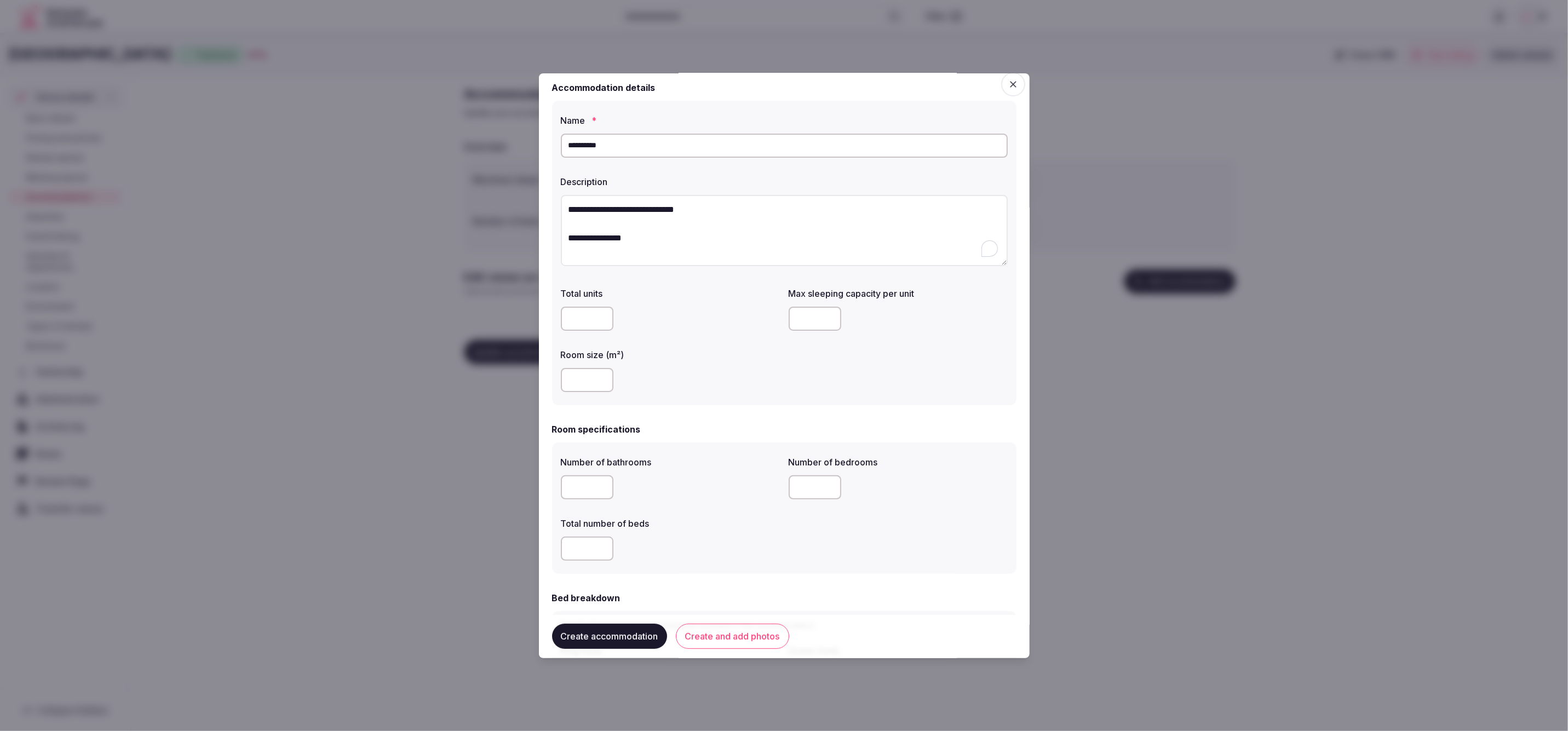
type input "*"
click at [760, 364] on div "**" at bounding box center [671, 380] width 219 height 33
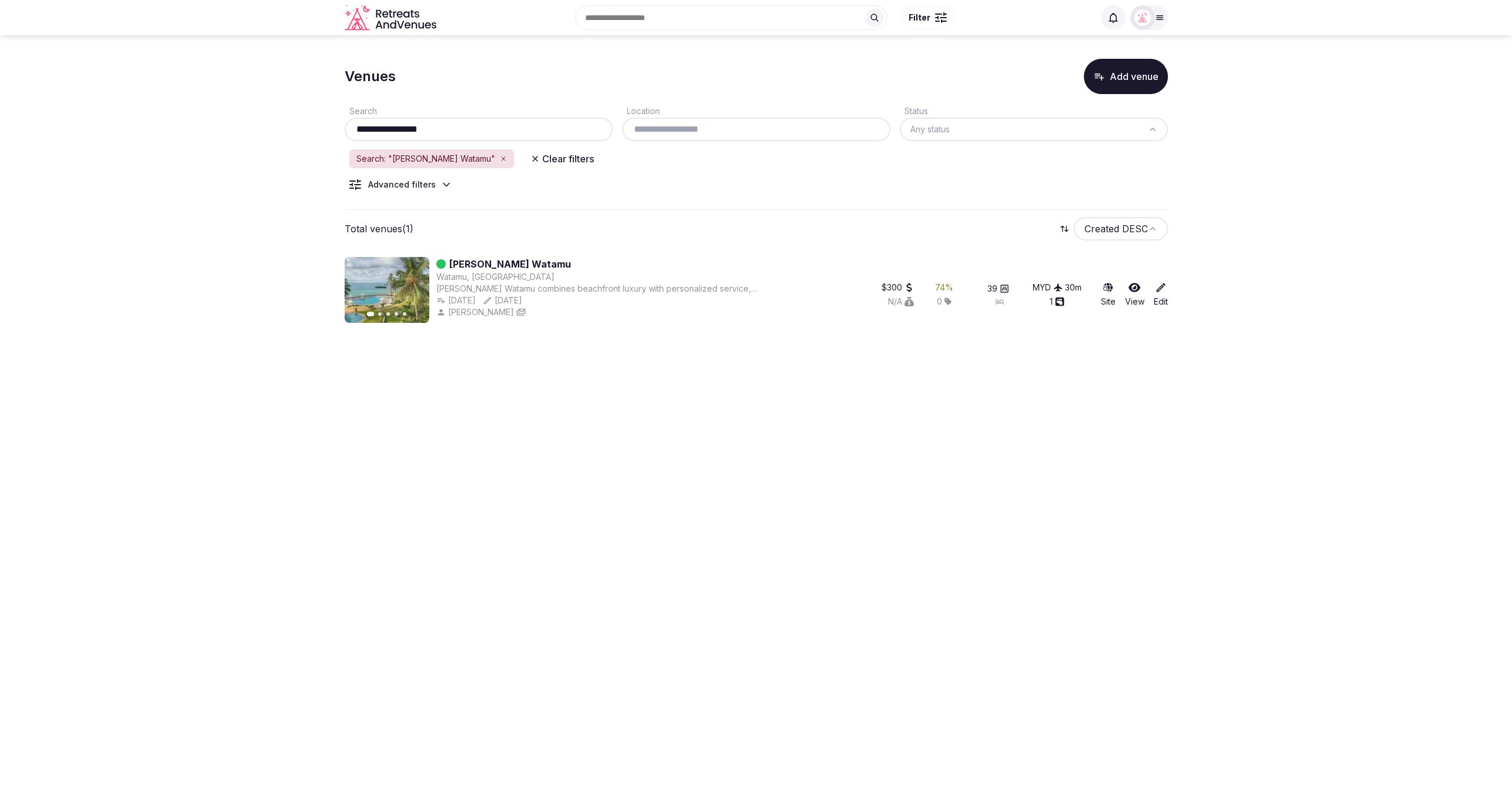
click at [1419, 223] on section "**********" at bounding box center [756, 189] width 1512 height 306
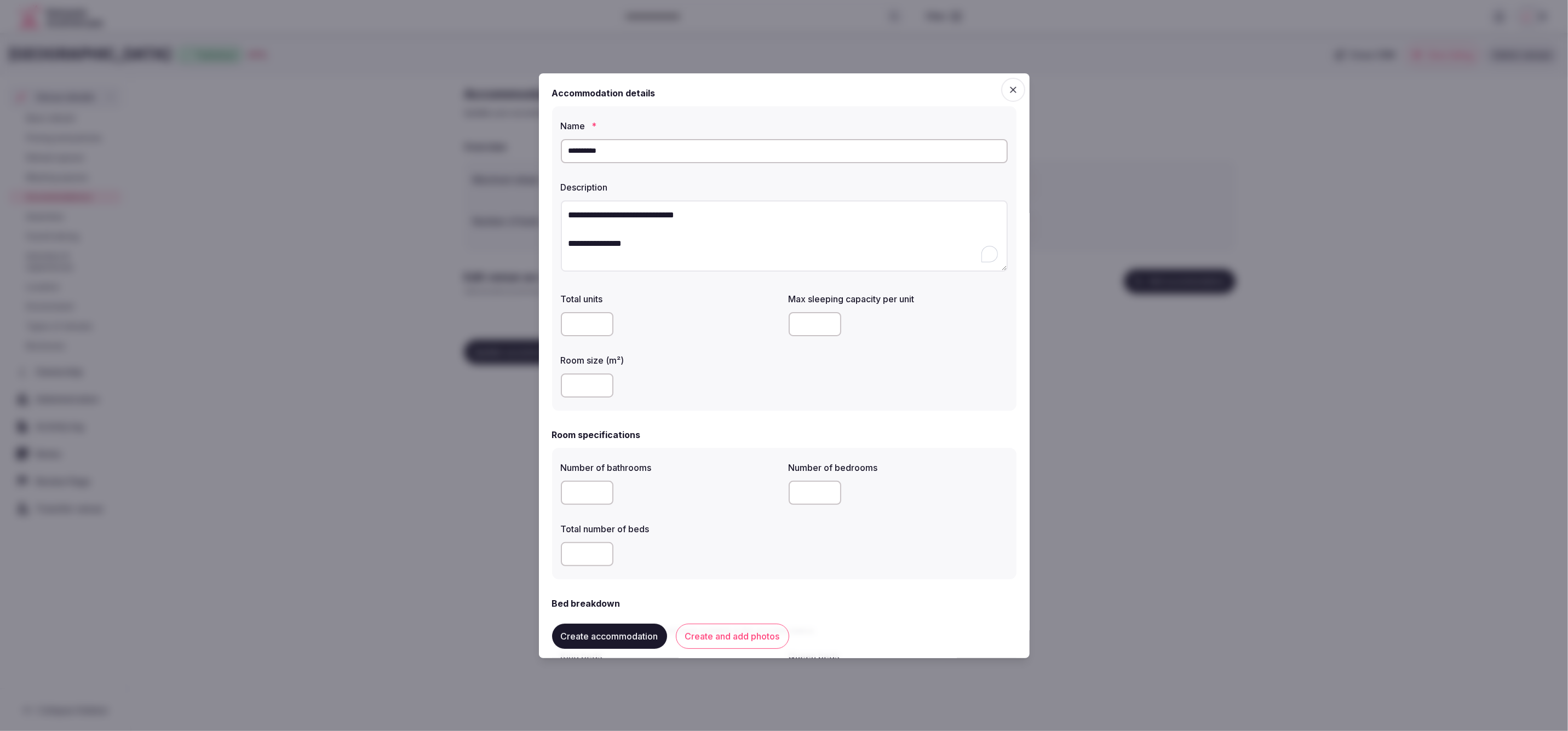
scroll to position [7, 0]
type input "*"
click at [582, 541] on input "number" at bounding box center [587, 547] width 53 height 24
type input "*"
click at [810, 484] on input "number" at bounding box center [815, 485] width 53 height 24
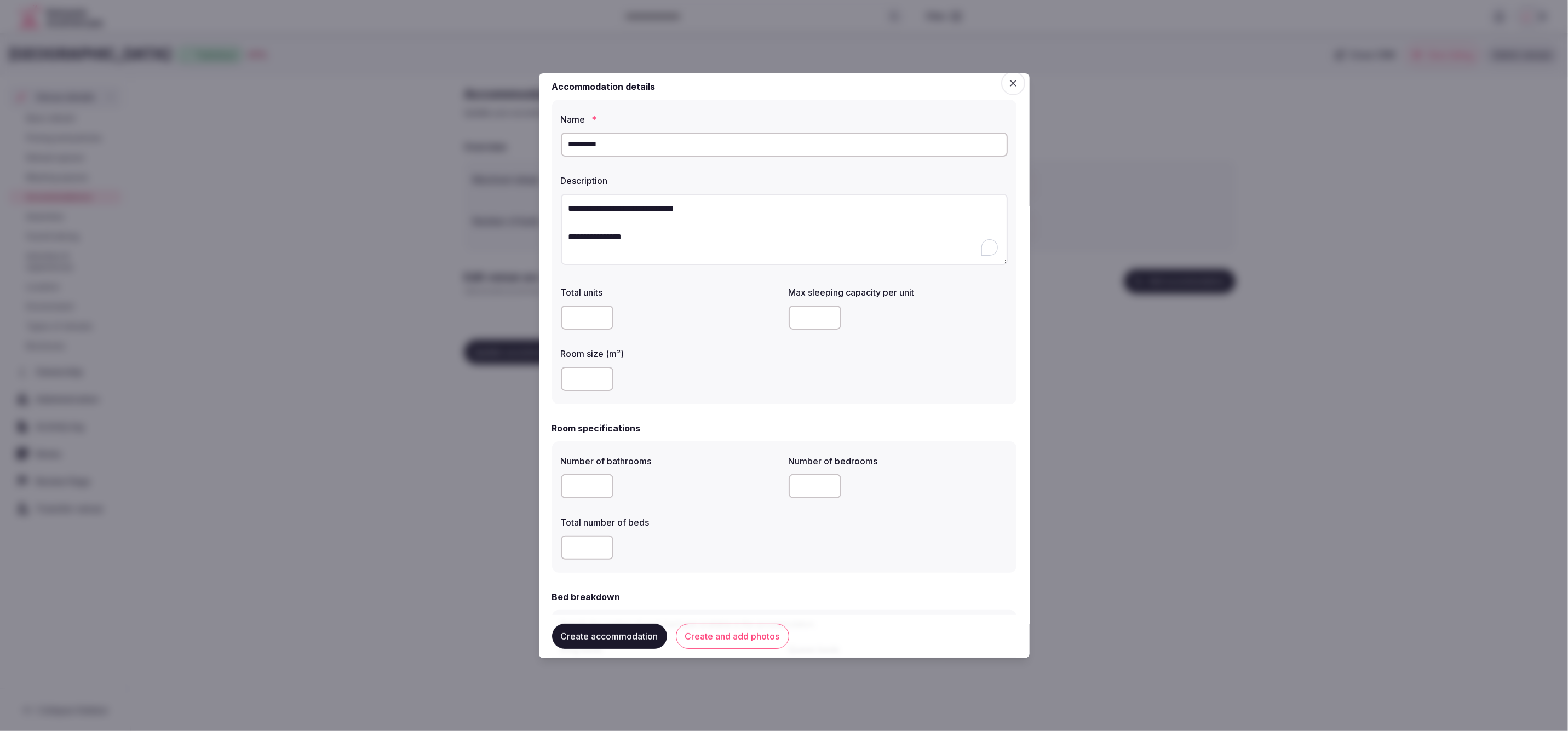
type input "*"
click at [774, 509] on div "Number of bathrooms * Number of bedrooms * Total number of beds *" at bounding box center [785, 507] width 447 height 114
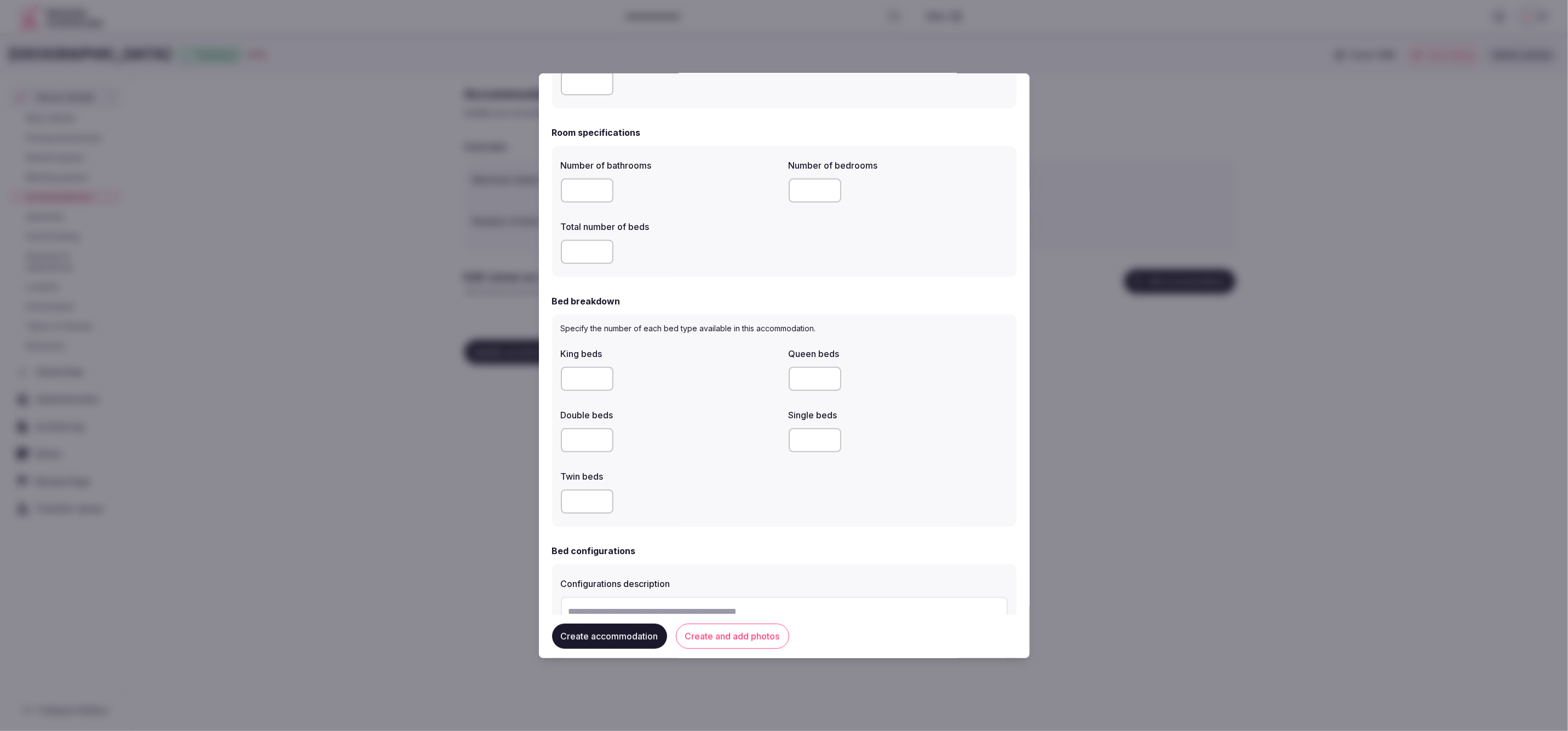
scroll to position [307, 0]
click at [575, 363] on input "number" at bounding box center [587, 373] width 53 height 24
click at [673, 422] on div at bounding box center [671, 435] width 219 height 33
drag, startPoint x: 574, startPoint y: 374, endPoint x: 565, endPoint y: 375, distance: 9.1
click at [555, 373] on div "Specify the number of each bed type available in this accommodation. King beds …" at bounding box center [784, 415] width 464 height 212
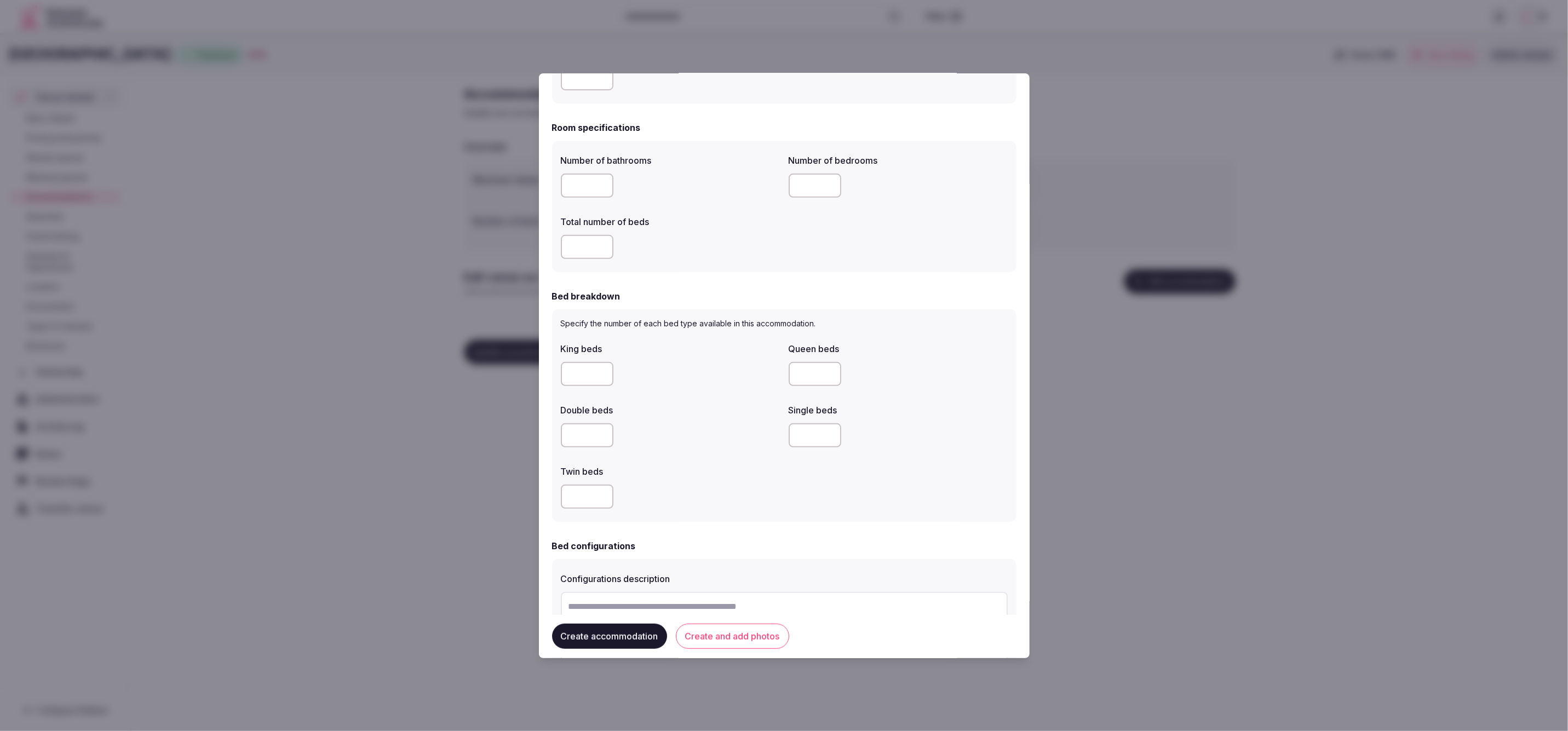
type input "*"
click at [666, 406] on label "Double beds" at bounding box center [671, 410] width 219 height 9
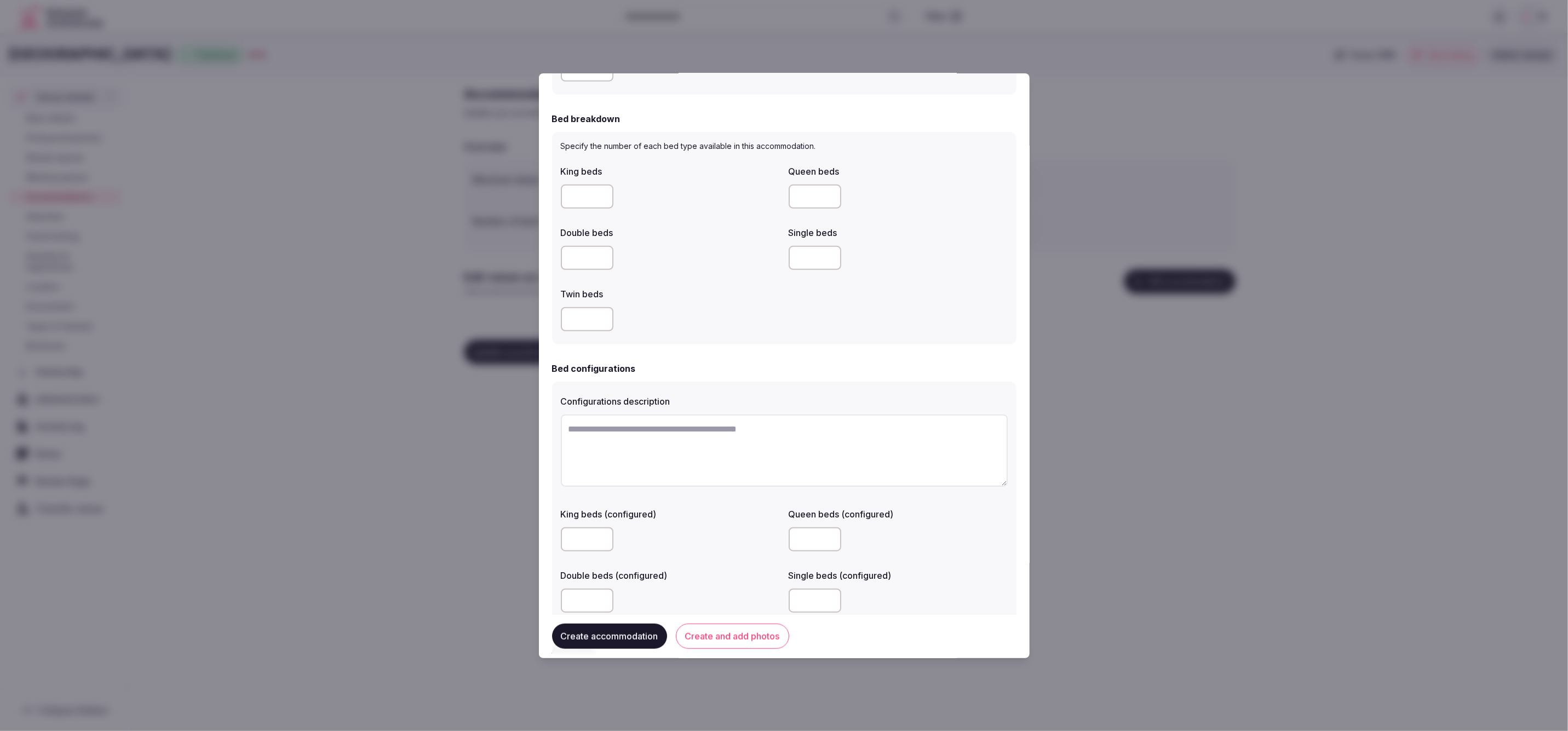
scroll to position [727, 0]
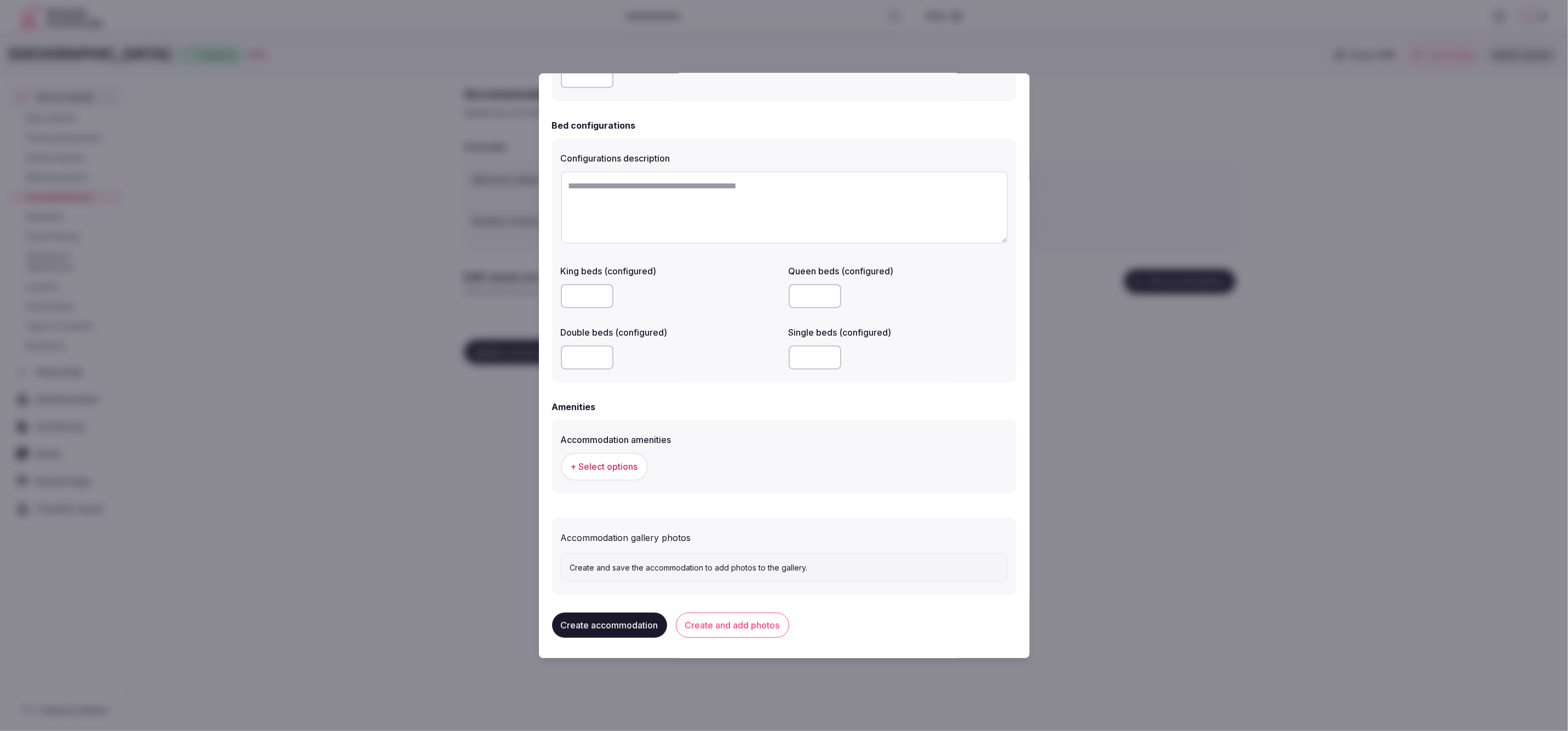
click at [619, 465] on span "+ Select options" at bounding box center [605, 467] width 67 height 12
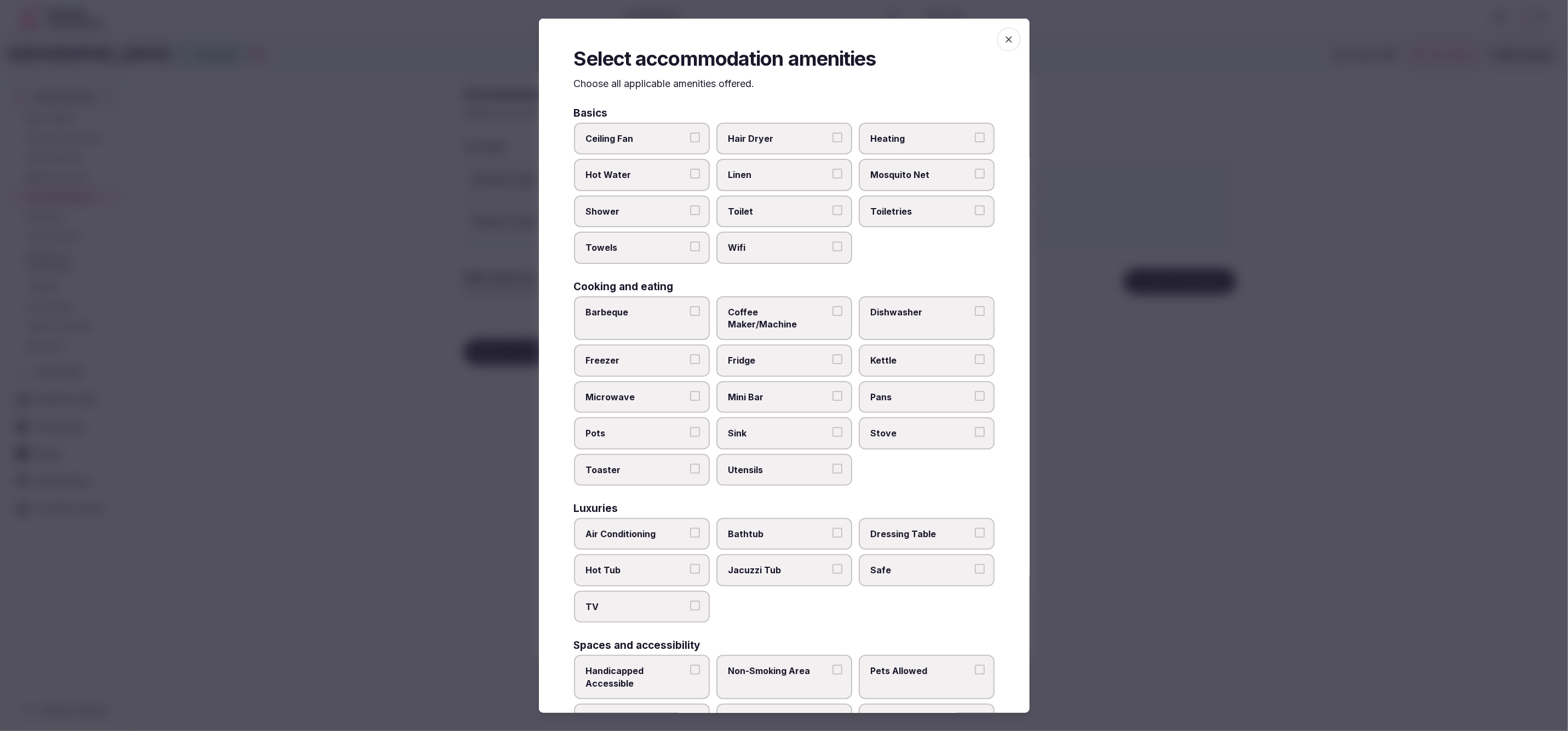
click at [799, 136] on span "Hair Dryer" at bounding box center [778, 138] width 101 height 12
click at [832, 136] on button "Hair Dryer" at bounding box center [837, 137] width 10 height 10
drag, startPoint x: 793, startPoint y: 173, endPoint x: 789, endPoint y: 208, distance: 35.2
click at [793, 174] on span "Linen" at bounding box center [778, 174] width 101 height 12
click at [832, 174] on button "Linen" at bounding box center [837, 173] width 10 height 10
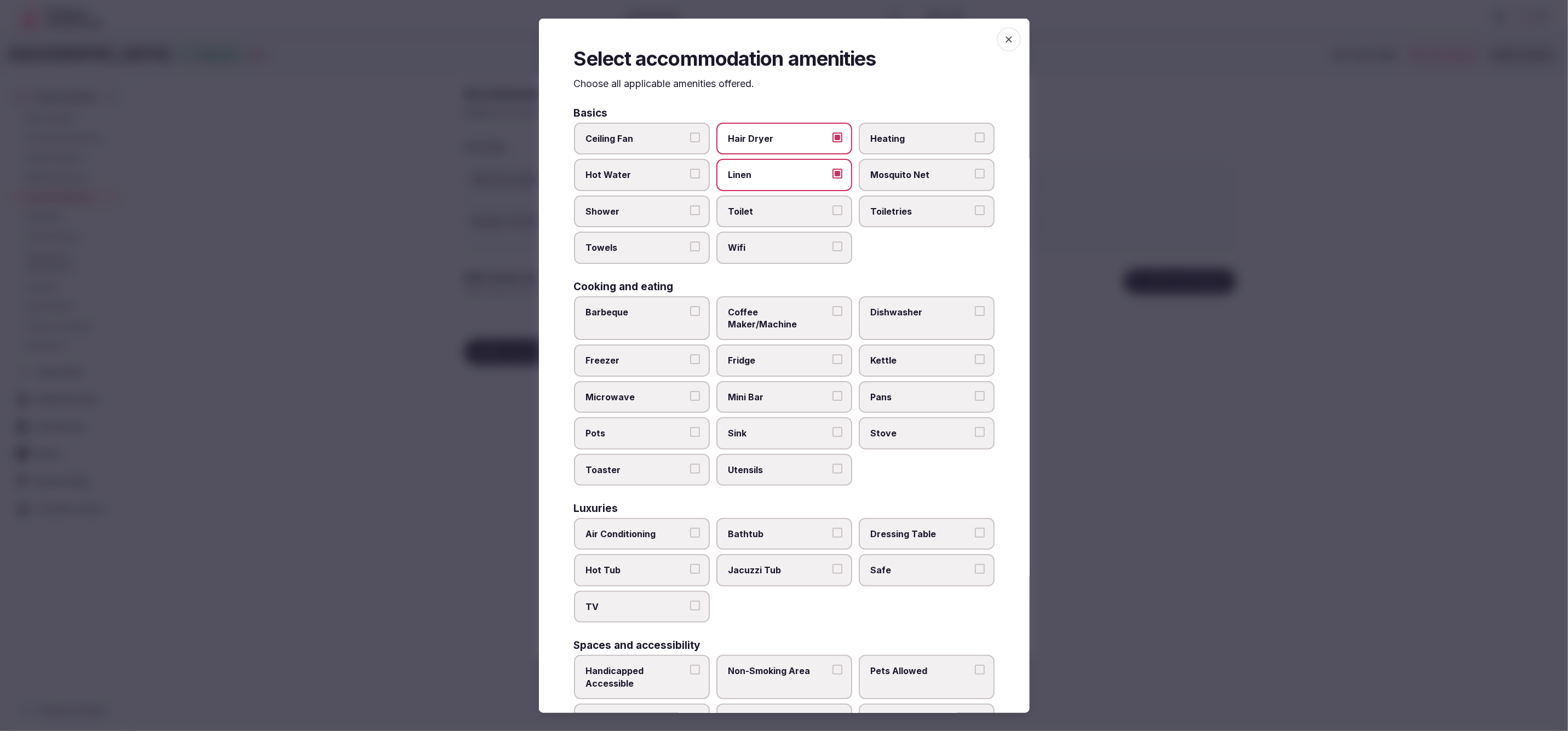
drag, startPoint x: 789, startPoint y: 209, endPoint x: 789, endPoint y: 230, distance: 21.0
click at [789, 209] on span "Toilet" at bounding box center [778, 211] width 101 height 12
click at [832, 209] on button "Toilet" at bounding box center [837, 210] width 10 height 10
drag, startPoint x: 788, startPoint y: 242, endPoint x: 799, endPoint y: 236, distance: 12.5
click at [790, 241] on span "Wifi" at bounding box center [778, 247] width 101 height 12
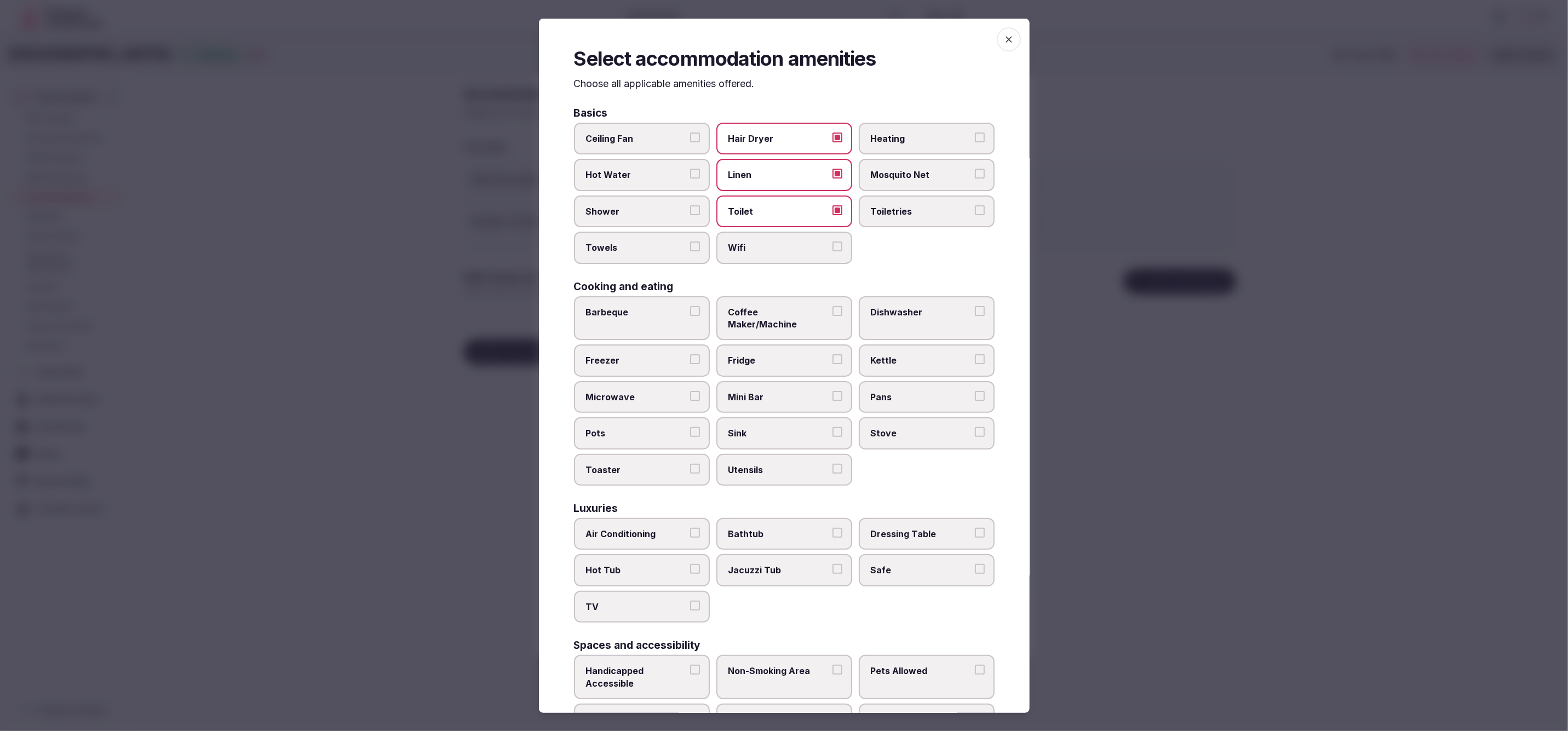
click at [832, 241] on button "Wifi" at bounding box center [837, 246] width 10 height 10
click at [947, 198] on label "Toiletries" at bounding box center [927, 211] width 136 height 32
click at [975, 205] on button "Toiletries" at bounding box center [980, 210] width 10 height 10
click at [660, 220] on label "Shower" at bounding box center [642, 211] width 136 height 32
click at [690, 215] on button "Shower" at bounding box center [695, 210] width 10 height 10
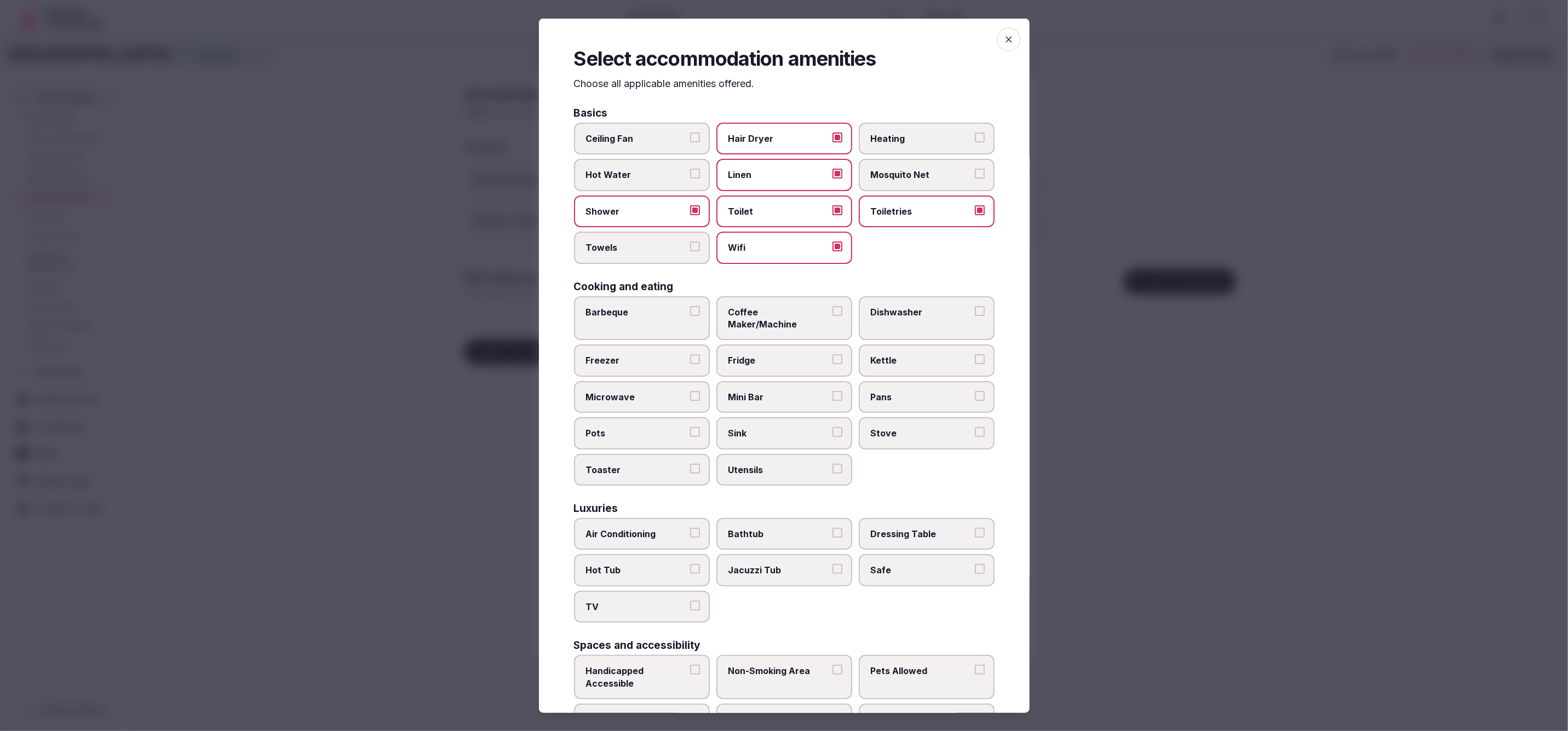
click at [660, 237] on label "Towels" at bounding box center [642, 247] width 136 height 32
click at [690, 241] on button "Towels" at bounding box center [695, 246] width 10 height 10
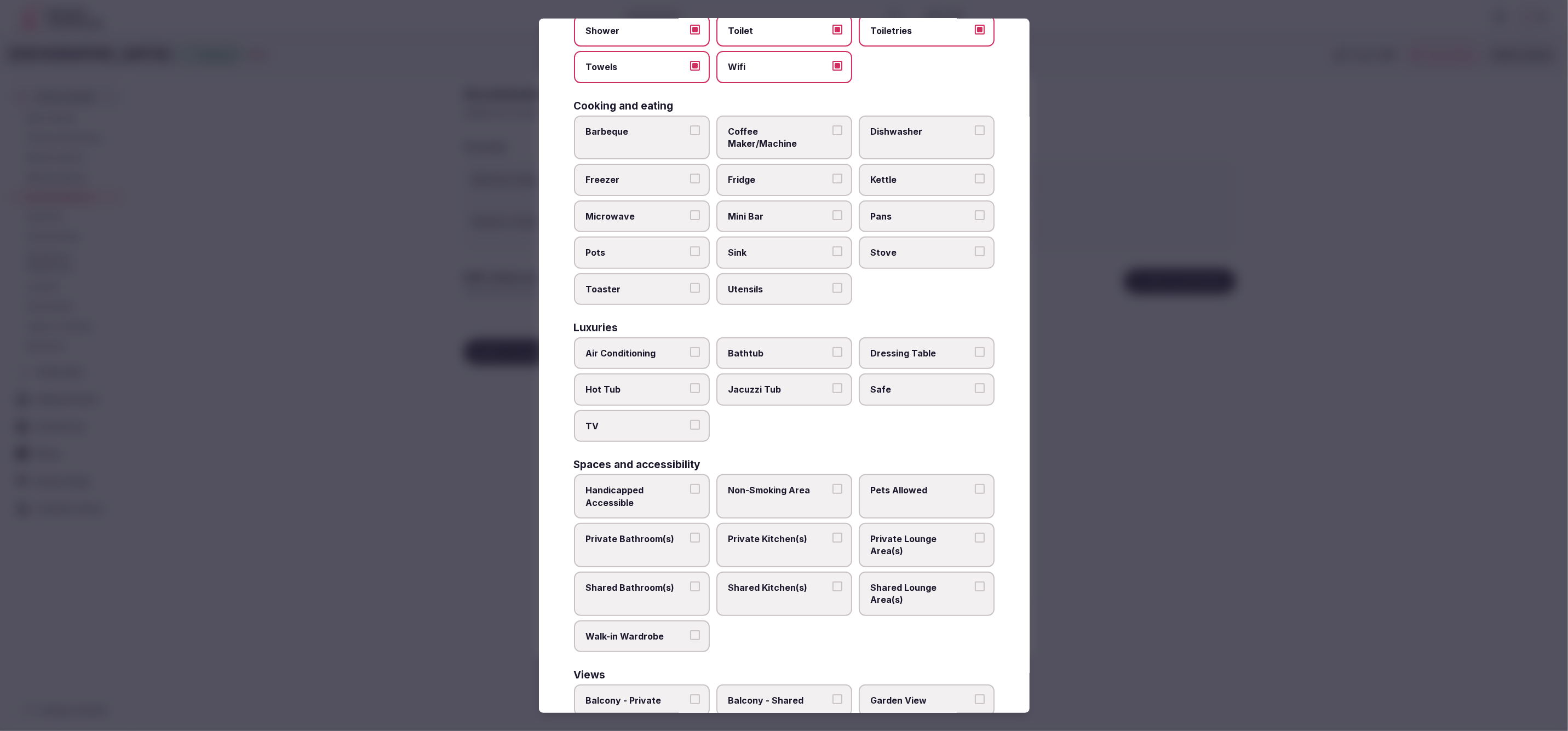
scroll to position [187, 0]
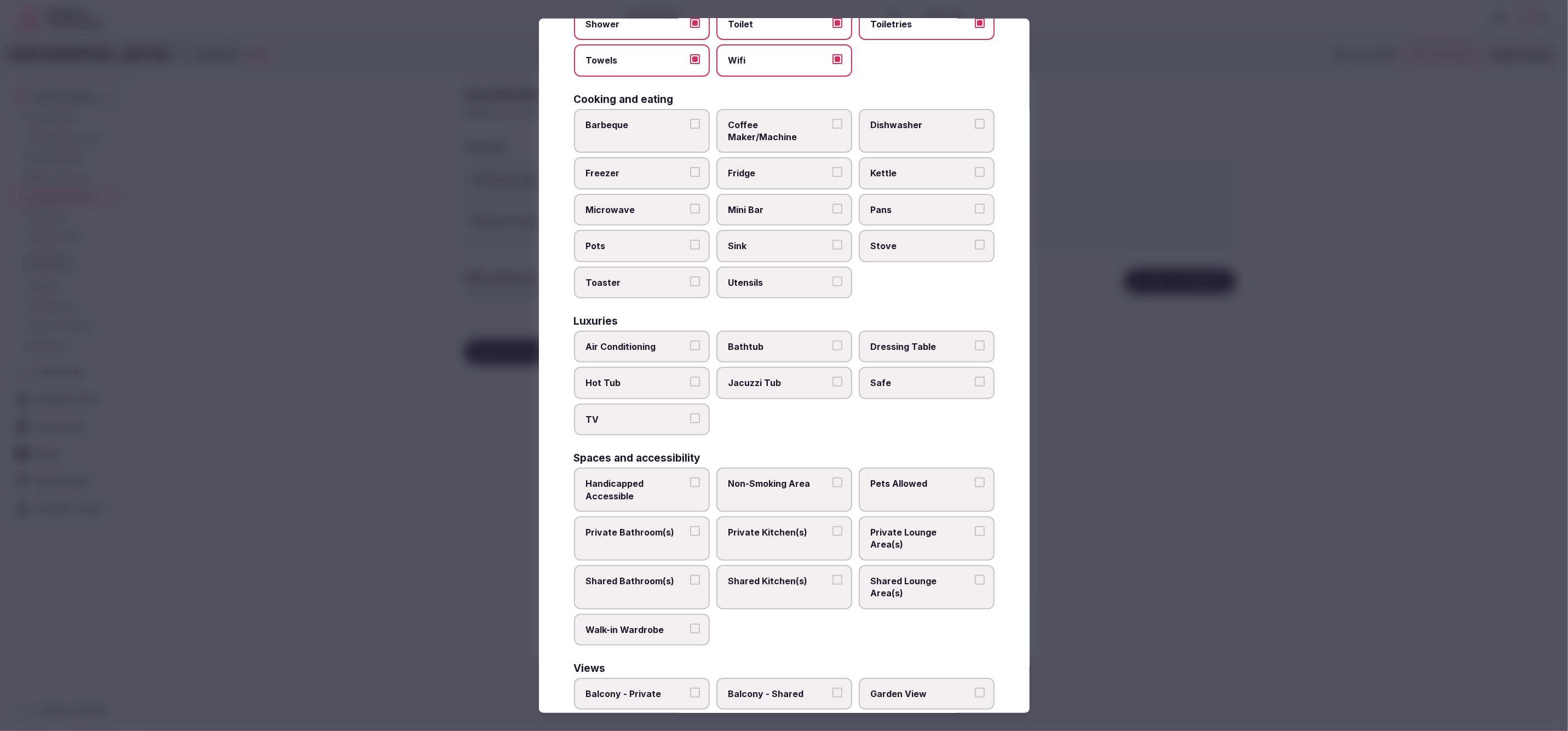
click at [645, 340] on span "Air Conditioning" at bounding box center [636, 347] width 101 height 12
click at [690, 340] on button "Air Conditioning" at bounding box center [695, 345] width 10 height 10
drag, startPoint x: 641, startPoint y: 399, endPoint x: 660, endPoint y: 396, distance: 19.2
click at [641, 413] on span "TV" at bounding box center [636, 419] width 101 height 12
click at [690, 413] on button "TV" at bounding box center [695, 418] width 10 height 10
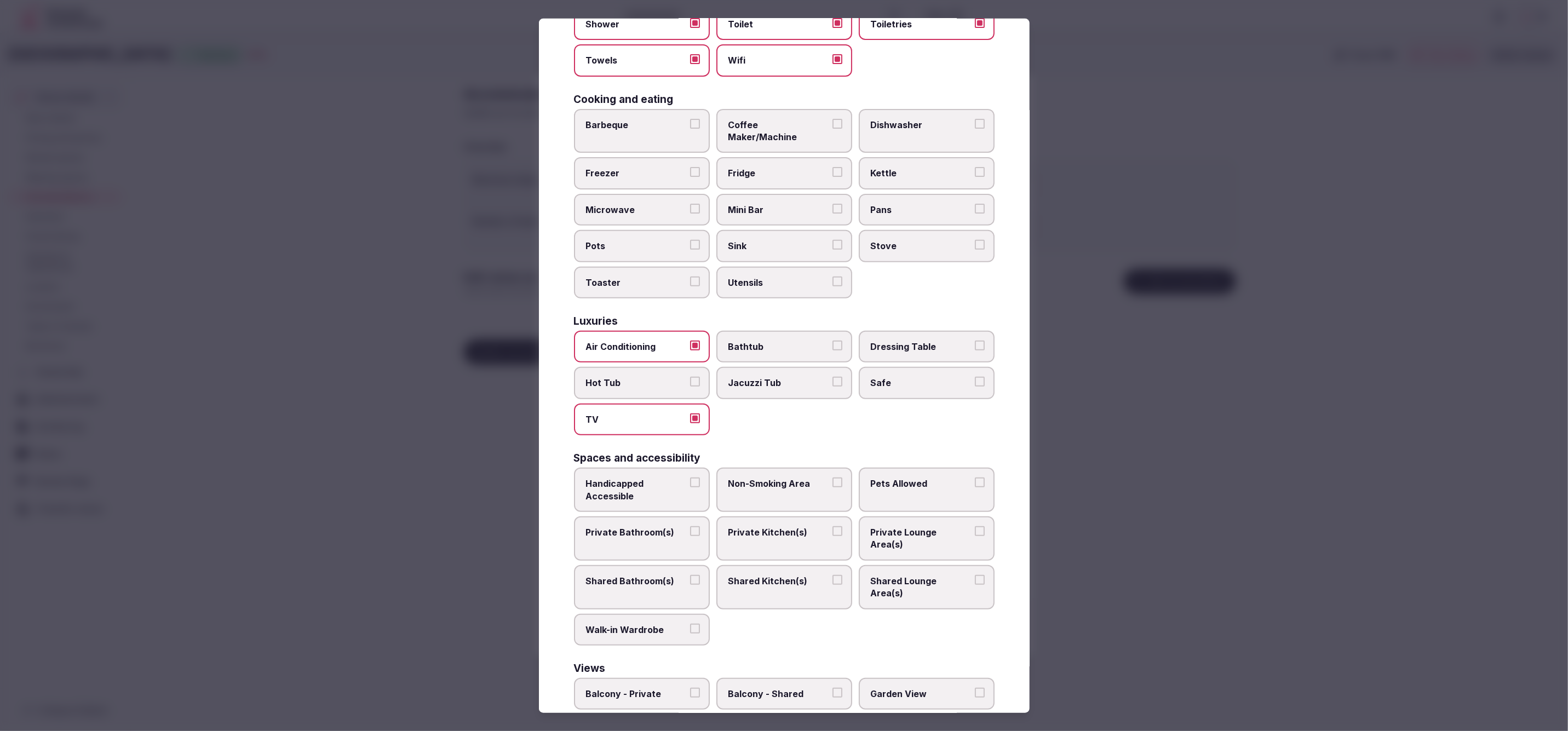
click at [899, 377] on span "Safe" at bounding box center [921, 383] width 101 height 12
click at [975, 377] on button "Safe" at bounding box center [980, 381] width 10 height 10
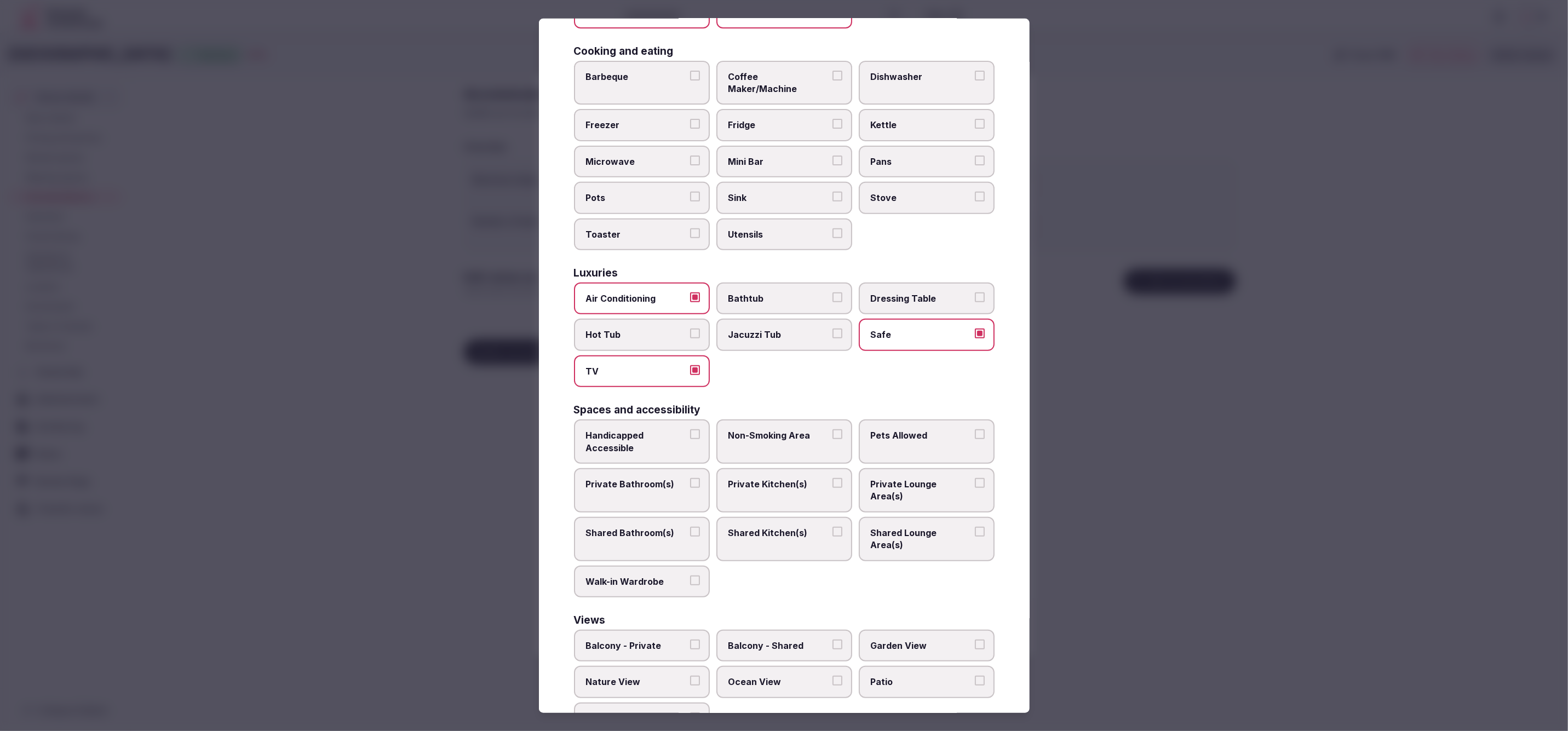
click at [810, 66] on label "Coffee Maker/Machine" at bounding box center [785, 83] width 136 height 44
click at [832, 70] on button "Coffee Maker/Machine" at bounding box center [837, 75] width 10 height 10
click at [647, 478] on span "Private Bathroom(s)" at bounding box center [636, 484] width 101 height 12
click at [690, 478] on button "Private Bathroom(s)" at bounding box center [695, 483] width 10 height 10
click at [932, 478] on span "Private Lounge Area(s)" at bounding box center [921, 490] width 101 height 24
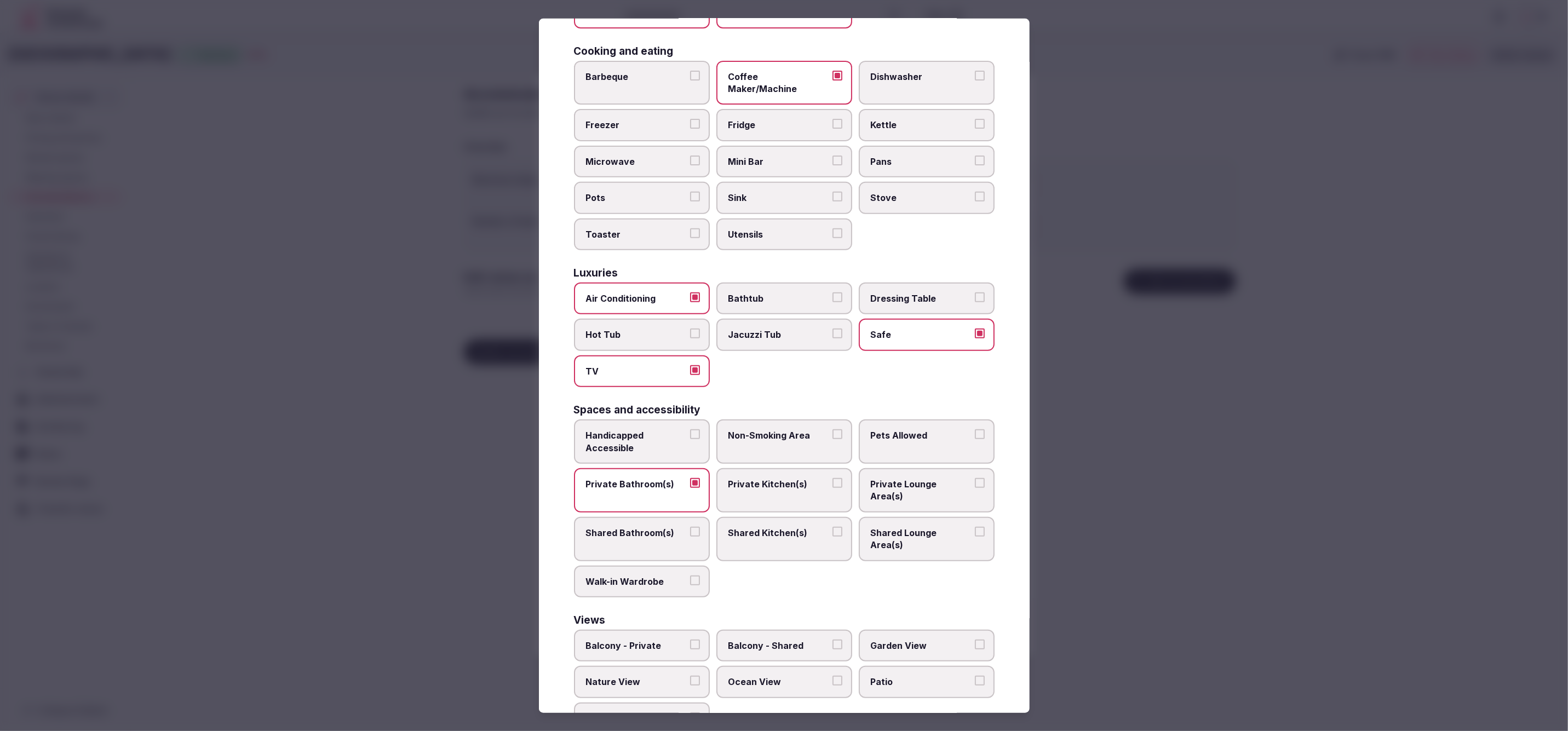
click at [975, 478] on button "Private Lounge Area(s)" at bounding box center [980, 483] width 10 height 10
click at [854, 542] on div "Handicapped Accessible Non-Smoking Area Pets Allowed Private Bathroom(s) Privat…" at bounding box center [784, 509] width 421 height 178
click at [1287, 566] on div at bounding box center [784, 366] width 1568 height 731
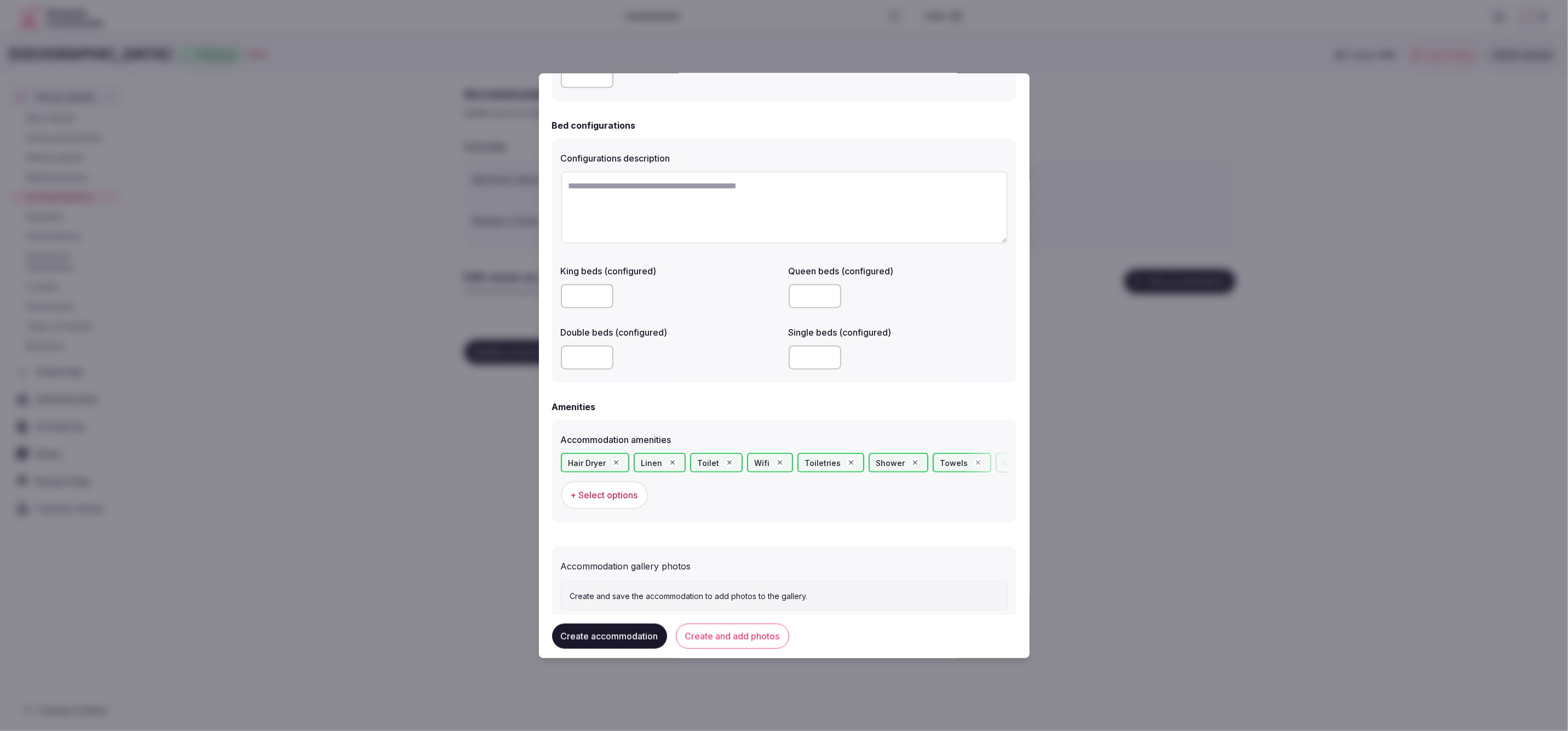
scroll to position [755, 0]
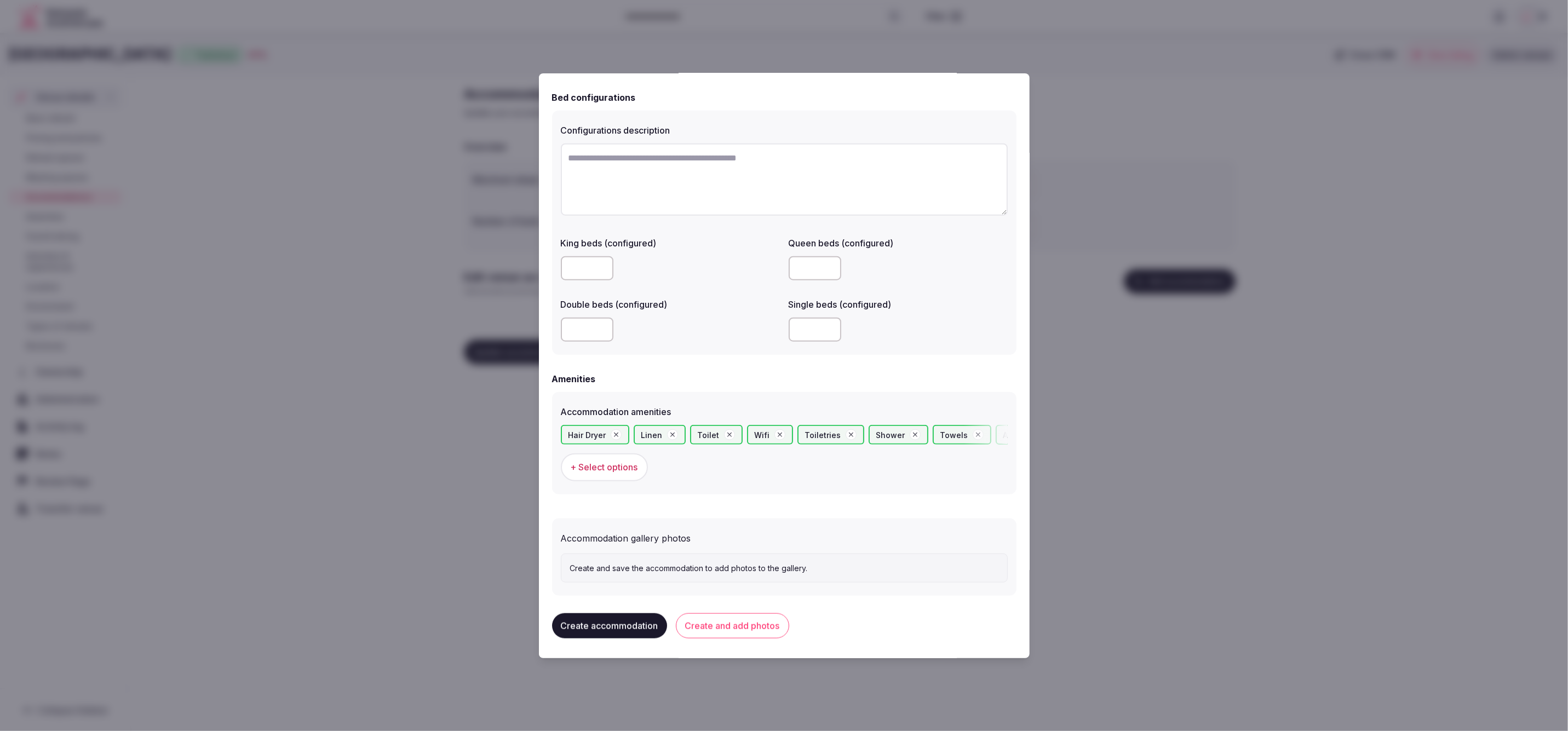
click at [736, 624] on button "Create and add photos" at bounding box center [732, 626] width 113 height 25
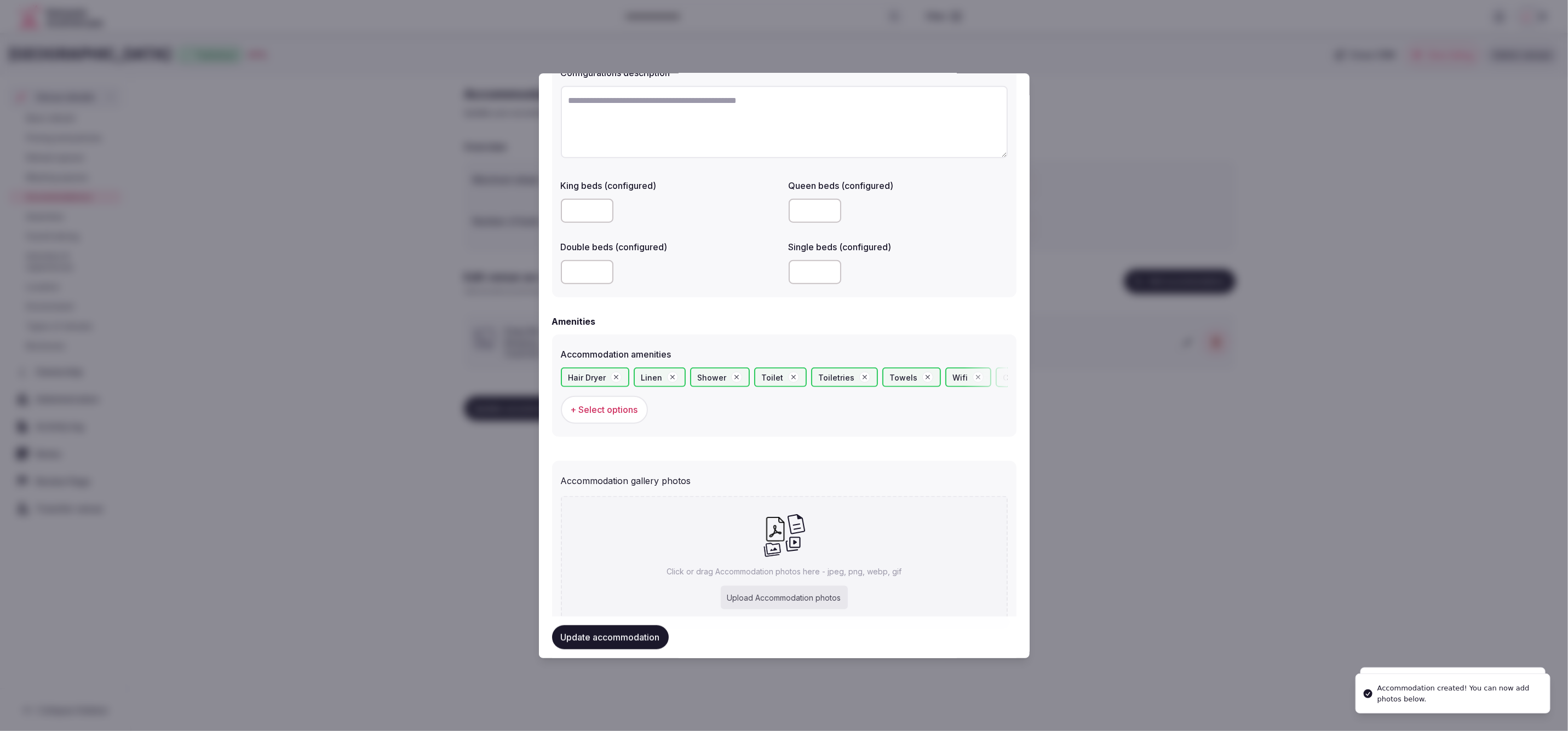
scroll to position [857, 0]
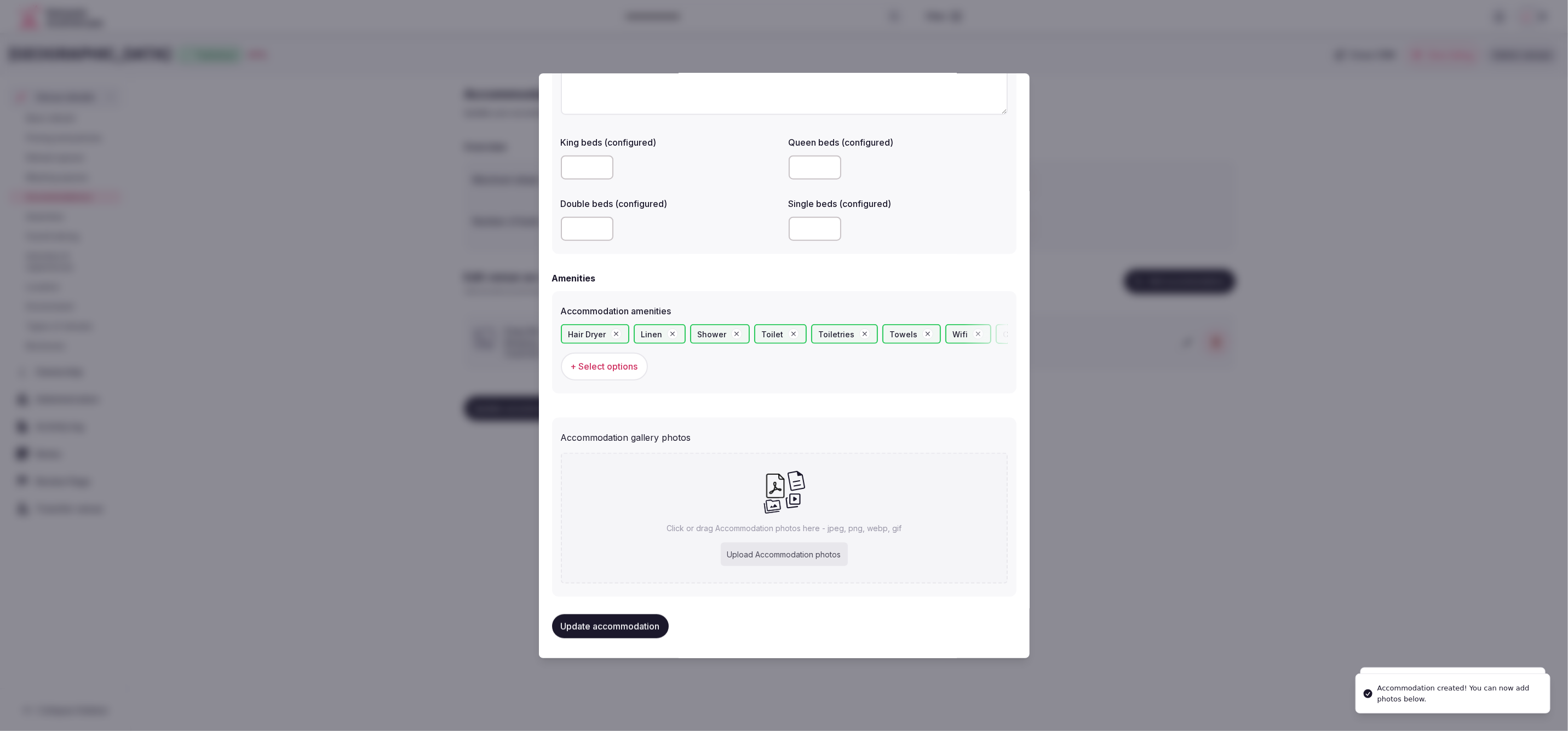
click at [796, 529] on p "Click or drag Accommodation photos here - jpeg, png, webp, gif" at bounding box center [784, 528] width 235 height 11
type input "**********"
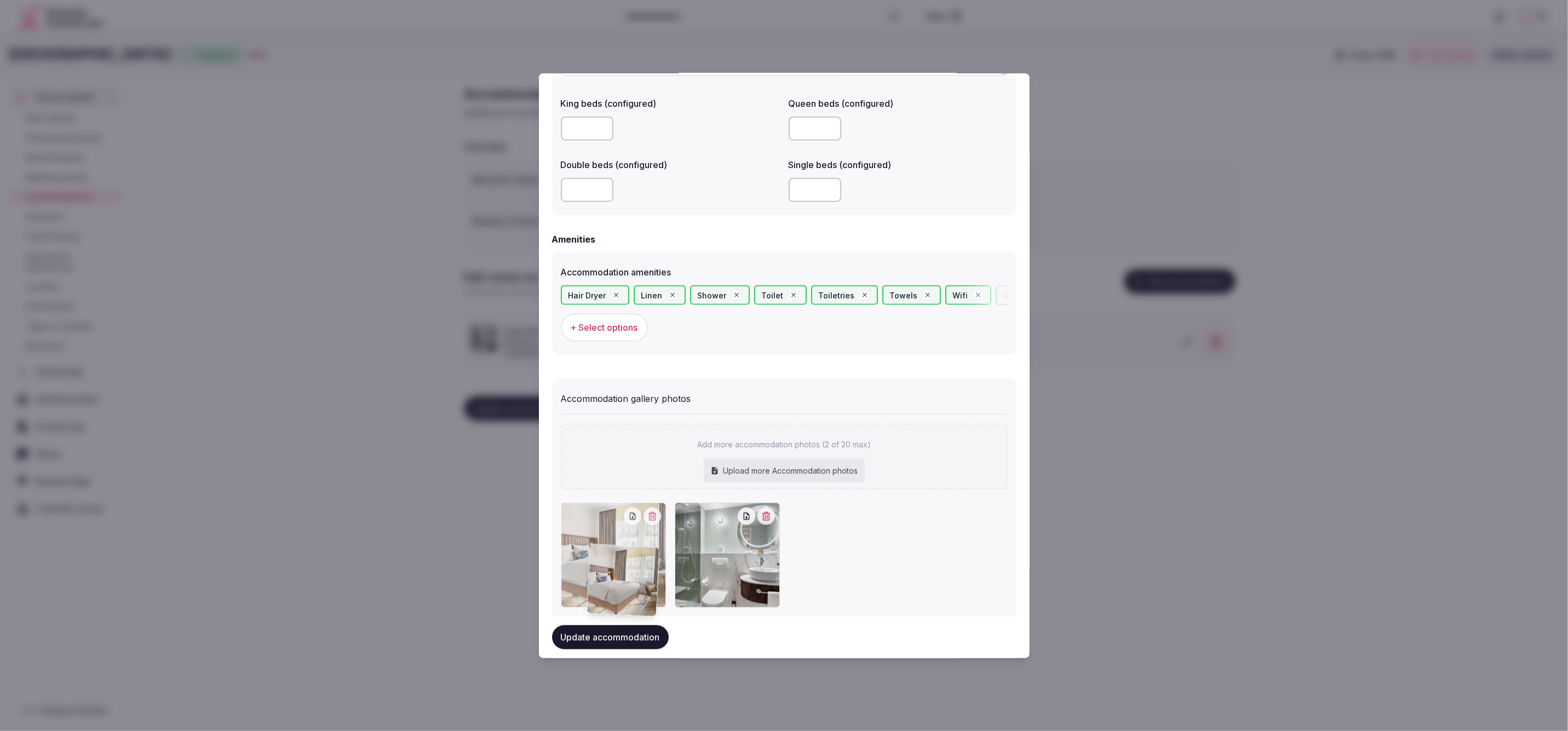
scroll to position [919, 0]
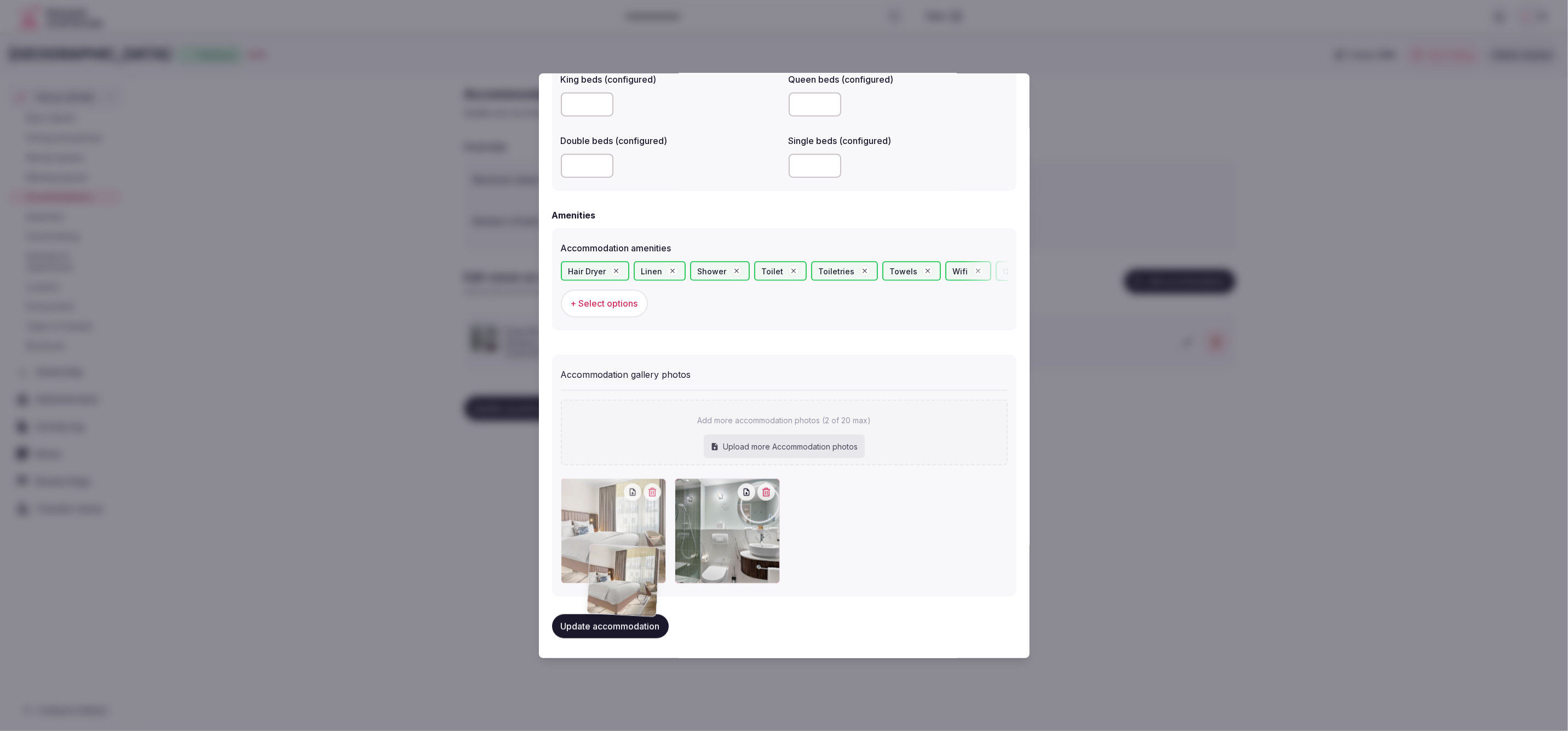
drag, startPoint x: 718, startPoint y: 587, endPoint x: 633, endPoint y: 593, distance: 85.2
click at [633, 593] on div "Accommodation gallery photos Add more accommodation photos (2 of 20 max) Upload…" at bounding box center [784, 475] width 464 height 242
click at [638, 628] on button "Update accommodation" at bounding box center [610, 626] width 116 height 24
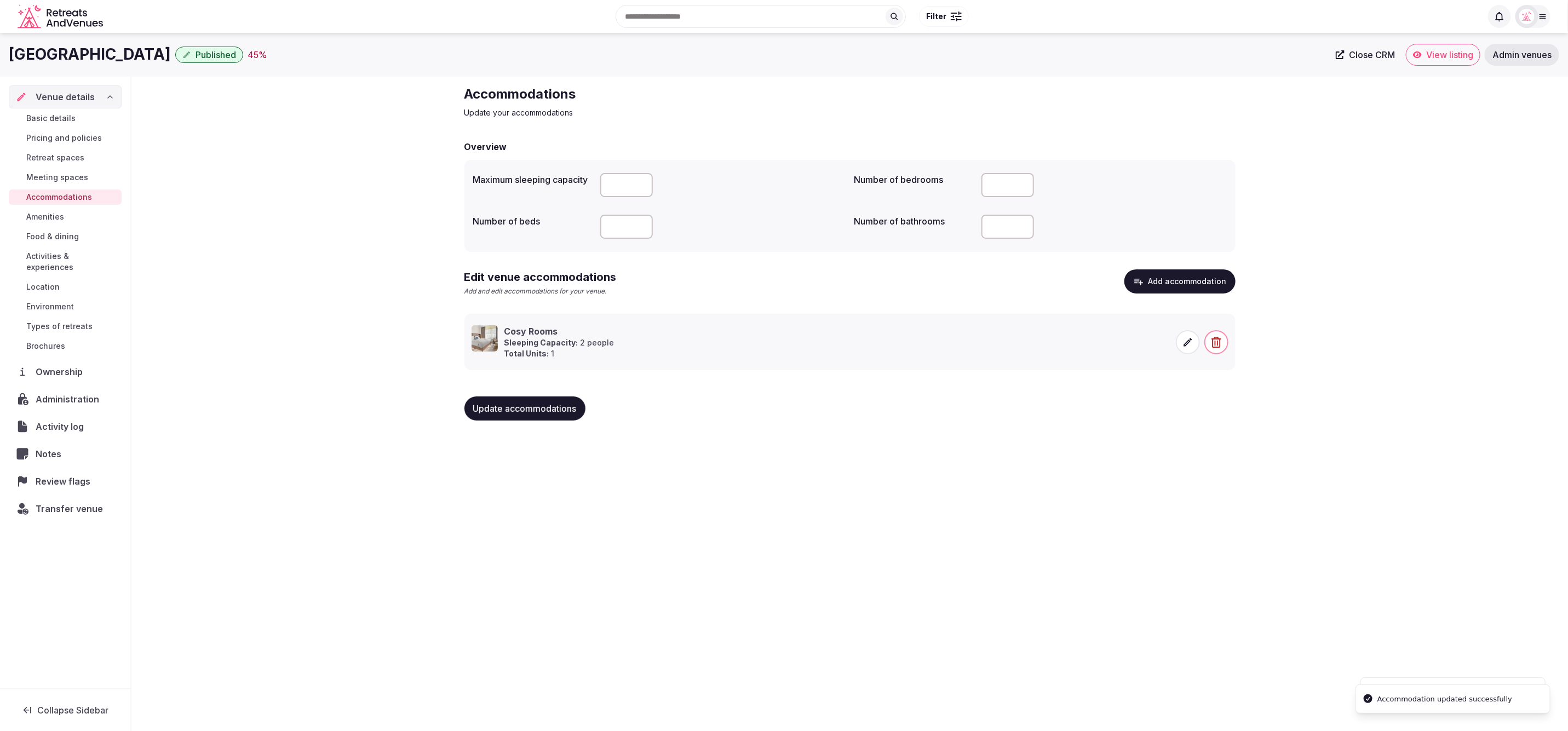
click at [1133, 557] on div "[GEOGRAPHIC_DATA] Published 45 % Close CRM View listing Admin venues Venue deta…" at bounding box center [784, 378] width 1568 height 691
click at [494, 411] on span "Update accommodations" at bounding box center [525, 408] width 104 height 11
click at [68, 238] on span "Food & dining" at bounding box center [53, 236] width 53 height 11
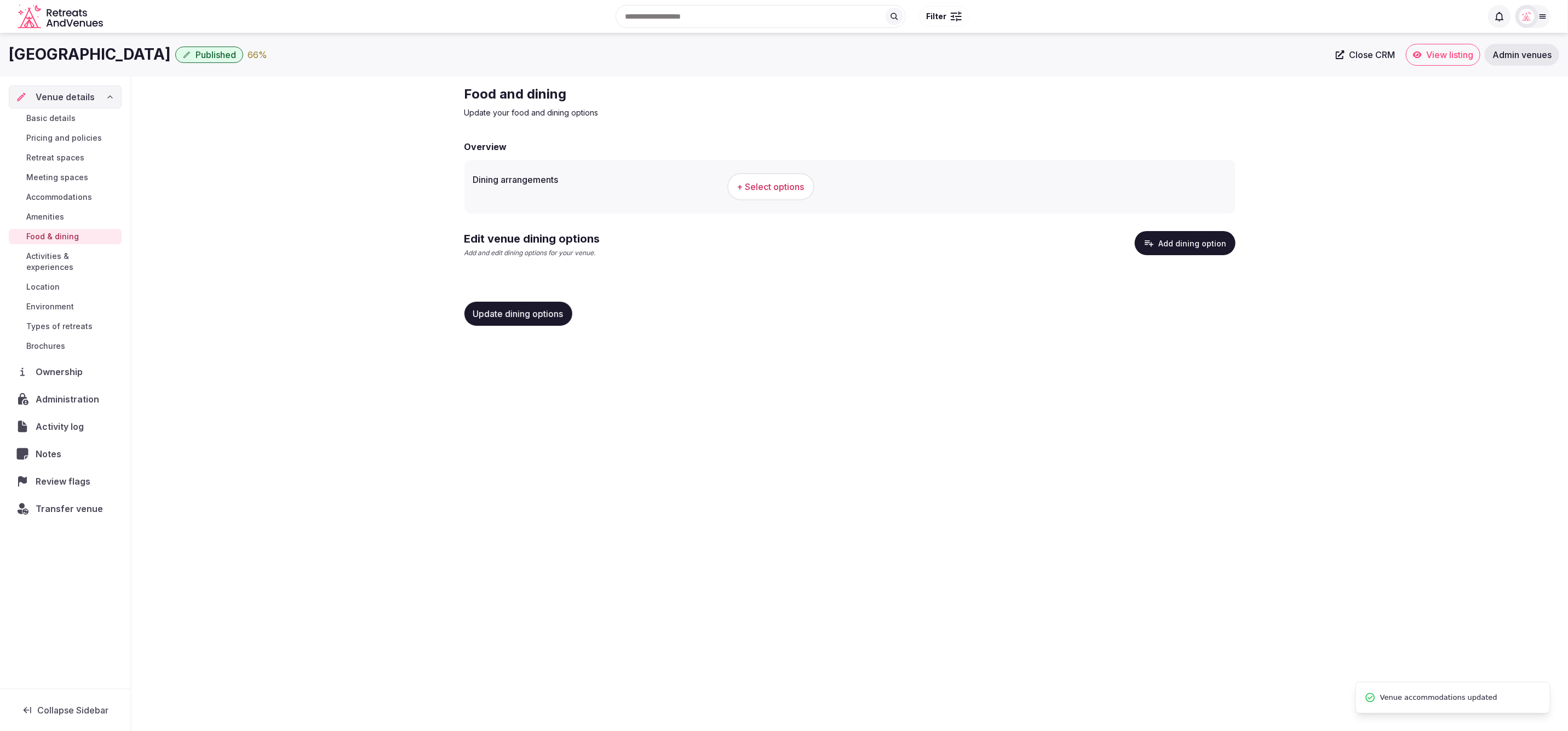
click at [1194, 241] on button "Add dining option" at bounding box center [1185, 242] width 101 height 24
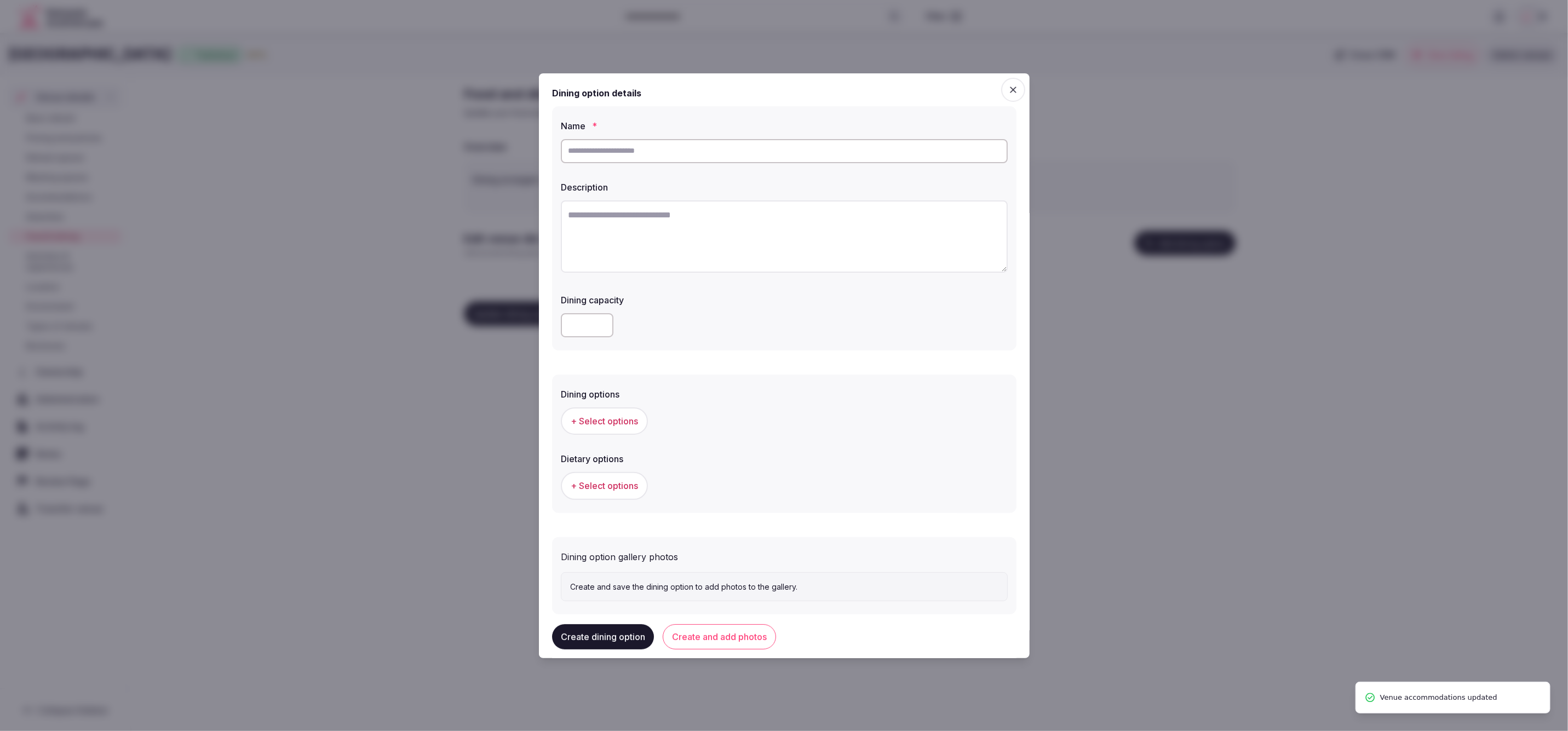
click at [687, 149] on input "text" at bounding box center [785, 151] width 447 height 24
paste input "**********"
type input "**********"
click at [614, 244] on textarea at bounding box center [785, 236] width 447 height 72
click at [677, 244] on textarea "To enrich screen reader interactions, please activate Accessibility in Grammarl…" at bounding box center [785, 236] width 447 height 72
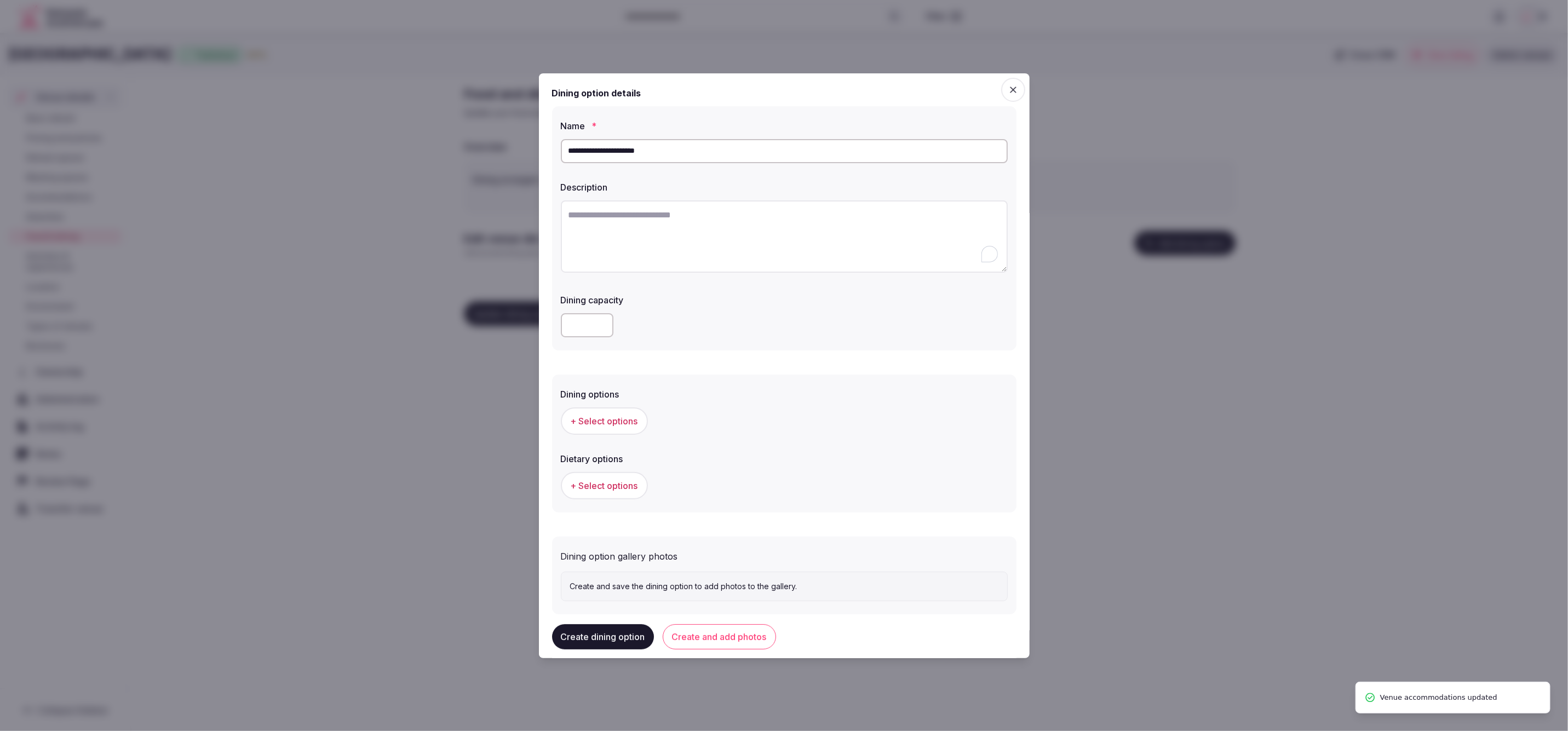
paste textarea "**********"
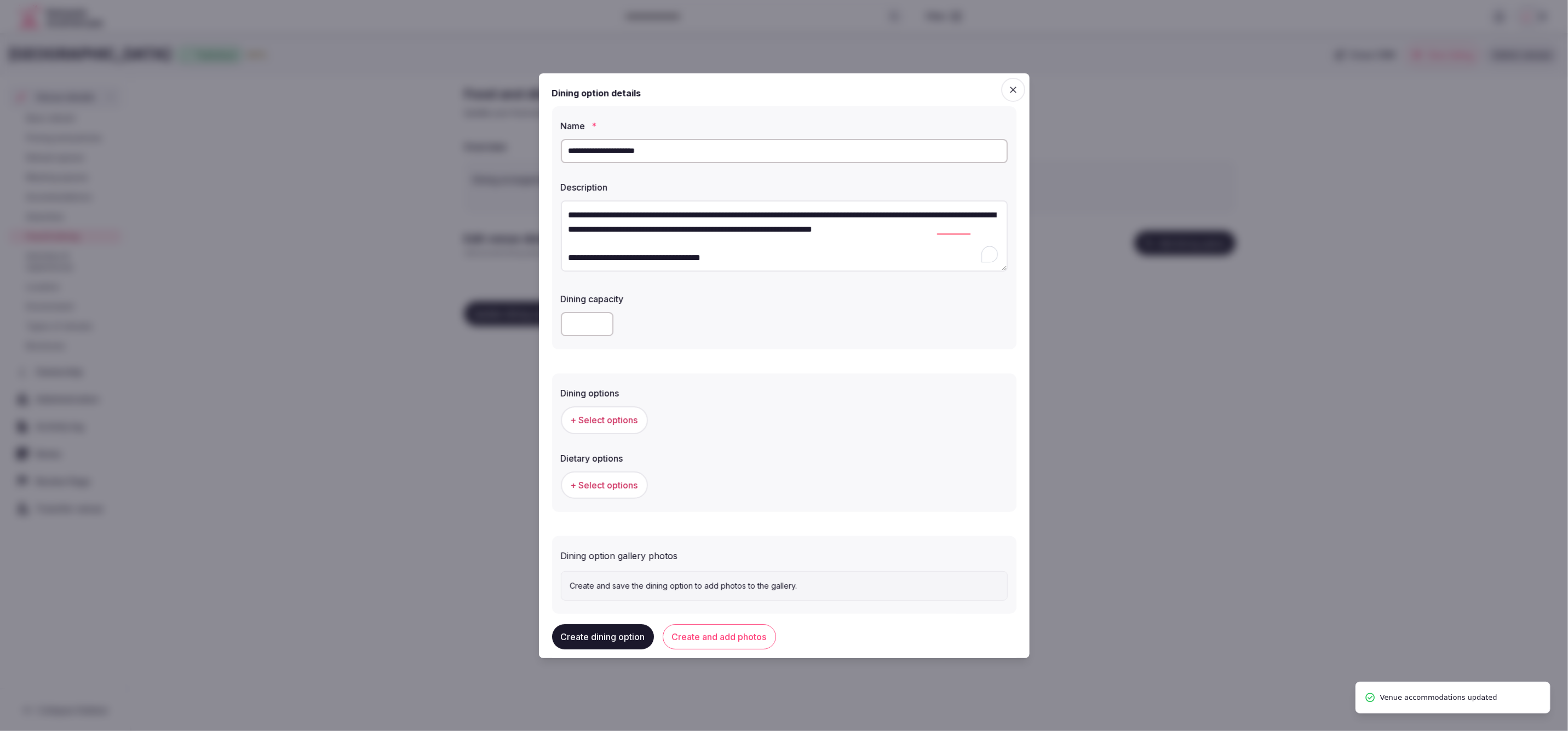
type textarea "**********"
click at [745, 364] on form "**********" at bounding box center [784, 350] width 464 height 527
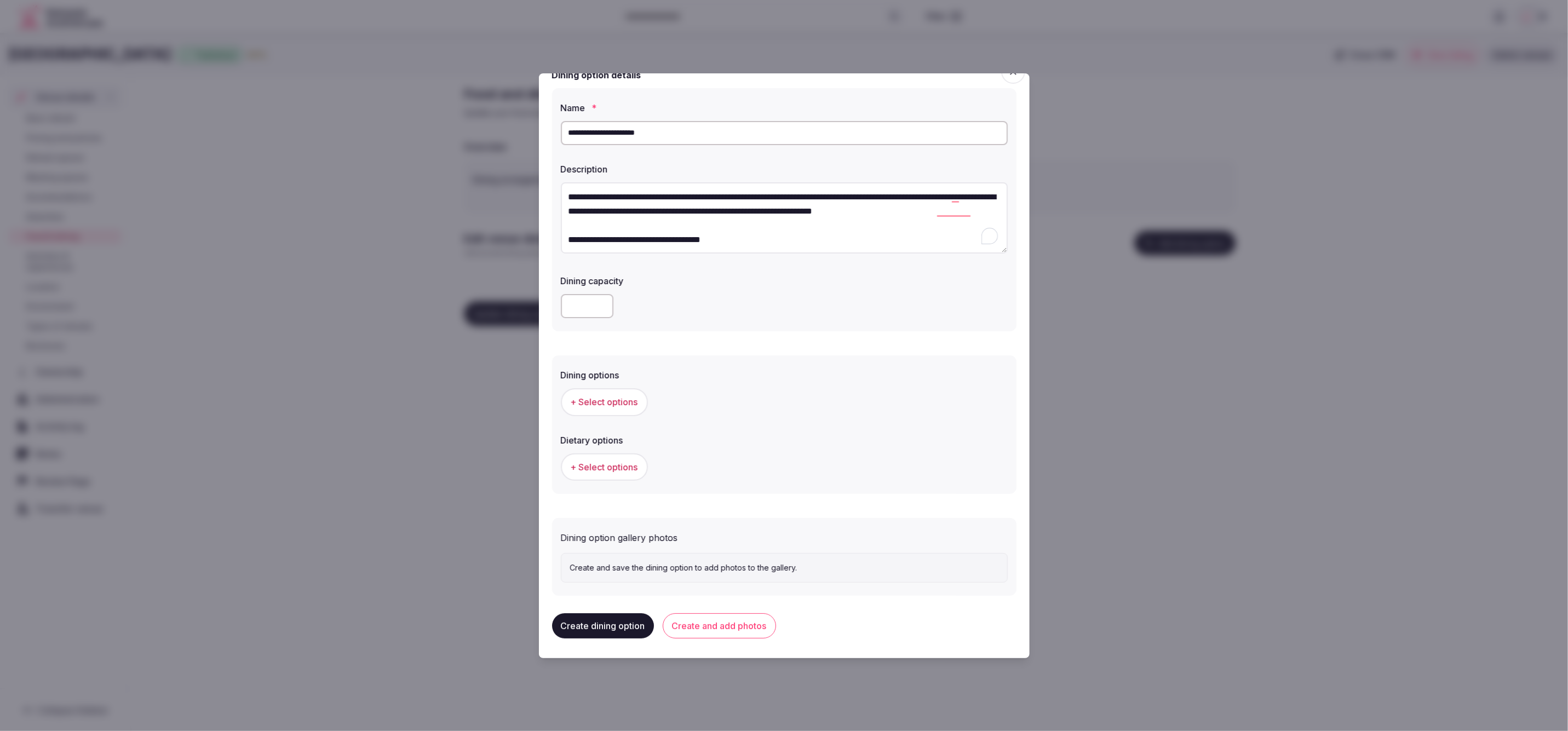
click at [616, 399] on span "+ Select options" at bounding box center [605, 402] width 67 height 12
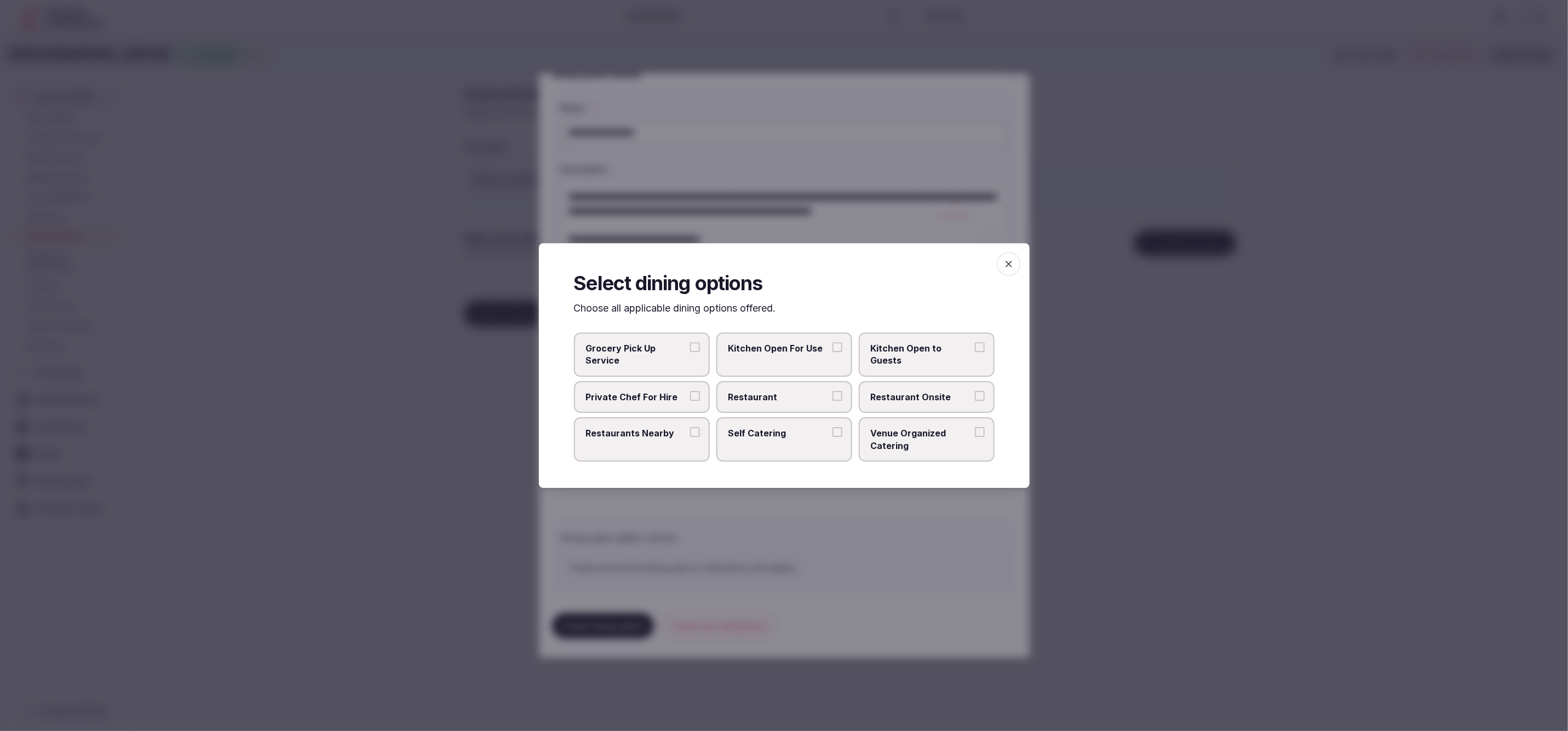
click at [894, 395] on span "Restaurant Onsite" at bounding box center [921, 397] width 101 height 12
click at [975, 395] on button "Restaurant Onsite" at bounding box center [980, 395] width 10 height 10
drag, startPoint x: 820, startPoint y: 402, endPoint x: 816, endPoint y: 432, distance: 30.3
click at [820, 402] on span "Restaurant" at bounding box center [778, 397] width 101 height 12
click at [832, 401] on button "Restaurant" at bounding box center [837, 395] width 10 height 10
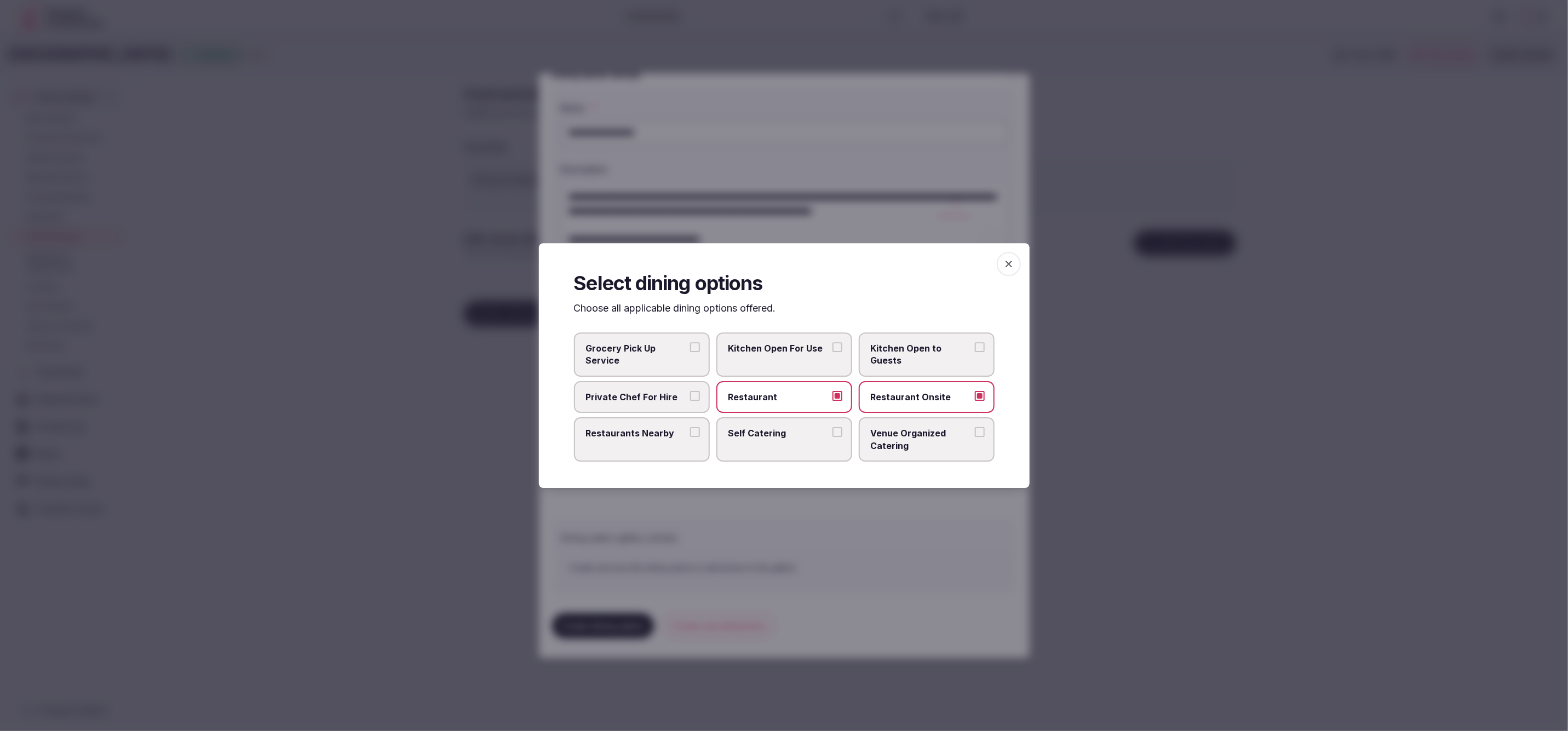
click at [830, 510] on div at bounding box center [784, 366] width 1568 height 731
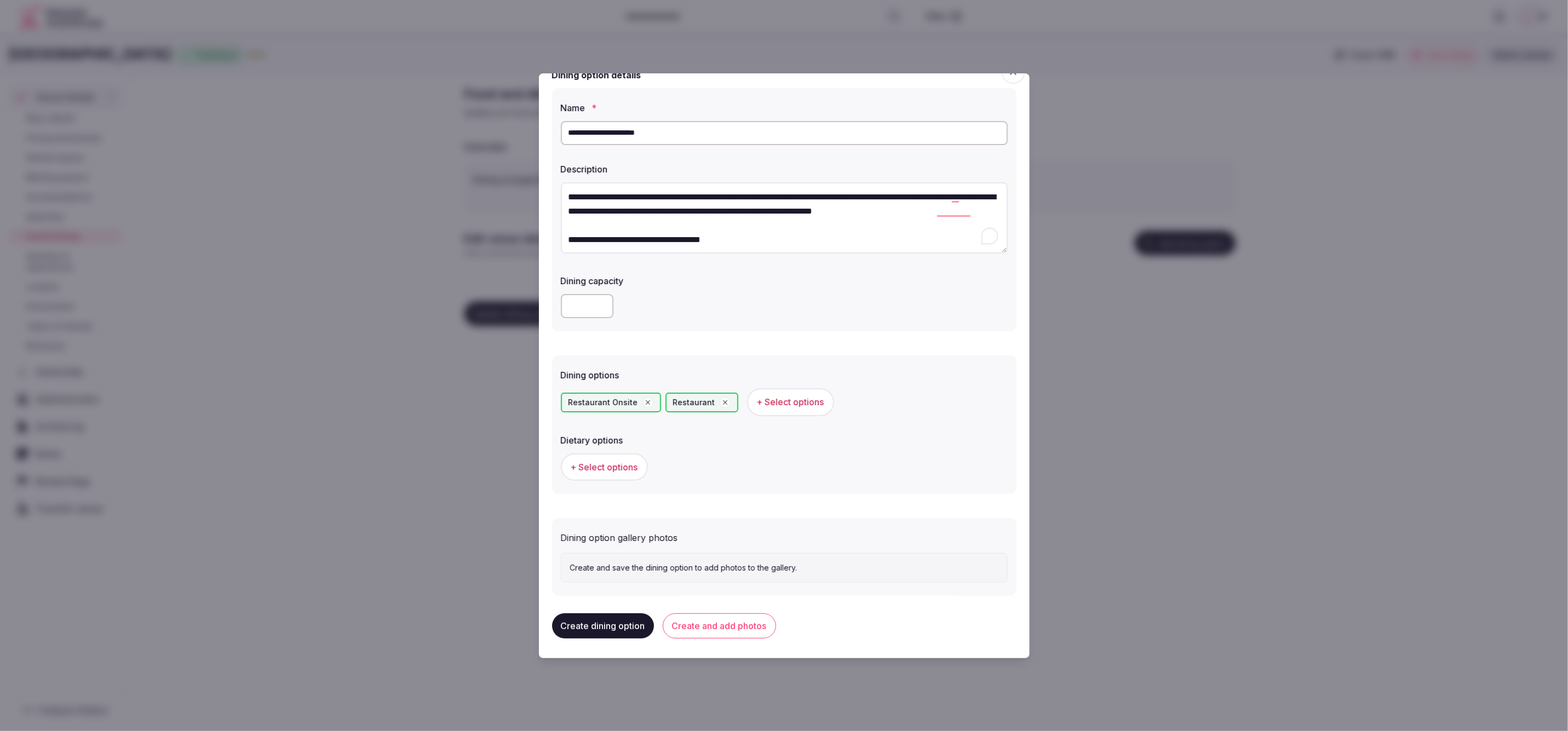
click at [597, 468] on span "+ Select options" at bounding box center [605, 467] width 67 height 12
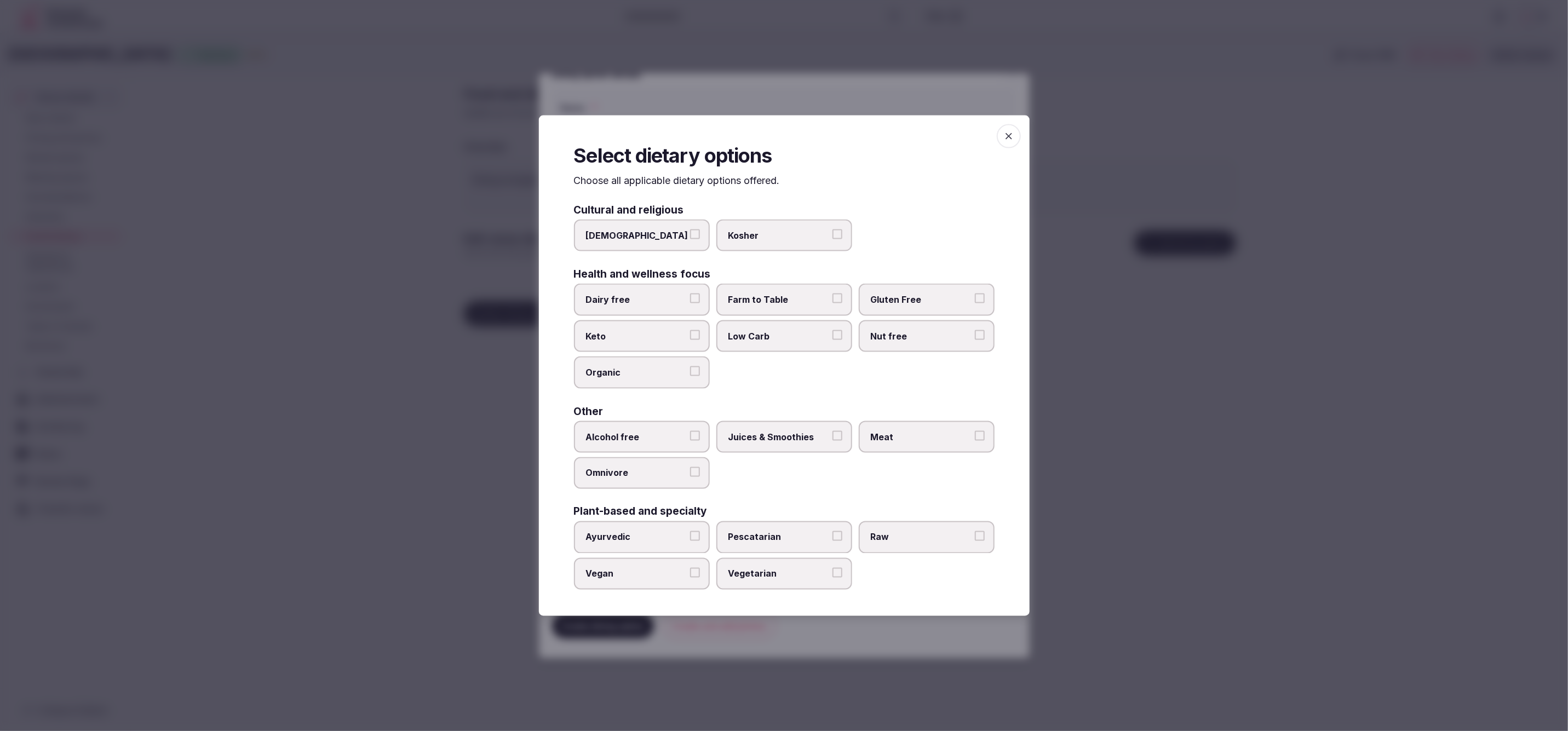
click at [800, 438] on span "Juices & Smoothies" at bounding box center [778, 437] width 101 height 12
click at [832, 438] on button "Juices & Smoothies" at bounding box center [837, 435] width 10 height 10
click at [902, 446] on label "Meat" at bounding box center [927, 437] width 136 height 32
click at [975, 440] on button "Meat" at bounding box center [980, 435] width 10 height 10
click at [809, 366] on div "Dairy free Farm to Table Gluten Free Keto Low Carb Nut free Organic" at bounding box center [784, 336] width 421 height 105
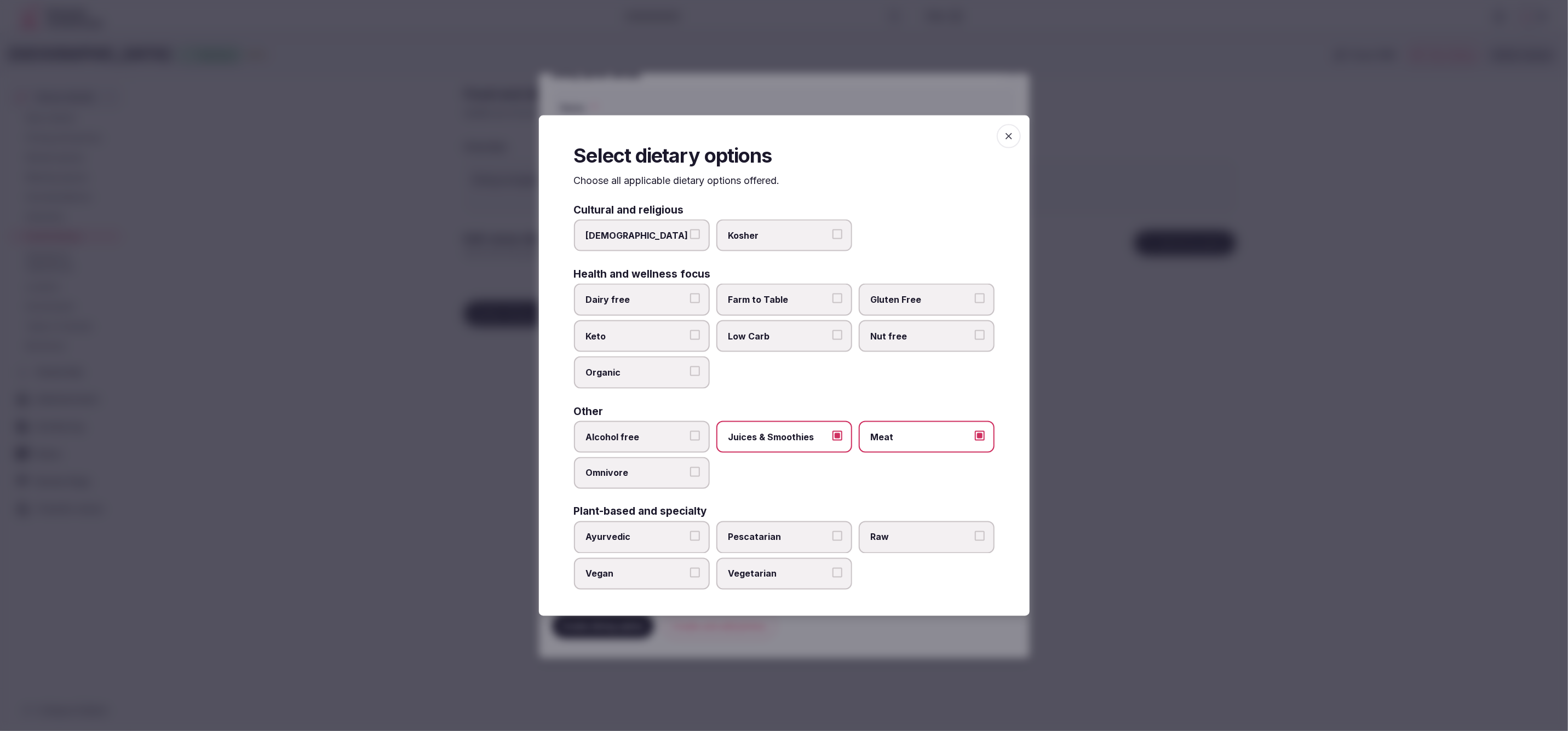
click at [1105, 534] on div at bounding box center [784, 366] width 1568 height 731
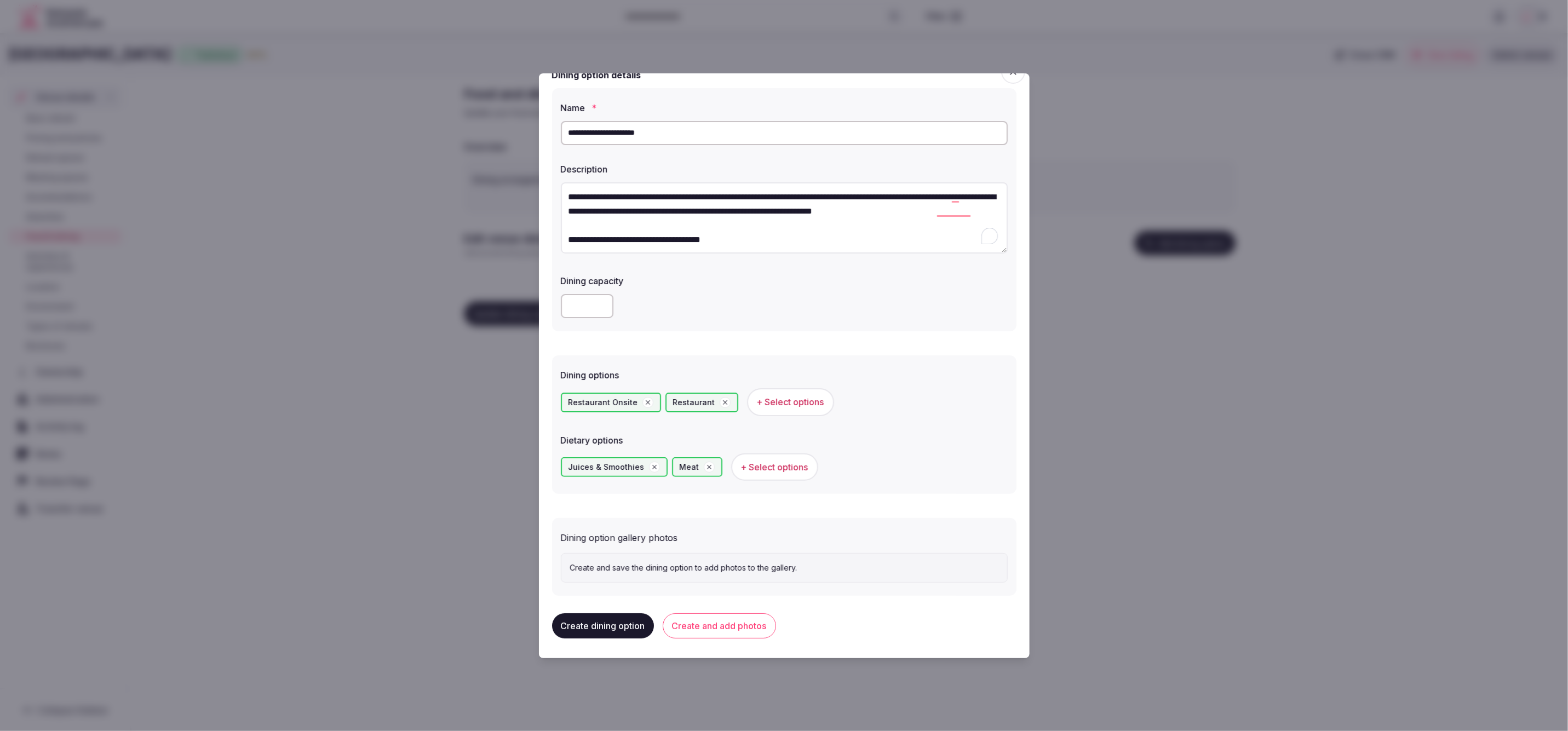
drag, startPoint x: 731, startPoint y: 137, endPoint x: 556, endPoint y: 132, distance: 175.1
click at [556, 132] on div "**********" at bounding box center [784, 210] width 464 height 244
click at [728, 614] on button "Create and add photos" at bounding box center [719, 626] width 113 height 25
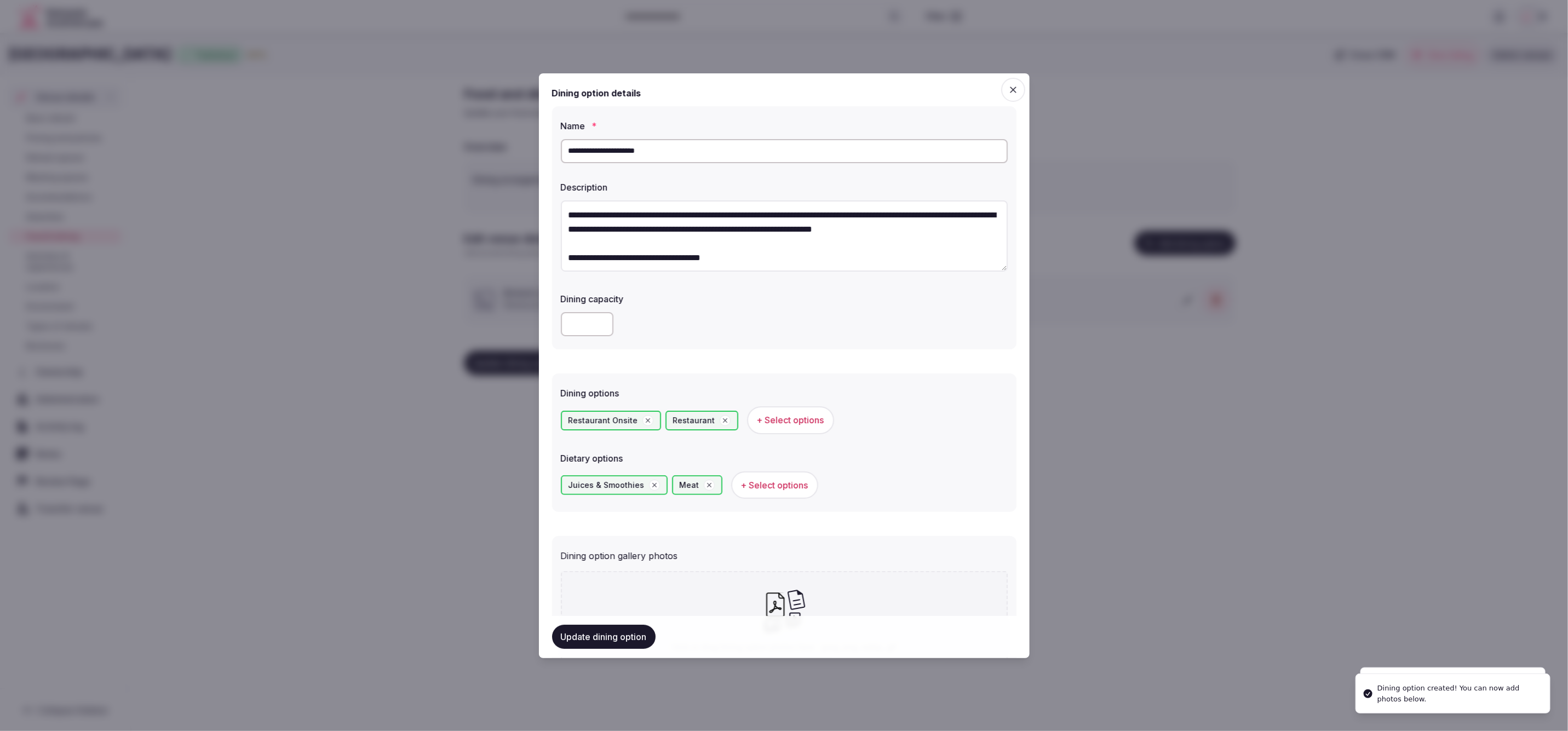
scroll to position [119, 0]
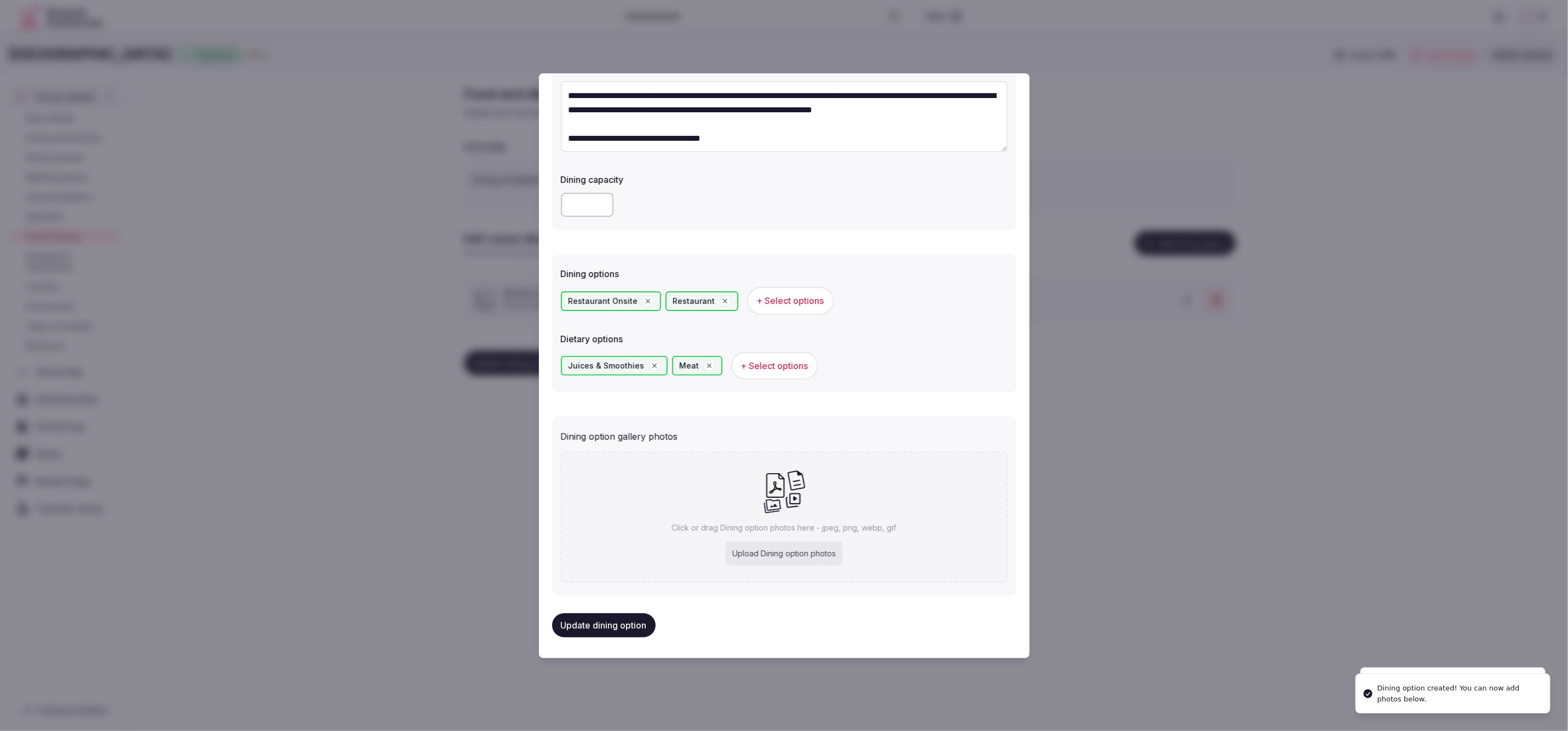
click at [785, 512] on div "Click or drag Dining option photos here - jpeg, png, webp, gif Upload Dining op…" at bounding box center [785, 517] width 447 height 131
type input "**********"
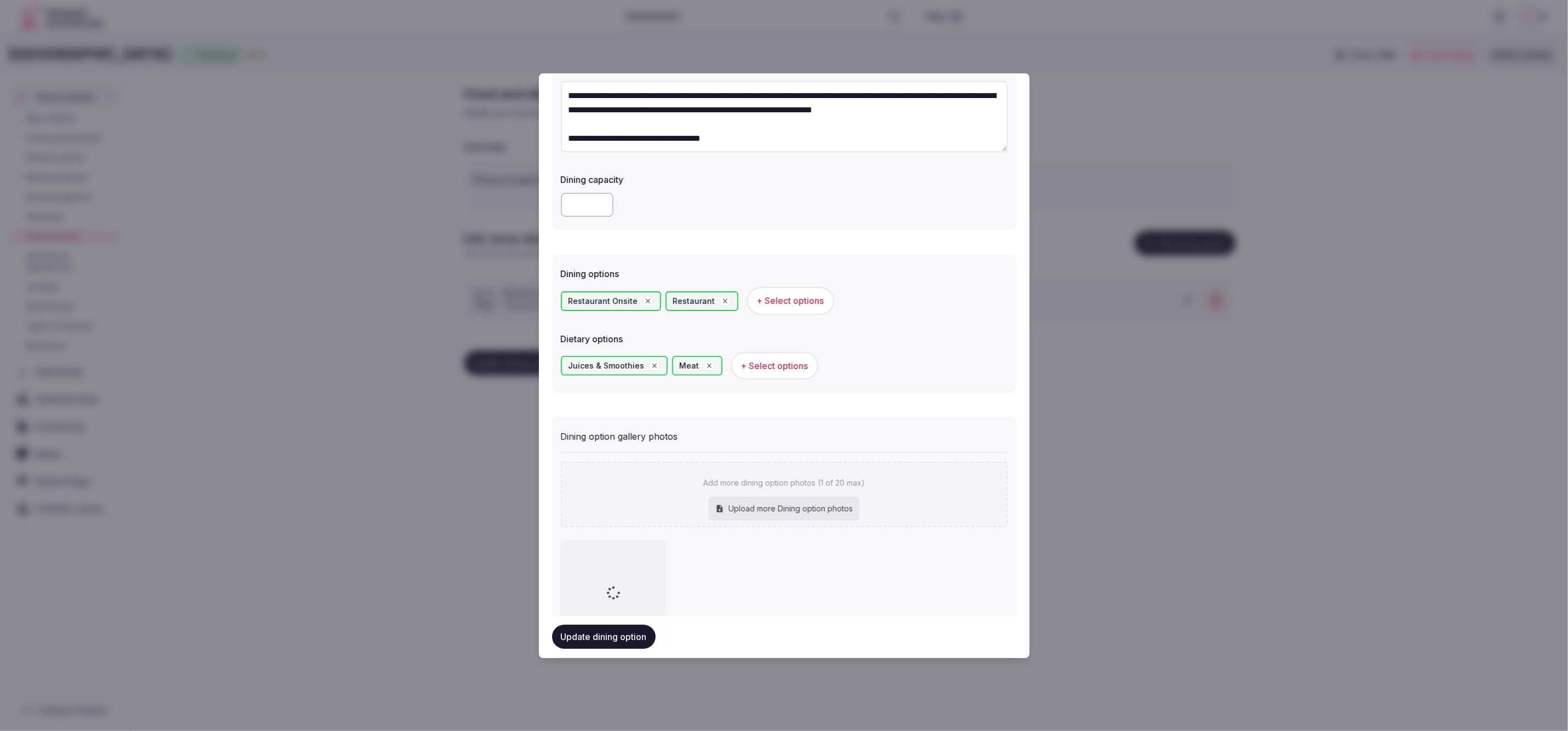
scroll to position [182, 0]
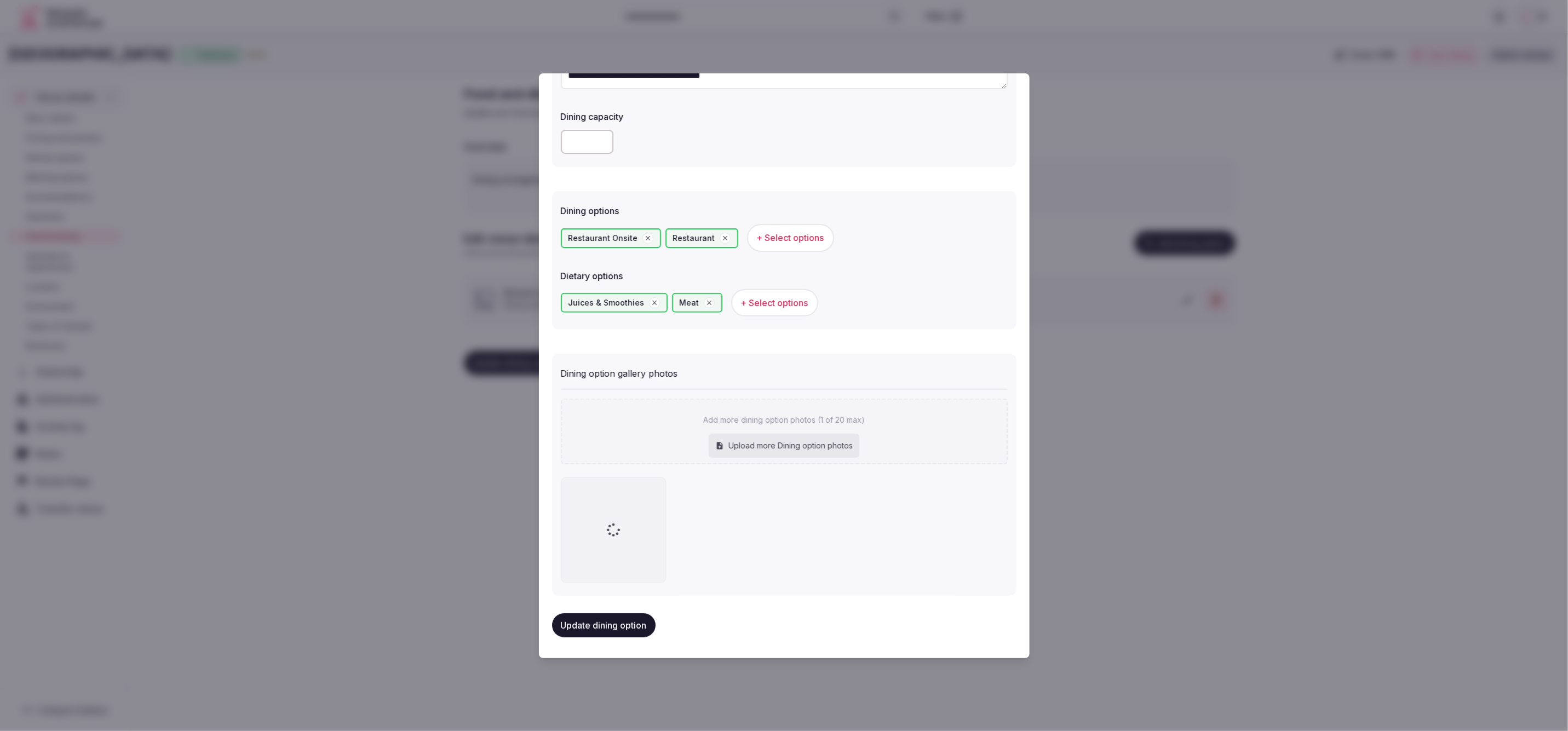
click at [782, 444] on div "Upload more Dining option photos" at bounding box center [784, 445] width 151 height 24
type input "**********"
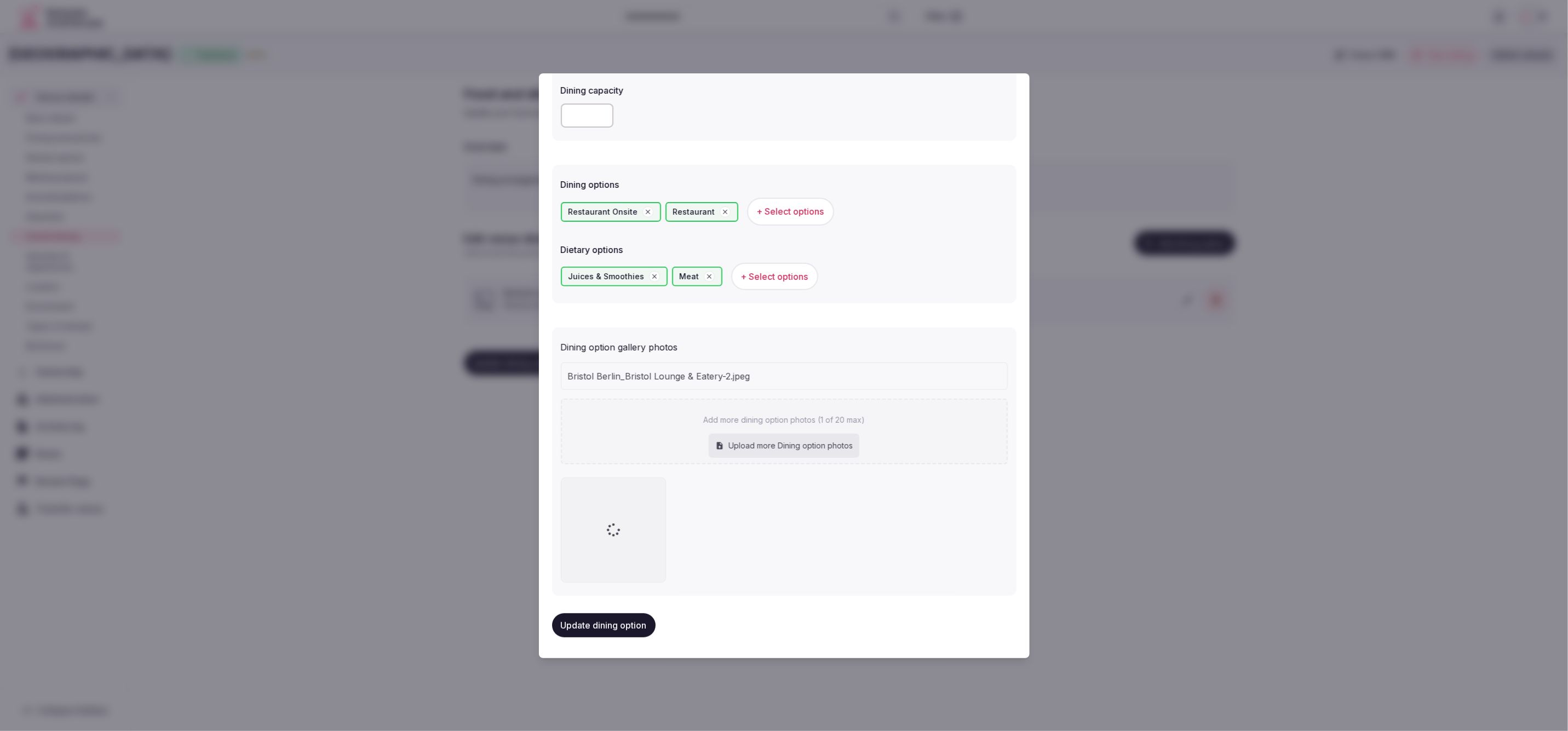
scroll to position [0, 0]
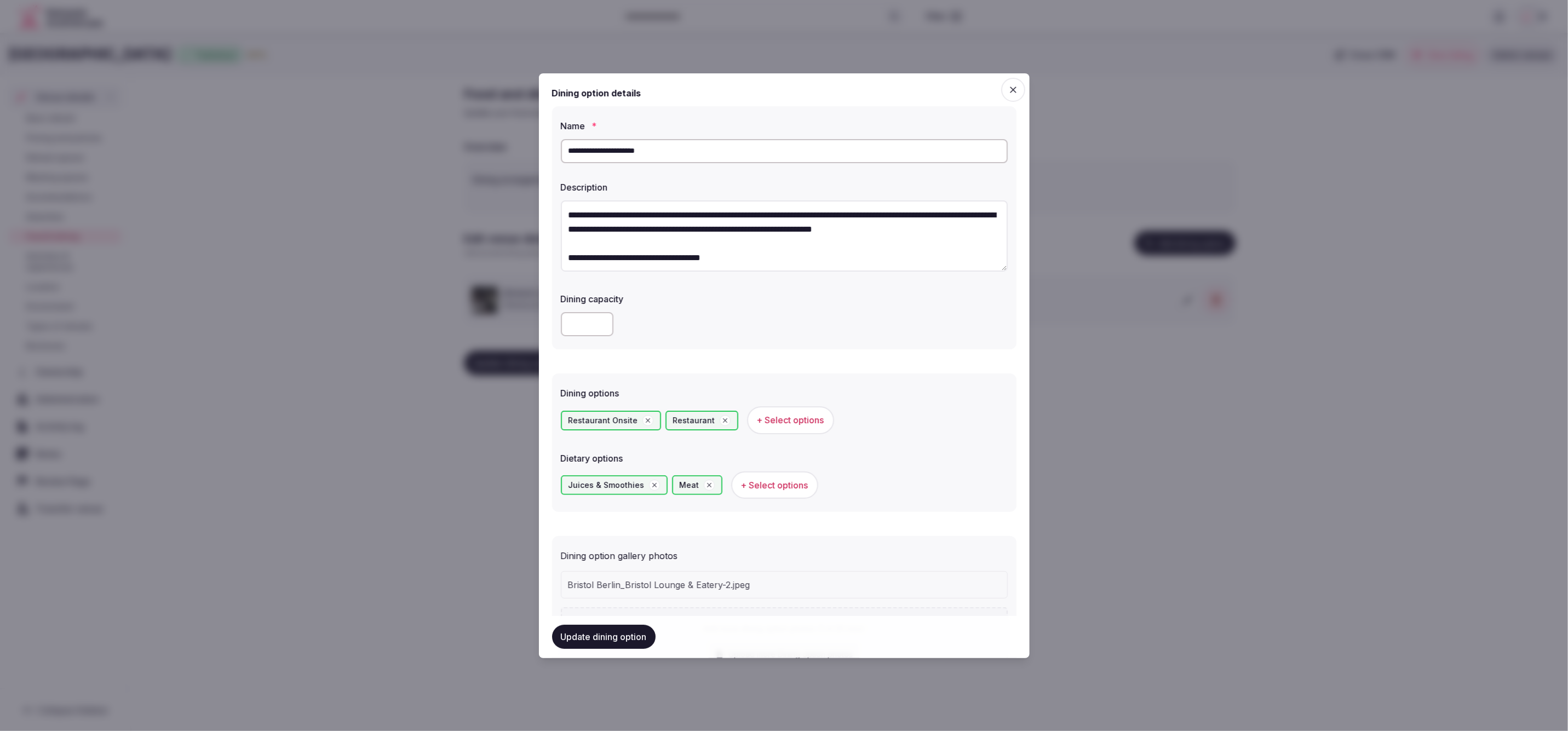
click at [900, 394] on label "Dining options" at bounding box center [785, 393] width 447 height 9
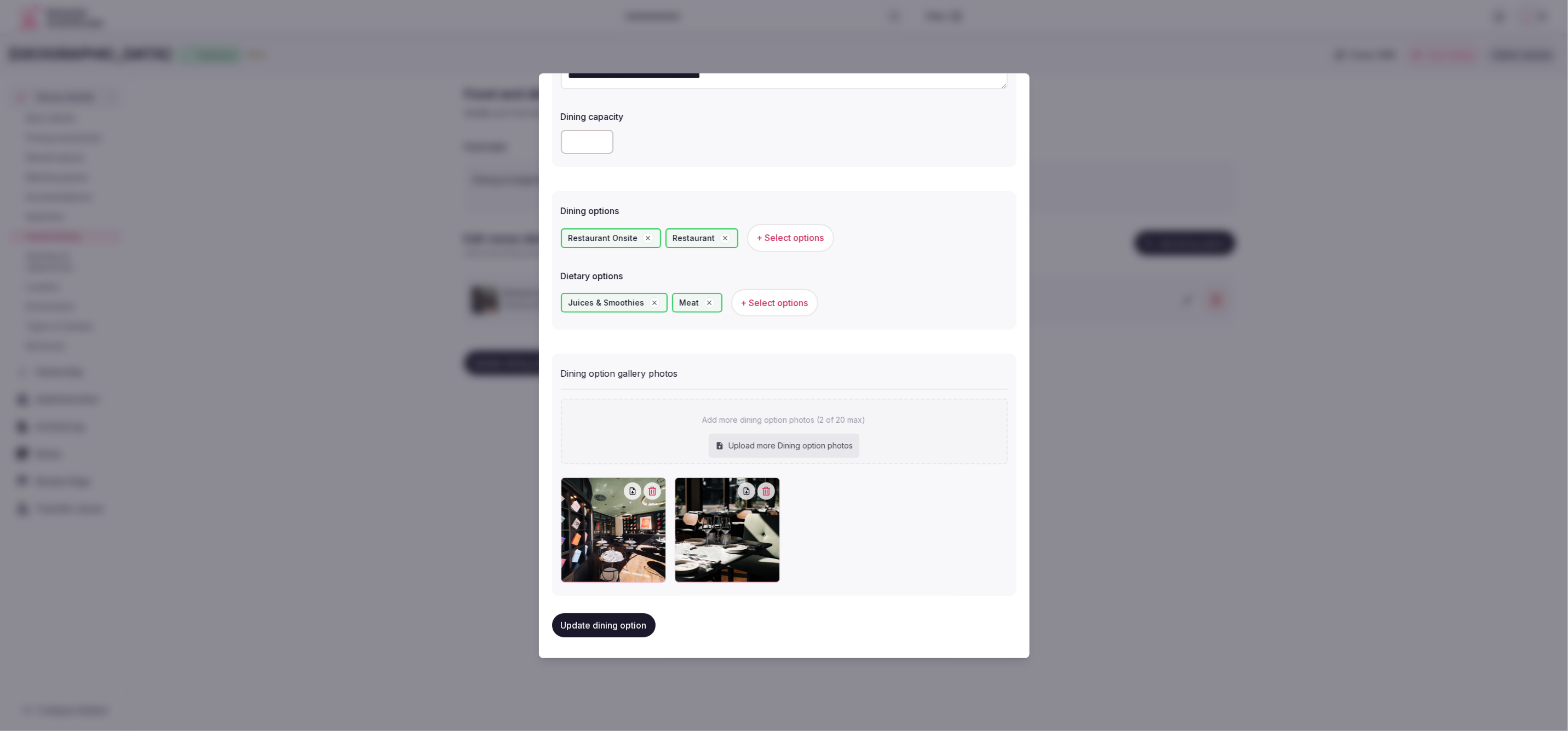
click at [624, 633] on button "Update dining option" at bounding box center [603, 625] width 104 height 24
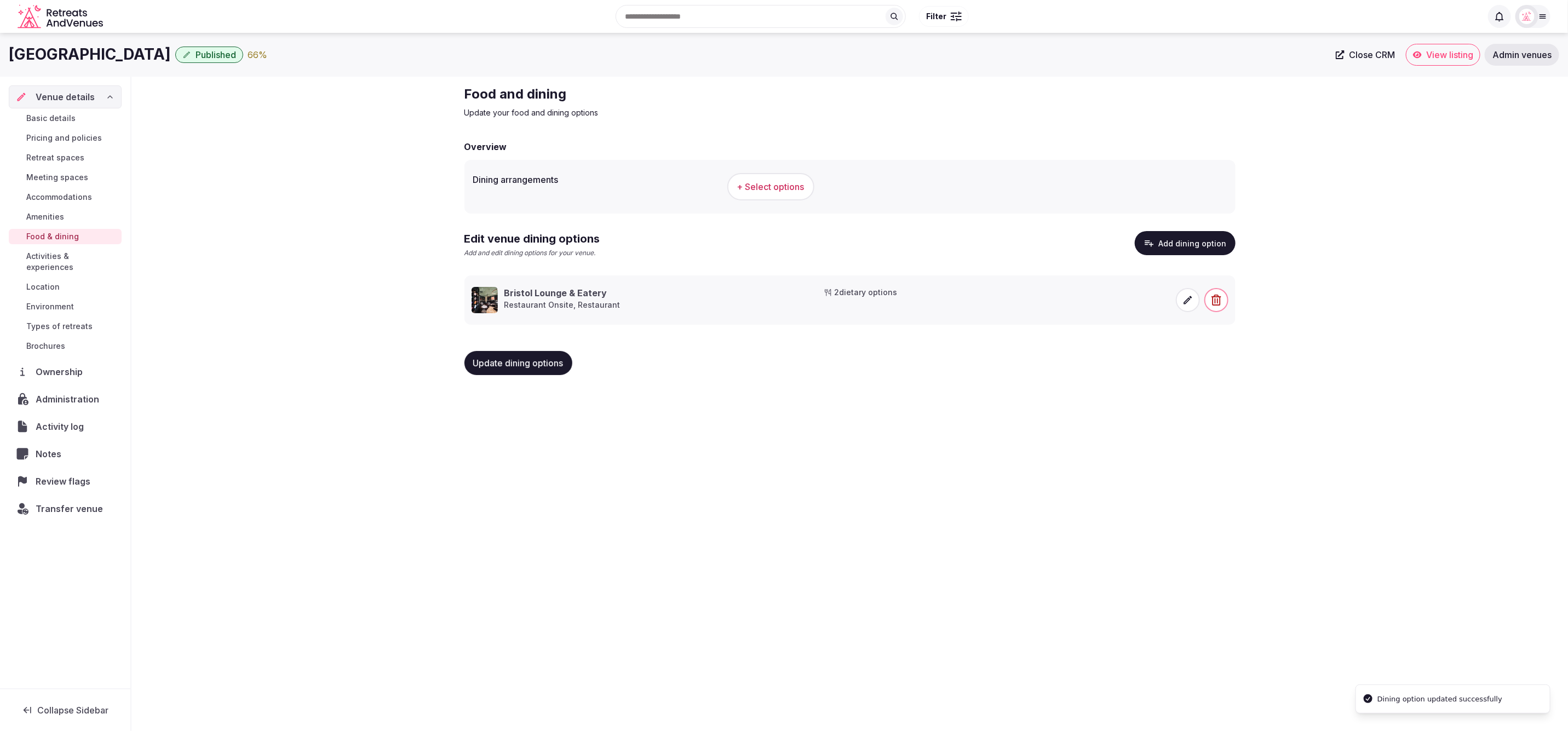
click at [508, 362] on span "Update dining options" at bounding box center [519, 363] width 91 height 11
click at [796, 186] on span "+ Select options" at bounding box center [771, 187] width 67 height 12
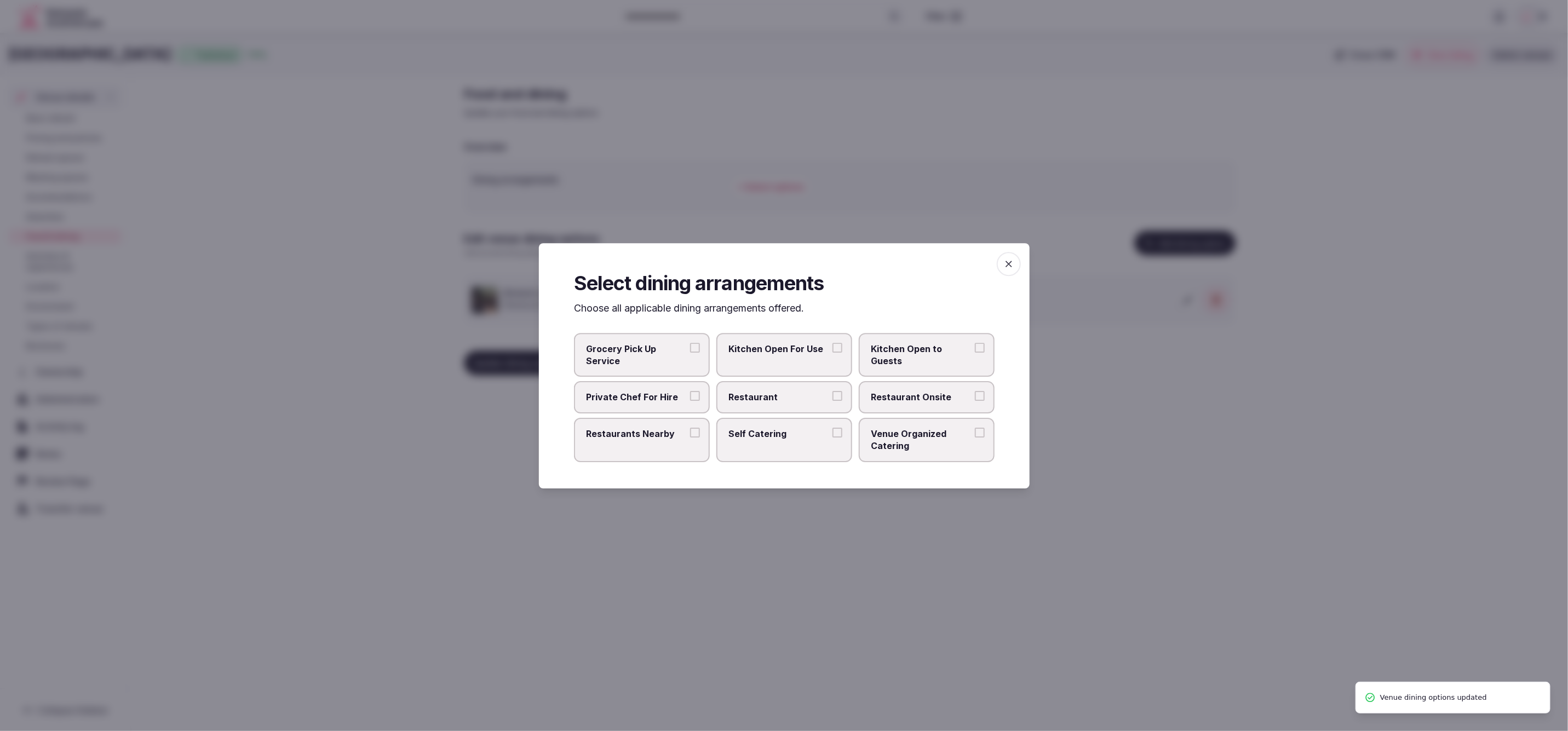
drag, startPoint x: 801, startPoint y: 400, endPoint x: 901, endPoint y: 400, distance: 100.0
click at [801, 400] on span "Restaurant" at bounding box center [778, 397] width 101 height 12
click at [832, 400] on button "Restaurant" at bounding box center [837, 395] width 10 height 10
click at [925, 397] on span "Restaurant Onsite" at bounding box center [921, 397] width 101 height 12
click at [975, 397] on button "Restaurant Onsite" at bounding box center [980, 395] width 10 height 10
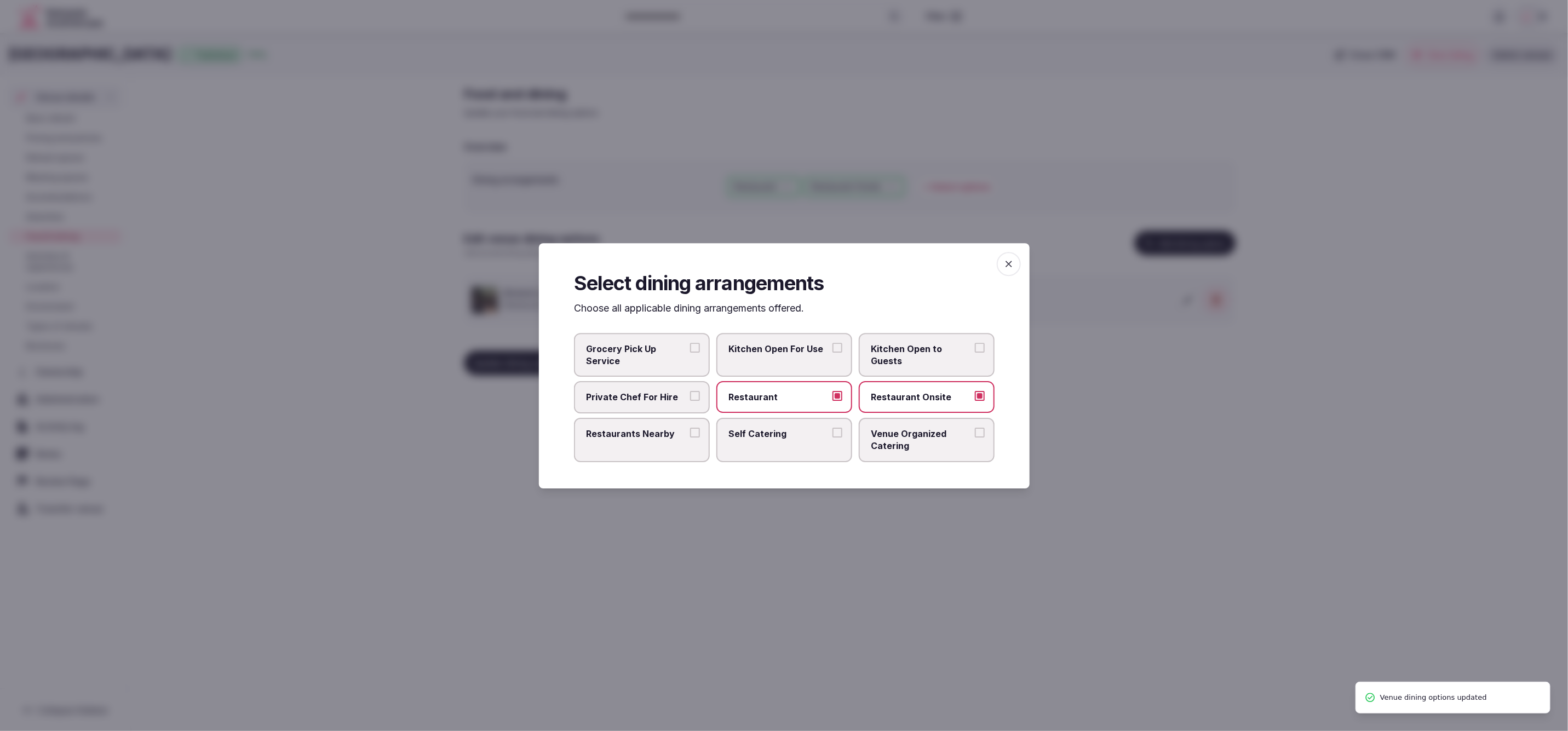
drag, startPoint x: 761, startPoint y: 568, endPoint x: 750, endPoint y: 560, distance: 13.6
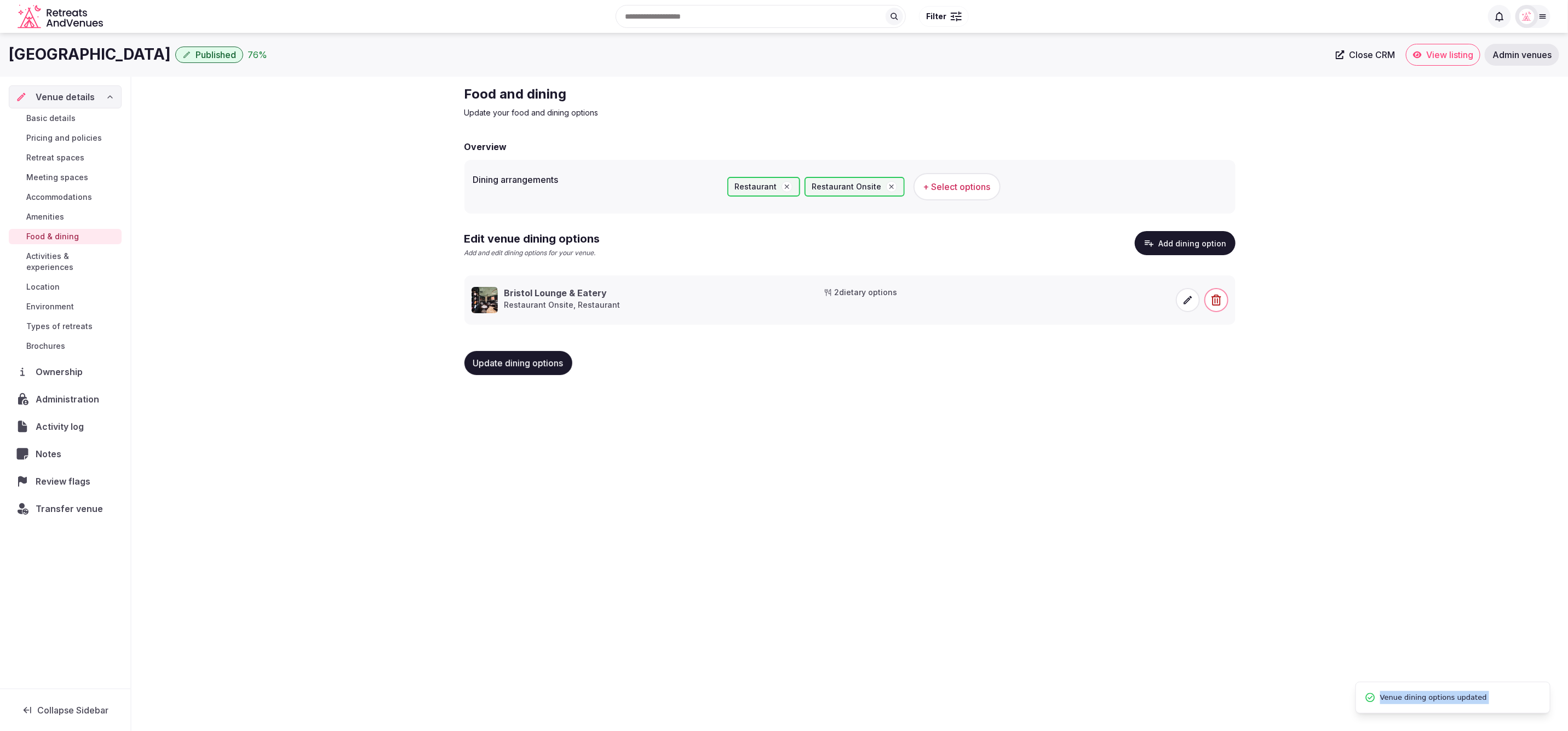
click at [515, 362] on span "Update dining options" at bounding box center [519, 363] width 91 height 11
click at [938, 190] on span "+ Select options" at bounding box center [957, 187] width 67 height 12
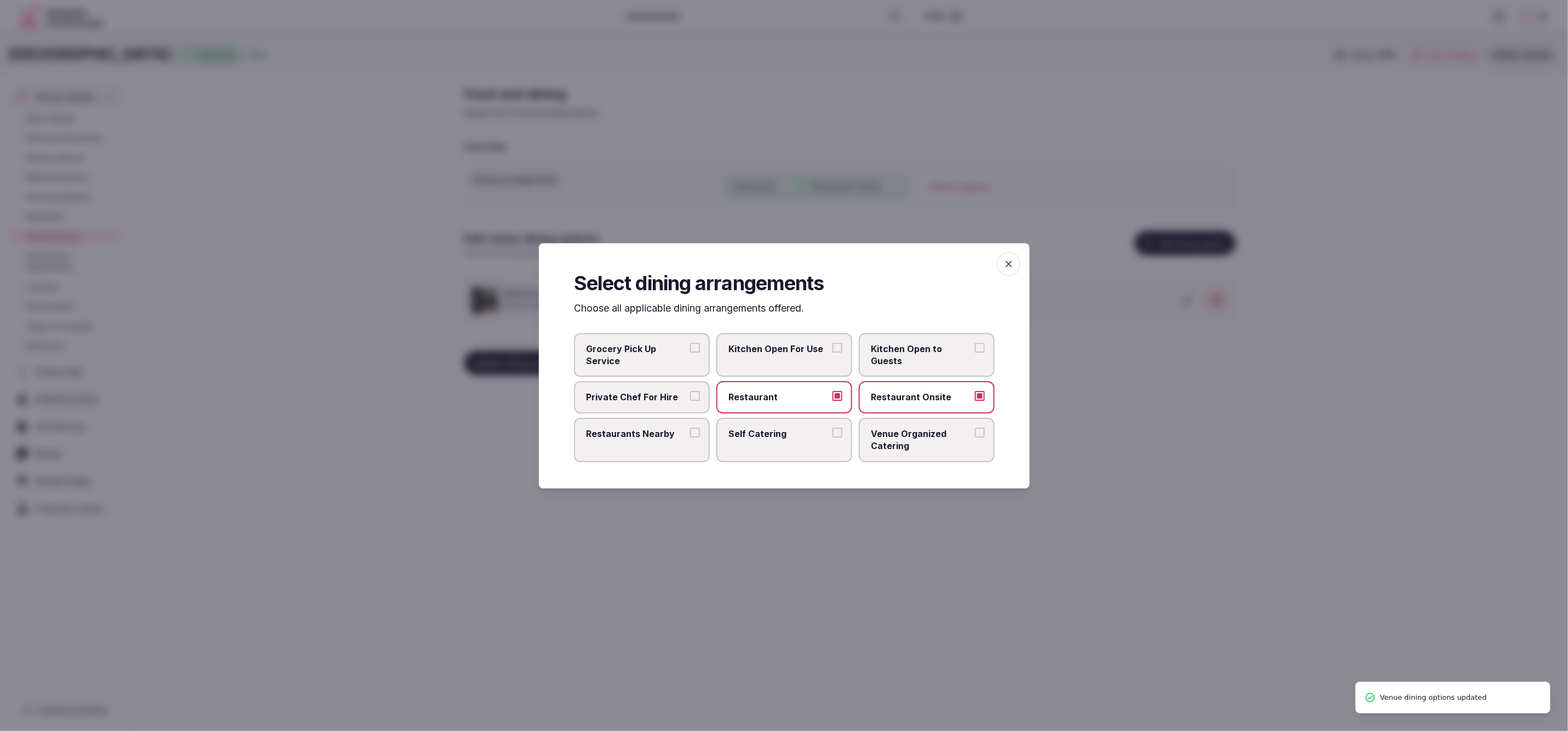
click at [938, 430] on span "Venue Organized Catering" at bounding box center [921, 440] width 101 height 24
click at [975, 430] on button "Venue Organized Catering" at bounding box center [980, 432] width 10 height 10
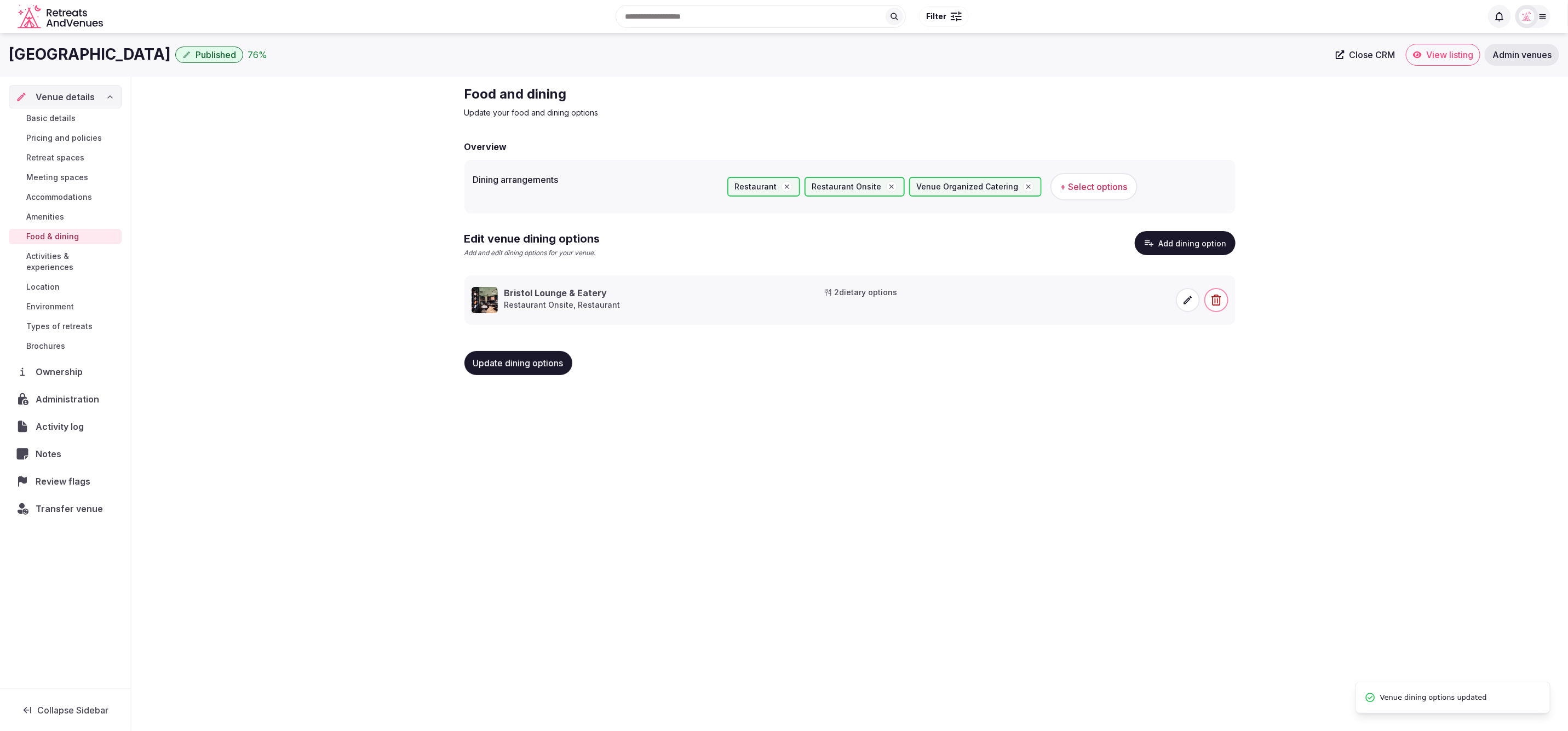
click at [1086, 189] on span "+ Select options" at bounding box center [1094, 187] width 67 height 12
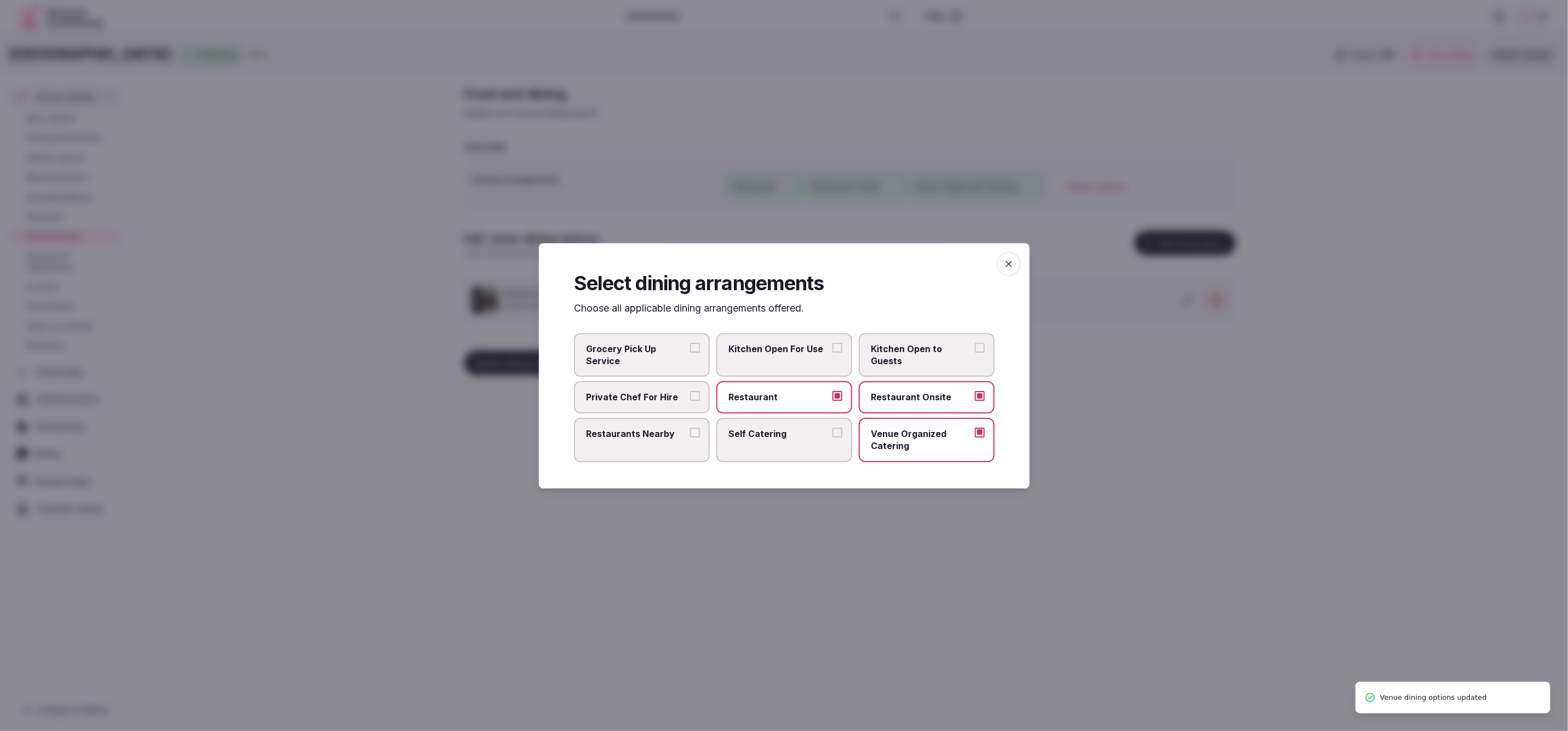
click at [674, 427] on span "Restaurants Nearby" at bounding box center [636, 433] width 101 height 12
click at [690, 427] on button "Restaurants Nearby" at bounding box center [695, 432] width 10 height 10
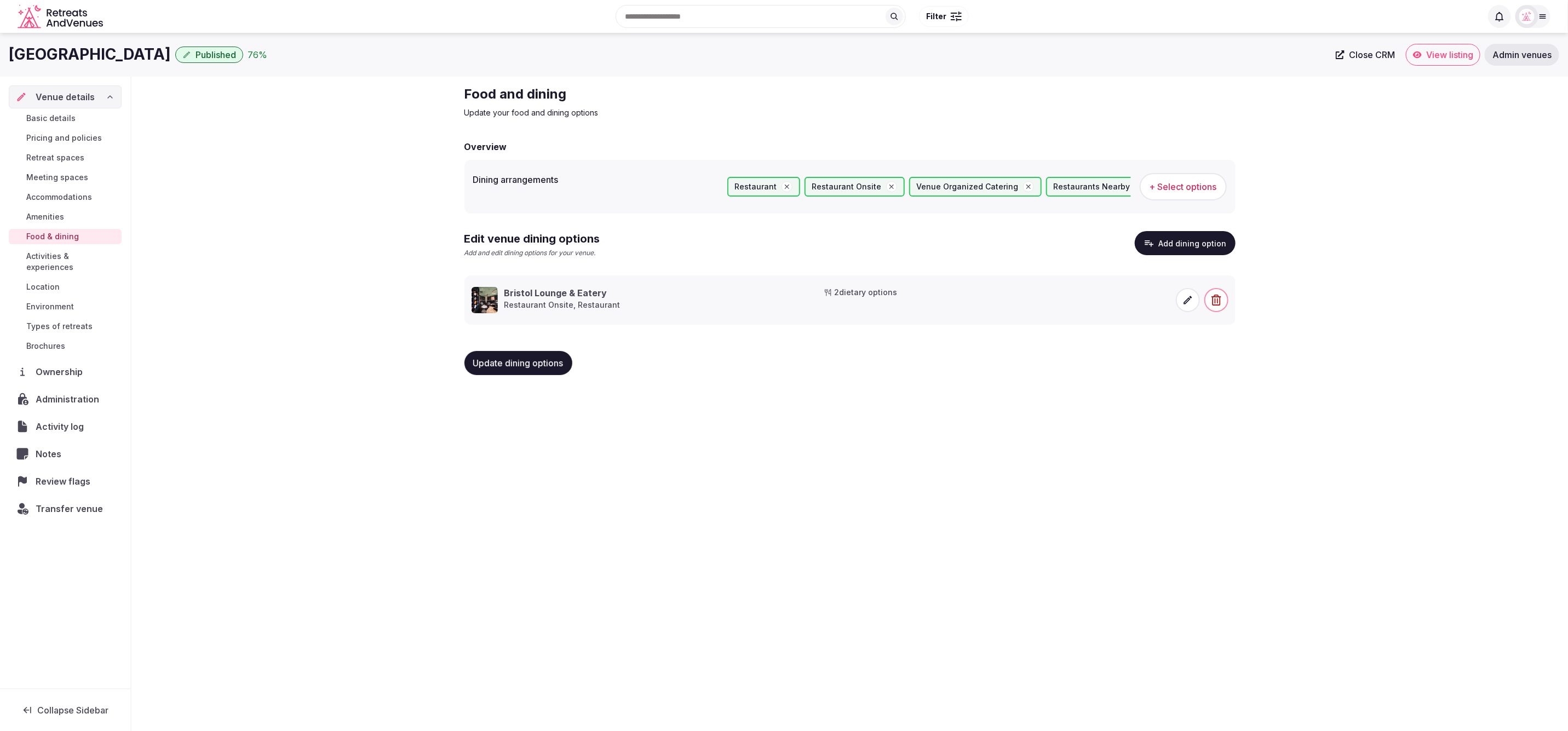
click at [533, 358] on span "Update dining options" at bounding box center [519, 363] width 91 height 11
click at [98, 259] on span "Activities & experiences" at bounding box center [72, 262] width 91 height 22
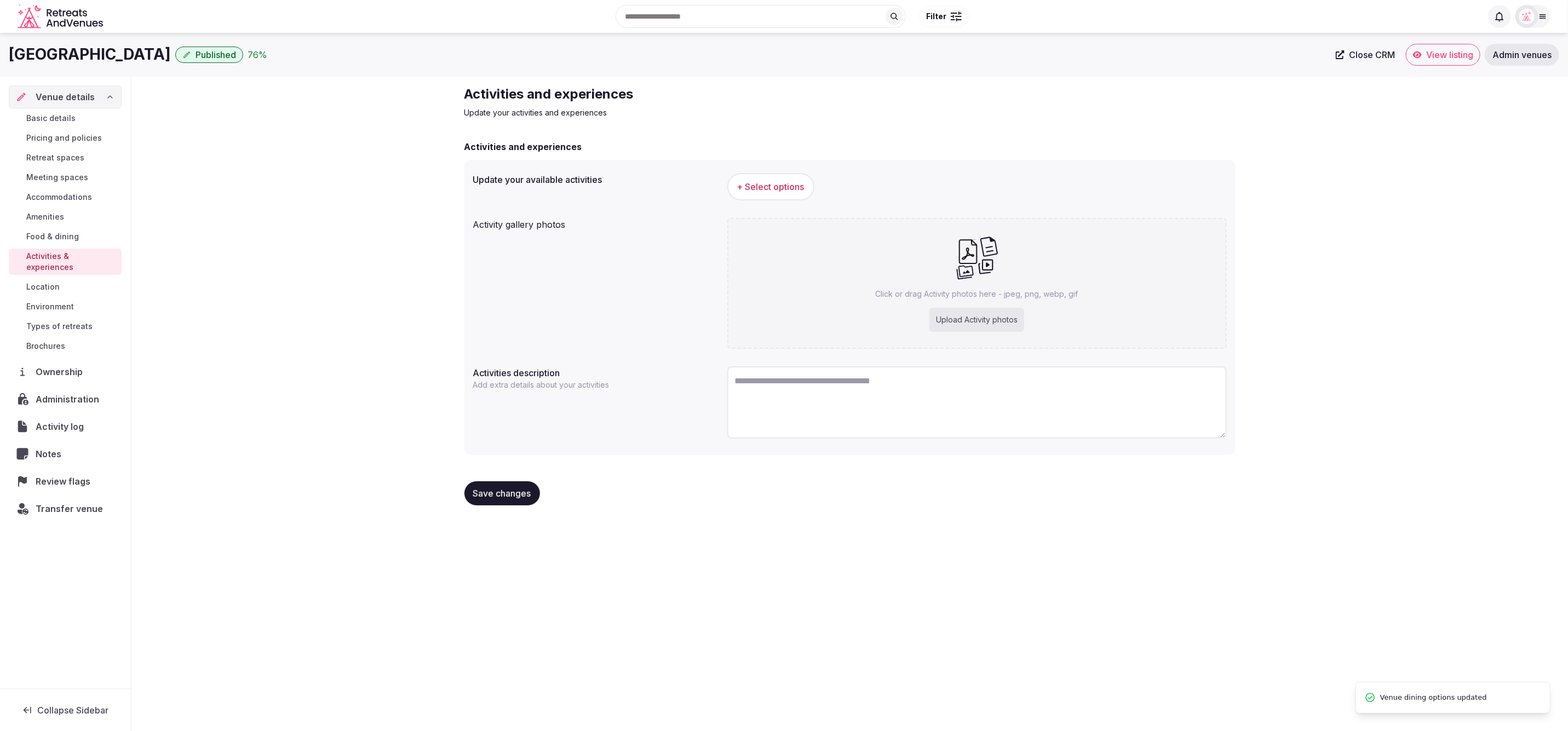
click at [60, 321] on span "Types of retreats" at bounding box center [59, 326] width 66 height 11
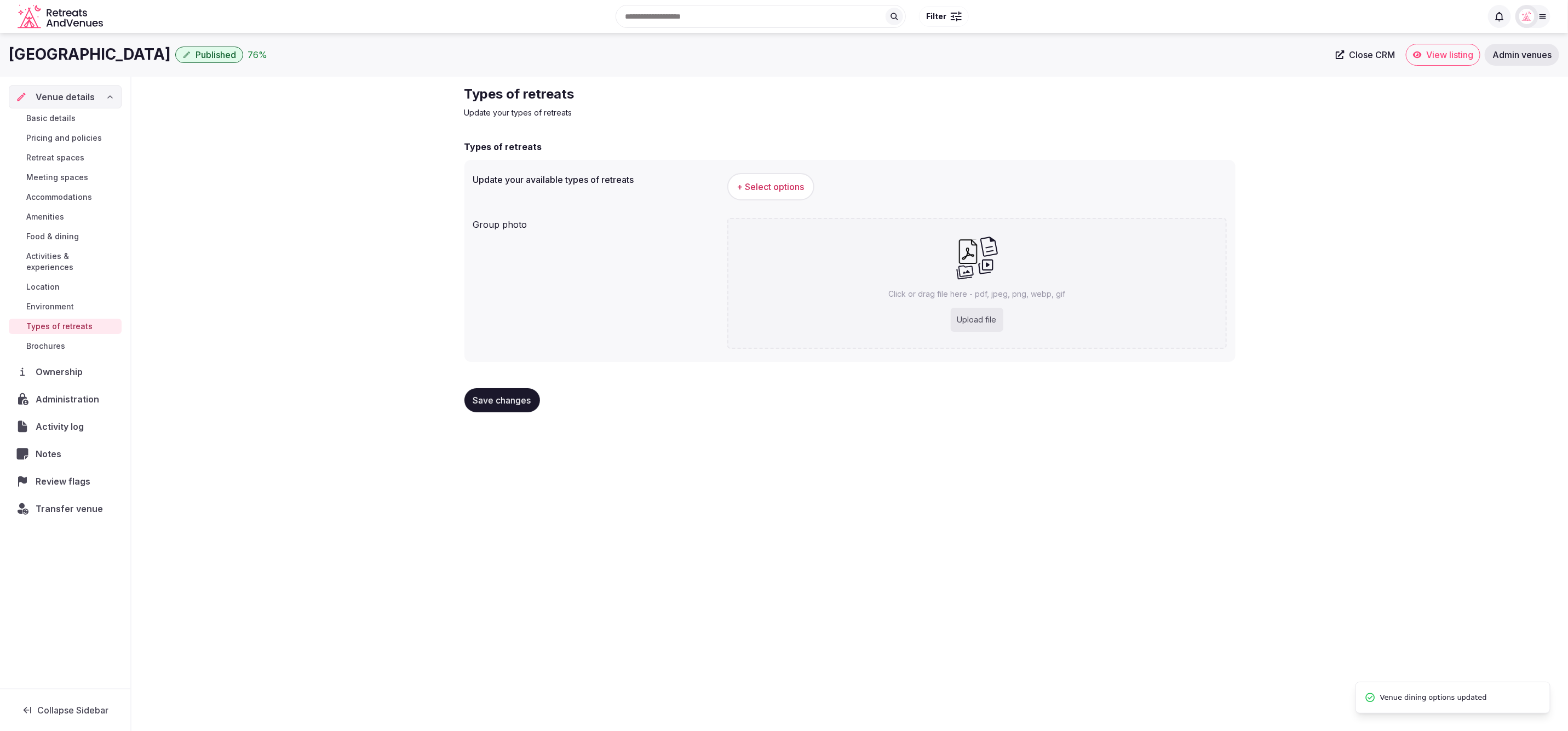
click at [66, 339] on link "Brochures" at bounding box center [65, 346] width 113 height 15
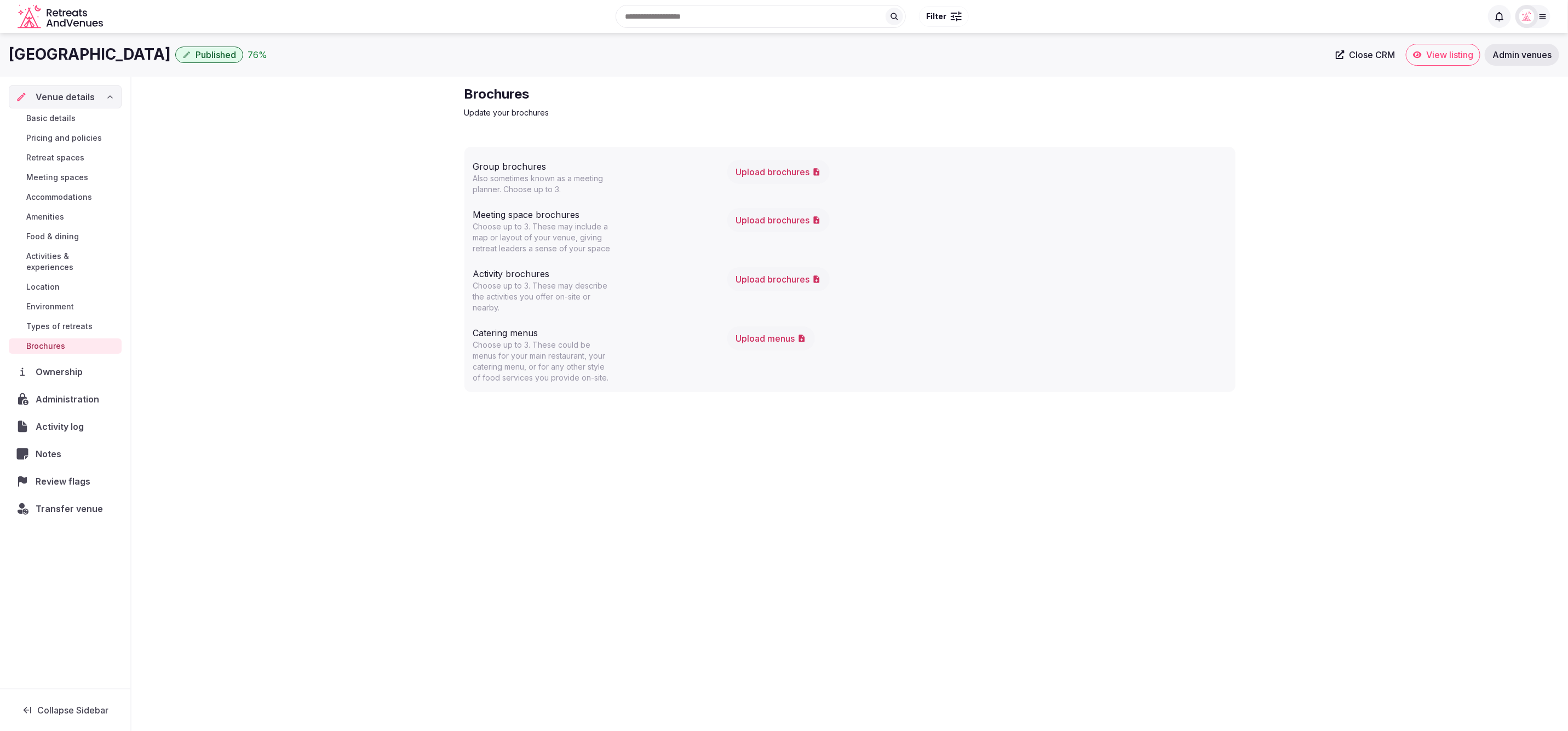
click at [791, 222] on button "Upload brochures" at bounding box center [778, 220] width 102 height 24
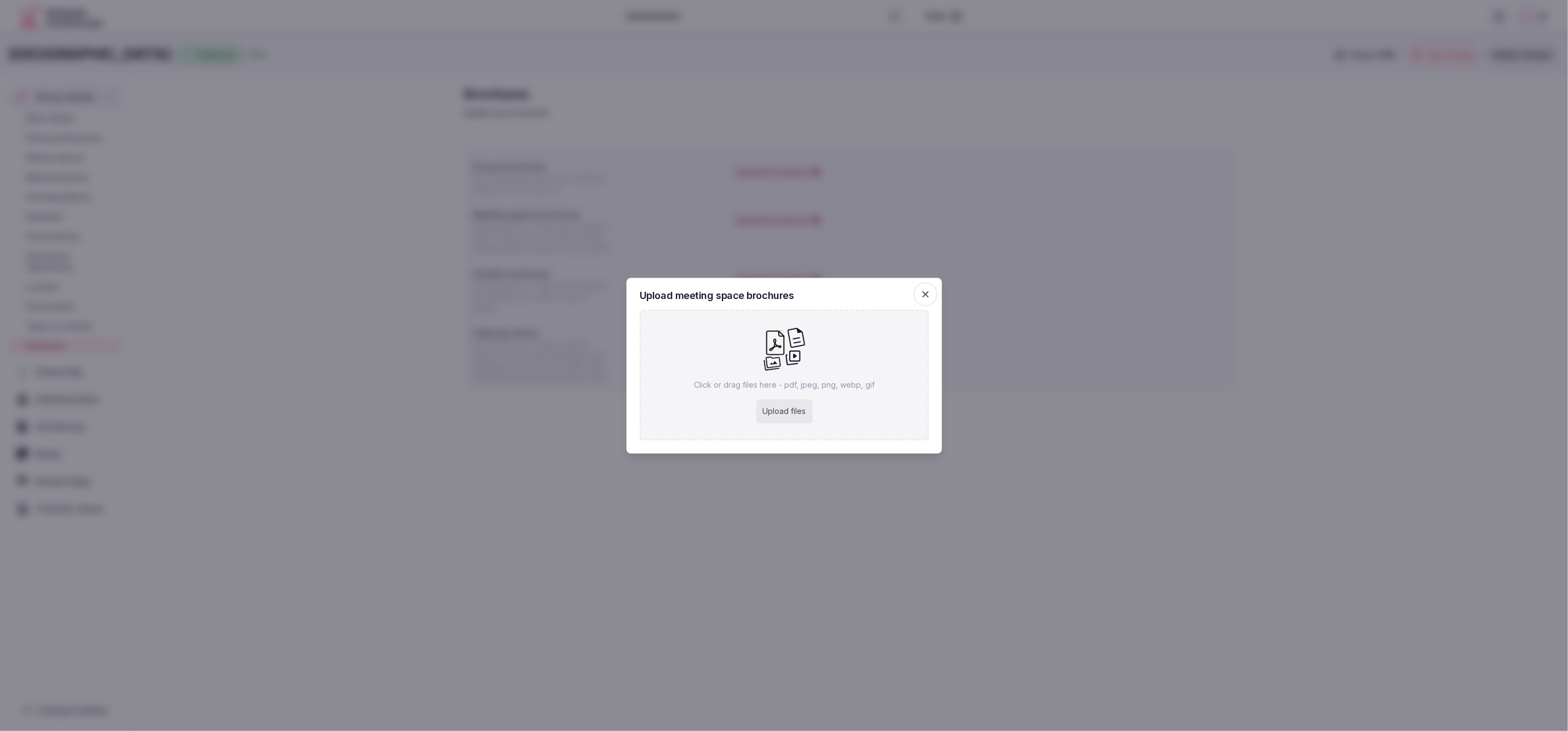
click at [778, 407] on div "Upload files" at bounding box center [784, 411] width 56 height 24
type input "**********"
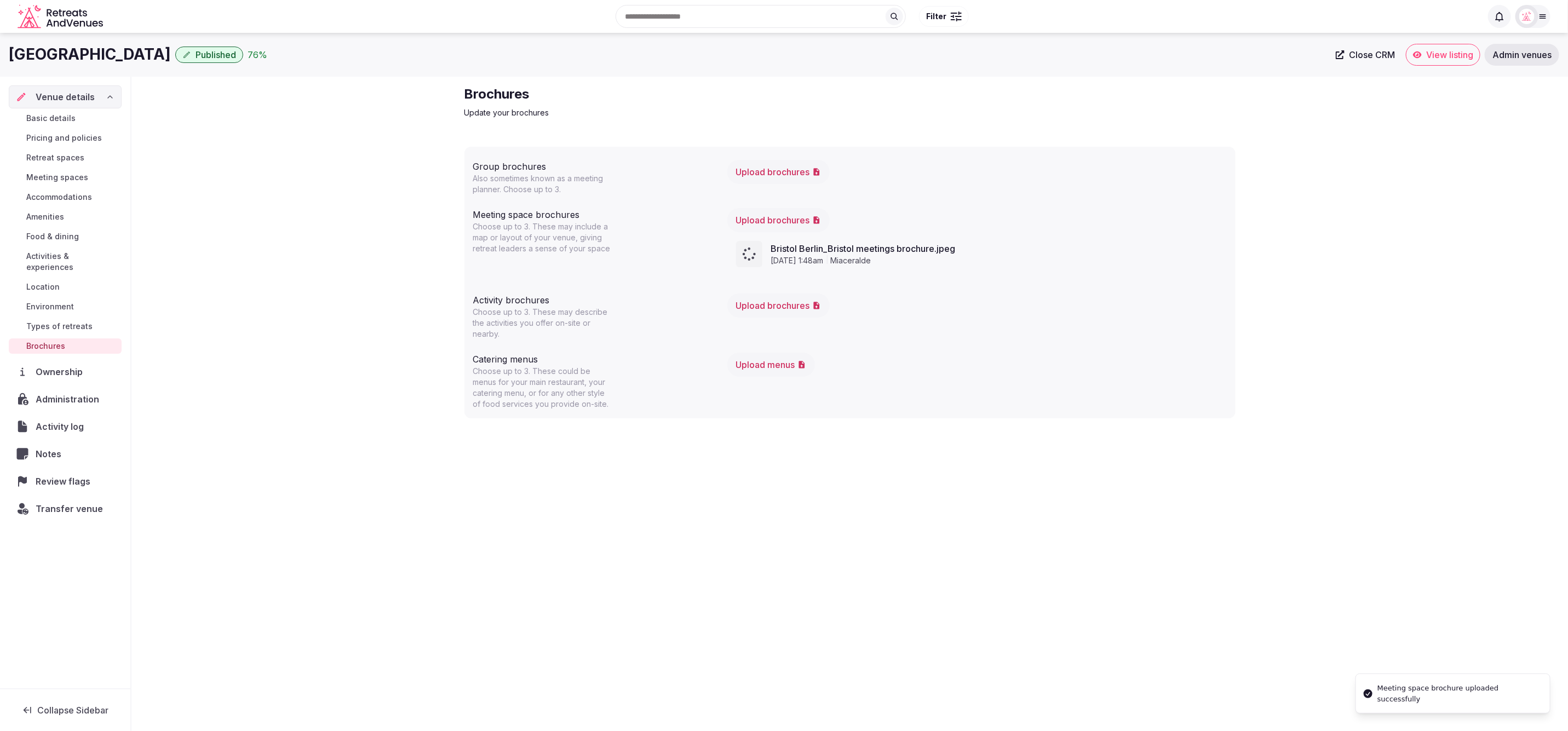
drag, startPoint x: 638, startPoint y: 550, endPoint x: 654, endPoint y: 552, distance: 16.1
click at [638, 550] on div "[GEOGRAPHIC_DATA] Published 76 % Close CRM View listing Admin venues Venue deta…" at bounding box center [784, 378] width 1568 height 691
click at [55, 282] on span "Location" at bounding box center [43, 287] width 34 height 11
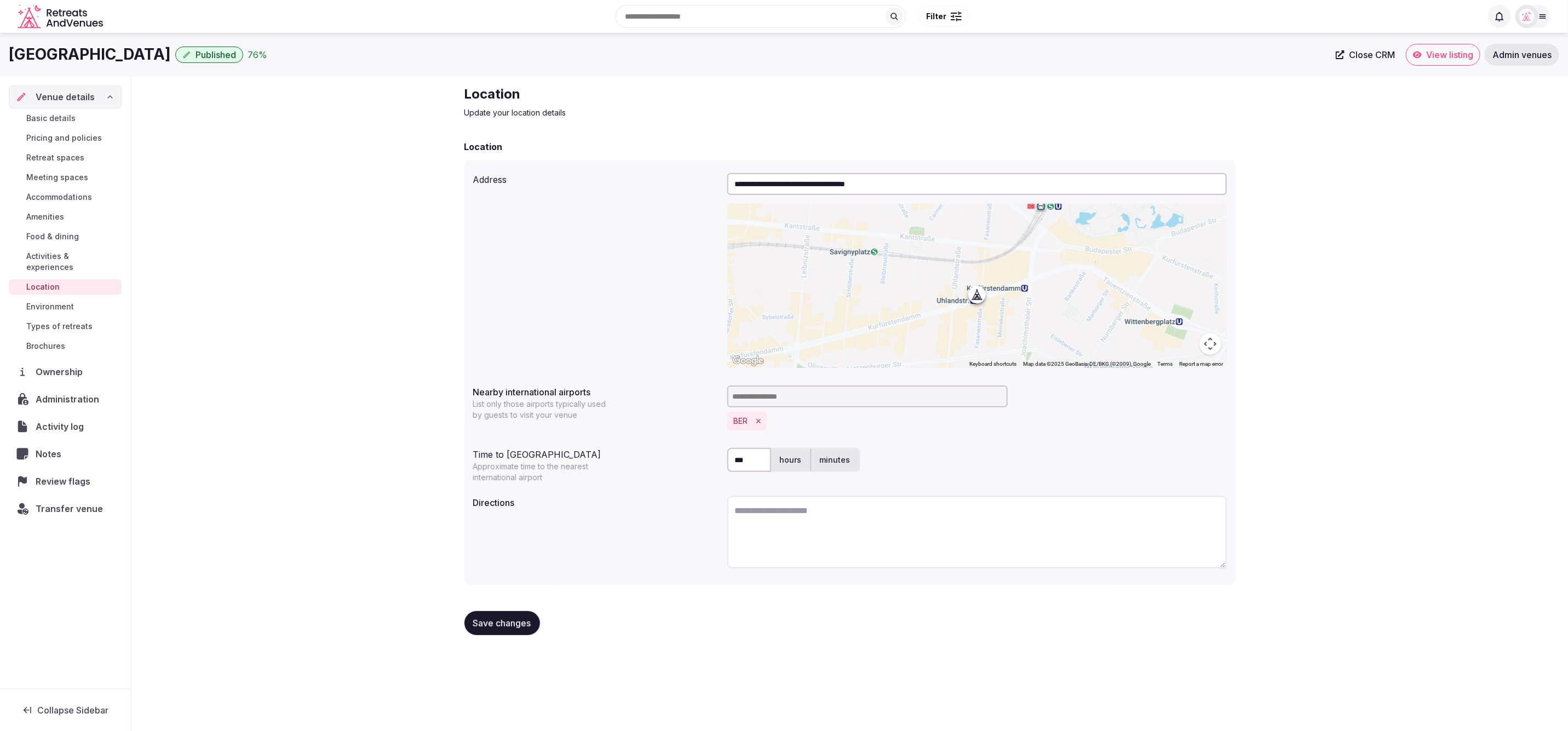
drag, startPoint x: 1403, startPoint y: 372, endPoint x: 1374, endPoint y: 172, distance: 202.1
click at [1403, 364] on div "**********" at bounding box center [850, 364] width 1437 height 576
click at [72, 301] on span "Environment" at bounding box center [50, 307] width 48 height 11
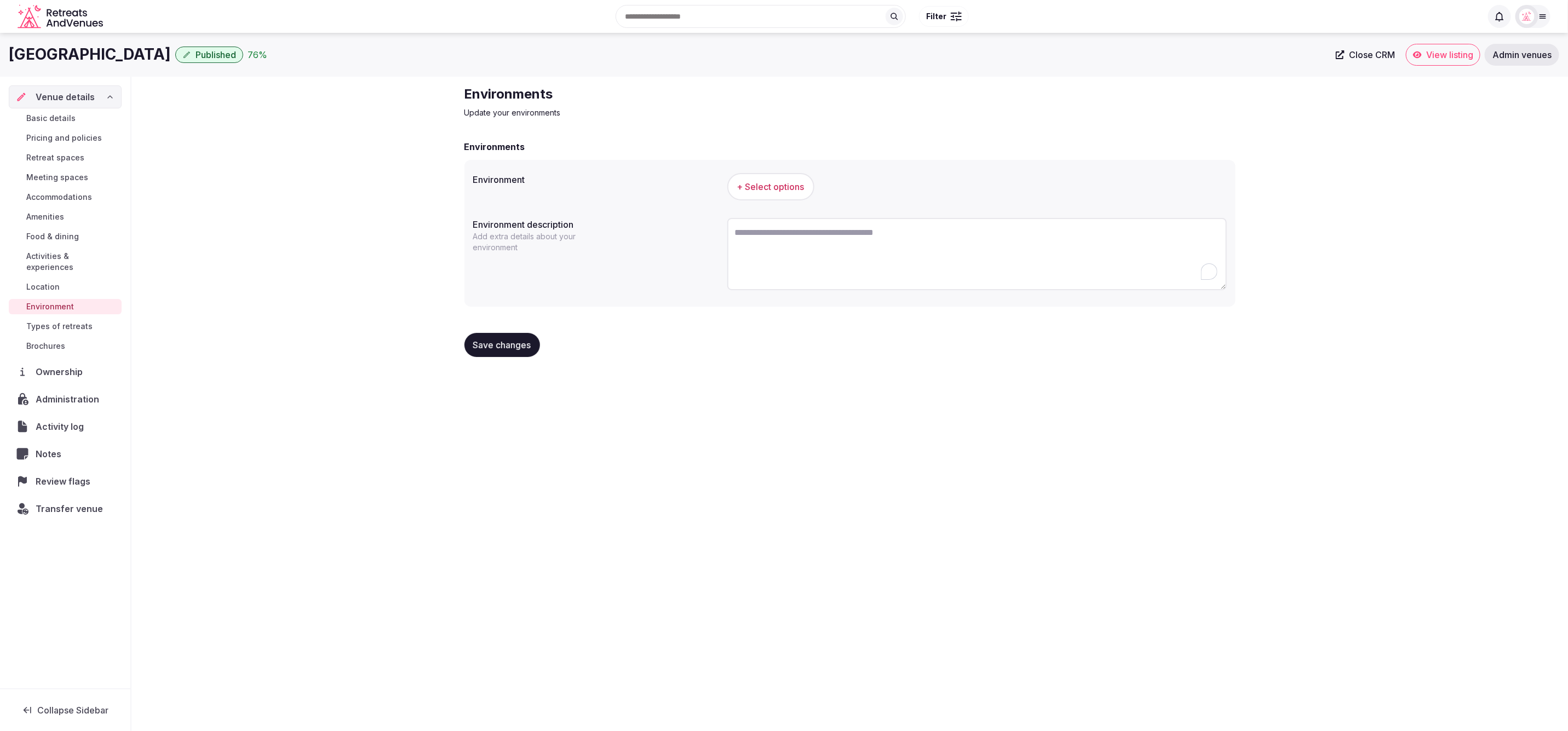
click at [847, 244] on textarea "To enrich screen reader interactions, please activate Accessibility in Grammarl…" at bounding box center [978, 254] width 500 height 72
paste textarea "**********"
type textarea "**********"
click at [775, 192] on button "+ Select options" at bounding box center [771, 187] width 87 height 28
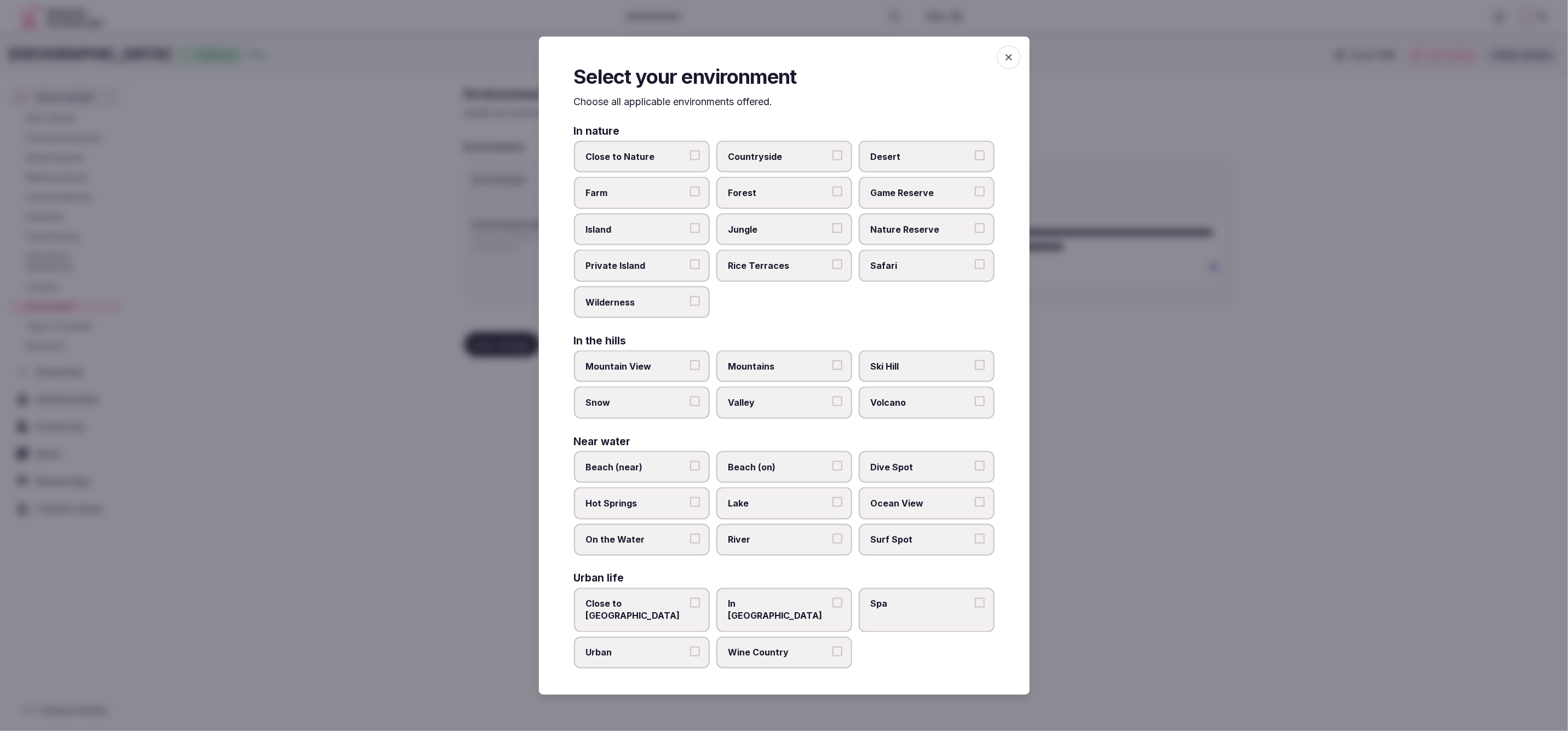
click at [750, 601] on span "In [GEOGRAPHIC_DATA]" at bounding box center [778, 610] width 101 height 24
click at [832, 601] on button "In [GEOGRAPHIC_DATA]" at bounding box center [837, 603] width 10 height 10
click at [1215, 615] on div at bounding box center [784, 366] width 1568 height 731
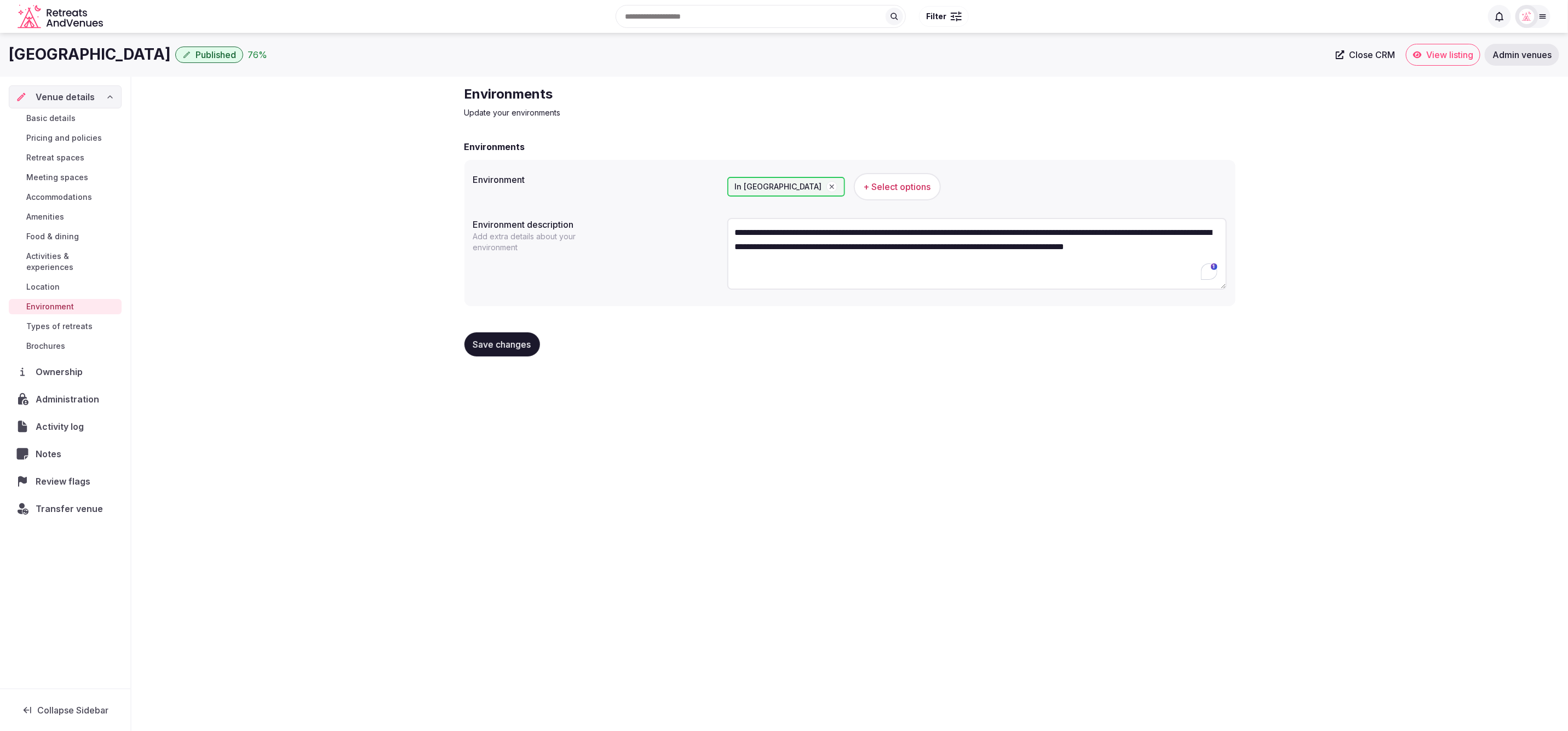
click at [507, 336] on button "Save changes" at bounding box center [502, 344] width 75 height 24
click at [58, 282] on span "Location" at bounding box center [43, 287] width 34 height 11
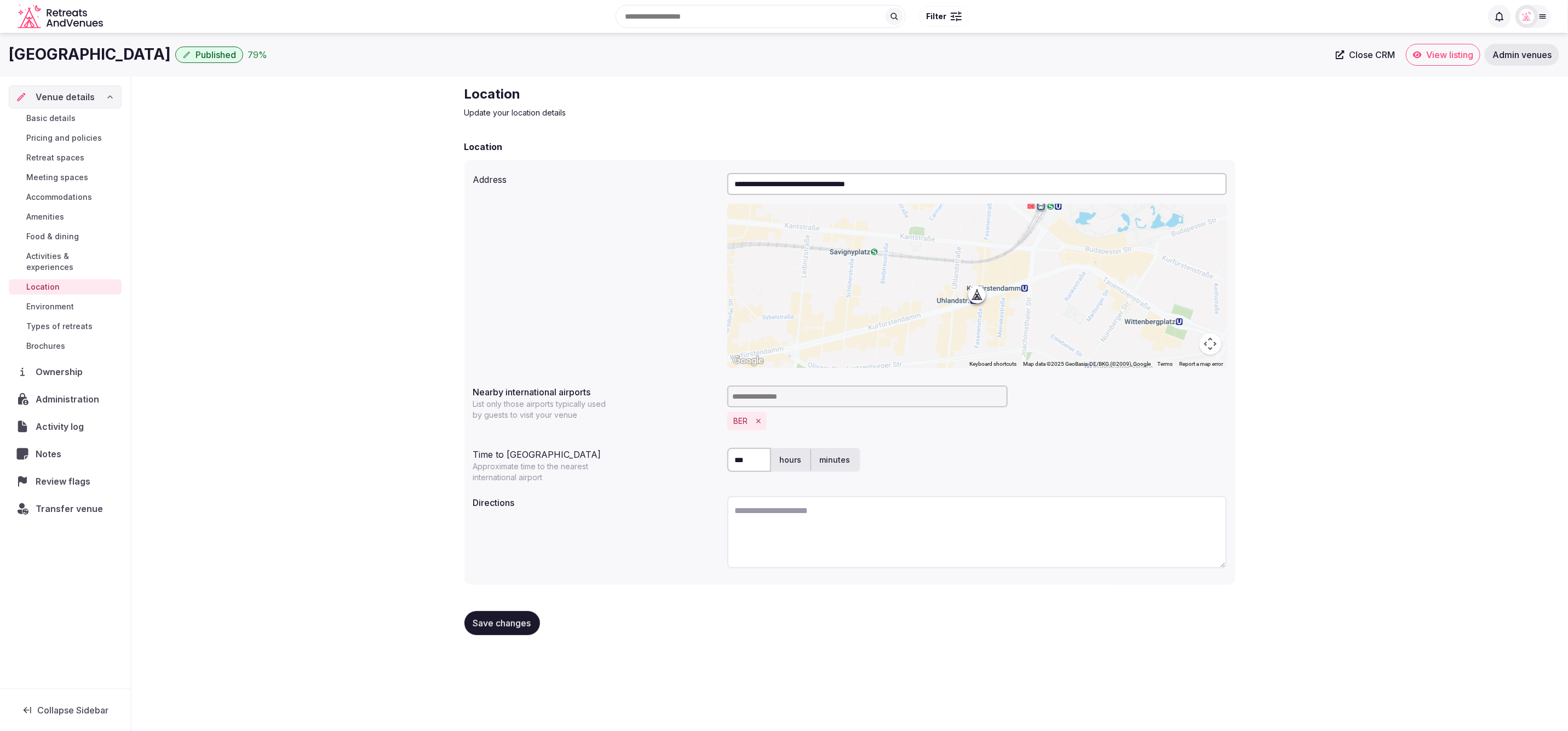
click at [845, 533] on textarea at bounding box center [978, 532] width 500 height 72
paste textarea "**********"
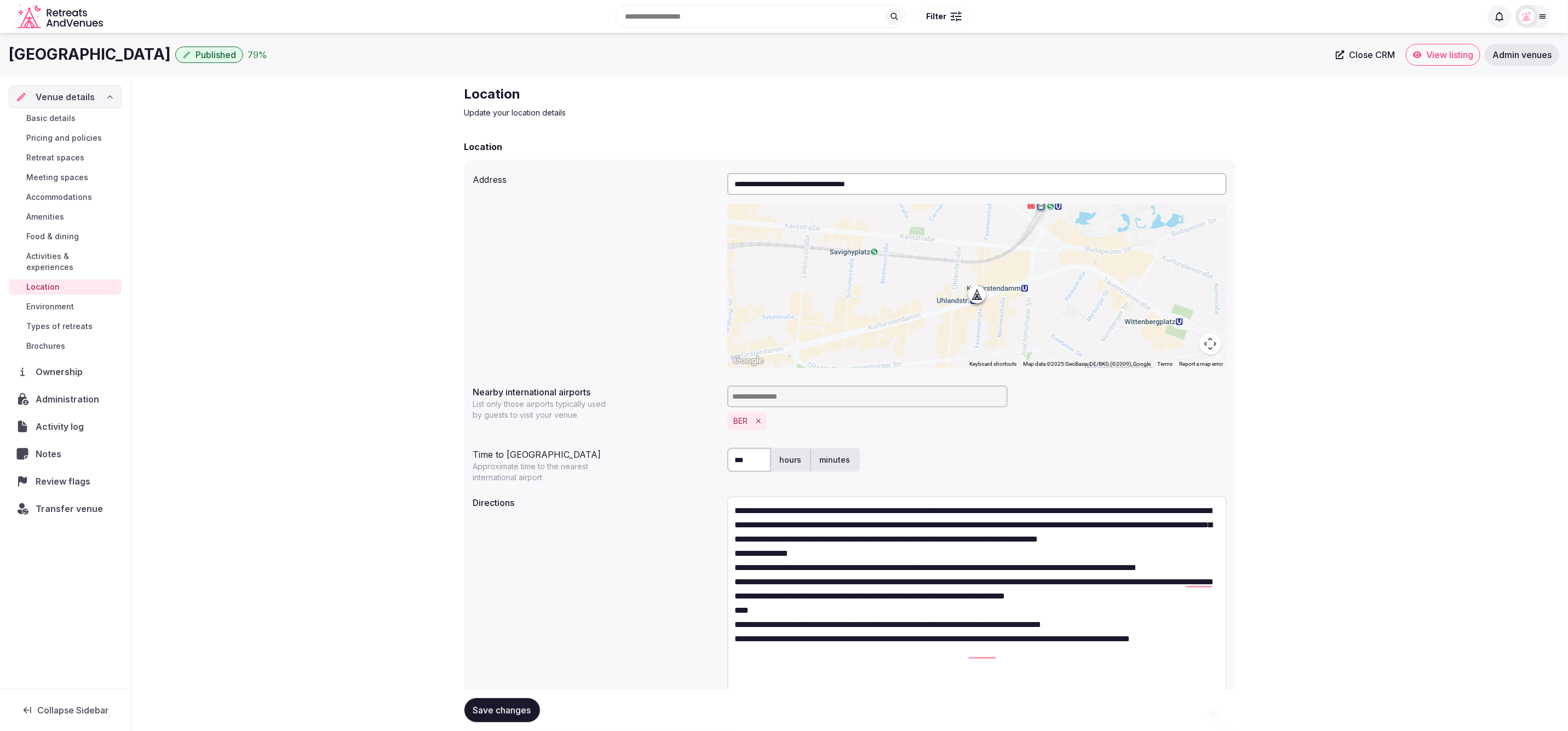
drag, startPoint x: 1218, startPoint y: 560, endPoint x: 1225, endPoint y: 739, distance: 179.1
click at [1225, 730] on html "**********" at bounding box center [784, 366] width 1568 height 731
click at [853, 551] on textarea "**********" at bounding box center [978, 621] width 500 height 251
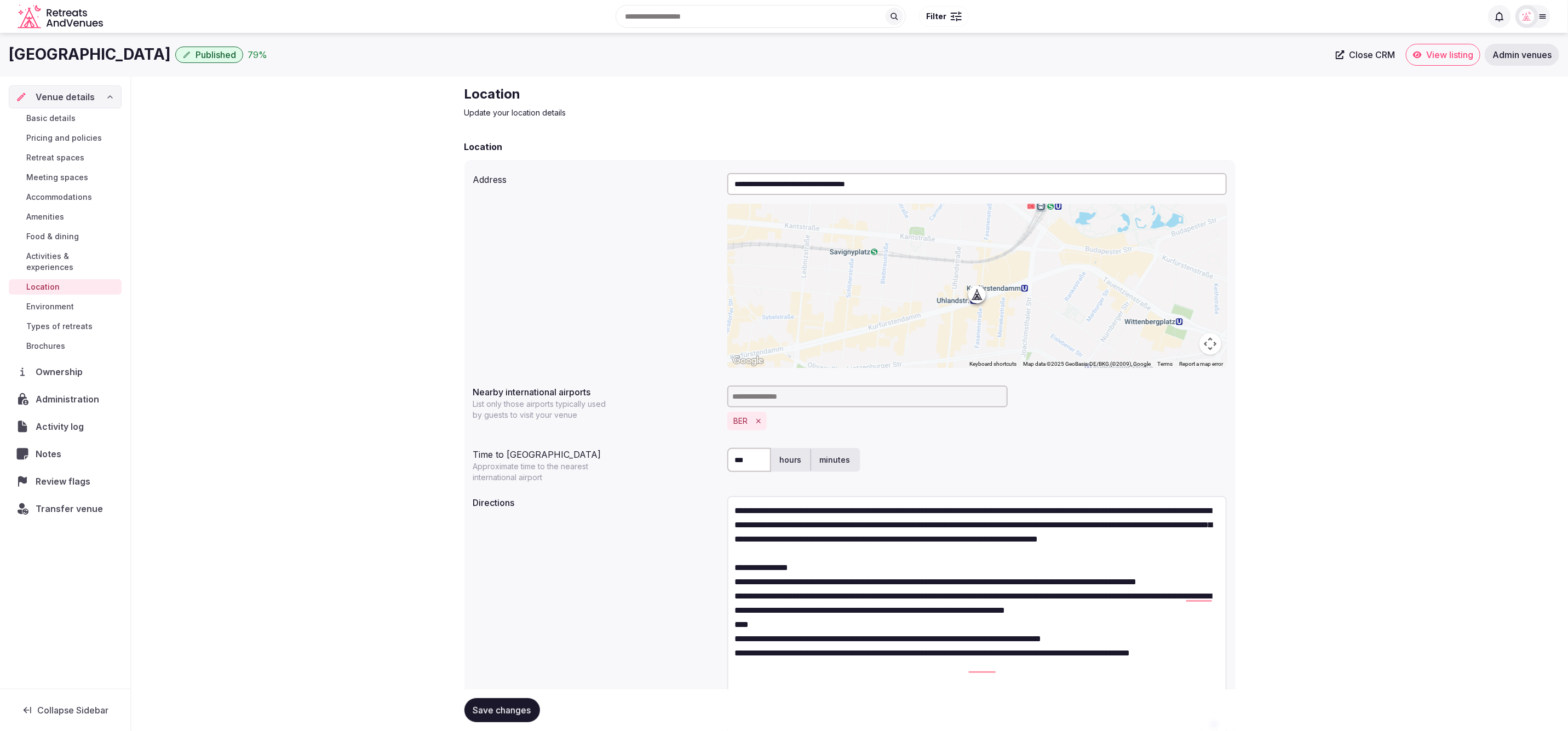
click at [823, 582] on textarea "**********" at bounding box center [978, 621] width 500 height 251
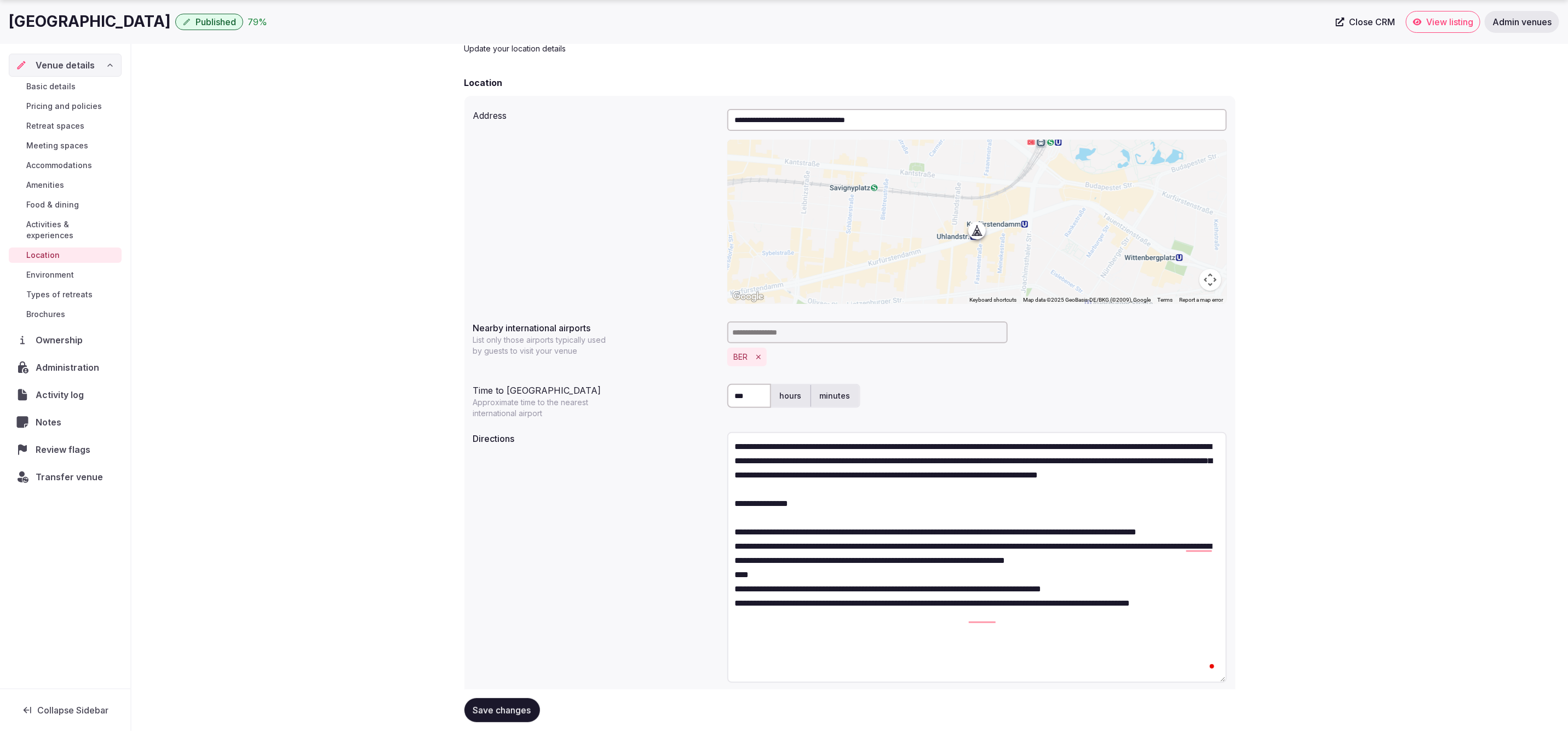
scroll to position [91, 0]
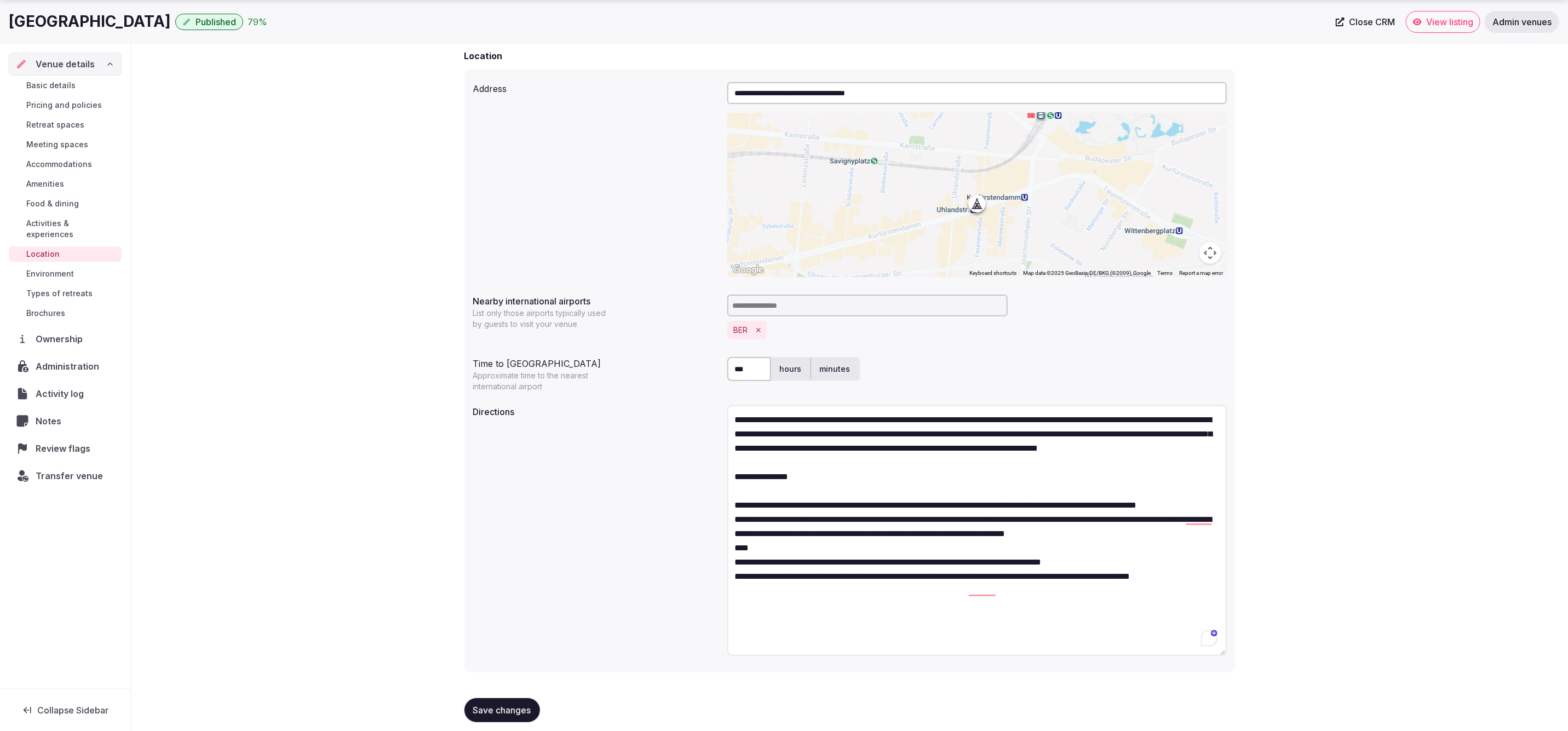
click at [782, 561] on textarea "**********" at bounding box center [978, 531] width 500 height 251
click at [888, 656] on div "**********" at bounding box center [978, 532] width 500 height 254
drag, startPoint x: 1125, startPoint y: 605, endPoint x: 1000, endPoint y: 605, distance: 125.0
click at [1000, 605] on textarea "**********" at bounding box center [978, 531] width 500 height 251
type textarea "**********"
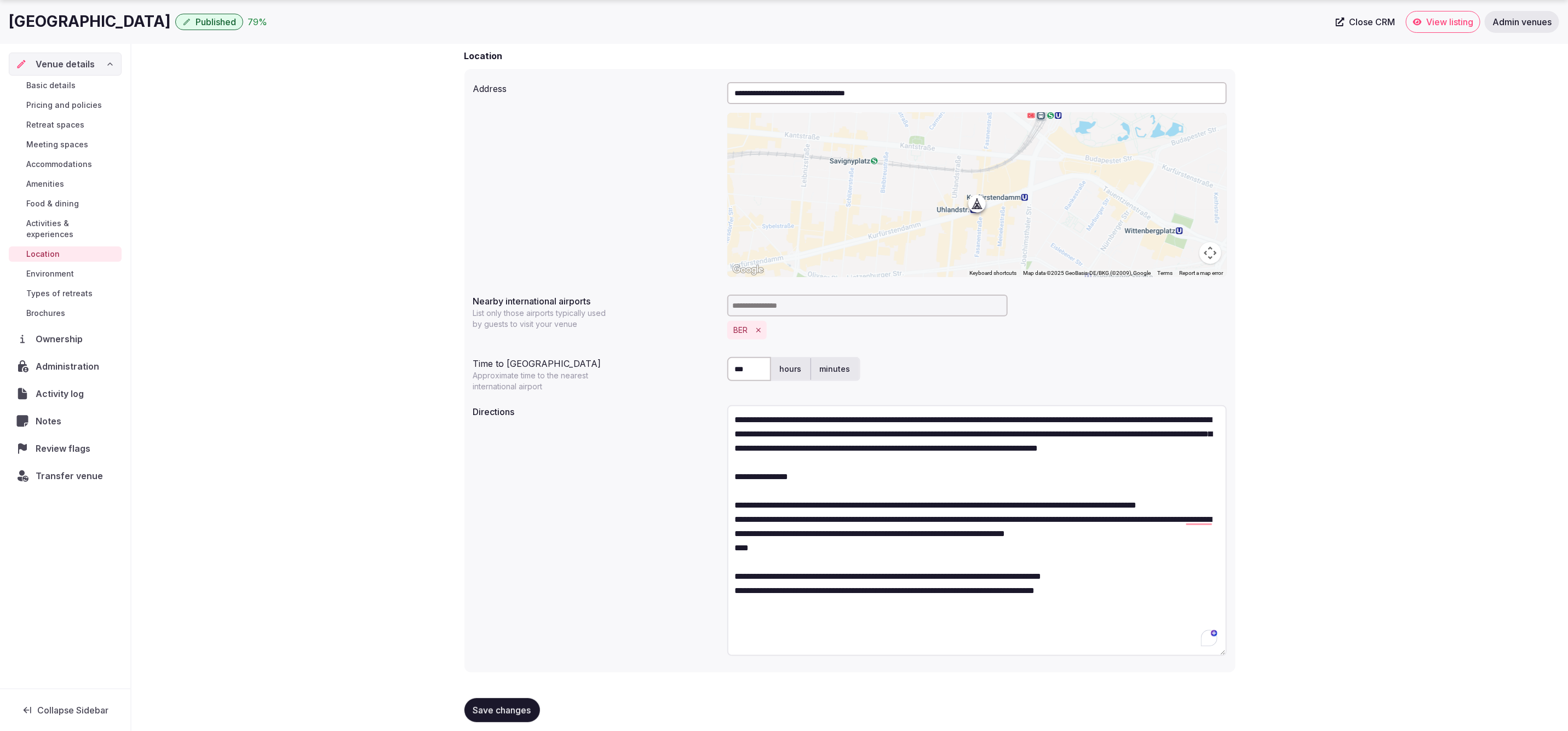
click at [1012, 629] on textarea "**********" at bounding box center [978, 531] width 500 height 251
click at [925, 640] on textarea "**********" at bounding box center [978, 531] width 500 height 251
click at [872, 623] on textarea "**********" at bounding box center [978, 531] width 500 height 251
click at [933, 617] on textarea "**********" at bounding box center [978, 531] width 500 height 251
drag, startPoint x: 853, startPoint y: 606, endPoint x: 1115, endPoint y: 592, distance: 262.4
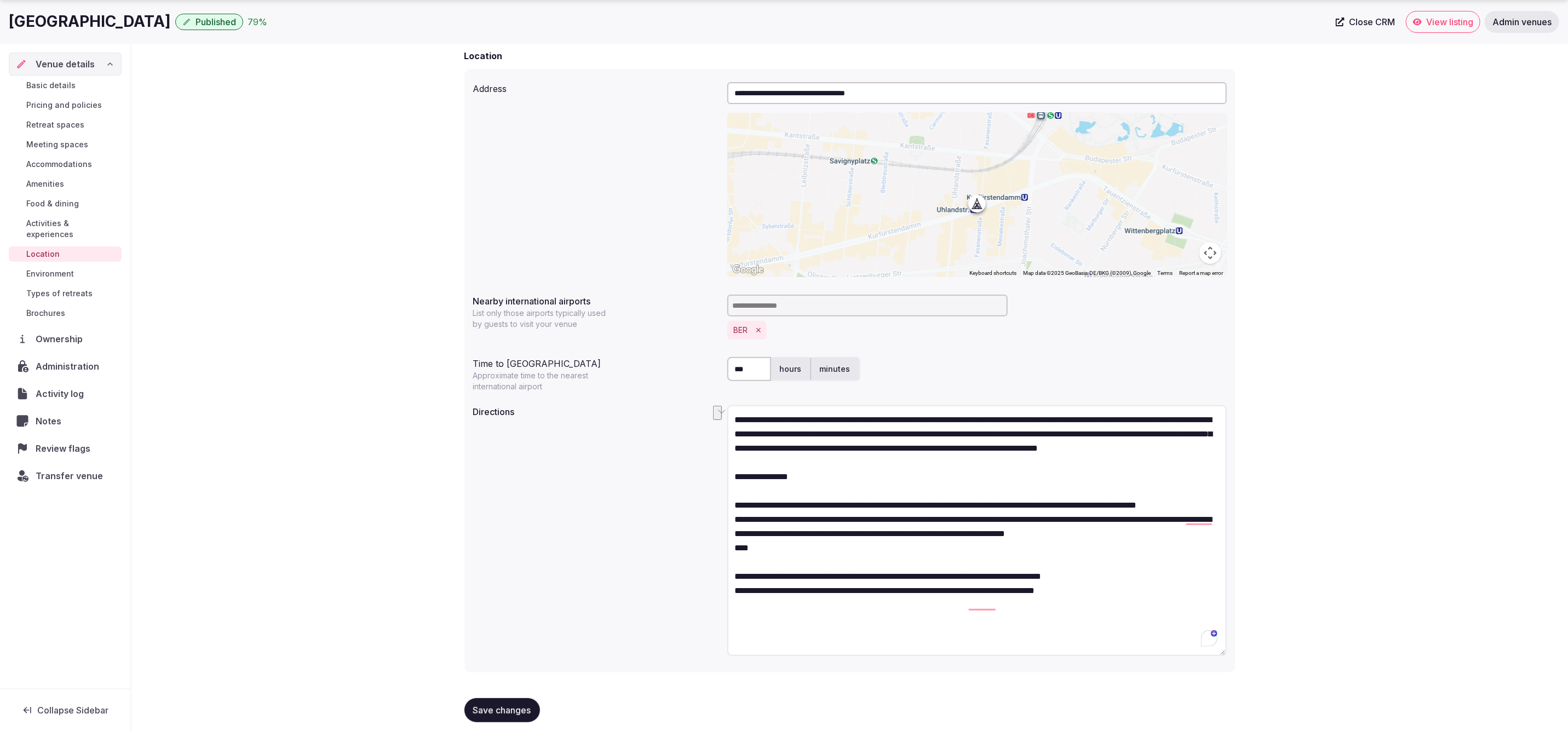
click at [1115, 592] on textarea "**********" at bounding box center [978, 531] width 500 height 251
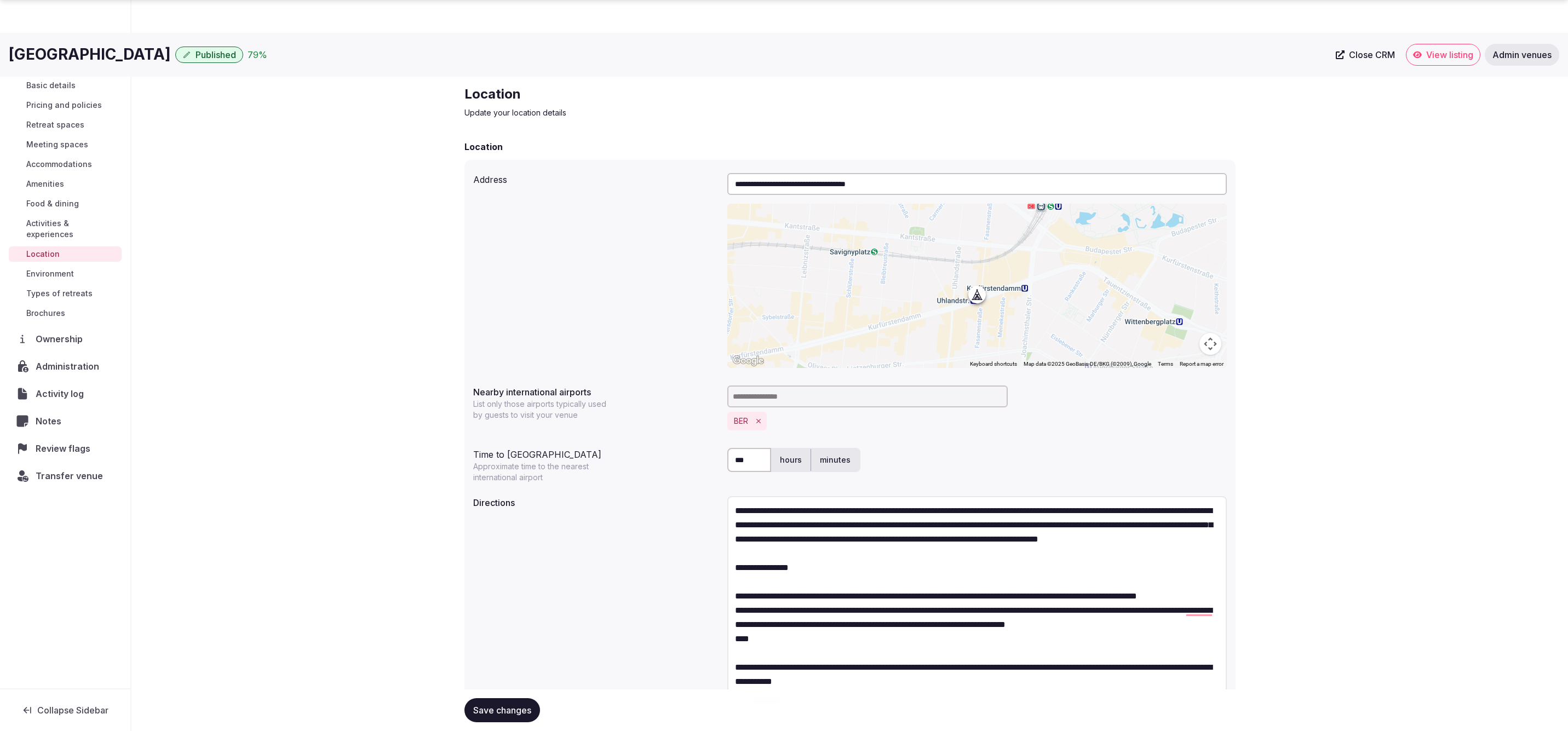
scroll to position [91, 0]
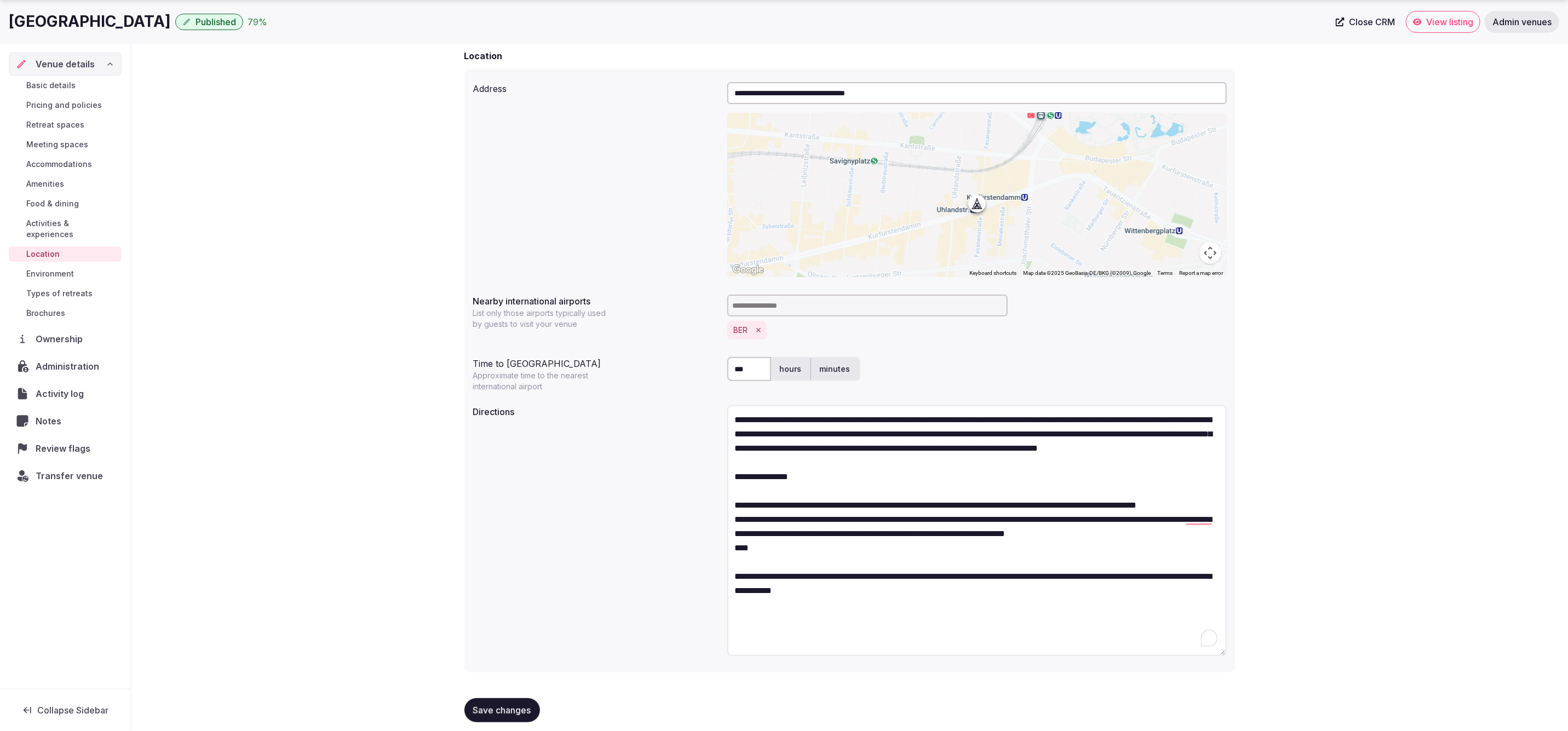
click at [1033, 609] on textarea "**********" at bounding box center [978, 531] width 500 height 251
click at [839, 568] on textarea "**********" at bounding box center [978, 531] width 500 height 251
click at [1218, 520] on textarea "**********" at bounding box center [978, 531] width 500 height 251
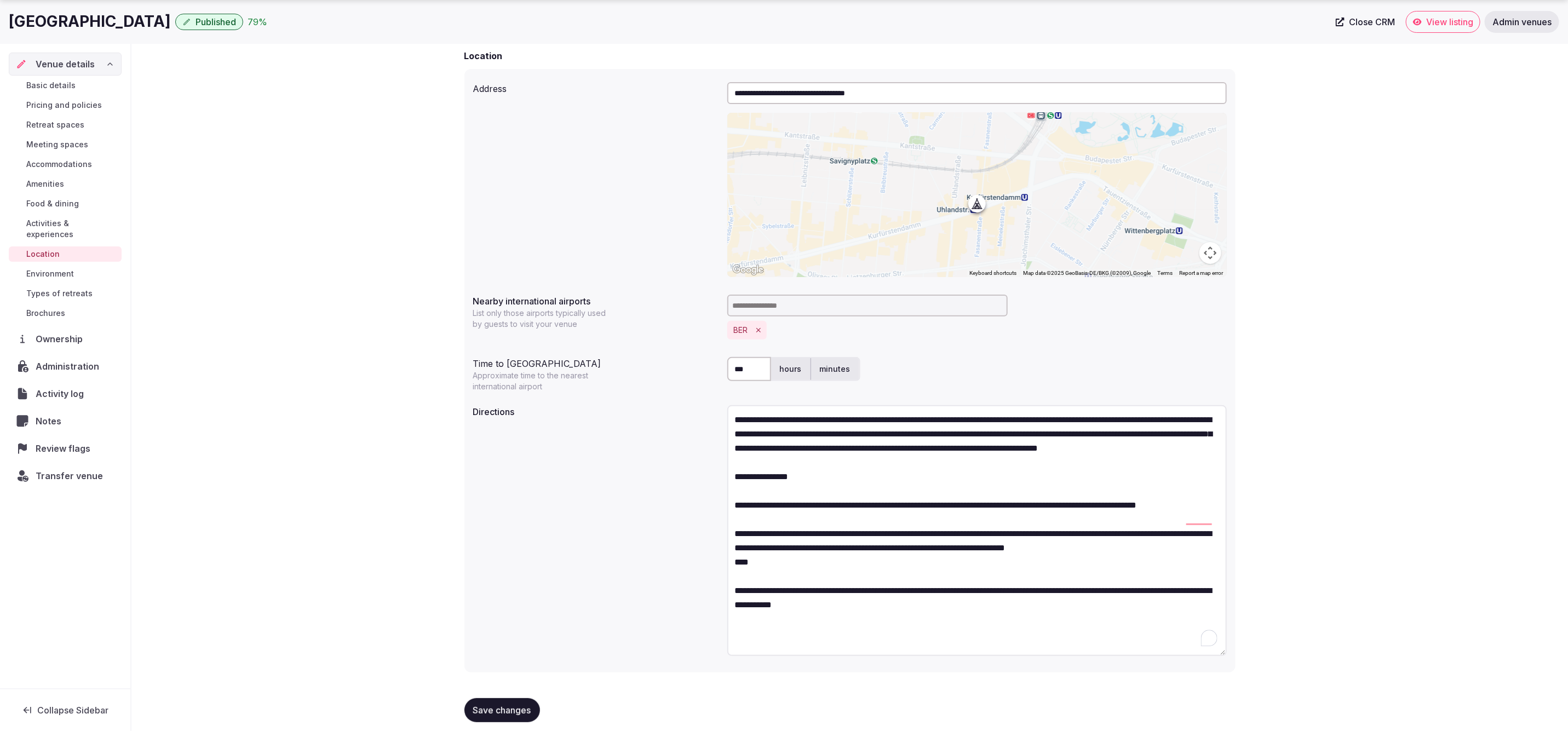
click at [957, 476] on textarea "**********" at bounding box center [978, 531] width 500 height 251
type textarea "**********"
click at [500, 706] on span "Save changes" at bounding box center [502, 710] width 58 height 11
click at [96, 220] on span "Activities & experiences" at bounding box center [72, 229] width 91 height 22
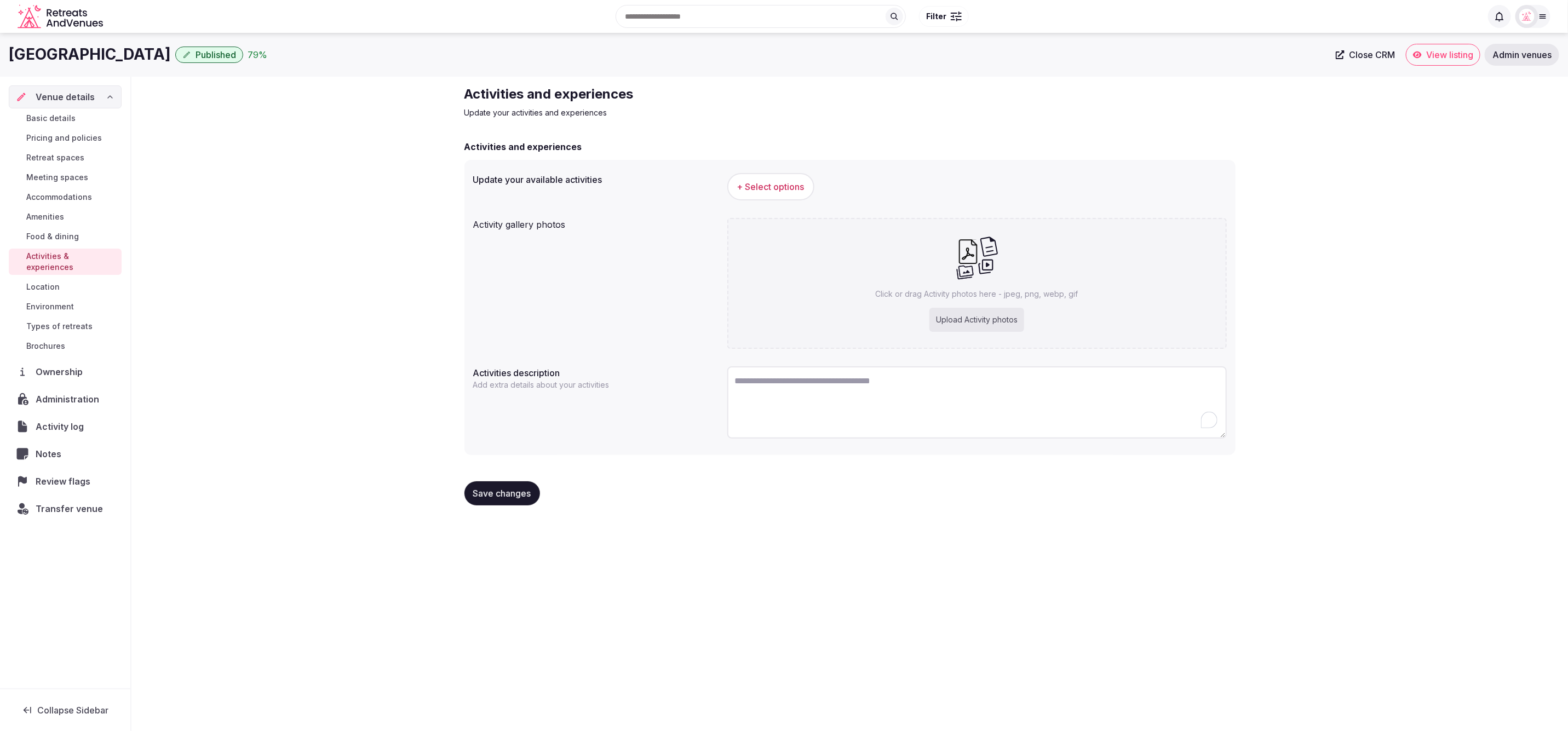
click at [817, 398] on textarea "To enrich screen reader interactions, please activate Accessibility in Grammarl…" at bounding box center [978, 402] width 500 height 72
paste textarea "**********"
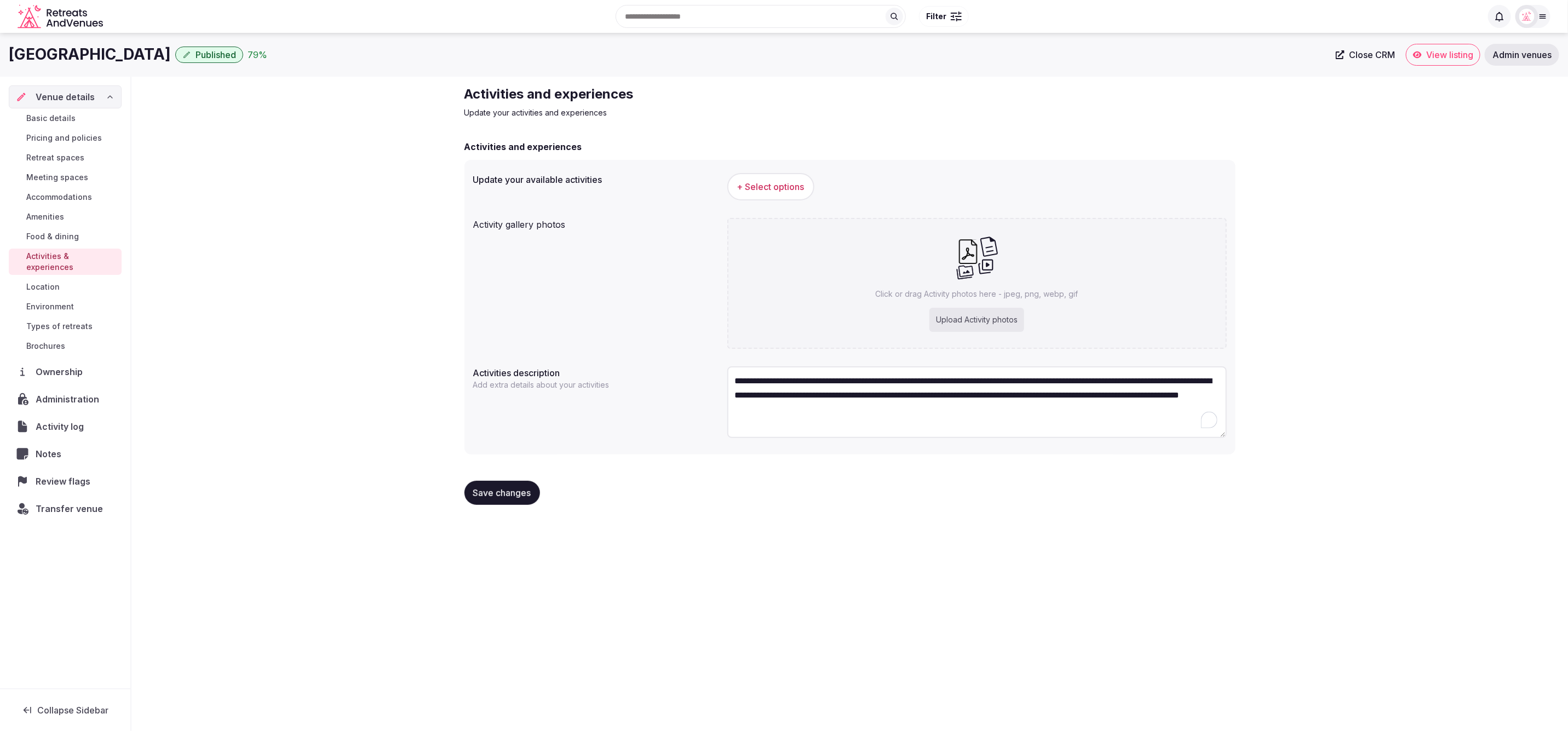
type textarea "**********"
click at [1335, 287] on div "**********" at bounding box center [850, 299] width 1437 height 446
click at [984, 318] on div "Upload Activity photos" at bounding box center [977, 320] width 95 height 24
type input "**********"
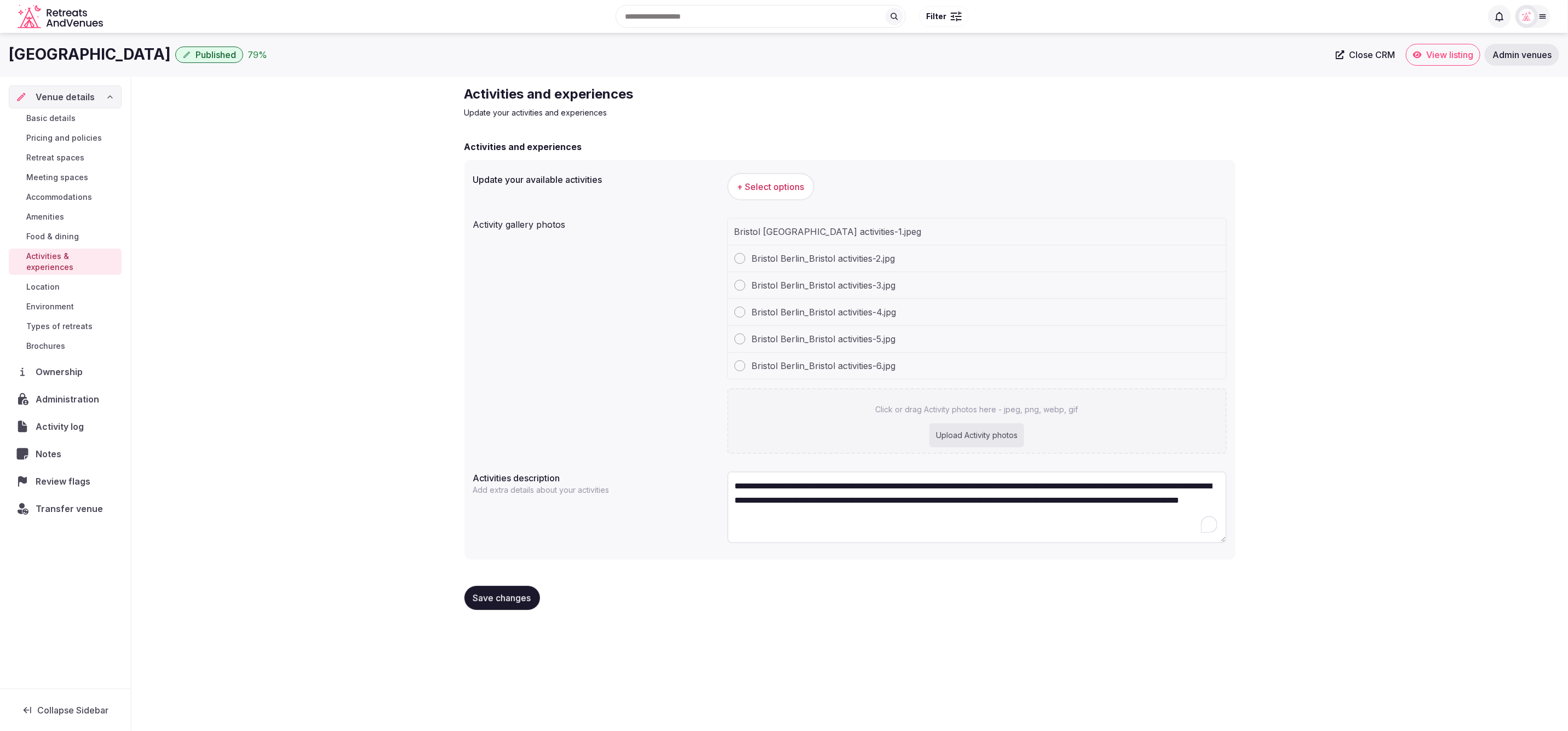
click at [753, 181] on span "+ Select options" at bounding box center [771, 187] width 67 height 12
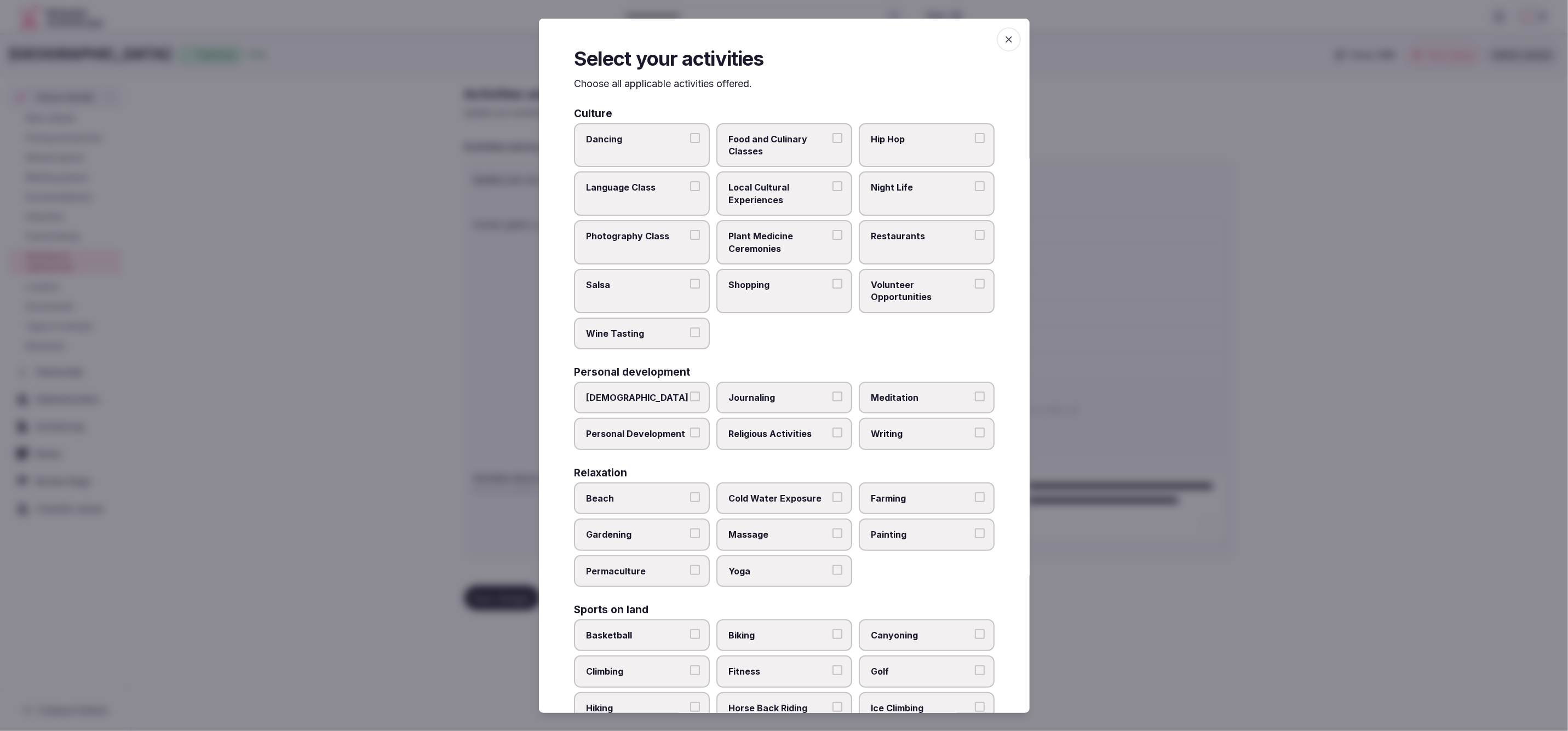
scroll to position [1, 0]
click at [919, 195] on label "Night Life" at bounding box center [927, 193] width 136 height 44
click at [975, 190] on button "Night Life" at bounding box center [980, 186] width 10 height 10
click at [917, 231] on span "Restaurants" at bounding box center [921, 234] width 101 height 12
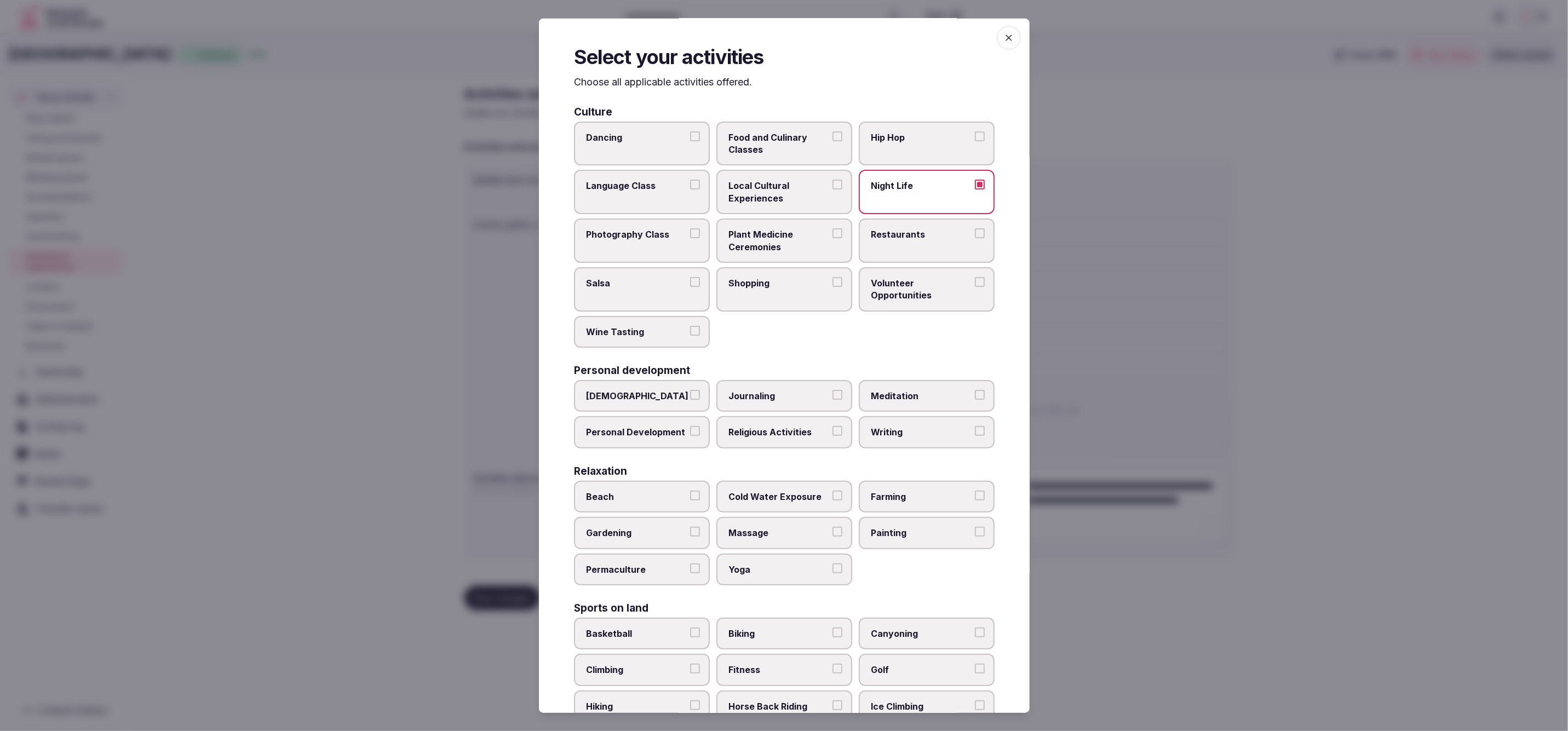
click at [975, 231] on button "Restaurants" at bounding box center [980, 233] width 10 height 10
click at [808, 279] on span "Shopping" at bounding box center [778, 284] width 101 height 12
click at [832, 279] on button "Shopping" at bounding box center [837, 283] width 10 height 10
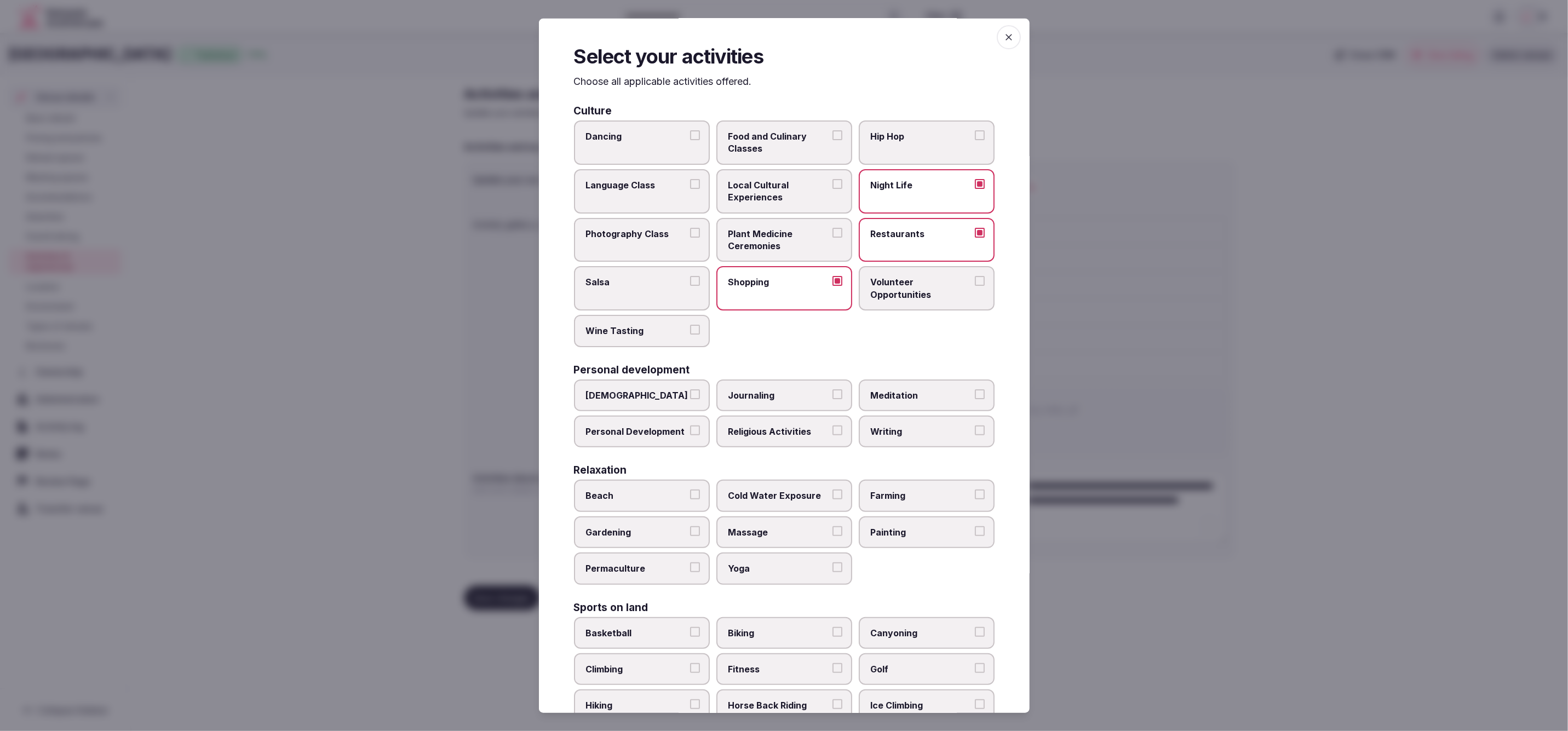
click at [812, 189] on span "Local Cultural Experiences" at bounding box center [778, 191] width 101 height 24
click at [832, 189] on button "Local Cultural Experiences" at bounding box center [837, 184] width 10 height 10
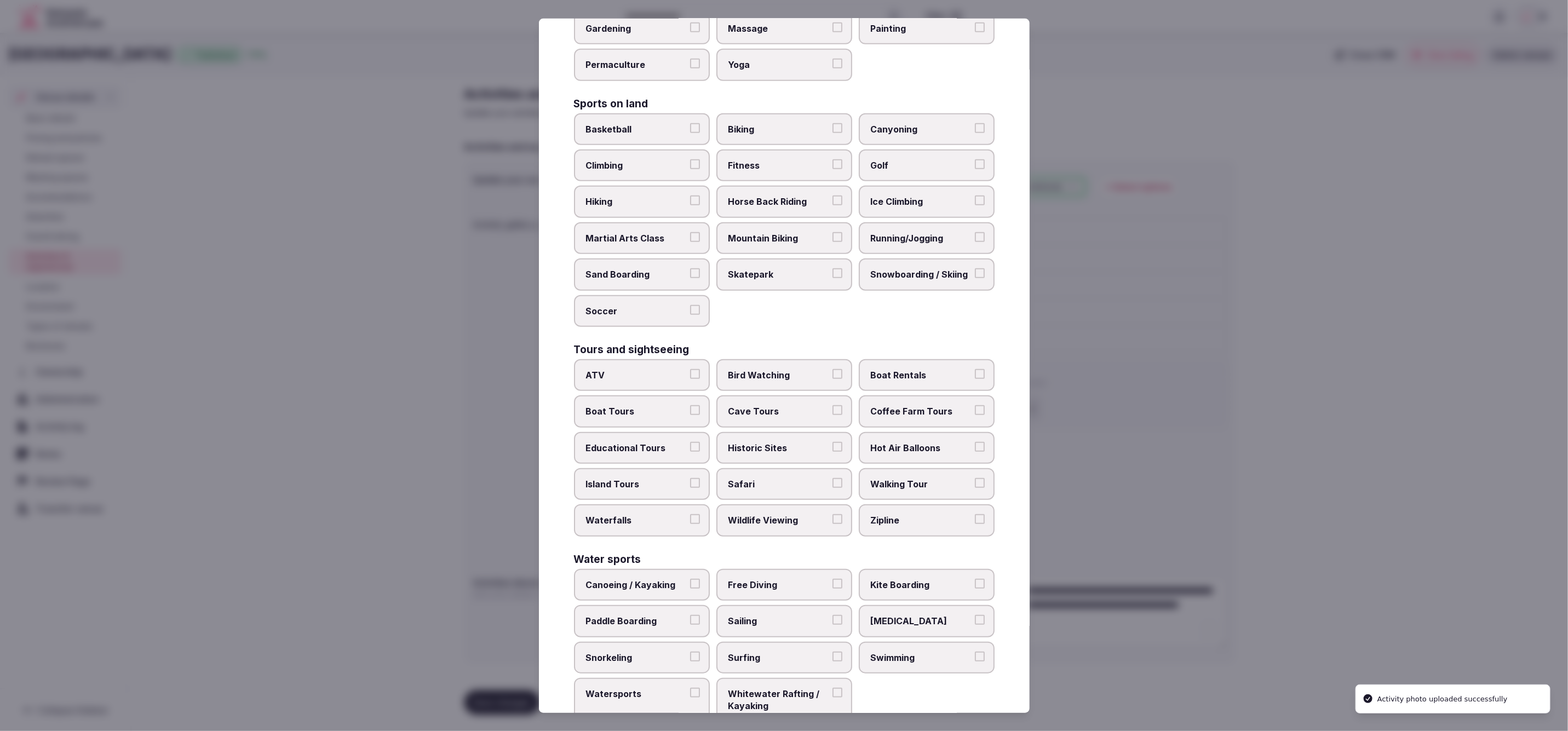
scroll to position [498, 0]
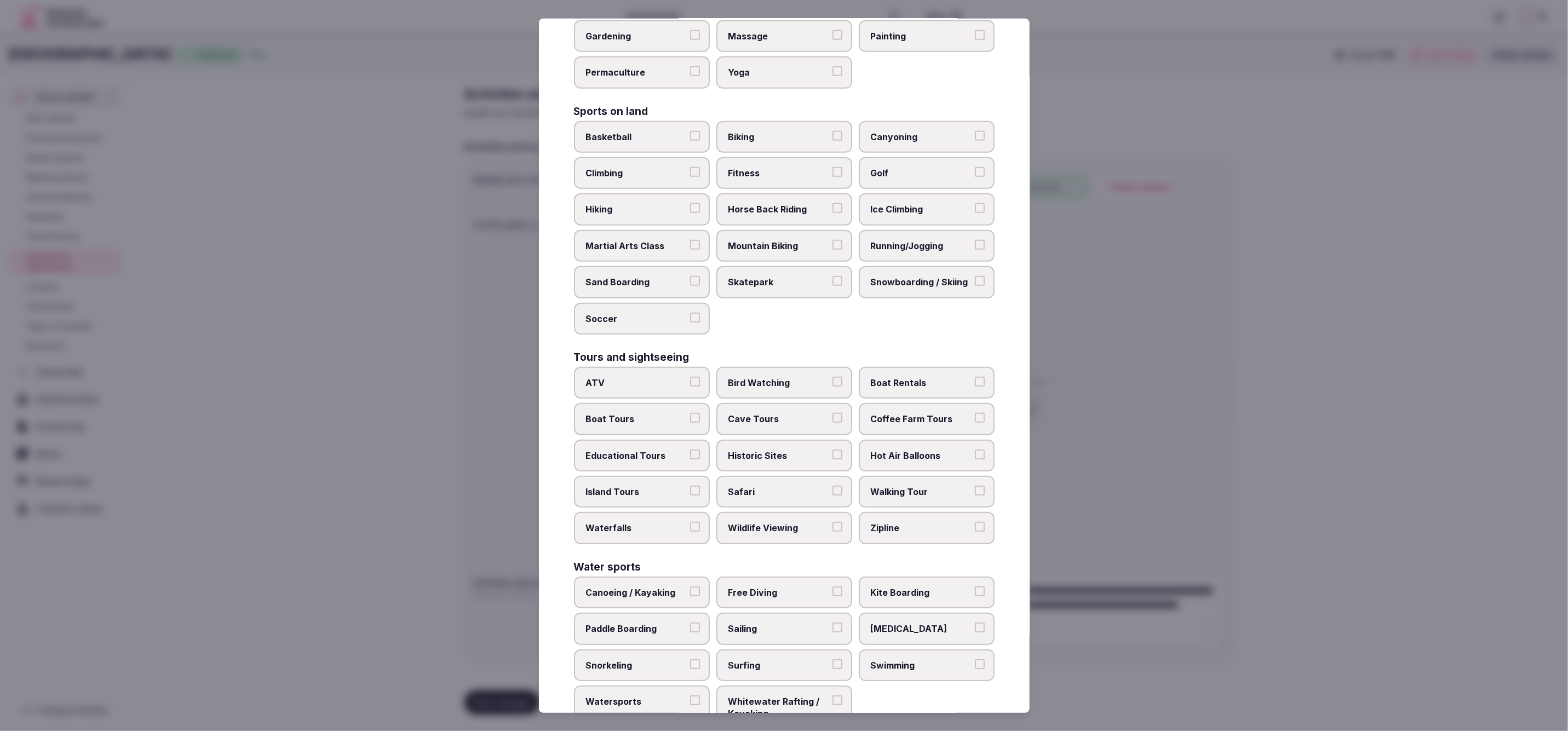
click at [784, 130] on span "Biking" at bounding box center [778, 137] width 101 height 12
click at [832, 130] on button "Biking" at bounding box center [837, 135] width 10 height 10
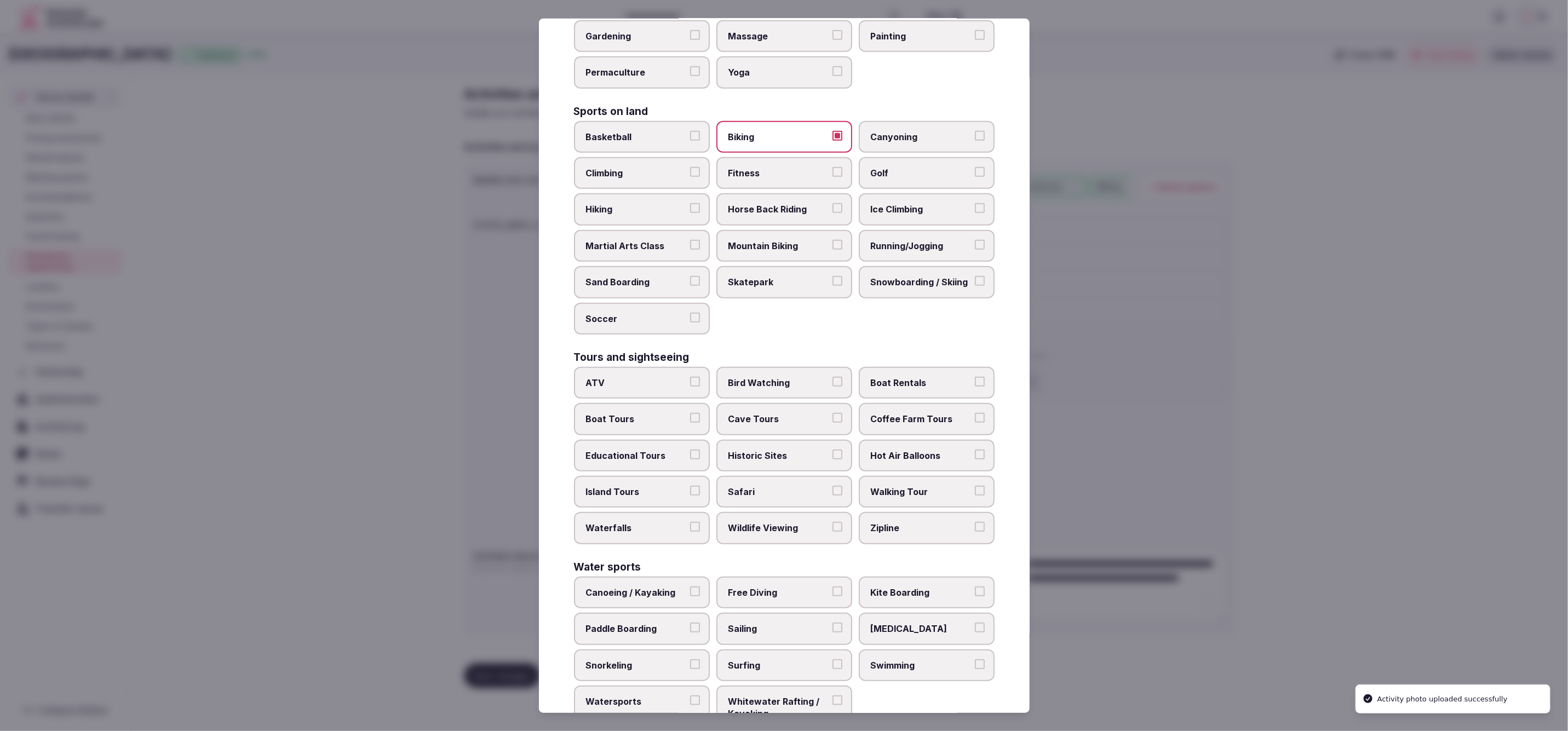
scroll to position [527, 0]
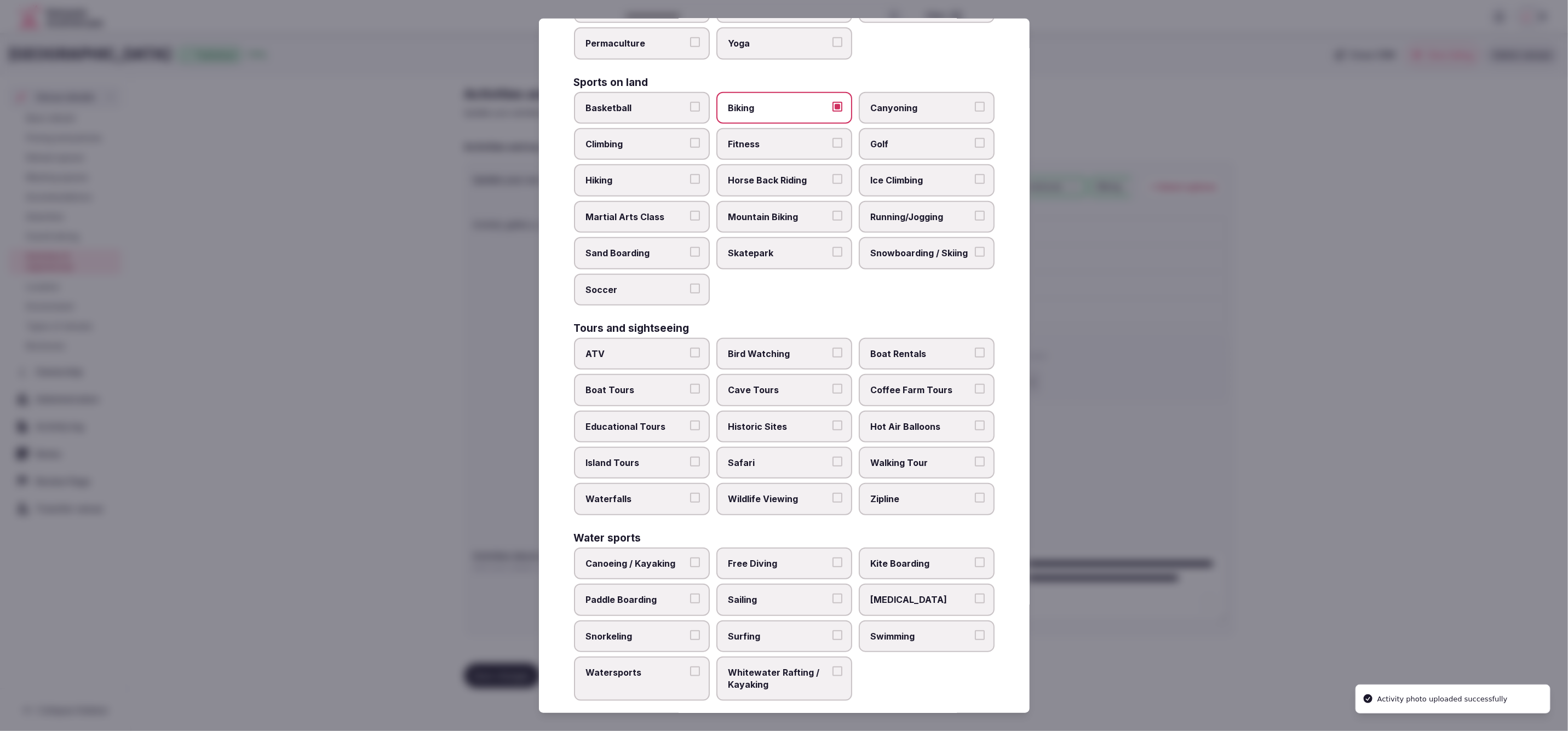
click at [921, 630] on span "Swimming" at bounding box center [921, 636] width 101 height 12
click at [975, 630] on button "Swimming" at bounding box center [980, 635] width 10 height 10
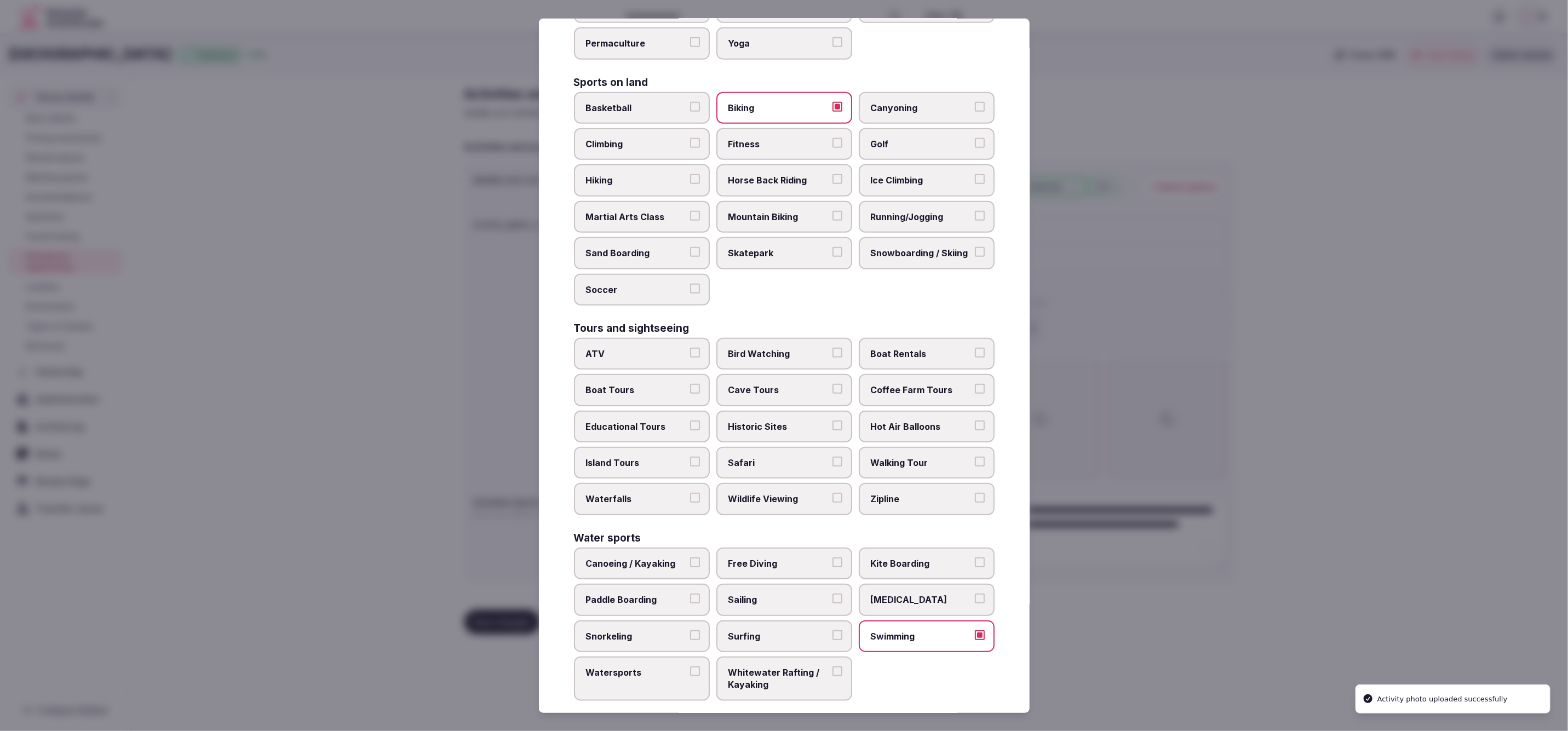
click at [939, 457] on span "Walking Tour" at bounding box center [921, 463] width 101 height 12
click at [975, 457] on button "Walking Tour" at bounding box center [980, 462] width 10 height 10
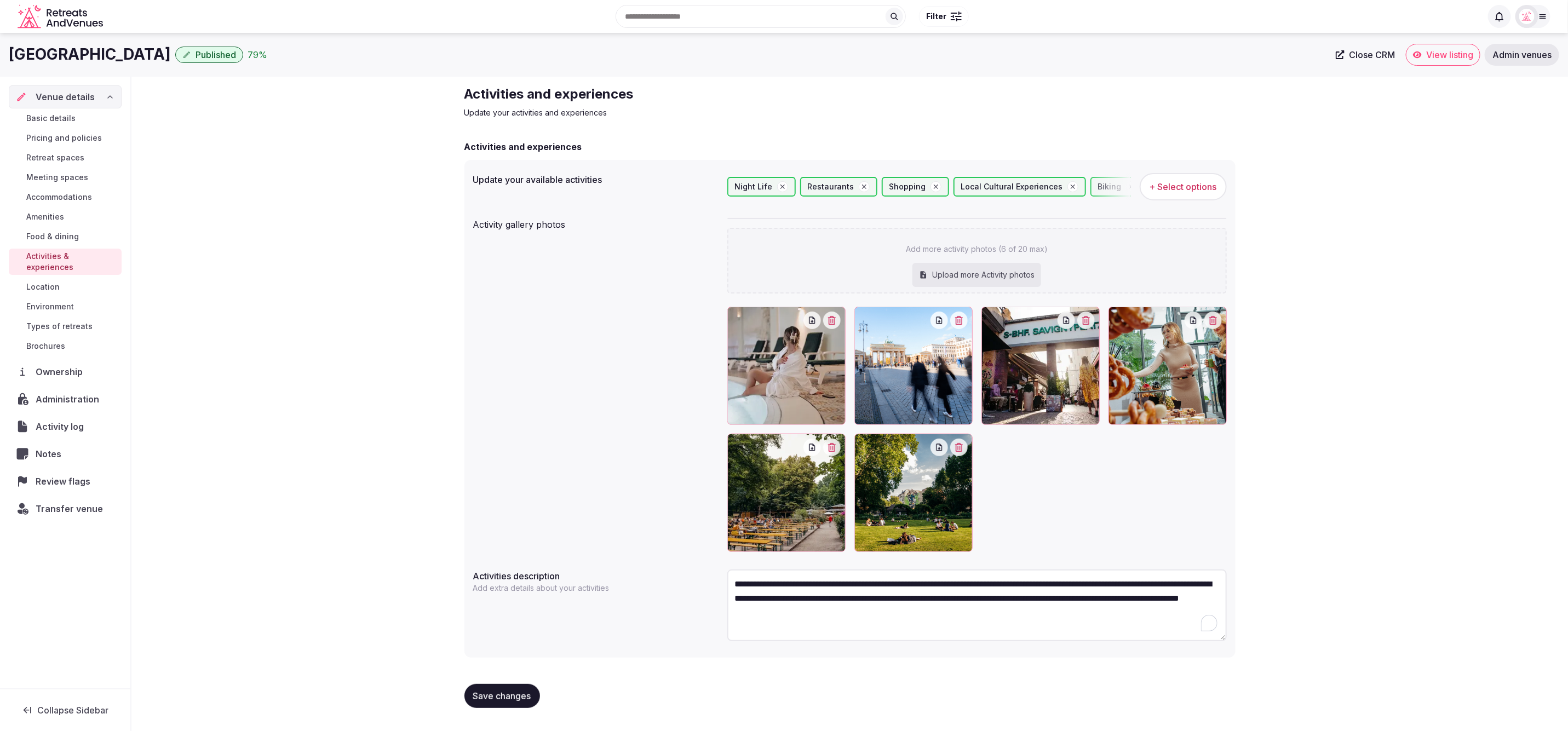
click at [502, 693] on span "Save changes" at bounding box center [502, 696] width 58 height 11
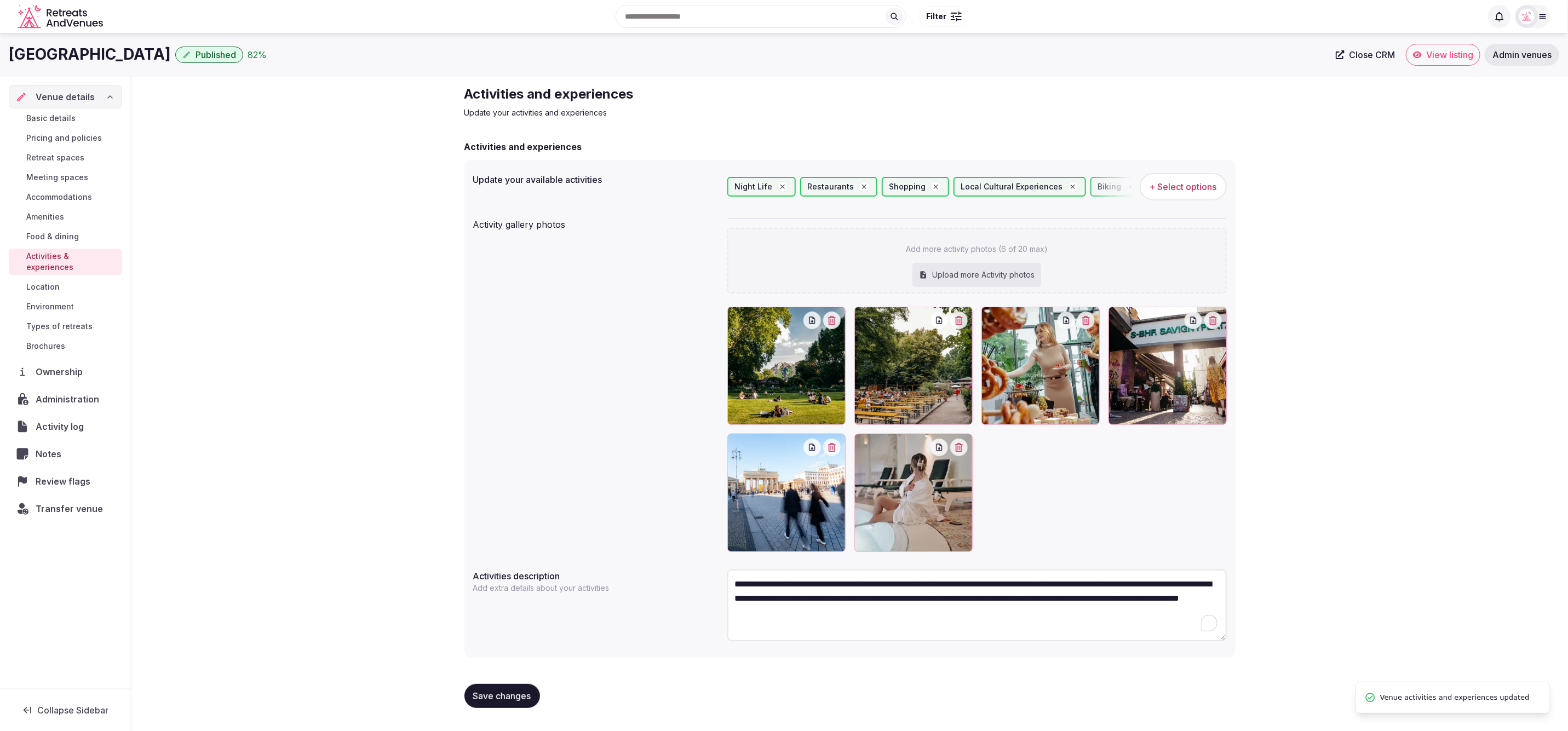
click at [295, 430] on div "**********" at bounding box center [850, 401] width 1437 height 649
click at [81, 116] on link "Basic details" at bounding box center [65, 118] width 113 height 15
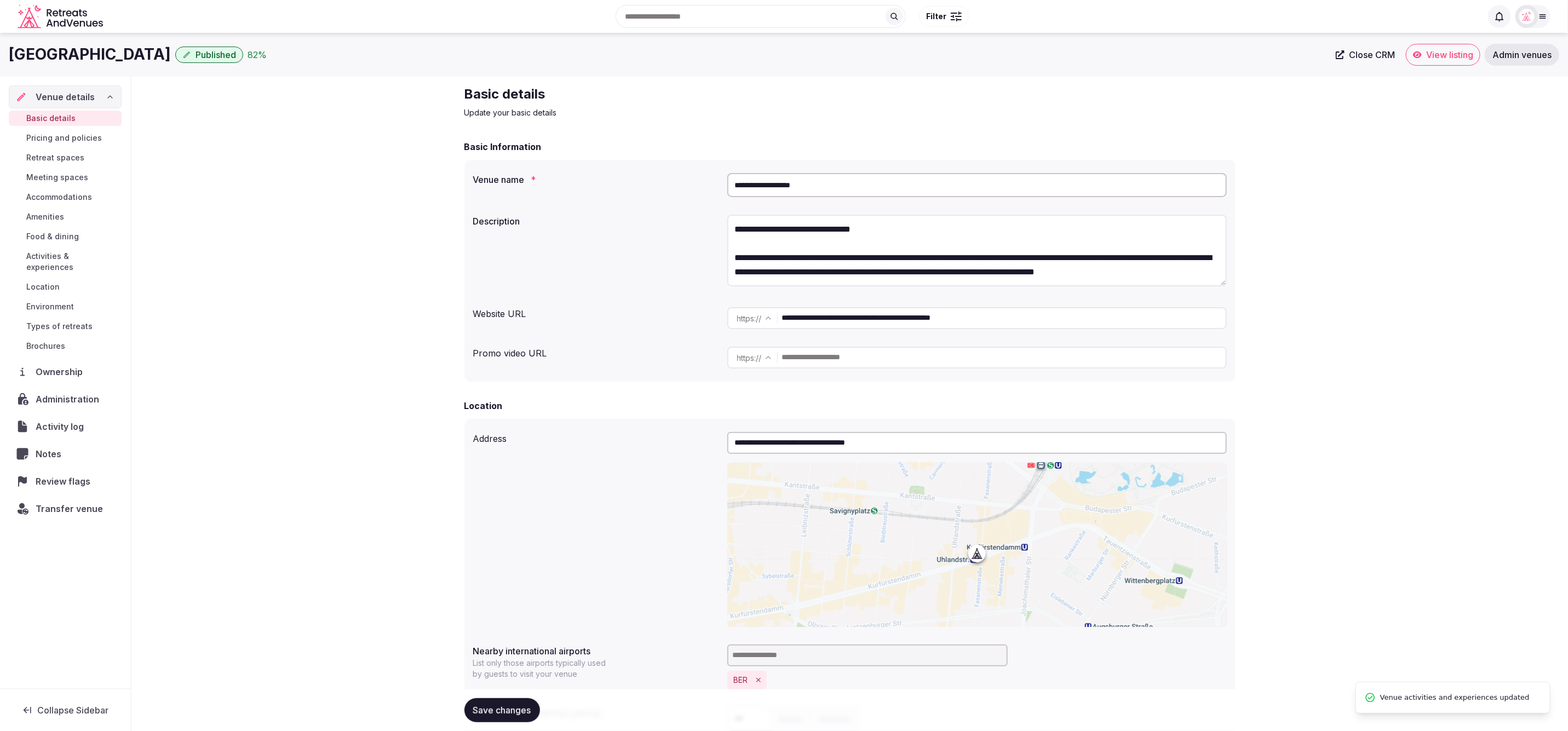
click at [77, 154] on span "Retreat spaces" at bounding box center [55, 158] width 58 height 11
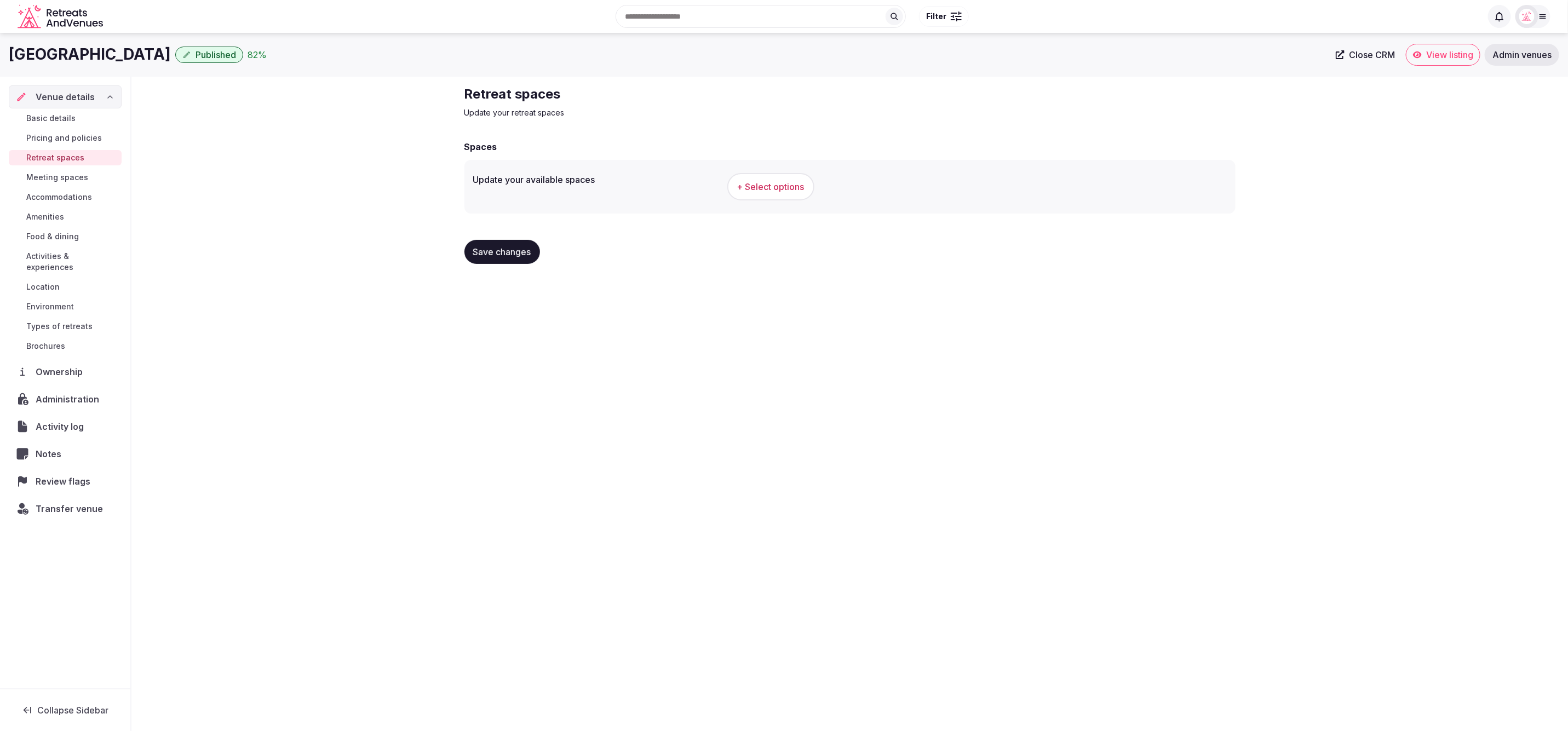
click at [785, 192] on span "+ Select options" at bounding box center [771, 187] width 67 height 12
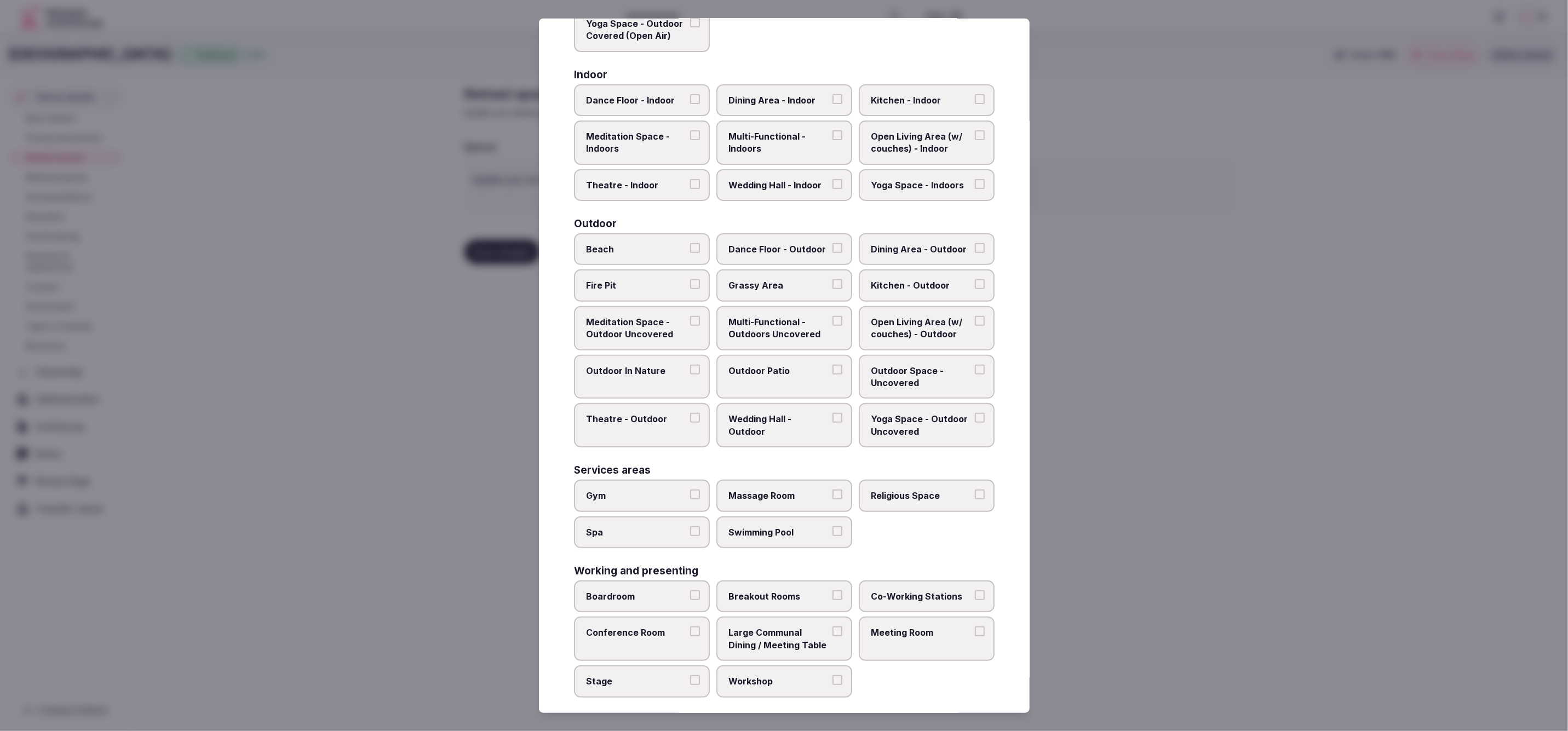
scroll to position [179, 0]
click at [780, 287] on label "Grassy Area" at bounding box center [785, 283] width 136 height 32
click at [832, 287] on button "Grassy Area" at bounding box center [837, 282] width 10 height 10
click at [750, 367] on span "Outdoor Patio" at bounding box center [778, 368] width 101 height 12
click at [832, 367] on button "Outdoor Patio" at bounding box center [837, 367] width 10 height 10
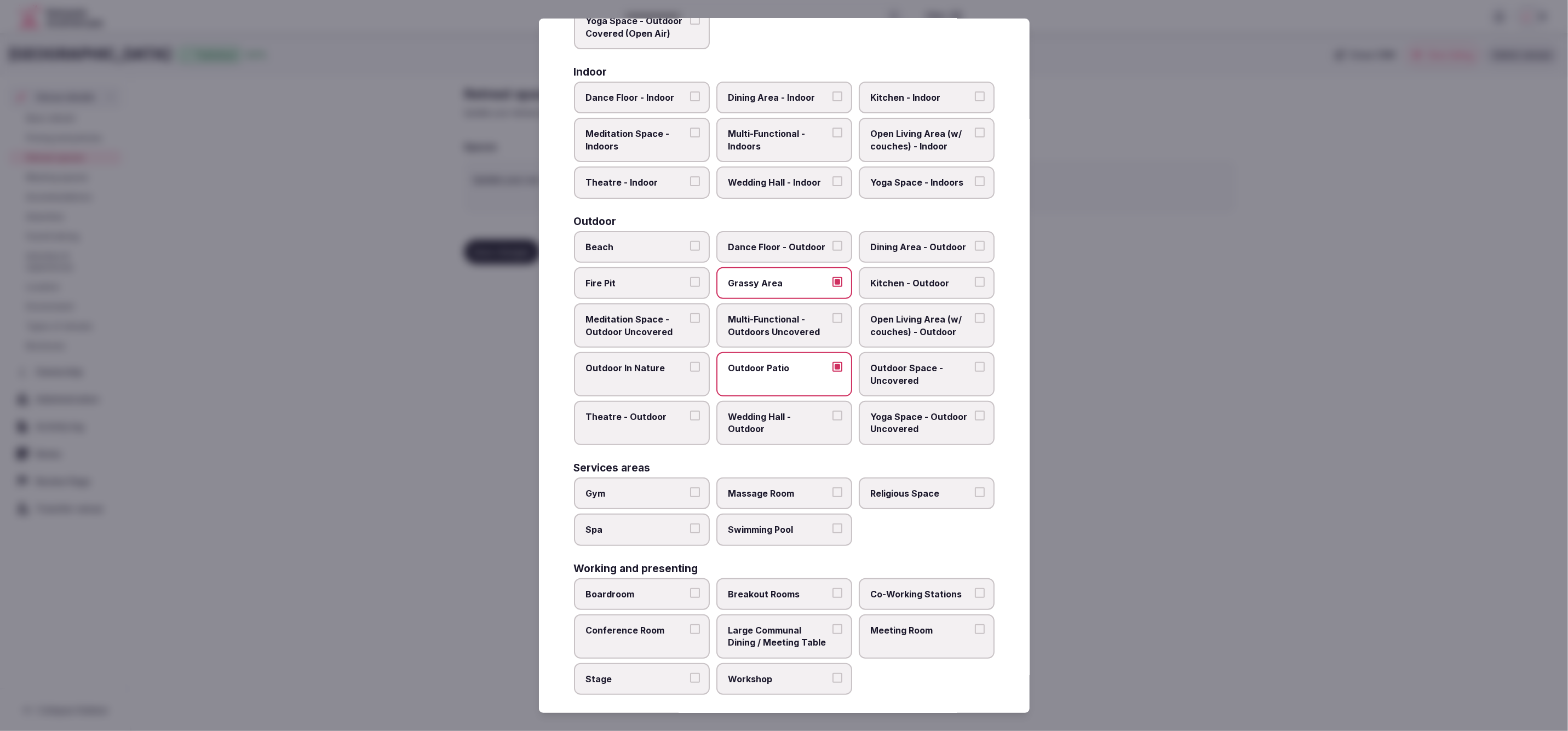
click at [625, 527] on span "Spa" at bounding box center [636, 530] width 101 height 12
click at [690, 527] on button "Spa" at bounding box center [695, 528] width 10 height 10
click at [775, 523] on span "Swimming Pool" at bounding box center [778, 530] width 101 height 12
click at [832, 523] on button "Swimming Pool" at bounding box center [837, 528] width 10 height 10
click at [940, 624] on span "Meeting Room" at bounding box center [921, 630] width 101 height 12
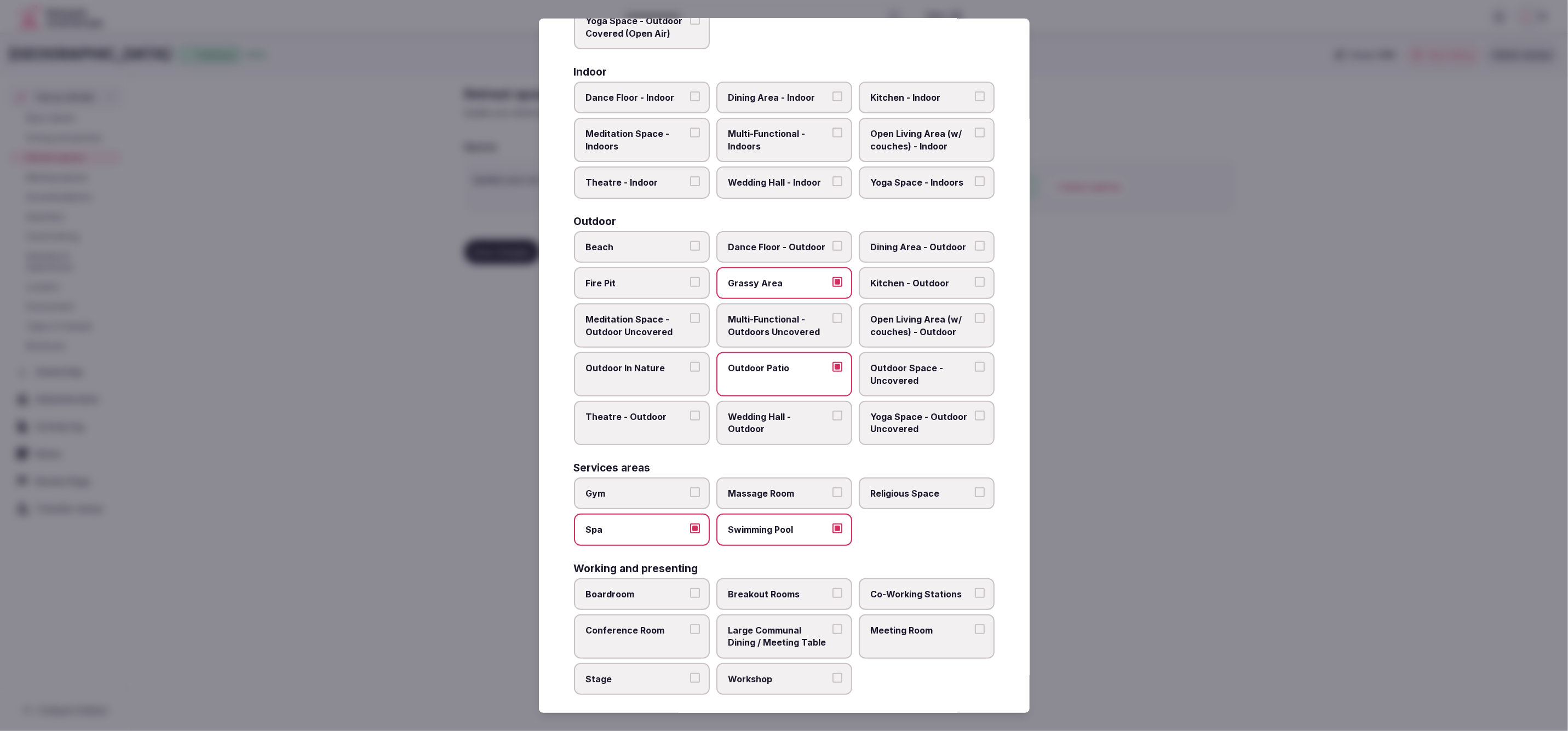
click at [975, 624] on button "Meeting Room" at bounding box center [980, 629] width 10 height 10
click at [812, 630] on span "Large Communal Dining / Meeting Table" at bounding box center [778, 636] width 101 height 24
click at [832, 630] on button "Large Communal Dining / Meeting Table" at bounding box center [837, 629] width 10 height 10
click at [624, 627] on span "Conference Room" at bounding box center [636, 633] width 101 height 12
click at [690, 627] on button "Conference Room" at bounding box center [695, 632] width 10 height 10
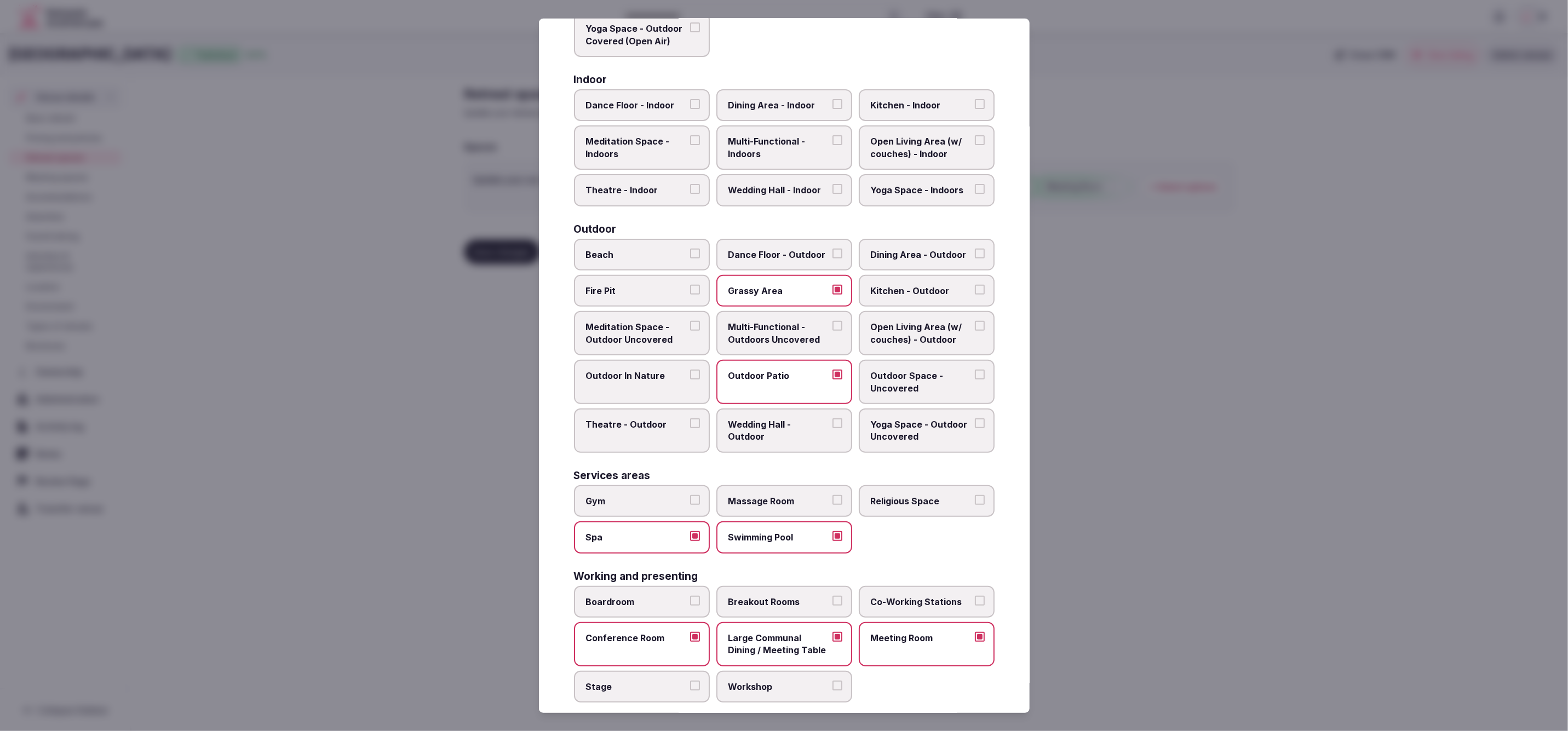
click at [626, 607] on label "Boardroom" at bounding box center [642, 601] width 136 height 32
click at [690, 605] on button "Boardroom" at bounding box center [695, 600] width 10 height 10
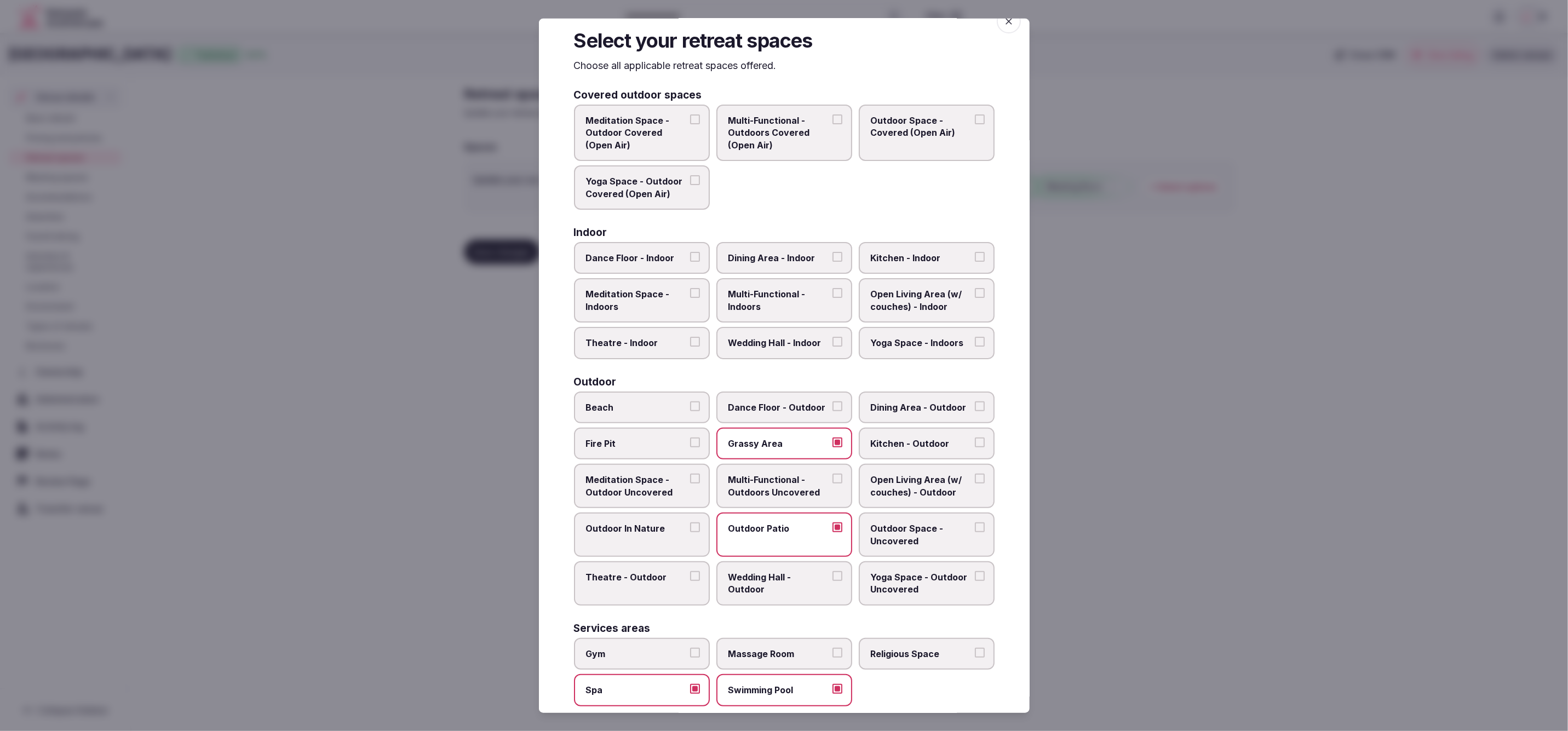
scroll to position [0, 0]
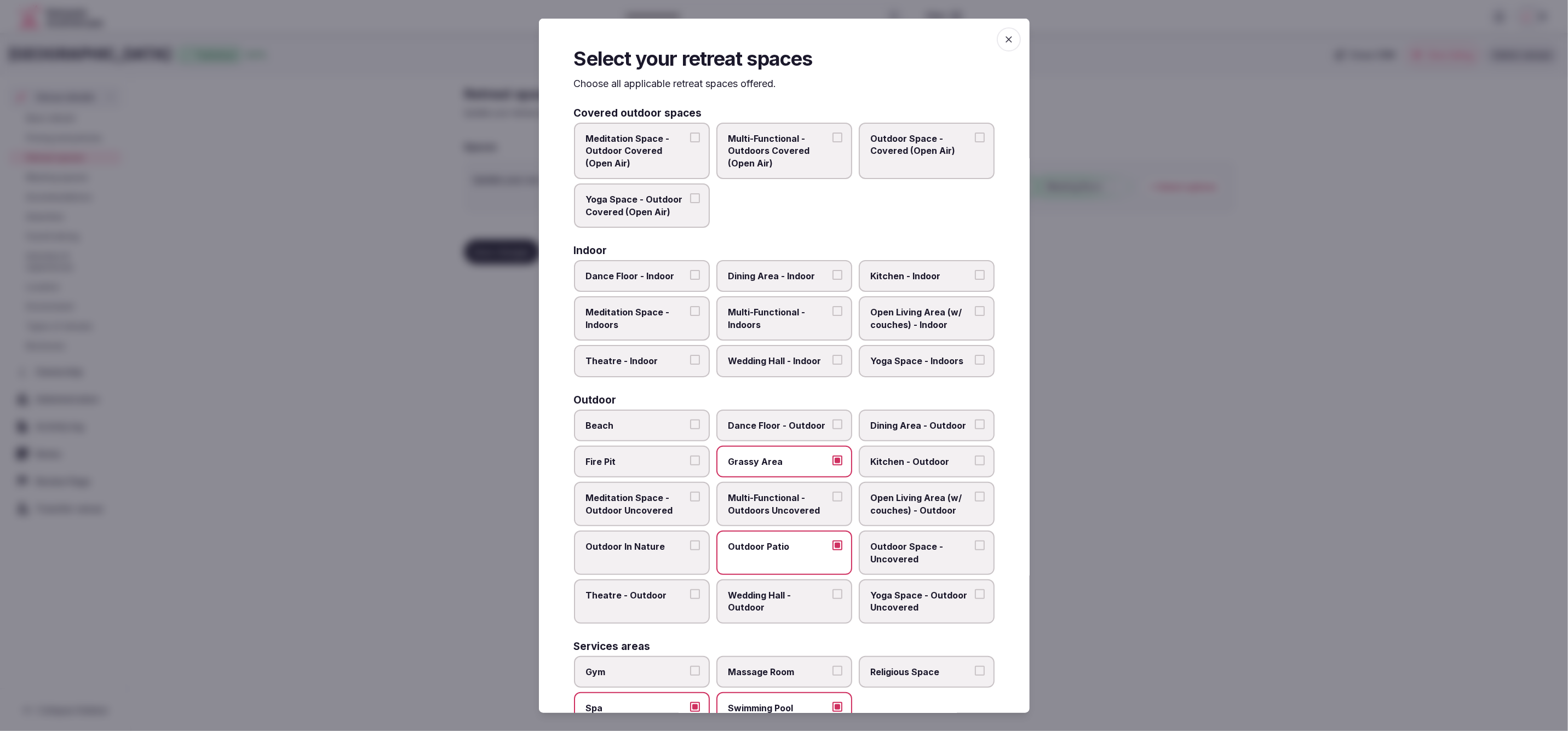
click at [786, 318] on span "Multi-Functional - Indoors" at bounding box center [778, 318] width 101 height 24
click at [832, 316] on button "Multi-Functional - Indoors" at bounding box center [837, 311] width 10 height 10
click at [793, 279] on span "Dining Area - Indoor" at bounding box center [778, 276] width 101 height 12
click at [832, 279] on button "Dining Area - Indoor" at bounding box center [837, 275] width 10 height 10
click at [641, 362] on span "Theatre - Indoor" at bounding box center [636, 361] width 101 height 12
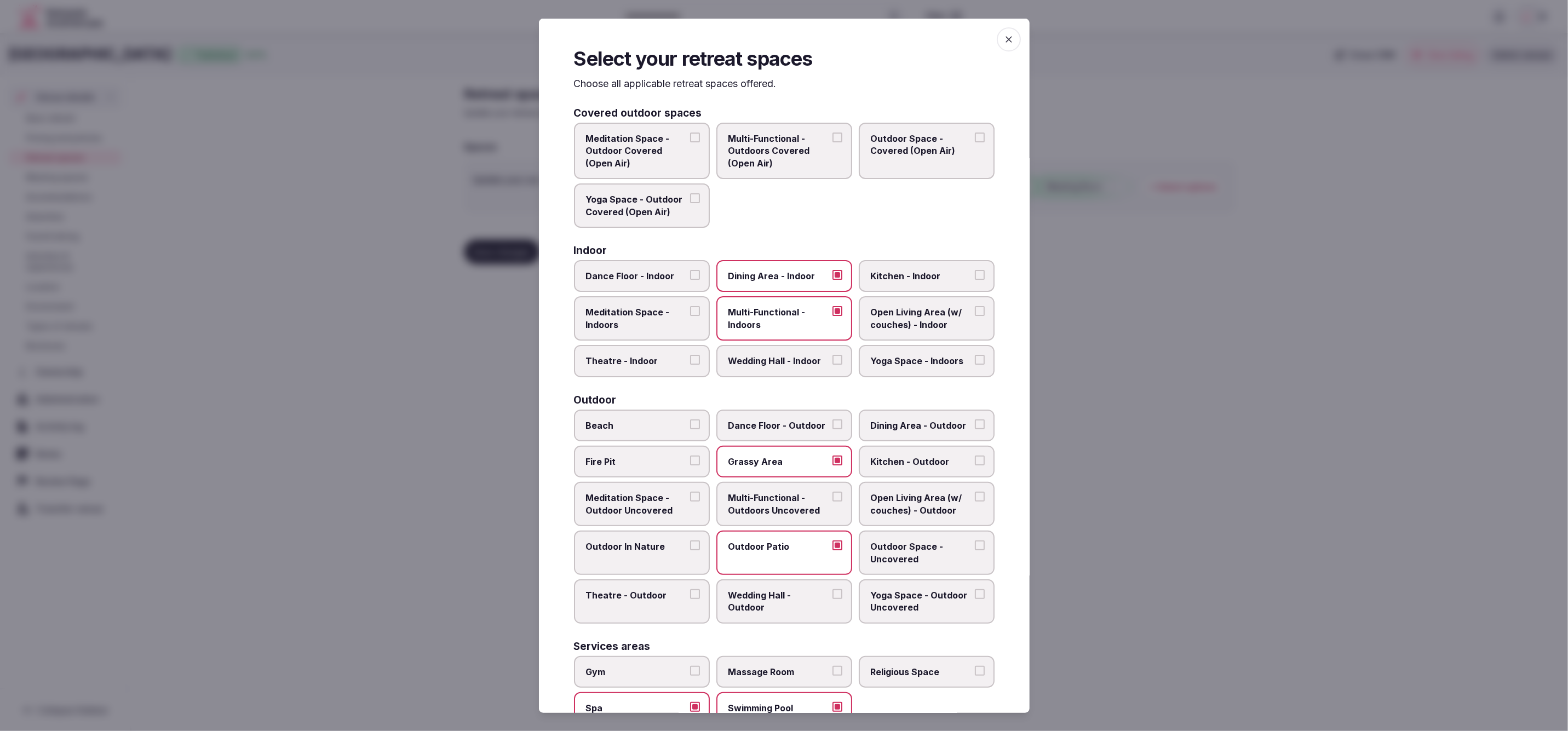
click at [690, 362] on button "Theatre - Indoor" at bounding box center [695, 359] width 10 height 10
click at [780, 360] on span "Wedding Hall - Indoor" at bounding box center [778, 361] width 101 height 12
click at [832, 360] on button "Wedding Hall - Indoor" at bounding box center [837, 359] width 10 height 10
click at [659, 270] on span "Dance Floor - Indoor" at bounding box center [636, 276] width 101 height 12
click at [690, 270] on button "Dance Floor - Indoor" at bounding box center [695, 275] width 10 height 10
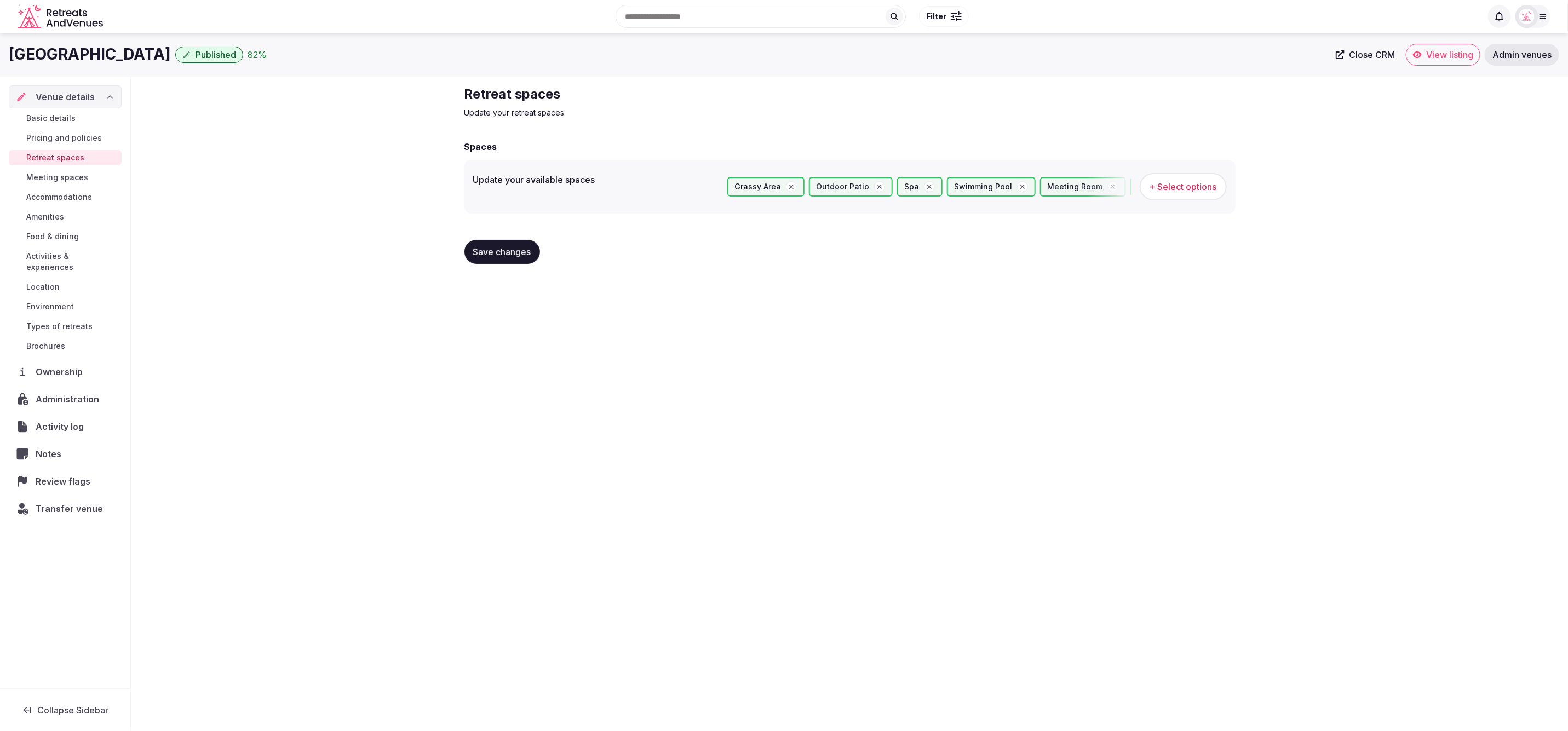
click at [496, 249] on span "Save changes" at bounding box center [502, 252] width 58 height 11
click at [56, 218] on span "Amenities" at bounding box center [45, 217] width 38 height 11
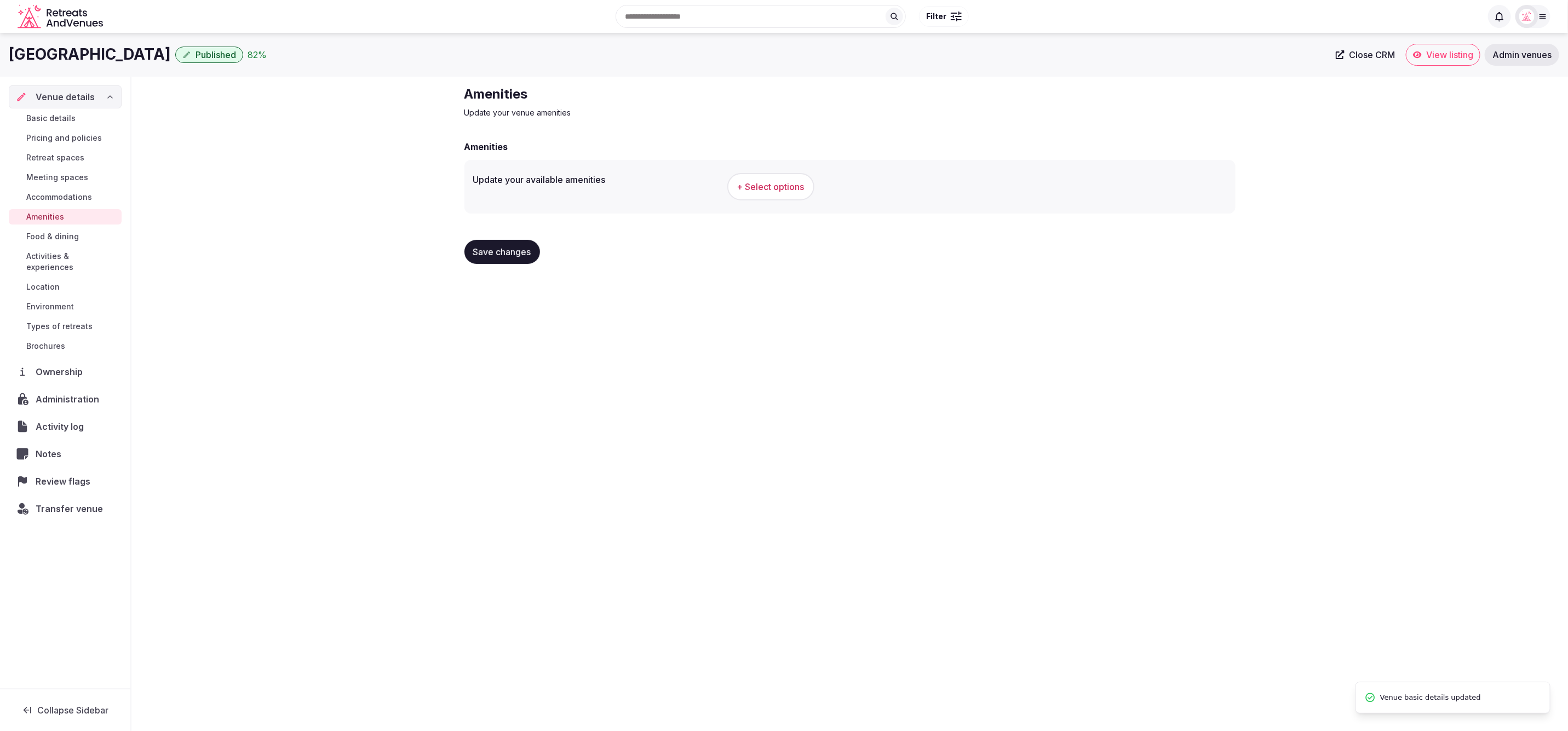
click at [769, 195] on button "+ Select options" at bounding box center [771, 187] width 87 height 28
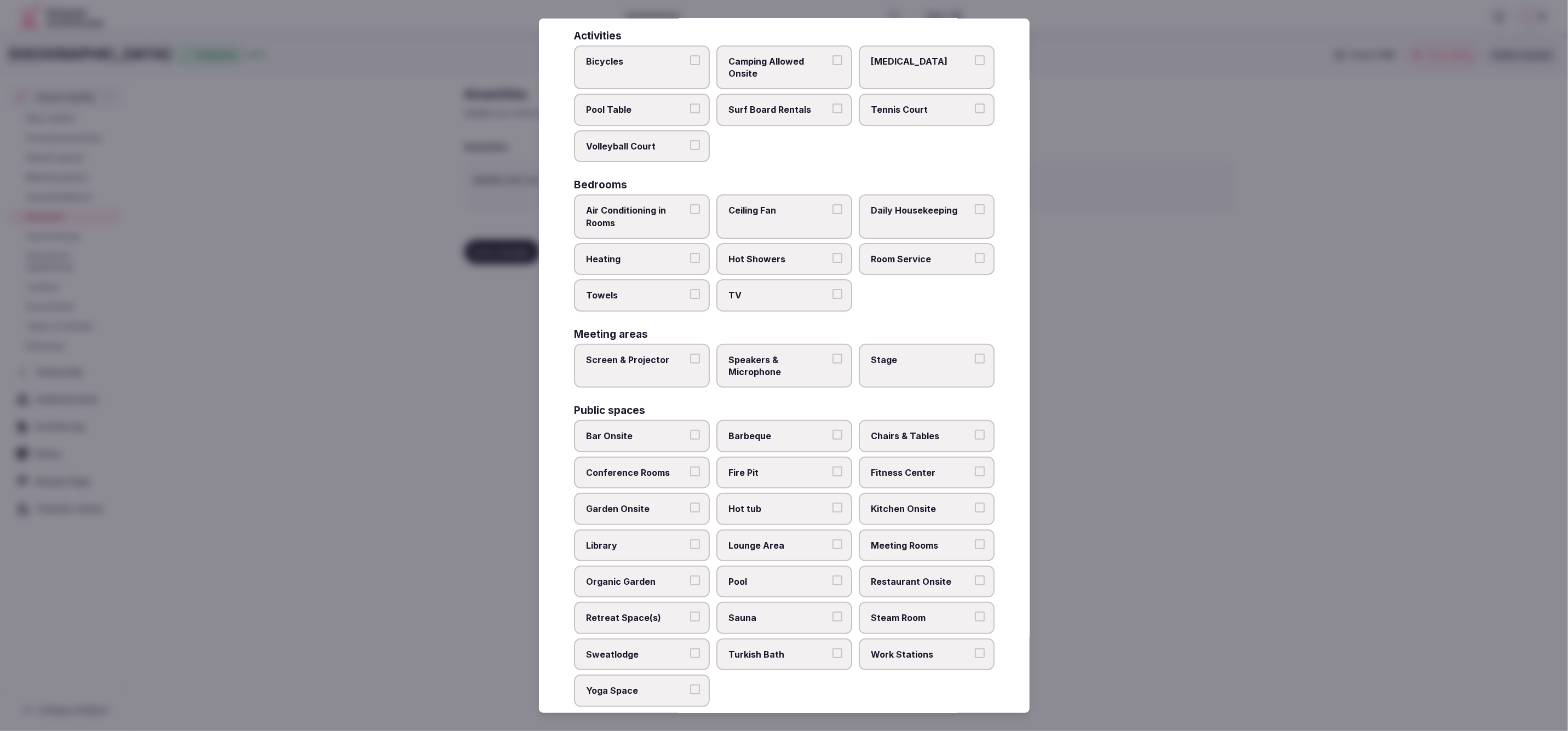
scroll to position [88, 0]
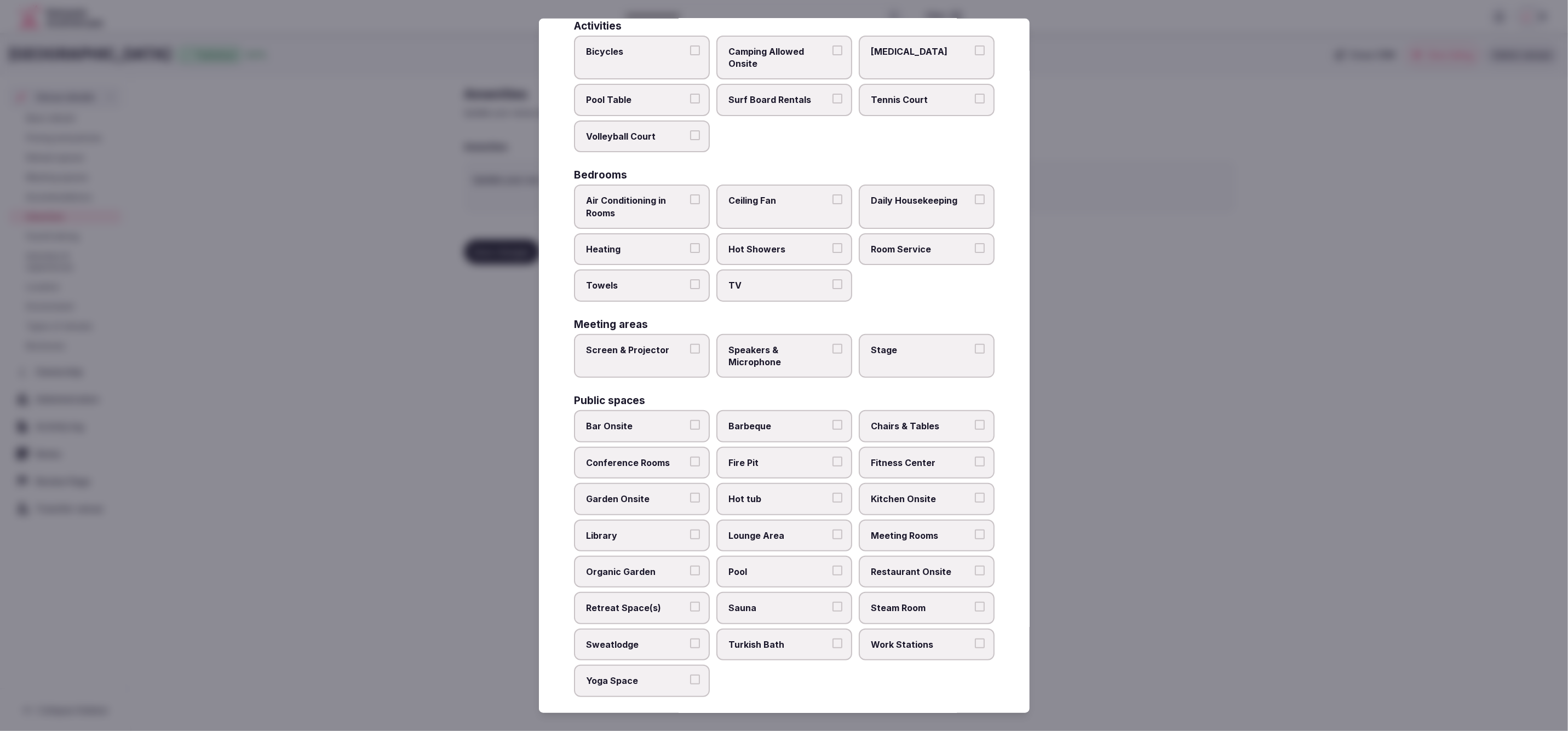
drag, startPoint x: 898, startPoint y: 200, endPoint x: 894, endPoint y: 209, distance: 9.8
click at [897, 204] on span "Daily Housekeeping" at bounding box center [921, 200] width 101 height 12
click at [975, 204] on button "Daily Housekeeping" at bounding box center [980, 199] width 10 height 10
click at [890, 249] on span "Room Service" at bounding box center [921, 249] width 101 height 12
click at [975, 249] on button "Room Service" at bounding box center [980, 247] width 10 height 10
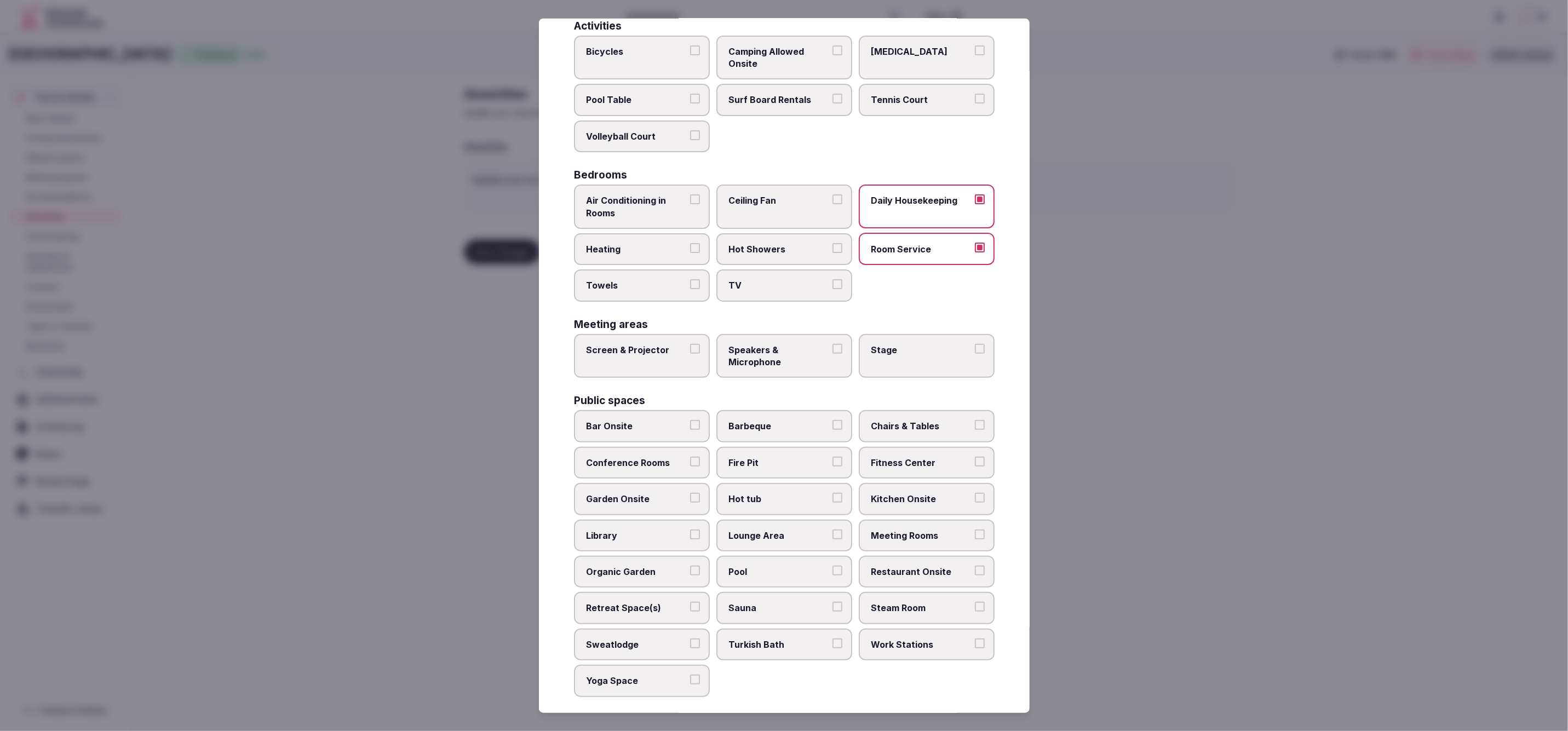
click at [792, 282] on span "TV" at bounding box center [778, 285] width 101 height 12
click at [832, 282] on button "TV" at bounding box center [837, 284] width 10 height 10
click at [636, 211] on span "Air Conditioning in Rooms" at bounding box center [636, 206] width 101 height 24
click at [690, 204] on button "Air Conditioning in Rooms" at bounding box center [695, 199] width 10 height 10
drag, startPoint x: 611, startPoint y: 282, endPoint x: 625, endPoint y: 261, distance: 25.2
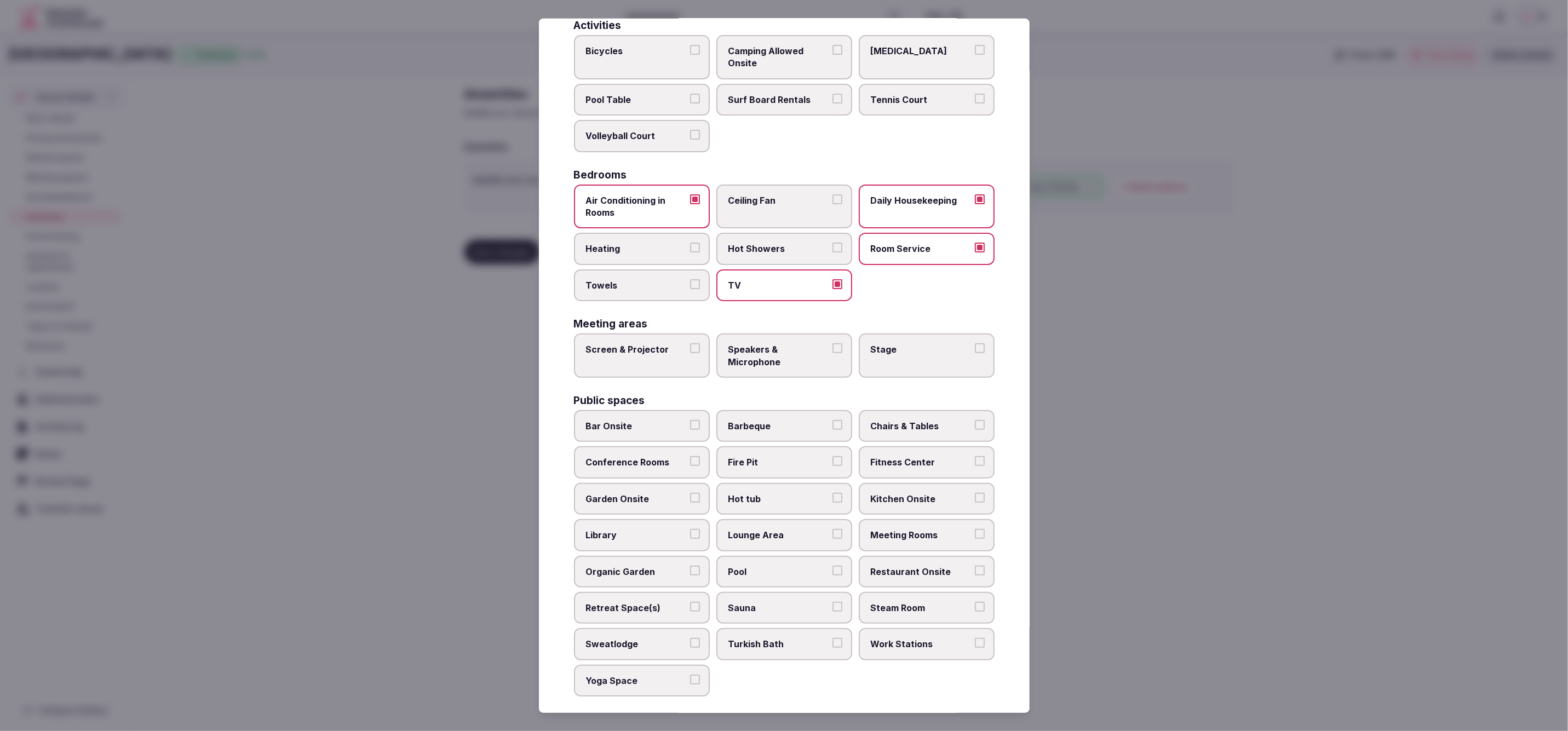
click at [611, 282] on span "Towels" at bounding box center [636, 285] width 101 height 12
click at [690, 282] on button "Towels" at bounding box center [695, 284] width 10 height 10
click at [627, 255] on label "Heating" at bounding box center [642, 249] width 136 height 32
click at [690, 252] on button "Heating" at bounding box center [695, 247] width 10 height 10
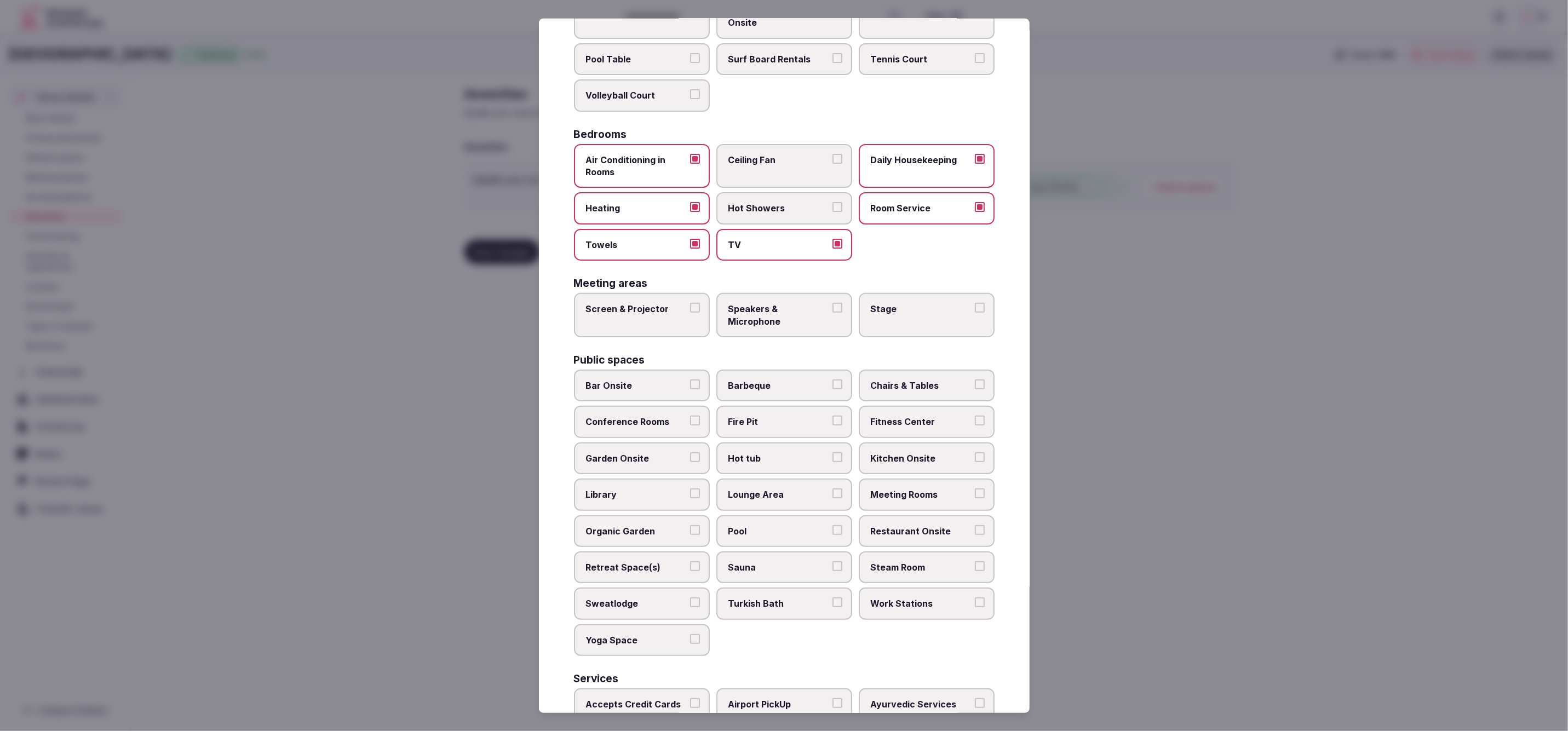
scroll to position [133, 0]
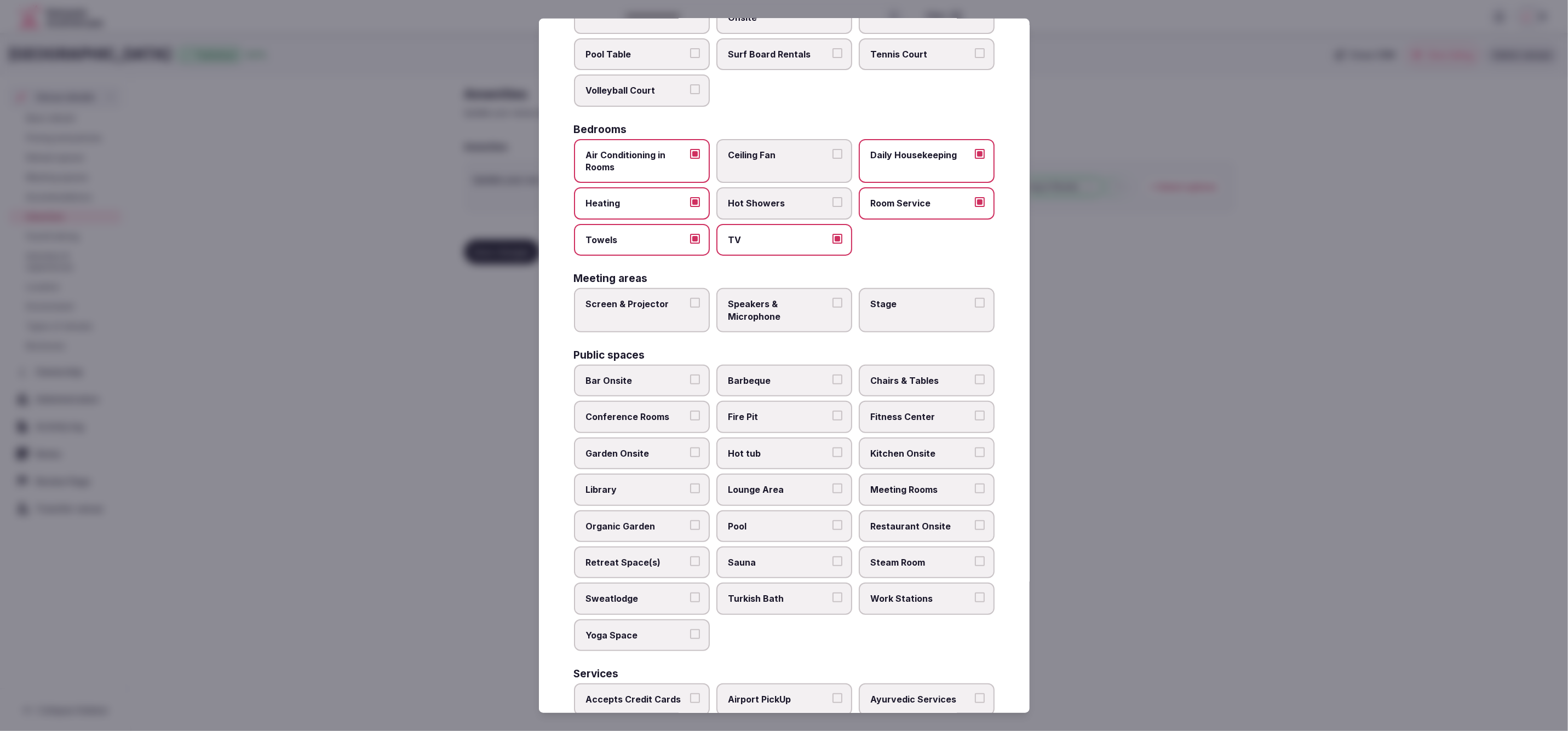
click at [650, 314] on label "Screen & Projector" at bounding box center [642, 310] width 136 height 44
click at [690, 308] on button "Screen & Projector" at bounding box center [695, 302] width 10 height 10
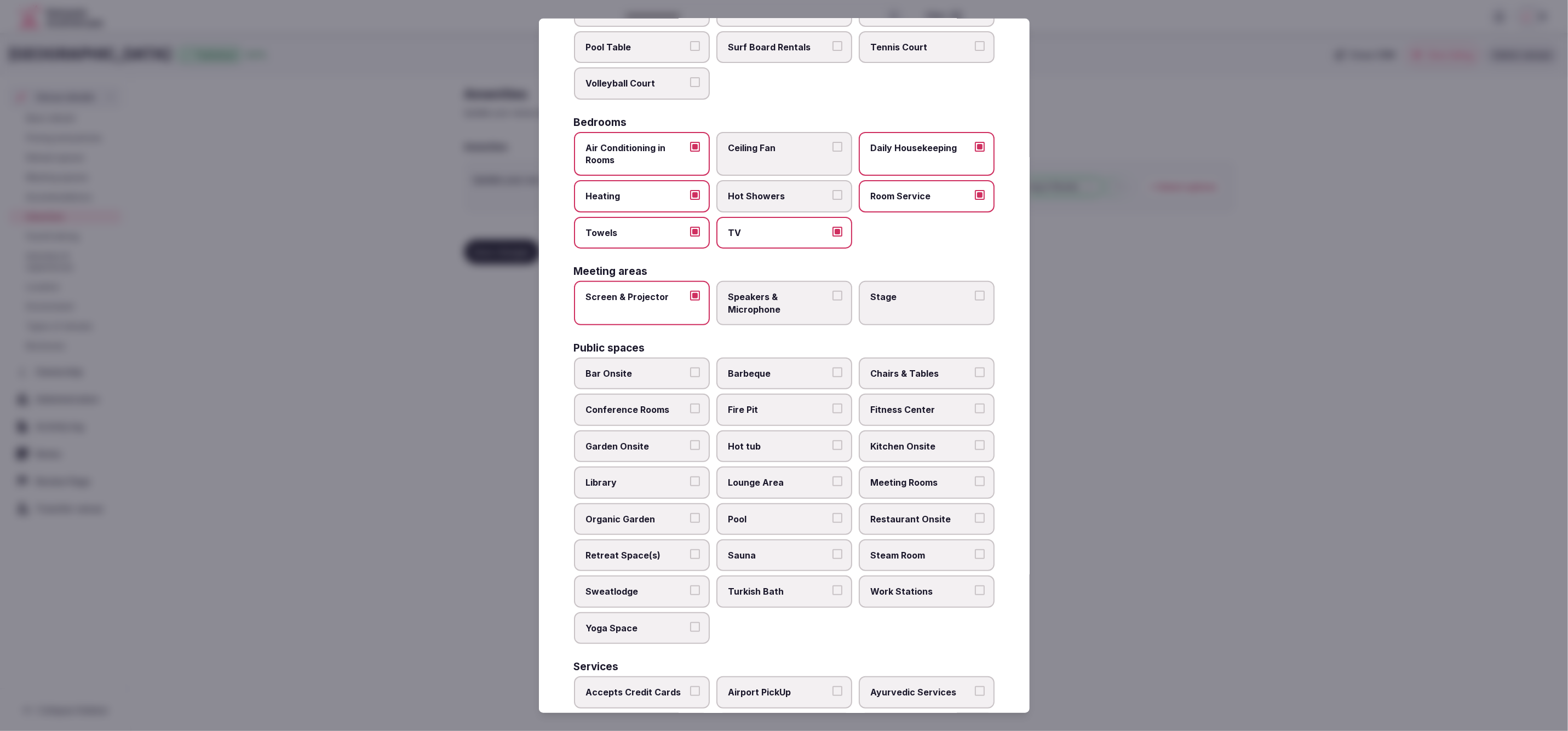
click at [774, 291] on span "Speakers & Microphone" at bounding box center [778, 303] width 101 height 24
click at [832, 291] on button "Speakers & Microphone" at bounding box center [837, 296] width 10 height 10
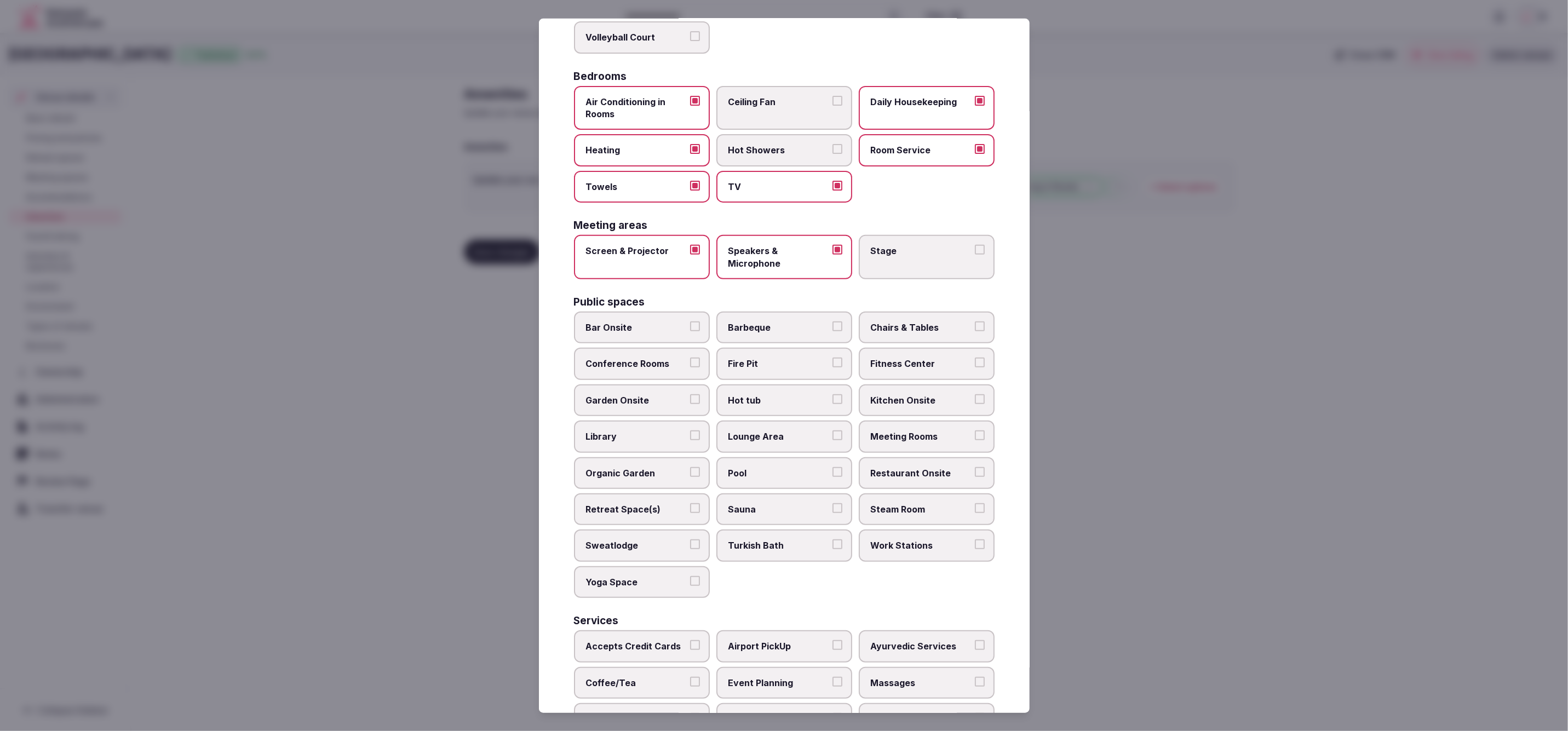
scroll to position [234, 0]
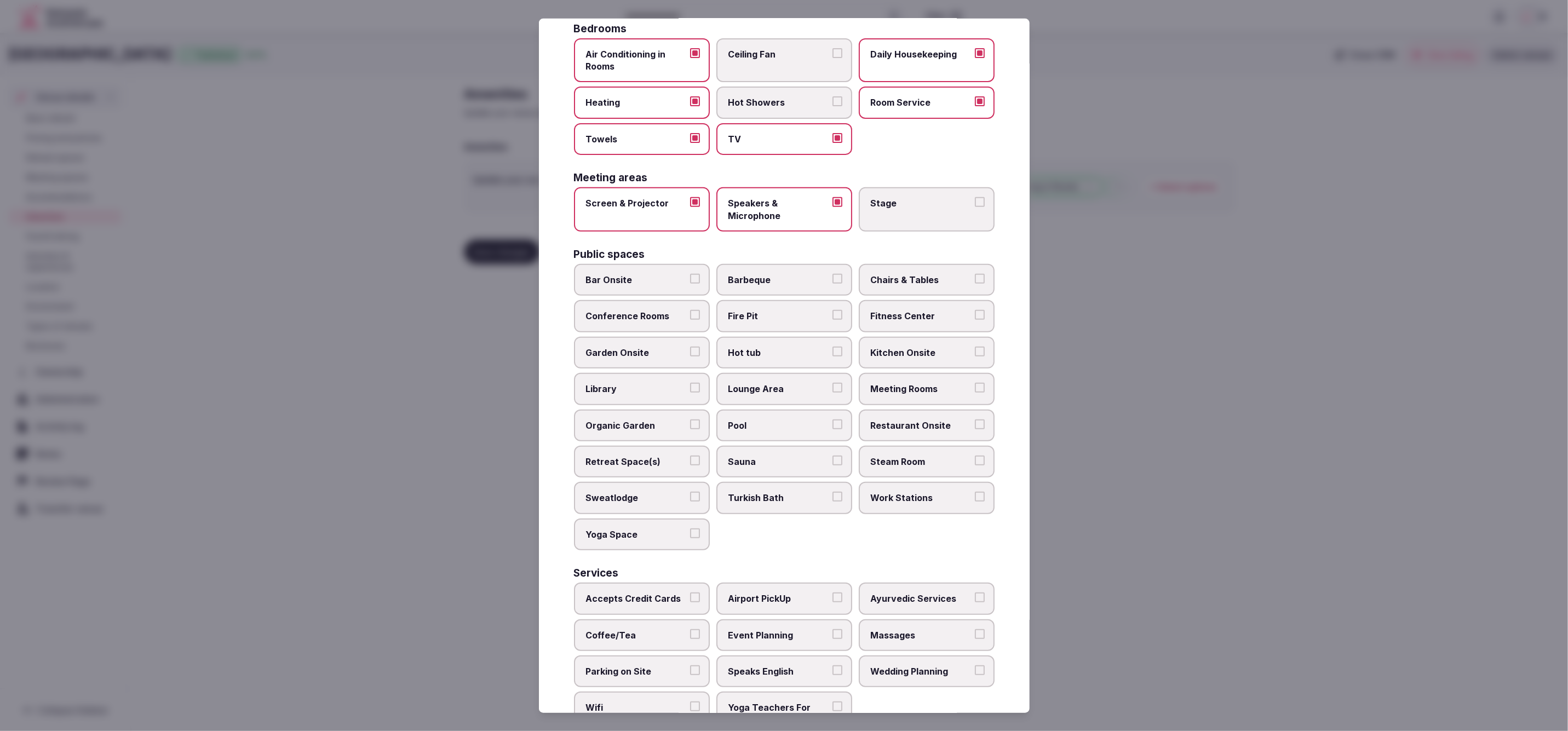
click at [634, 312] on span "Conference Rooms" at bounding box center [636, 316] width 101 height 12
click at [690, 312] on button "Conference Rooms" at bounding box center [695, 315] width 10 height 10
click at [645, 347] on span "Garden Onsite" at bounding box center [636, 353] width 101 height 12
click at [690, 347] on button "Garden Onsite" at bounding box center [695, 351] width 10 height 10
click at [805, 383] on span "Lounge Area" at bounding box center [778, 389] width 101 height 12
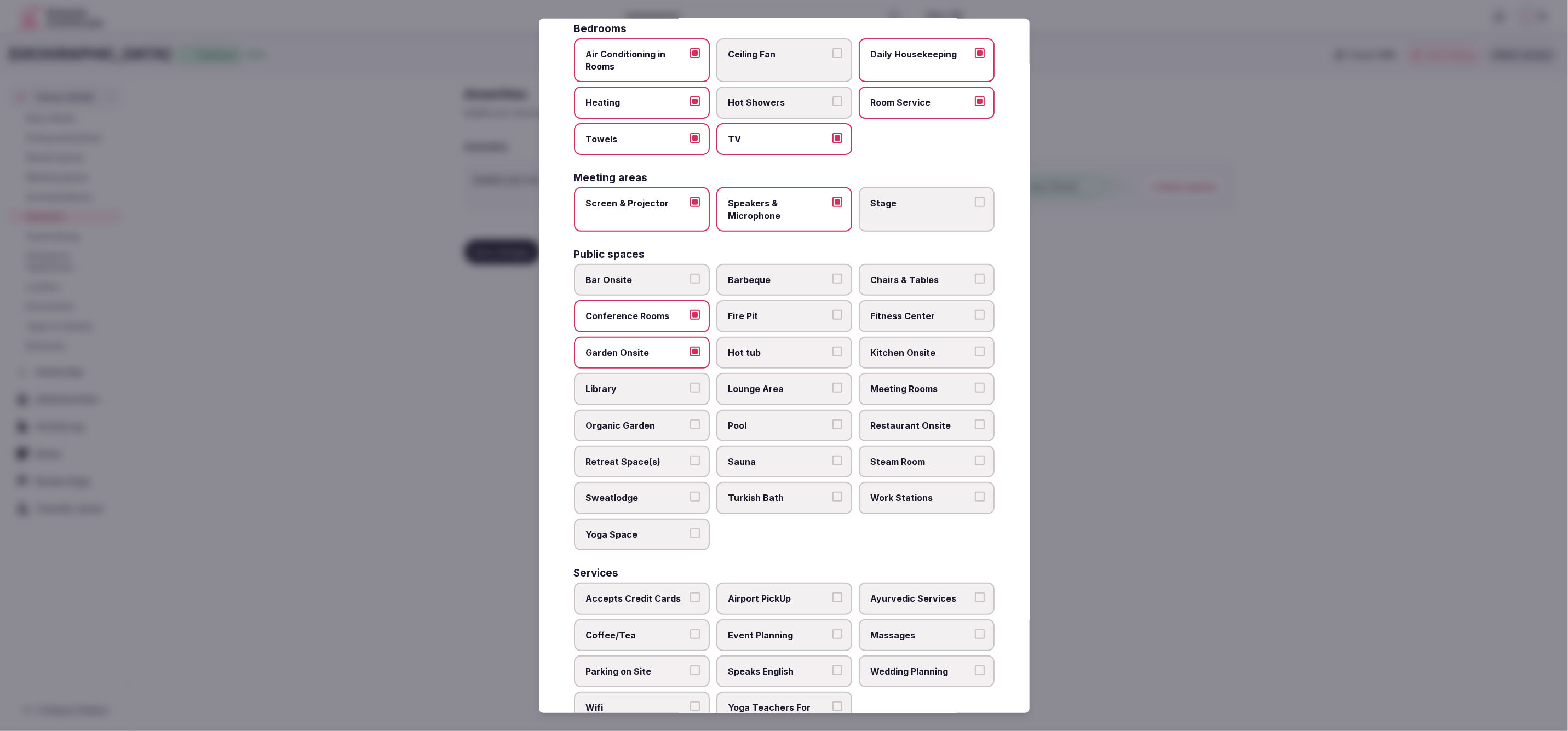
click at [832, 383] on button "Lounge Area" at bounding box center [837, 388] width 10 height 10
click at [910, 383] on span "Meeting Rooms" at bounding box center [921, 389] width 101 height 12
click at [975, 383] on button "Meeting Rooms" at bounding box center [980, 388] width 10 height 10
click at [911, 268] on label "Chairs & Tables" at bounding box center [927, 280] width 136 height 32
click at [975, 274] on button "Chairs & Tables" at bounding box center [980, 279] width 10 height 10
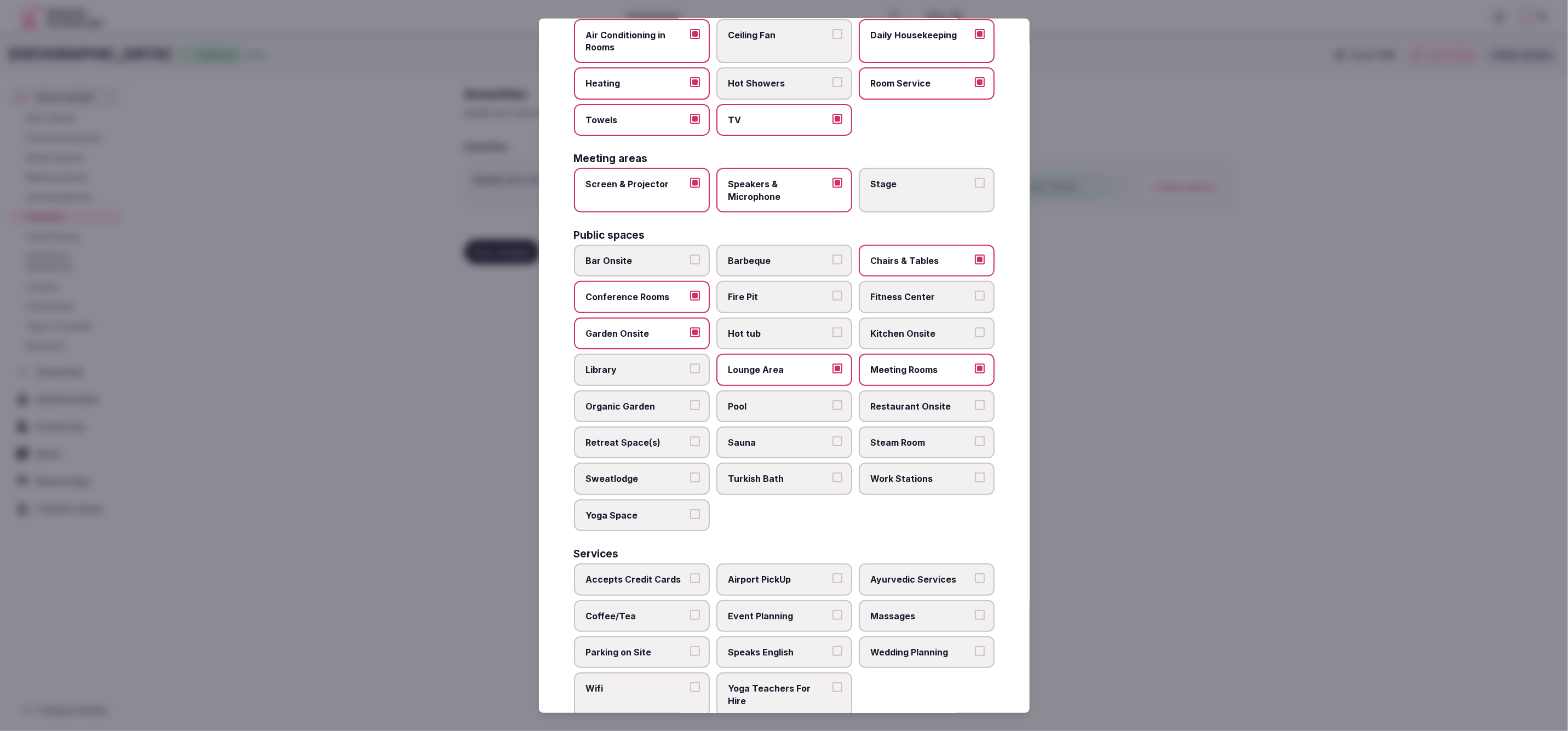
click at [878, 401] on span "Restaurant Onsite" at bounding box center [921, 406] width 101 height 12
click at [975, 401] on button "Restaurant Onsite" at bounding box center [980, 405] width 10 height 10
click at [756, 400] on span "Pool" at bounding box center [778, 402] width 101 height 12
click at [832, 400] on button "Pool" at bounding box center [837, 401] width 10 height 10
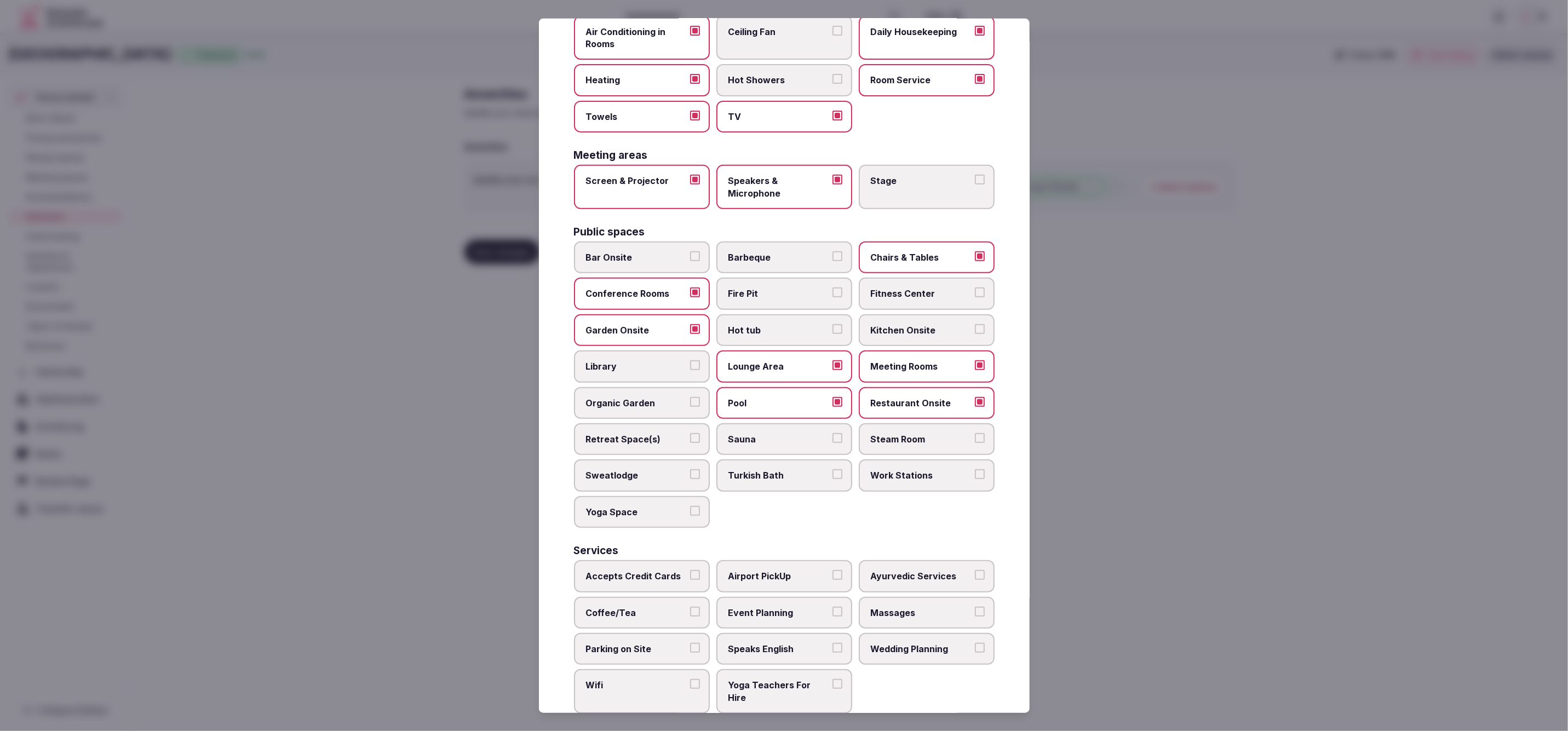
scroll to position [260, 0]
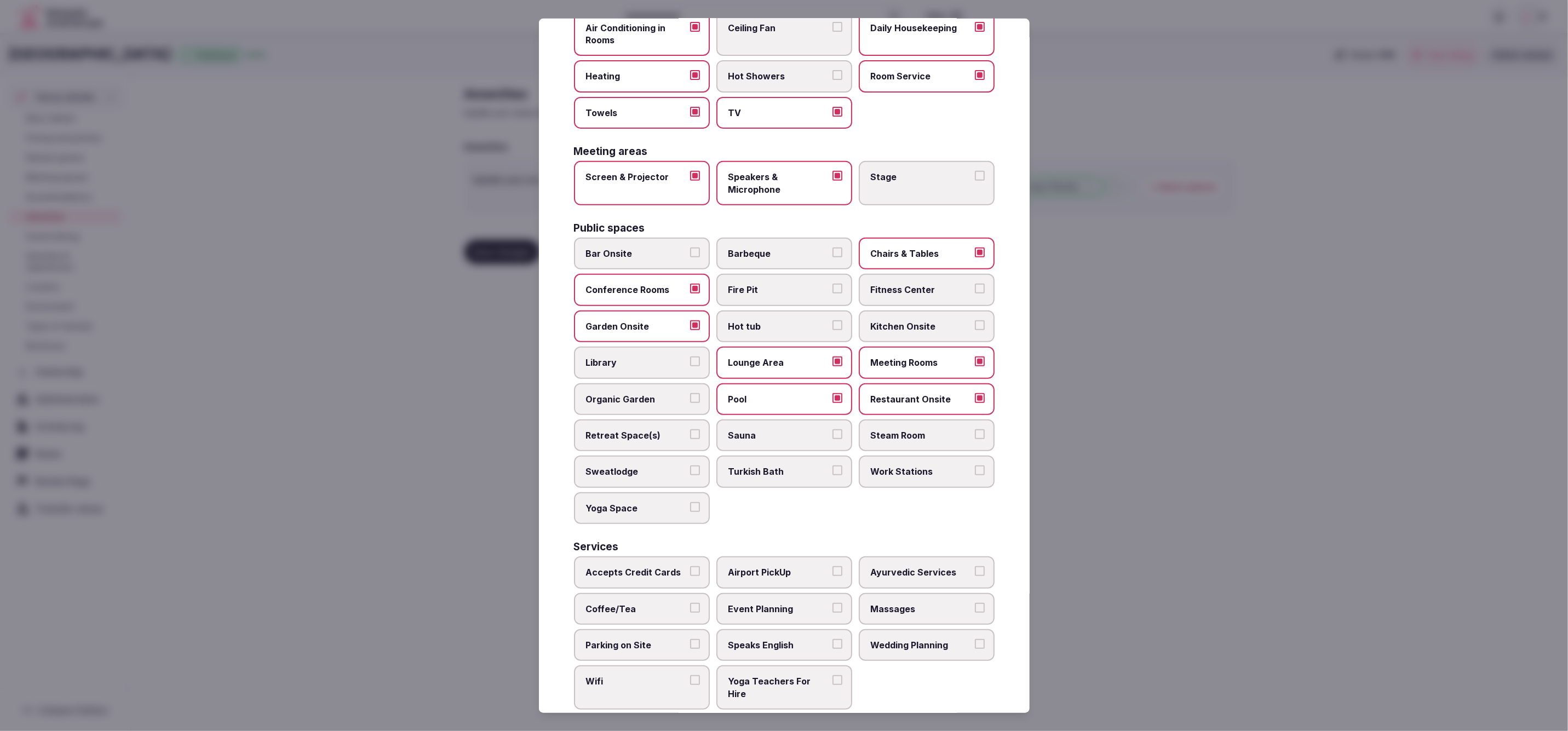
click at [637, 566] on span "Accepts Credit Cards" at bounding box center [636, 572] width 101 height 12
click at [690, 566] on button "Accepts Credit Cards" at bounding box center [695, 571] width 10 height 10
drag, startPoint x: 633, startPoint y: 604, endPoint x: 635, endPoint y: 622, distance: 18.1
click at [633, 604] on span "Coffee/Tea" at bounding box center [636, 609] width 101 height 12
click at [690, 604] on button "Coffee/Tea" at bounding box center [695, 607] width 10 height 10
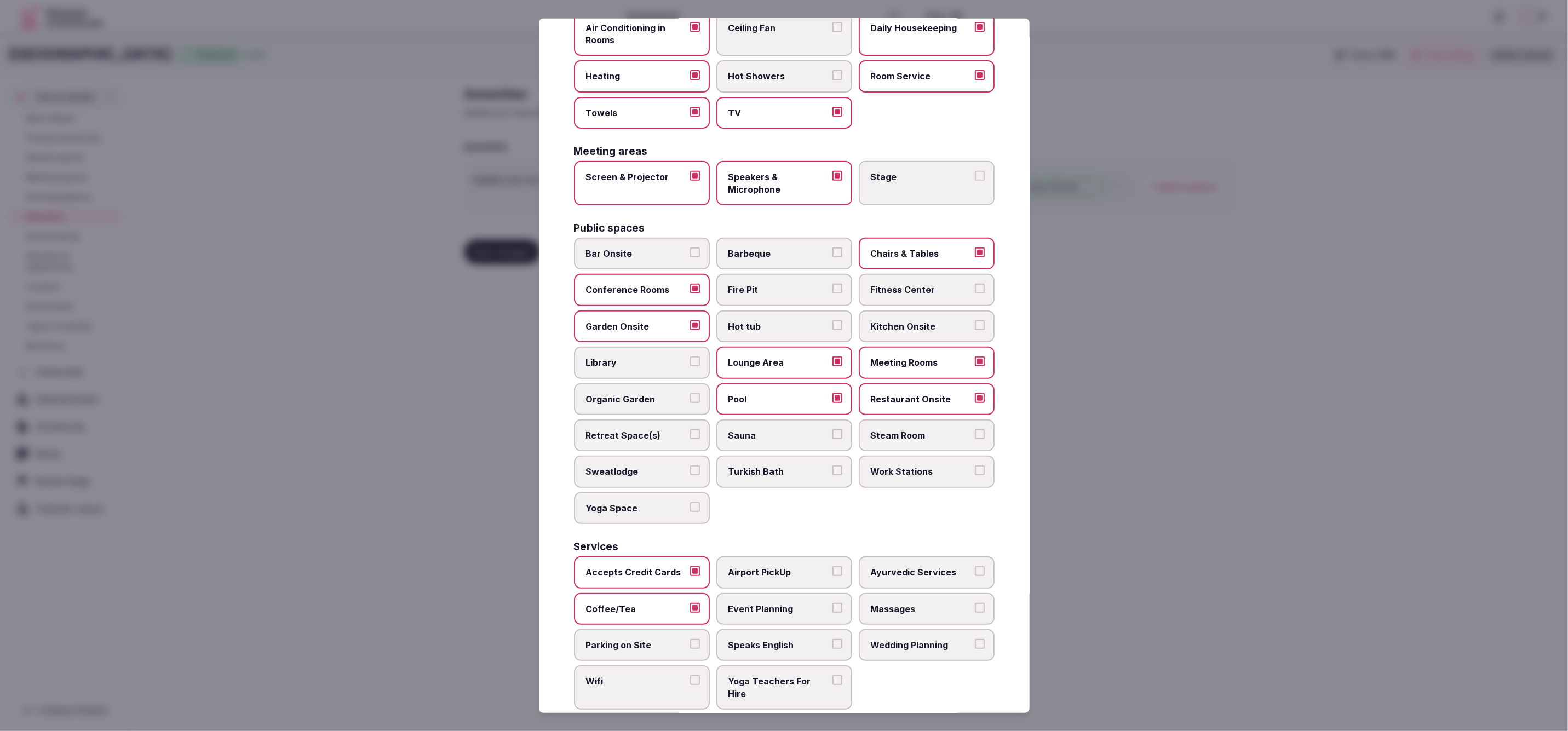
drag, startPoint x: 634, startPoint y: 635, endPoint x: 635, endPoint y: 651, distance: 16.0
click at [634, 639] on span "Parking on Site" at bounding box center [636, 645] width 101 height 12
click at [690, 639] on button "Parking on Site" at bounding box center [695, 644] width 10 height 10
click at [636, 675] on span "Wifi" at bounding box center [636, 681] width 101 height 12
click at [690, 675] on button "Wifi" at bounding box center [695, 680] width 10 height 10
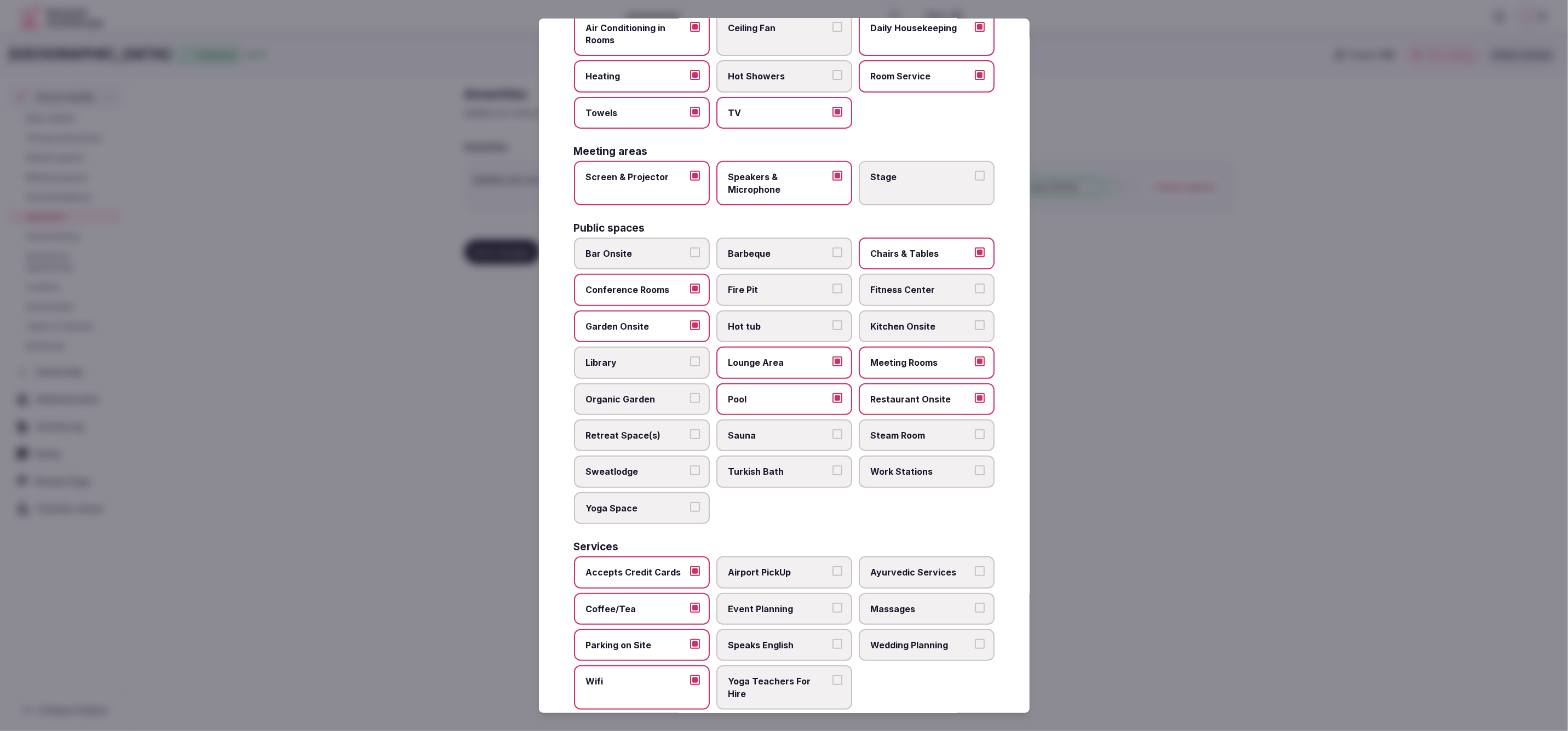
scroll to position [257, 0]
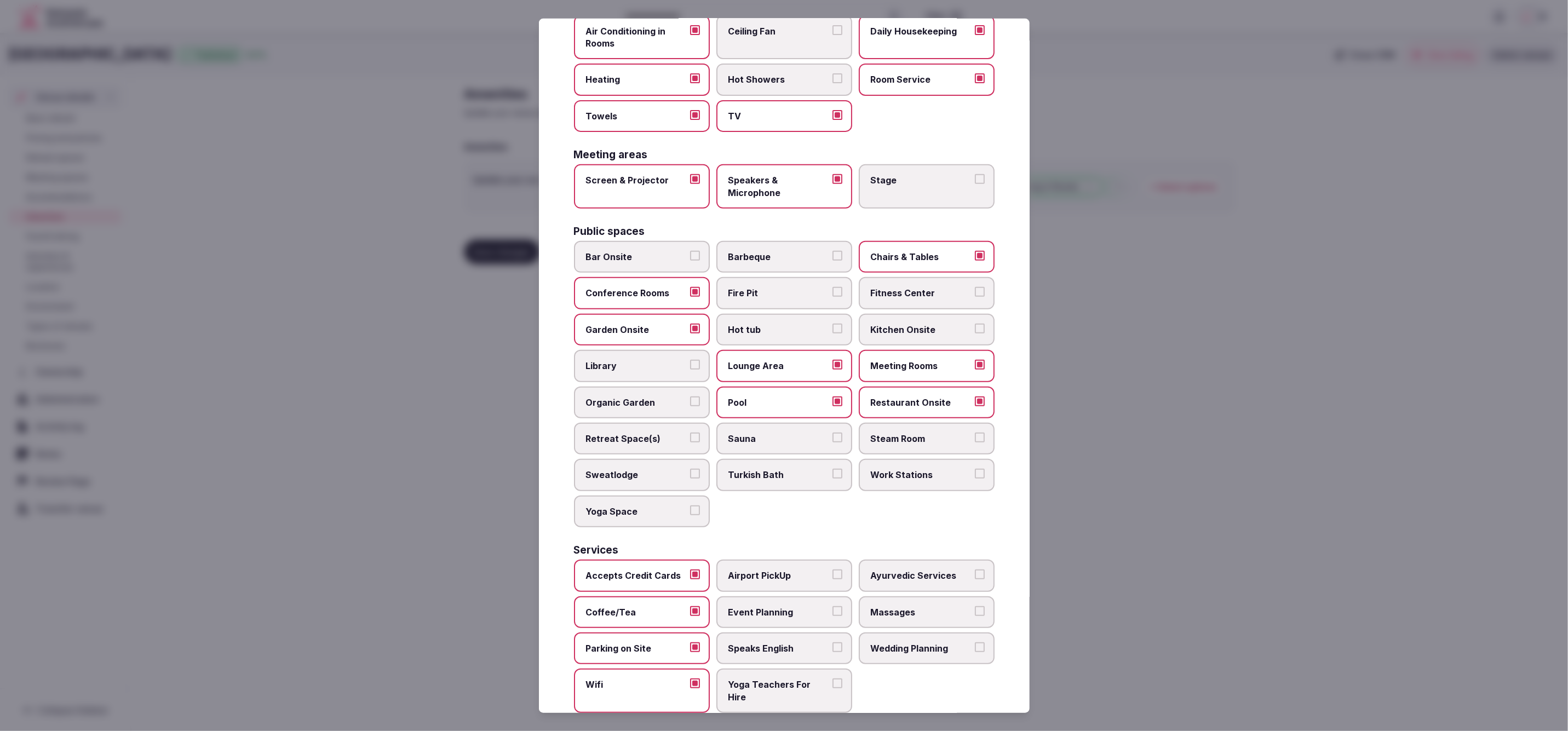
click at [784, 605] on span "Event Planning" at bounding box center [778, 612] width 101 height 12
click at [832, 605] on button "Event Planning" at bounding box center [837, 610] width 10 height 10
click at [949, 645] on span "Wedding Planning" at bounding box center [921, 649] width 101 height 12
click at [975, 645] on button "Wedding Planning" at bounding box center [980, 648] width 10 height 10
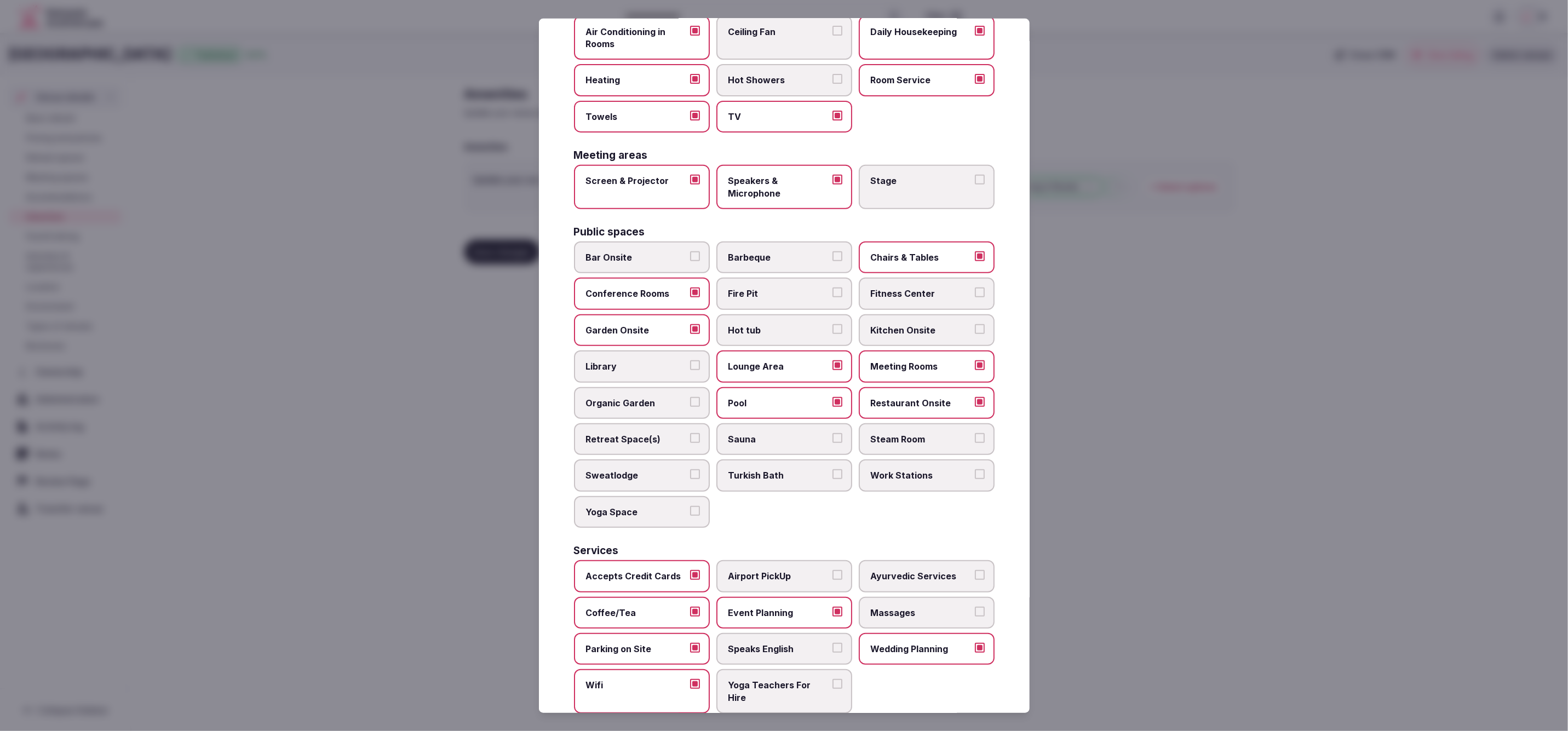
scroll to position [258, 0]
click at [1133, 645] on div at bounding box center [784, 366] width 1568 height 731
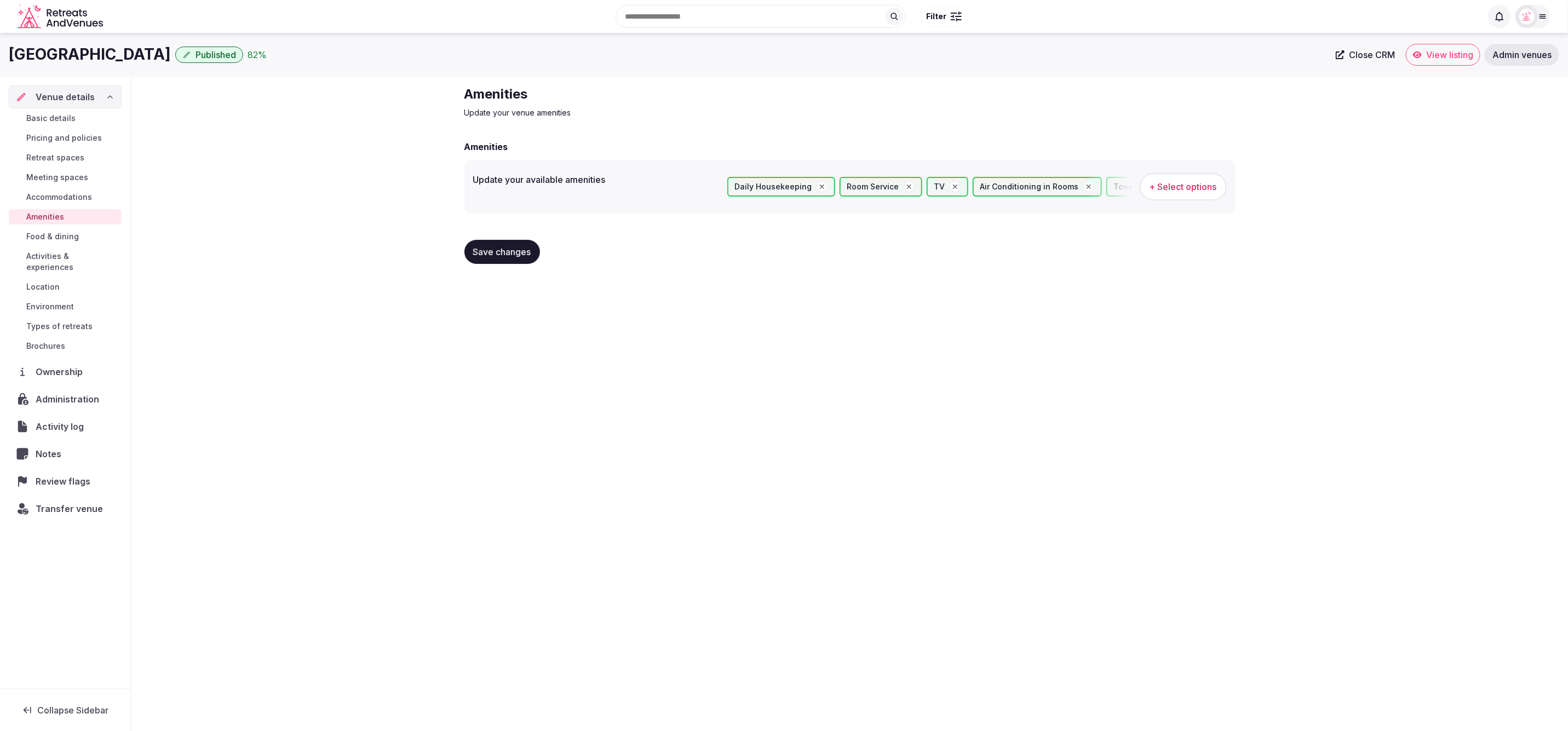
click at [491, 246] on span "Save changes" at bounding box center [502, 252] width 58 height 11
click at [55, 118] on span "Basic details" at bounding box center [51, 118] width 49 height 11
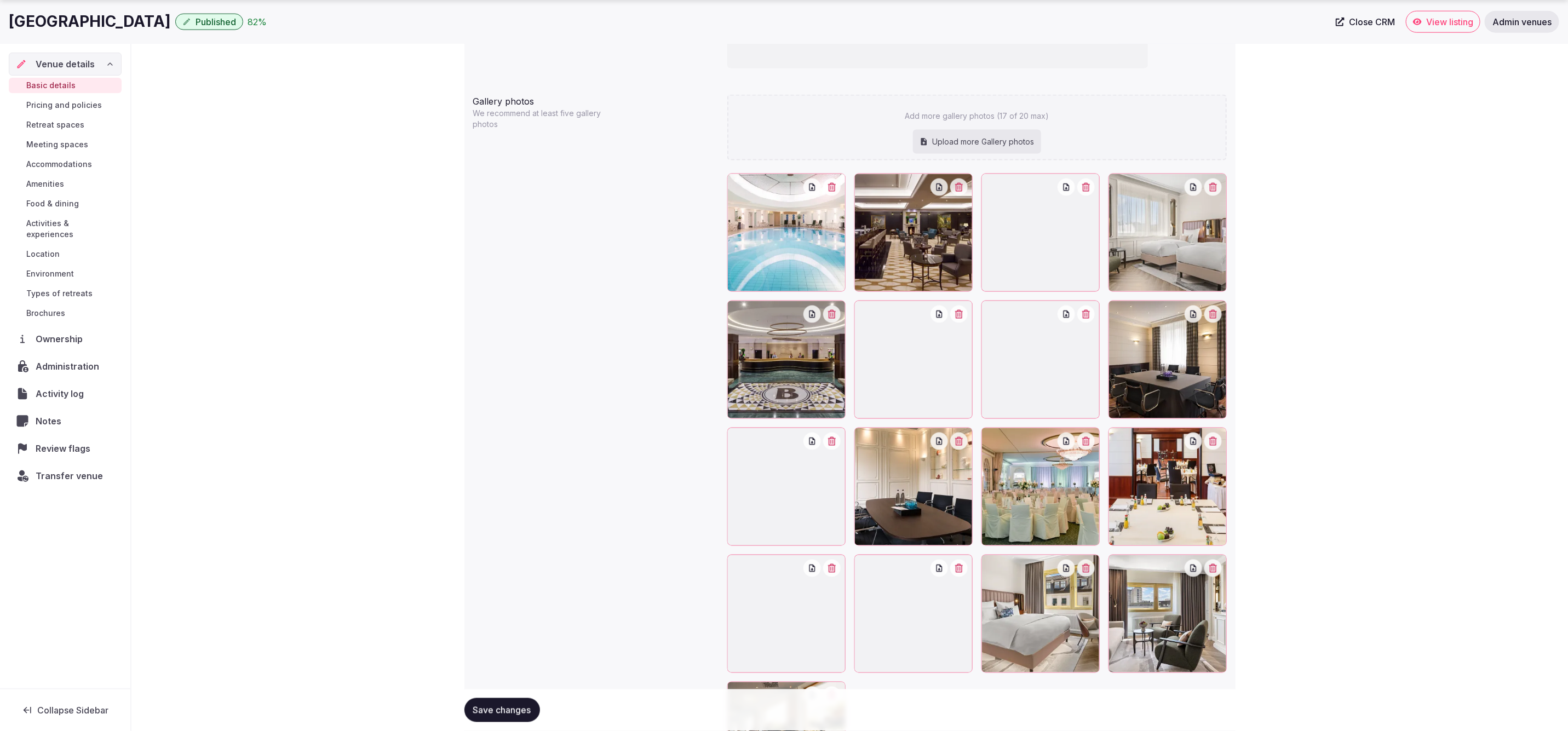
scroll to position [1281, 0]
